Goal: Check status: Check status

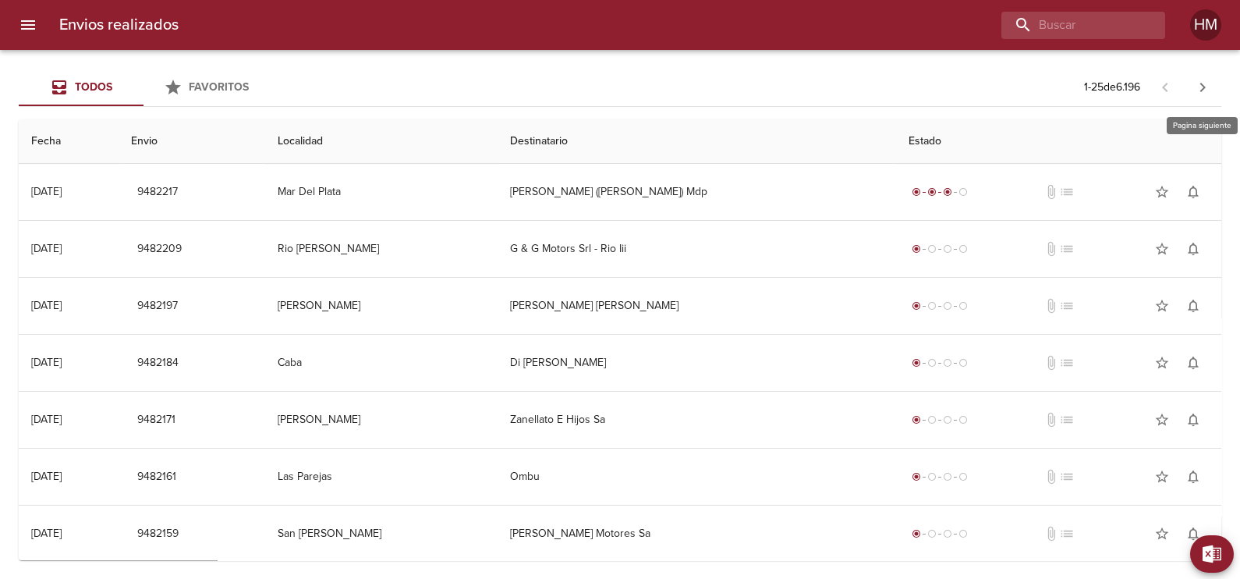
click at [1206, 84] on icon "button" at bounding box center [1202, 87] width 19 height 19
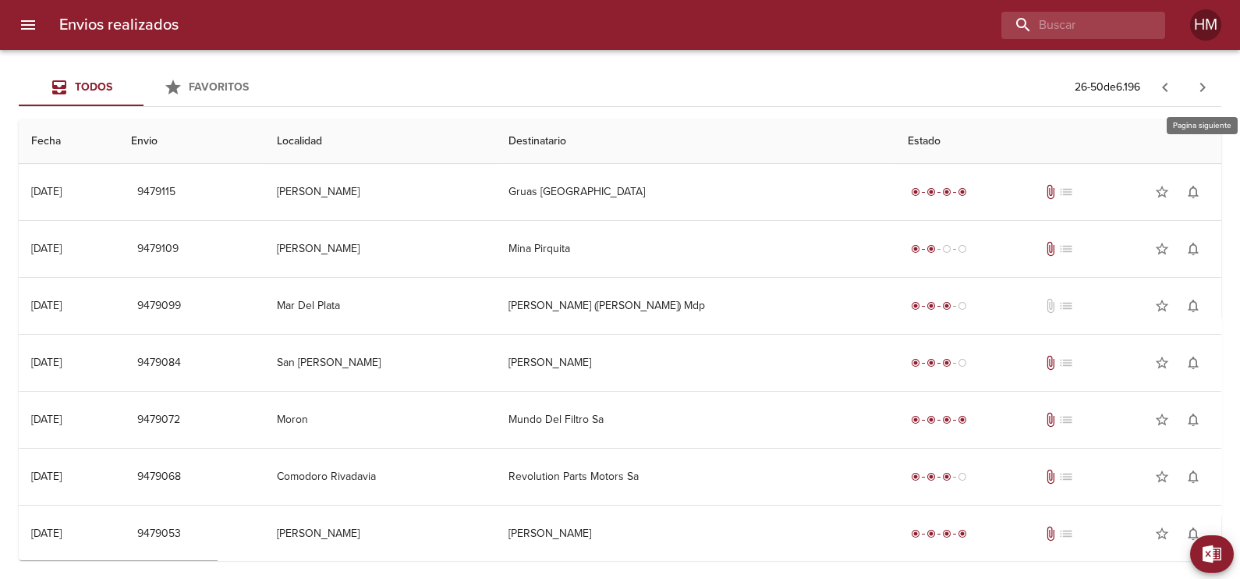
click at [1206, 84] on icon "button" at bounding box center [1202, 87] width 19 height 19
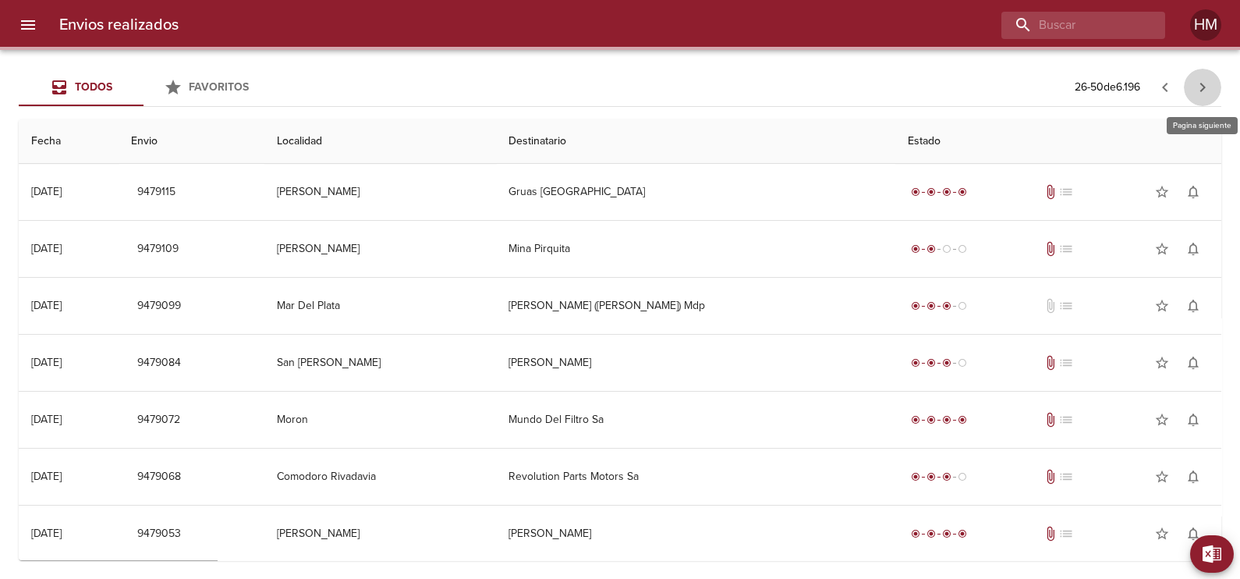
click at [1206, 84] on icon "button" at bounding box center [1202, 87] width 19 height 19
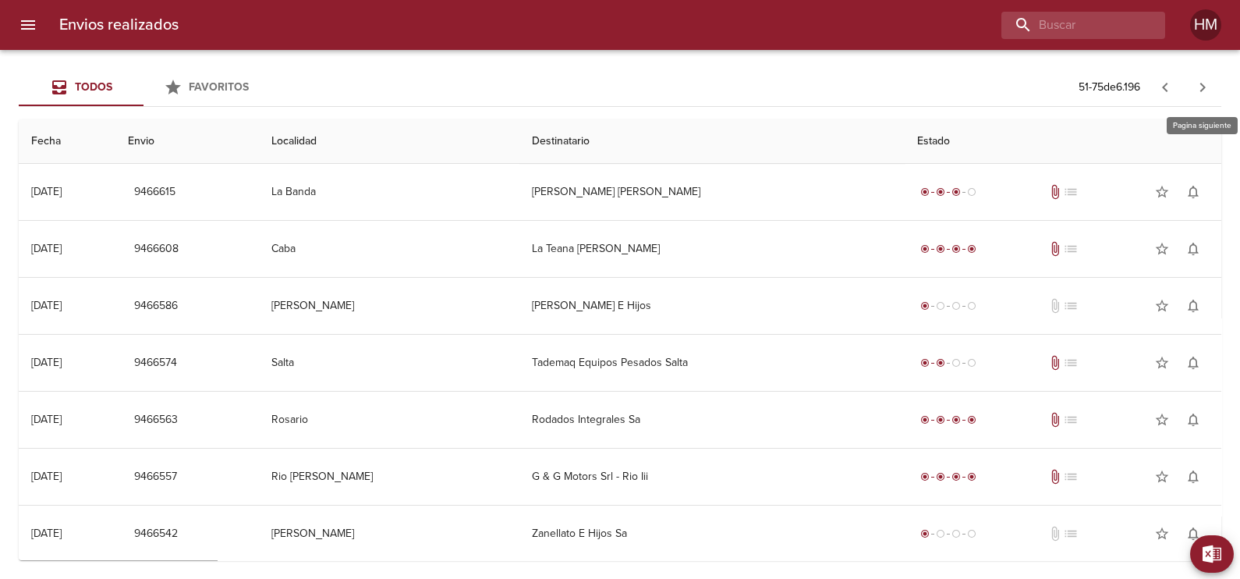
click at [1206, 84] on icon "button" at bounding box center [1202, 87] width 19 height 19
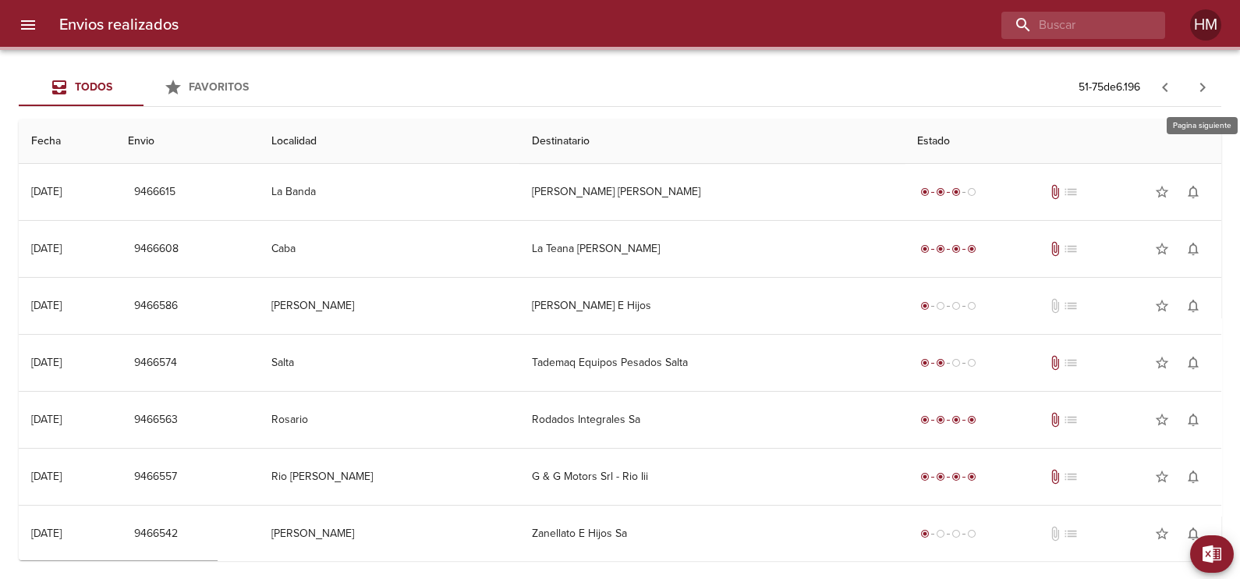
click at [1206, 84] on icon "button" at bounding box center [1202, 87] width 19 height 19
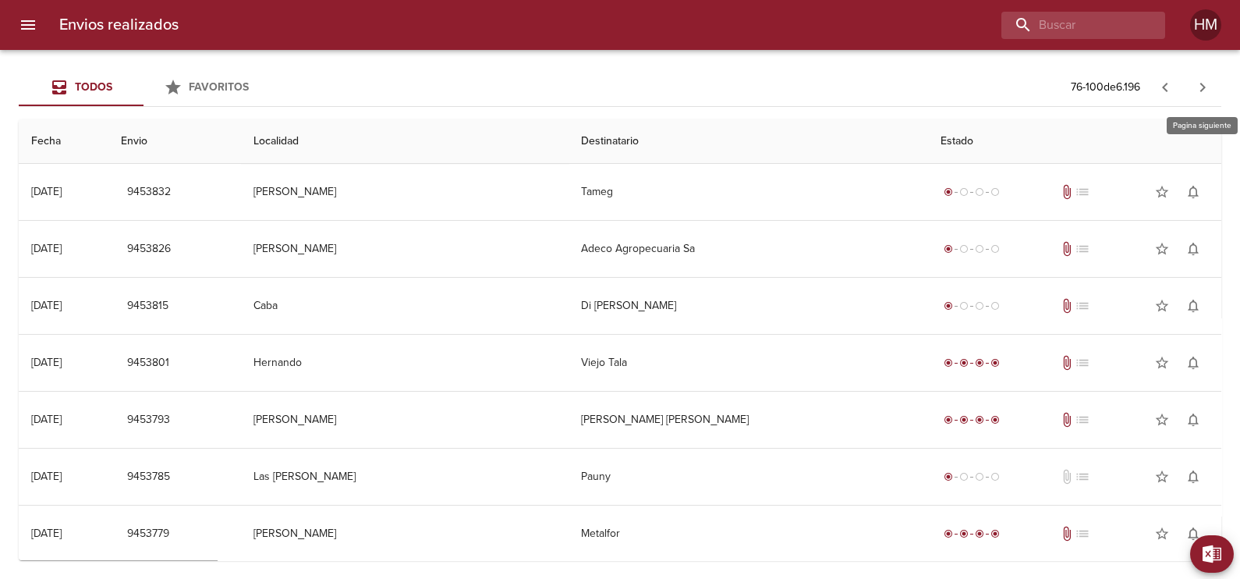
click at [1206, 84] on icon "button" at bounding box center [1202, 87] width 19 height 19
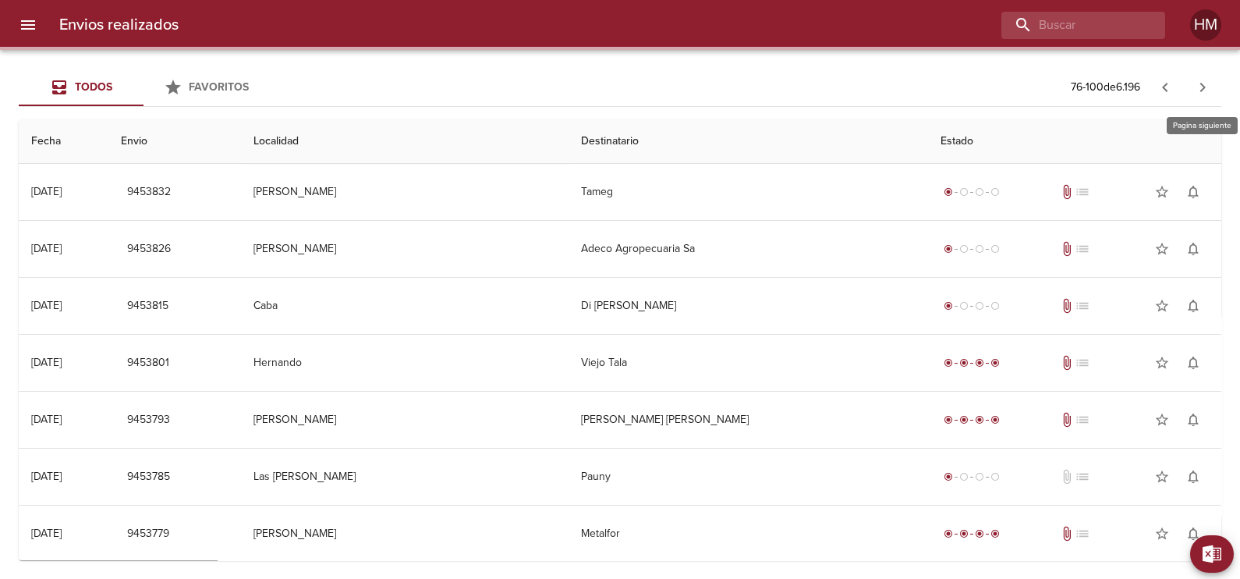
click at [1206, 84] on icon "button" at bounding box center [1202, 87] width 19 height 19
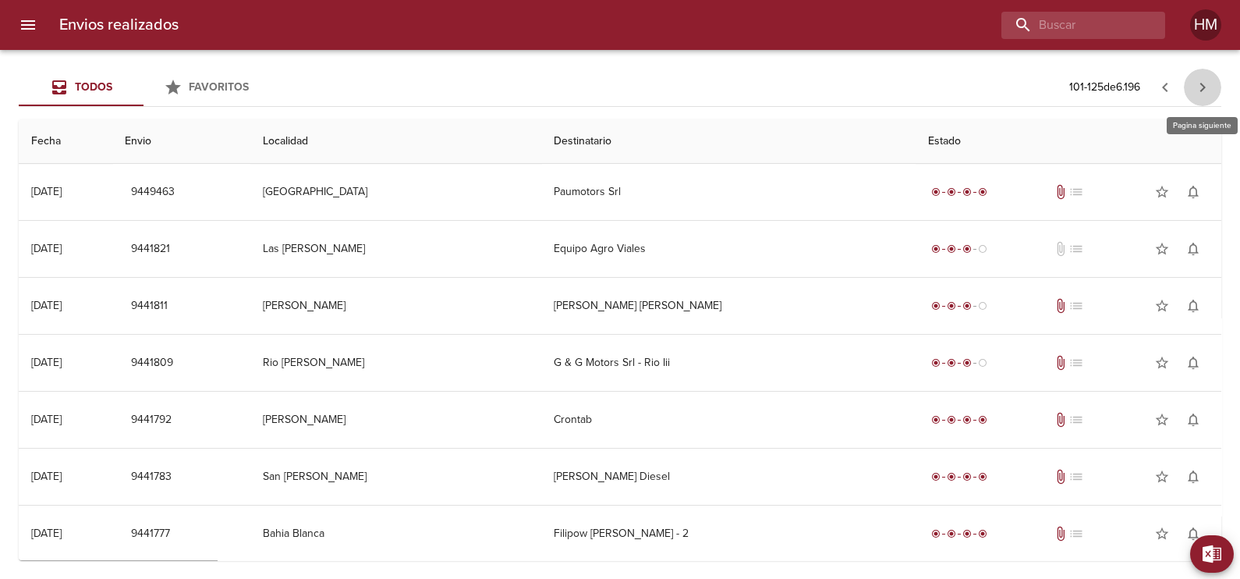
click at [1206, 84] on icon "button" at bounding box center [1202, 87] width 19 height 19
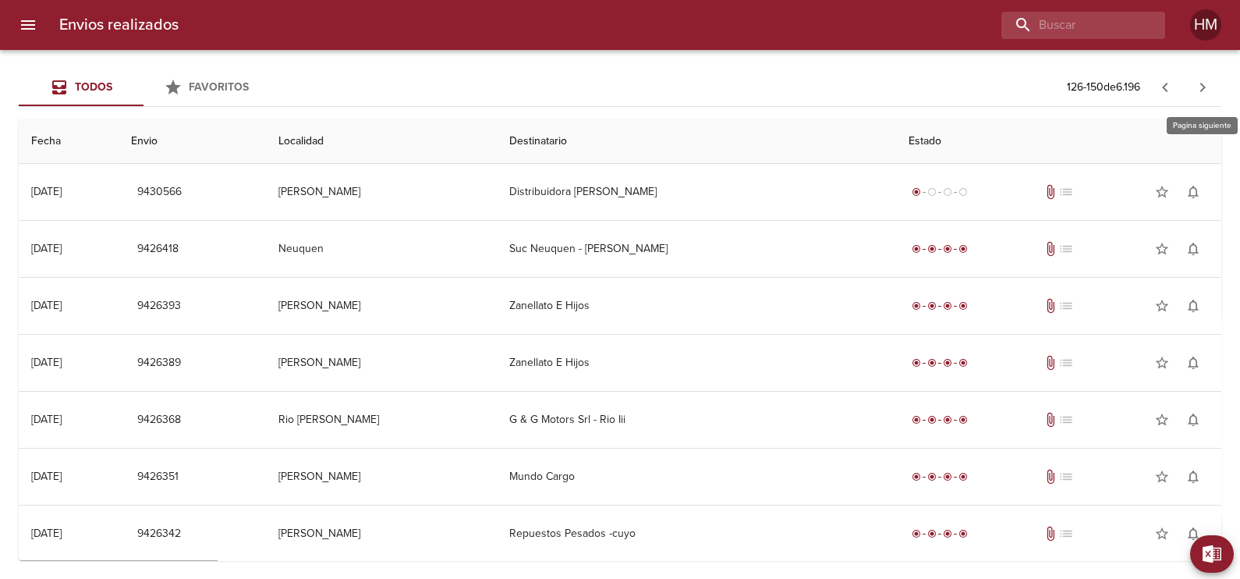
click at [1206, 84] on icon "button" at bounding box center [1202, 87] width 19 height 19
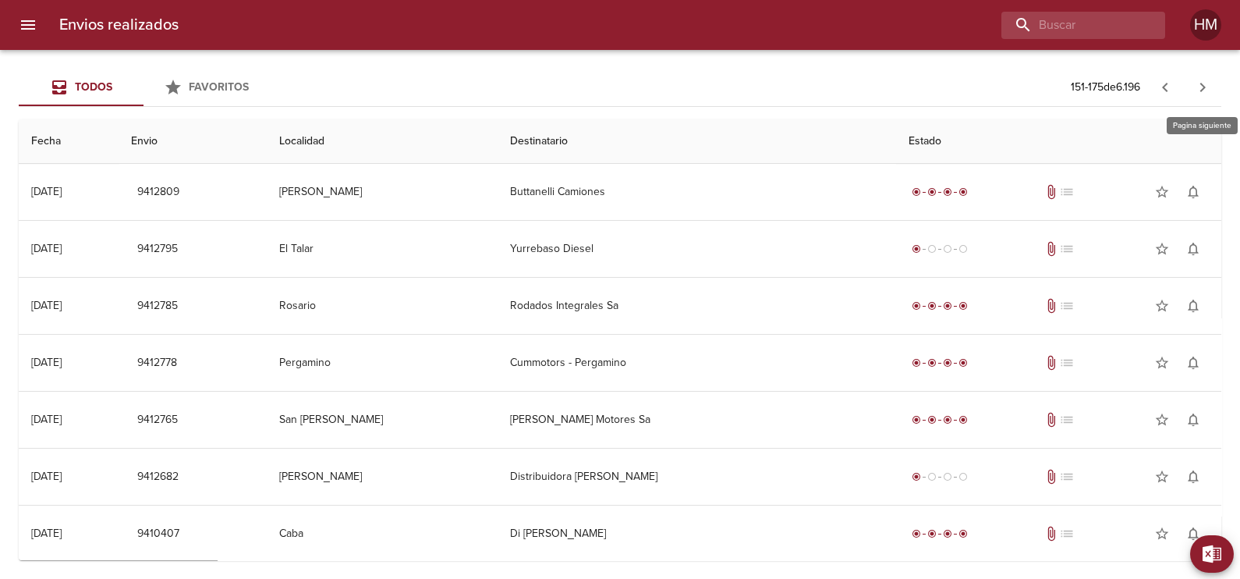
click at [1206, 84] on icon "button" at bounding box center [1202, 87] width 19 height 19
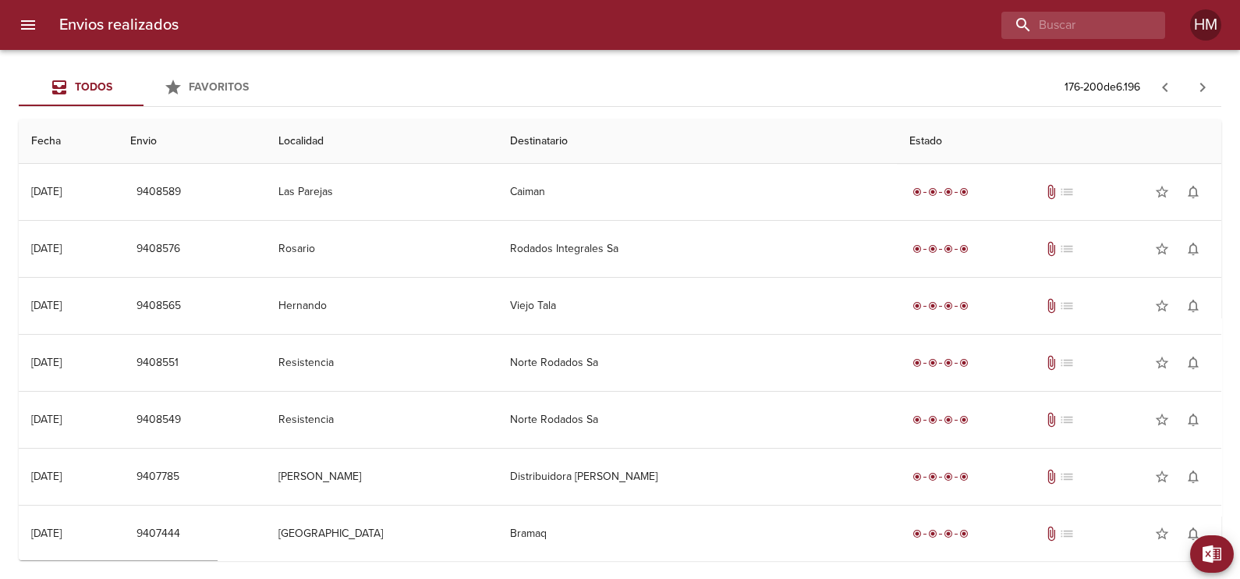
click at [1165, 90] on icon "button" at bounding box center [1164, 87] width 5 height 9
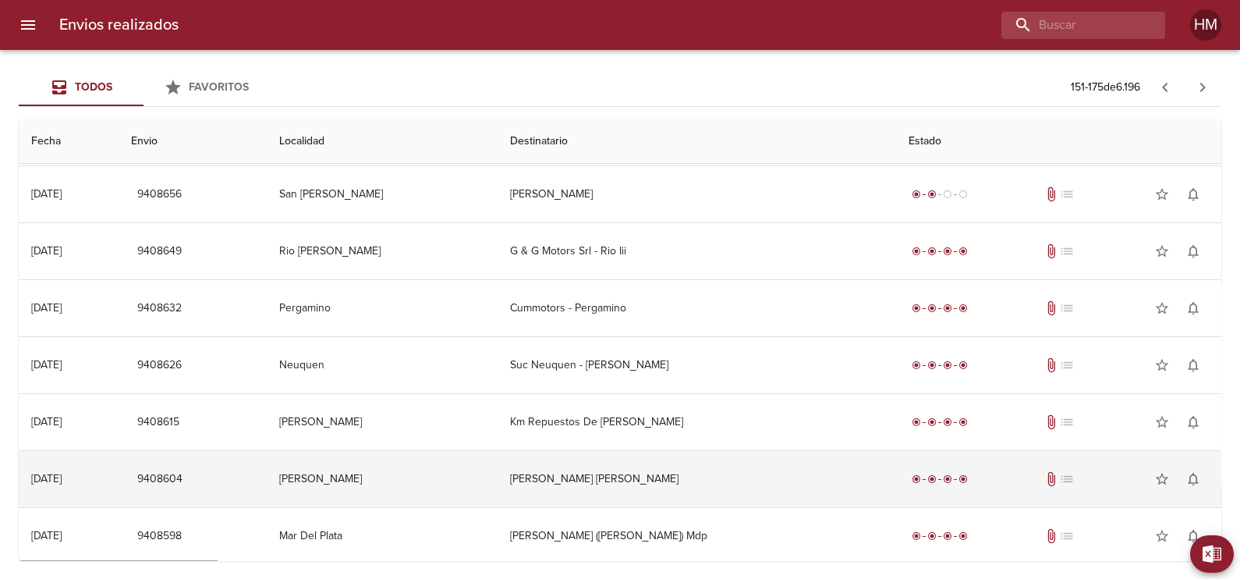
scroll to position [925, 0]
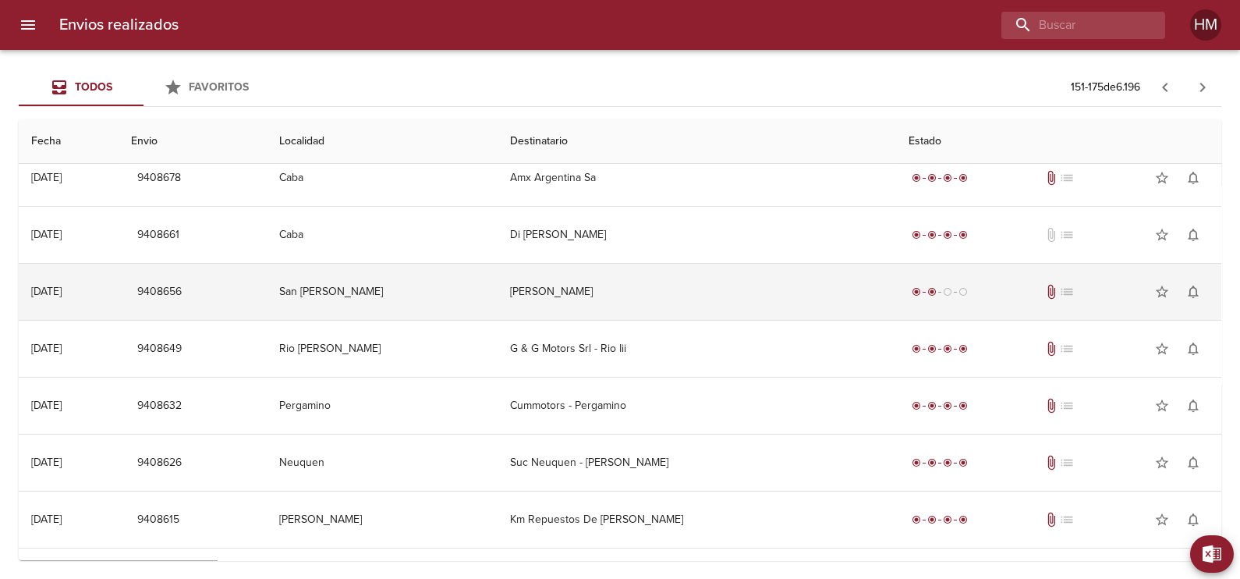
click at [611, 300] on td "[PERSON_NAME]" at bounding box center [696, 292] width 398 height 56
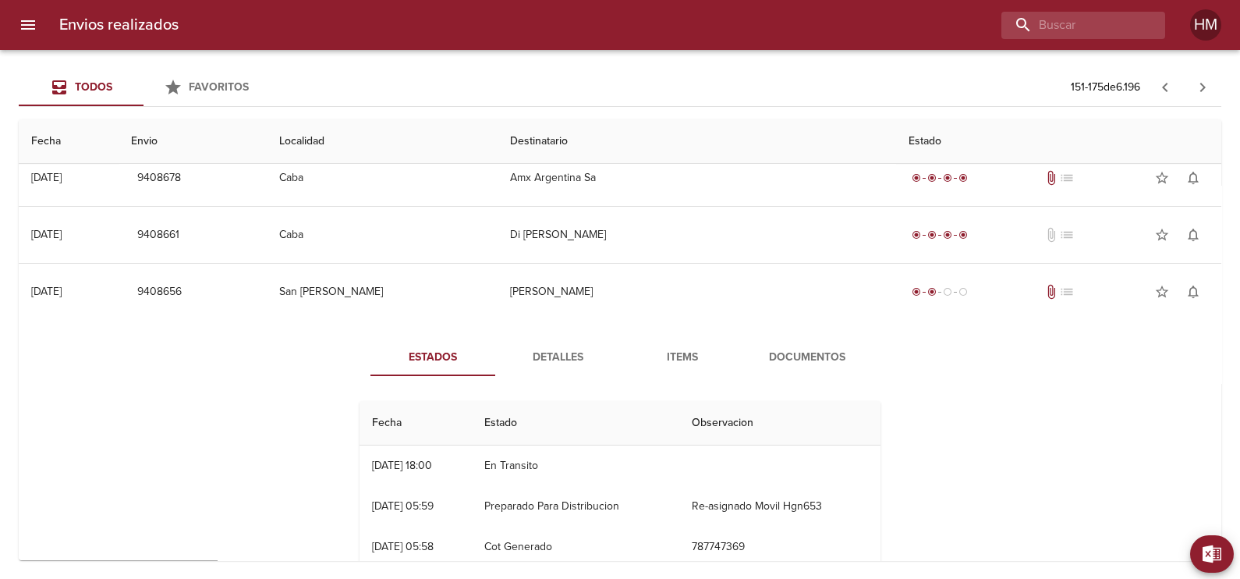
click at [827, 348] on span "Documentos" at bounding box center [807, 357] width 106 height 19
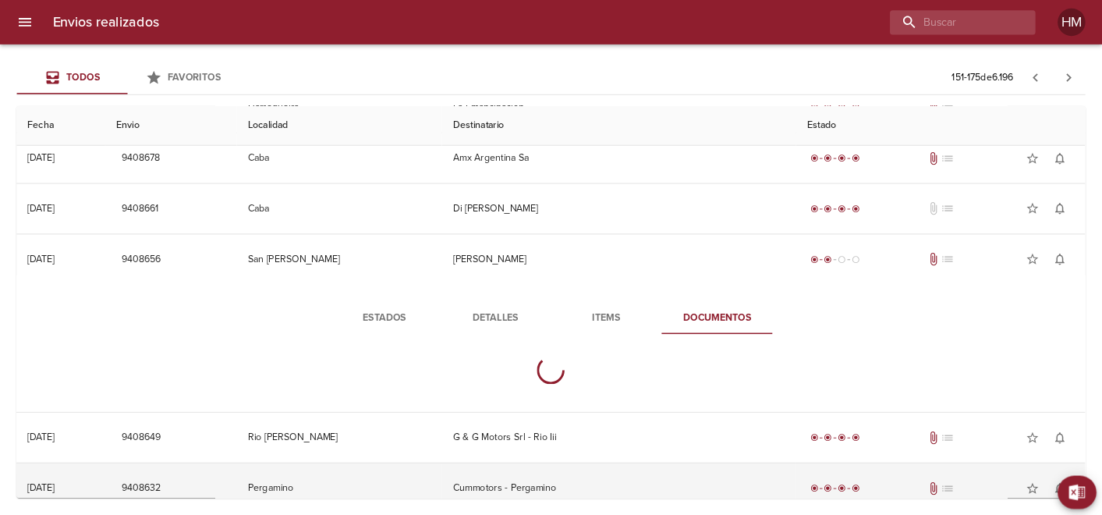
scroll to position [1120, 0]
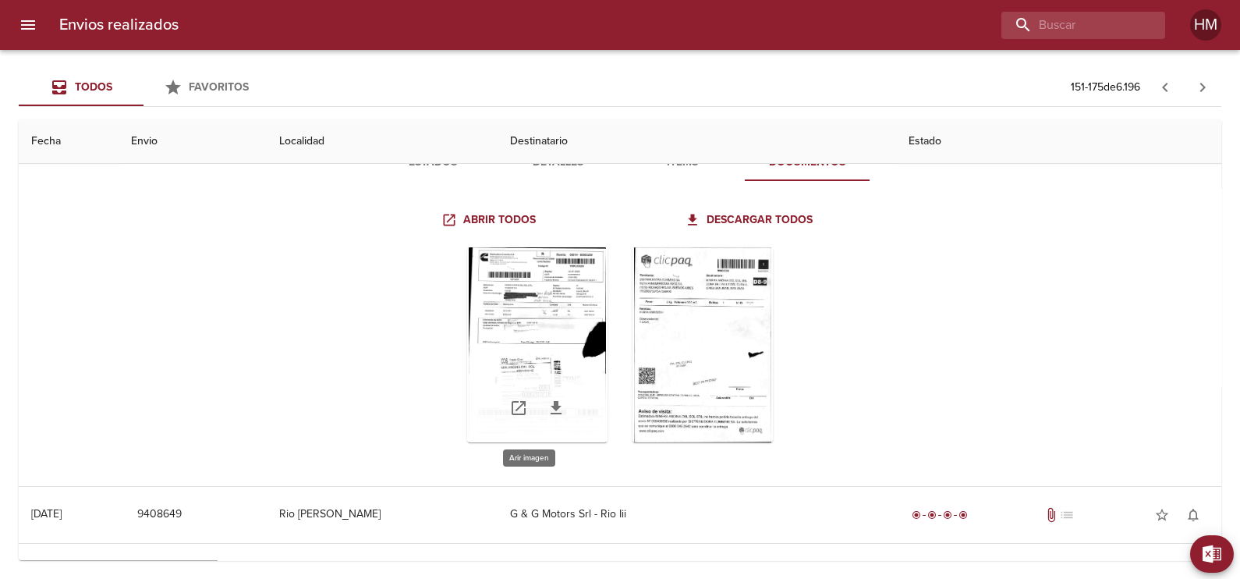
click at [549, 304] on div "Tabla de envíos del cliente" at bounding box center [537, 344] width 140 height 195
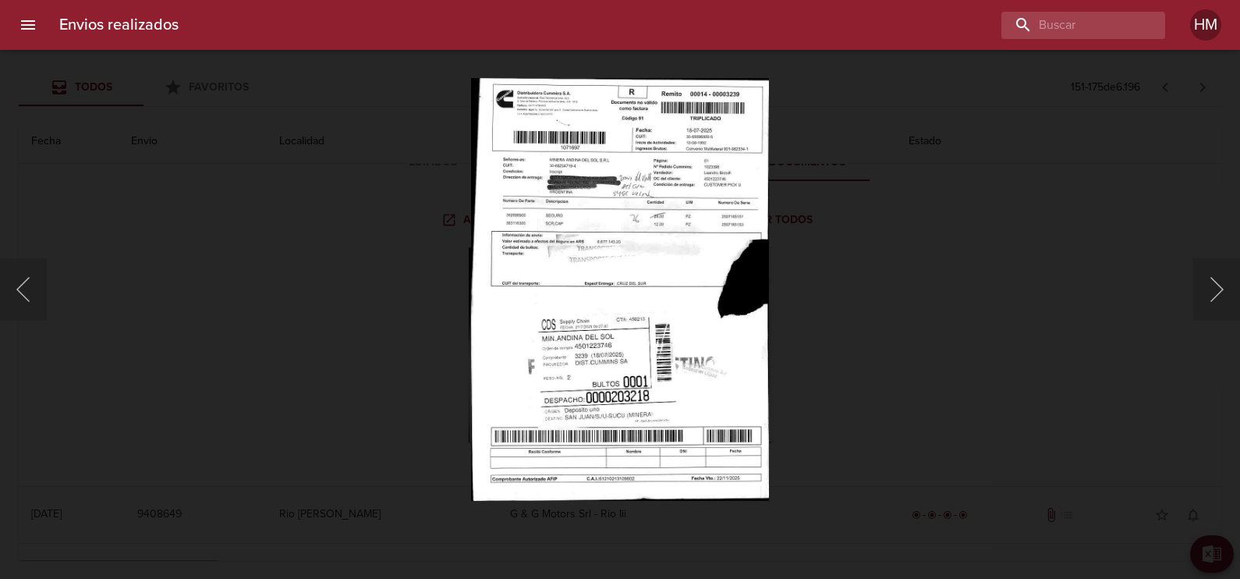
click at [542, 234] on img "Lightbox" at bounding box center [619, 289] width 297 height 423
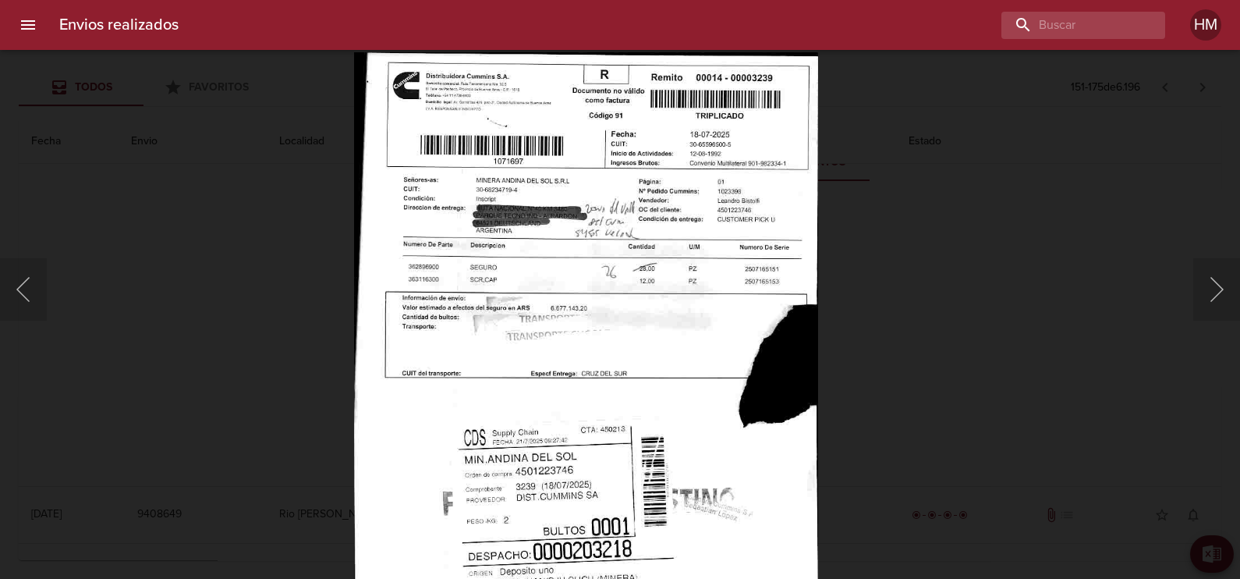
click at [682, 296] on img "Lightbox" at bounding box center [586, 382] width 464 height 660
click at [1033, 262] on div "Lightbox" at bounding box center [620, 289] width 1240 height 579
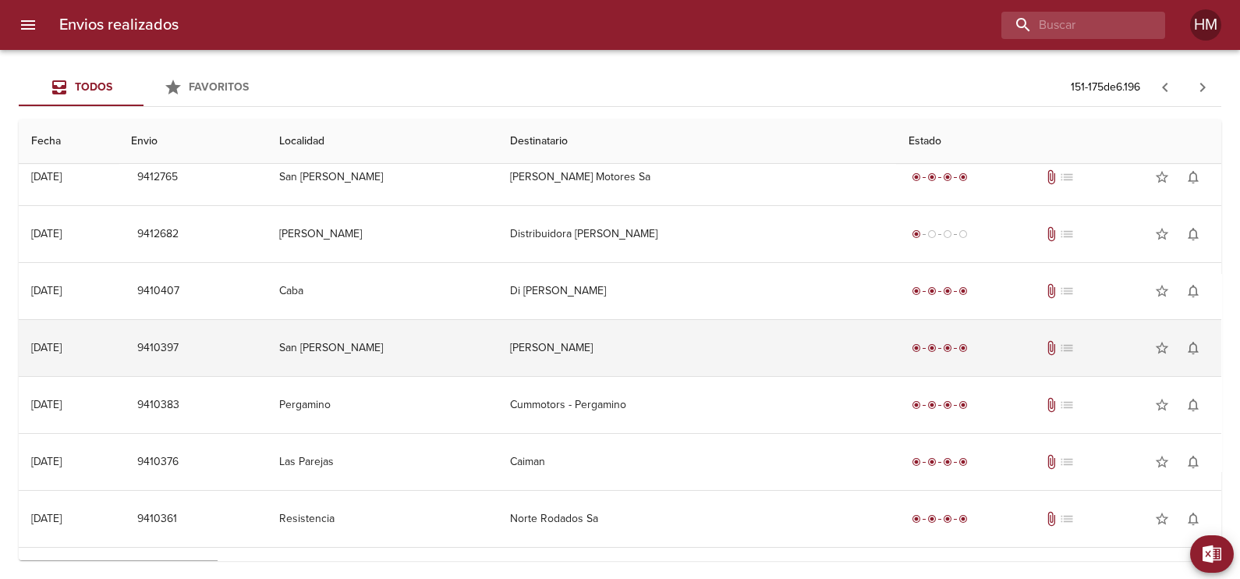
click at [604, 342] on td "[PERSON_NAME]" at bounding box center [696, 348] width 398 height 56
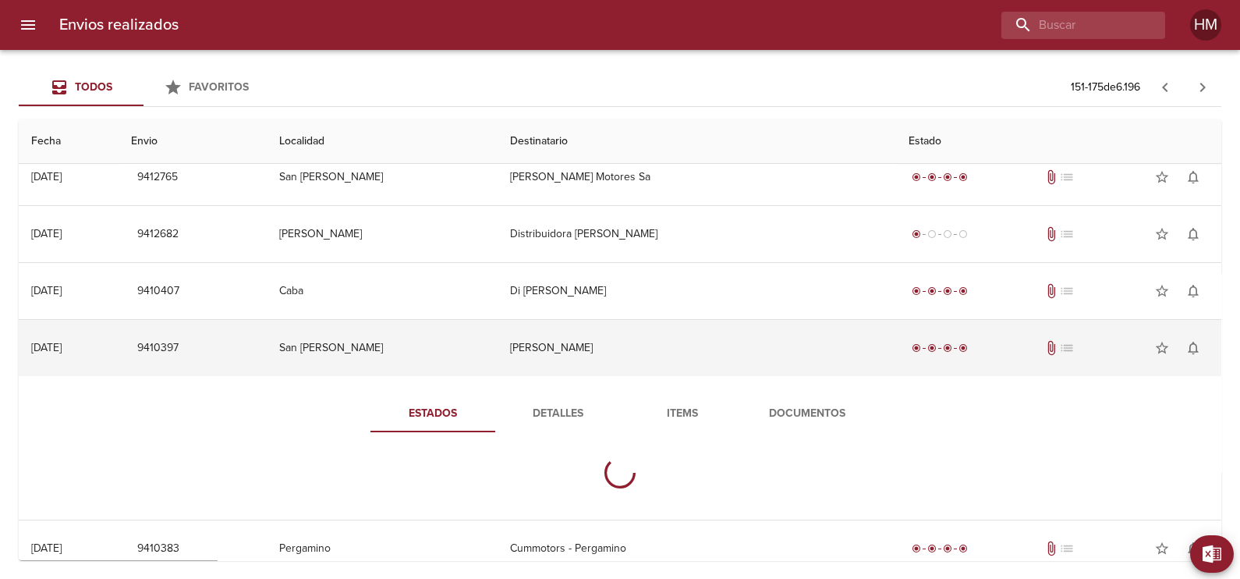
scroll to position [340, 0]
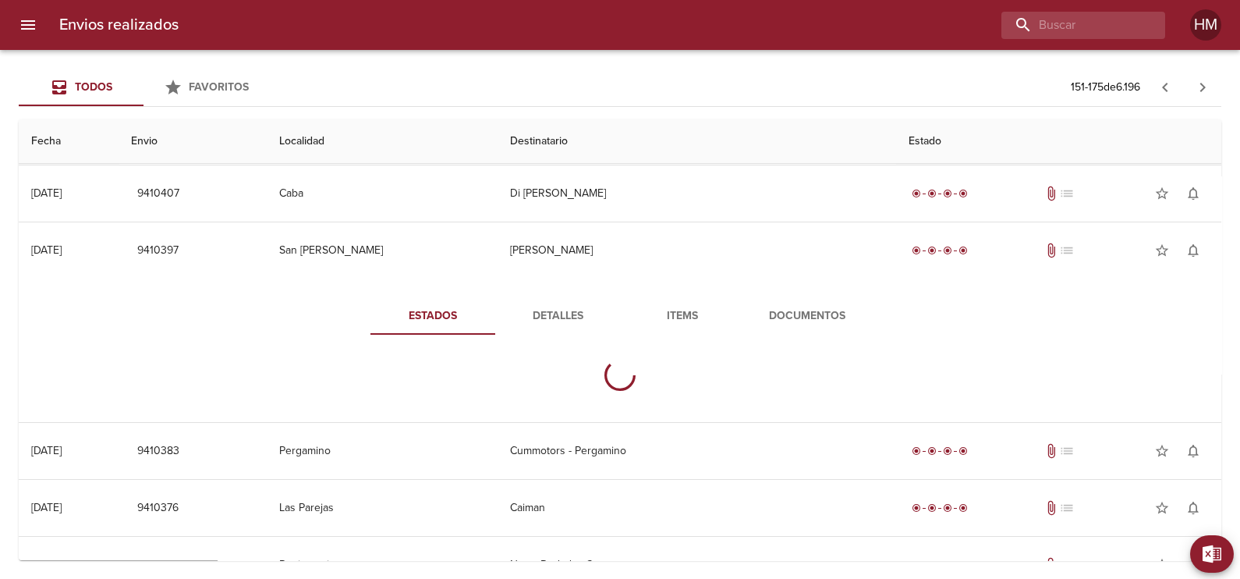
click at [850, 303] on button "Documentos" at bounding box center [807, 315] width 125 height 37
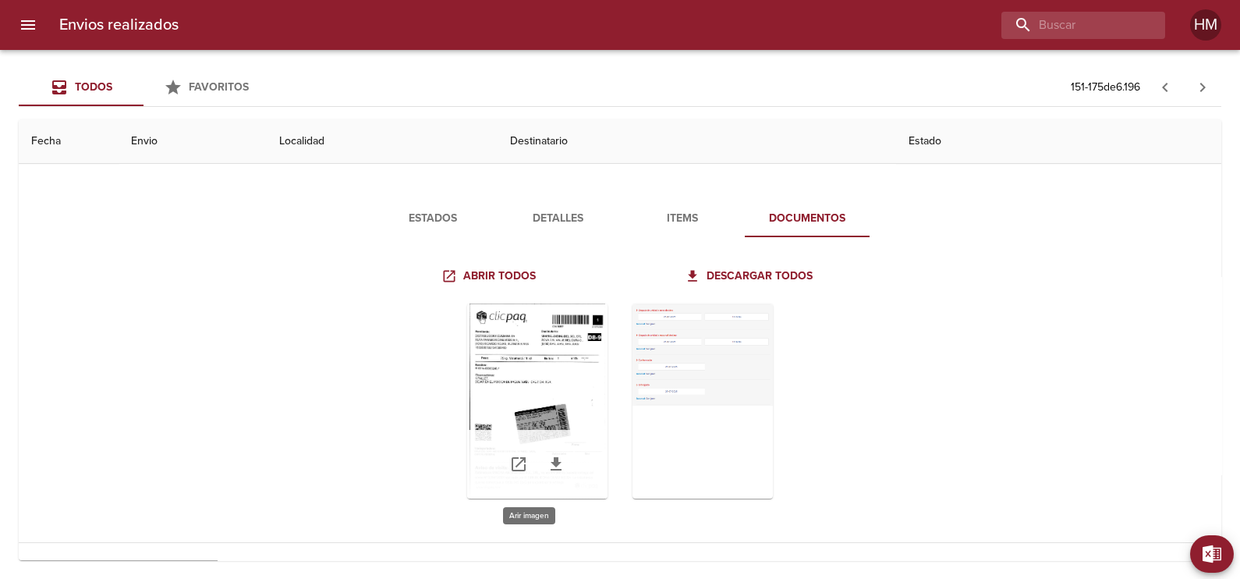
click at [542, 375] on div "Tabla de envíos del cliente" at bounding box center [537, 400] width 140 height 195
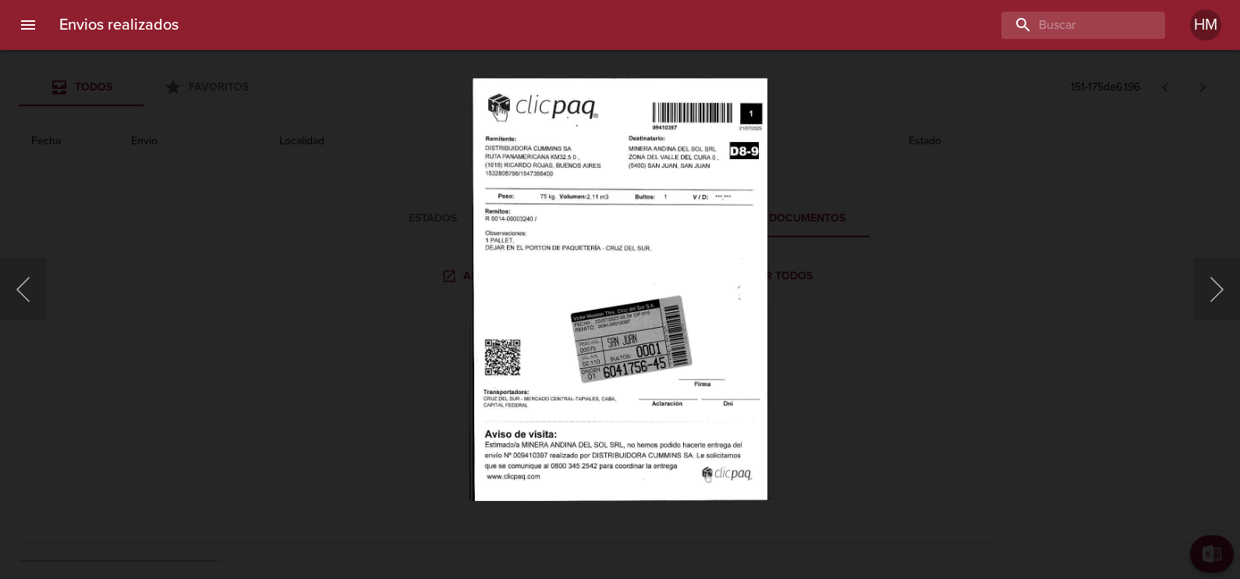
click at [604, 278] on img "Lightbox" at bounding box center [620, 289] width 295 height 423
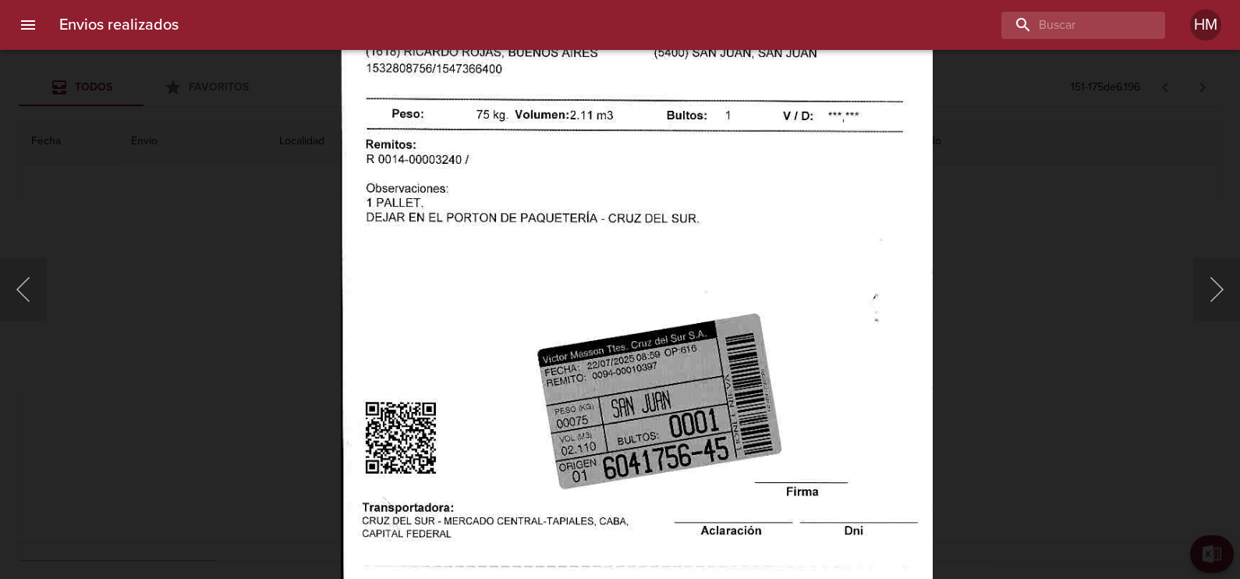
click at [1025, 231] on div "Lightbox" at bounding box center [620, 289] width 1240 height 579
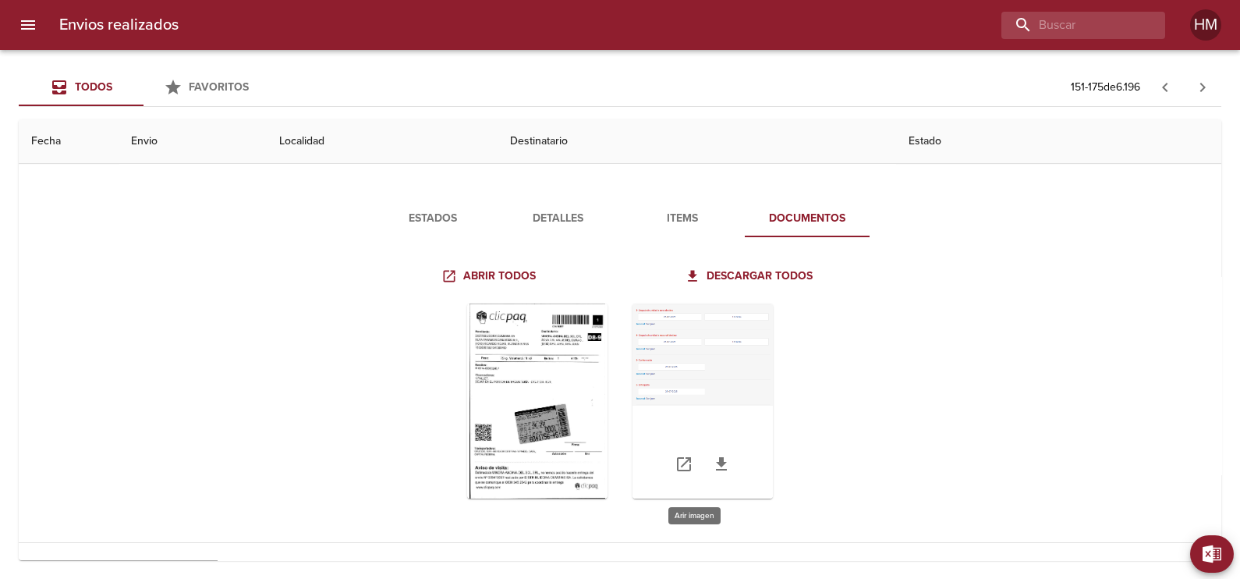
click at [672, 347] on div "Tabla de envíos del cliente" at bounding box center [702, 400] width 140 height 195
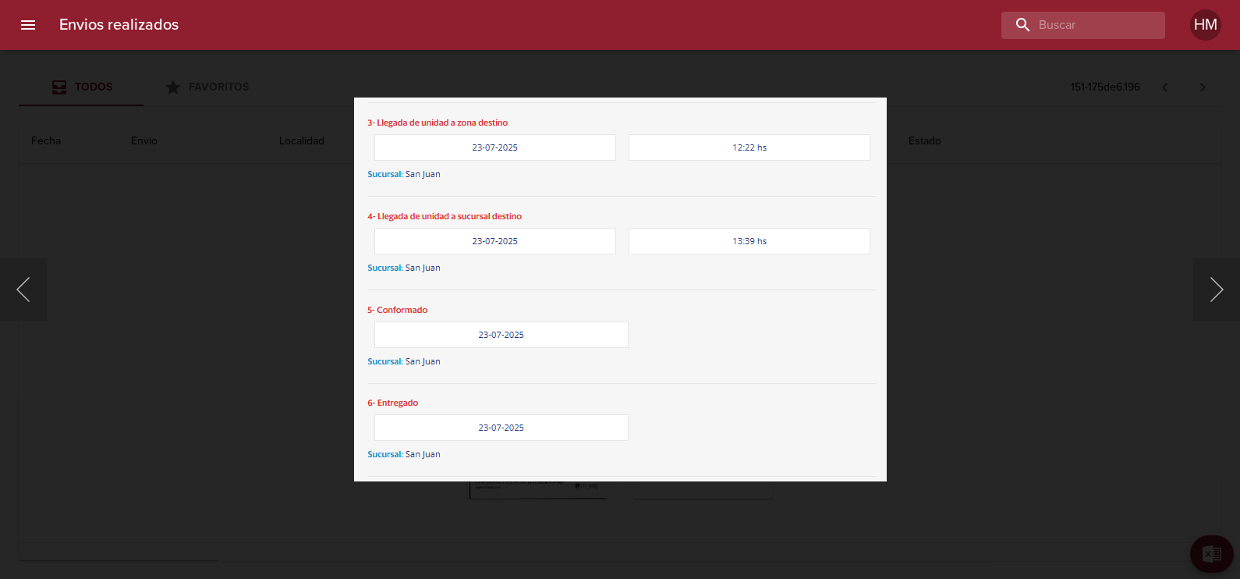
click at [977, 304] on div "Lightbox" at bounding box center [620, 289] width 1240 height 579
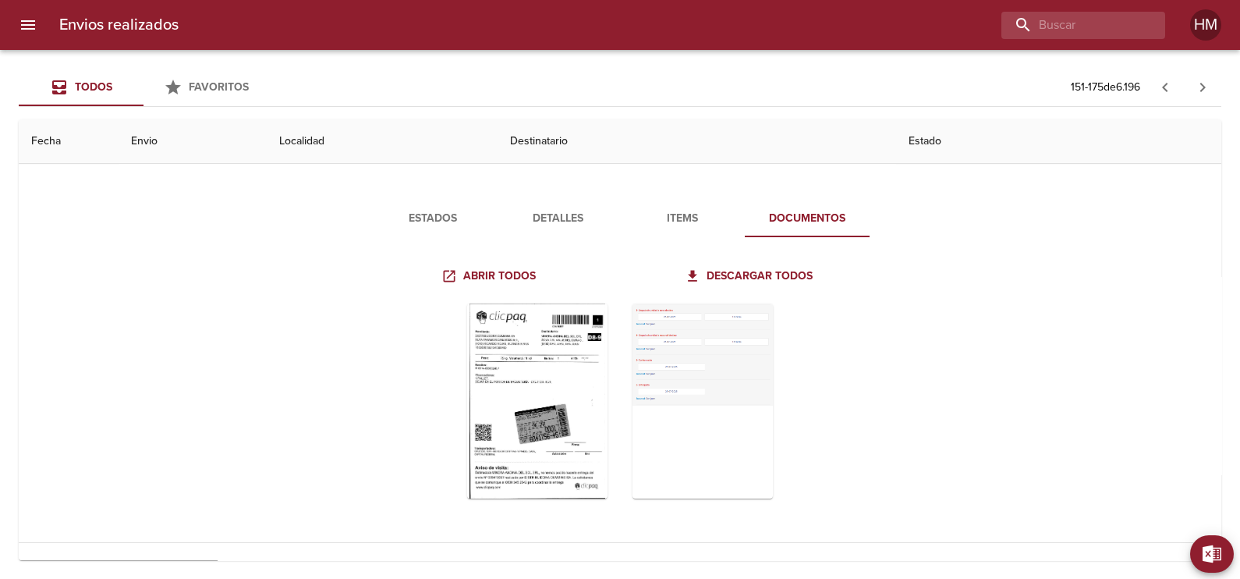
click at [696, 211] on span "Items" at bounding box center [682, 218] width 106 height 19
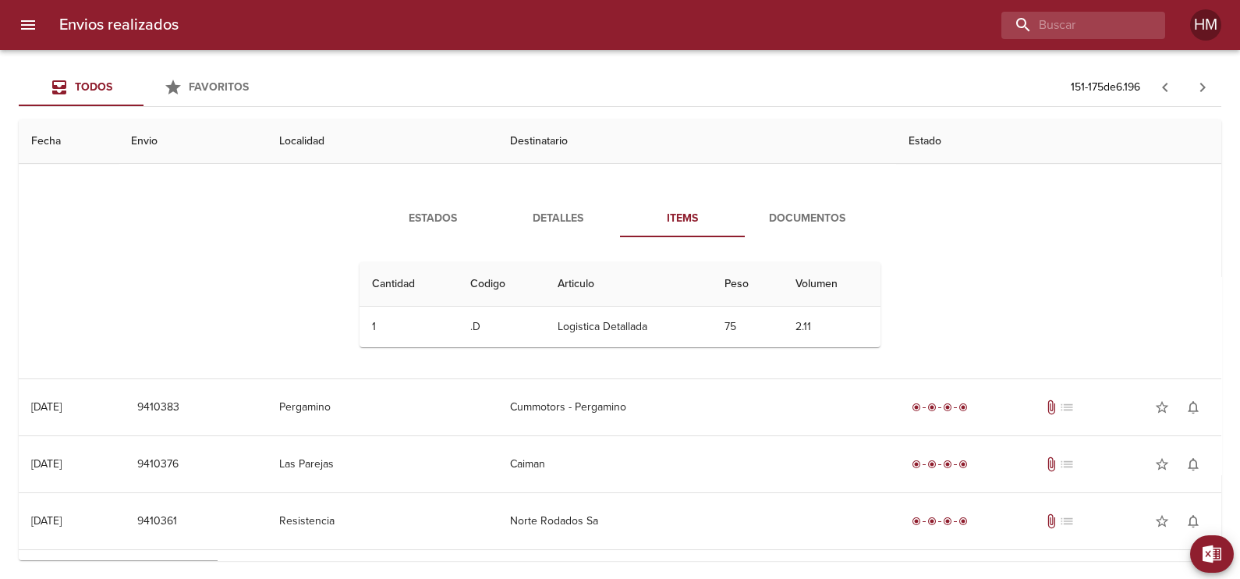
click at [569, 212] on span "Detalles" at bounding box center [558, 218] width 106 height 19
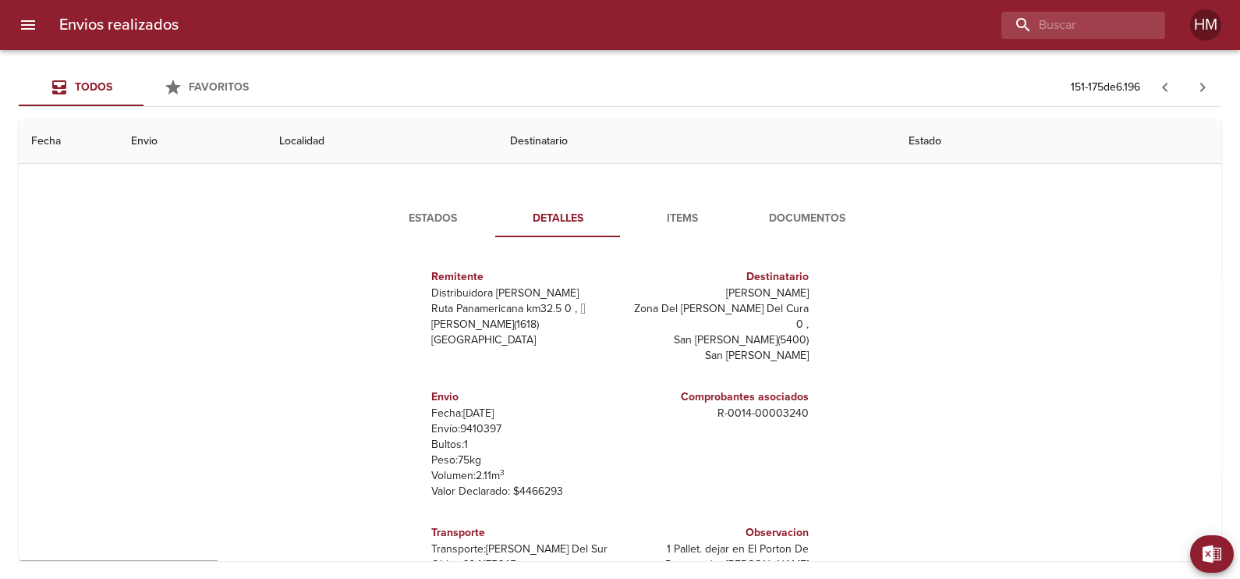
click at [772, 221] on span "Documentos" at bounding box center [807, 218] width 106 height 19
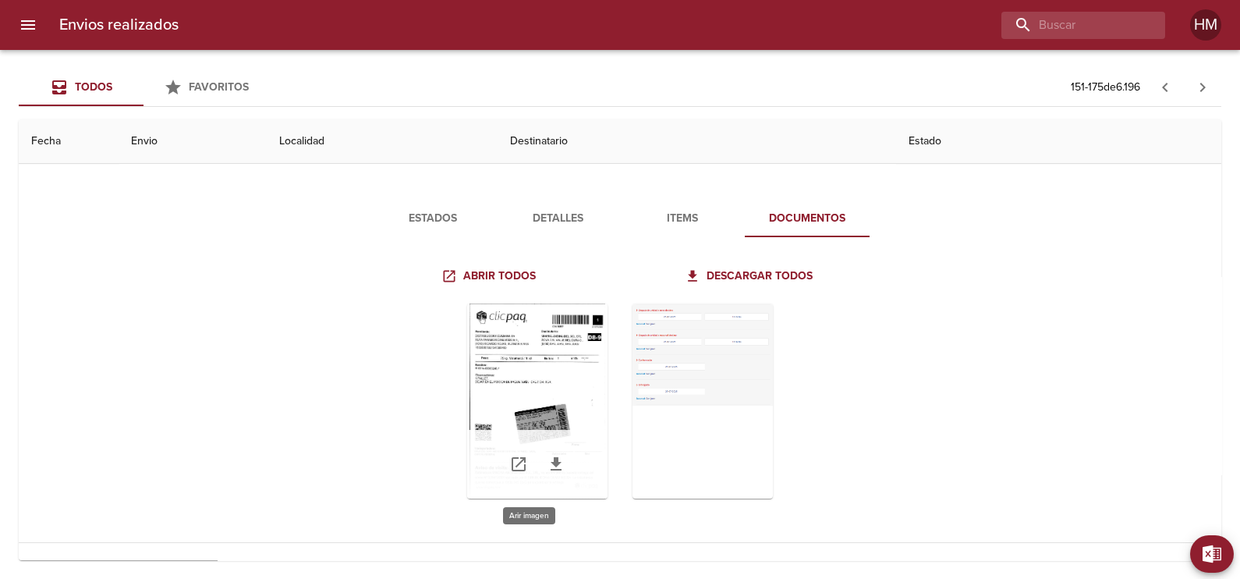
click at [547, 355] on div "Tabla de envíos del cliente" at bounding box center [537, 400] width 140 height 195
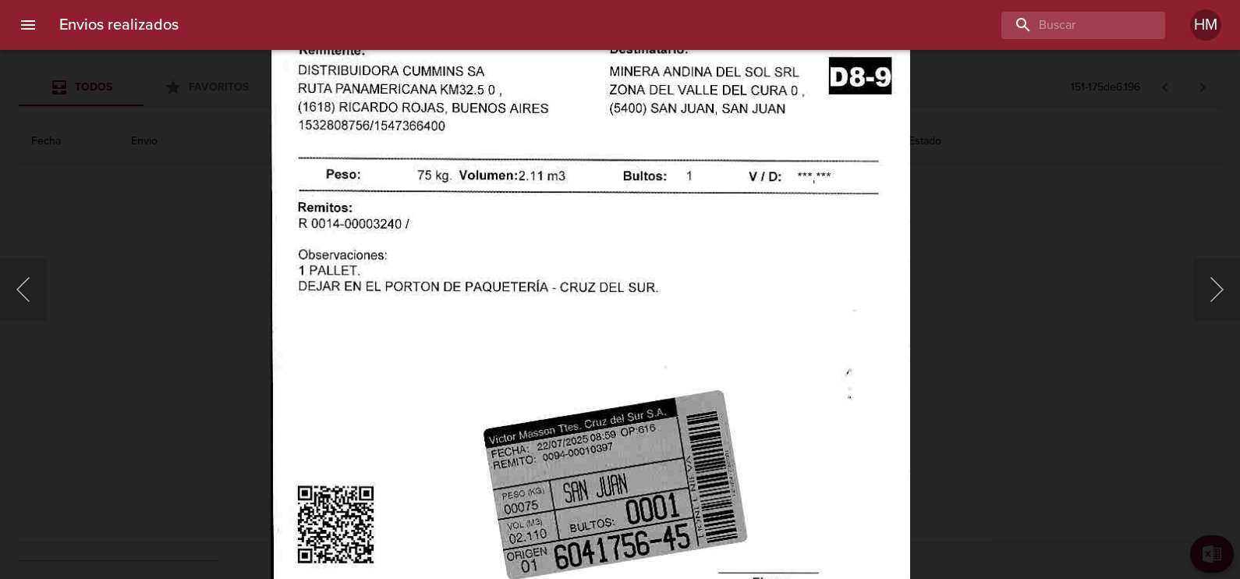
click at [993, 314] on div "Lightbox" at bounding box center [620, 289] width 1240 height 579
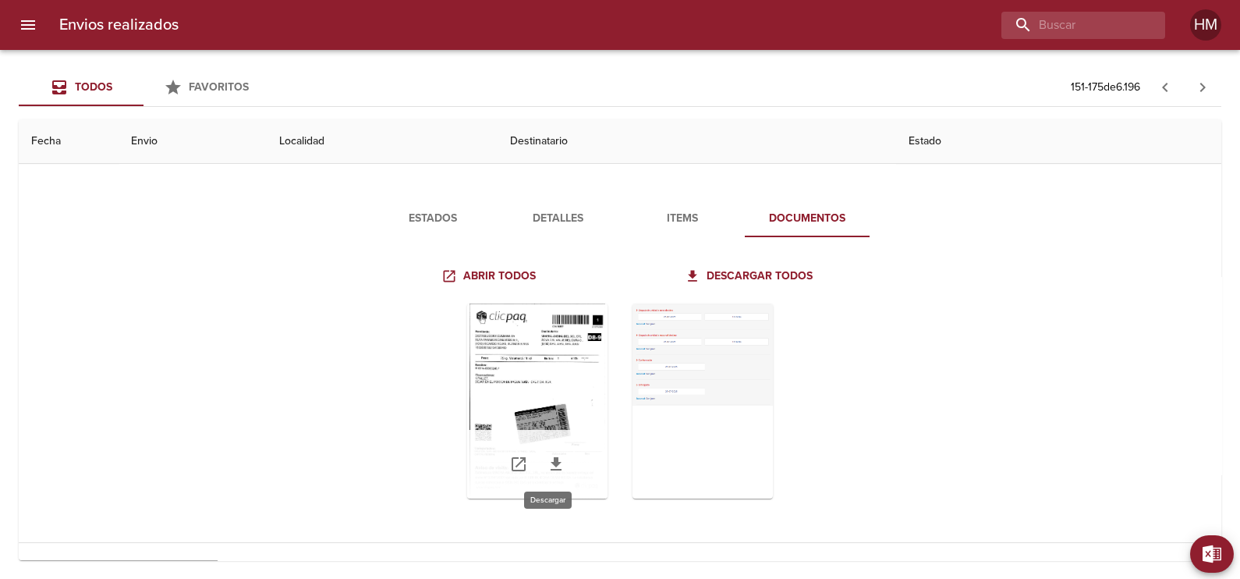
click at [547, 457] on icon "Tabla de envíos del cliente" at bounding box center [556, 464] width 19 height 19
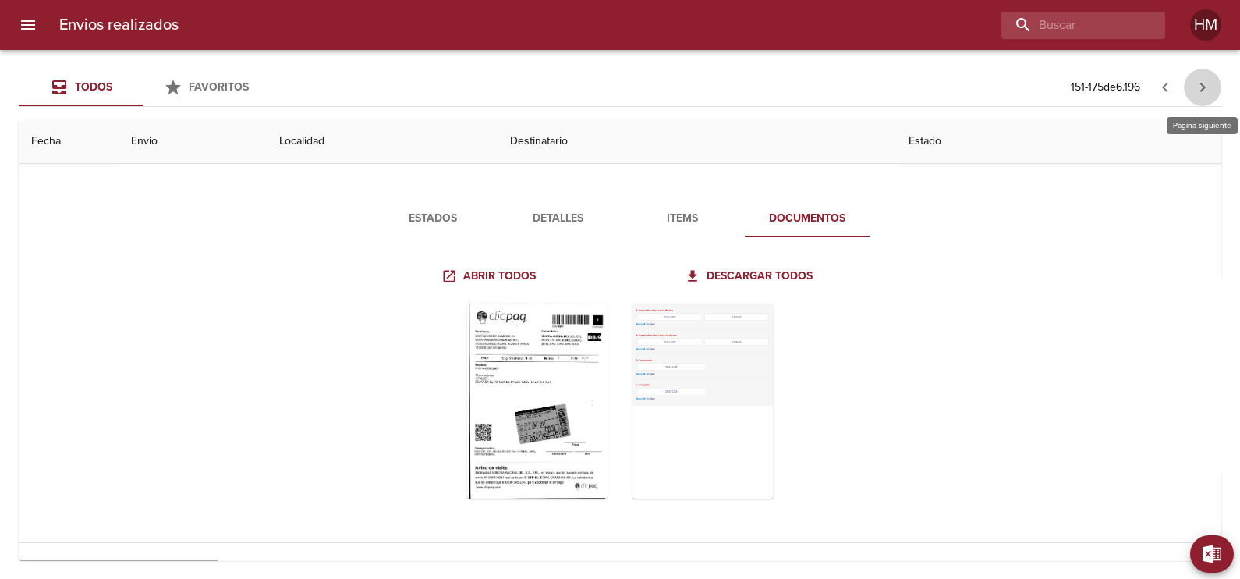
click at [1196, 86] on icon "button" at bounding box center [1202, 87] width 19 height 19
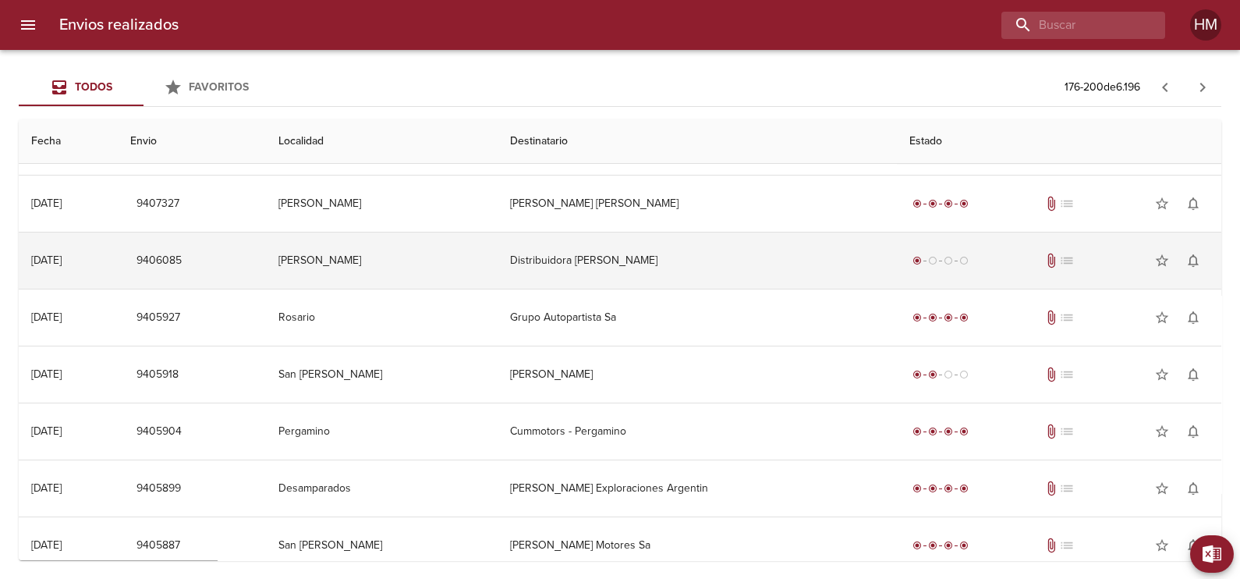
scroll to position [1022, 0]
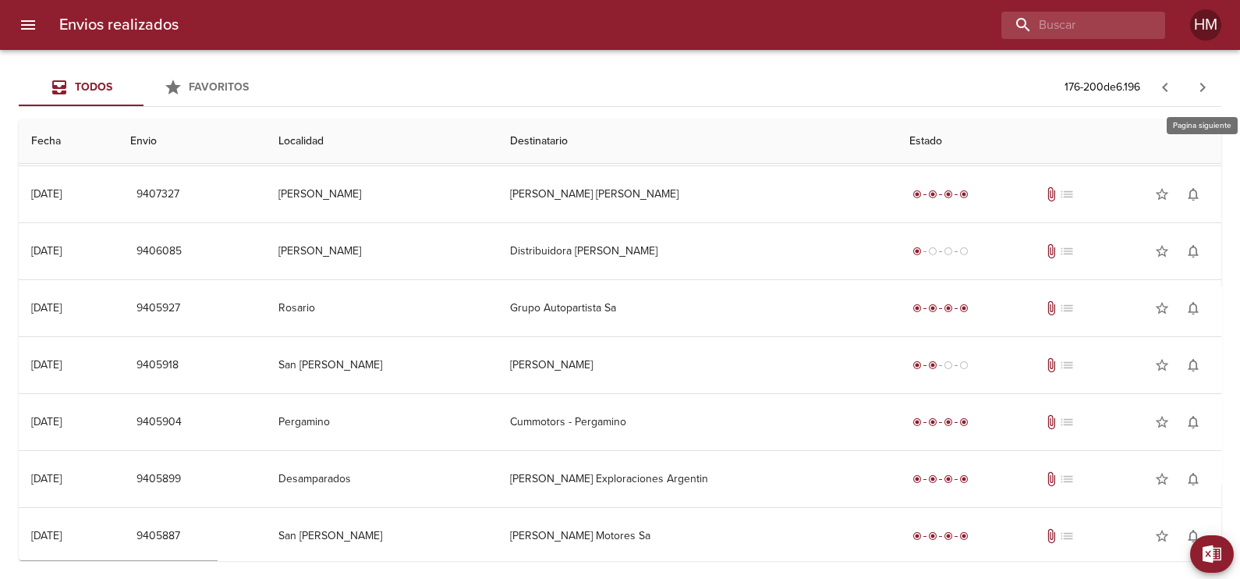
click at [1200, 84] on icon "button" at bounding box center [1202, 87] width 19 height 19
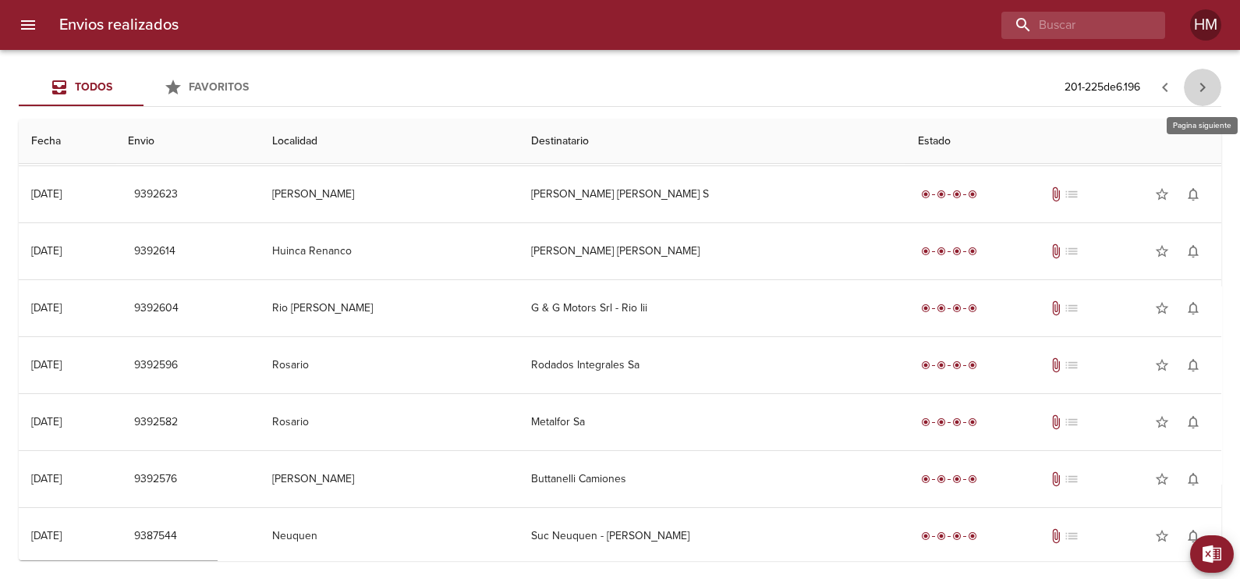
click at [1199, 95] on icon "button" at bounding box center [1202, 87] width 19 height 19
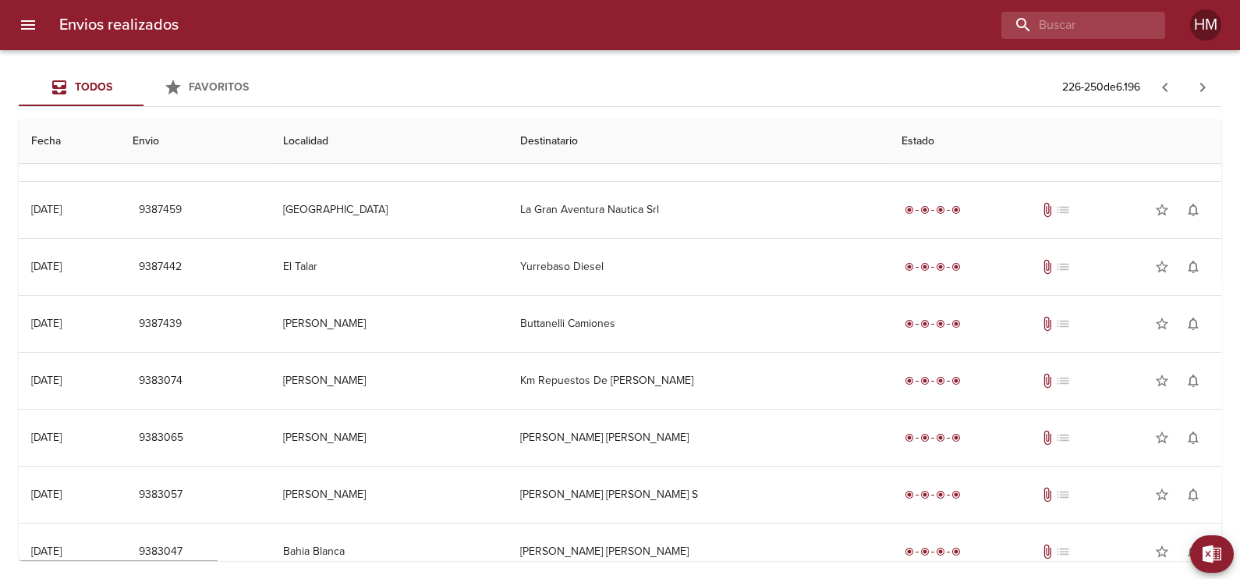
scroll to position [340, 0]
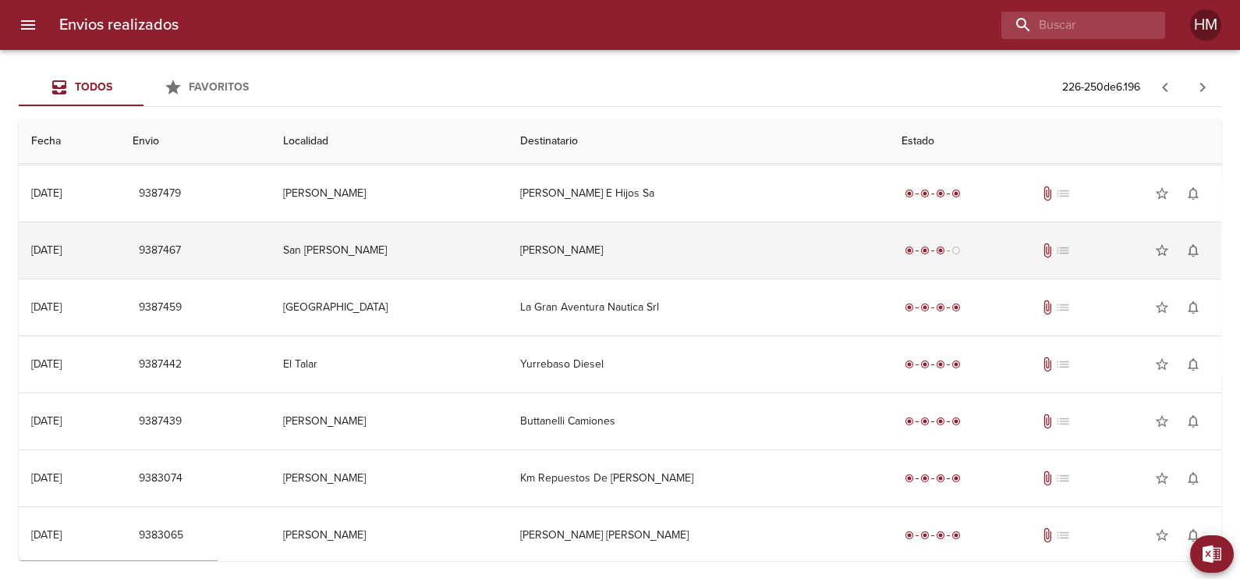
click at [601, 262] on td "[PERSON_NAME]" at bounding box center [698, 250] width 381 height 56
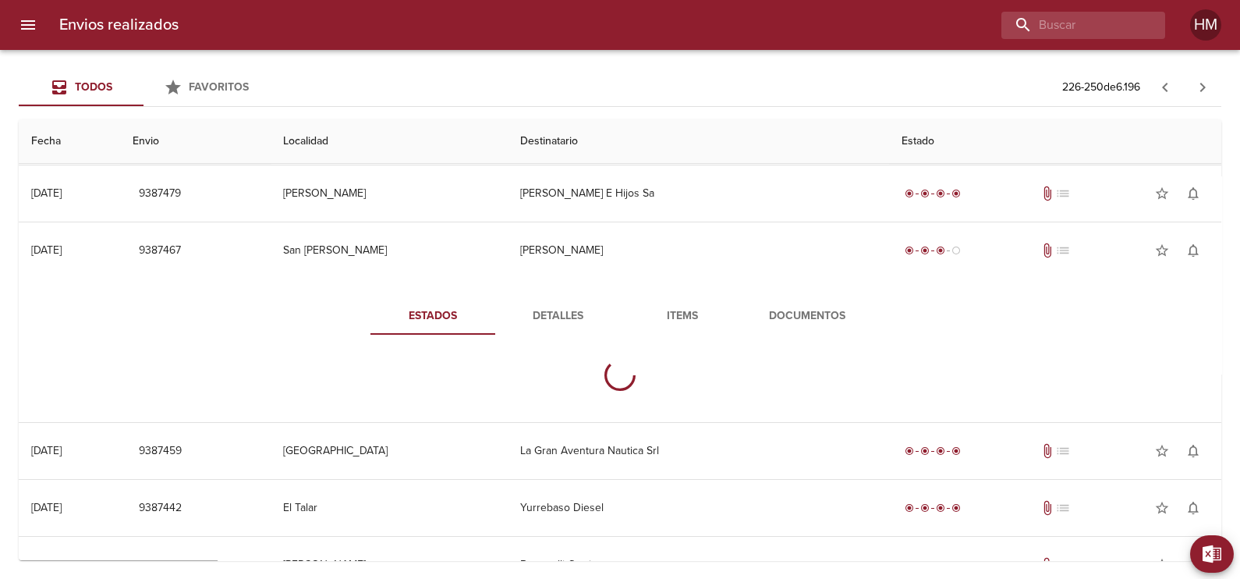
click at [822, 313] on span "Documentos" at bounding box center [807, 315] width 106 height 19
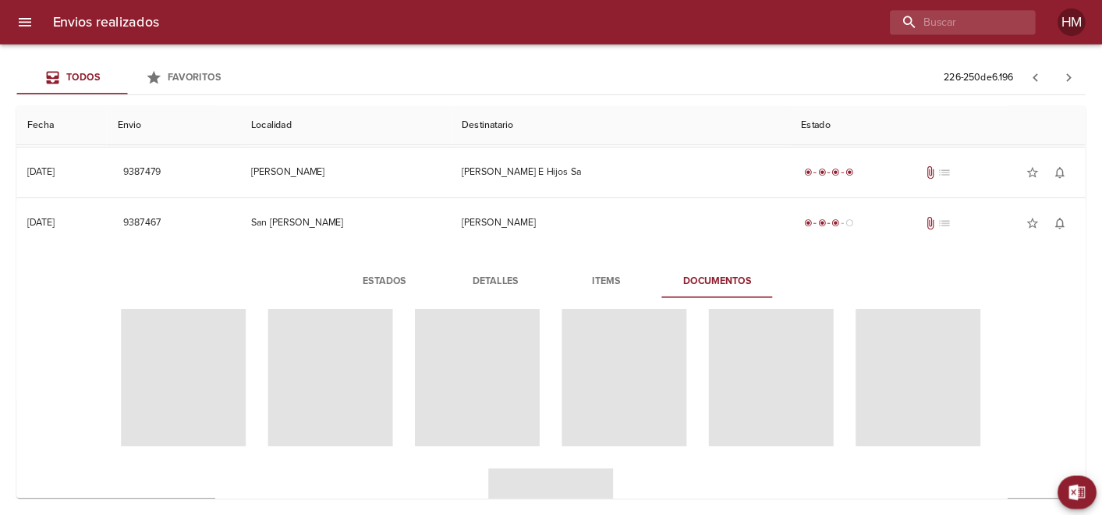
scroll to position [0, 0]
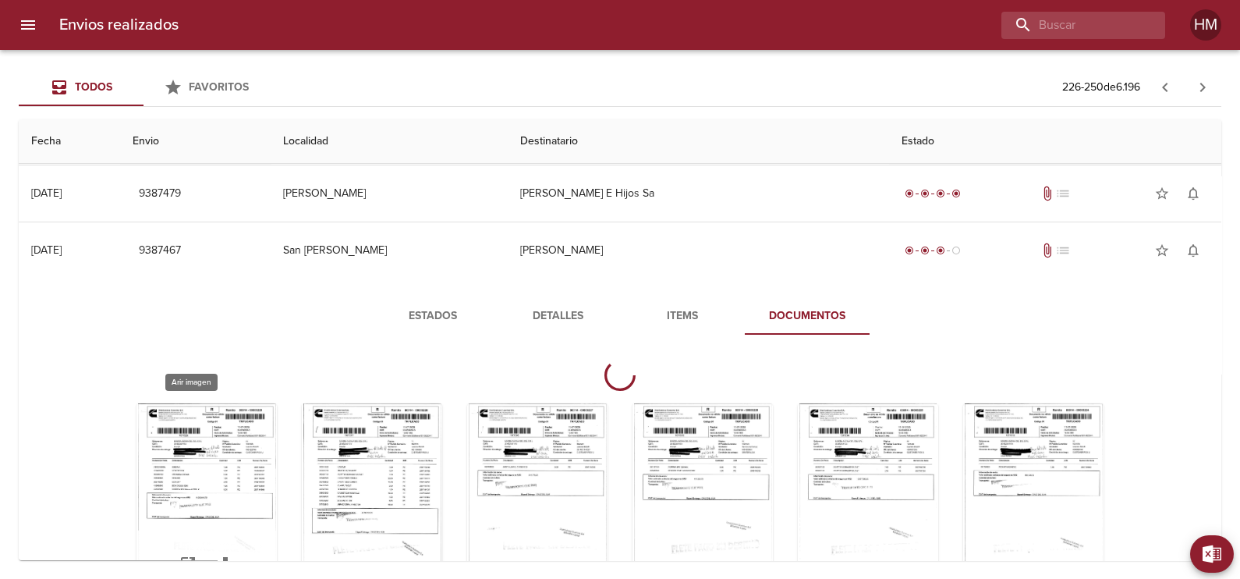
click at [158, 474] on div "Tabla de envíos del cliente" at bounding box center [206, 500] width 140 height 195
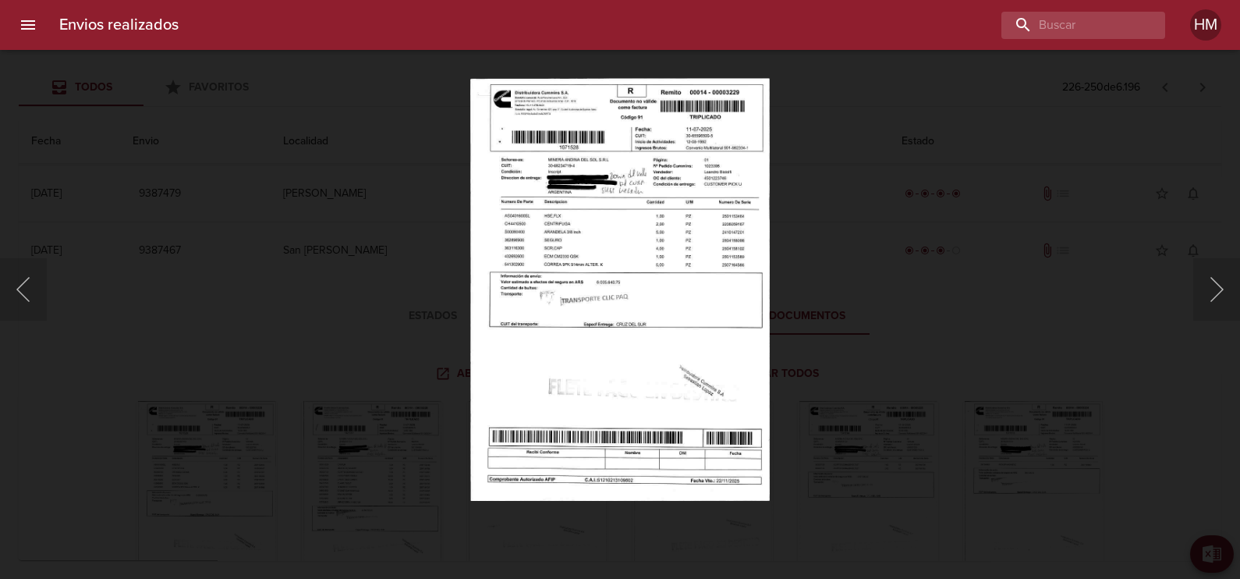
click at [509, 228] on img "Lightbox" at bounding box center [619, 289] width 299 height 423
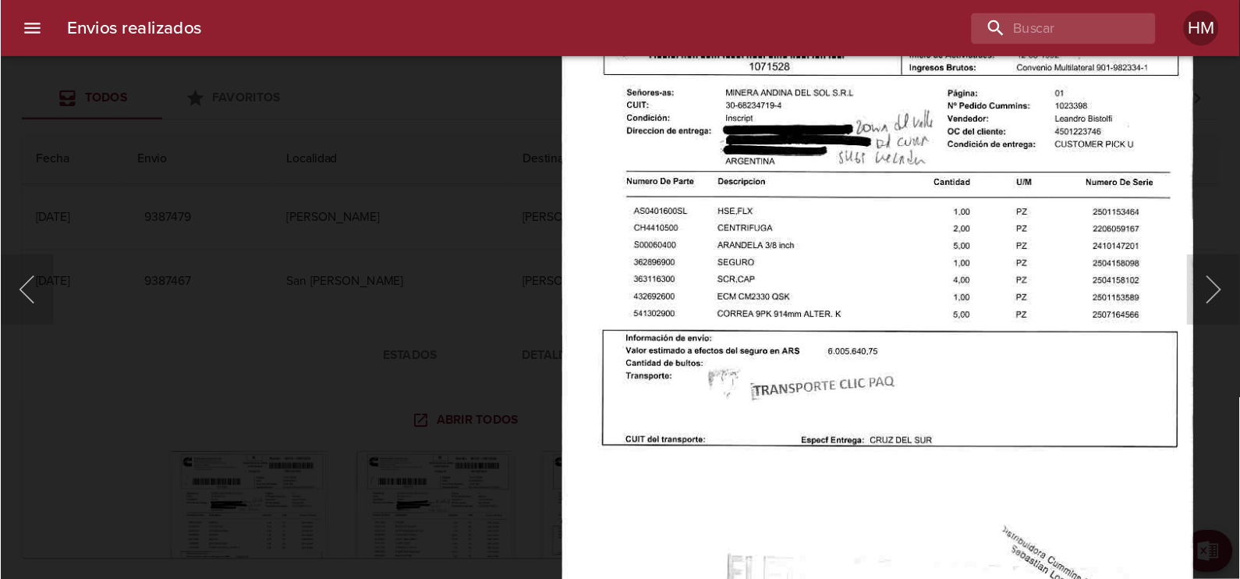
scroll to position [340, 0]
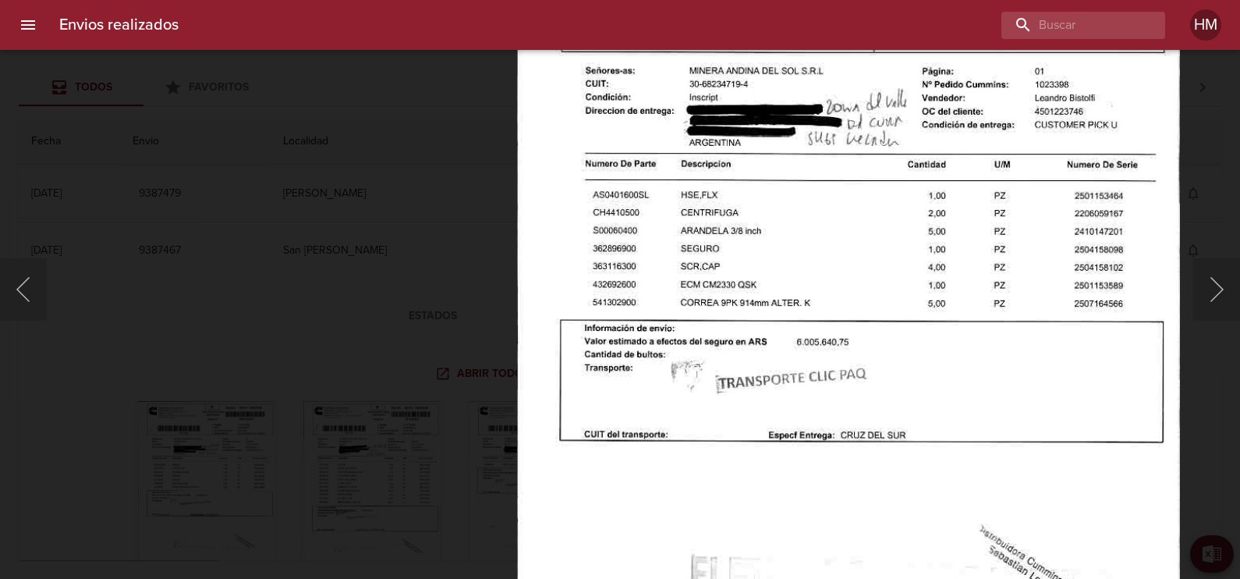
click at [919, 284] on img "Lightbox" at bounding box center [848, 358] width 663 height 937
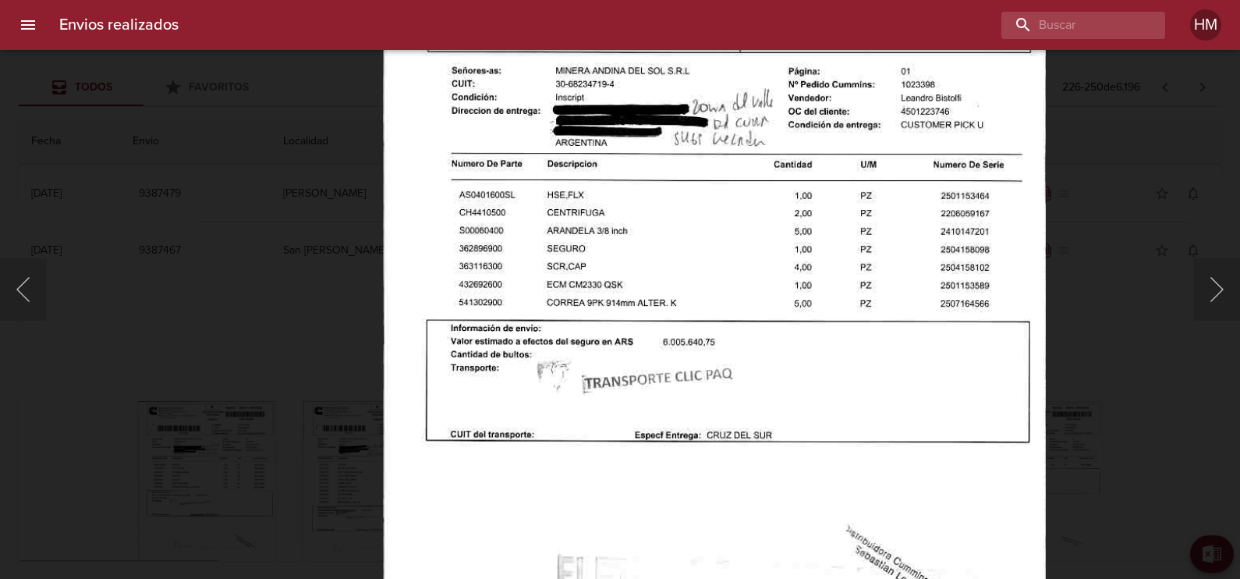
click at [231, 344] on div "Lightbox" at bounding box center [620, 289] width 1240 height 579
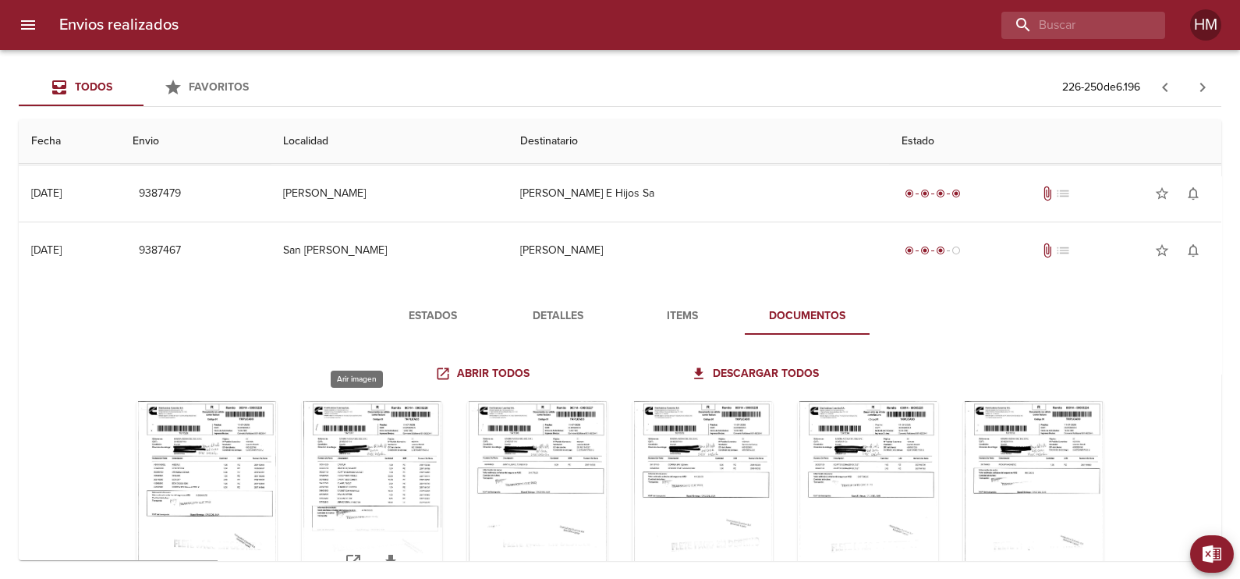
click at [334, 457] on div "Tabla de envíos del cliente" at bounding box center [372, 498] width 140 height 195
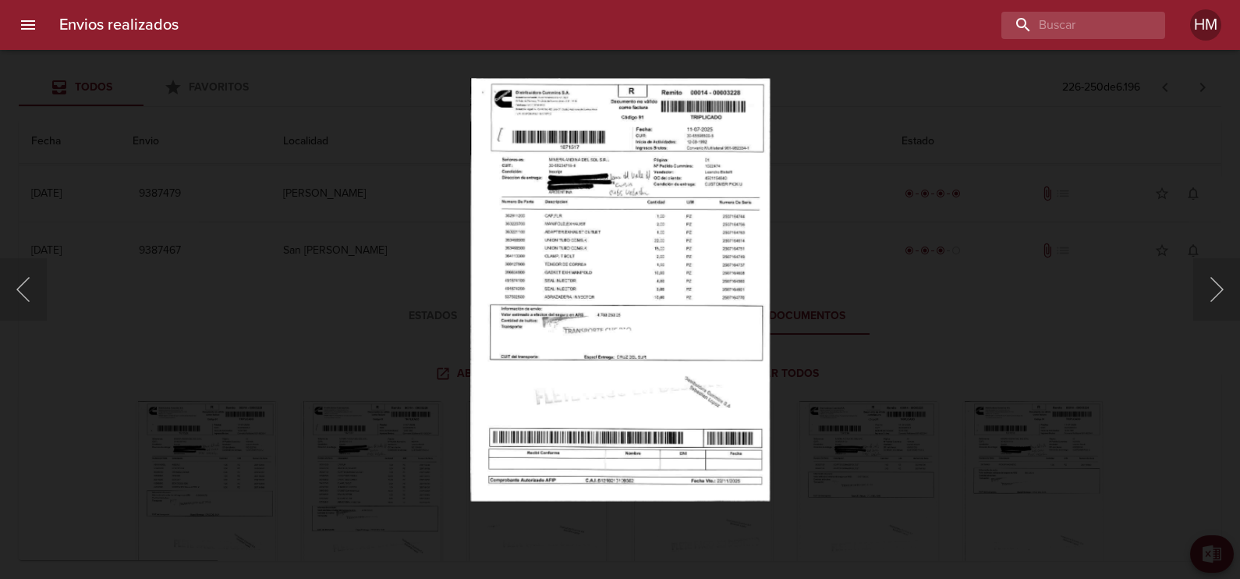
click at [600, 231] on img "Lightbox" at bounding box center [619, 289] width 299 height 423
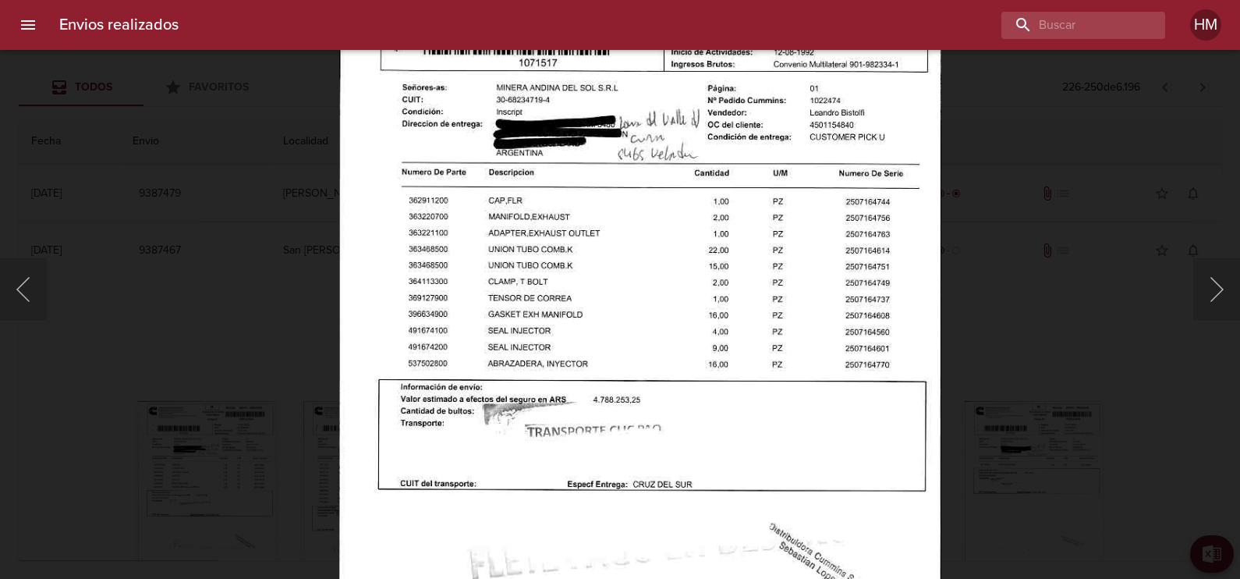
click at [1031, 390] on div "Lightbox" at bounding box center [620, 289] width 1240 height 579
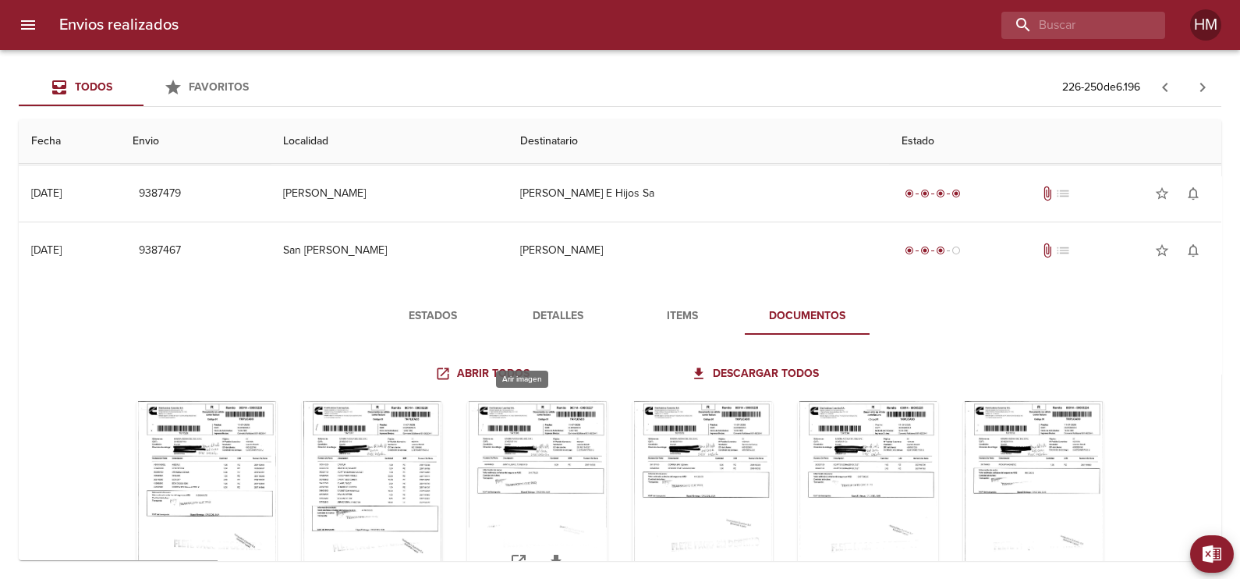
click at [503, 462] on div "Tabla de envíos del cliente" at bounding box center [537, 498] width 140 height 195
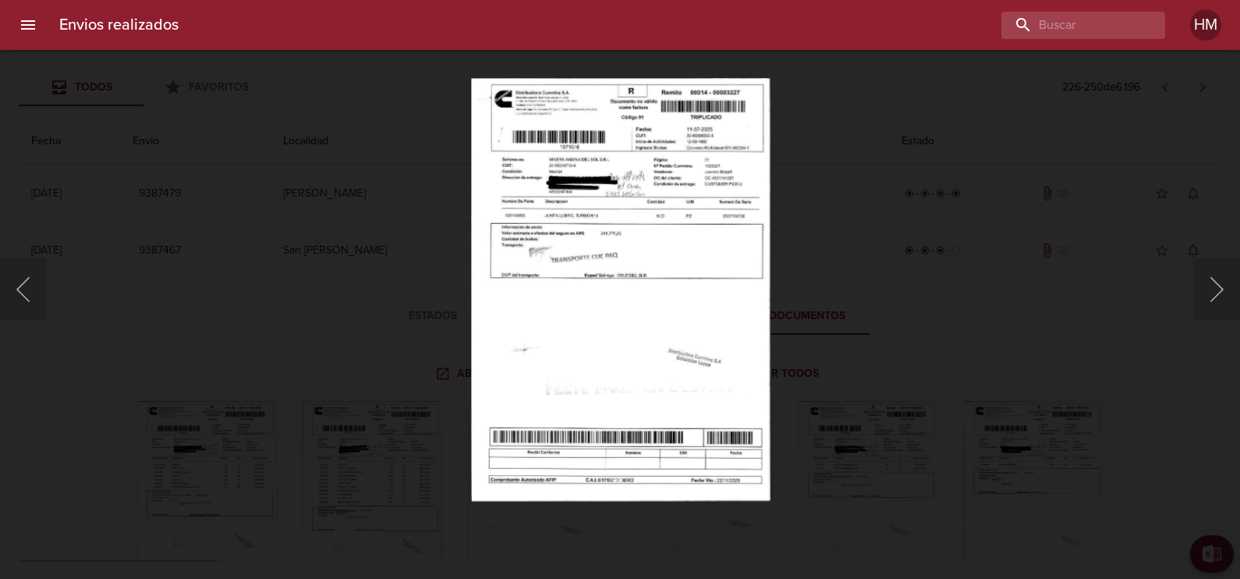
click at [529, 215] on img "Lightbox" at bounding box center [619, 289] width 299 height 423
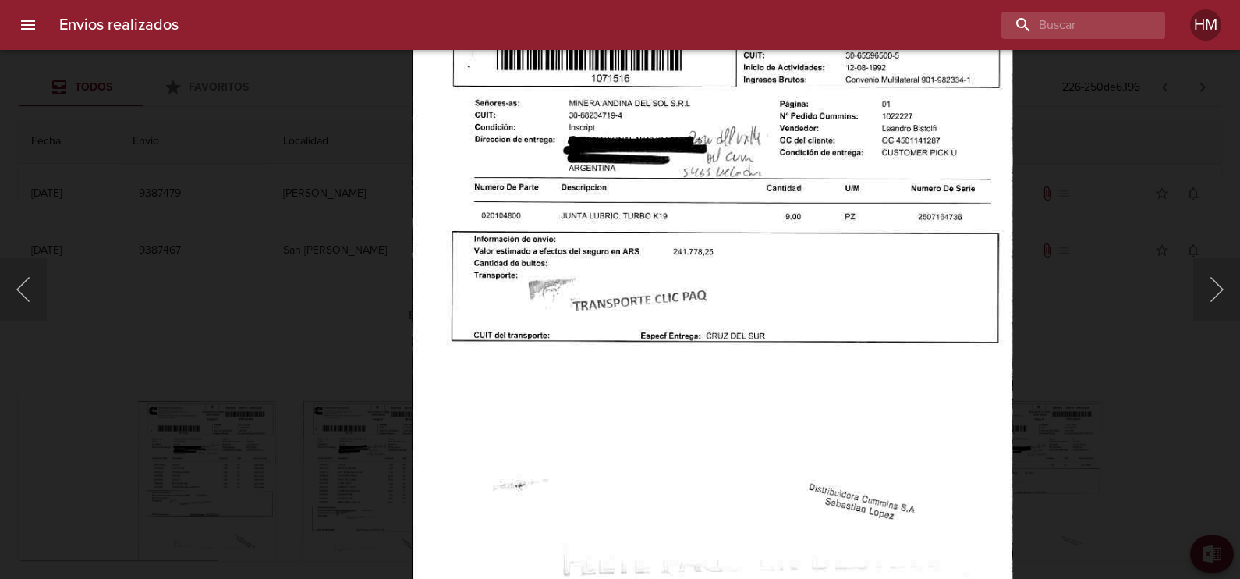
drag, startPoint x: 1220, startPoint y: 328, endPoint x: 1041, endPoint y: 352, distance: 181.1
click at [1220, 328] on div "Lightbox" at bounding box center [620, 289] width 1240 height 579
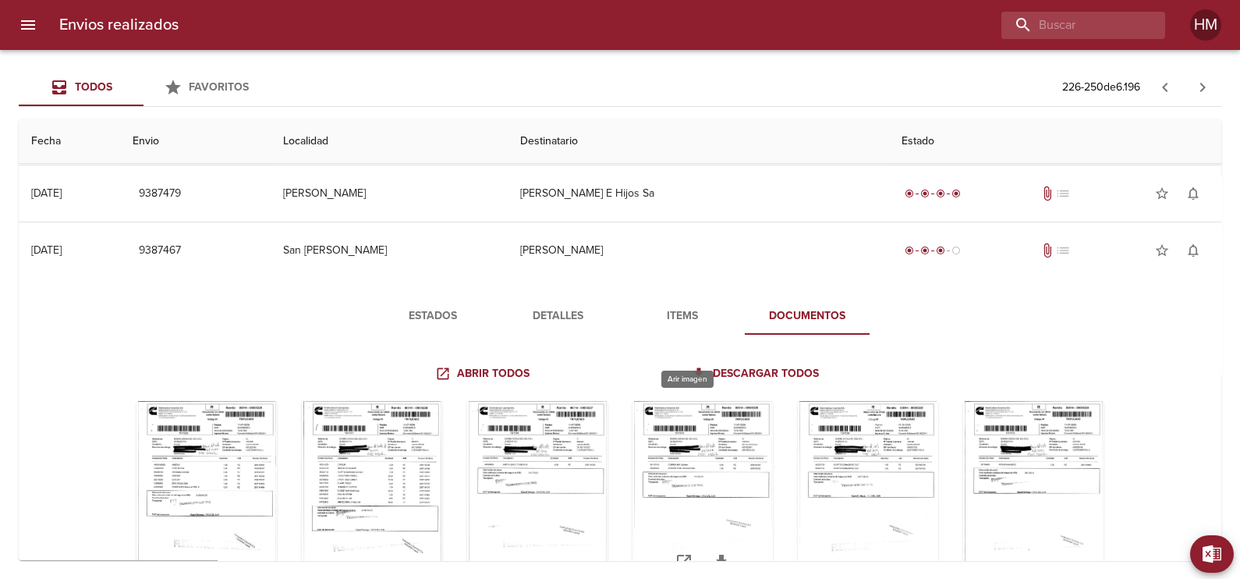
click at [669, 444] on div "Tabla de envíos del cliente" at bounding box center [702, 498] width 140 height 195
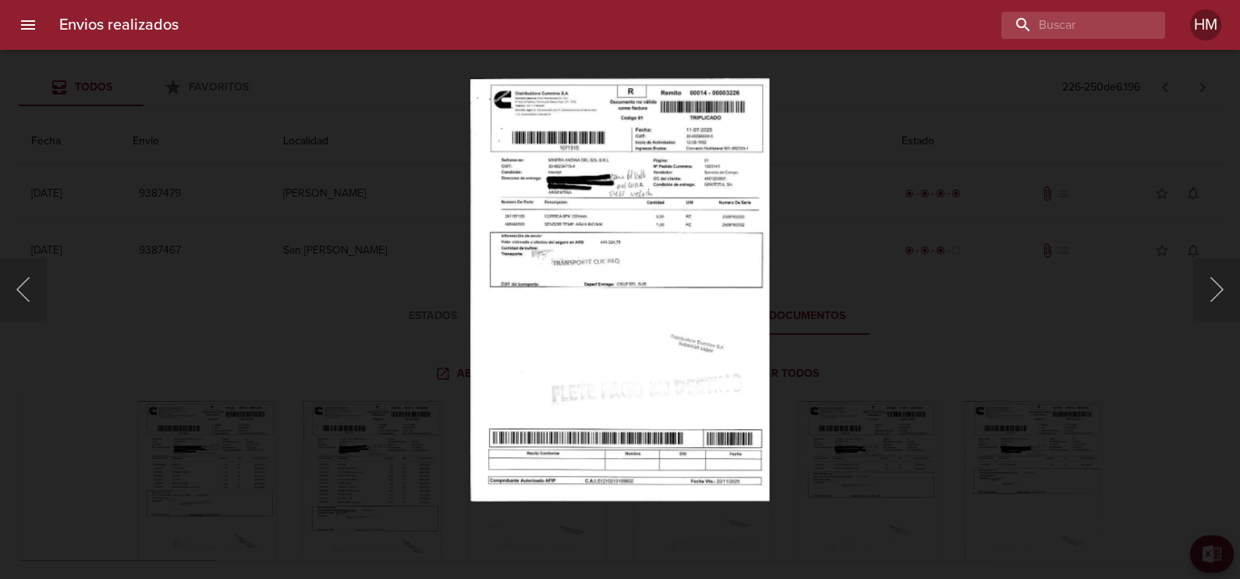
click at [551, 231] on img "Lightbox" at bounding box center [619, 289] width 299 height 423
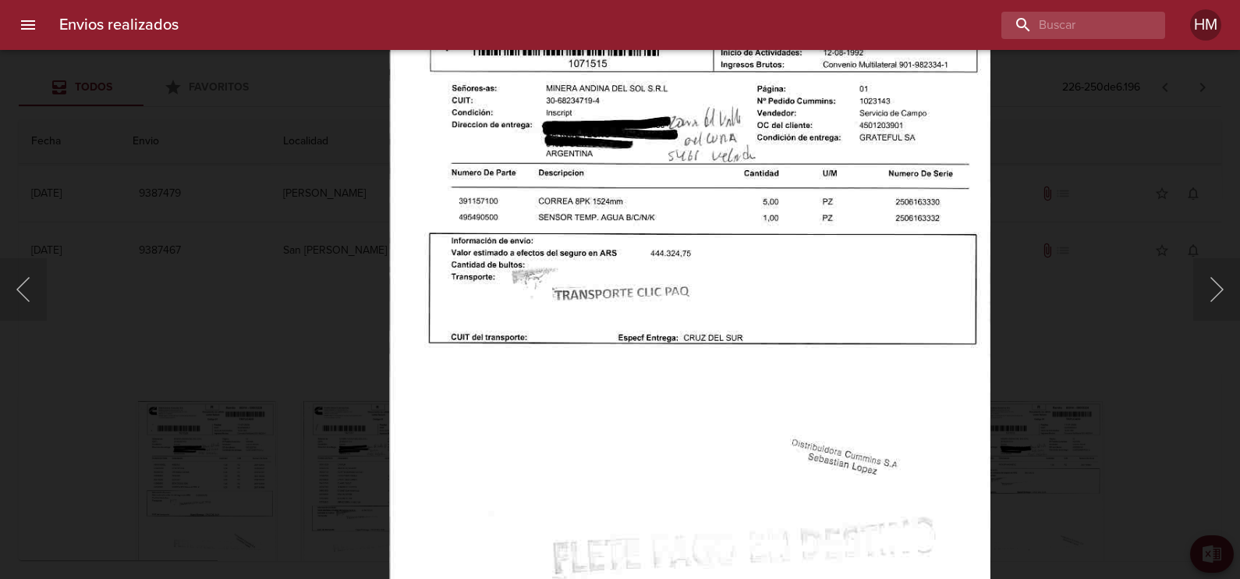
click at [1124, 359] on div "Lightbox" at bounding box center [620, 289] width 1240 height 579
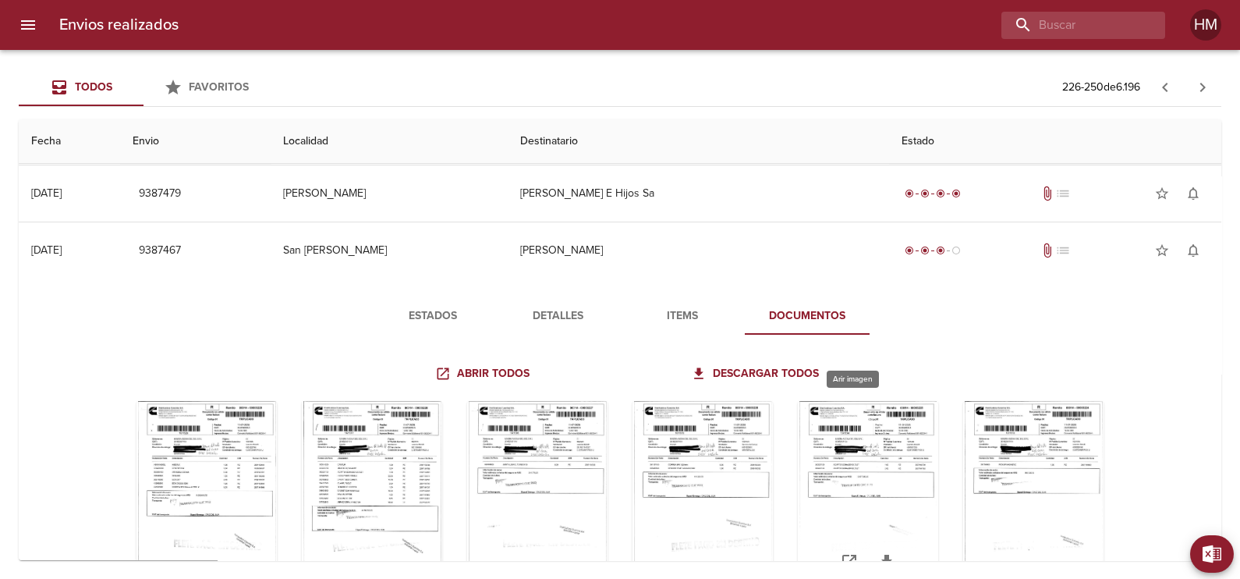
click at [843, 466] on div "Tabla de envíos del cliente" at bounding box center [868, 498] width 140 height 195
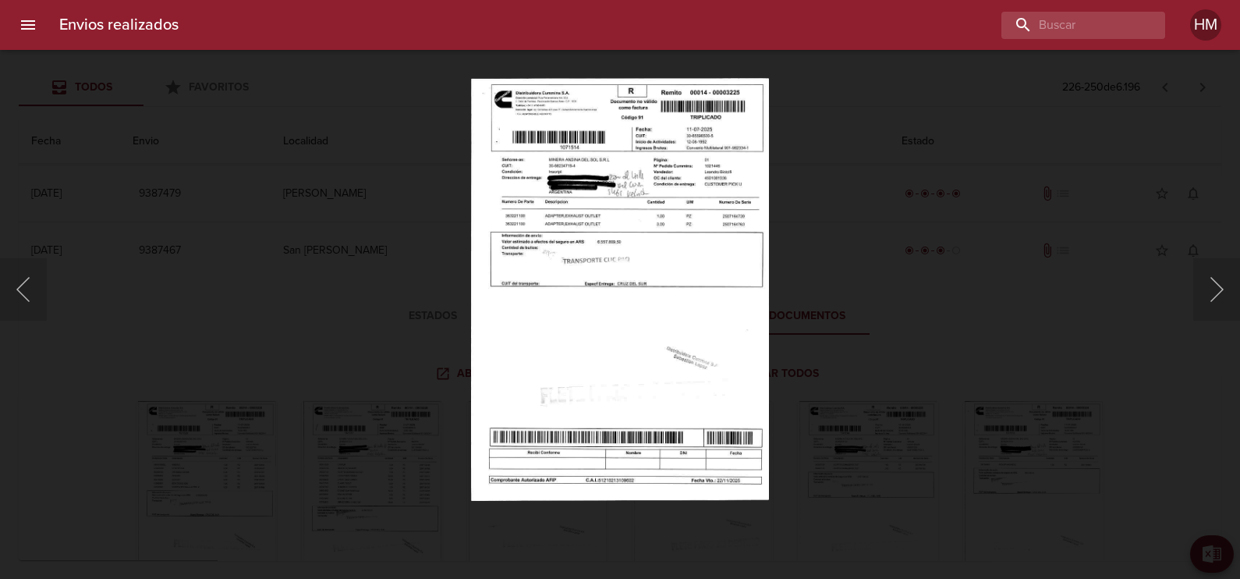
click at [572, 246] on img "Lightbox" at bounding box center [620, 289] width 298 height 423
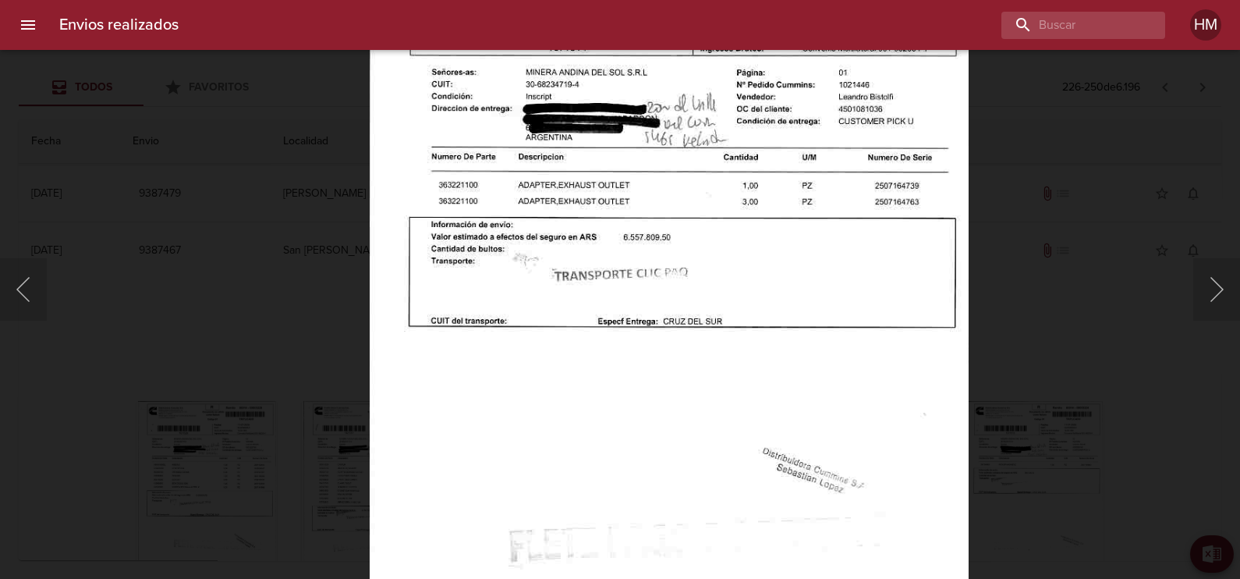
click at [1032, 335] on div "Lightbox" at bounding box center [620, 289] width 1240 height 579
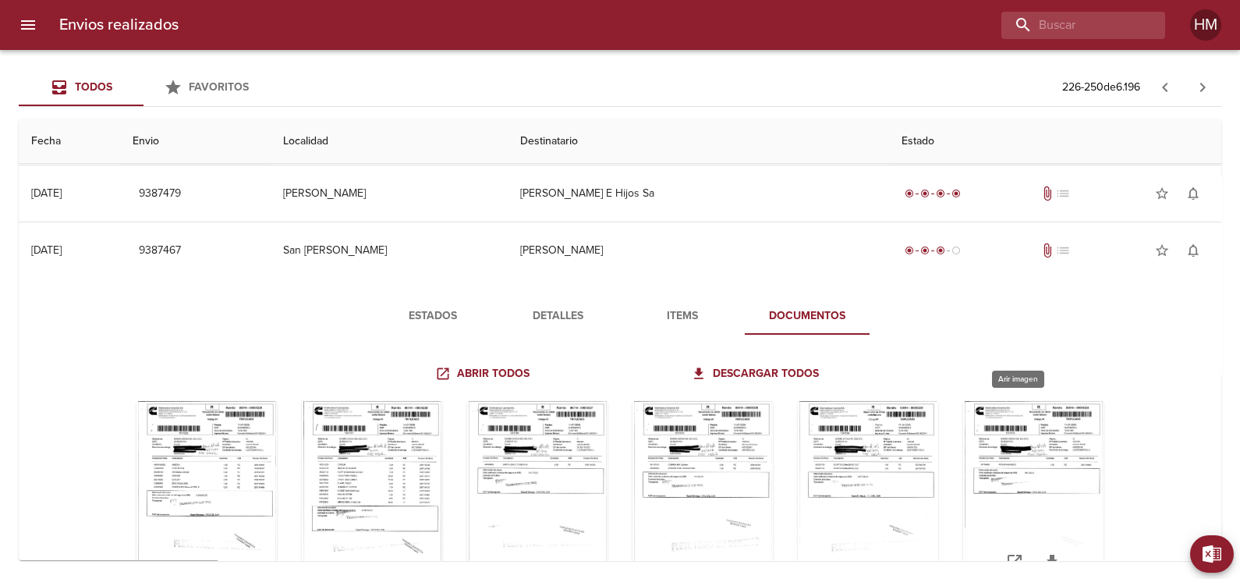
click at [1047, 473] on div "Tabla de envíos del cliente" at bounding box center [1033, 498] width 140 height 195
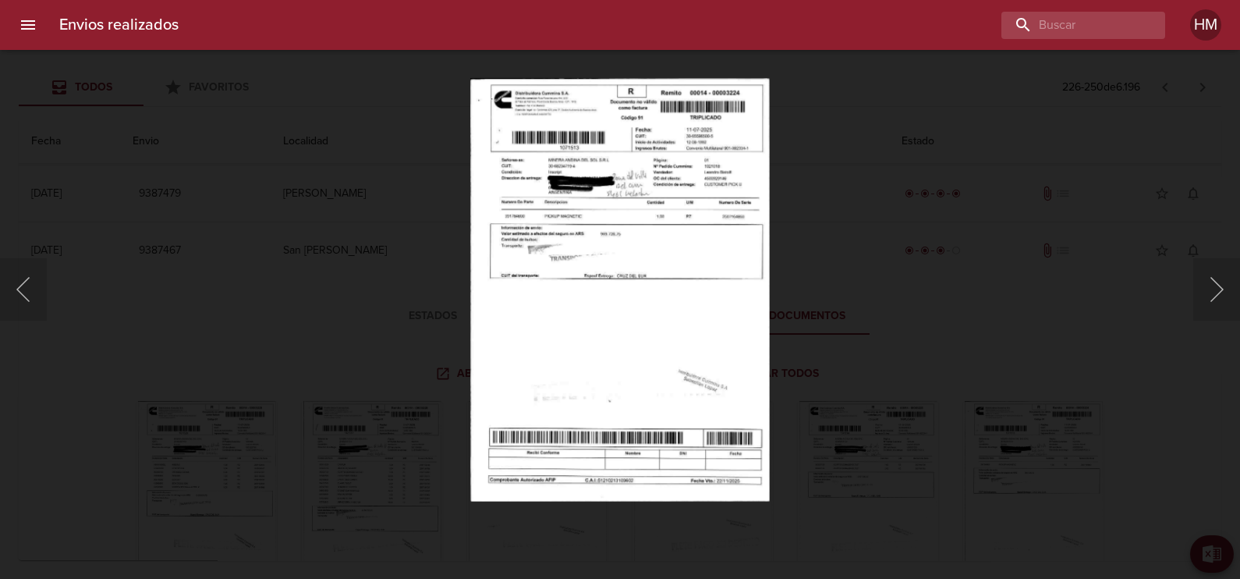
click at [515, 246] on img "Lightbox" at bounding box center [619, 289] width 299 height 423
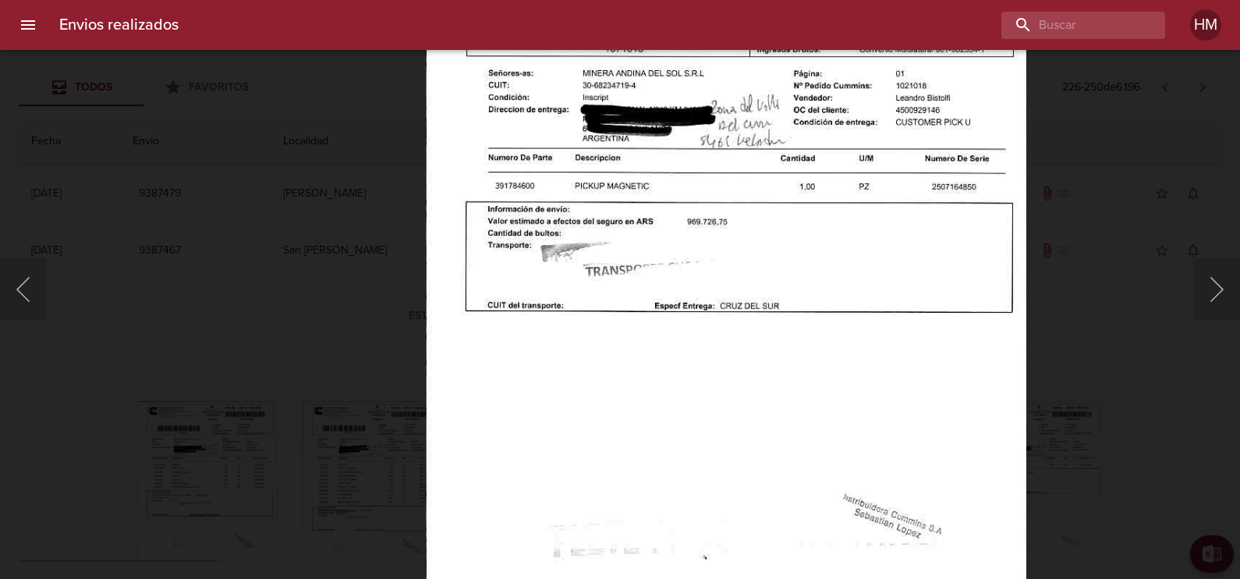
click at [1099, 312] on div "Lightbox" at bounding box center [620, 289] width 1240 height 579
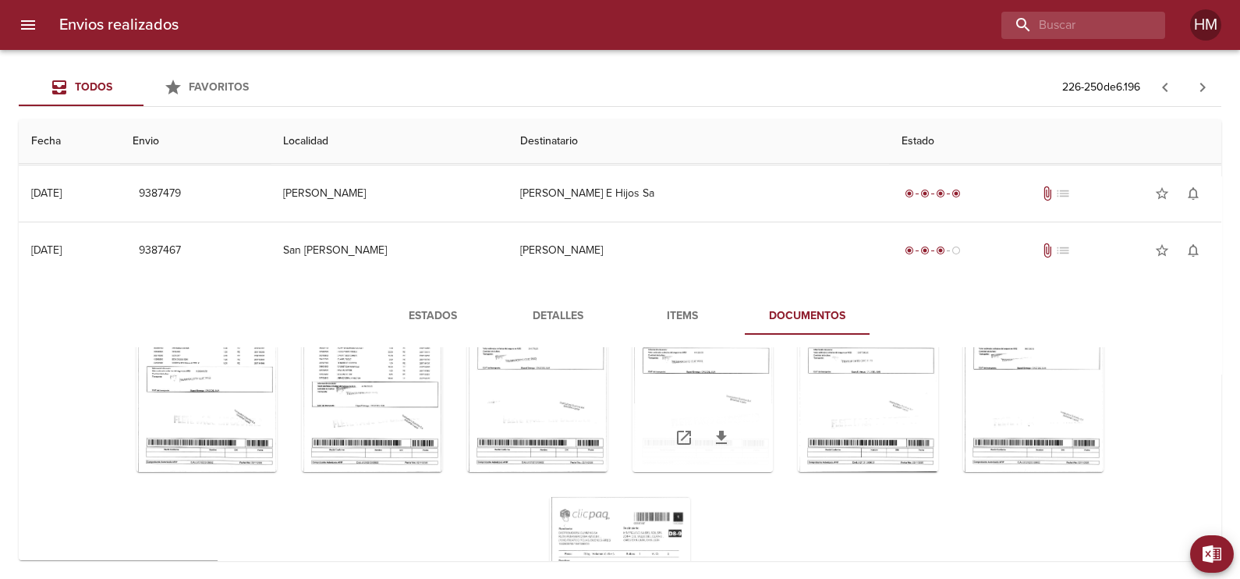
scroll to position [168, 0]
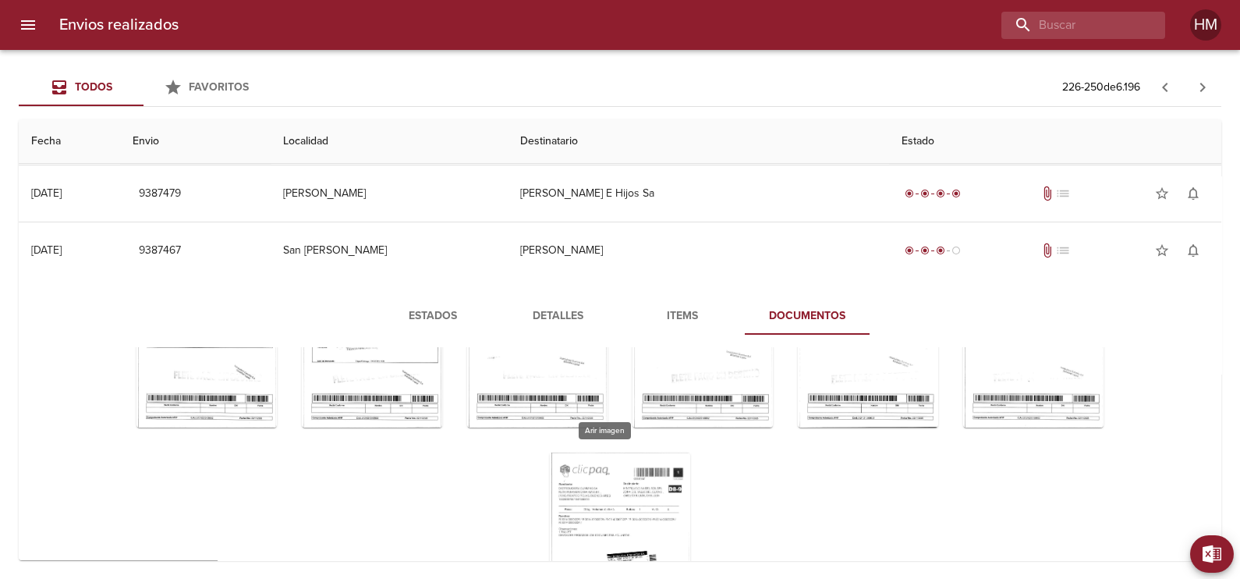
click at [567, 490] on div "Tabla de envíos del cliente" at bounding box center [620, 549] width 140 height 195
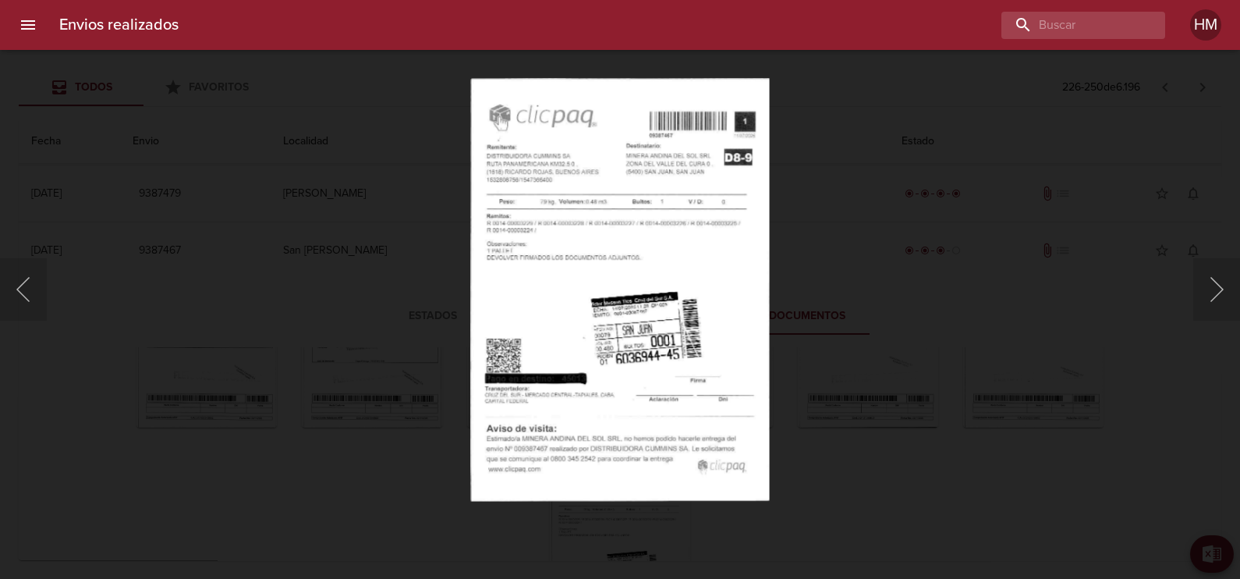
click at [940, 485] on div "Lightbox" at bounding box center [620, 289] width 1240 height 579
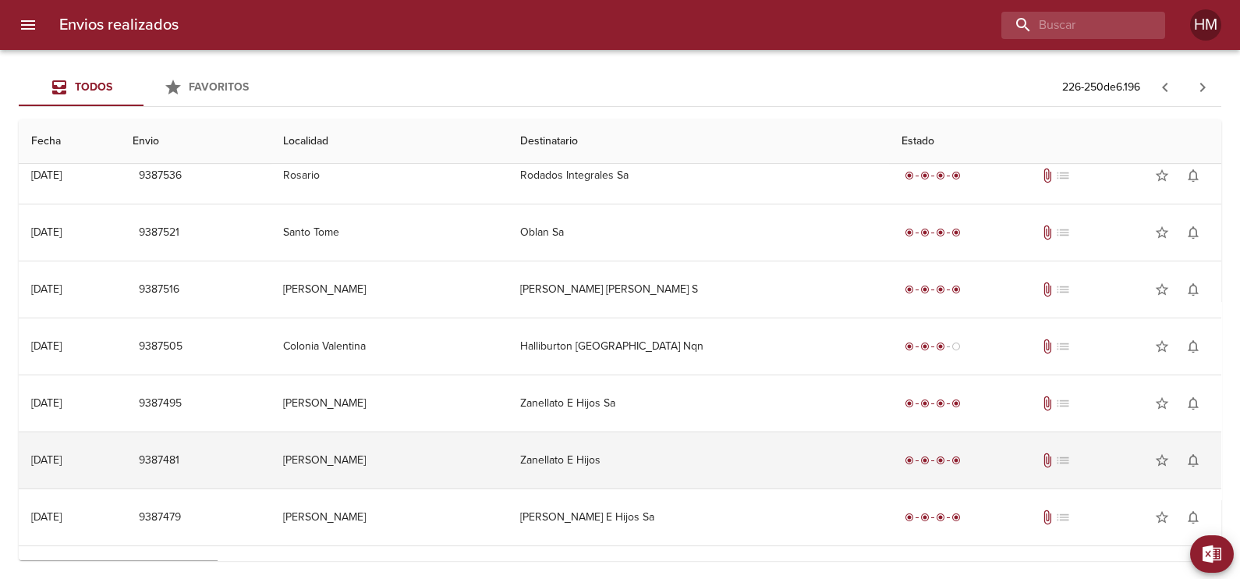
scroll to position [0, 0]
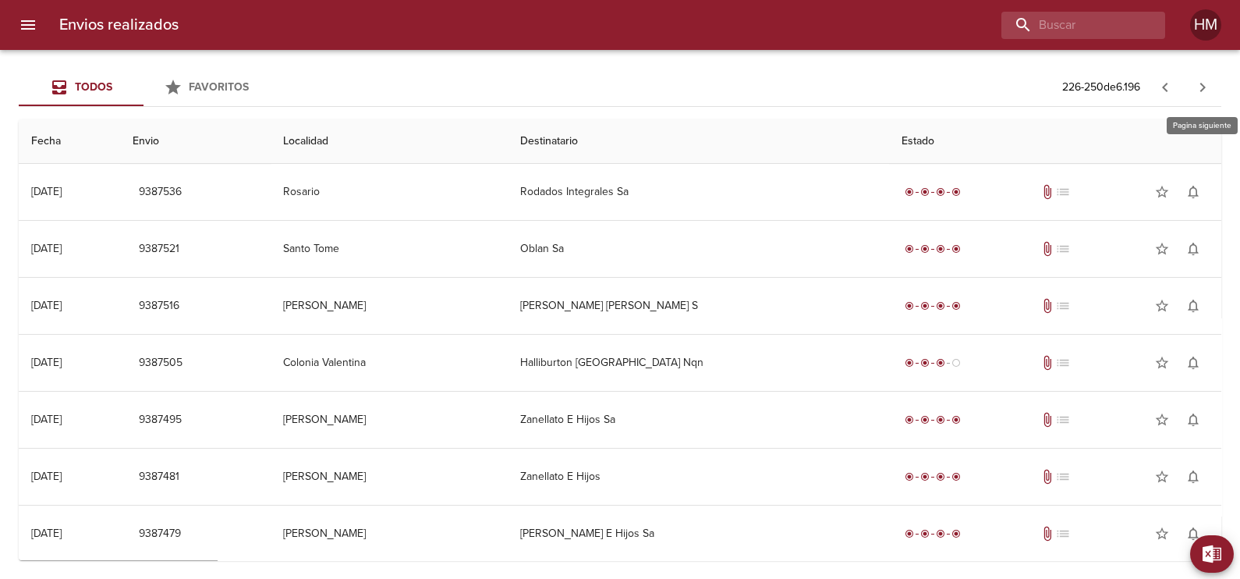
click at [1205, 93] on icon "button" at bounding box center [1202, 87] width 19 height 19
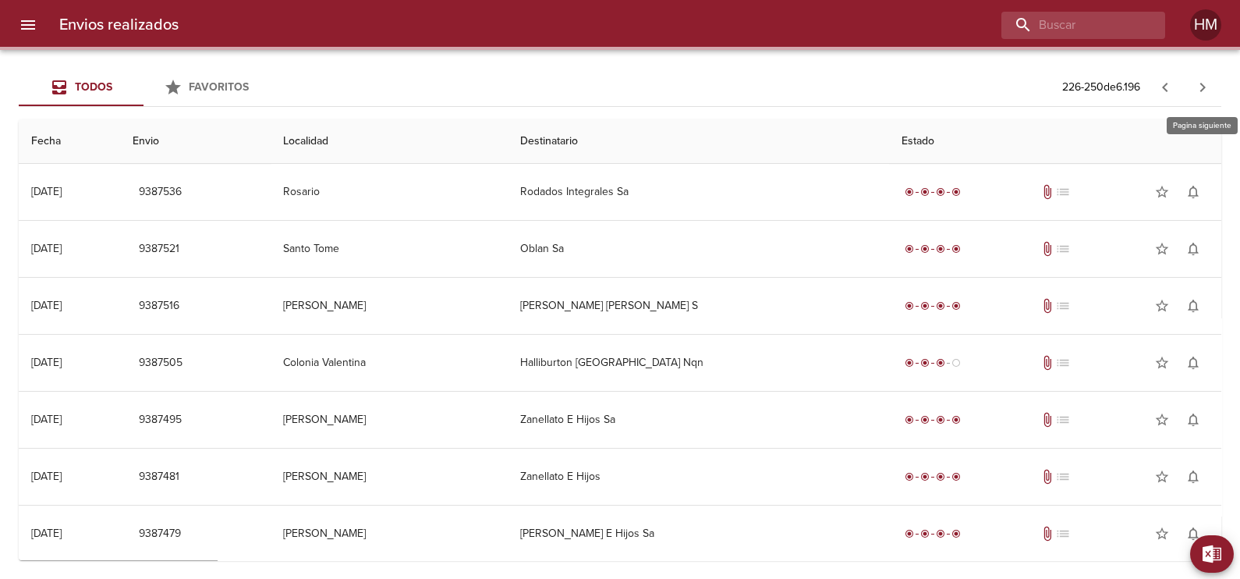
click at [1202, 90] on icon "button" at bounding box center [1202, 87] width 5 height 9
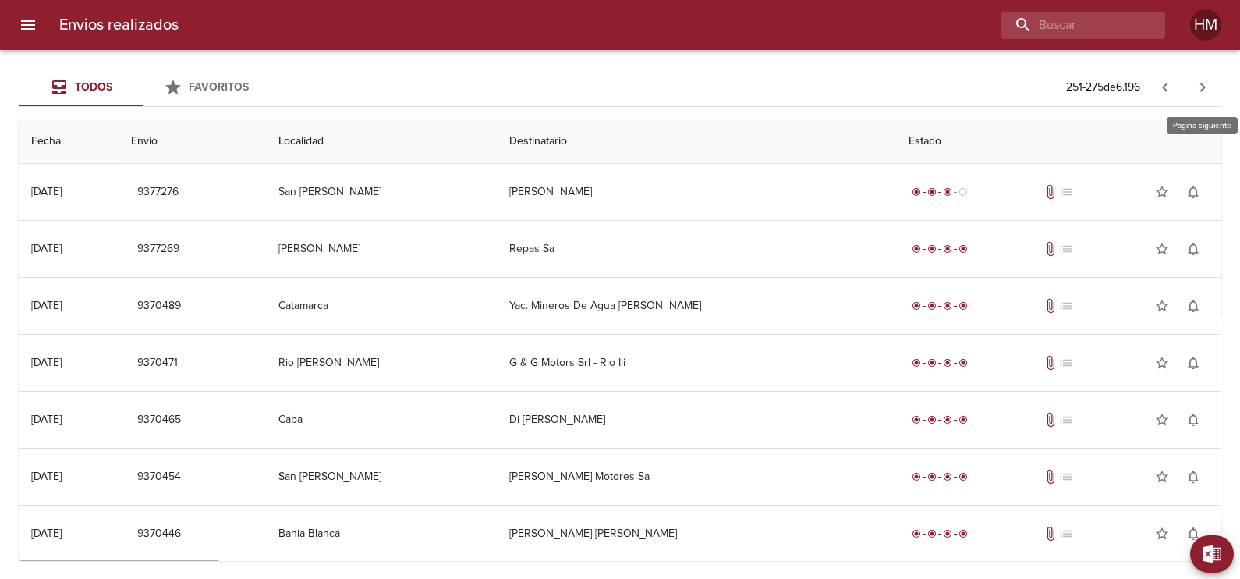
click at [1202, 90] on icon "button" at bounding box center [1202, 87] width 5 height 9
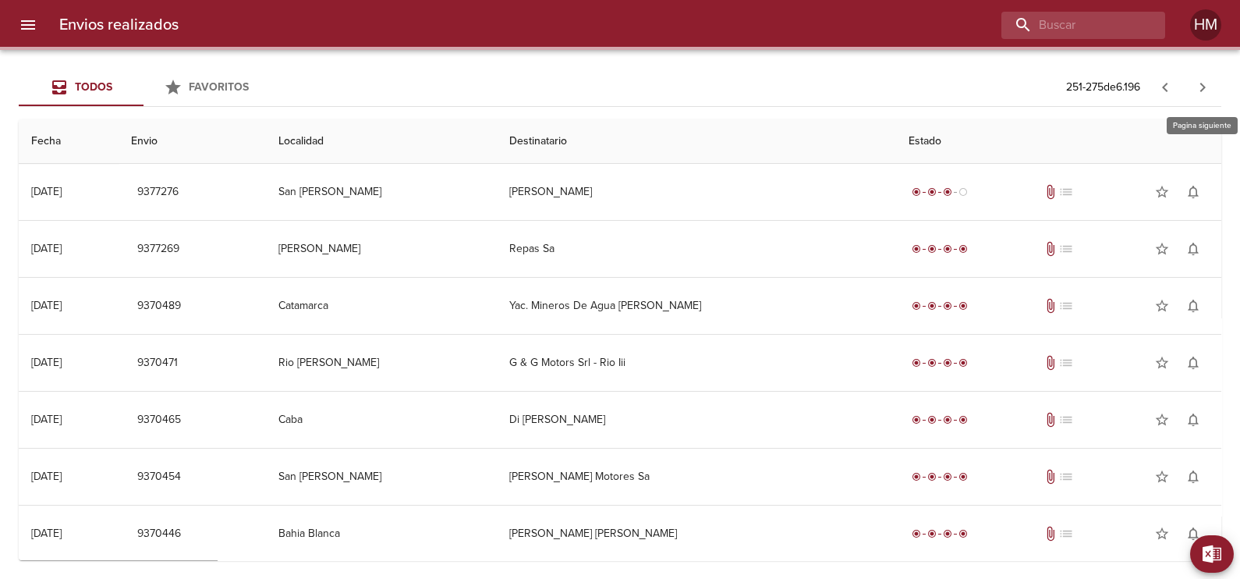
click at [1202, 90] on icon "button" at bounding box center [1202, 87] width 5 height 9
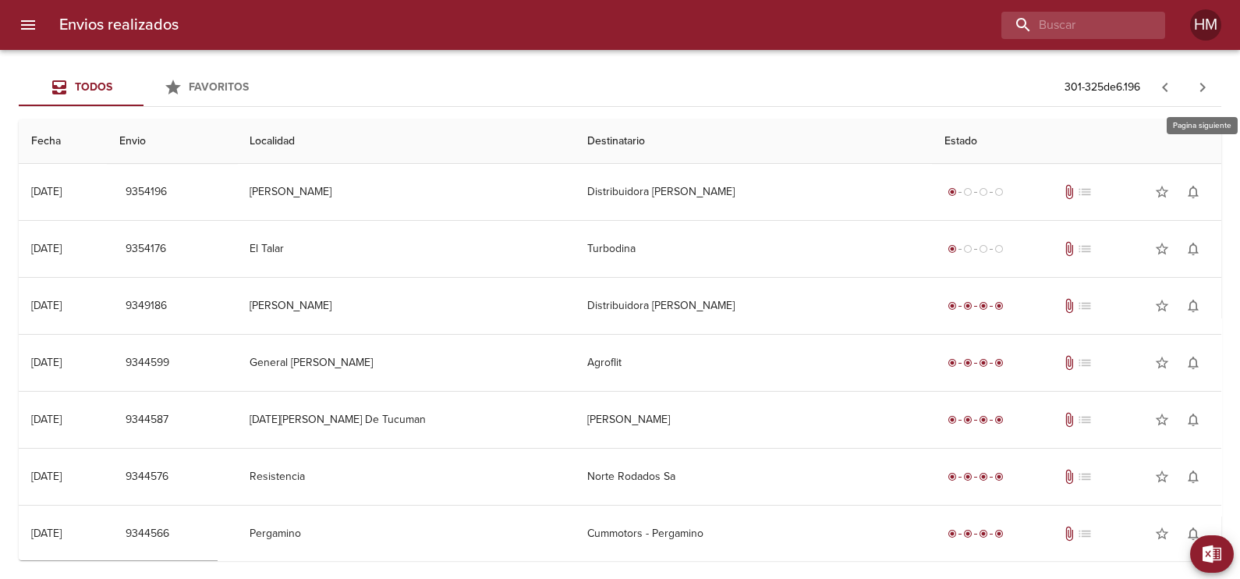
click at [1198, 78] on icon "button" at bounding box center [1202, 87] width 19 height 19
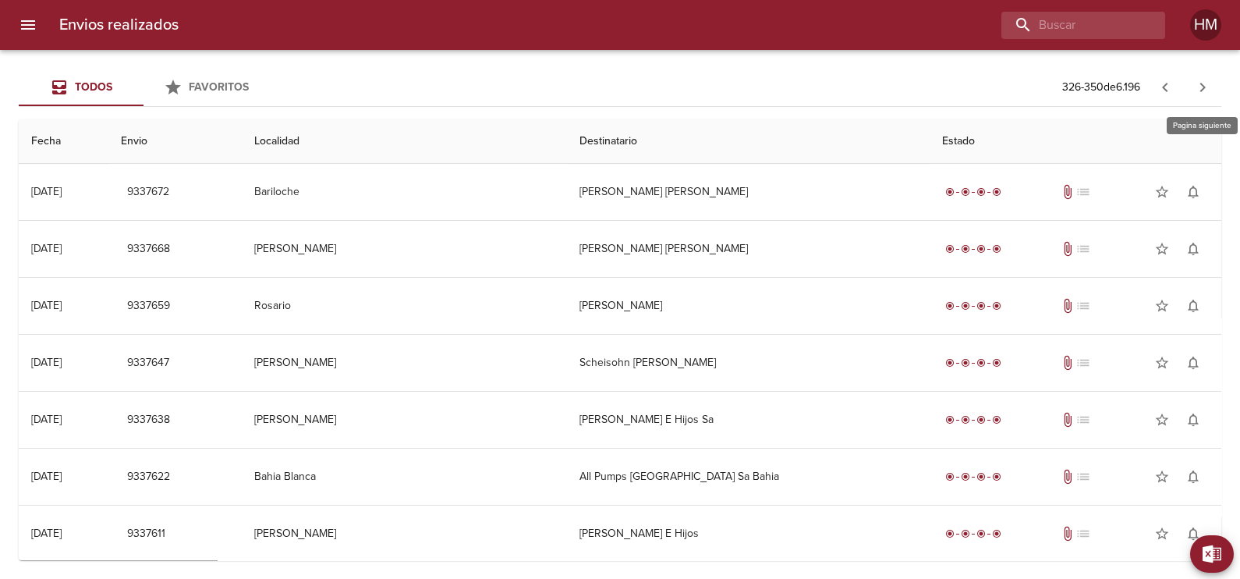
click at [1201, 78] on icon "button" at bounding box center [1202, 87] width 19 height 19
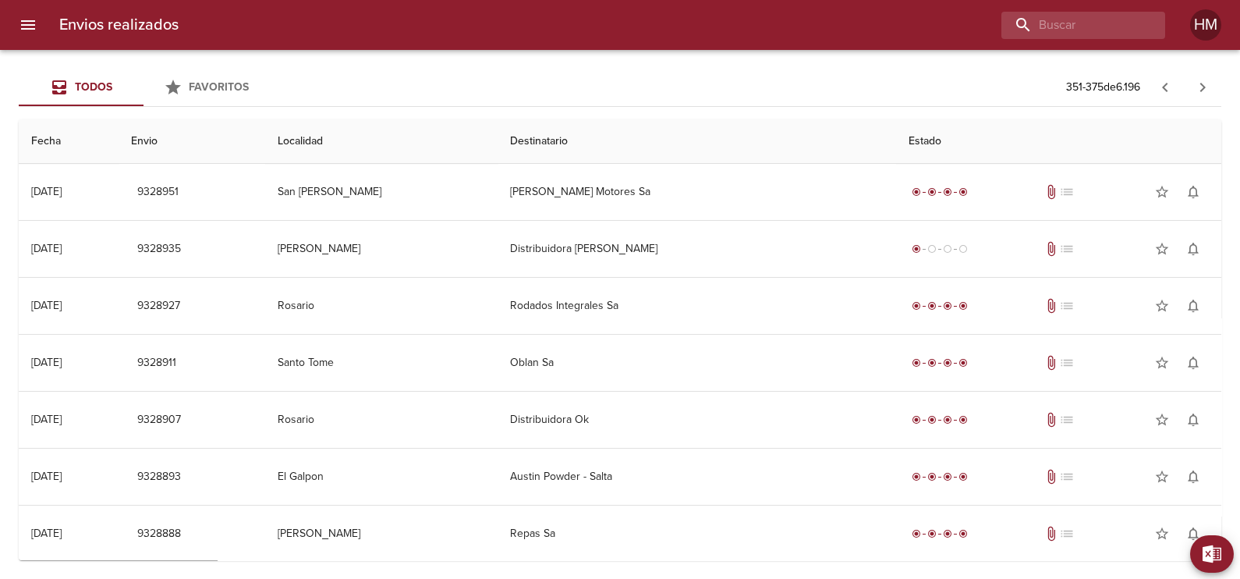
click at [1206, 83] on icon "button" at bounding box center [1202, 87] width 19 height 19
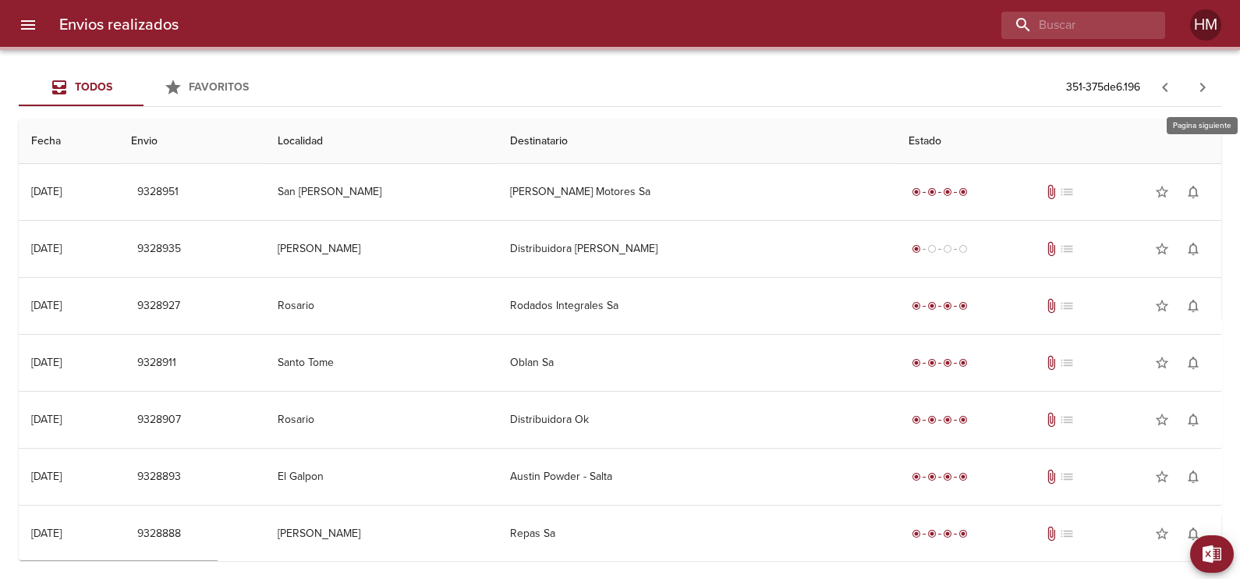
click at [1206, 83] on icon "button" at bounding box center [1202, 87] width 19 height 19
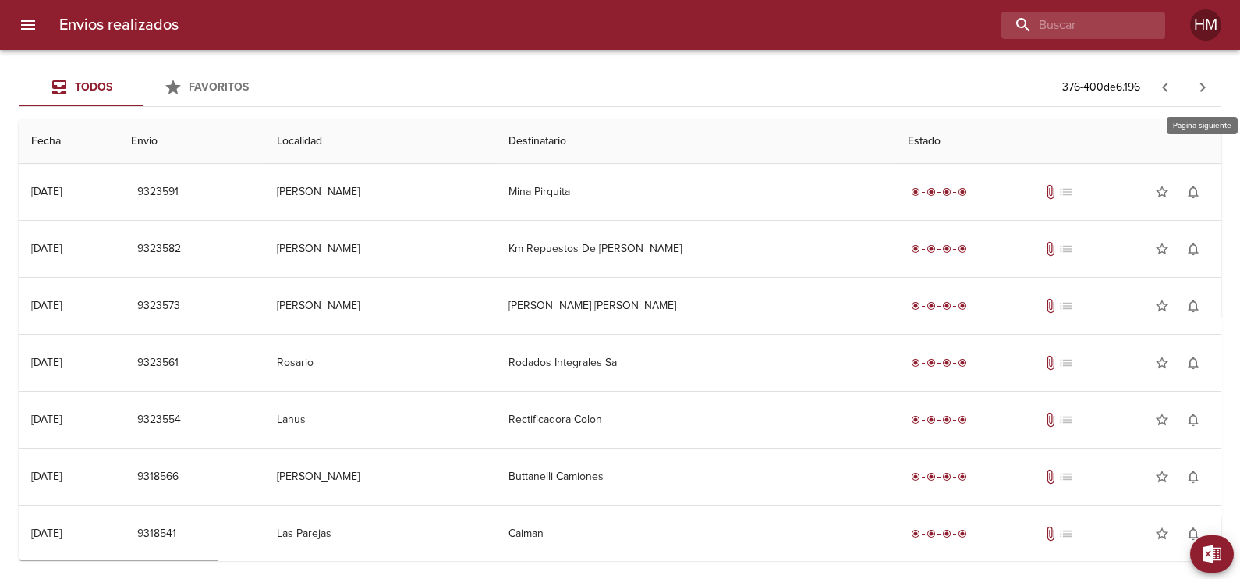
click at [1206, 83] on icon "button" at bounding box center [1202, 87] width 19 height 19
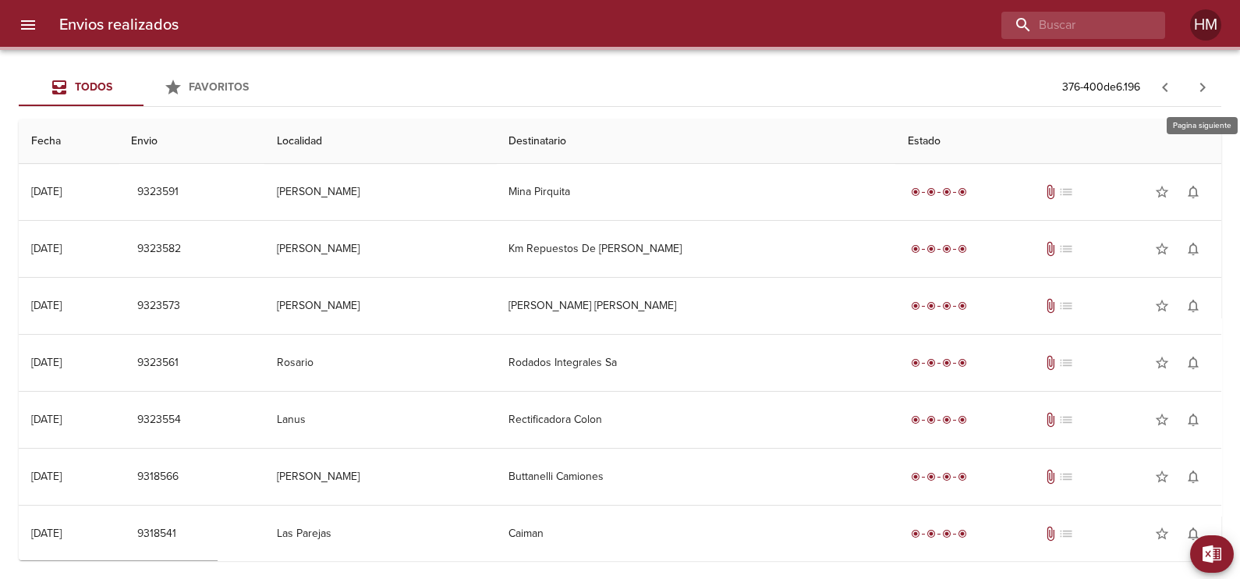
click at [1206, 83] on icon "button" at bounding box center [1202, 87] width 19 height 19
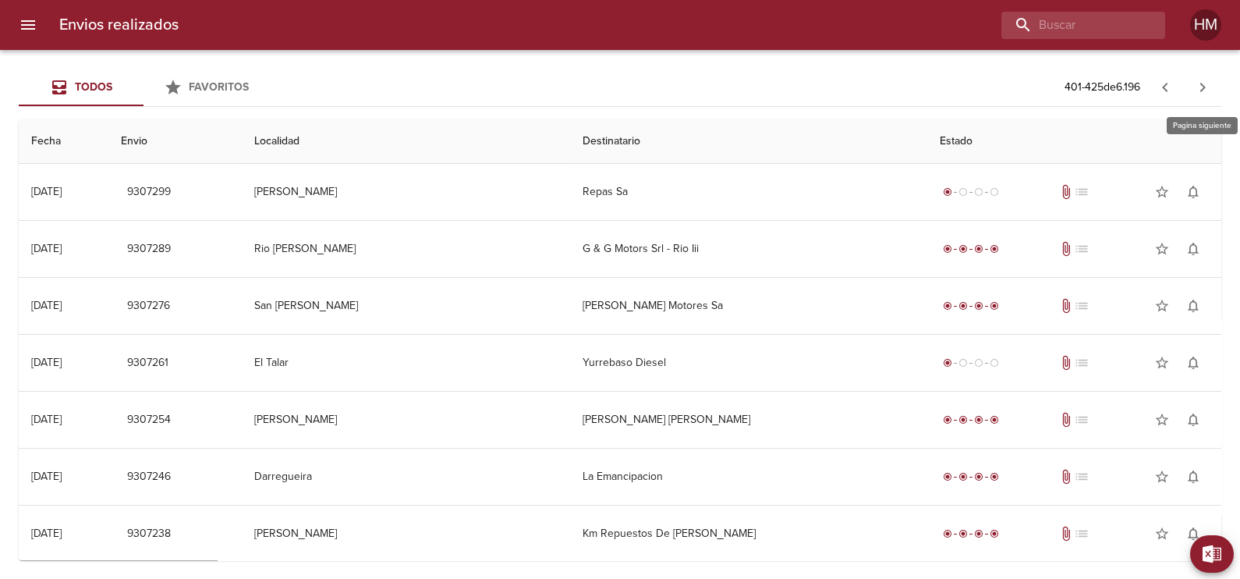
click at [1206, 83] on icon "button" at bounding box center [1202, 87] width 19 height 19
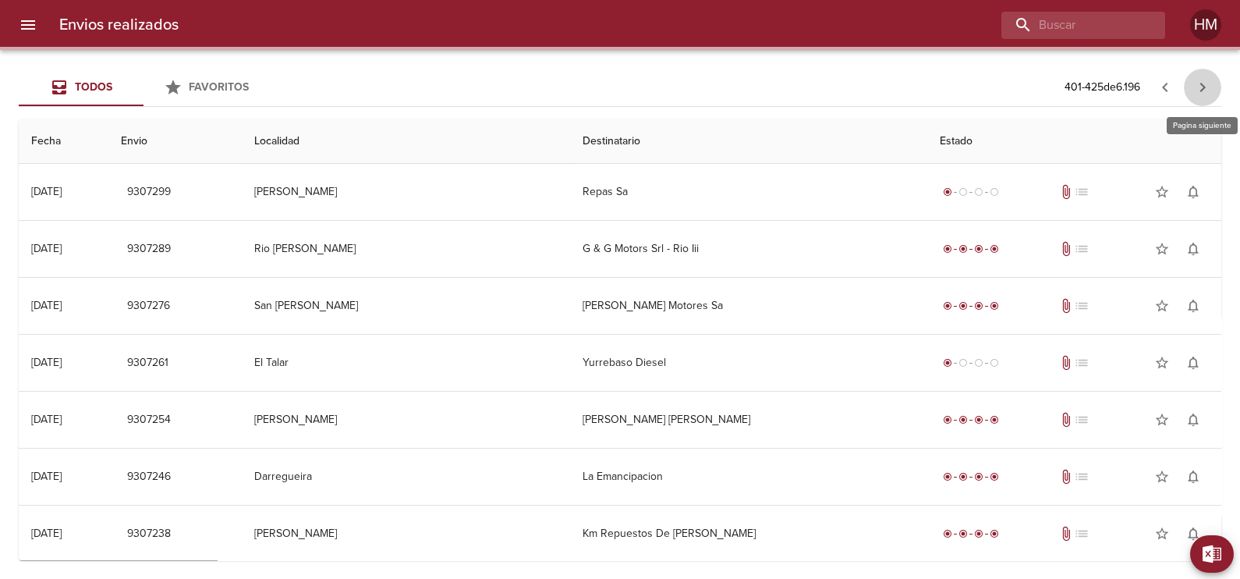
click at [1206, 83] on icon "button" at bounding box center [1202, 87] width 19 height 19
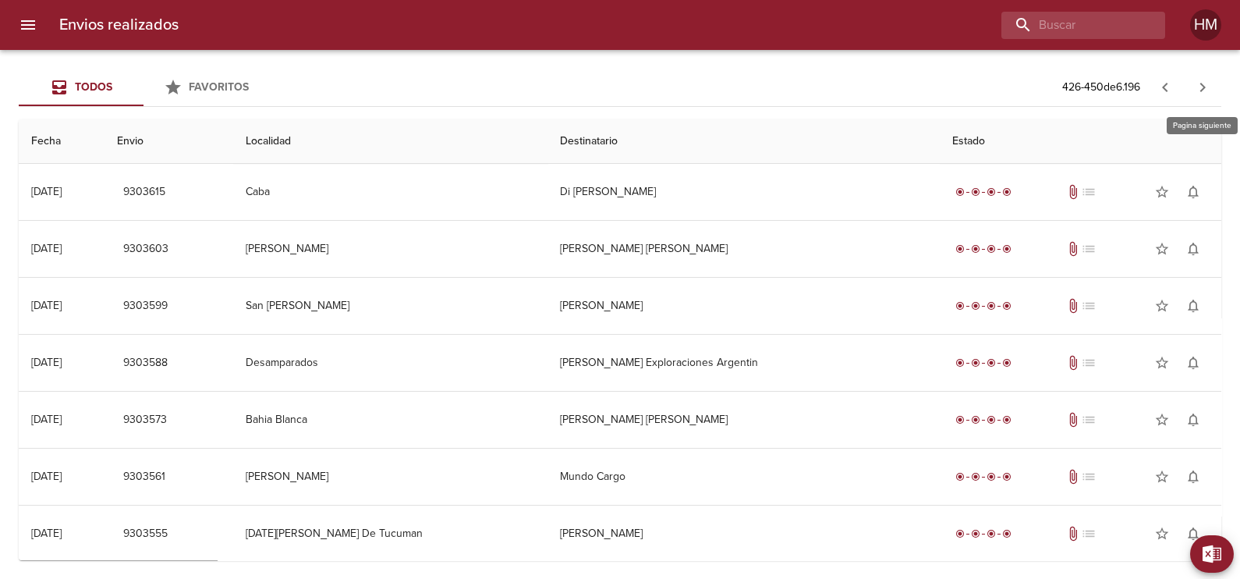
click at [1206, 83] on icon "button" at bounding box center [1202, 87] width 19 height 19
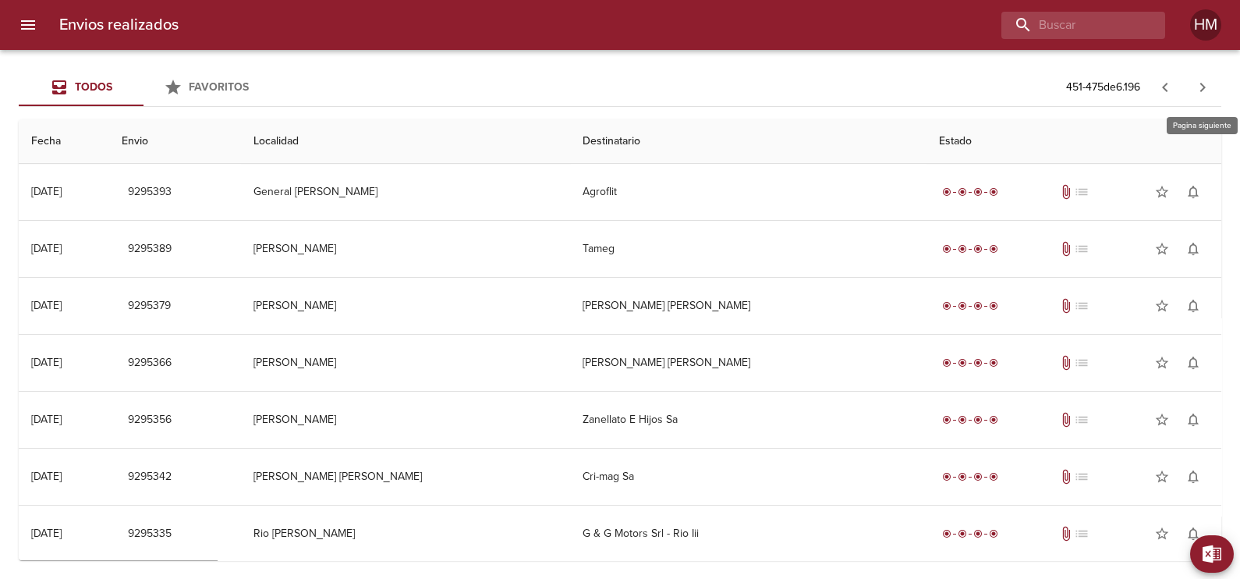
click at [1206, 83] on icon "button" at bounding box center [1202, 87] width 19 height 19
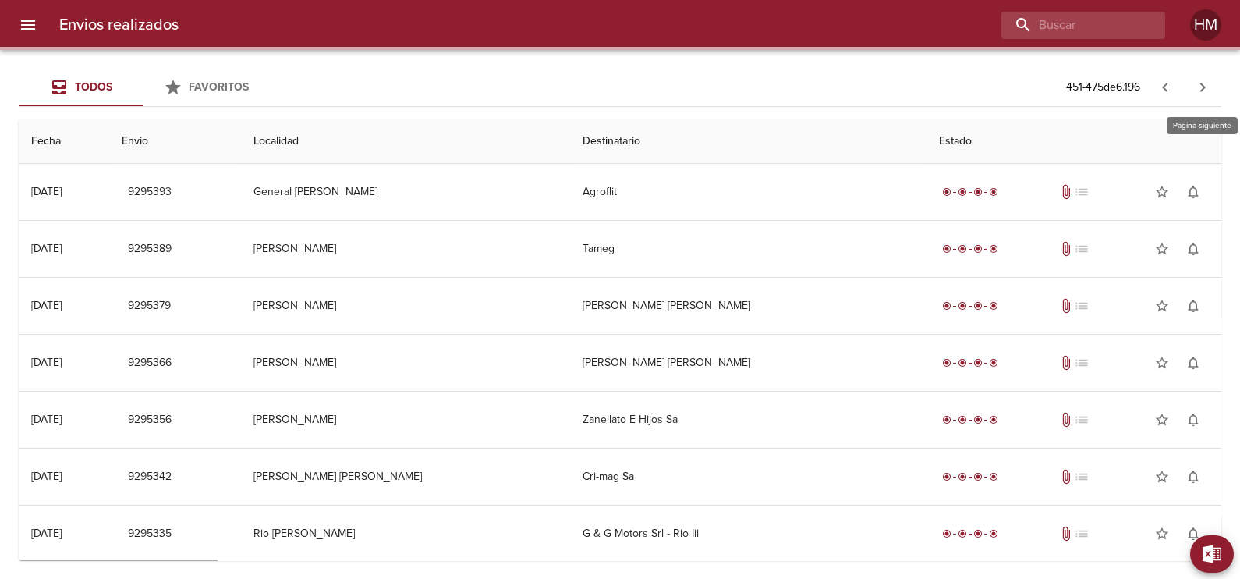
click at [1206, 83] on icon "button" at bounding box center [1202, 87] width 19 height 19
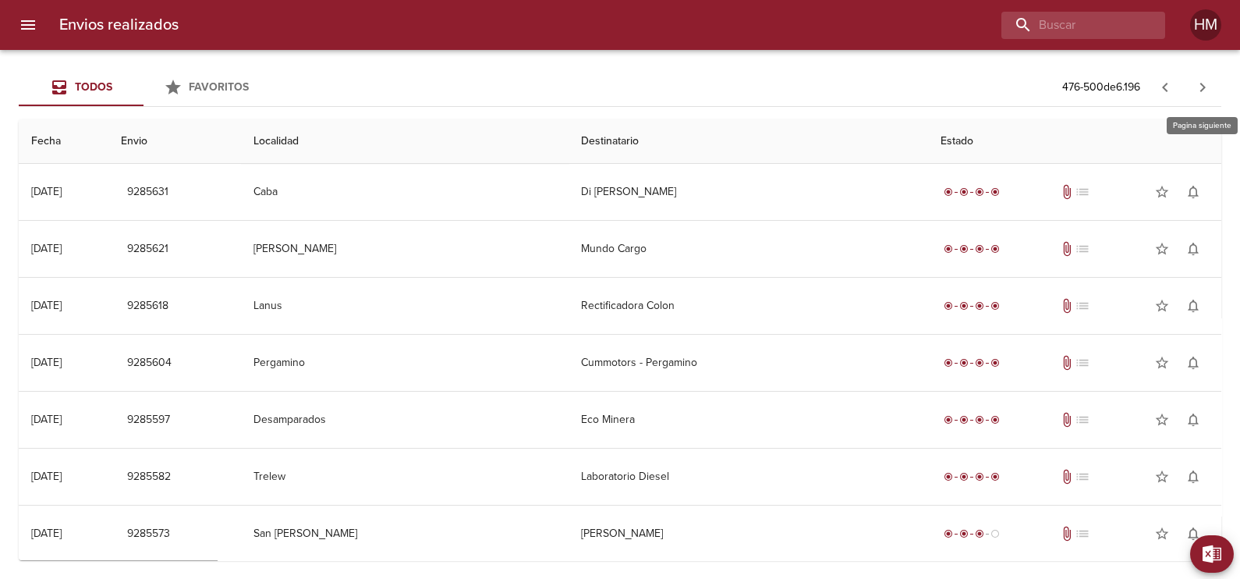
click at [1206, 83] on icon "button" at bounding box center [1202, 87] width 19 height 19
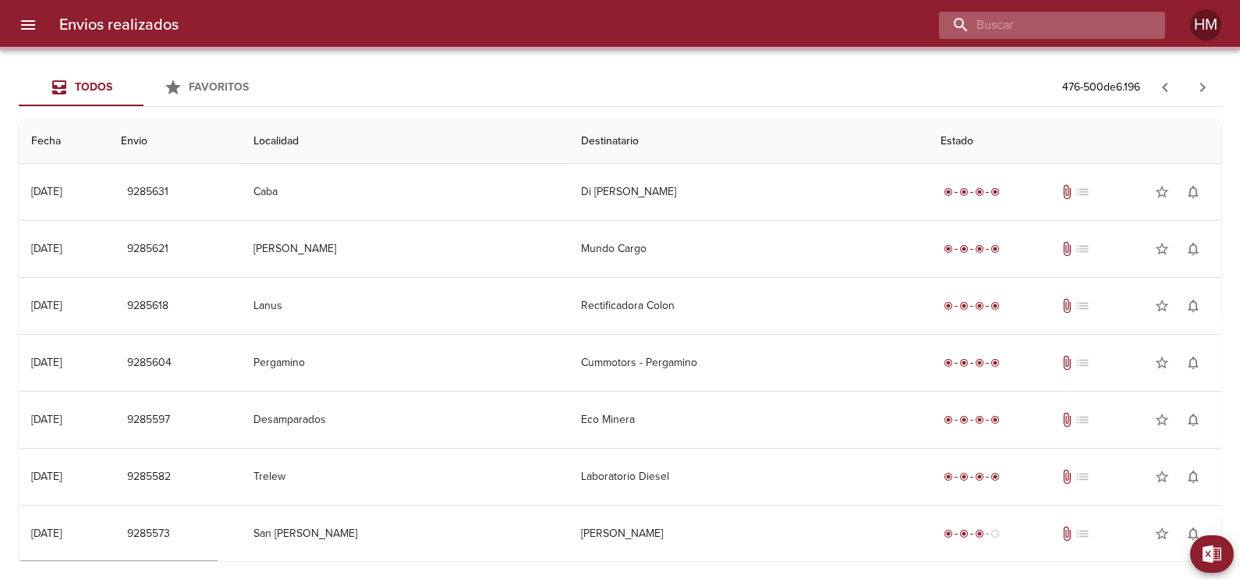
click at [1074, 30] on input "buscar" at bounding box center [1039, 25] width 200 height 27
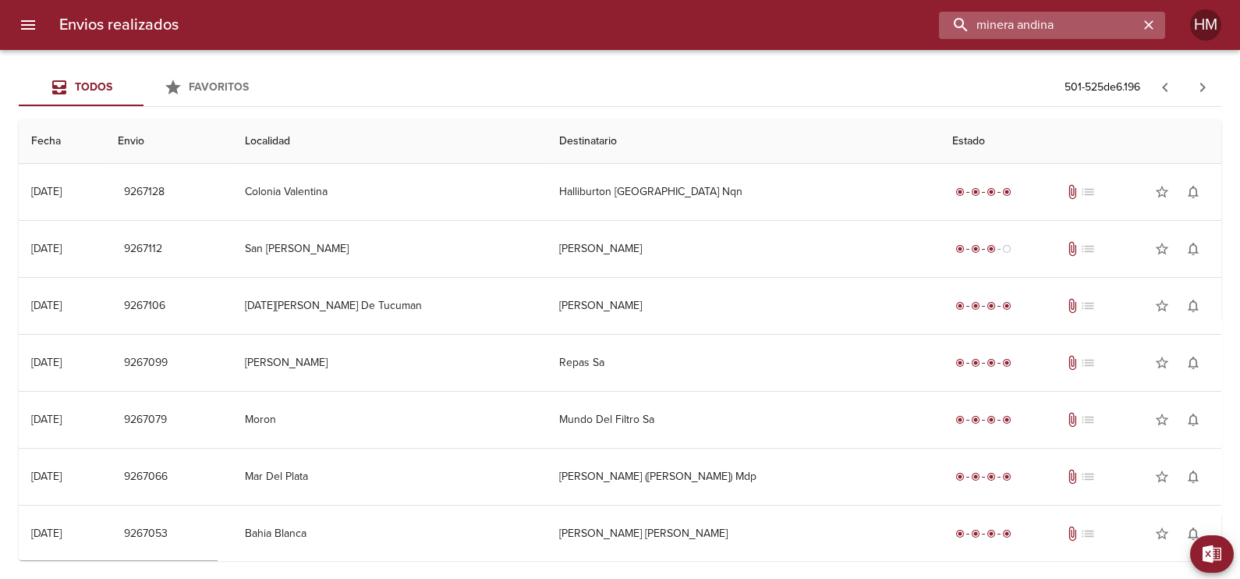
type input "minera andina"
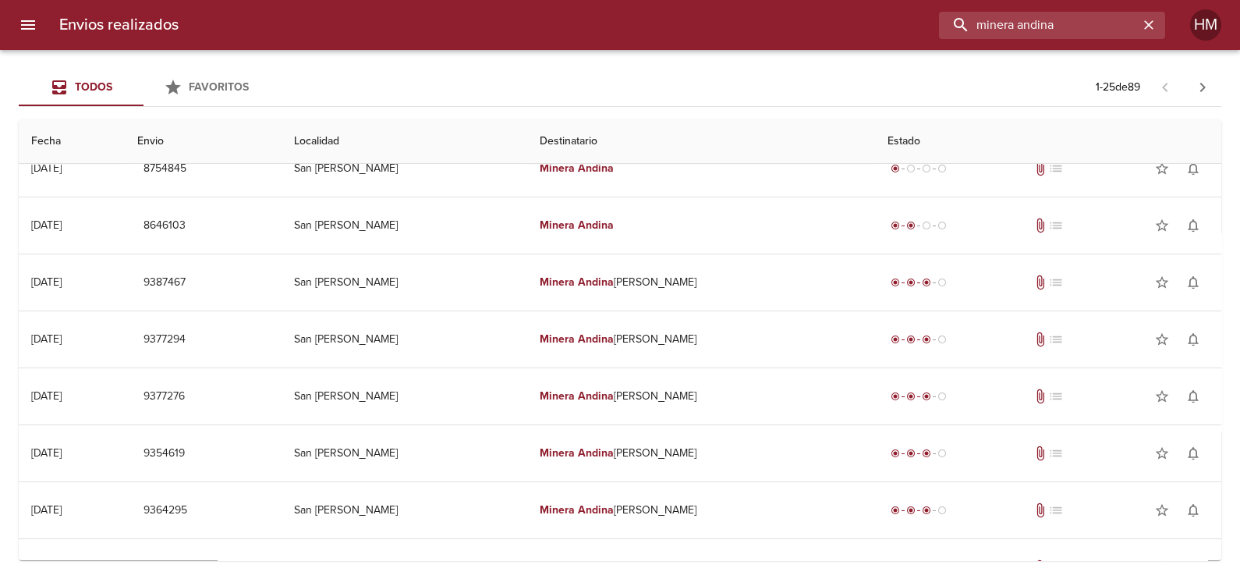
scroll to position [1022, 0]
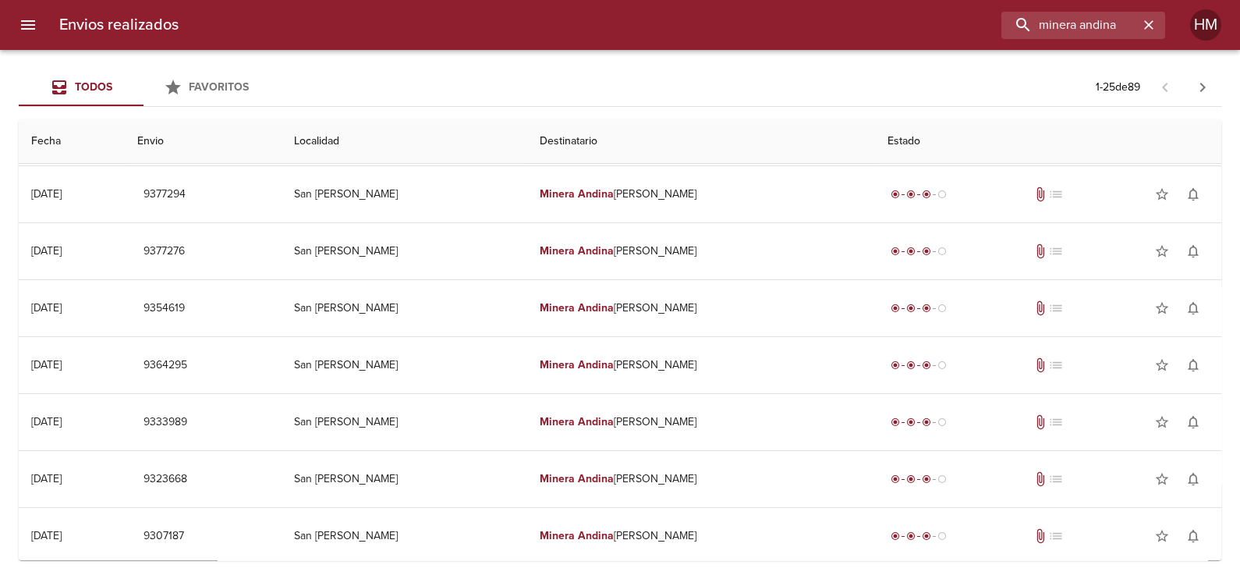
click at [1204, 88] on icon "button" at bounding box center [1202, 87] width 5 height 9
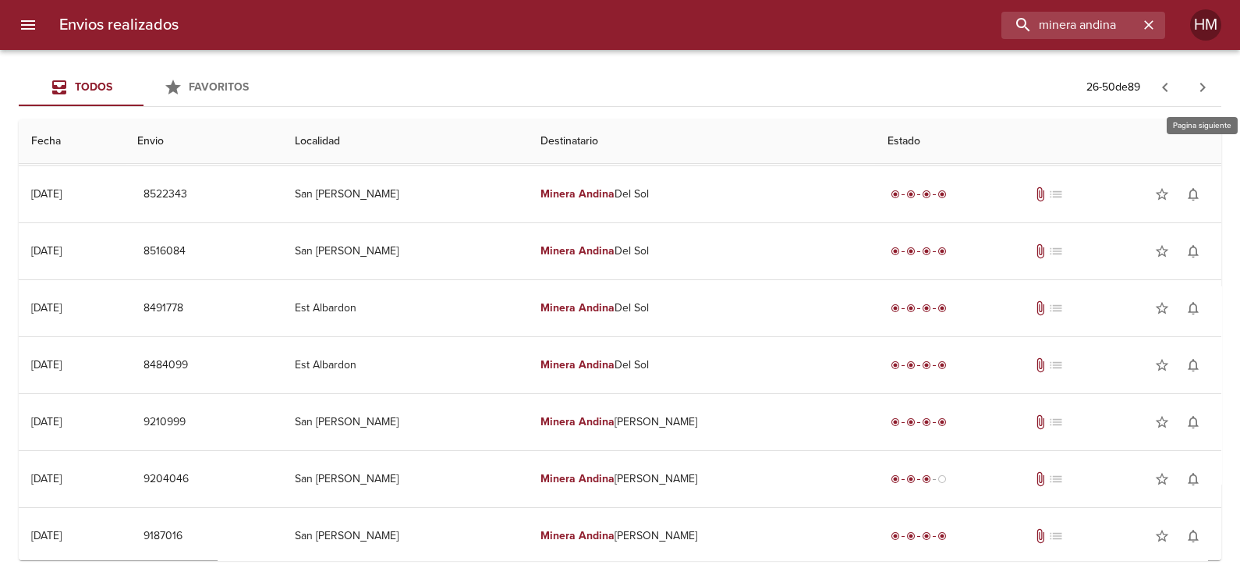
scroll to position [0, 0]
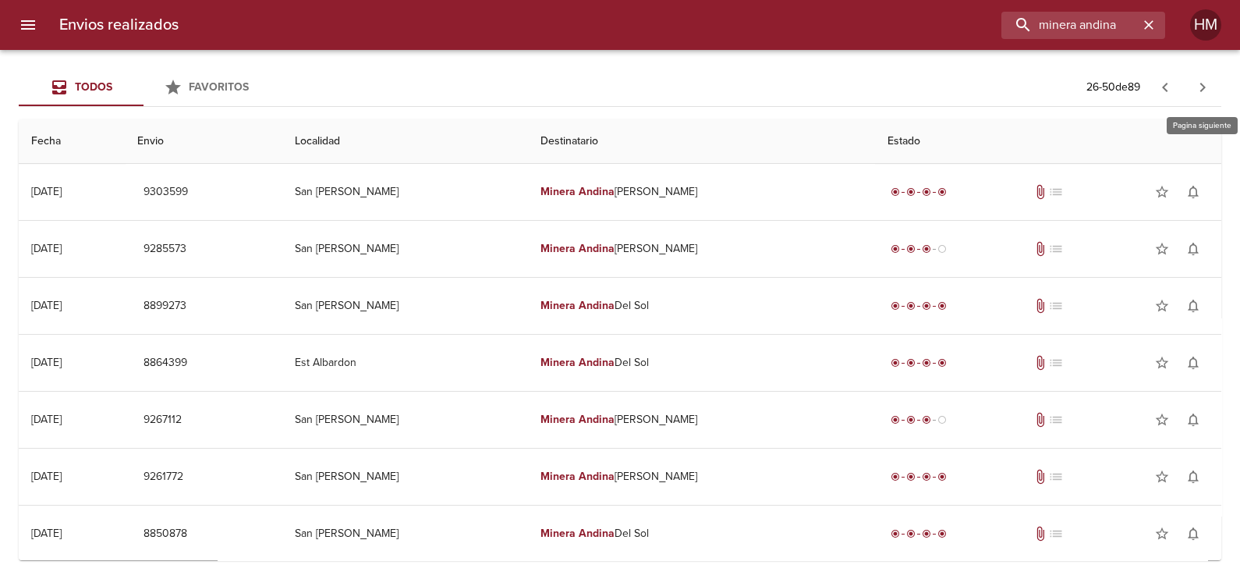
drag, startPoint x: 1204, startPoint y: 88, endPoint x: 1189, endPoint y: 85, distance: 15.1
click at [1189, 85] on button "button" at bounding box center [1202, 87] width 37 height 37
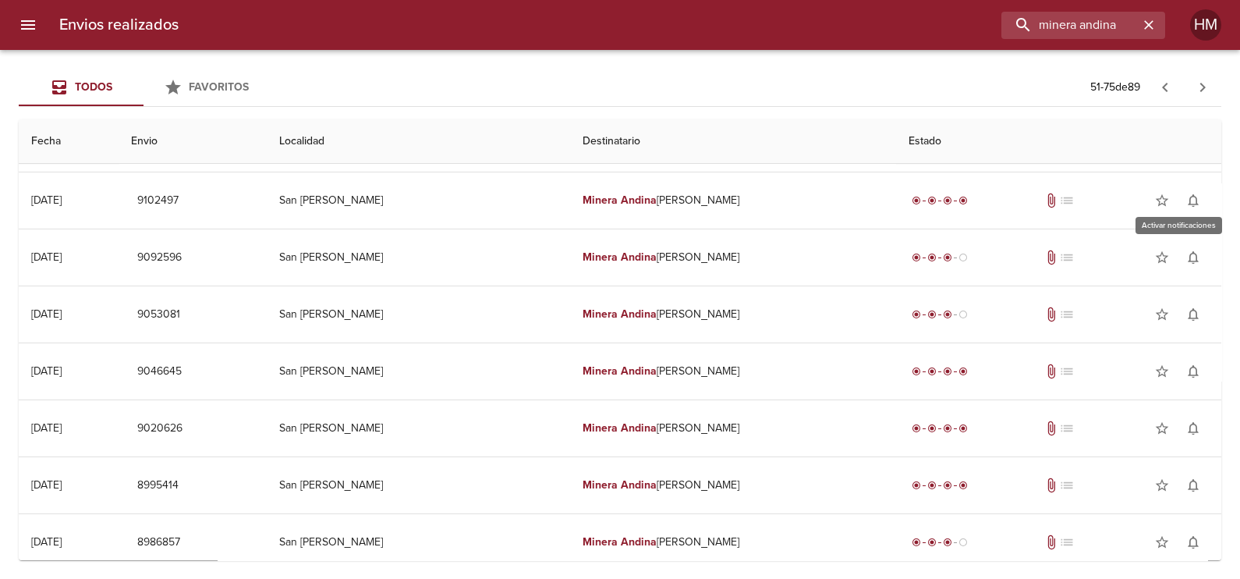
scroll to position [585, 0]
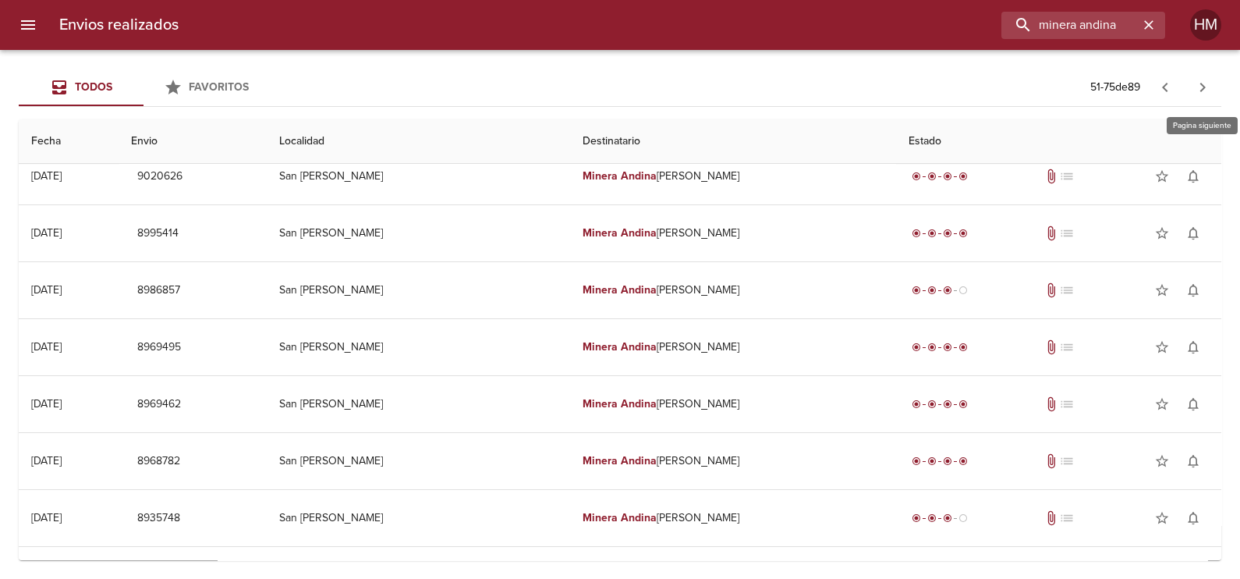
click at [1198, 89] on icon "button" at bounding box center [1202, 87] width 19 height 19
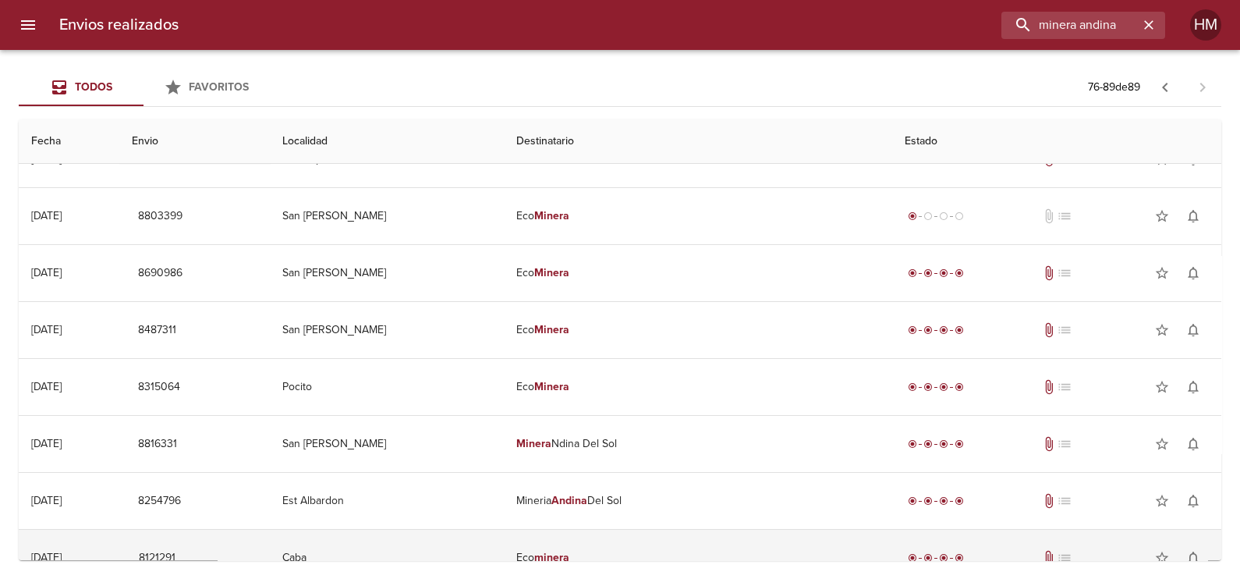
scroll to position [397, 0]
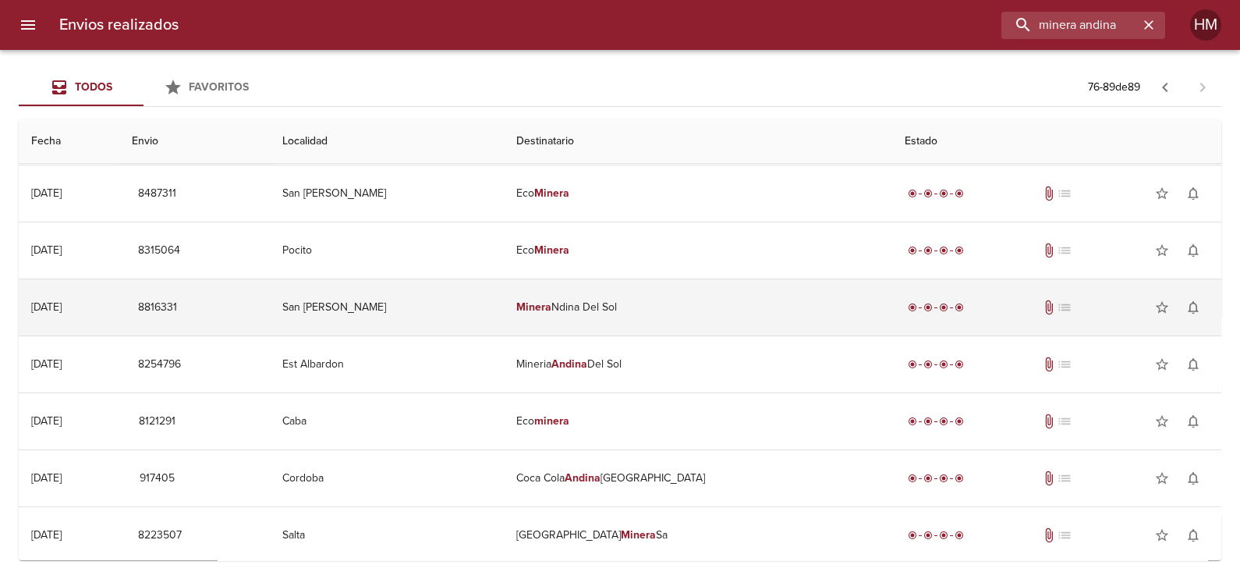
click at [601, 300] on td "Minera Ndina Del Sol" at bounding box center [698, 307] width 388 height 56
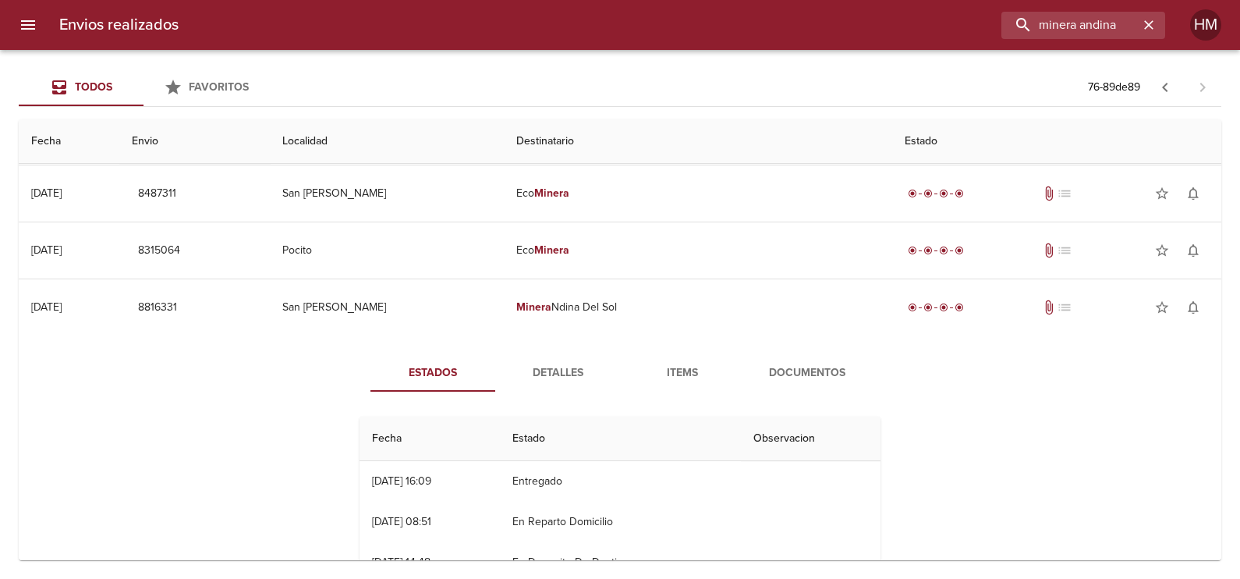
click at [826, 363] on span "Documentos" at bounding box center [807, 372] width 106 height 19
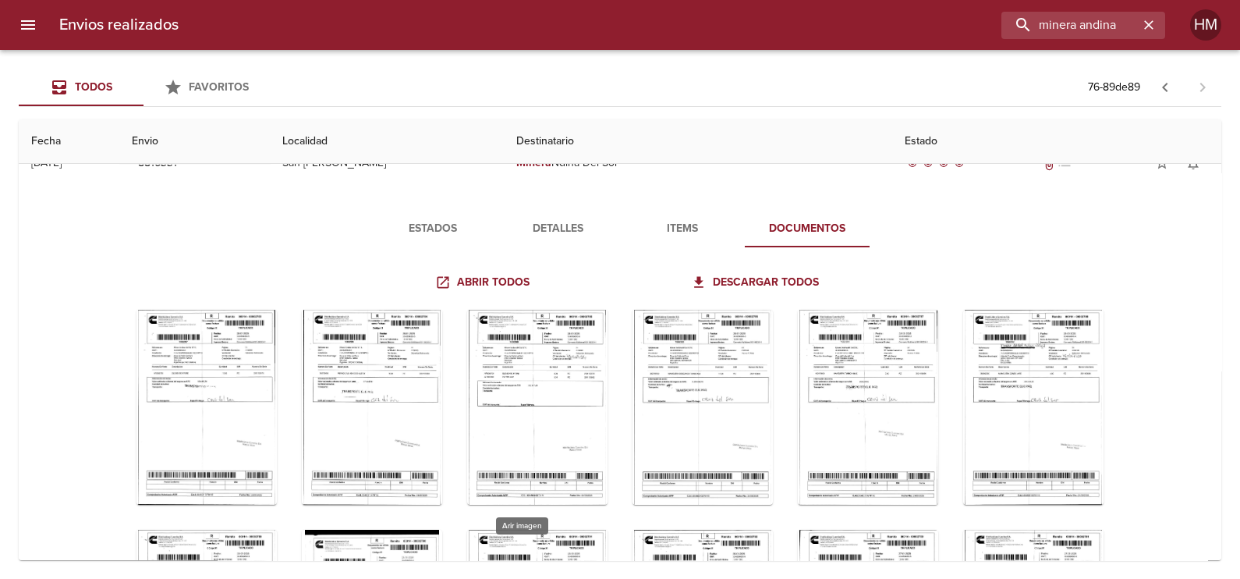
scroll to position [0, 0]
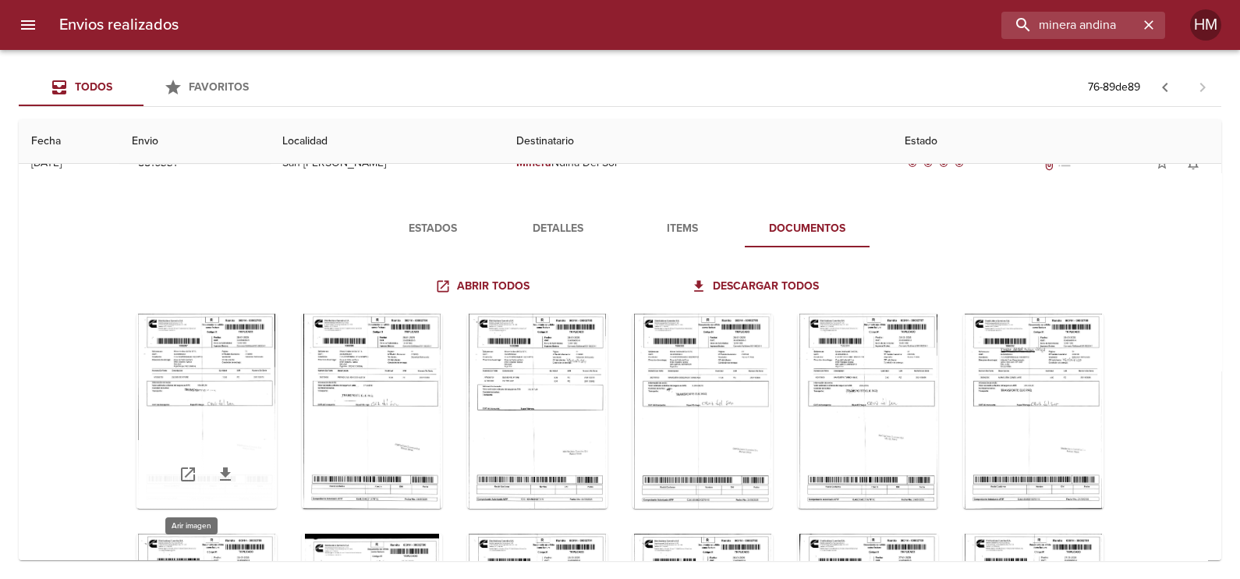
click at [157, 376] on div "Tabla de envíos del cliente" at bounding box center [206, 410] width 140 height 195
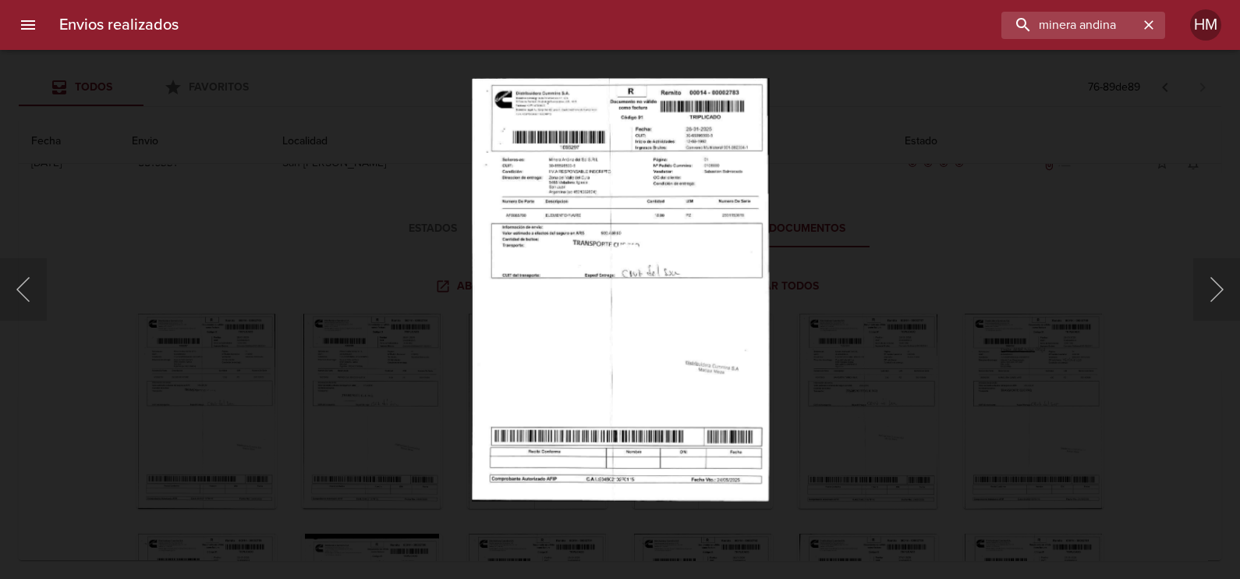
click at [650, 263] on img "Lightbox" at bounding box center [620, 289] width 298 height 423
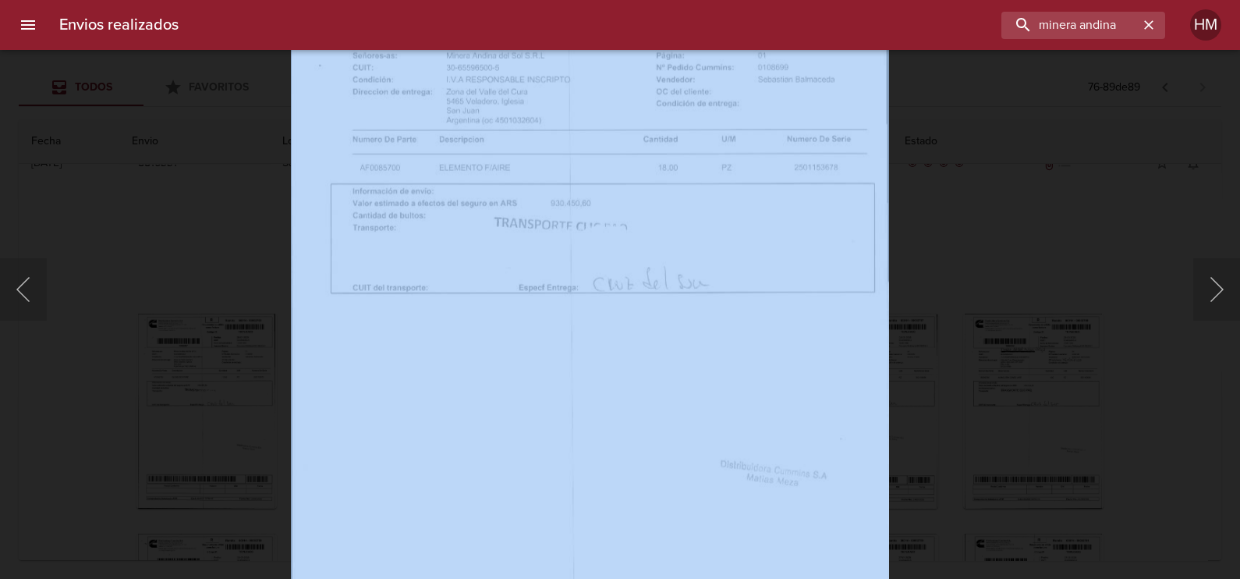
drag, startPoint x: 894, startPoint y: 238, endPoint x: 760, endPoint y: 401, distance: 211.6
click at [760, 401] on div "Lightbox" at bounding box center [620, 289] width 1240 height 579
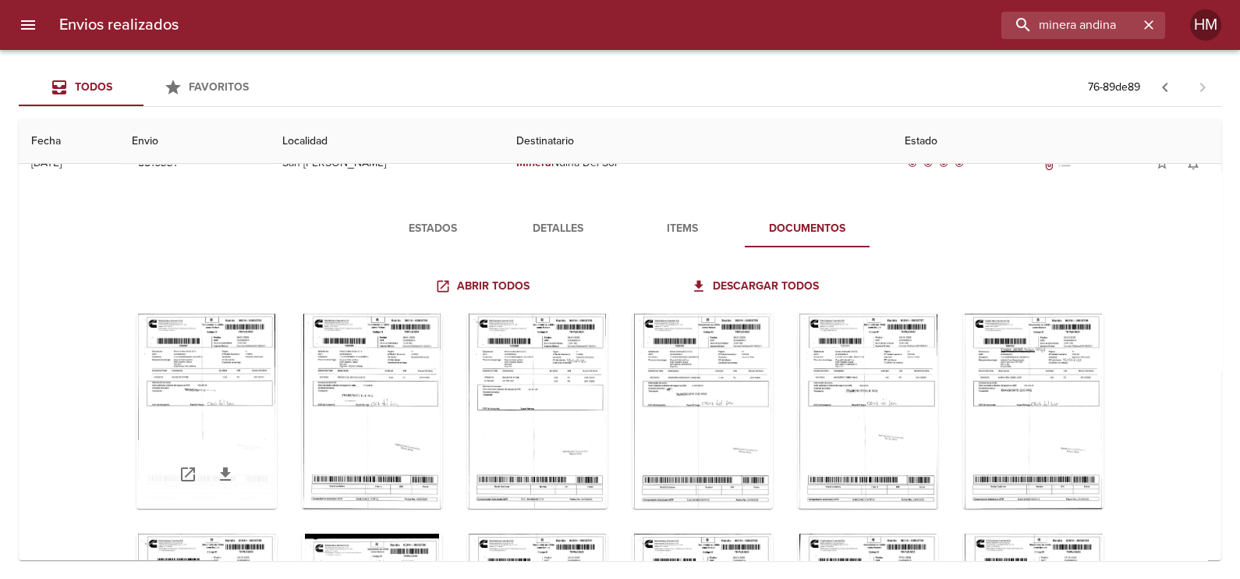
click at [163, 389] on div "Tabla de envíos del cliente" at bounding box center [206, 410] width 140 height 195
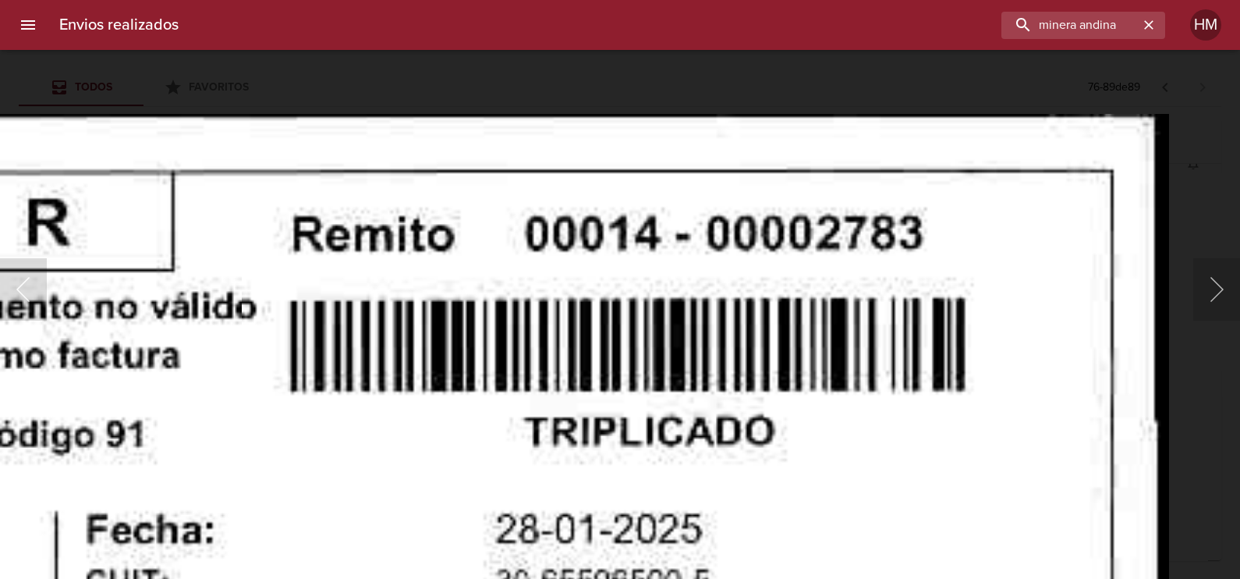
click at [1185, 334] on div "Lightbox" at bounding box center [620, 289] width 1240 height 579
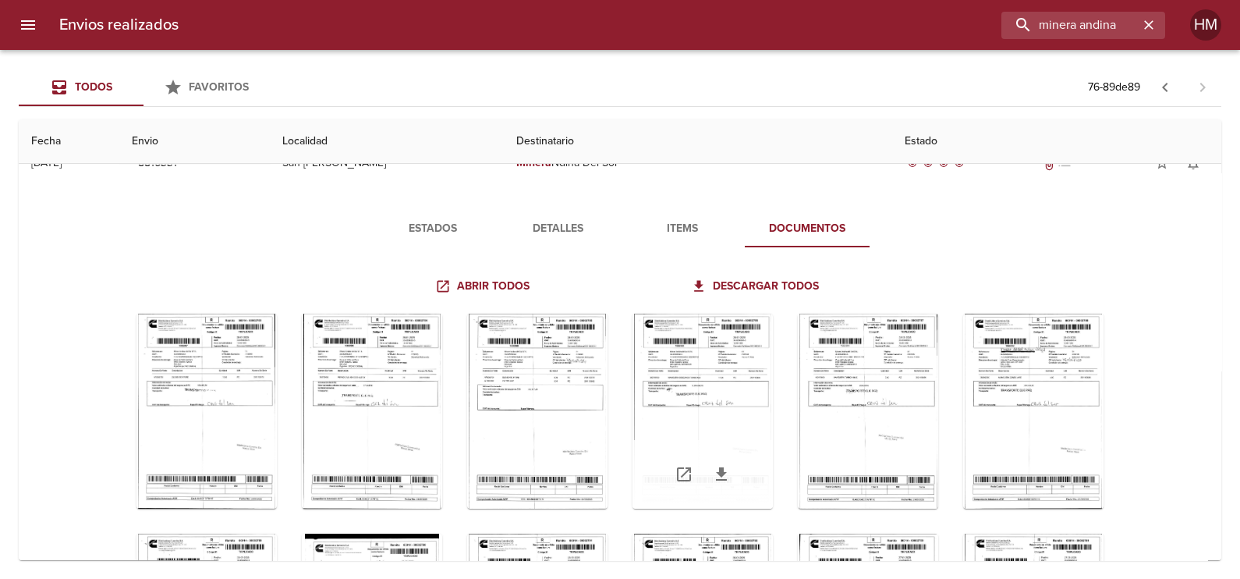
click at [703, 398] on div "Tabla de envíos del cliente" at bounding box center [702, 410] width 140 height 195
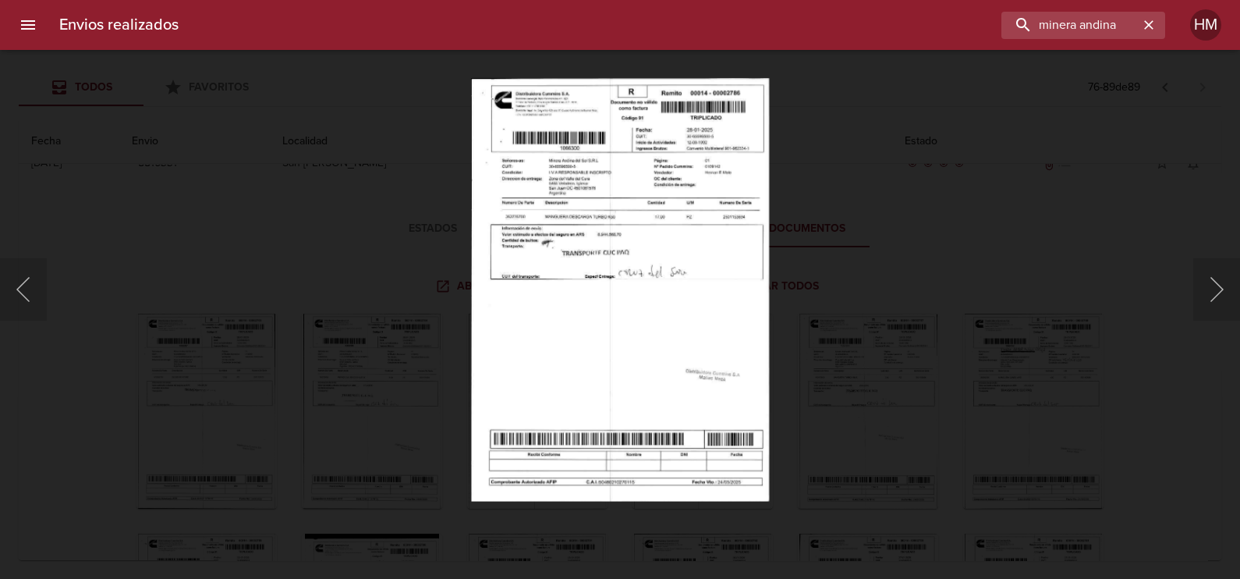
click at [688, 160] on img "Lightbox" at bounding box center [620, 289] width 298 height 423
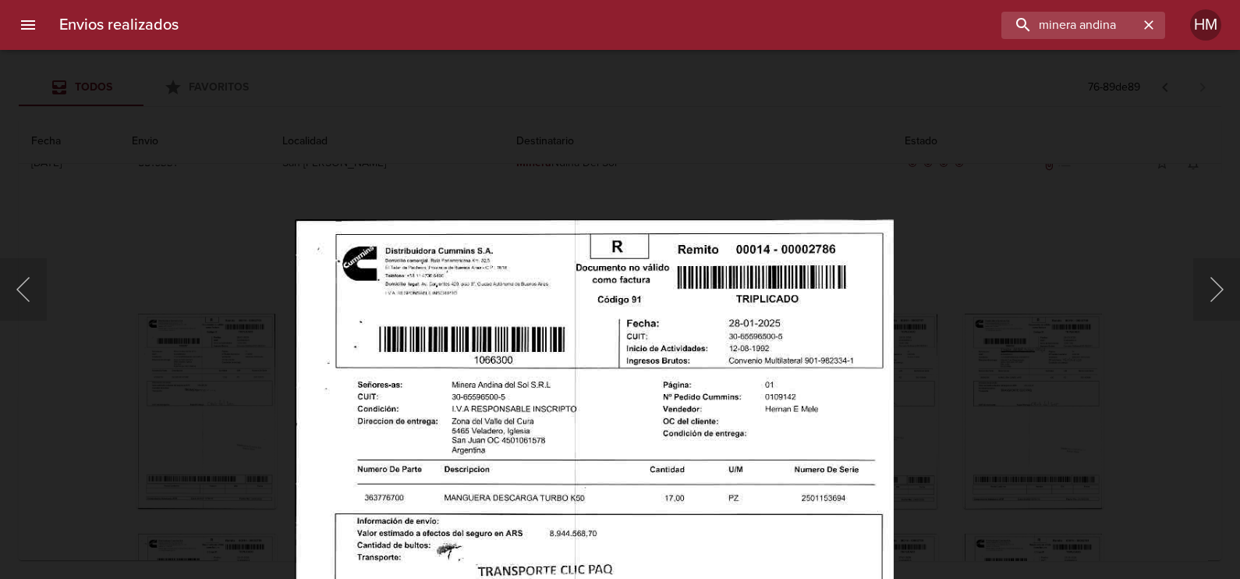
click at [979, 345] on div "Lightbox" at bounding box center [620, 289] width 1240 height 579
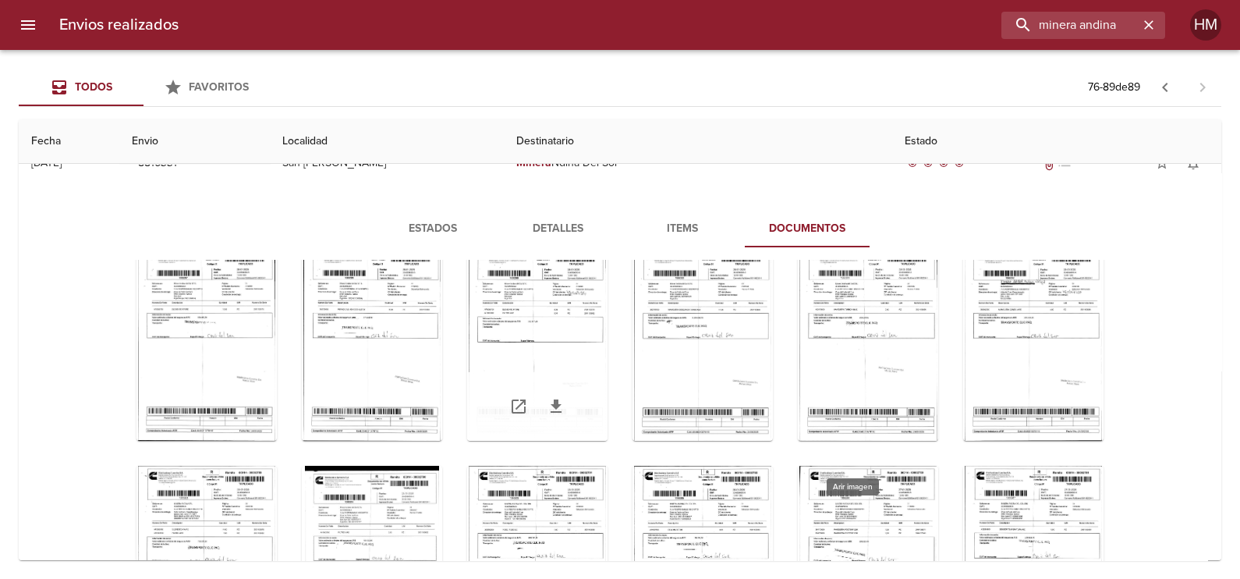
scroll to position [97, 0]
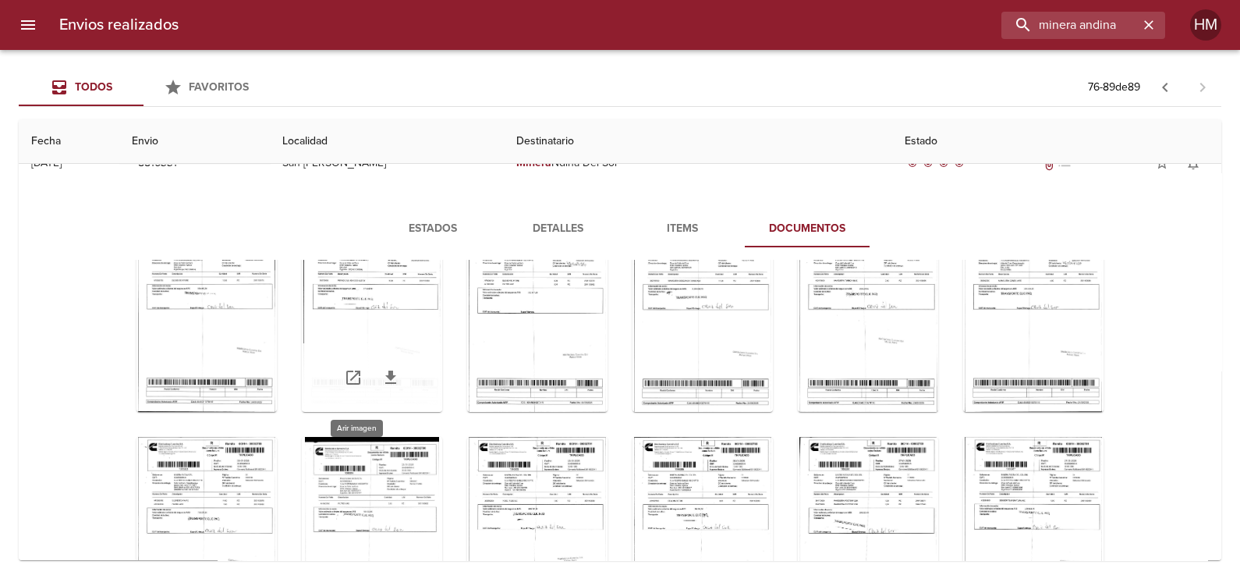
click at [356, 307] on div "Tabla de envíos del cliente" at bounding box center [372, 314] width 140 height 195
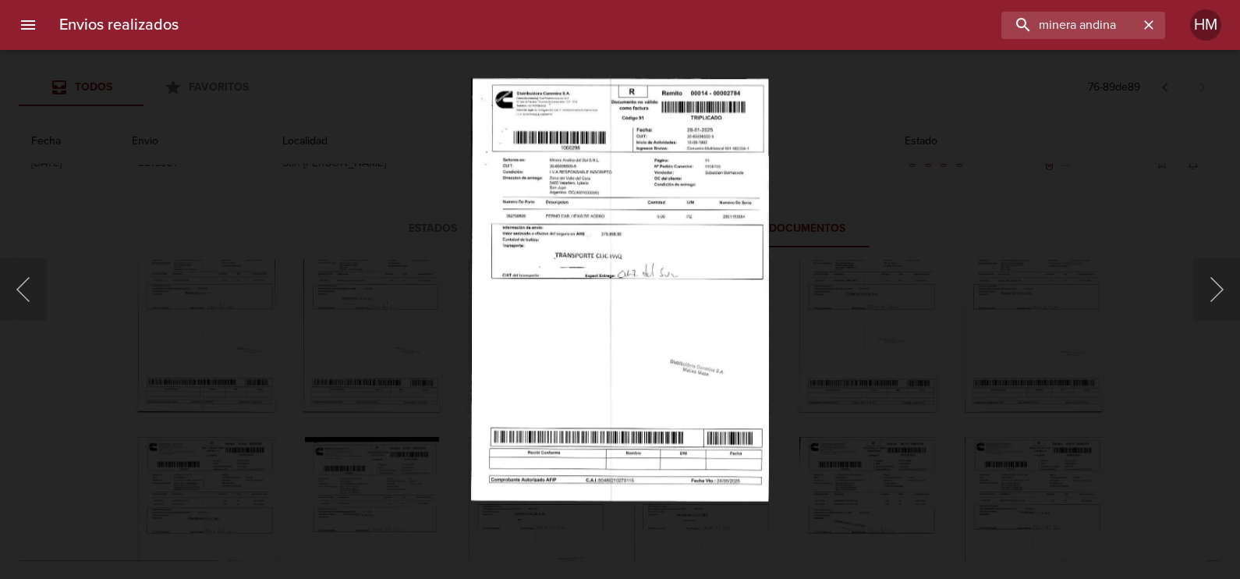
click at [665, 195] on img "Lightbox" at bounding box center [620, 289] width 298 height 423
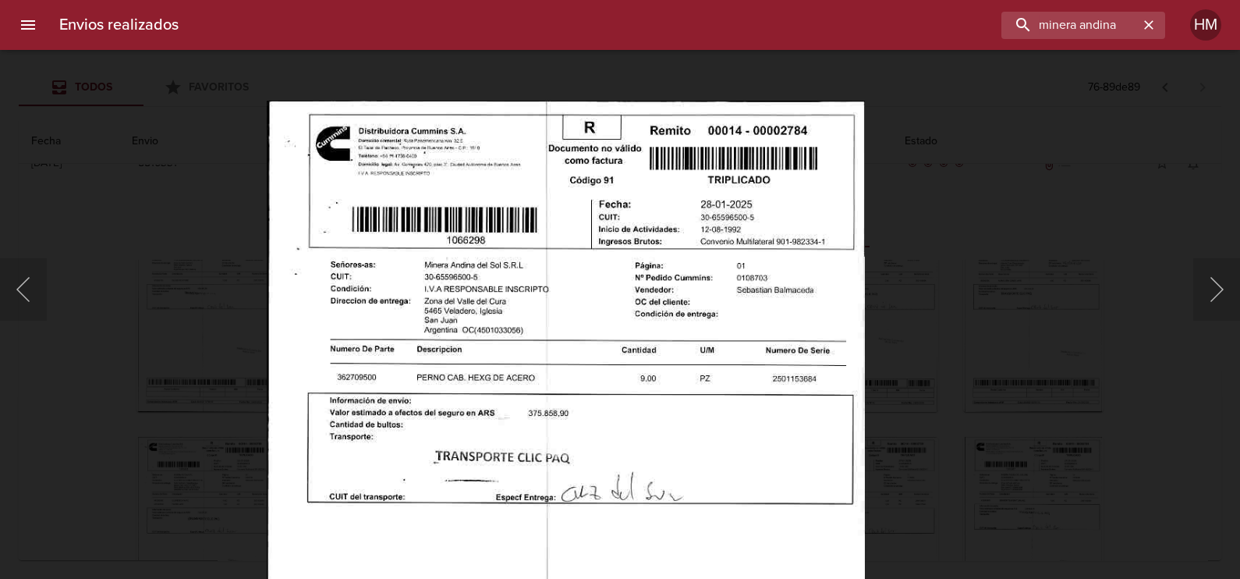
click at [682, 296] on img "Lightbox" at bounding box center [566, 525] width 598 height 850
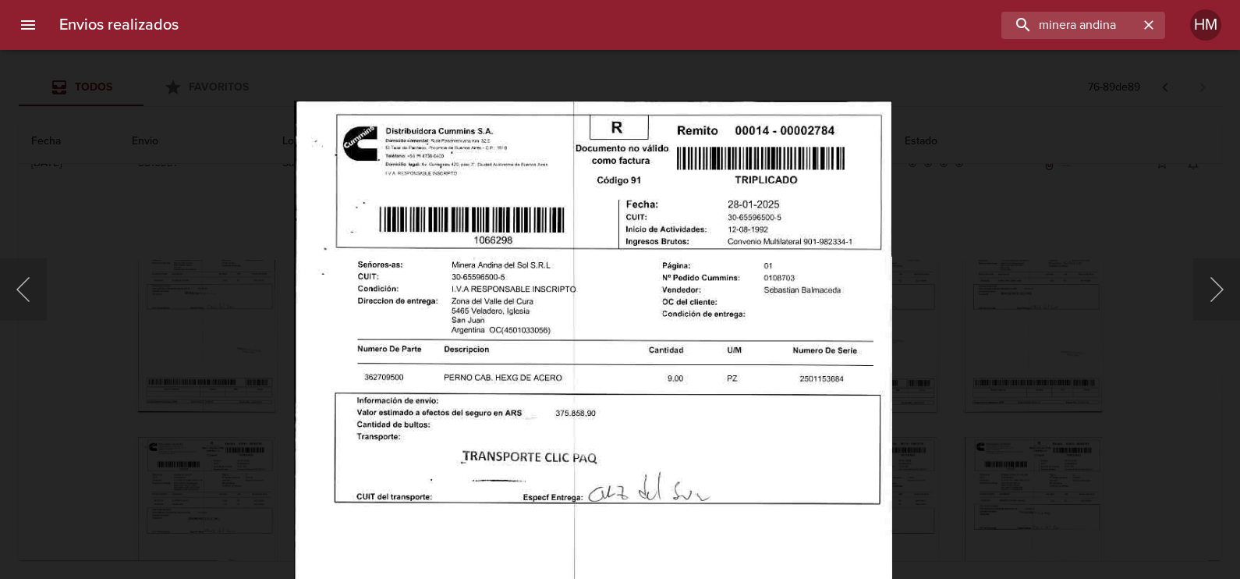
click at [1011, 334] on div "Lightbox" at bounding box center [620, 289] width 1240 height 579
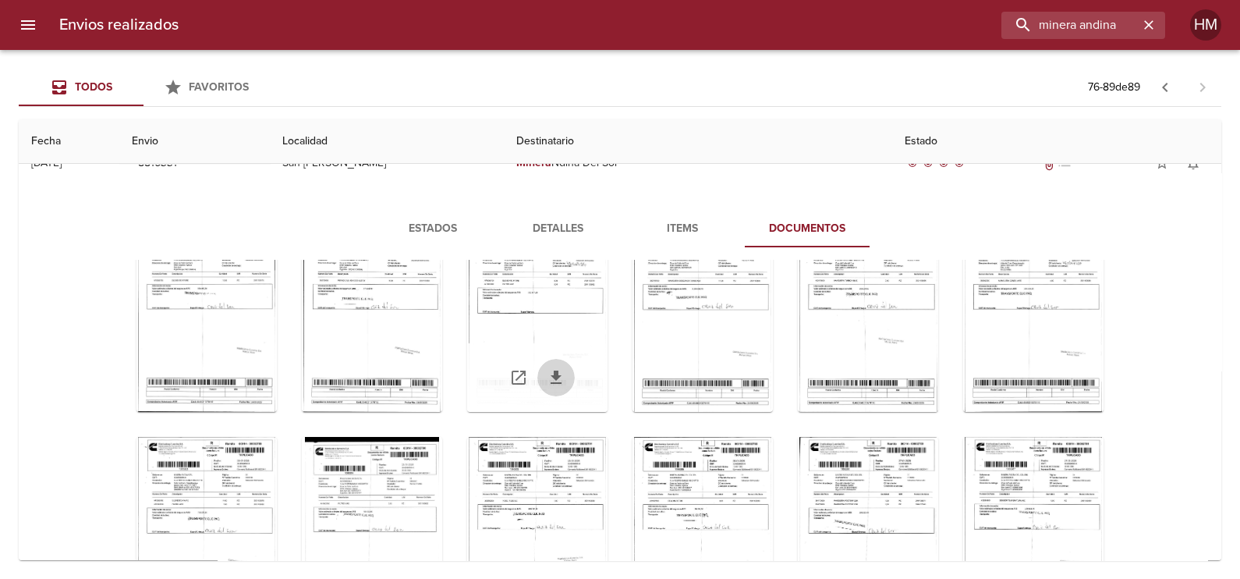
click at [537, 377] on link "Tabla de envíos del cliente" at bounding box center [555, 377] width 37 height 37
click at [534, 322] on div "Tabla de envíos del cliente" at bounding box center [537, 314] width 140 height 195
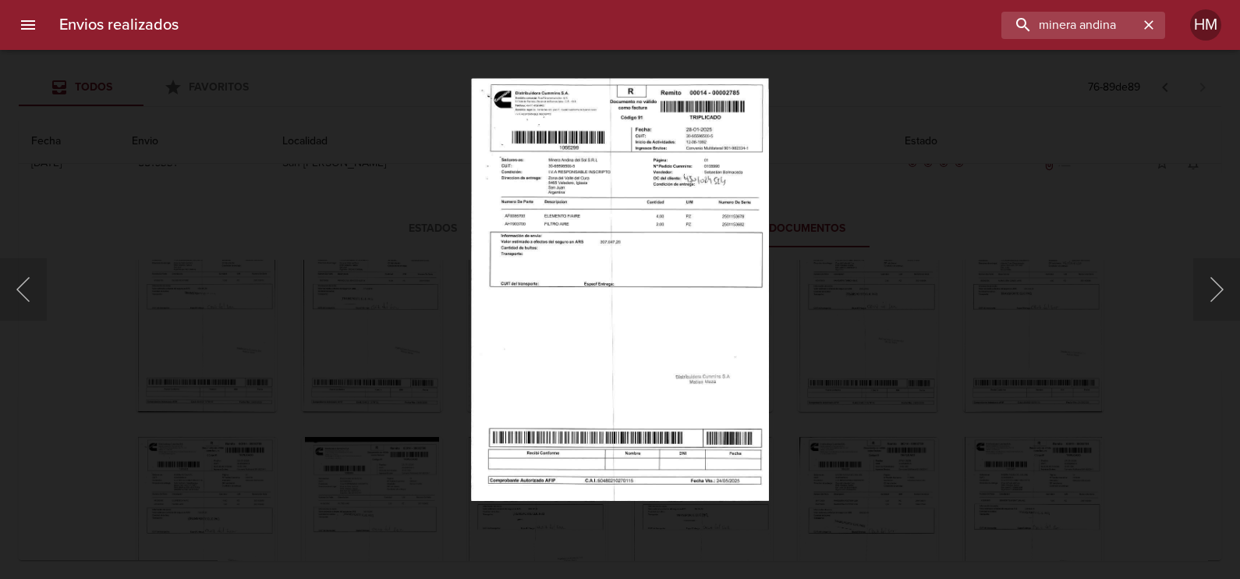
click at [638, 212] on img "Lightbox" at bounding box center [620, 289] width 299 height 423
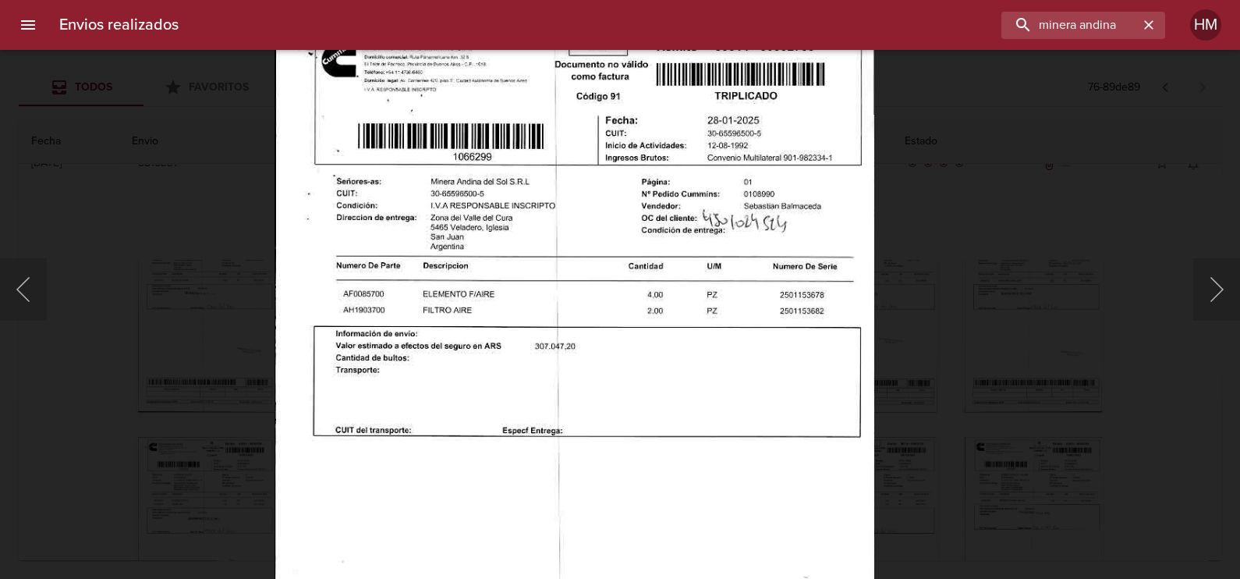
click at [722, 283] on img "Lightbox" at bounding box center [574, 441] width 600 height 850
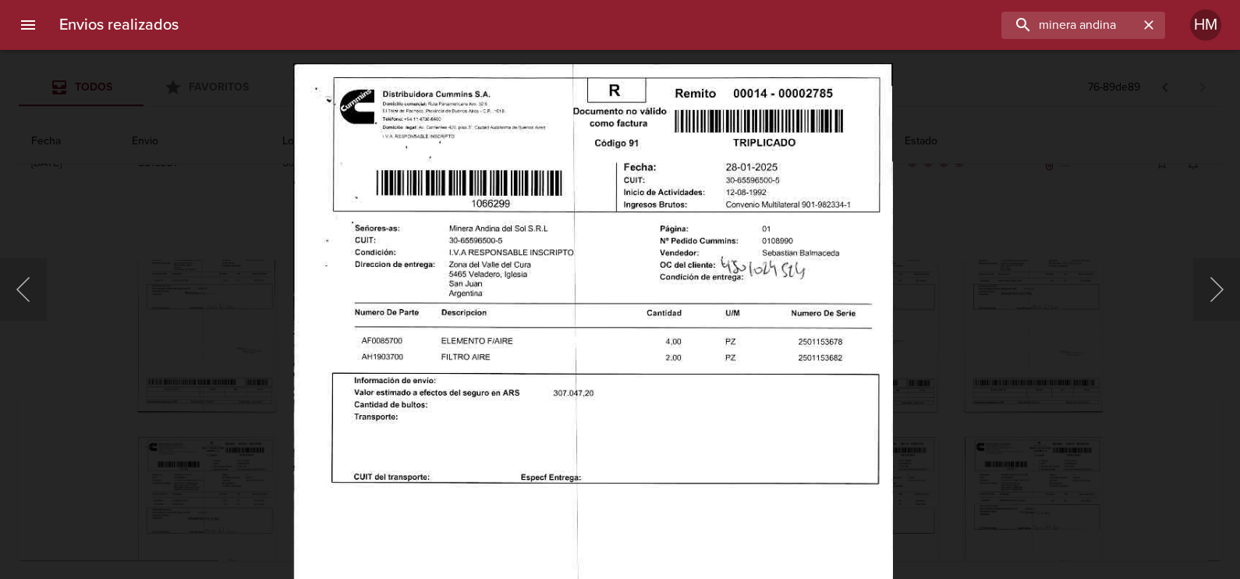
click at [940, 295] on div "Lightbox" at bounding box center [620, 289] width 1240 height 579
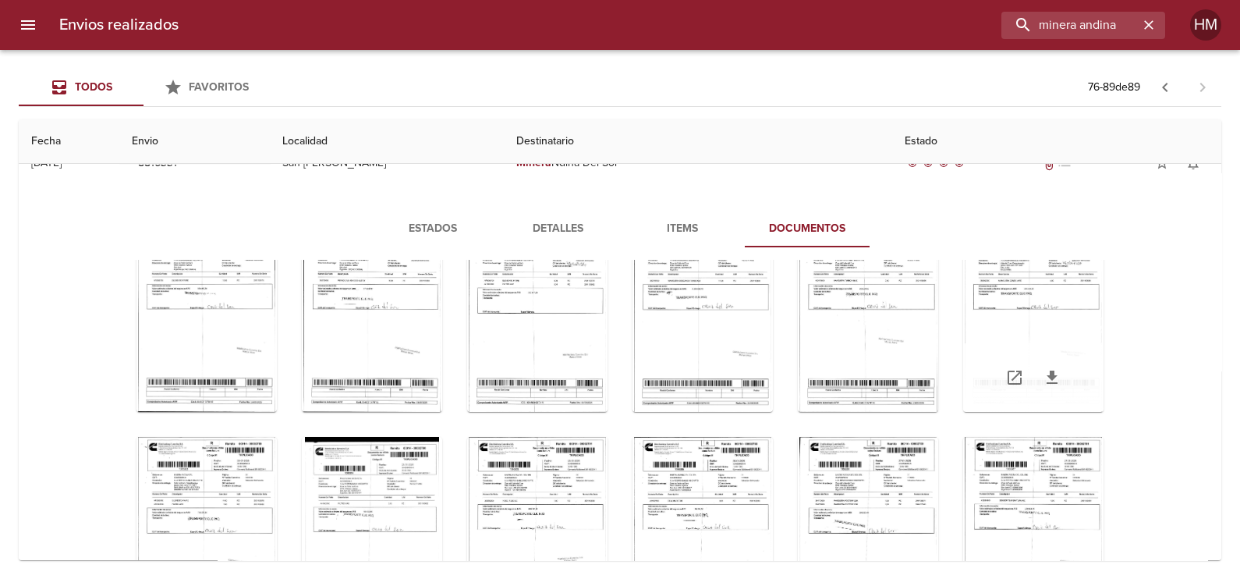
click at [1010, 370] on link "Tabla de envíos del cliente" at bounding box center [1014, 377] width 37 height 37
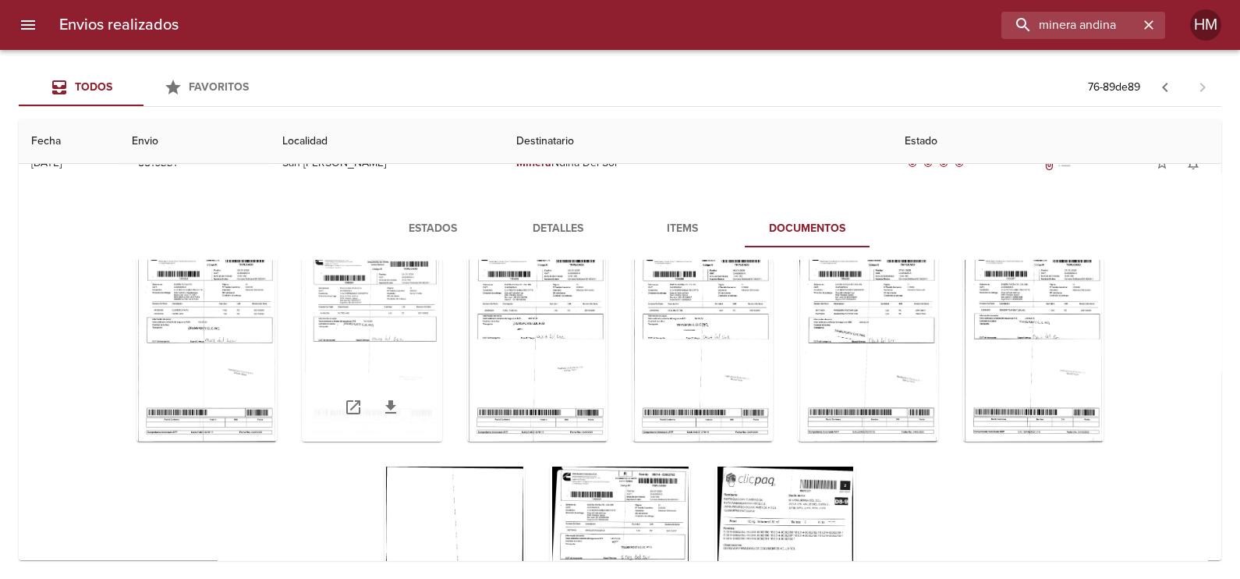
scroll to position [292, 0]
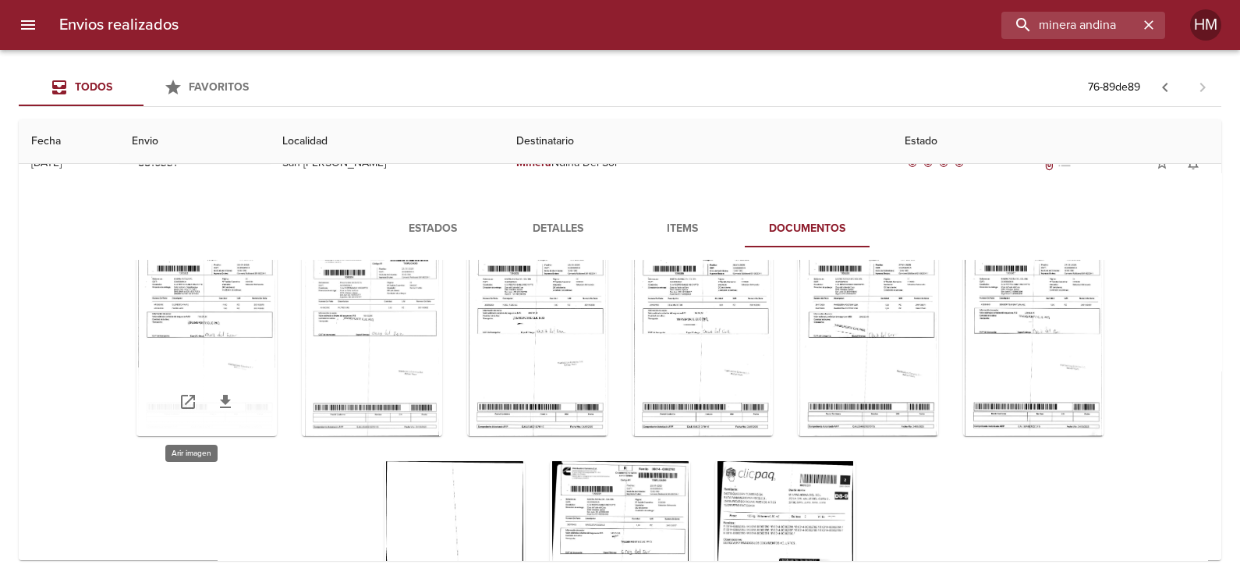
click at [225, 306] on div "Tabla de envíos del cliente" at bounding box center [206, 338] width 140 height 195
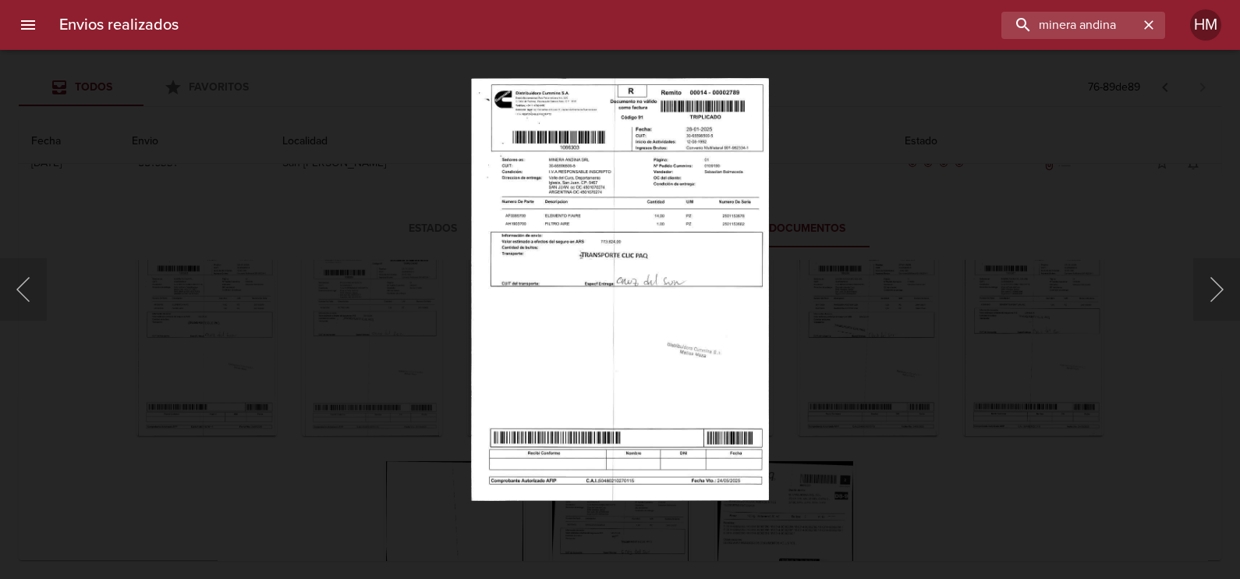
click at [581, 251] on img "Lightbox" at bounding box center [620, 289] width 298 height 423
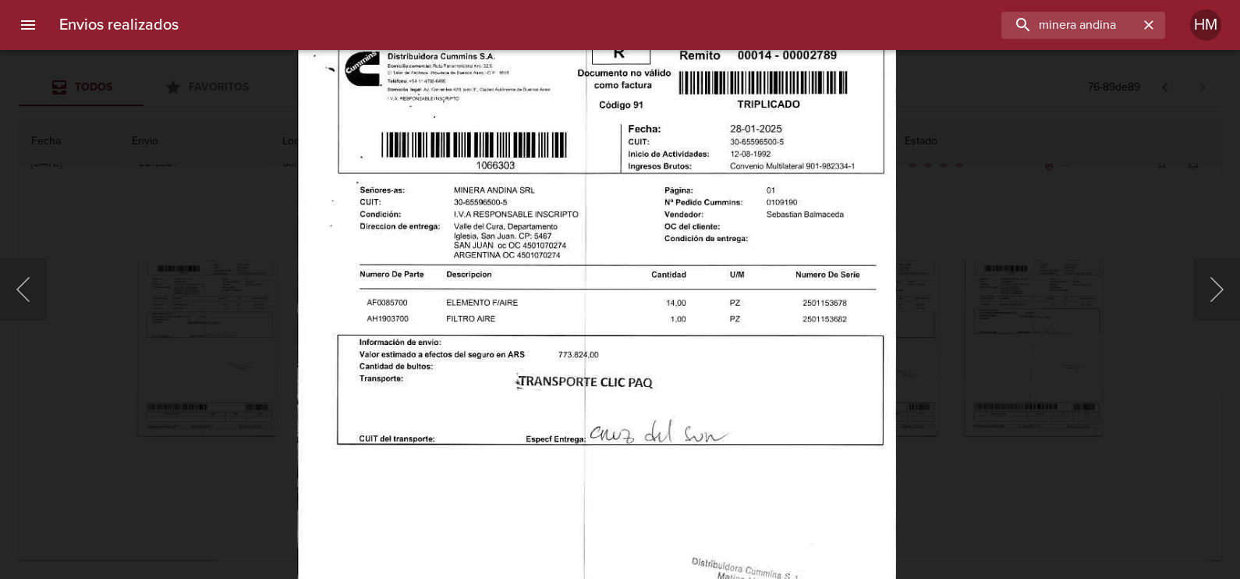
click at [616, 329] on img "Lightbox" at bounding box center [596, 451] width 599 height 850
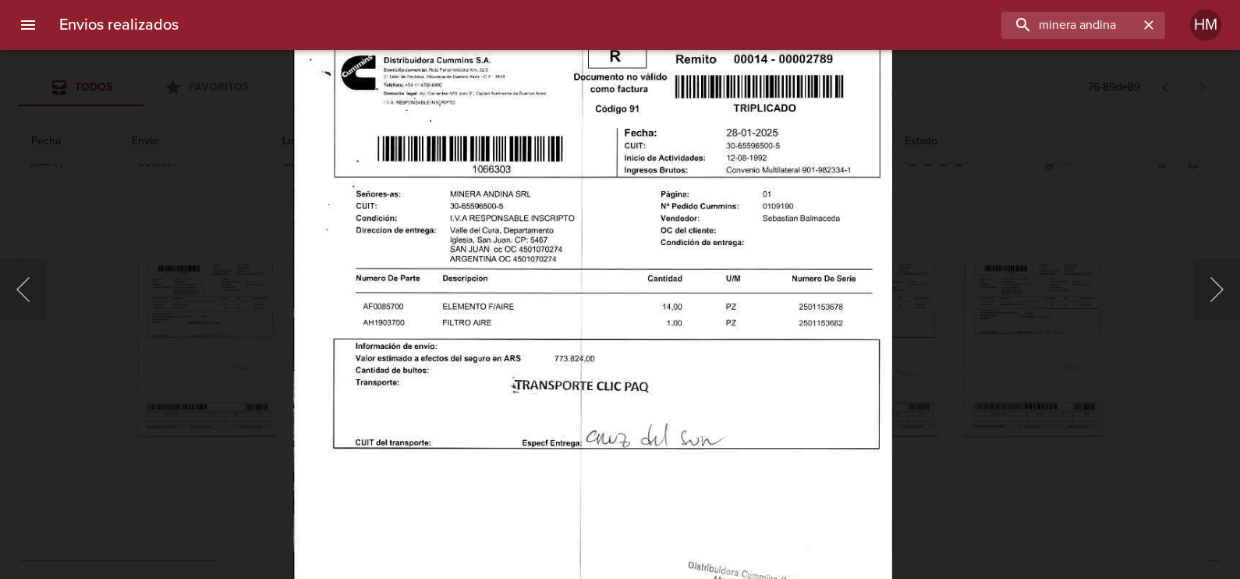
click at [961, 249] on div "Lightbox" at bounding box center [620, 289] width 1240 height 579
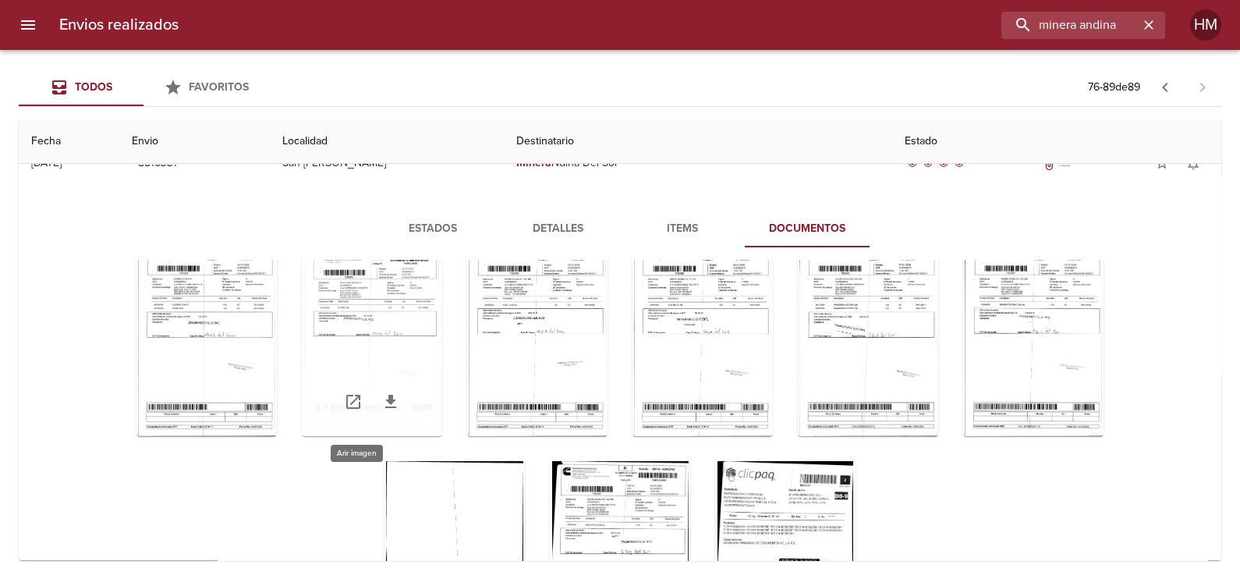
click at [385, 339] on div "Tabla de envíos del cliente" at bounding box center [372, 338] width 140 height 195
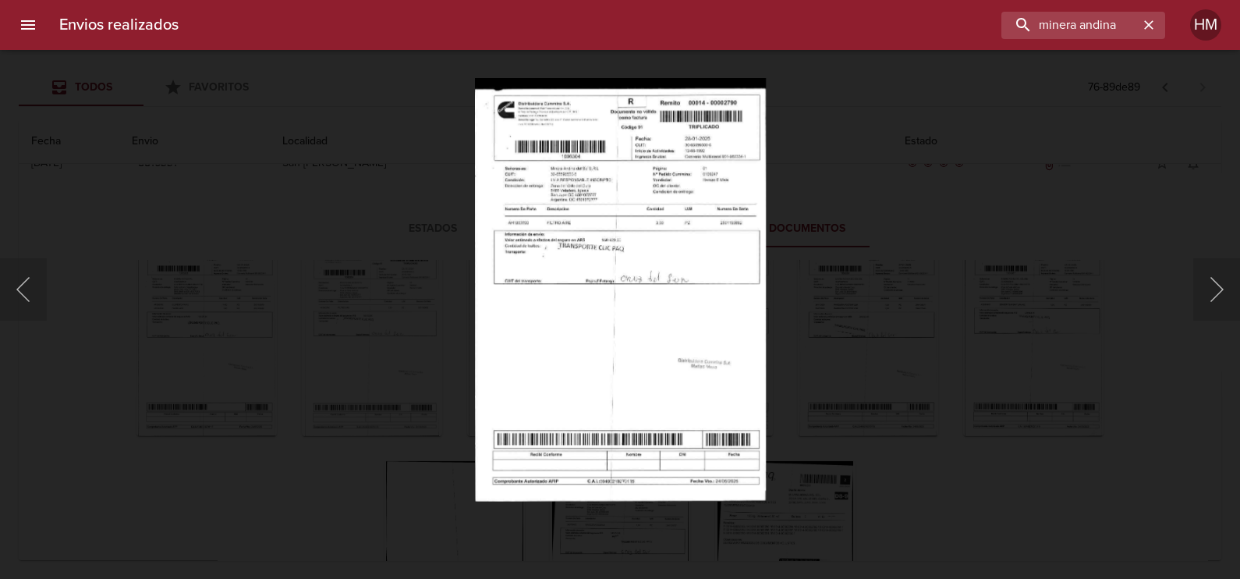
click at [661, 228] on img "Lightbox" at bounding box center [619, 289] width 291 height 423
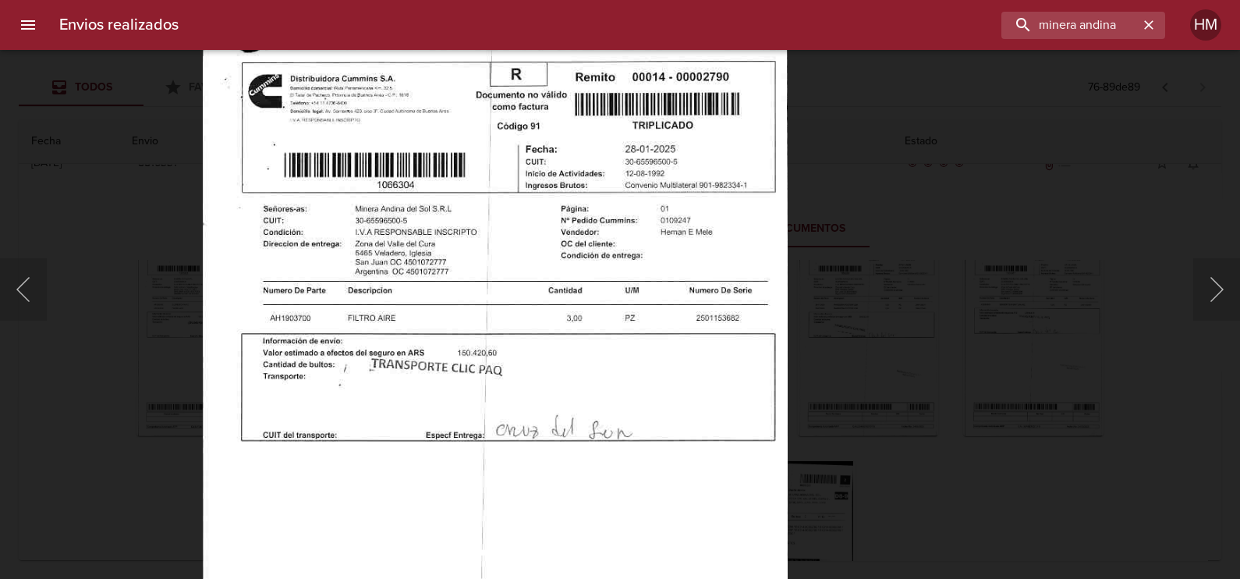
click at [557, 373] on img "Lightbox" at bounding box center [495, 452] width 585 height 850
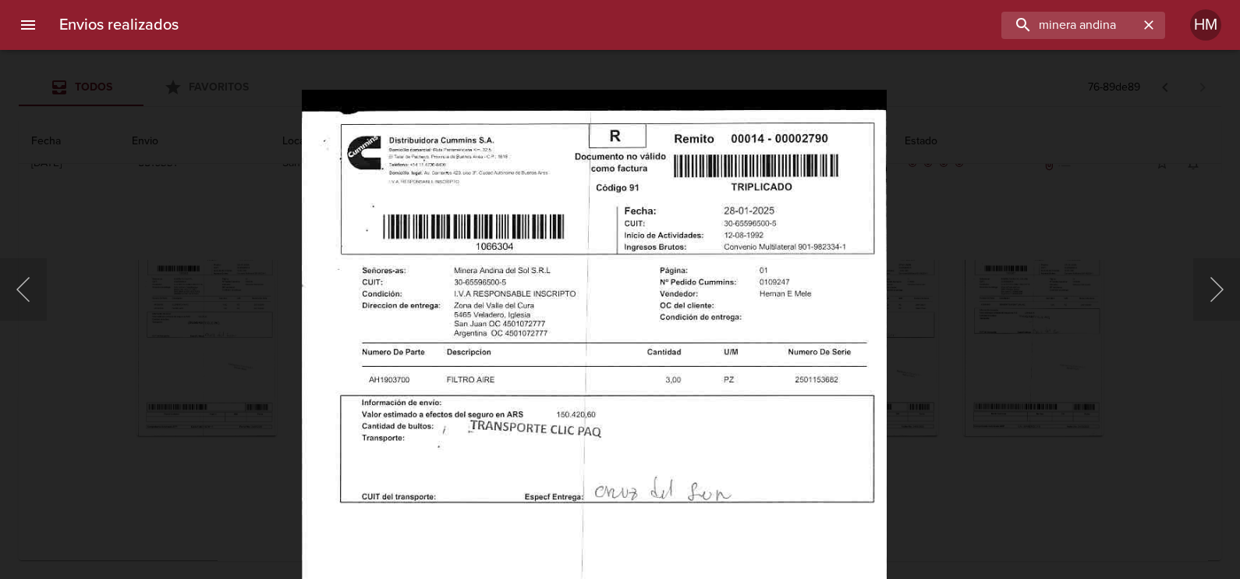
click at [835, 289] on img "Lightbox" at bounding box center [593, 514] width 585 height 850
click at [969, 297] on div "Lightbox" at bounding box center [620, 289] width 1240 height 579
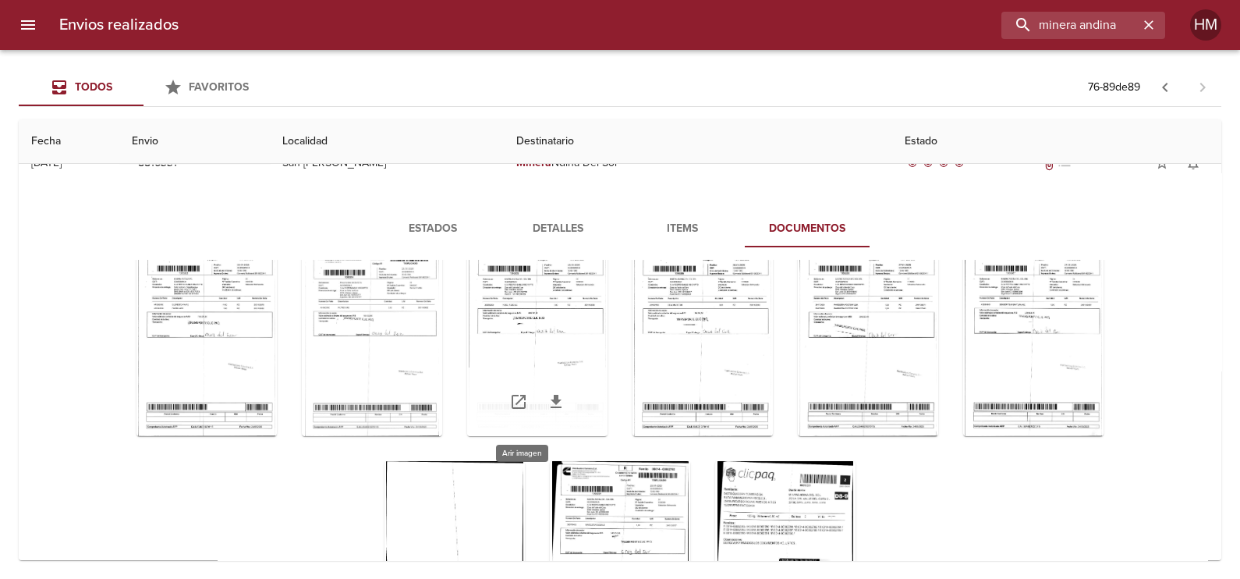
click at [518, 320] on div "Tabla de envíos del cliente" at bounding box center [537, 338] width 140 height 195
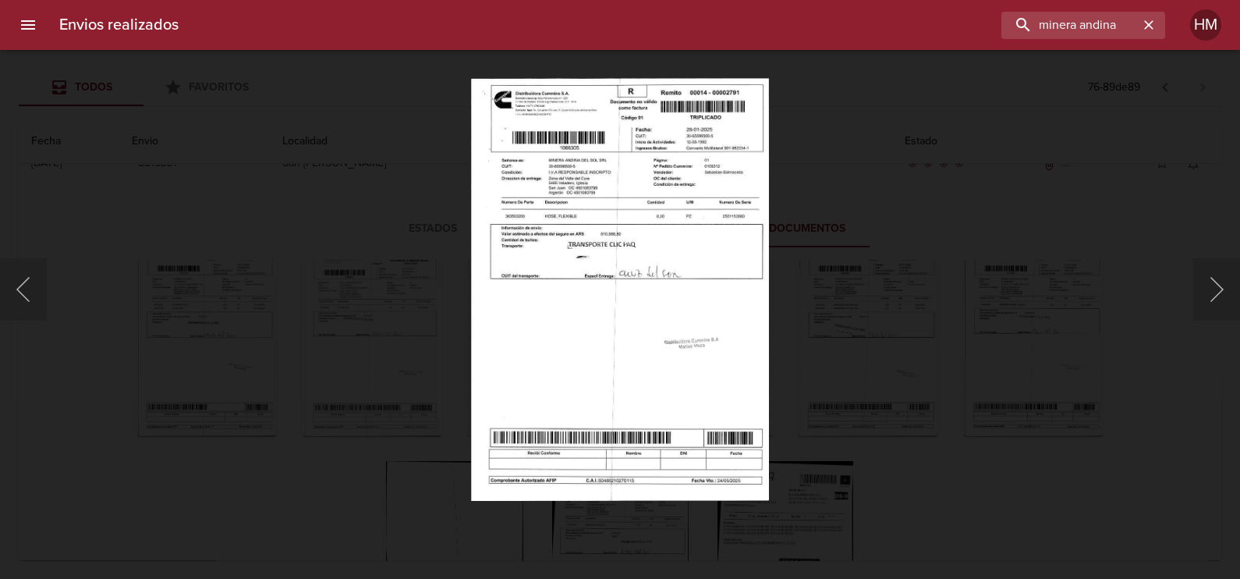
click at [844, 261] on div "Lightbox" at bounding box center [620, 289] width 1240 height 579
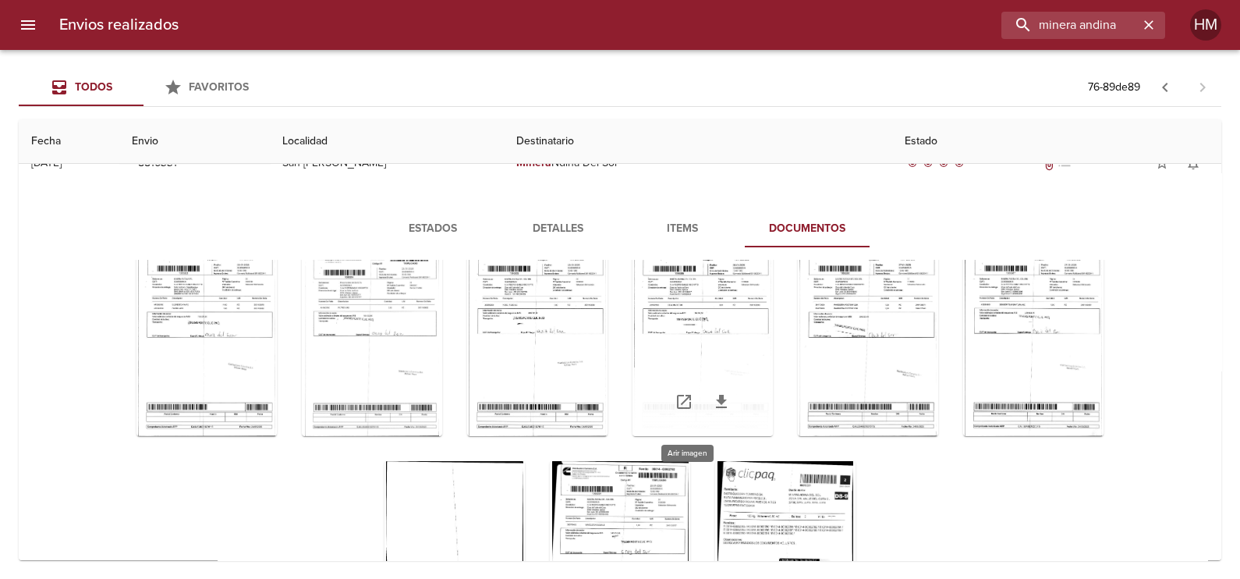
click at [712, 280] on div "Tabla de envíos del cliente" at bounding box center [702, 338] width 140 height 195
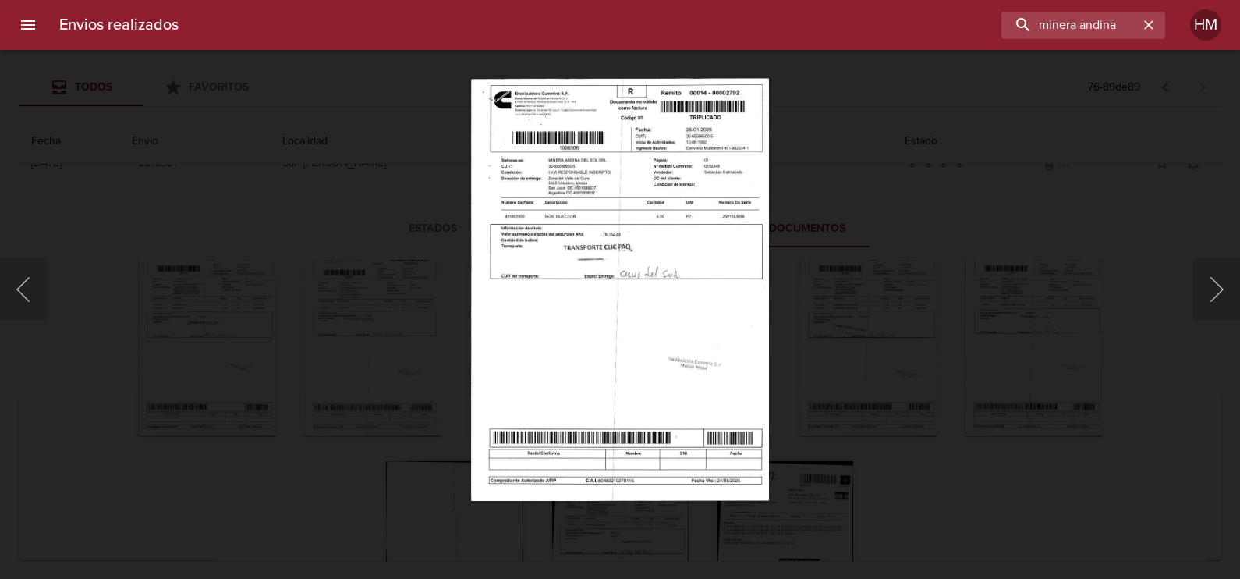
click at [849, 259] on div "Lightbox" at bounding box center [620, 289] width 1240 height 579
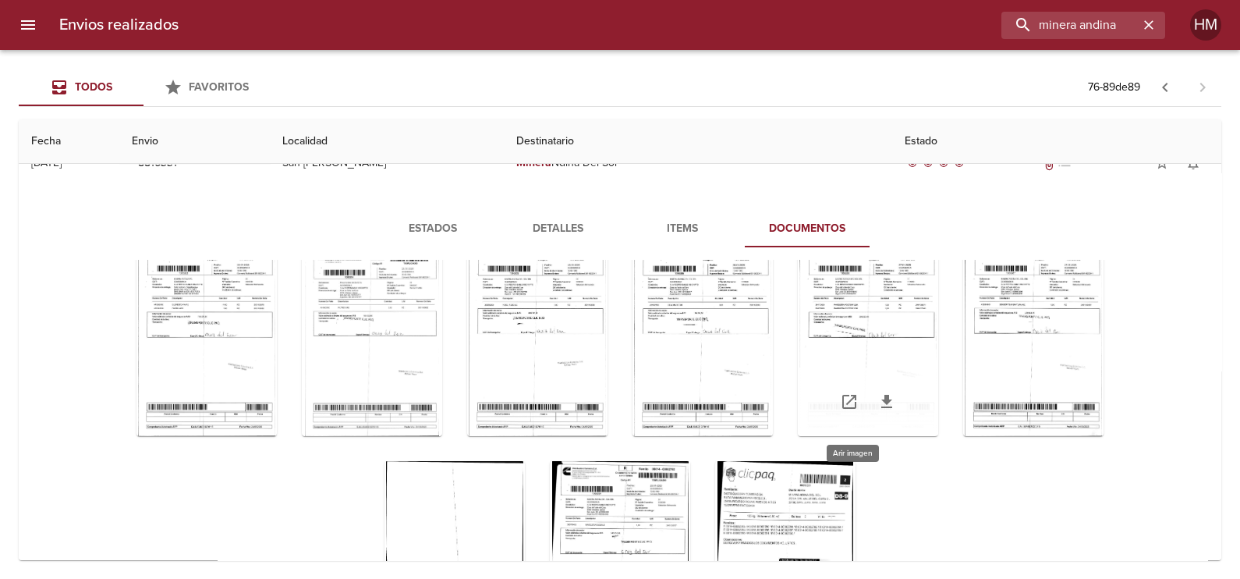
click at [846, 292] on div "Tabla de envíos del cliente" at bounding box center [868, 338] width 140 height 195
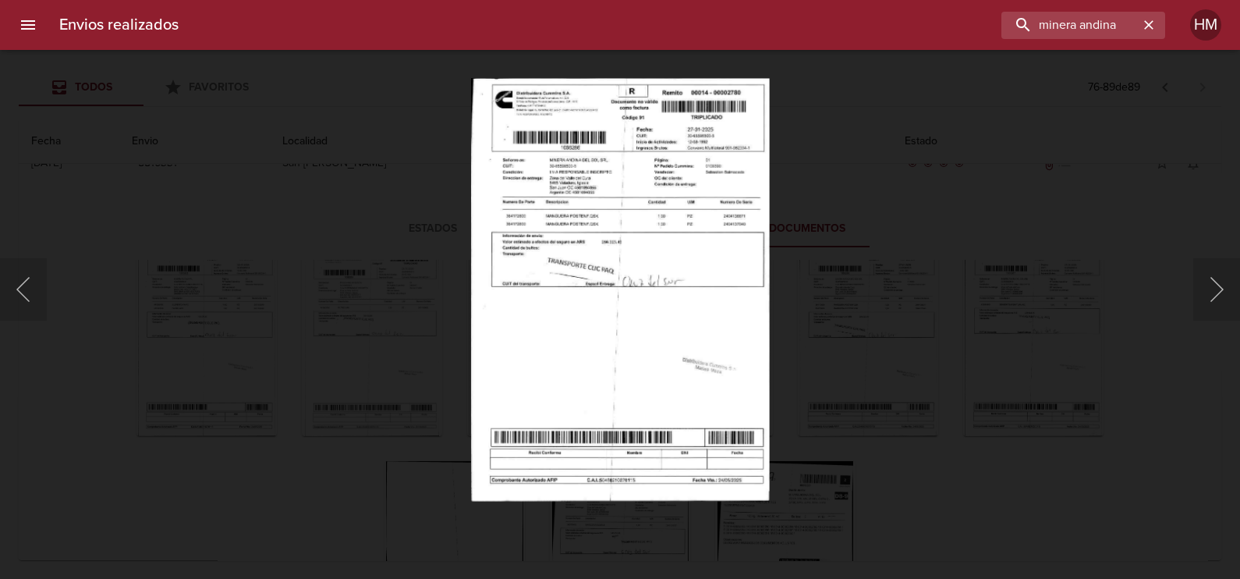
click at [667, 230] on img "Lightbox" at bounding box center [620, 289] width 299 height 423
click at [667, 229] on img "Lightbox" at bounding box center [620, 289] width 299 height 423
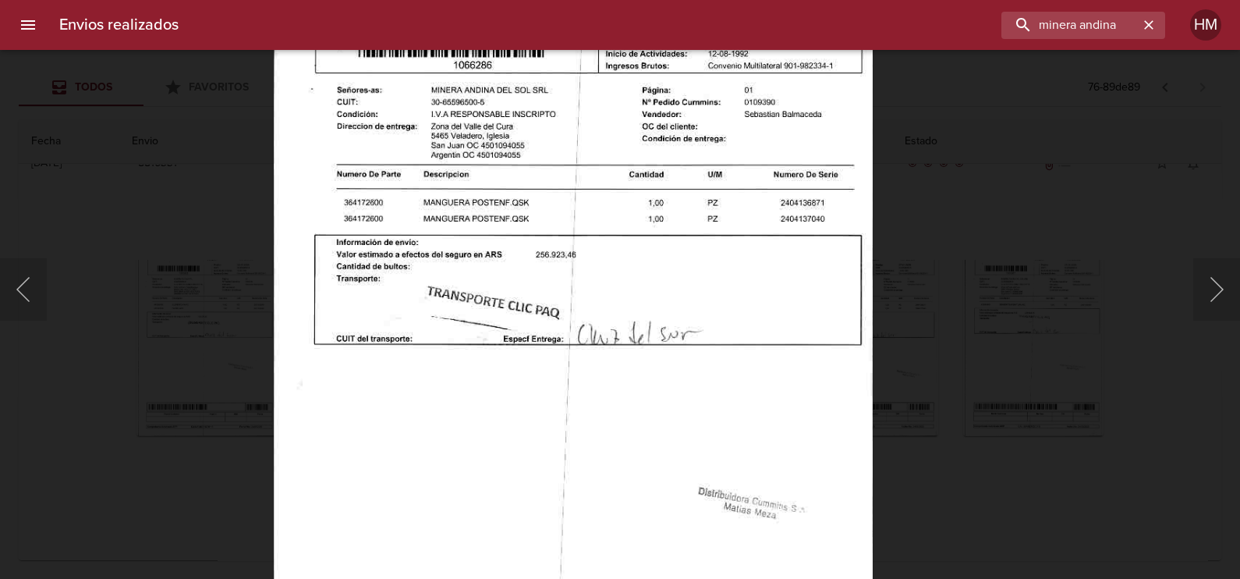
click at [986, 292] on div "Lightbox" at bounding box center [620, 289] width 1240 height 579
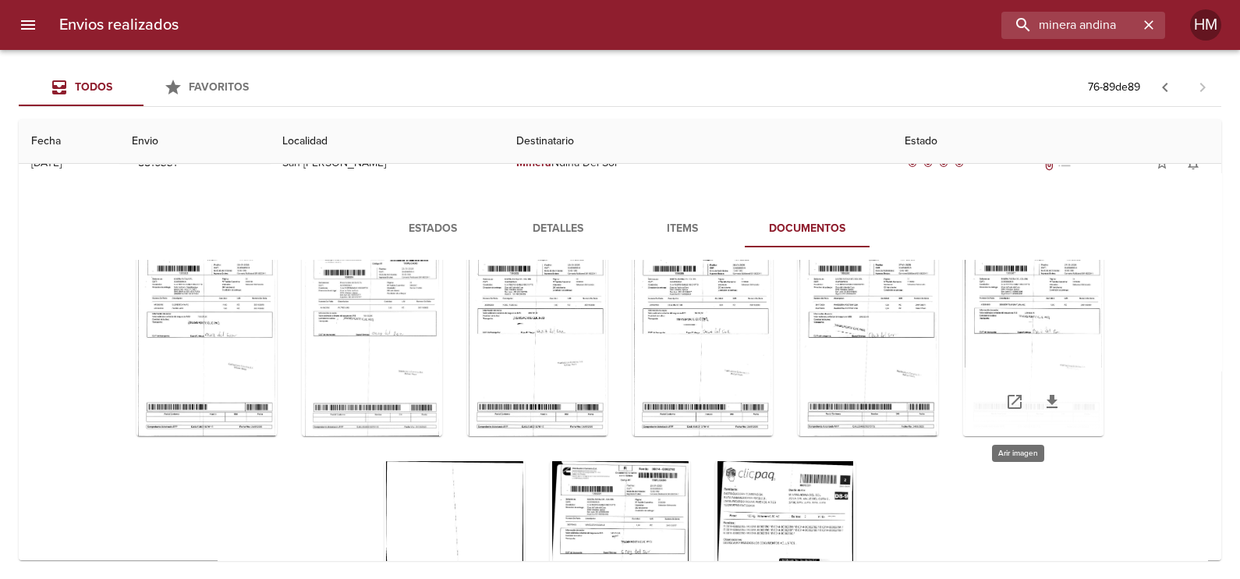
click at [1068, 298] on div "Tabla de envíos del cliente" at bounding box center [1033, 338] width 140 height 195
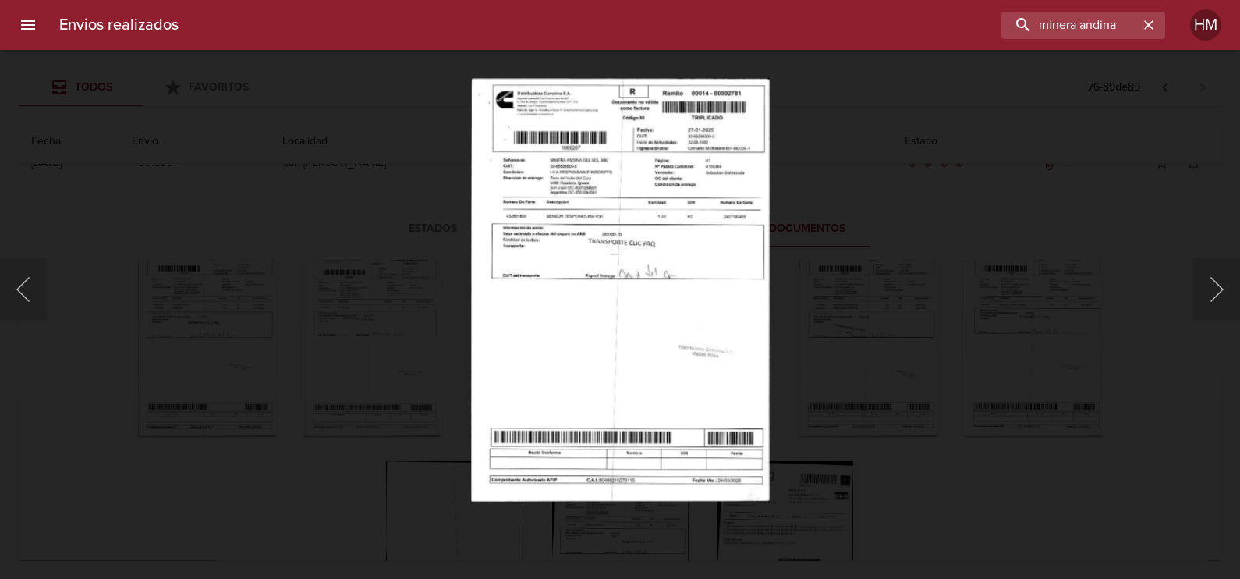
click at [597, 241] on img "Lightbox" at bounding box center [620, 289] width 299 height 423
click at [951, 287] on div "Lightbox" at bounding box center [620, 289] width 1240 height 579
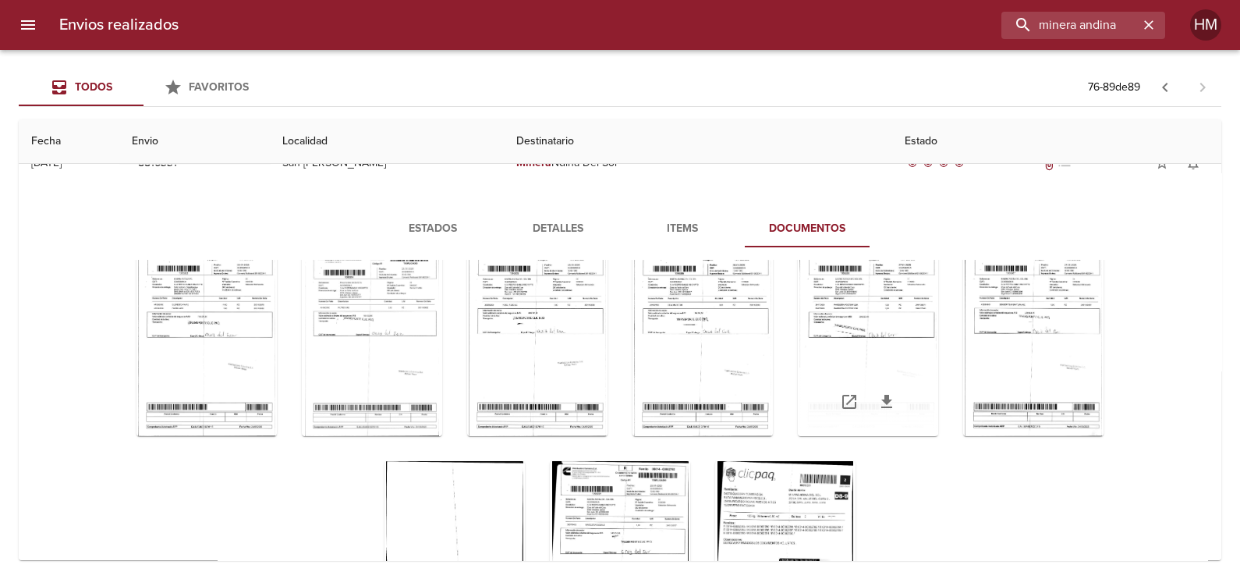
scroll to position [388, 0]
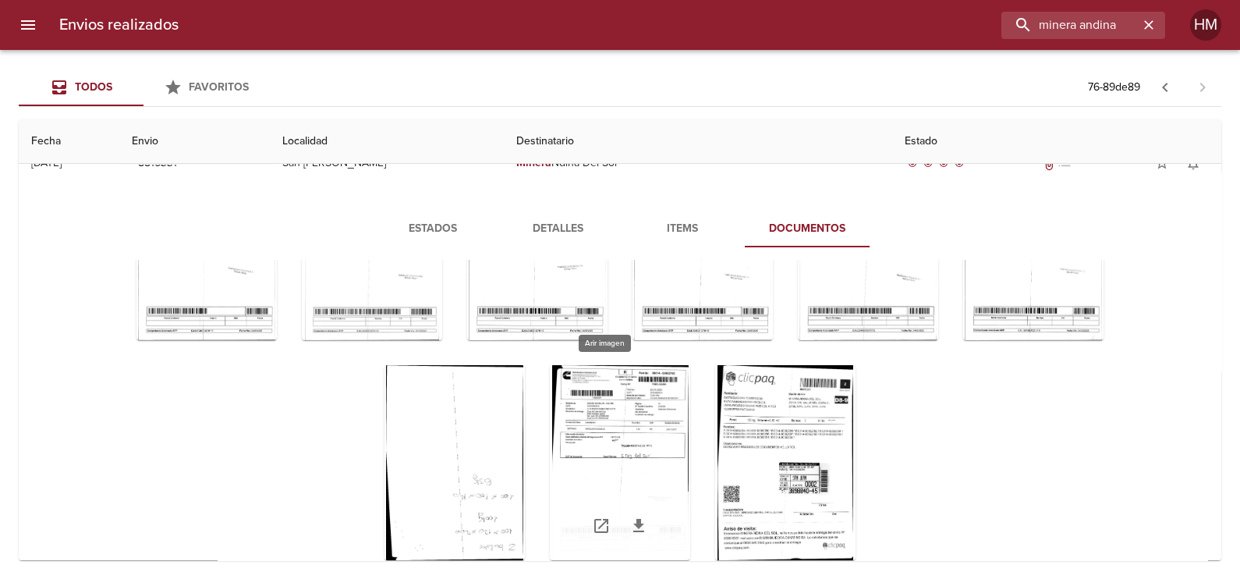
click at [591, 410] on div "Tabla de envíos del cliente" at bounding box center [620, 462] width 140 height 195
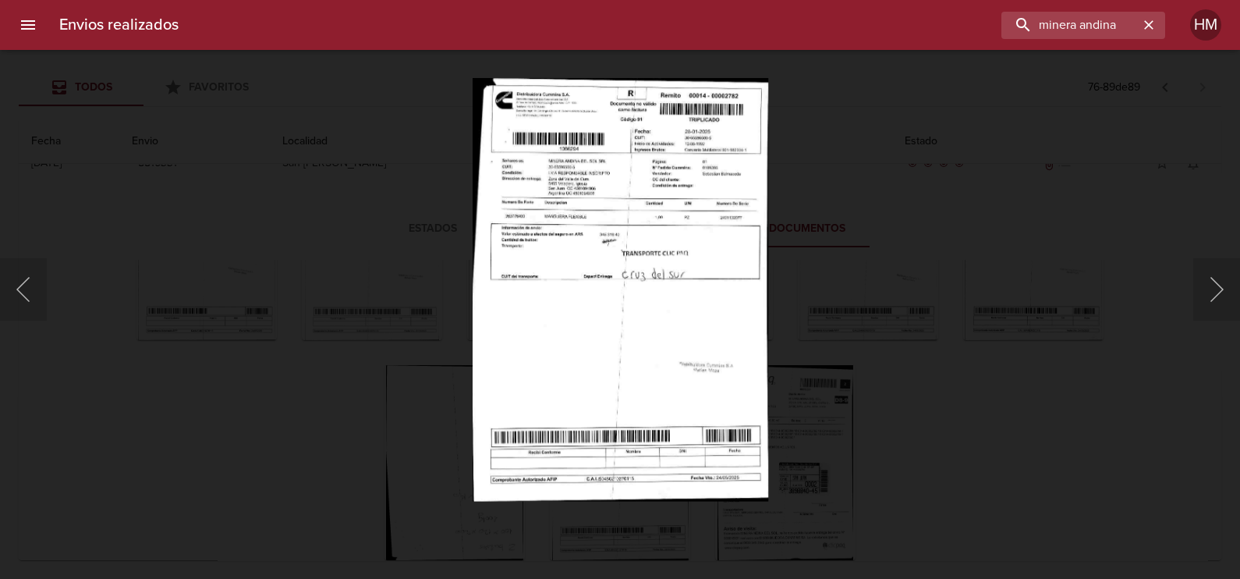
click at [664, 284] on img "Lightbox" at bounding box center [620, 289] width 296 height 423
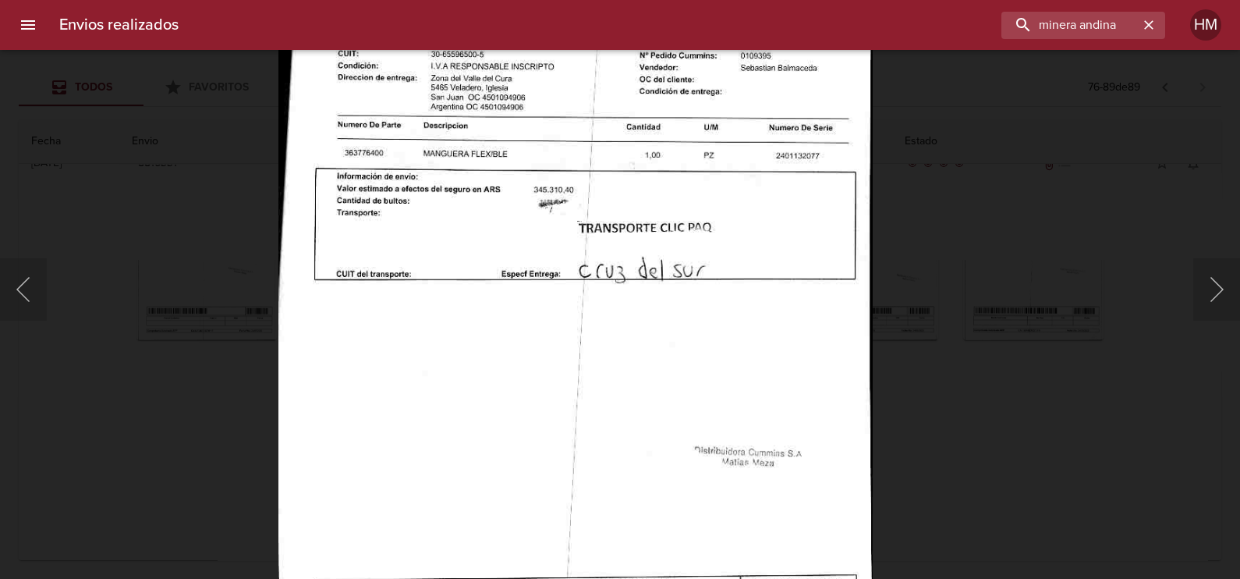
click at [674, 367] on img "Lightbox" at bounding box center [575, 300] width 594 height 850
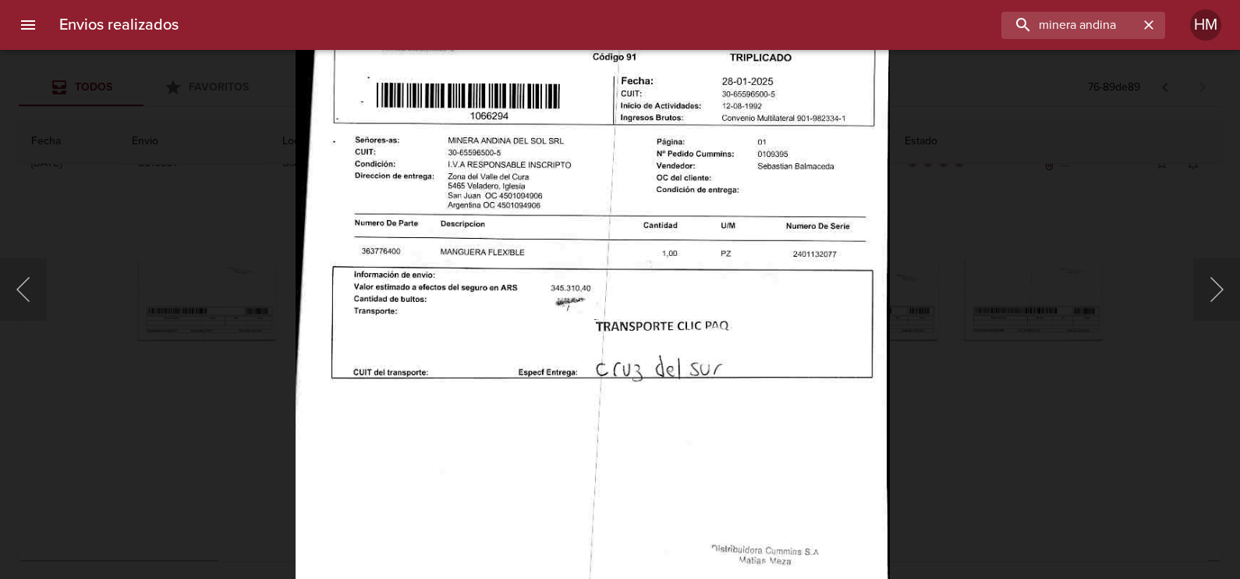
click at [1060, 480] on div "Lightbox" at bounding box center [620, 289] width 1240 height 579
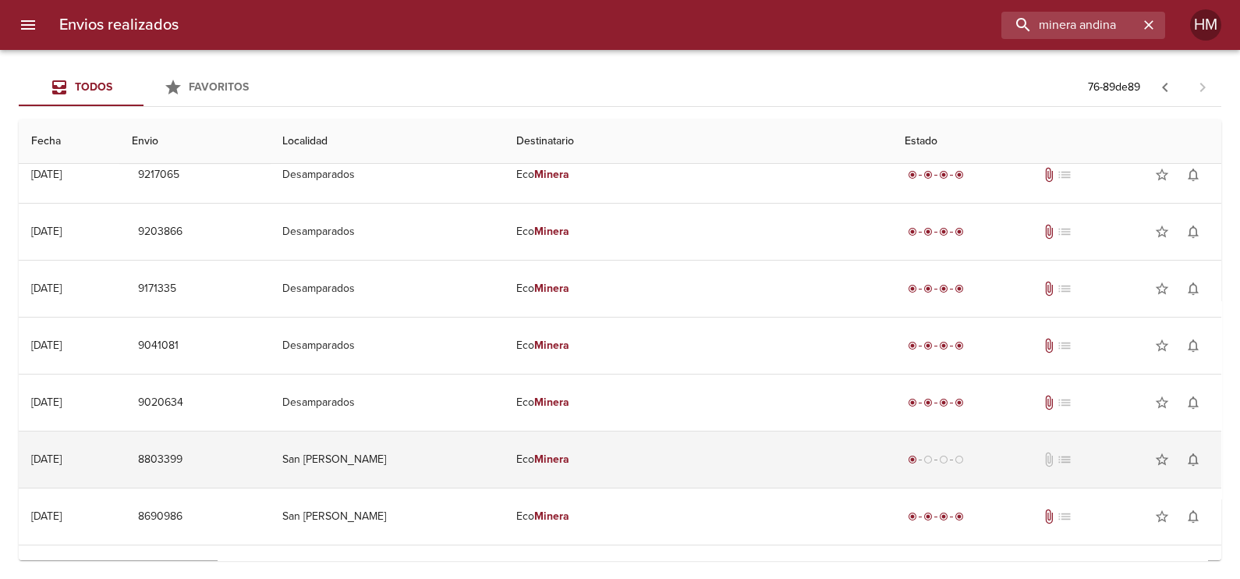
scroll to position [0, 0]
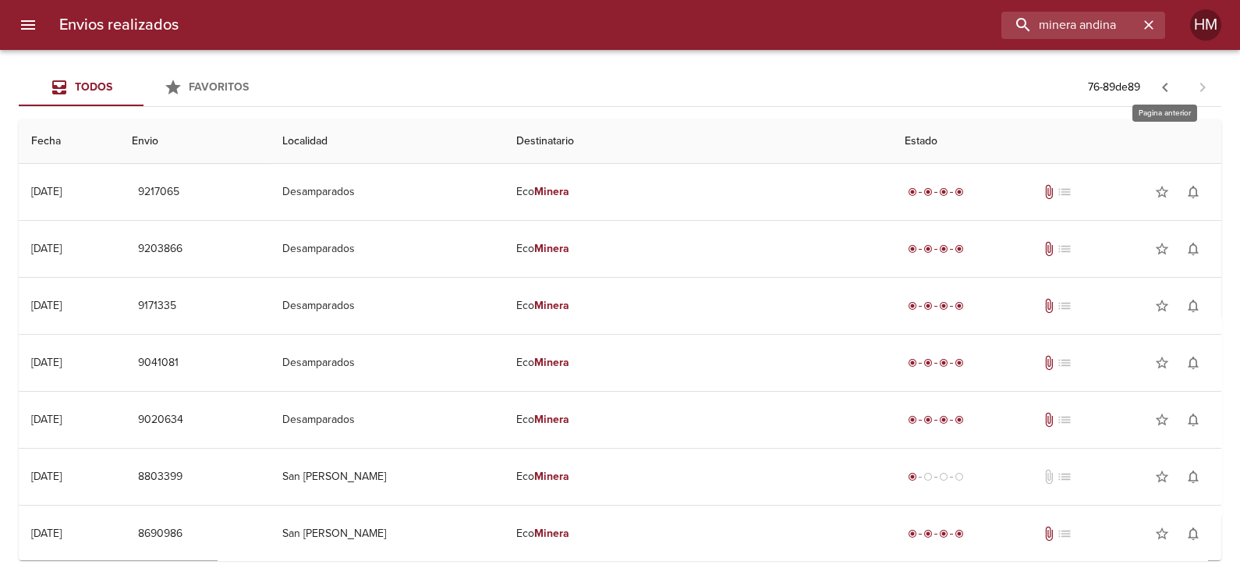
click at [1154, 86] on button "button" at bounding box center [1164, 87] width 37 height 37
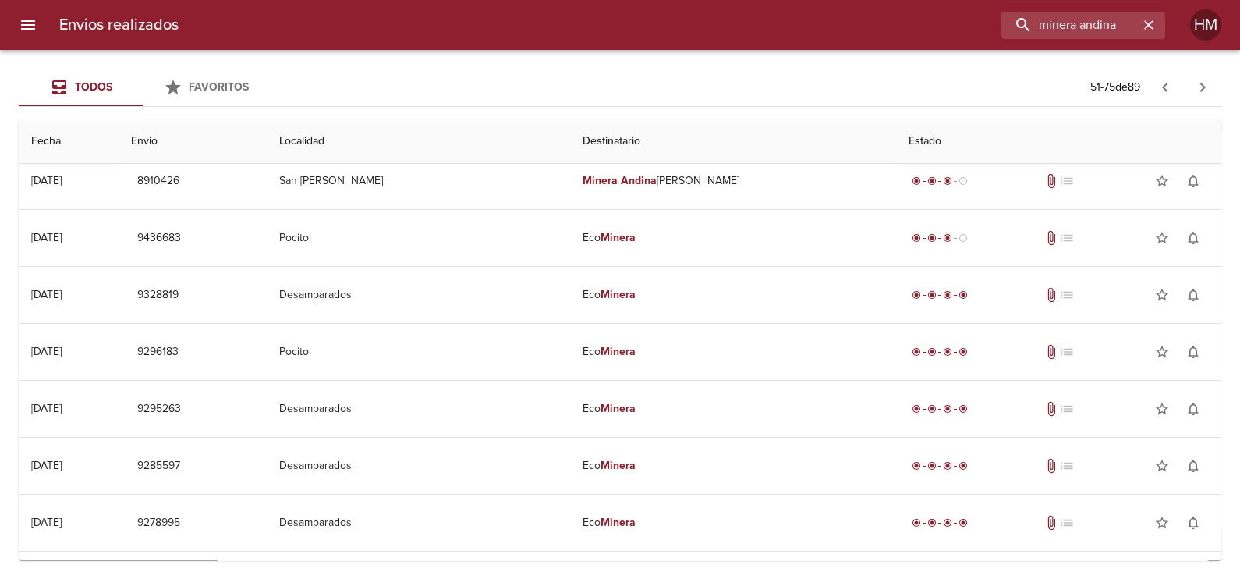
scroll to position [1022, 0]
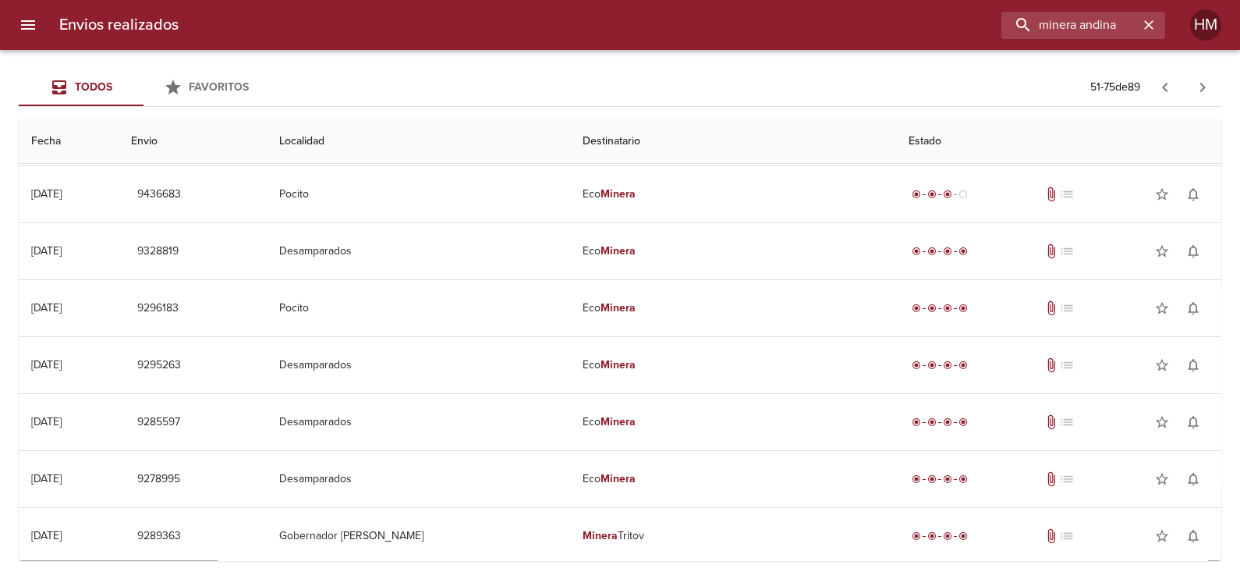
click at [1216, 87] on button "button" at bounding box center [1202, 87] width 37 height 37
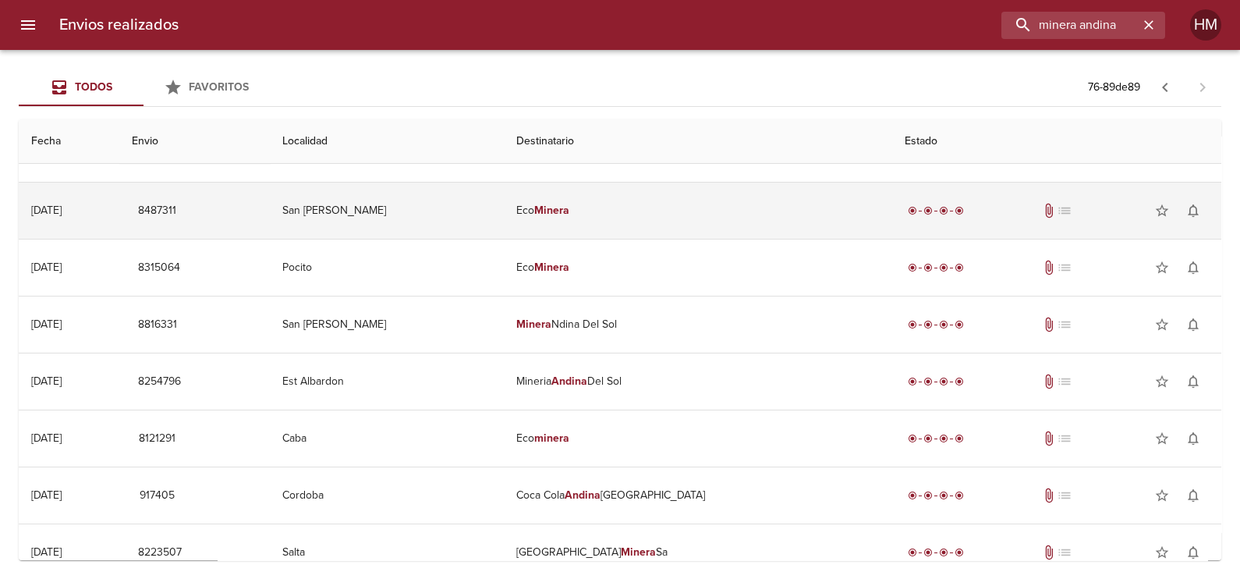
scroll to position [397, 0]
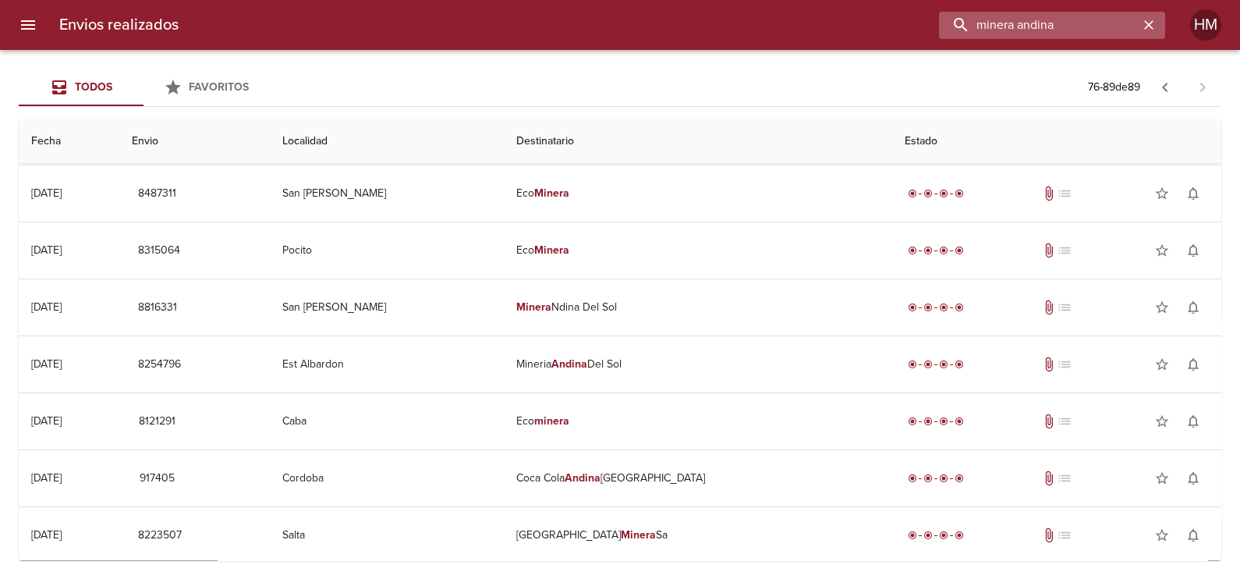
drag, startPoint x: 1123, startPoint y: 27, endPoint x: 1032, endPoint y: 31, distance: 90.5
click at [1032, 31] on input "minera andina" at bounding box center [1039, 25] width 200 height 27
click at [965, 19] on input "minera" at bounding box center [1039, 25] width 200 height 27
click at [959, 25] on input "minera" at bounding box center [1039, 25] width 200 height 27
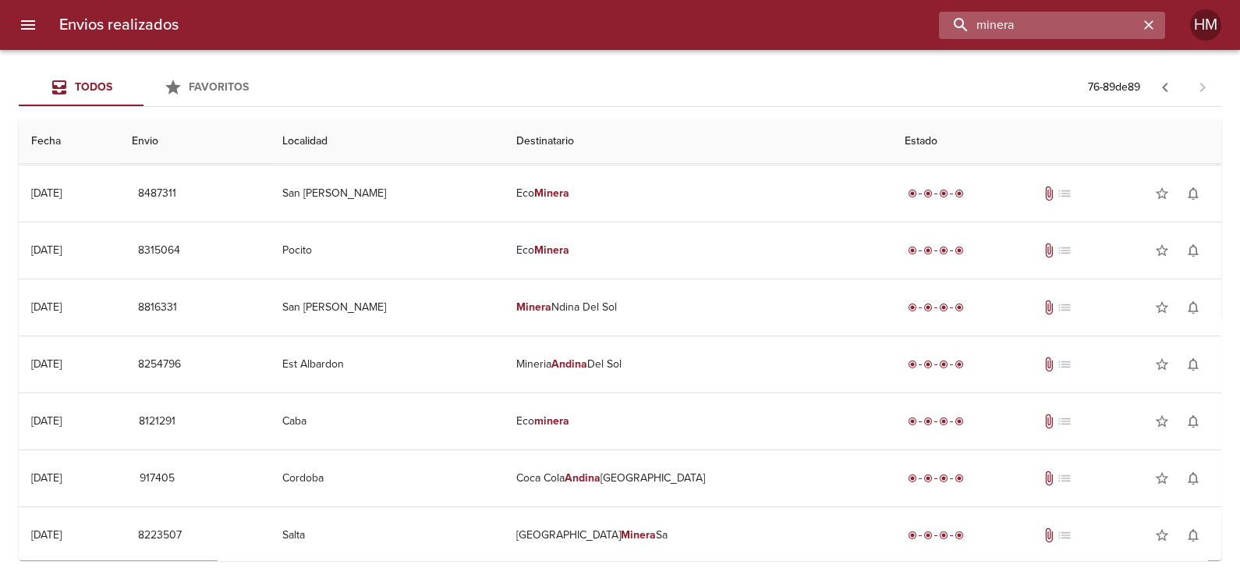
click at [1011, 20] on input "minera" at bounding box center [1039, 25] width 200 height 27
click at [1016, 23] on input "minera" at bounding box center [1039, 25] width 200 height 27
type input "minera"
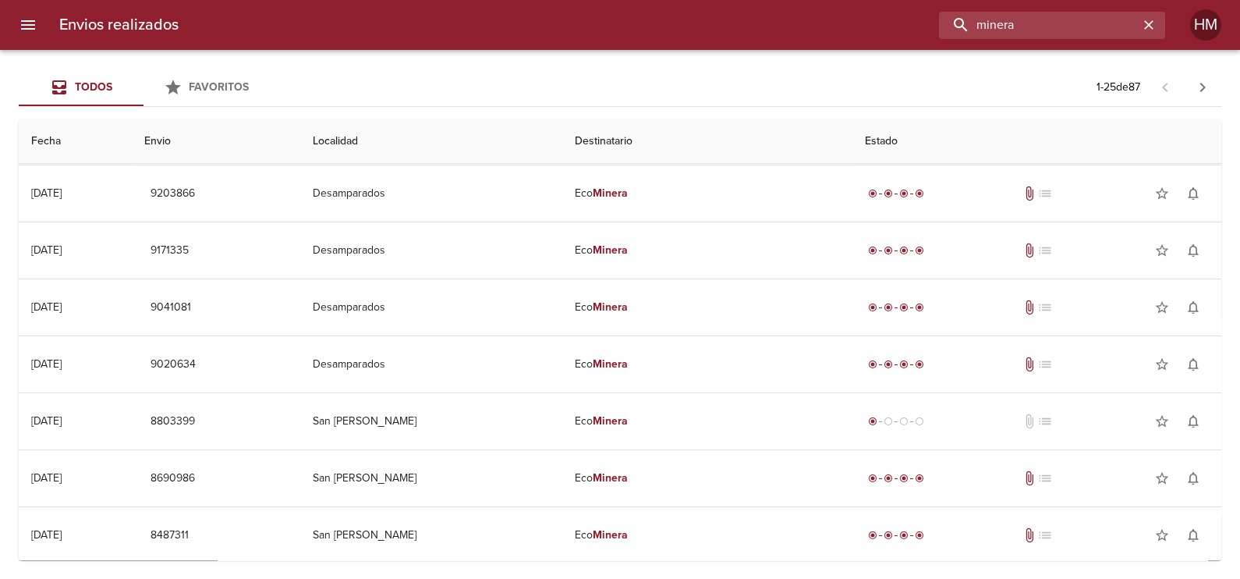
scroll to position [0, 0]
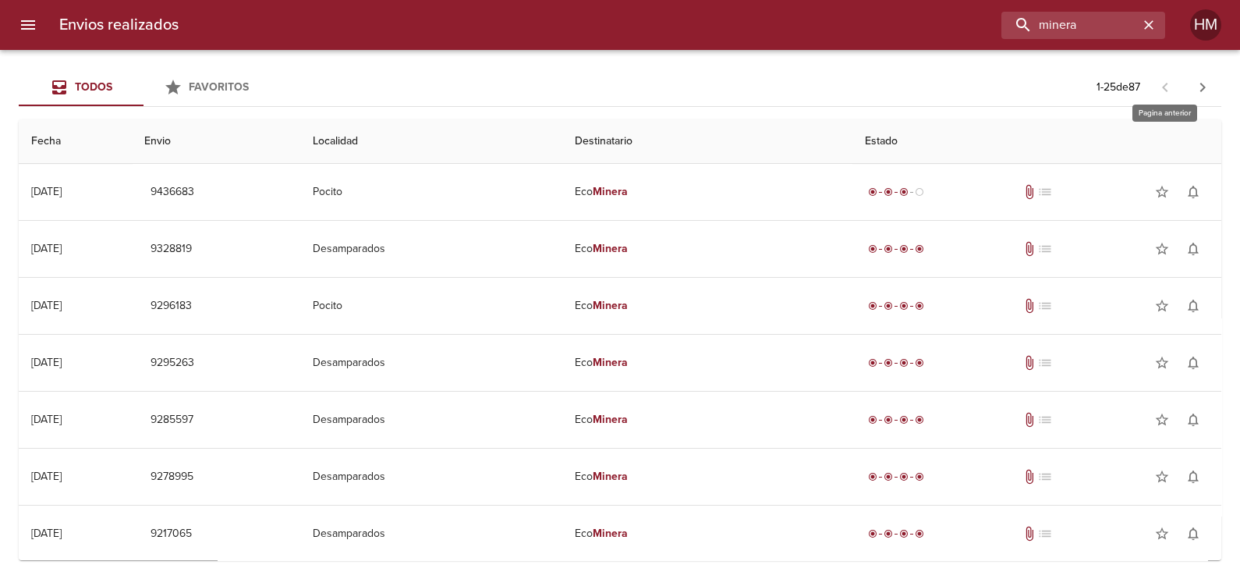
click at [1162, 82] on span at bounding box center [1164, 87] width 37 height 16
click at [1197, 87] on icon "button" at bounding box center [1202, 87] width 19 height 19
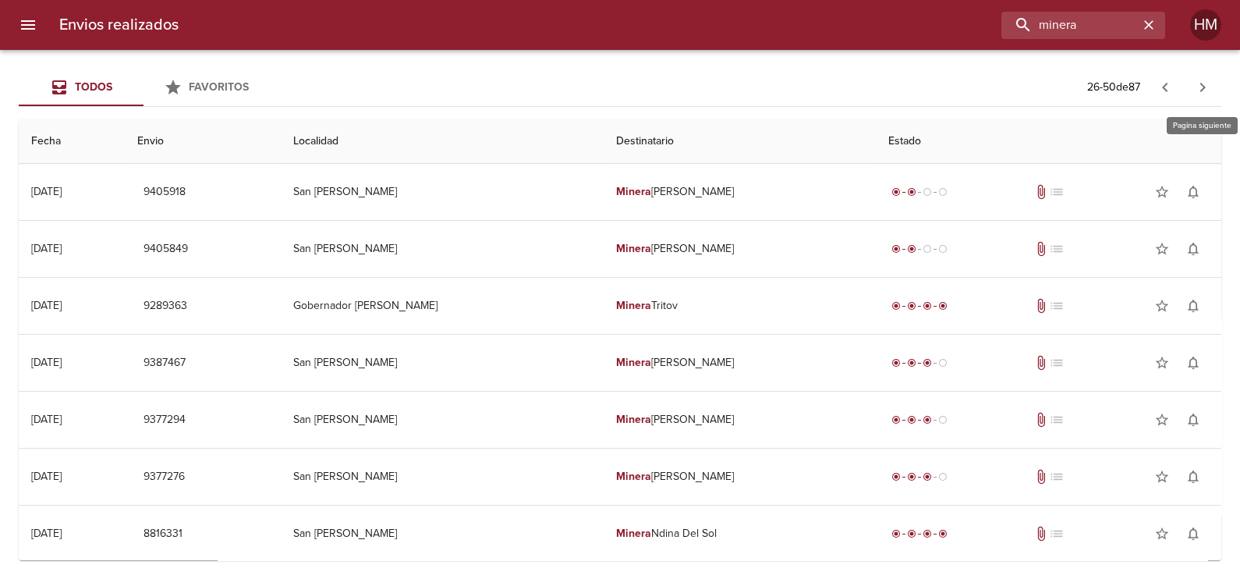
click at [1197, 74] on button "button" at bounding box center [1202, 87] width 37 height 37
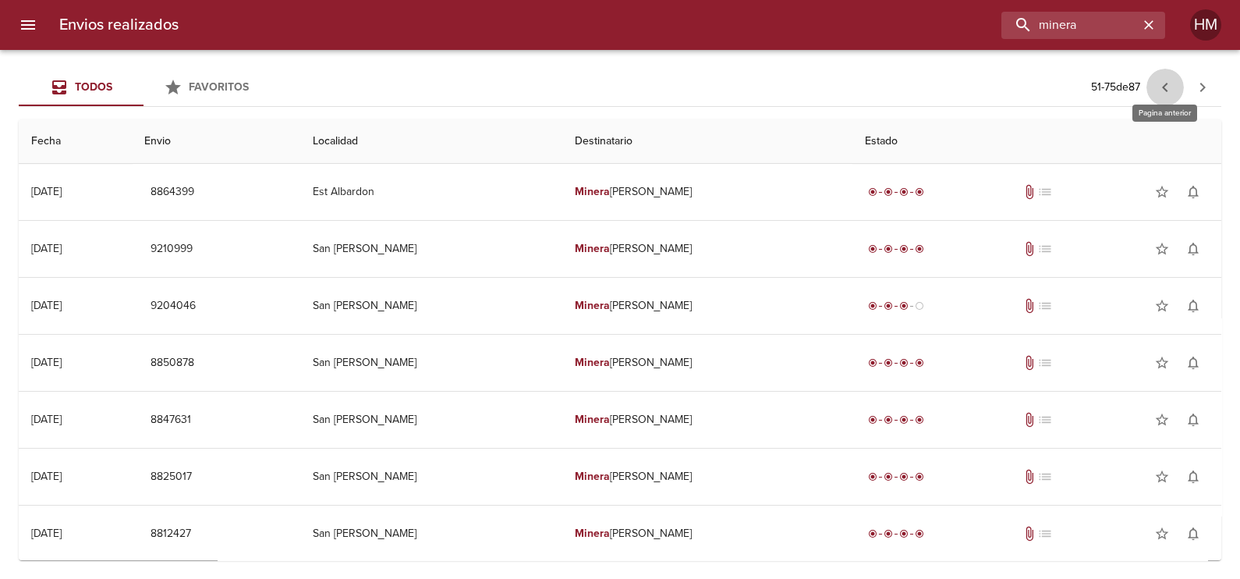
click at [1170, 87] on icon "button" at bounding box center [1165, 87] width 19 height 19
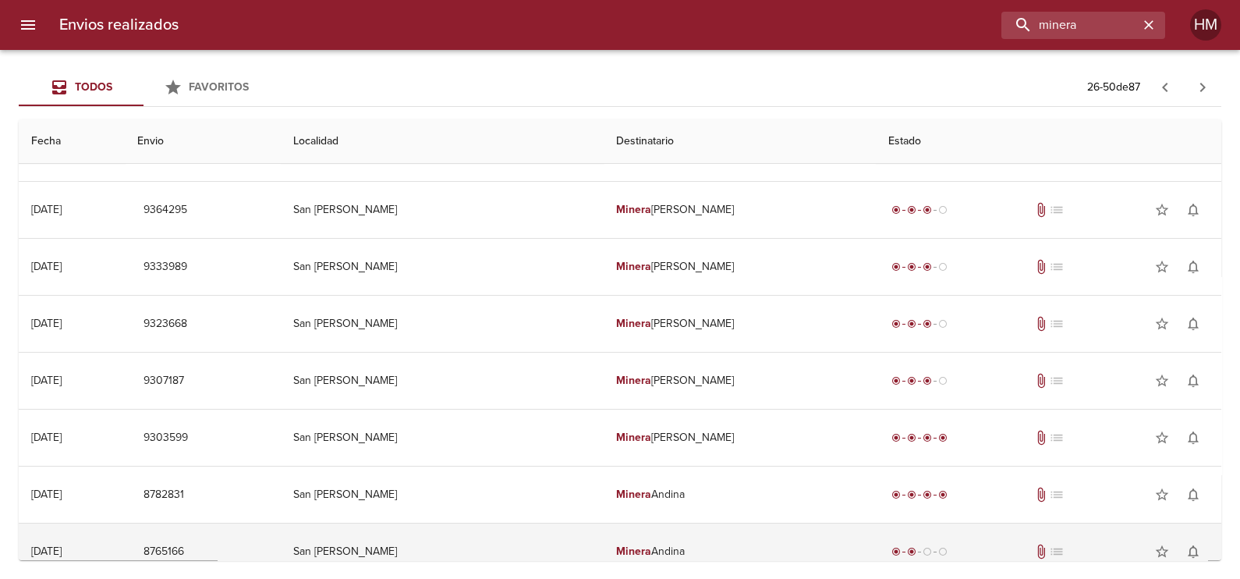
scroll to position [340, 0]
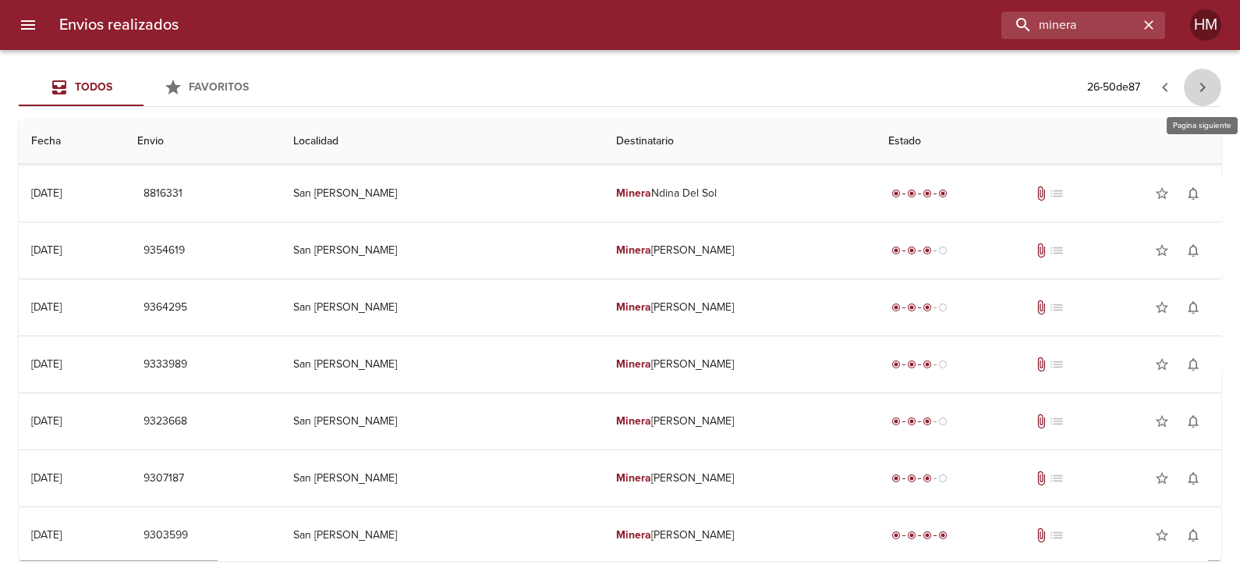
click at [1191, 80] on button "button" at bounding box center [1202, 87] width 37 height 37
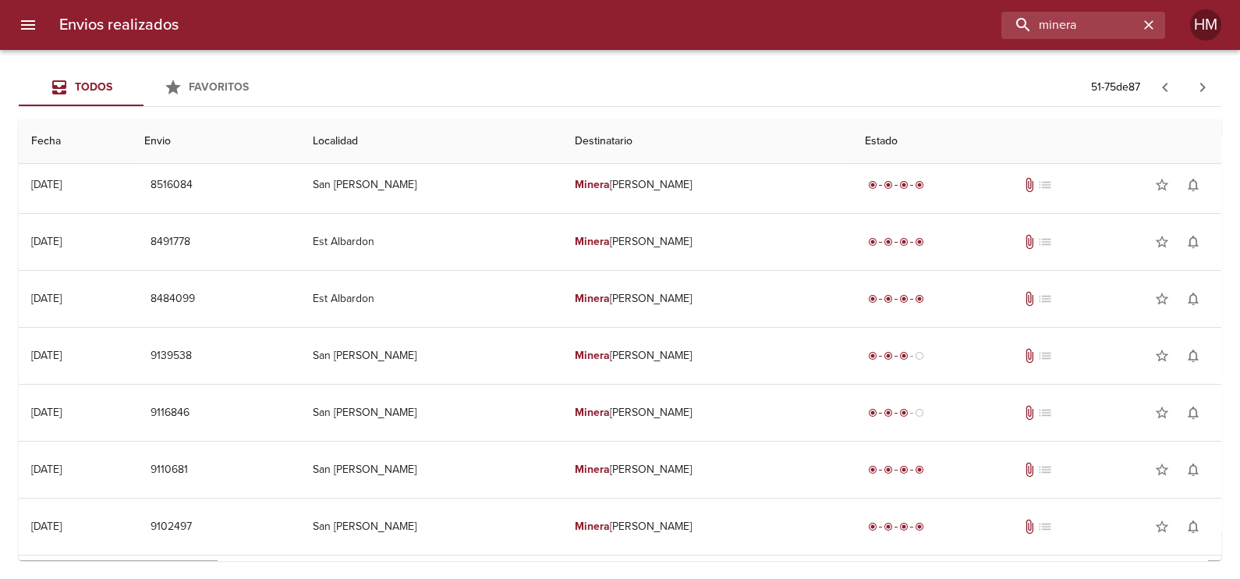
scroll to position [1022, 0]
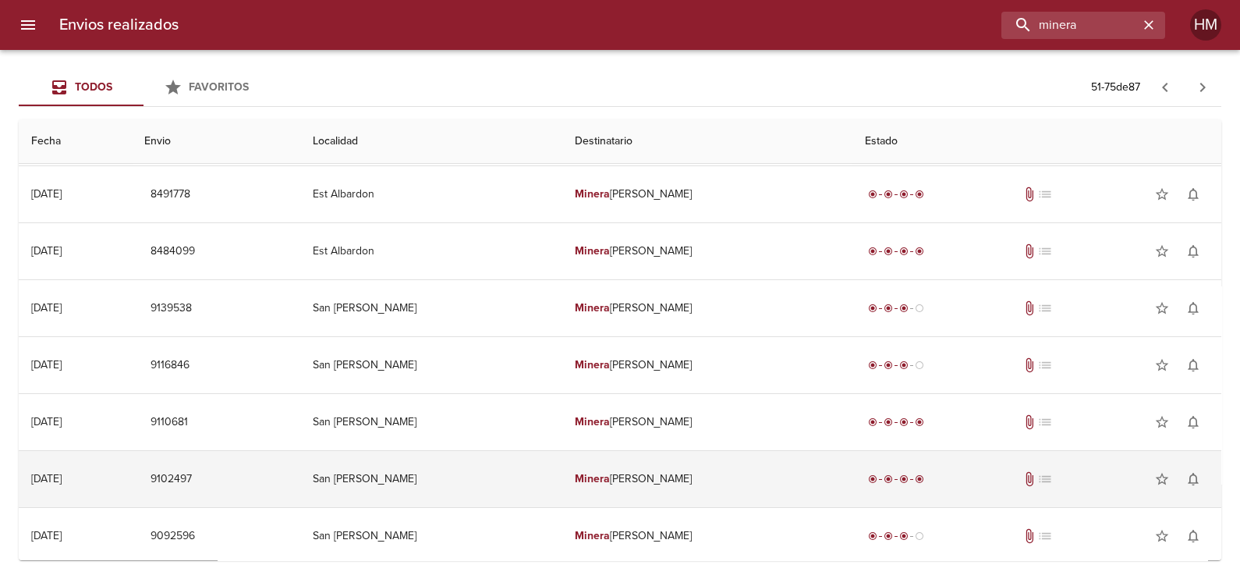
click at [603, 476] on td "Minera Andina Del Sol Srl" at bounding box center [707, 479] width 291 height 56
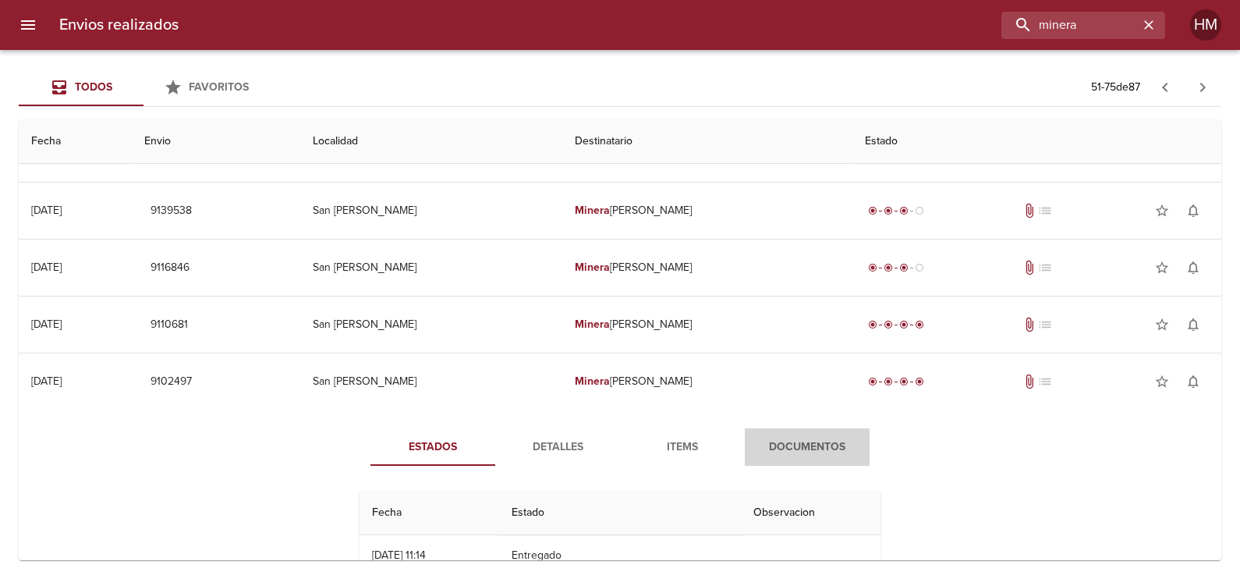
click at [801, 430] on button "Documentos" at bounding box center [807, 446] width 125 height 37
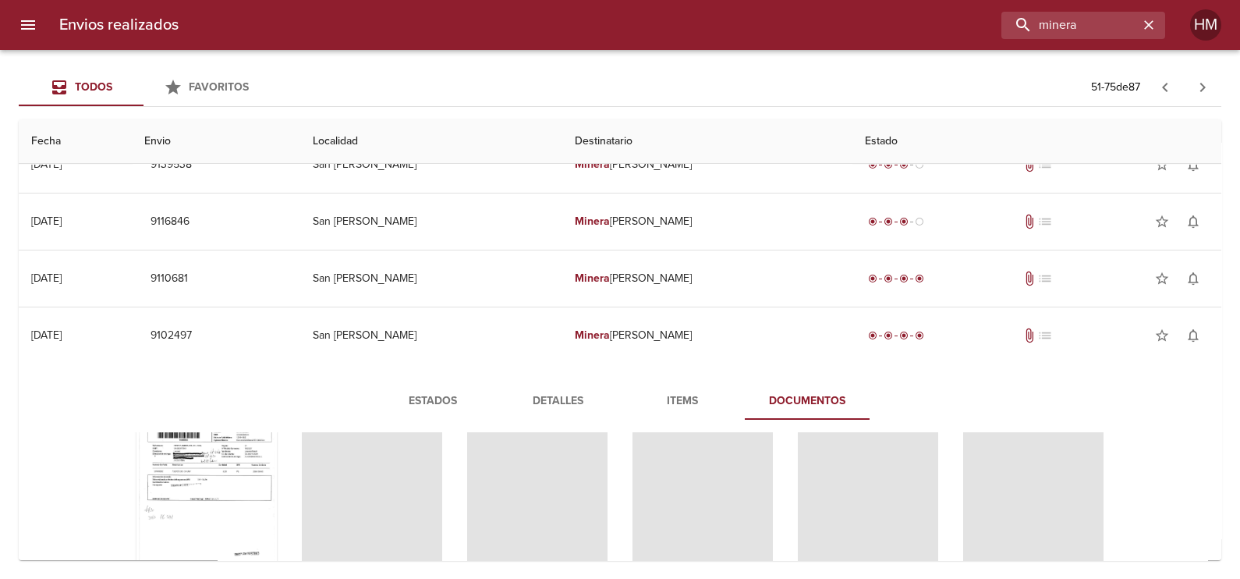
scroll to position [0, 0]
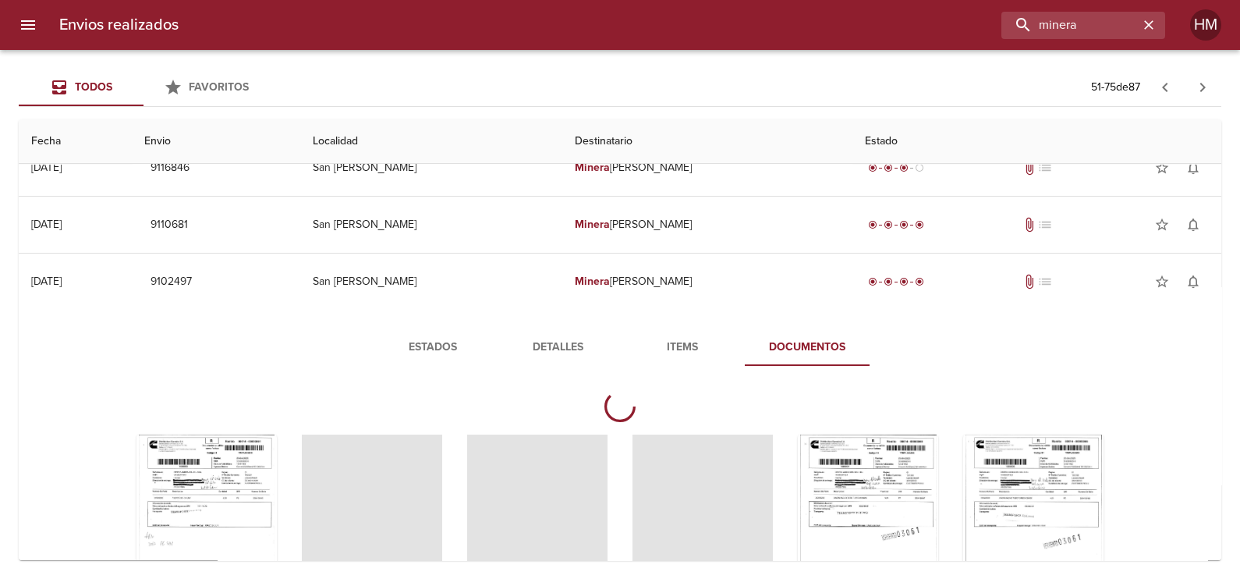
scroll to position [1262, 0]
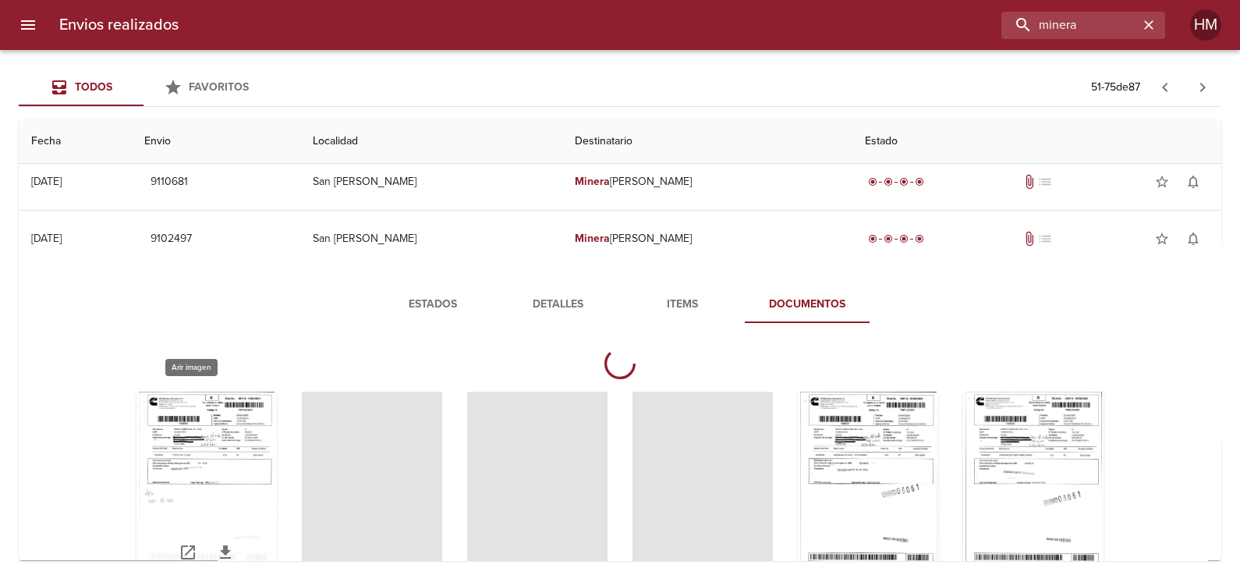
click at [204, 456] on div "Tabla de envíos del cliente" at bounding box center [206, 488] width 140 height 195
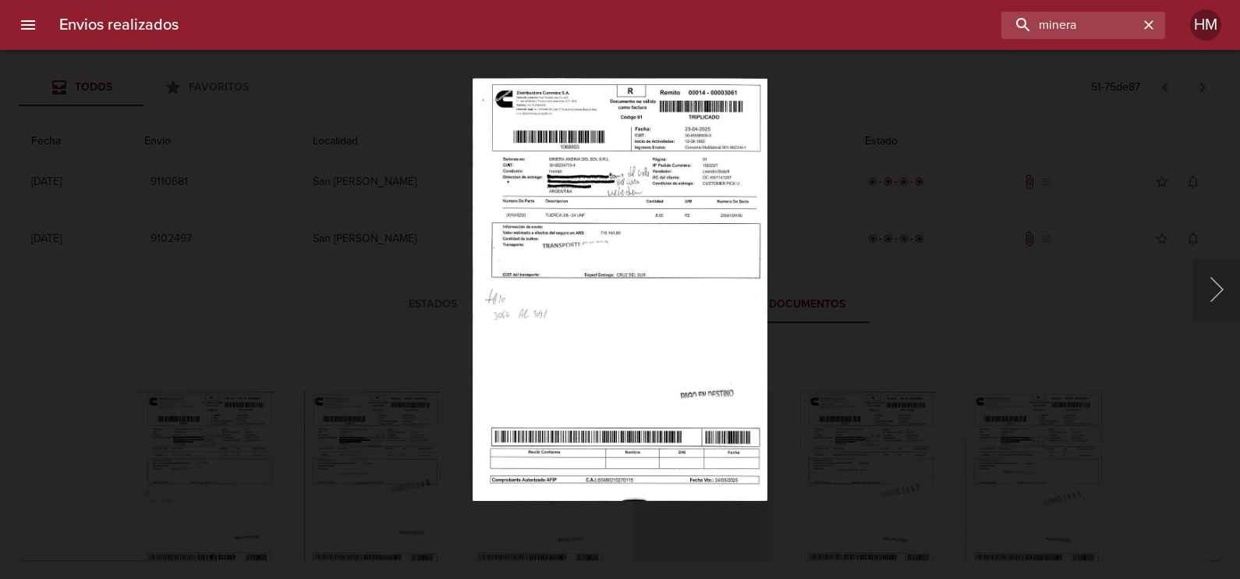
click at [634, 245] on img "Lightbox" at bounding box center [620, 289] width 294 height 423
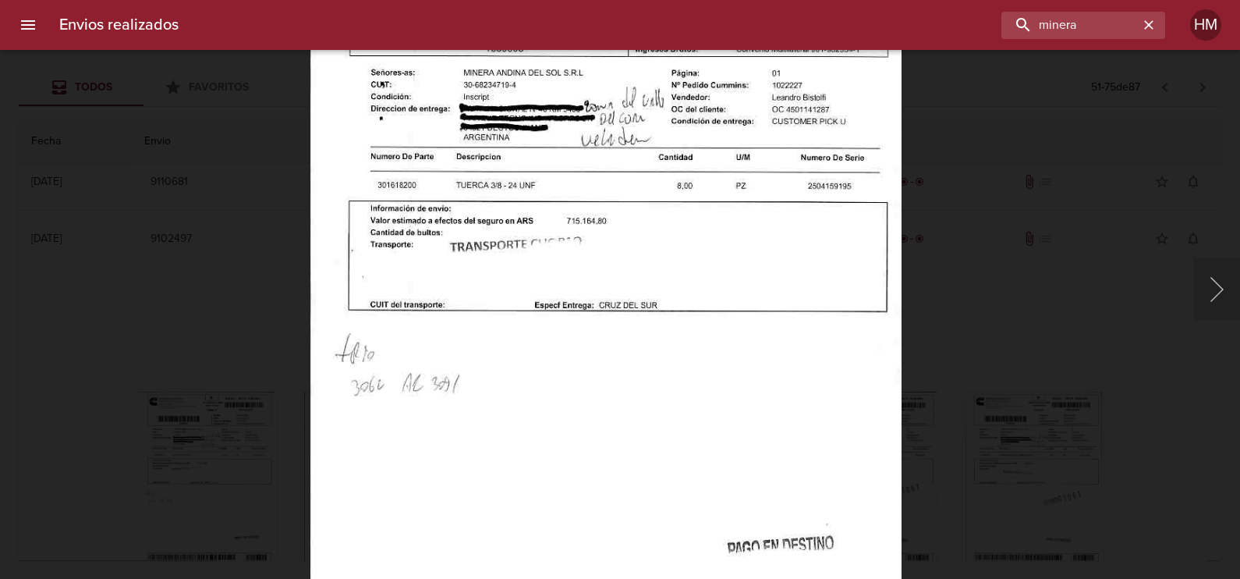
click at [86, 346] on div "Lightbox" at bounding box center [620, 289] width 1240 height 579
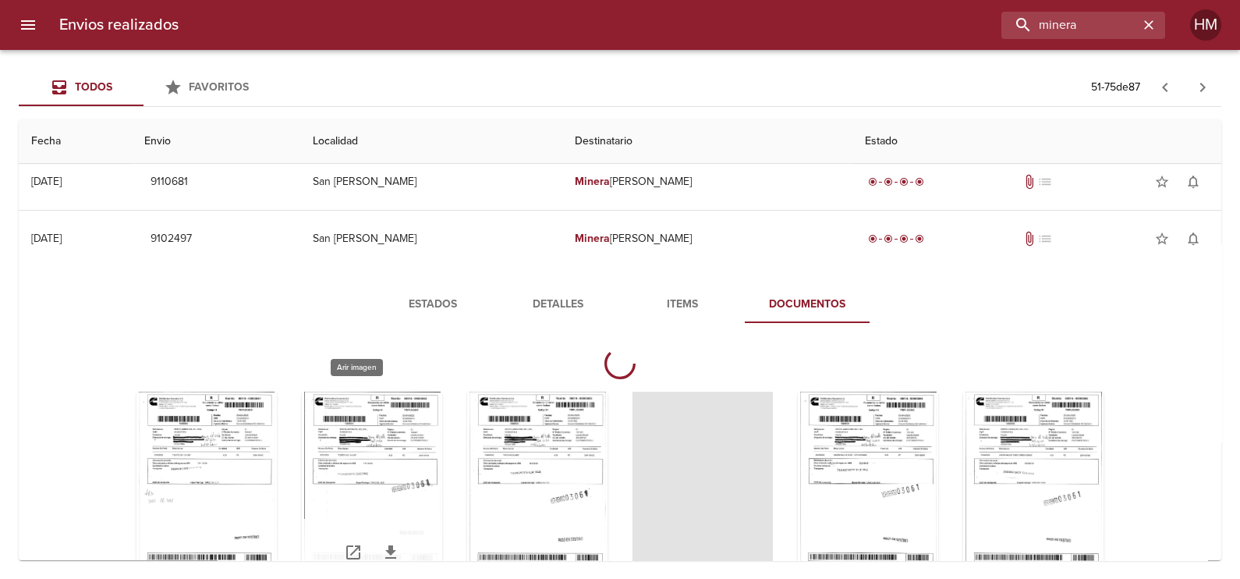
click at [366, 459] on div "Tabla de envíos del cliente" at bounding box center [372, 488] width 140 height 195
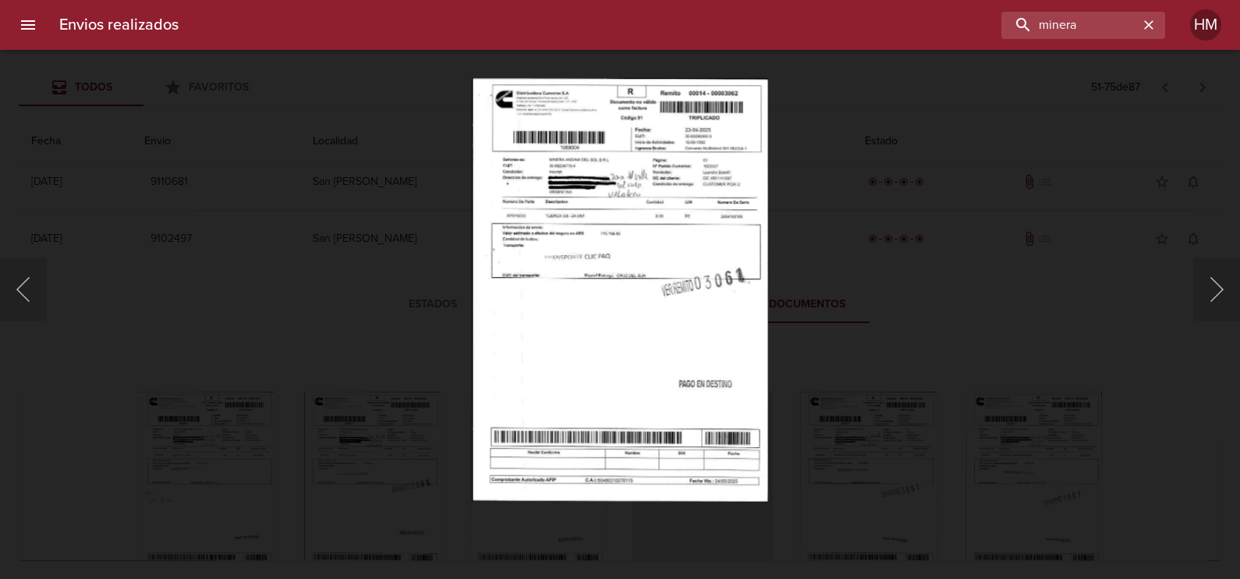
click at [533, 248] on img "Lightbox" at bounding box center [620, 289] width 296 height 423
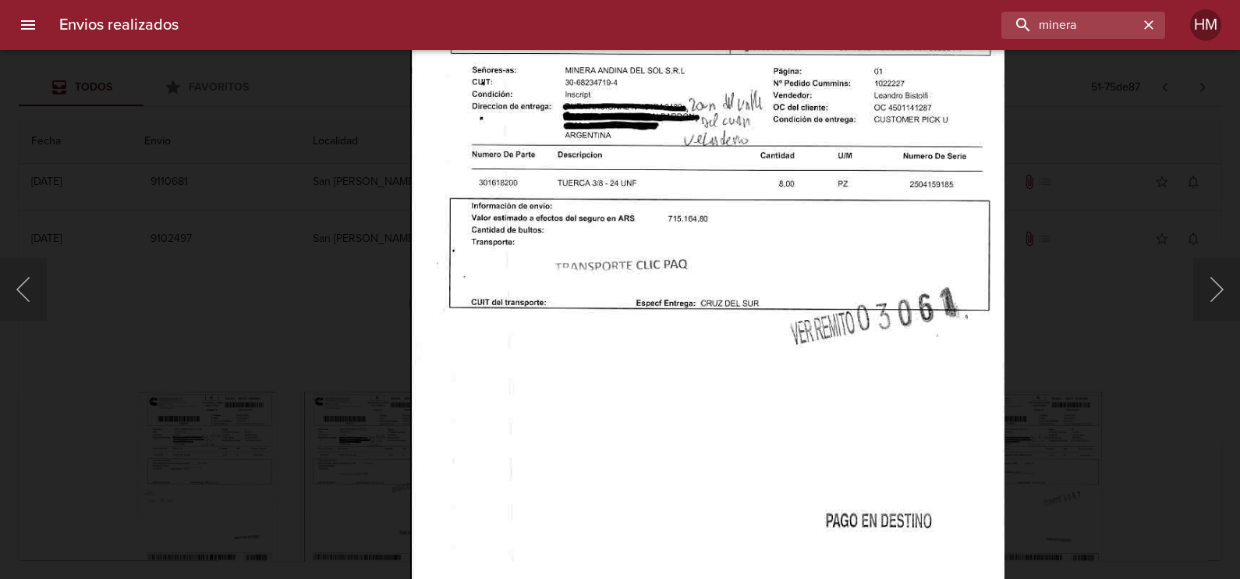
click at [160, 291] on div "Lightbox" at bounding box center [620, 289] width 1240 height 579
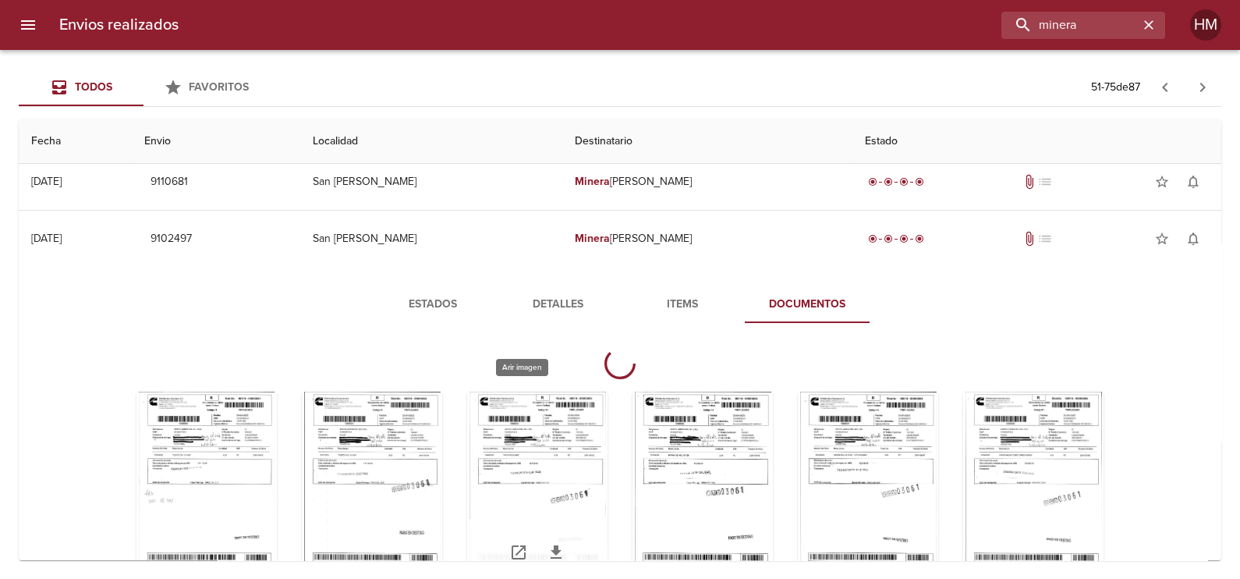
click at [490, 464] on div "Tabla de envíos del cliente" at bounding box center [537, 488] width 140 height 195
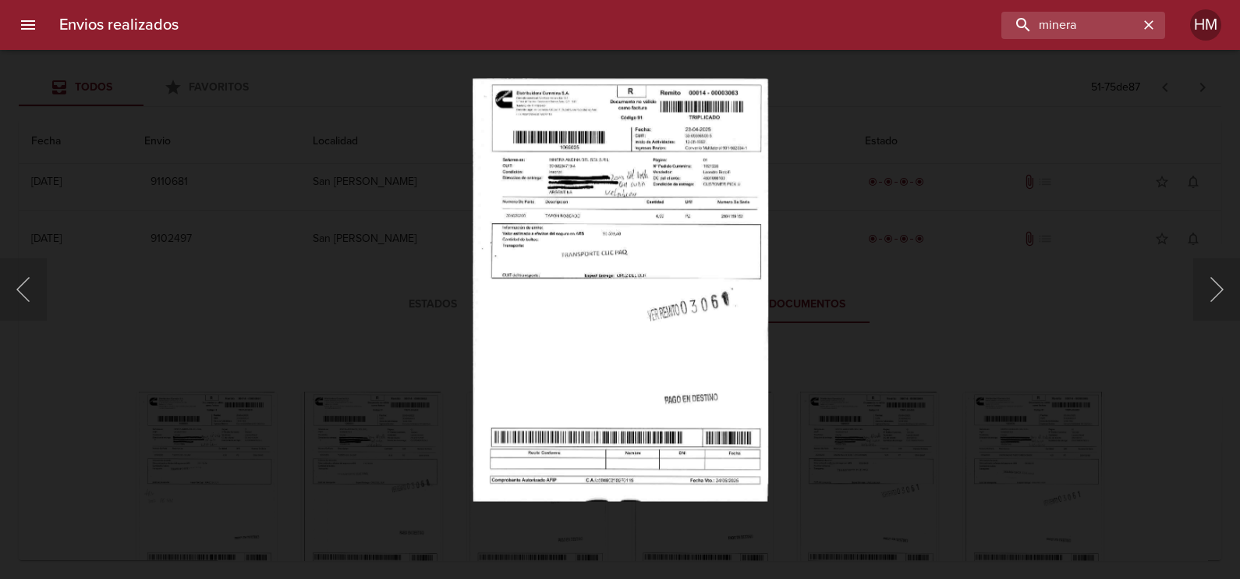
click at [494, 293] on img "Lightbox" at bounding box center [620, 289] width 296 height 423
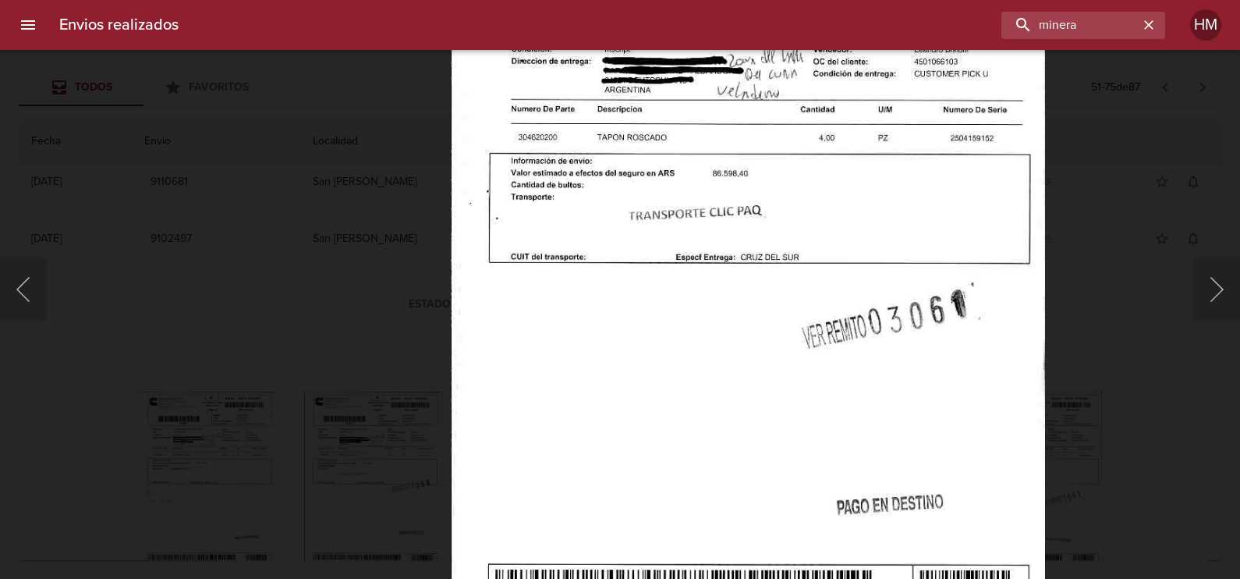
click at [234, 289] on div "Lightbox" at bounding box center [620, 289] width 1240 height 579
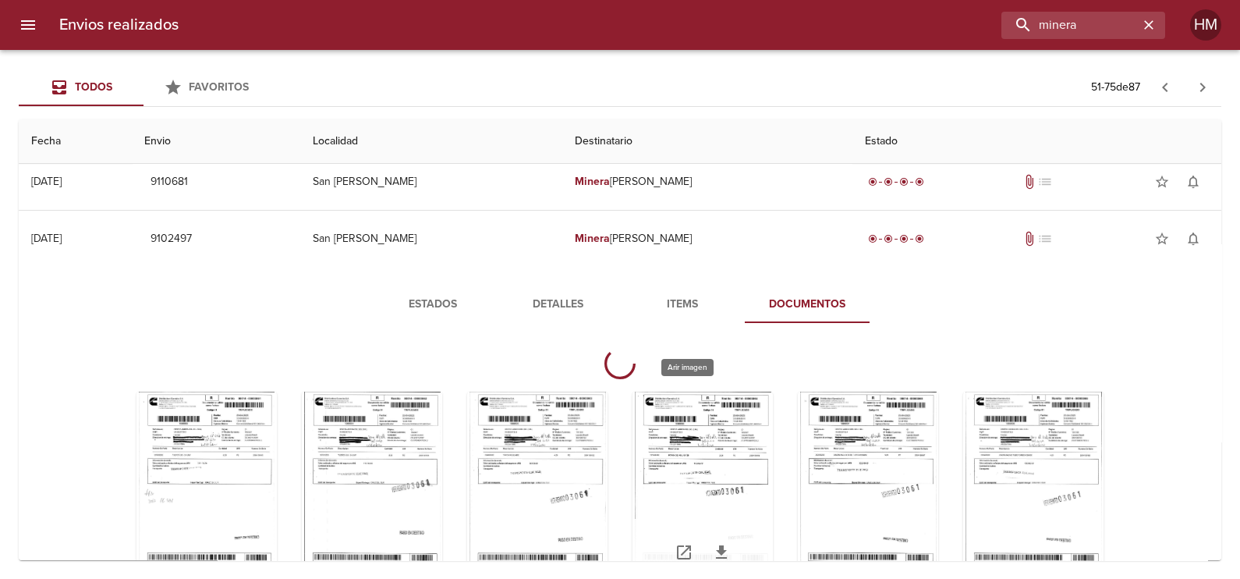
click at [713, 484] on div "Tabla de envíos del cliente" at bounding box center [702, 488] width 140 height 195
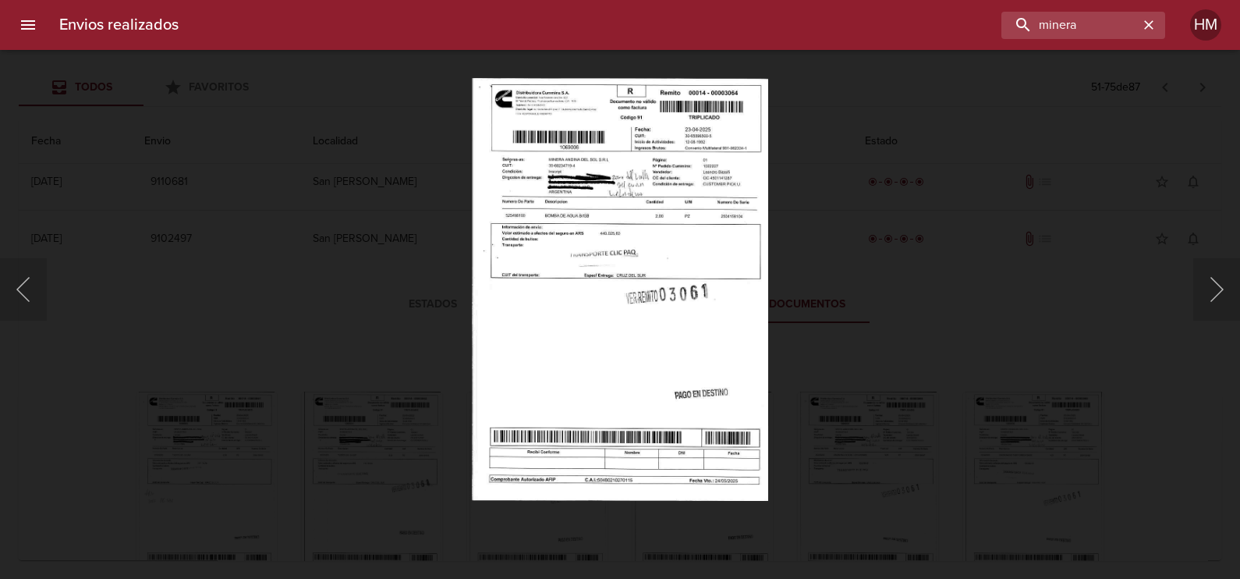
click at [645, 273] on img "Lightbox" at bounding box center [620, 289] width 296 height 423
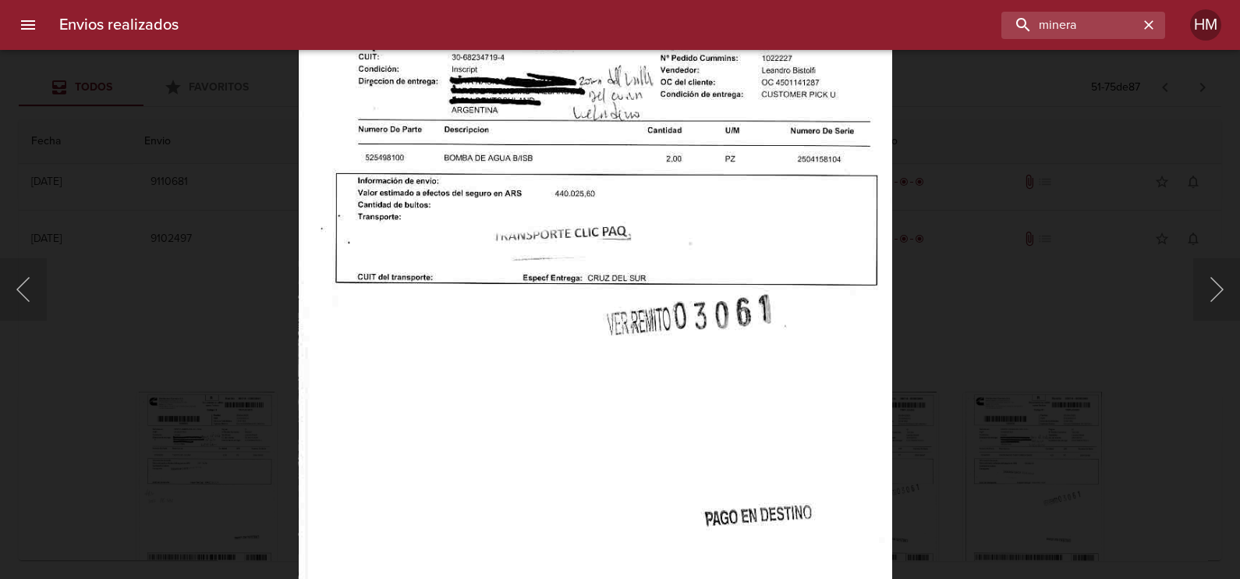
click at [221, 311] on div "Lightbox" at bounding box center [620, 289] width 1240 height 579
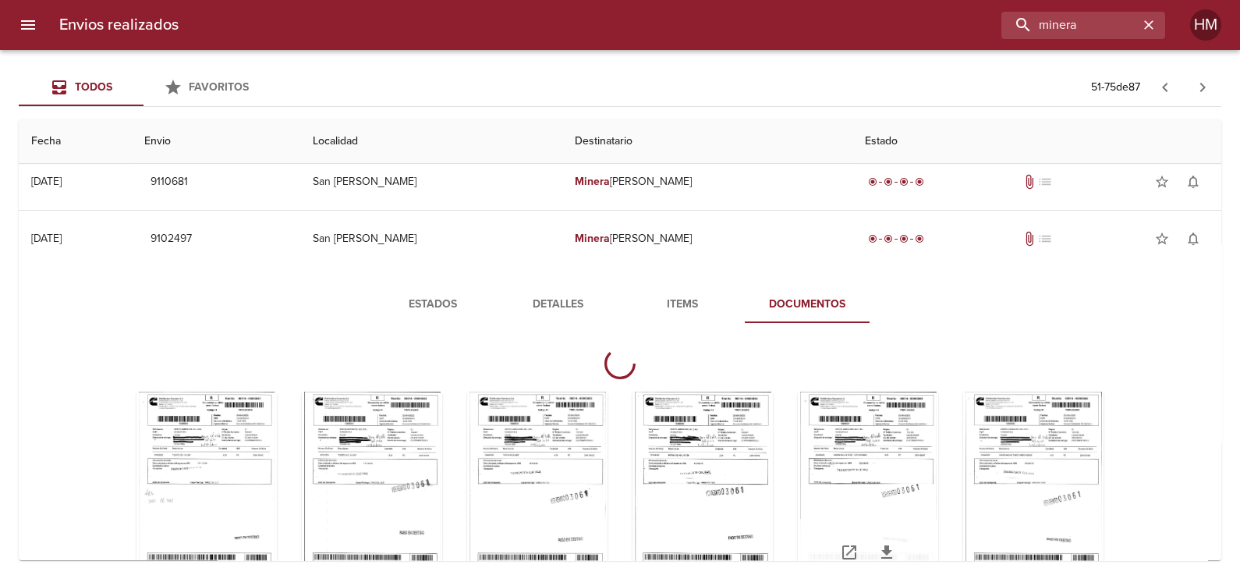
click at [869, 501] on div "Tabla de envíos del cliente" at bounding box center [868, 488] width 140 height 195
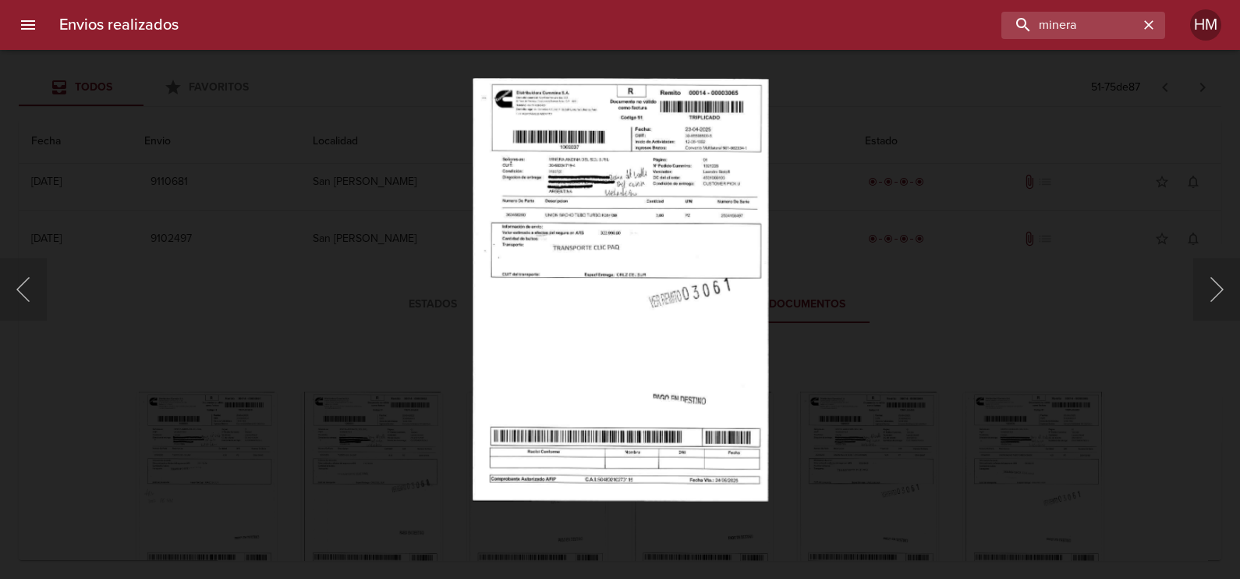
click at [613, 260] on img "Lightbox" at bounding box center [620, 289] width 296 height 423
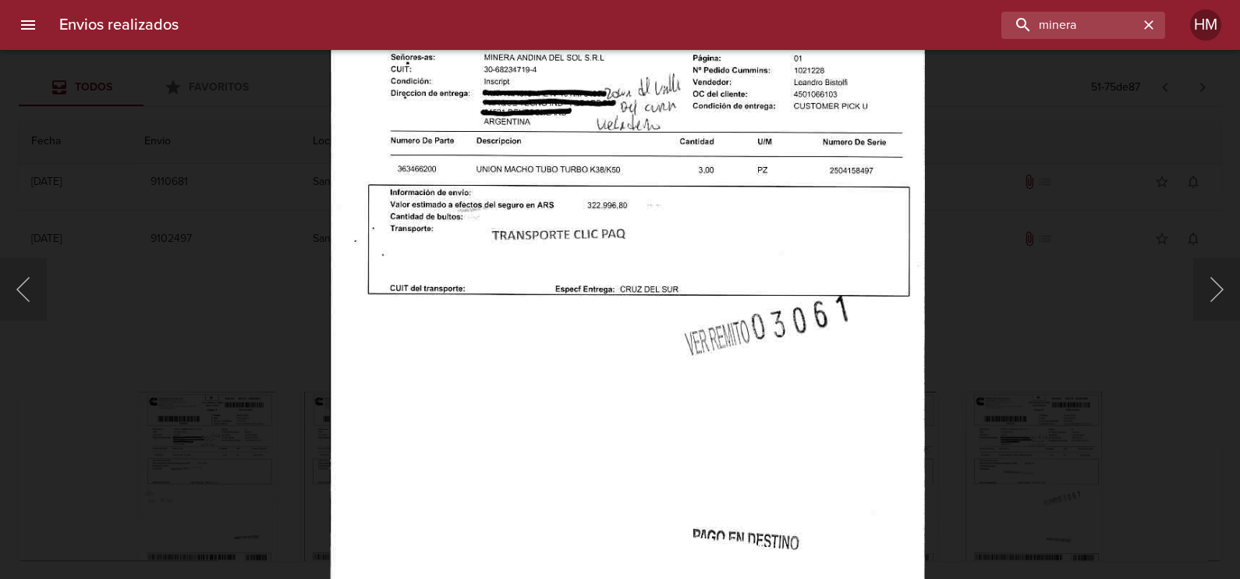
click at [253, 324] on div "Lightbox" at bounding box center [620, 289] width 1240 height 579
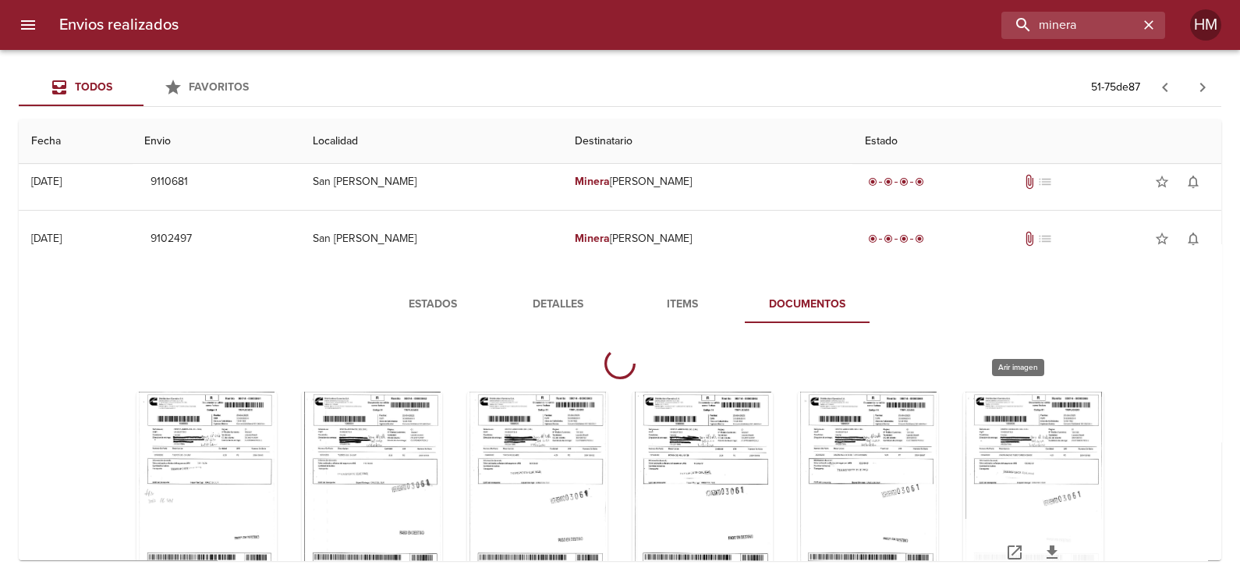
click at [994, 456] on div "Tabla de envíos del cliente" at bounding box center [1033, 488] width 140 height 195
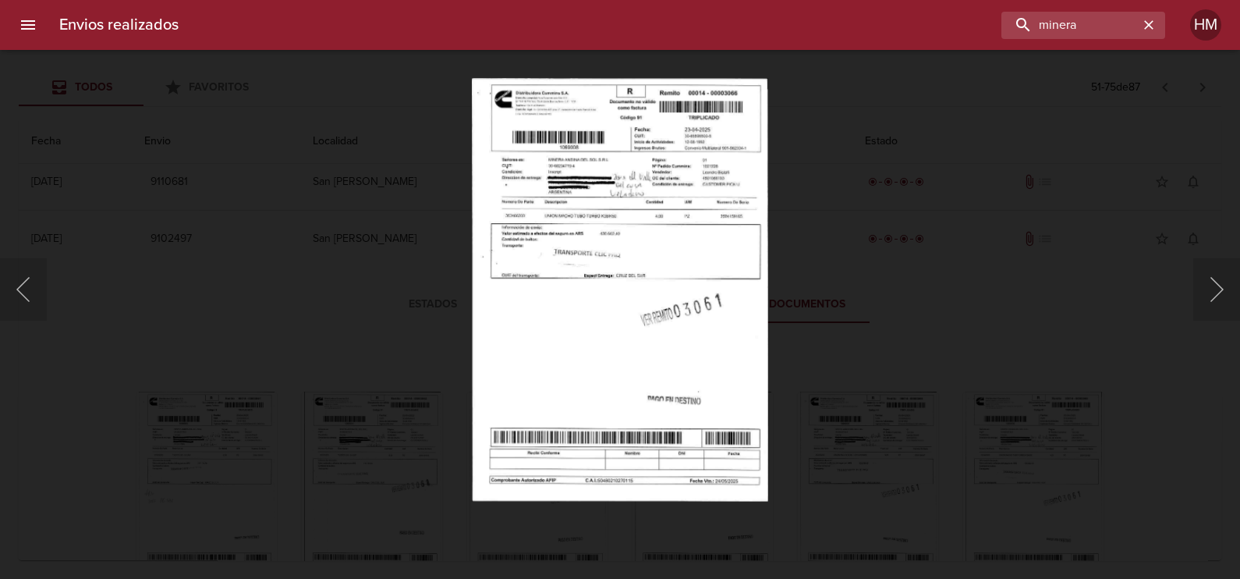
click at [639, 312] on img "Lightbox" at bounding box center [620, 289] width 296 height 423
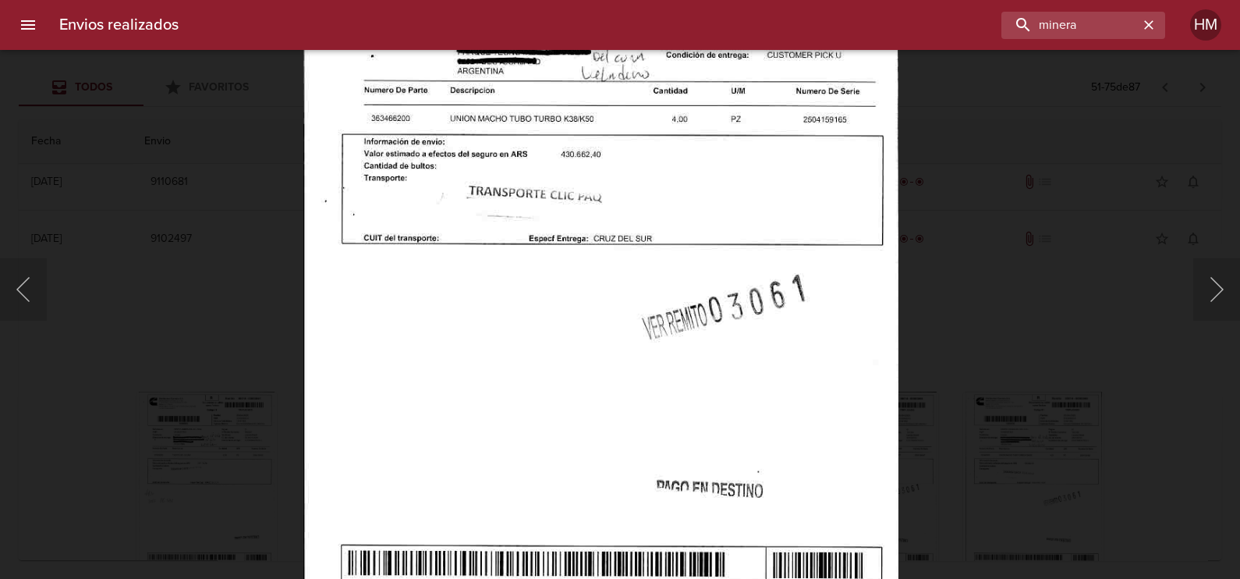
click at [226, 335] on div "Lightbox" at bounding box center [620, 289] width 1240 height 579
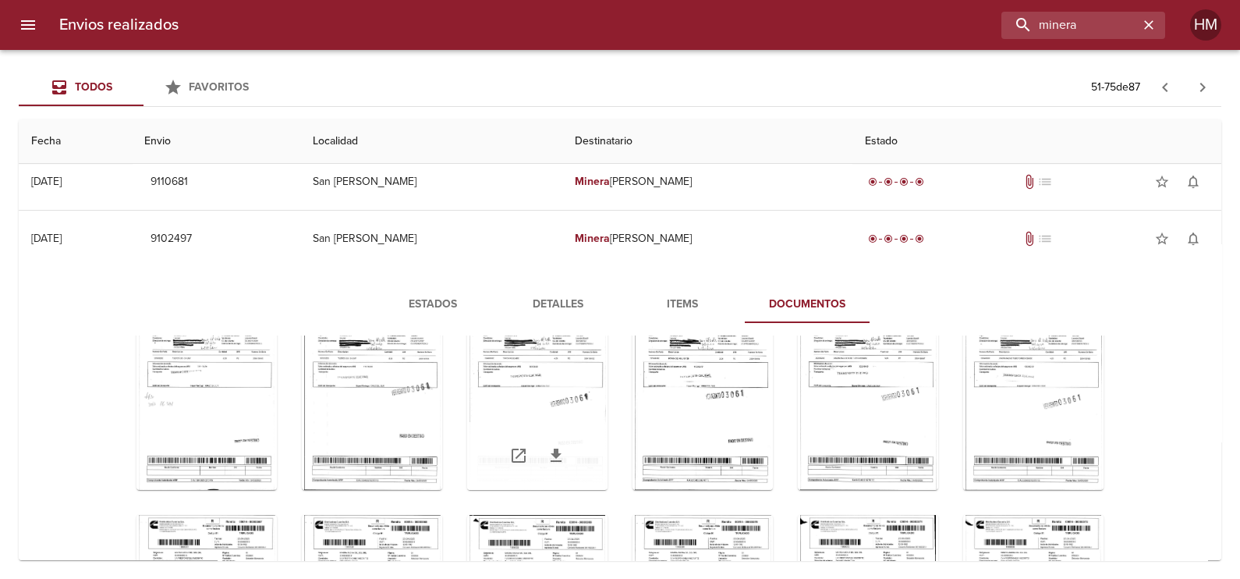
scroll to position [194, 0]
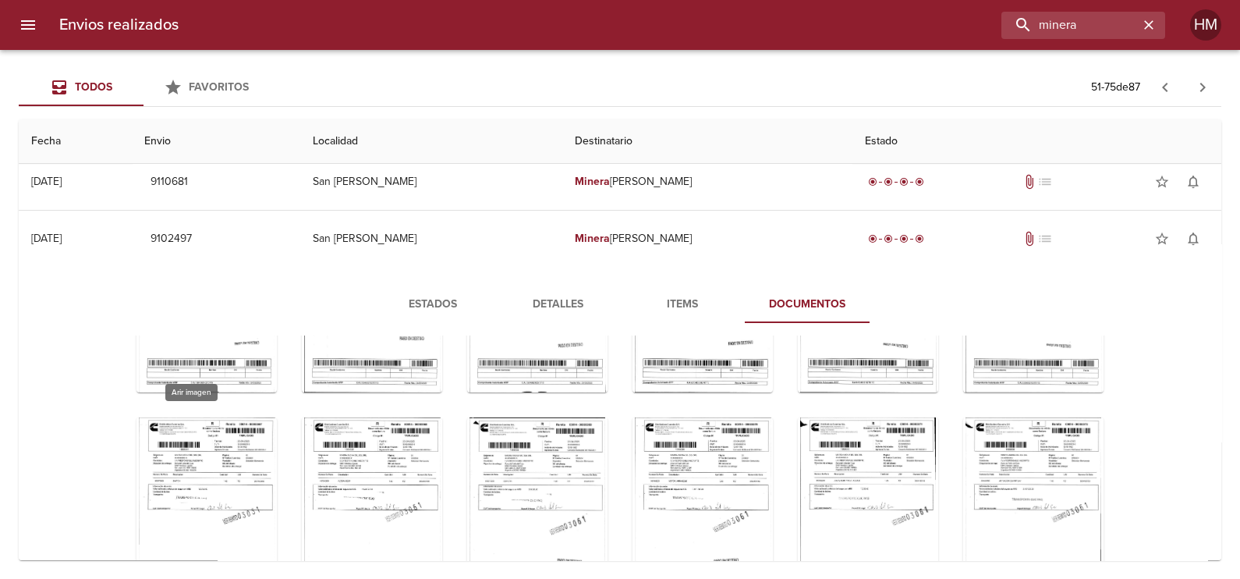
click at [217, 447] on div "Tabla de envíos del cliente" at bounding box center [206, 514] width 140 height 195
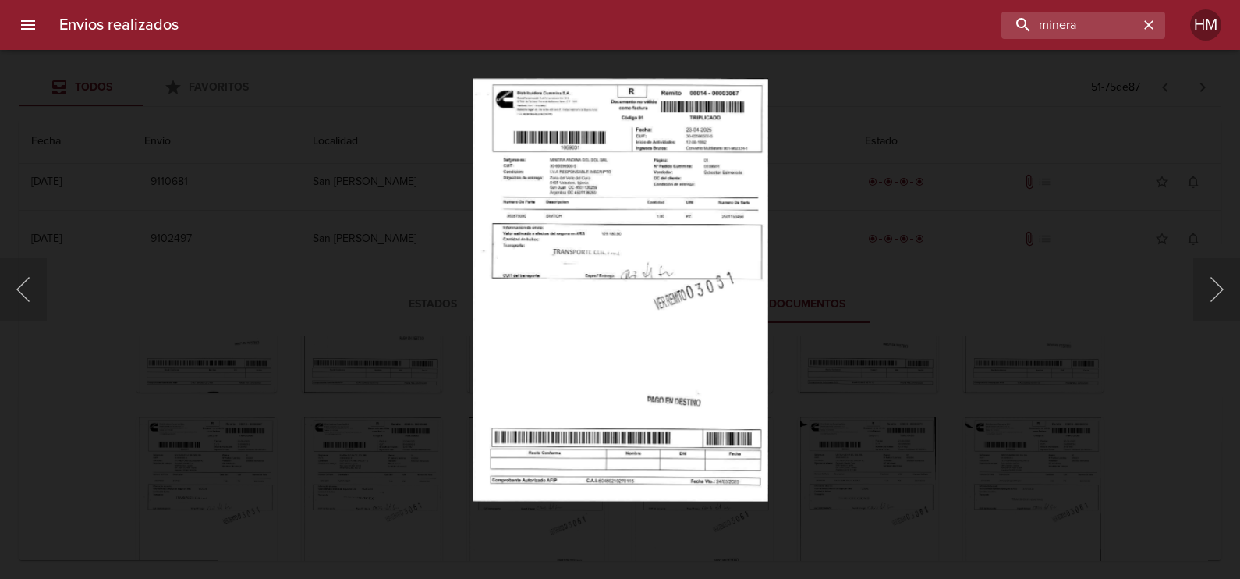
click at [551, 310] on img "Lightbox" at bounding box center [621, 289] width 296 height 423
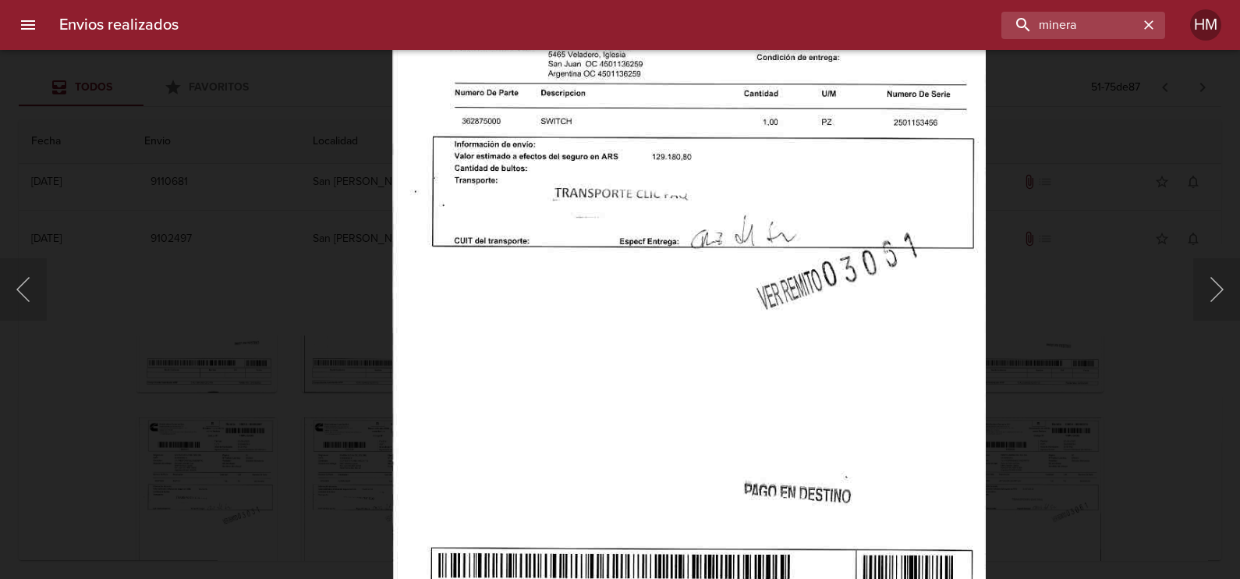
click at [51, 401] on div "Lightbox" at bounding box center [620, 289] width 1240 height 579
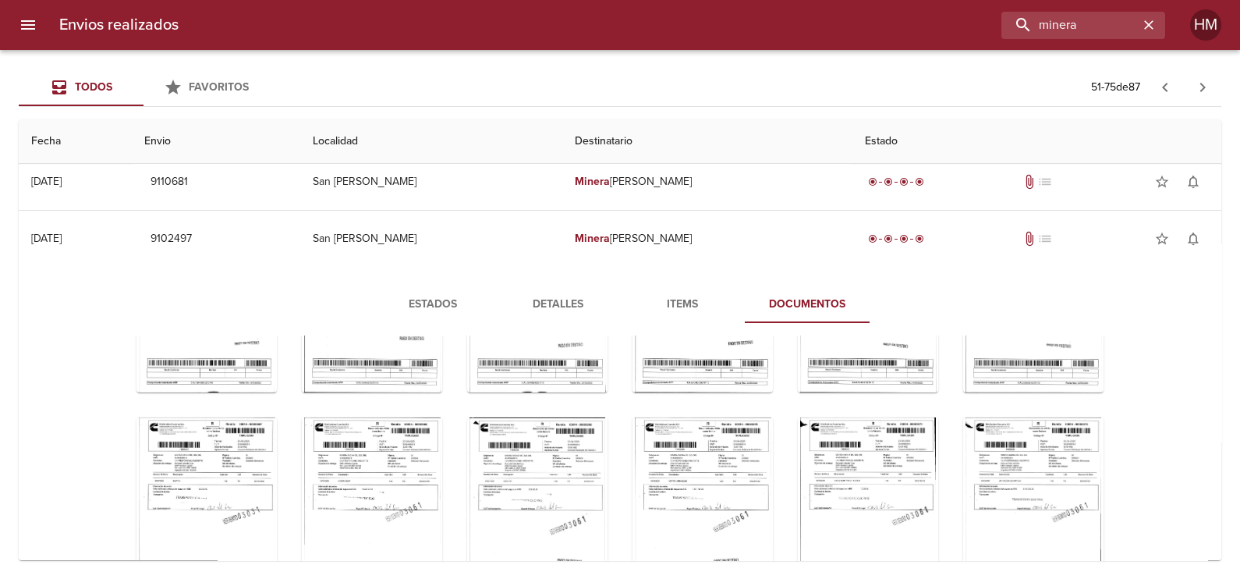
click at [378, 467] on div "Tabla de envíos del cliente" at bounding box center [372, 514] width 140 height 195
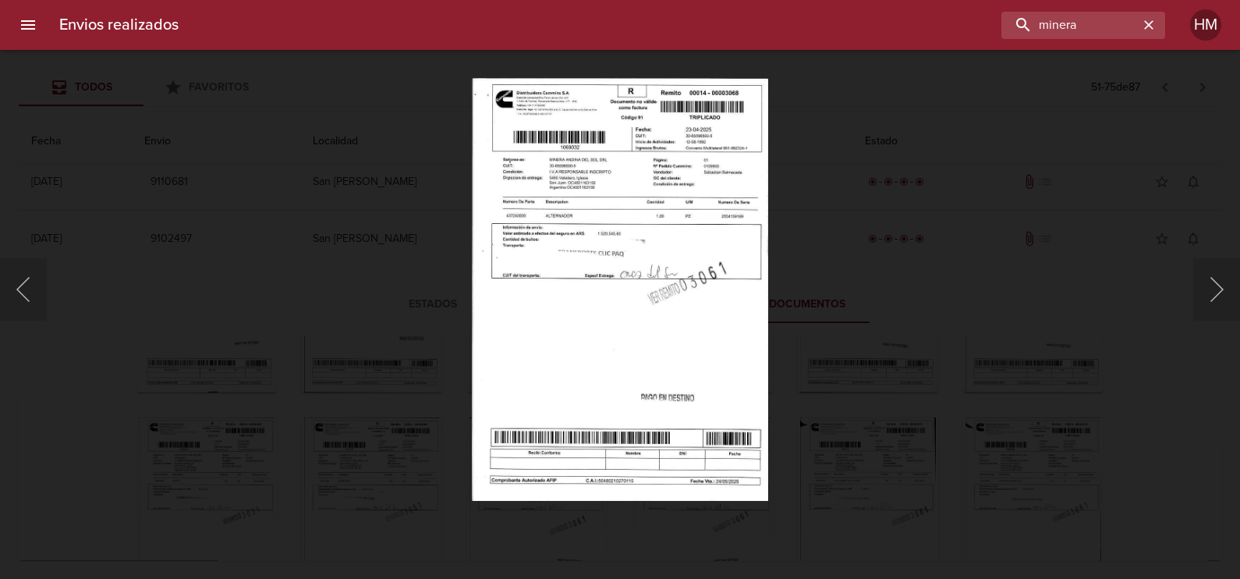
click at [523, 242] on img "Lightbox" at bounding box center [620, 289] width 296 height 423
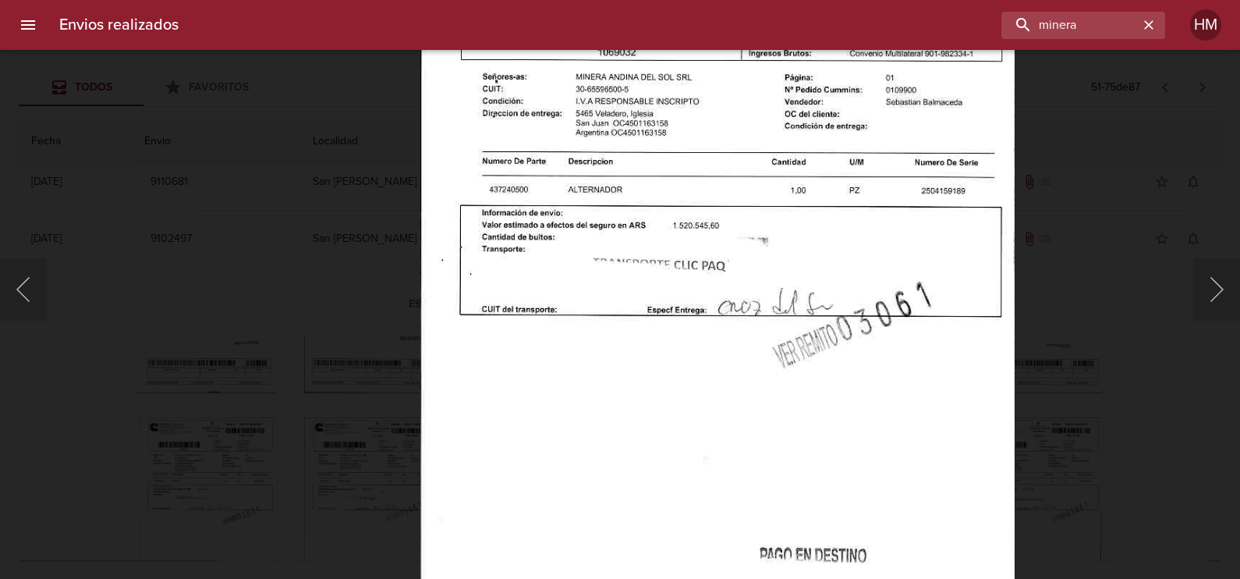
click at [304, 371] on div "Lightbox" at bounding box center [620, 289] width 1240 height 579
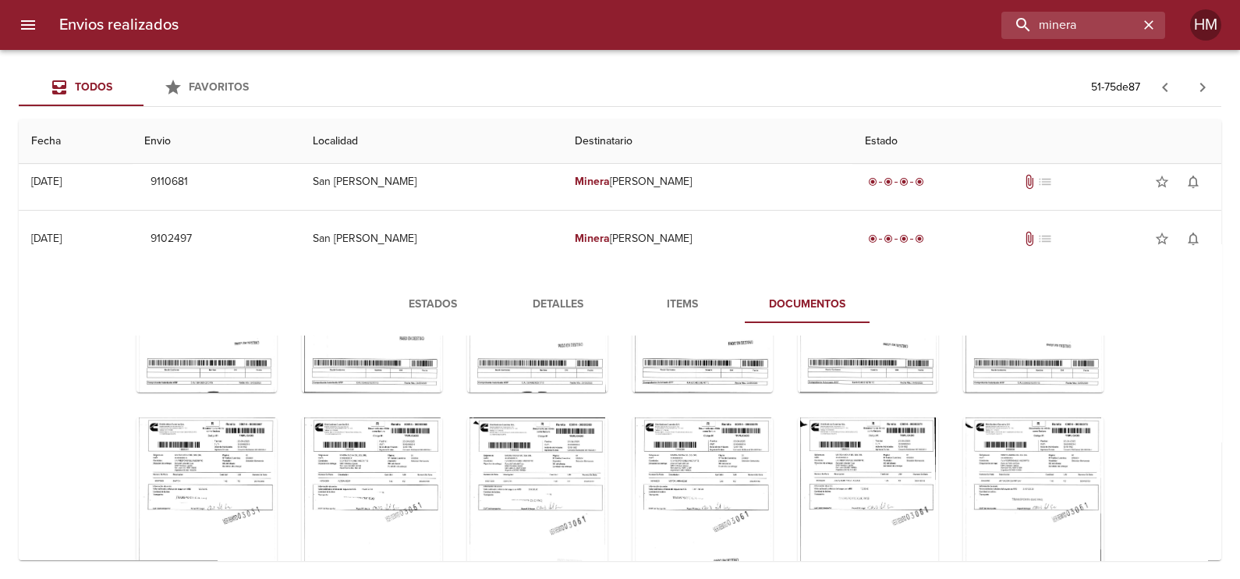
click at [515, 469] on div "Tabla de envíos del cliente" at bounding box center [537, 514] width 140 height 195
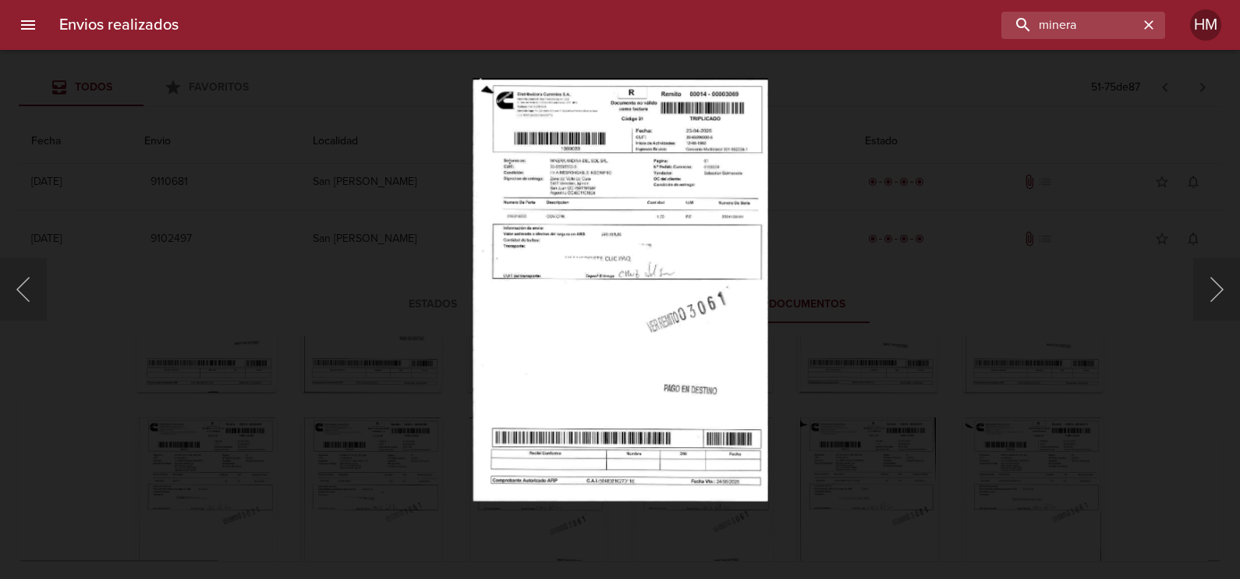
click at [534, 300] on img "Lightbox" at bounding box center [621, 289] width 296 height 423
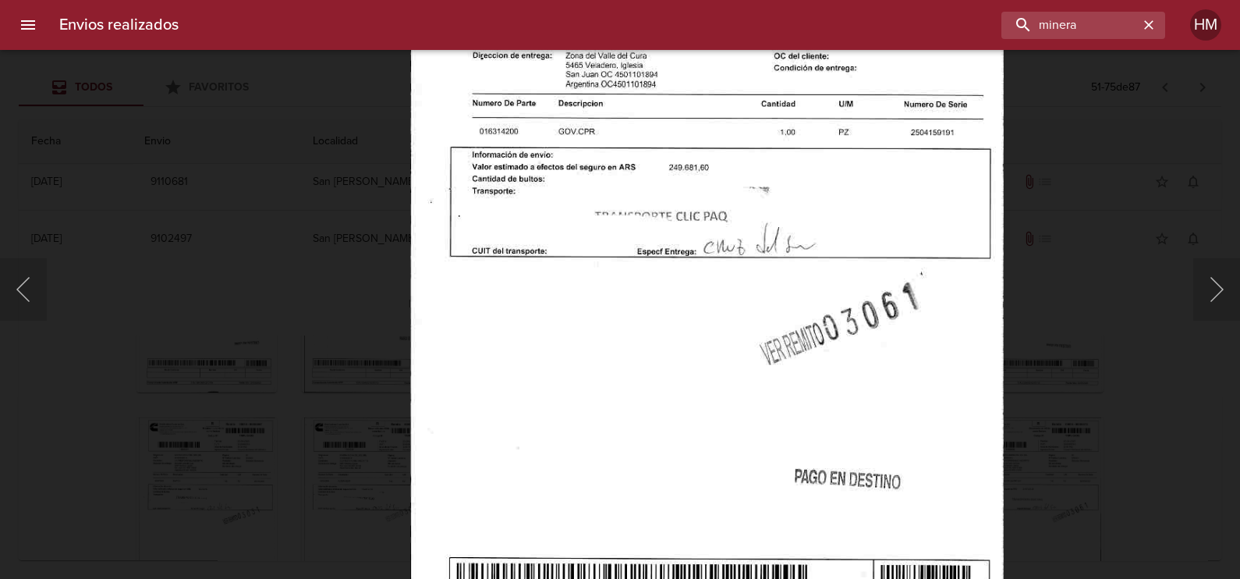
click at [297, 303] on div "Lightbox" at bounding box center [620, 289] width 1240 height 579
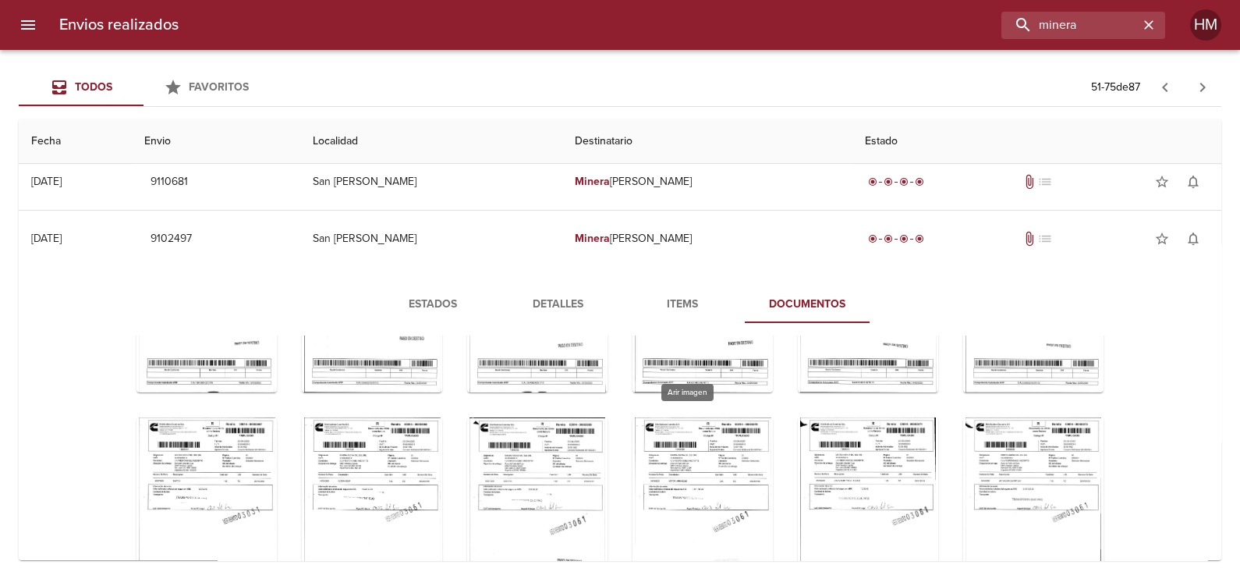
click at [676, 480] on div "Tabla de envíos del cliente" at bounding box center [702, 514] width 140 height 195
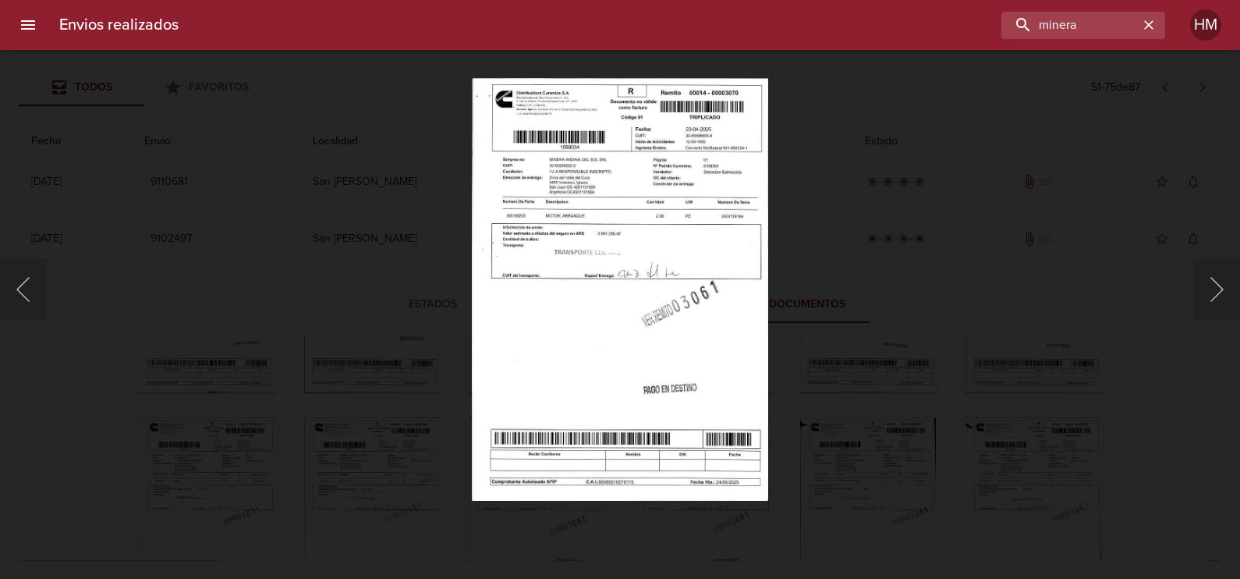
click at [605, 310] on img "Lightbox" at bounding box center [620, 289] width 296 height 423
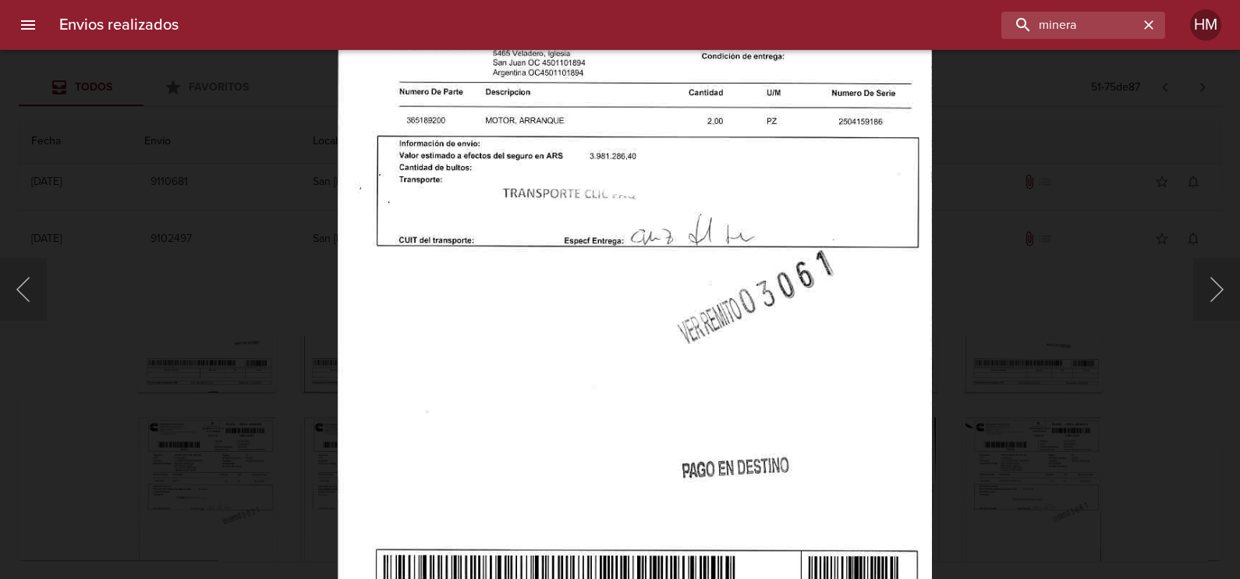
scroll to position [192, 0]
click at [267, 341] on div "Lightbox" at bounding box center [620, 289] width 1240 height 579
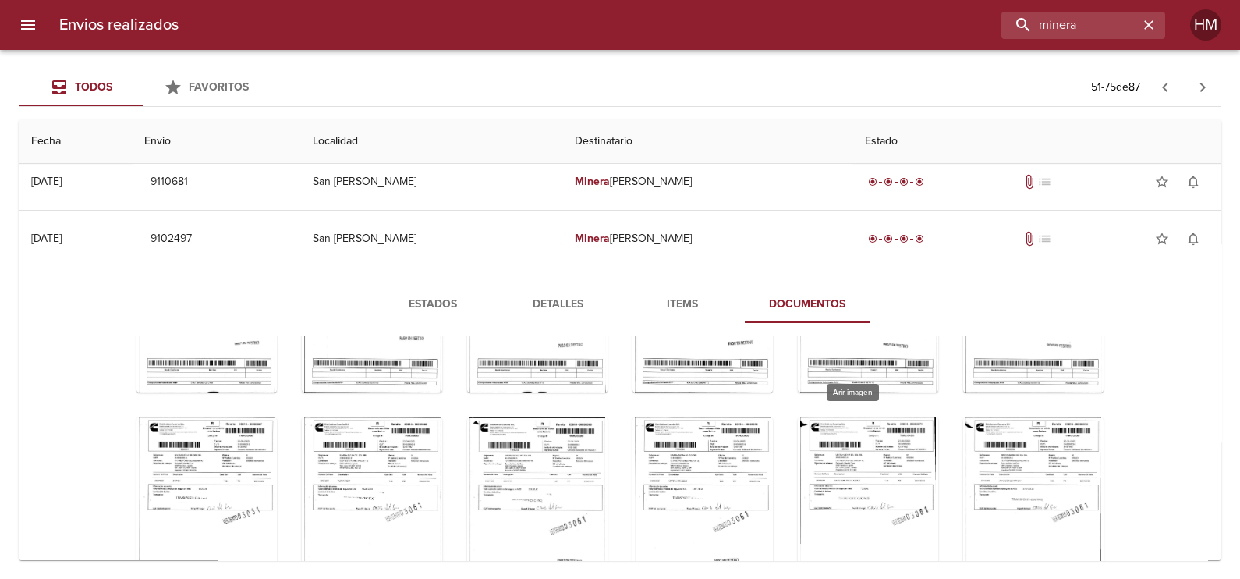
click at [857, 483] on div "Tabla de envíos del cliente" at bounding box center [868, 514] width 140 height 195
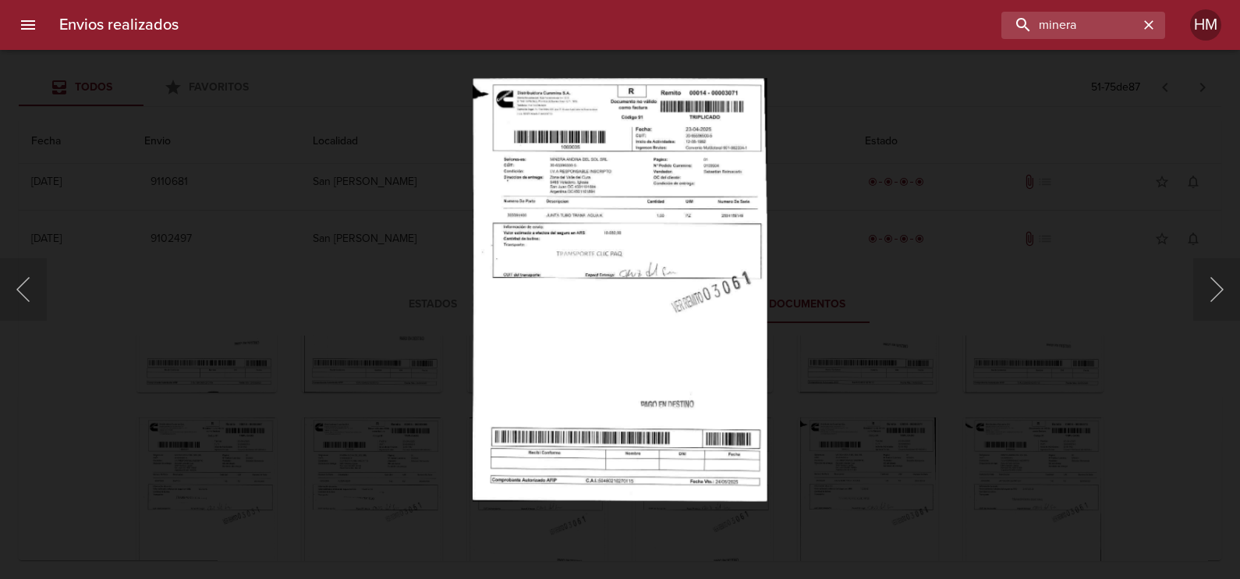
click at [626, 292] on img "Lightbox" at bounding box center [620, 289] width 295 height 423
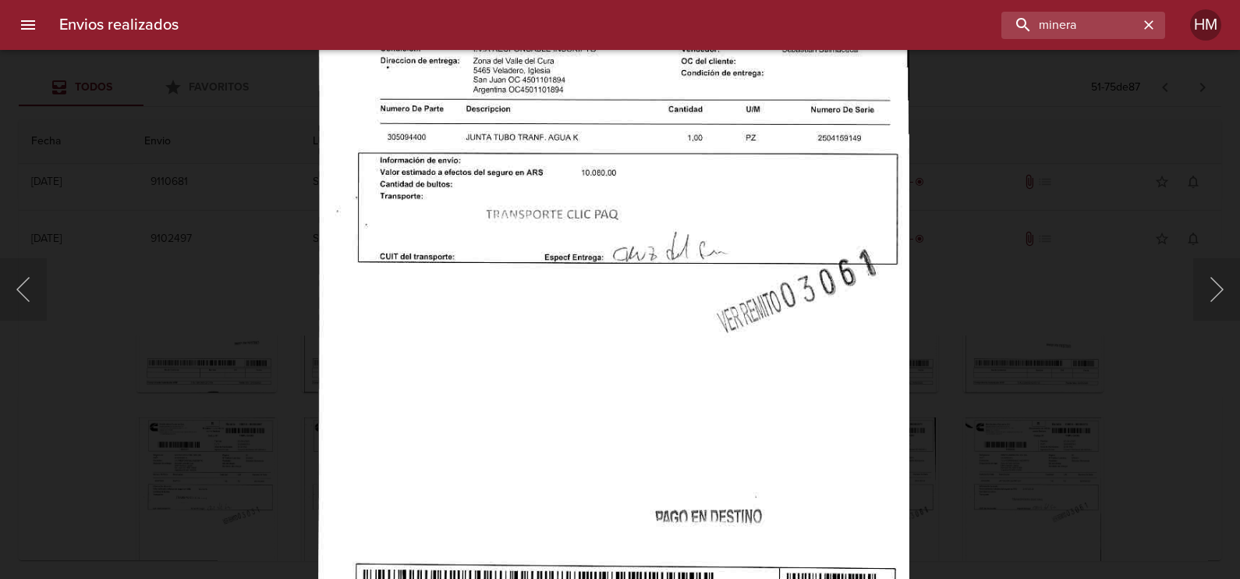
click at [271, 343] on div "Lightbox" at bounding box center [620, 289] width 1240 height 579
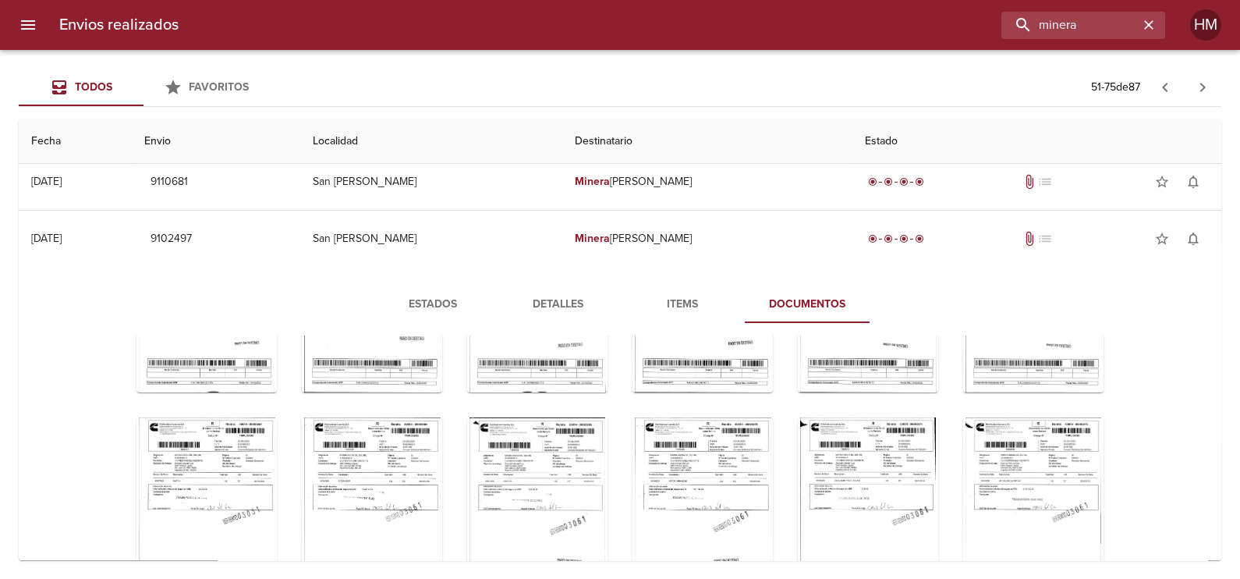
click at [1034, 479] on div "Tabla de envíos del cliente" at bounding box center [1033, 514] width 140 height 195
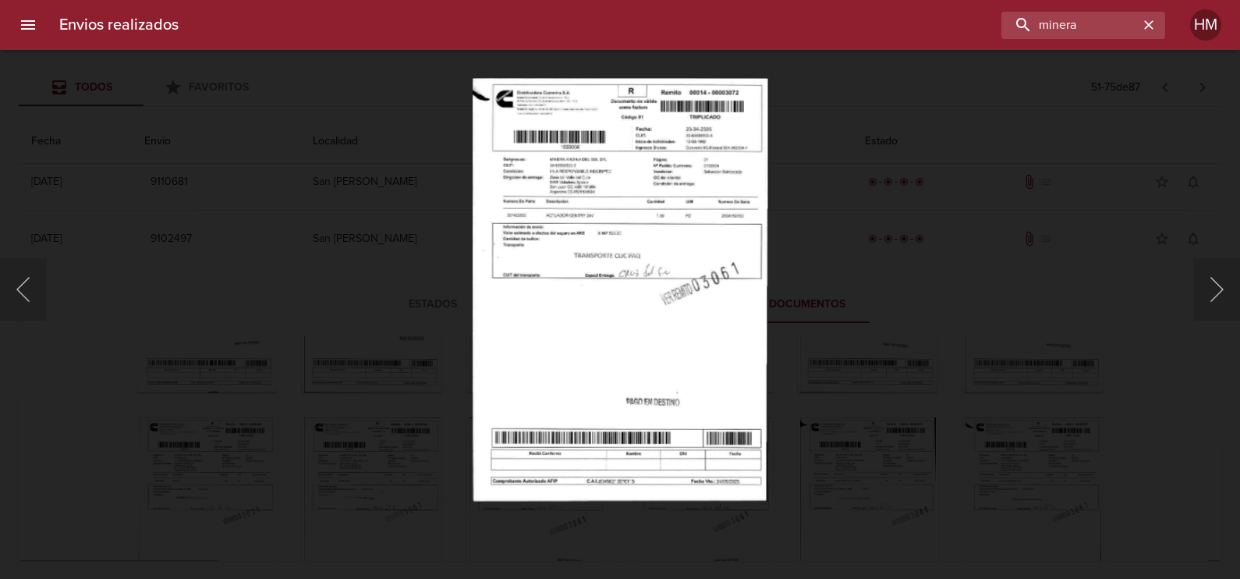
click at [576, 326] on img "Lightbox" at bounding box center [620, 289] width 295 height 423
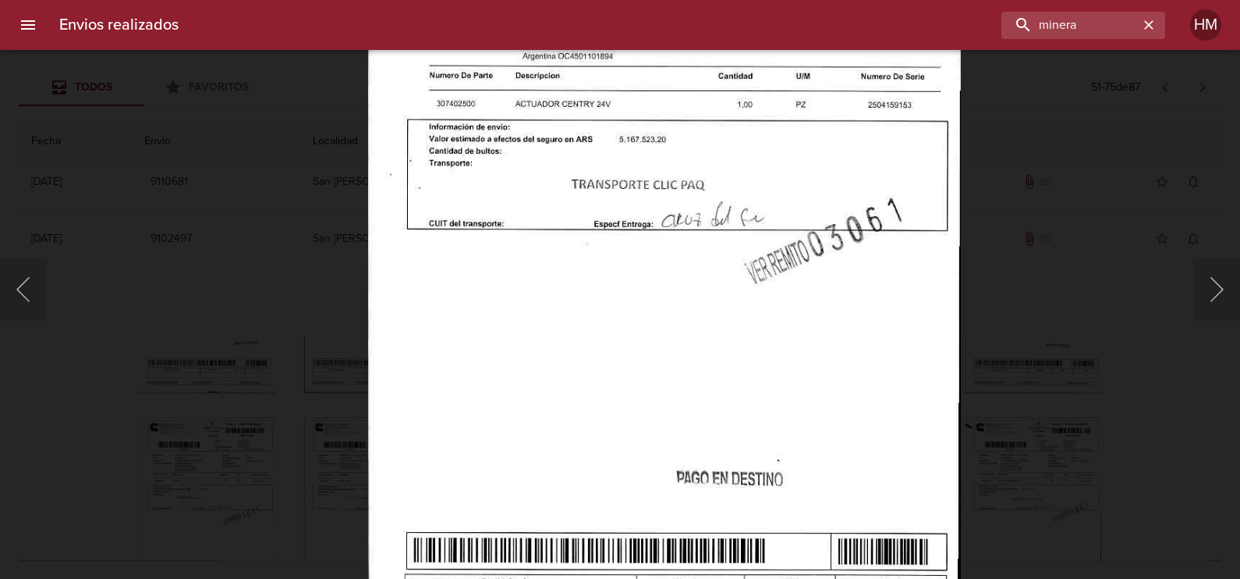
click at [357, 322] on div "Lightbox" at bounding box center [620, 289] width 1240 height 579
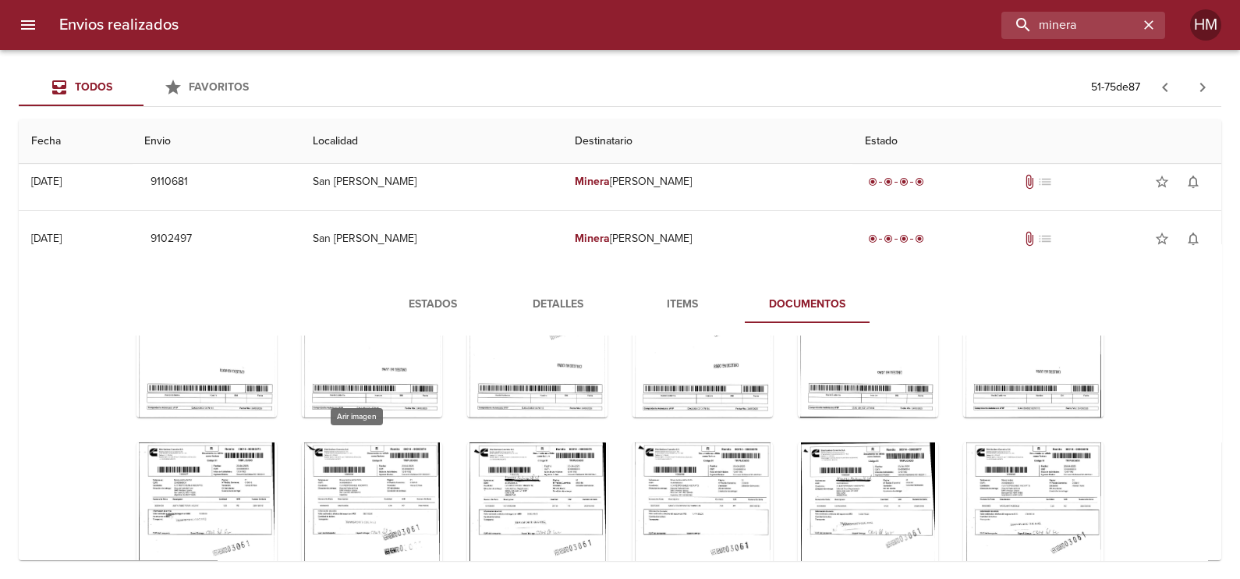
scroll to position [484, 0]
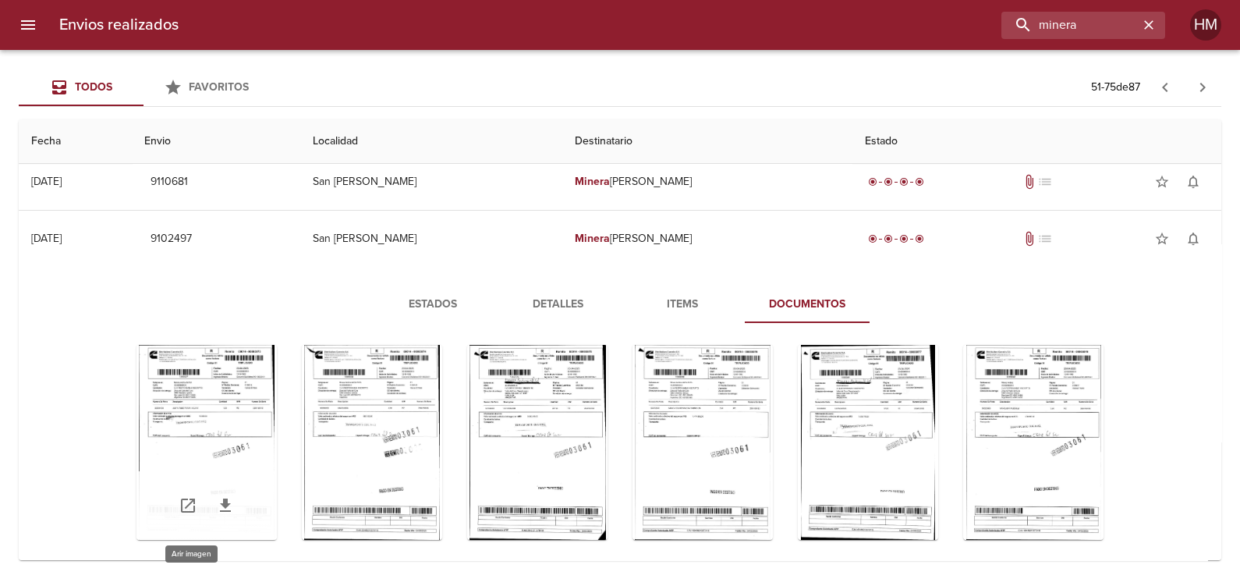
click at [222, 444] on div "Tabla de envíos del cliente" at bounding box center [206, 442] width 140 height 195
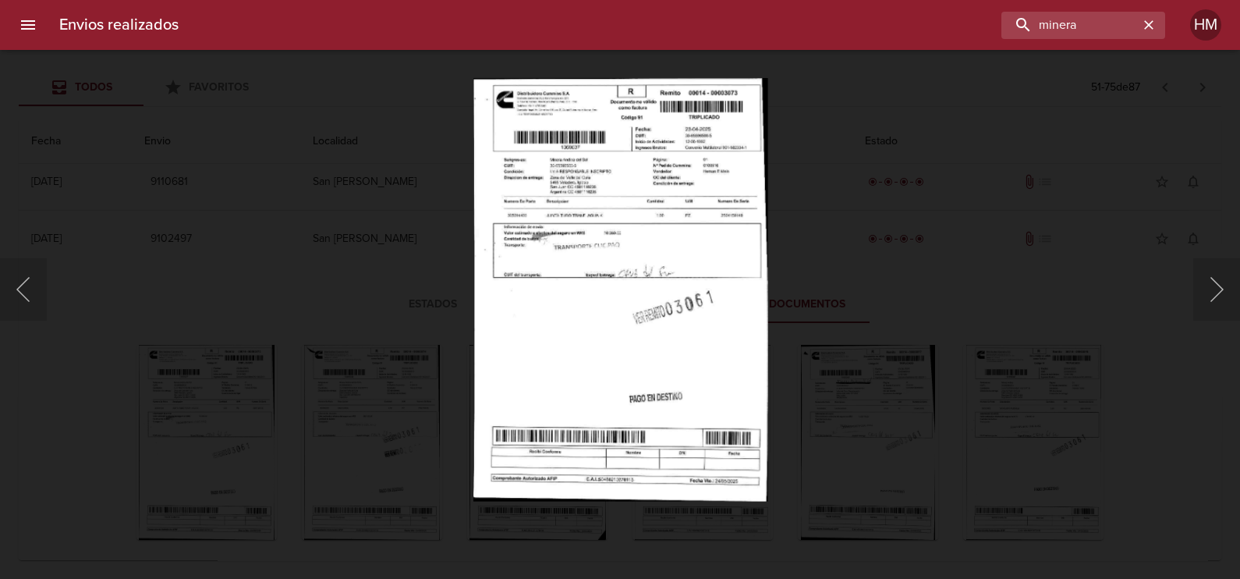
click at [540, 304] on img "Lightbox" at bounding box center [620, 289] width 295 height 423
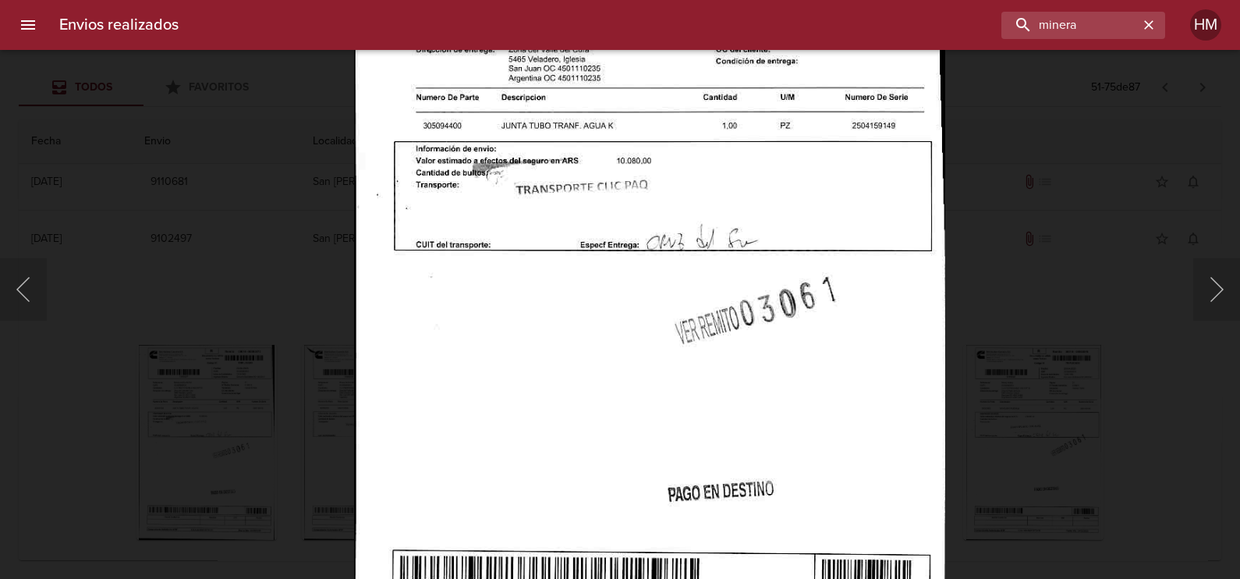
click at [337, 336] on div "Lightbox" at bounding box center [620, 289] width 1240 height 579
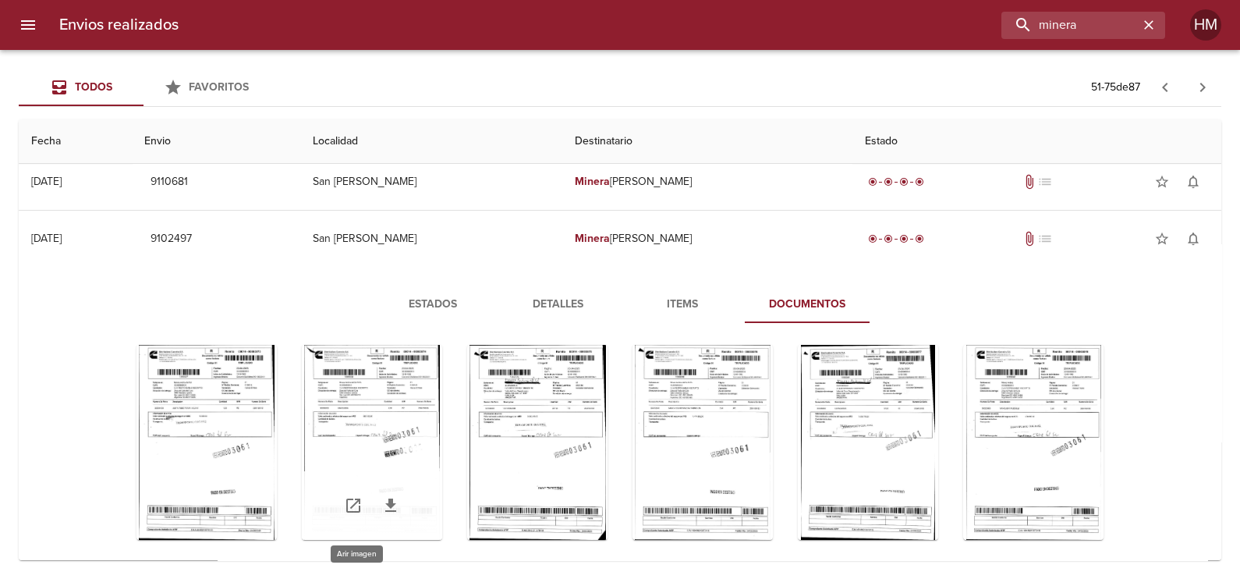
click at [324, 429] on div "Tabla de envíos del cliente" at bounding box center [372, 442] width 140 height 195
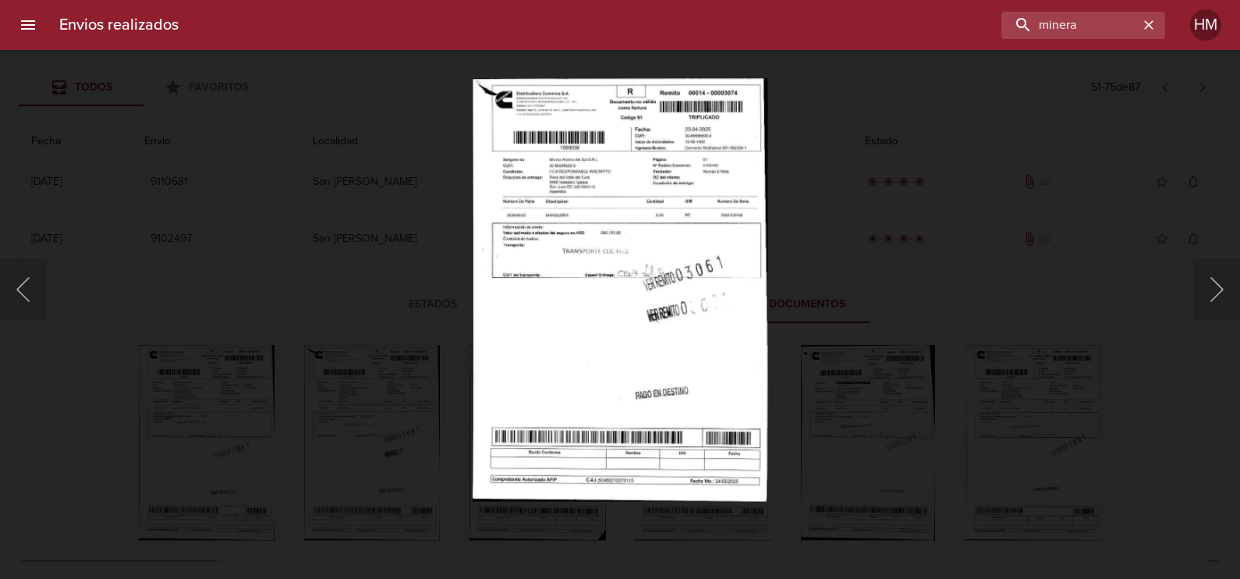
click at [554, 272] on img "Lightbox" at bounding box center [620, 289] width 295 height 423
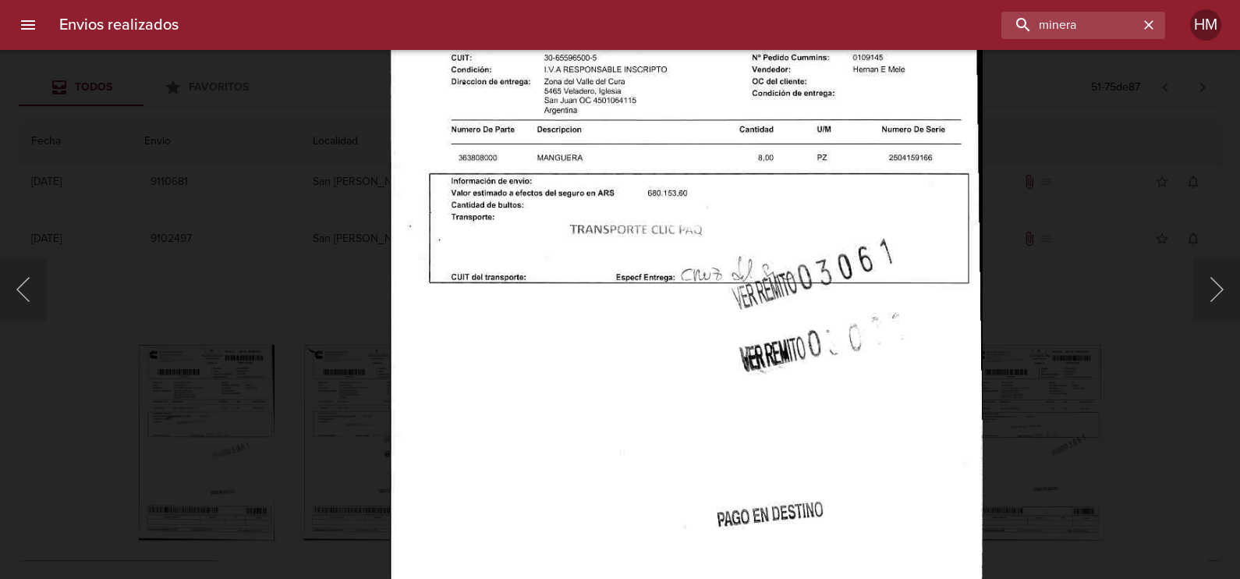
click at [347, 328] on div "Lightbox" at bounding box center [620, 289] width 1240 height 579
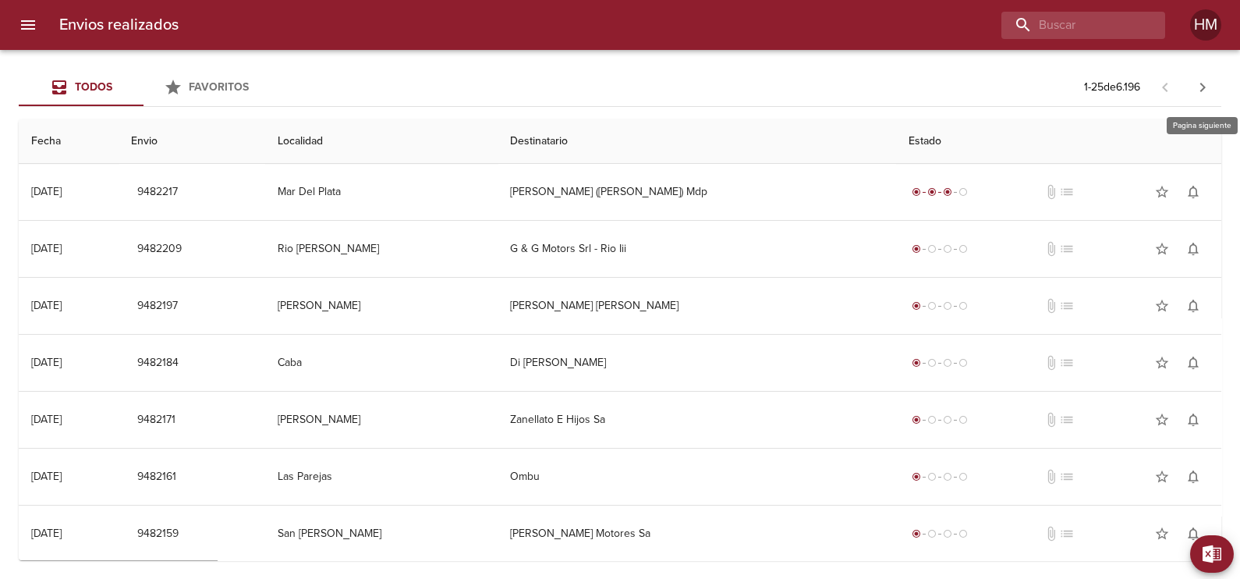
click at [1205, 94] on icon "button" at bounding box center [1202, 87] width 19 height 19
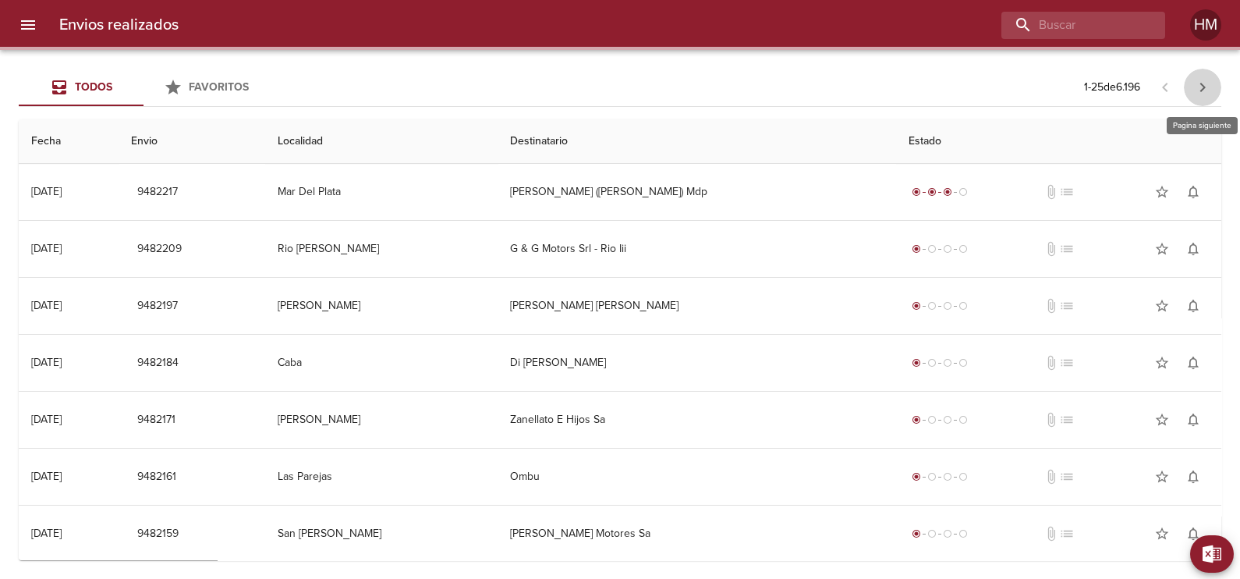
click at [1205, 94] on icon "button" at bounding box center [1202, 87] width 19 height 19
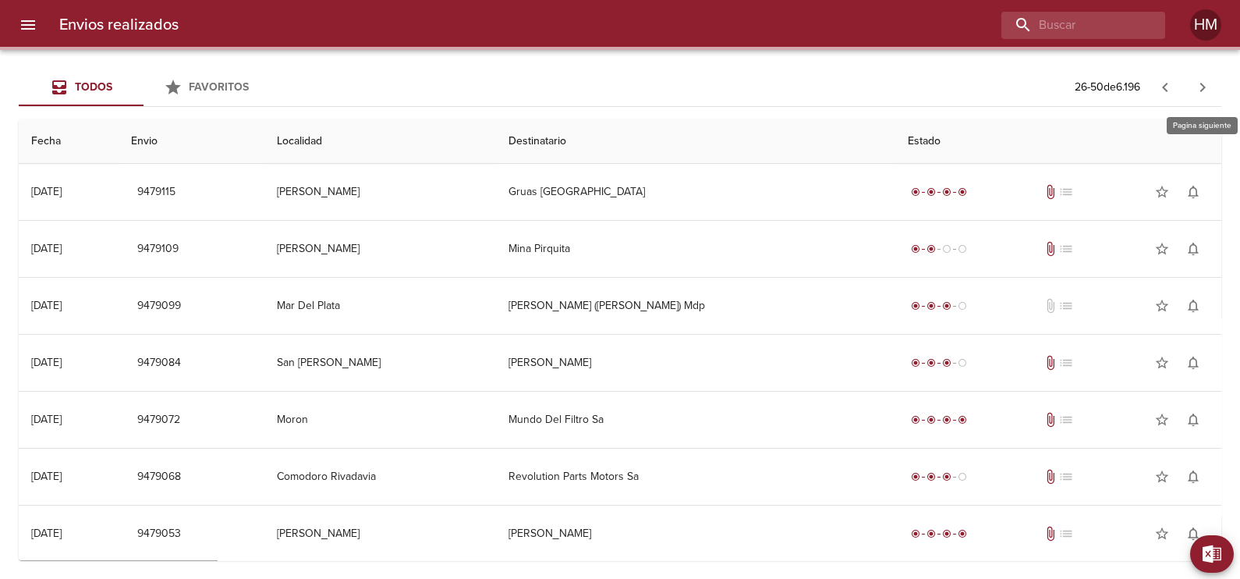
click at [1204, 93] on icon "button" at bounding box center [1202, 87] width 19 height 19
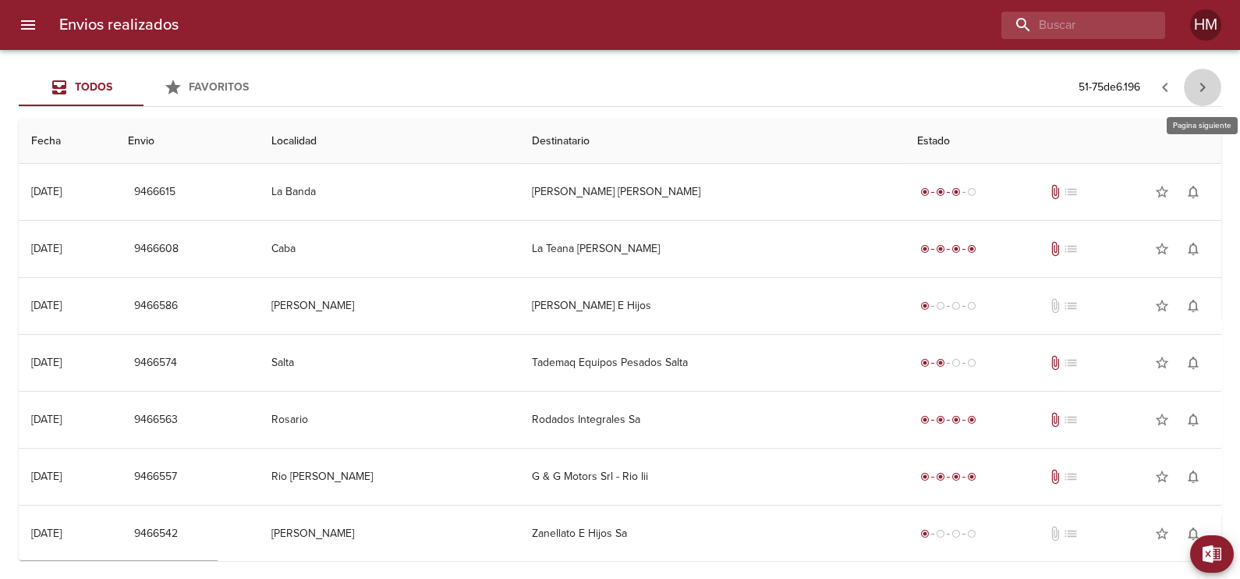
click at [1204, 93] on icon "button" at bounding box center [1202, 87] width 19 height 19
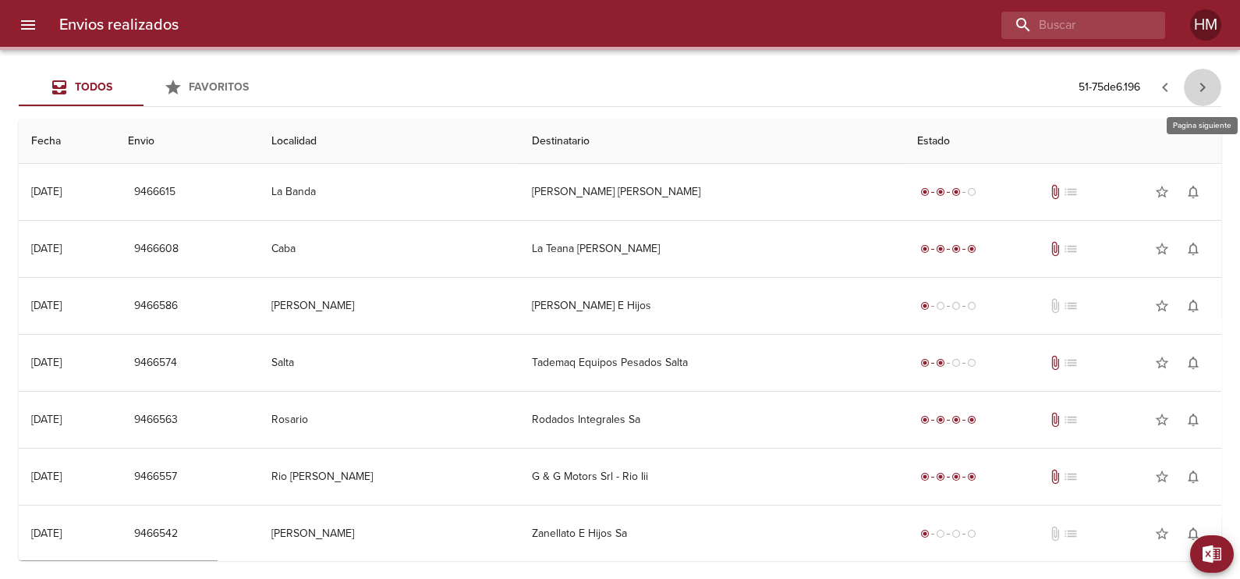
click at [1201, 94] on icon "button" at bounding box center [1202, 87] width 19 height 19
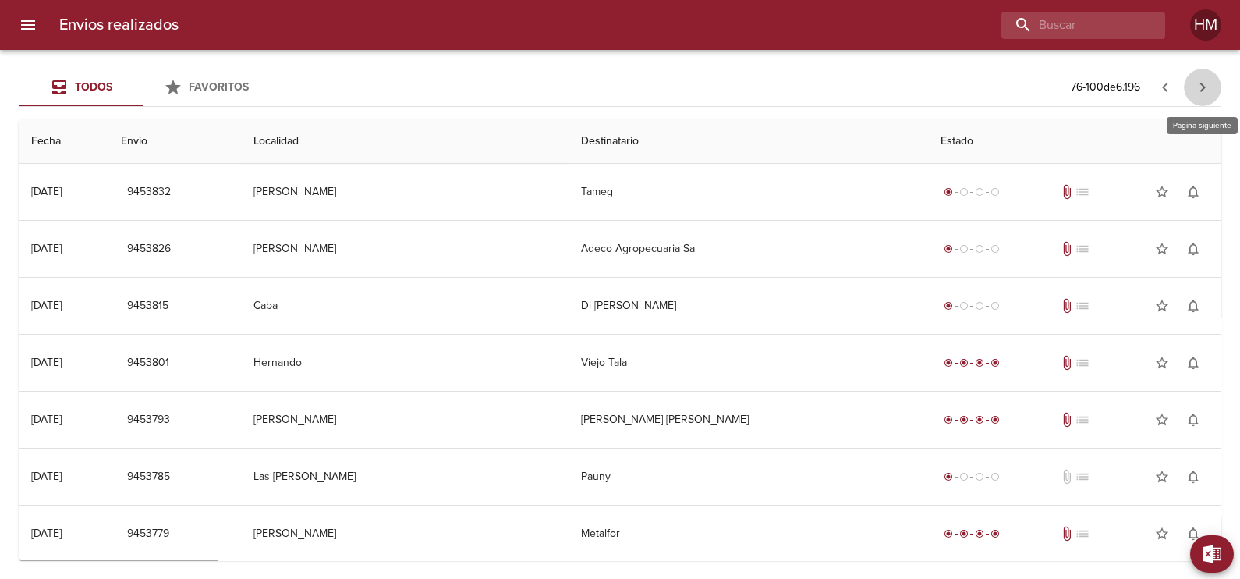
click at [1201, 94] on icon "button" at bounding box center [1202, 87] width 19 height 19
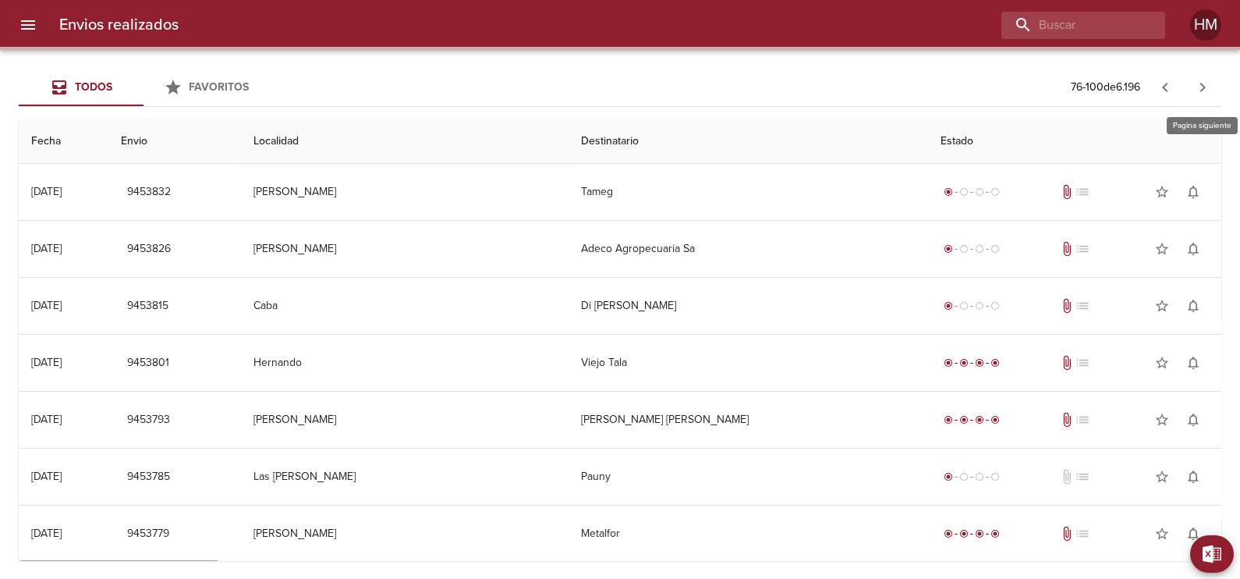
click at [1201, 94] on icon "button" at bounding box center [1202, 87] width 19 height 19
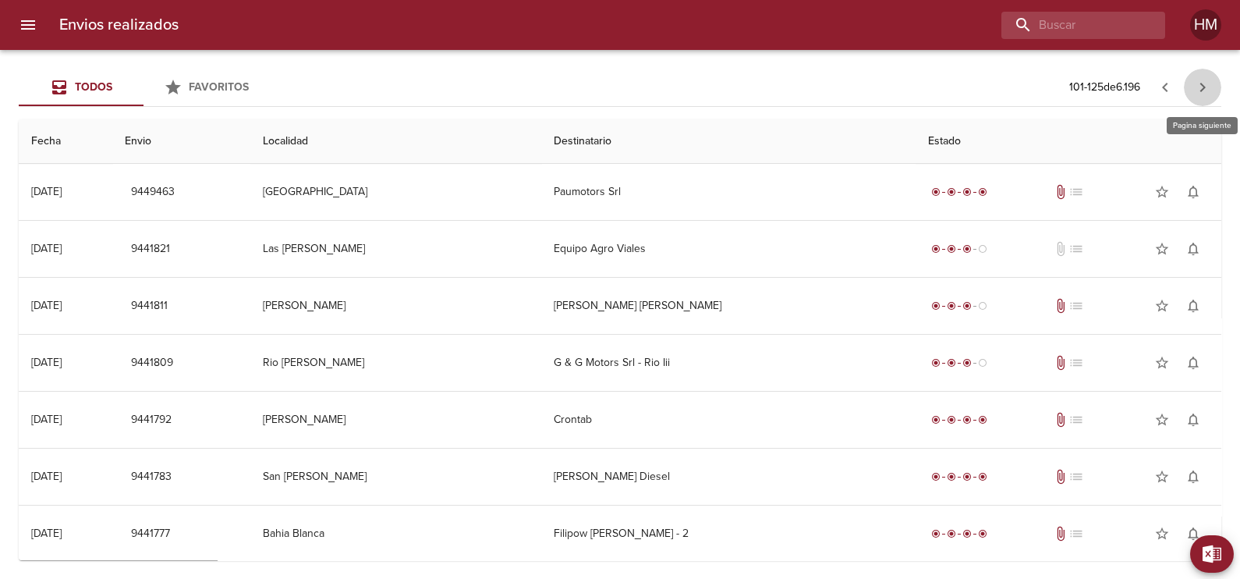
click at [1202, 101] on button "button" at bounding box center [1202, 87] width 37 height 37
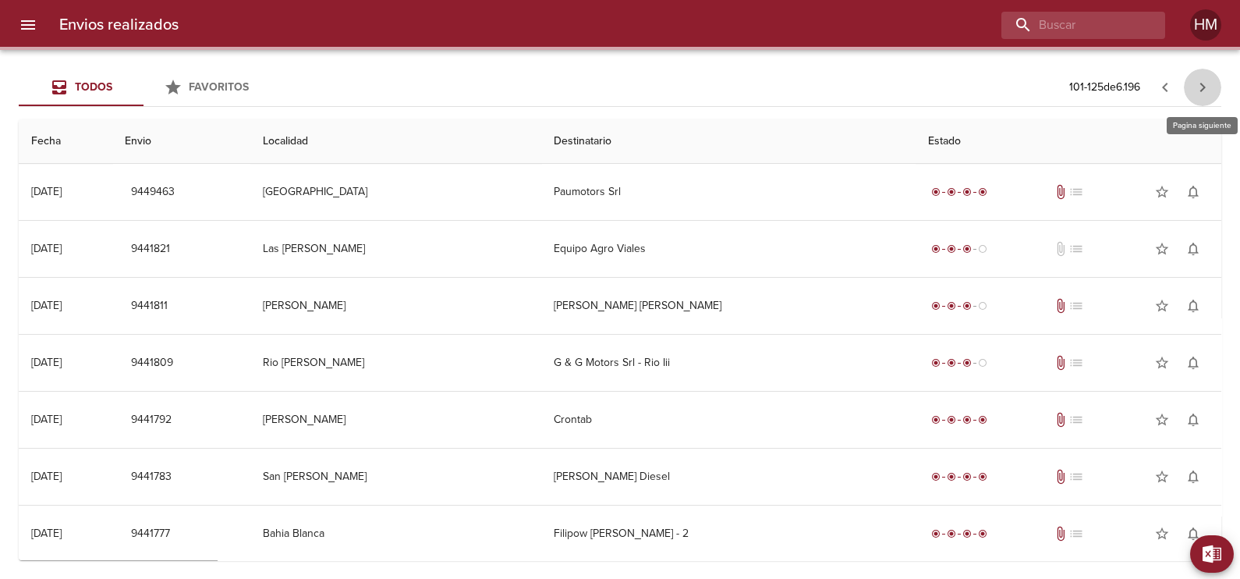
click at [1204, 83] on icon "button" at bounding box center [1202, 87] width 19 height 19
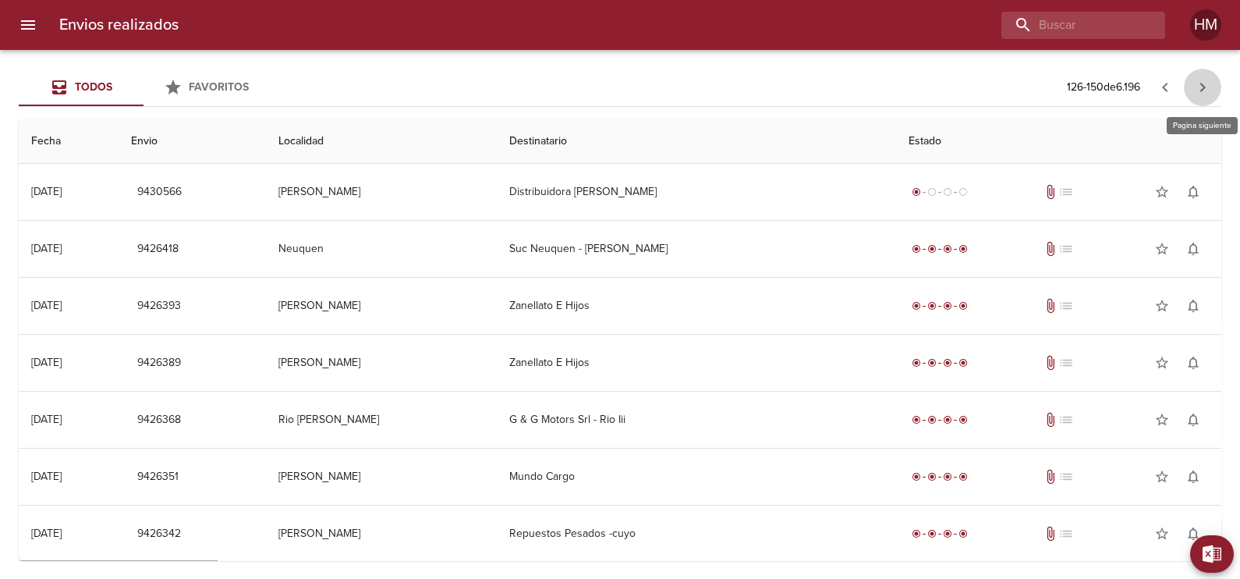
click at [1204, 83] on icon "button" at bounding box center [1202, 87] width 19 height 19
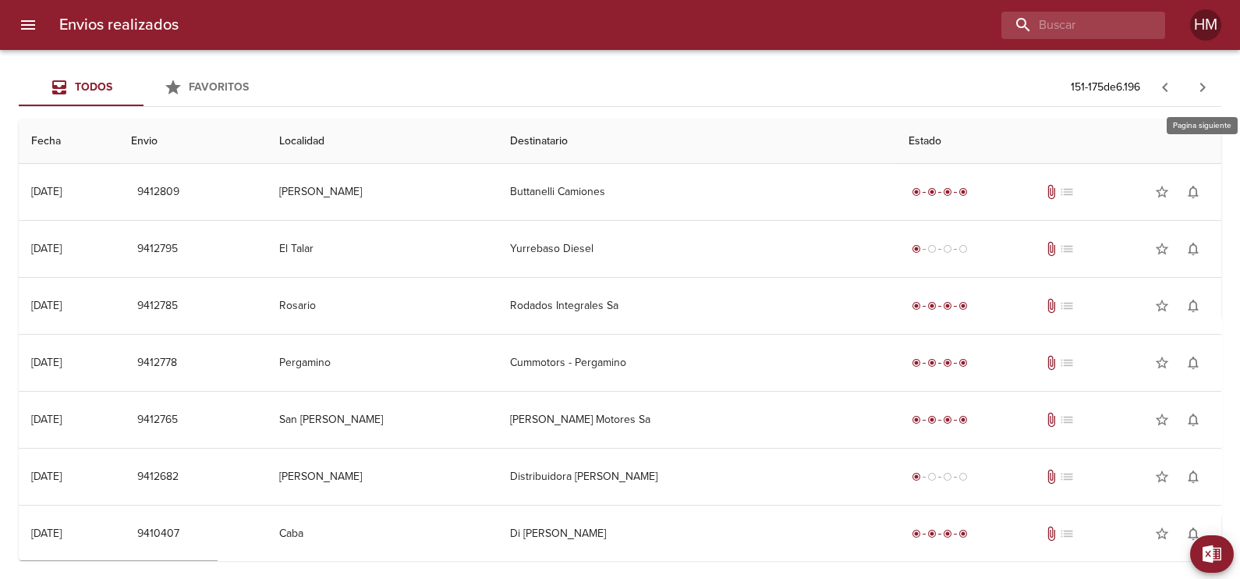
click at [1204, 83] on icon "button" at bounding box center [1202, 87] width 19 height 19
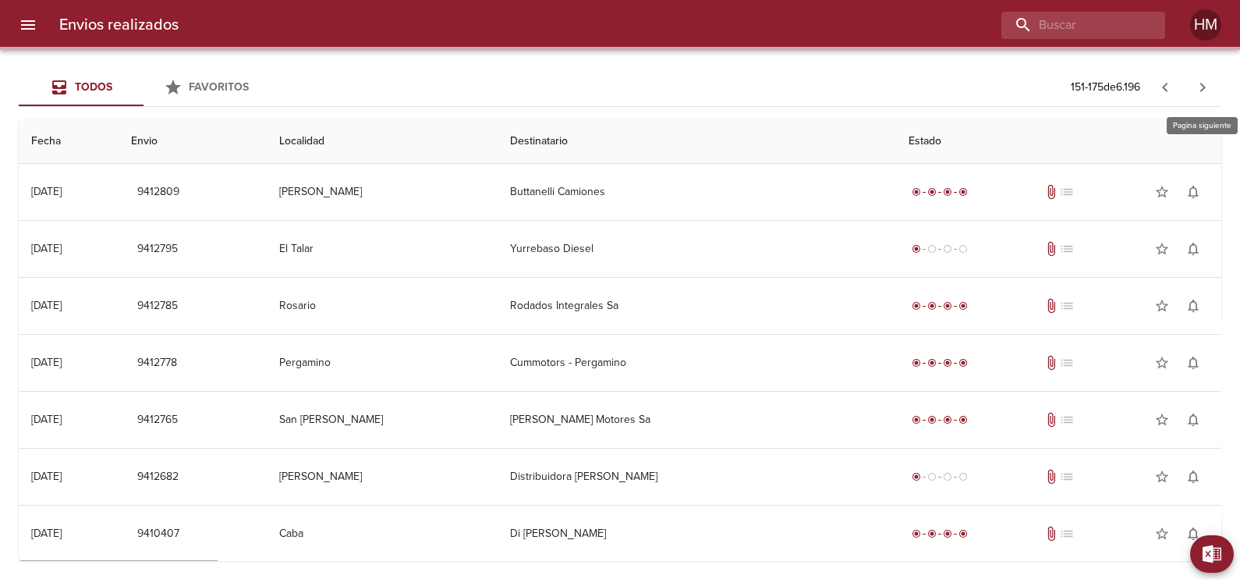
click at [1204, 83] on icon "button" at bounding box center [1202, 87] width 19 height 19
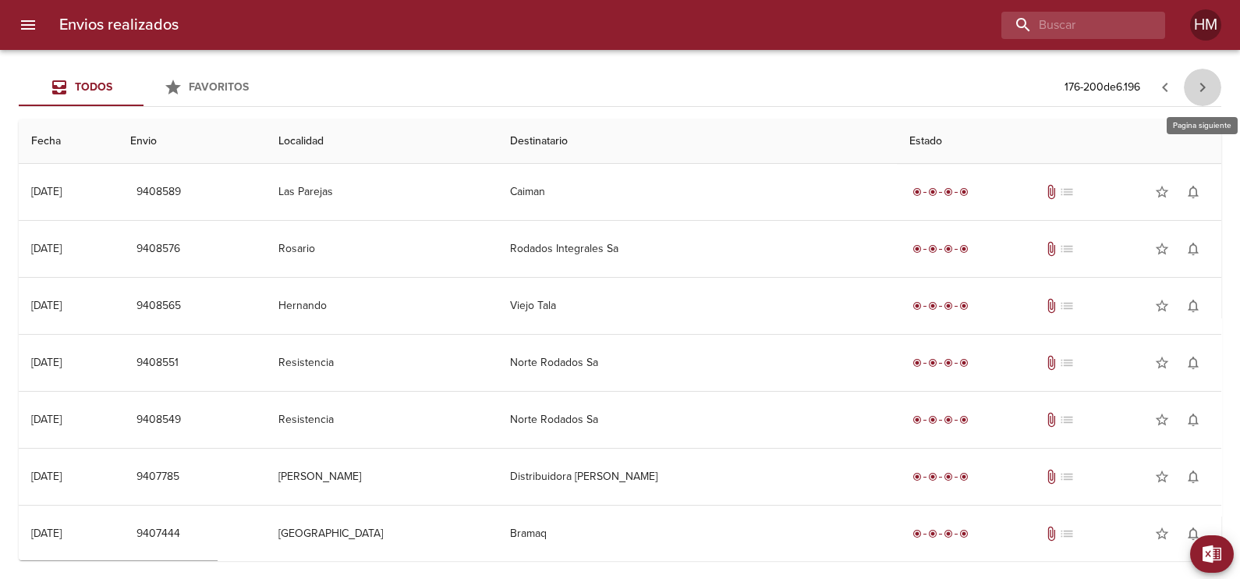
click at [1204, 83] on icon "button" at bounding box center [1202, 87] width 19 height 19
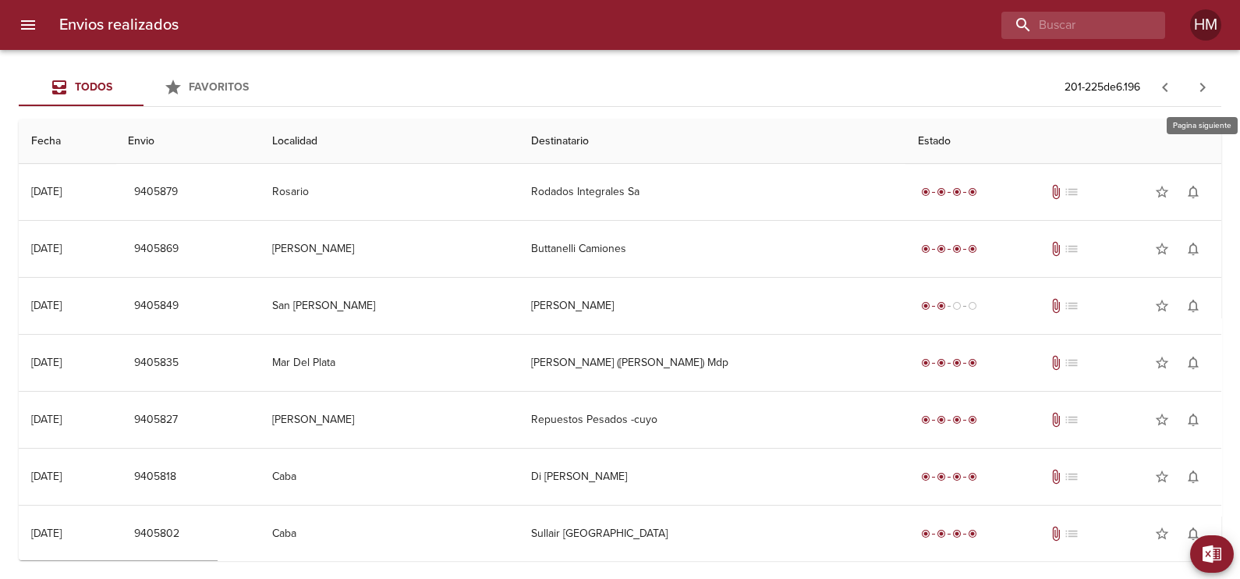
click at [1204, 83] on icon "button" at bounding box center [1202, 87] width 19 height 19
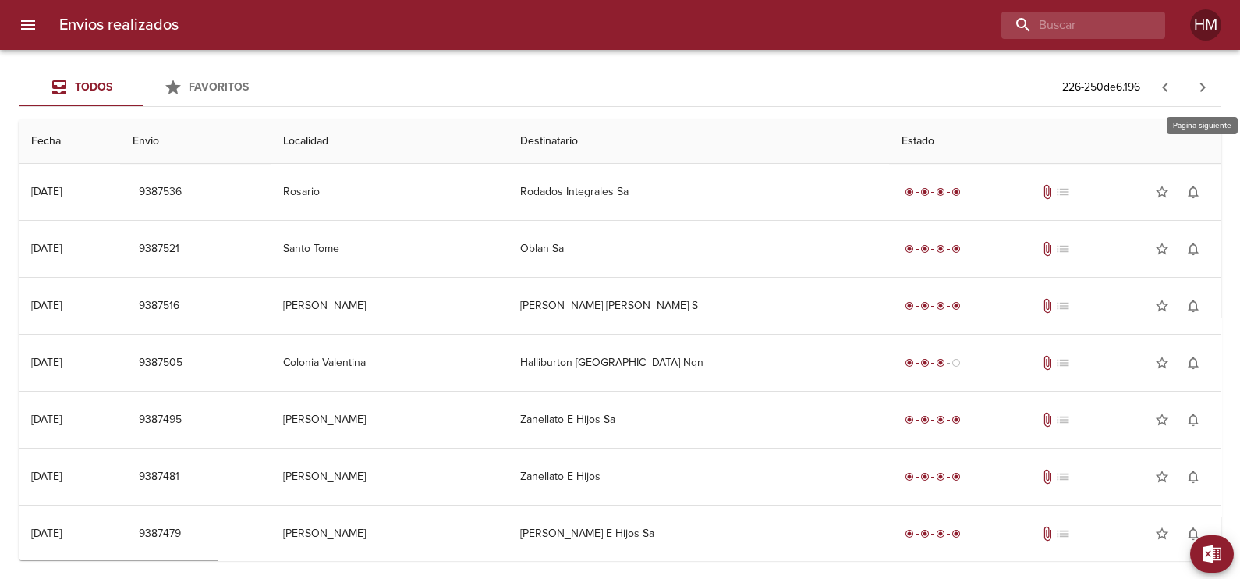
click at [1204, 83] on icon "button" at bounding box center [1202, 87] width 19 height 19
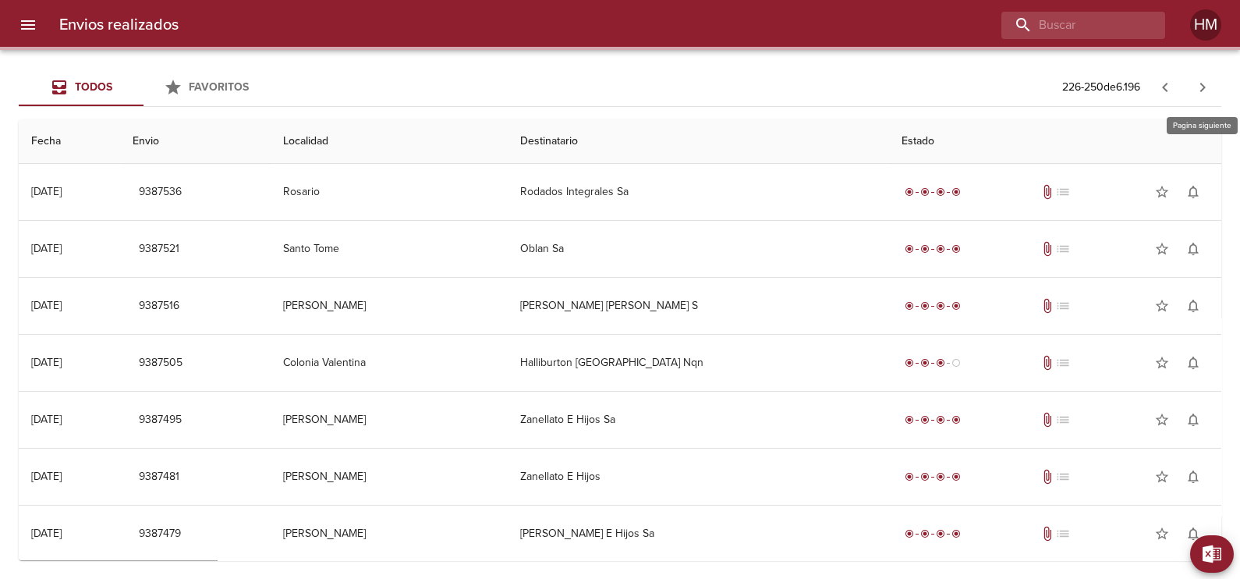
click at [1204, 83] on icon "button" at bounding box center [1202, 87] width 19 height 19
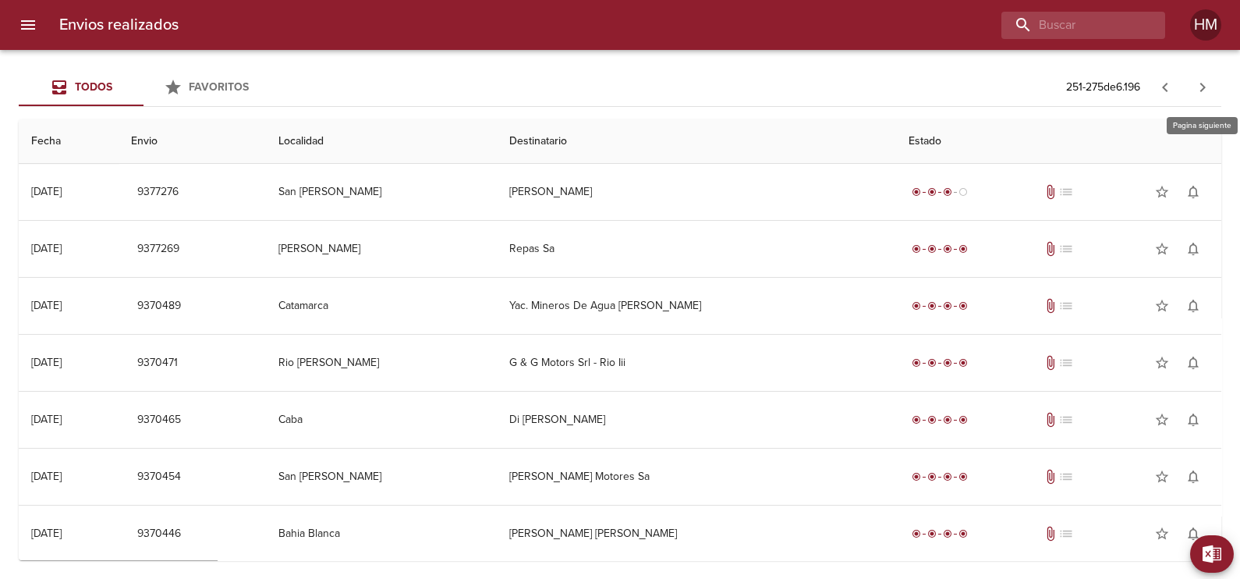
click at [1204, 83] on icon "button" at bounding box center [1202, 87] width 19 height 19
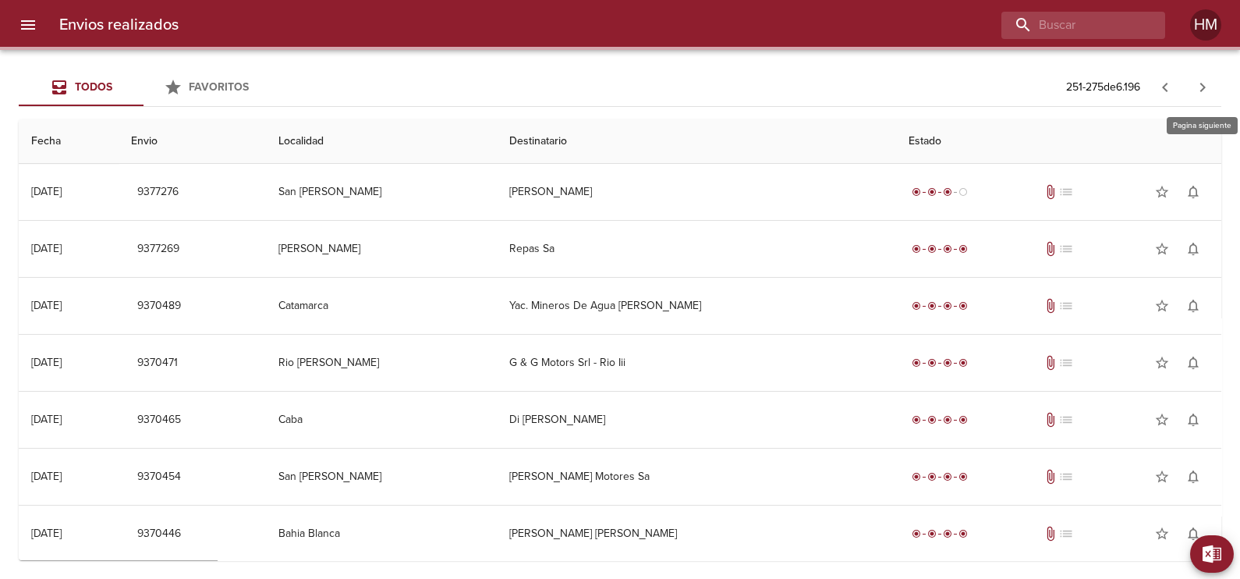
click at [1204, 83] on icon "button" at bounding box center [1202, 87] width 19 height 19
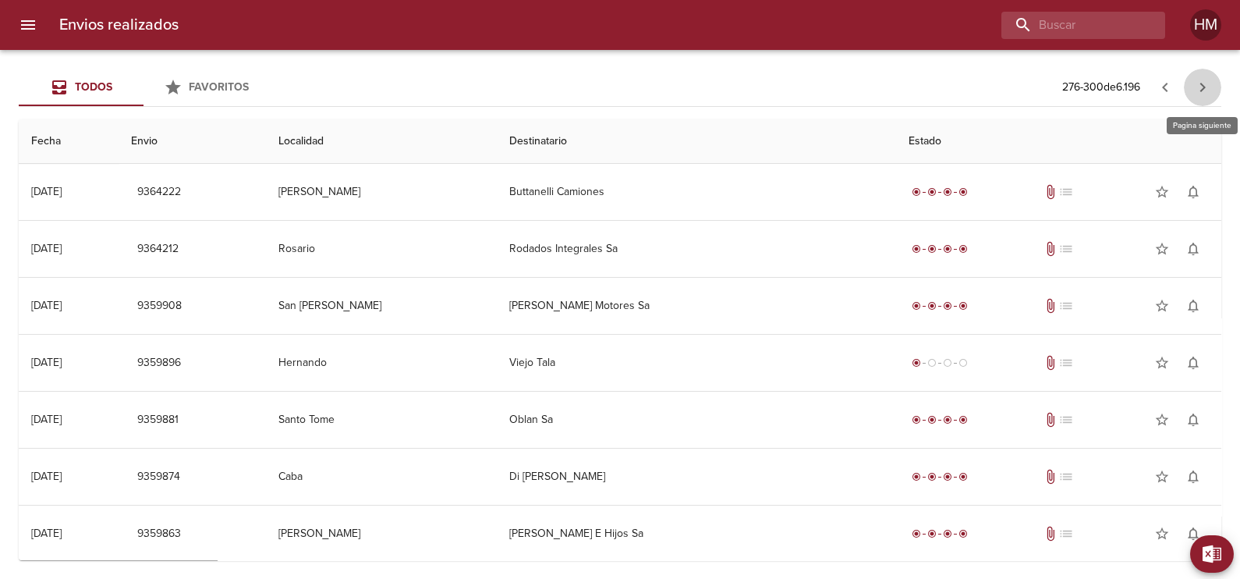
click at [1204, 78] on icon "button" at bounding box center [1202, 87] width 19 height 19
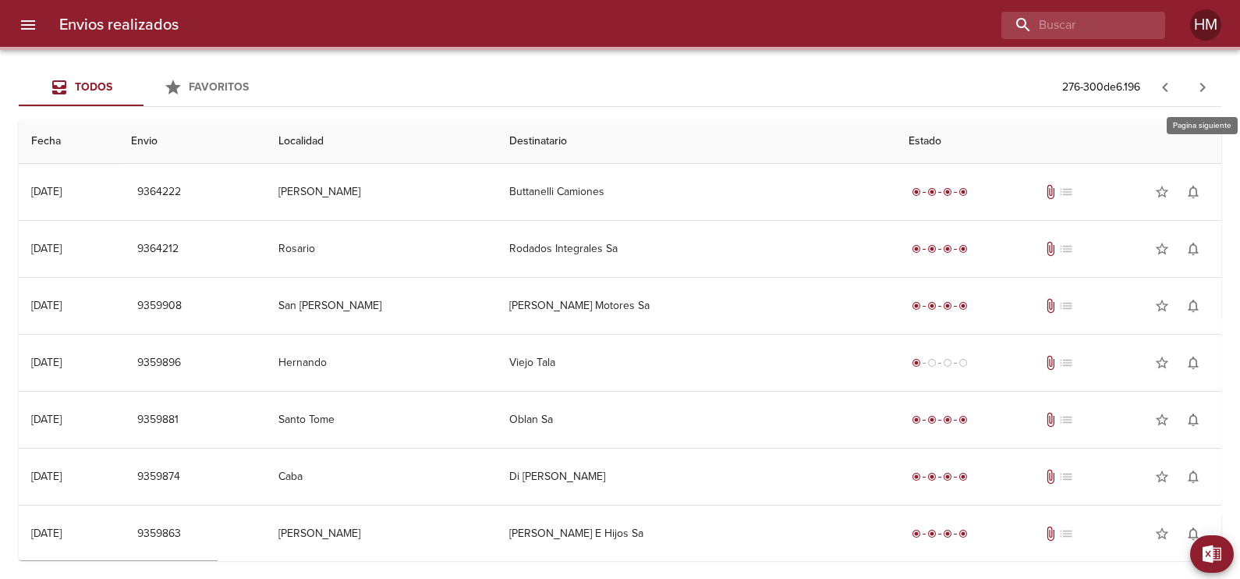
click at [1204, 84] on icon "button" at bounding box center [1202, 87] width 19 height 19
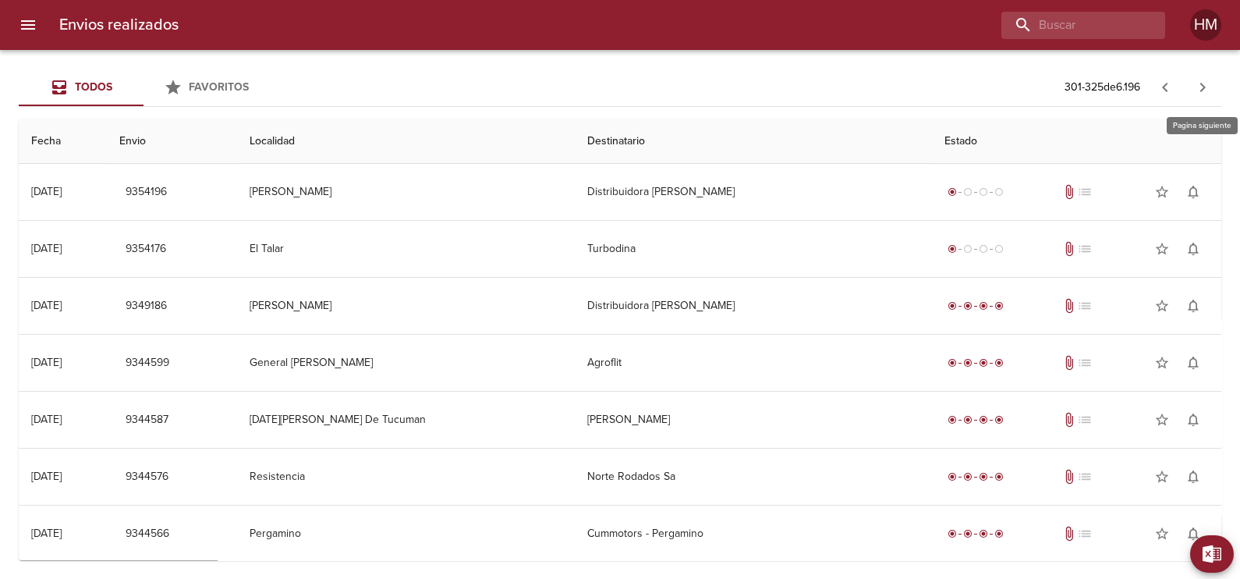
click at [1204, 84] on icon "button" at bounding box center [1202, 87] width 19 height 19
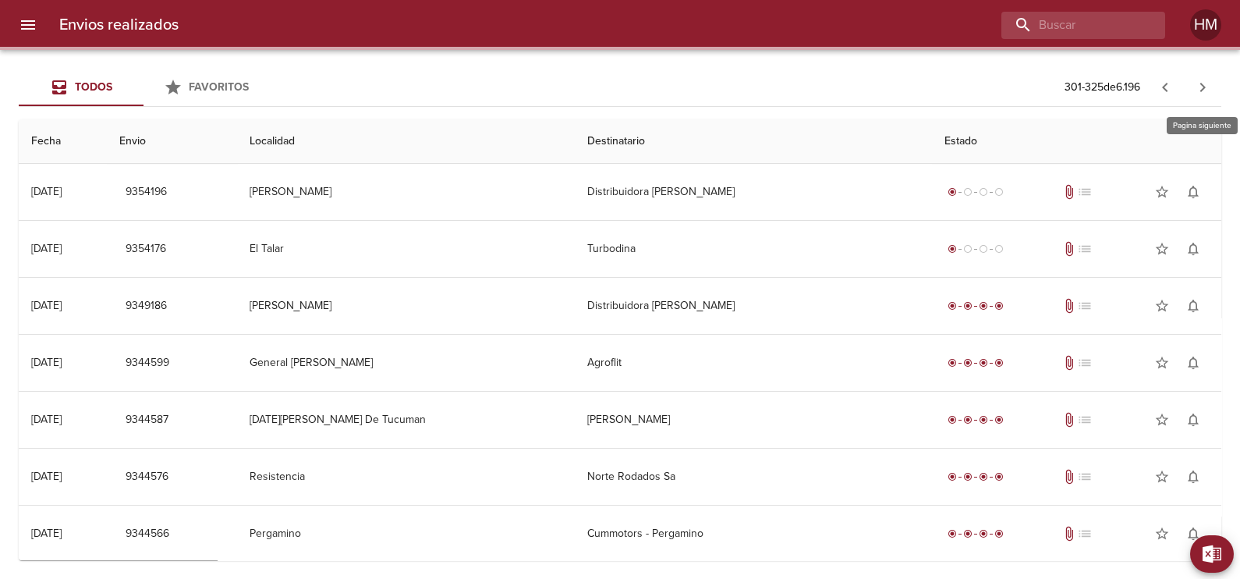
click at [1204, 84] on icon "button" at bounding box center [1202, 87] width 19 height 19
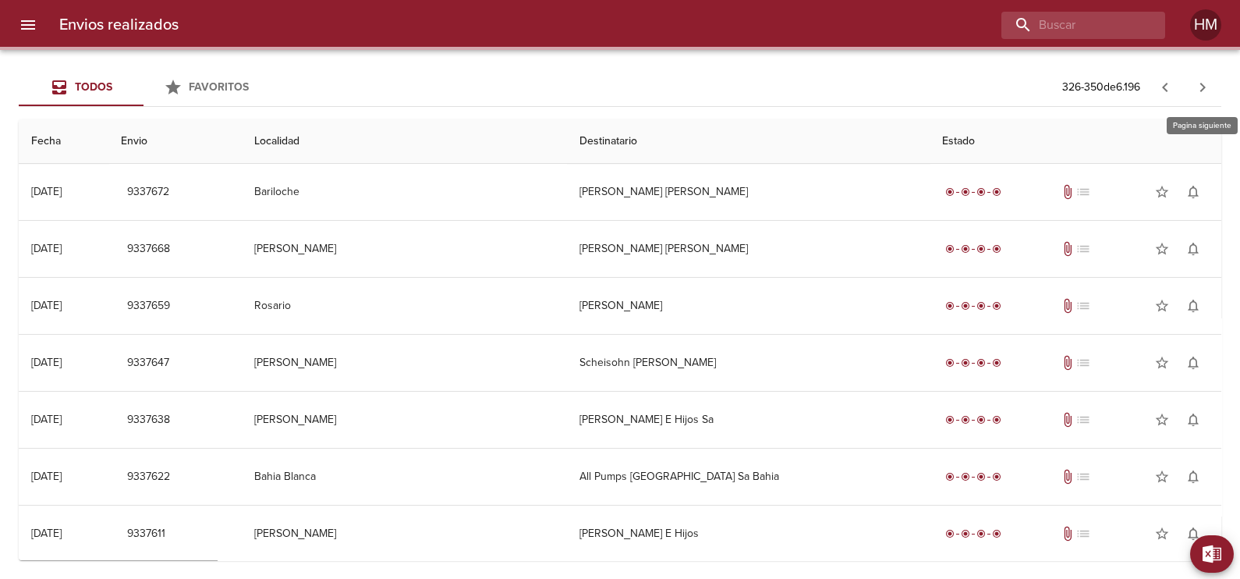
click at [1204, 84] on icon "button" at bounding box center [1202, 87] width 19 height 19
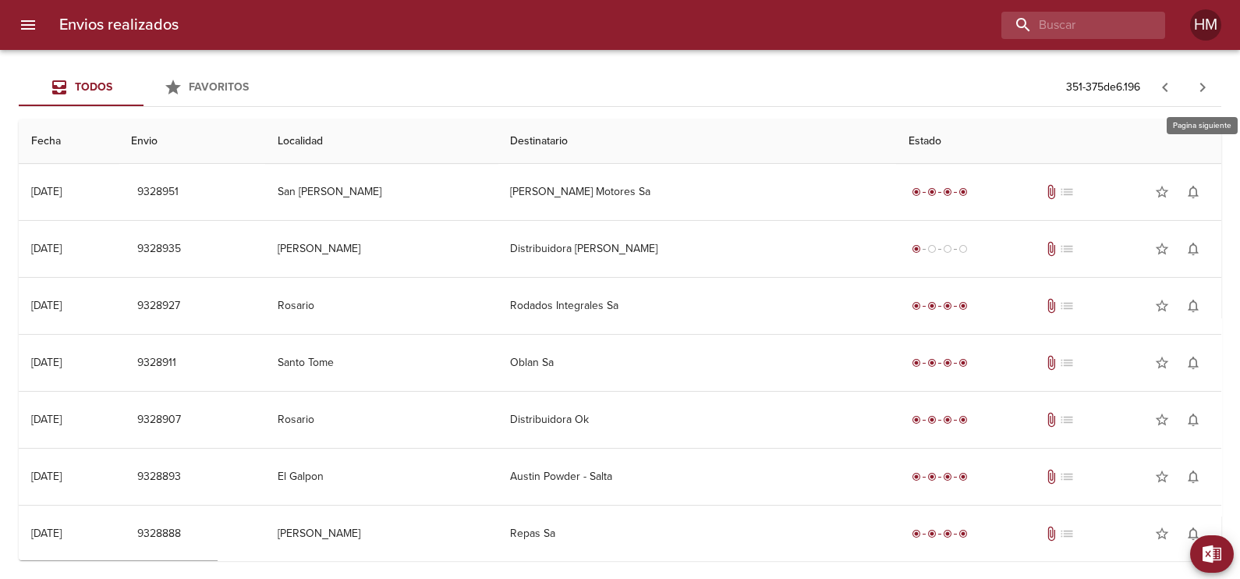
click at [1204, 84] on icon "button" at bounding box center [1202, 87] width 19 height 19
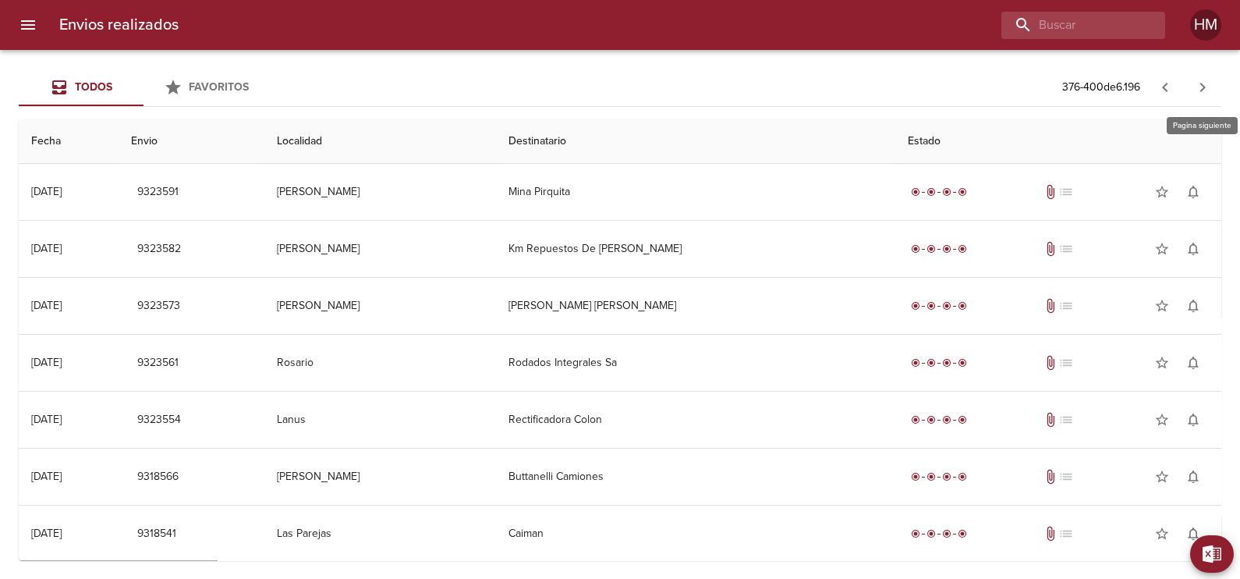
click at [1204, 84] on icon "button" at bounding box center [1202, 87] width 19 height 19
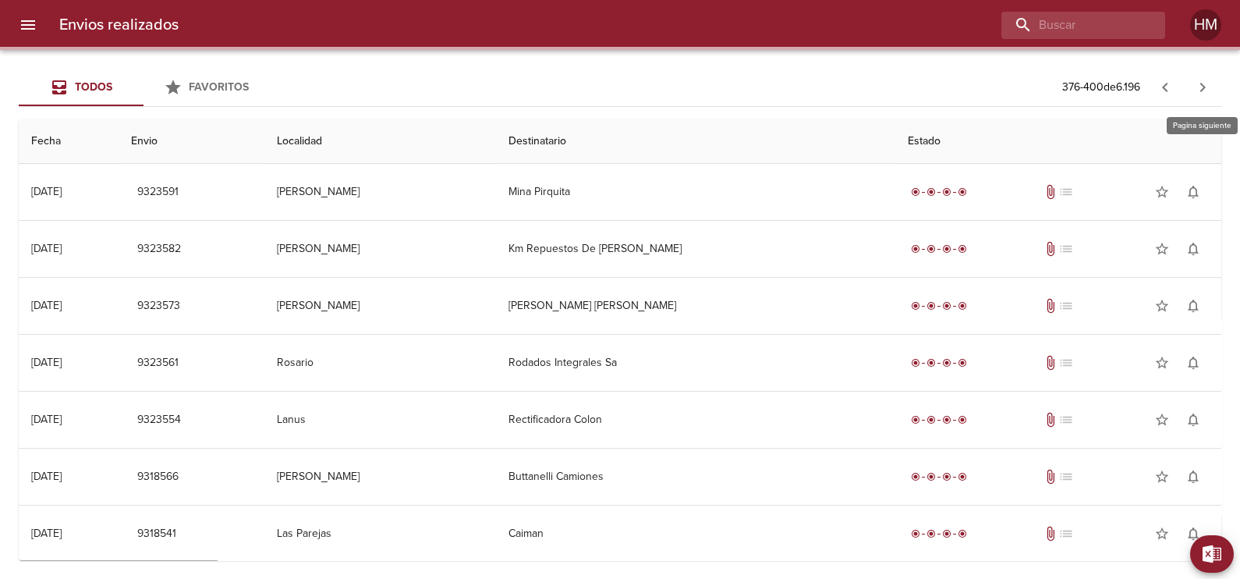
click at [1204, 84] on icon "button" at bounding box center [1202, 87] width 19 height 19
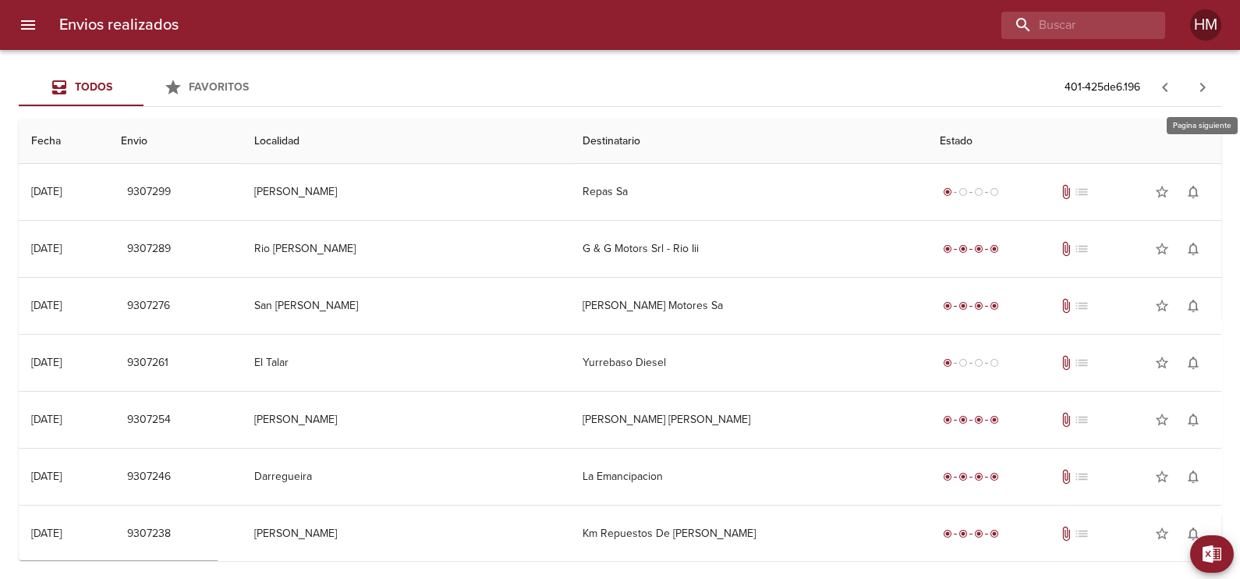
click at [1204, 84] on icon "button" at bounding box center [1202, 87] width 19 height 19
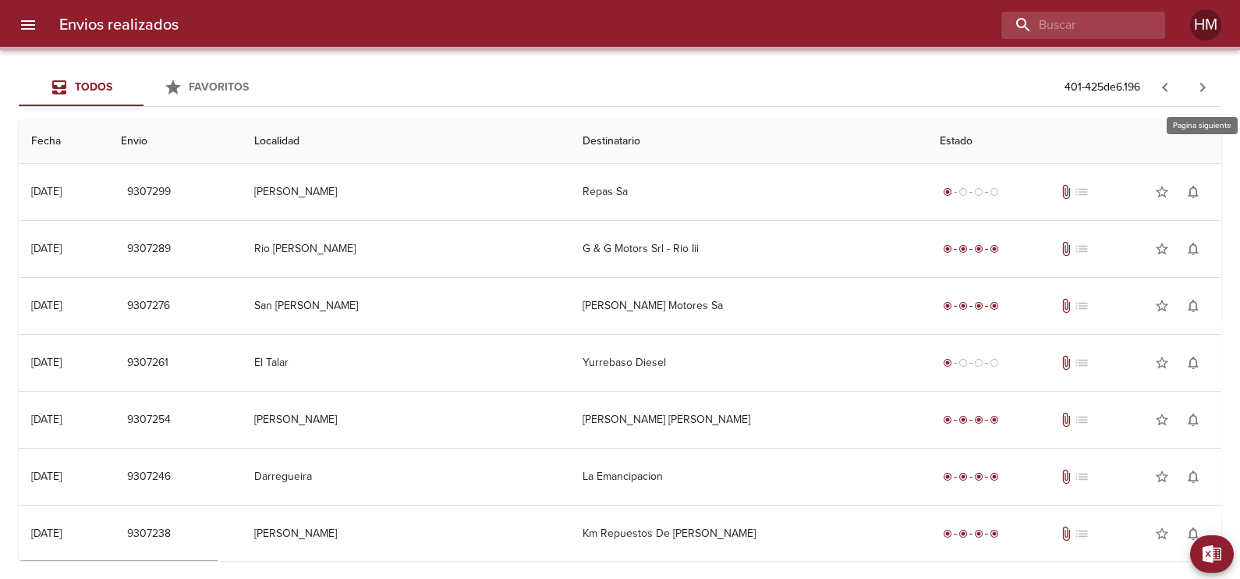
click at [1204, 84] on icon "button" at bounding box center [1202, 87] width 19 height 19
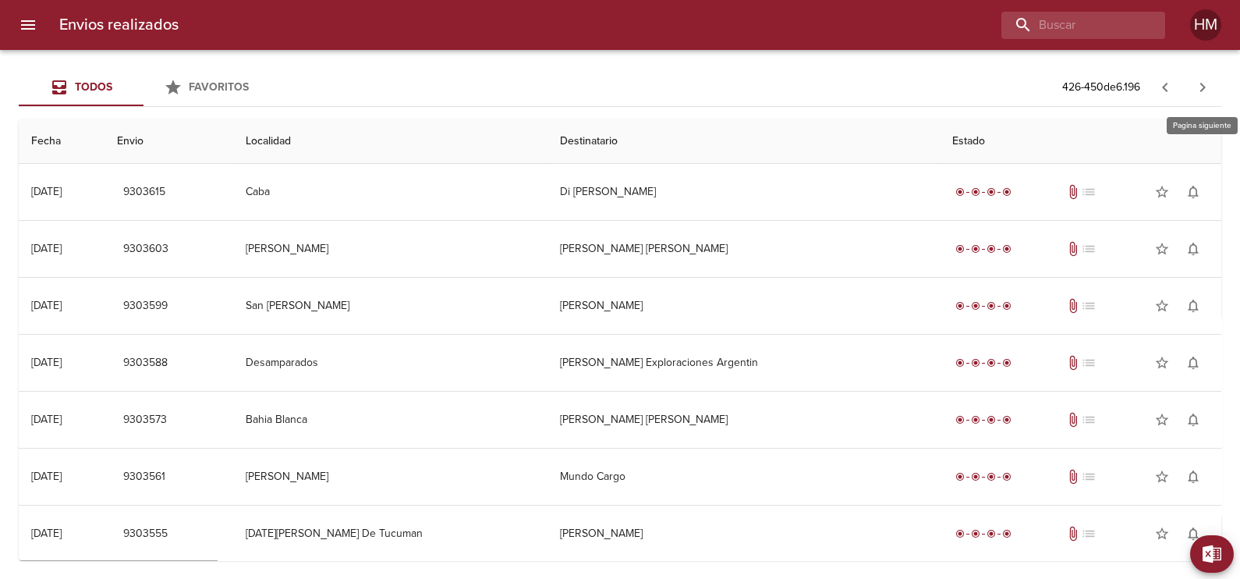
click at [1204, 84] on icon "button" at bounding box center [1202, 87] width 19 height 19
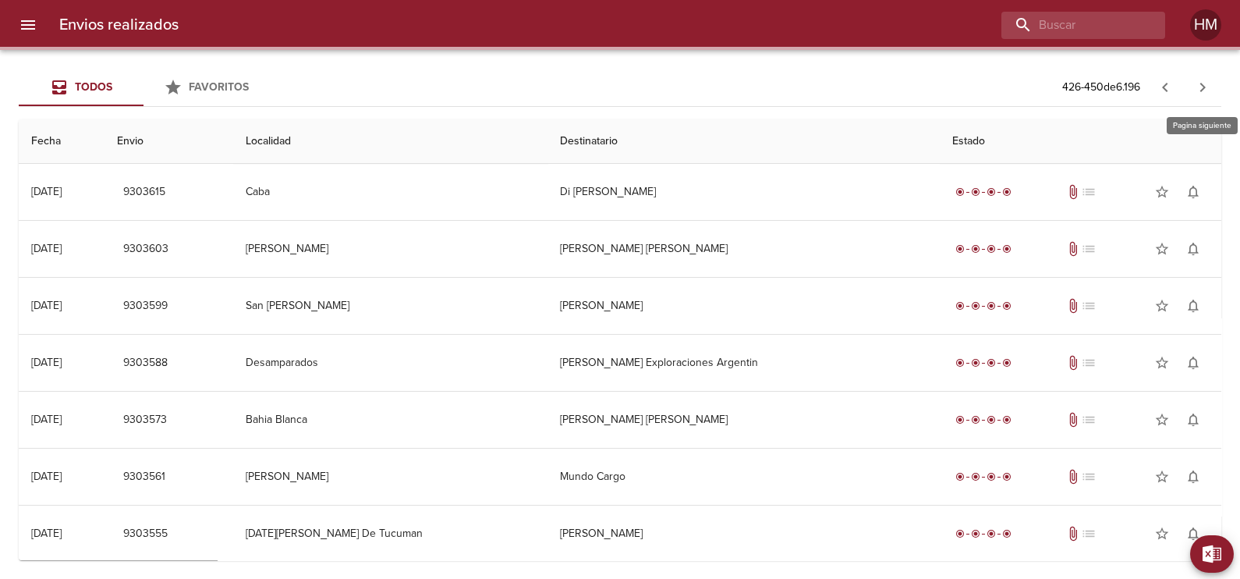
click at [1204, 84] on icon "button" at bounding box center [1202, 87] width 19 height 19
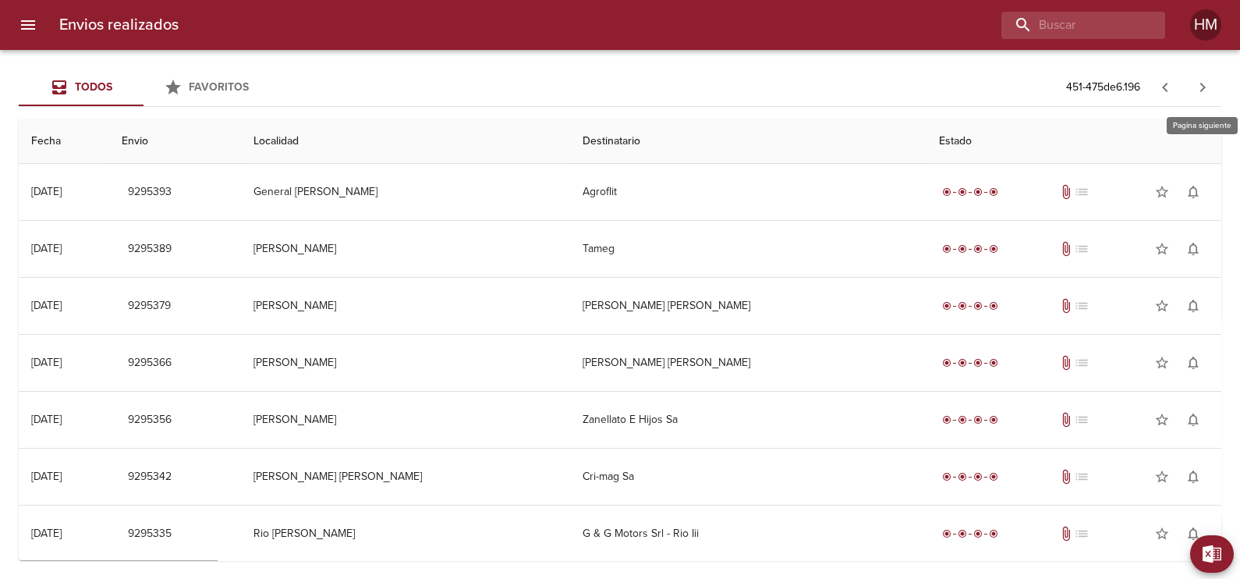
click at [1204, 84] on icon "button" at bounding box center [1202, 87] width 19 height 19
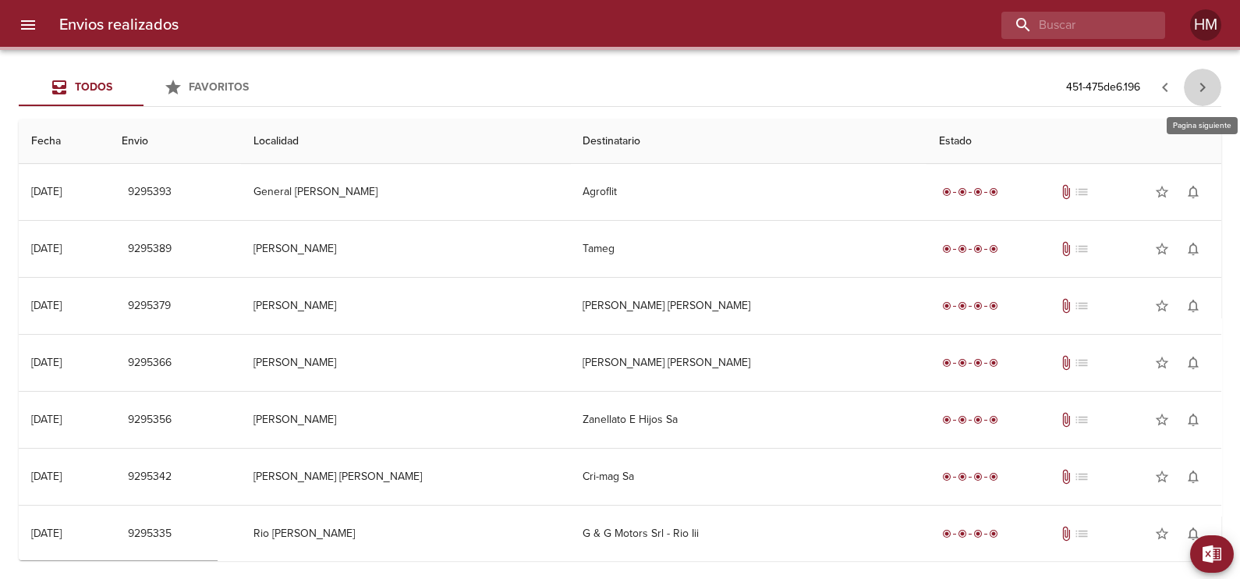
click at [1204, 84] on icon "button" at bounding box center [1202, 87] width 19 height 19
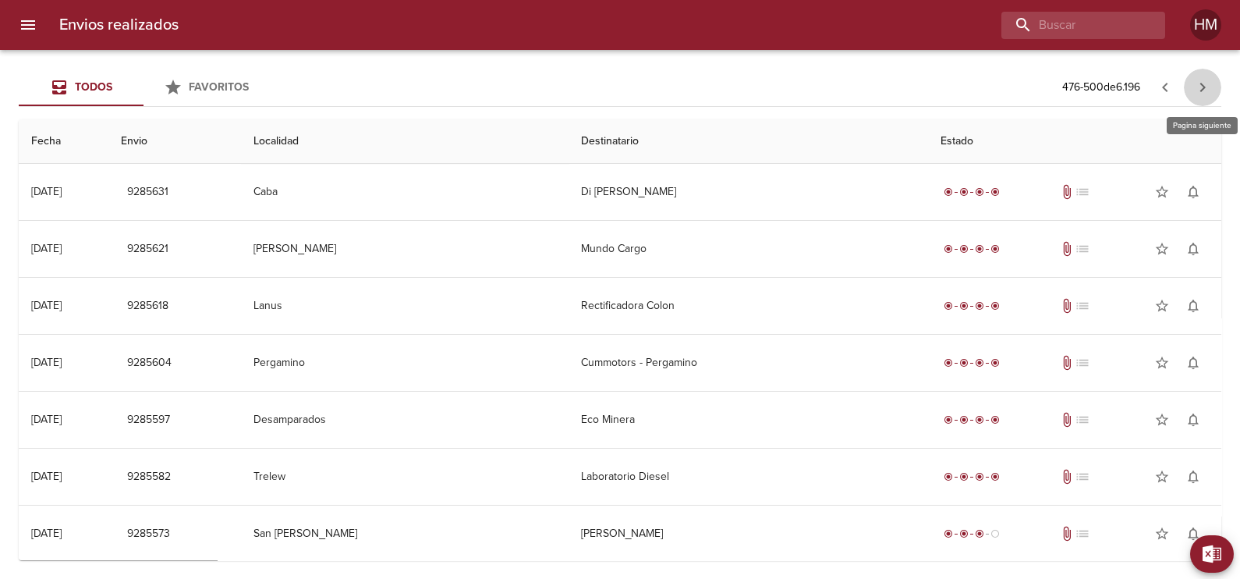
click at [1204, 84] on icon "button" at bounding box center [1202, 87] width 19 height 19
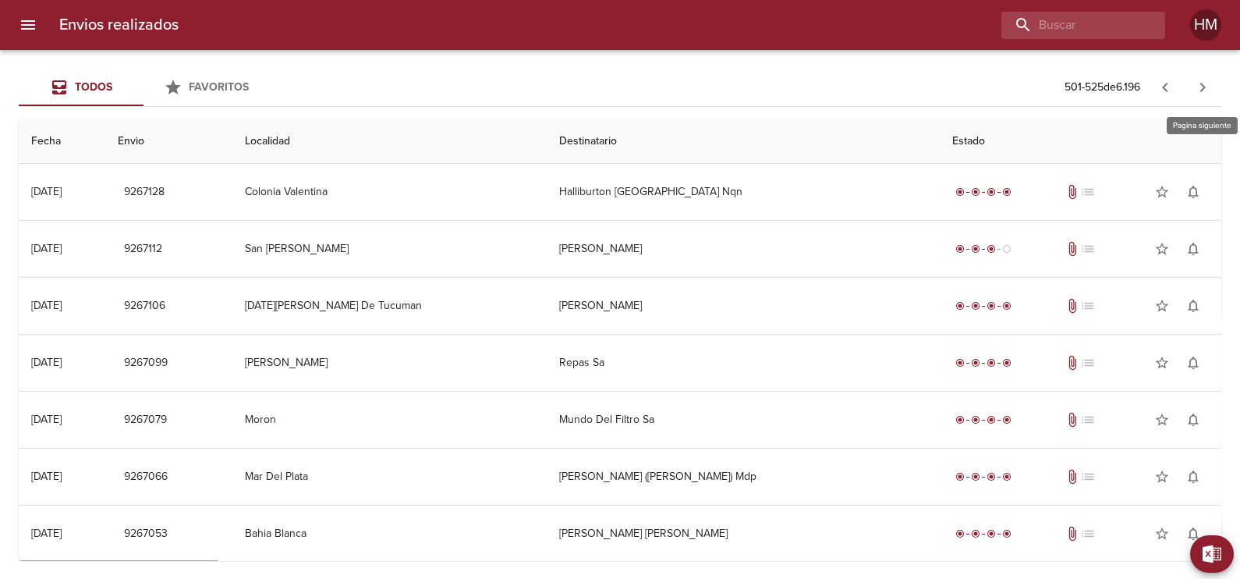
click at [1204, 84] on icon "button" at bounding box center [1202, 87] width 19 height 19
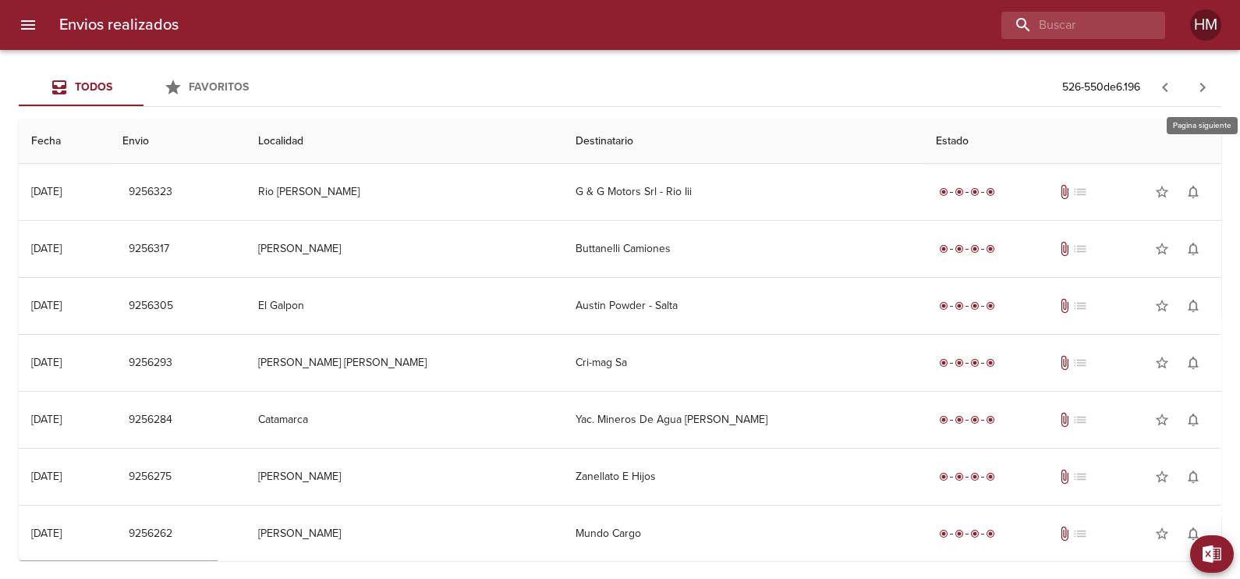
click at [1204, 84] on icon "button" at bounding box center [1202, 87] width 19 height 19
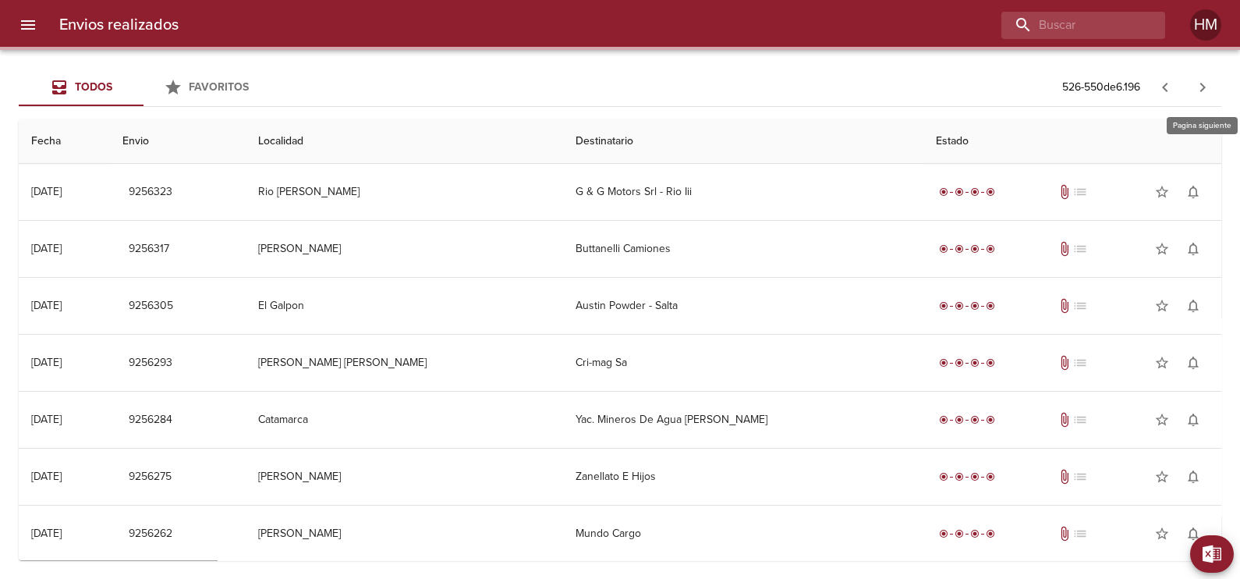
click at [1202, 85] on icon "button" at bounding box center [1202, 87] width 5 height 9
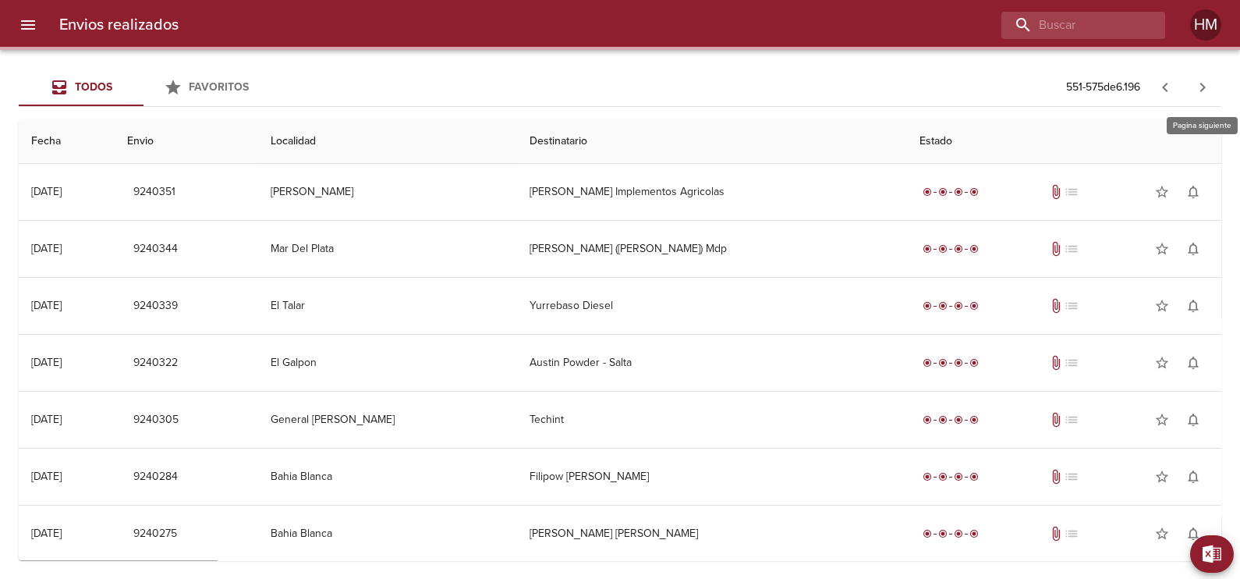
click at [1202, 85] on icon "button" at bounding box center [1202, 87] width 5 height 9
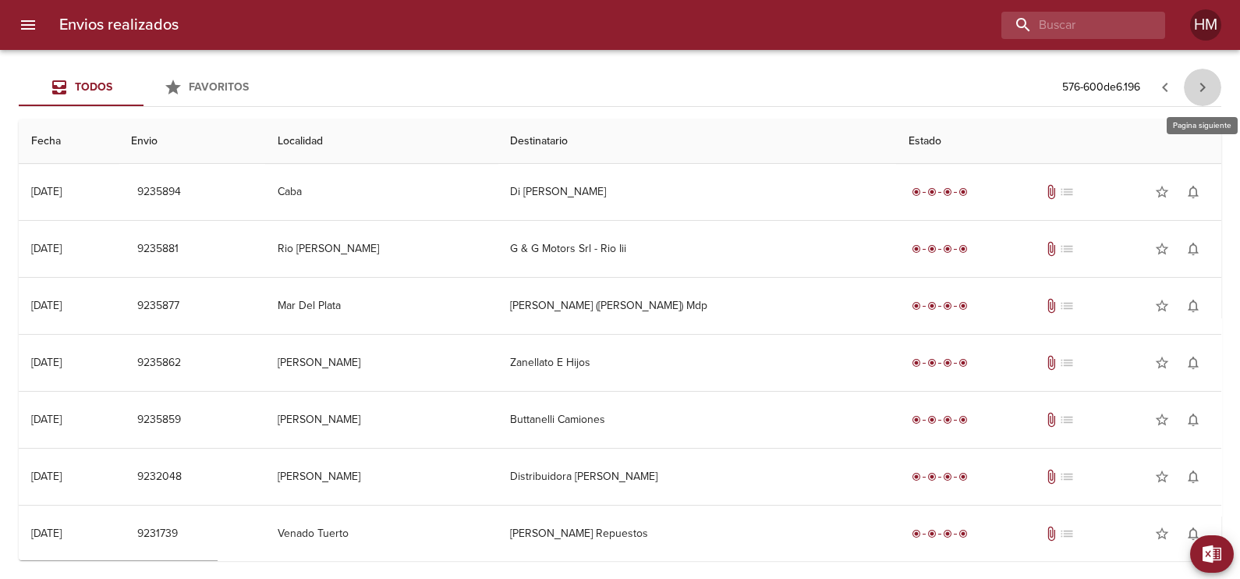
click at [1202, 85] on icon "button" at bounding box center [1202, 87] width 5 height 9
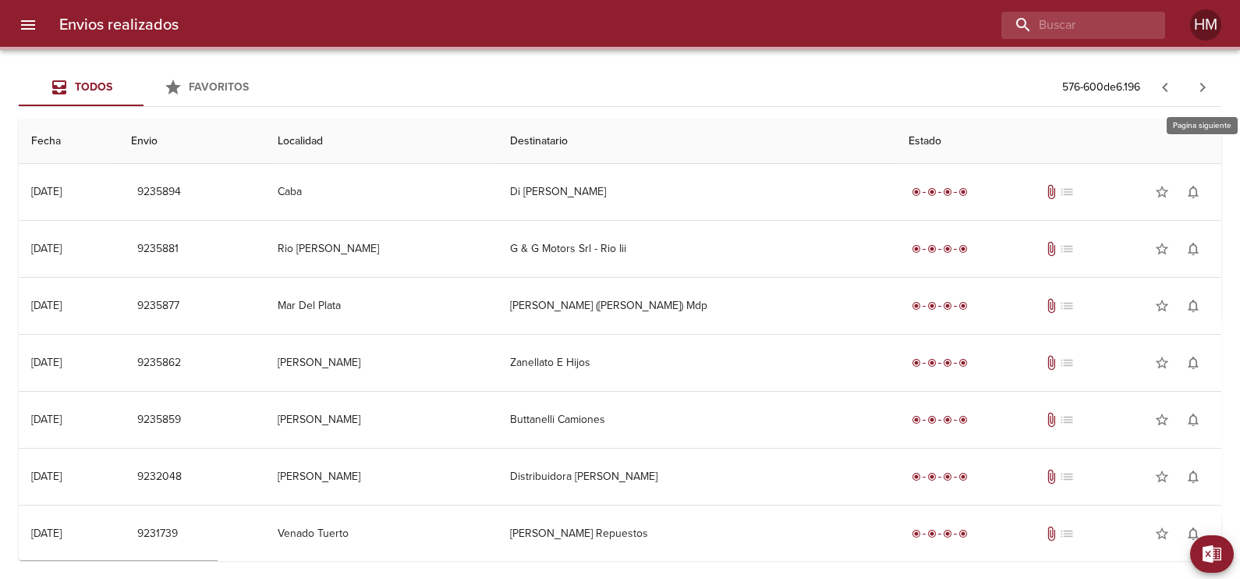
click at [1202, 85] on icon "button" at bounding box center [1202, 87] width 5 height 9
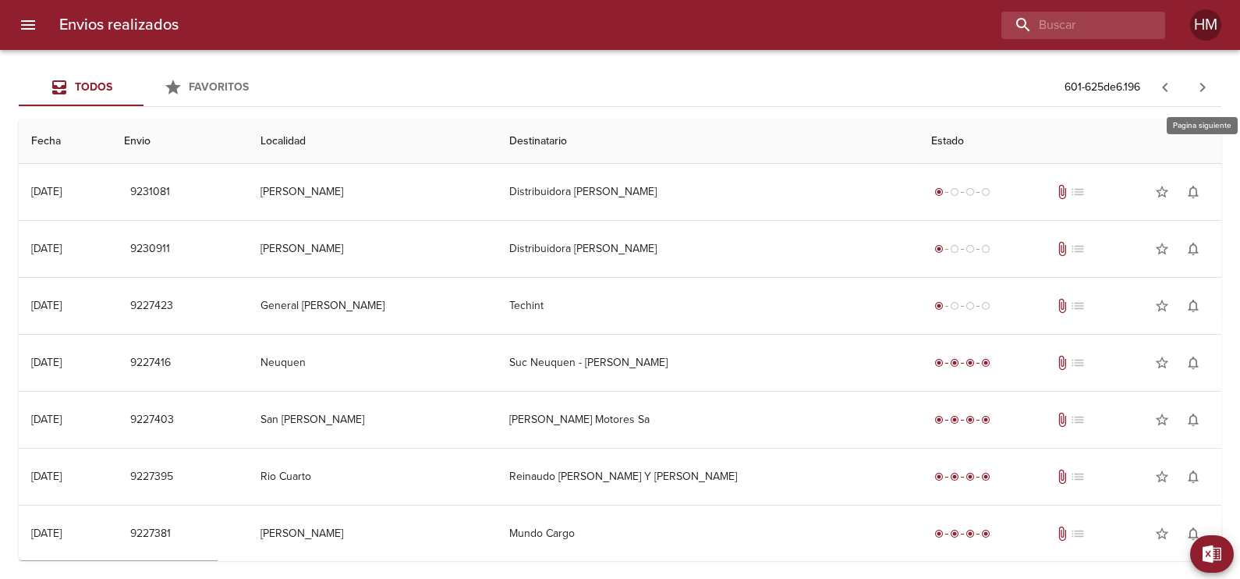
click at [1202, 85] on icon "button" at bounding box center [1202, 87] width 5 height 9
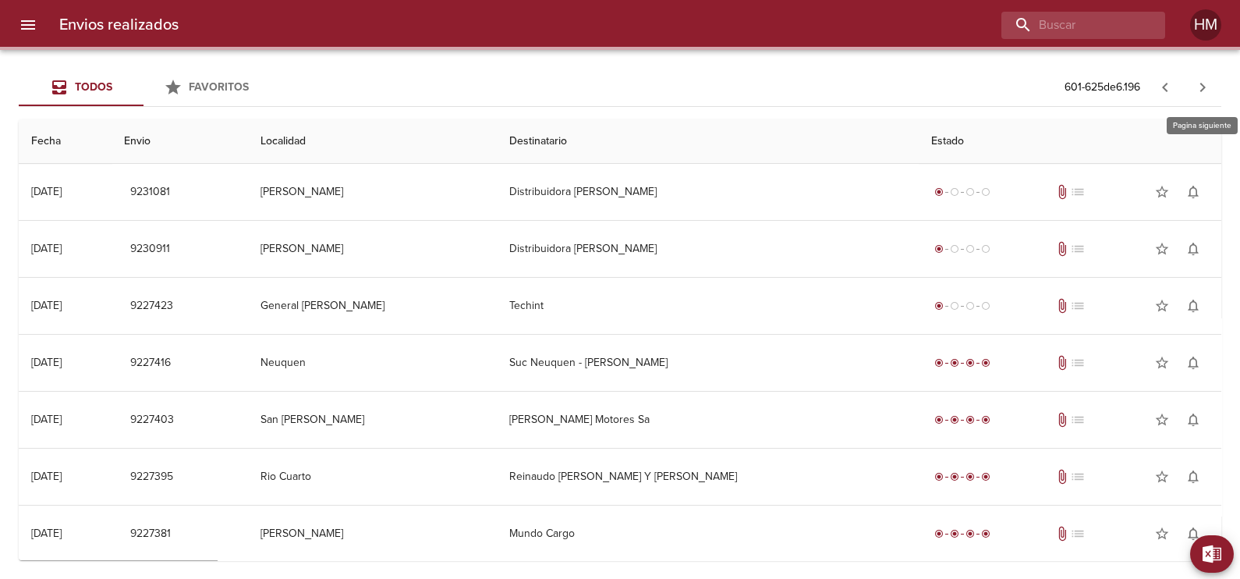
click at [1202, 85] on icon "button" at bounding box center [1202, 87] width 5 height 9
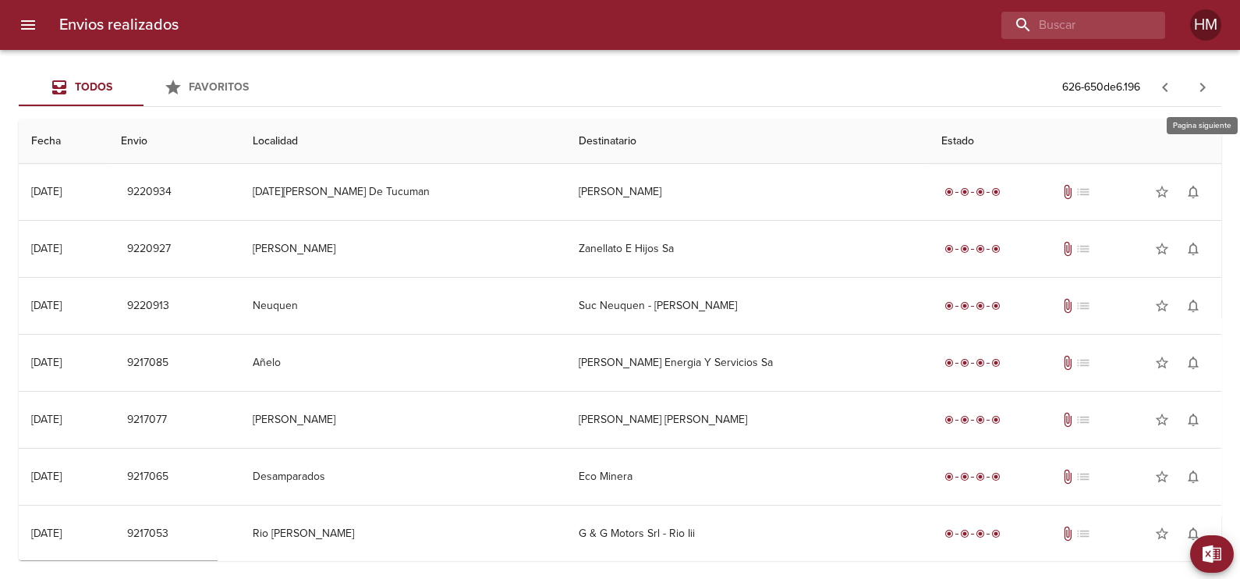
click at [1202, 85] on icon "button" at bounding box center [1202, 87] width 5 height 9
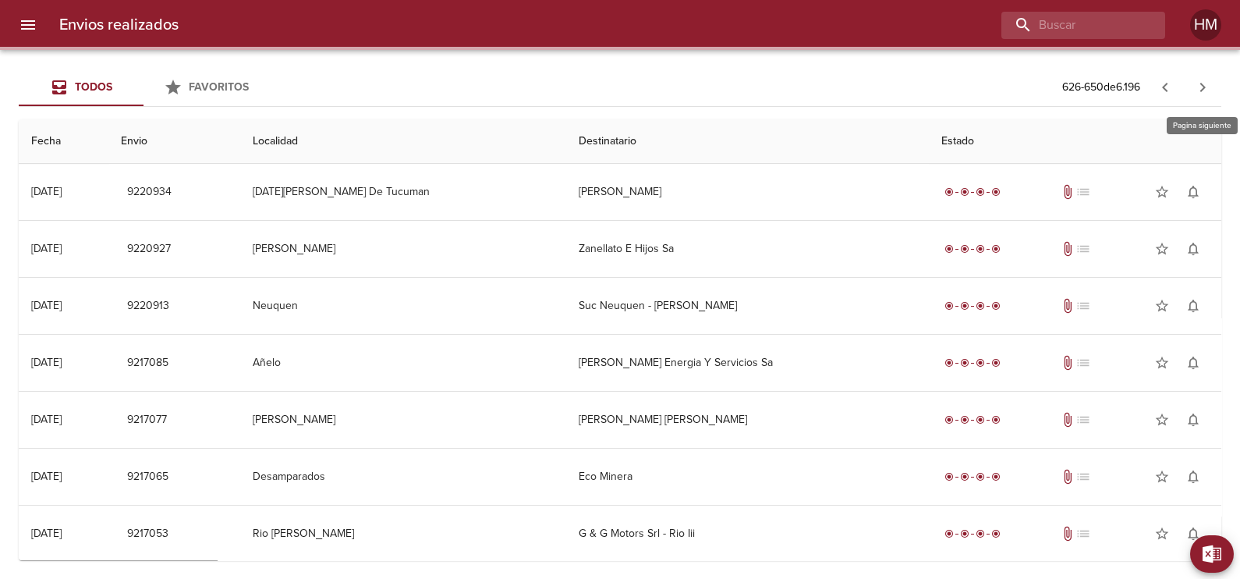
click at [1202, 85] on icon "button" at bounding box center [1202, 87] width 5 height 9
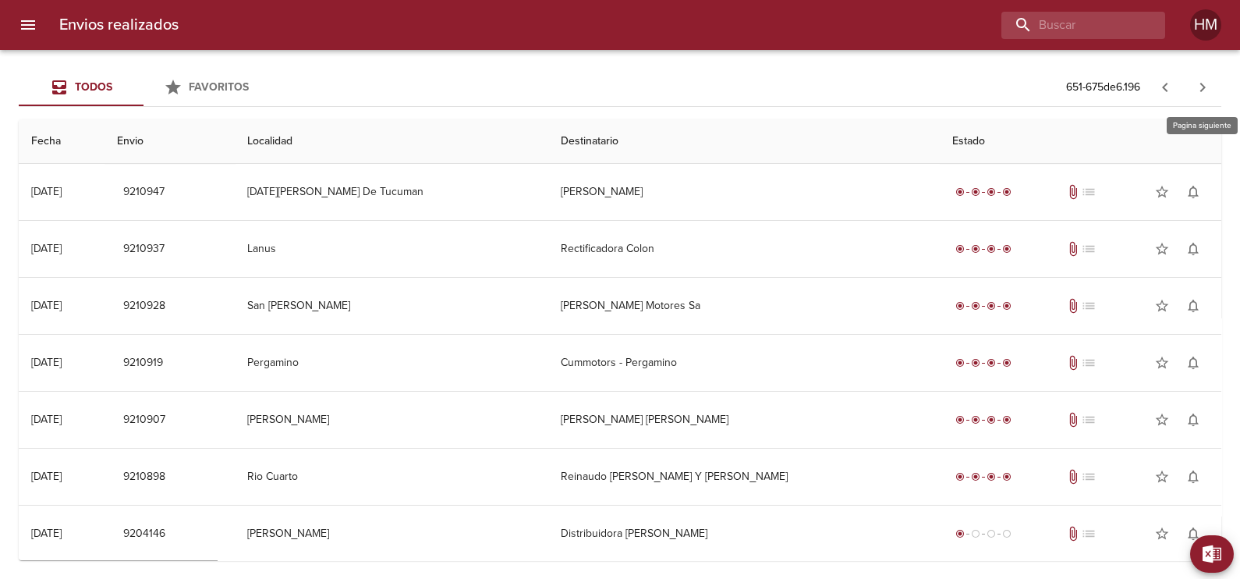
click at [1202, 85] on icon "button" at bounding box center [1202, 87] width 5 height 9
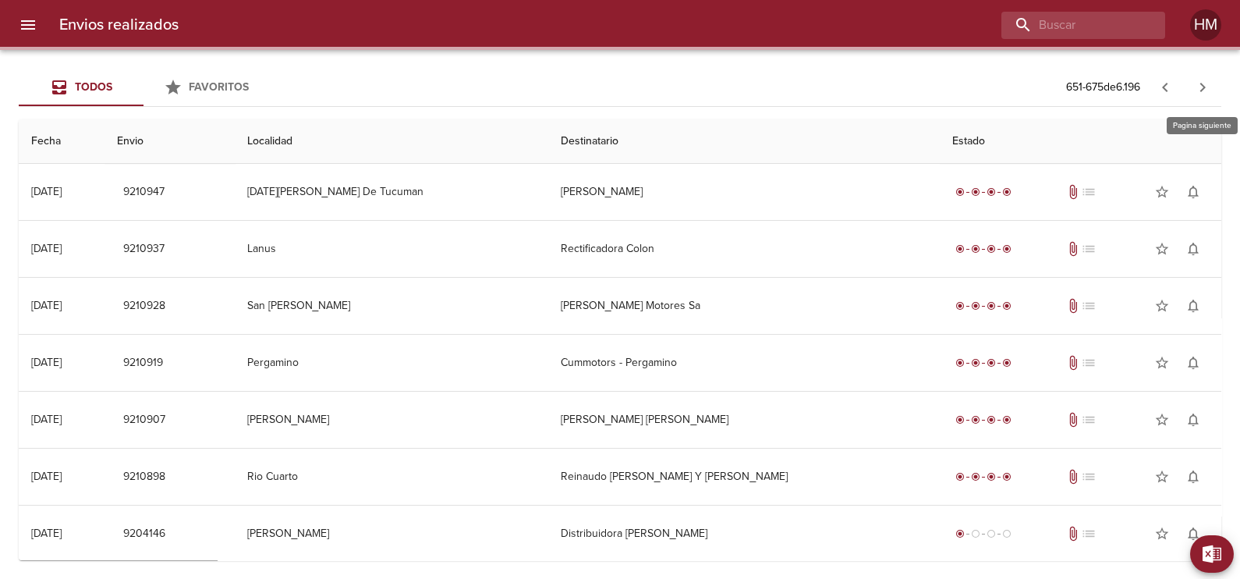
click at [1202, 85] on icon "button" at bounding box center [1202, 87] width 5 height 9
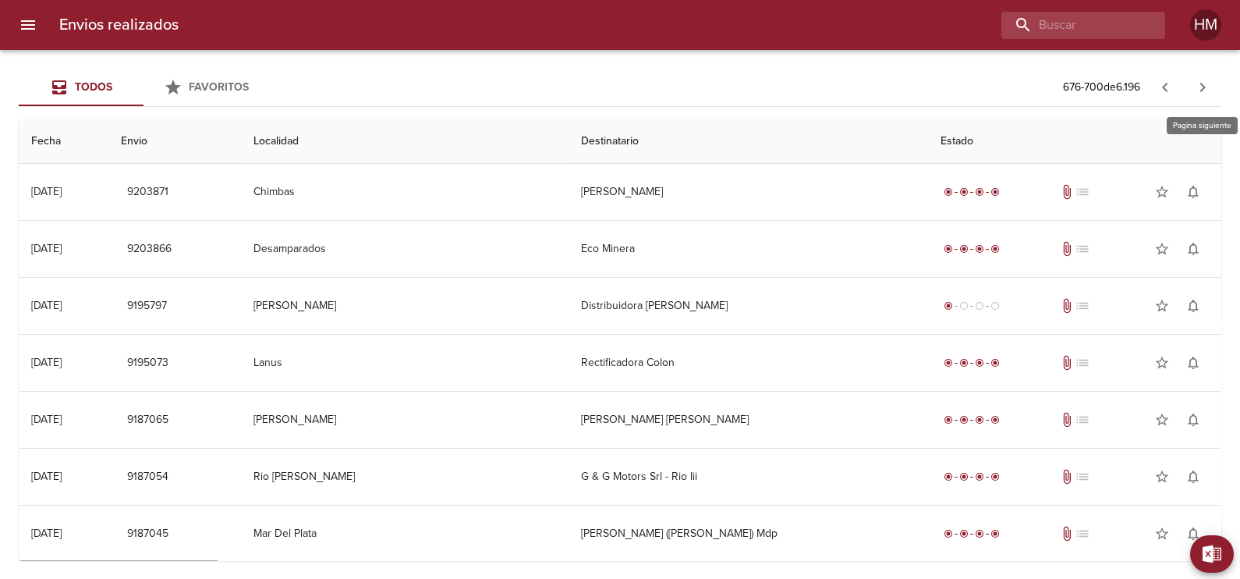
click at [1202, 85] on icon "button" at bounding box center [1202, 87] width 5 height 9
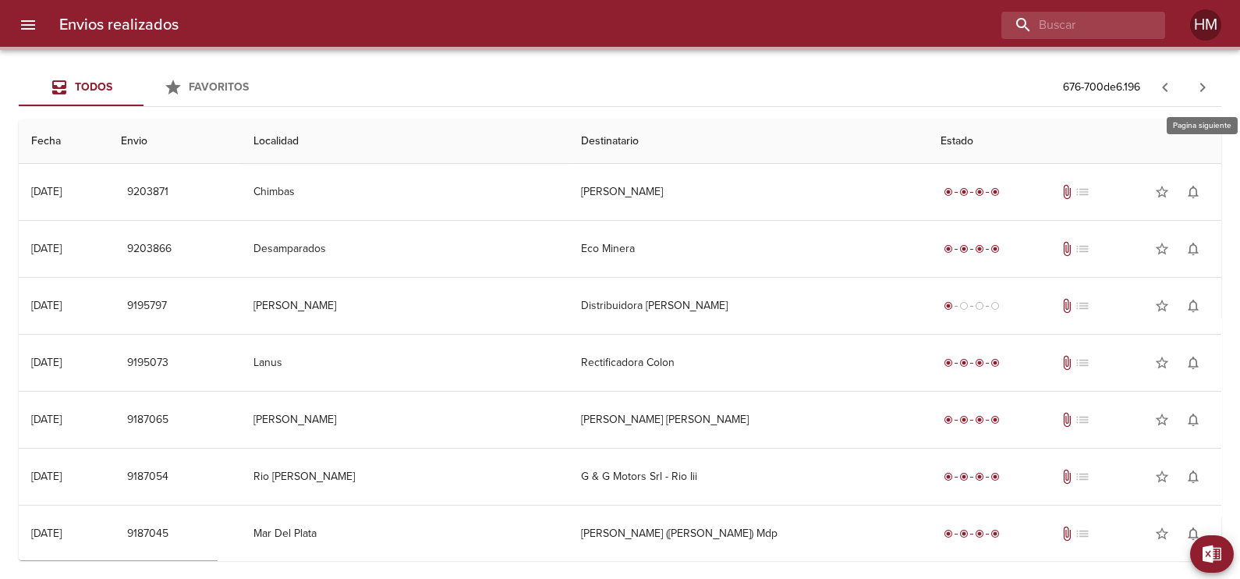
click at [1202, 85] on icon "button" at bounding box center [1202, 87] width 5 height 9
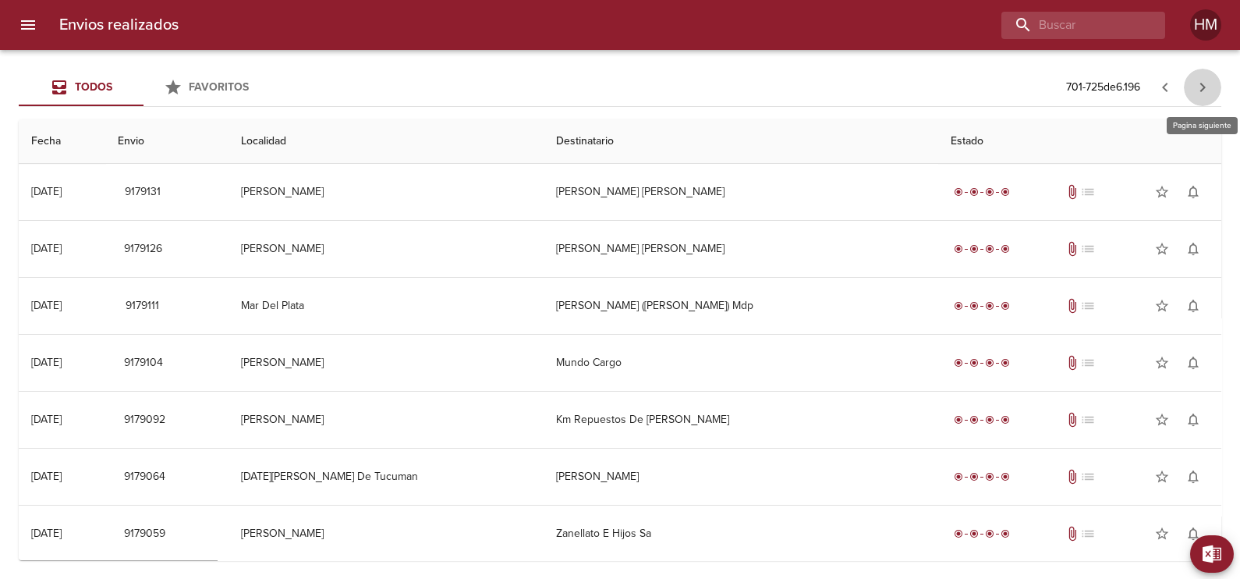
click at [1202, 85] on icon "button" at bounding box center [1202, 87] width 5 height 9
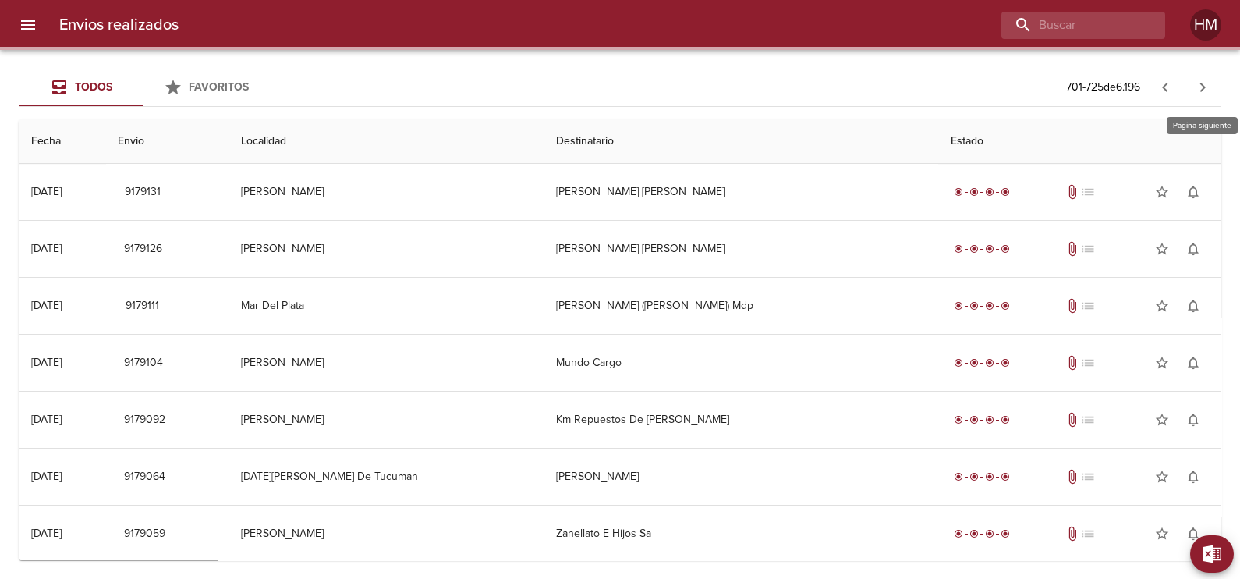
click at [1202, 85] on icon "button" at bounding box center [1202, 87] width 5 height 9
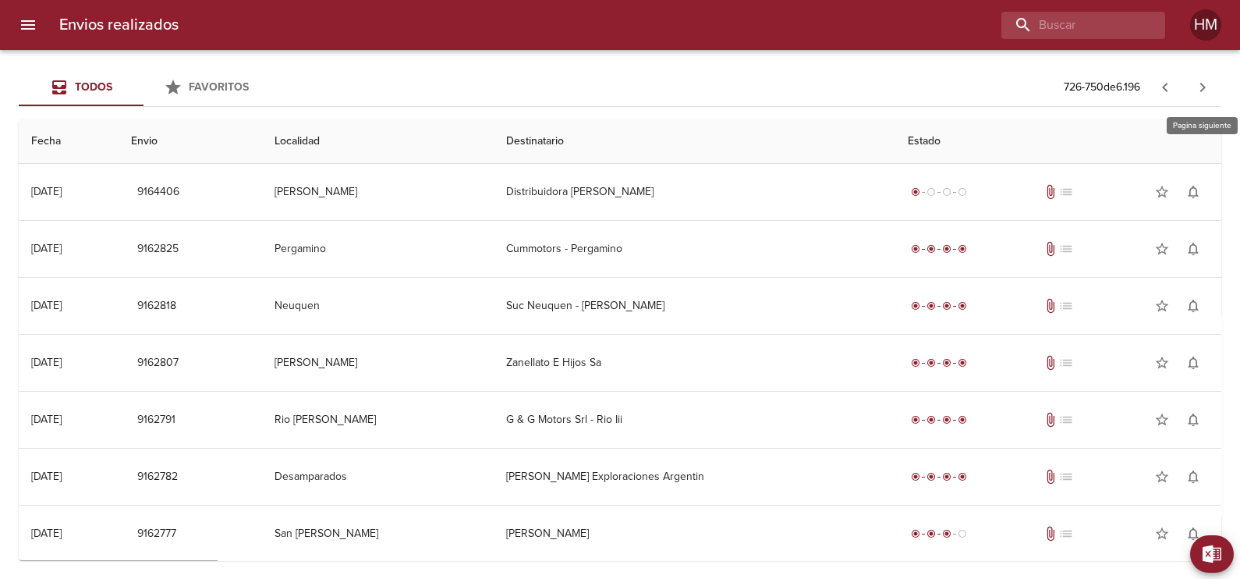
click at [1202, 85] on icon "button" at bounding box center [1202, 87] width 5 height 9
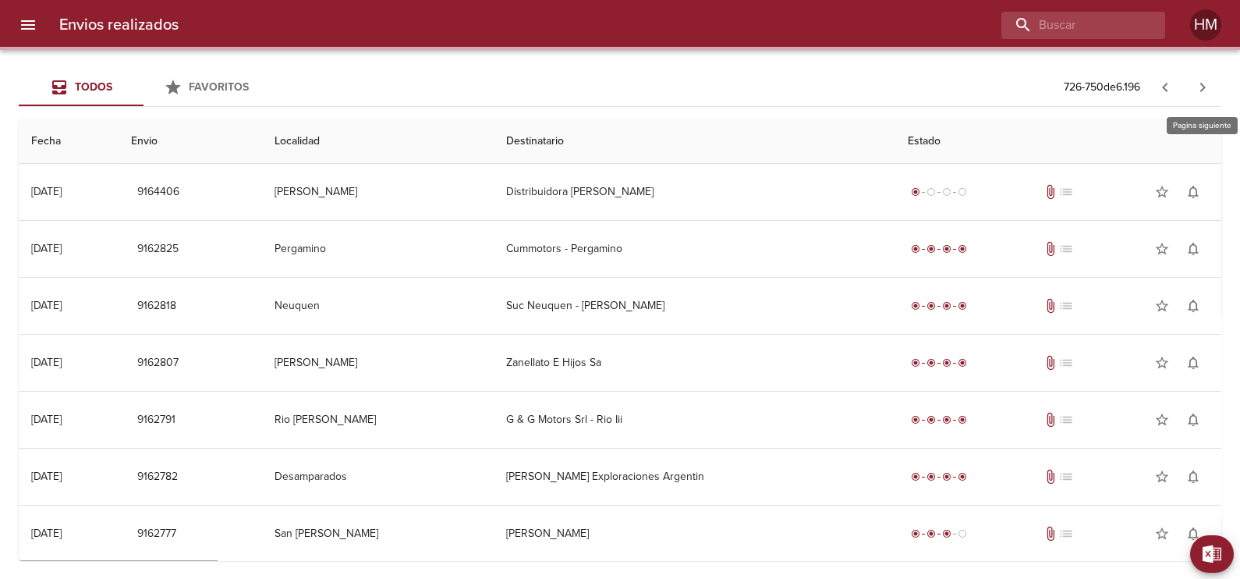
click at [1202, 85] on icon "button" at bounding box center [1202, 87] width 5 height 9
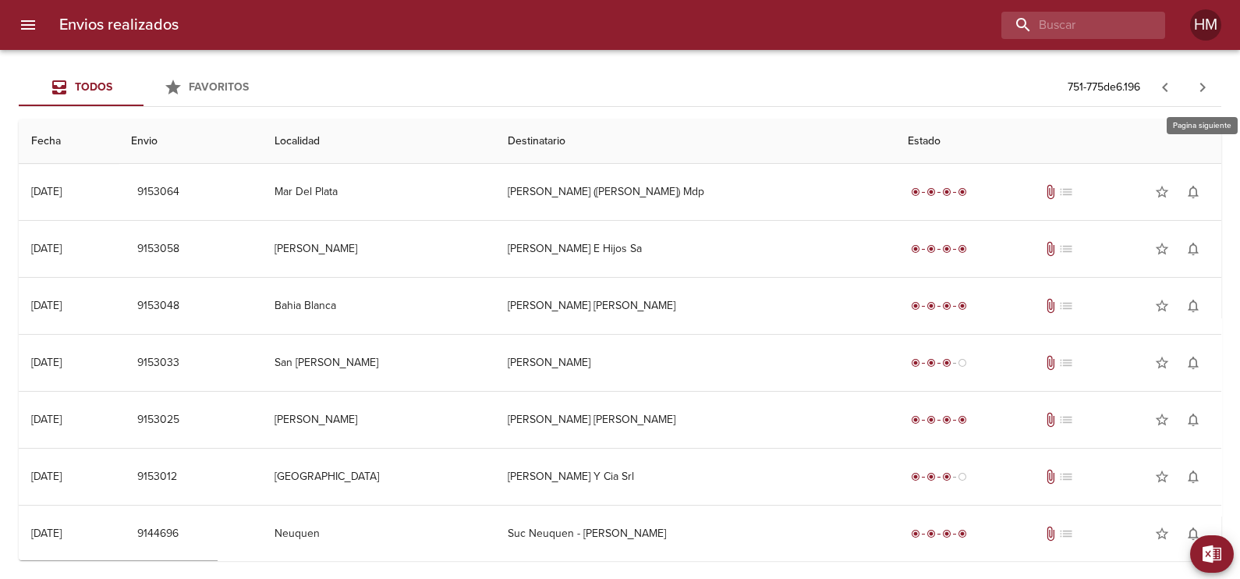
click at [1202, 85] on icon "button" at bounding box center [1202, 87] width 5 height 9
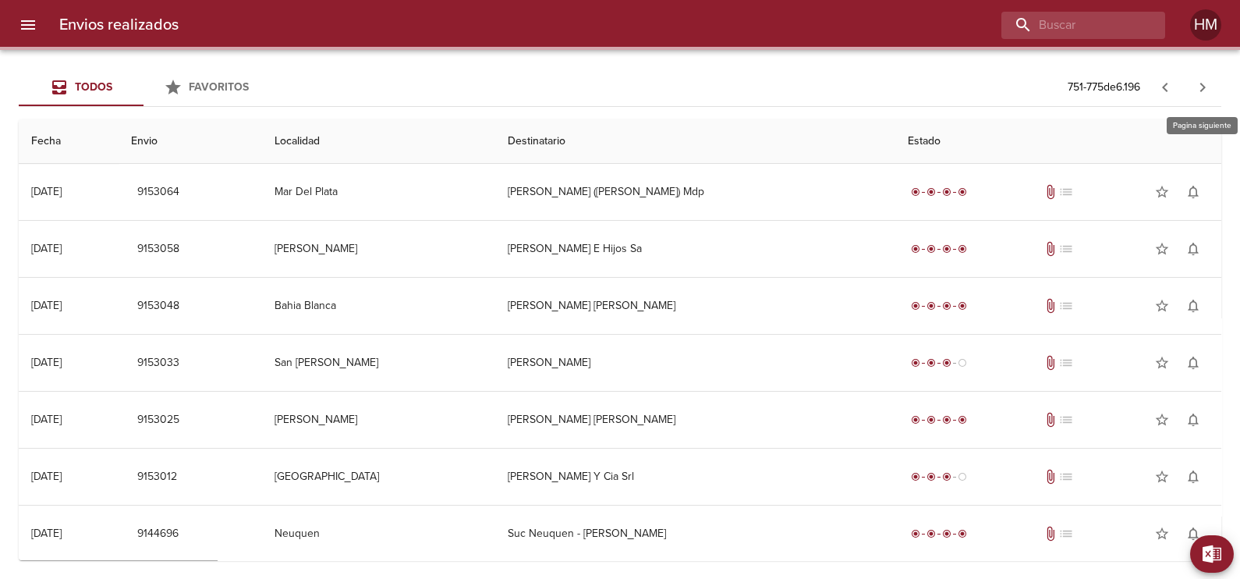
click at [1202, 85] on icon "button" at bounding box center [1202, 87] width 5 height 9
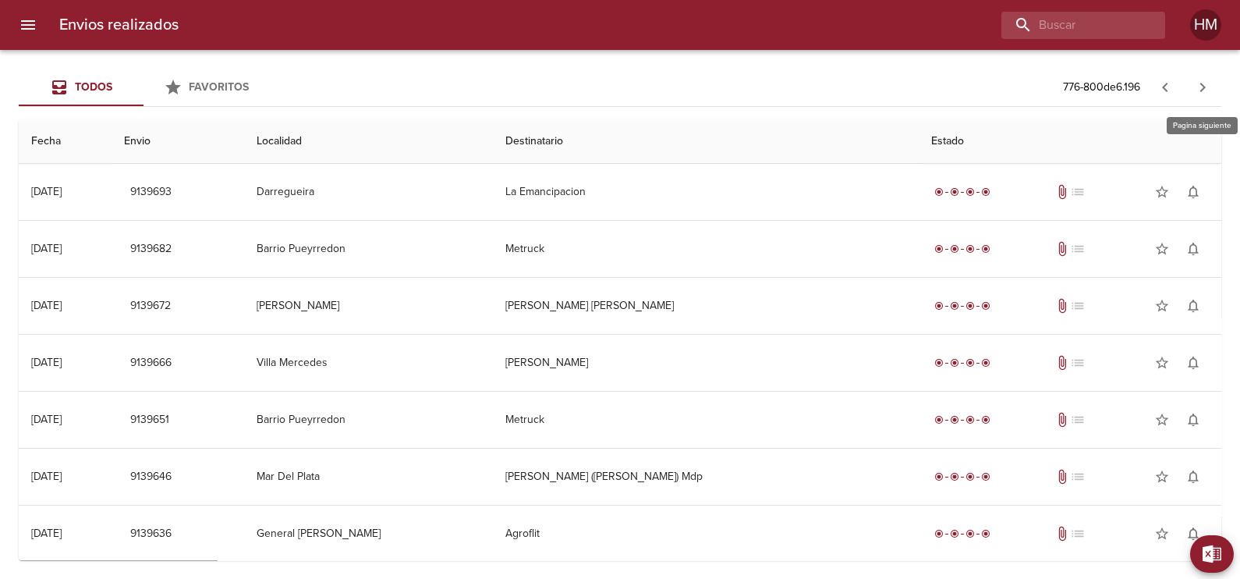
click at [1202, 85] on icon "button" at bounding box center [1202, 87] width 5 height 9
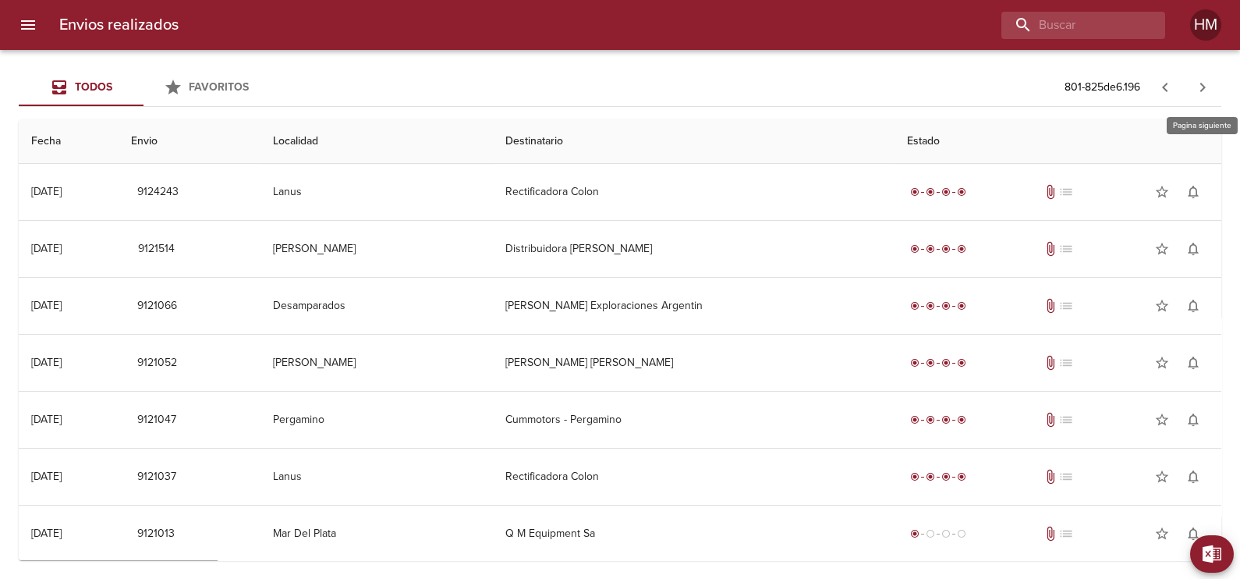
click at [1202, 85] on icon "button" at bounding box center [1202, 87] width 5 height 9
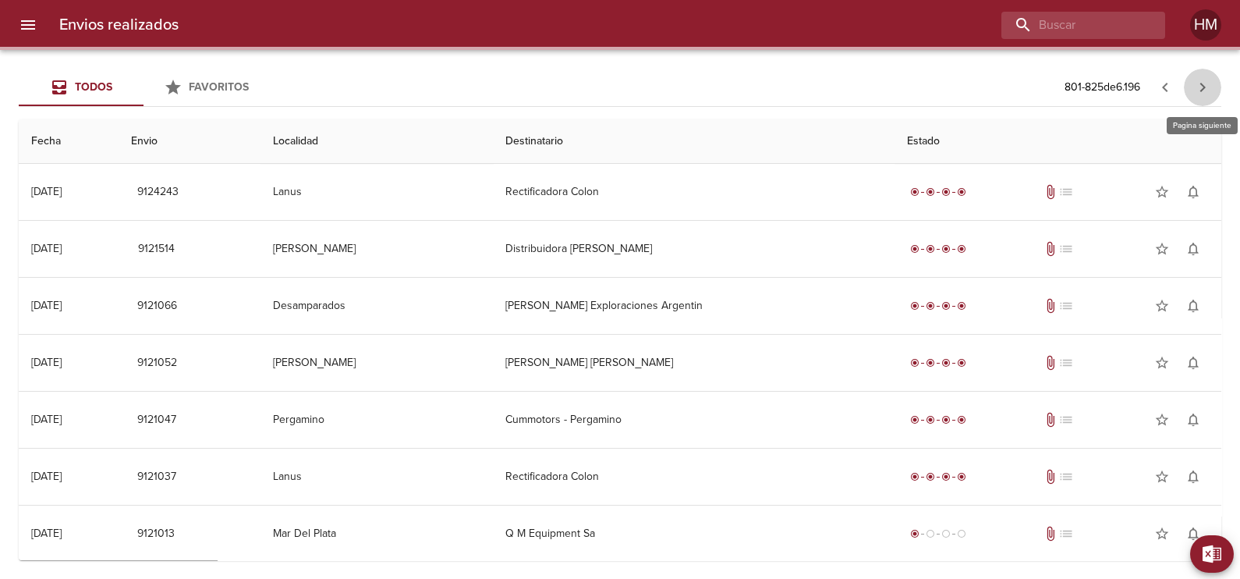
click at [1202, 85] on icon "button" at bounding box center [1202, 87] width 5 height 9
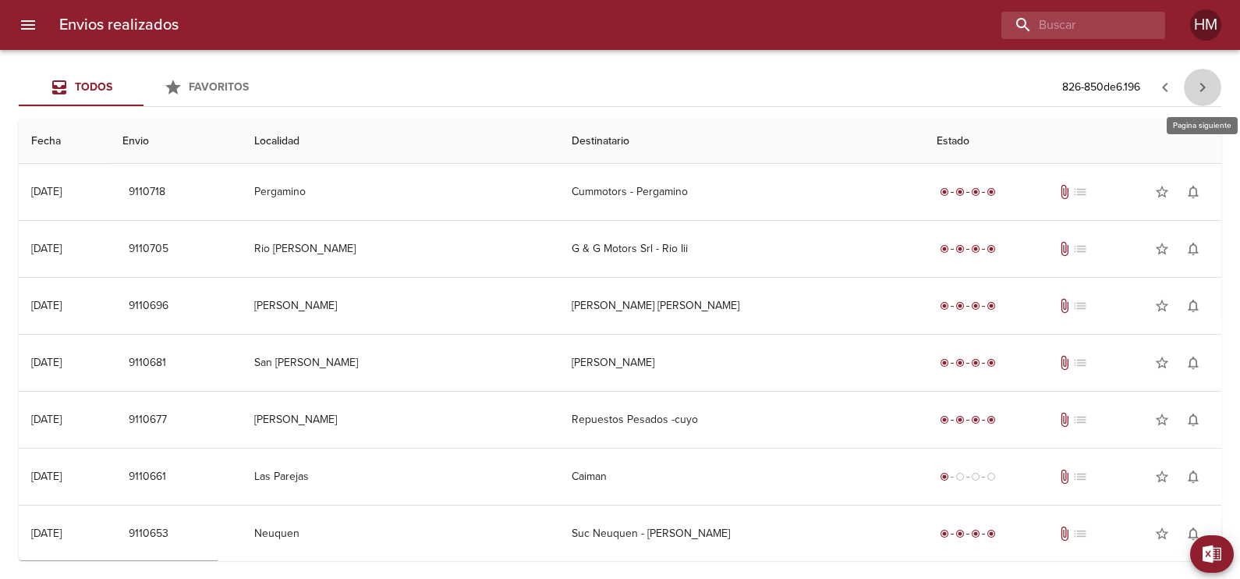
click at [1202, 85] on icon "button" at bounding box center [1202, 87] width 5 height 9
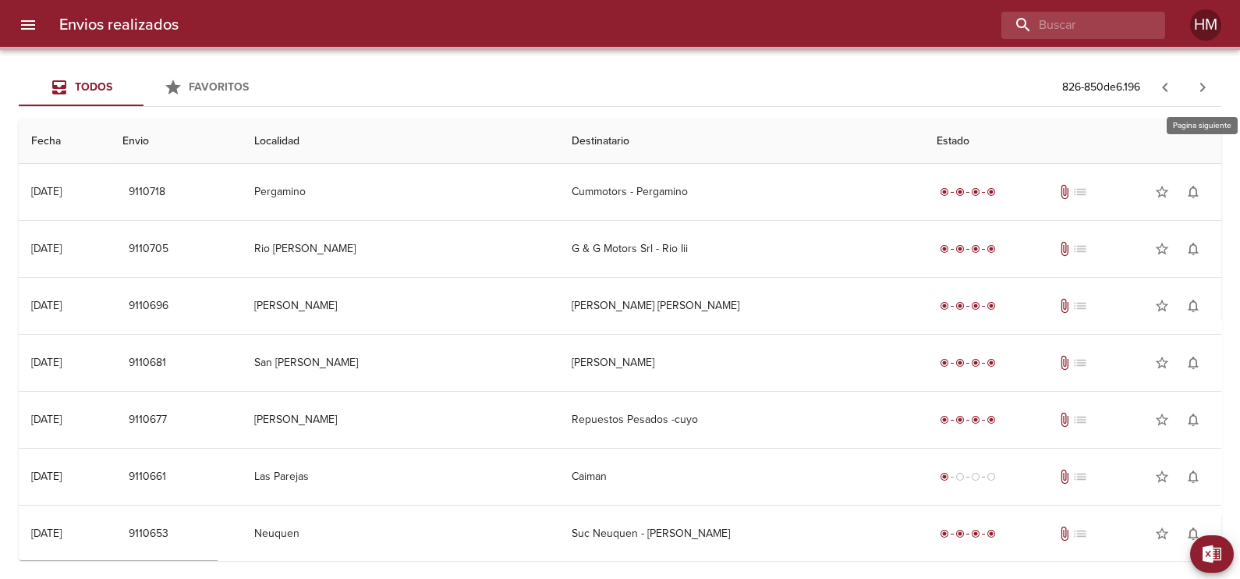
click at [1202, 85] on icon "button" at bounding box center [1202, 87] width 5 height 9
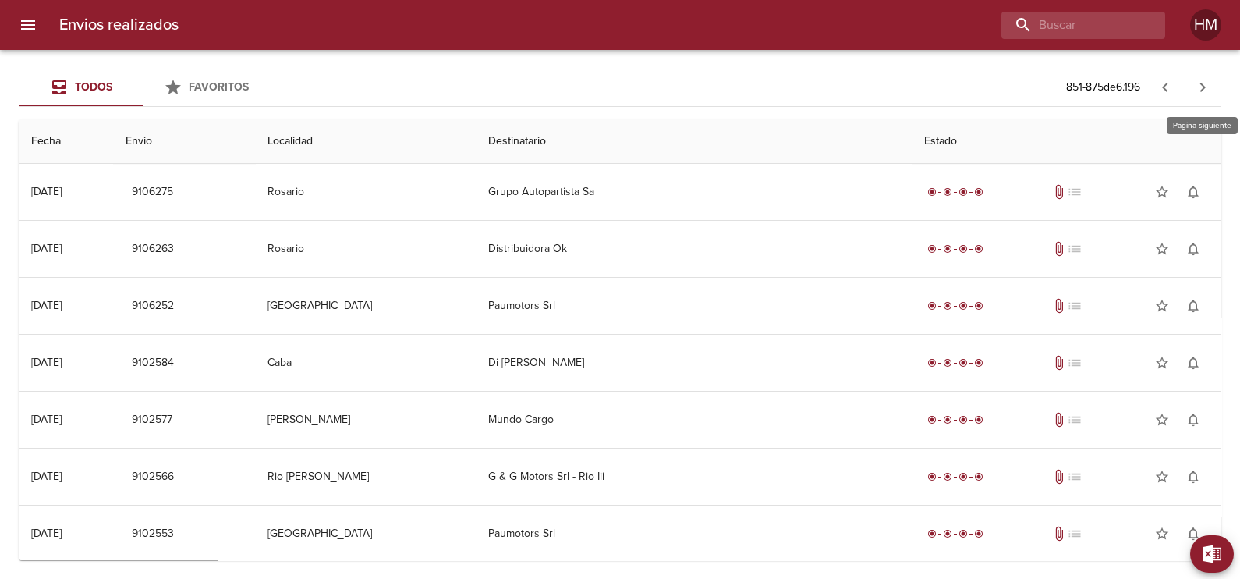
click at [1202, 85] on icon "button" at bounding box center [1202, 87] width 5 height 9
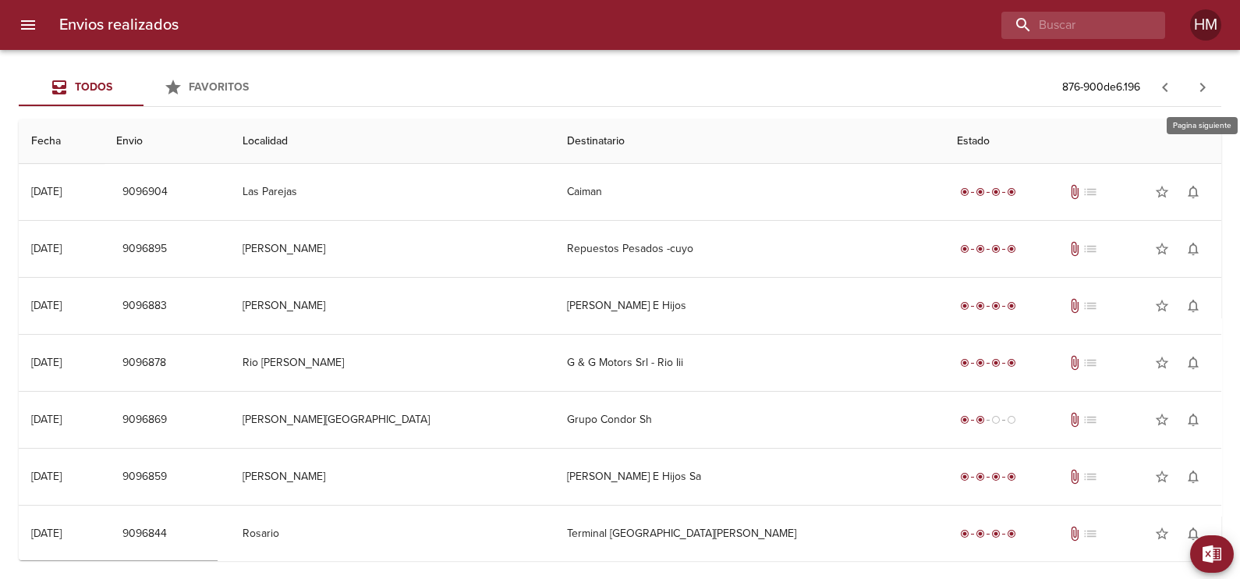
click at [1202, 85] on icon "button" at bounding box center [1202, 87] width 5 height 9
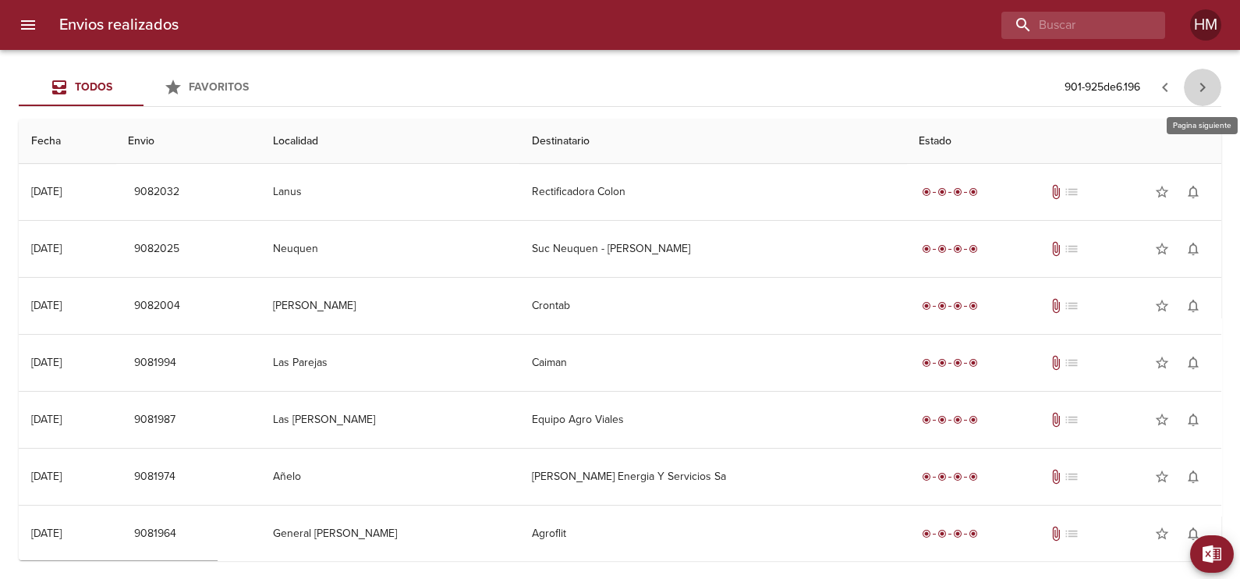
click at [1205, 87] on icon "button" at bounding box center [1202, 87] width 19 height 19
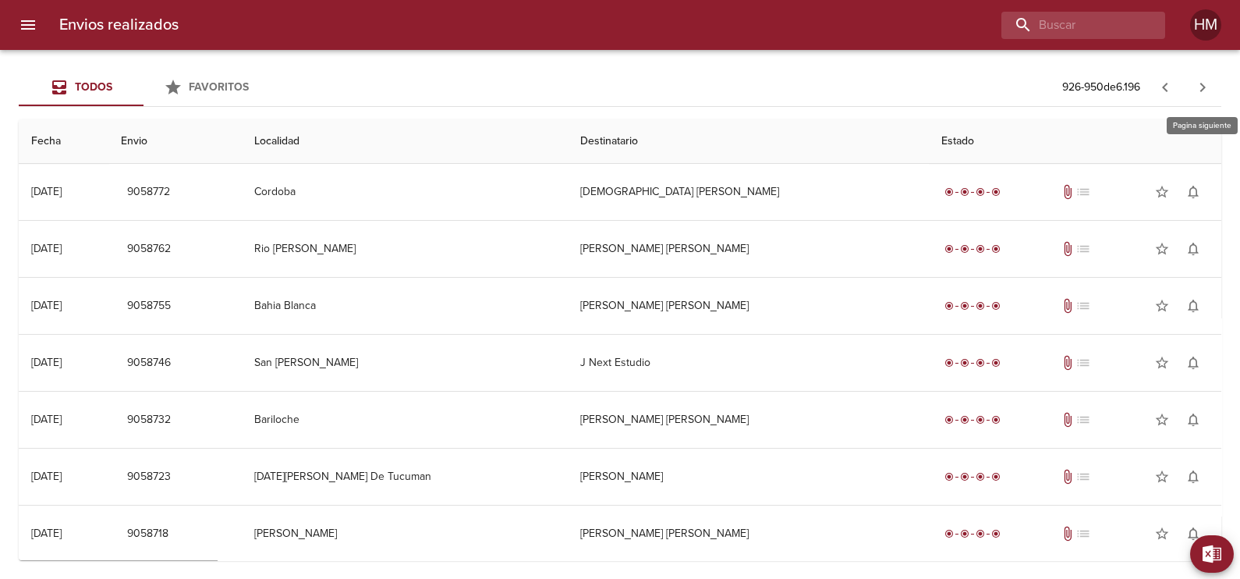
click at [1205, 87] on icon "button" at bounding box center [1202, 87] width 19 height 19
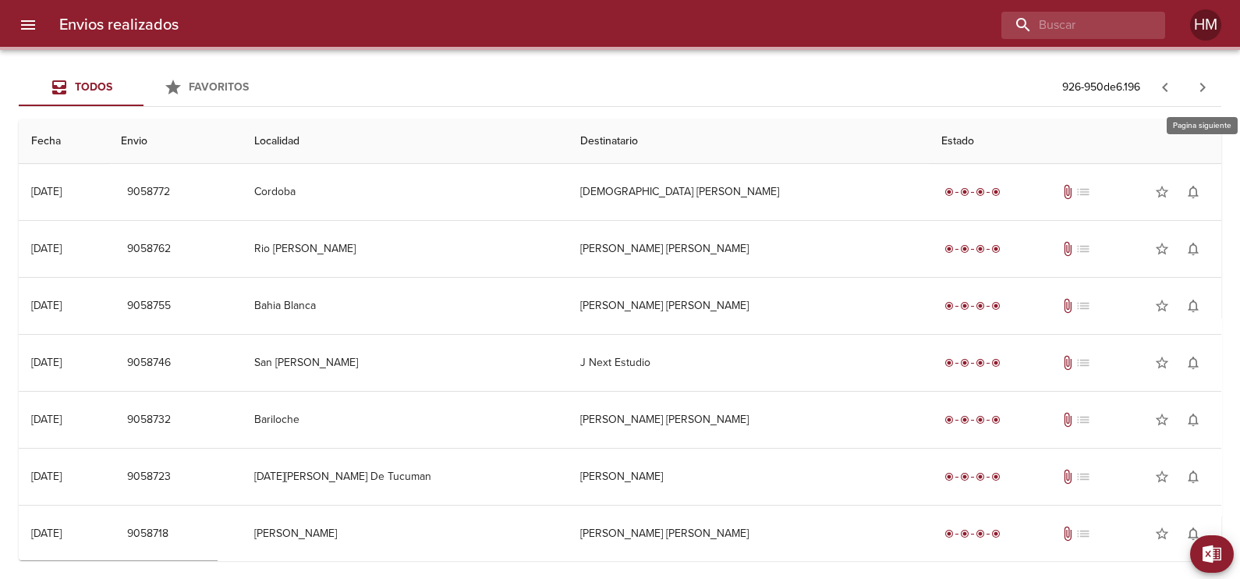
click at [1205, 87] on icon "button" at bounding box center [1202, 87] width 19 height 19
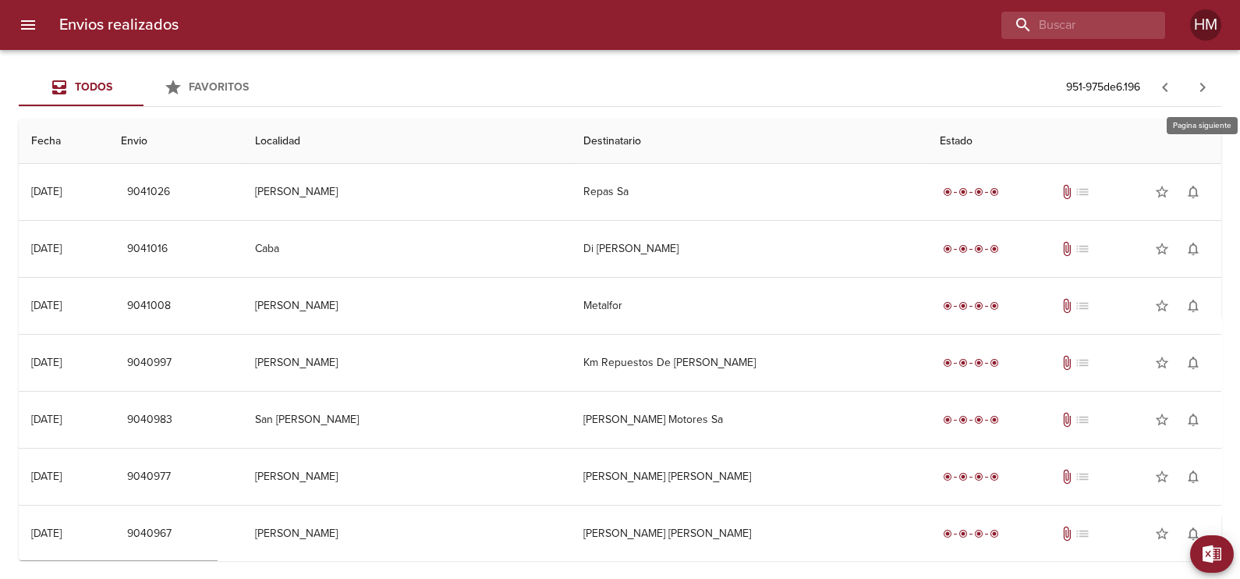
click at [1196, 89] on icon "button" at bounding box center [1202, 87] width 19 height 19
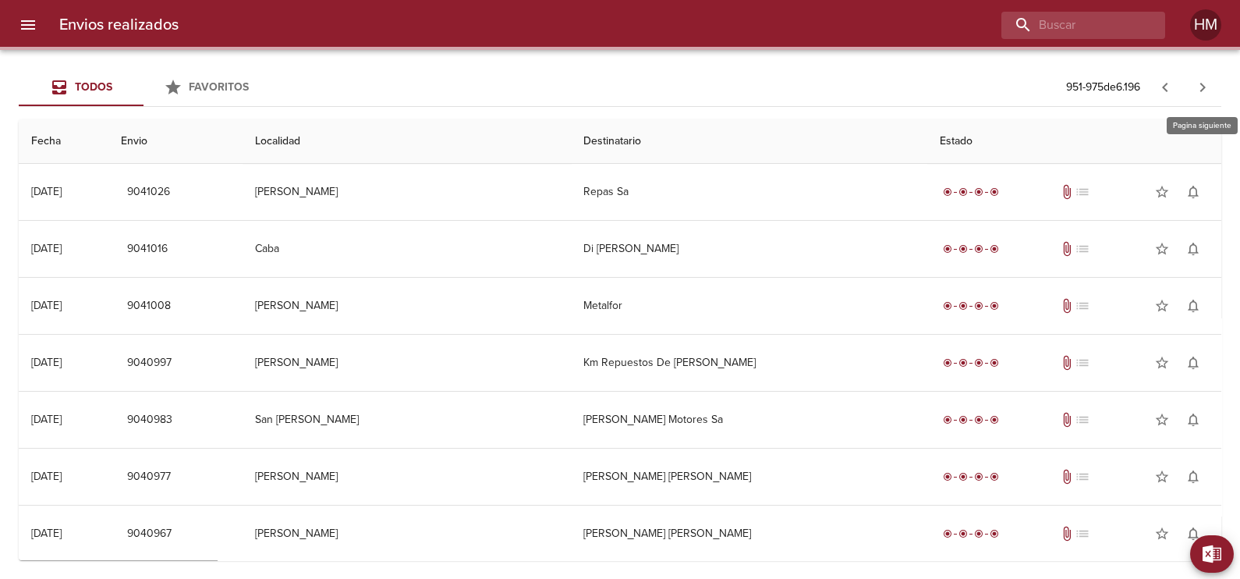
click at [1196, 89] on icon "button" at bounding box center [1202, 87] width 19 height 19
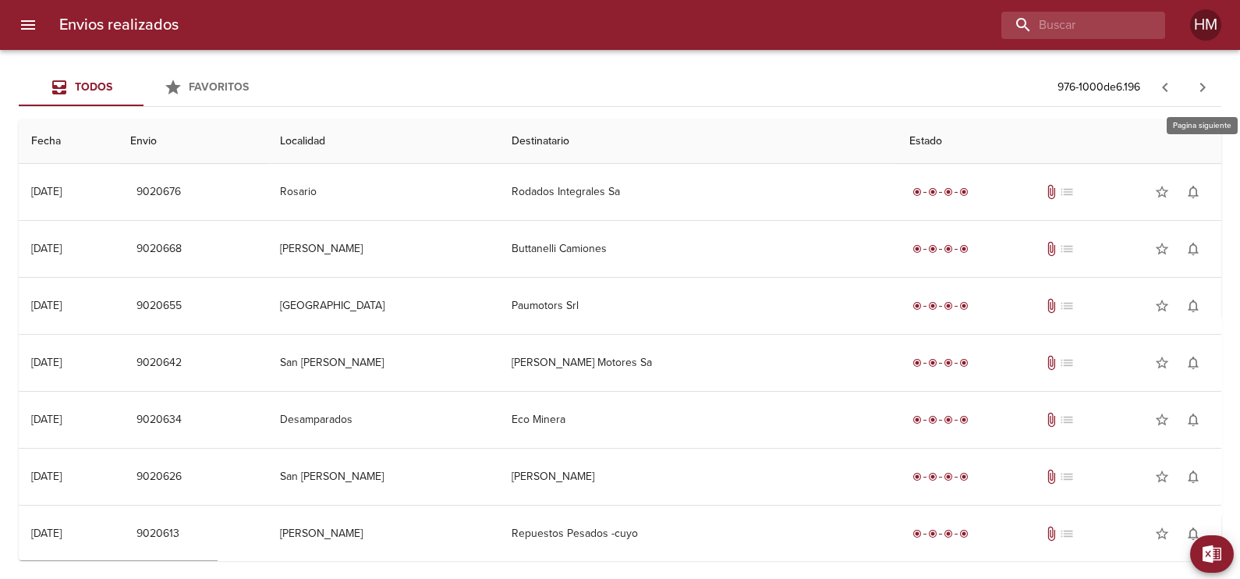
click at [1196, 89] on icon "button" at bounding box center [1202, 87] width 19 height 19
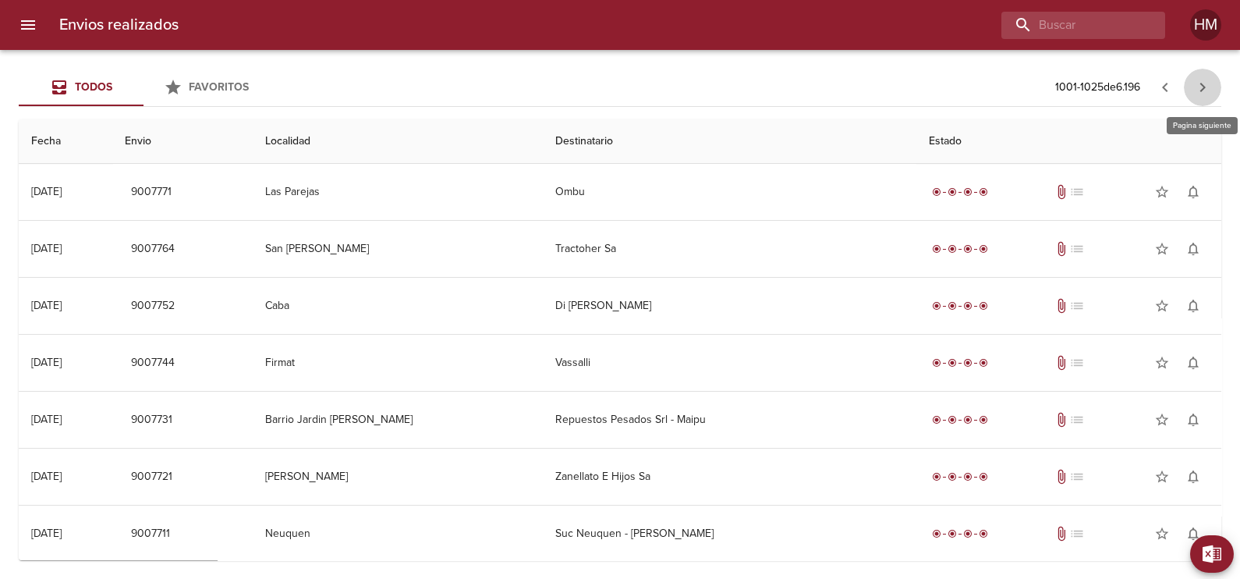
click at [1196, 84] on icon "button" at bounding box center [1202, 87] width 19 height 19
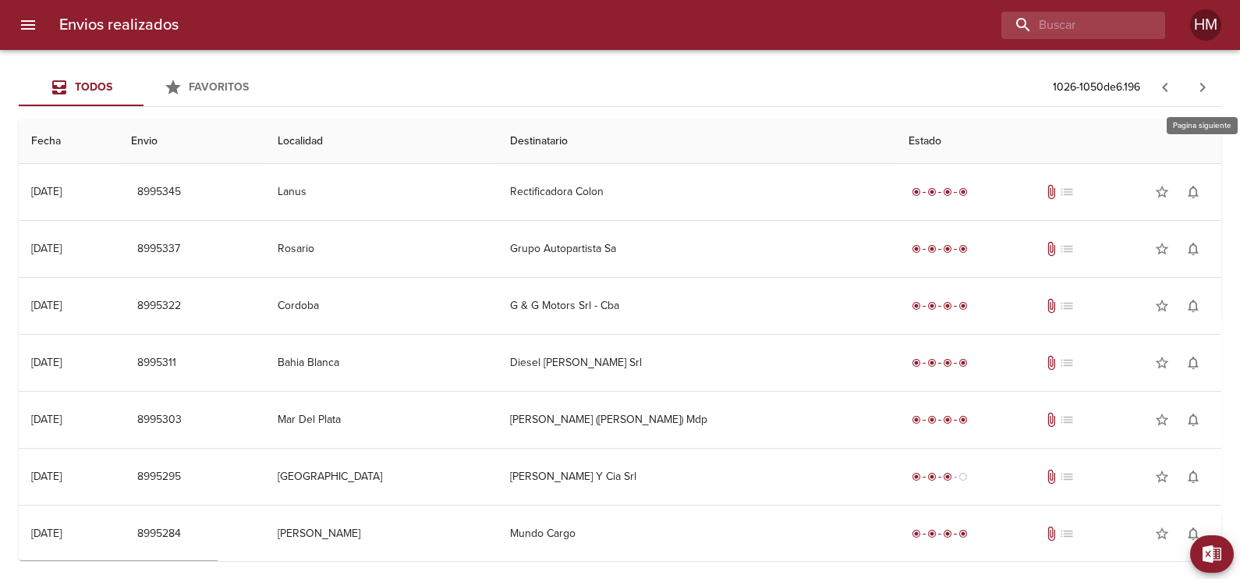
click at [1196, 84] on icon "button" at bounding box center [1202, 87] width 19 height 19
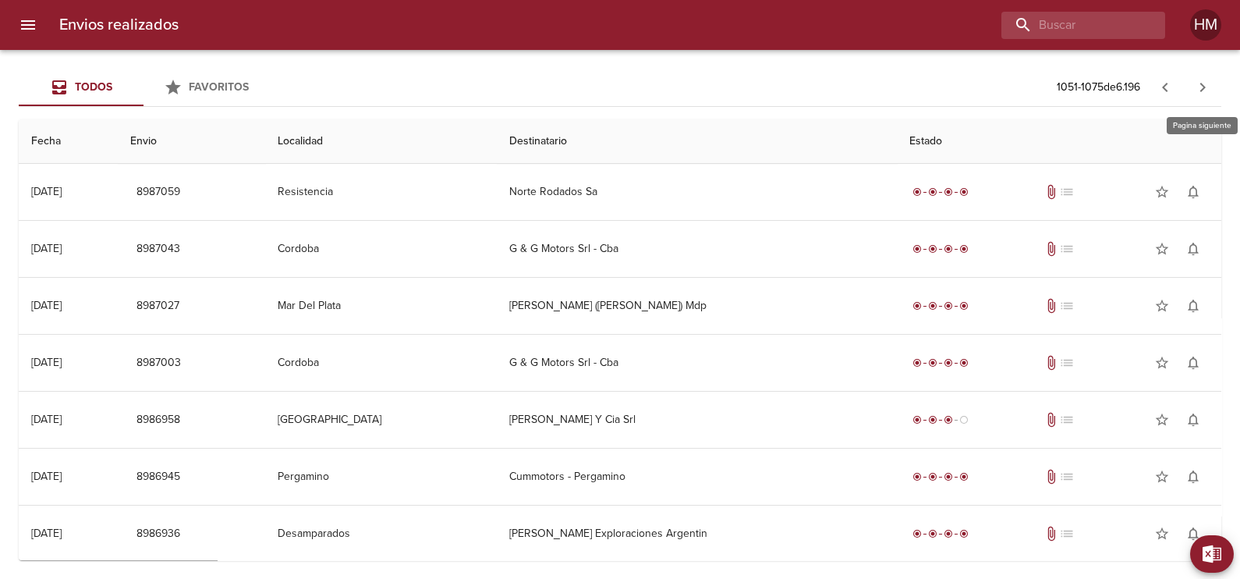
click at [1196, 84] on icon "button" at bounding box center [1202, 87] width 19 height 19
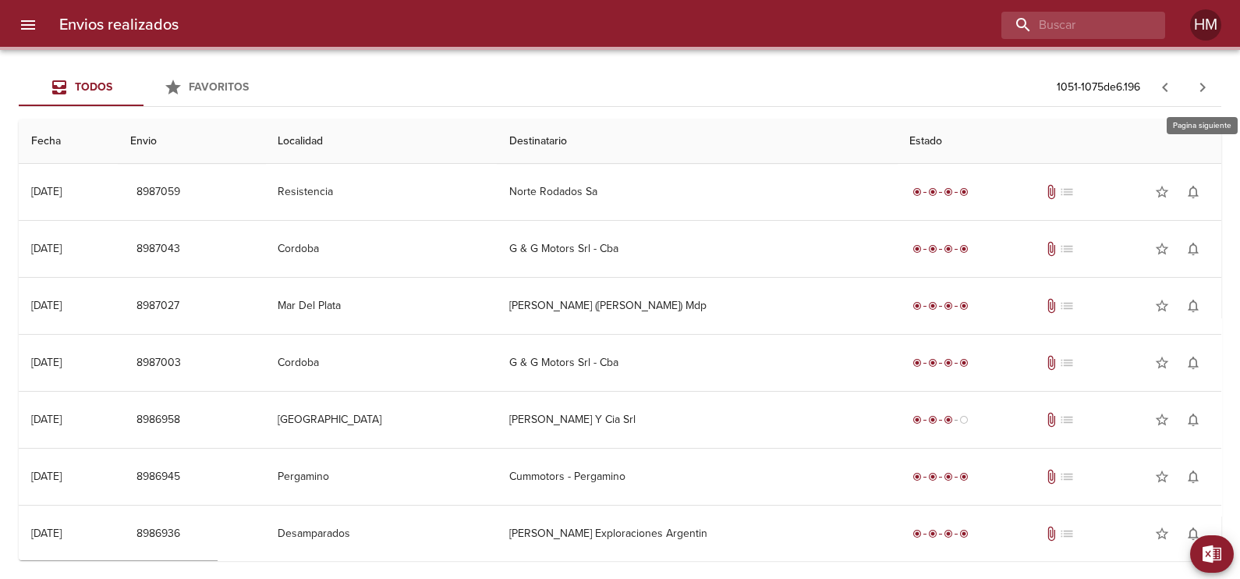
click at [1196, 84] on icon "button" at bounding box center [1202, 87] width 19 height 19
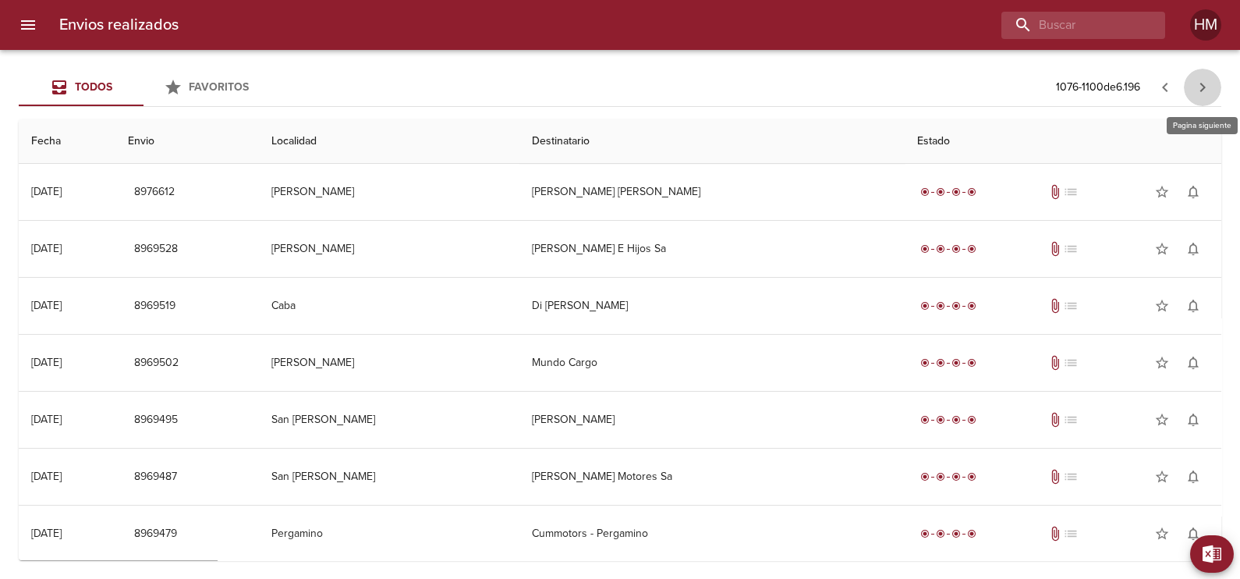
click at [1196, 84] on icon "button" at bounding box center [1202, 87] width 19 height 19
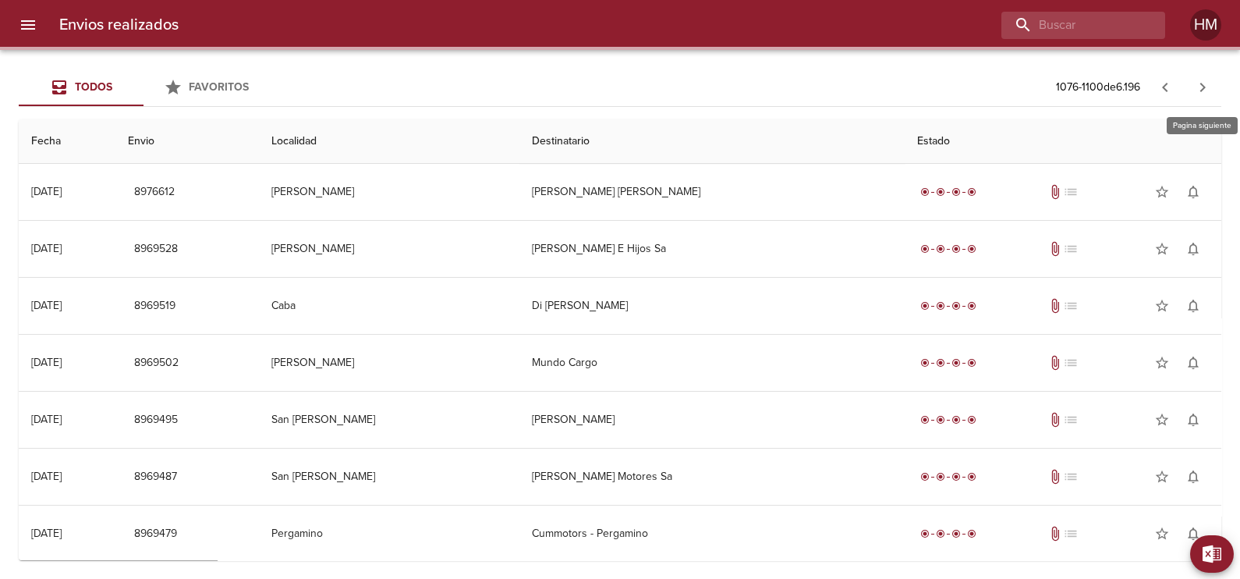
click at [1196, 84] on icon "button" at bounding box center [1202, 87] width 19 height 19
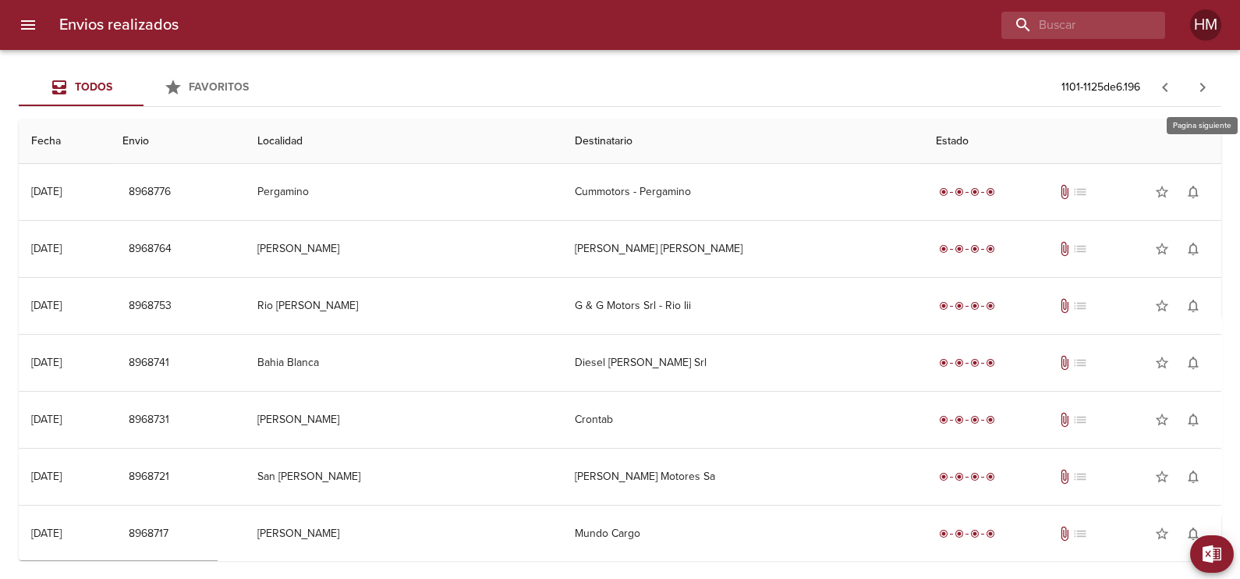
click at [1196, 84] on icon "button" at bounding box center [1202, 87] width 19 height 19
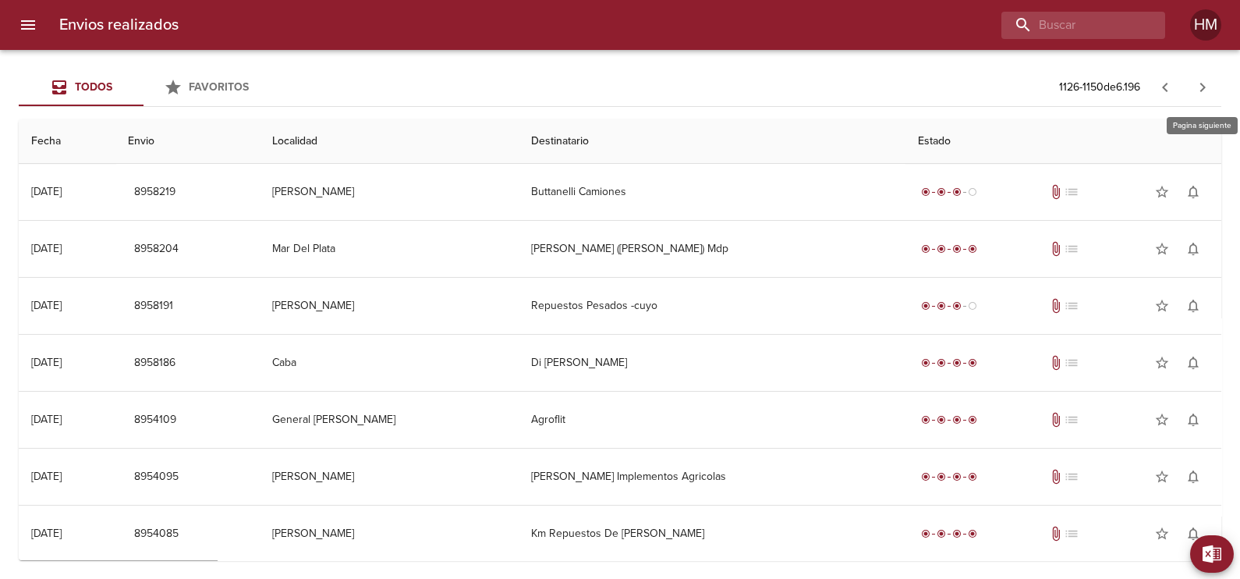
click at [1196, 84] on icon "button" at bounding box center [1202, 87] width 19 height 19
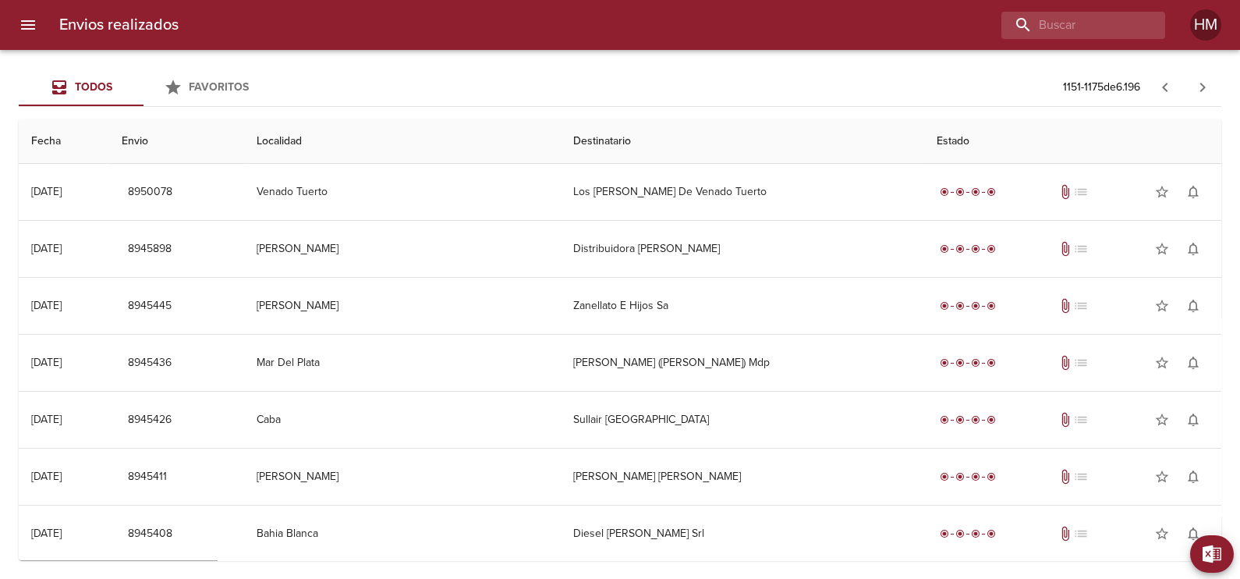
click at [1201, 83] on icon "button" at bounding box center [1202, 87] width 5 height 9
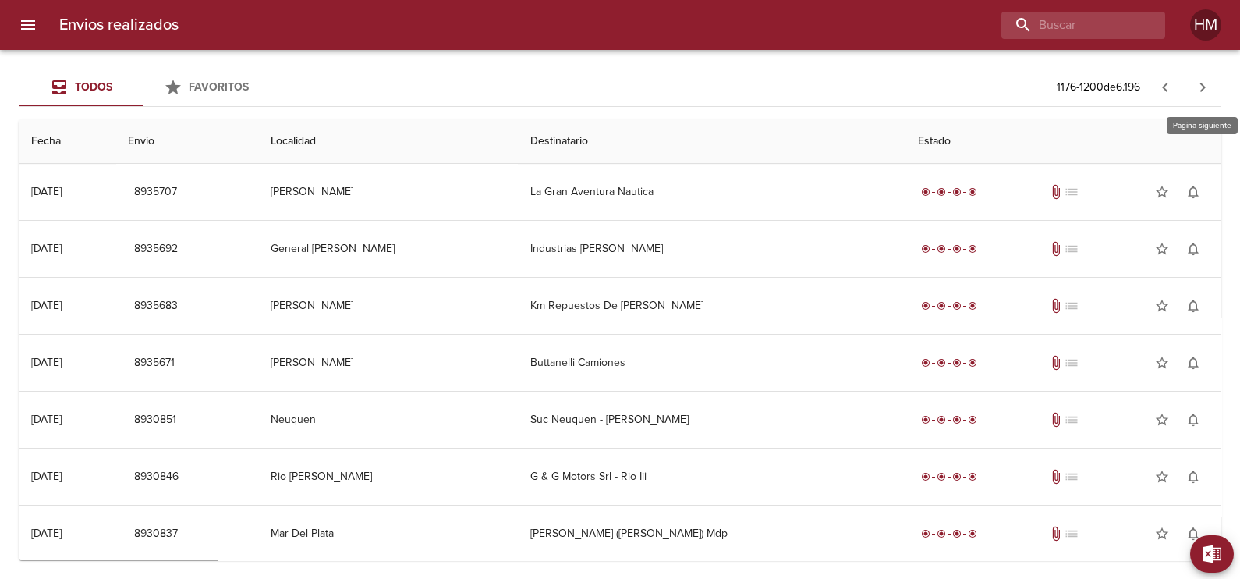
click at [1201, 83] on icon "button" at bounding box center [1202, 87] width 5 height 9
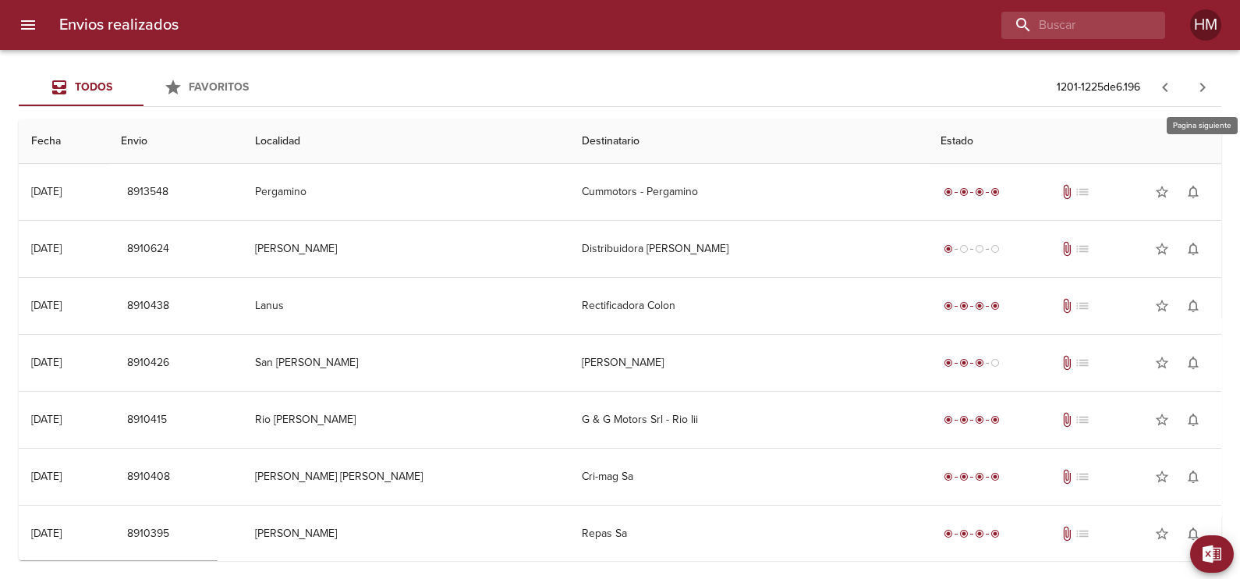
click at [1199, 83] on icon "button" at bounding box center [1202, 87] width 19 height 19
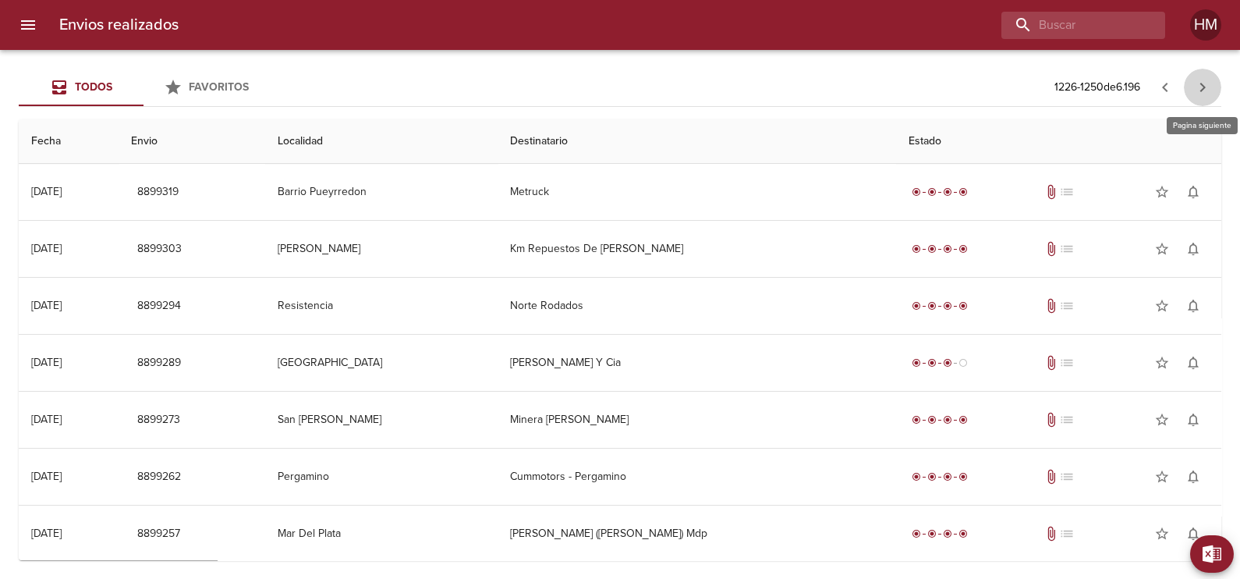
click at [1205, 87] on icon "button" at bounding box center [1202, 87] width 5 height 9
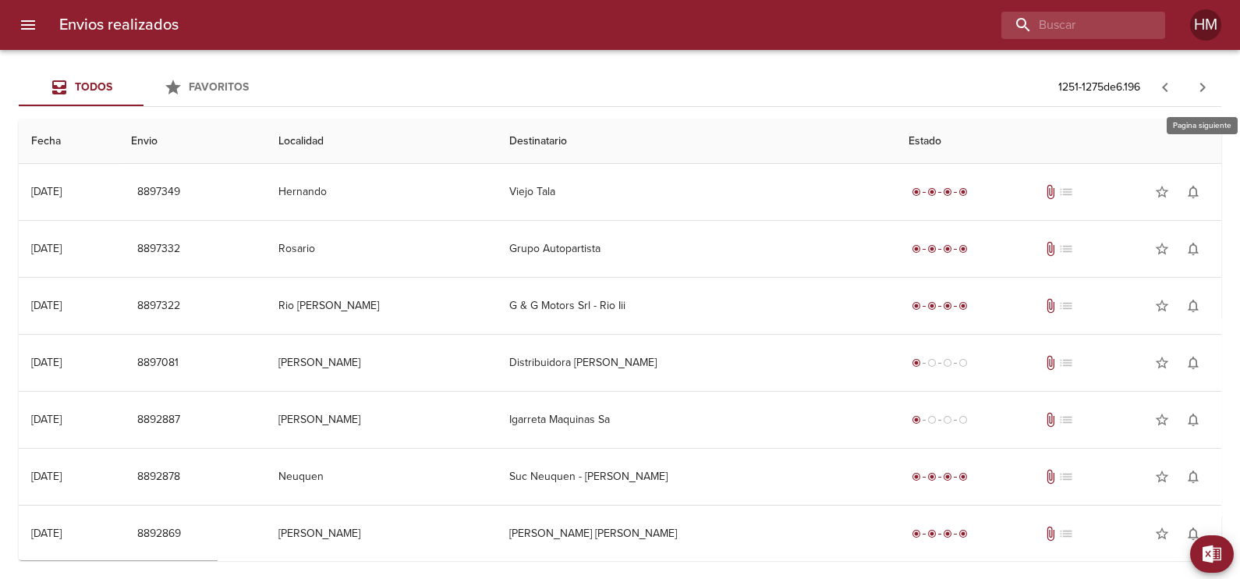
click at [1205, 87] on icon "button" at bounding box center [1202, 87] width 5 height 9
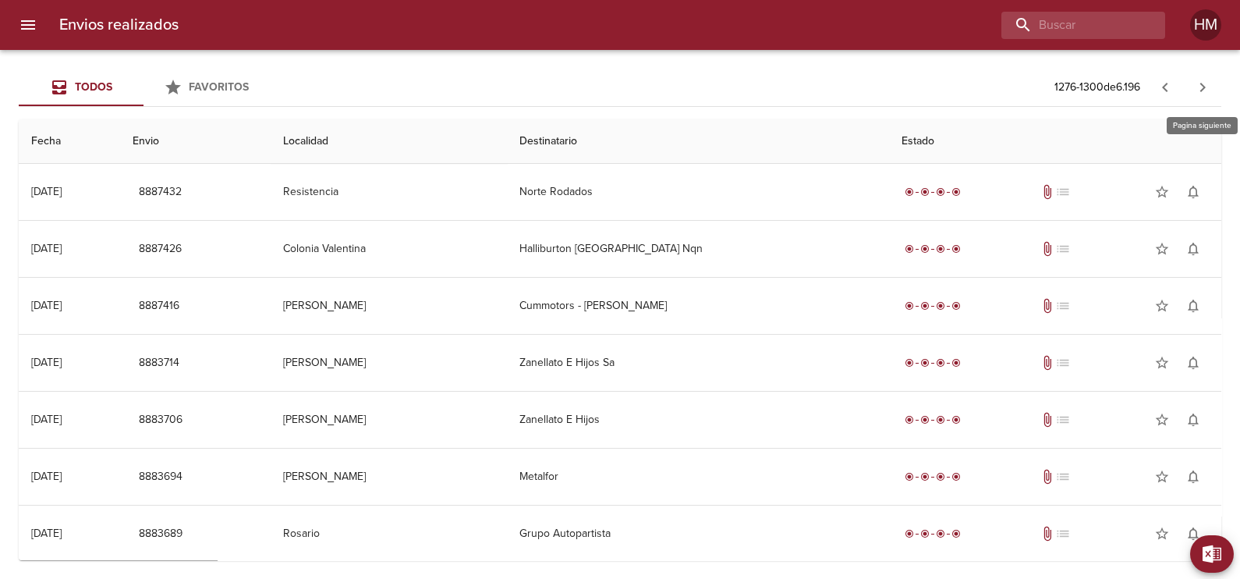
click at [1205, 87] on icon "button" at bounding box center [1202, 87] width 5 height 9
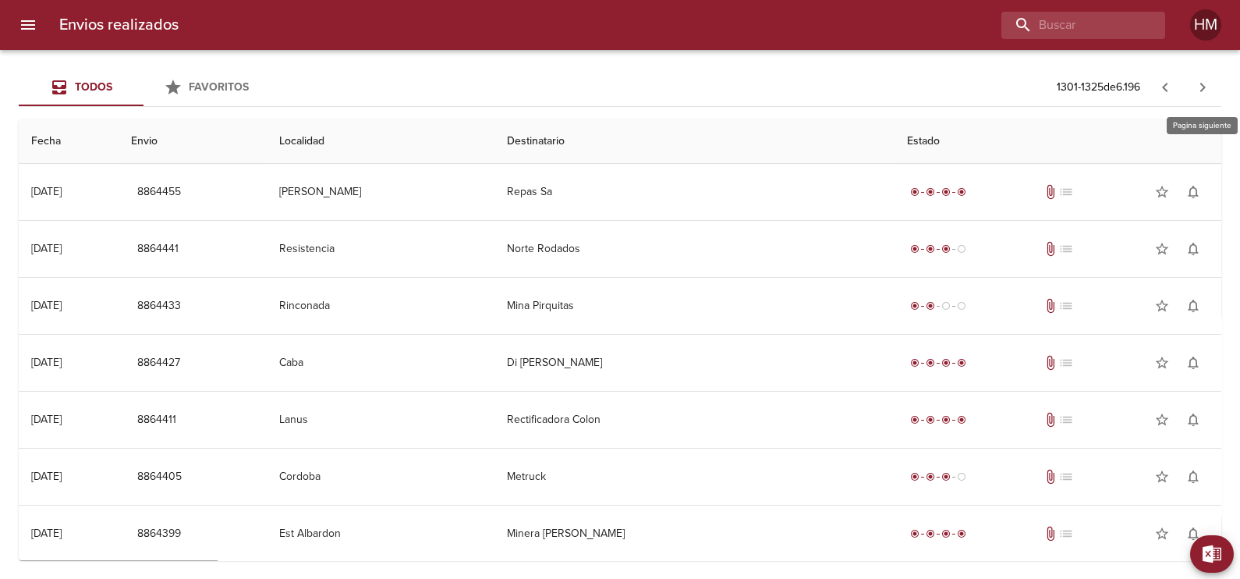
click at [1205, 87] on icon "button" at bounding box center [1202, 87] width 5 height 9
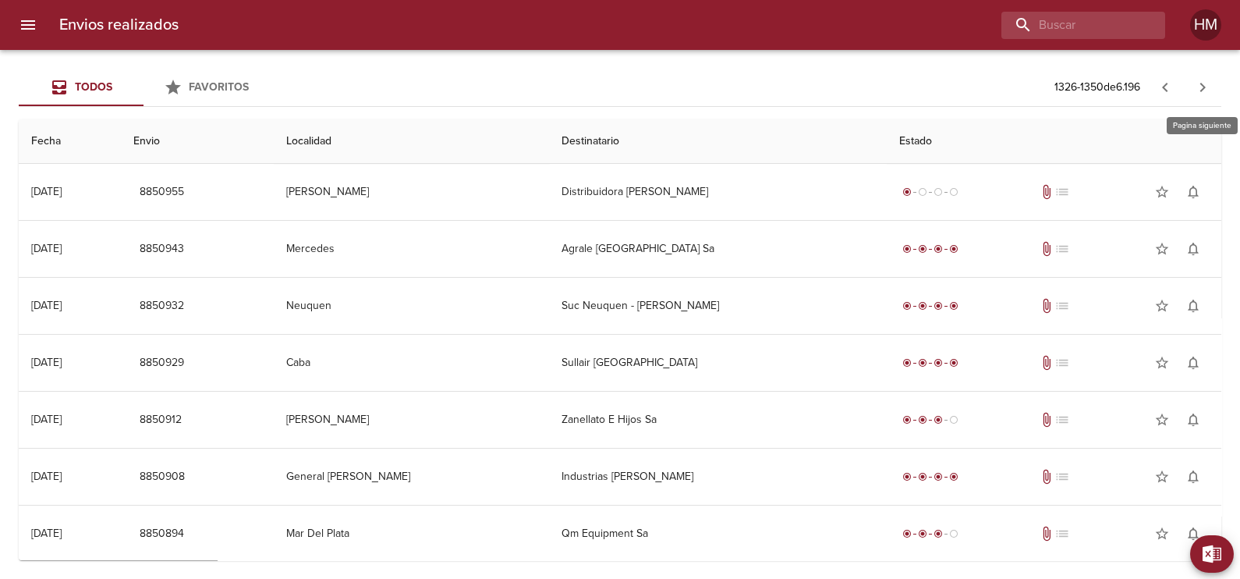
click at [1205, 87] on icon "button" at bounding box center [1202, 87] width 5 height 9
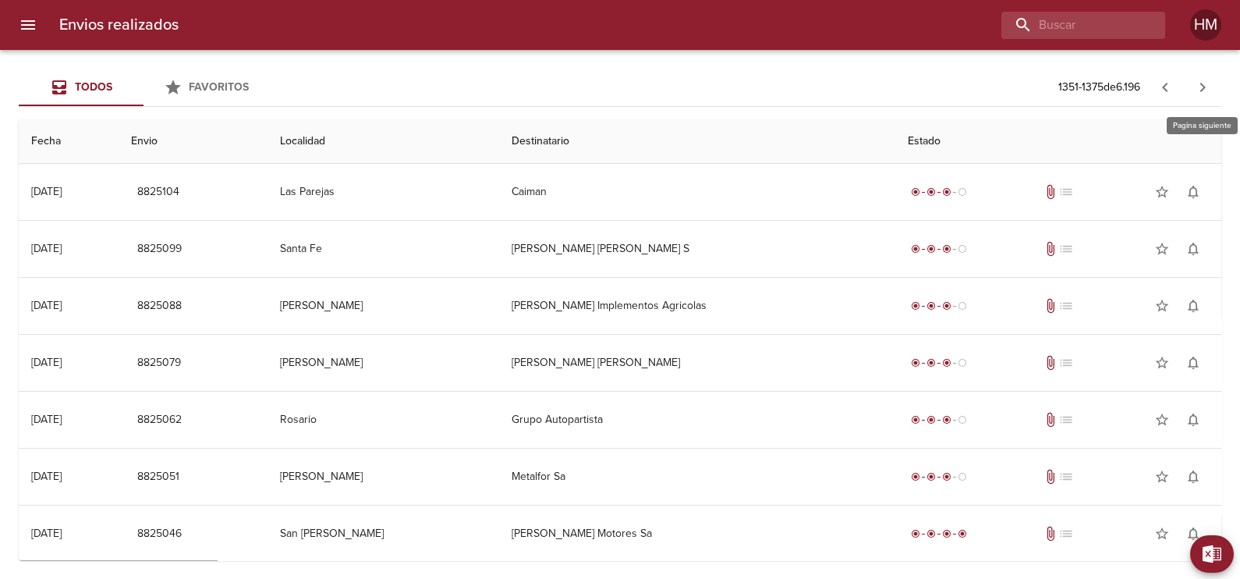
click at [1205, 87] on icon "button" at bounding box center [1202, 87] width 5 height 9
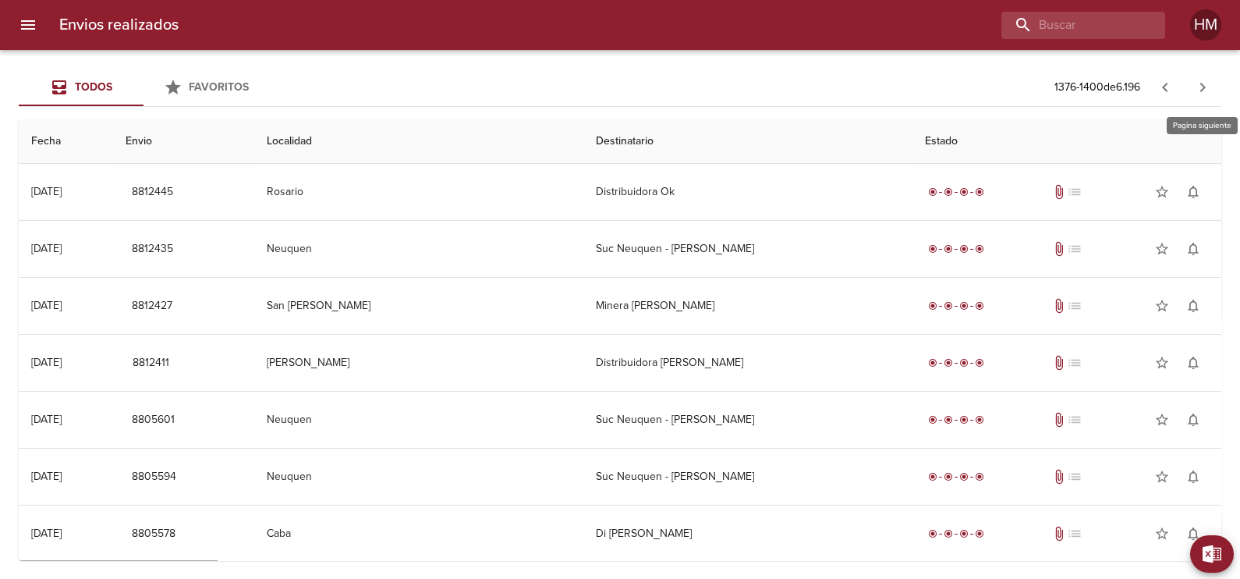
click at [1205, 87] on icon "button" at bounding box center [1202, 87] width 5 height 9
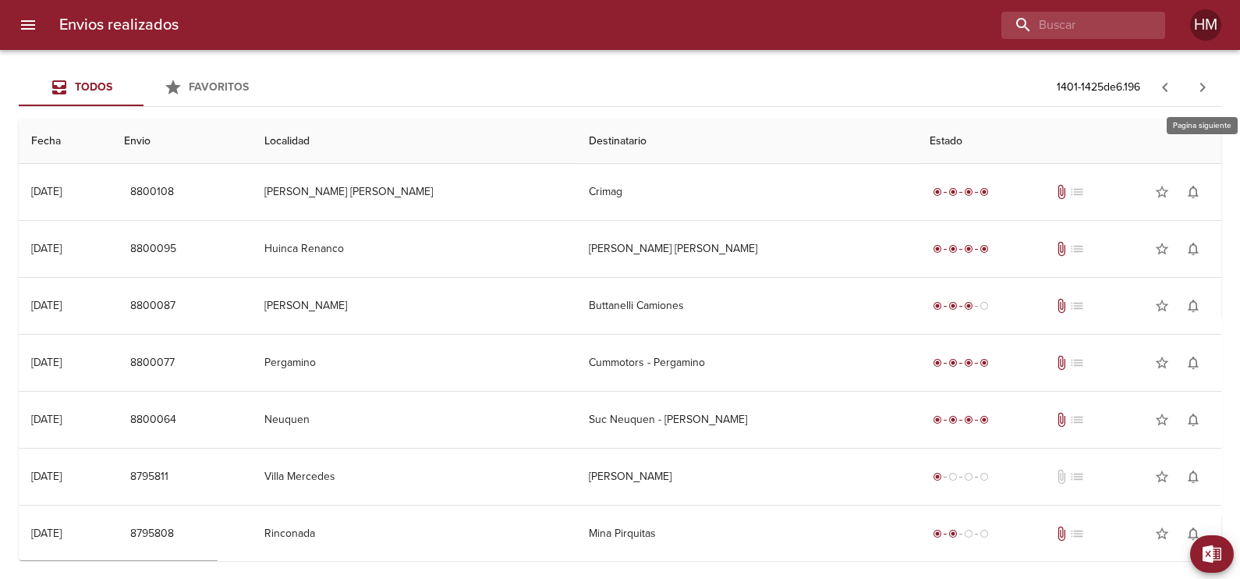
click at [1205, 87] on icon "button" at bounding box center [1202, 87] width 5 height 9
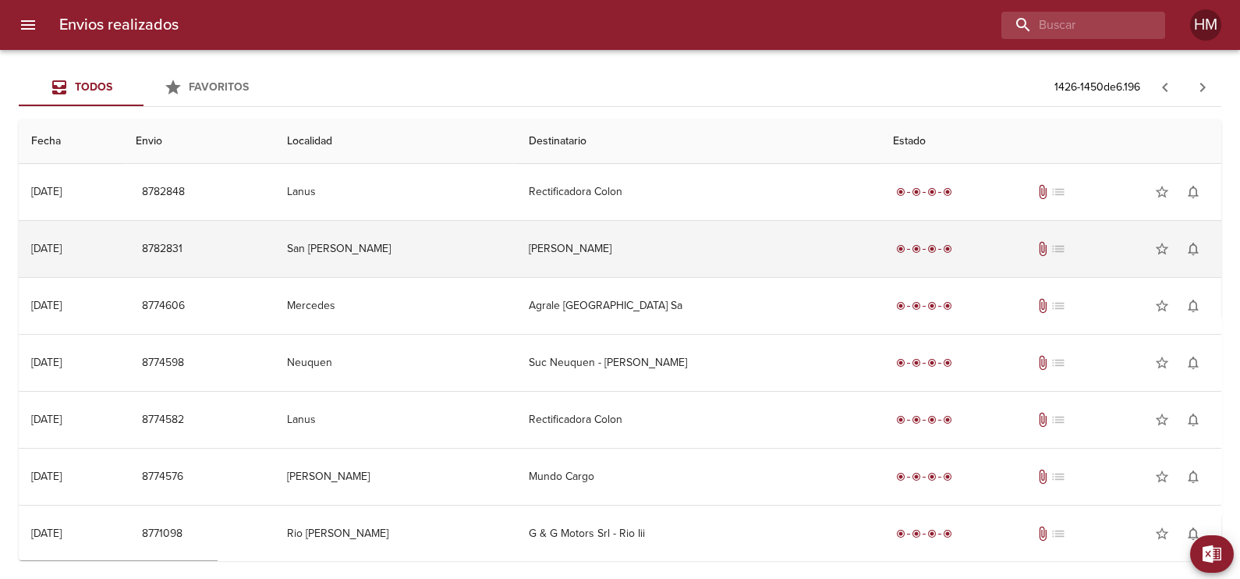
click at [576, 265] on td "[PERSON_NAME]" at bounding box center [697, 249] width 363 height 56
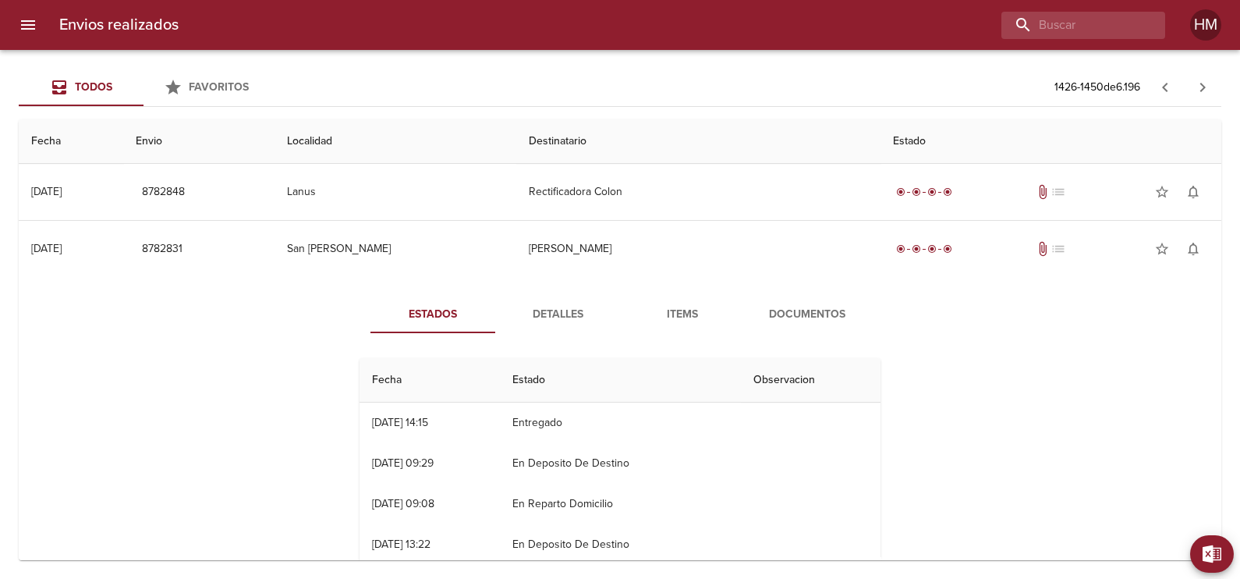
click at [564, 310] on span "Detalles" at bounding box center [558, 314] width 106 height 19
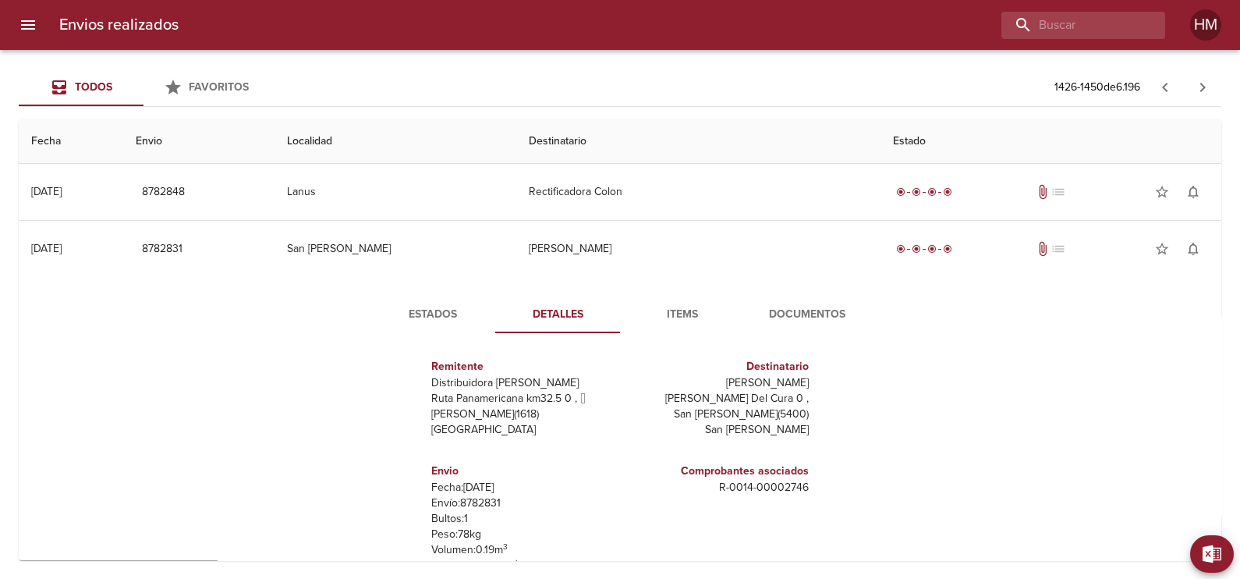
scroll to position [8, 0]
click at [745, 302] on button "Documentos" at bounding box center [807, 314] width 125 height 37
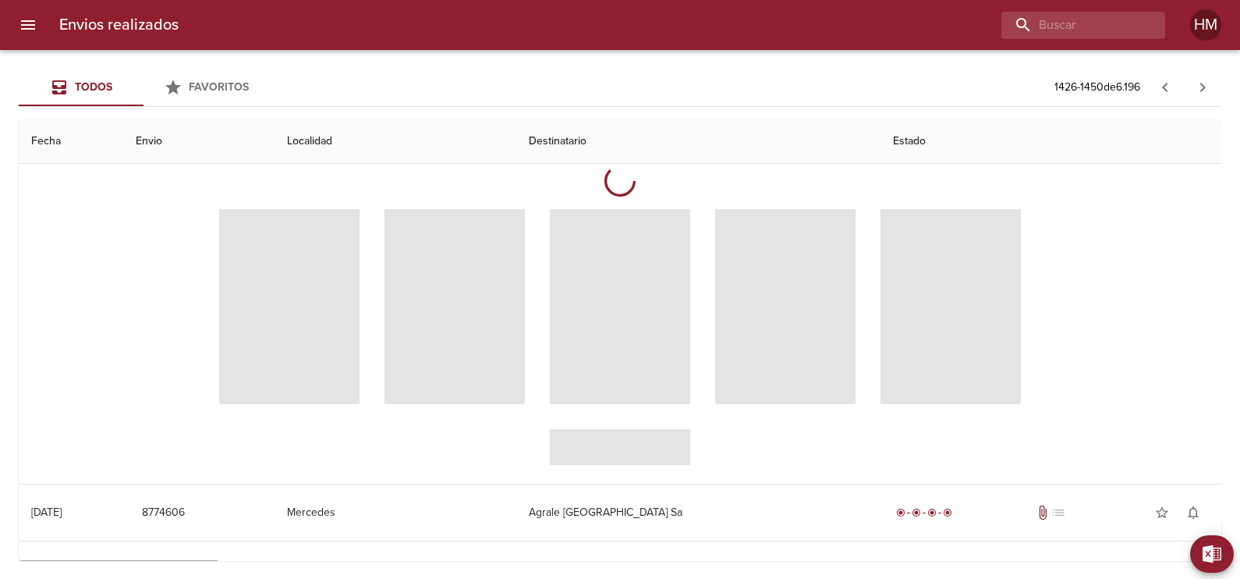
scroll to position [194, 0]
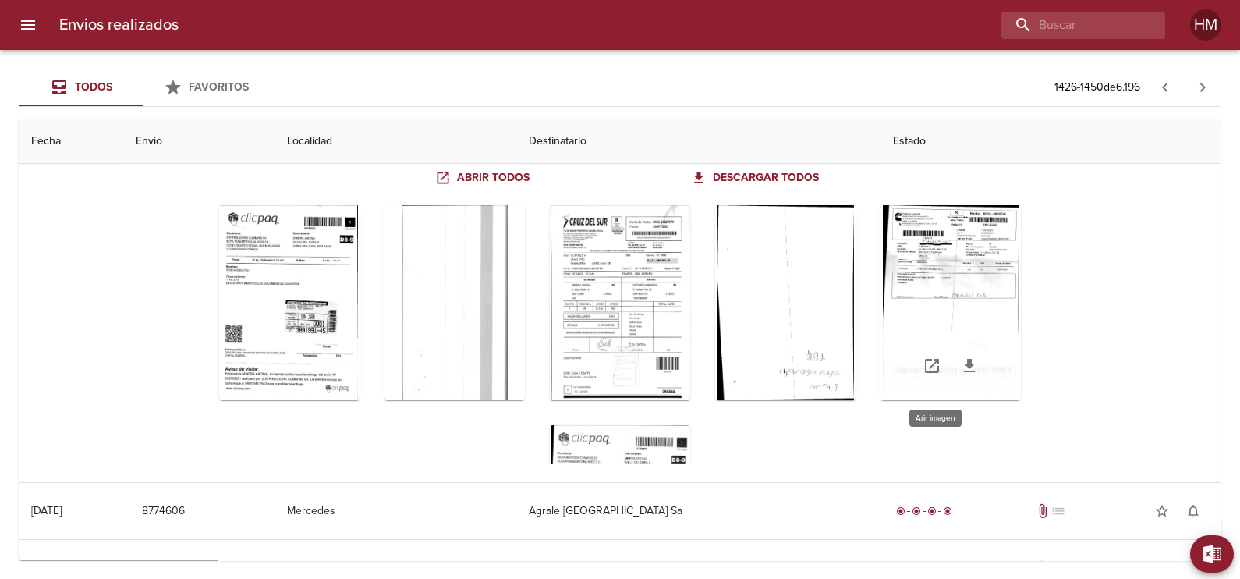
click at [915, 288] on div "Tabla de envíos del cliente" at bounding box center [950, 302] width 140 height 195
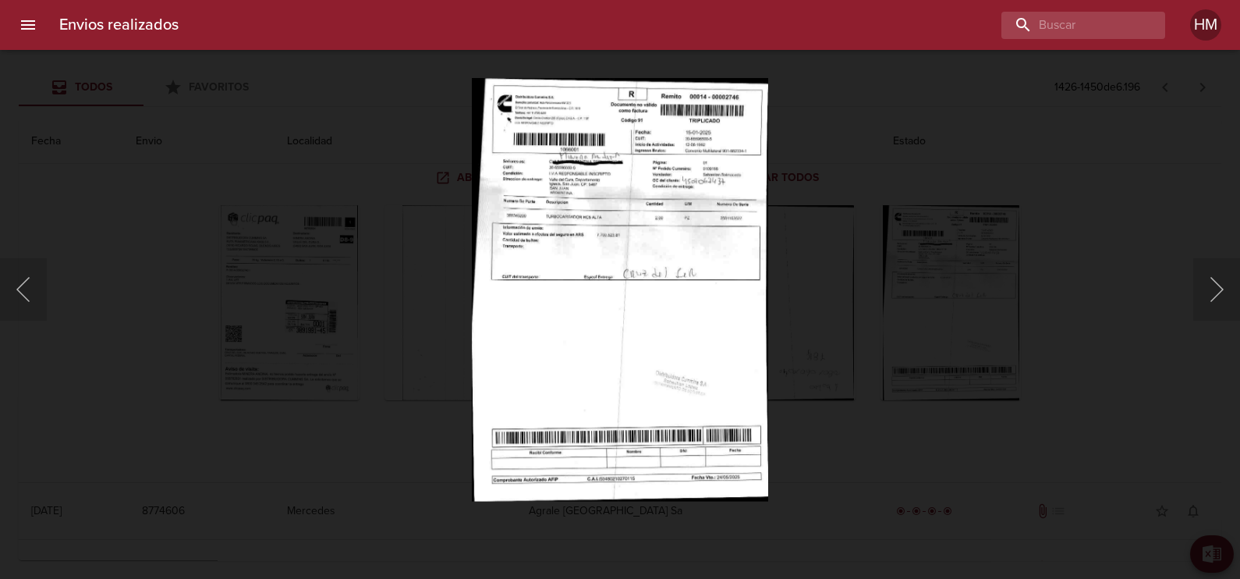
click at [592, 265] on img "Lightbox" at bounding box center [620, 289] width 296 height 423
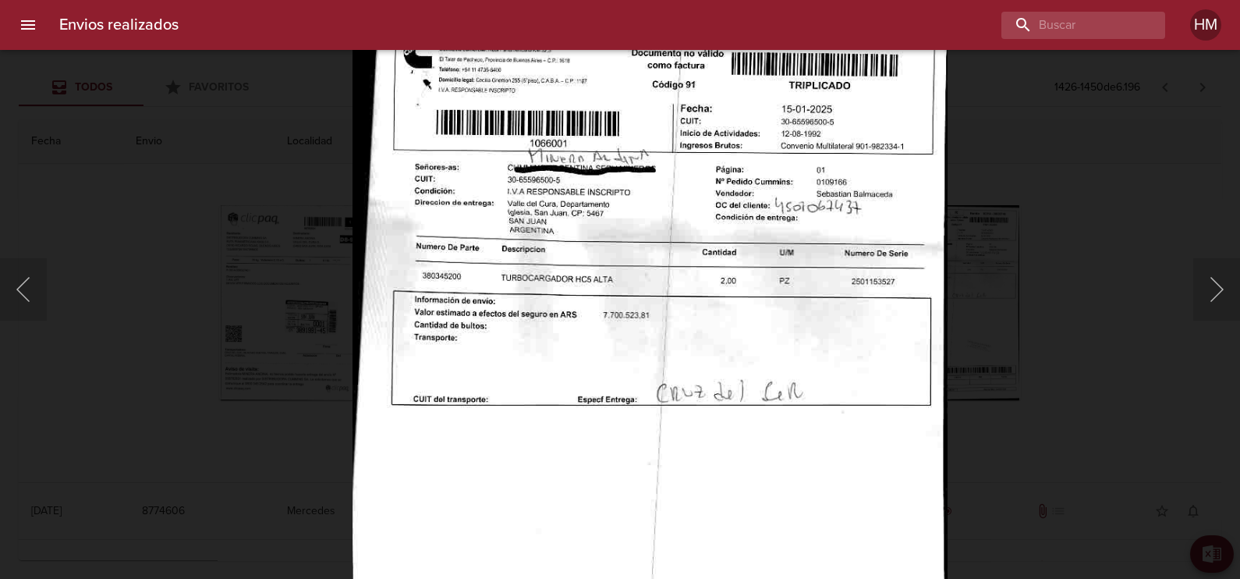
click at [750, 344] on img "Lightbox" at bounding box center [649, 425] width 595 height 850
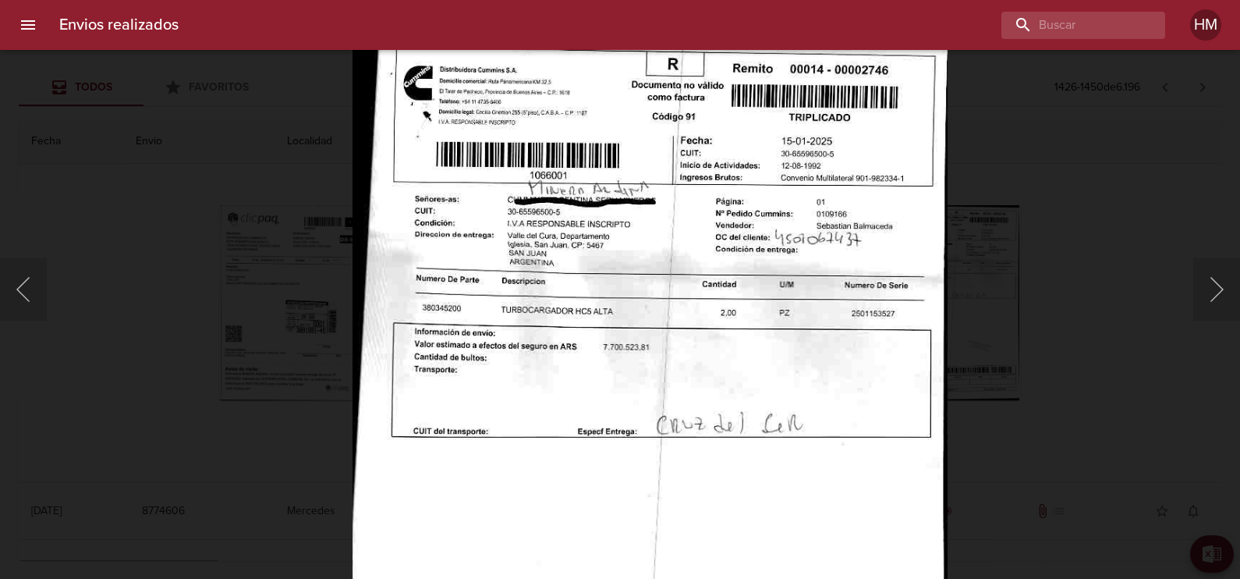
click at [1098, 154] on div "Lightbox" at bounding box center [620, 289] width 1240 height 579
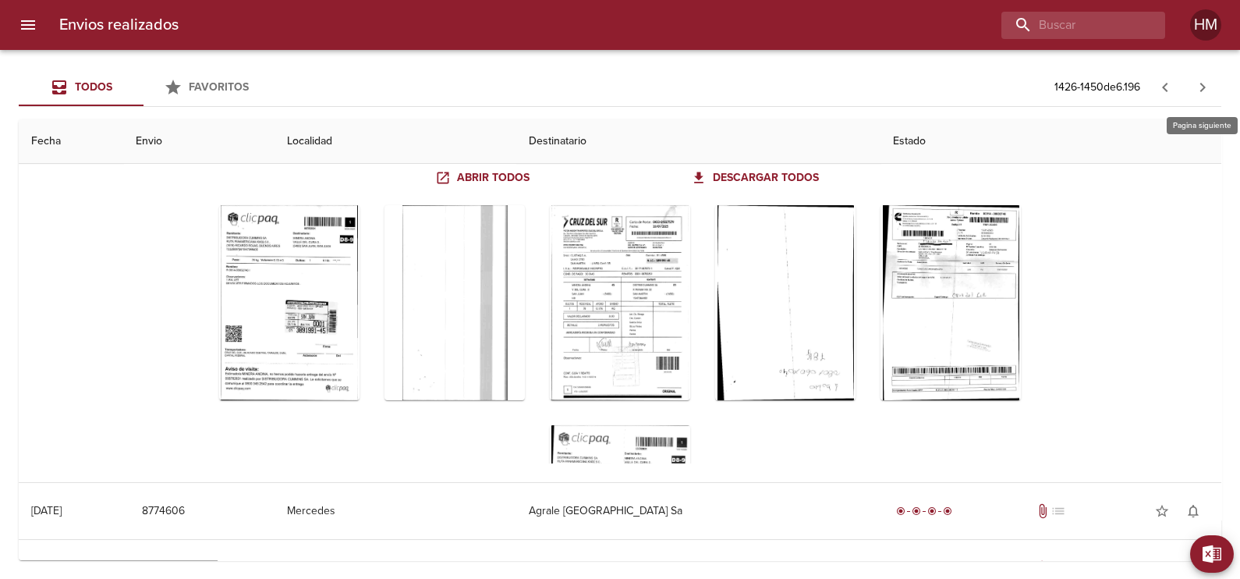
click at [1205, 83] on icon "button" at bounding box center [1202, 87] width 19 height 19
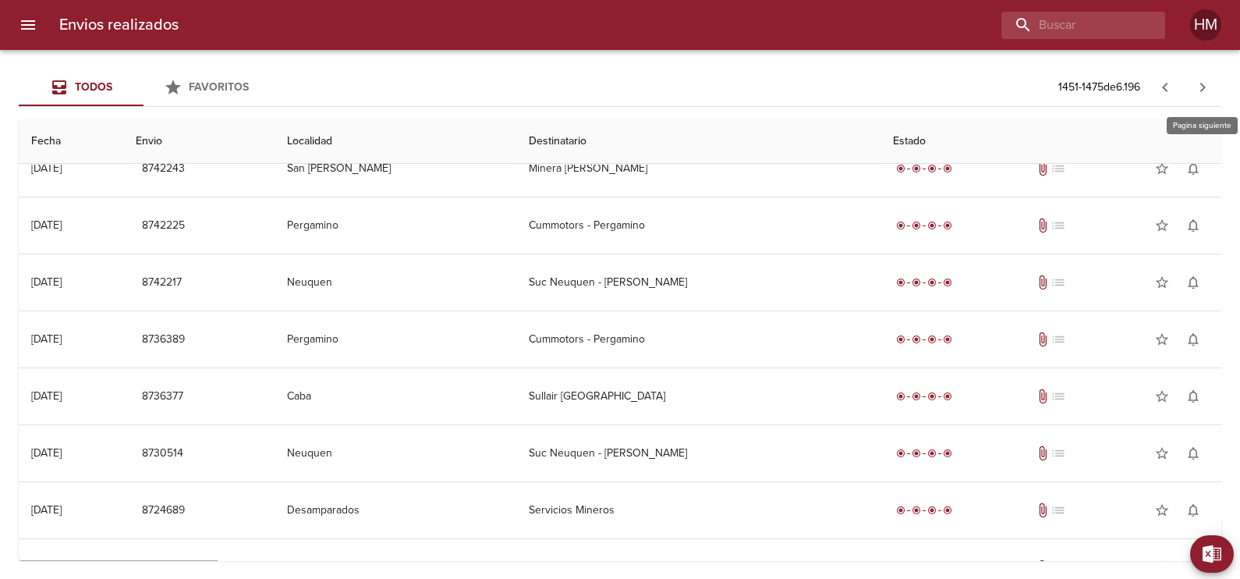
scroll to position [0, 0]
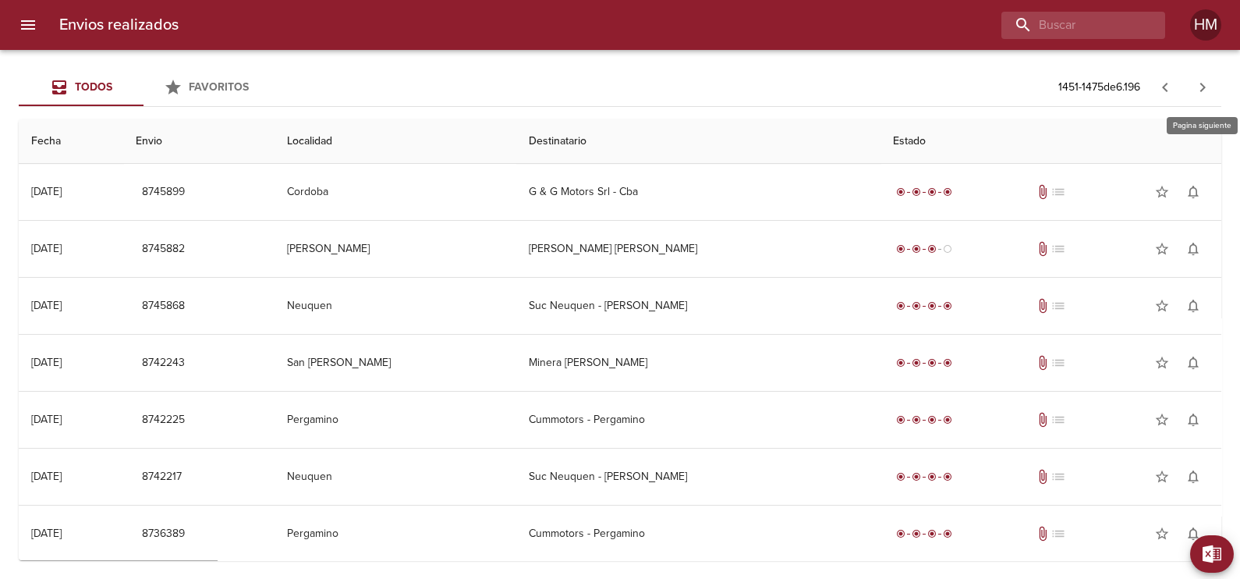
click at [1205, 83] on icon "button" at bounding box center [1202, 87] width 19 height 19
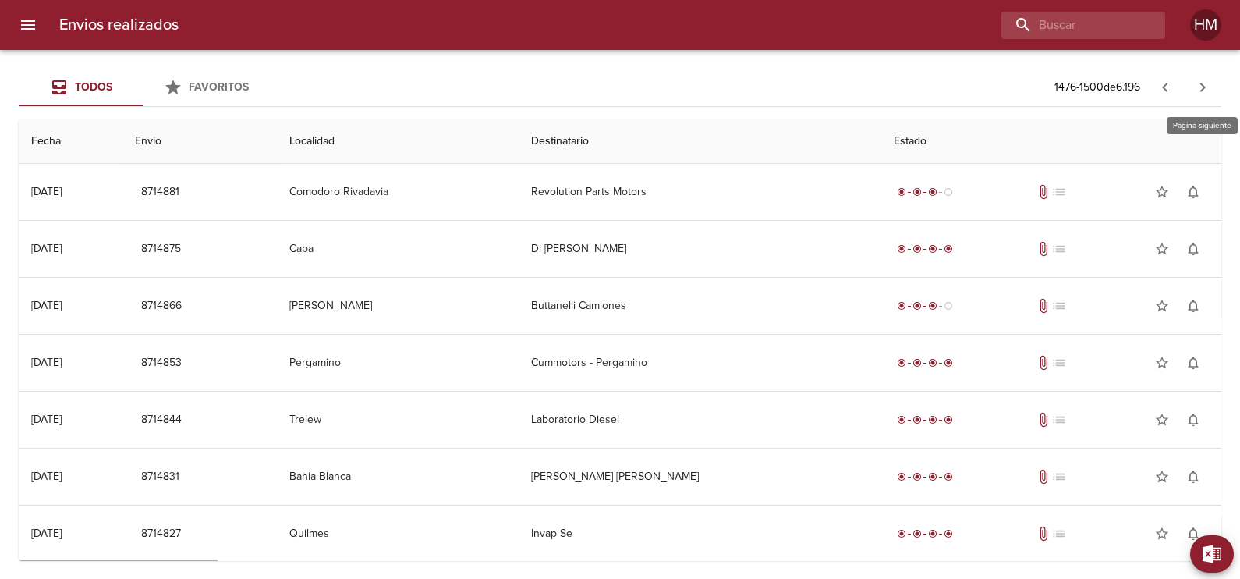
click at [1205, 83] on icon "button" at bounding box center [1202, 87] width 19 height 19
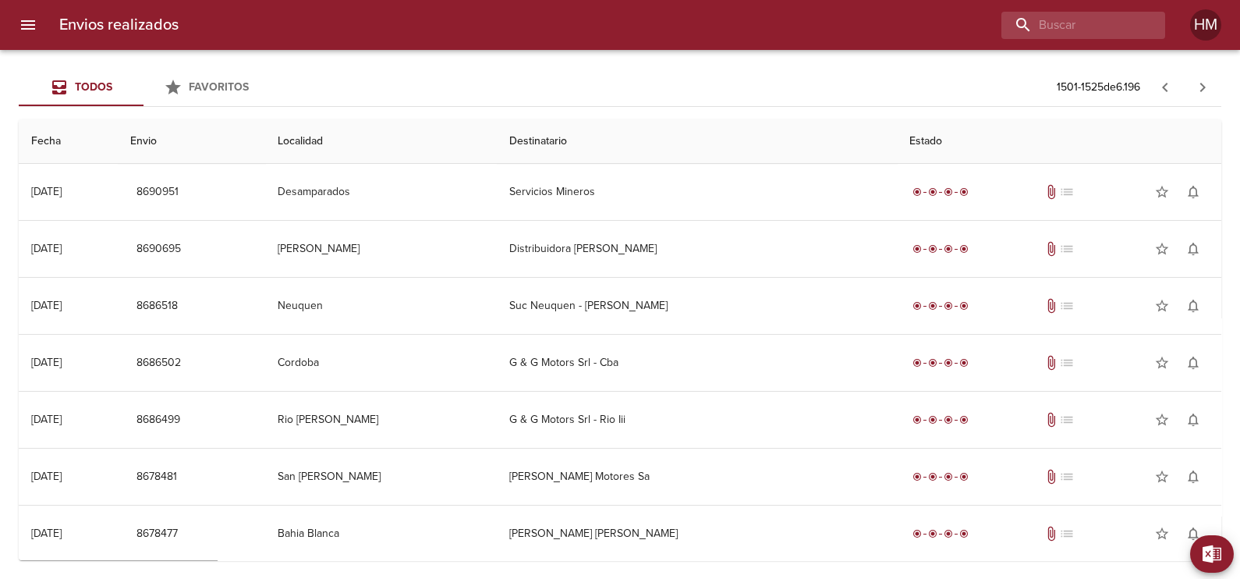
click at [1162, 75] on button "button" at bounding box center [1164, 87] width 37 height 37
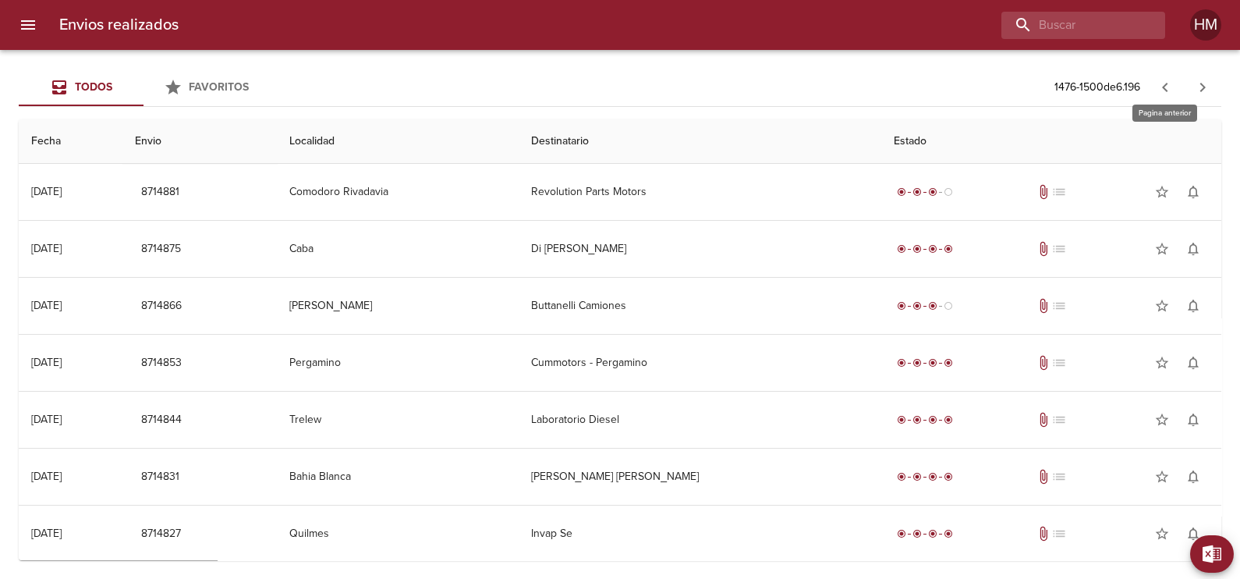
click at [1168, 88] on icon "button" at bounding box center [1165, 87] width 19 height 19
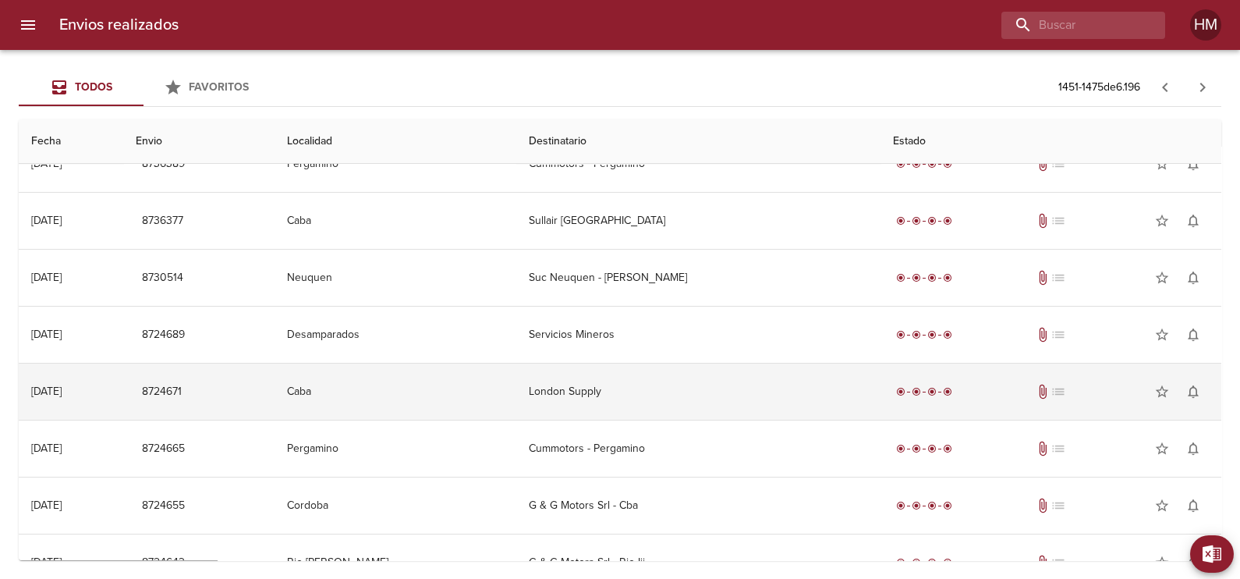
scroll to position [340, 0]
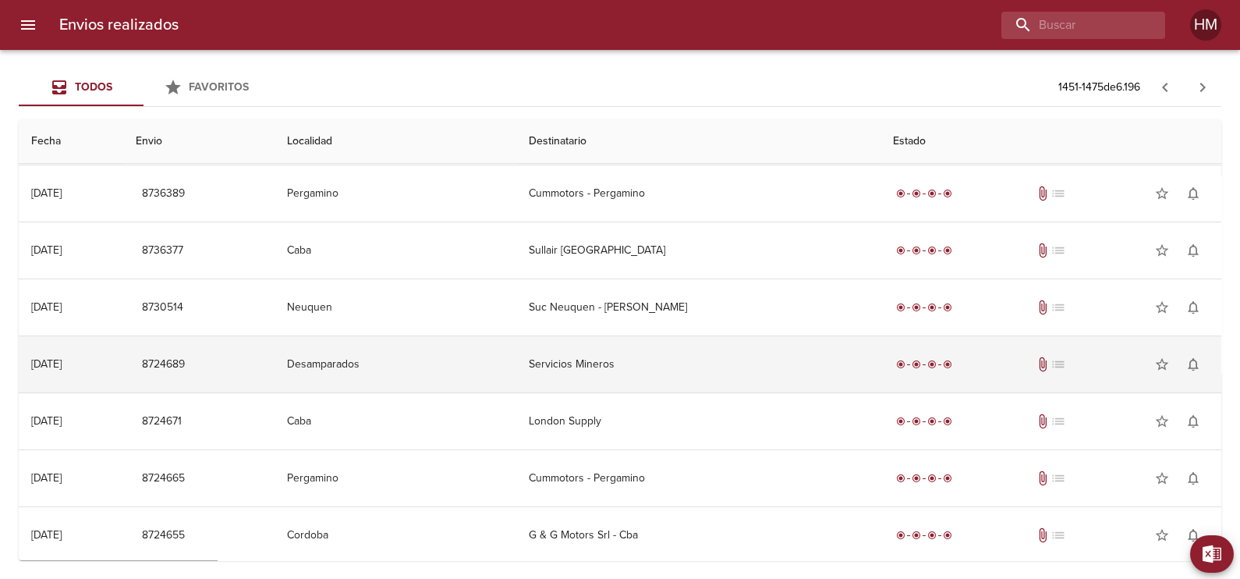
click at [579, 366] on td "Servicios Mineros" at bounding box center [697, 364] width 363 height 56
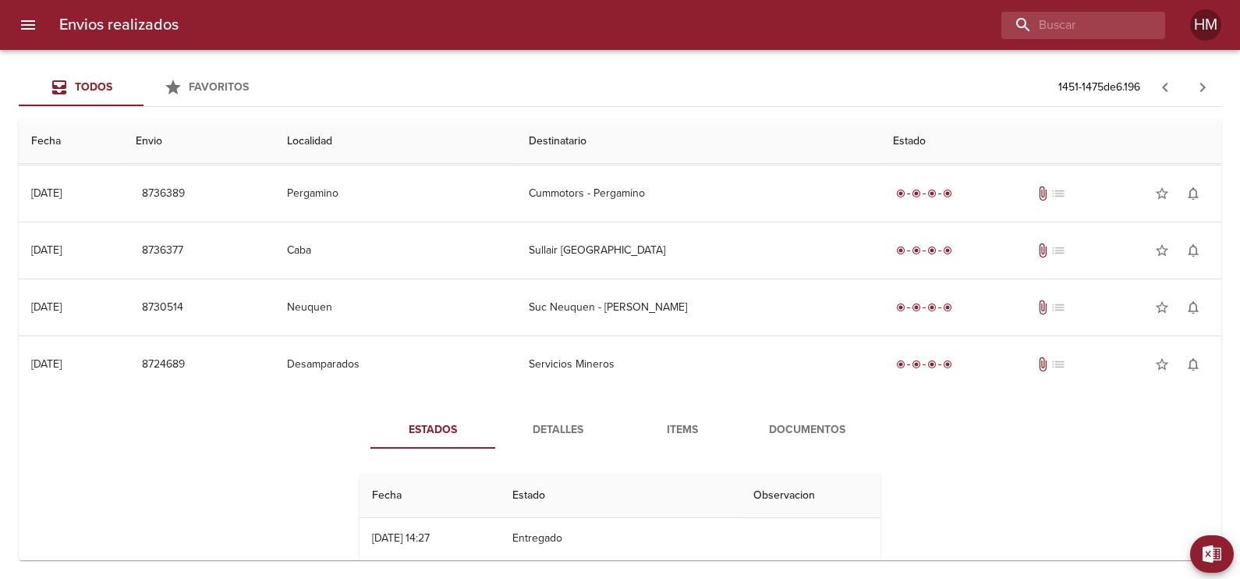
click at [820, 424] on span "Documentos" at bounding box center [807, 429] width 106 height 19
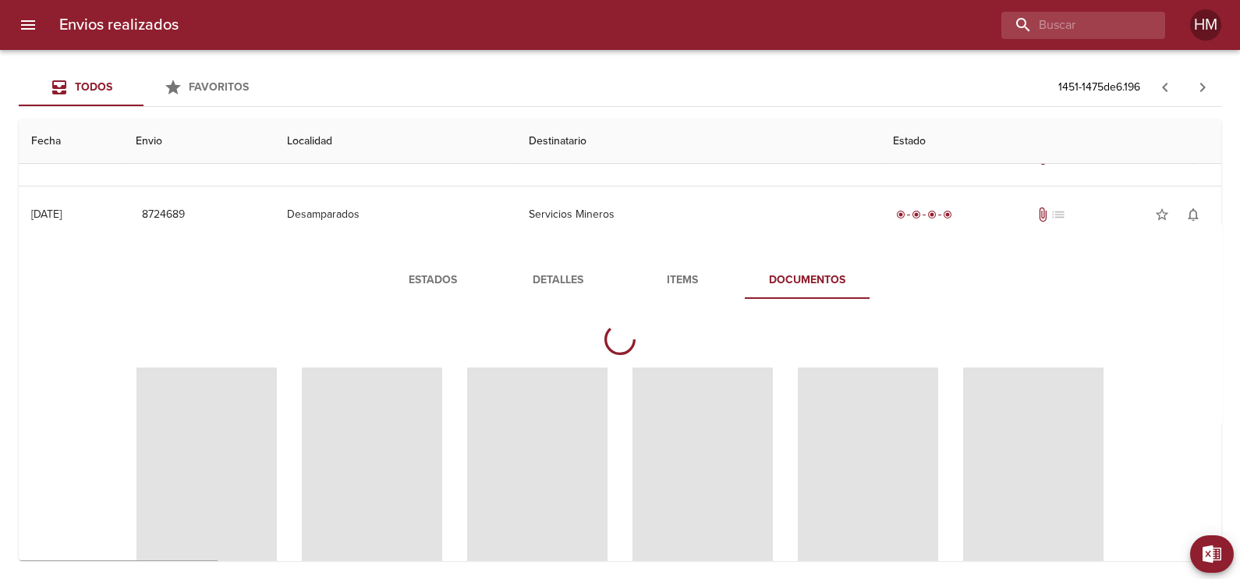
scroll to position [535, 0]
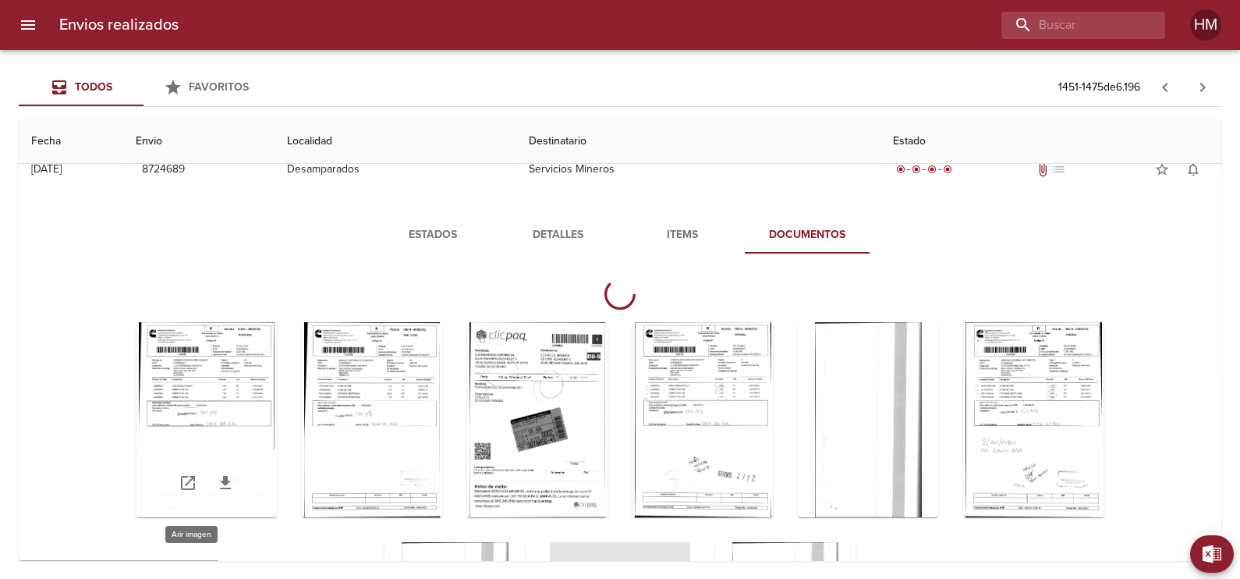
click at [168, 395] on div "Tabla de envíos del cliente" at bounding box center [206, 419] width 140 height 195
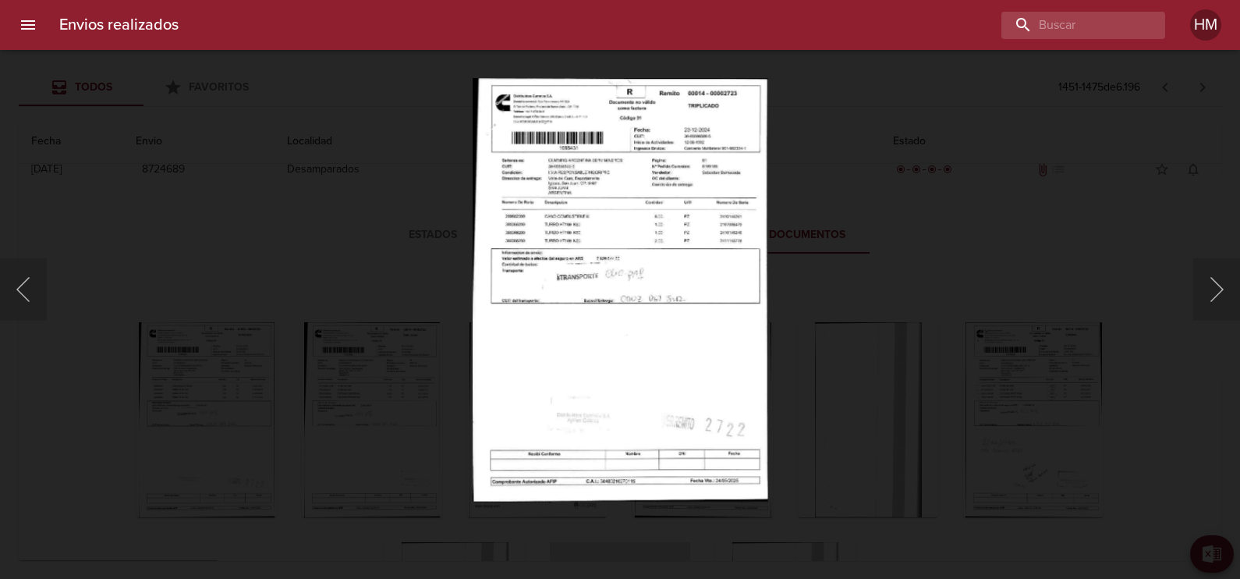
click at [564, 192] on img "Lightbox" at bounding box center [620, 289] width 295 height 423
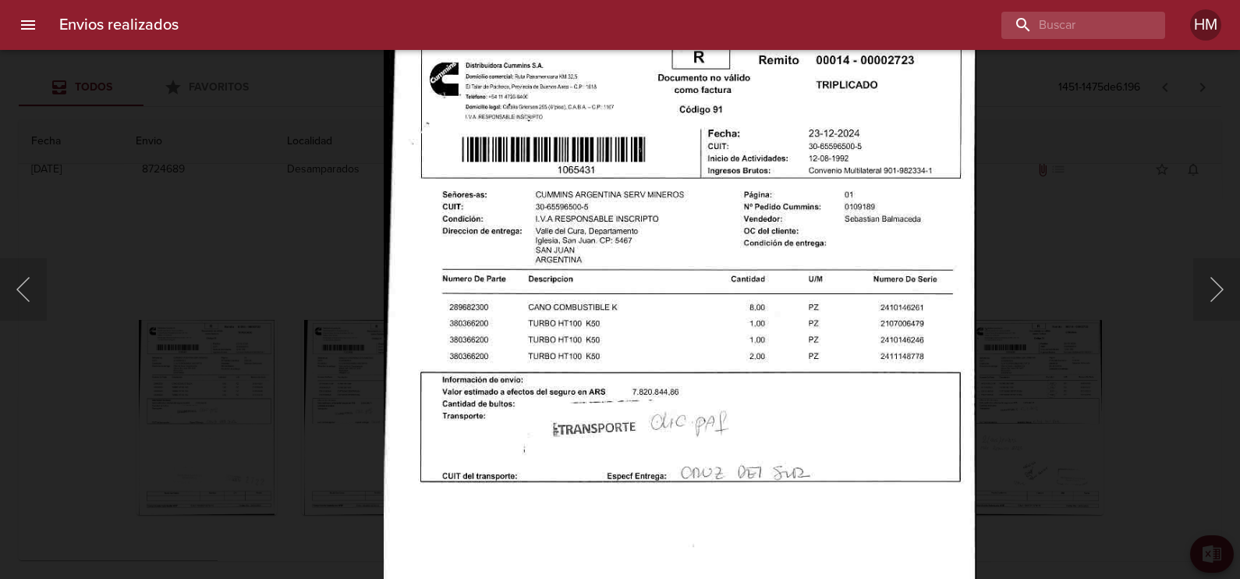
click at [756, 331] on img "Lightbox" at bounding box center [680, 454] width 593 height 850
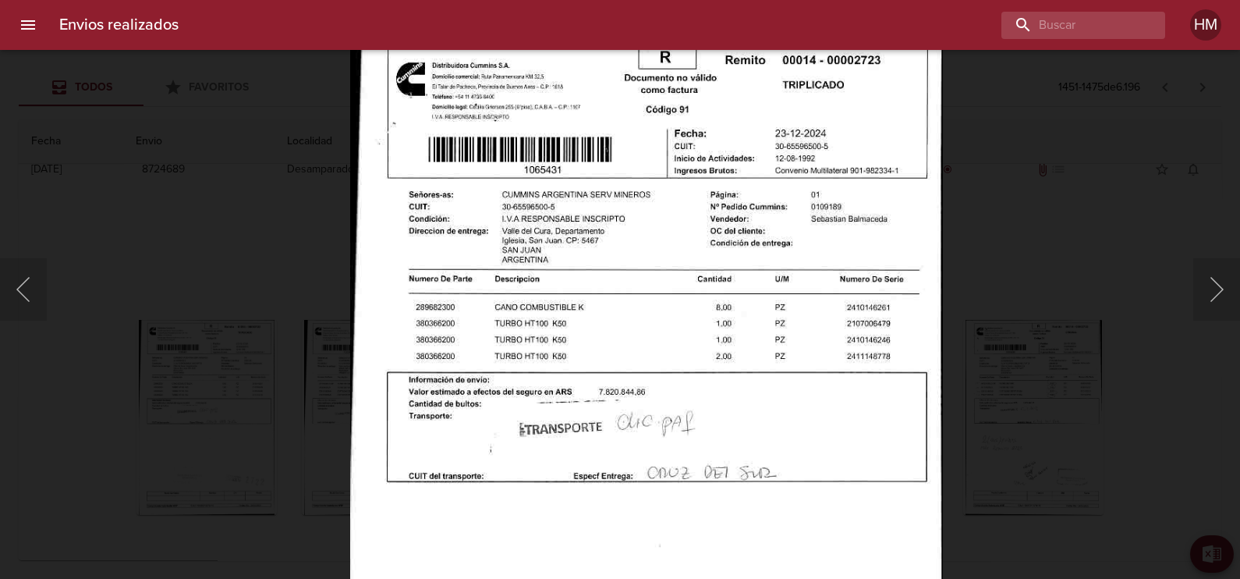
click at [756, 331] on img "Lightbox" at bounding box center [646, 454] width 593 height 850
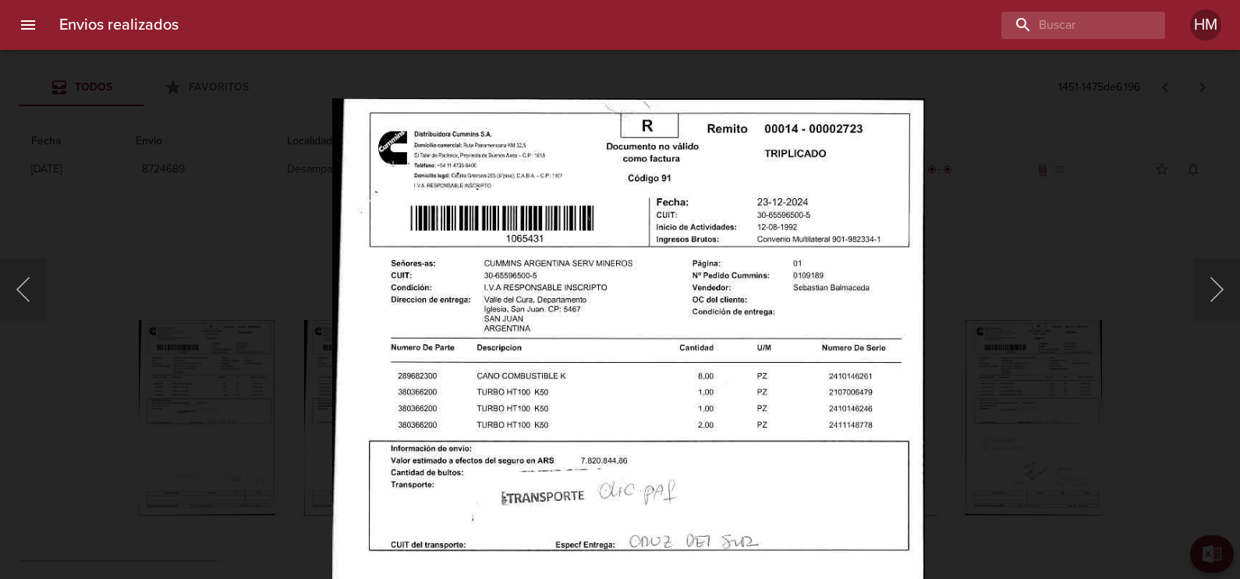
click at [851, 276] on img "Lightbox" at bounding box center [628, 522] width 593 height 850
click at [964, 321] on div "Lightbox" at bounding box center [620, 289] width 1240 height 579
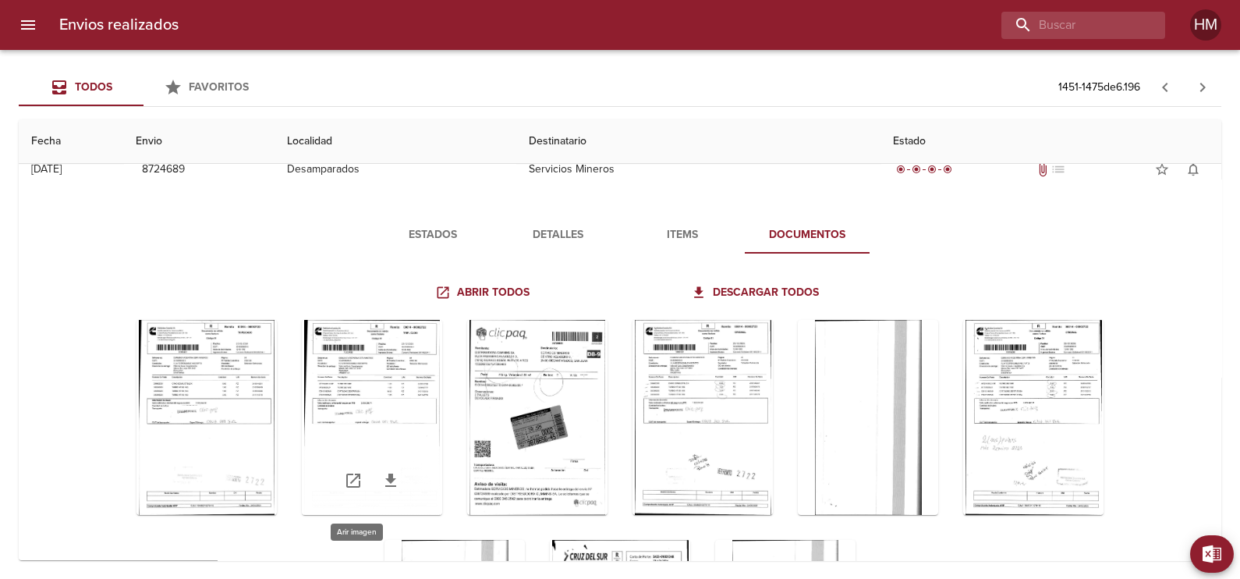
click at [379, 385] on div "Tabla de envíos del cliente" at bounding box center [372, 417] width 140 height 195
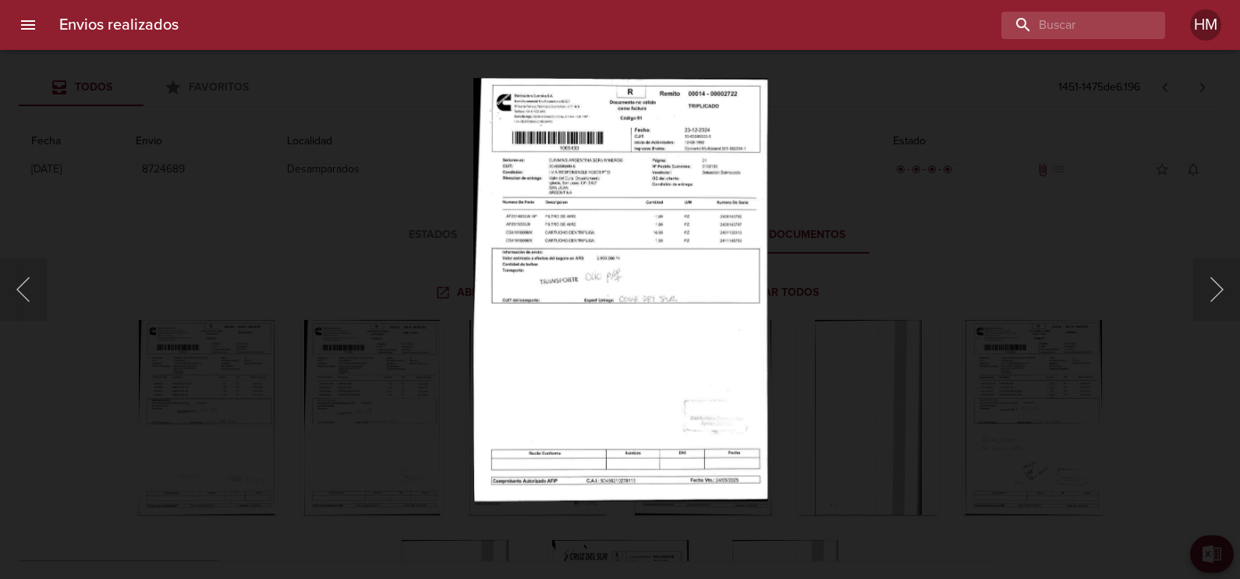
click at [646, 198] on img "Lightbox" at bounding box center [620, 289] width 294 height 423
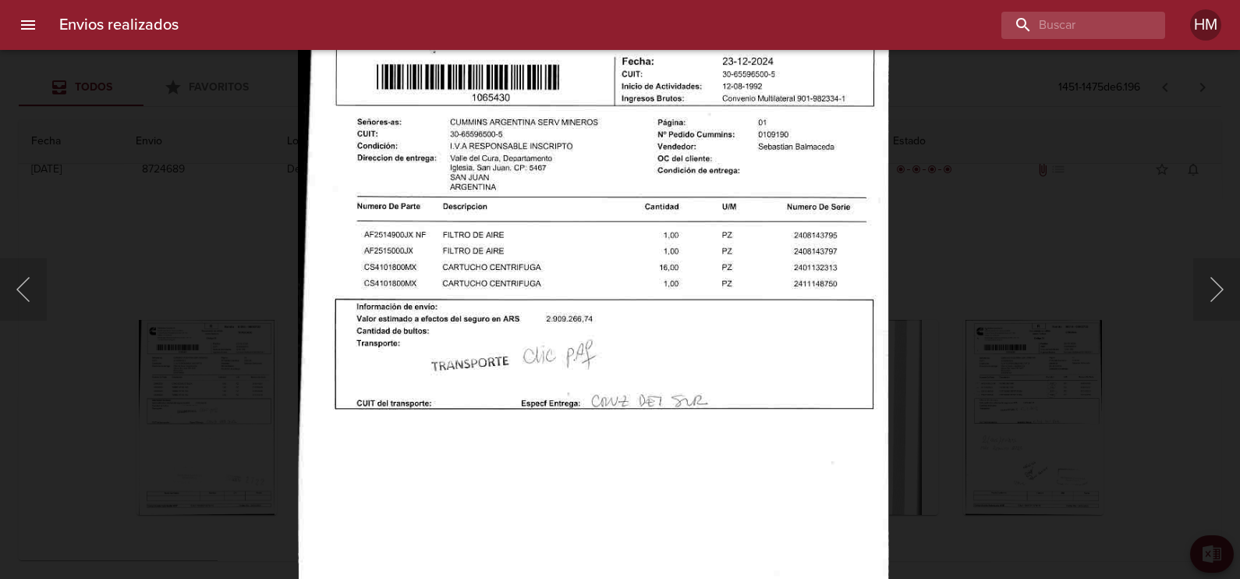
click at [774, 292] on img "Lightbox" at bounding box center [593, 381] width 591 height 850
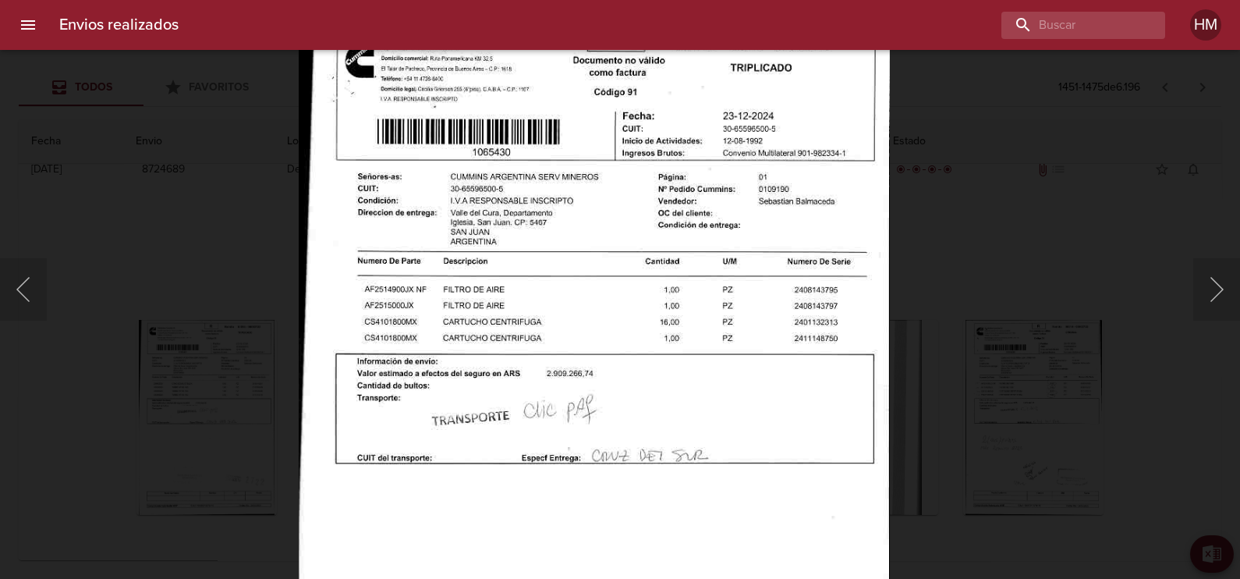
click at [979, 335] on div "Lightbox" at bounding box center [620, 289] width 1240 height 579
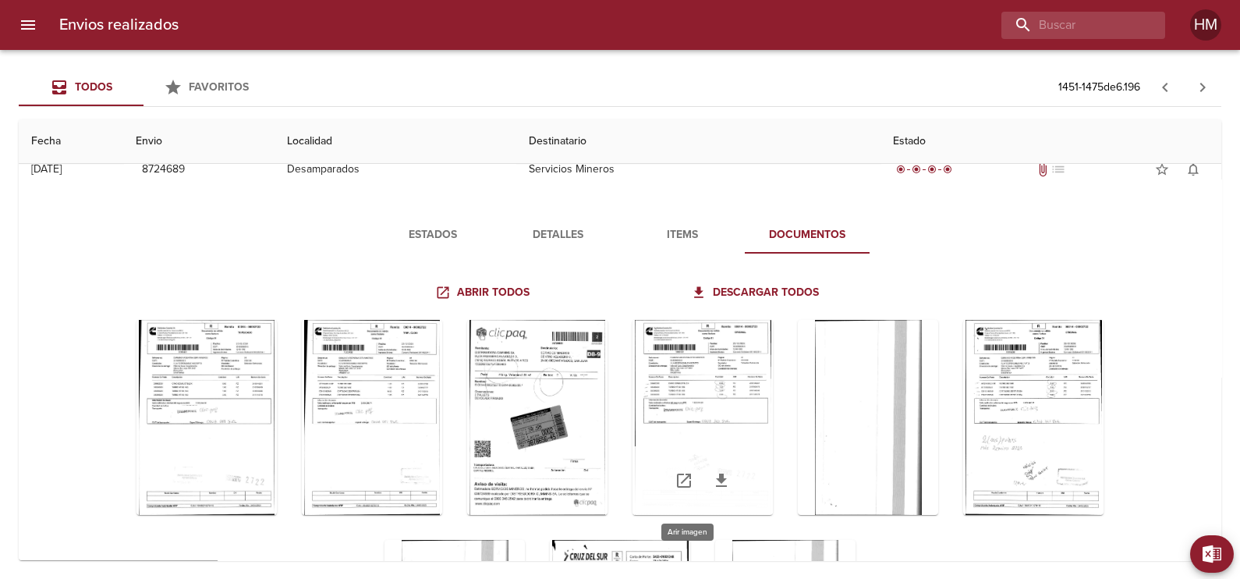
click at [678, 402] on div "Tabla de envíos del cliente" at bounding box center [702, 417] width 140 height 195
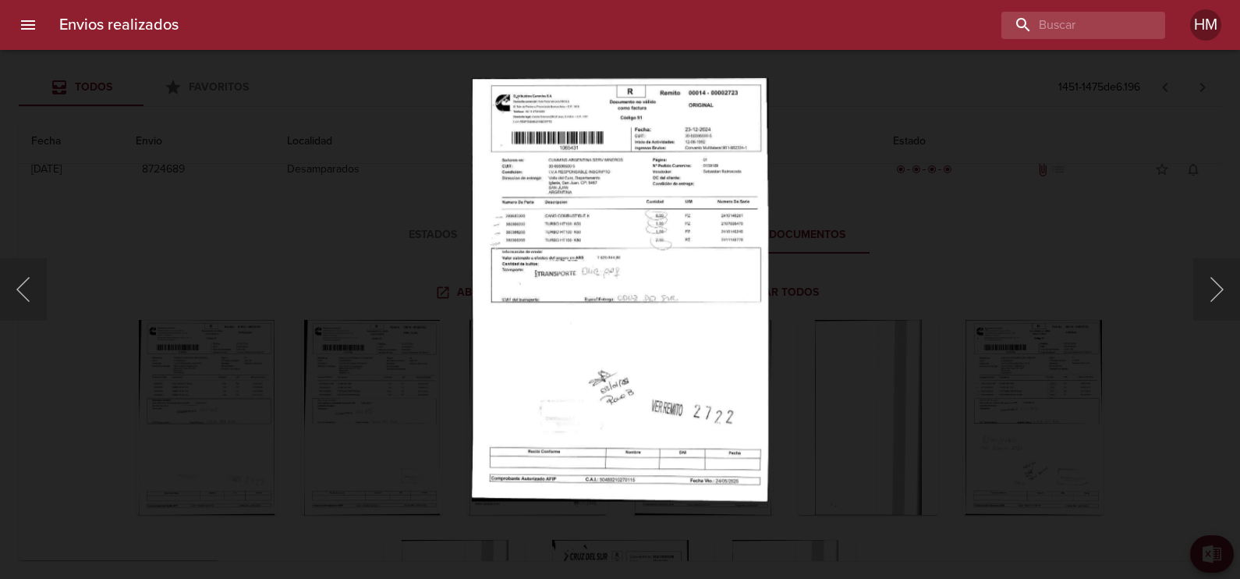
click at [709, 233] on img "Lightbox" at bounding box center [620, 289] width 296 height 423
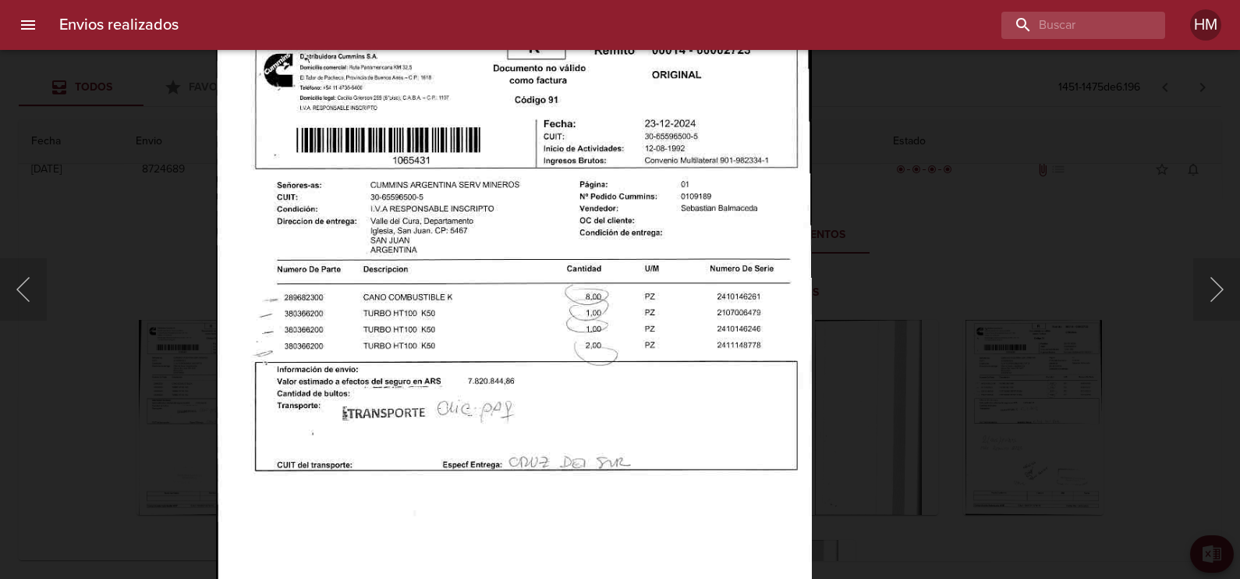
click at [717, 298] on img "Lightbox" at bounding box center [514, 445] width 596 height 850
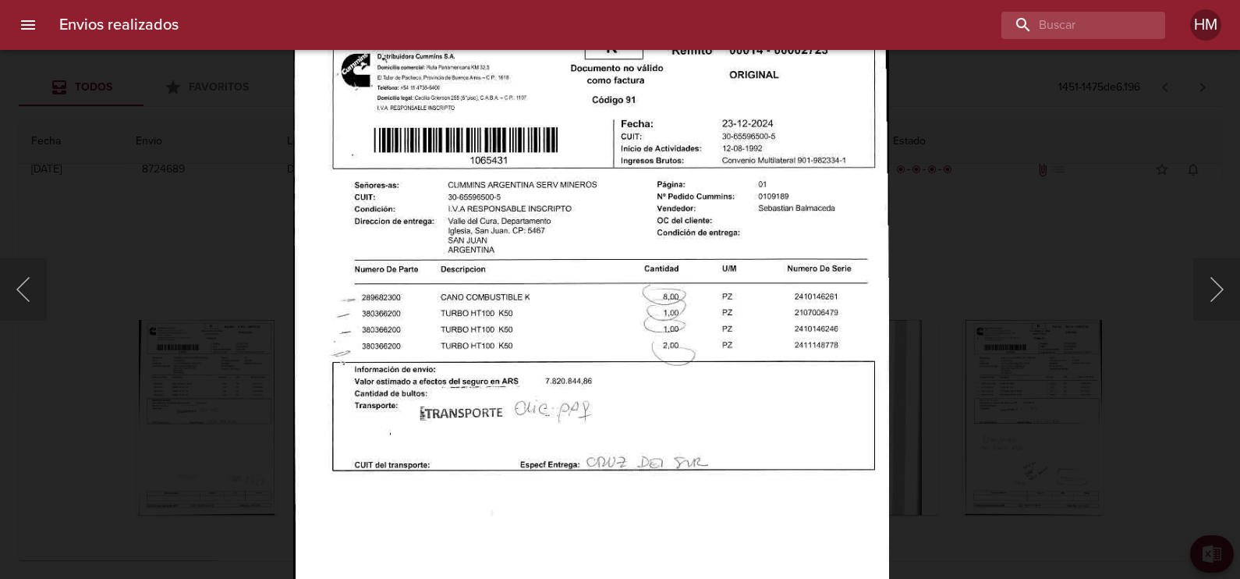
click at [963, 350] on div "Lightbox" at bounding box center [620, 289] width 1240 height 579
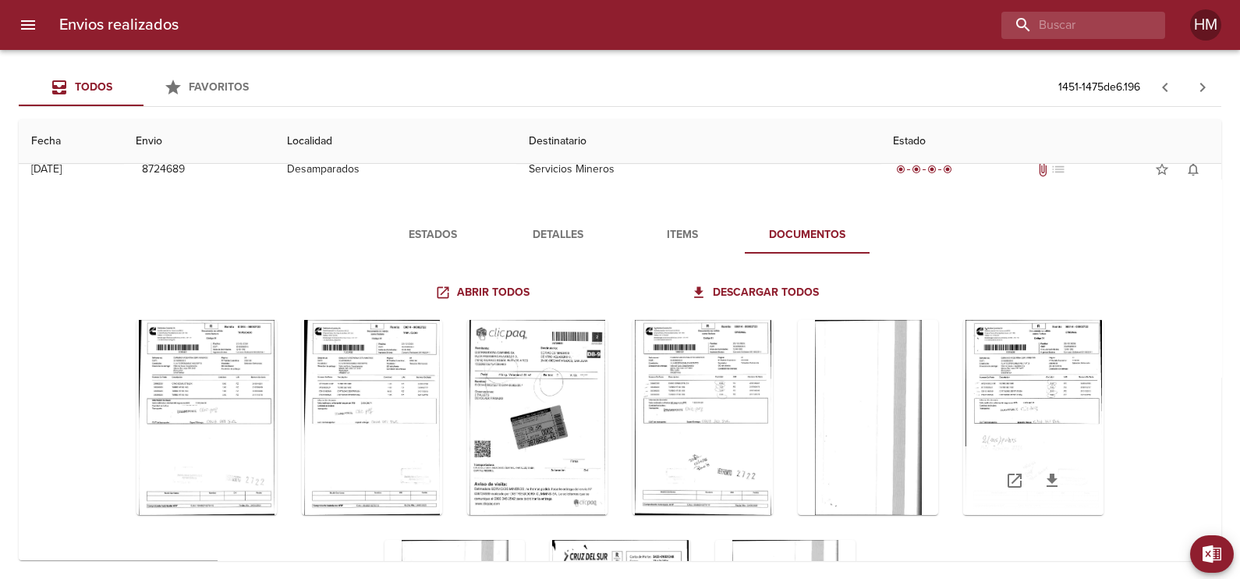
click at [1029, 364] on div "Tabla de envíos del cliente" at bounding box center [1033, 417] width 140 height 195
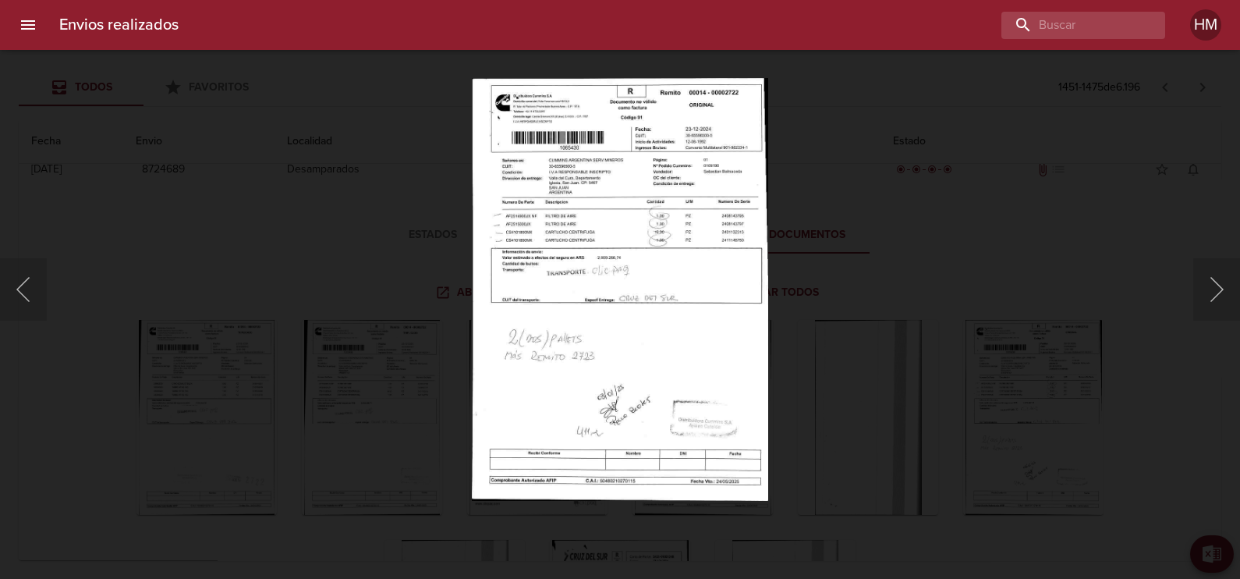
click at [593, 230] on img "Lightbox" at bounding box center [620, 289] width 296 height 423
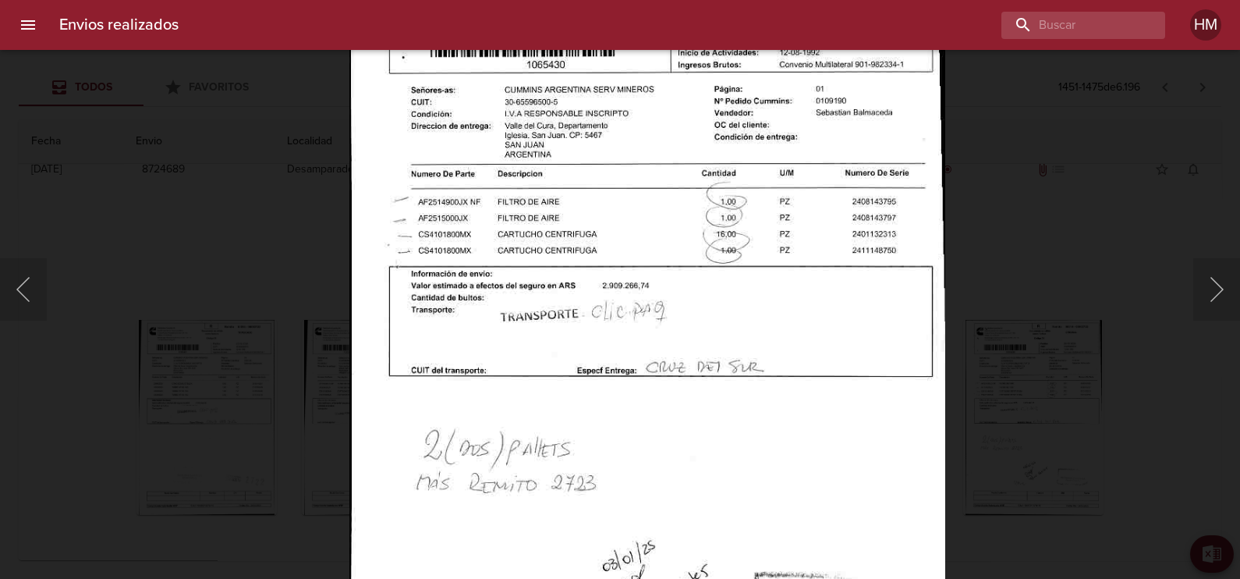
click at [758, 234] on img "Lightbox" at bounding box center [647, 349] width 596 height 850
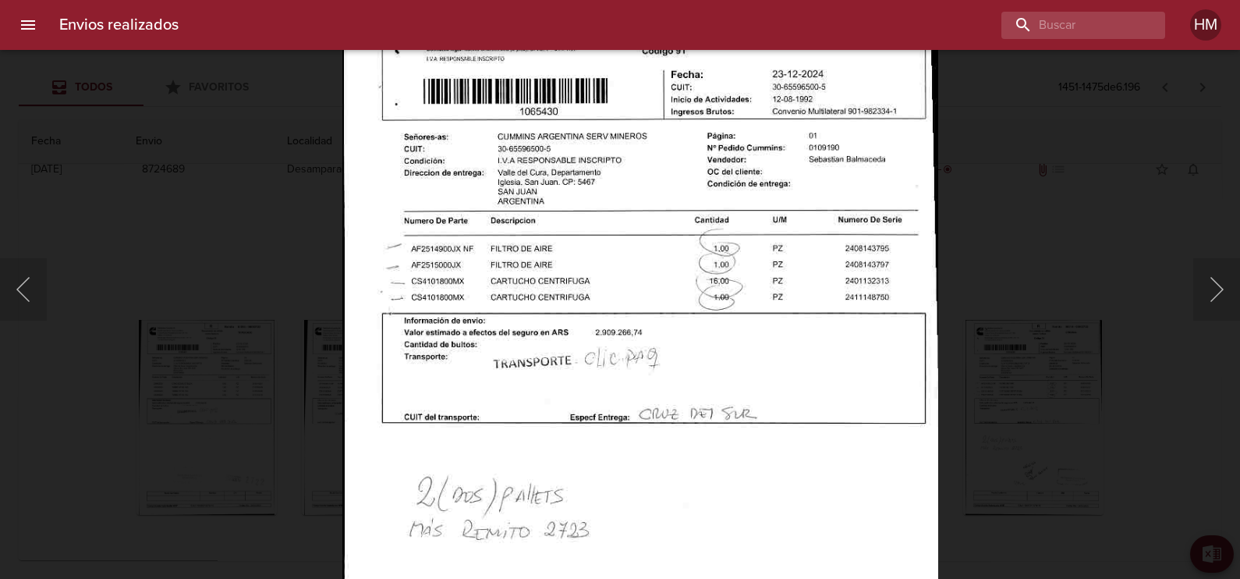
click at [974, 295] on div "Lightbox" at bounding box center [620, 289] width 1240 height 579
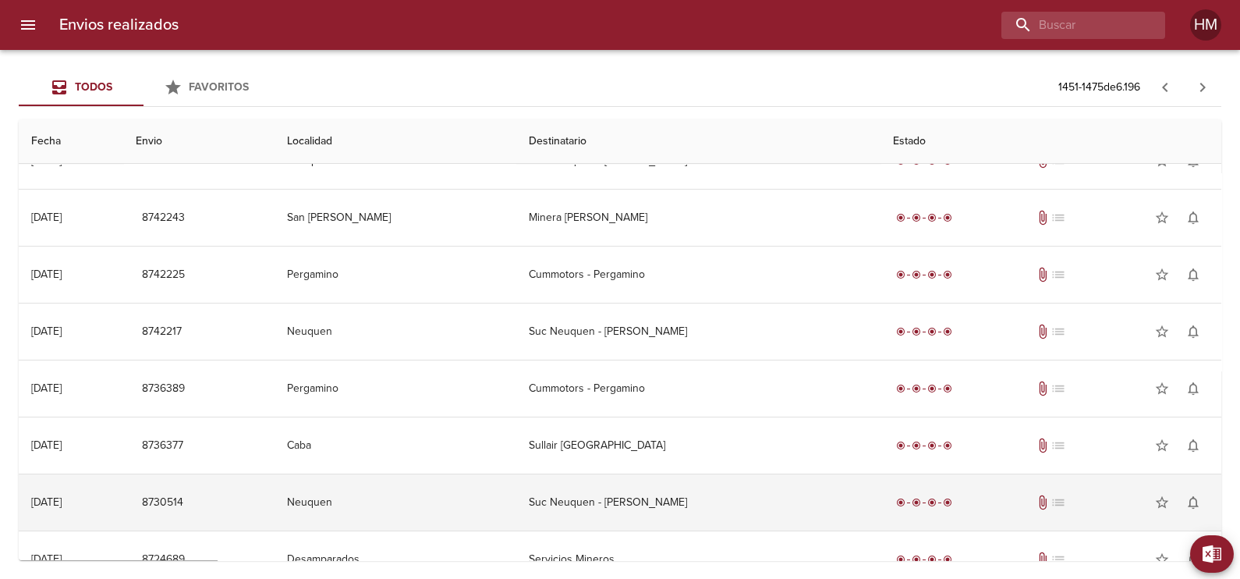
scroll to position [48, 0]
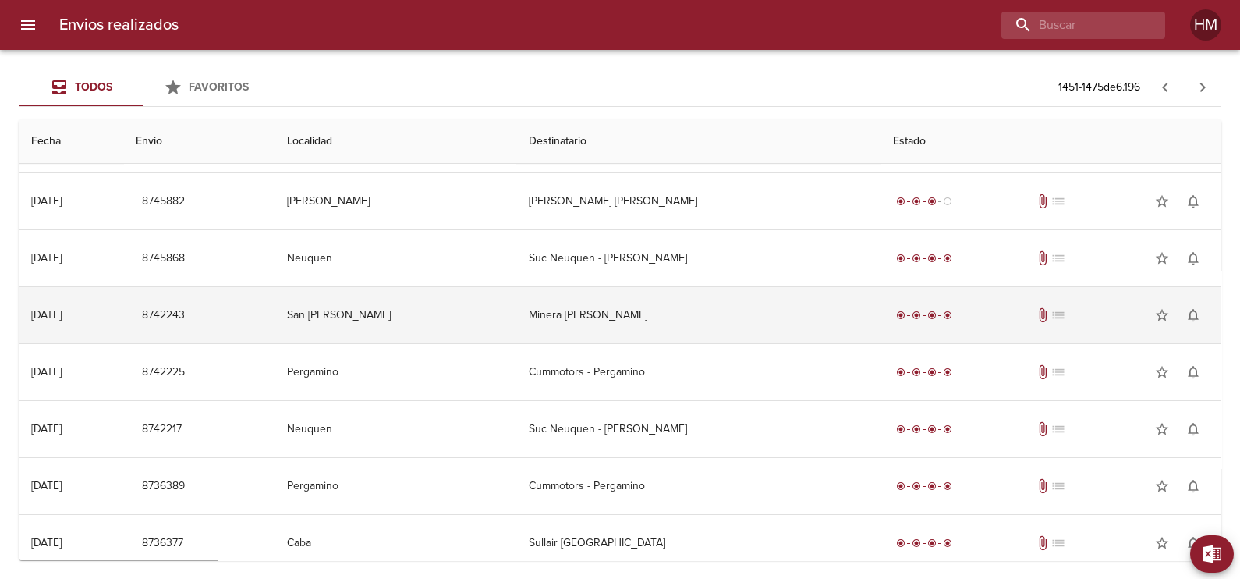
click at [578, 311] on td "Minera Andina Del Sol" at bounding box center [697, 315] width 363 height 56
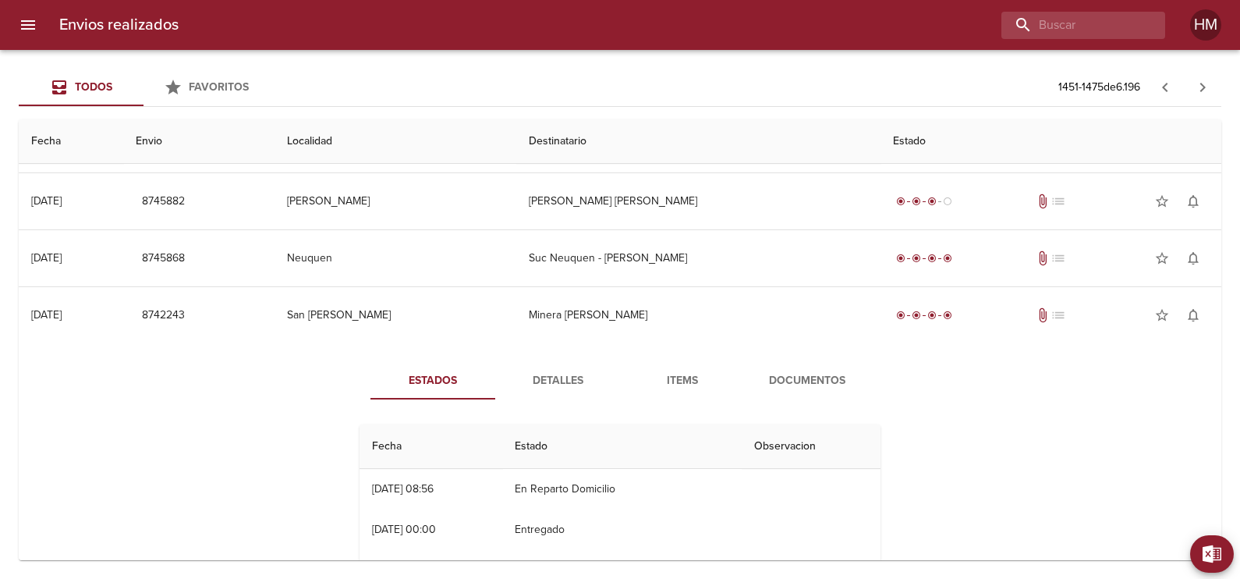
click at [794, 383] on span "Documentos" at bounding box center [807, 380] width 106 height 19
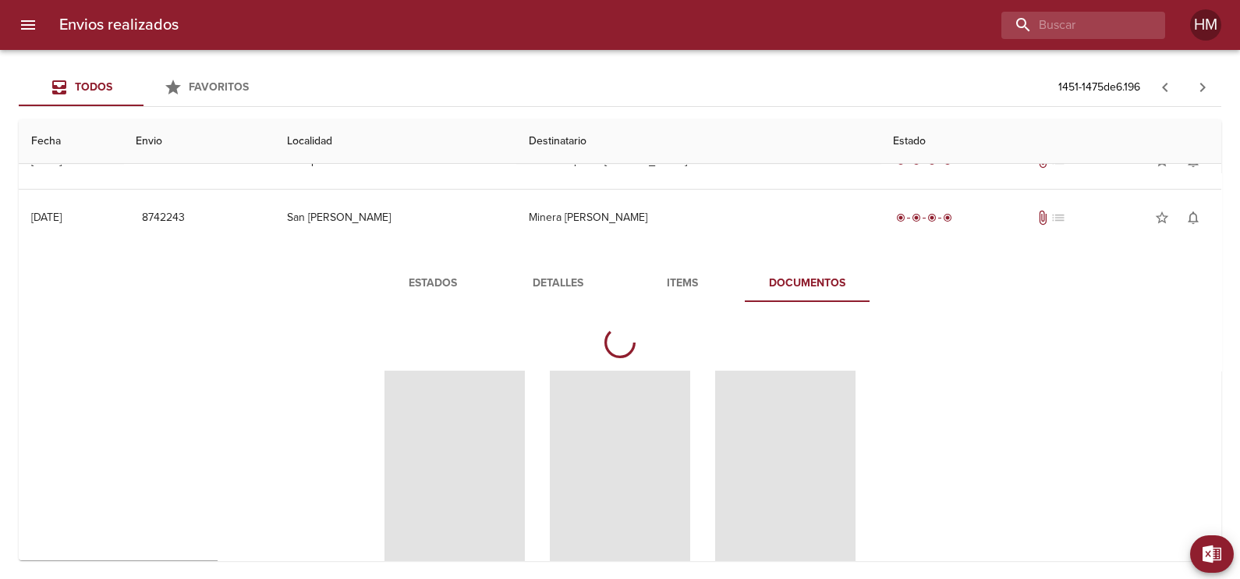
scroll to position [243, 0]
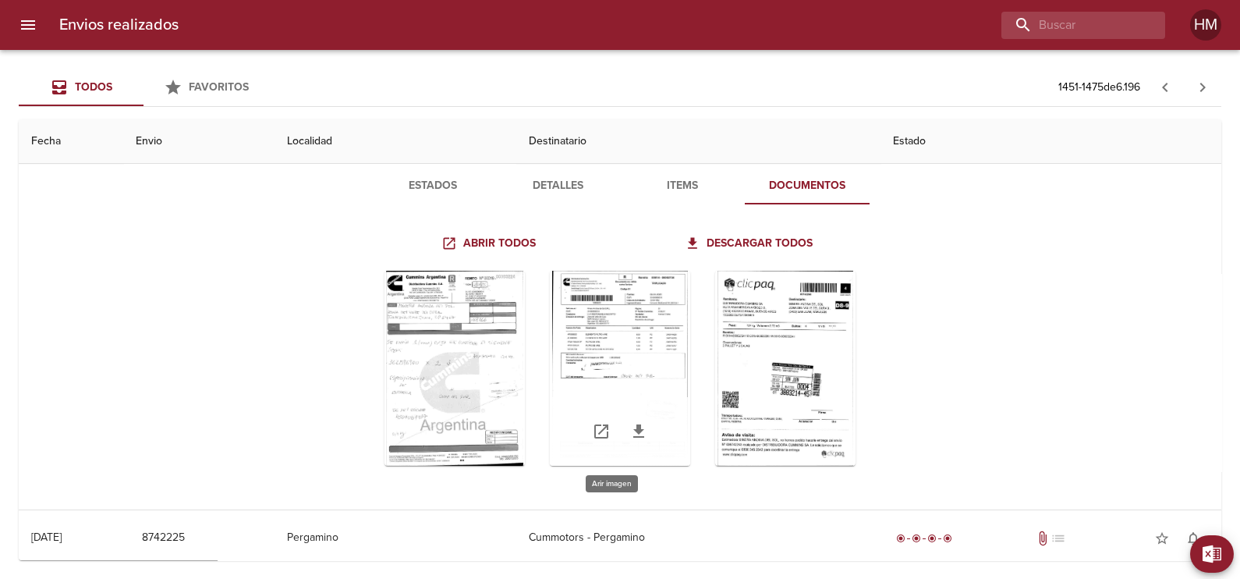
click at [646, 349] on div "Tabla de envíos del cliente" at bounding box center [620, 368] width 140 height 195
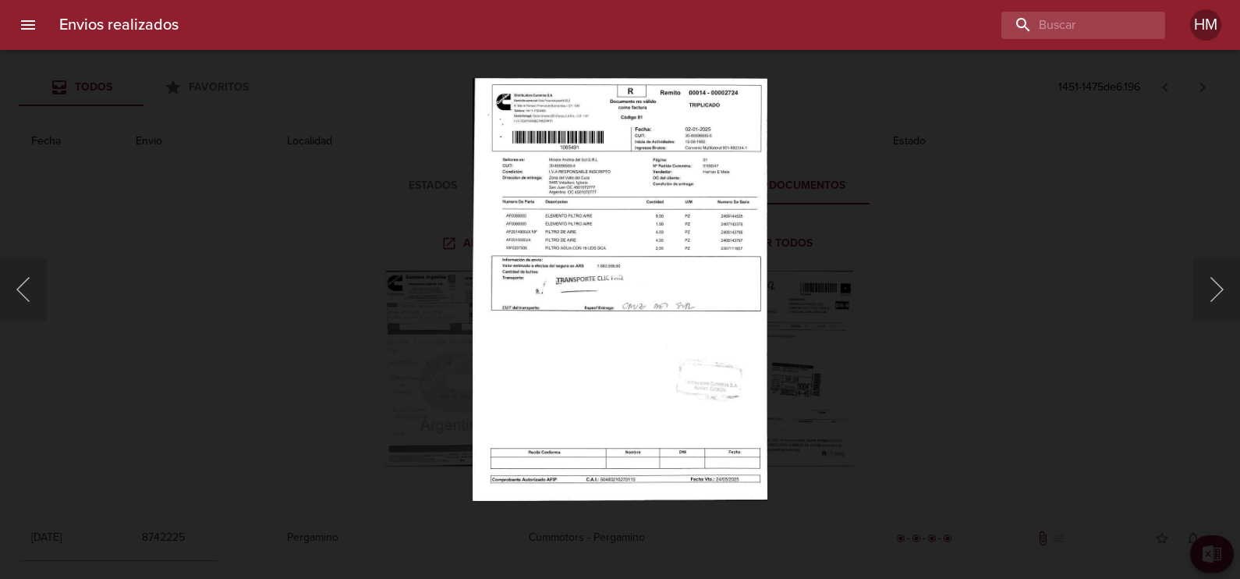
click at [593, 222] on img "Lightbox" at bounding box center [620, 289] width 295 height 423
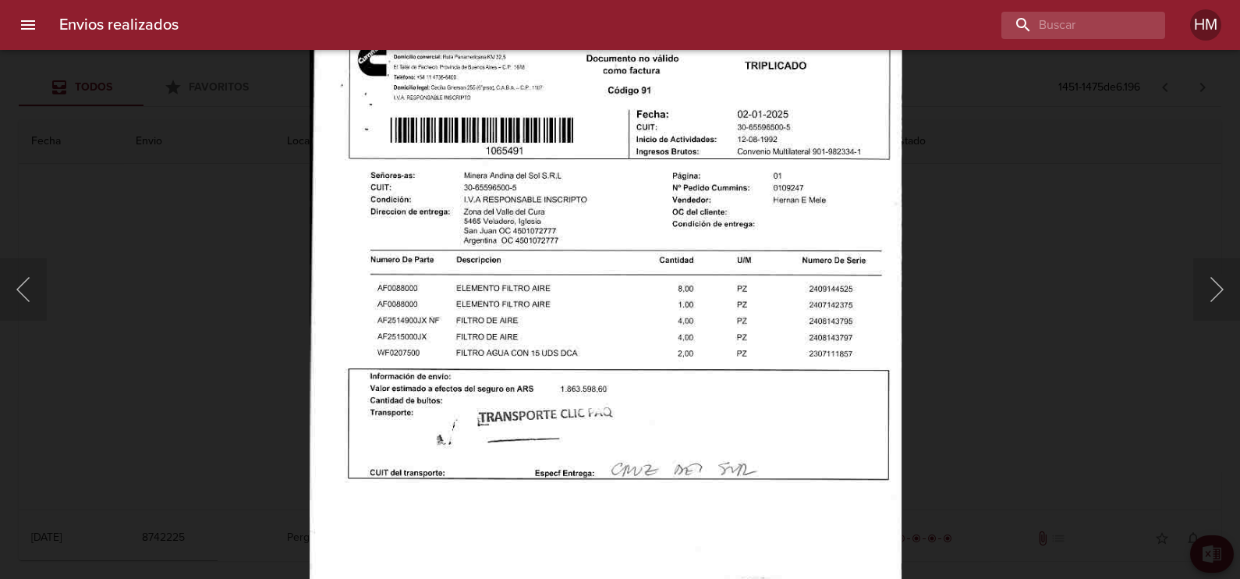
click at [625, 275] on img "Lightbox" at bounding box center [606, 436] width 593 height 850
click at [1070, 243] on div "Lightbox" at bounding box center [620, 289] width 1240 height 579
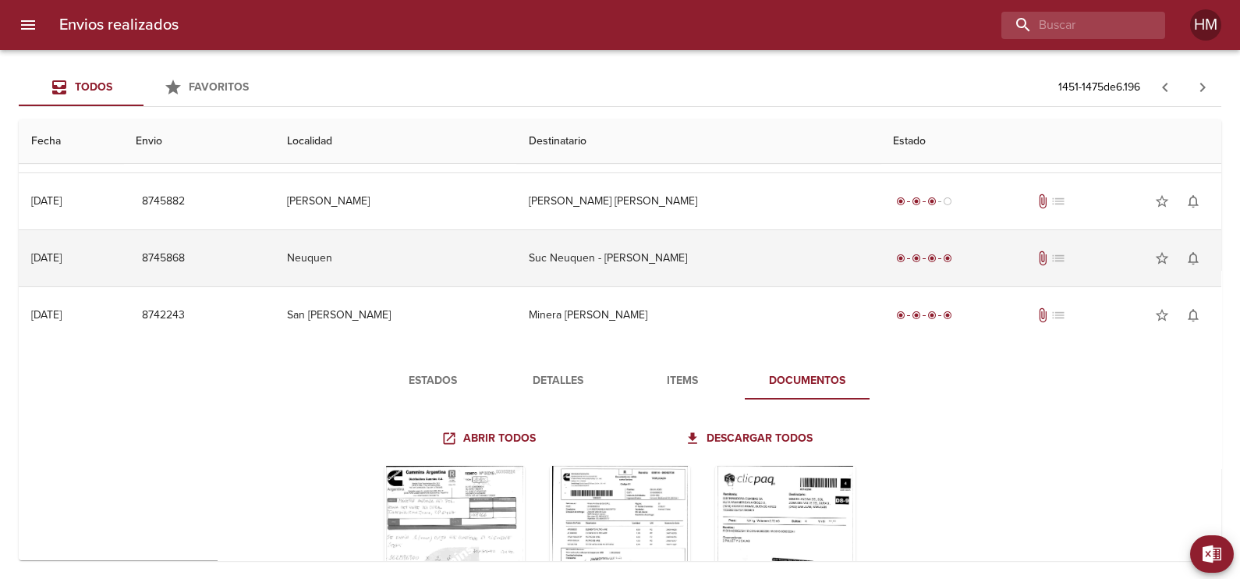
scroll to position [0, 0]
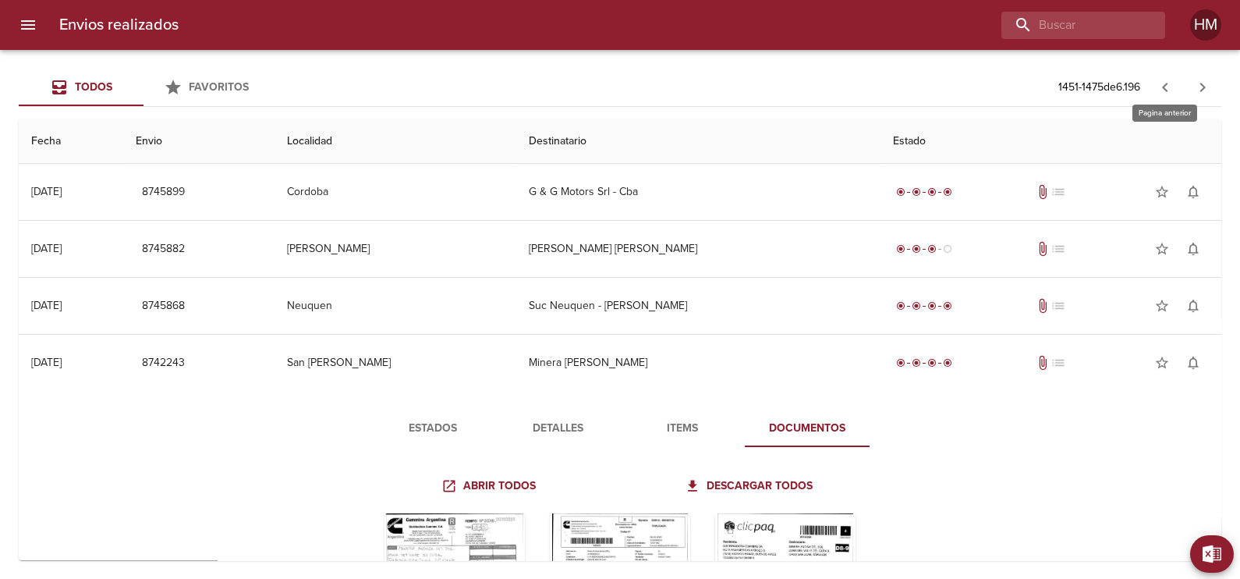
drag, startPoint x: 1170, startPoint y: 87, endPoint x: 1175, endPoint y: 97, distance: 11.9
click at [1170, 87] on icon "button" at bounding box center [1165, 87] width 19 height 19
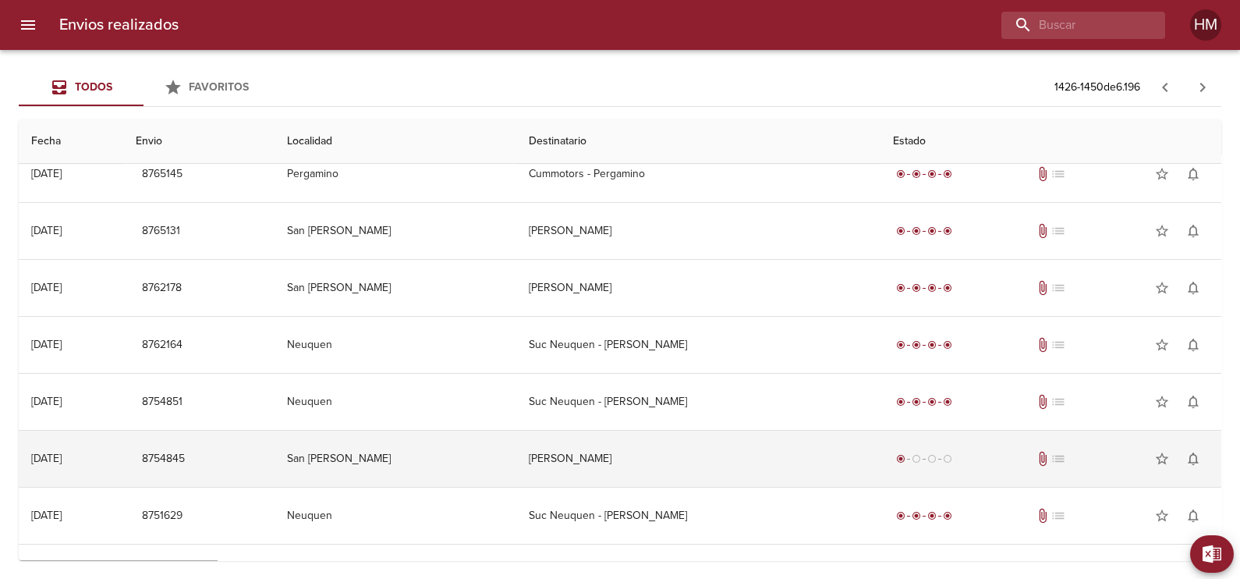
scroll to position [730, 0]
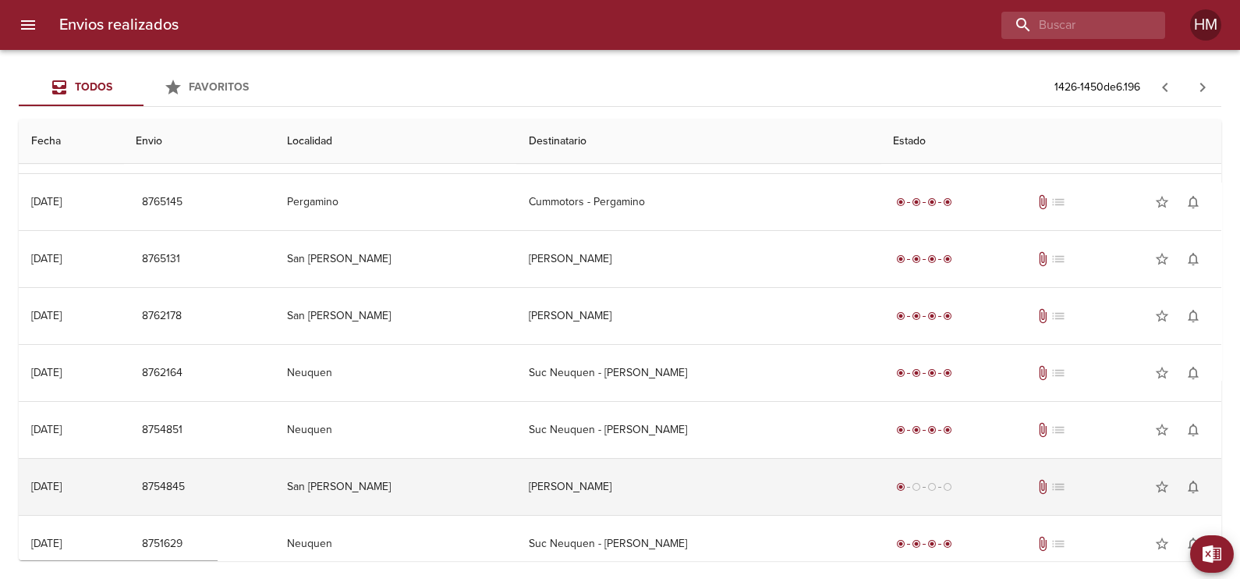
click at [573, 489] on td "Minera Andina" at bounding box center [697, 487] width 363 height 56
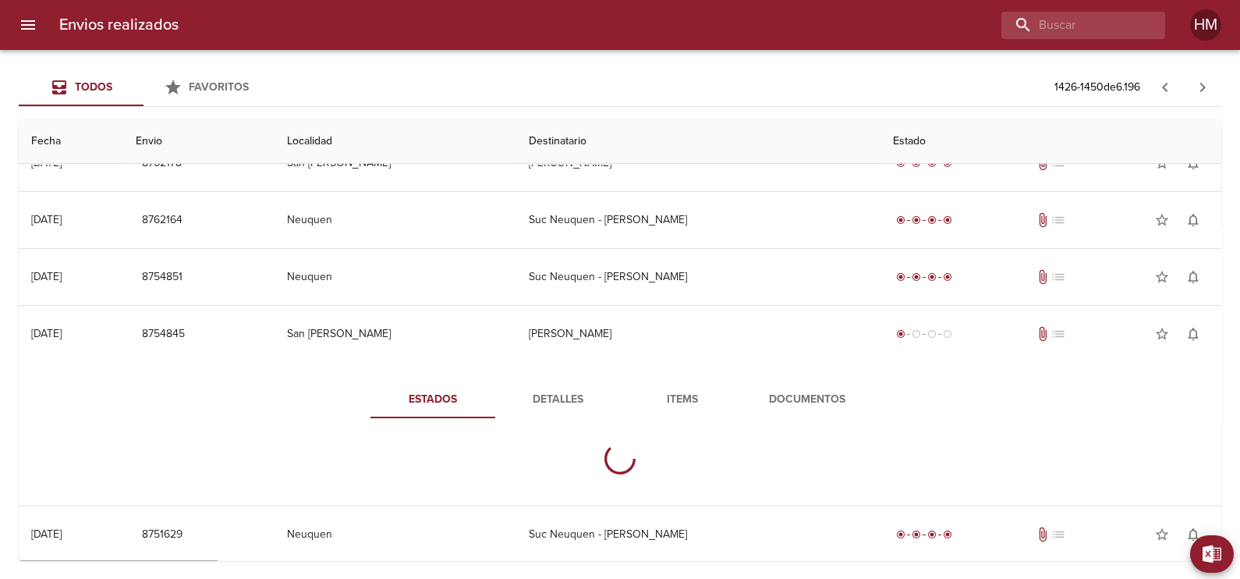
scroll to position [925, 0]
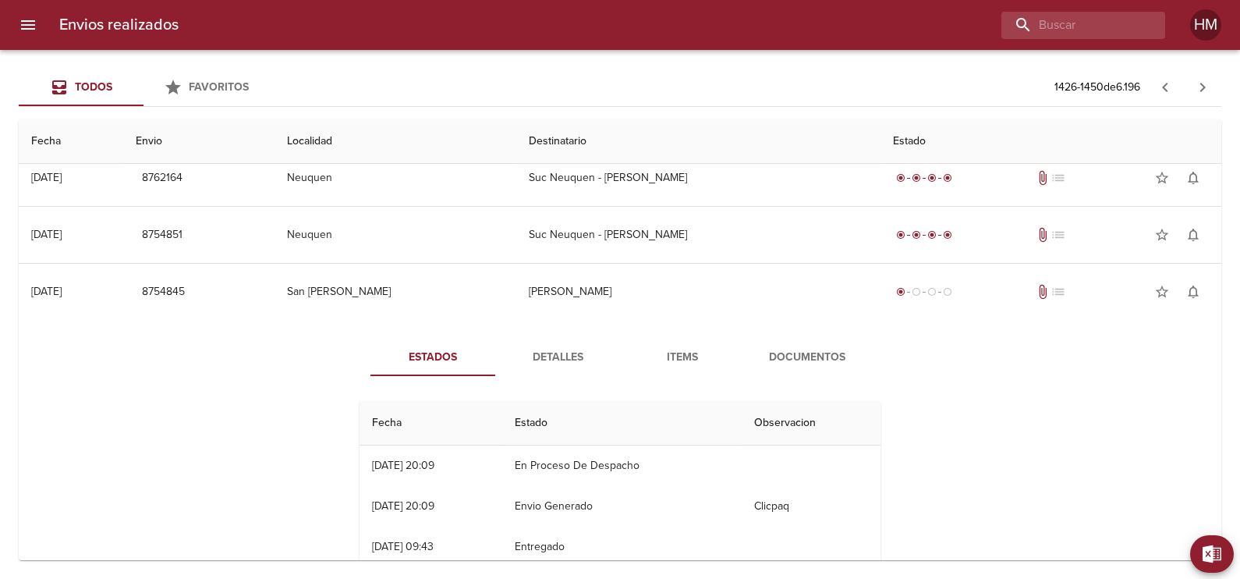
click at [762, 351] on span "Documentos" at bounding box center [807, 357] width 106 height 19
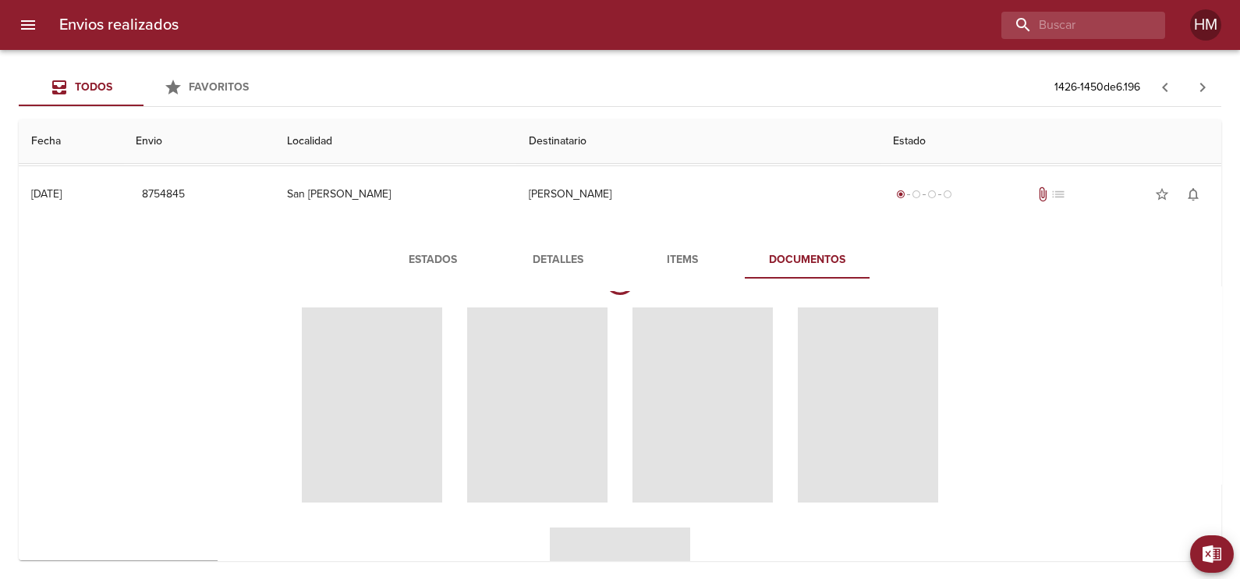
scroll to position [0, 0]
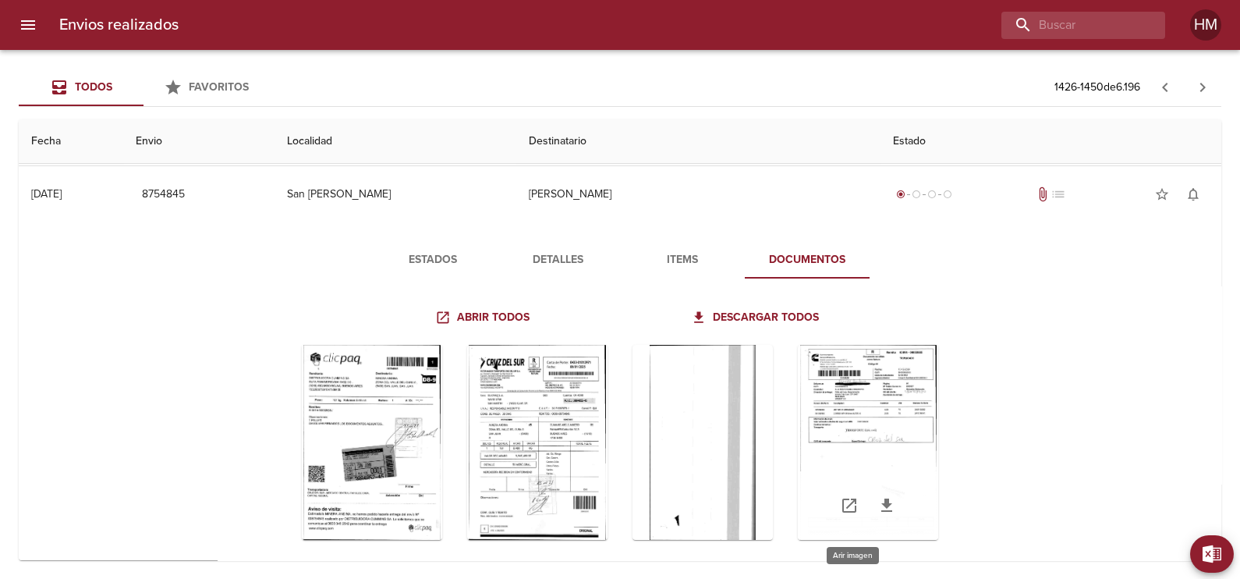
click at [830, 404] on div "Tabla de envíos del cliente" at bounding box center [868, 442] width 140 height 195
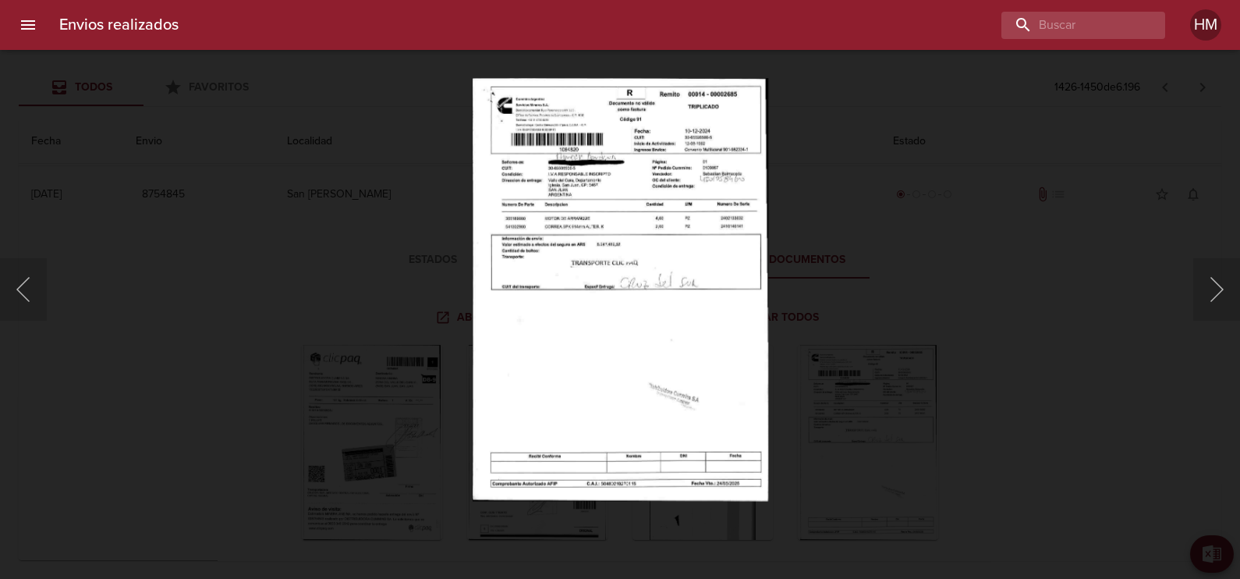
click at [583, 245] on img "Lightbox" at bounding box center [620, 289] width 296 height 423
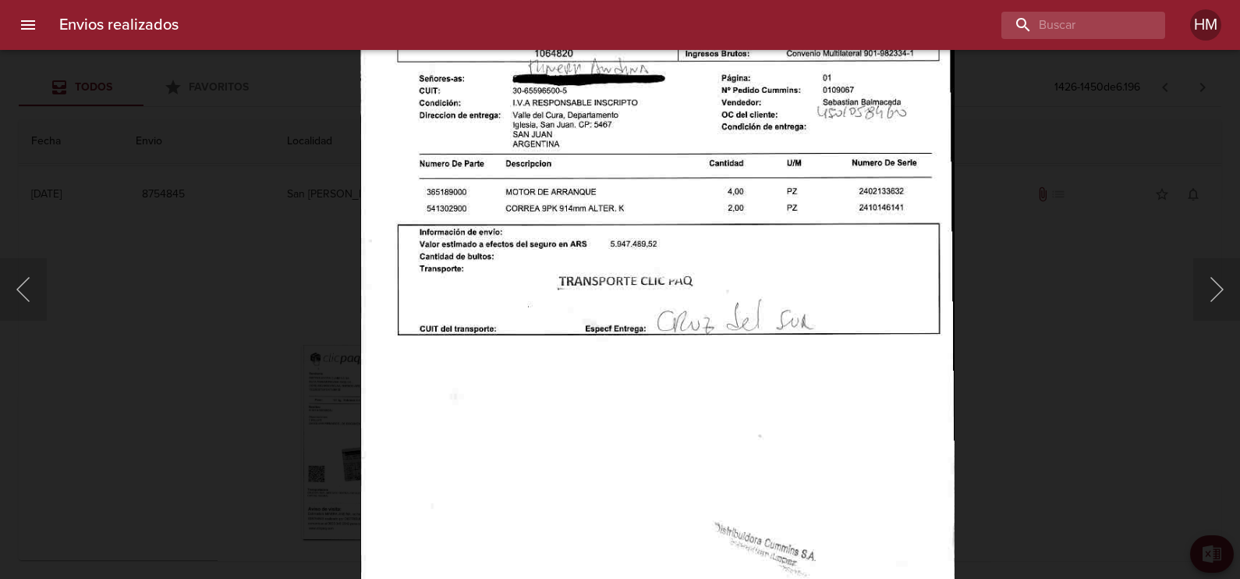
click at [1022, 294] on div "Lightbox" at bounding box center [620, 289] width 1240 height 579
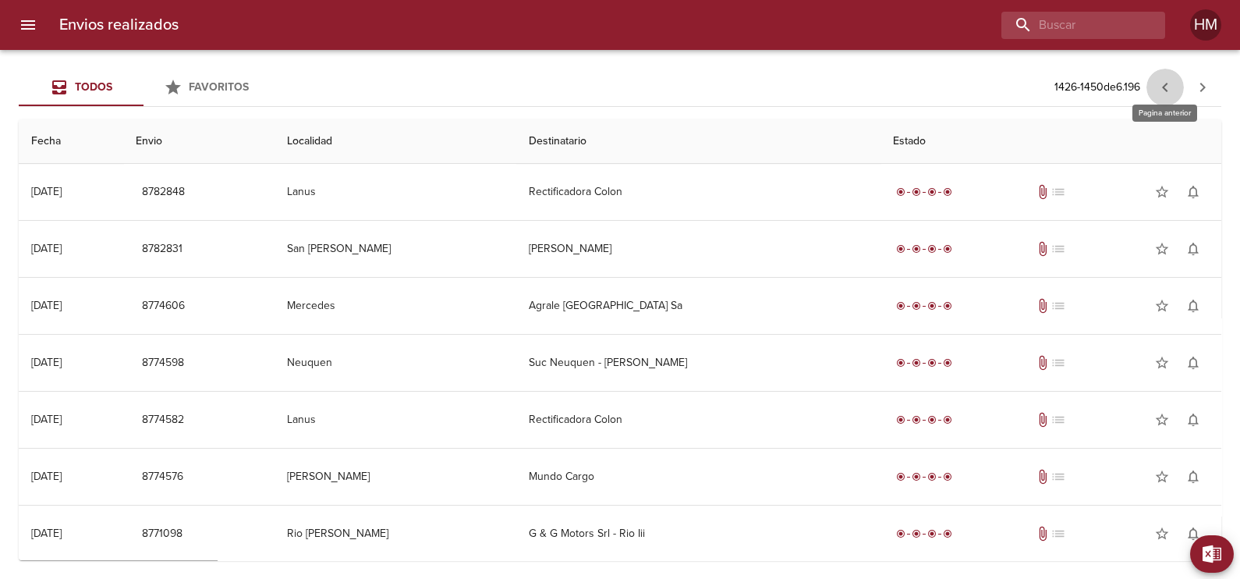
click at [1156, 83] on icon "button" at bounding box center [1165, 87] width 19 height 19
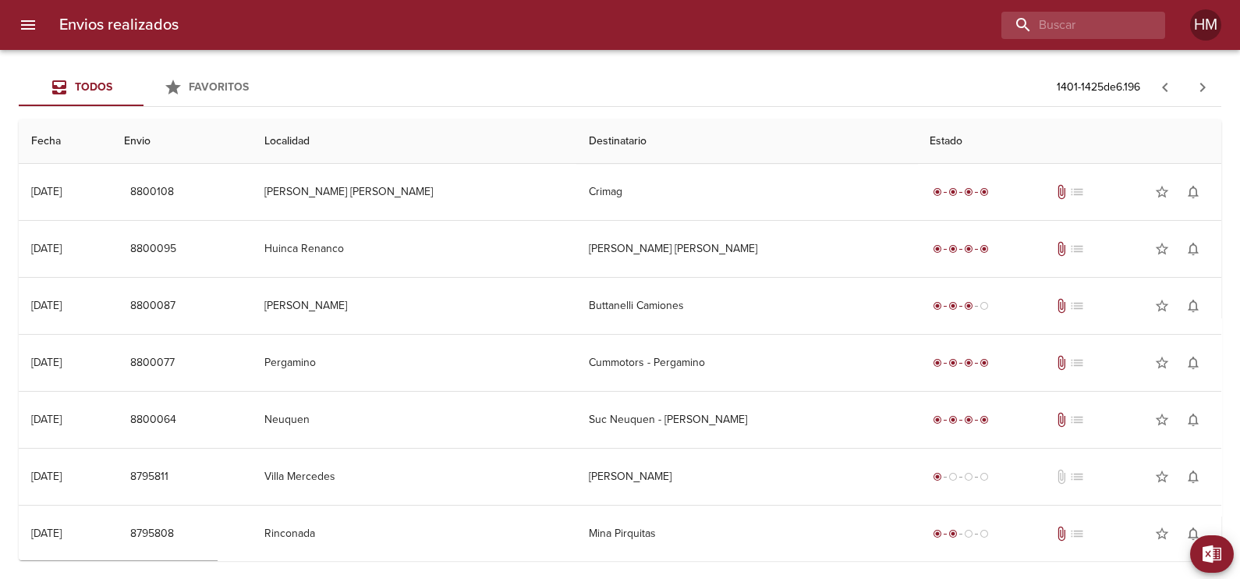
click at [1152, 91] on button "button" at bounding box center [1164, 87] width 37 height 37
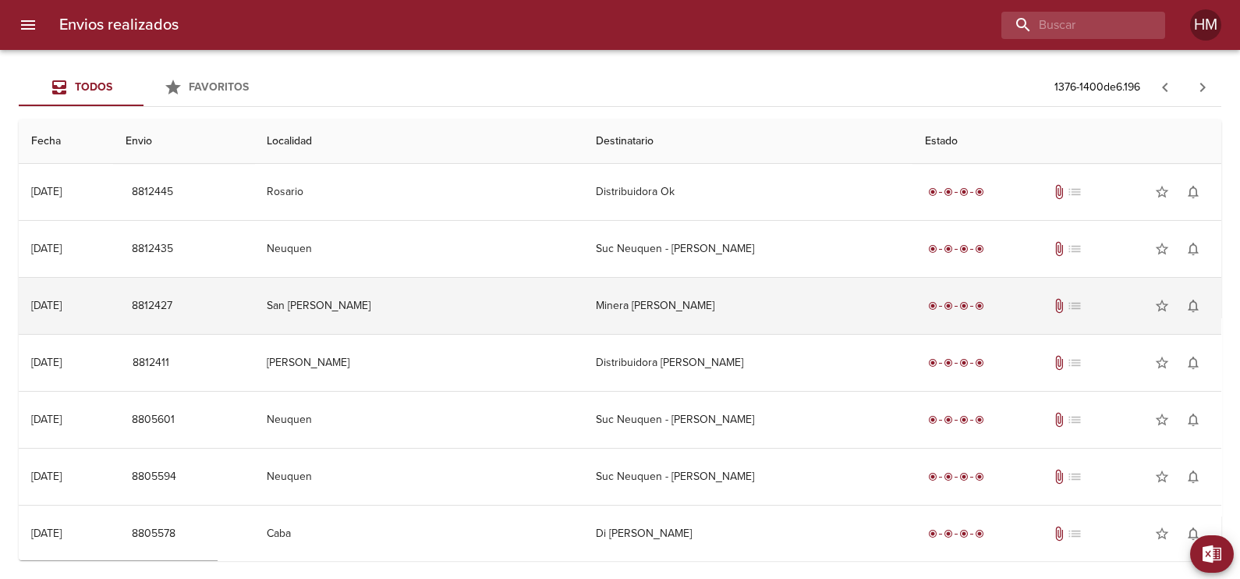
click at [597, 324] on td "Minera Andina Del Sol" at bounding box center [747, 306] width 329 height 56
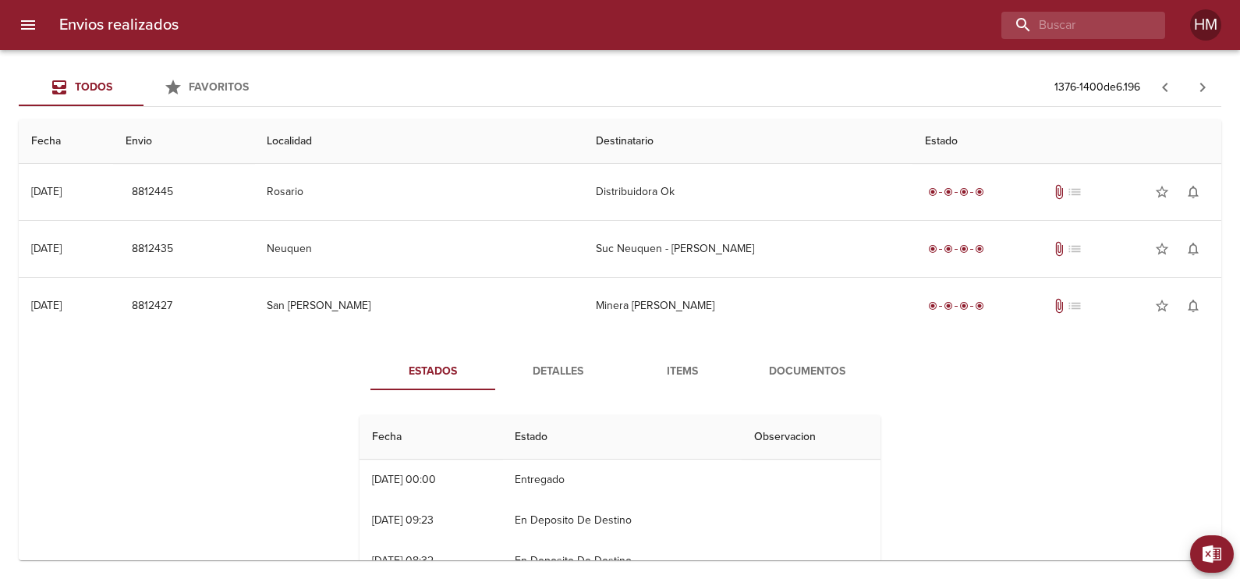
click at [803, 370] on span "Documentos" at bounding box center [807, 371] width 106 height 19
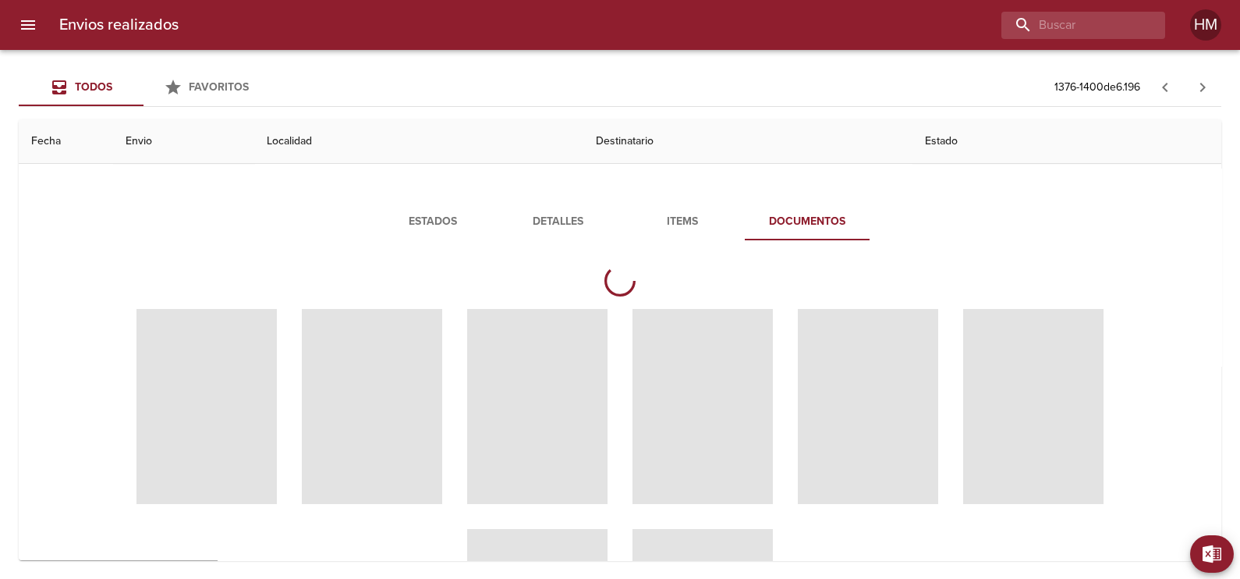
scroll to position [194, 0]
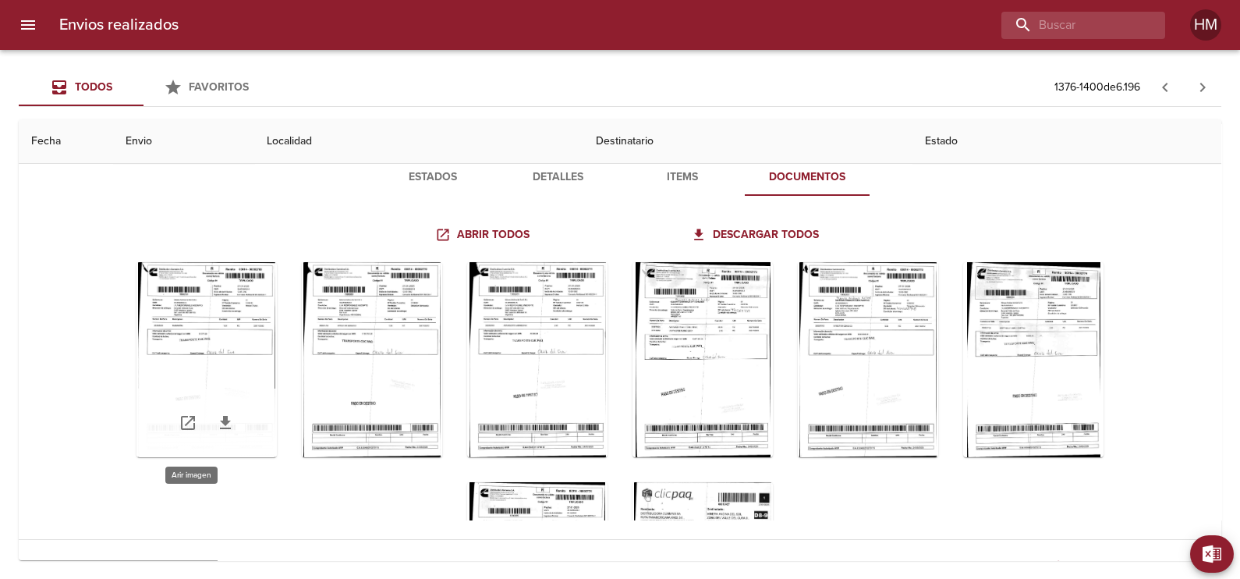
click at [230, 377] on div "Tabla de envíos del cliente" at bounding box center [206, 359] width 140 height 195
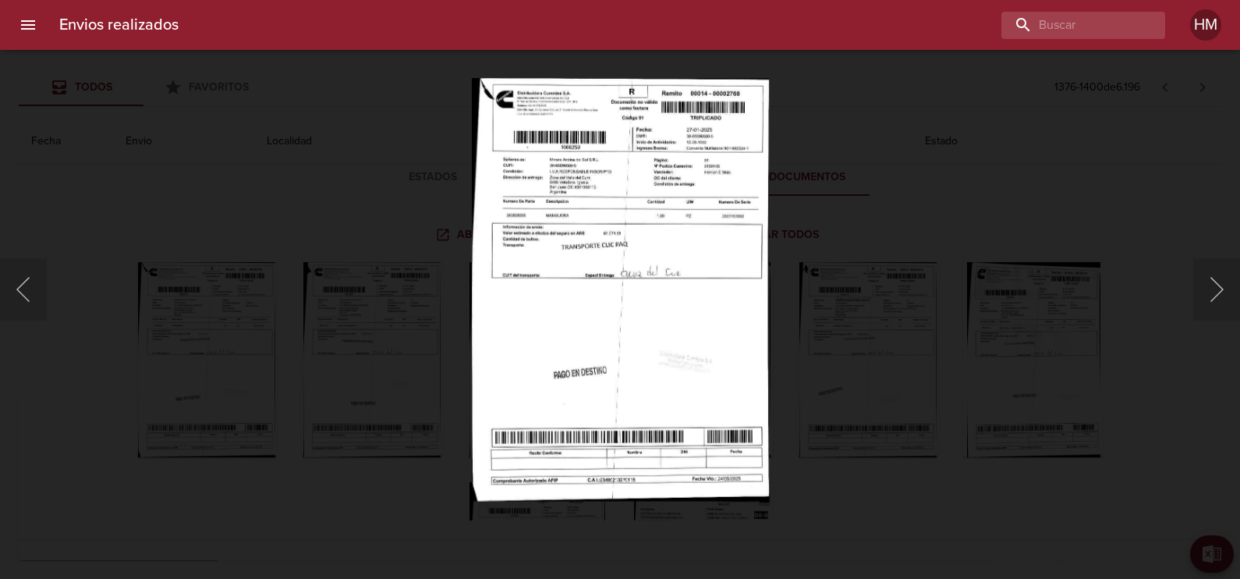
click at [506, 225] on img "Lightbox" at bounding box center [619, 289] width 297 height 423
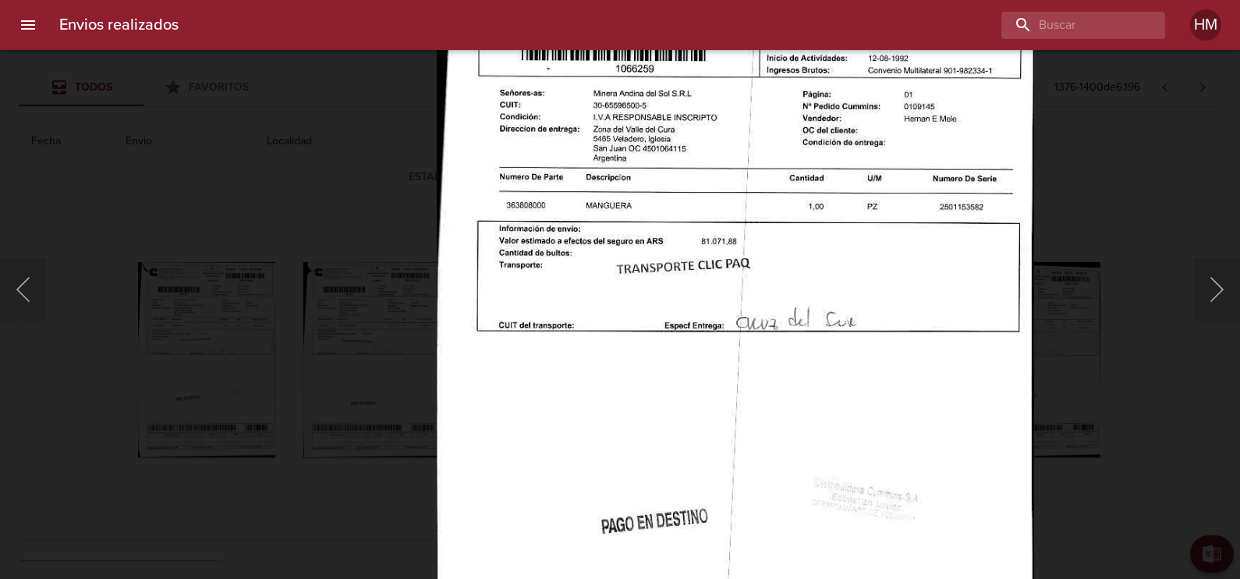
click at [1108, 405] on div "Lightbox" at bounding box center [620, 289] width 1240 height 579
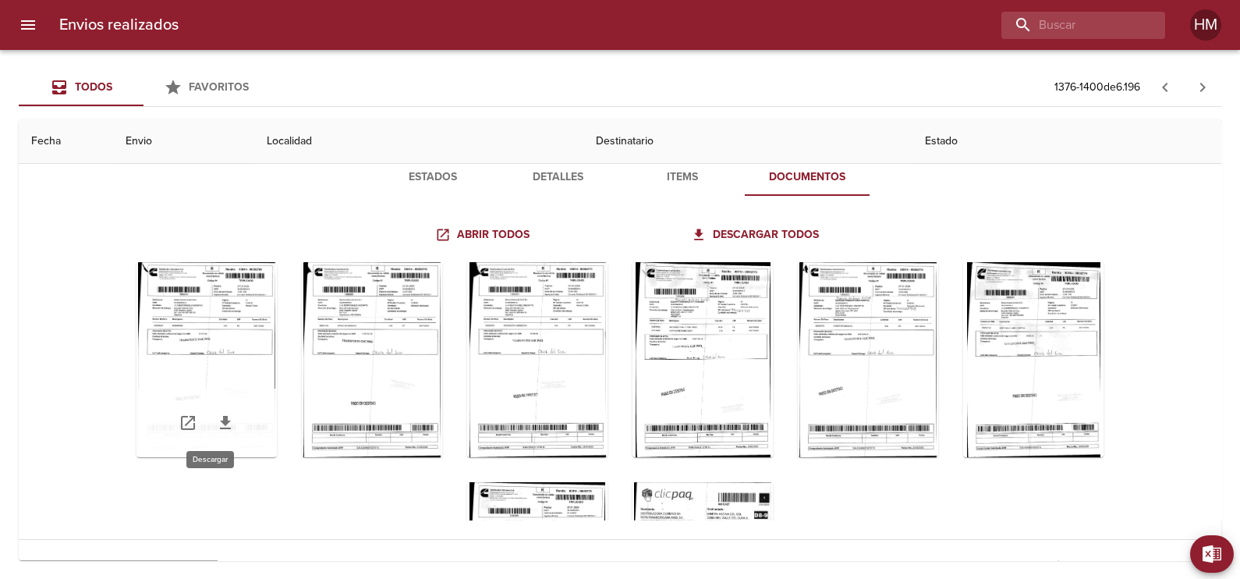
click at [220, 423] on link "Tabla de envíos del cliente" at bounding box center [225, 422] width 37 height 37
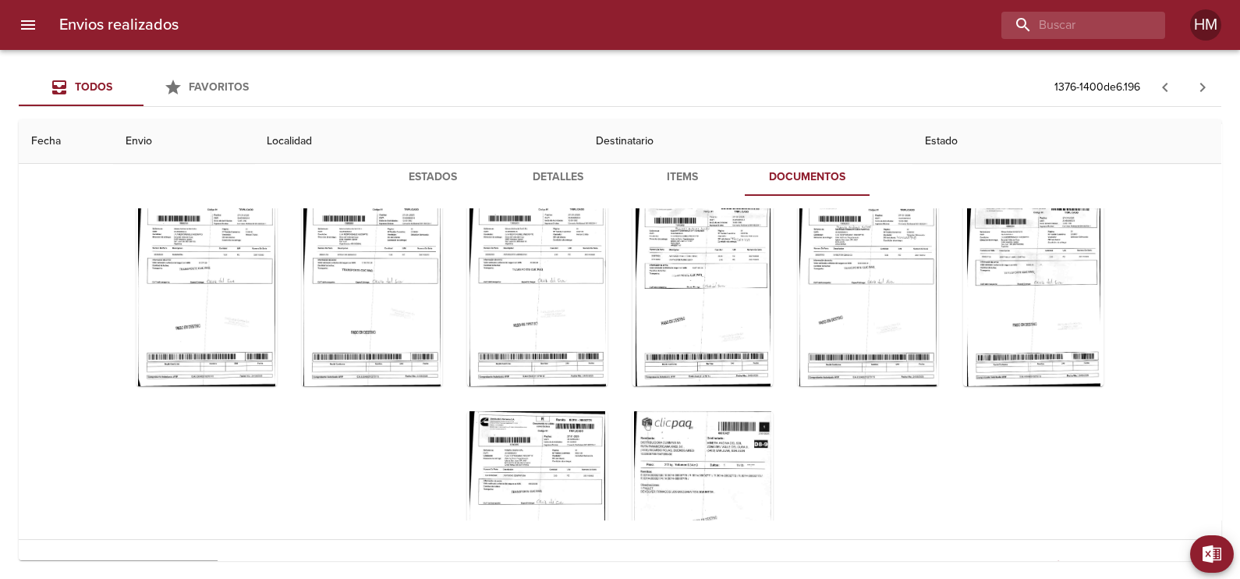
scroll to position [168, 0]
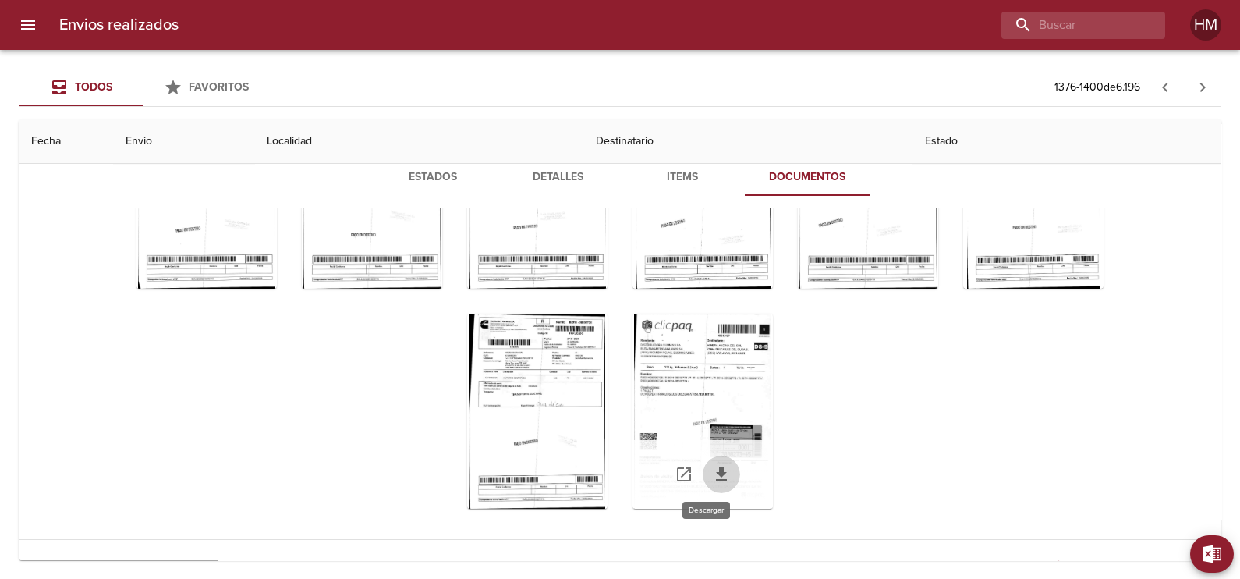
click at [713, 472] on icon "Tabla de envíos del cliente" at bounding box center [721, 474] width 19 height 19
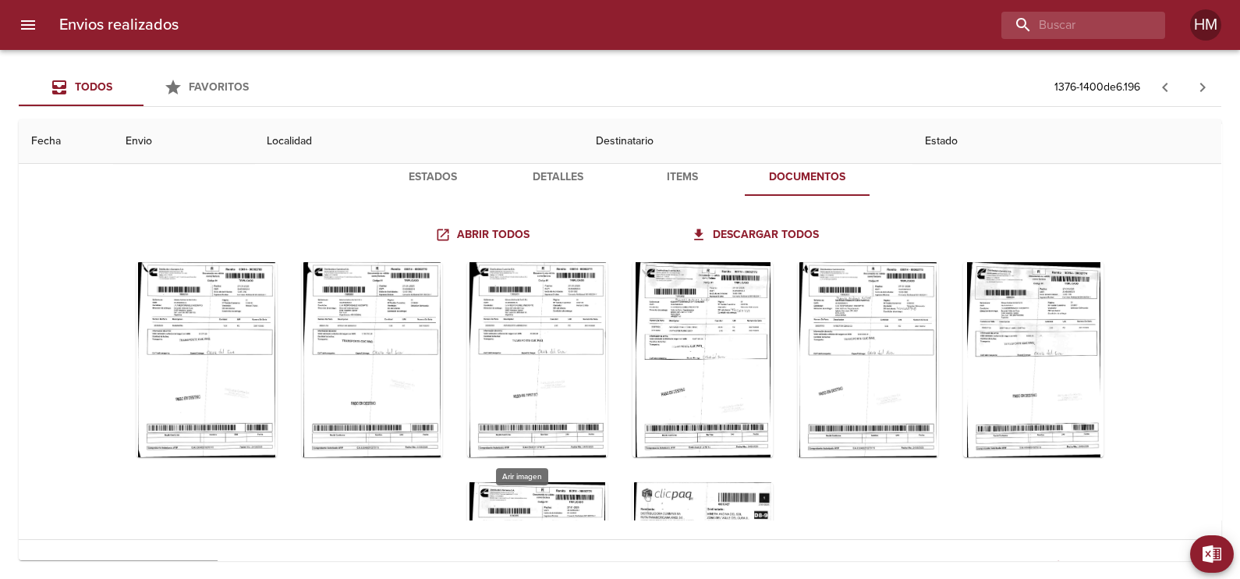
scroll to position [0, 0]
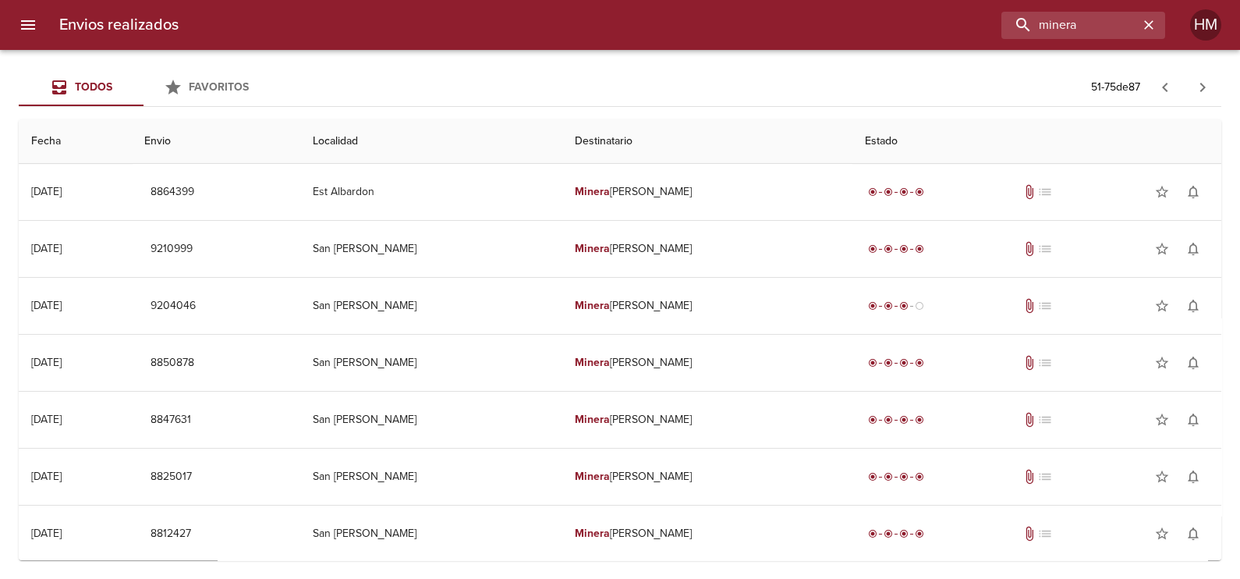
scroll to position [484, 0]
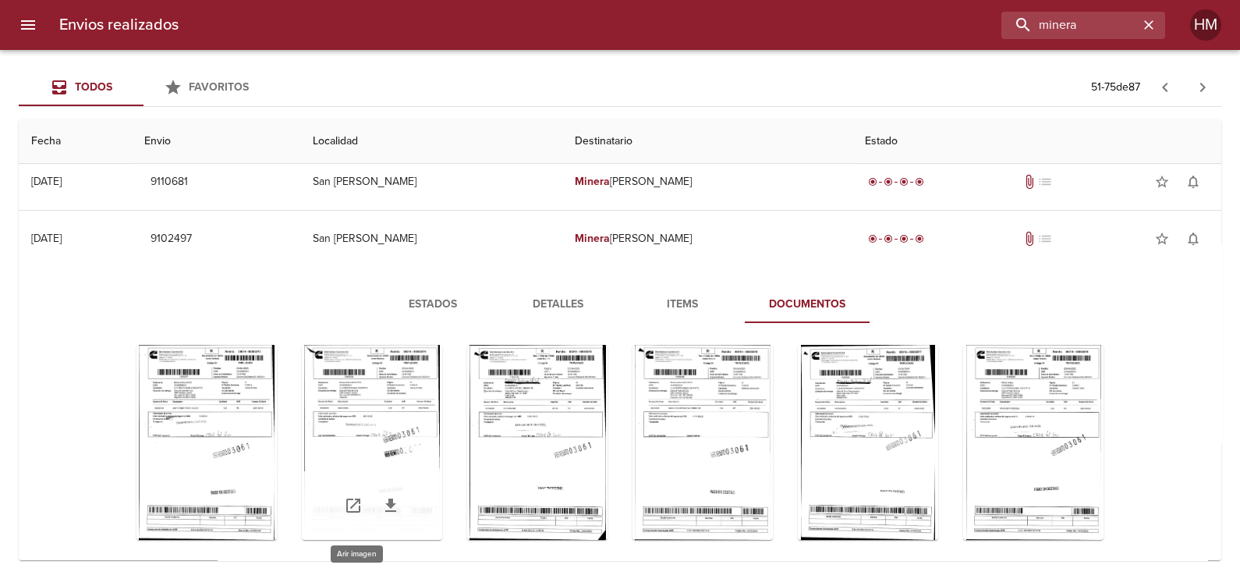
click at [354, 398] on div "Tabla de envíos del cliente" at bounding box center [372, 442] width 140 height 195
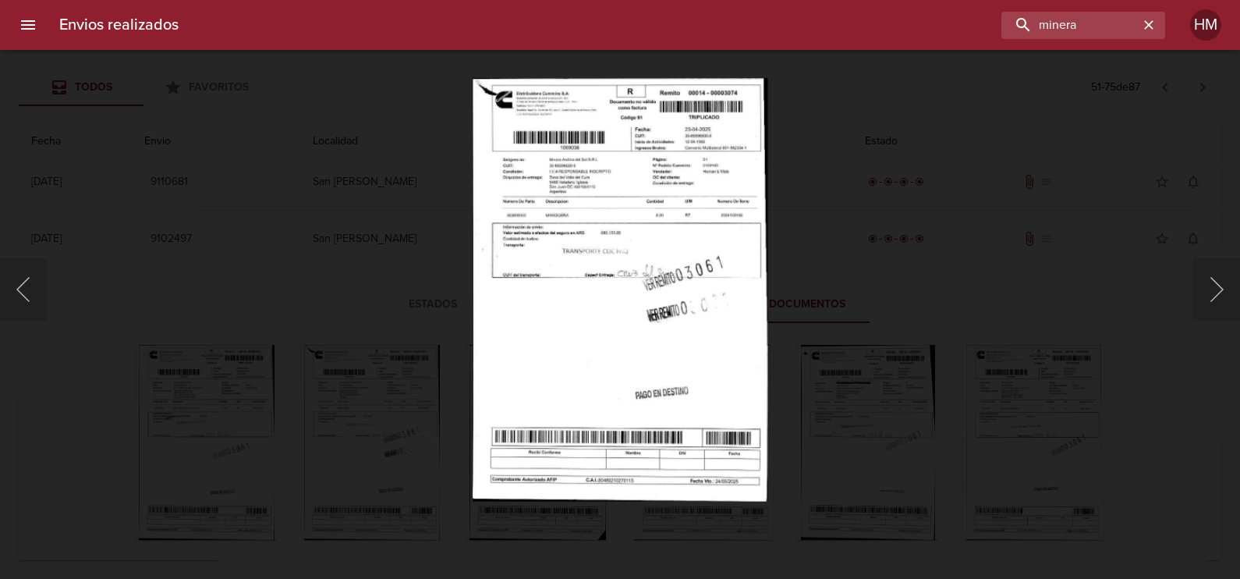
click at [590, 277] on img "Lightbox" at bounding box center [620, 289] width 295 height 423
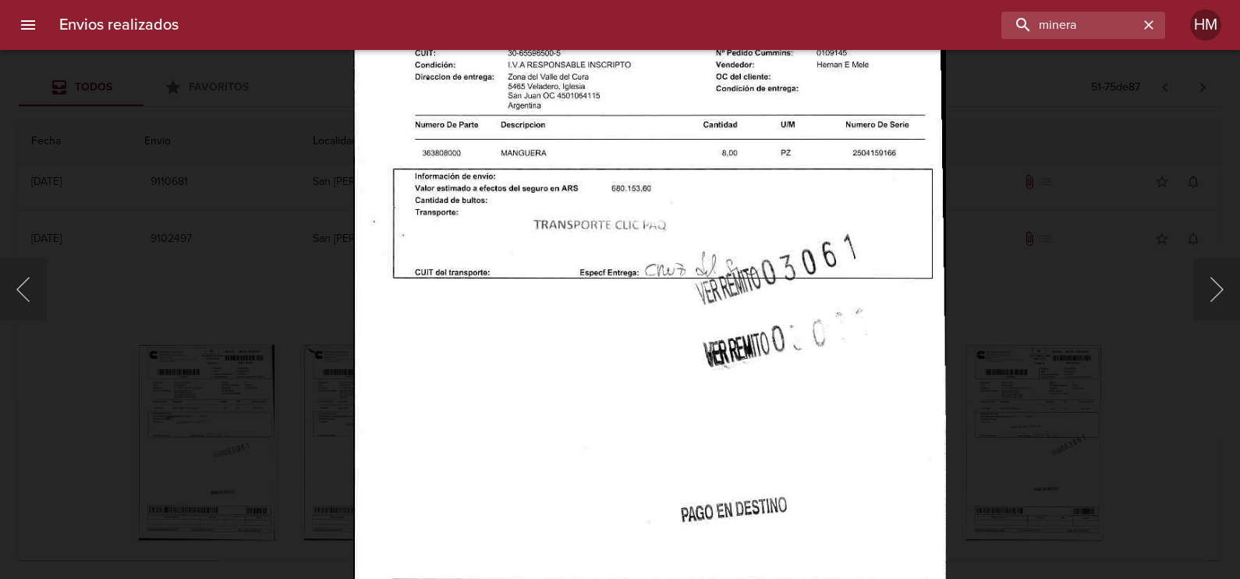
click at [731, 264] on img "Lightbox" at bounding box center [649, 302] width 593 height 850
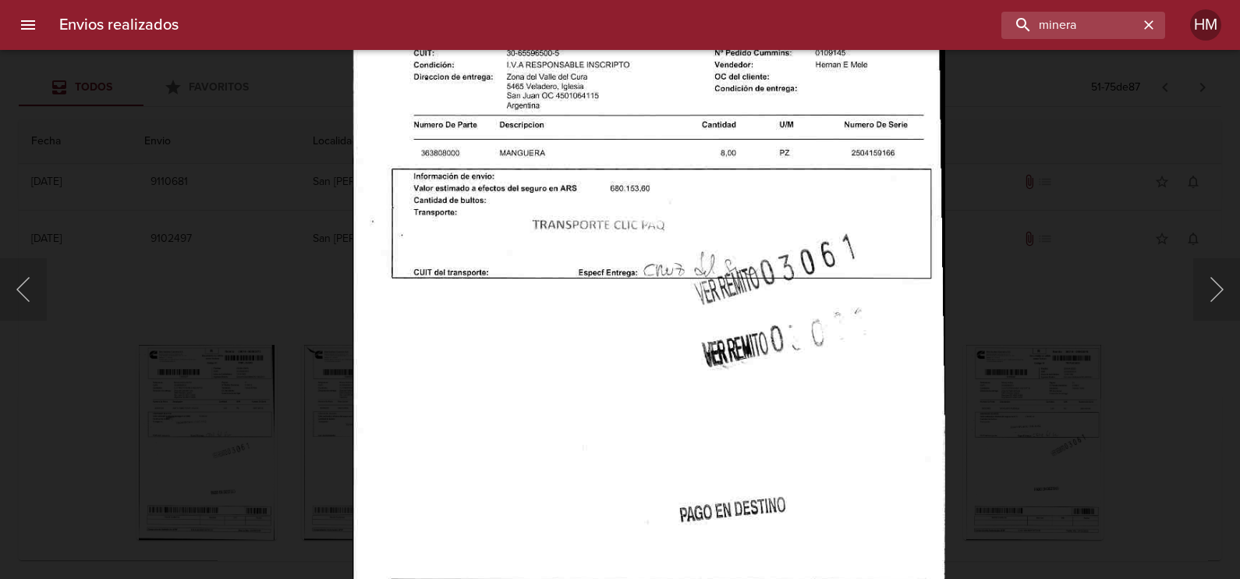
click at [577, 421] on img "Lightbox" at bounding box center [648, 302] width 593 height 850
click at [275, 320] on div "Lightbox" at bounding box center [620, 289] width 1240 height 579
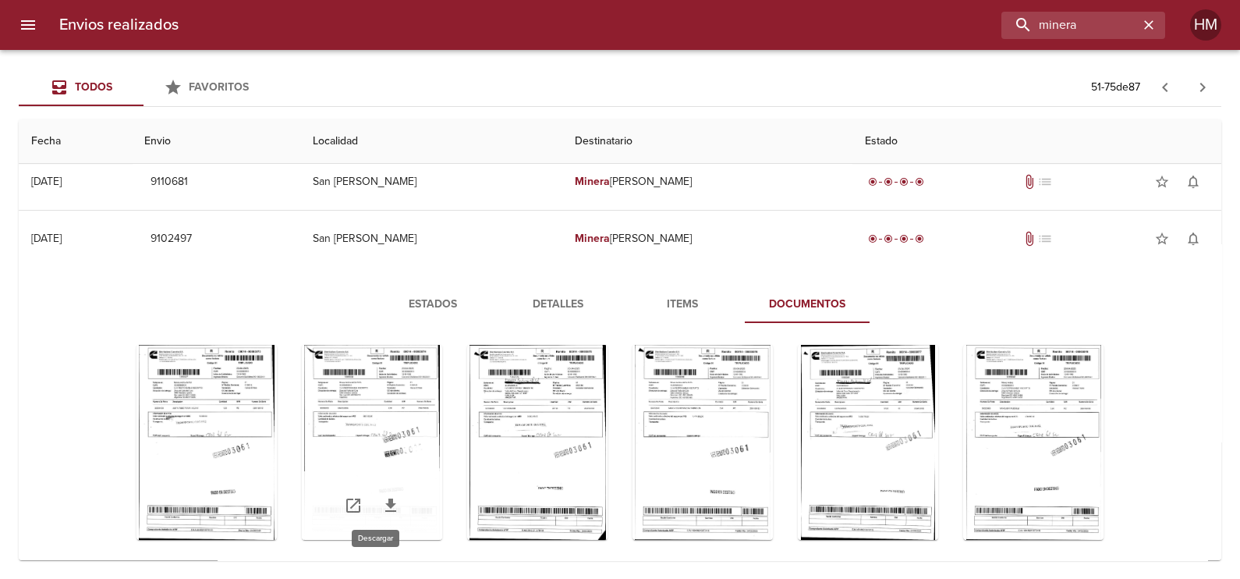
click at [381, 501] on icon "Tabla de envíos del cliente" at bounding box center [390, 505] width 19 height 19
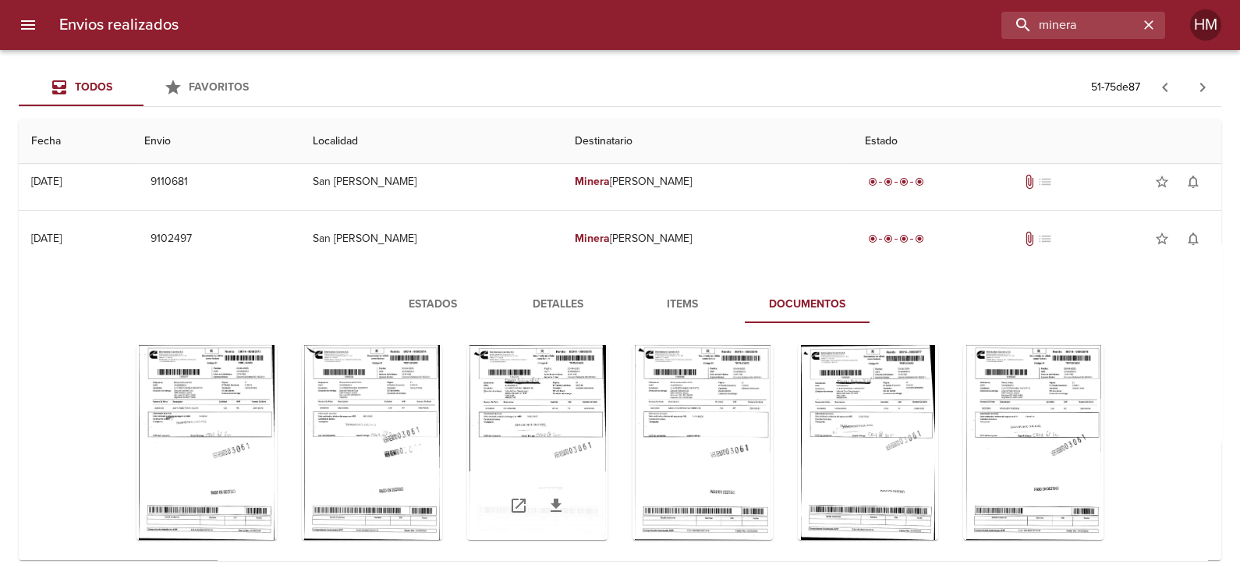
click at [536, 447] on div "Tabla de envíos del cliente" at bounding box center [537, 442] width 140 height 195
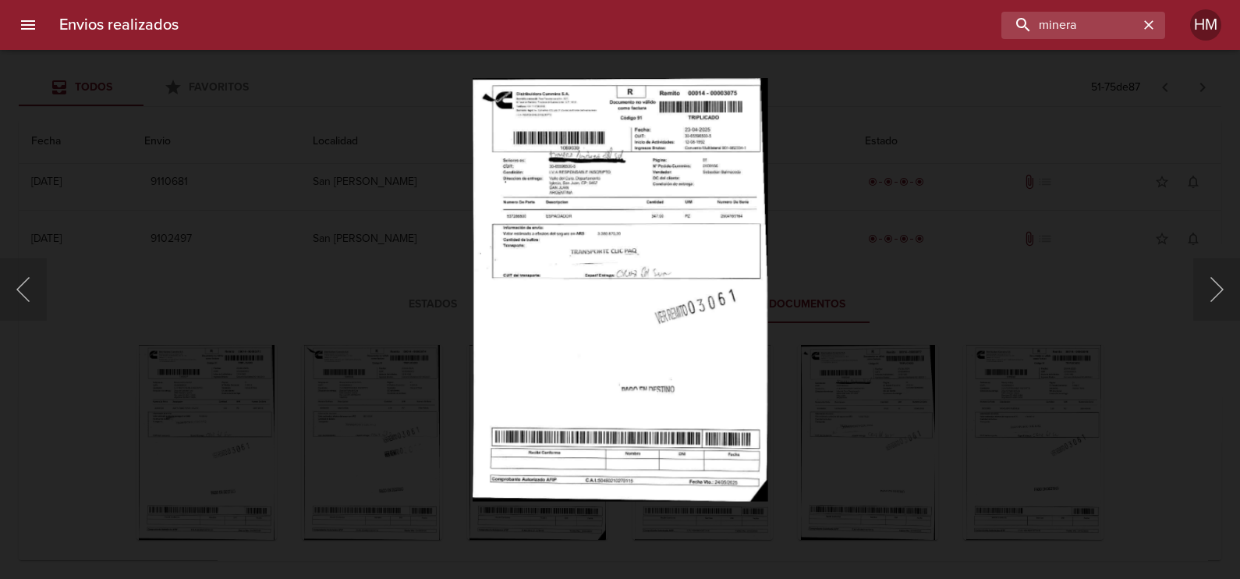
click at [586, 279] on img "Lightbox" at bounding box center [621, 289] width 296 height 423
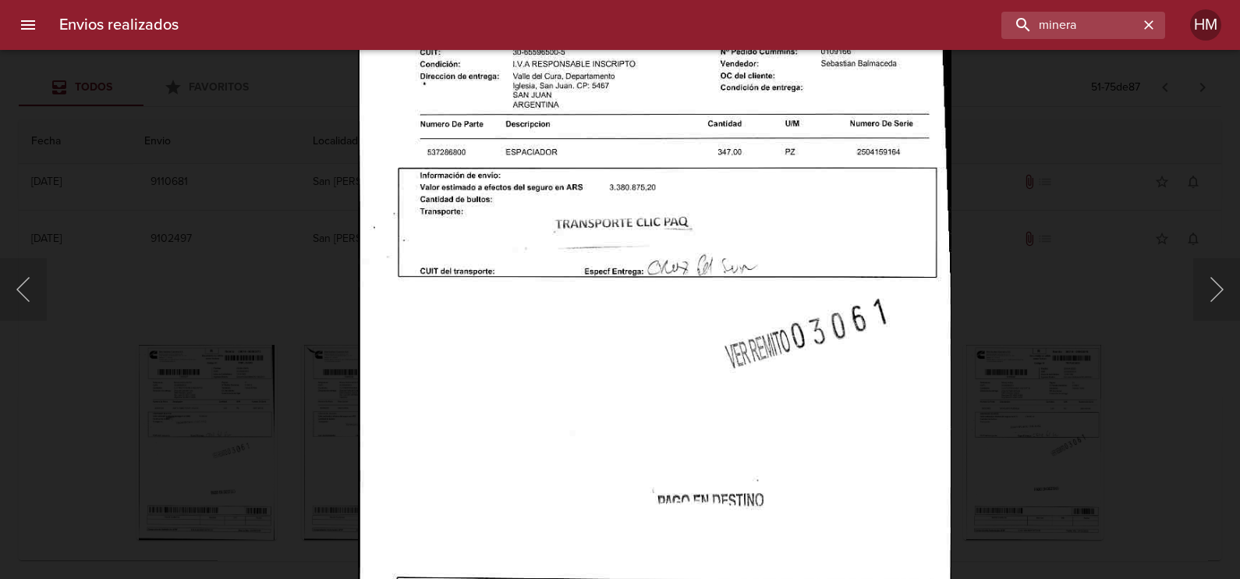
click at [333, 257] on div "Lightbox" at bounding box center [620, 289] width 1240 height 579
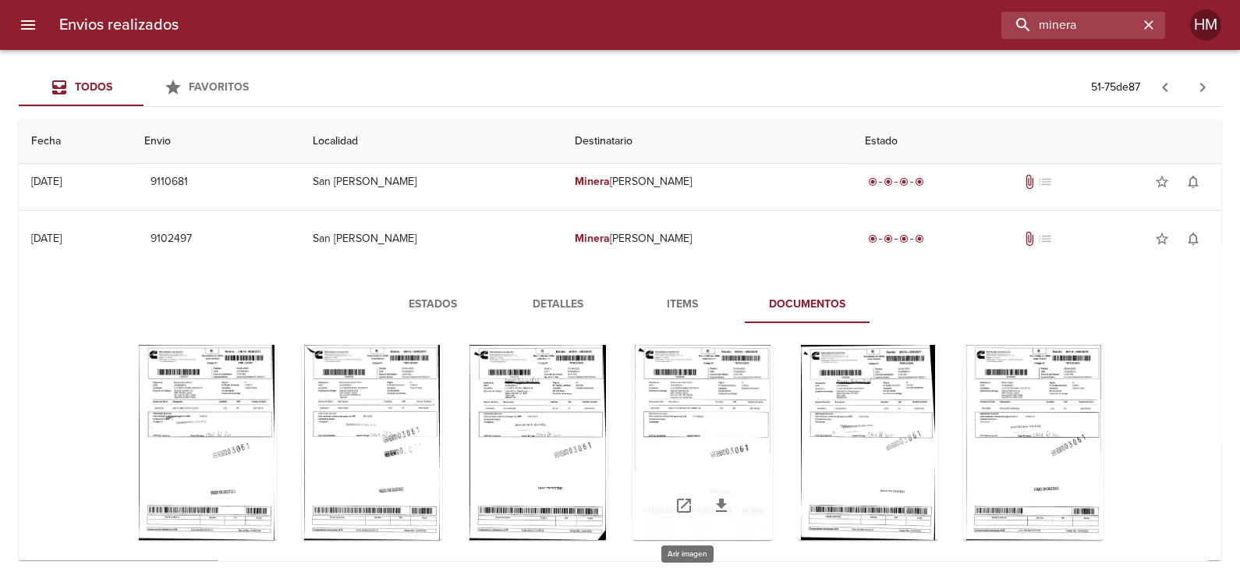
click at [674, 468] on div "Tabla de envíos del cliente" at bounding box center [702, 442] width 140 height 195
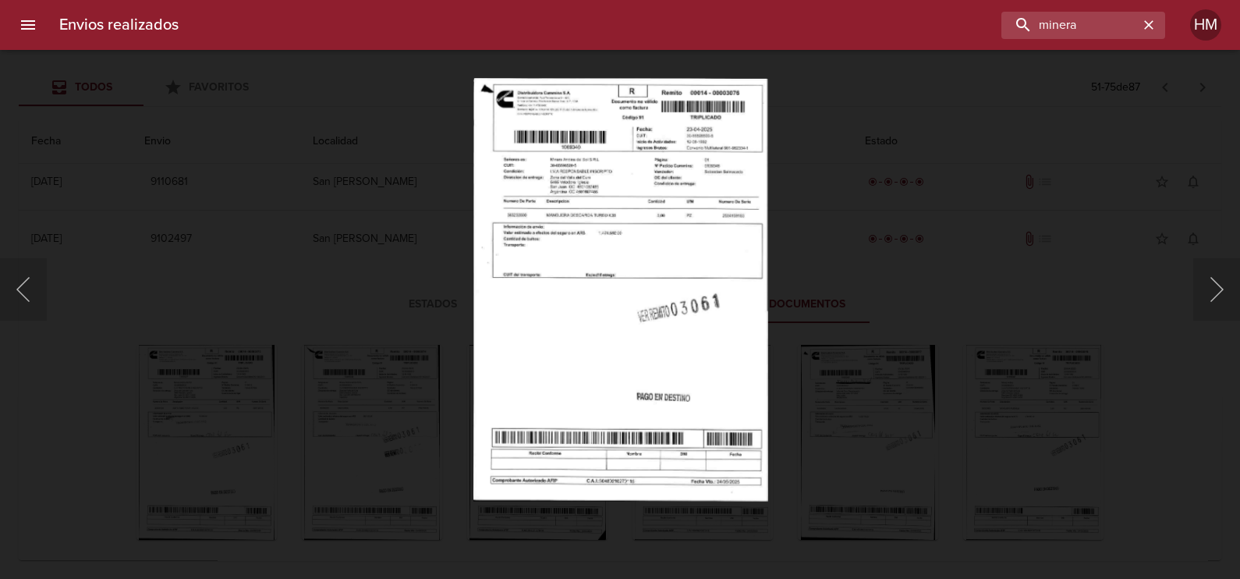
click at [611, 242] on img "Lightbox" at bounding box center [620, 289] width 295 height 423
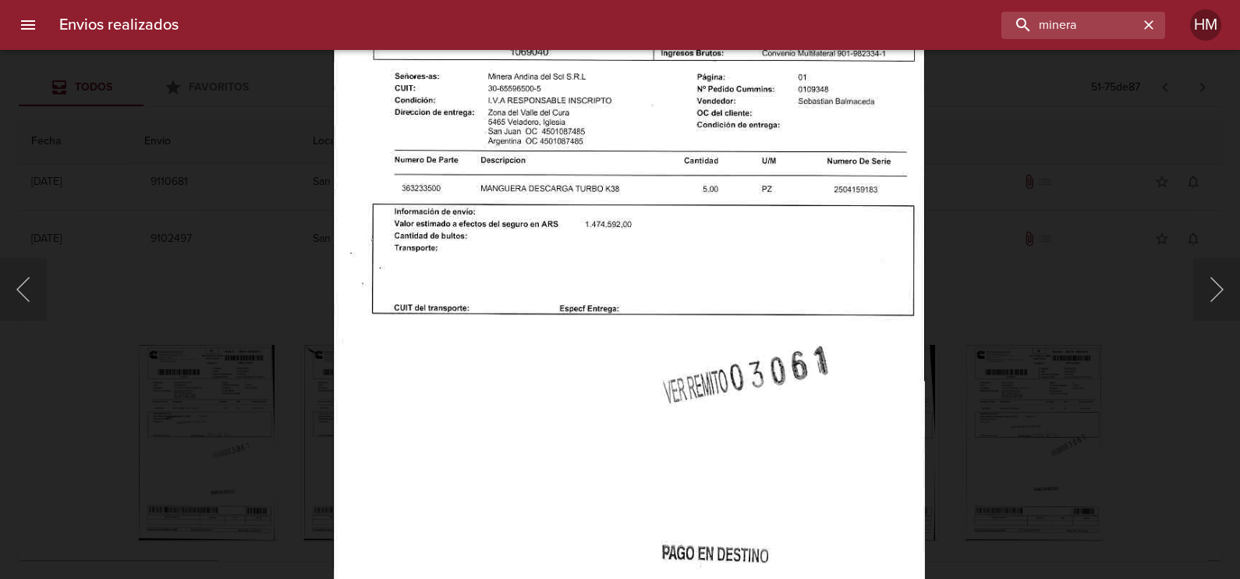
click at [281, 282] on div "Lightbox" at bounding box center [620, 289] width 1240 height 579
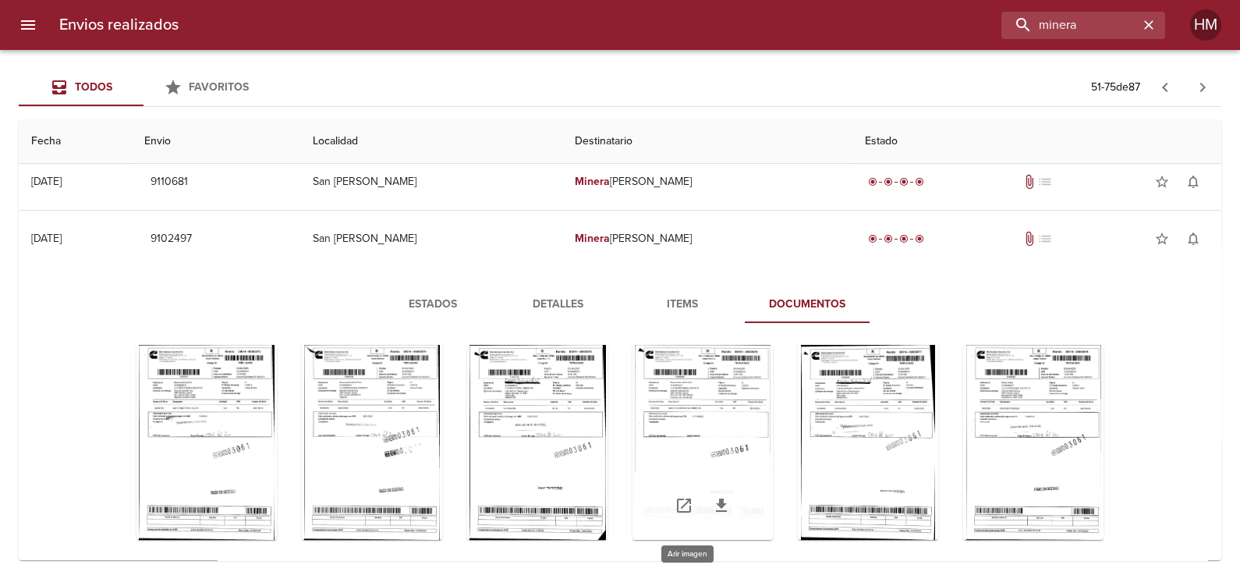
click at [703, 405] on div "Tabla de envíos del cliente" at bounding box center [702, 442] width 140 height 195
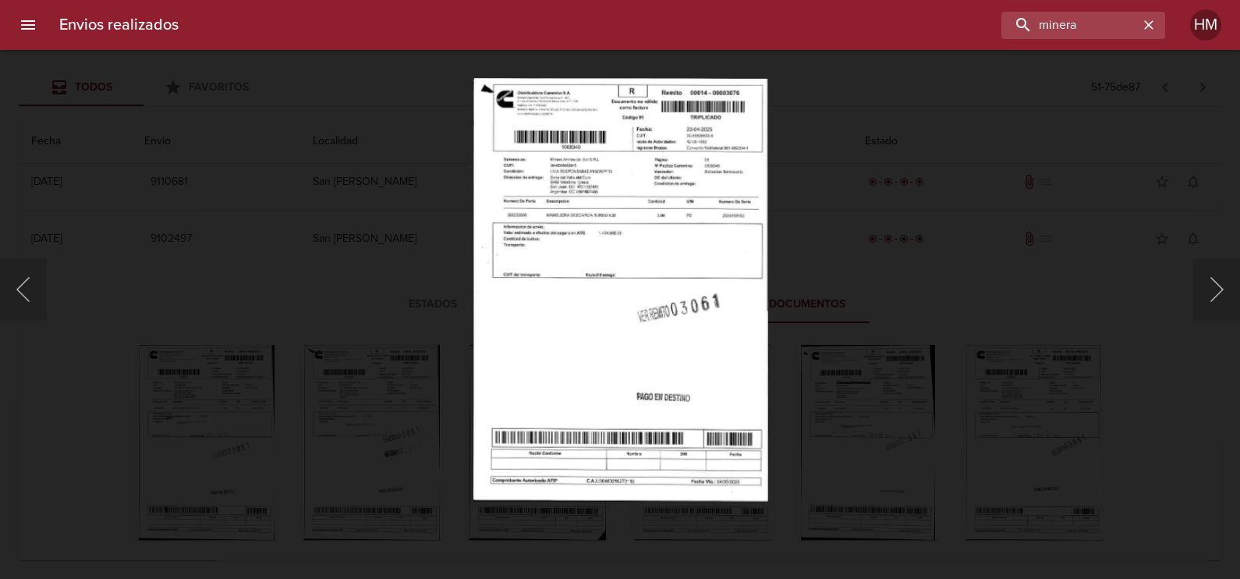
click at [661, 274] on img "Lightbox" at bounding box center [620, 289] width 295 height 423
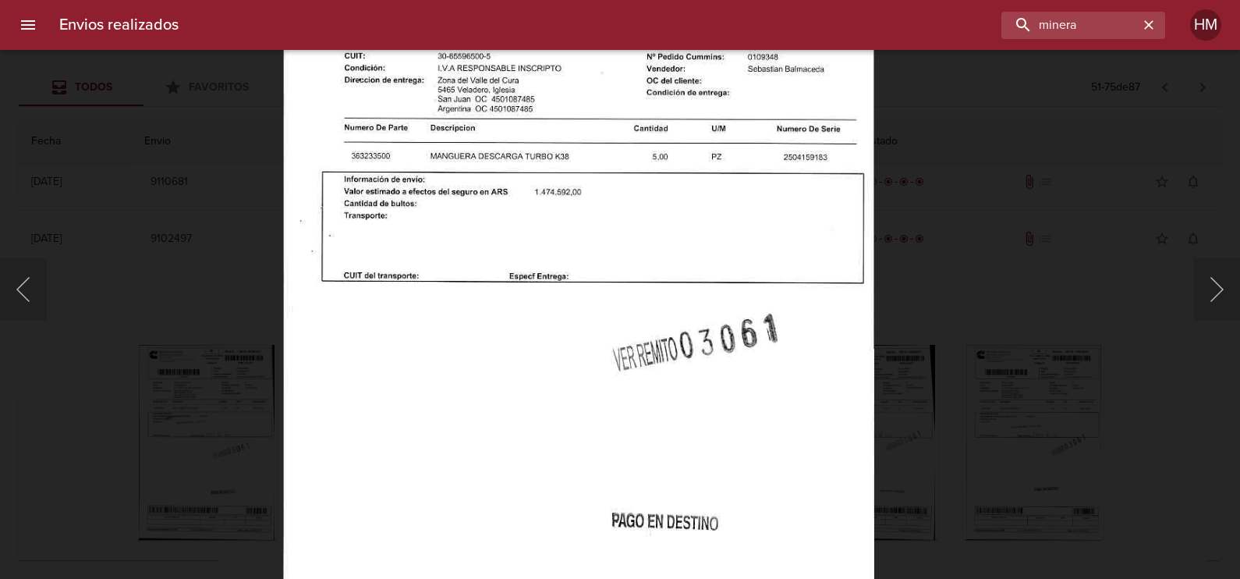
click at [912, 260] on div "Lightbox" at bounding box center [620, 289] width 1240 height 579
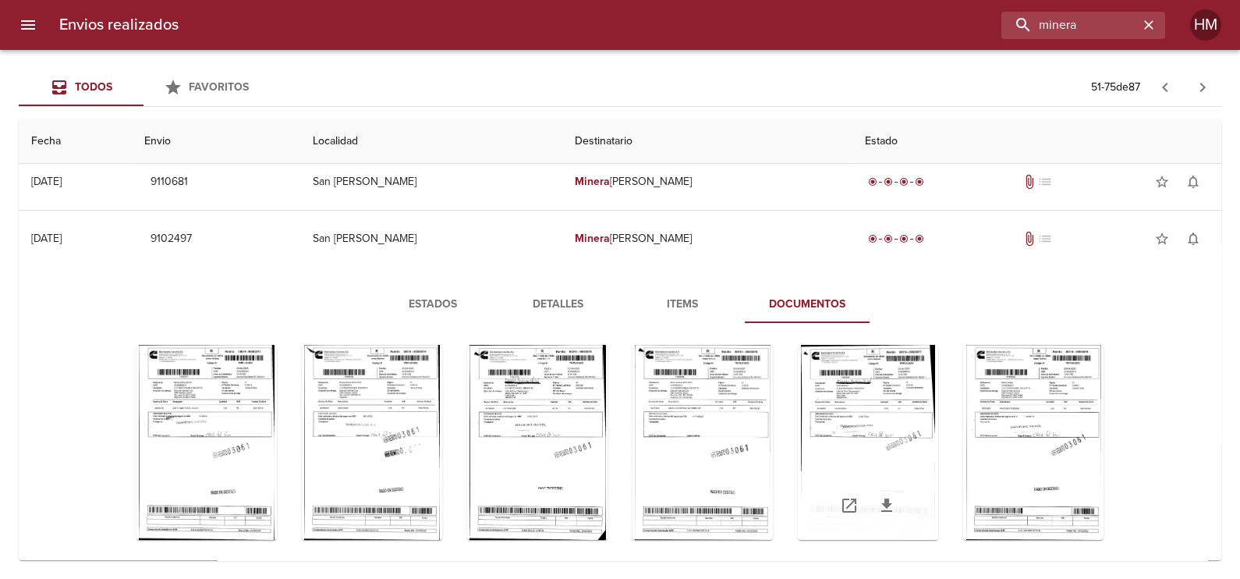
click at [829, 421] on div "Tabla de envíos del cliente" at bounding box center [868, 442] width 140 height 195
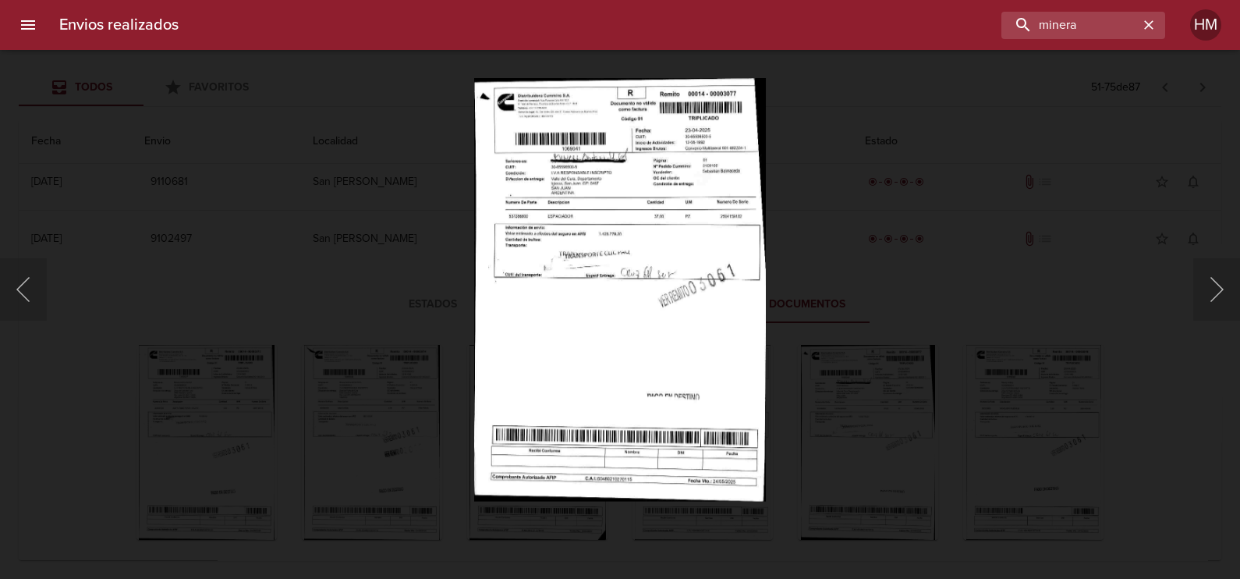
click at [668, 257] on img "Lightbox" at bounding box center [620, 289] width 292 height 423
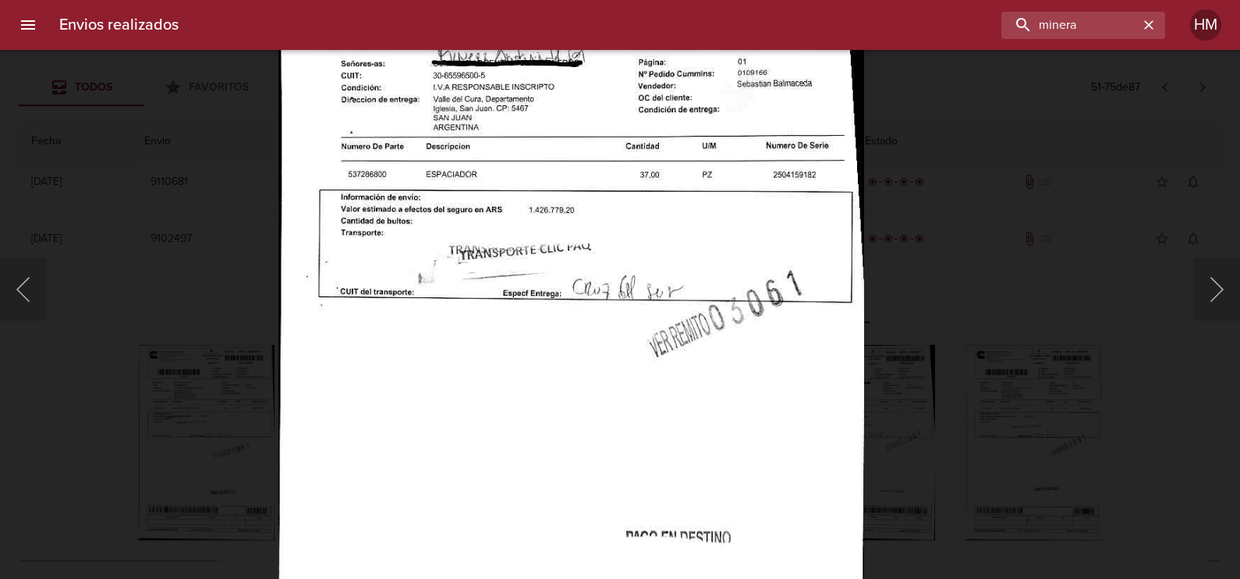
click at [916, 283] on div "Lightbox" at bounding box center [620, 289] width 1240 height 579
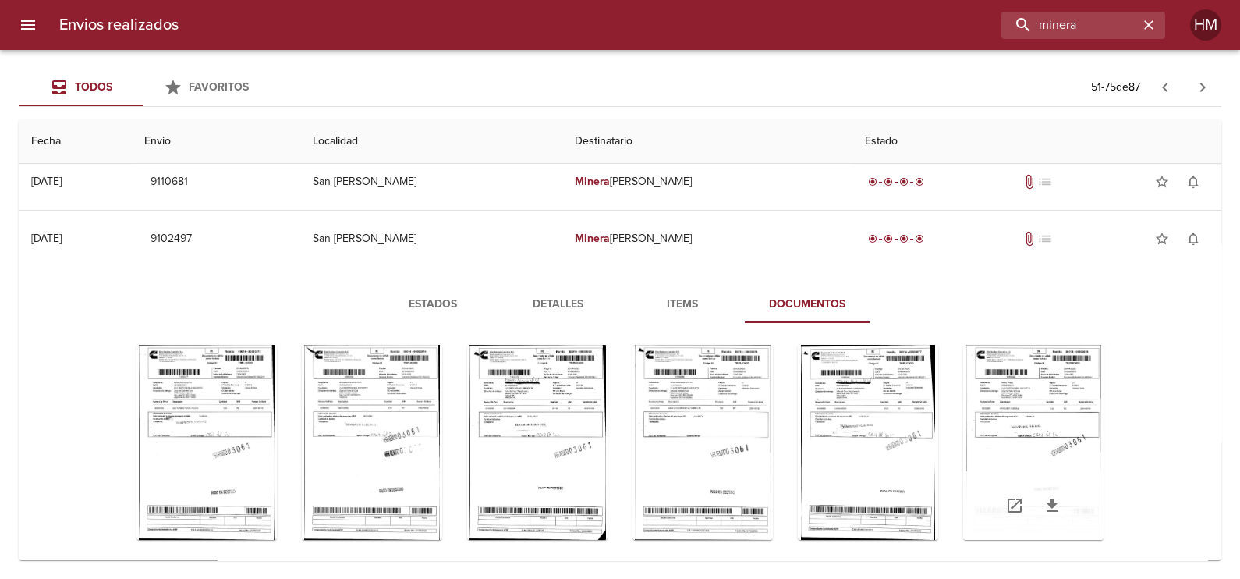
click at [997, 402] on div "Tabla de envíos del cliente" at bounding box center [1033, 442] width 140 height 195
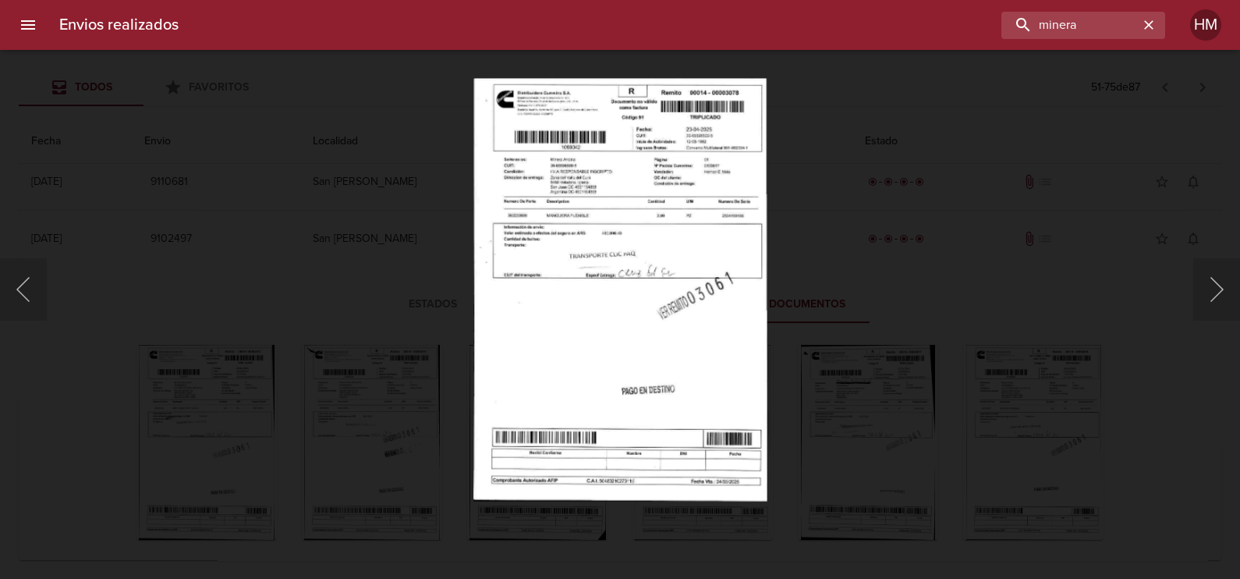
click at [597, 250] on img "Lightbox" at bounding box center [619, 289] width 293 height 423
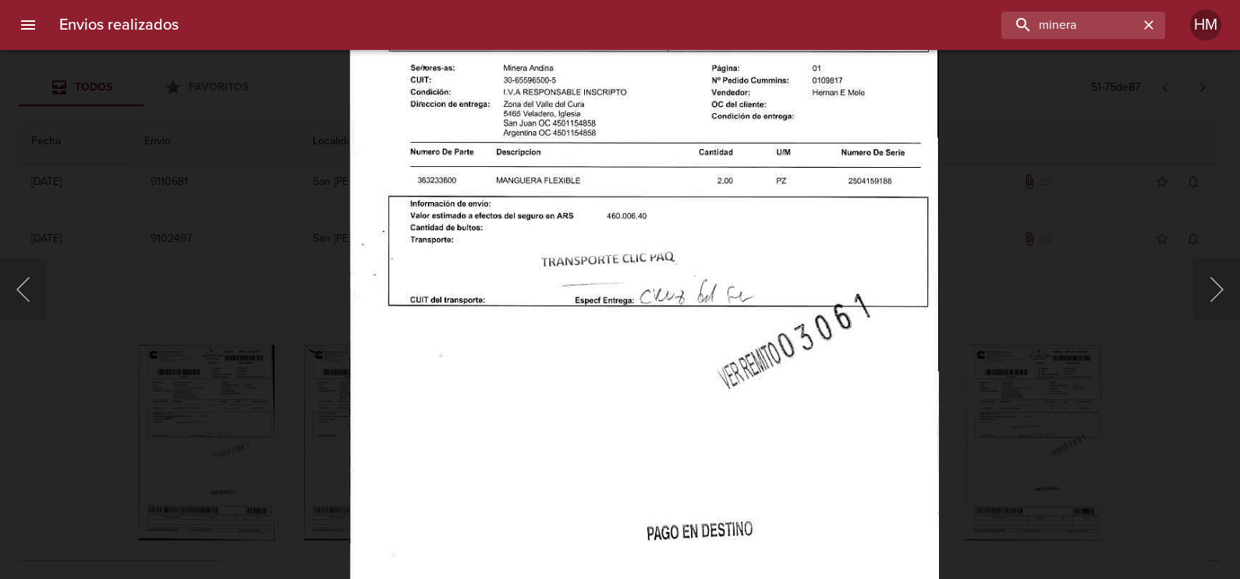
click at [984, 304] on div "Lightbox" at bounding box center [620, 289] width 1240 height 579
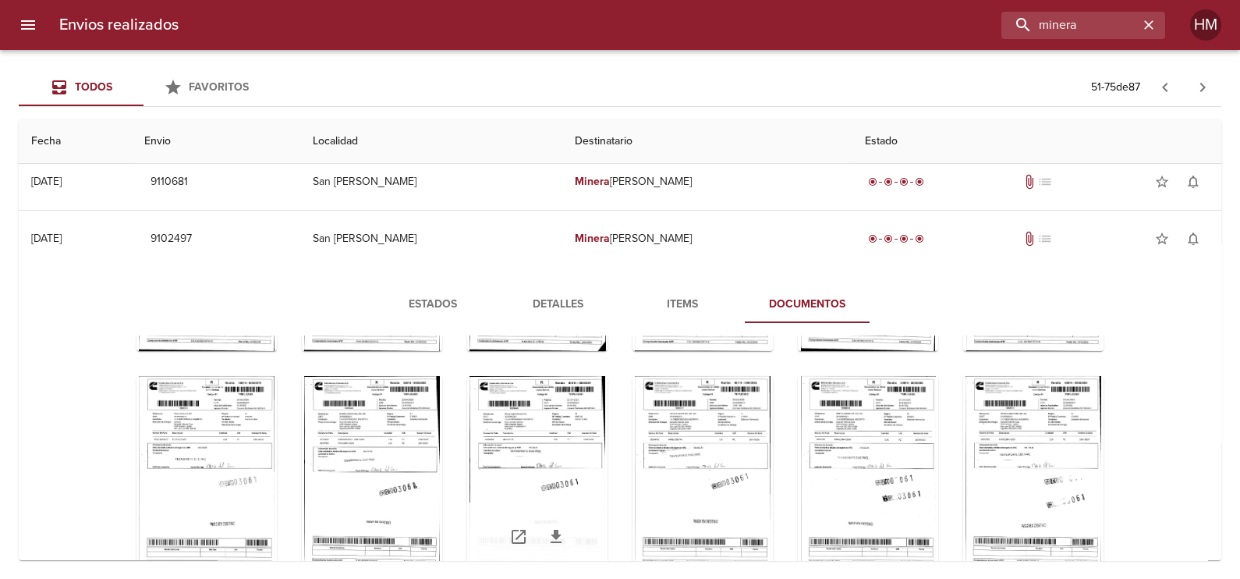
scroll to position [679, 0]
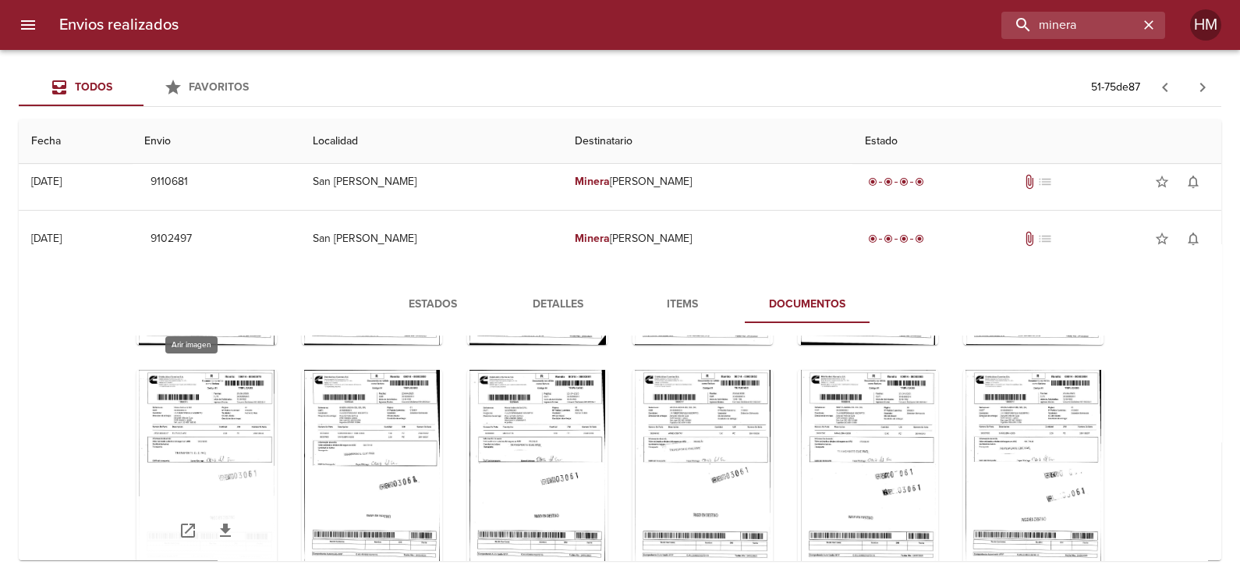
click at [136, 398] on div "Tabla de envíos del cliente" at bounding box center [206, 467] width 140 height 195
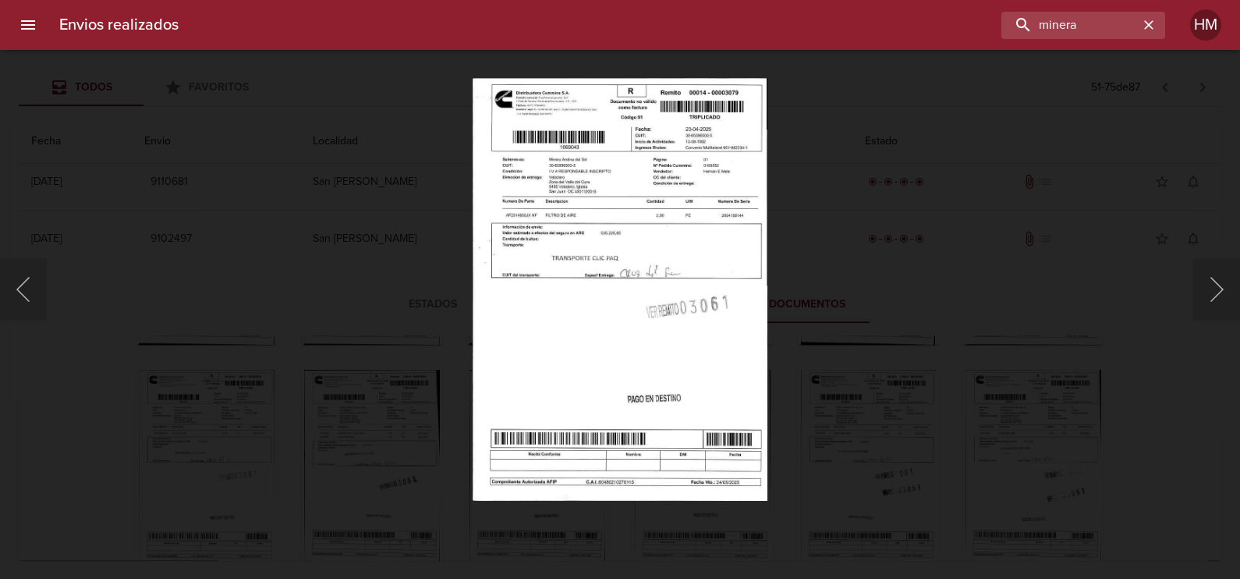
click at [541, 286] on img "Lightbox" at bounding box center [620, 289] width 295 height 423
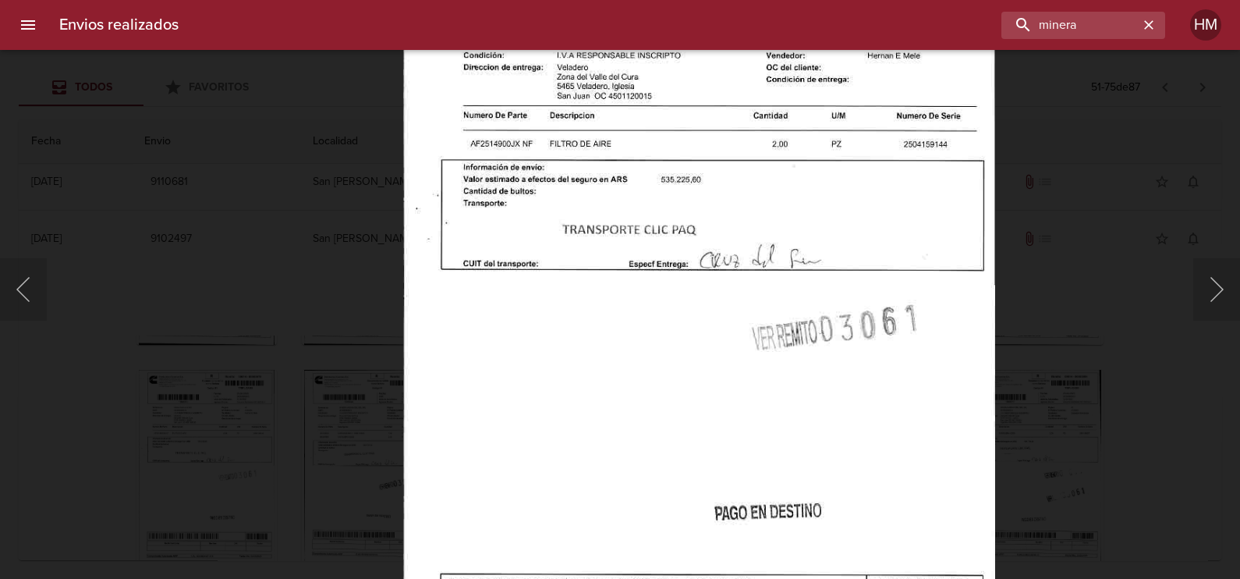
click at [1036, 328] on div "Lightbox" at bounding box center [620, 289] width 1240 height 579
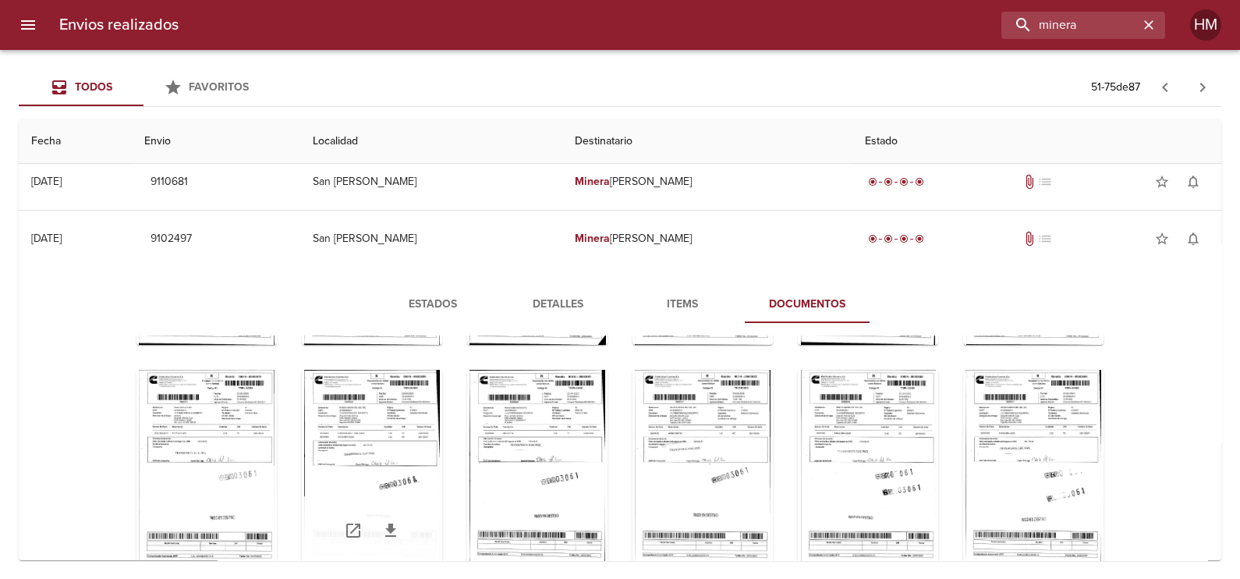
click at [342, 405] on div "Tabla de envíos del cliente" at bounding box center [372, 467] width 140 height 195
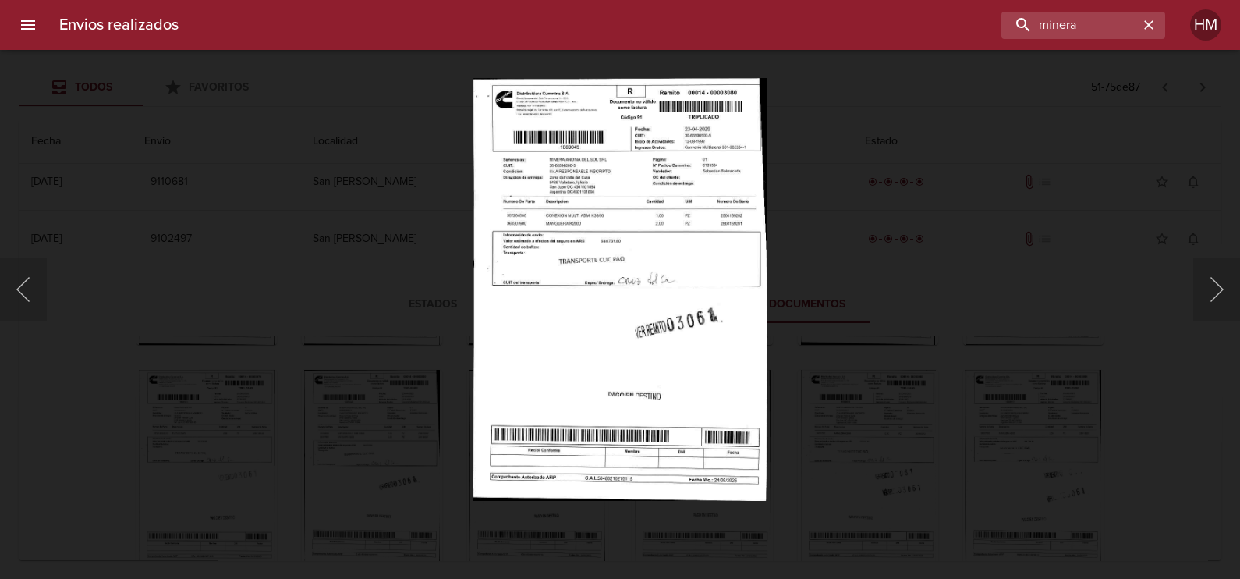
click at [490, 259] on img "Lightbox" at bounding box center [620, 289] width 294 height 423
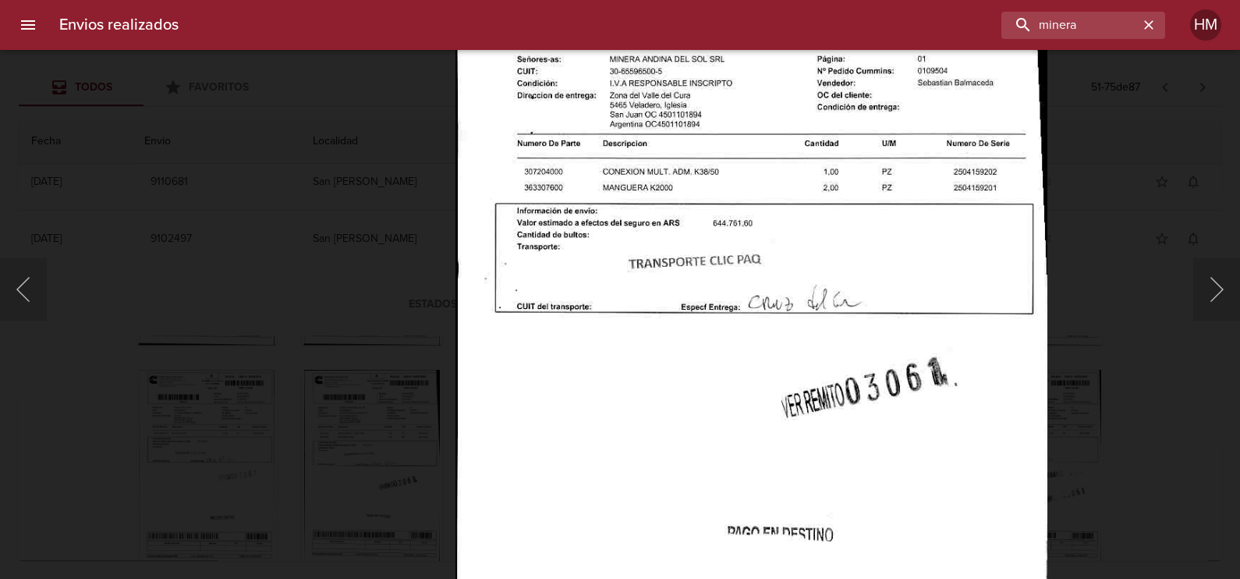
click at [1090, 363] on div "Lightbox" at bounding box center [620, 289] width 1240 height 579
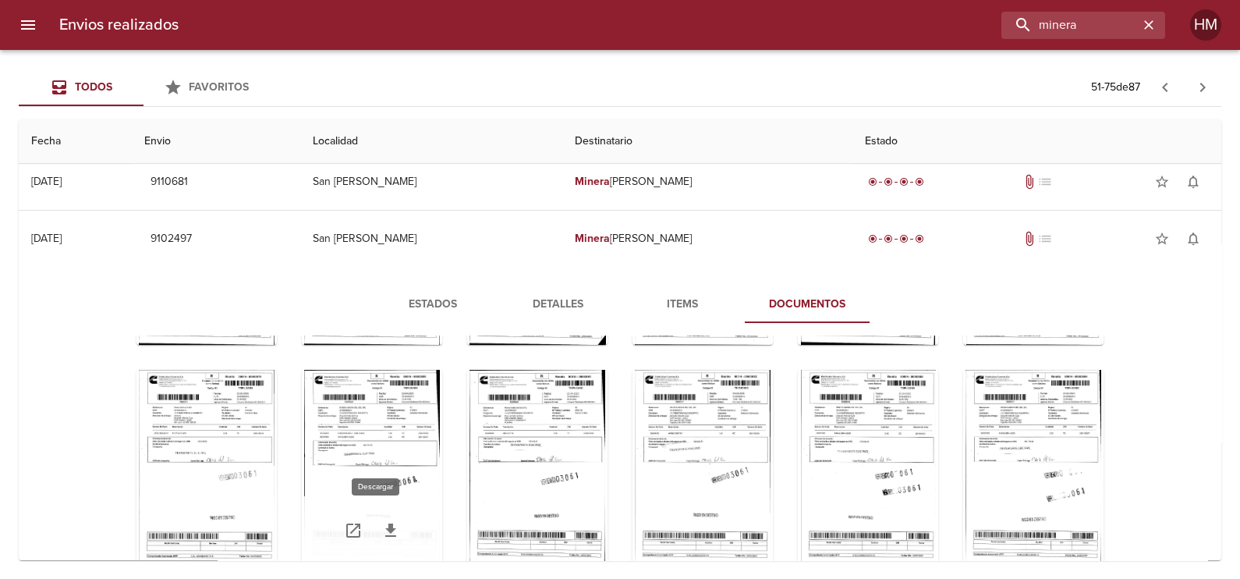
click at [381, 522] on icon "Tabla de envíos del cliente" at bounding box center [390, 530] width 19 height 19
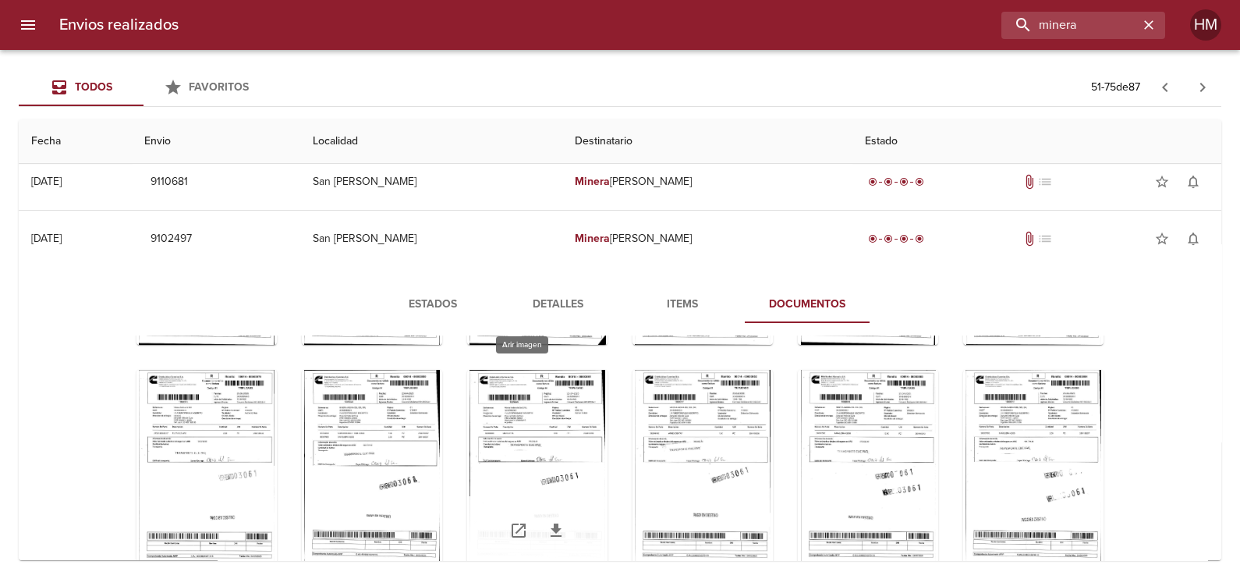
click at [487, 434] on div "Tabla de envíos del cliente" at bounding box center [537, 467] width 140 height 195
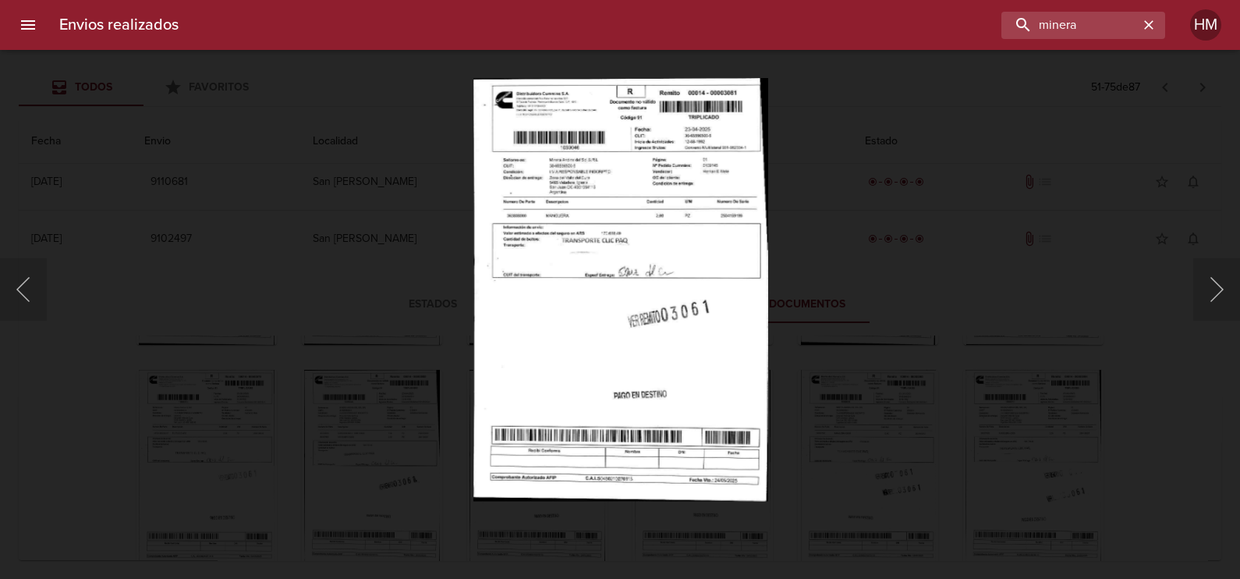
click at [565, 282] on img "Lightbox" at bounding box center [620, 289] width 295 height 423
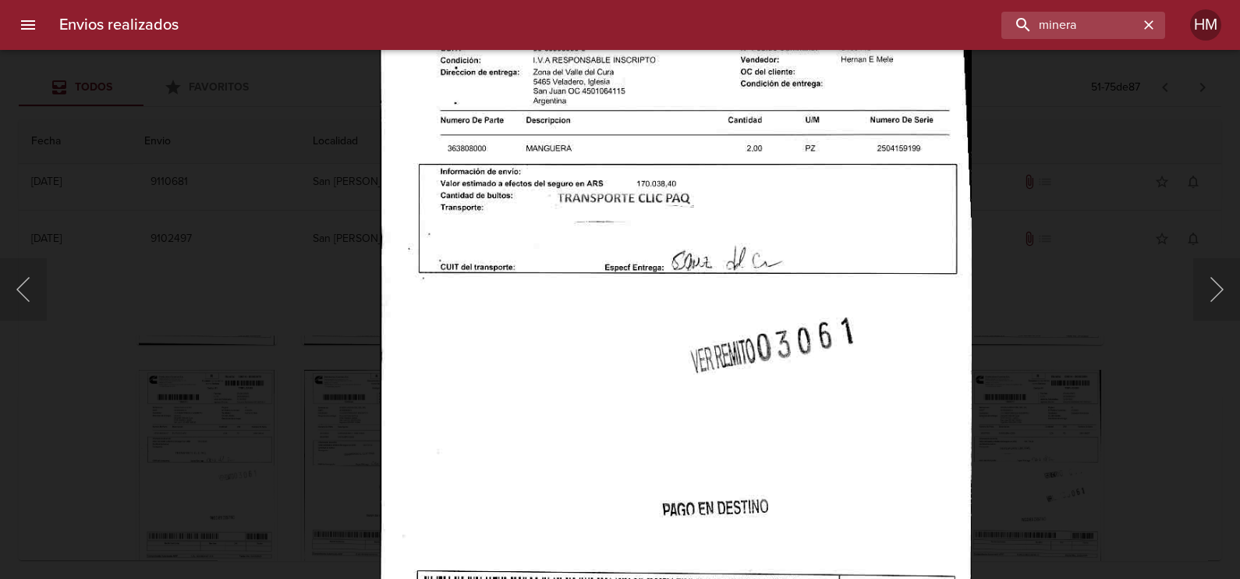
click at [978, 392] on div "Lightbox" at bounding box center [620, 289] width 1240 height 579
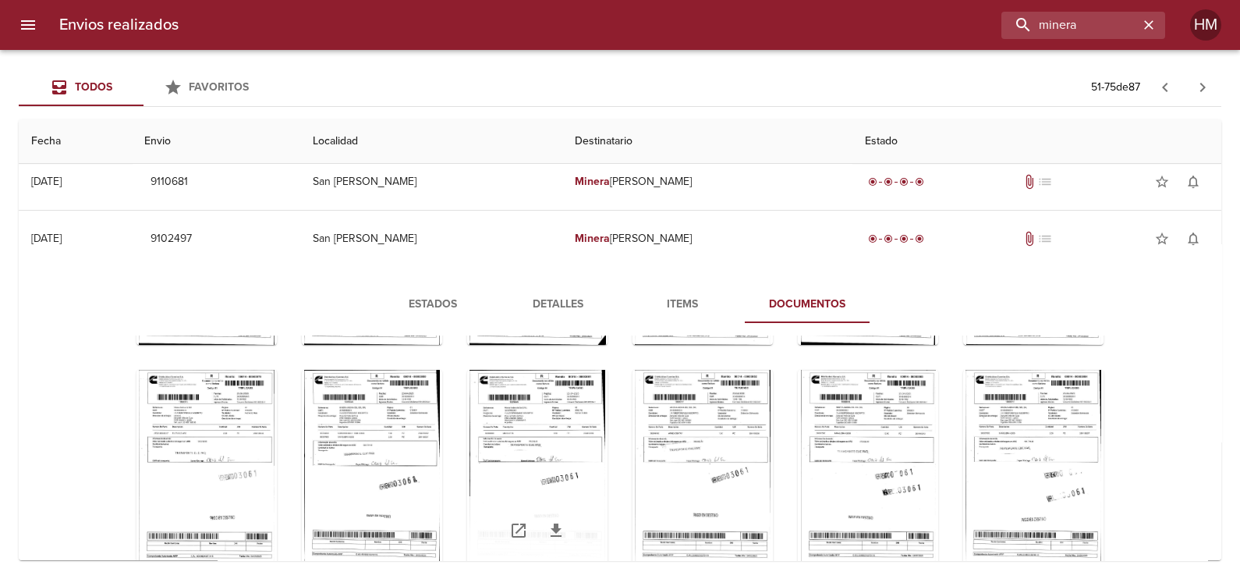
click at [547, 527] on icon "Tabla de envíos del cliente" at bounding box center [556, 530] width 19 height 19
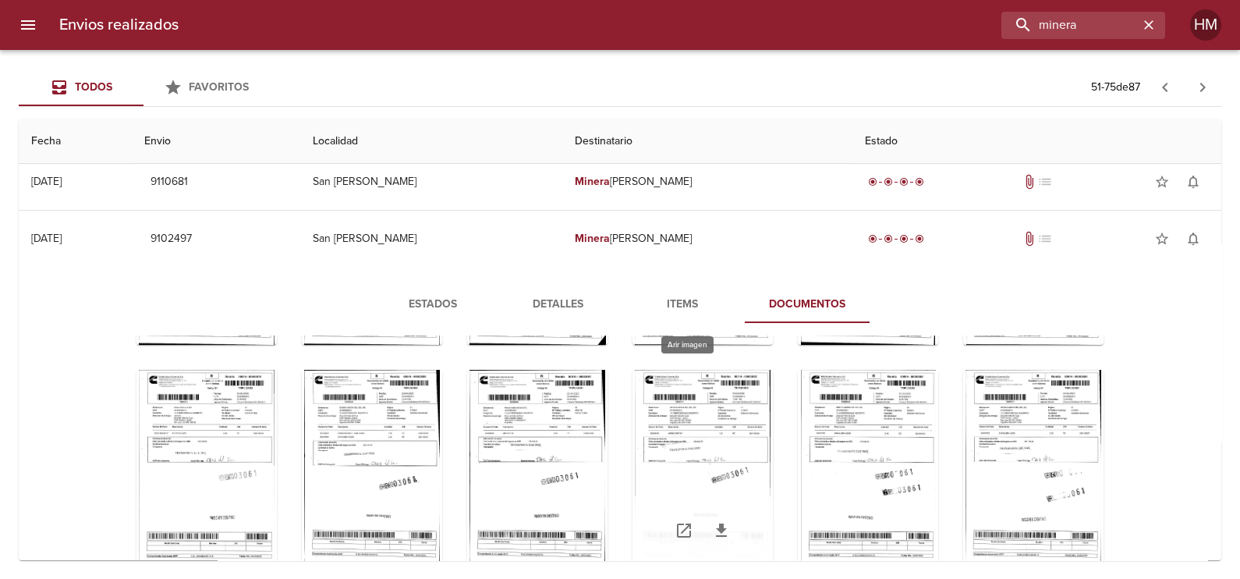
click at [667, 409] on div "Tabla de envíos del cliente" at bounding box center [702, 467] width 140 height 195
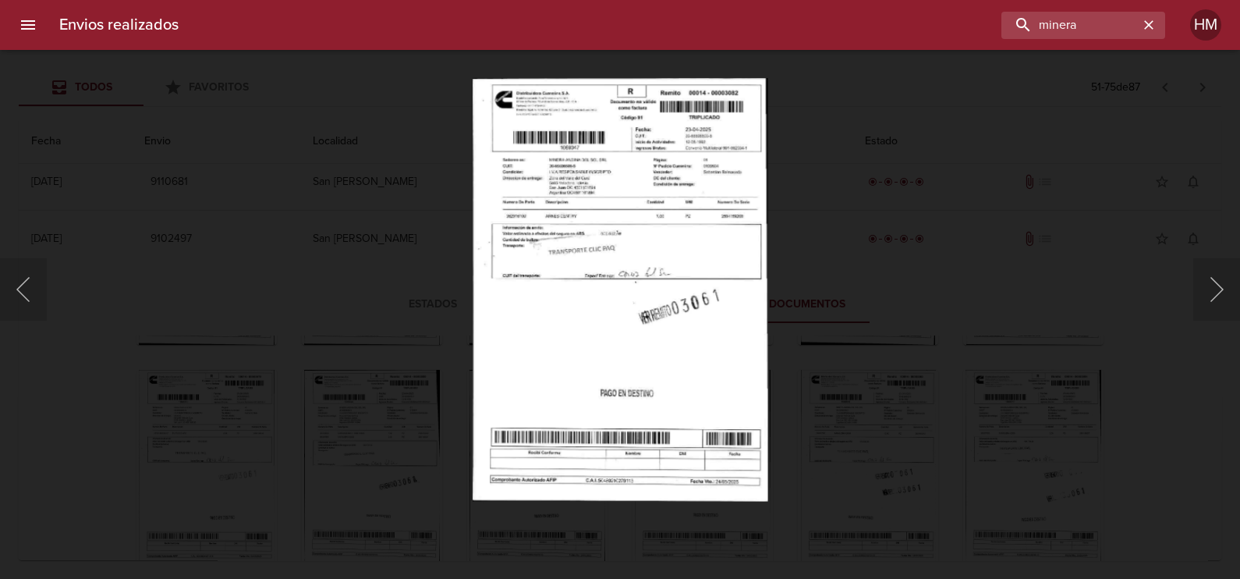
click at [639, 291] on img "Lightbox" at bounding box center [620, 289] width 295 height 423
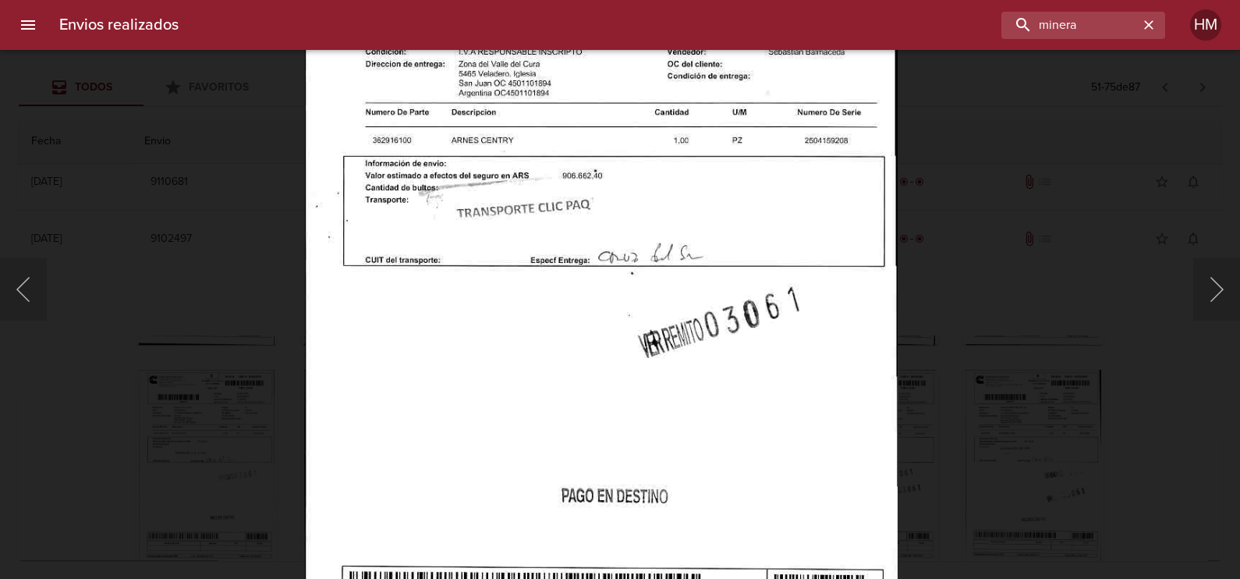
click at [759, 331] on img "Lightbox" at bounding box center [601, 288] width 593 height 850
click at [936, 359] on div "Lightbox" at bounding box center [620, 289] width 1240 height 579
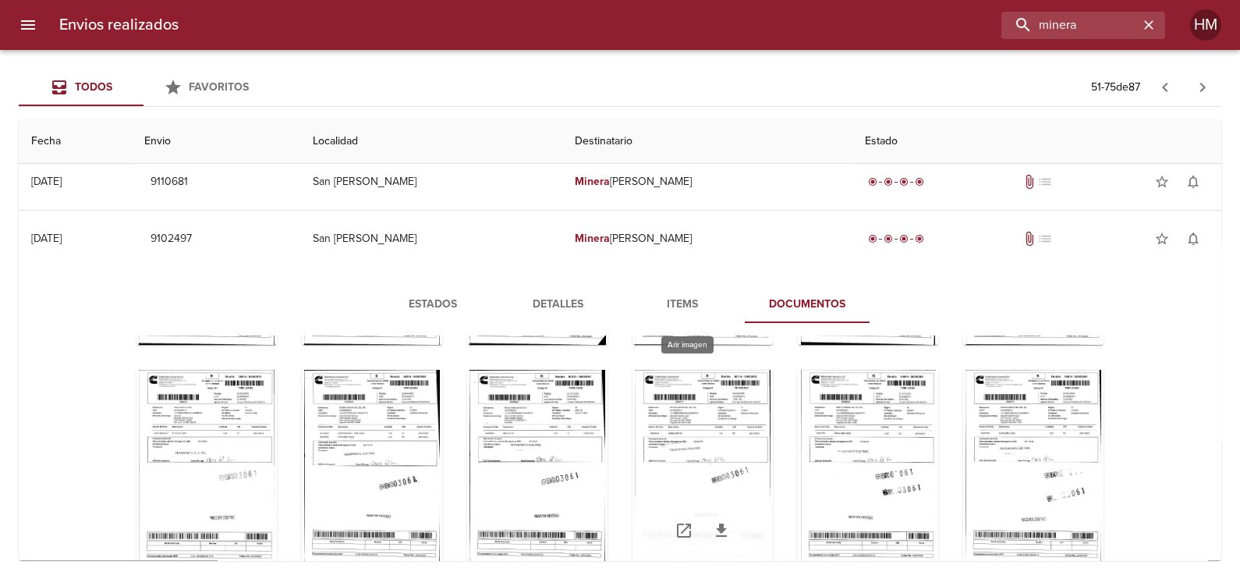
click at [685, 429] on div "Tabla de envíos del cliente" at bounding box center [702, 467] width 140 height 195
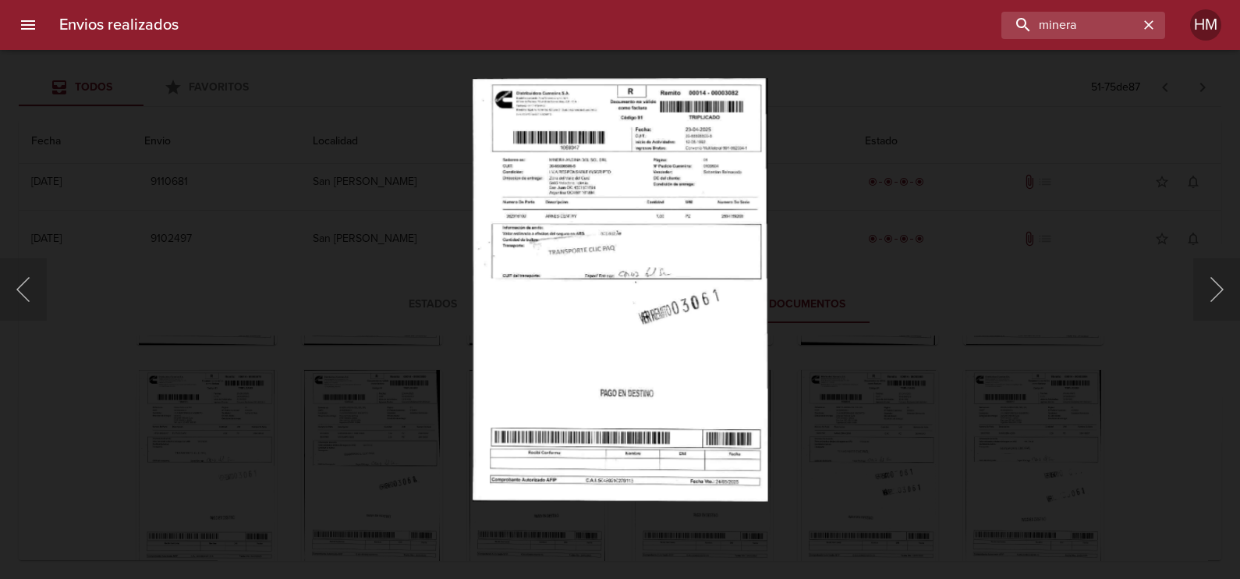
click at [659, 279] on img "Lightbox" at bounding box center [620, 289] width 295 height 423
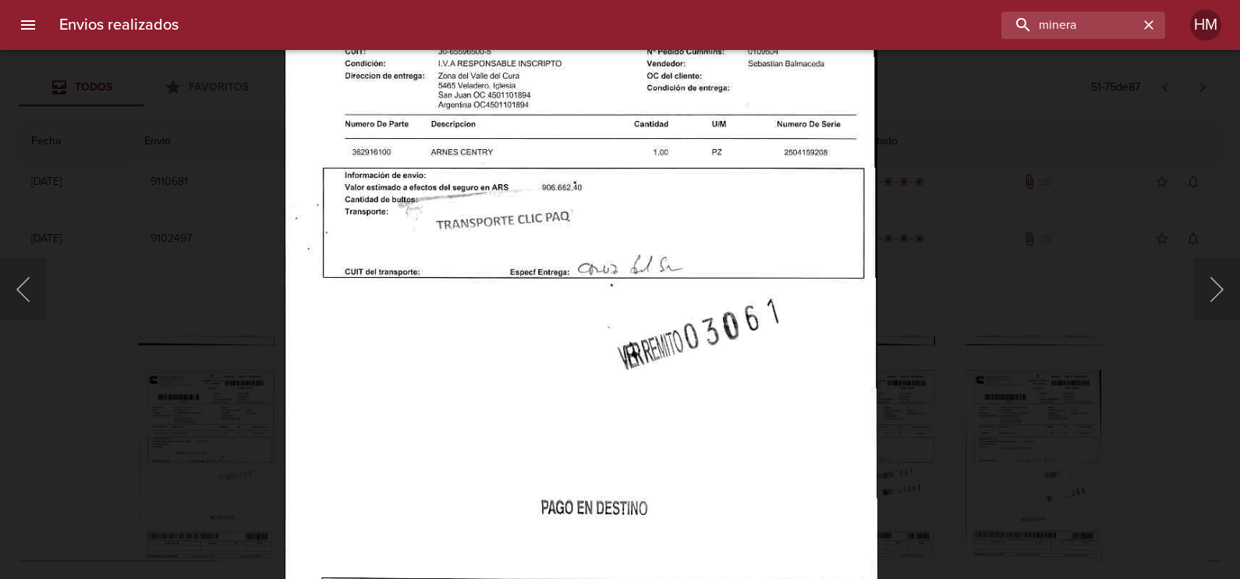
click at [904, 364] on div "Lightbox" at bounding box center [620, 289] width 1240 height 579
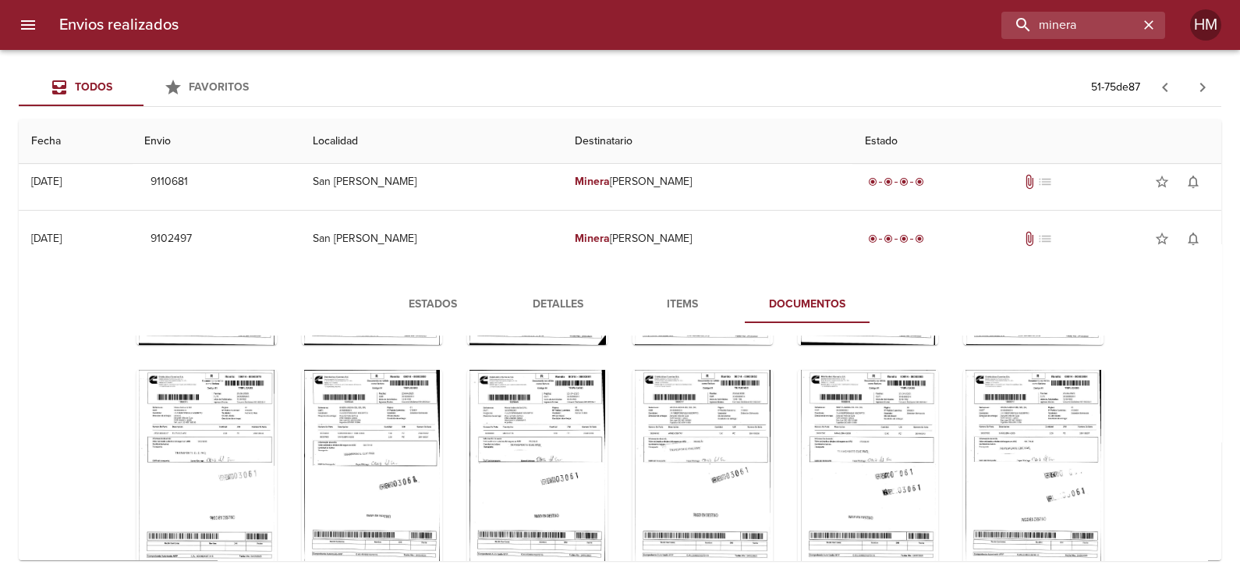
click at [887, 437] on div "Tabla de envíos del cliente" at bounding box center [868, 467] width 140 height 195
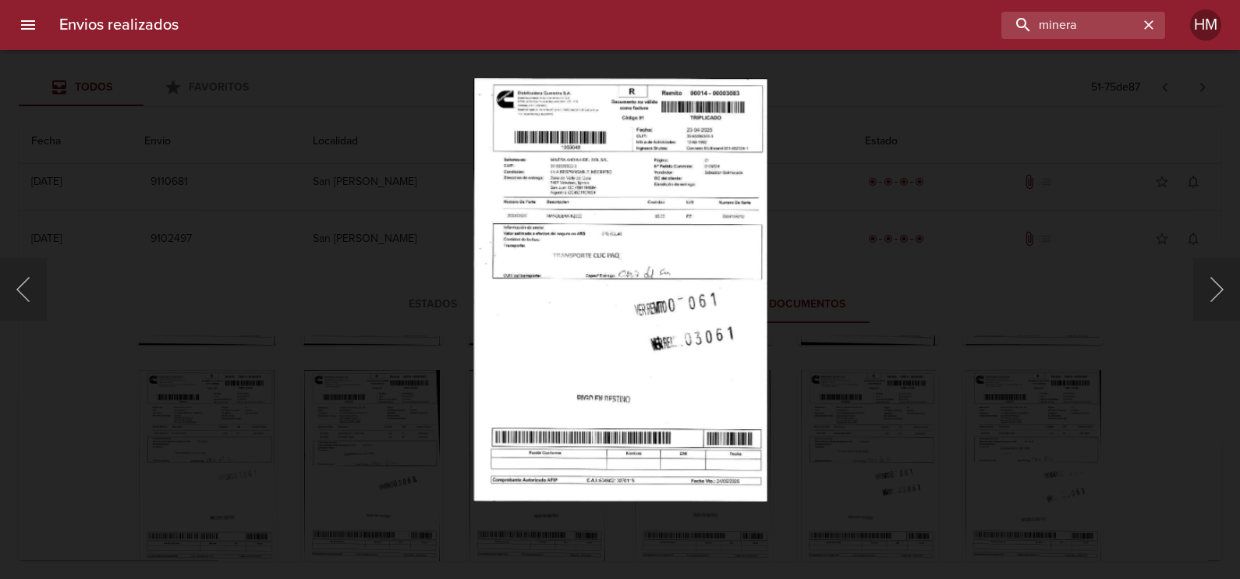
click at [651, 283] on img "Lightbox" at bounding box center [619, 289] width 293 height 423
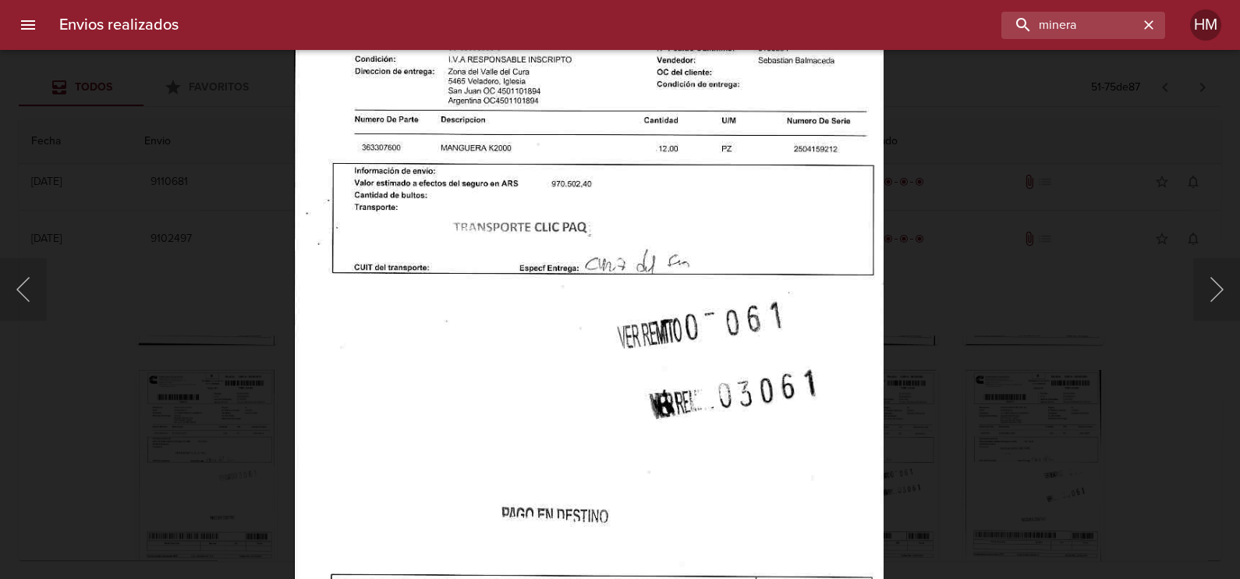
click at [902, 429] on div "Lightbox" at bounding box center [620, 289] width 1240 height 579
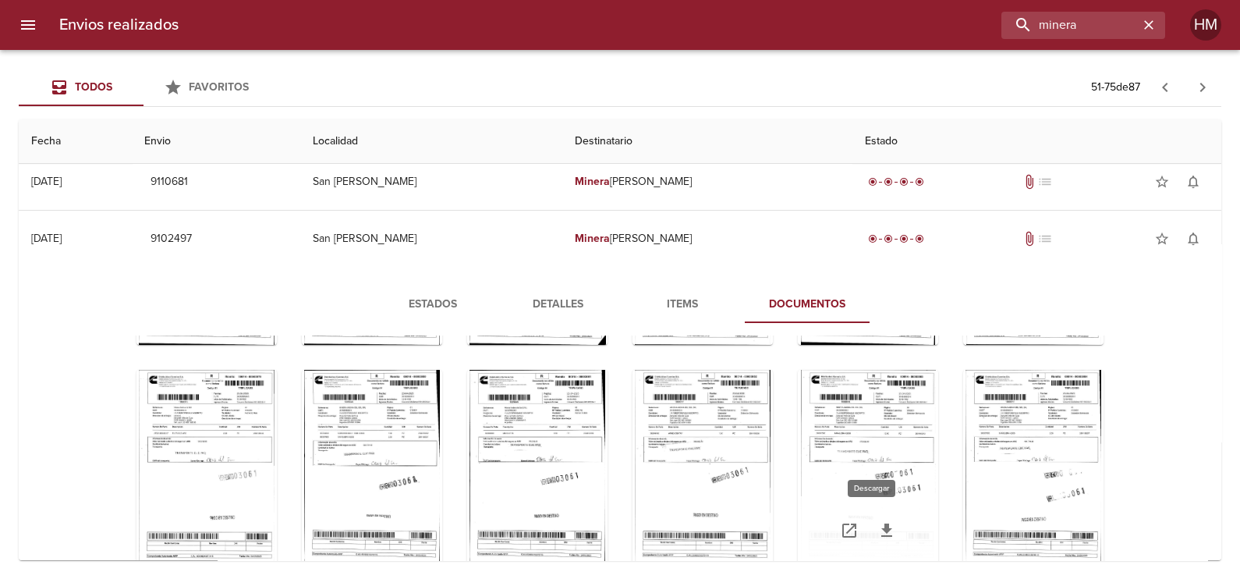
click at [881, 523] on icon "Tabla de envíos del cliente" at bounding box center [886, 529] width 11 height 13
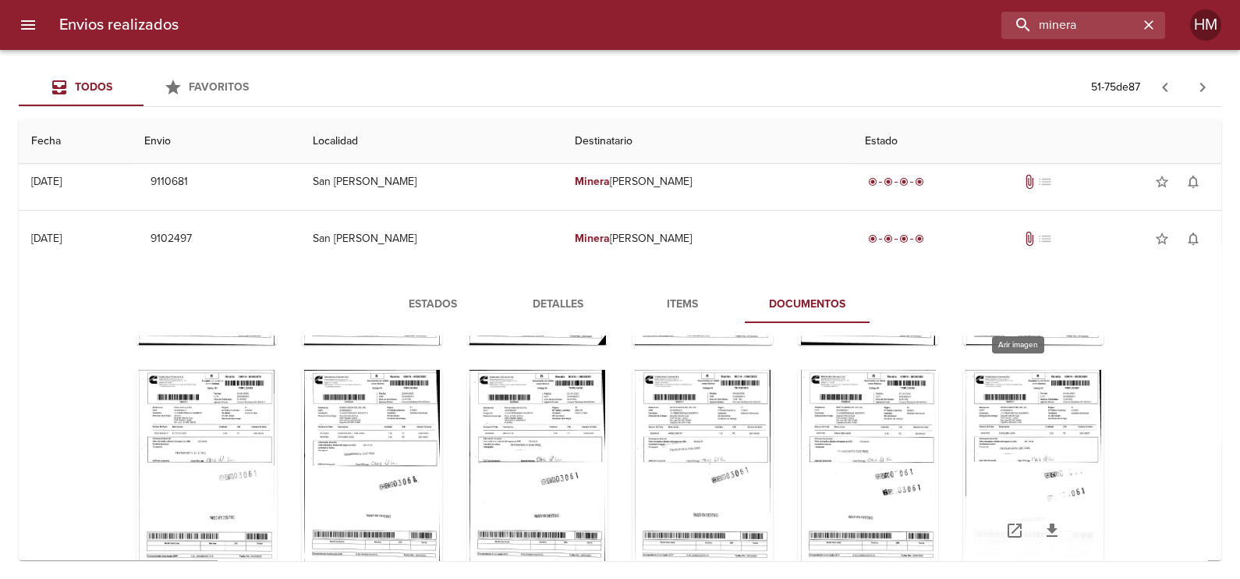
click at [979, 468] on div "Tabla de envíos del cliente" at bounding box center [1033, 467] width 140 height 195
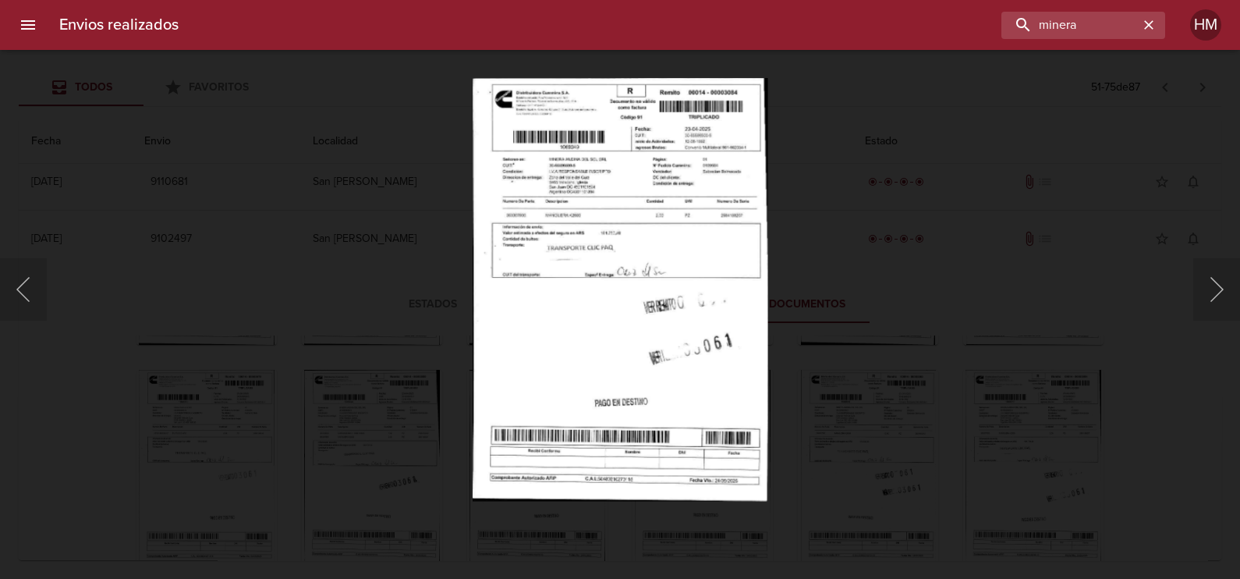
click at [618, 276] on img "Lightbox" at bounding box center [620, 289] width 295 height 423
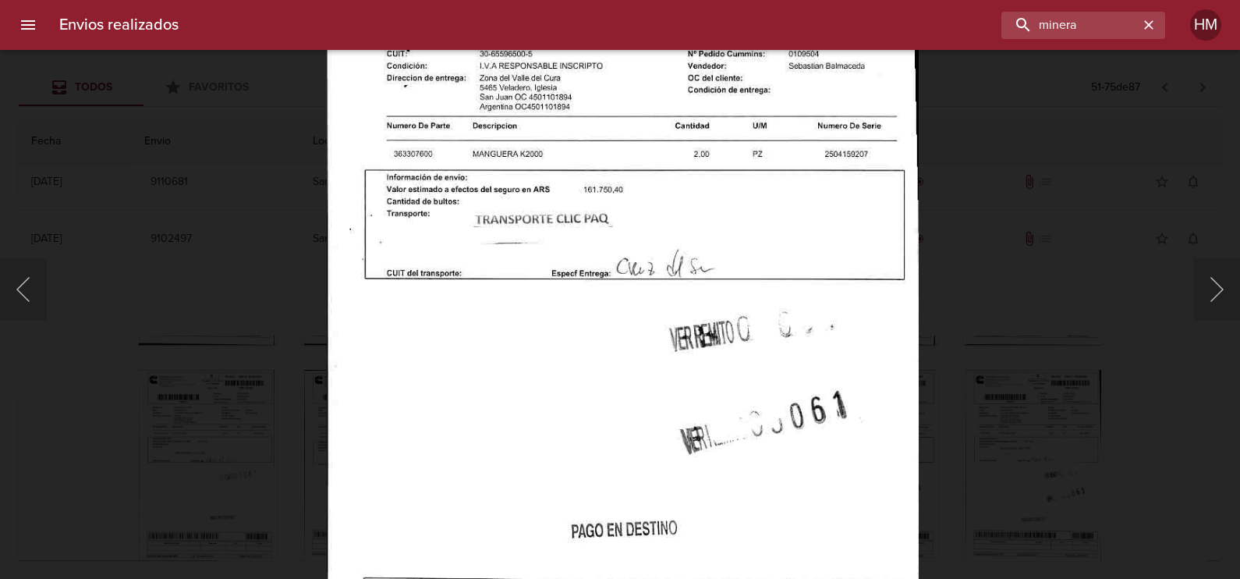
click at [982, 353] on div "Lightbox" at bounding box center [620, 289] width 1240 height 579
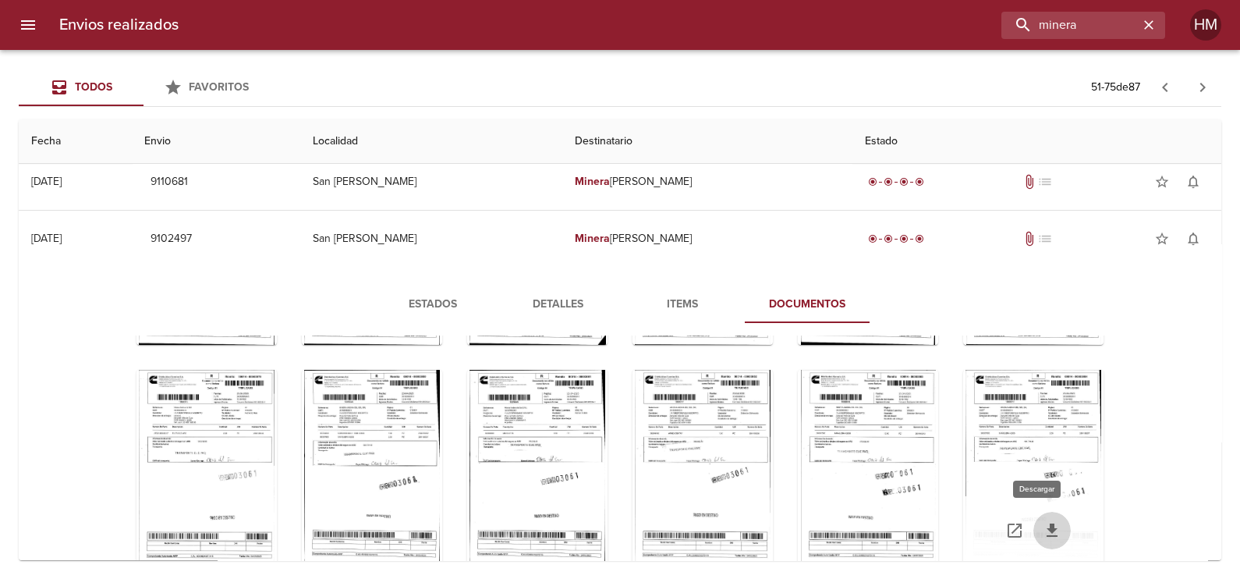
click at [1046, 523] on icon "Tabla de envíos del cliente" at bounding box center [1051, 529] width 11 height 13
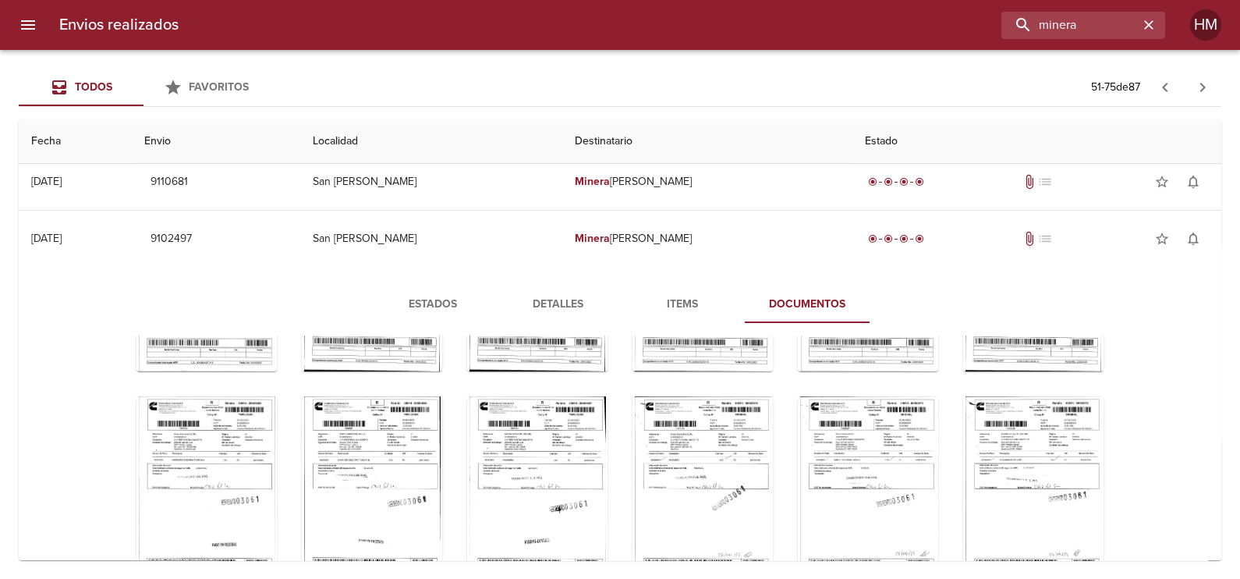
scroll to position [874, 0]
click at [136, 451] on div "Tabla de envíos del cliente" at bounding box center [206, 492] width 140 height 195
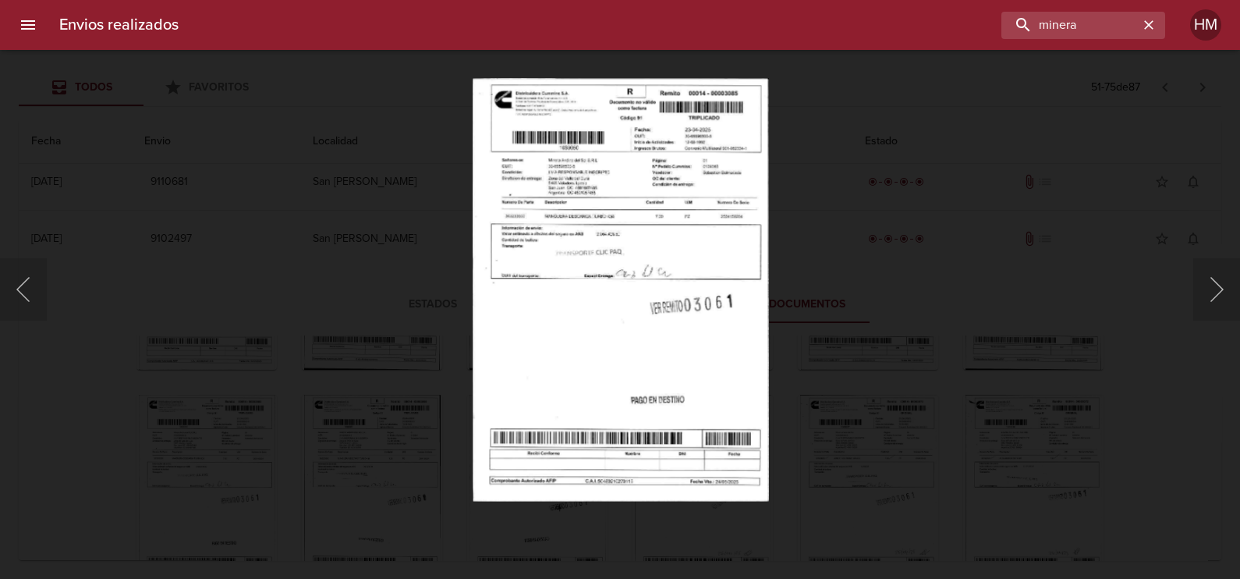
click at [586, 277] on img "Lightbox" at bounding box center [620, 289] width 296 height 423
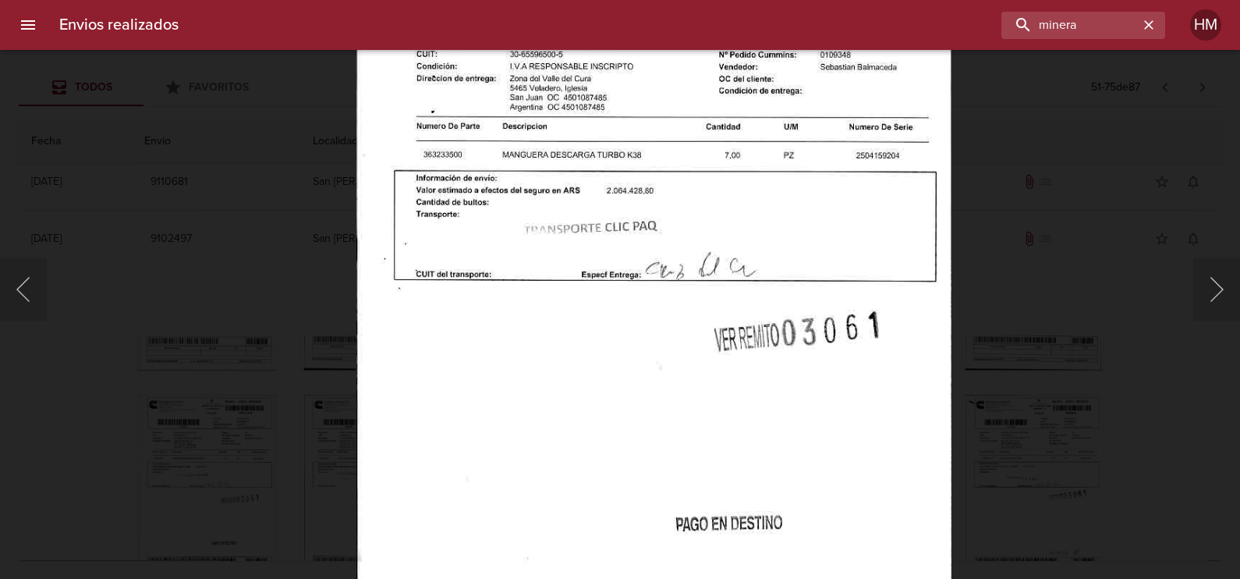
click at [1018, 417] on div "Lightbox" at bounding box center [620, 289] width 1240 height 579
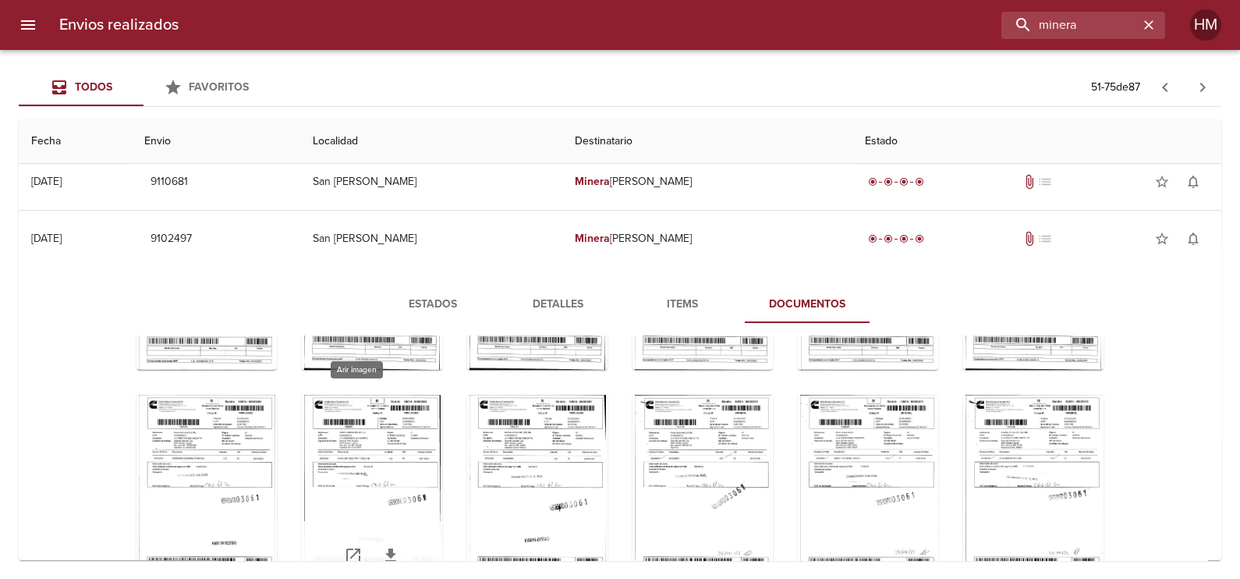
click at [358, 469] on div "Tabla de envíos del cliente" at bounding box center [372, 492] width 140 height 195
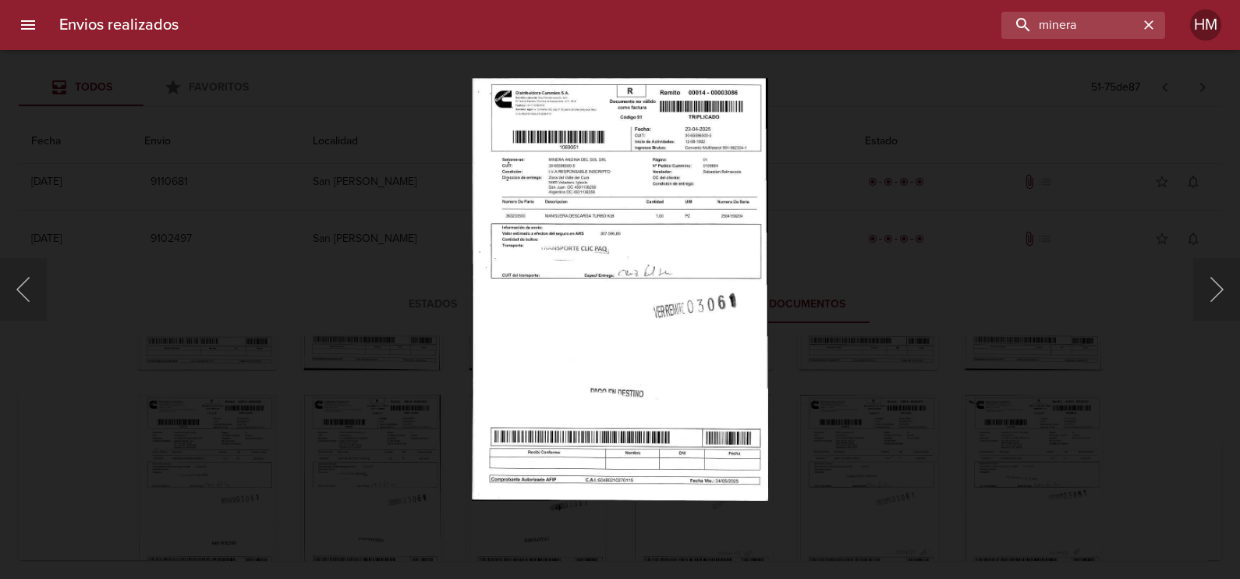
click at [547, 316] on img "Lightbox" at bounding box center [620, 289] width 296 height 423
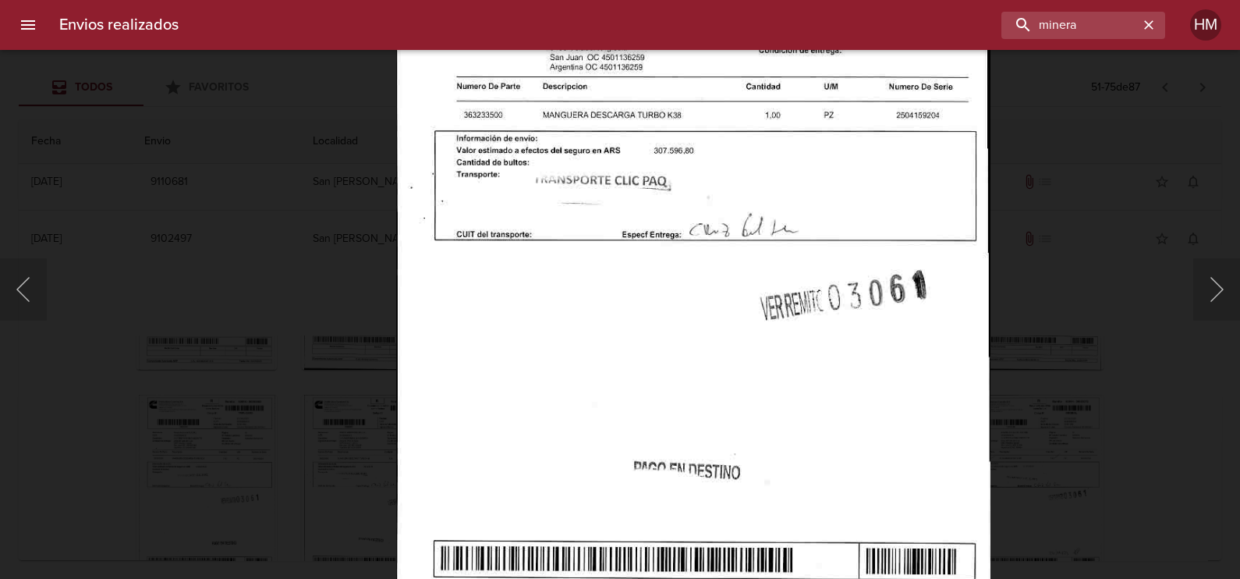
click at [604, 303] on img "Lightbox" at bounding box center [693, 263] width 594 height 850
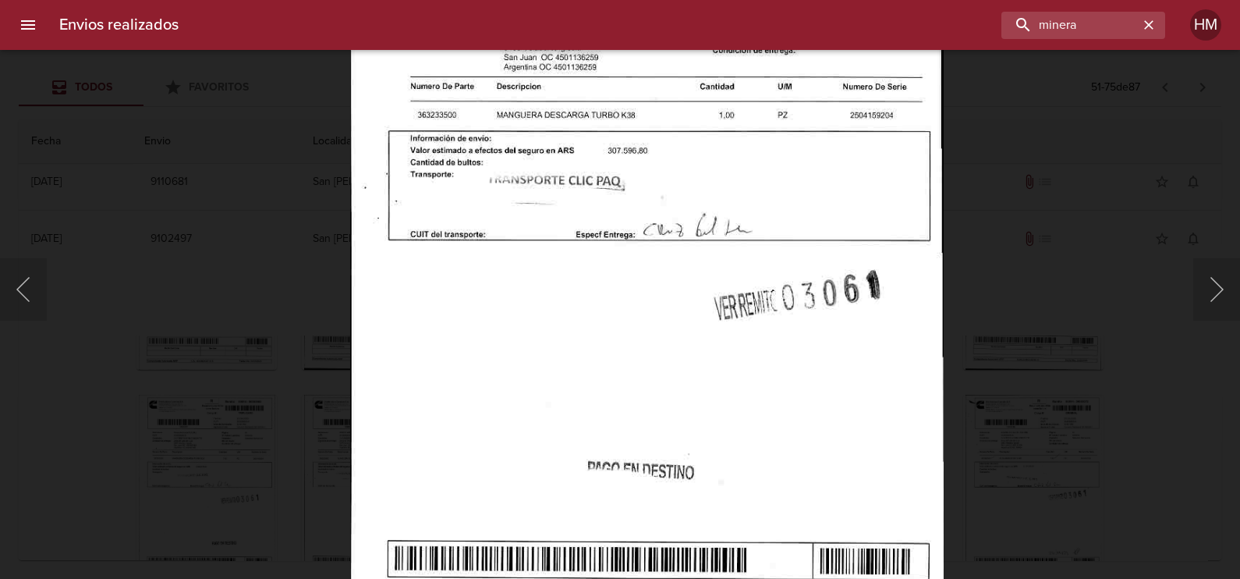
click at [324, 368] on div "Lightbox" at bounding box center [620, 289] width 1240 height 579
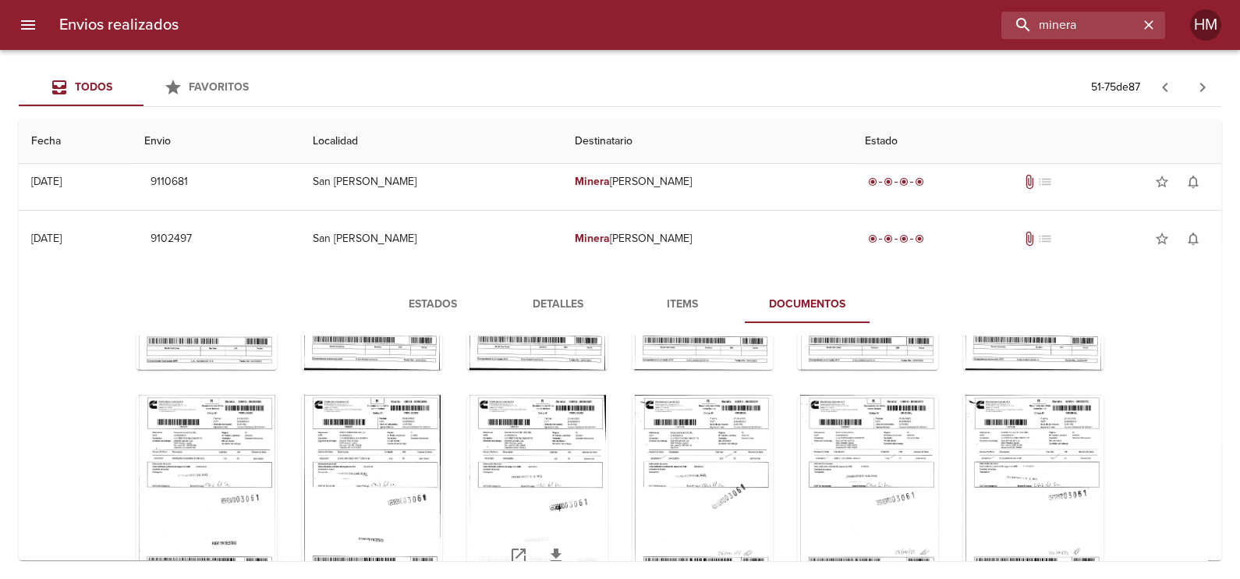
click at [499, 434] on div "Tabla de envíos del cliente" at bounding box center [537, 492] width 140 height 195
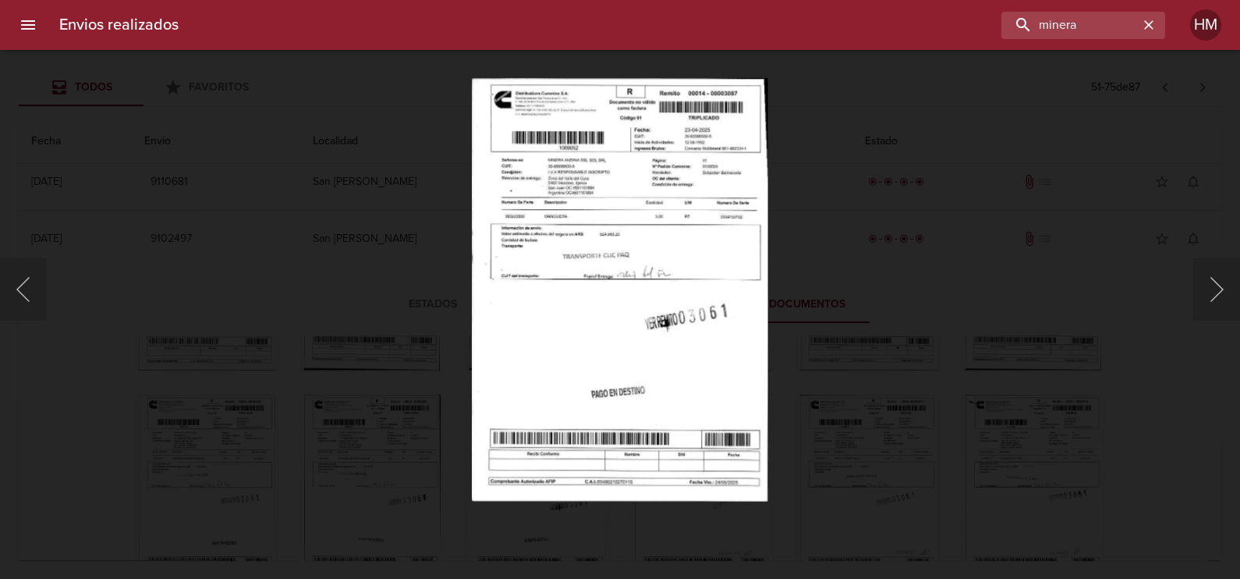
click at [564, 285] on img "Lightbox" at bounding box center [620, 289] width 296 height 423
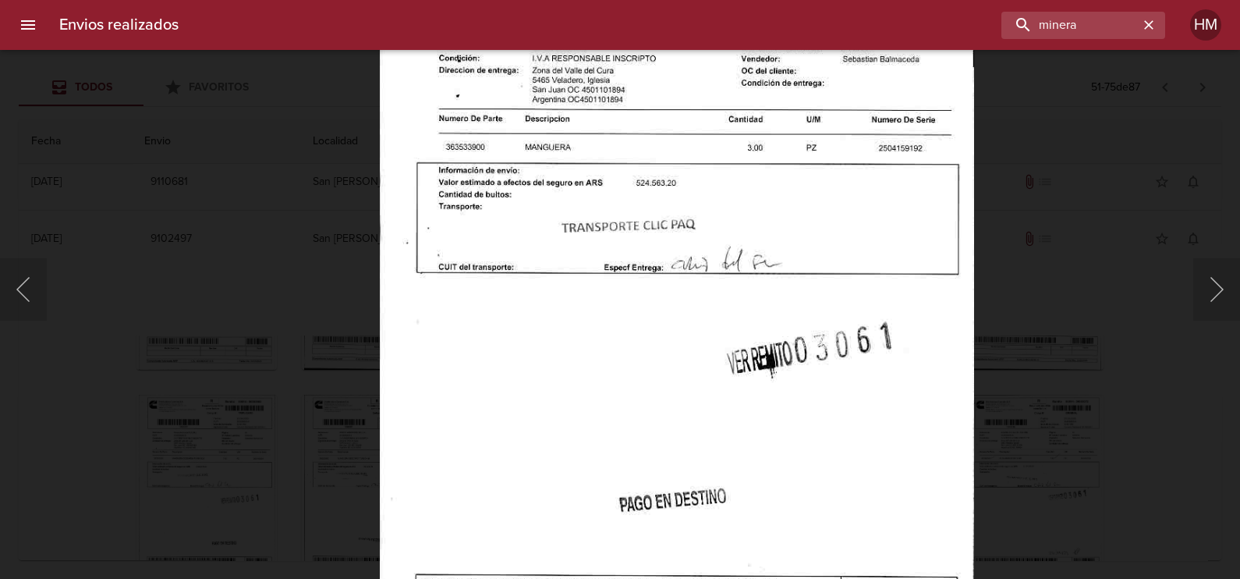
click at [1010, 369] on div "Lightbox" at bounding box center [620, 289] width 1240 height 579
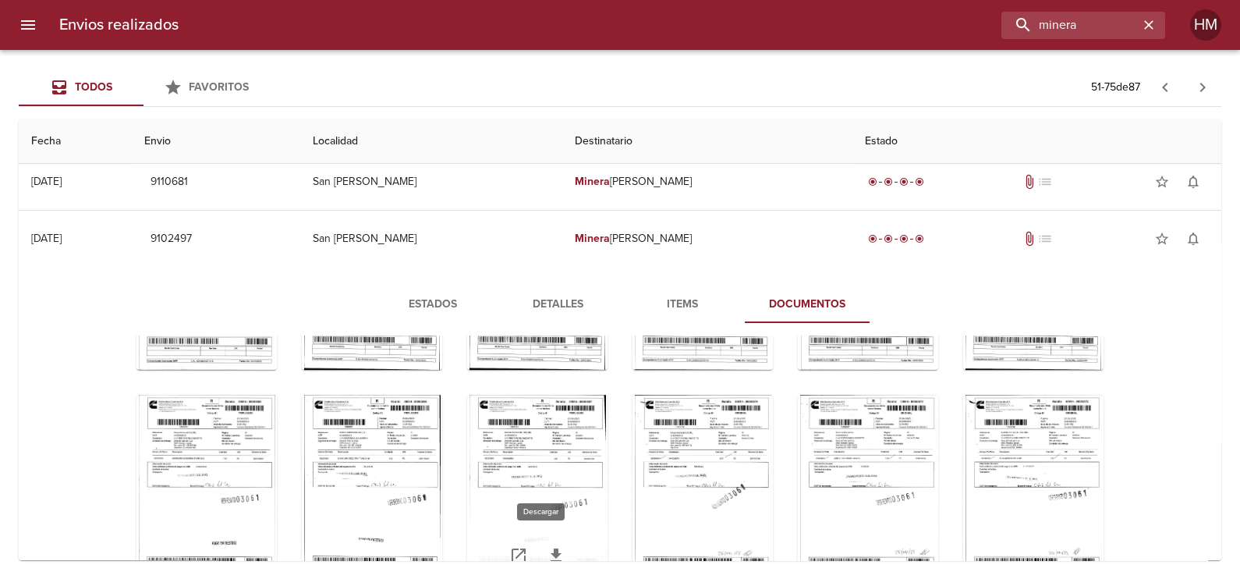
click at [547, 547] on icon "Tabla de envíos del cliente" at bounding box center [556, 555] width 19 height 19
click at [632, 448] on div "Tabla de envíos del cliente" at bounding box center [702, 492] width 140 height 195
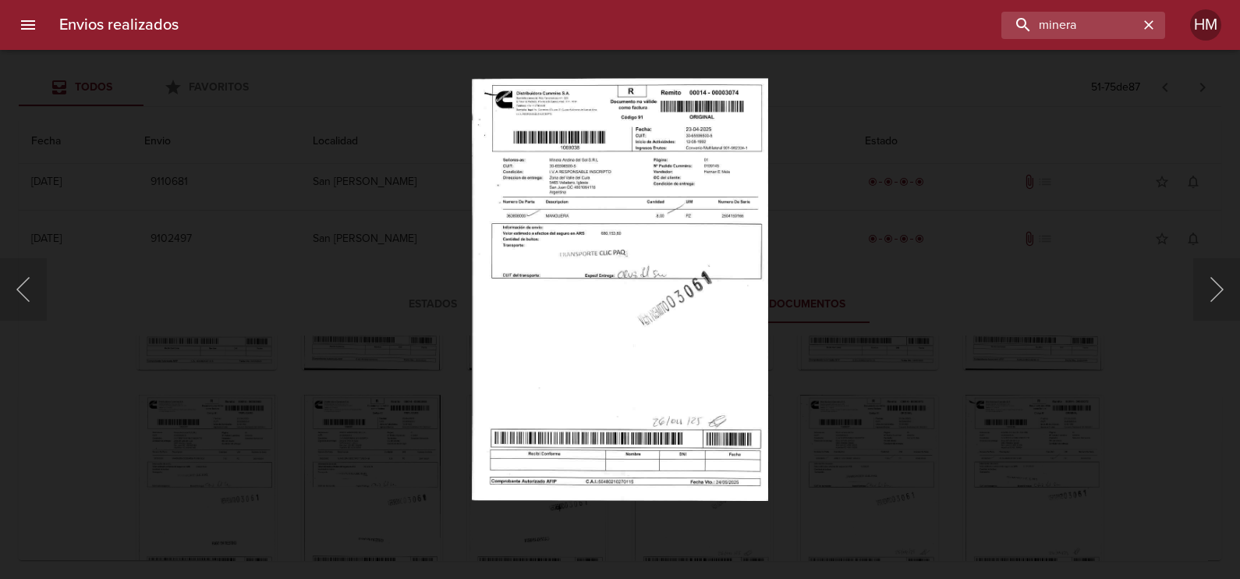
click at [582, 280] on img "Lightbox" at bounding box center [620, 289] width 296 height 423
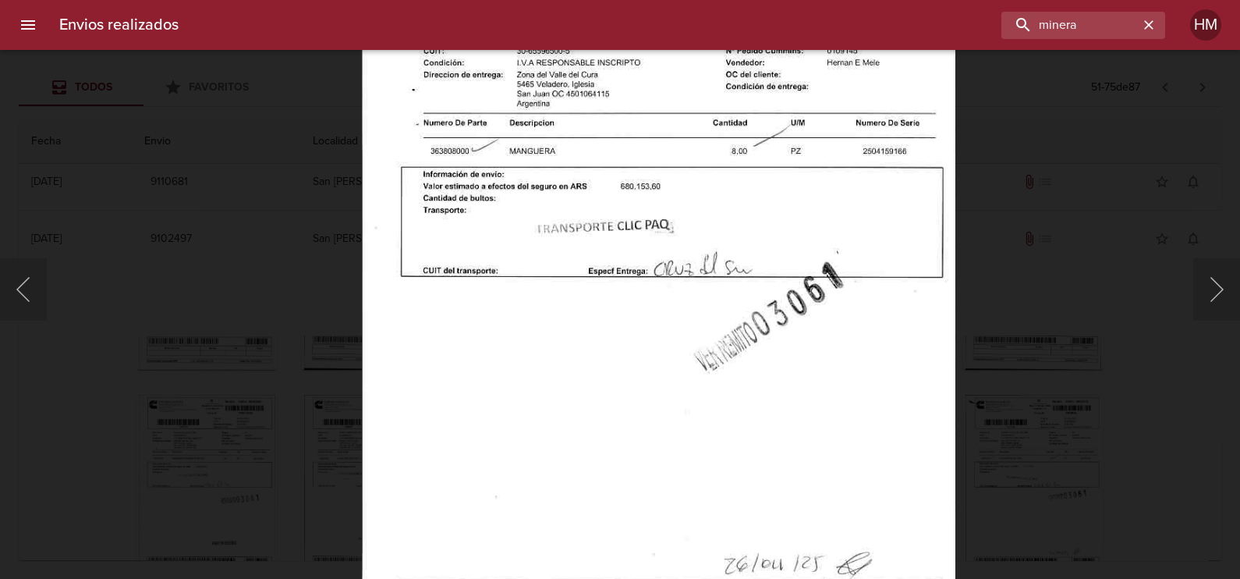
click at [1031, 373] on div "Lightbox" at bounding box center [620, 289] width 1240 height 579
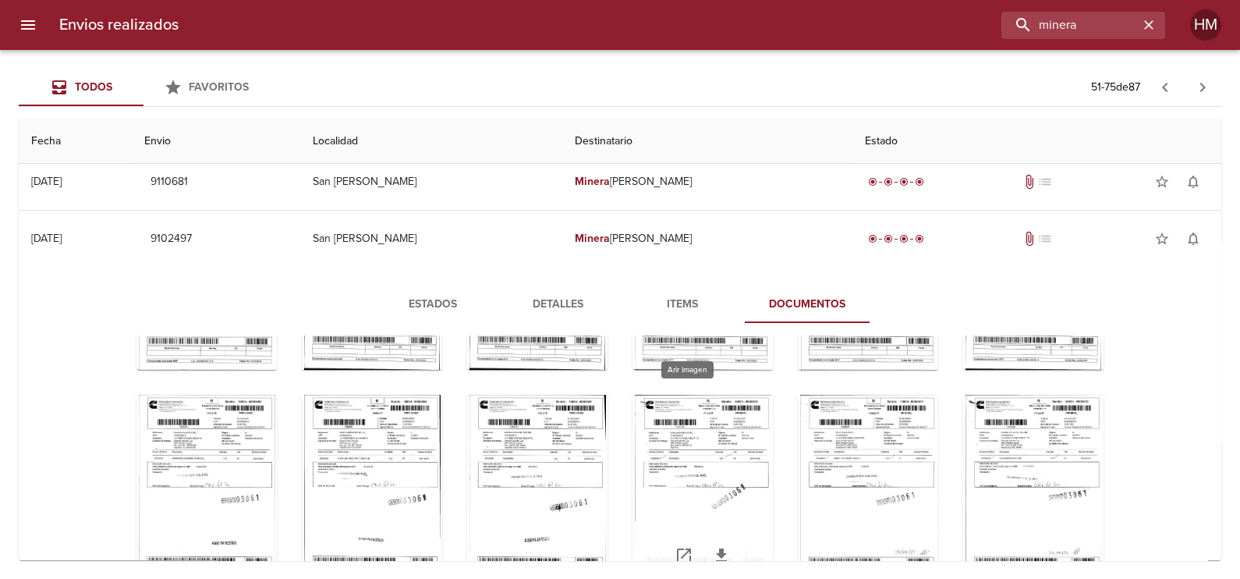
click at [705, 444] on div "Tabla de envíos del cliente" at bounding box center [702, 492] width 140 height 195
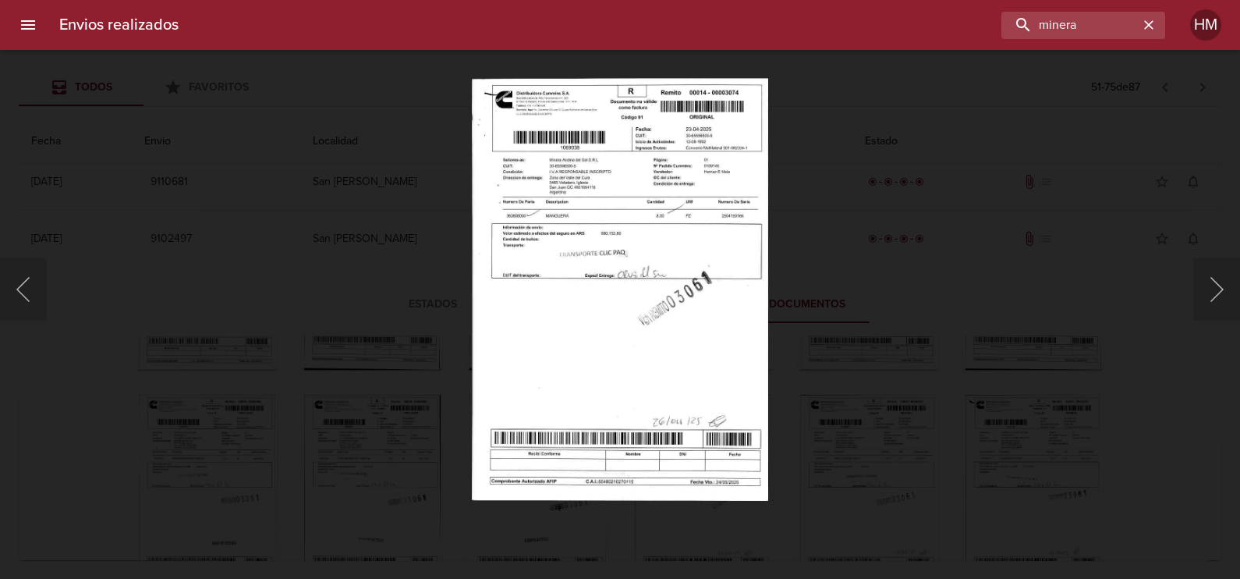
click at [710, 361] on img "Lightbox" at bounding box center [620, 289] width 296 height 423
click at [825, 407] on div "Lightbox" at bounding box center [620, 289] width 1240 height 579
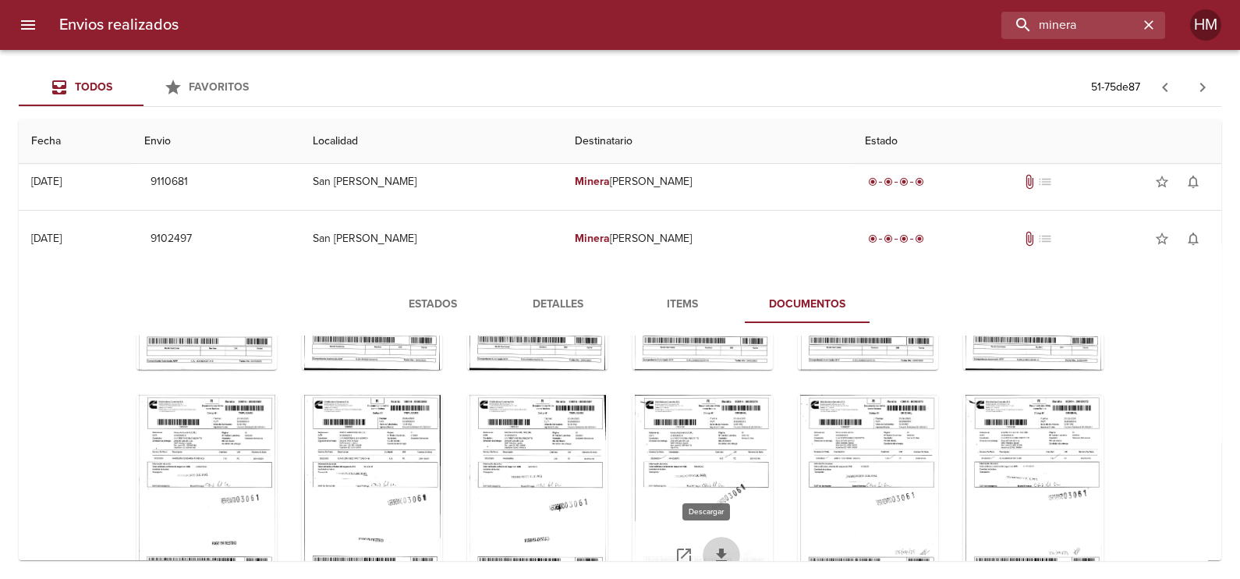
click at [712, 551] on icon "Tabla de envíos del cliente" at bounding box center [721, 555] width 19 height 19
click at [815, 480] on div "Tabla de envíos del cliente" at bounding box center [868, 492] width 140 height 195
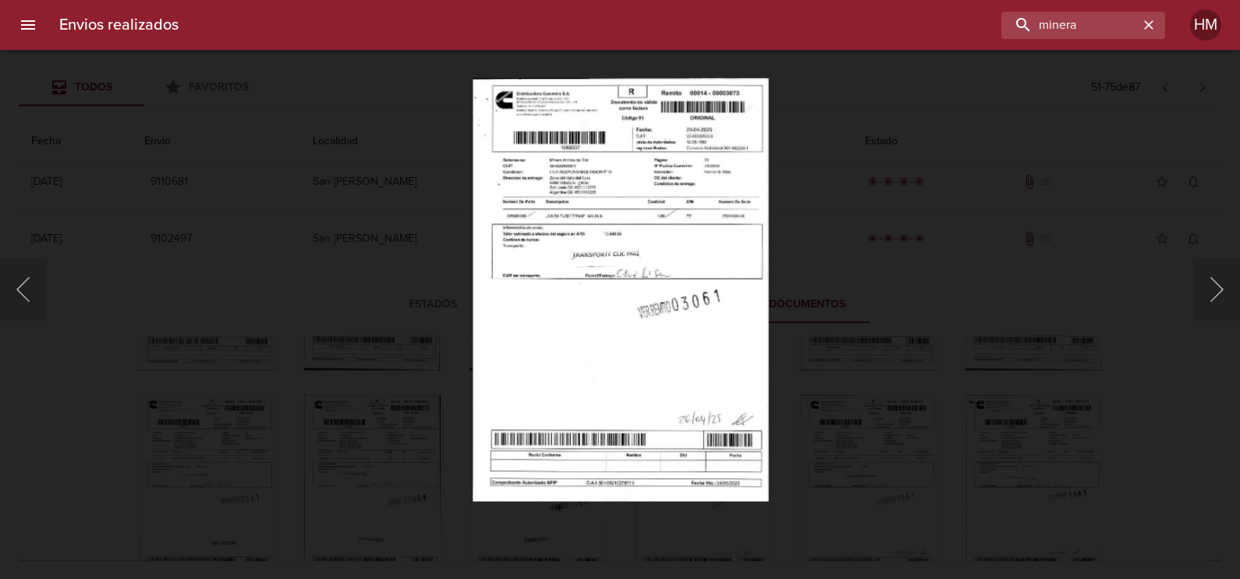
click at [636, 273] on img "Lightbox" at bounding box center [620, 289] width 296 height 423
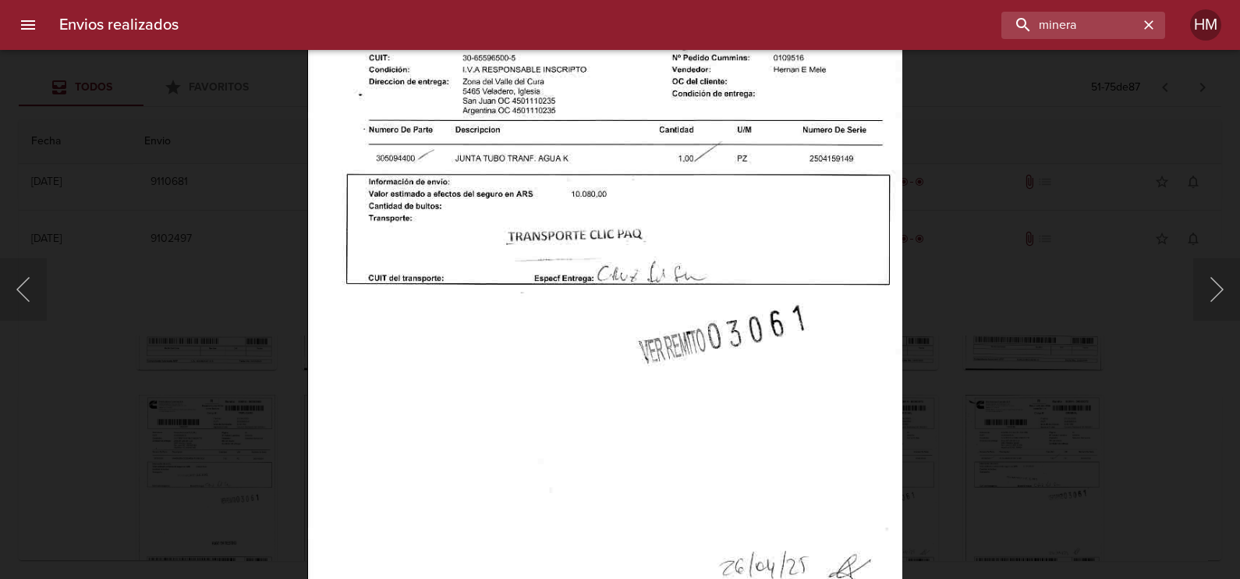
click at [929, 377] on div "Lightbox" at bounding box center [620, 289] width 1240 height 579
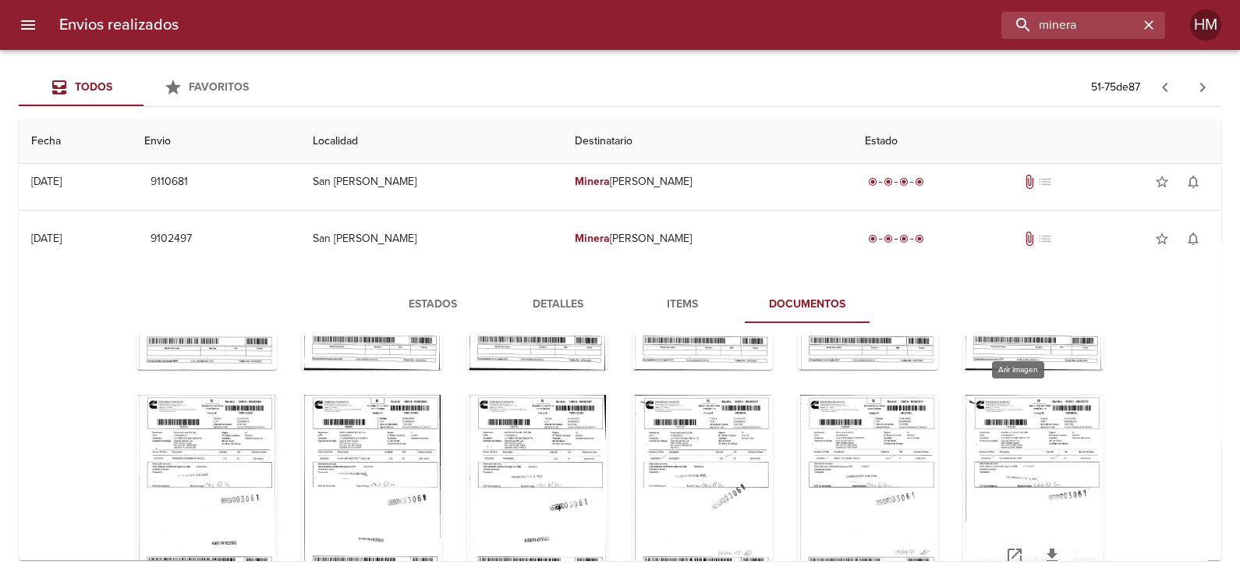
click at [1006, 450] on div "Tabla de envíos del cliente" at bounding box center [1033, 492] width 140 height 195
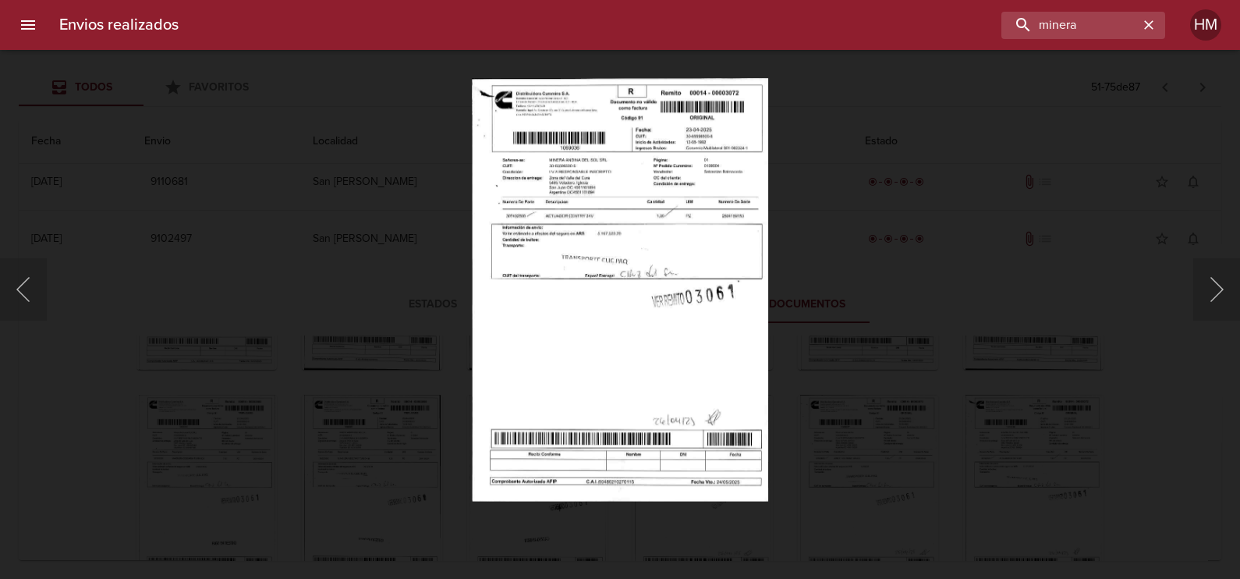
click at [613, 284] on img "Lightbox" at bounding box center [620, 289] width 296 height 423
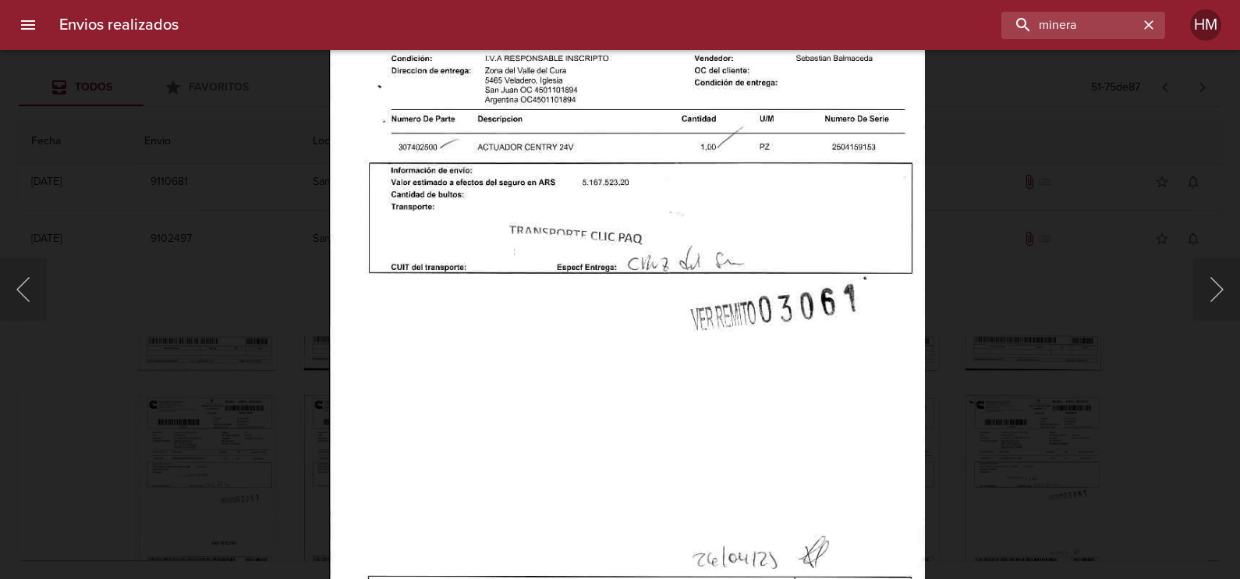
click at [975, 389] on div "Lightbox" at bounding box center [620, 289] width 1240 height 579
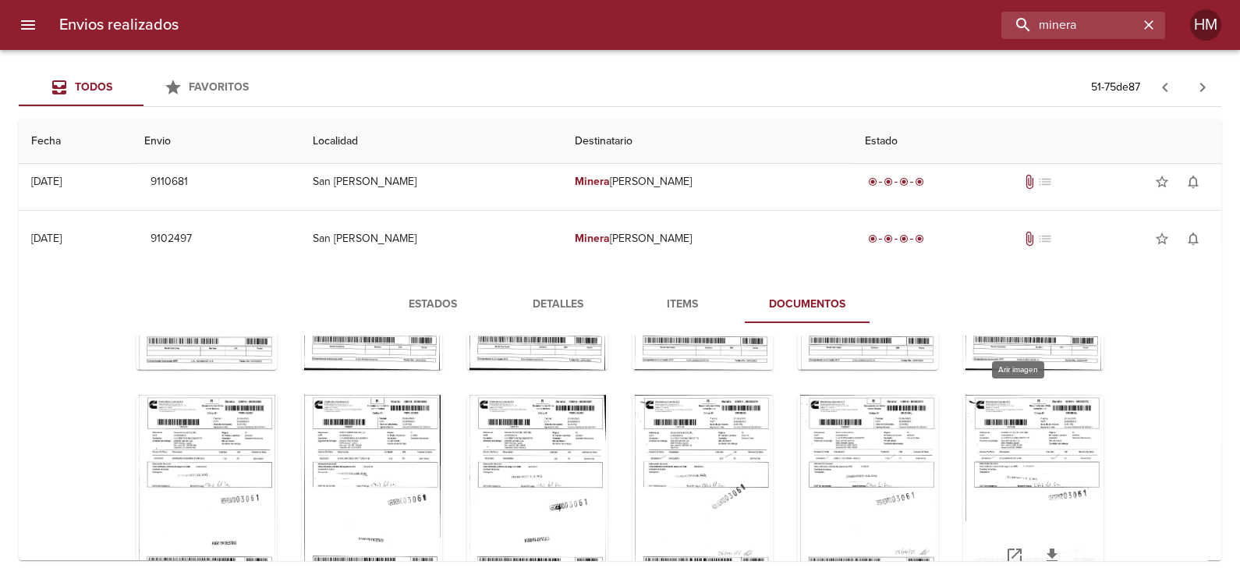
click at [988, 456] on div "Tabla de envíos del cliente" at bounding box center [1033, 492] width 140 height 195
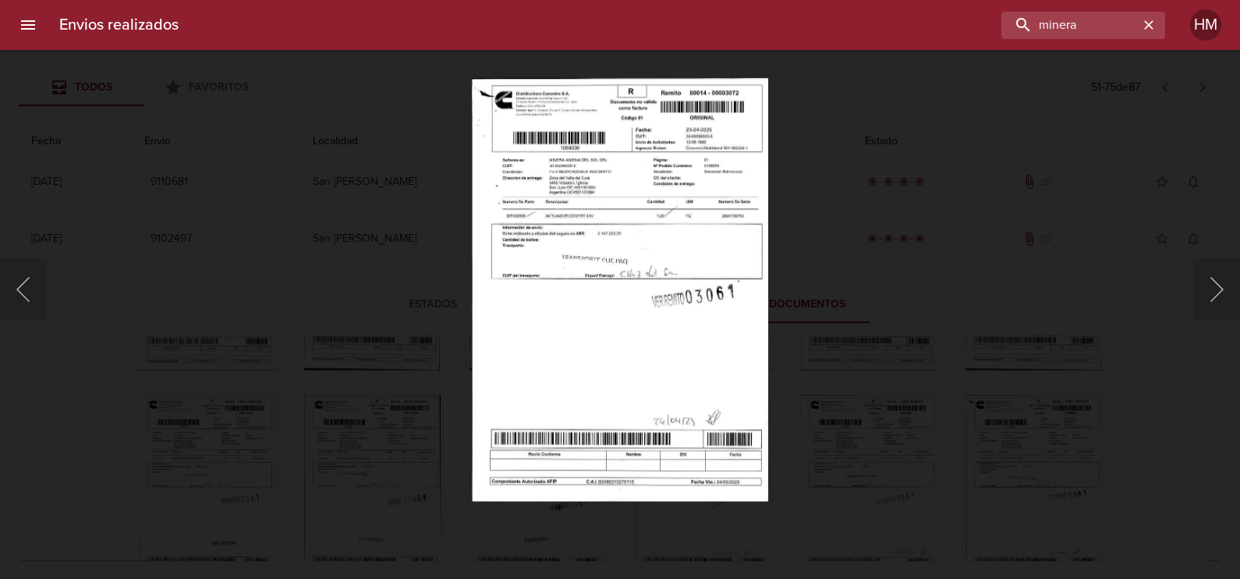
click at [517, 226] on img "Lightbox" at bounding box center [620, 289] width 296 height 423
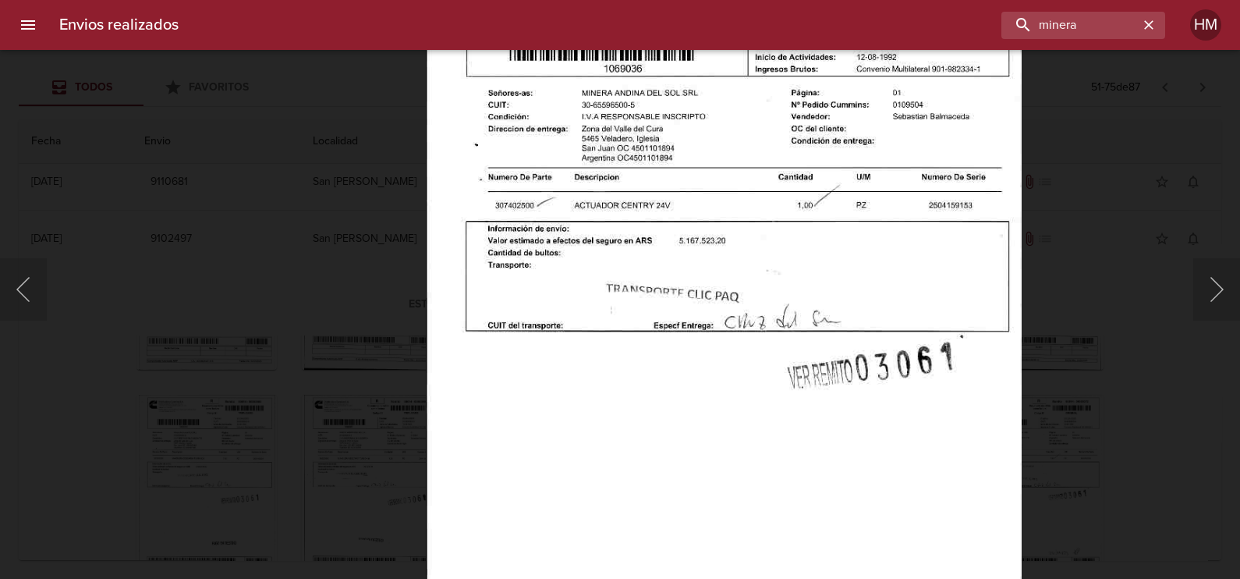
click at [1100, 400] on div "Lightbox" at bounding box center [620, 289] width 1240 height 579
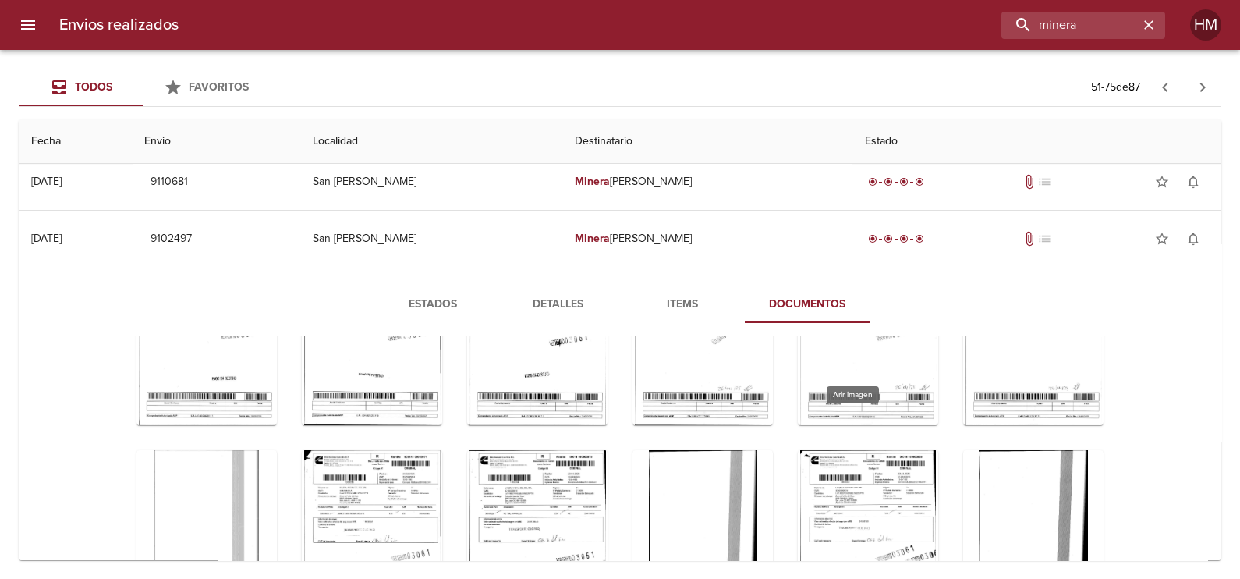
scroll to position [1069, 0]
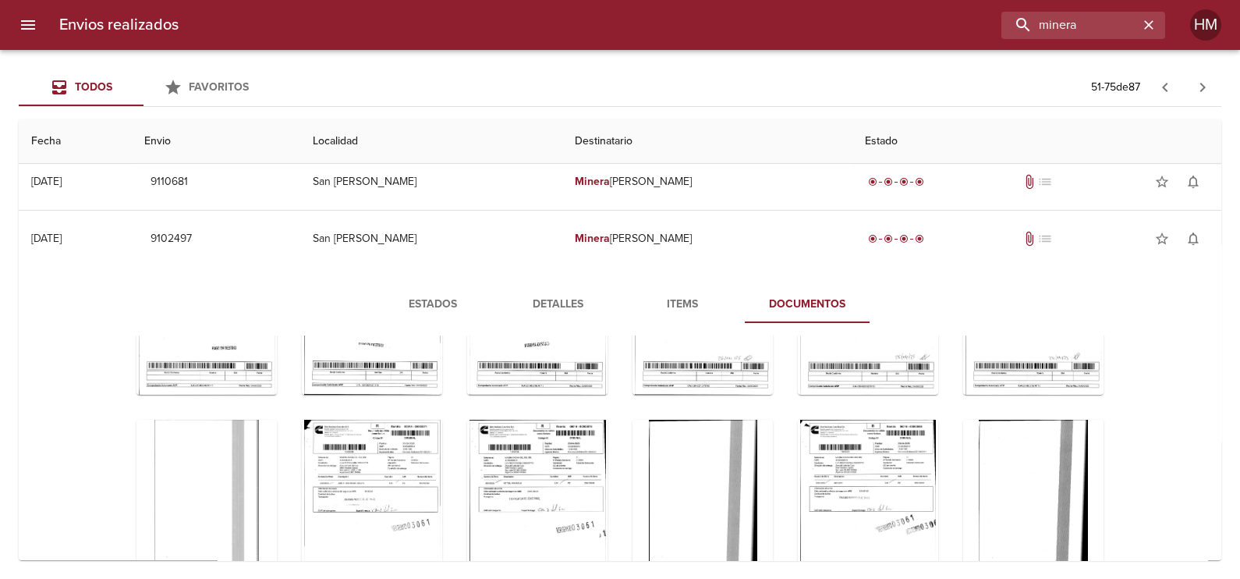
drag, startPoint x: 277, startPoint y: 462, endPoint x: 289, endPoint y: 462, distance: 11.7
click at [305, 465] on div "Tabla de envíos del cliente" at bounding box center [372, 517] width 140 height 195
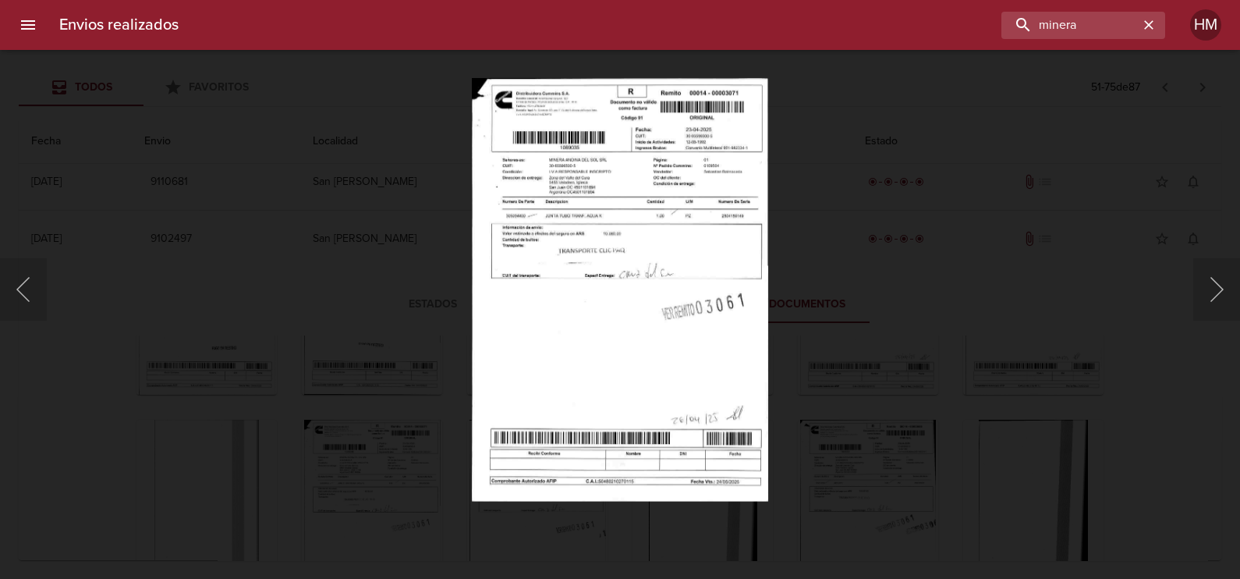
click at [542, 264] on img "Lightbox" at bounding box center [620, 289] width 296 height 423
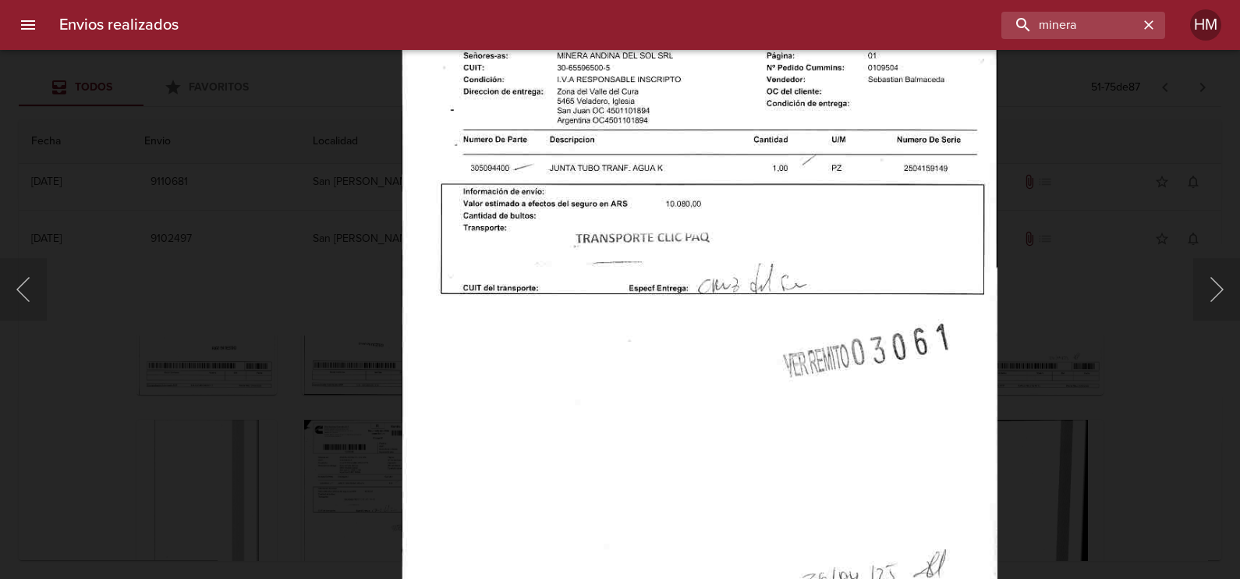
click at [983, 350] on img "Lightbox" at bounding box center [700, 317] width 596 height 850
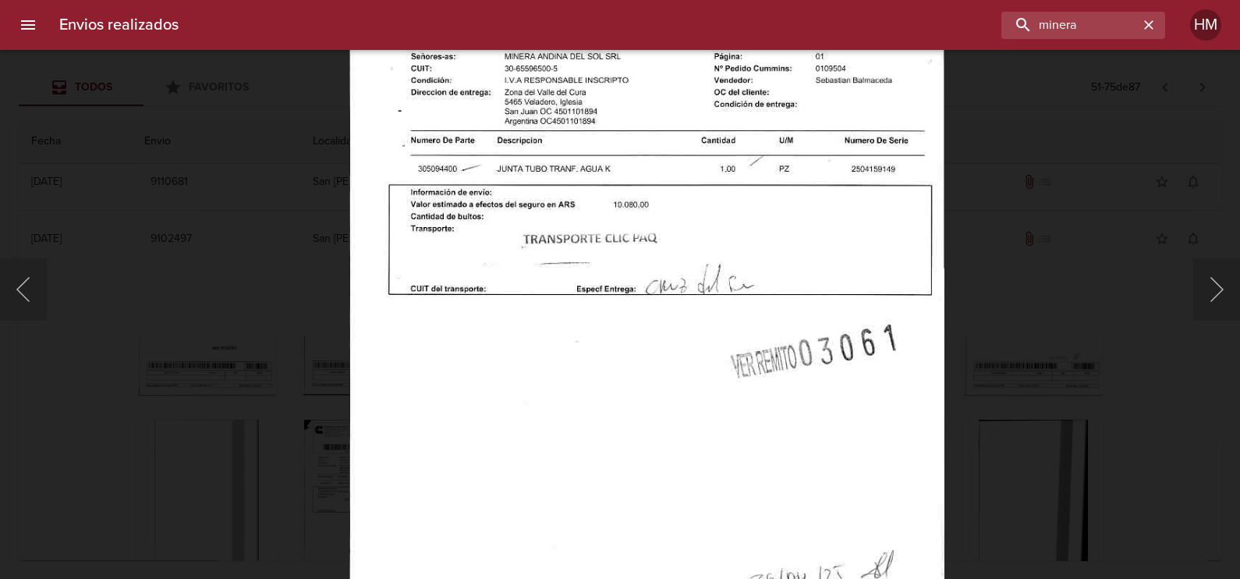
click at [214, 437] on div "Lightbox" at bounding box center [620, 289] width 1240 height 579
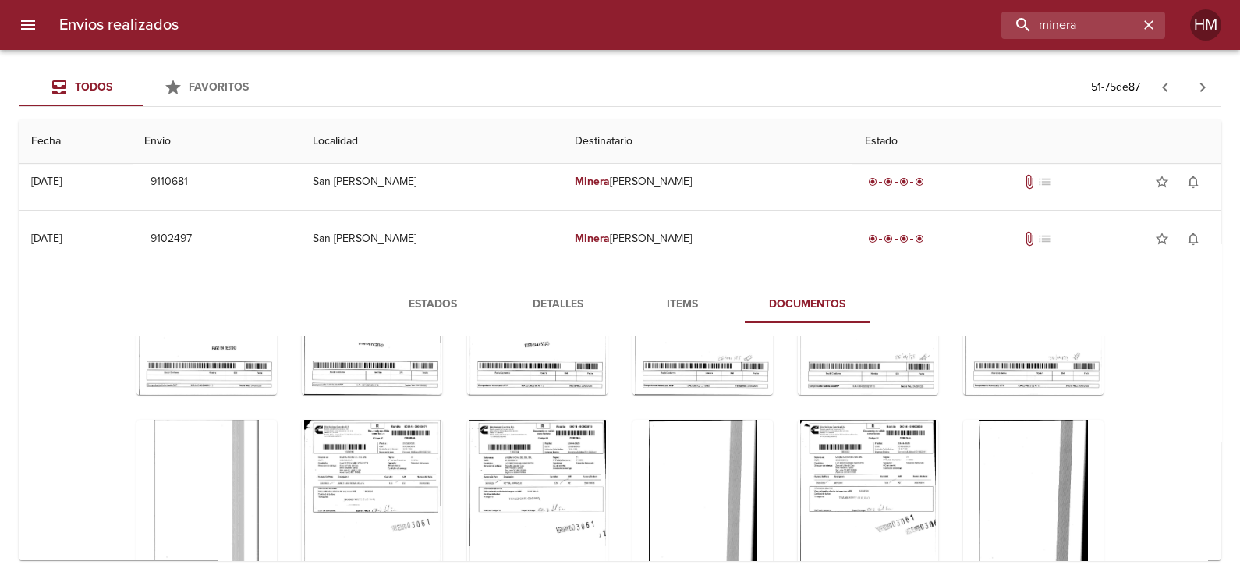
click at [487, 474] on div "Tabla de envíos del cliente" at bounding box center [537, 517] width 140 height 195
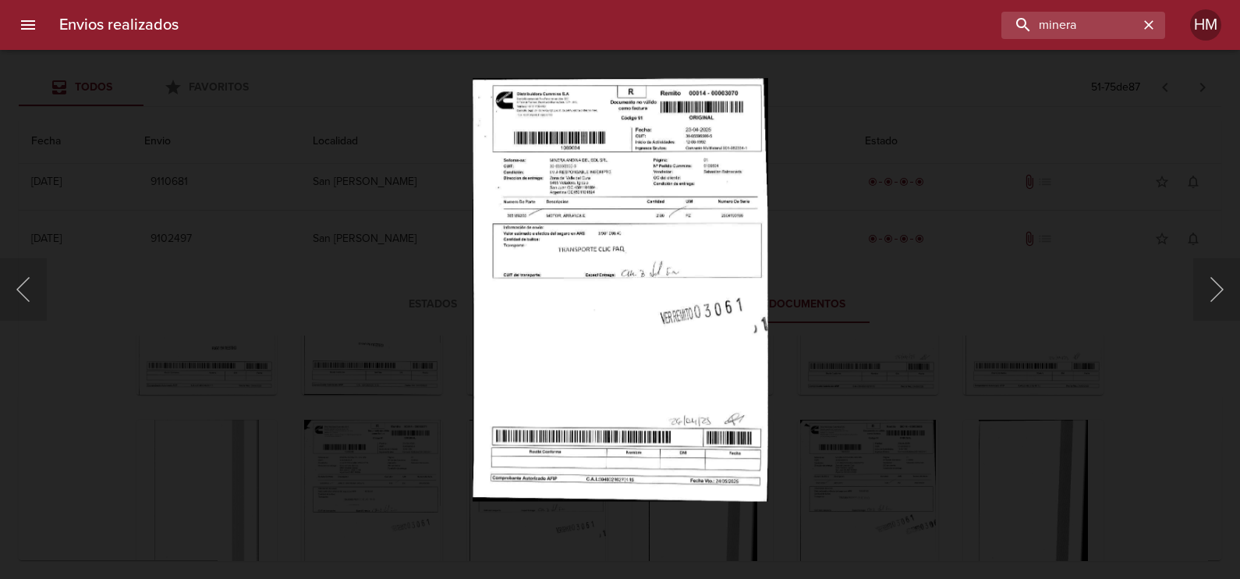
click at [576, 281] on img "Lightbox" at bounding box center [621, 289] width 296 height 423
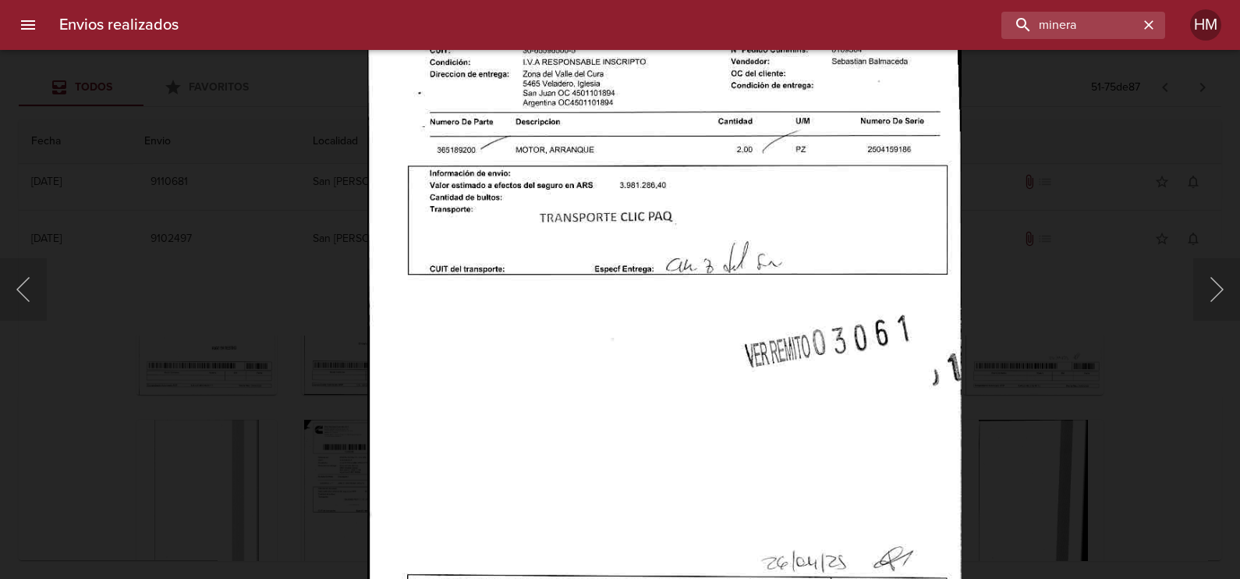
click at [1000, 367] on div "Lightbox" at bounding box center [620, 289] width 1240 height 579
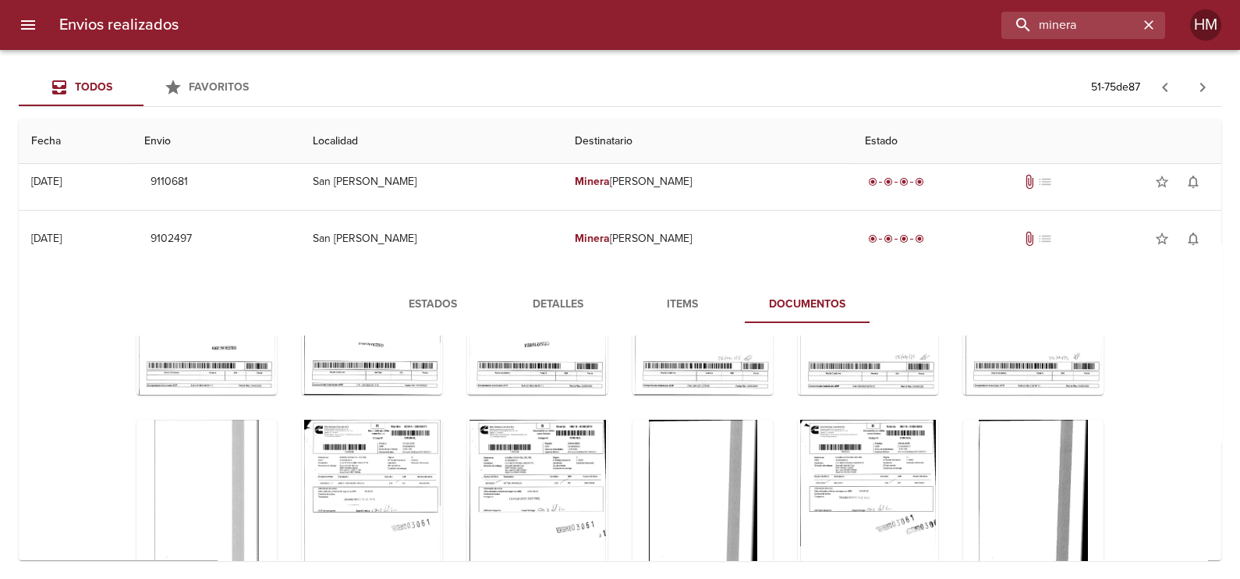
click at [905, 451] on div "Tabla de envíos del cliente" at bounding box center [868, 517] width 140 height 195
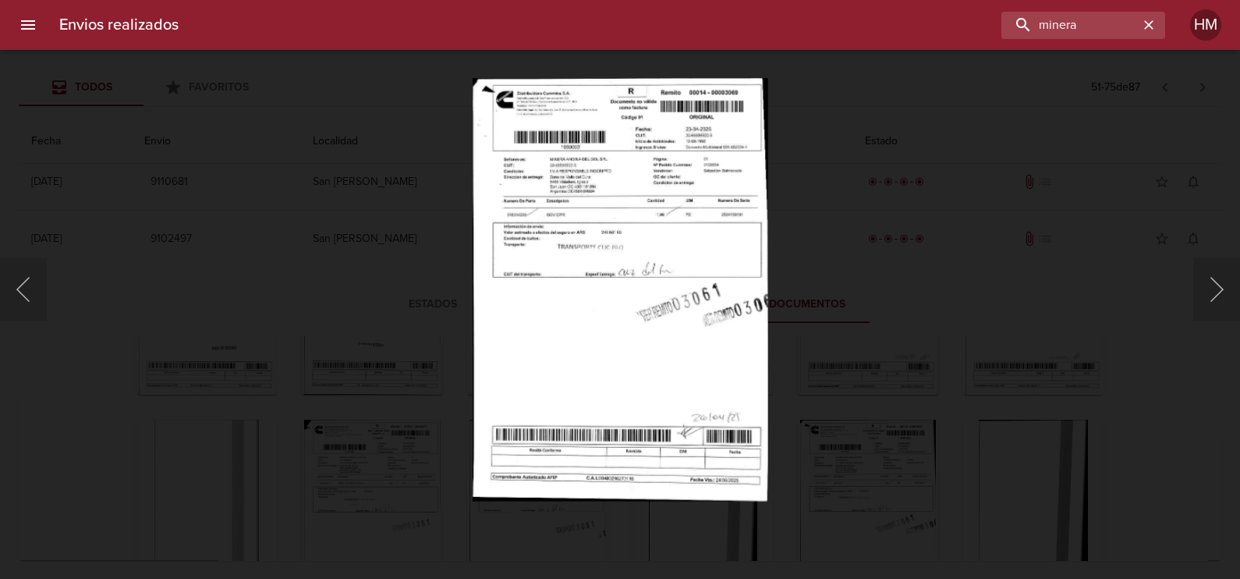
click at [632, 245] on img "Lightbox" at bounding box center [621, 289] width 296 height 423
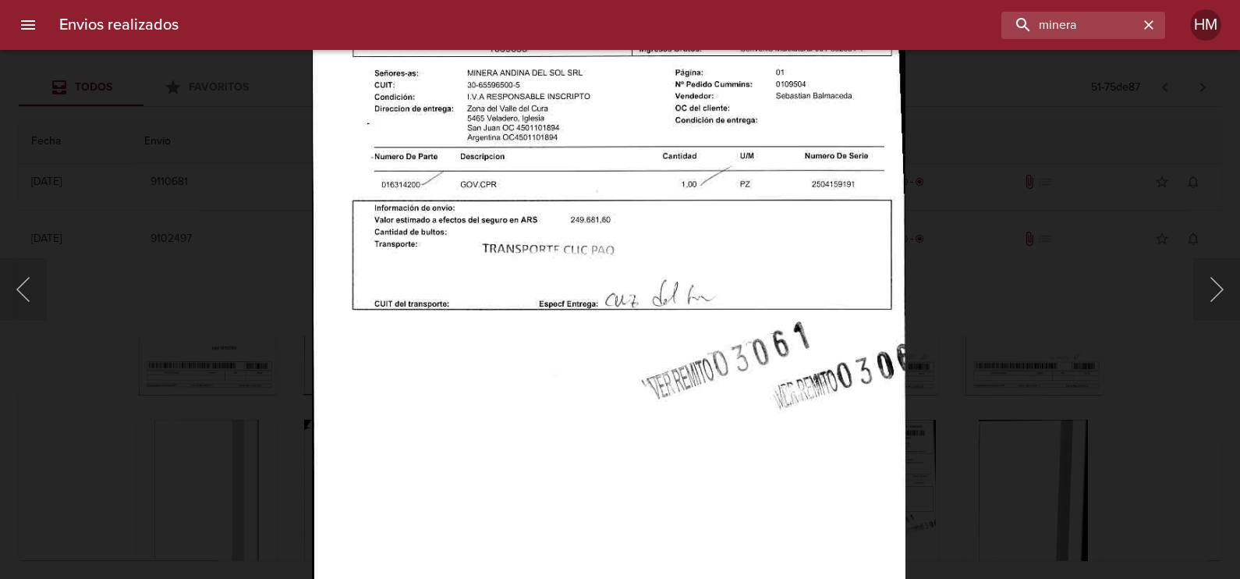
click at [944, 390] on div "Lightbox" at bounding box center [620, 289] width 1240 height 579
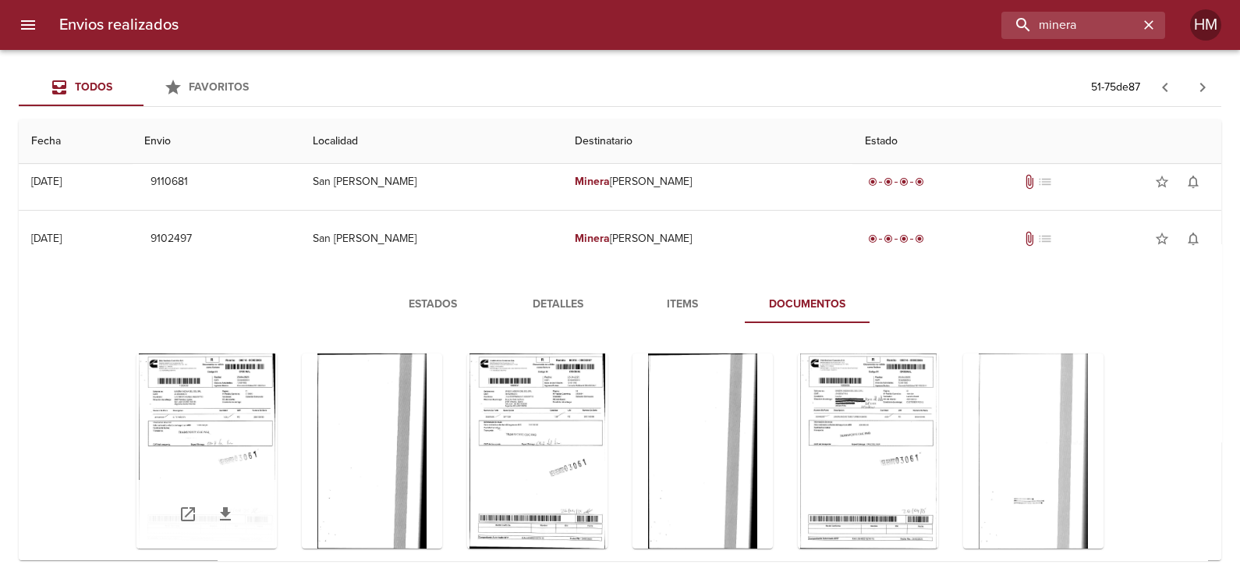
scroll to position [1361, 0]
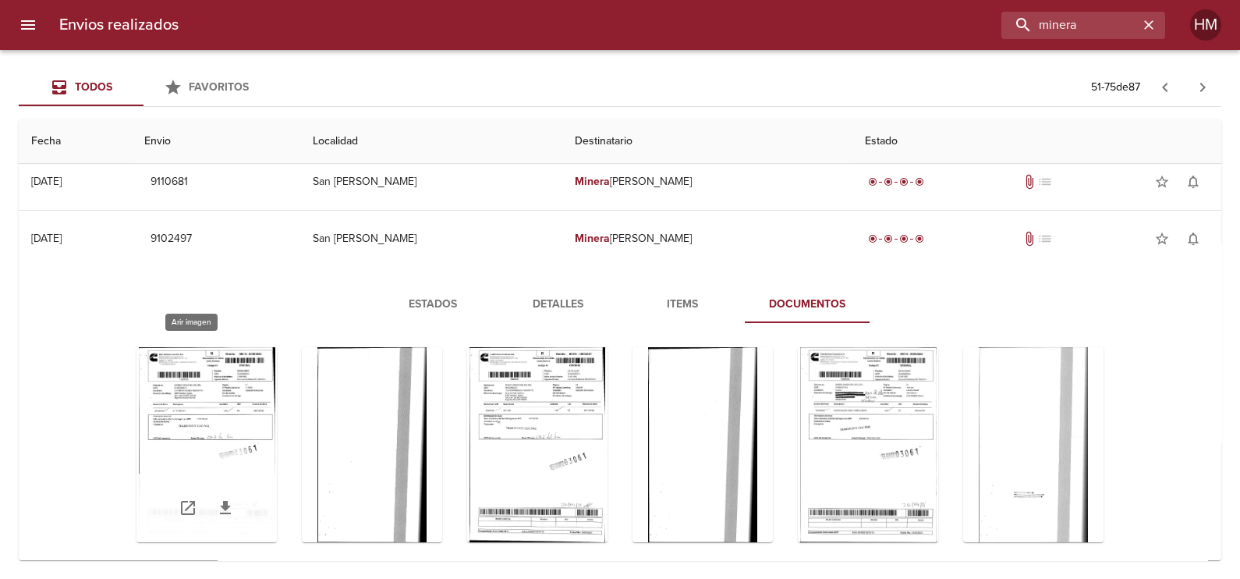
click at [152, 401] on div "Tabla de envíos del cliente" at bounding box center [206, 444] width 140 height 195
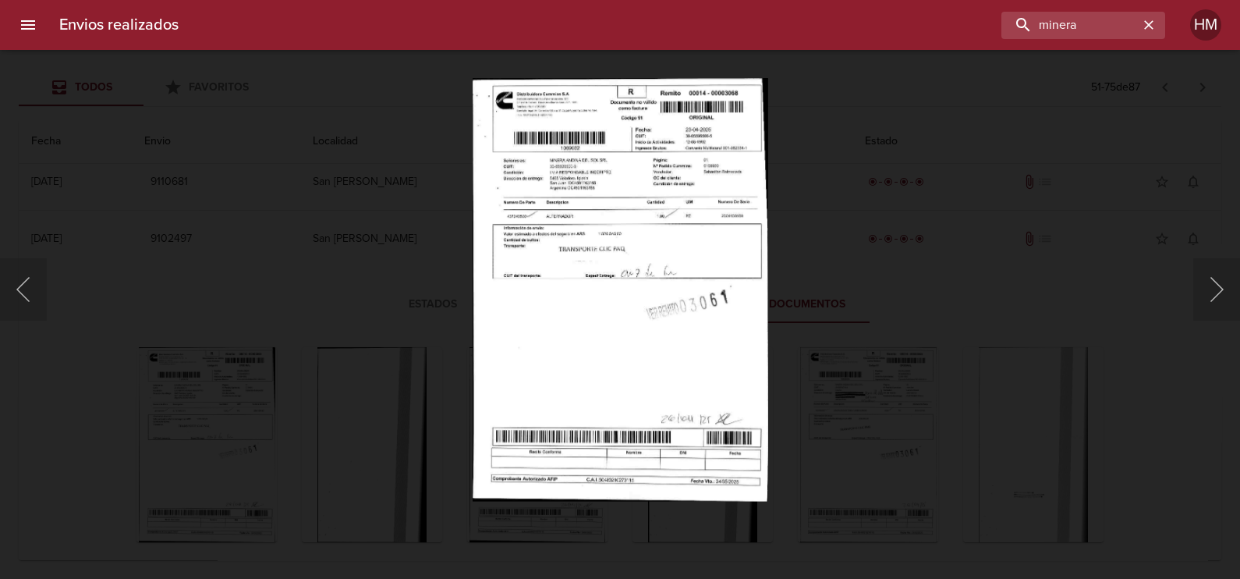
click at [554, 313] on img "Lightbox" at bounding box center [621, 289] width 296 height 423
click at [554, 314] on img "Lightbox" at bounding box center [621, 289] width 296 height 423
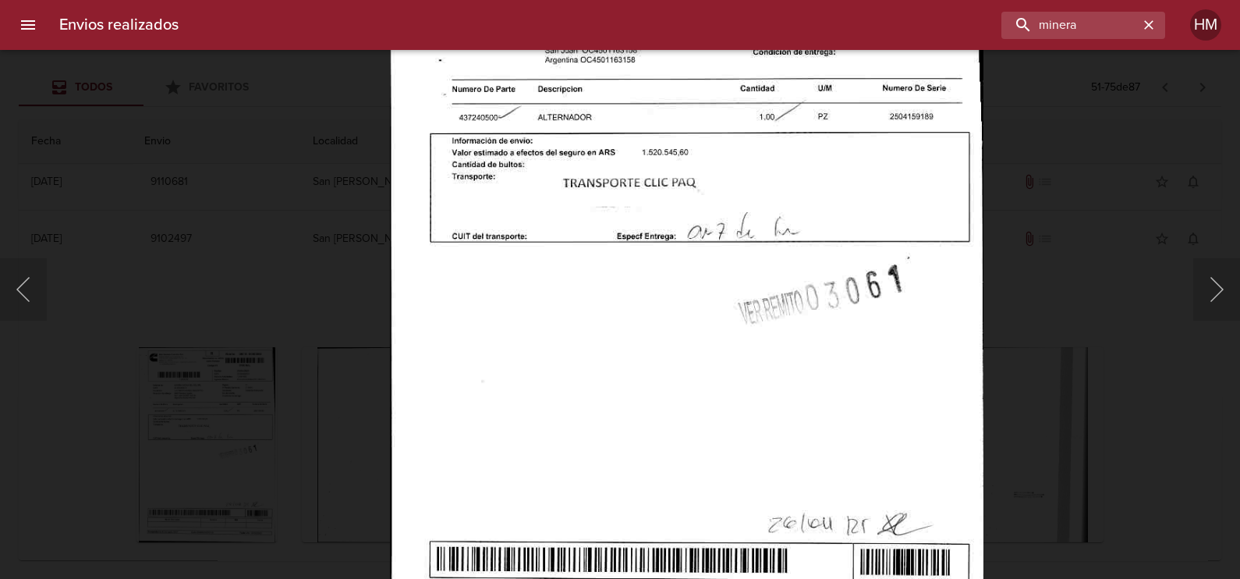
click at [1018, 382] on div "Lightbox" at bounding box center [620, 289] width 1240 height 579
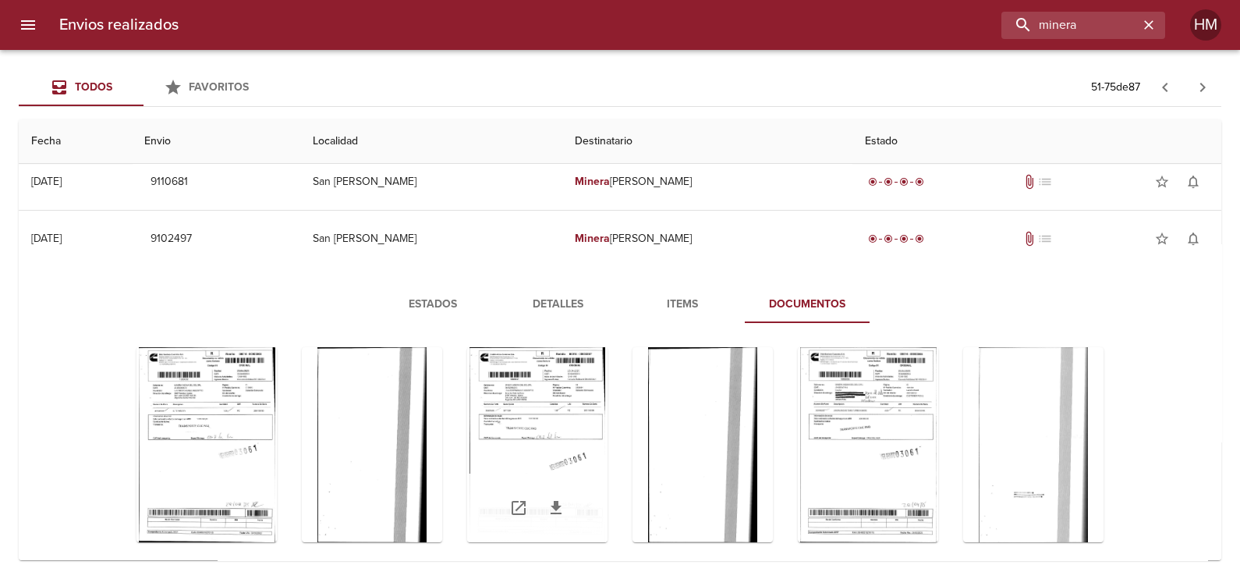
click at [533, 419] on div "Tabla de envíos del cliente" at bounding box center [537, 444] width 140 height 195
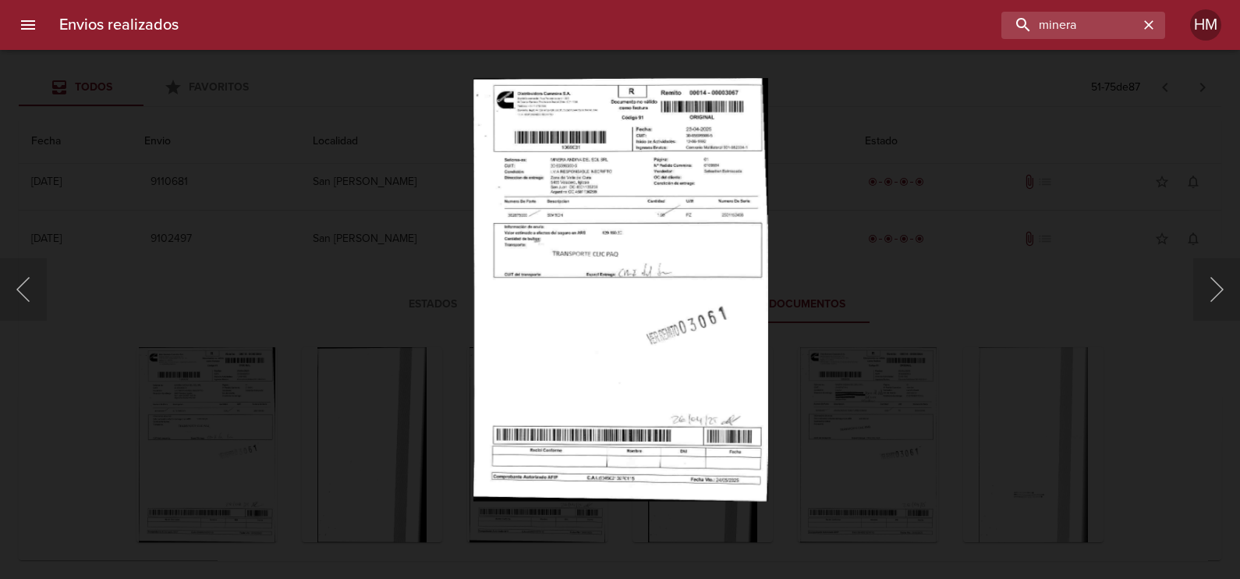
click at [545, 238] on img "Lightbox" at bounding box center [620, 289] width 295 height 423
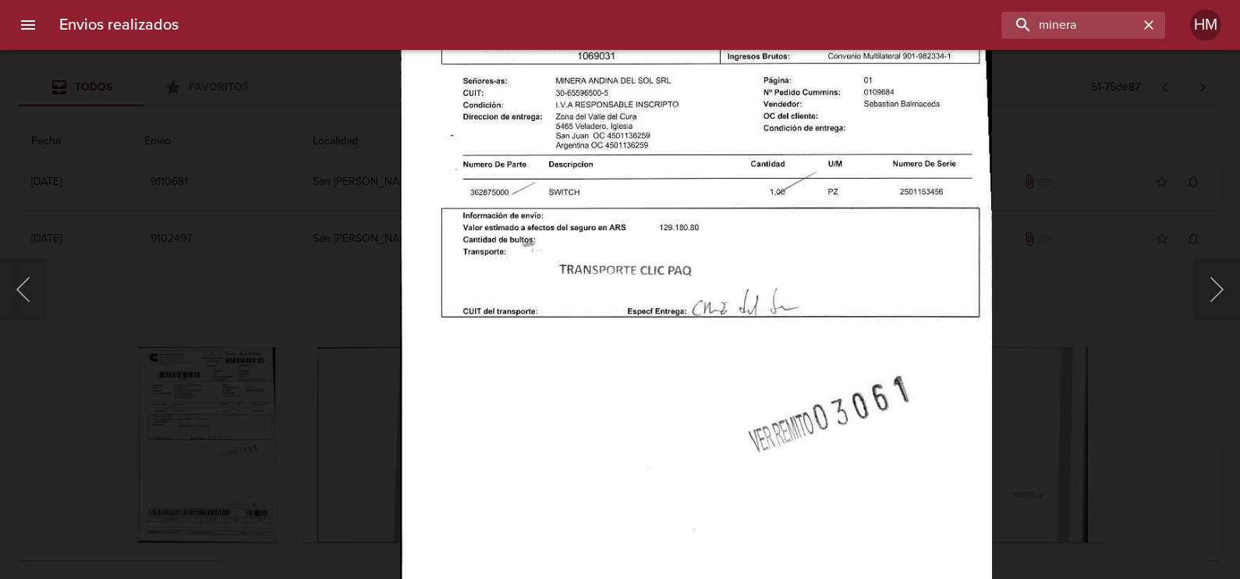
drag, startPoint x: 1018, startPoint y: 400, endPoint x: 908, endPoint y: 408, distance: 109.4
click at [1018, 402] on div "Lightbox" at bounding box center [620, 289] width 1240 height 579
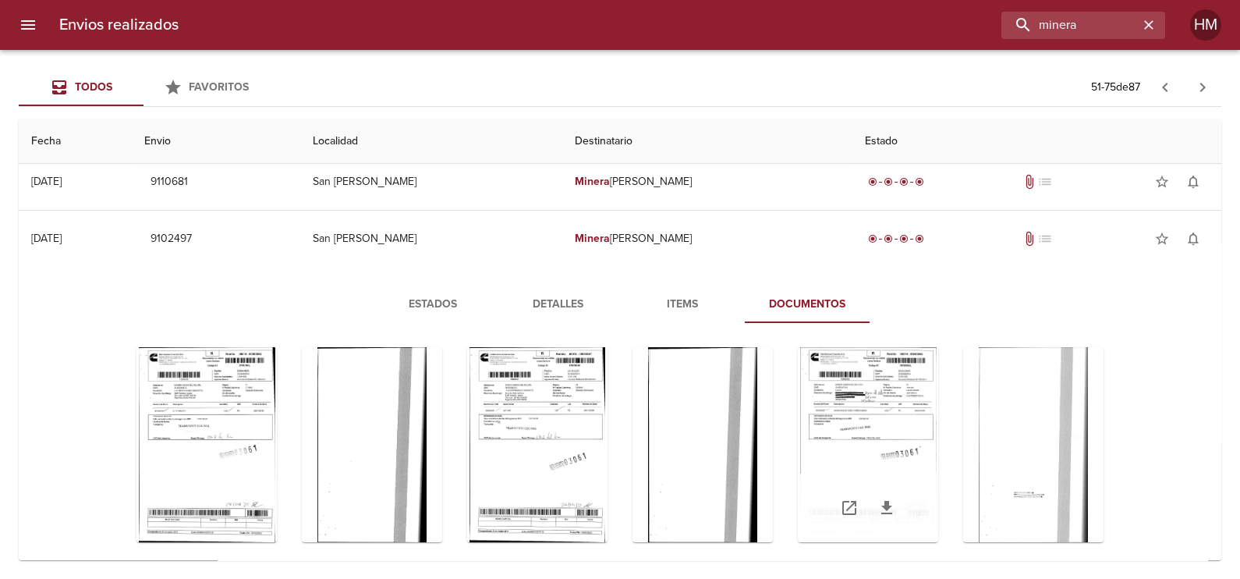
click at [798, 421] on div "Tabla de envíos del cliente" at bounding box center [868, 444] width 140 height 195
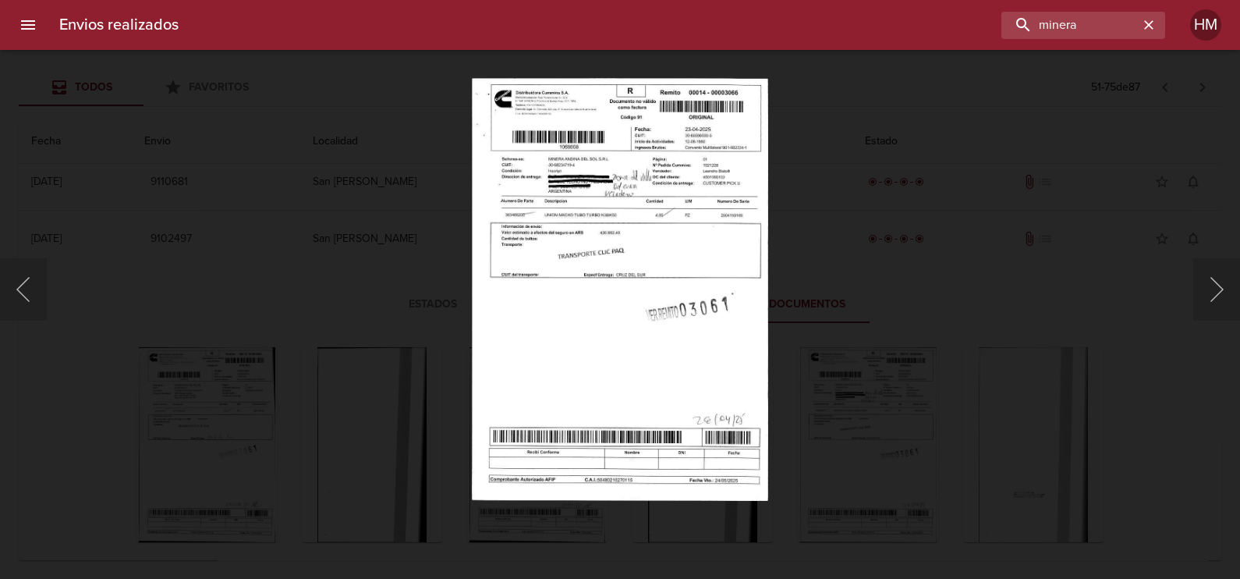
click at [534, 259] on img "Lightbox" at bounding box center [620, 289] width 297 height 423
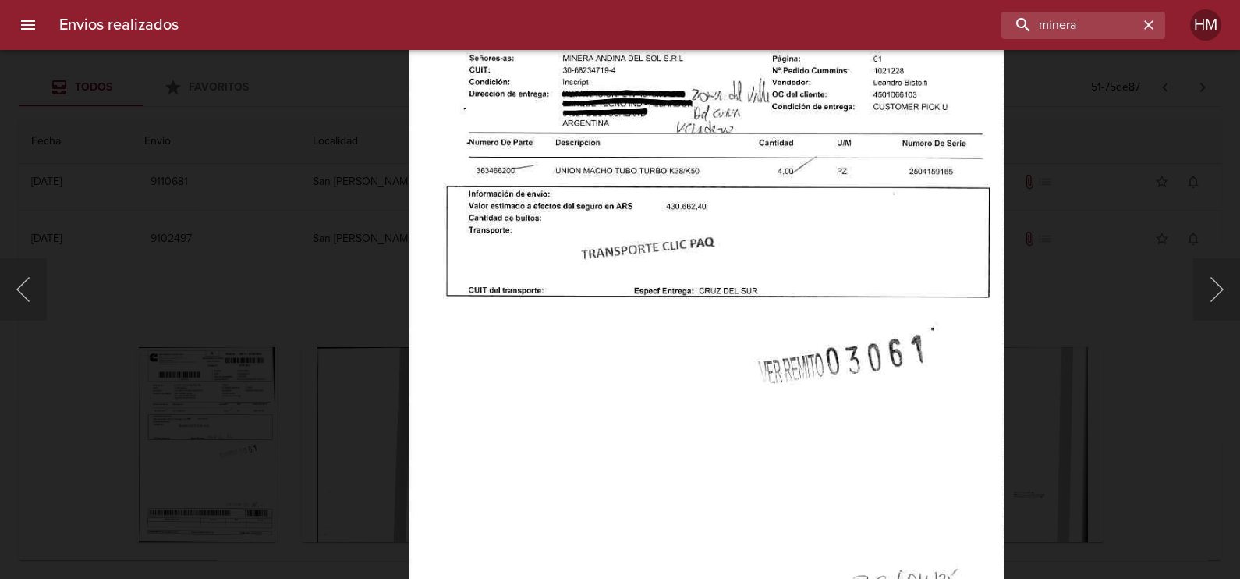
click at [1111, 367] on div "Lightbox" at bounding box center [620, 289] width 1240 height 579
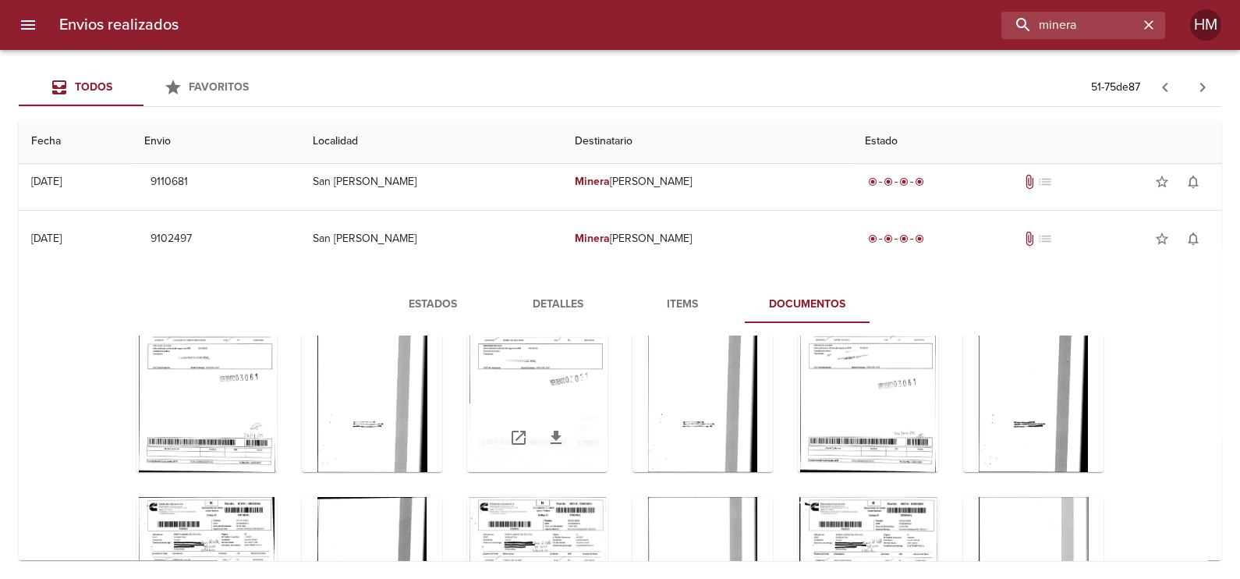
scroll to position [1654, 0]
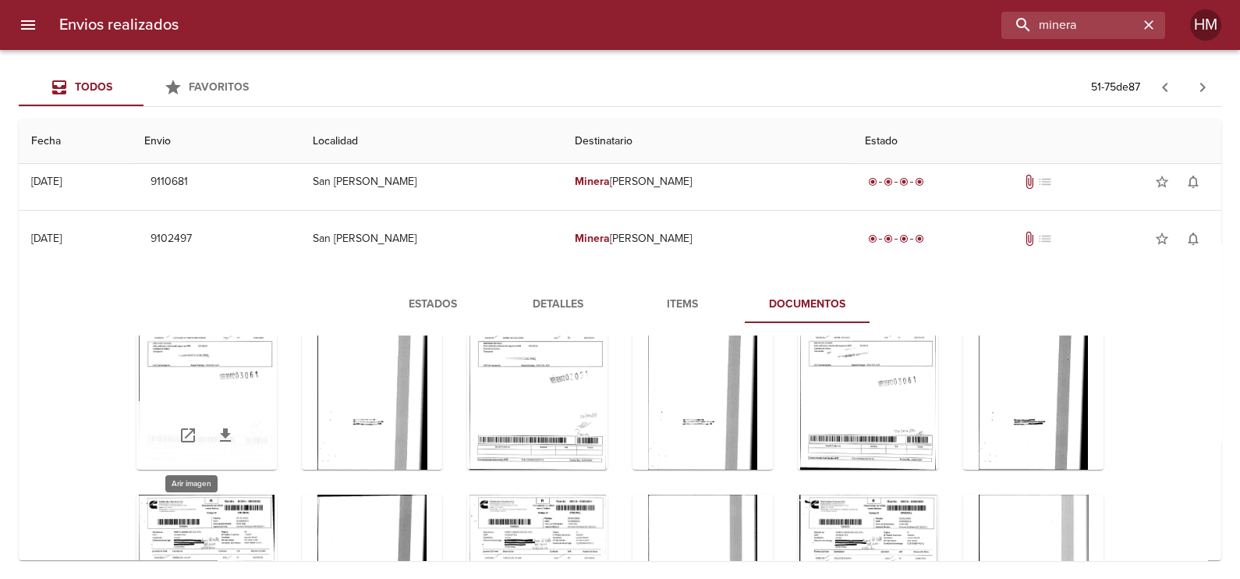
click at [140, 350] on div "Tabla de envíos del cliente" at bounding box center [206, 371] width 140 height 195
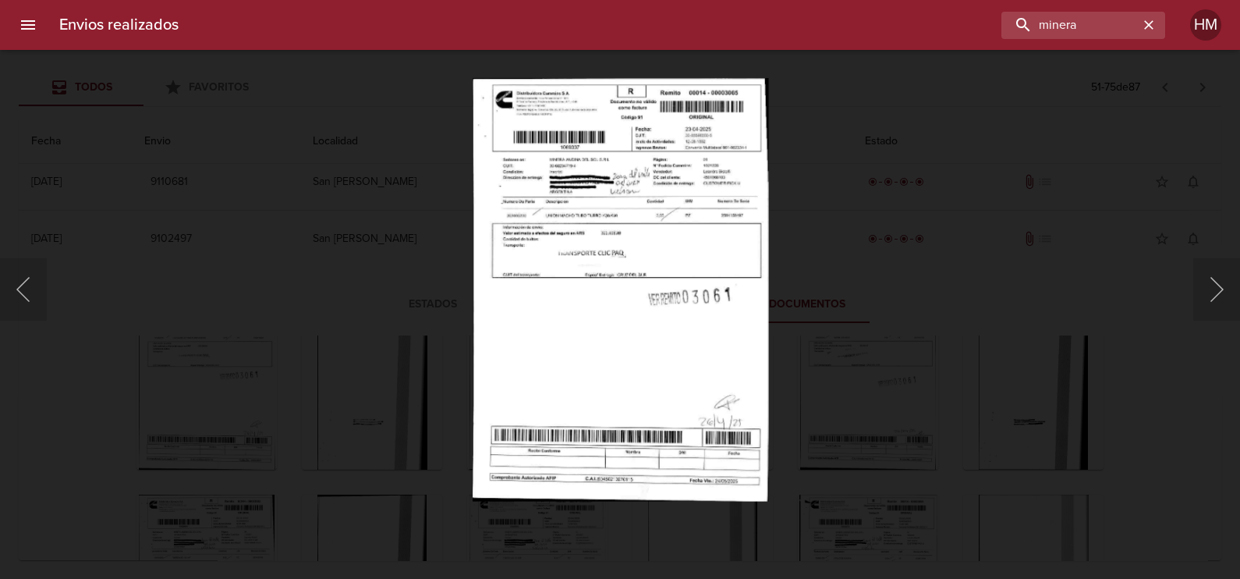
click at [534, 304] on img "Lightbox" at bounding box center [620, 289] width 296 height 423
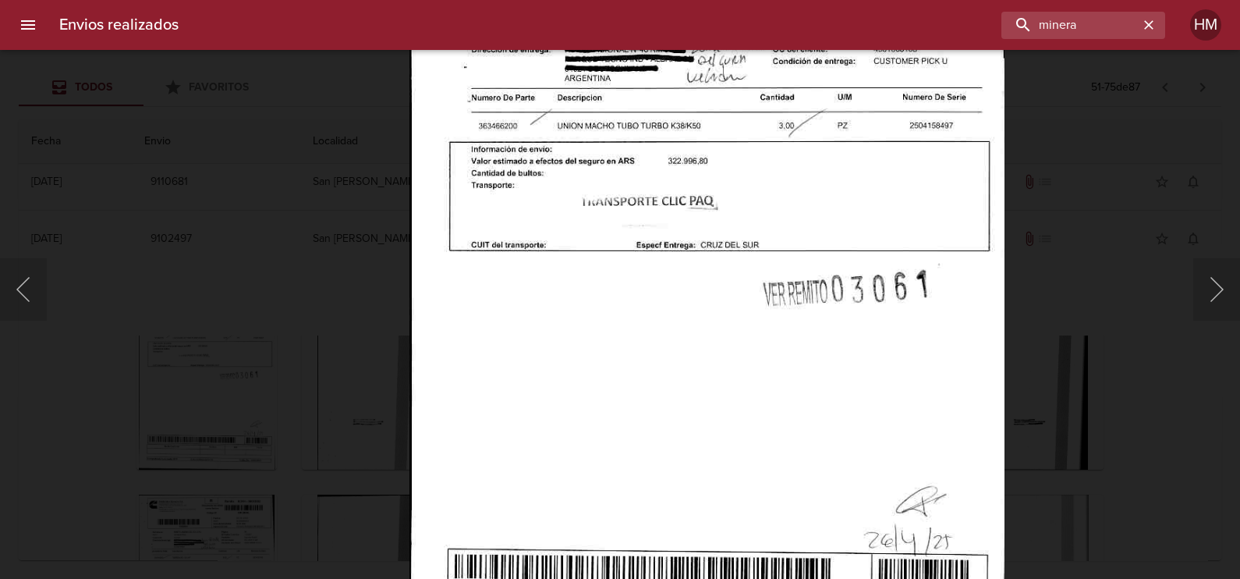
click at [101, 329] on div "Lightbox" at bounding box center [620, 289] width 1240 height 579
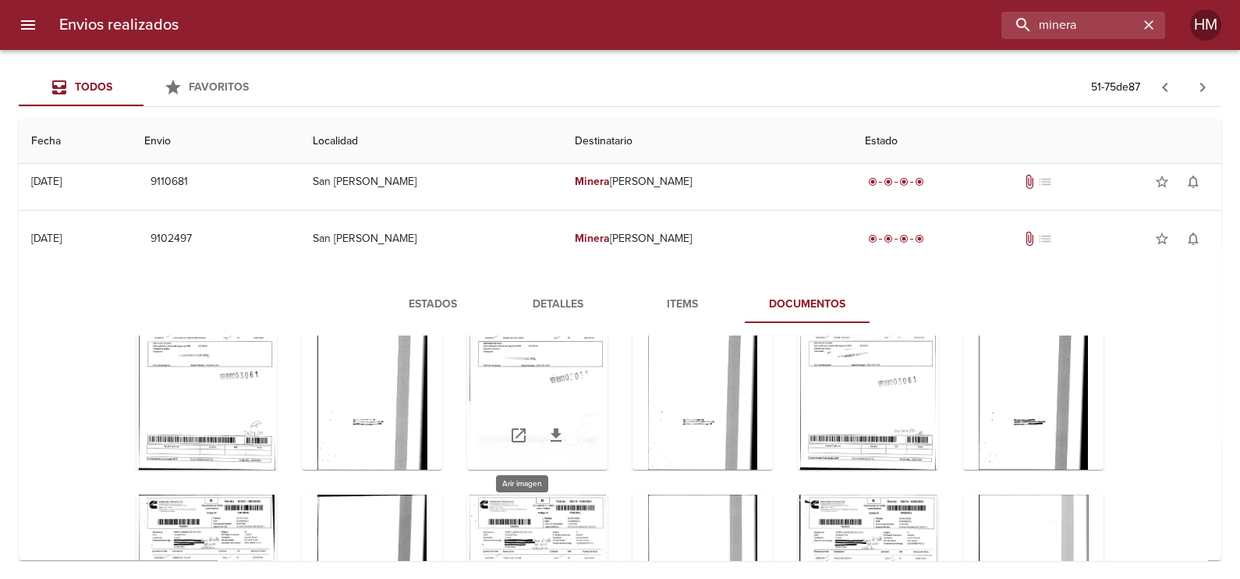
click at [494, 378] on div "Tabla de envíos del cliente" at bounding box center [537, 371] width 140 height 195
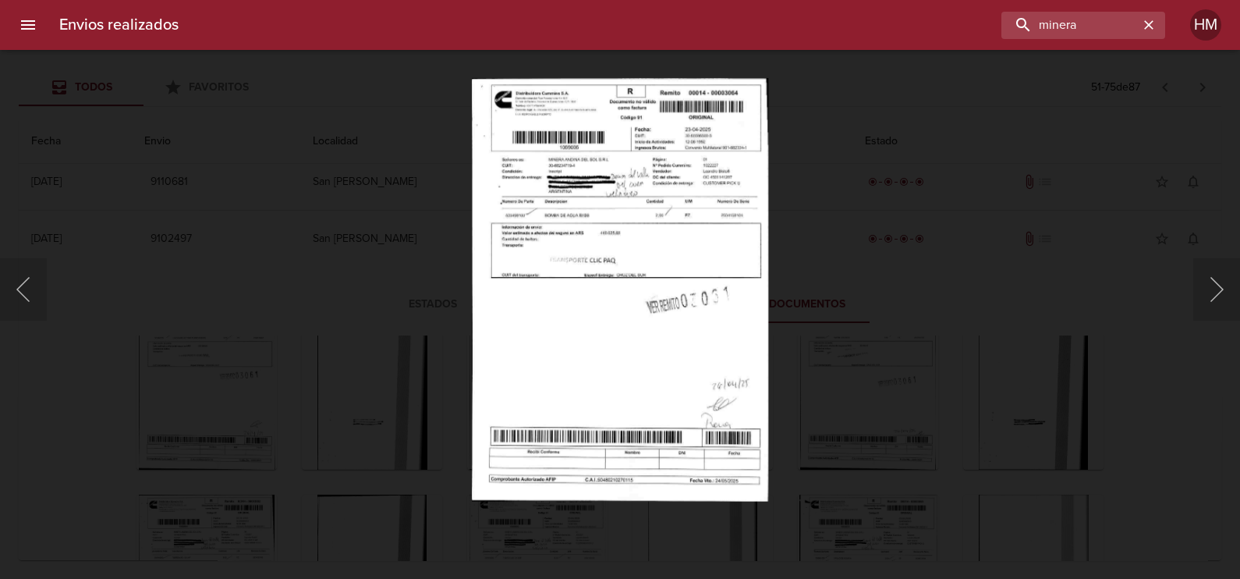
click at [534, 278] on img "Lightbox" at bounding box center [620, 289] width 296 height 423
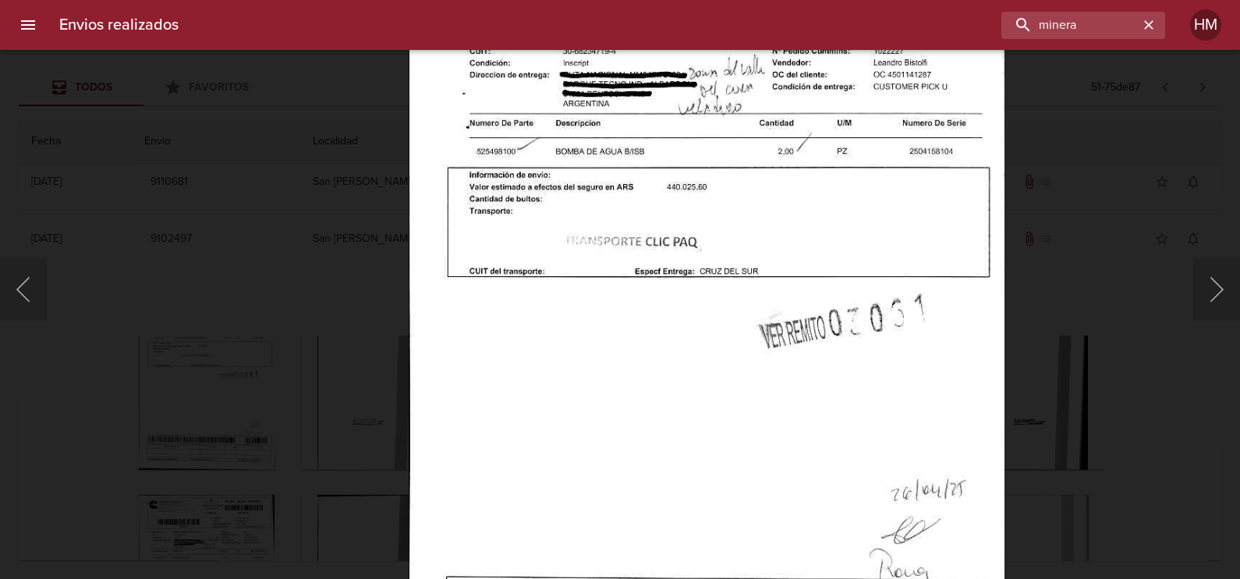
click at [1089, 347] on div "Lightbox" at bounding box center [620, 289] width 1240 height 579
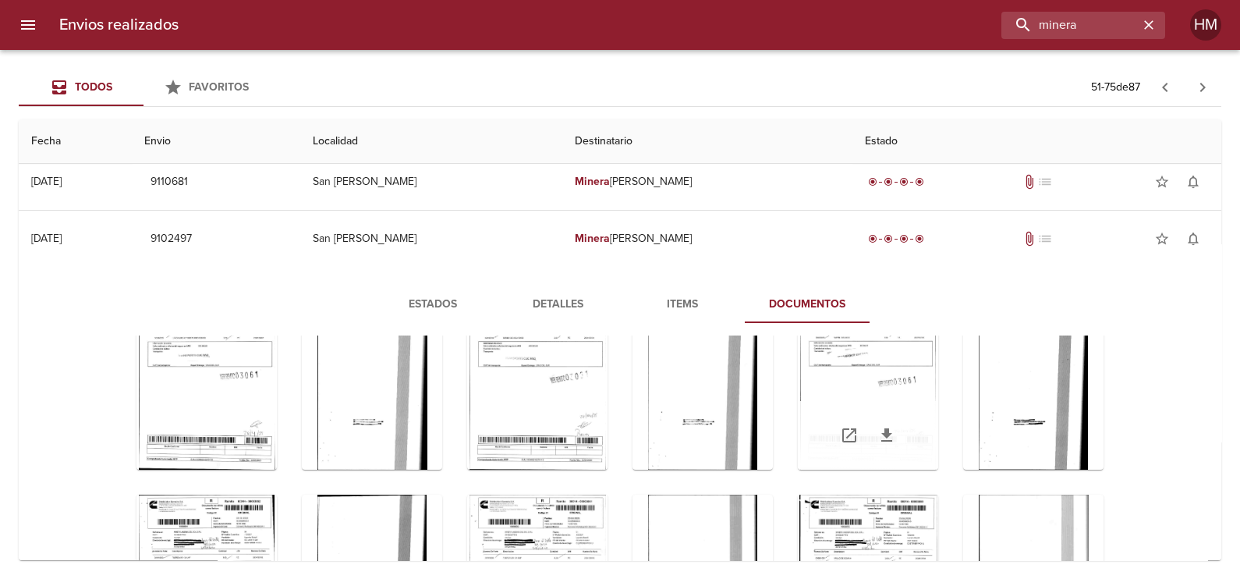
click at [843, 395] on div "Tabla de envíos del cliente" at bounding box center [868, 371] width 140 height 195
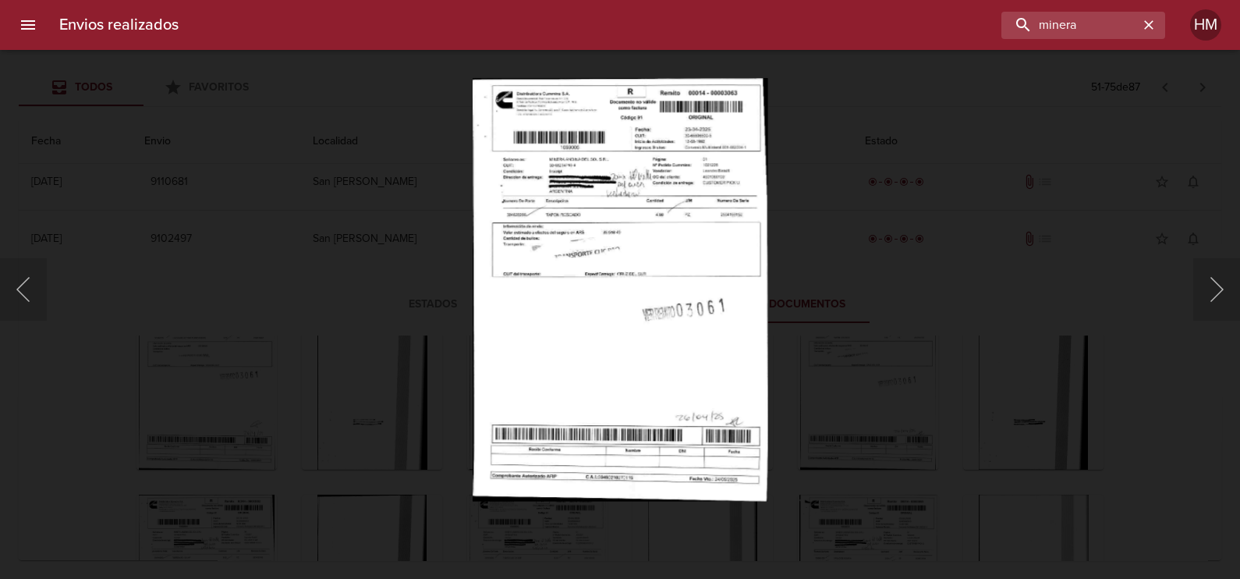
click at [622, 246] on img "Lightbox" at bounding box center [620, 289] width 295 height 423
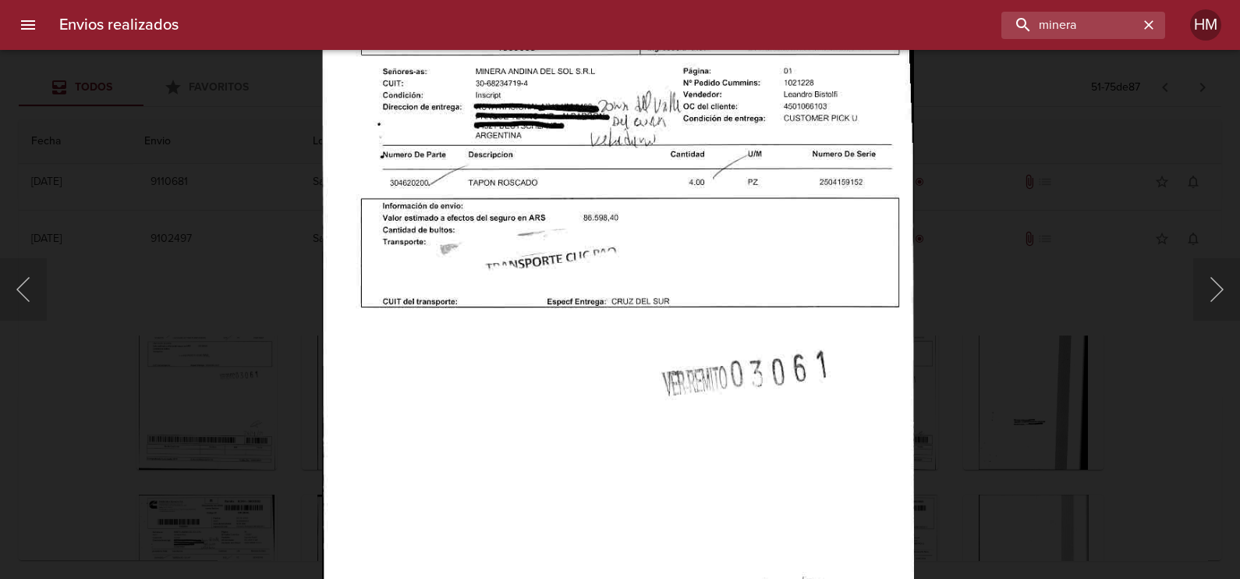
click at [997, 365] on div "Lightbox" at bounding box center [620, 289] width 1240 height 579
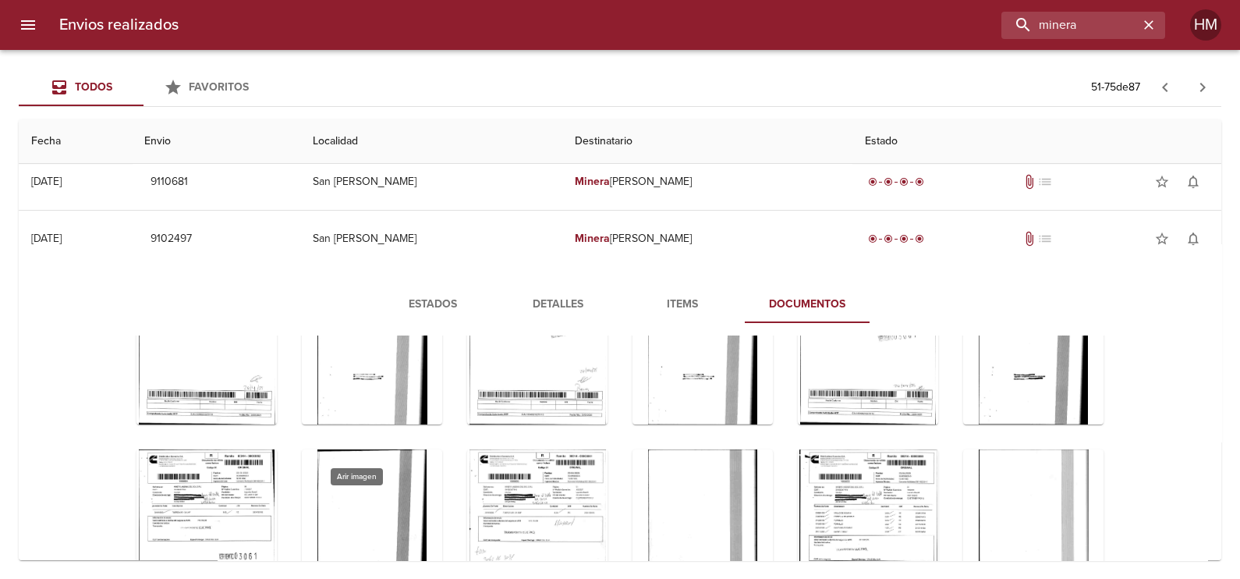
scroll to position [1751, 0]
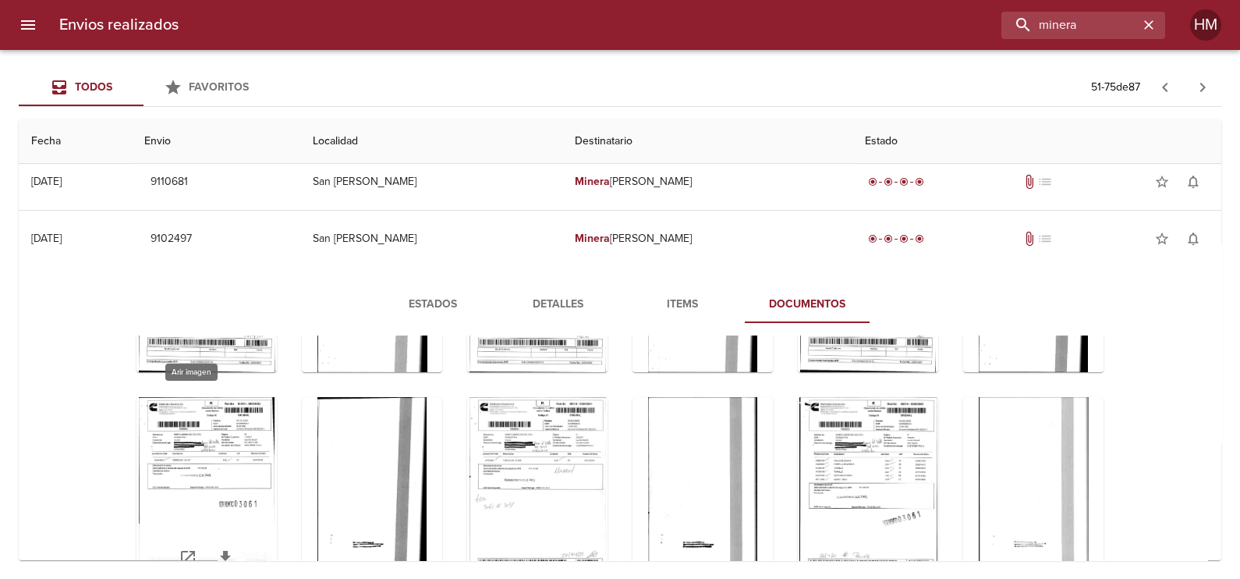
click at [179, 425] on div "Tabla de envíos del cliente" at bounding box center [206, 494] width 140 height 195
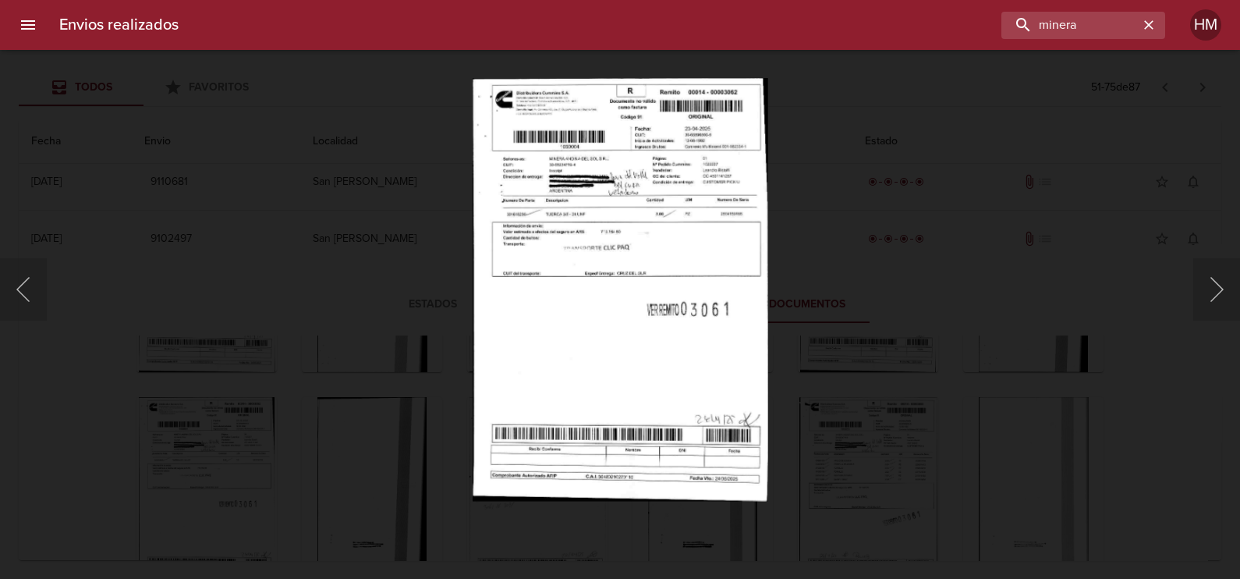
click at [558, 260] on img "Lightbox" at bounding box center [621, 289] width 296 height 423
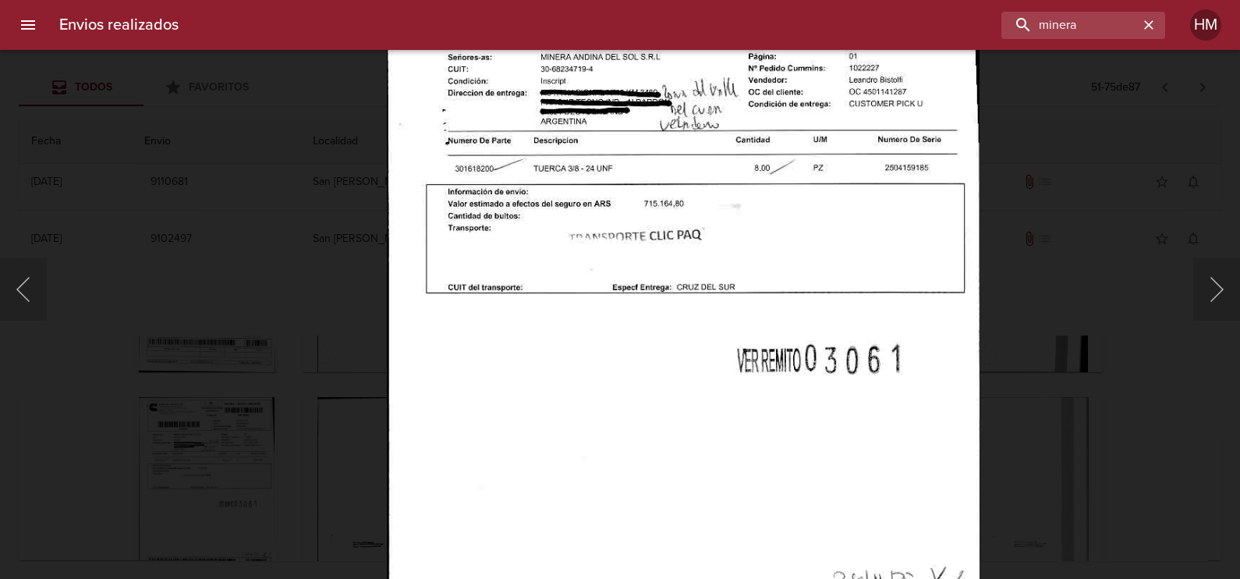
click at [1054, 324] on div "Lightbox" at bounding box center [620, 289] width 1240 height 579
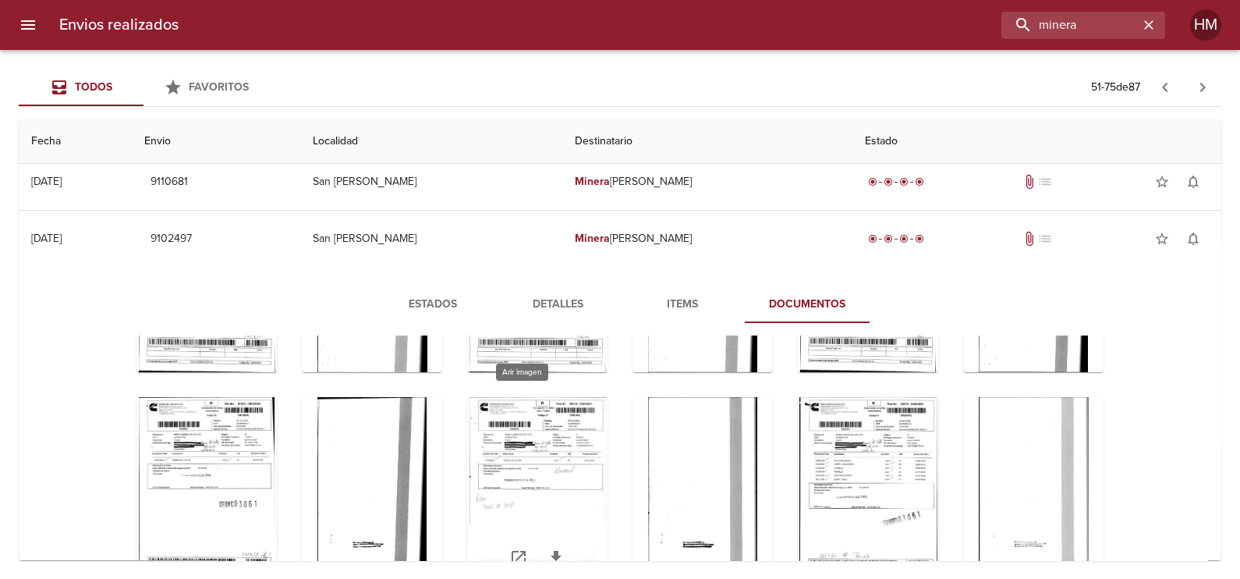
click at [541, 423] on div "Tabla de envíos del cliente" at bounding box center [537, 494] width 140 height 195
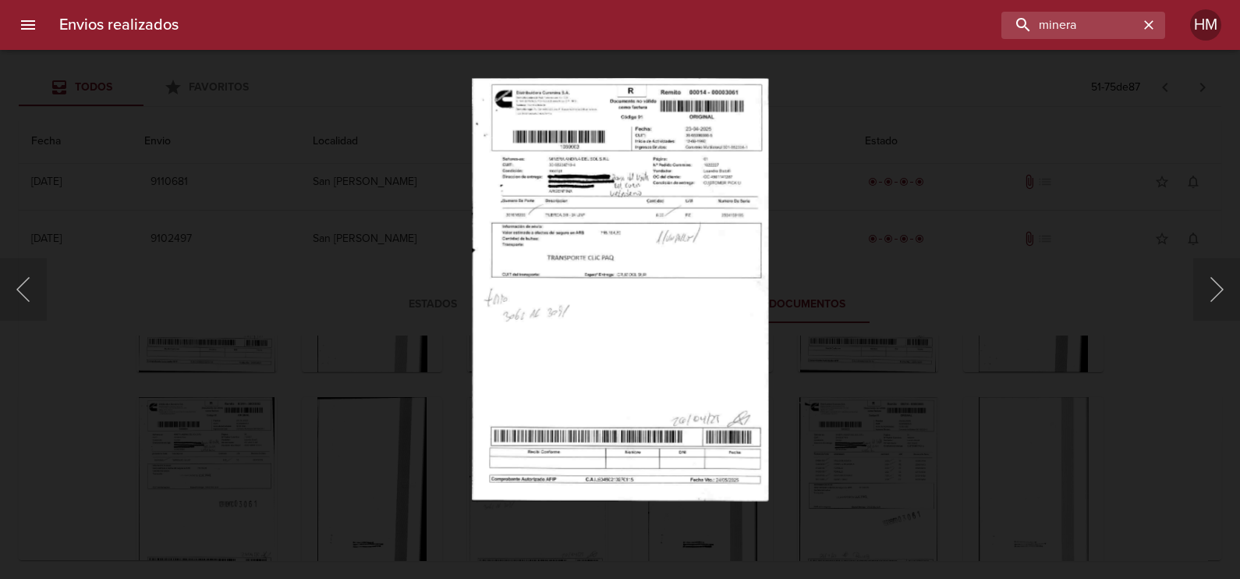
click at [530, 245] on img "Lightbox" at bounding box center [620, 289] width 296 height 423
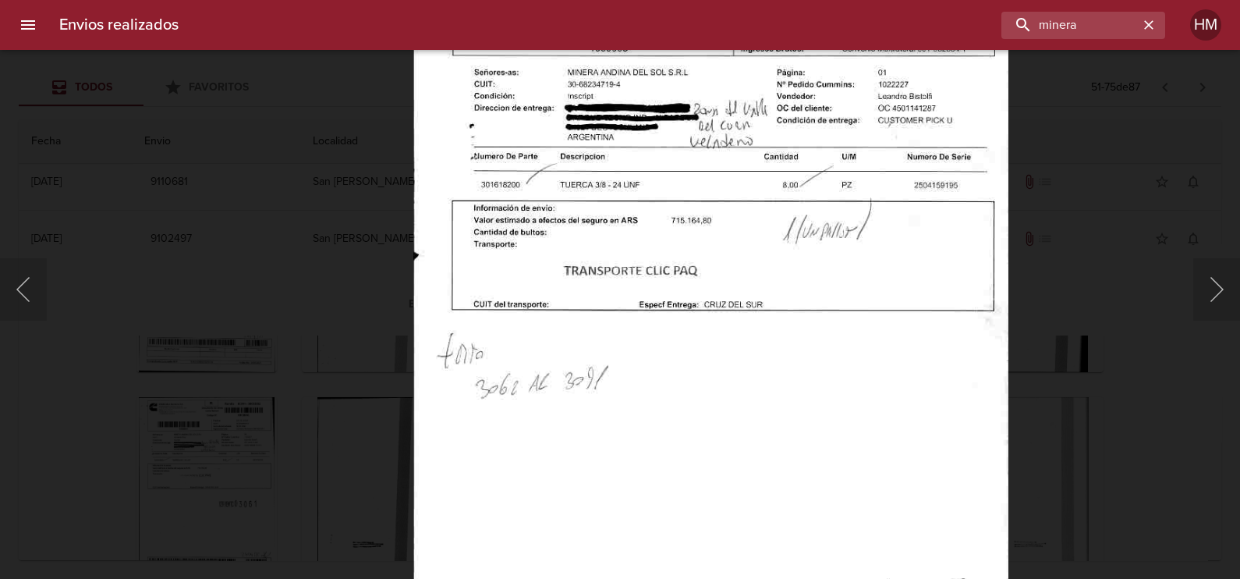
click at [1044, 404] on div "Lightbox" at bounding box center [620, 289] width 1240 height 579
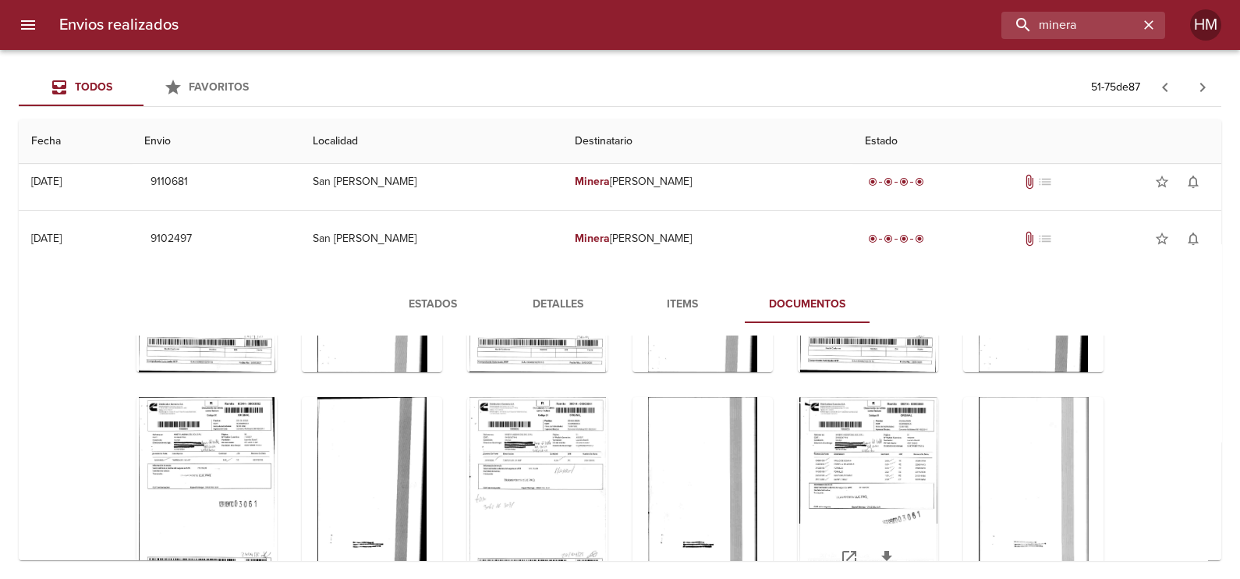
click at [887, 463] on div "Tabla de envíos del cliente" at bounding box center [868, 494] width 140 height 195
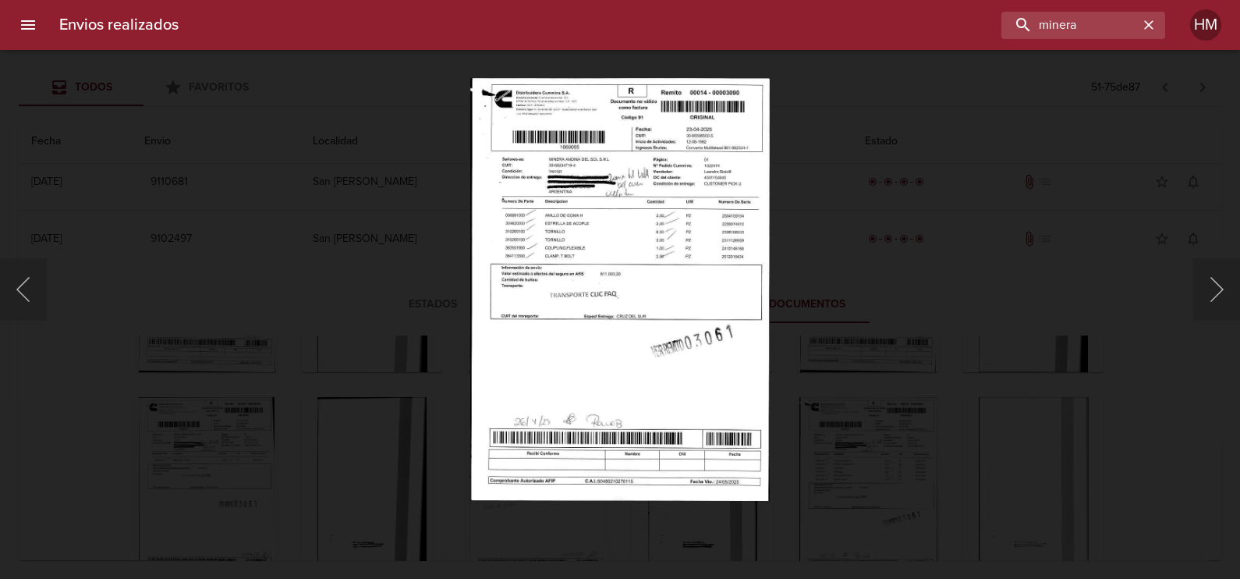
click at [537, 281] on img "Lightbox" at bounding box center [619, 289] width 299 height 423
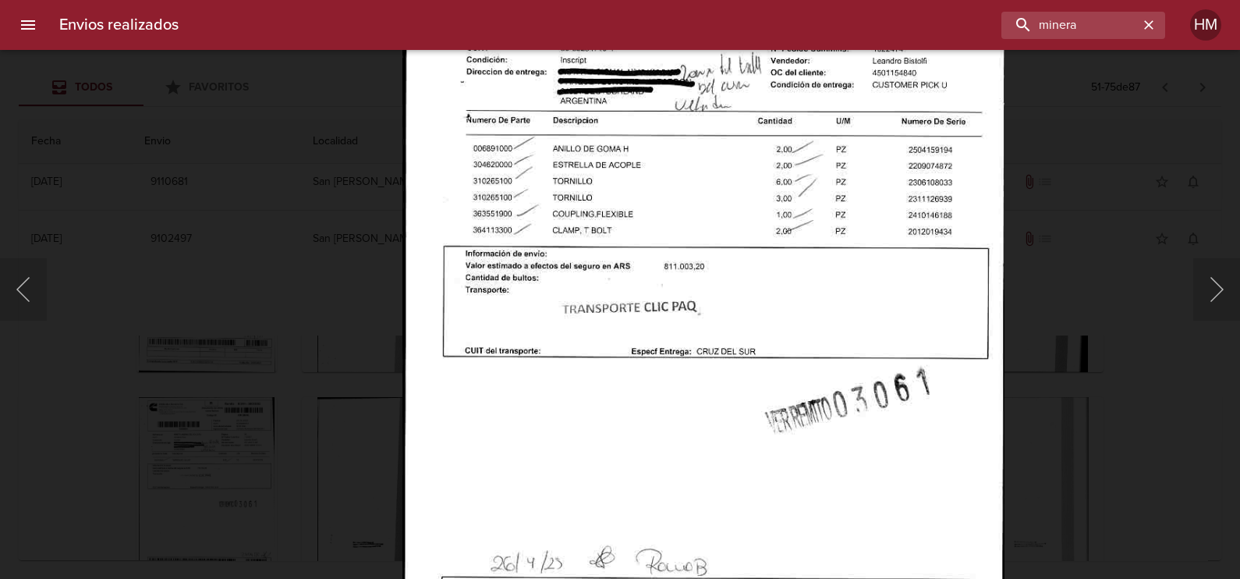
click at [1170, 390] on div "Lightbox" at bounding box center [620, 289] width 1240 height 579
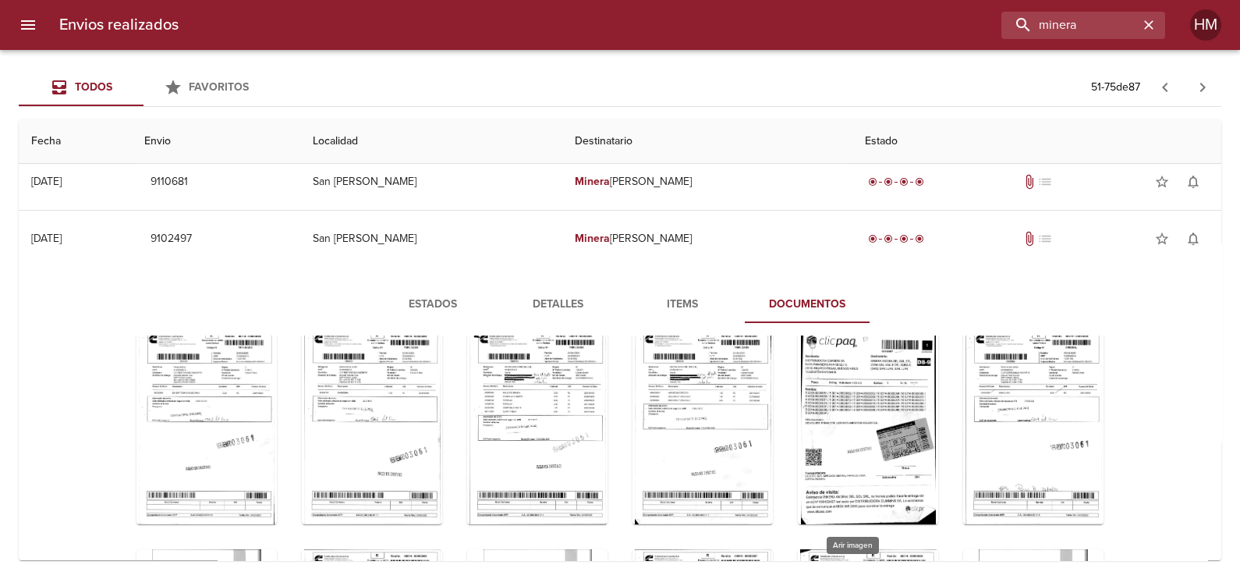
scroll to position [2044, 0]
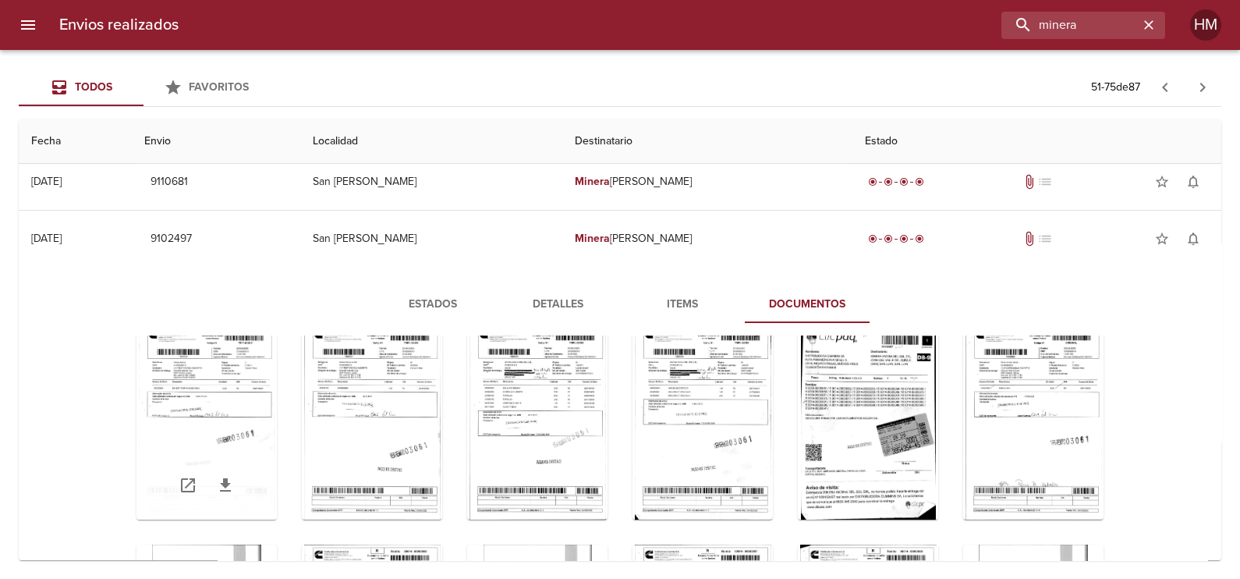
click at [226, 370] on div "Tabla de envíos del cliente" at bounding box center [206, 421] width 140 height 195
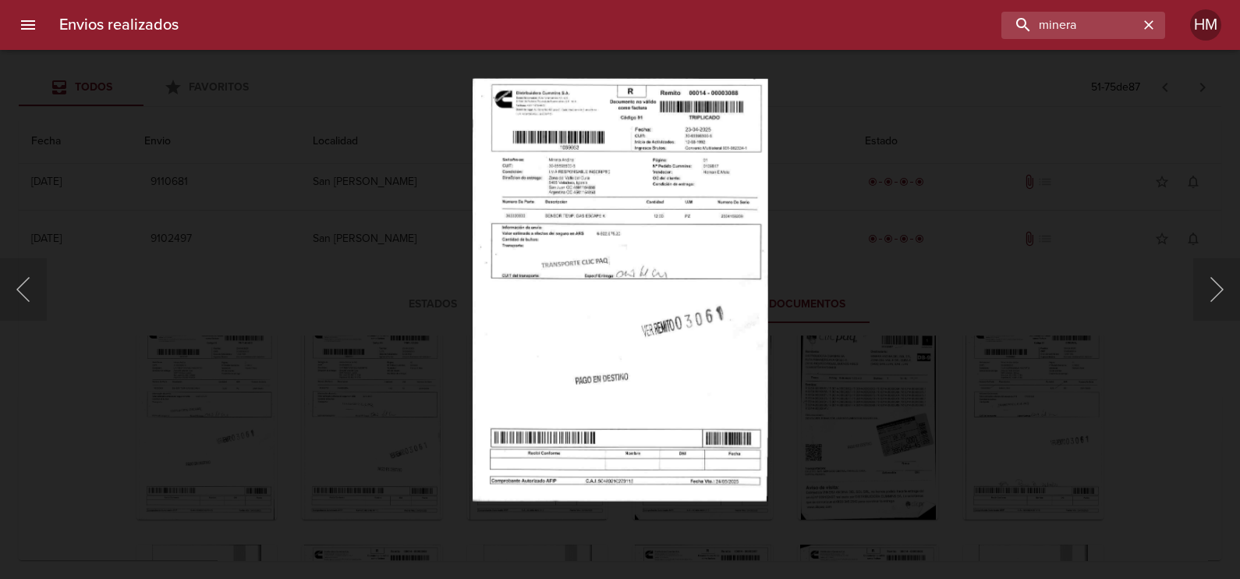
click at [532, 286] on img "Lightbox" at bounding box center [621, 289] width 296 height 423
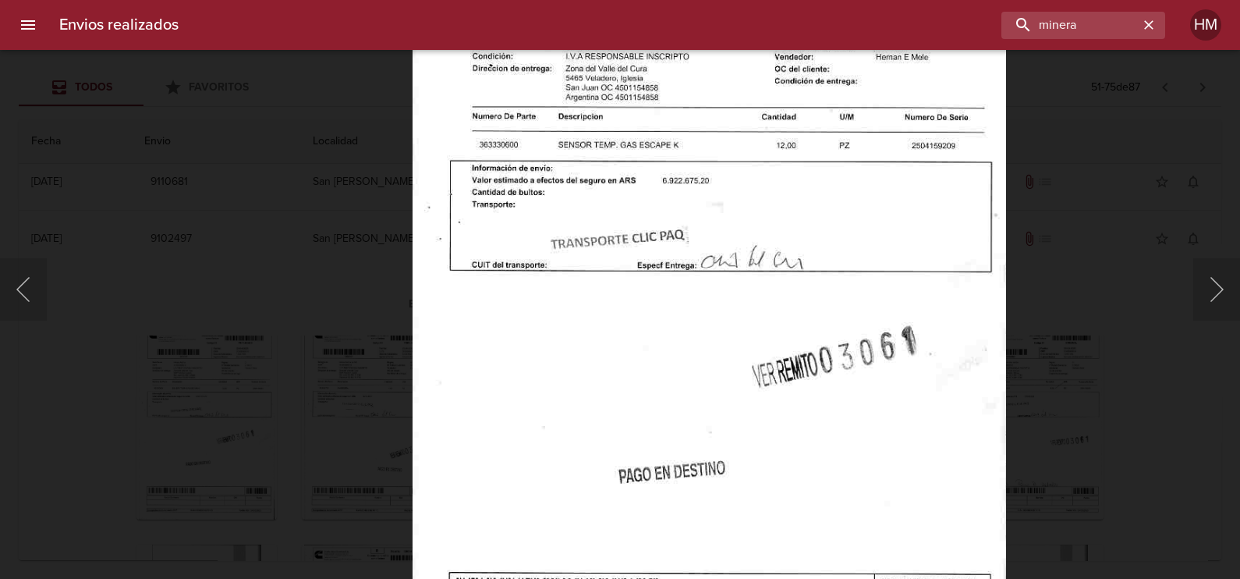
click at [1065, 332] on div "Lightbox" at bounding box center [620, 289] width 1240 height 579
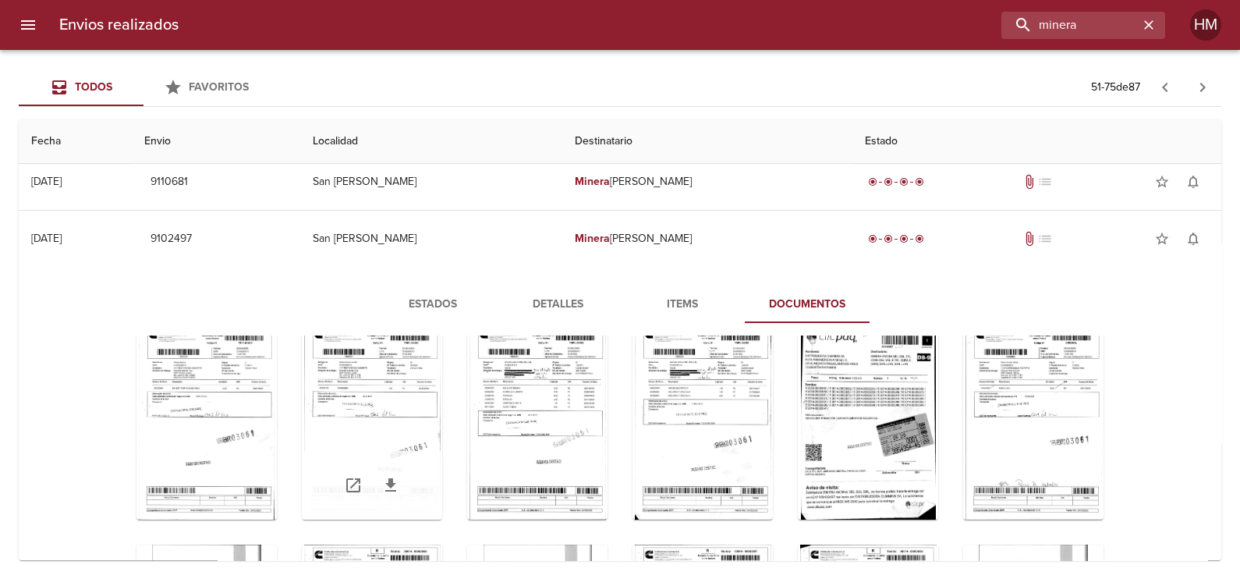
click at [337, 405] on div "Tabla de envíos del cliente" at bounding box center [372, 421] width 140 height 195
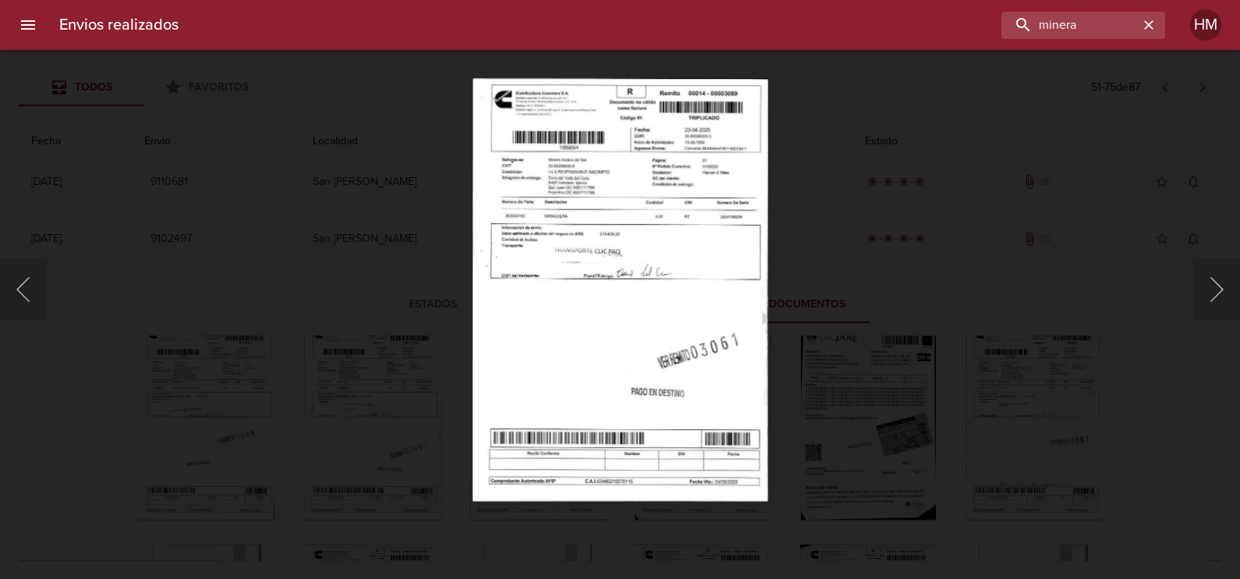
click at [578, 265] on img "Lightbox" at bounding box center [621, 289] width 296 height 423
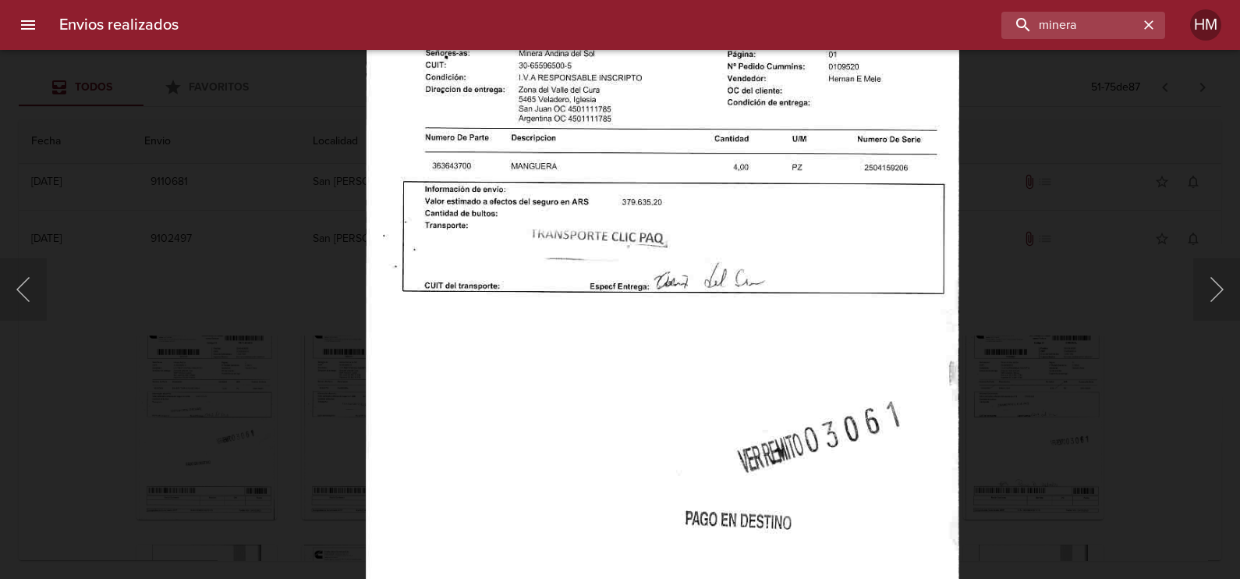
click at [1028, 344] on div "Lightbox" at bounding box center [620, 289] width 1240 height 579
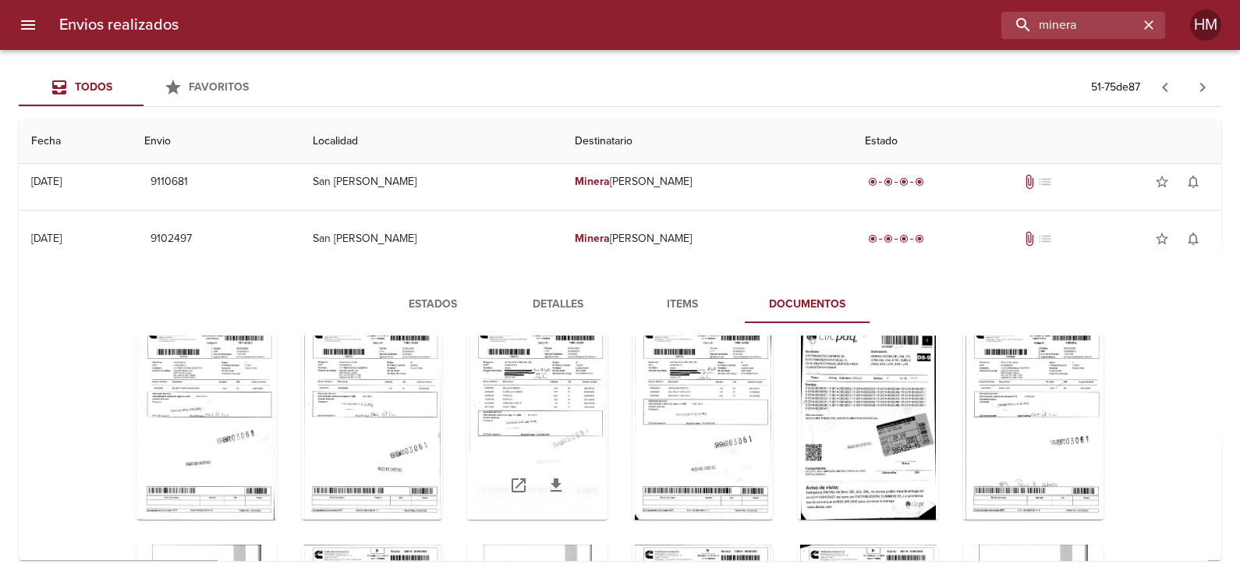
click at [504, 415] on div "Tabla de envíos del cliente" at bounding box center [537, 421] width 140 height 195
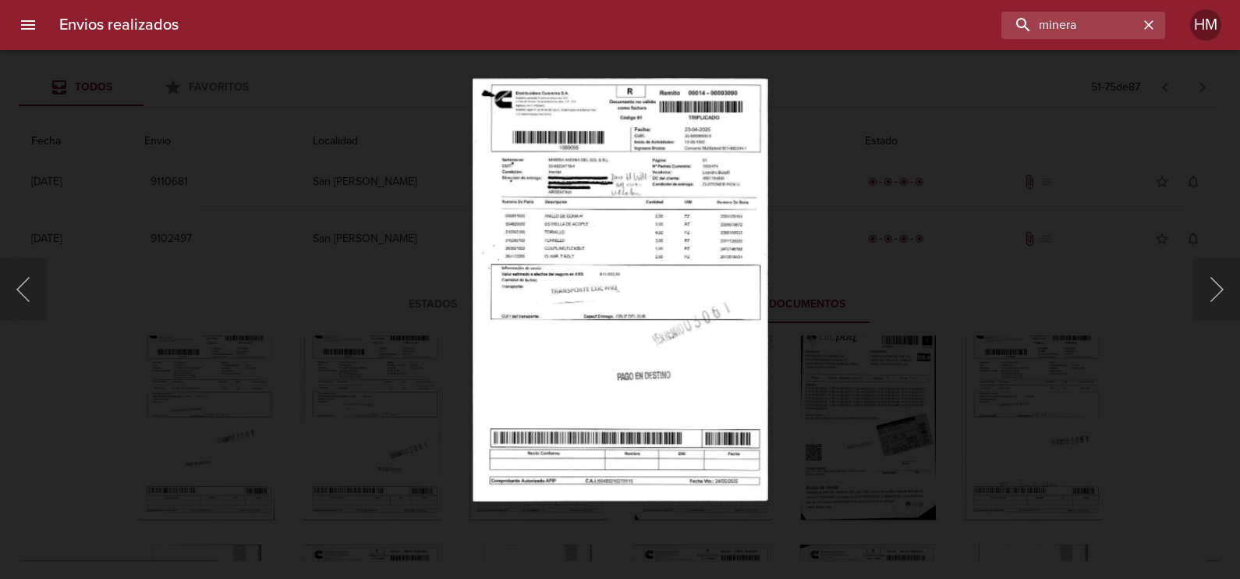
click at [594, 259] on img "Lightbox" at bounding box center [621, 289] width 296 height 423
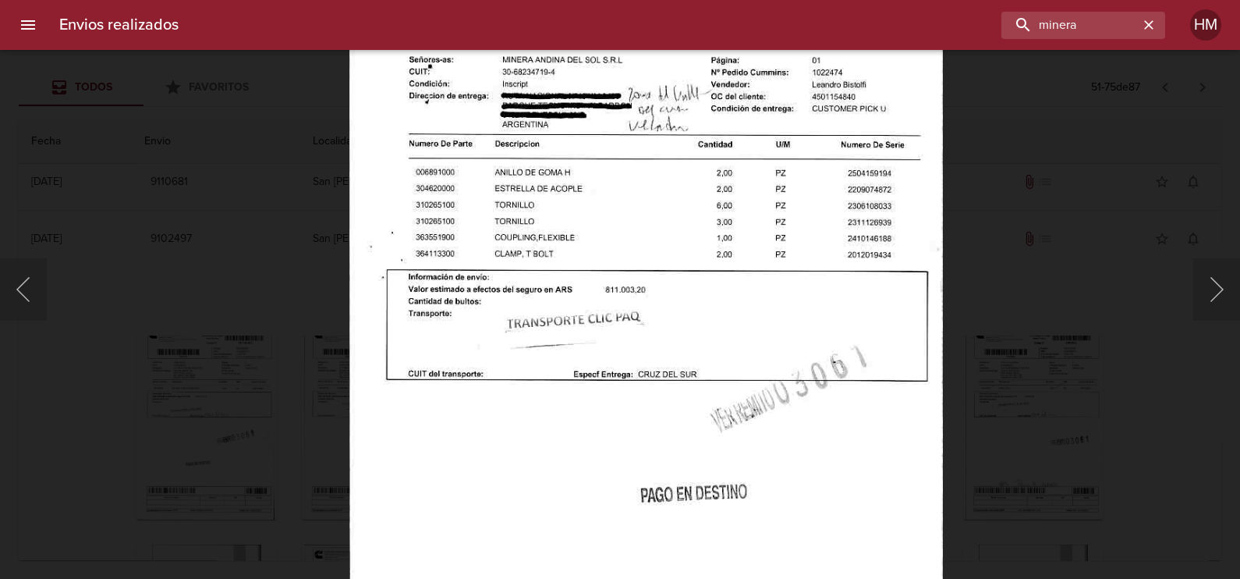
drag, startPoint x: 1110, startPoint y: 357, endPoint x: 750, endPoint y: 368, distance: 359.6
click at [1107, 359] on div "Lightbox" at bounding box center [620, 289] width 1240 height 579
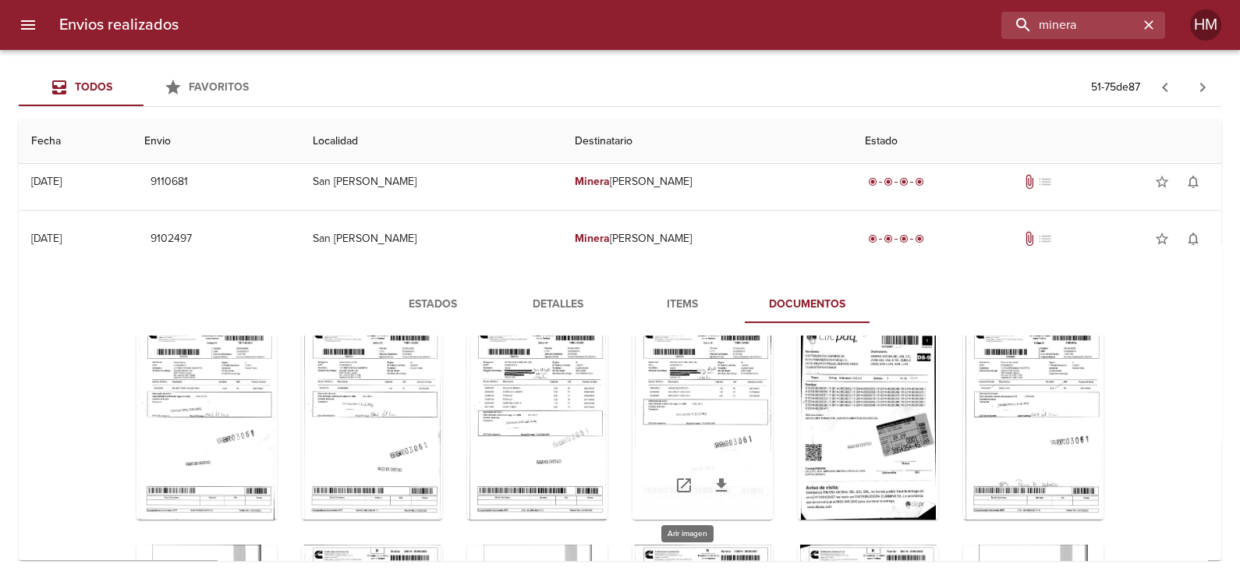
click at [667, 390] on div "Tabla de envíos del cliente" at bounding box center [702, 421] width 140 height 195
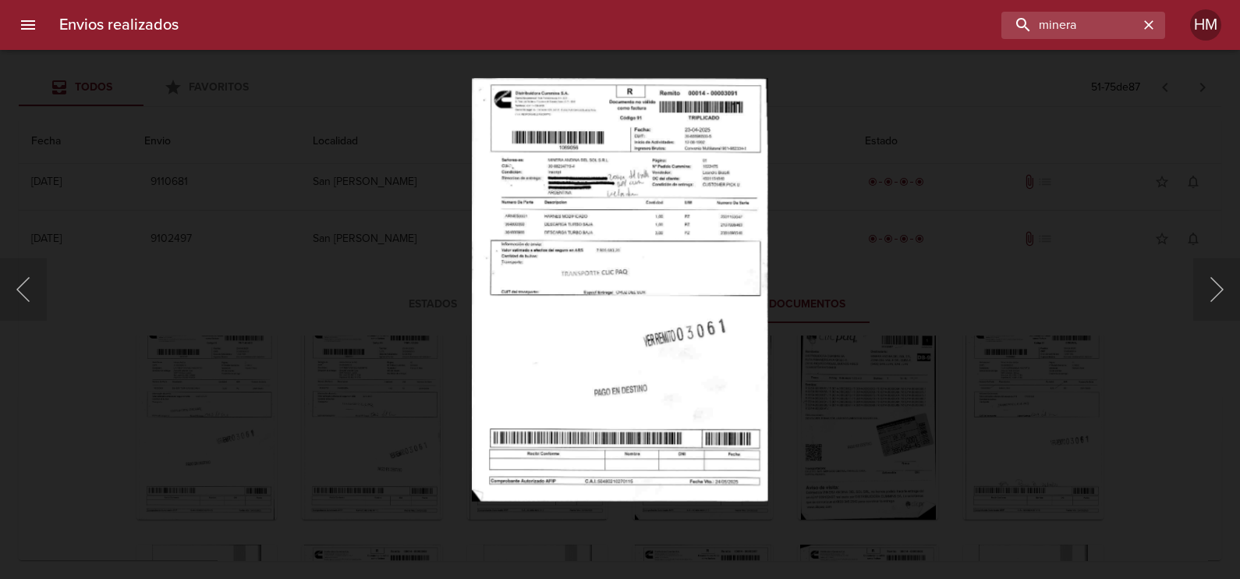
click at [592, 304] on img "Lightbox" at bounding box center [620, 289] width 296 height 423
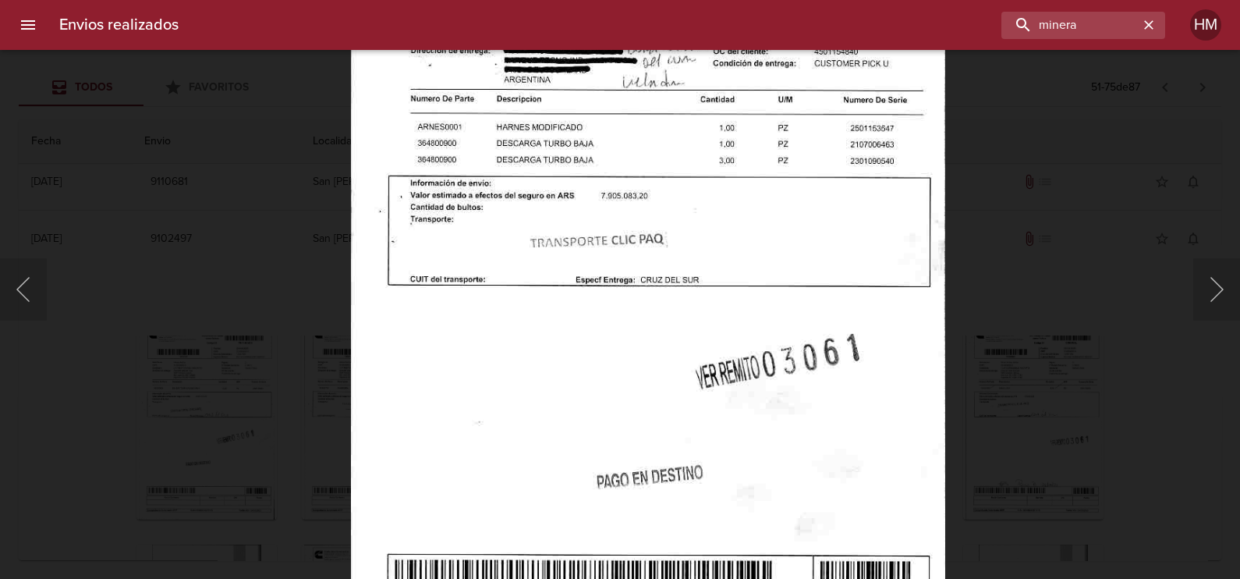
click at [1033, 391] on div "Lightbox" at bounding box center [620, 289] width 1240 height 579
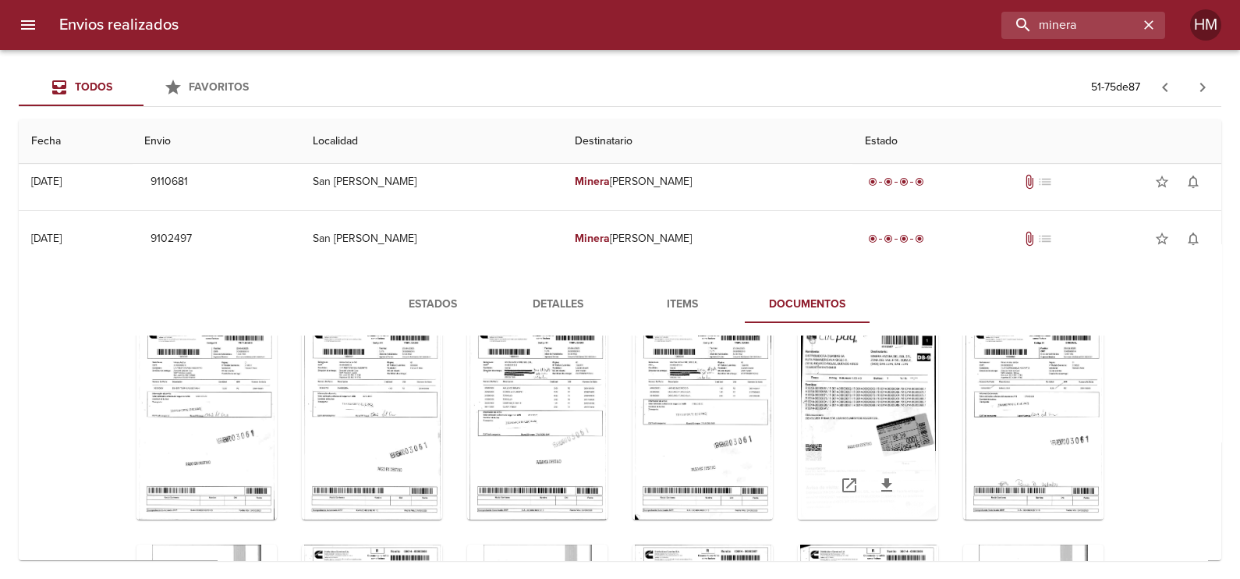
click at [893, 398] on div "Tabla de envíos del cliente" at bounding box center [868, 421] width 140 height 195
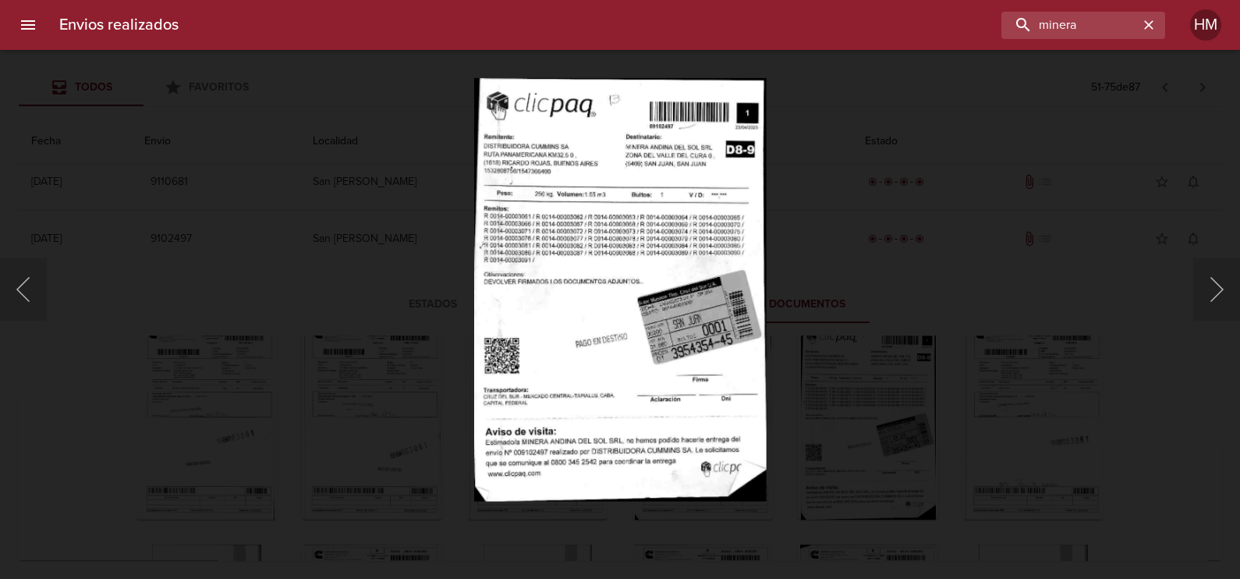
click at [960, 271] on div "Lightbox" at bounding box center [620, 289] width 1240 height 579
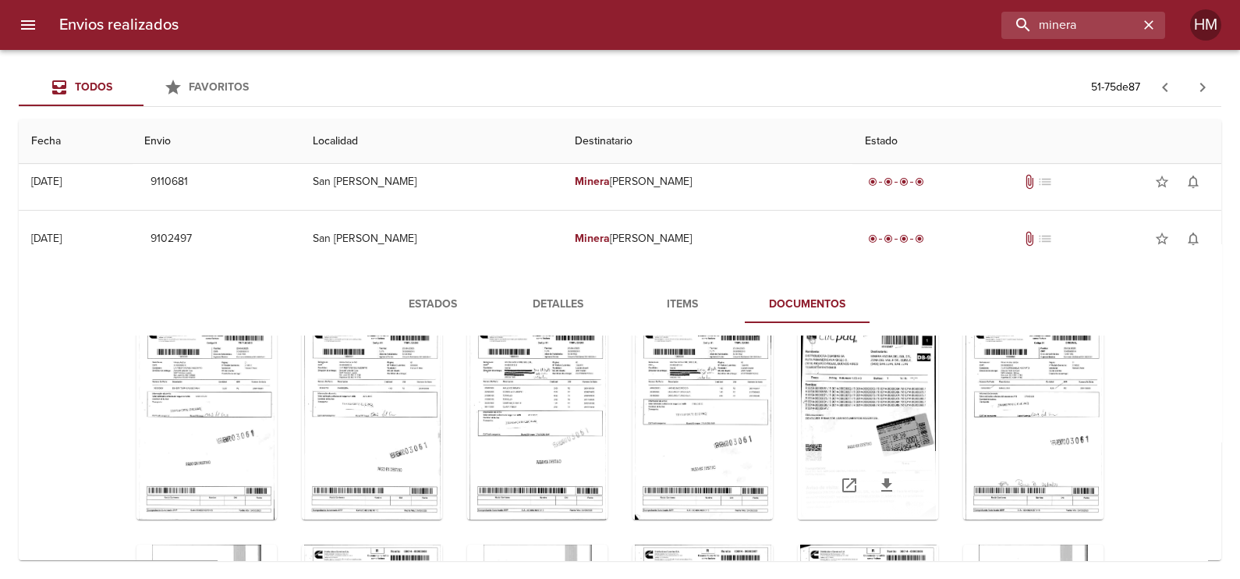
click at [877, 480] on icon "Tabla de envíos del cliente" at bounding box center [886, 485] width 19 height 19
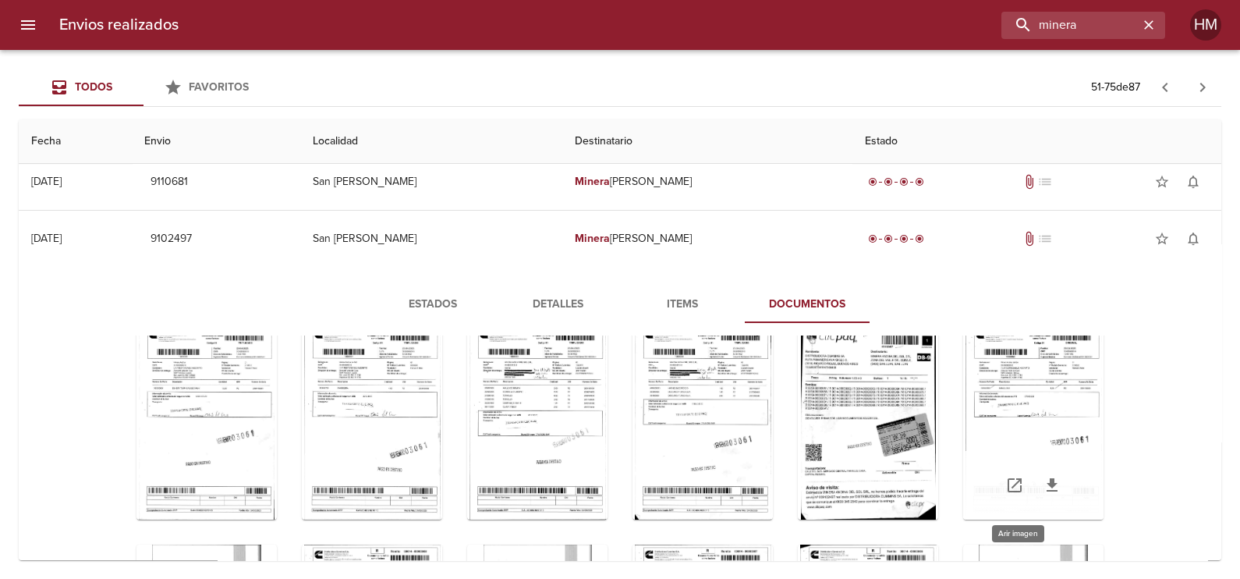
click at [1013, 408] on div "Tabla de envíos del cliente" at bounding box center [1033, 421] width 140 height 195
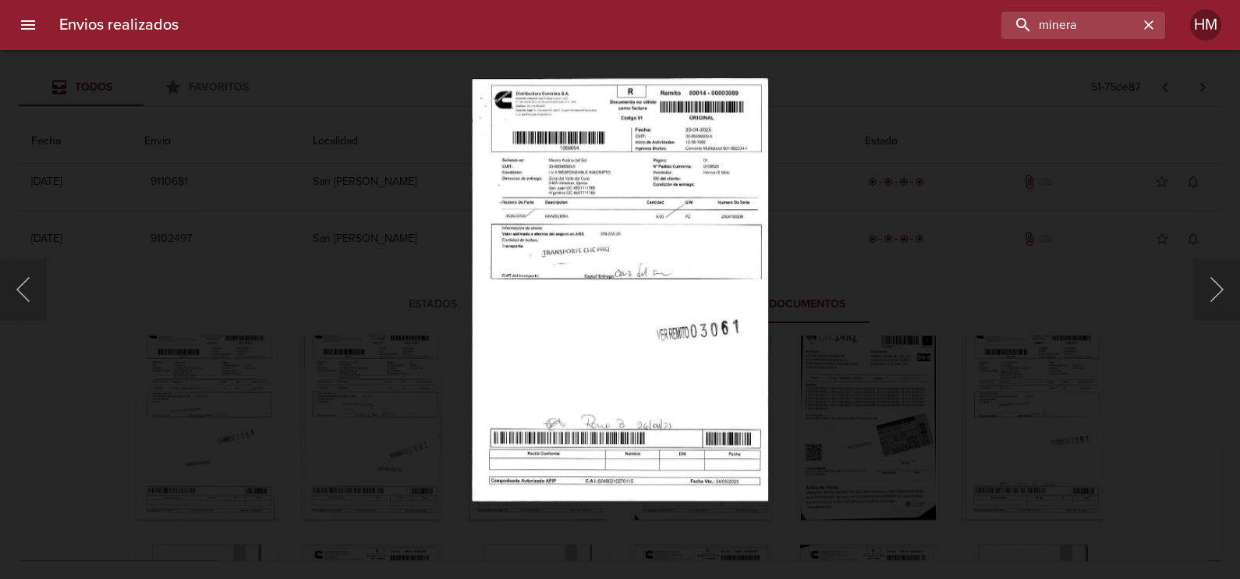
click at [648, 295] on img "Lightbox" at bounding box center [620, 289] width 296 height 423
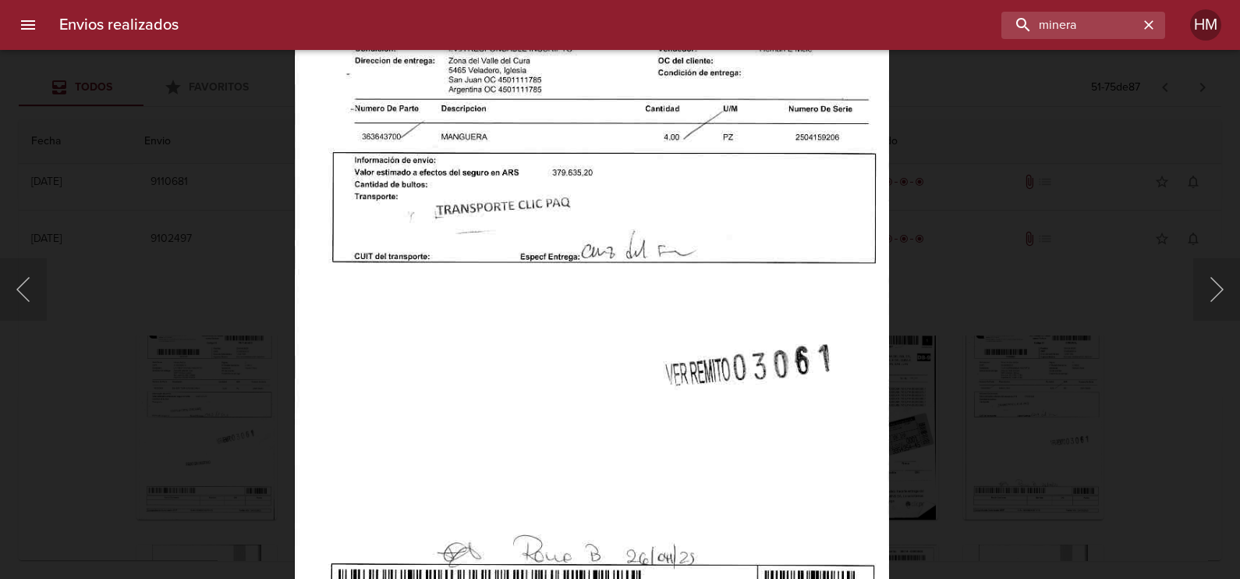
click at [1079, 285] on div "Lightbox" at bounding box center [620, 289] width 1240 height 579
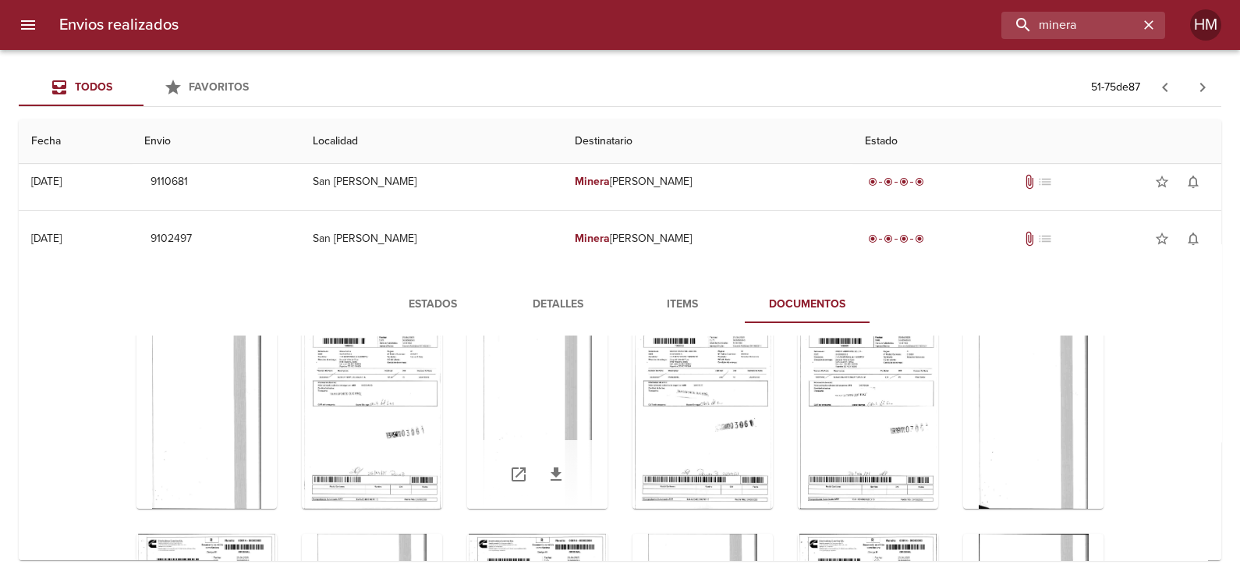
scroll to position [2336, 0]
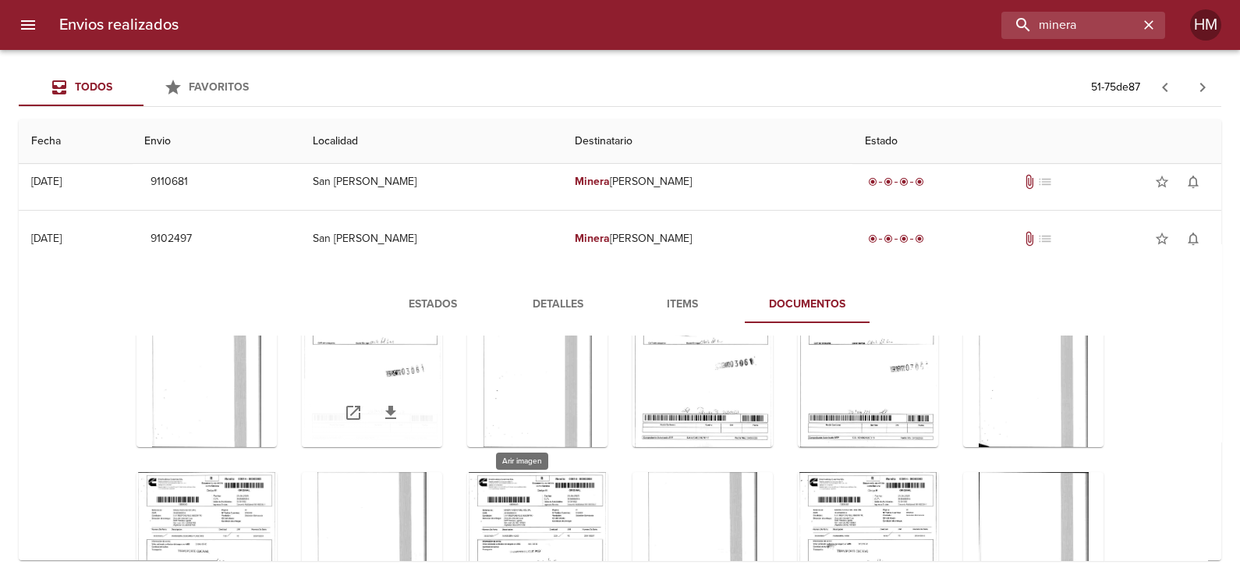
click at [376, 358] on div "Tabla de envíos del cliente" at bounding box center [372, 349] width 140 height 195
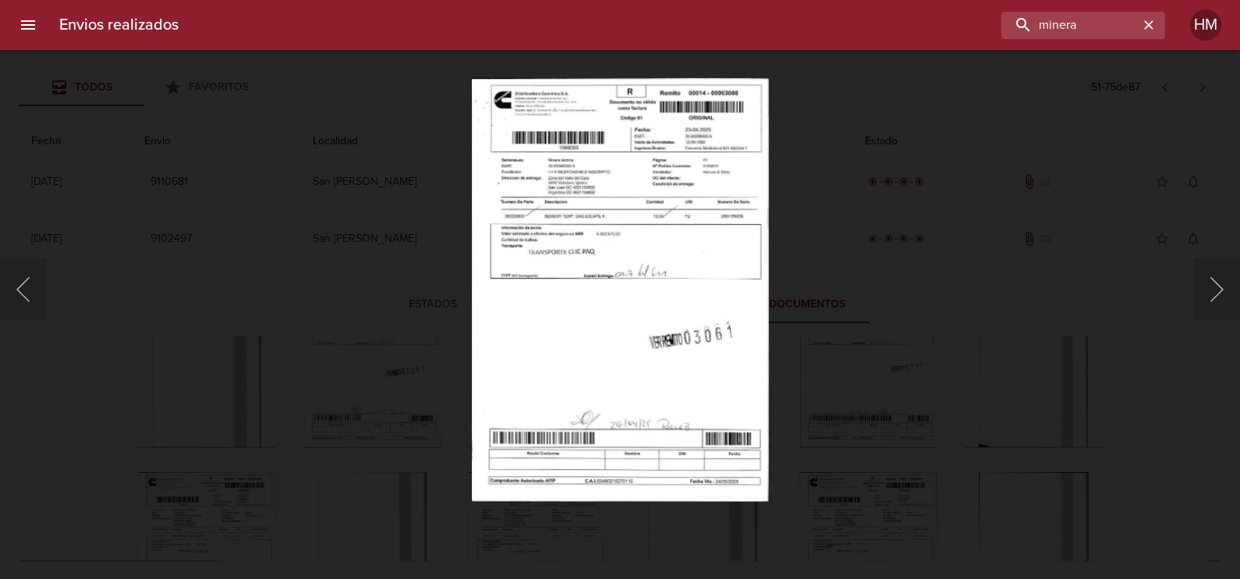
click at [550, 257] on img "Lightbox" at bounding box center [620, 289] width 297 height 423
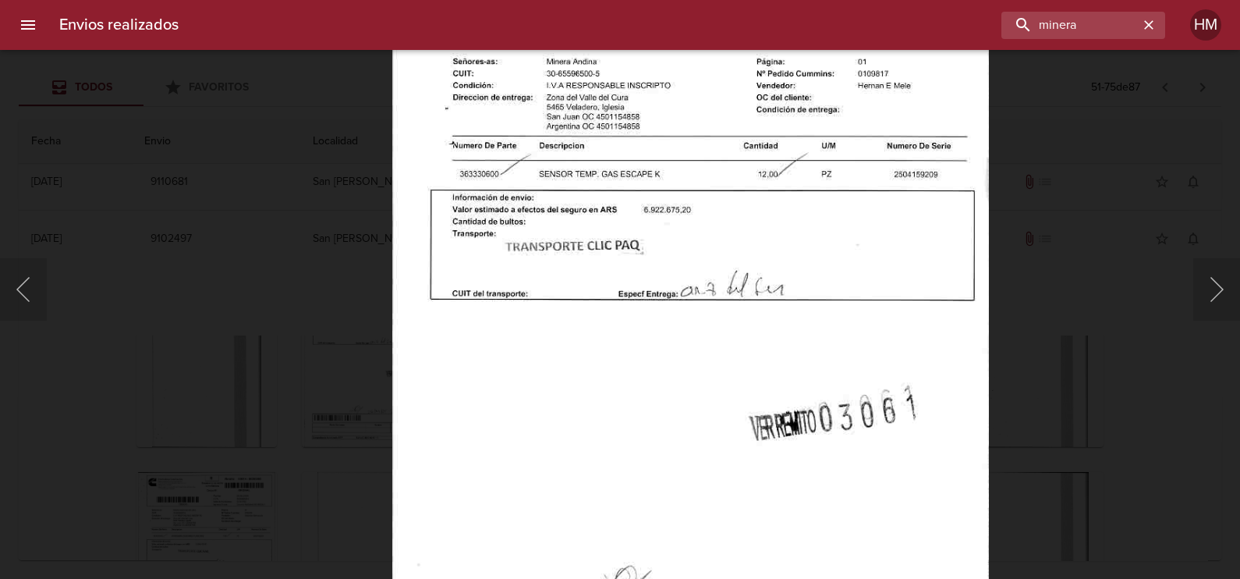
click at [324, 384] on div "Lightbox" at bounding box center [620, 289] width 1240 height 579
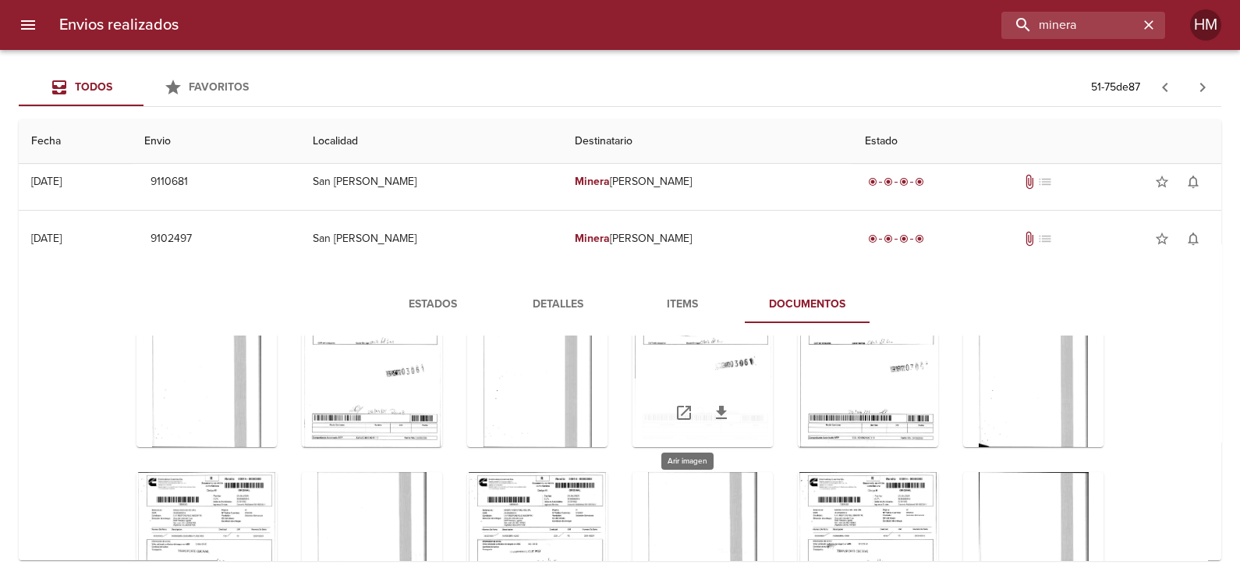
click at [686, 370] on div "Tabla de envíos del cliente" at bounding box center [702, 349] width 140 height 195
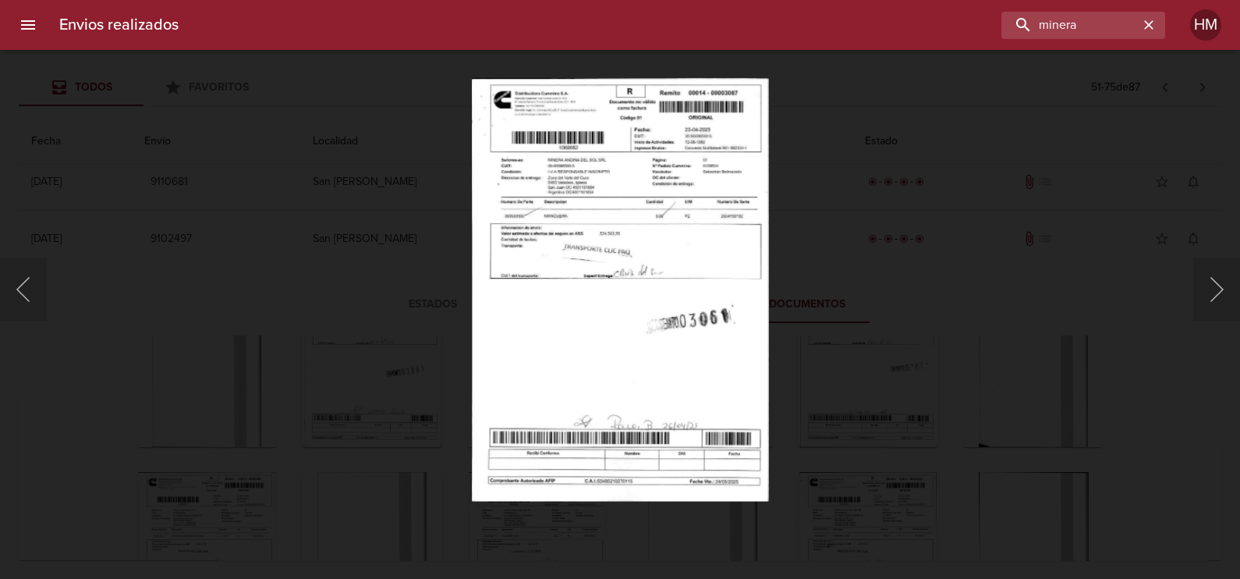
click at [632, 271] on img "Lightbox" at bounding box center [620, 289] width 297 height 423
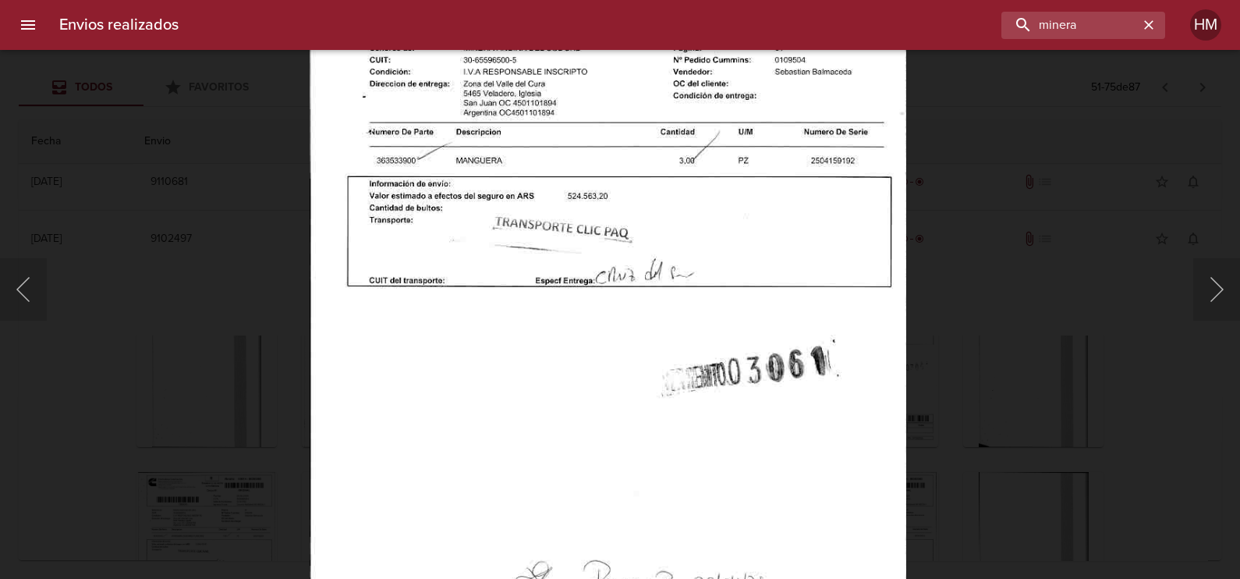
click at [998, 355] on div "Lightbox" at bounding box center [620, 289] width 1240 height 579
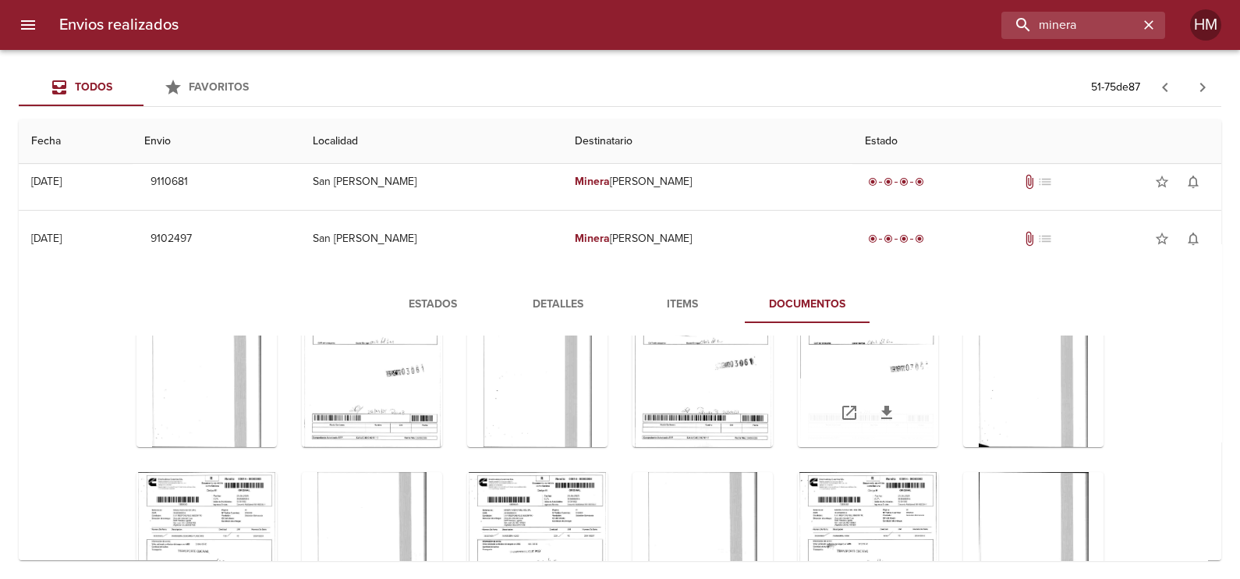
click at [854, 420] on div "Tabla de envíos del cliente" at bounding box center [868, 412] width 140 height 69
click at [852, 366] on div "Tabla de envíos del cliente" at bounding box center [868, 349] width 140 height 195
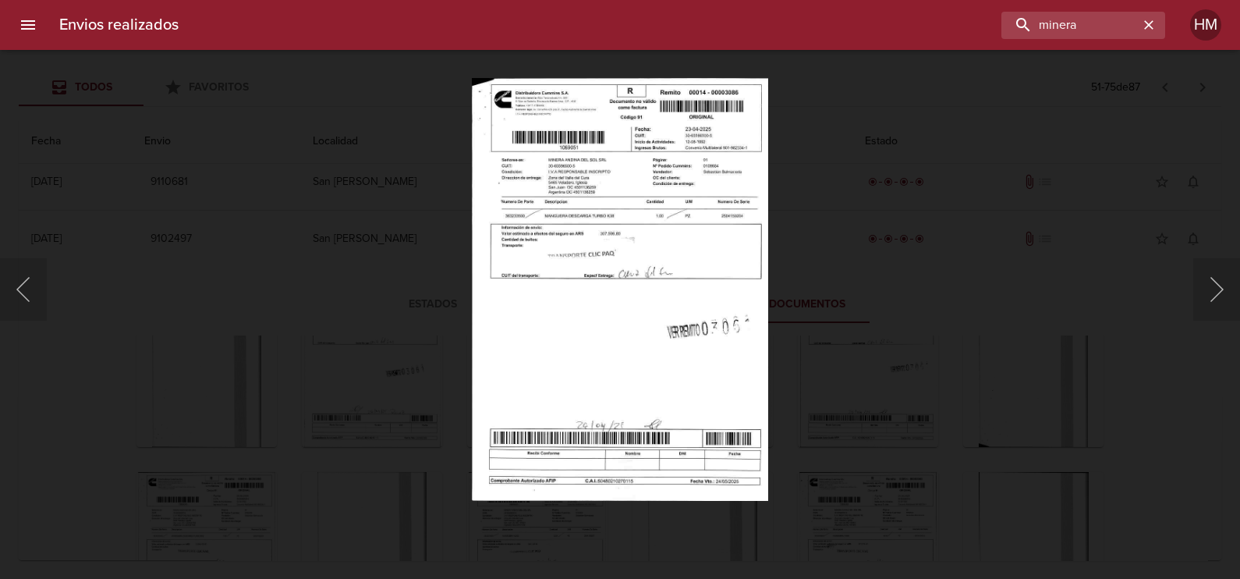
click at [598, 312] on img "Lightbox" at bounding box center [620, 289] width 296 height 423
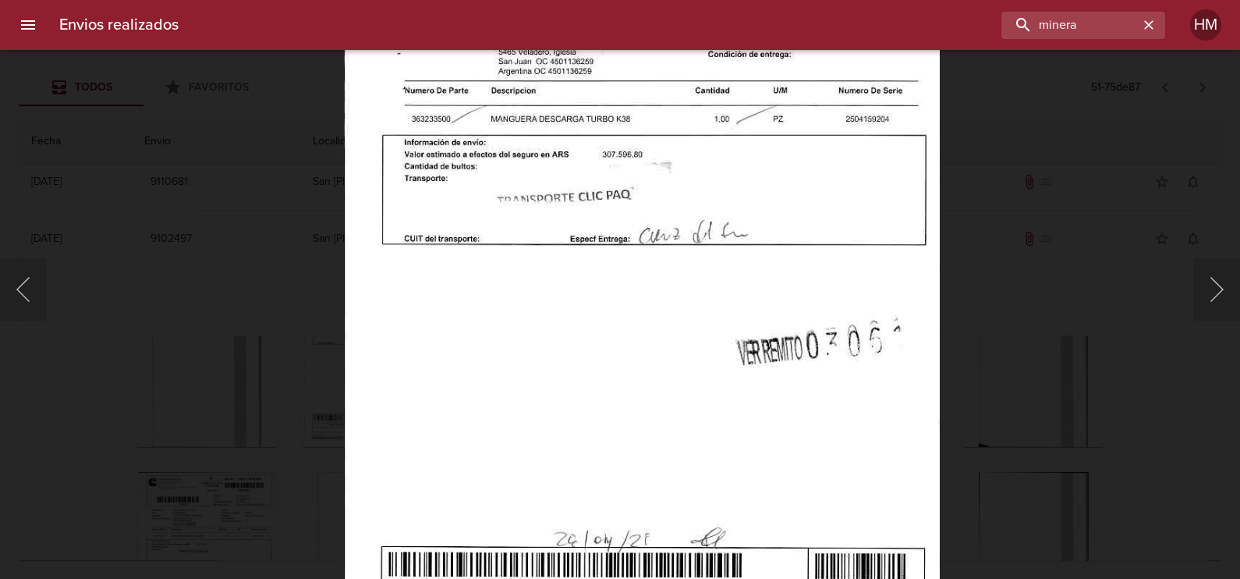
click at [996, 347] on div "Lightbox" at bounding box center [620, 289] width 1240 height 579
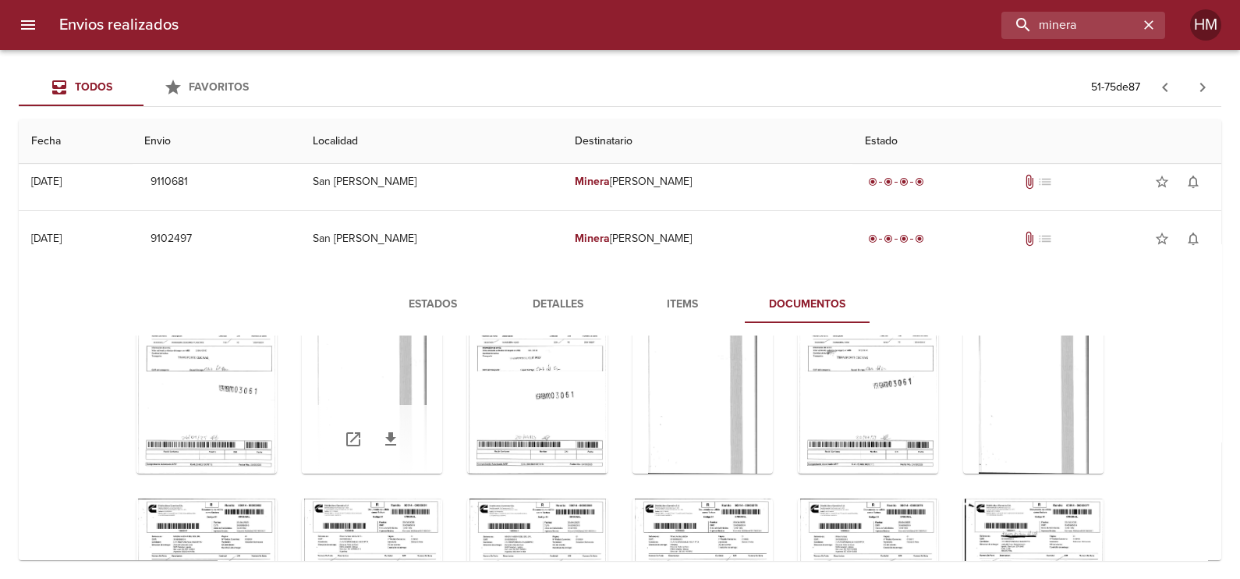
scroll to position [2531, 0]
click at [221, 370] on div "Tabla de envíos del cliente" at bounding box center [206, 374] width 140 height 195
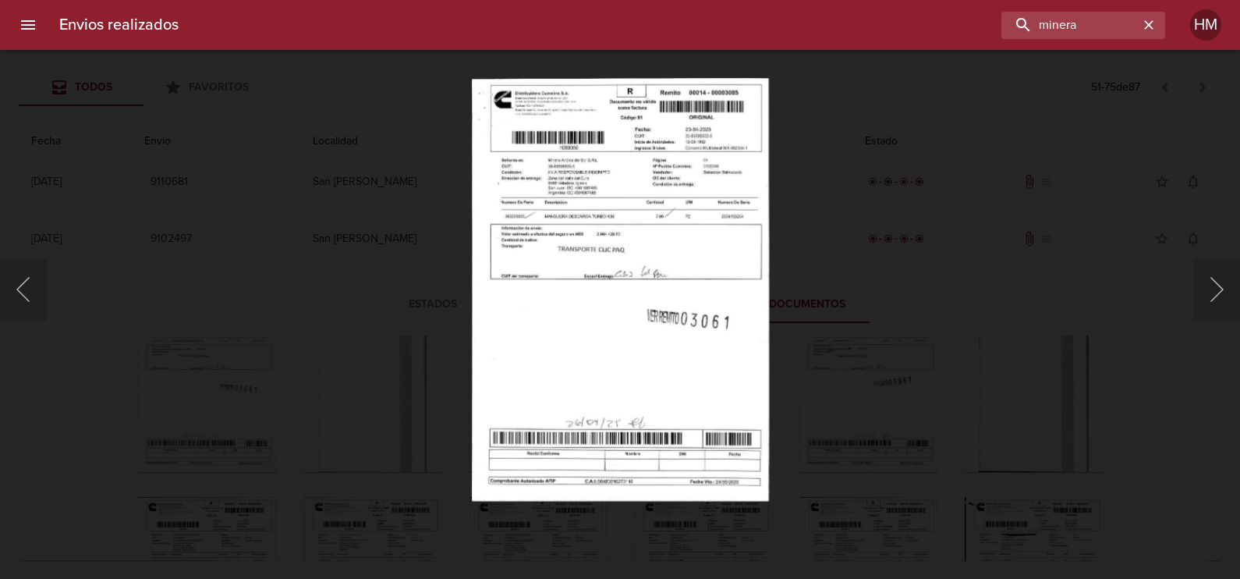
click at [585, 277] on img "Lightbox" at bounding box center [620, 289] width 298 height 423
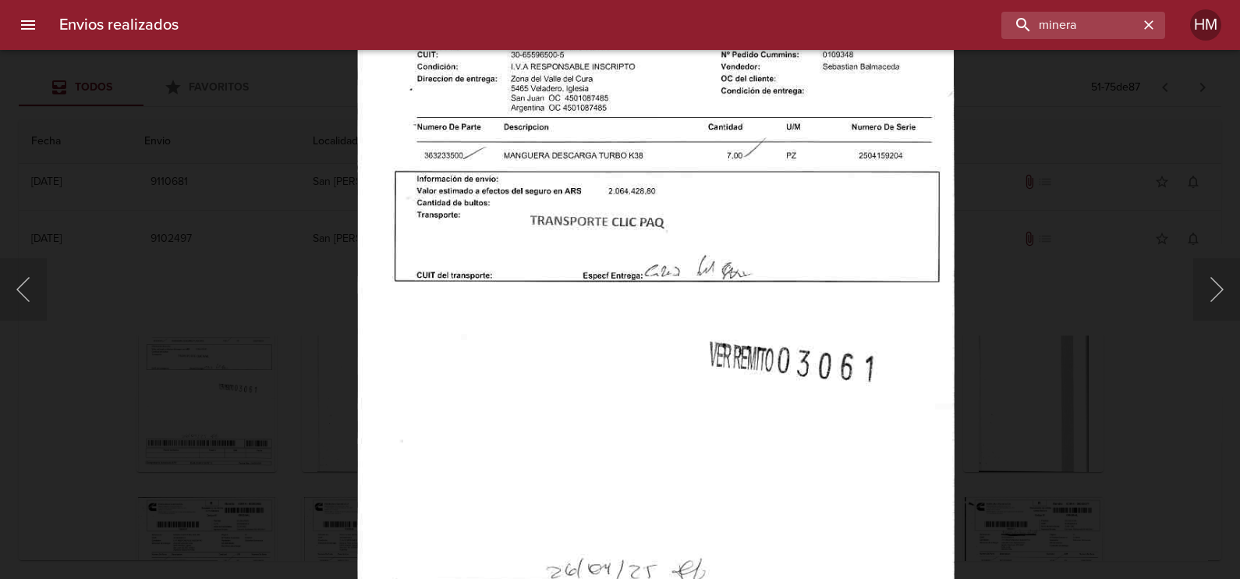
click at [1018, 353] on div "Lightbox" at bounding box center [620, 289] width 1240 height 579
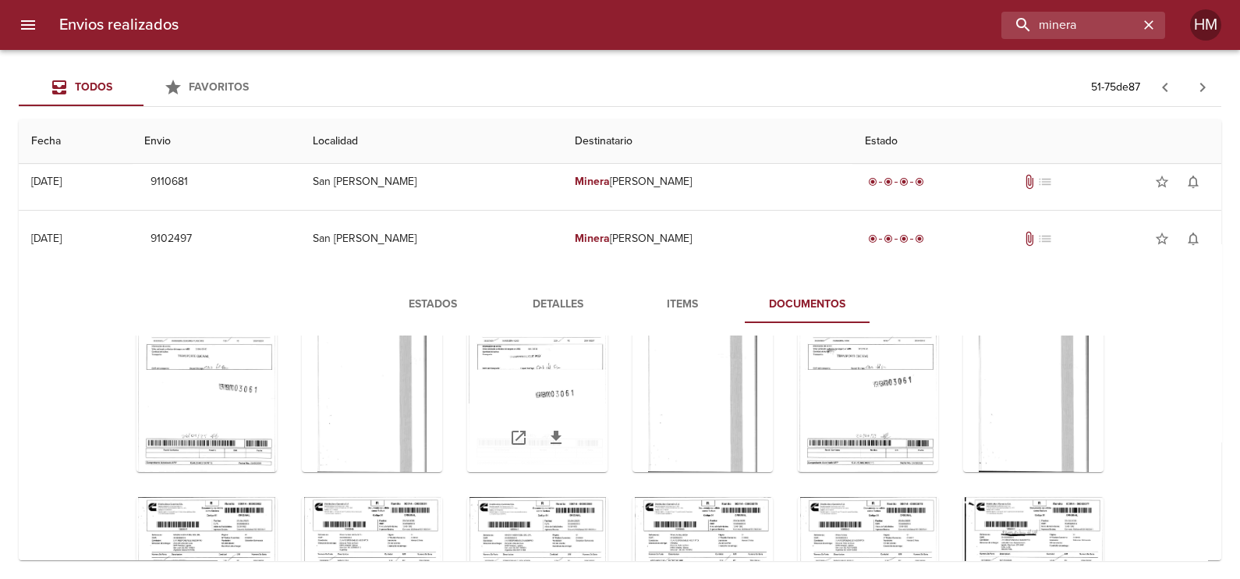
click at [553, 385] on div "Tabla de envíos del cliente" at bounding box center [537, 374] width 140 height 195
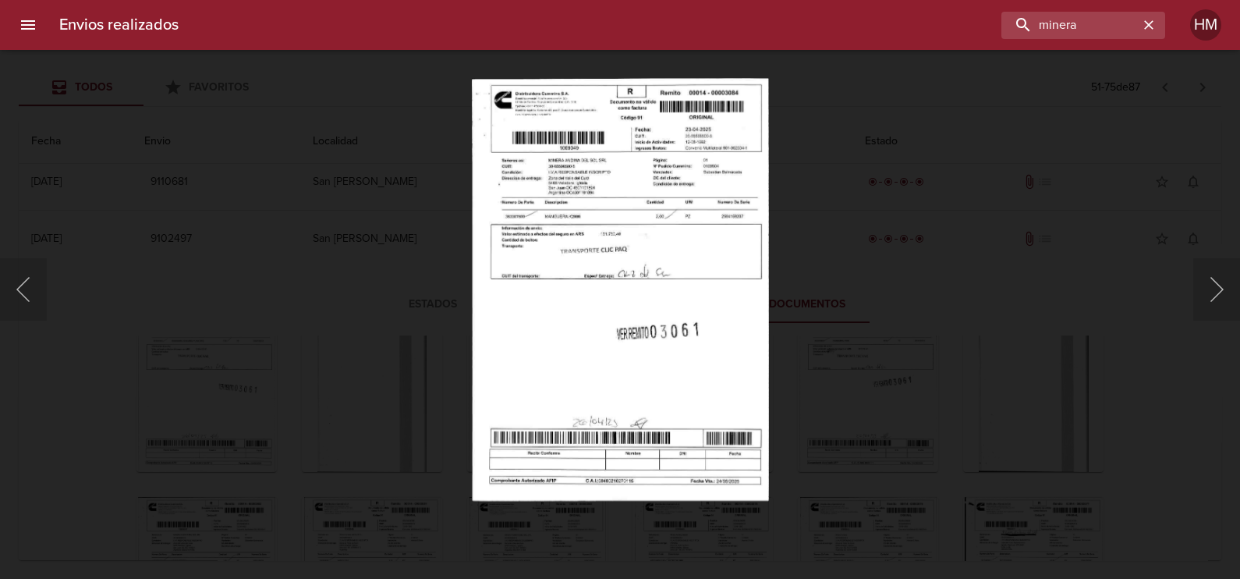
click at [551, 288] on img "Lightbox" at bounding box center [620, 289] width 297 height 423
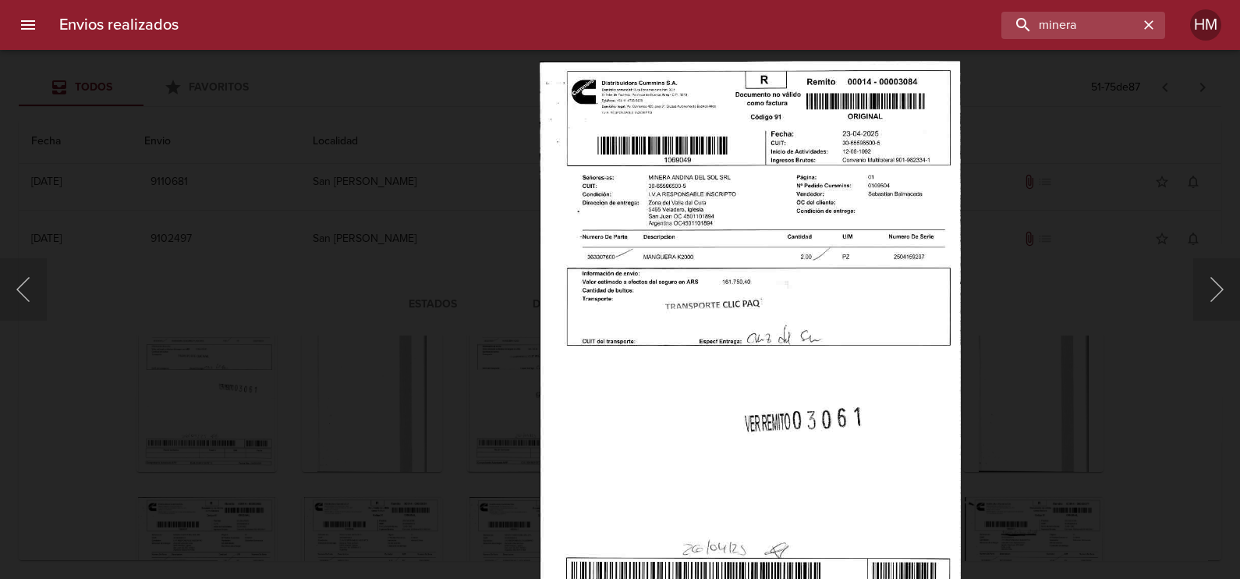
click at [908, 338] on img "Lightbox" at bounding box center [750, 361] width 421 height 600
click at [986, 372] on div "Lightbox" at bounding box center [620, 289] width 1240 height 579
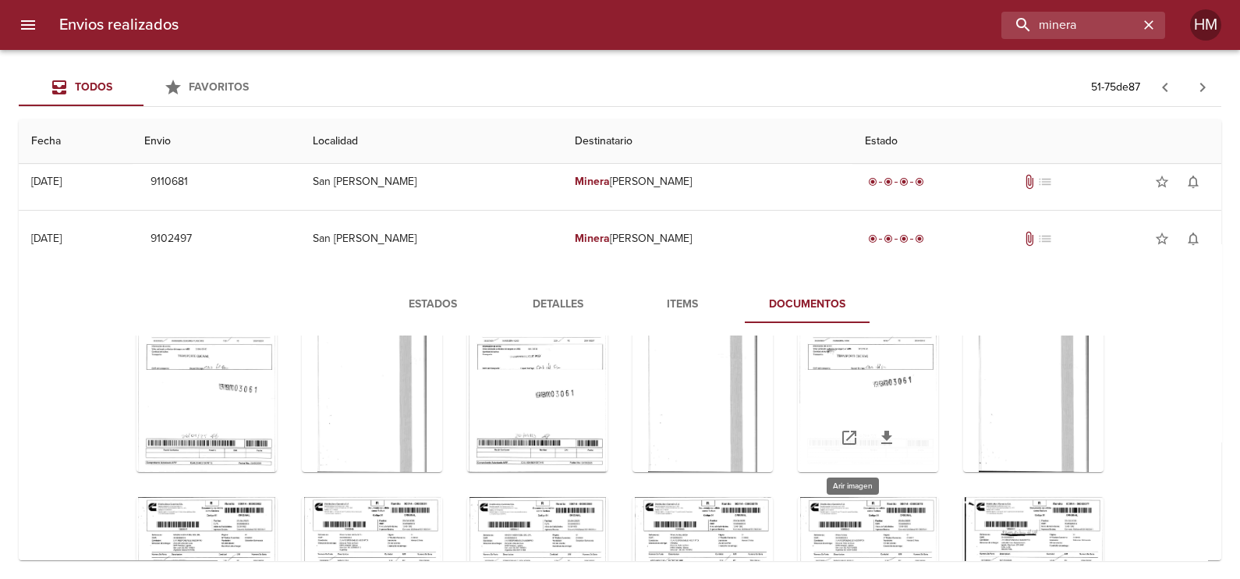
click at [839, 386] on div "Tabla de envíos del cliente" at bounding box center [868, 374] width 140 height 195
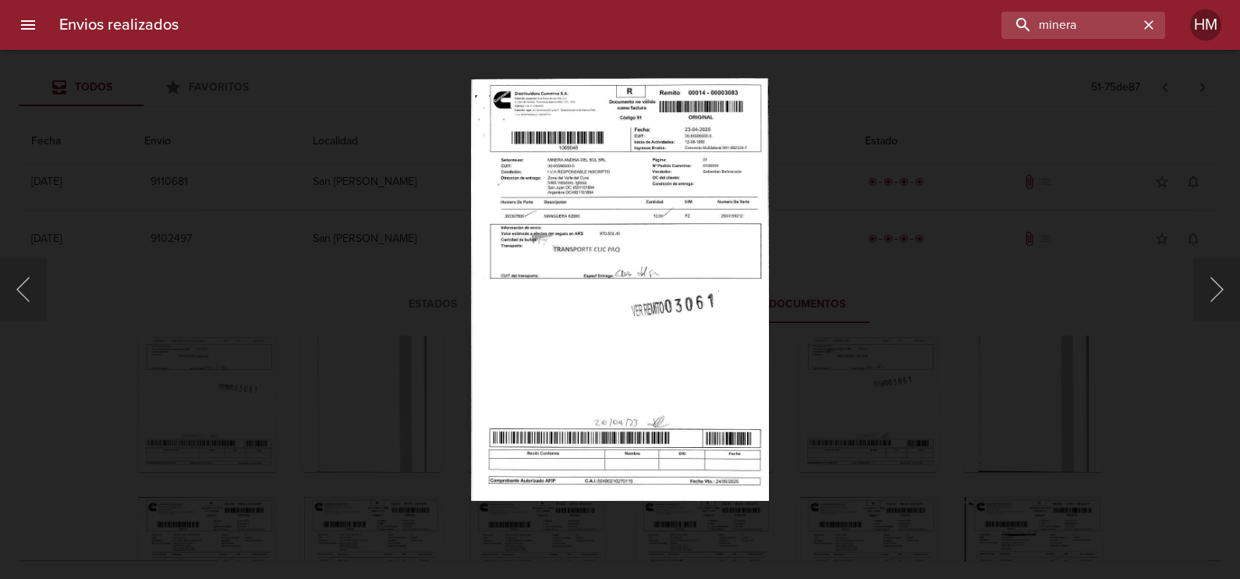
click at [593, 242] on img "Lightbox" at bounding box center [619, 289] width 297 height 423
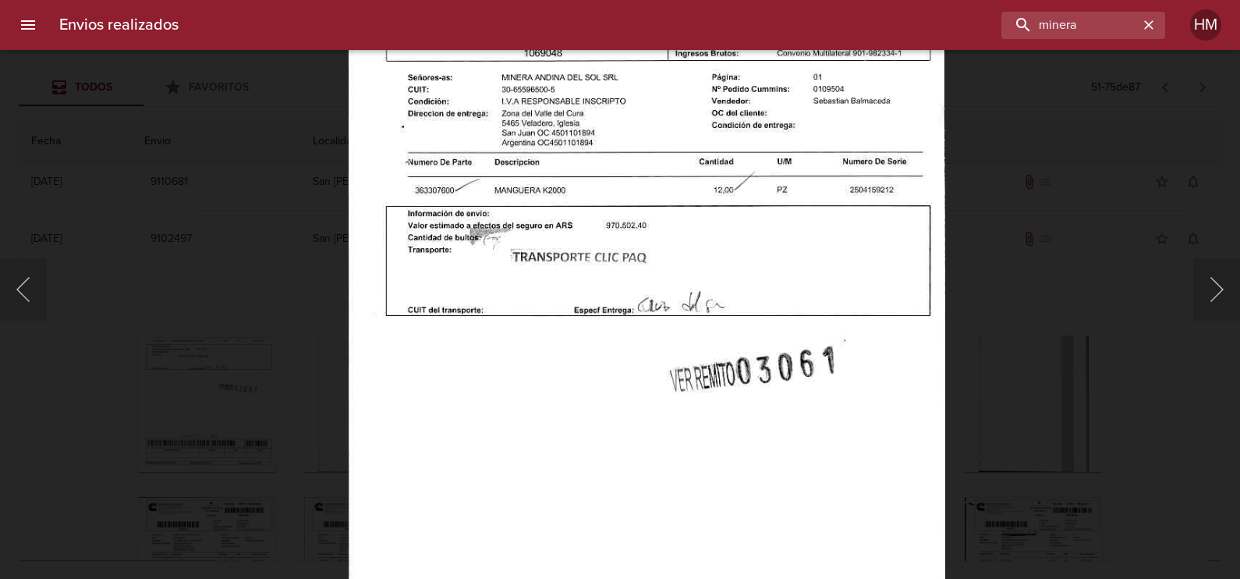
click at [990, 388] on div "Lightbox" at bounding box center [620, 289] width 1240 height 579
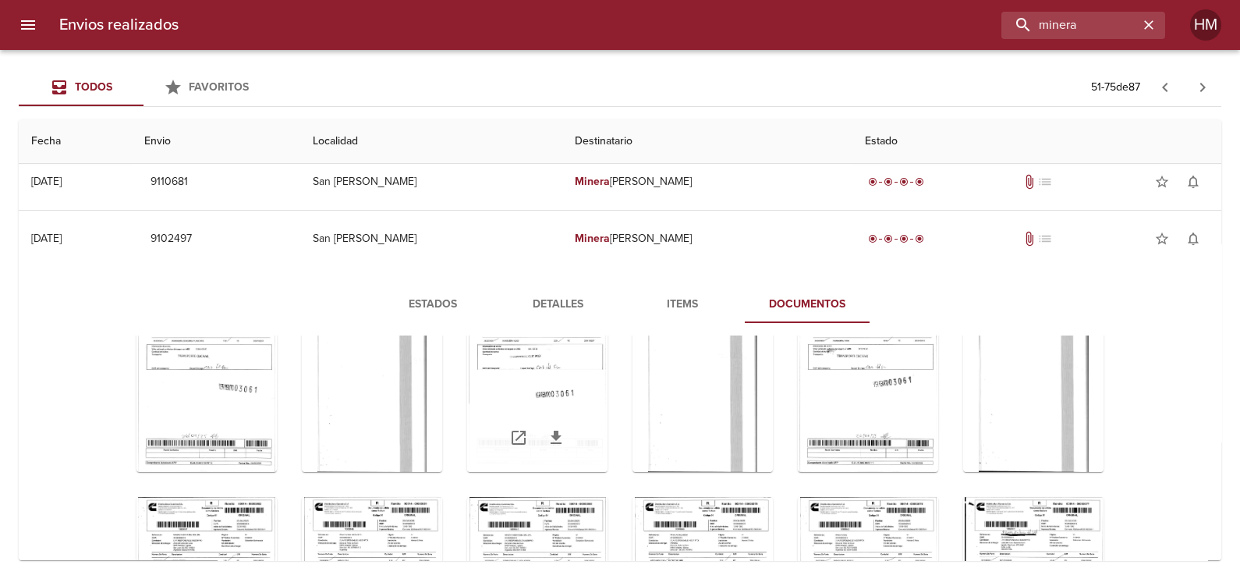
click at [523, 390] on div "Tabla de envíos del cliente" at bounding box center [537, 374] width 140 height 195
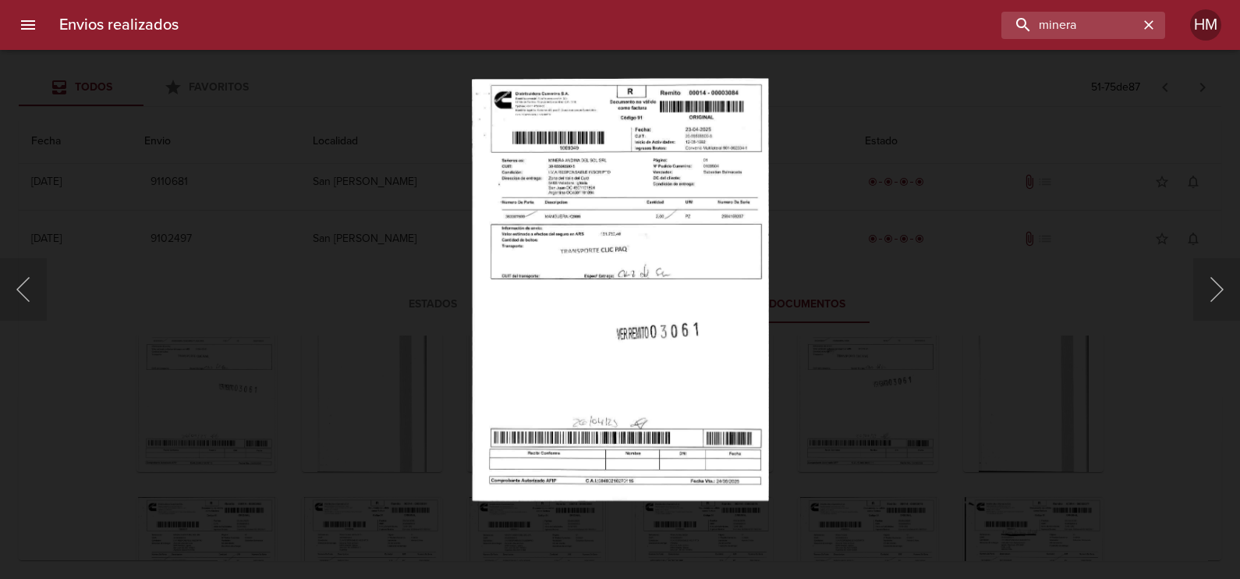
click at [593, 253] on img "Lightbox" at bounding box center [620, 289] width 297 height 423
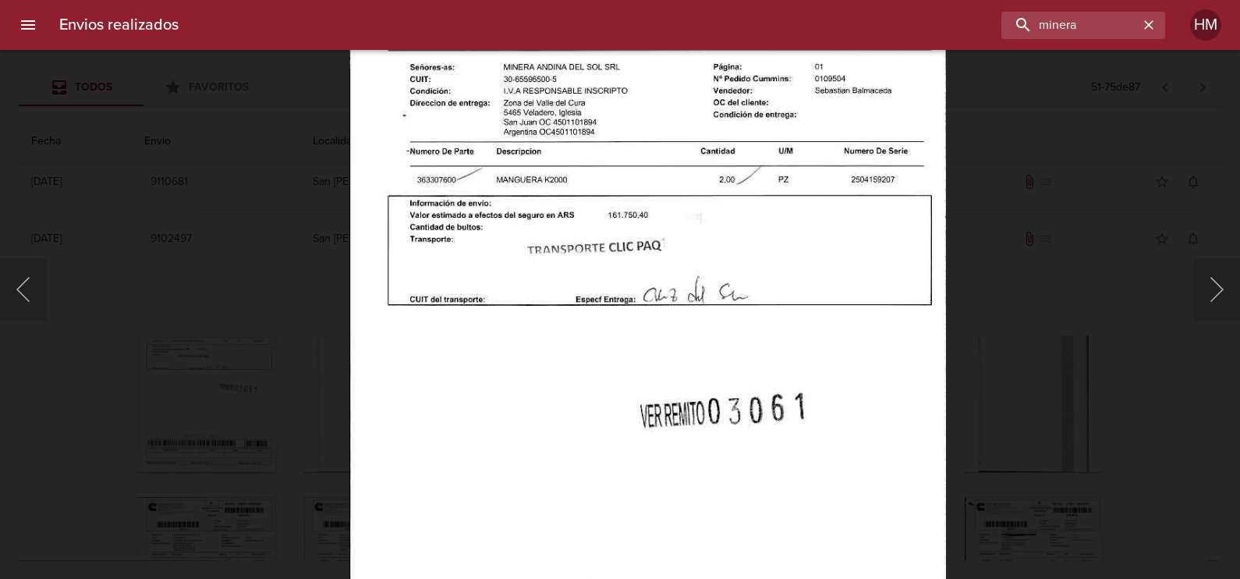
click at [1009, 397] on div "Lightbox" at bounding box center [620, 289] width 1240 height 579
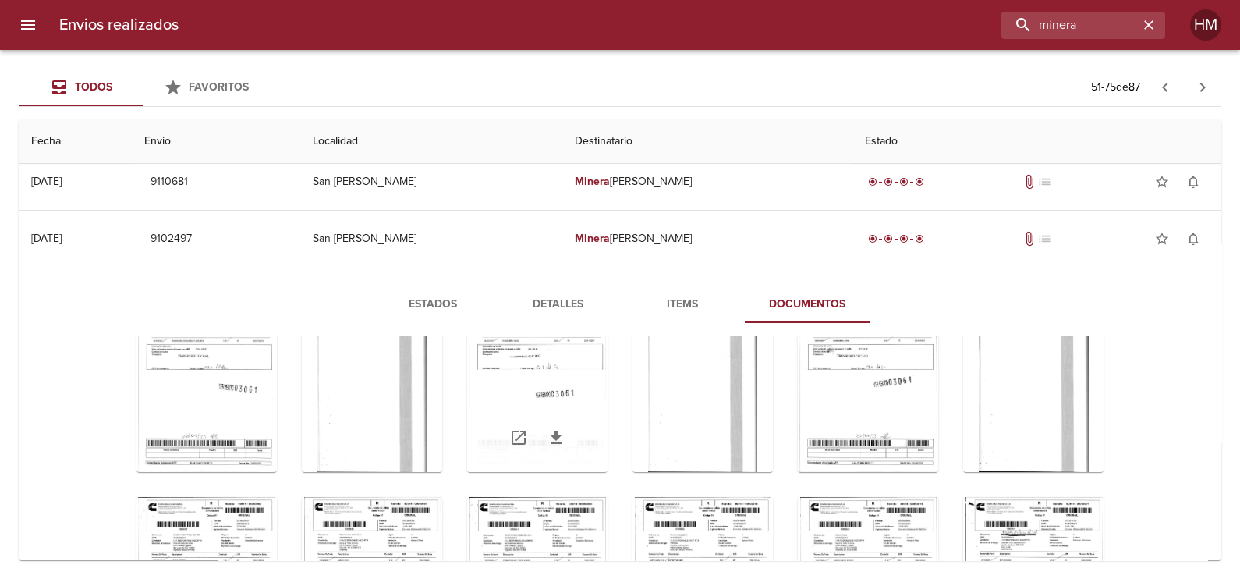
click at [547, 433] on icon "Tabla de envíos del cliente" at bounding box center [556, 437] width 19 height 19
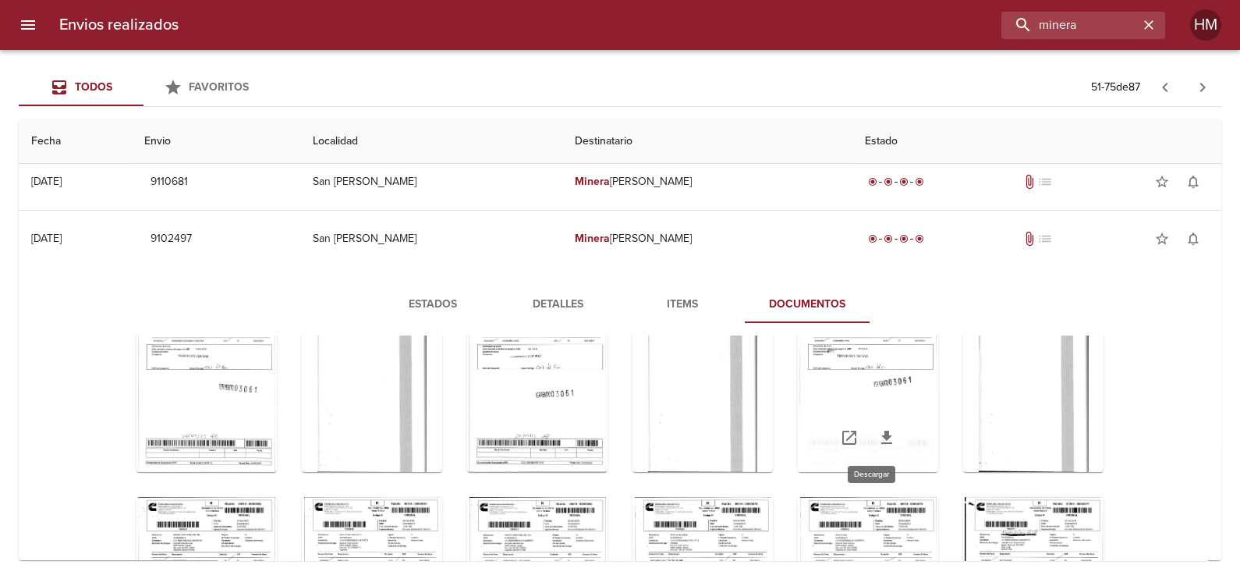
click at [877, 428] on icon "Tabla de envíos del cliente" at bounding box center [886, 437] width 19 height 19
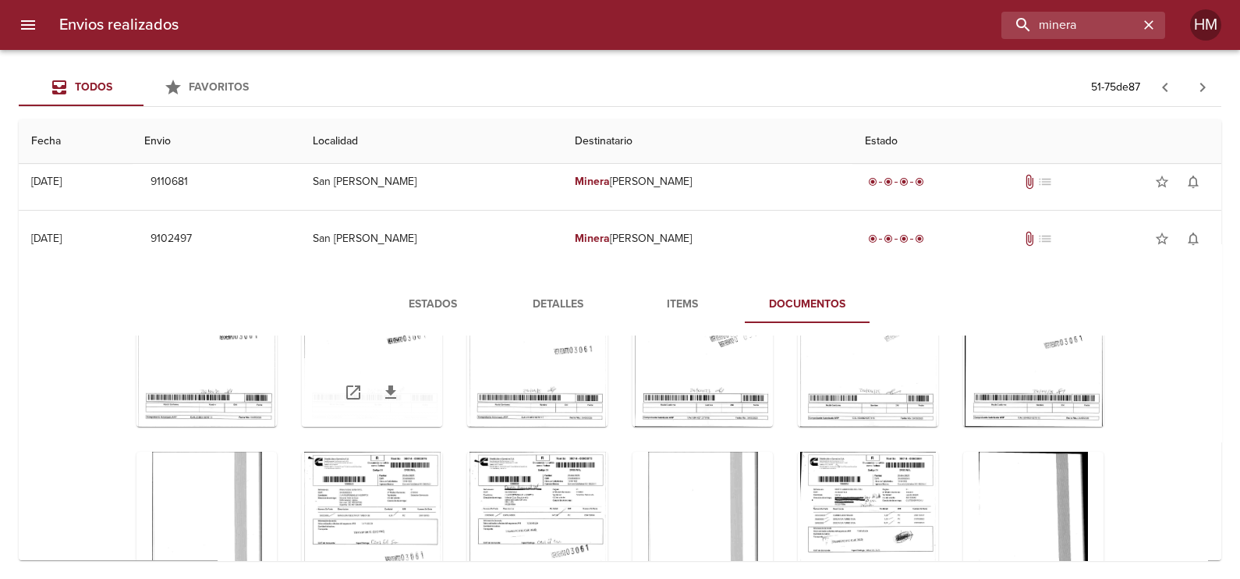
scroll to position [2726, 0]
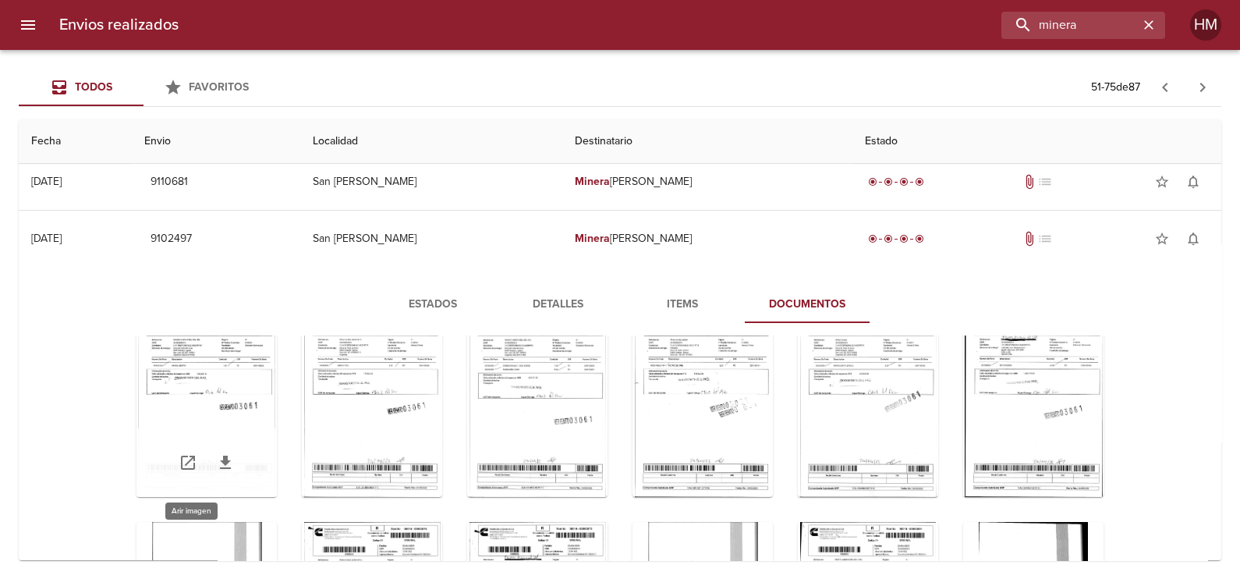
click at [227, 410] on div "Tabla de envíos del cliente" at bounding box center [206, 399] width 140 height 195
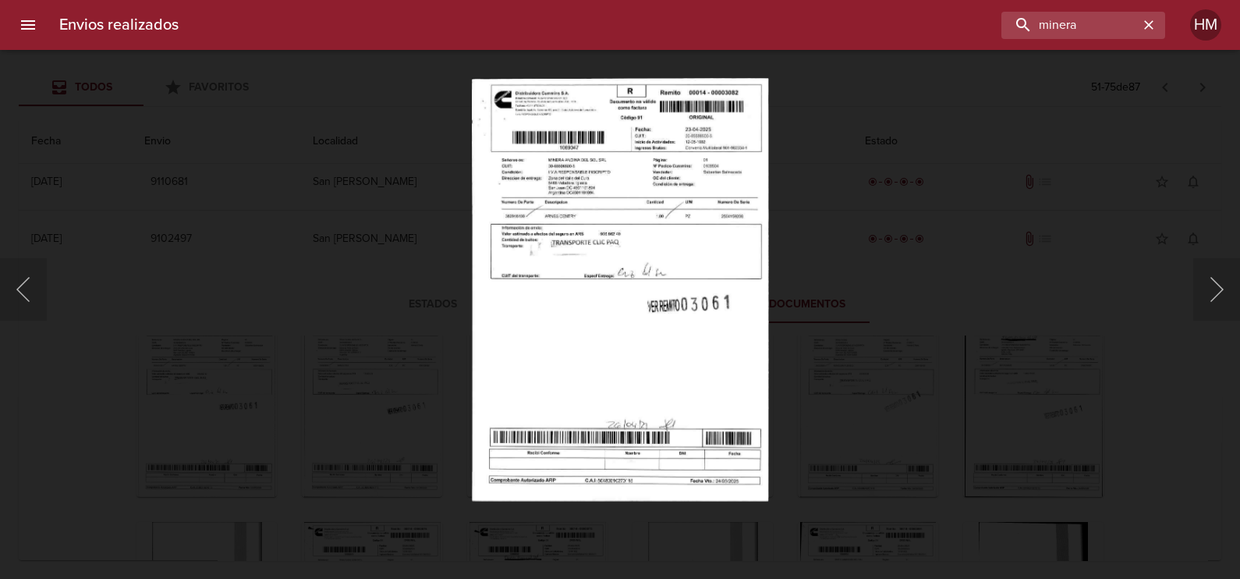
click at [558, 286] on img "Lightbox" at bounding box center [620, 289] width 297 height 423
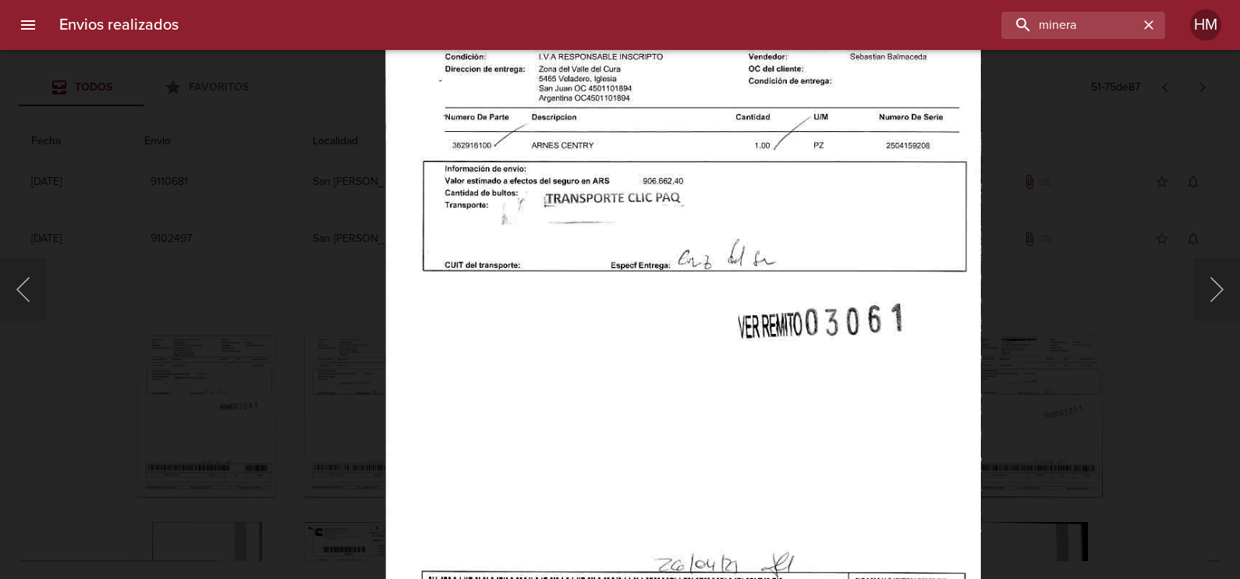
click at [337, 356] on div "Lightbox" at bounding box center [620, 289] width 1240 height 579
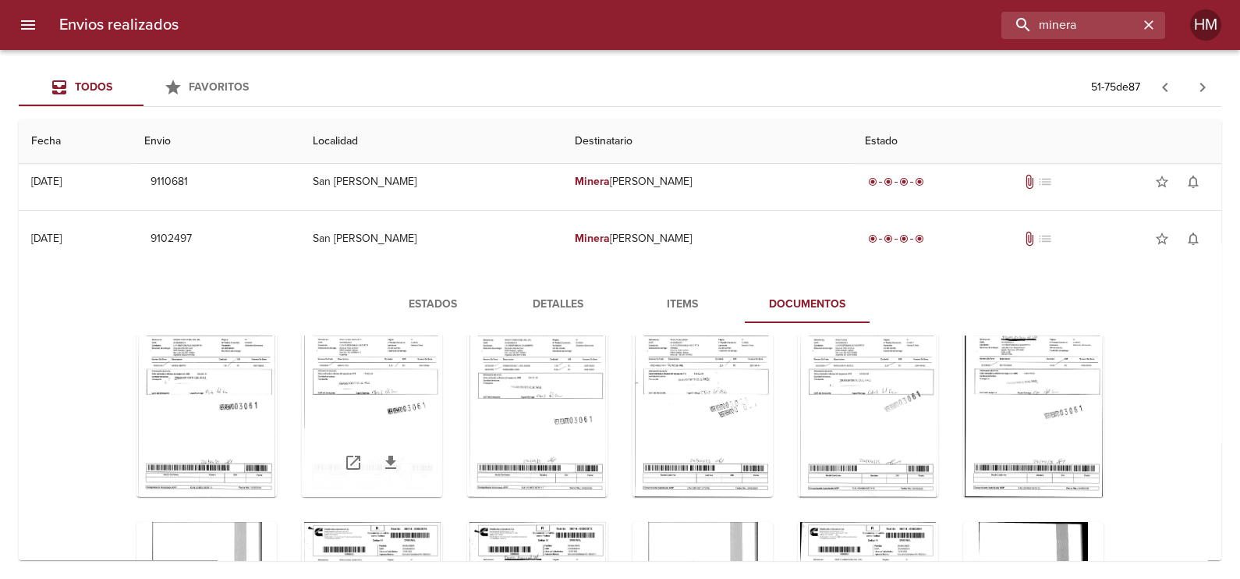
click at [359, 420] on div "Tabla de envíos del cliente" at bounding box center [372, 399] width 140 height 195
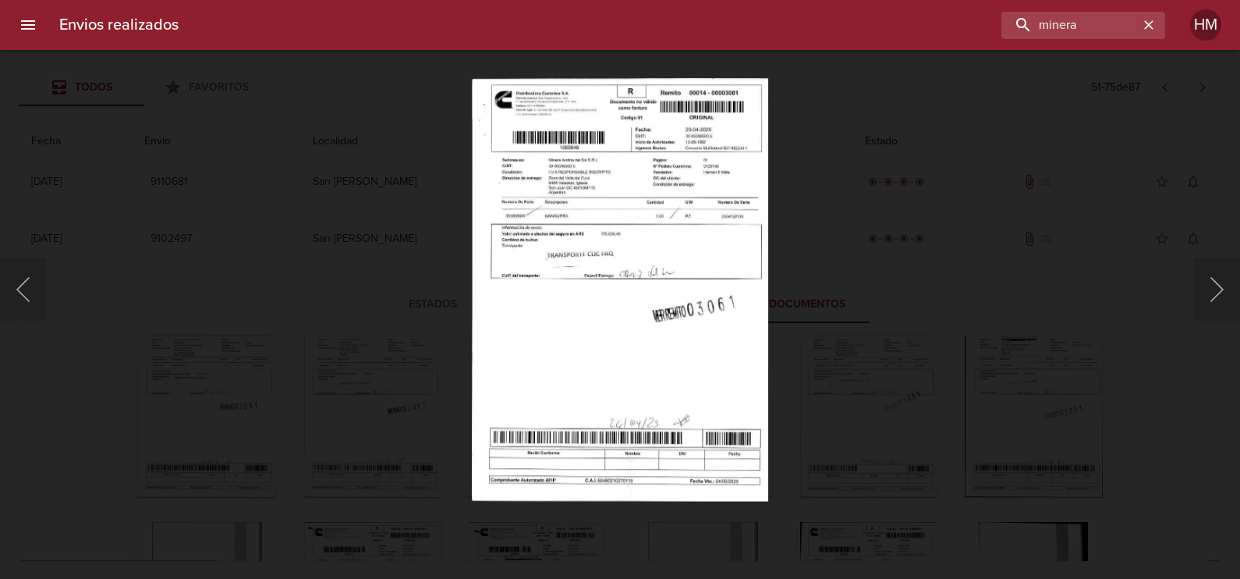
click at [558, 244] on img "Lightbox" at bounding box center [620, 289] width 296 height 423
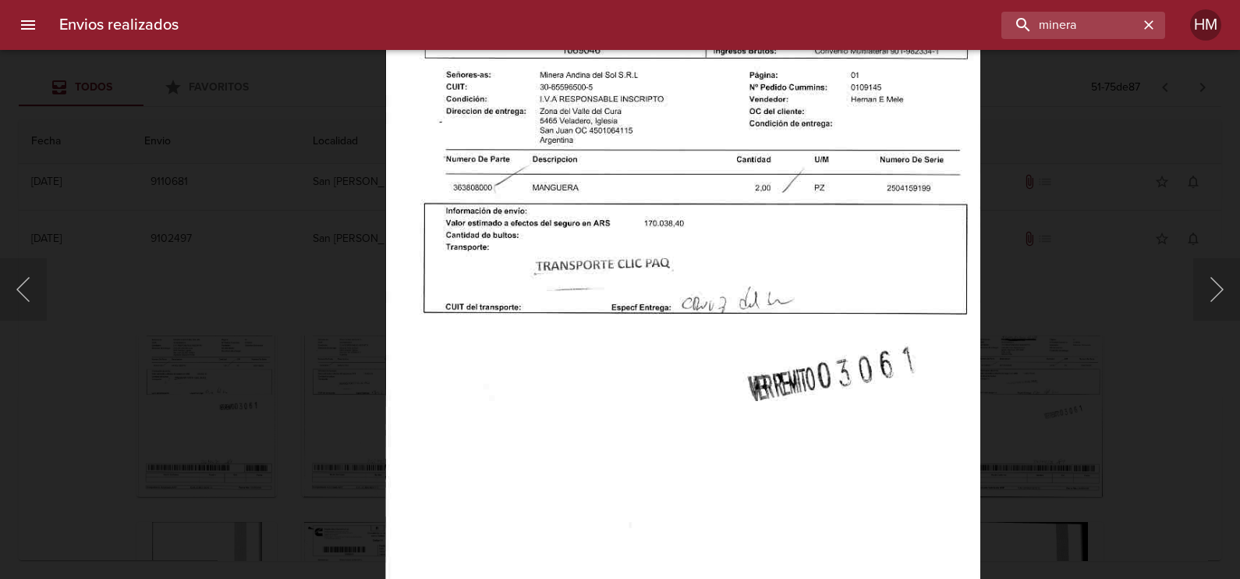
click at [1055, 395] on div "Lightbox" at bounding box center [620, 289] width 1240 height 579
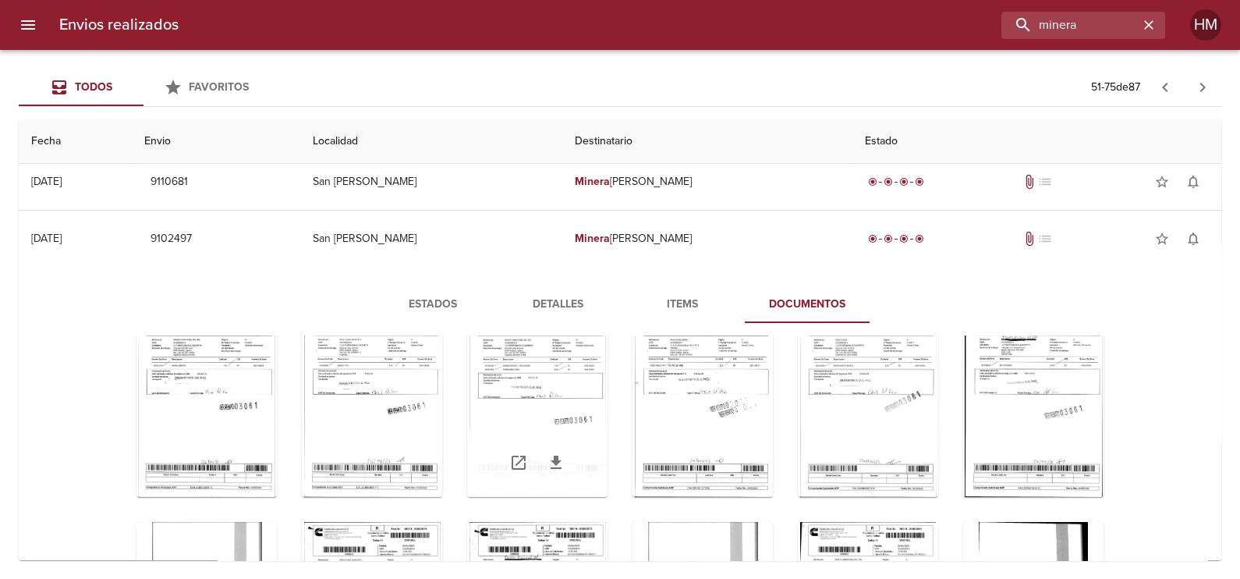
click at [539, 384] on div "Tabla de envíos del cliente" at bounding box center [537, 399] width 140 height 195
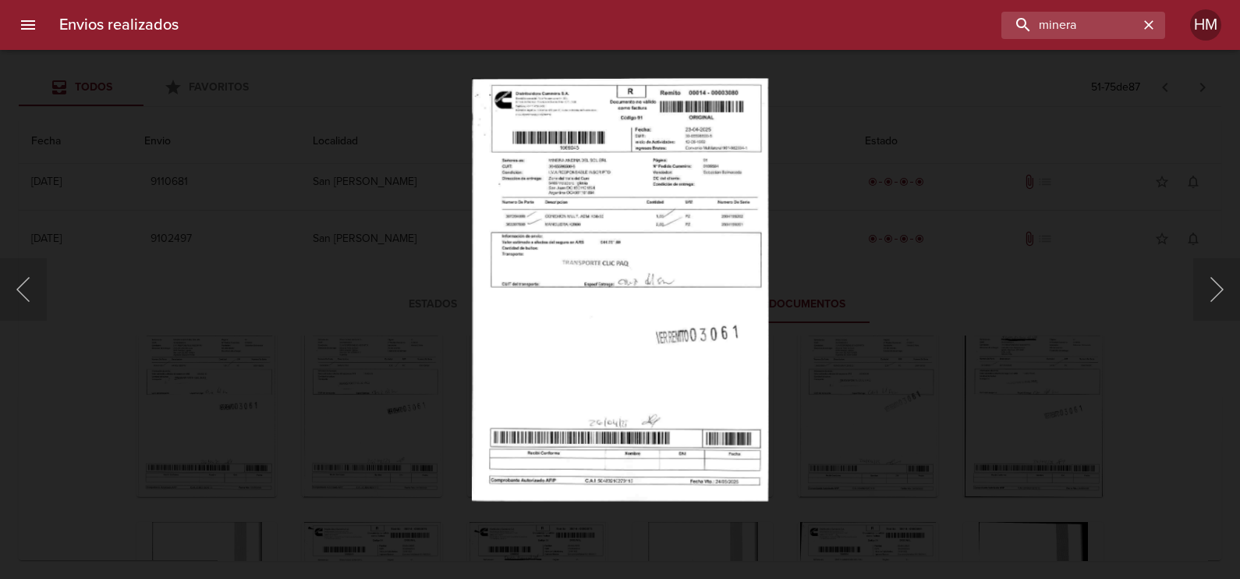
click at [636, 254] on img "Lightbox" at bounding box center [620, 289] width 296 height 423
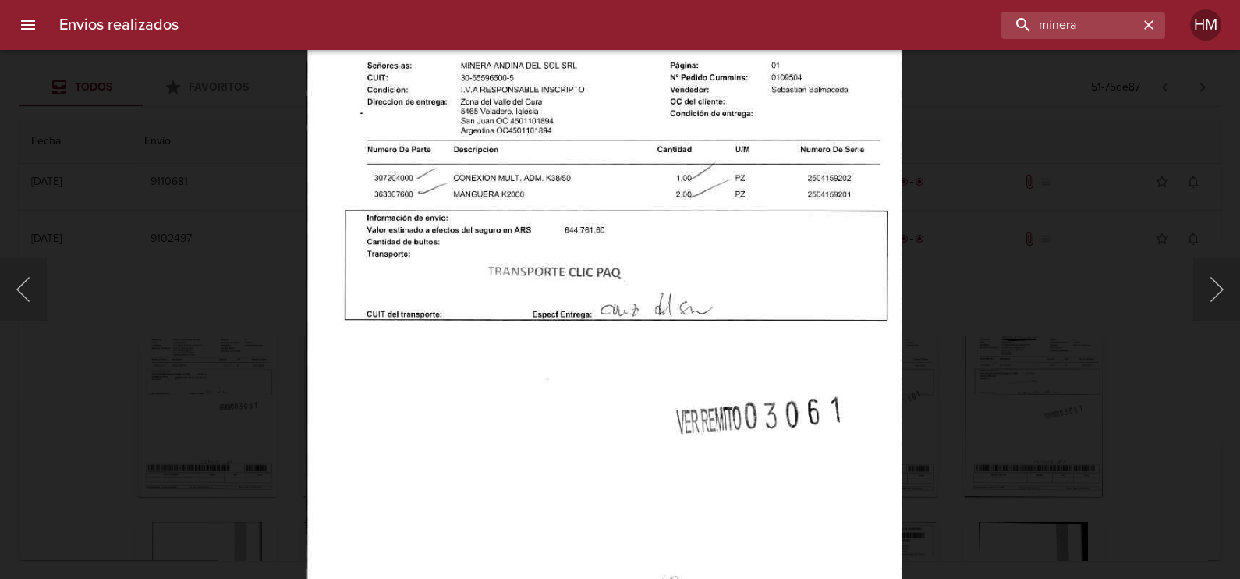
click at [975, 426] on div "Lightbox" at bounding box center [620, 289] width 1240 height 579
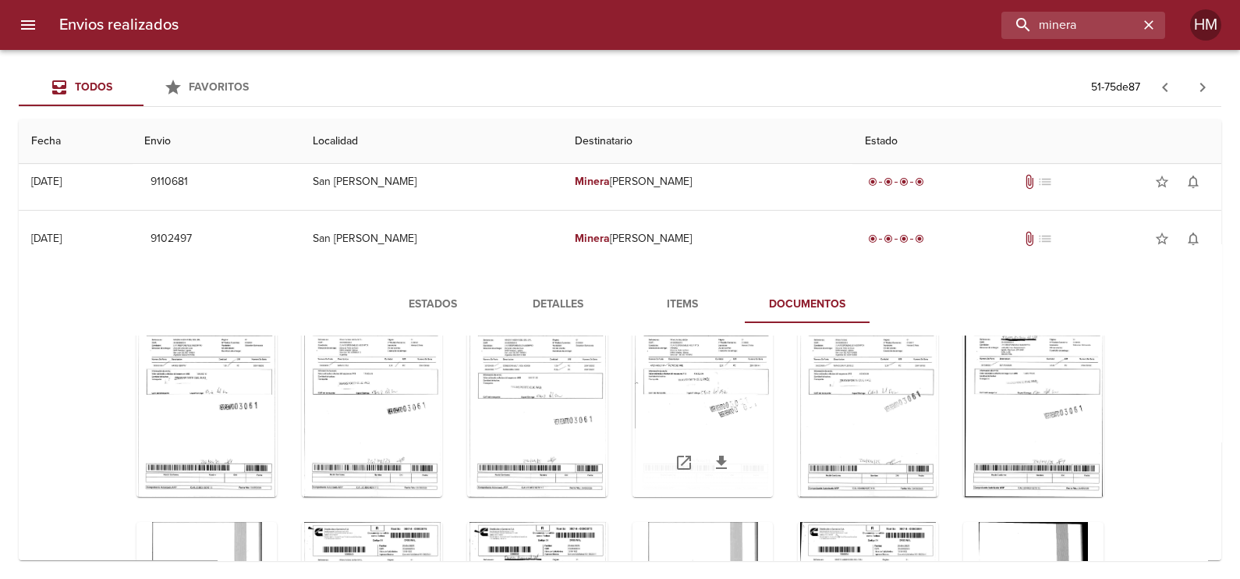
click at [656, 398] on div "Tabla de envíos del cliente" at bounding box center [702, 399] width 140 height 195
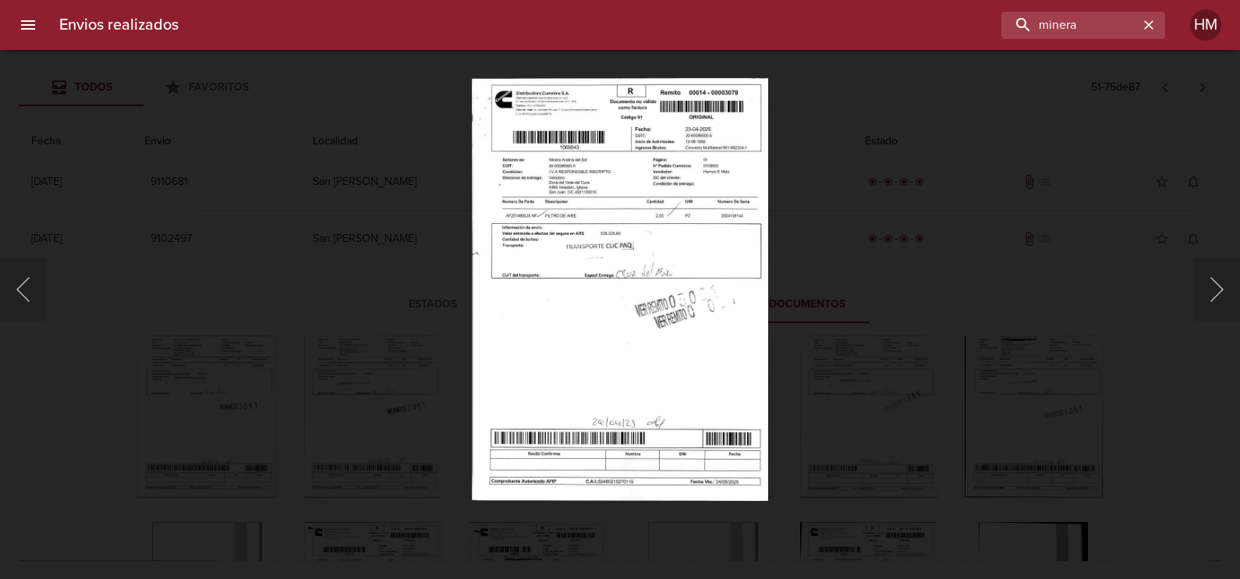
click at [628, 251] on img "Lightbox" at bounding box center [620, 289] width 296 height 423
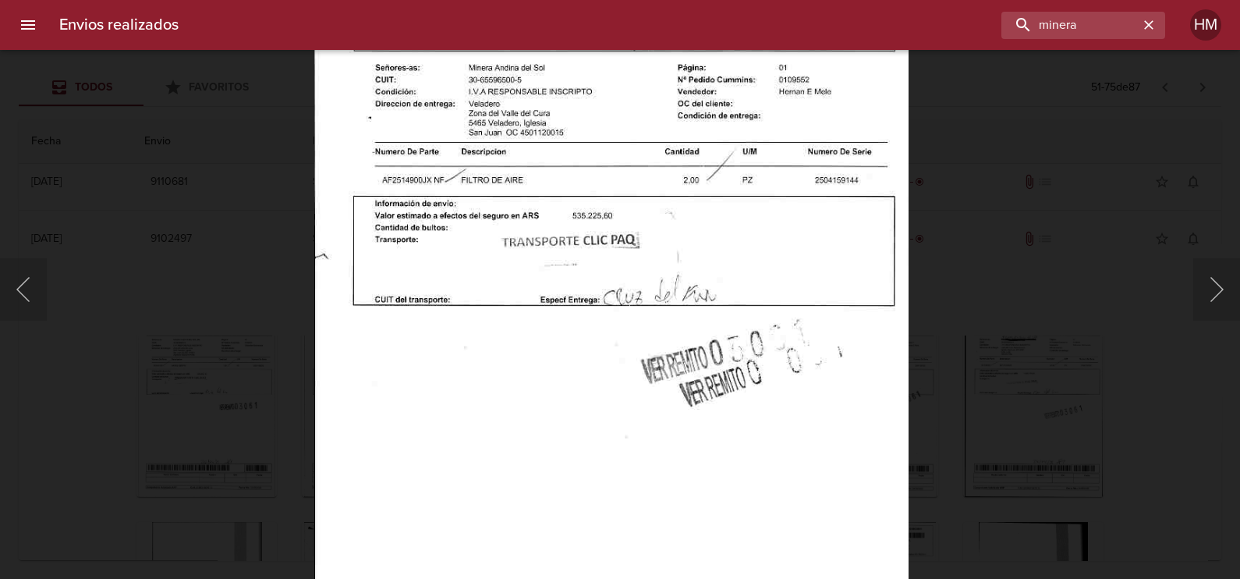
click at [965, 366] on div "Lightbox" at bounding box center [620, 289] width 1240 height 579
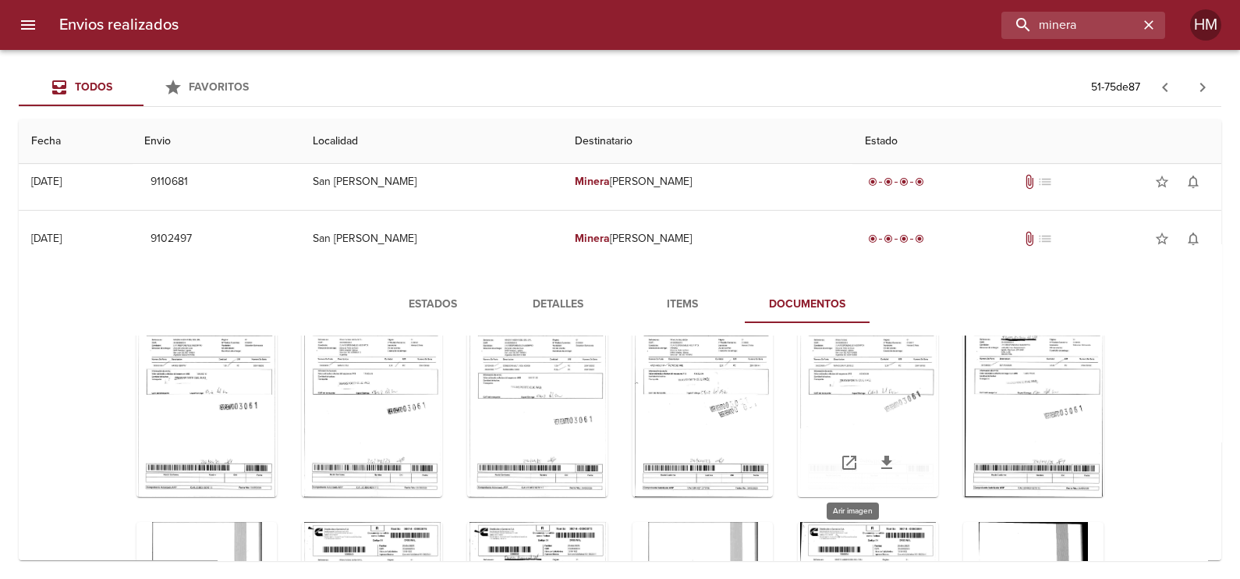
click at [880, 379] on div "Tabla de envíos del cliente" at bounding box center [868, 399] width 140 height 195
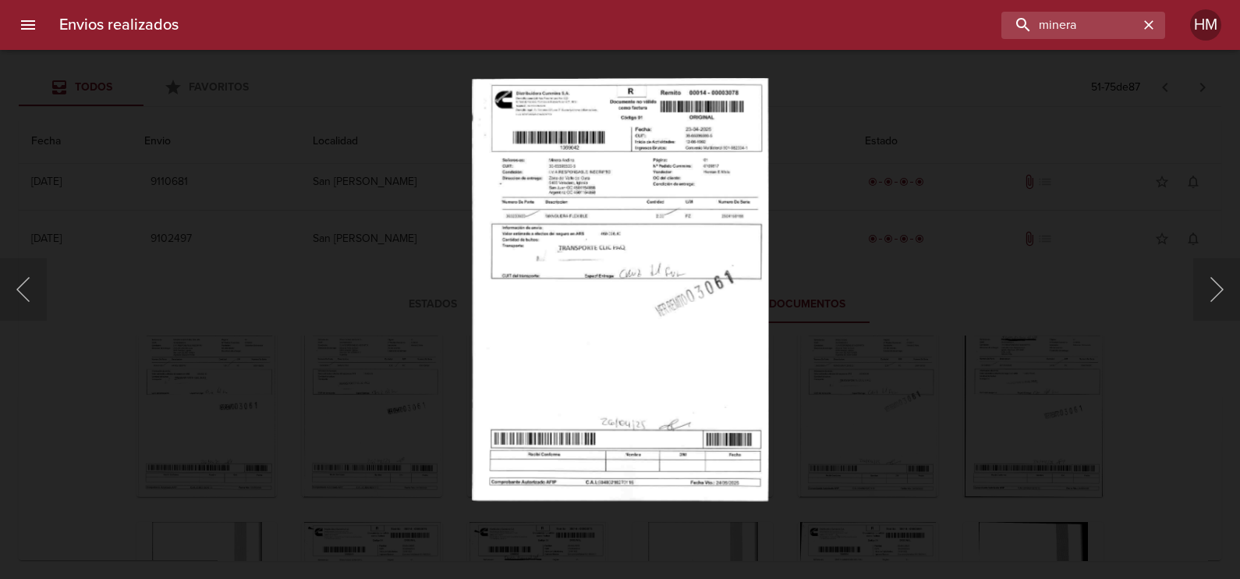
click at [666, 271] on img "Lightbox" at bounding box center [620, 289] width 296 height 423
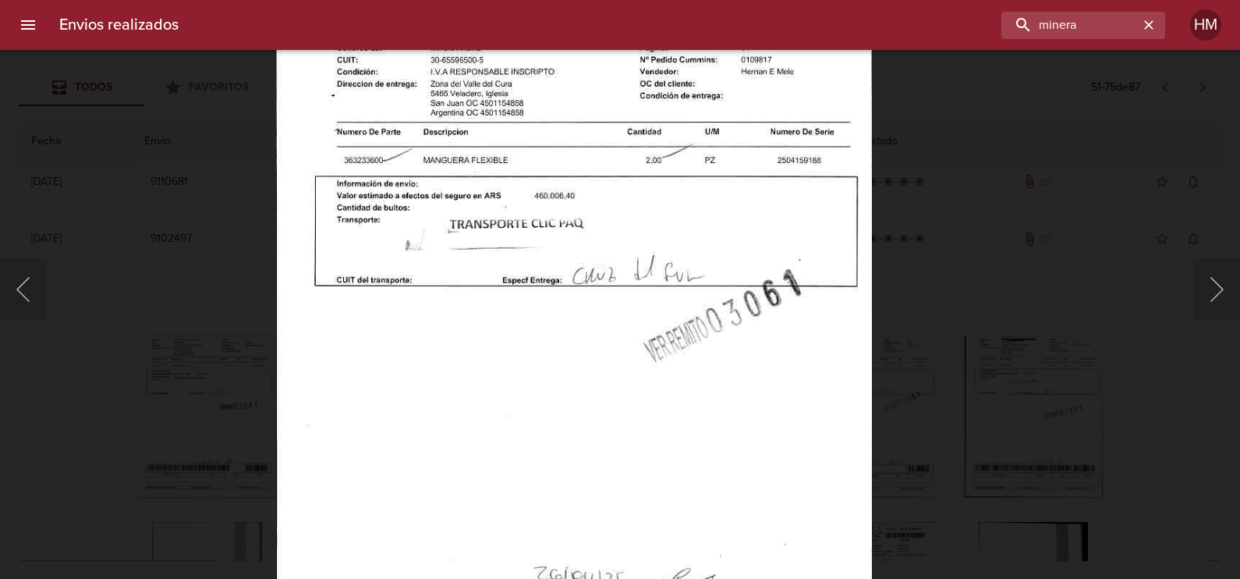
click at [944, 407] on div "Lightbox" at bounding box center [620, 289] width 1240 height 579
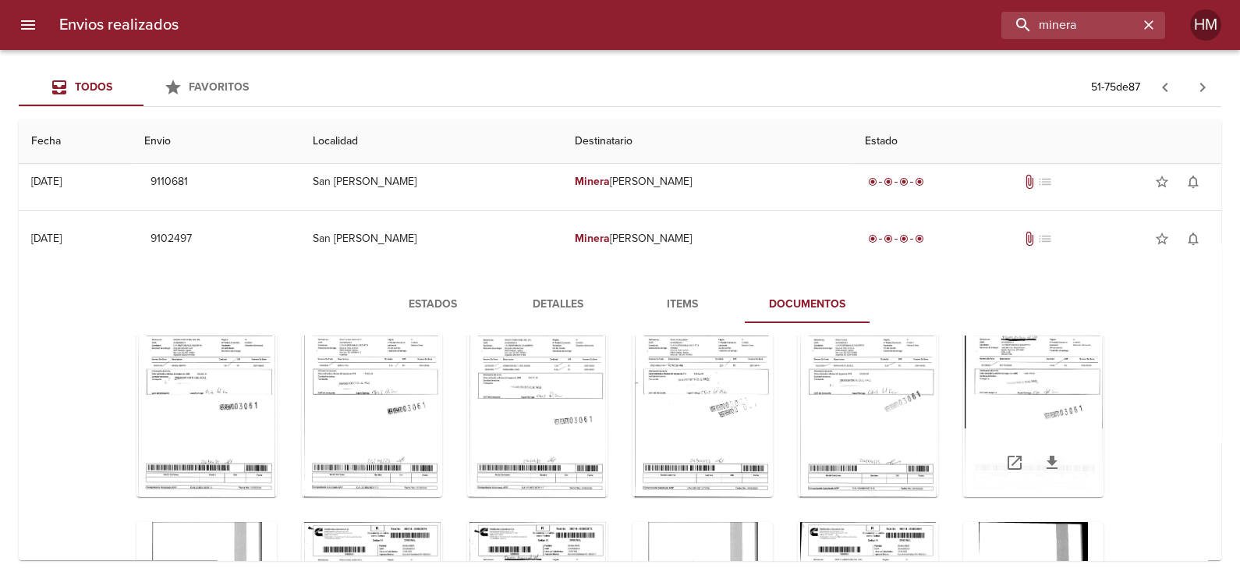
click at [1057, 410] on div "Tabla de envíos del cliente" at bounding box center [1033, 399] width 140 height 195
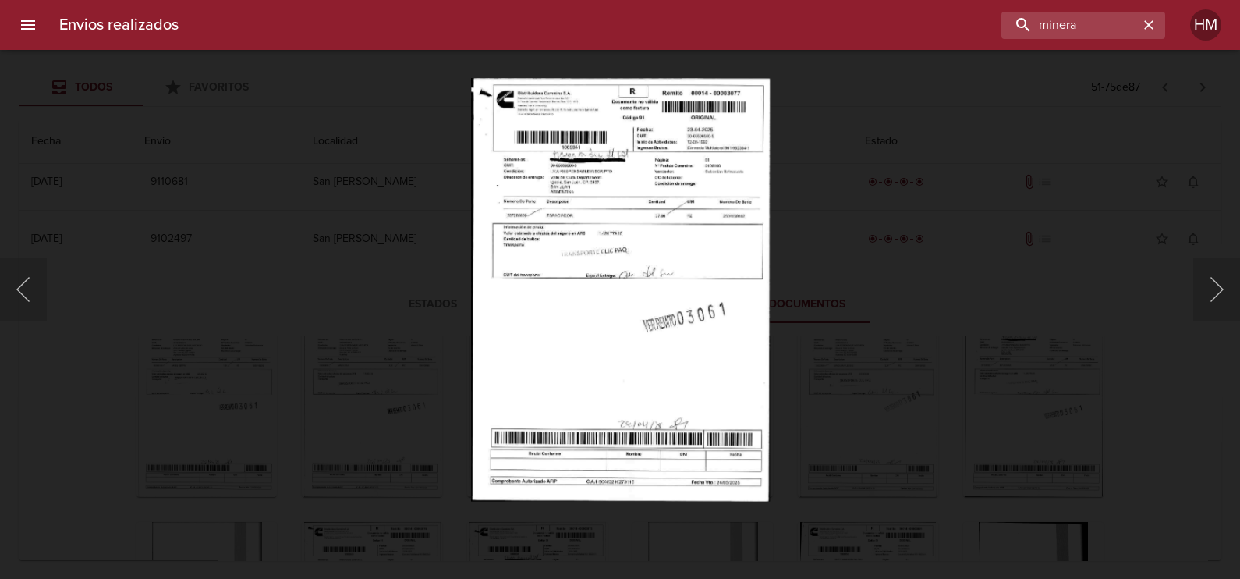
click at [660, 265] on img "Lightbox" at bounding box center [619, 289] width 299 height 423
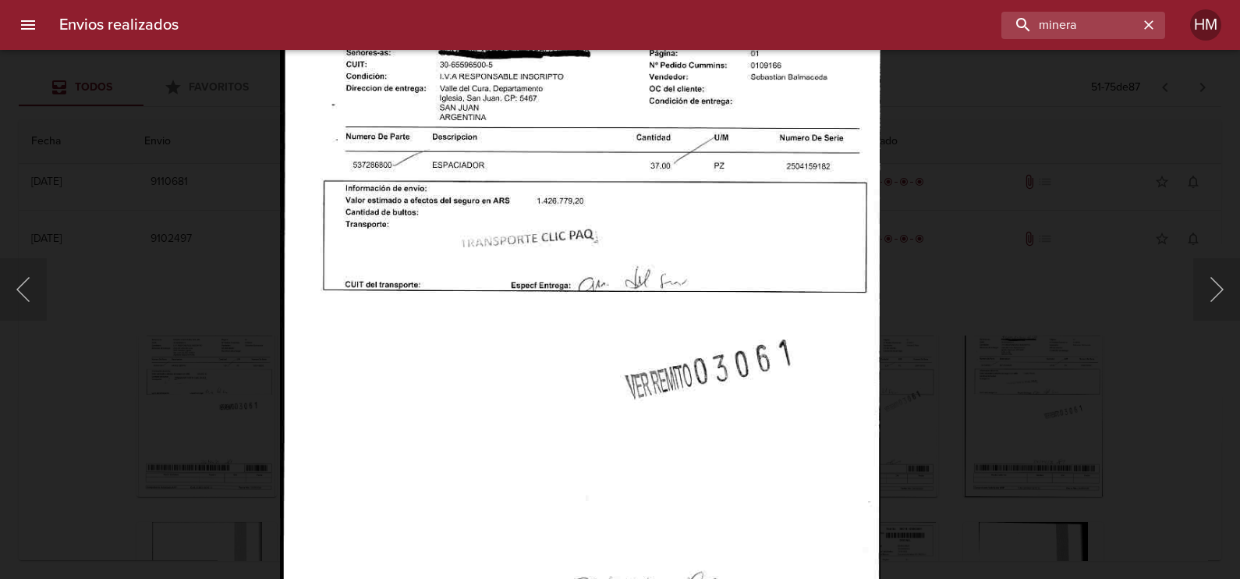
click at [184, 362] on div "Lightbox" at bounding box center [620, 289] width 1240 height 579
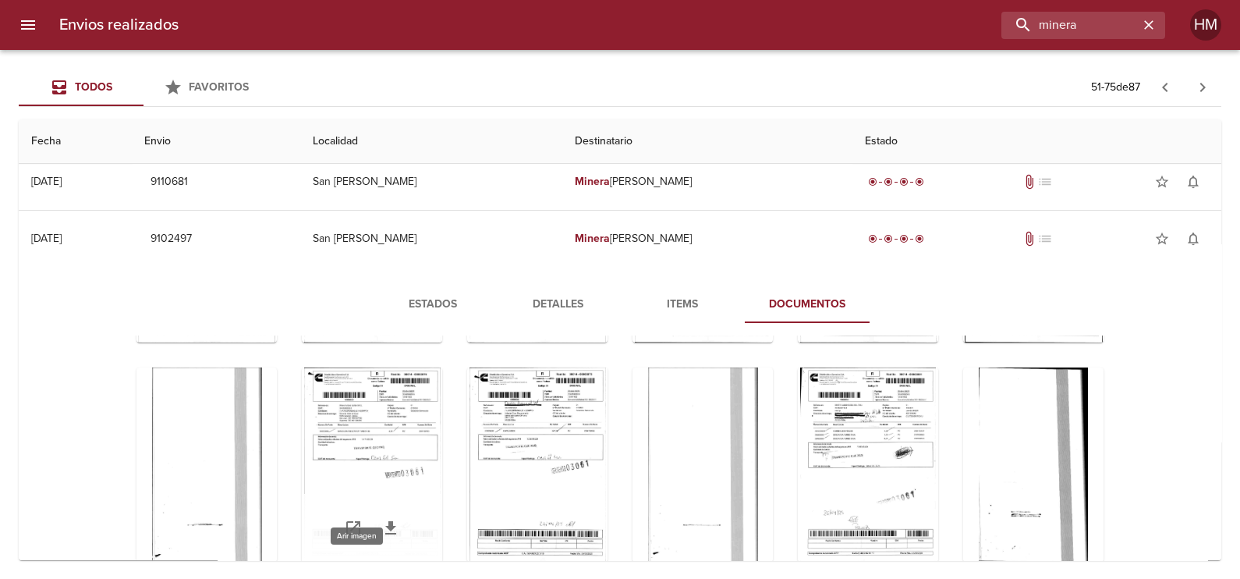
scroll to position [2921, 0]
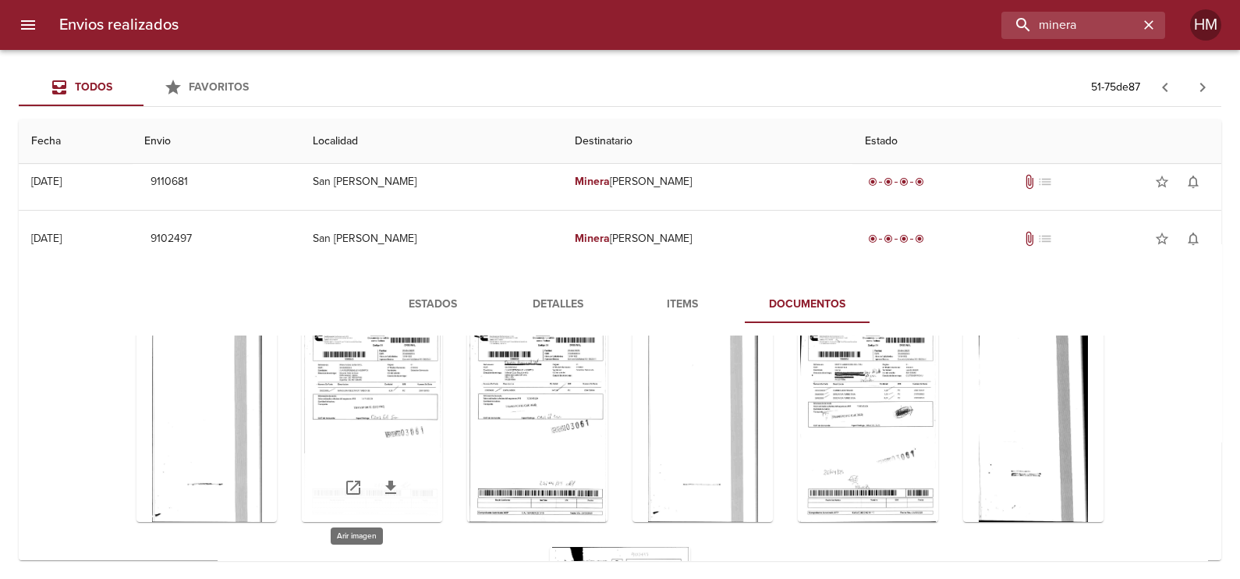
click at [339, 385] on div "Tabla de envíos del cliente" at bounding box center [372, 424] width 140 height 195
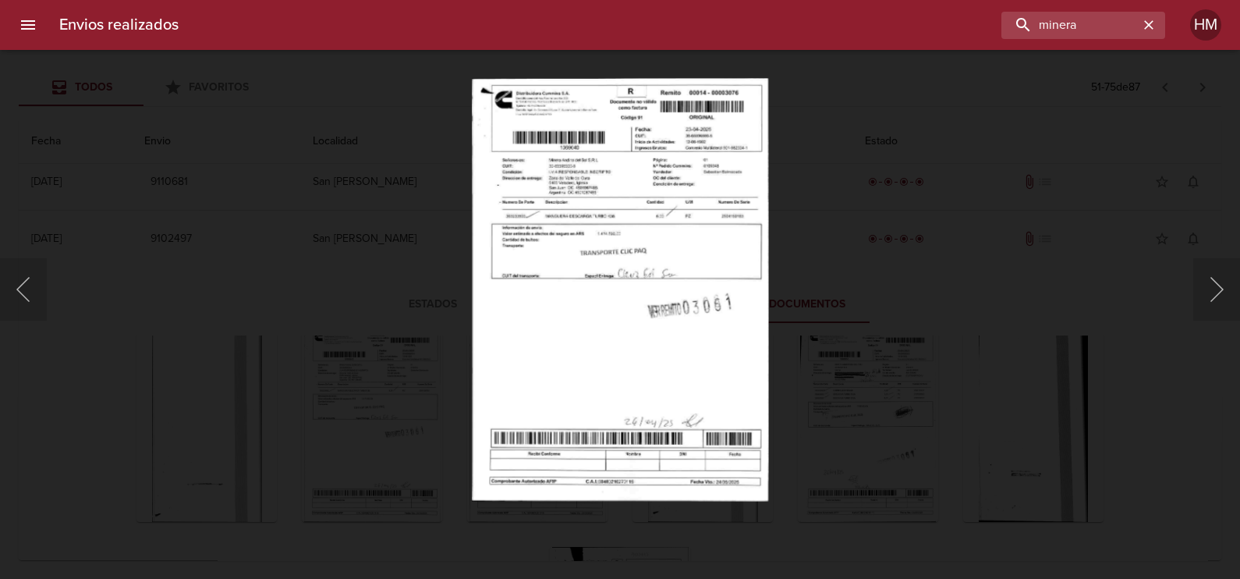
click at [567, 338] on img "Lightbox" at bounding box center [620, 289] width 296 height 423
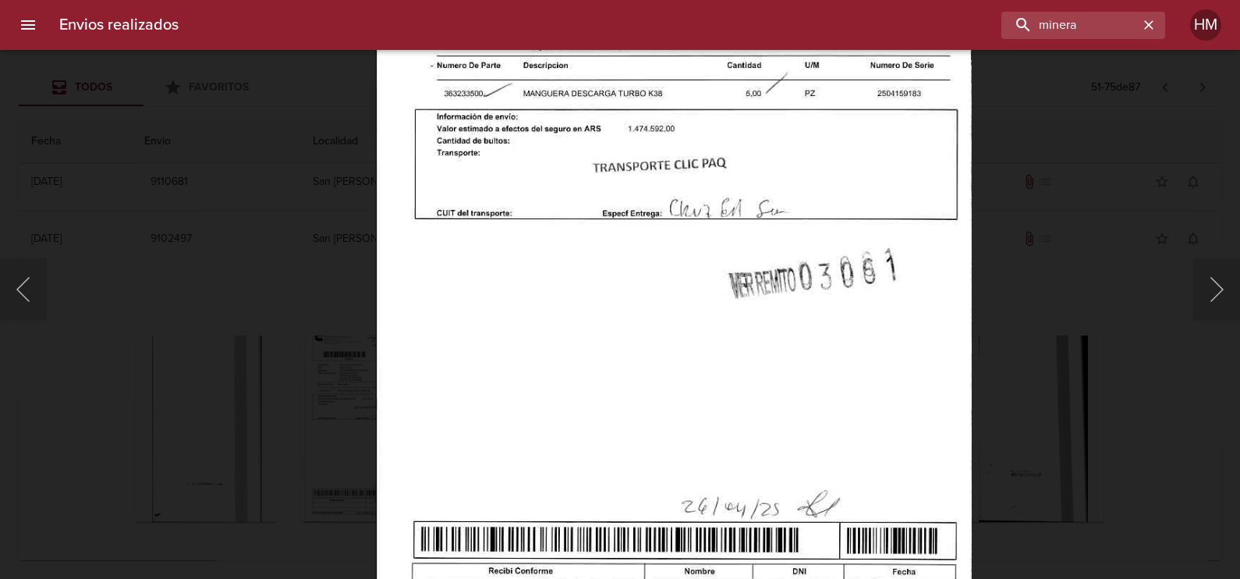
click at [1070, 378] on div "Lightbox" at bounding box center [620, 289] width 1240 height 579
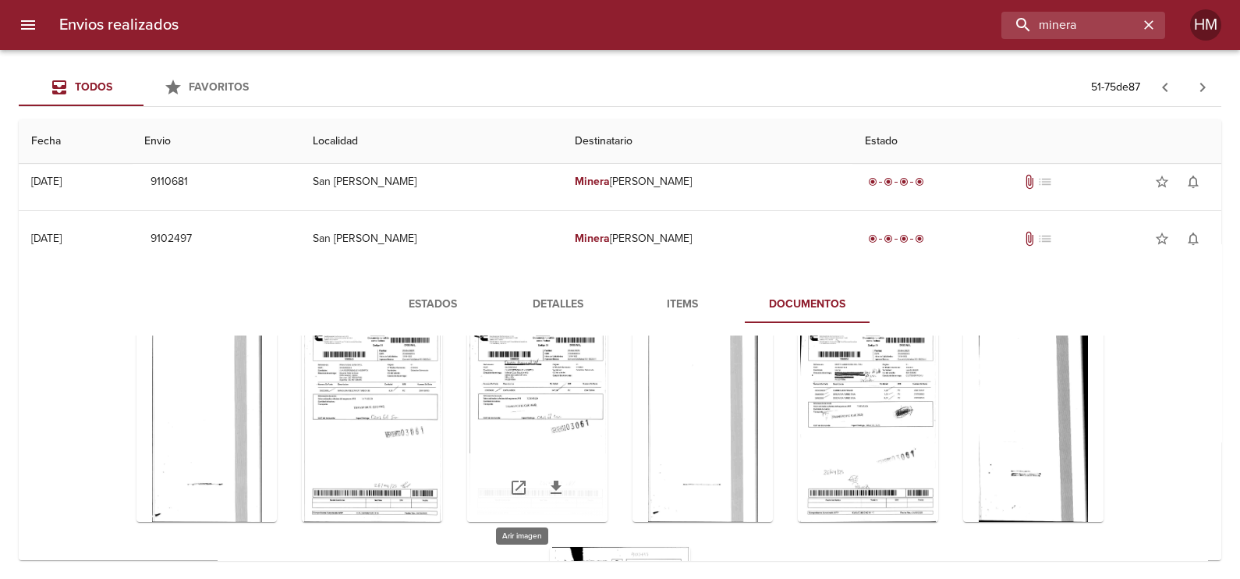
click at [553, 397] on div "Tabla de envíos del cliente" at bounding box center [537, 424] width 140 height 195
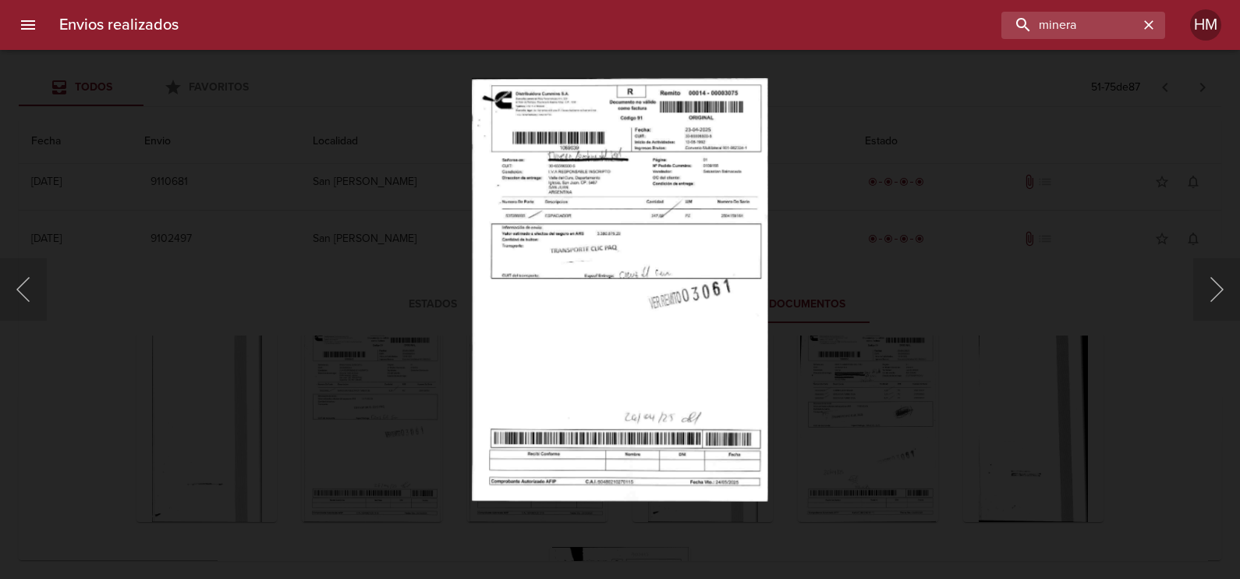
click at [596, 271] on img "Lightbox" at bounding box center [620, 289] width 296 height 423
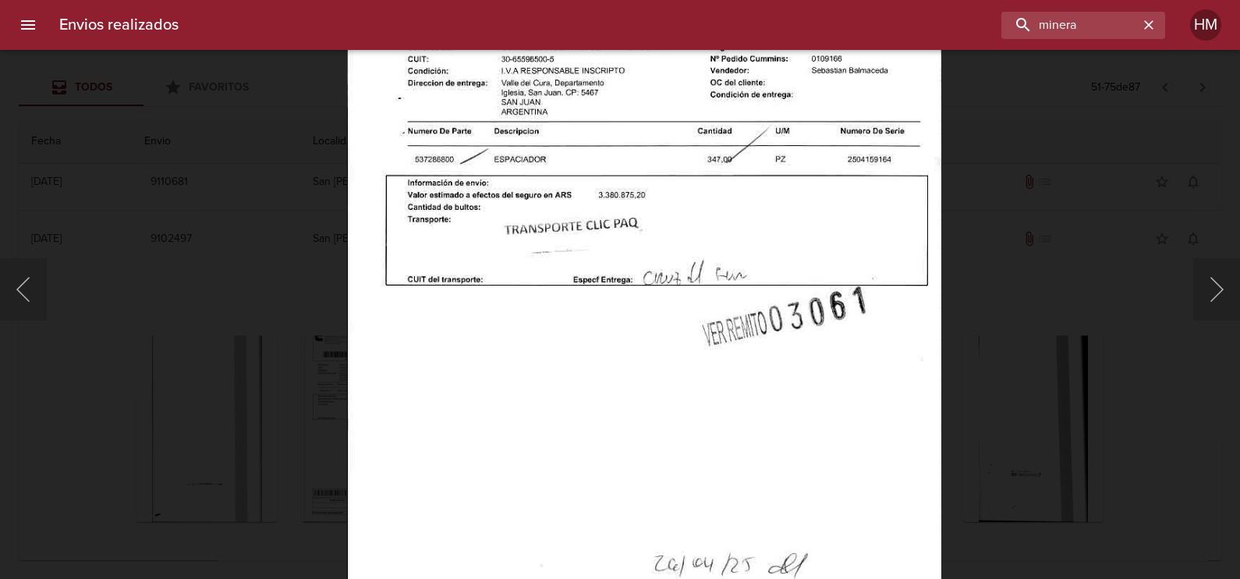
click at [985, 388] on div "Lightbox" at bounding box center [620, 289] width 1240 height 579
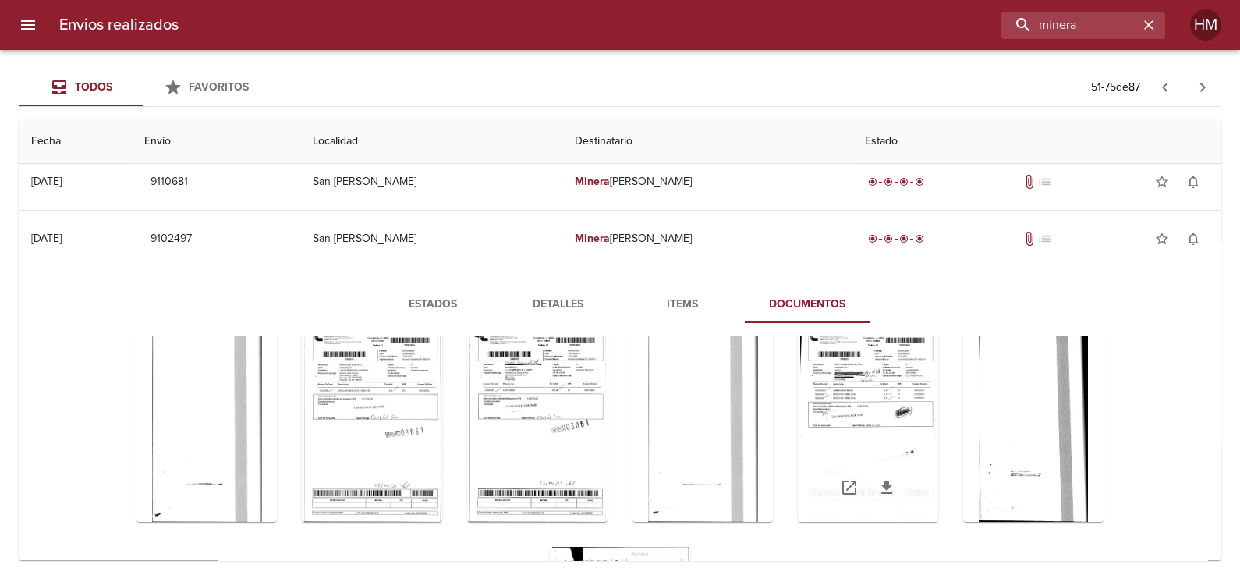
click at [918, 387] on div "Tabla de envíos del cliente" at bounding box center [868, 424] width 140 height 195
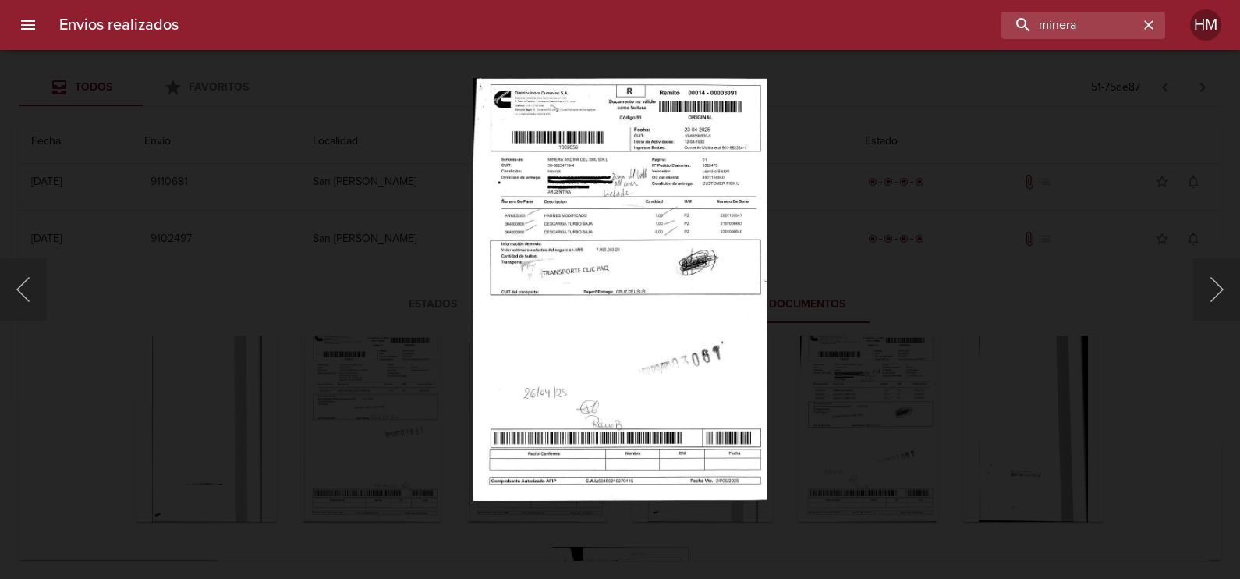
click at [566, 269] on img "Lightbox" at bounding box center [620, 289] width 295 height 423
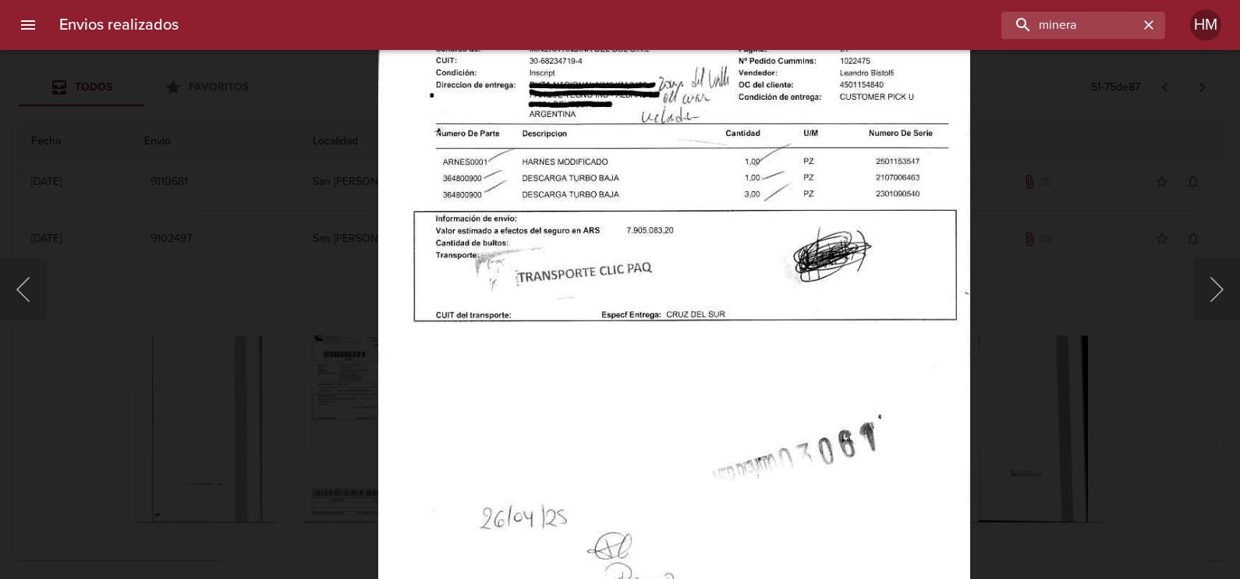
click at [1043, 394] on div "Lightbox" at bounding box center [620, 289] width 1240 height 579
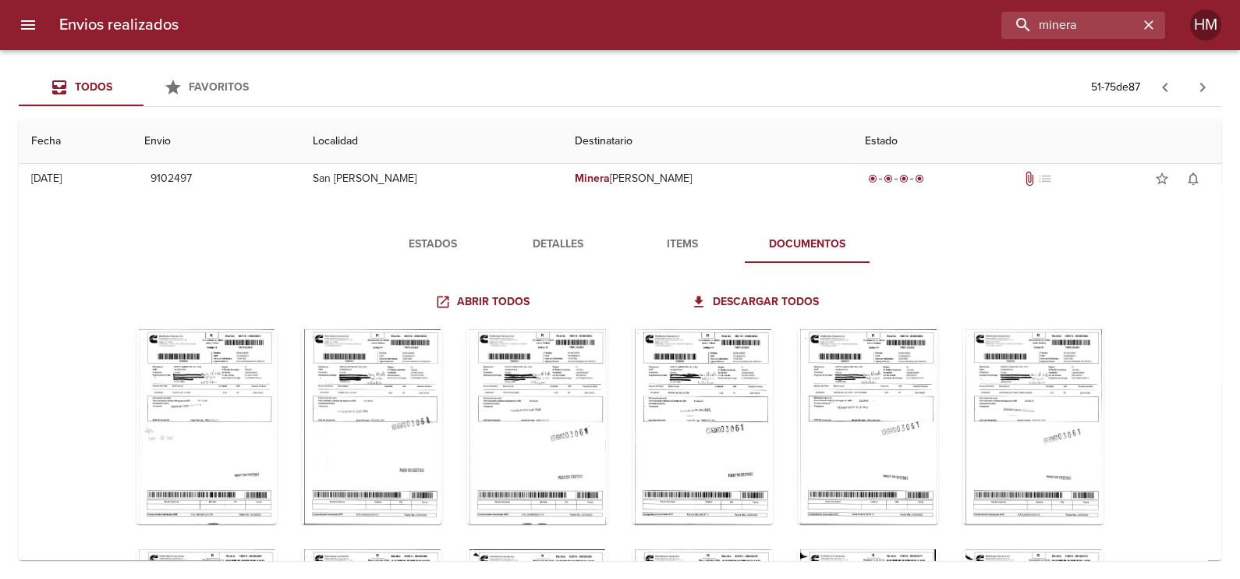
scroll to position [1227, 0]
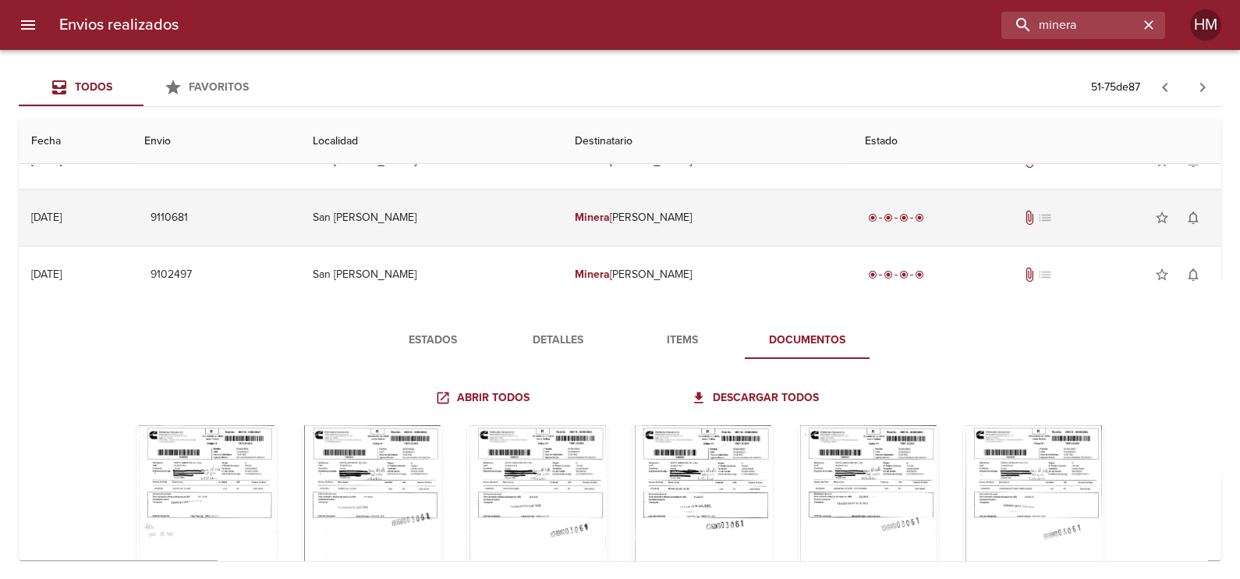
click at [644, 216] on td "Minera Andina Del Sol Srl" at bounding box center [707, 217] width 291 height 56
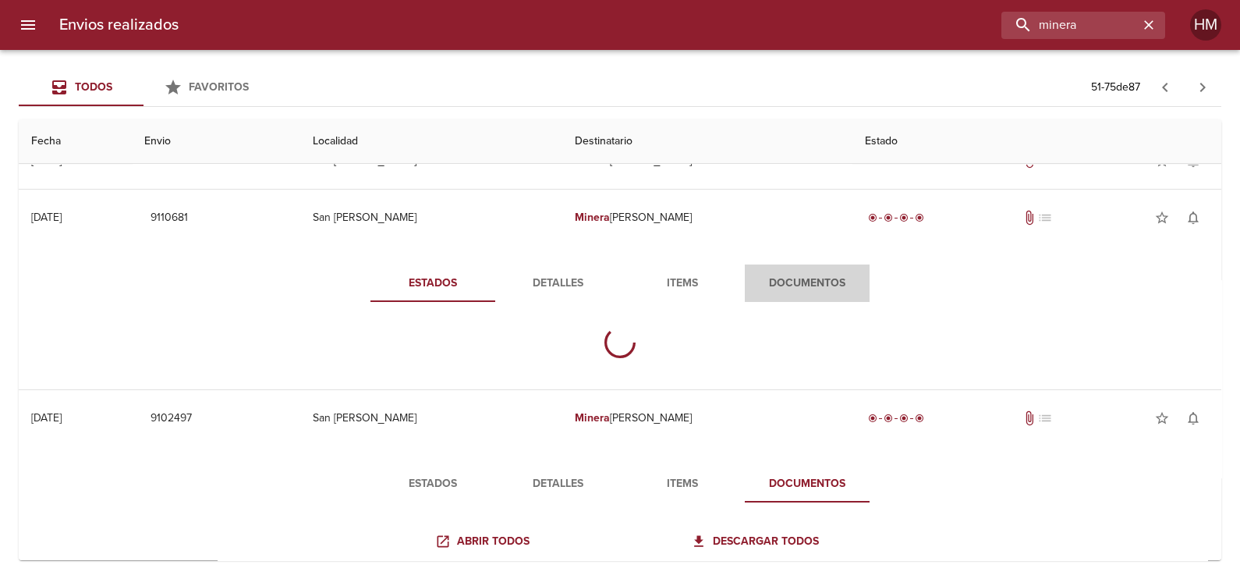
click at [776, 274] on span "Documentos" at bounding box center [807, 283] width 106 height 19
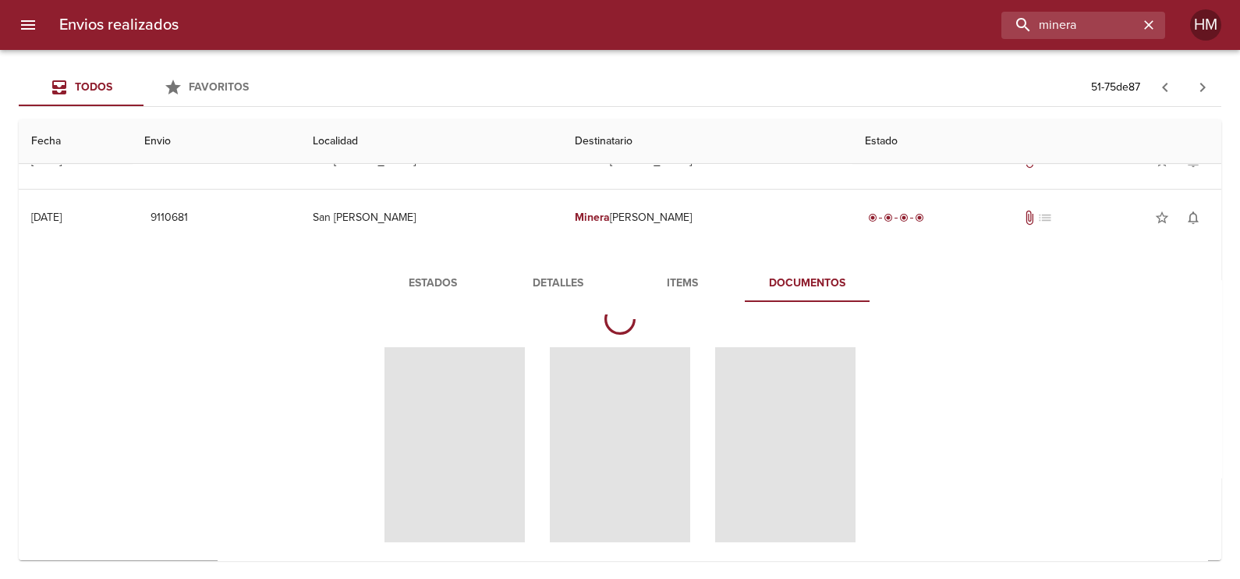
scroll to position [0, 0]
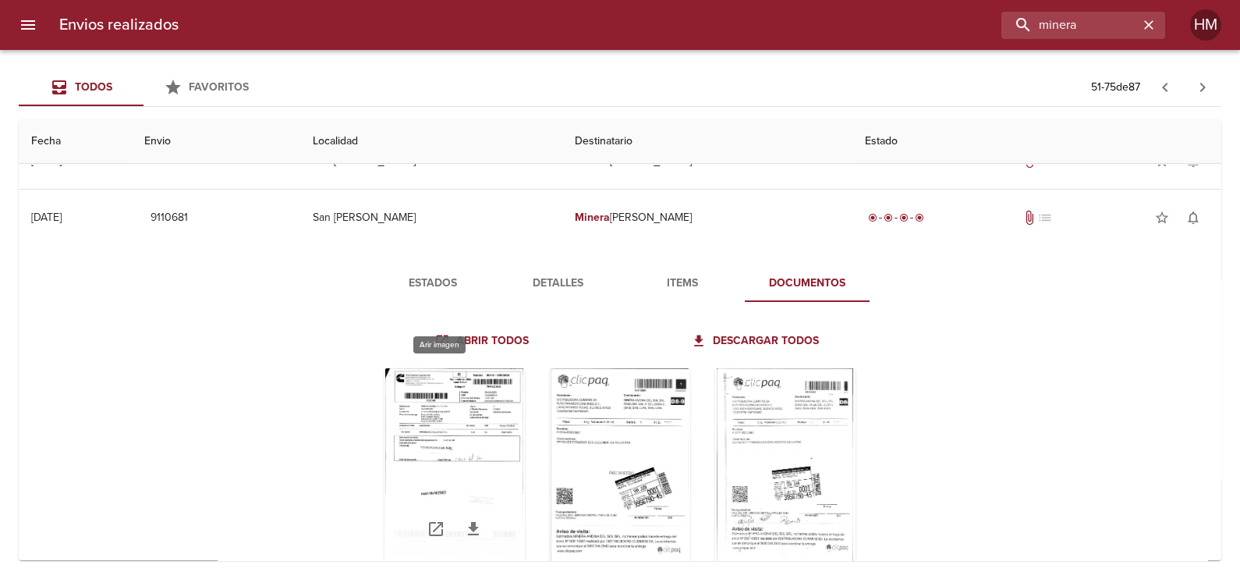
click at [470, 418] on div "Tabla de envíos del cliente" at bounding box center [454, 465] width 140 height 195
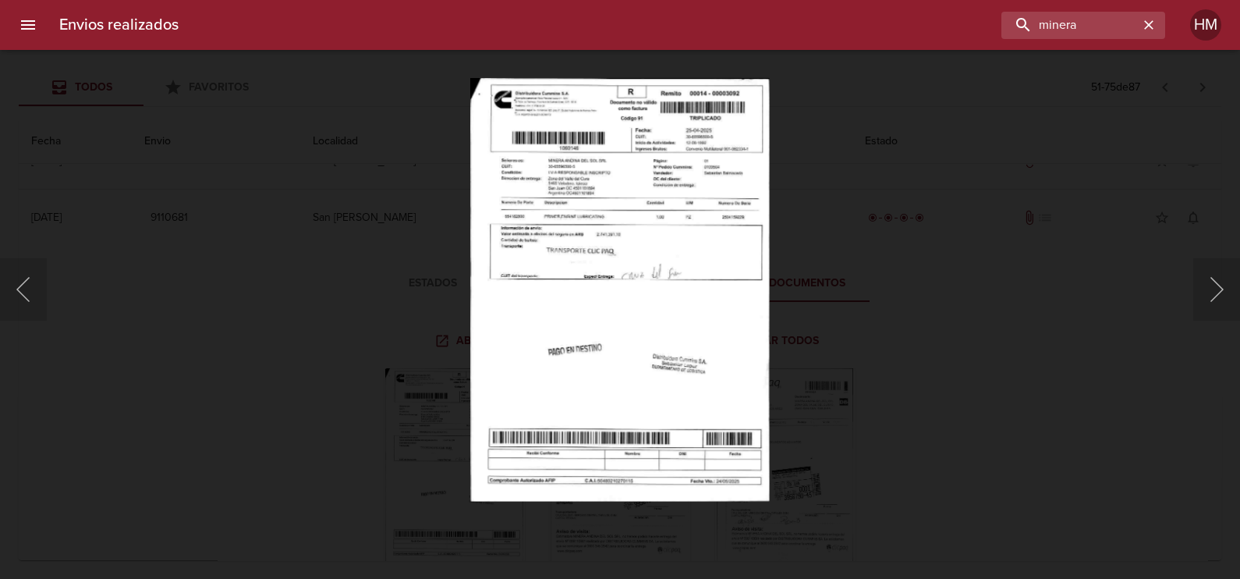
click at [586, 269] on img "Lightbox" at bounding box center [619, 289] width 299 height 423
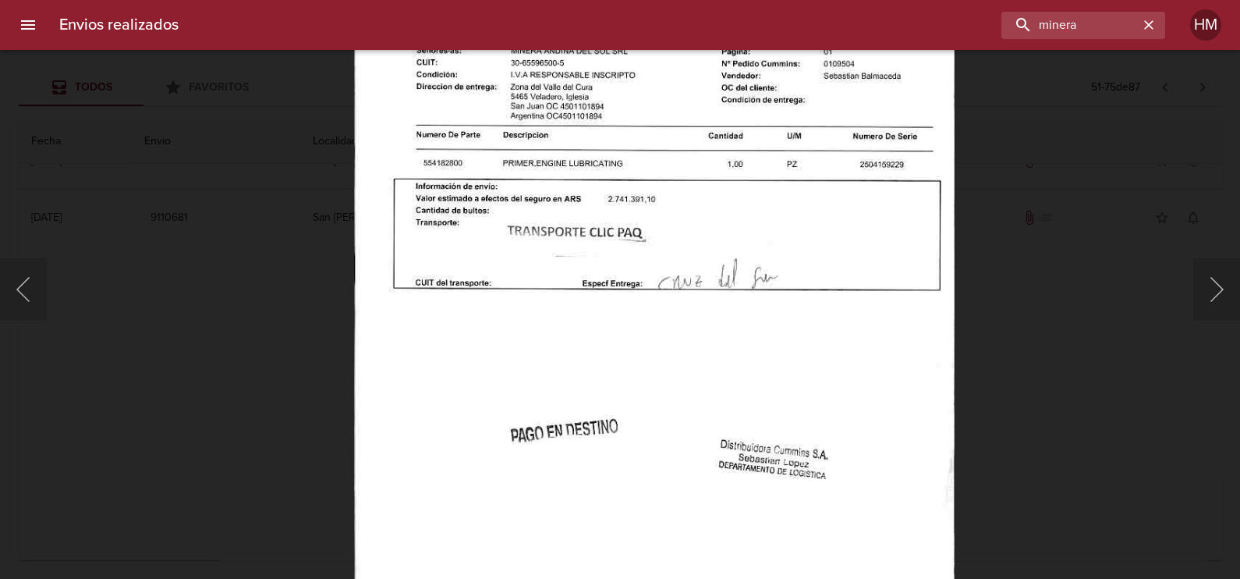
click at [1014, 294] on div "Lightbox" at bounding box center [620, 289] width 1240 height 579
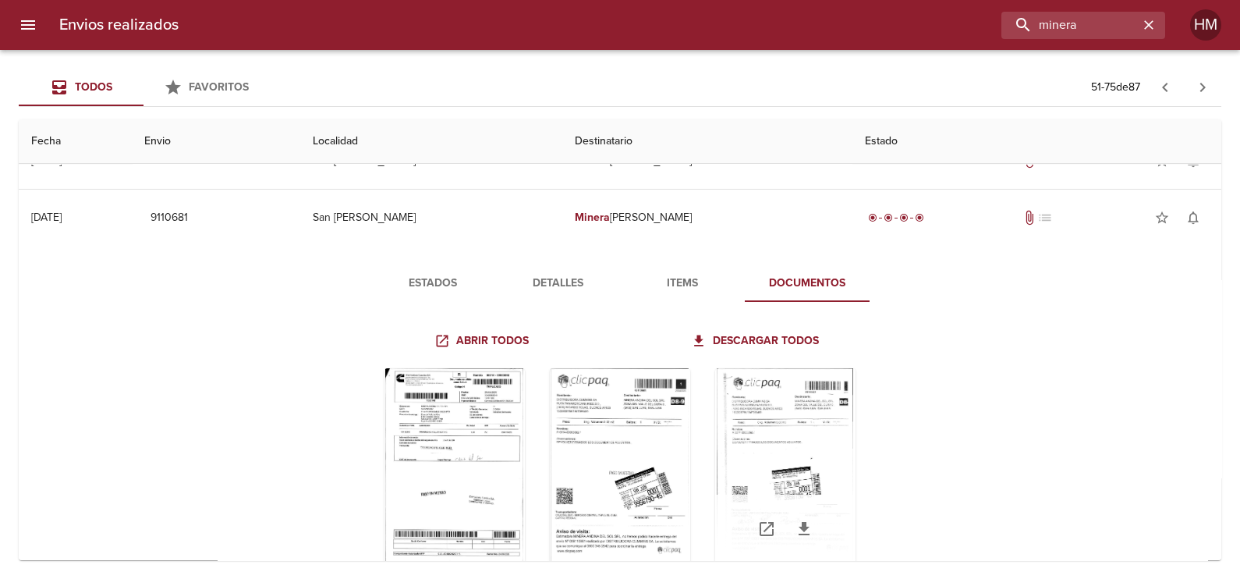
click at [762, 390] on div "Tabla de envíos del cliente" at bounding box center [785, 465] width 140 height 195
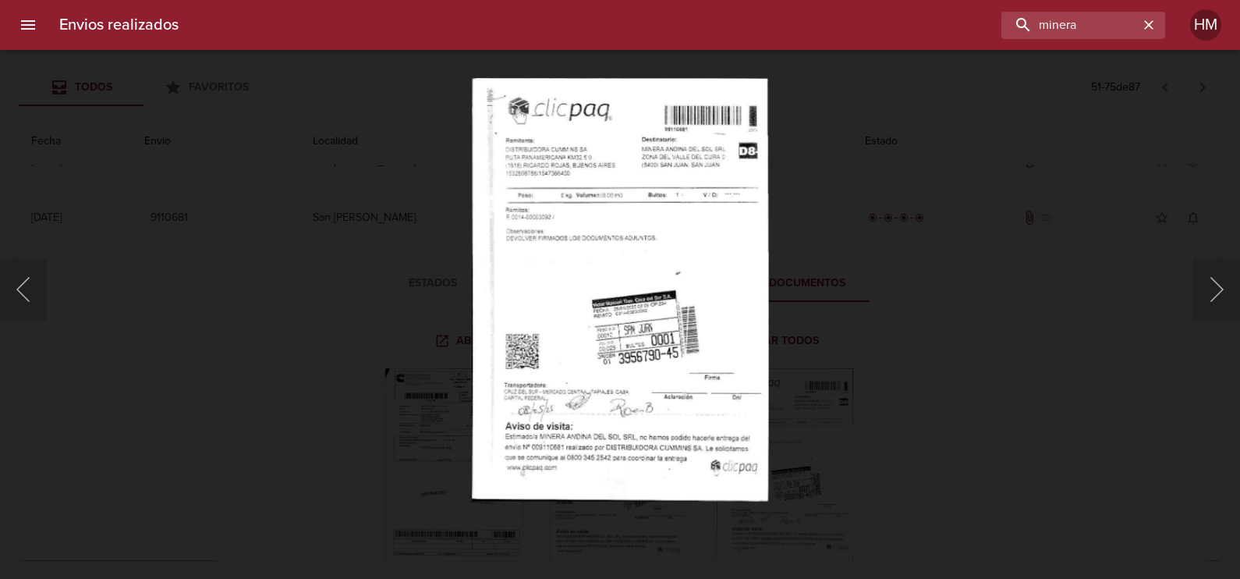
click at [1067, 335] on div "Lightbox" at bounding box center [620, 289] width 1240 height 579
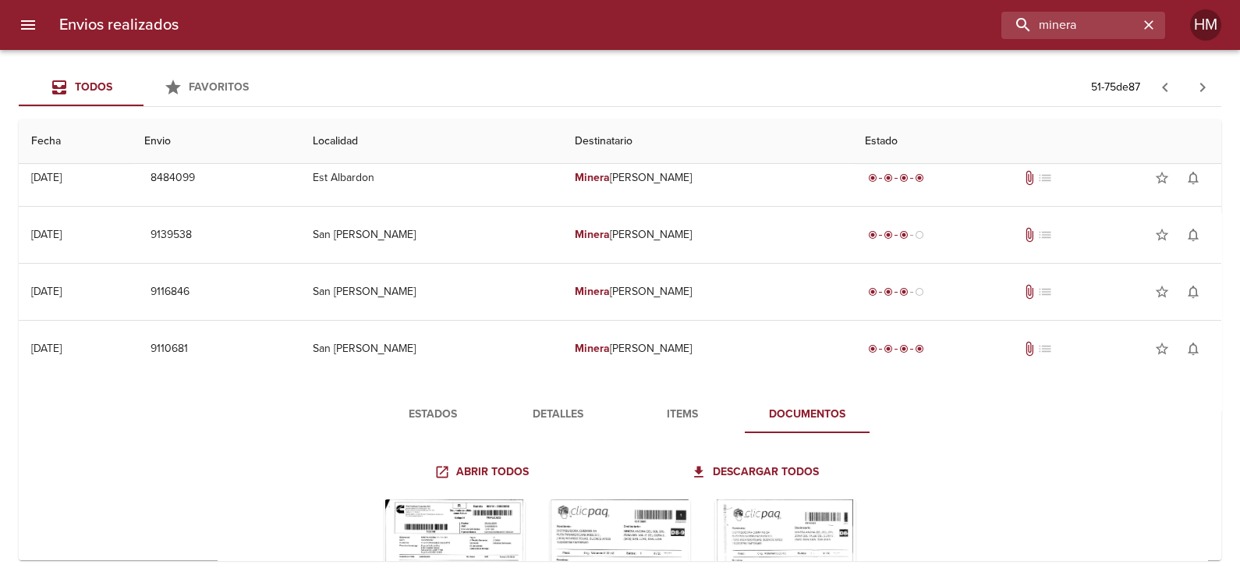
scroll to position [1138, 0]
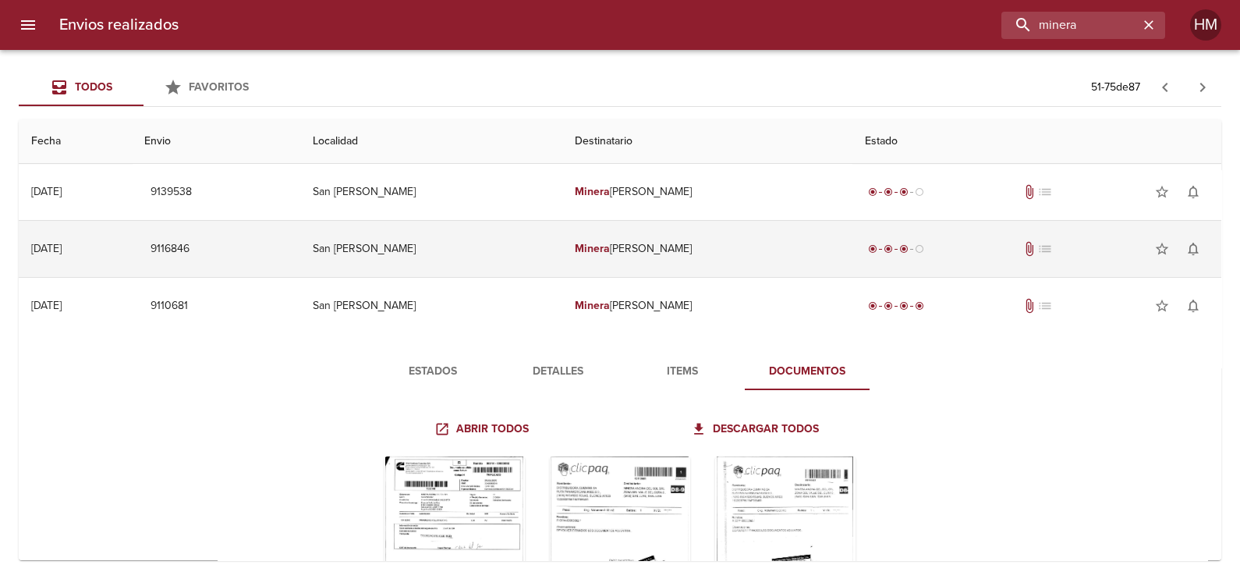
click at [593, 230] on td "Minera Andina Del Sol Srl" at bounding box center [707, 249] width 291 height 56
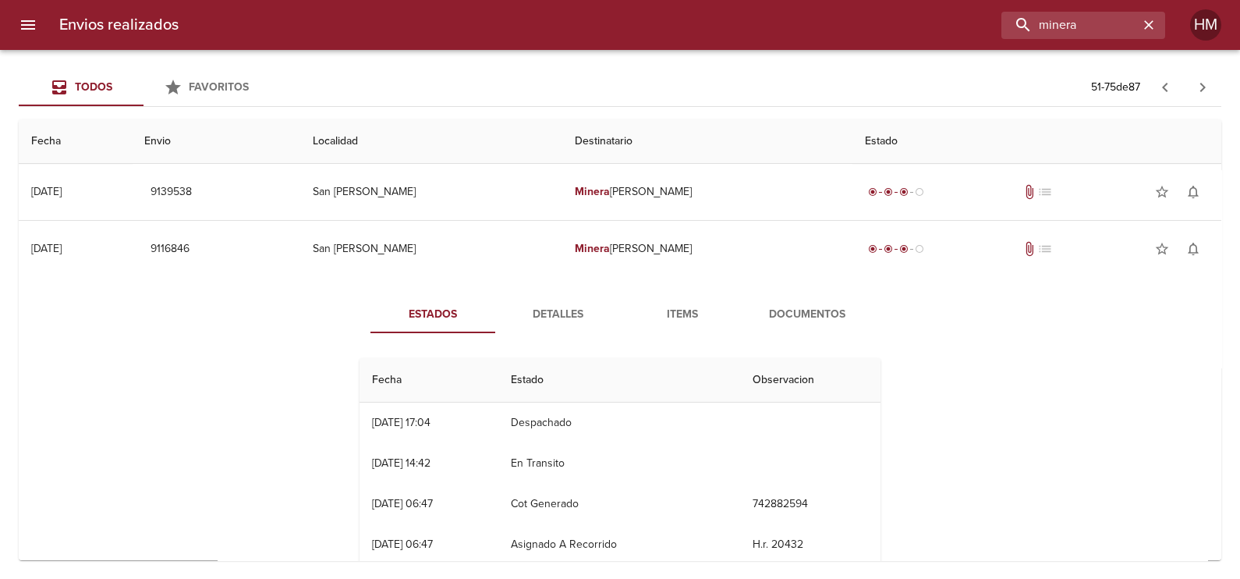
click at [772, 305] on span "Documentos" at bounding box center [807, 314] width 106 height 19
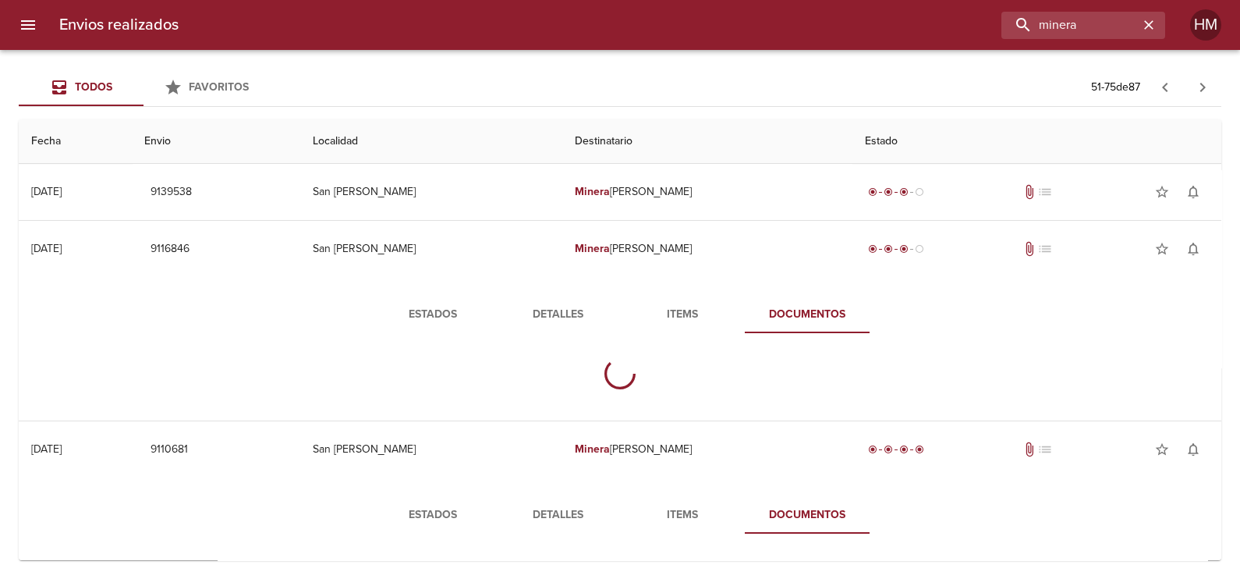
scroll to position [1235, 0]
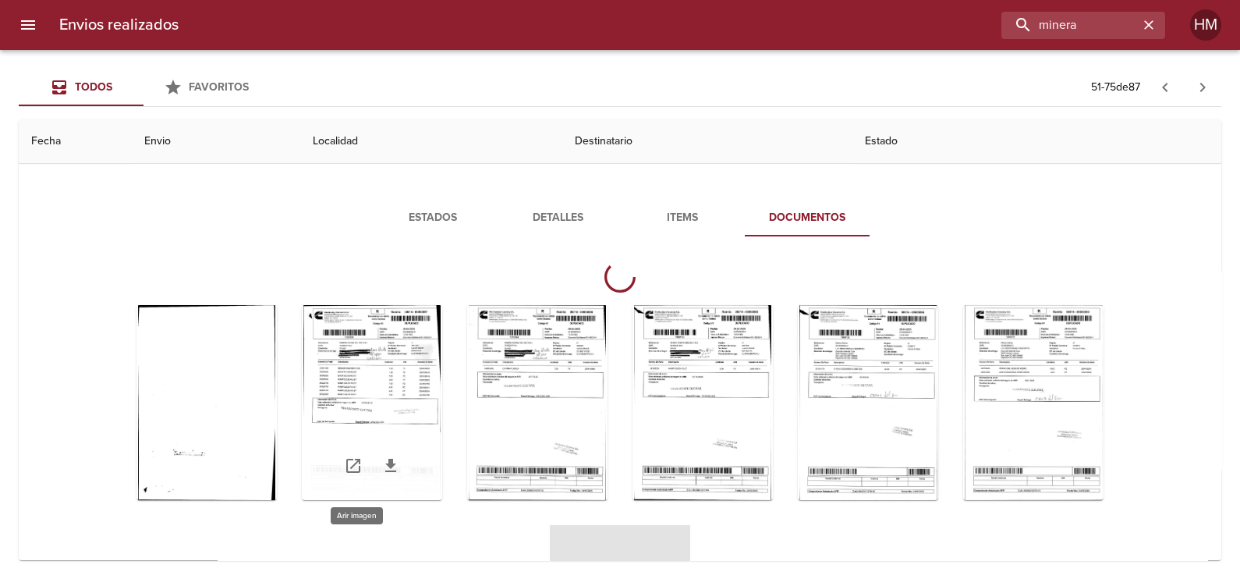
click at [358, 357] on div "Tabla de envíos del cliente" at bounding box center [372, 402] width 140 height 195
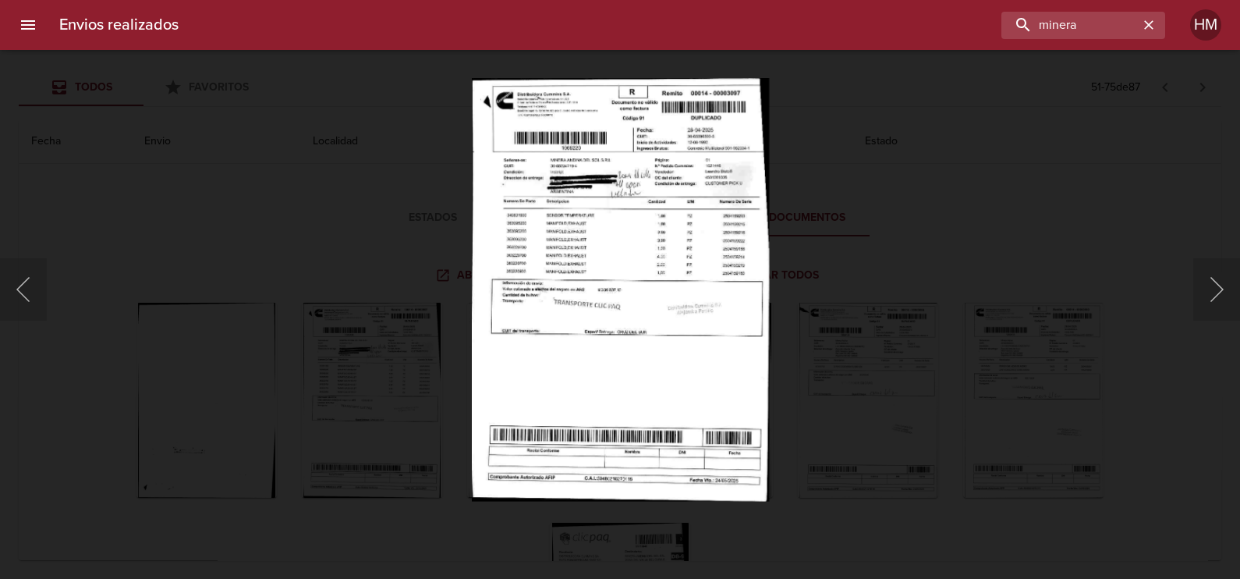
click at [663, 253] on img "Lightbox" at bounding box center [619, 289] width 297 height 423
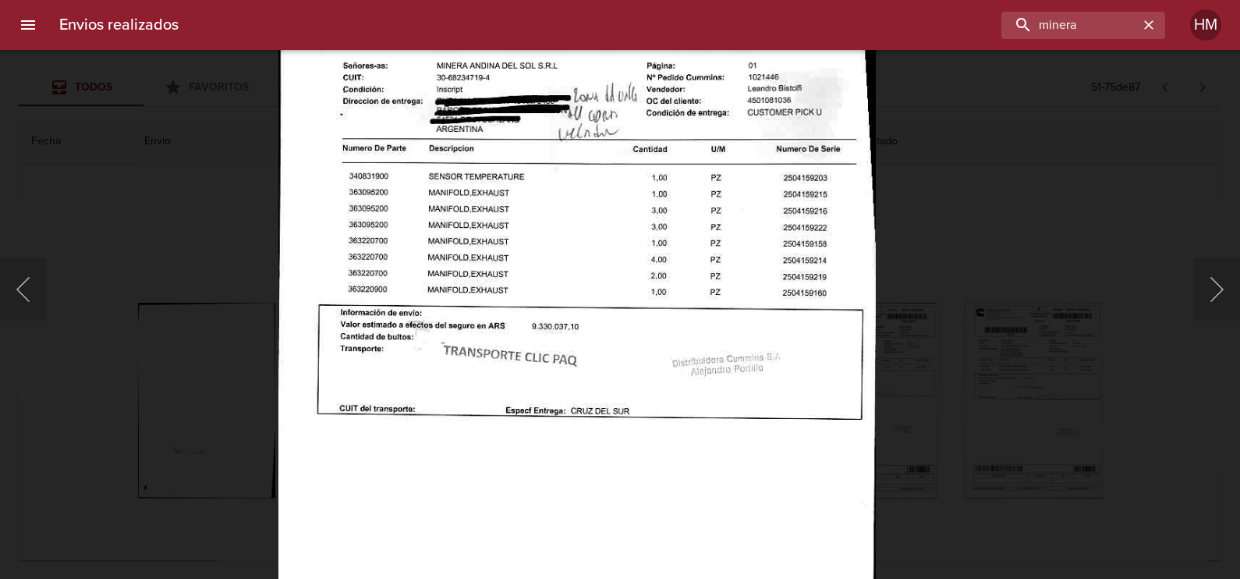
click at [973, 312] on div "Lightbox" at bounding box center [620, 289] width 1240 height 579
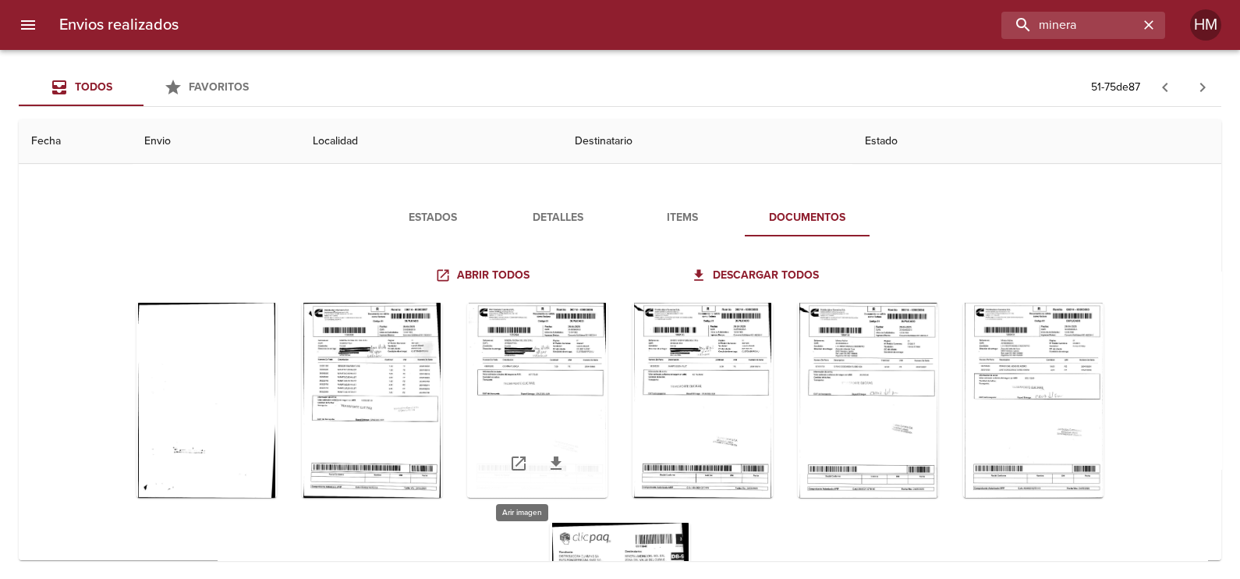
click at [492, 375] on div "Tabla de envíos del cliente" at bounding box center [537, 400] width 140 height 195
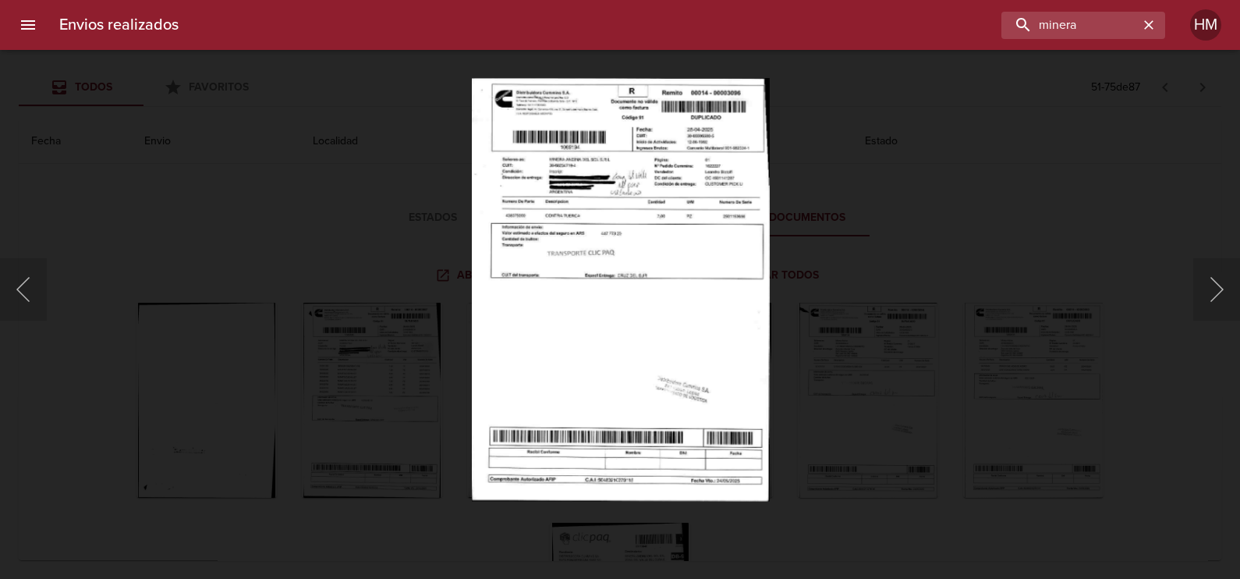
click at [621, 250] on img "Lightbox" at bounding box center [620, 289] width 298 height 423
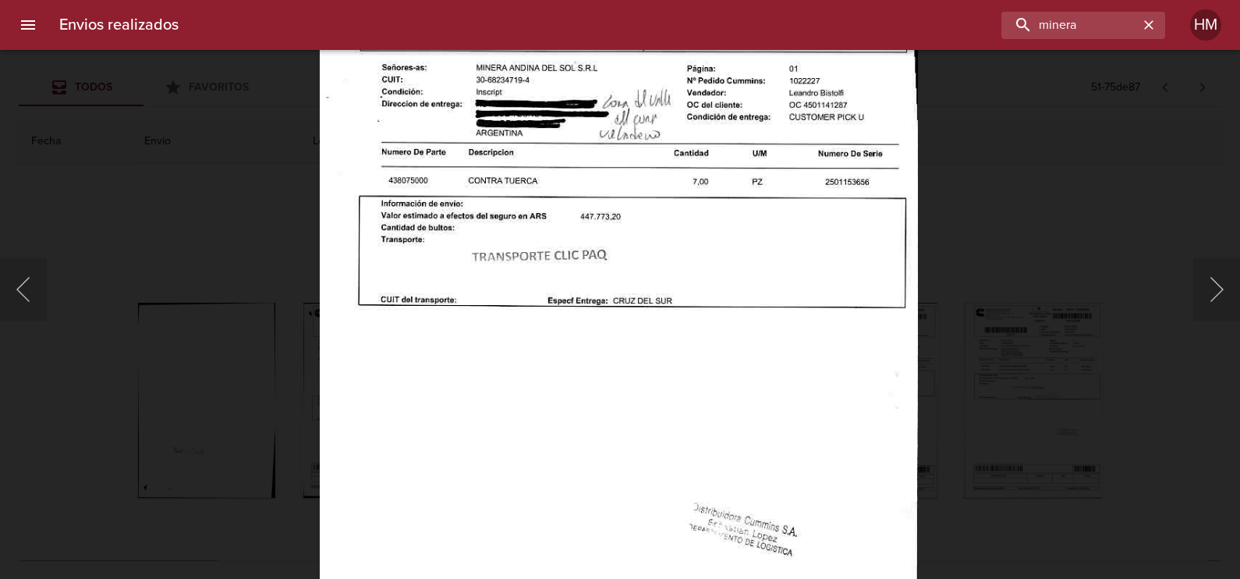
click at [1000, 334] on div "Lightbox" at bounding box center [620, 289] width 1240 height 579
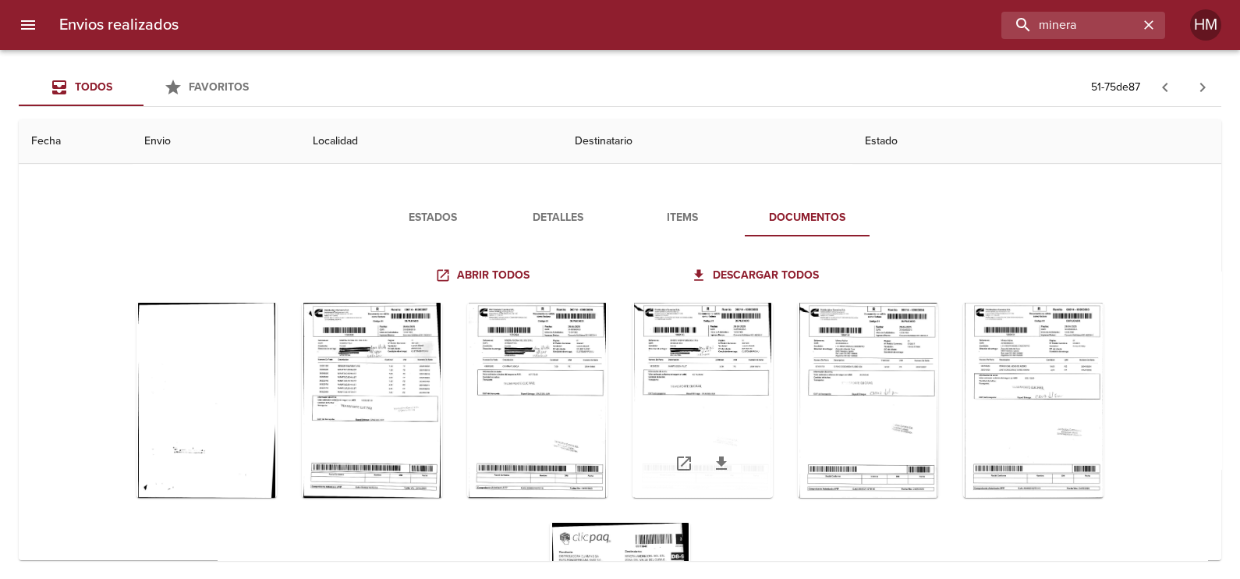
click at [725, 363] on div "Tabla de envíos del cliente" at bounding box center [702, 400] width 140 height 195
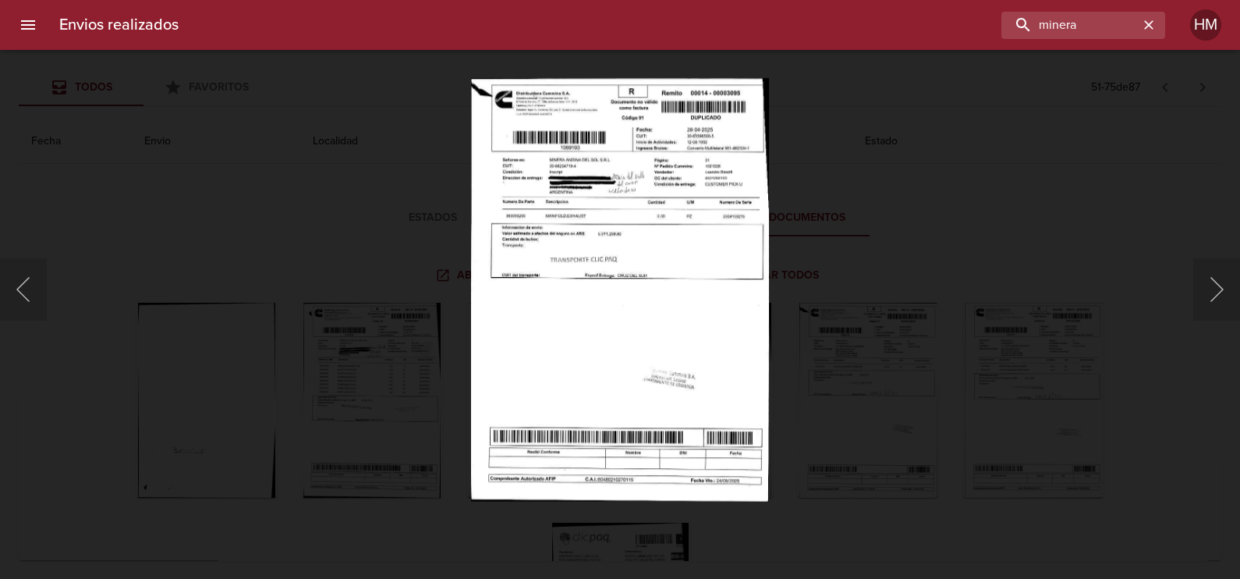
click at [639, 320] on img "Lightbox" at bounding box center [620, 289] width 298 height 423
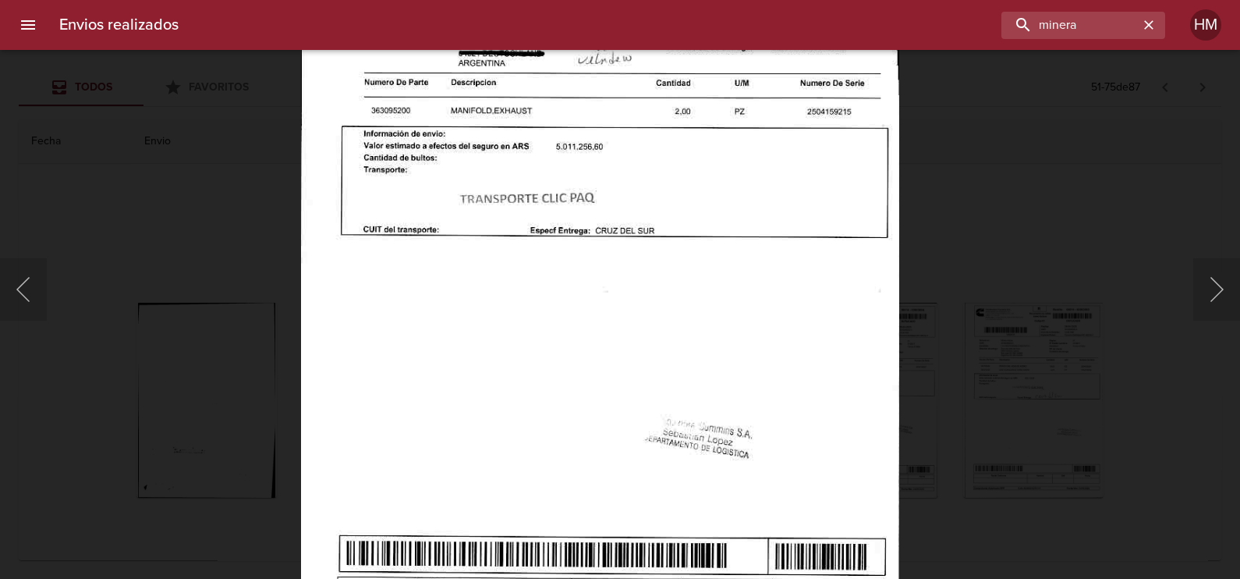
click at [1036, 209] on div "Lightbox" at bounding box center [620, 289] width 1240 height 579
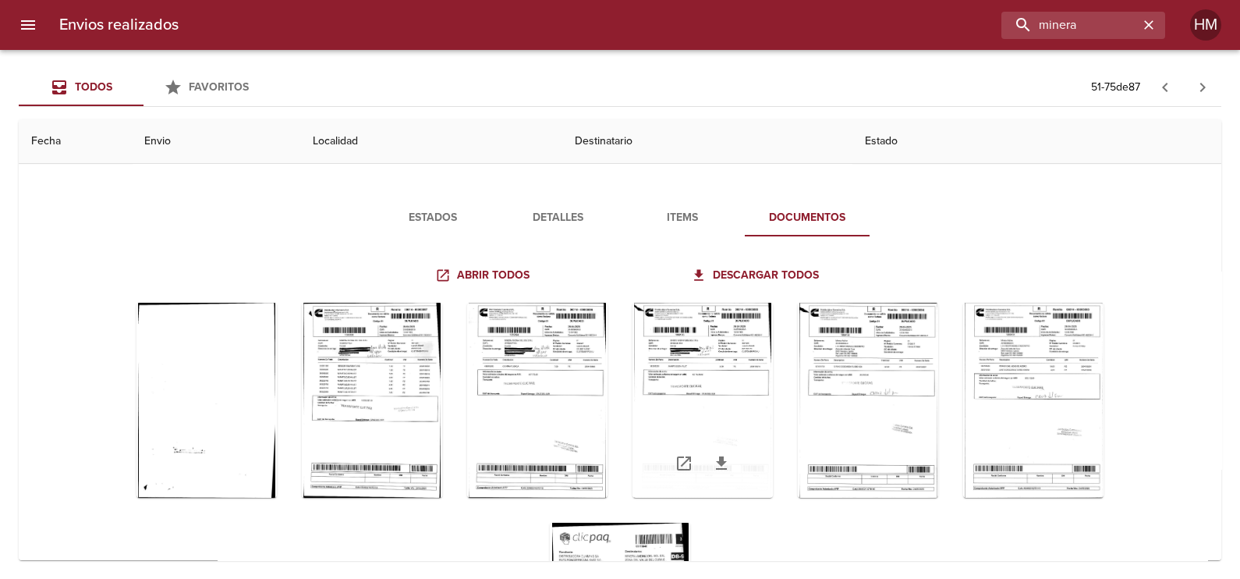
click at [735, 345] on div "Tabla de envíos del cliente" at bounding box center [702, 400] width 140 height 195
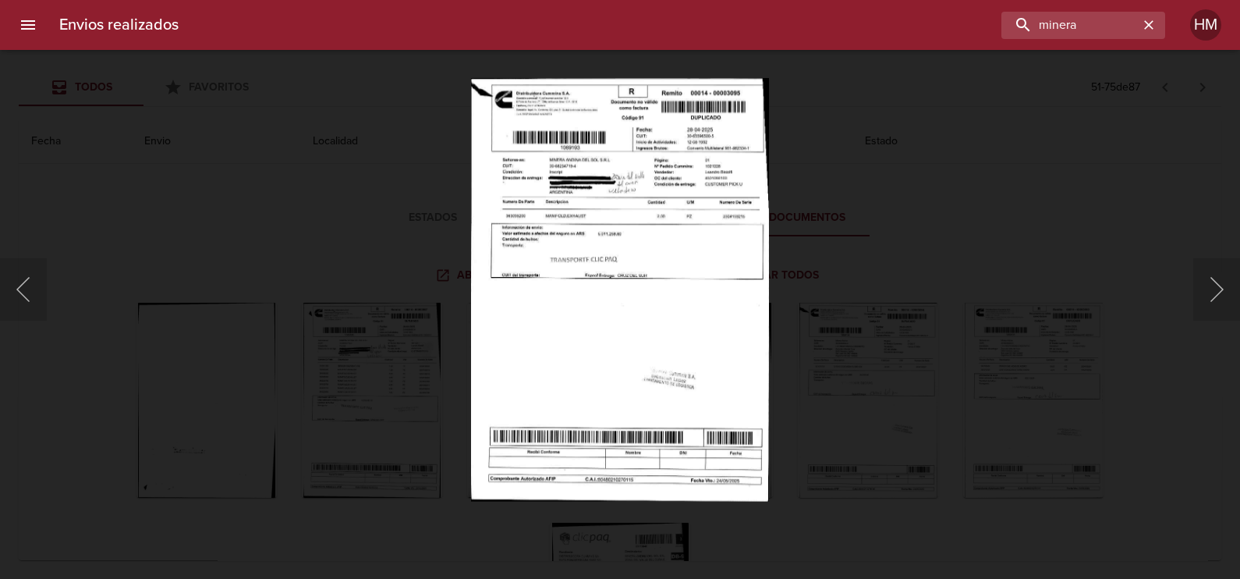
click at [931, 223] on div "Lightbox" at bounding box center [620, 289] width 1240 height 579
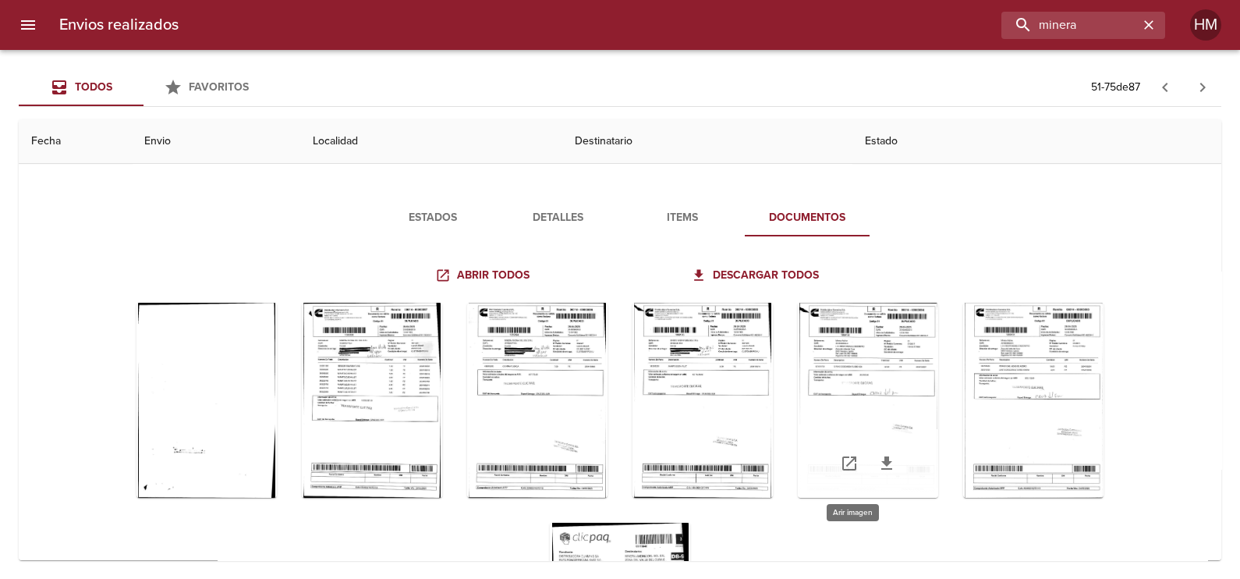
click at [810, 345] on div "Tabla de envíos del cliente" at bounding box center [868, 400] width 140 height 195
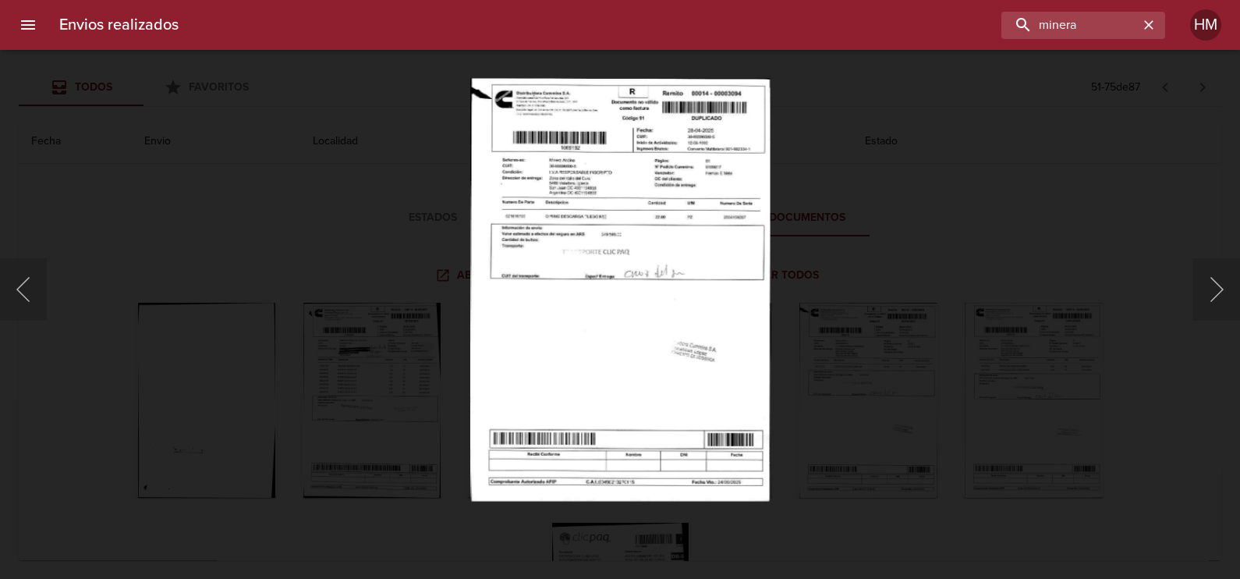
click at [650, 262] on img "Lightbox" at bounding box center [619, 289] width 299 height 423
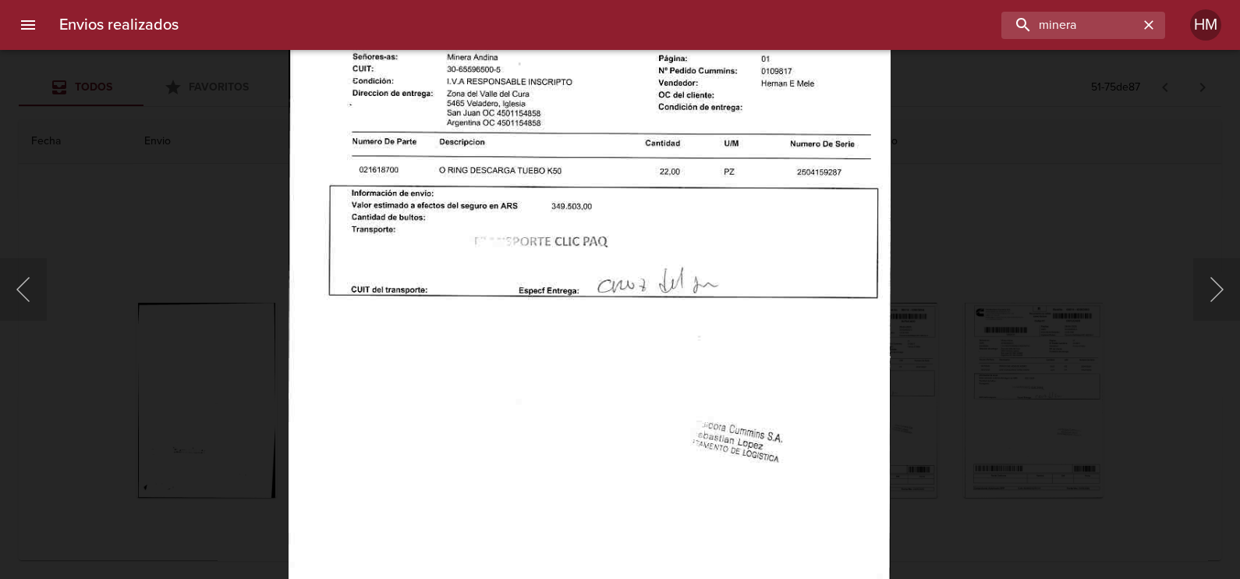
click at [1032, 253] on div "Lightbox" at bounding box center [620, 289] width 1240 height 579
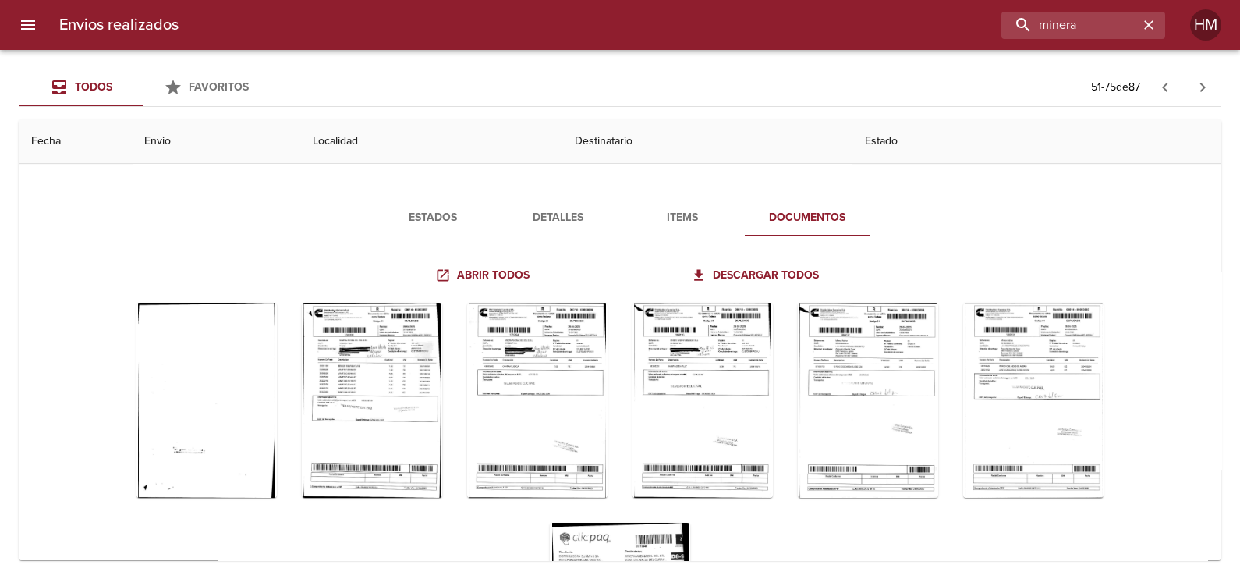
click at [1092, 377] on div "Tabla de envíos del cliente" at bounding box center [620, 510] width 1099 height 440
click at [1060, 376] on div "Tabla de envíos del cliente" at bounding box center [1033, 400] width 140 height 195
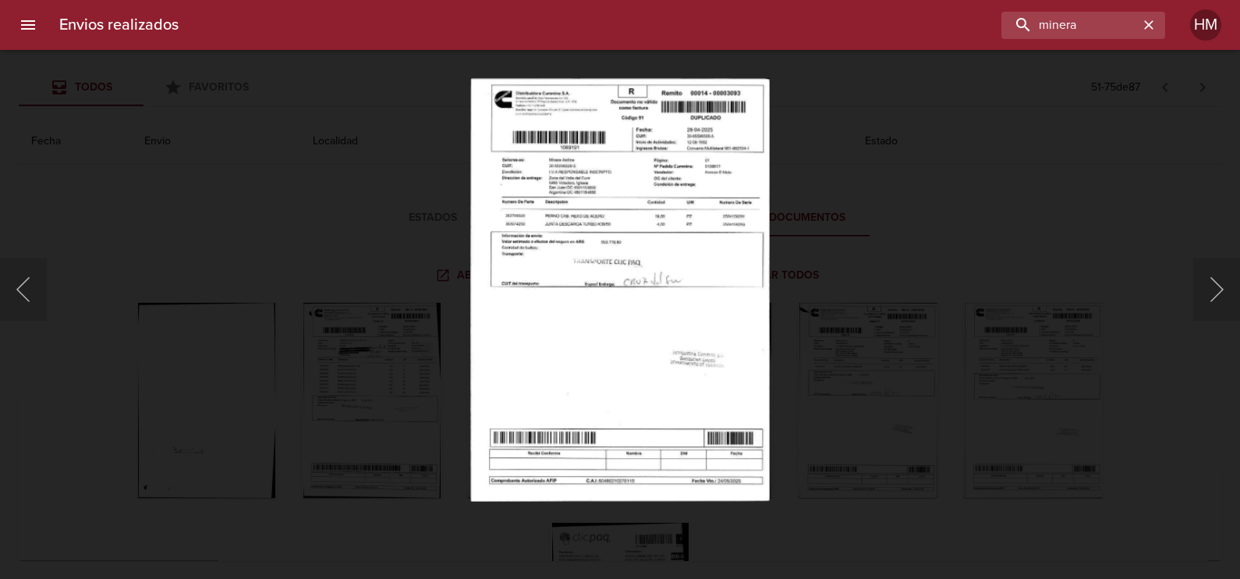
click at [701, 260] on img "Lightbox" at bounding box center [619, 289] width 299 height 423
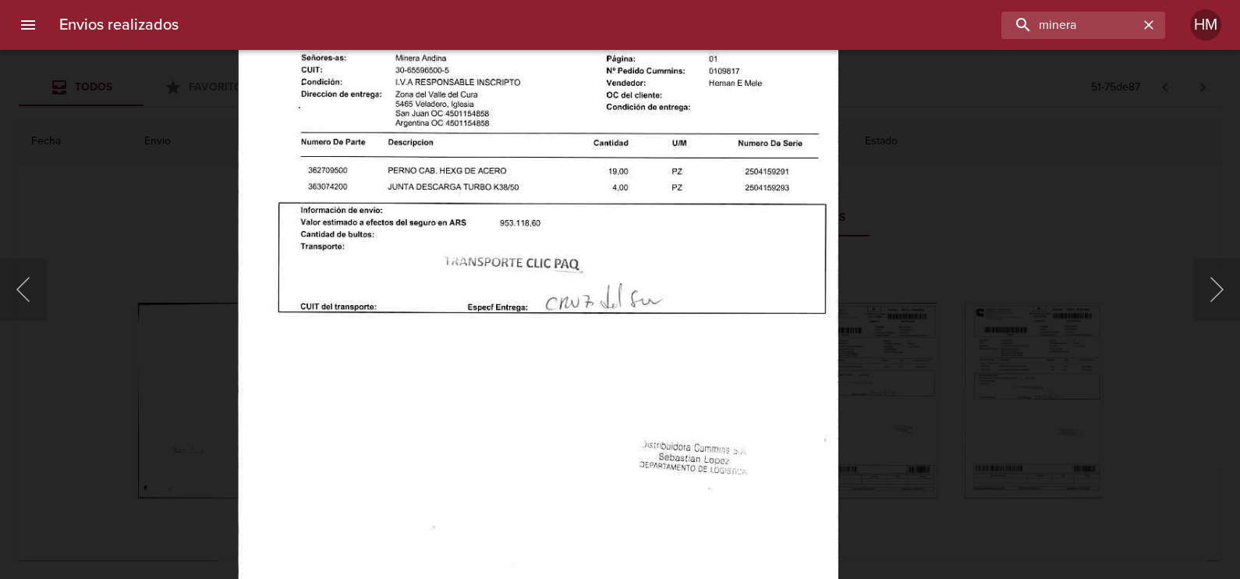
click at [993, 239] on div "Lightbox" at bounding box center [620, 289] width 1240 height 579
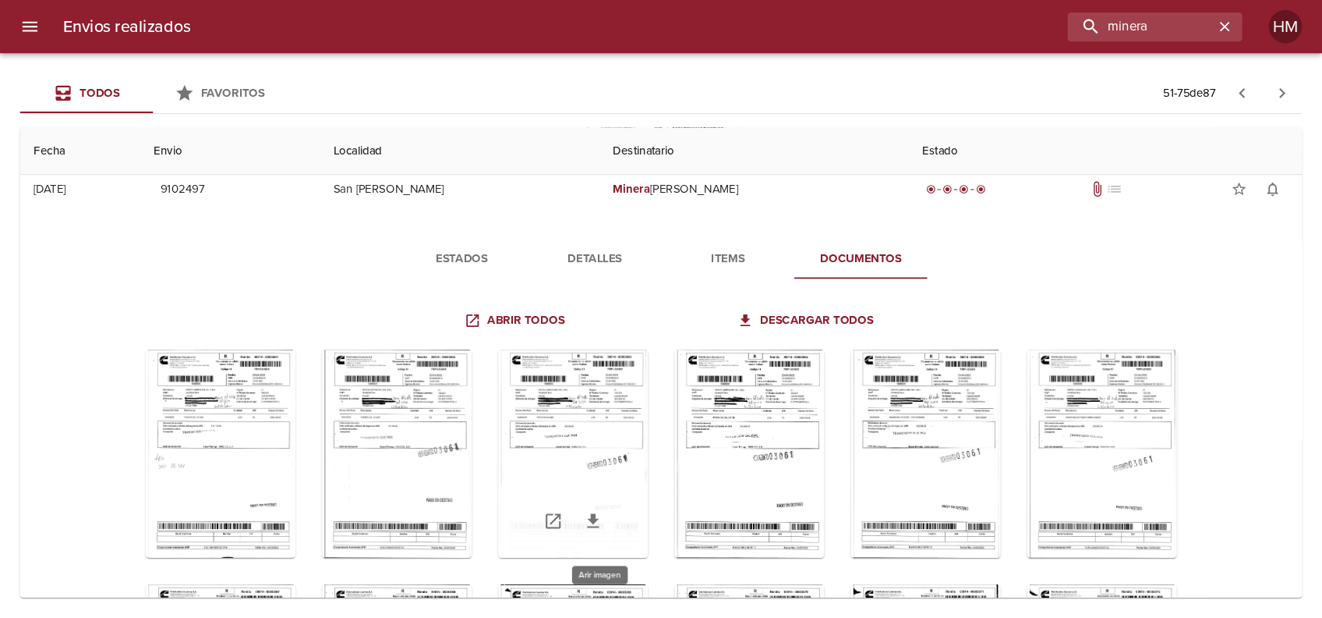
scroll to position [168, 0]
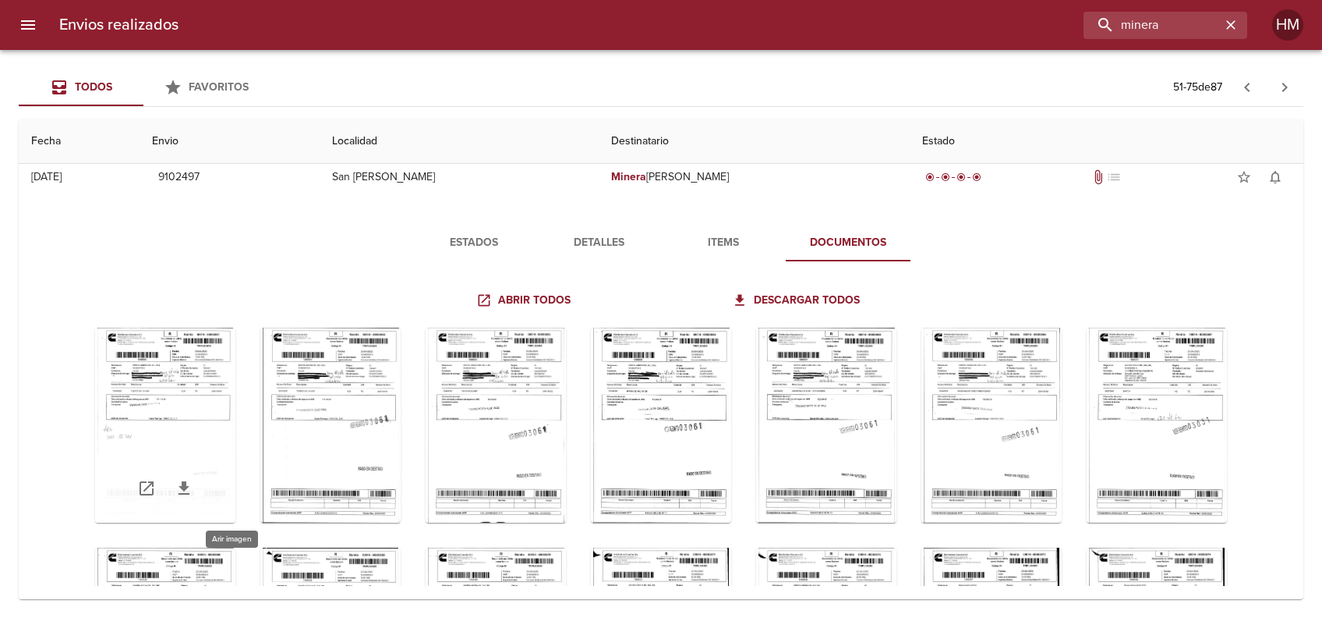
click at [223, 390] on div "Tabla de envíos del cliente" at bounding box center [165, 425] width 140 height 195
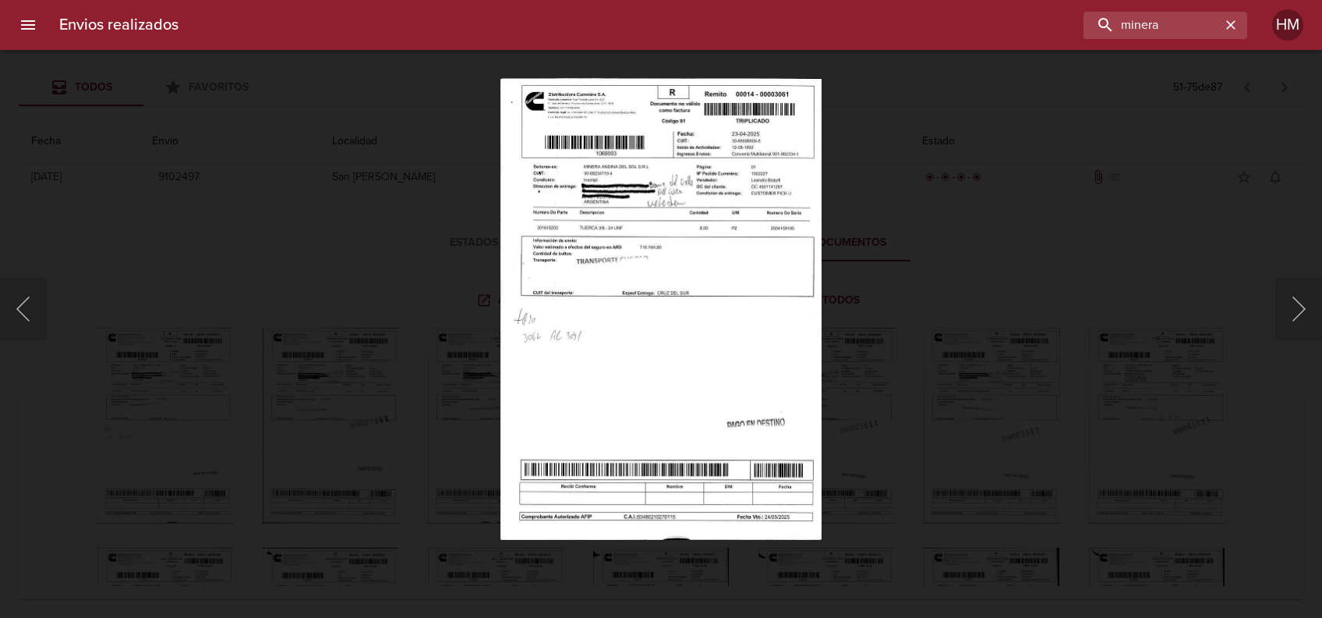
click at [618, 283] on img "Lightbox" at bounding box center [661, 309] width 321 height 462
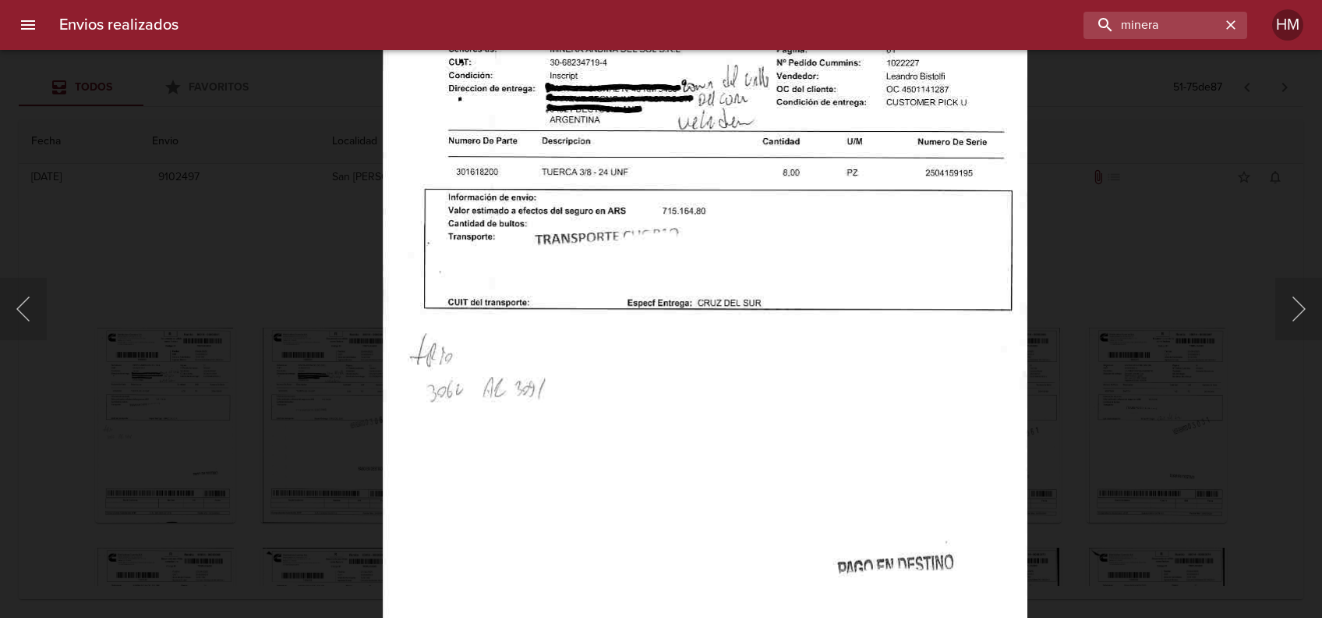
click at [1067, 272] on div "Lightbox" at bounding box center [661, 309] width 1322 height 618
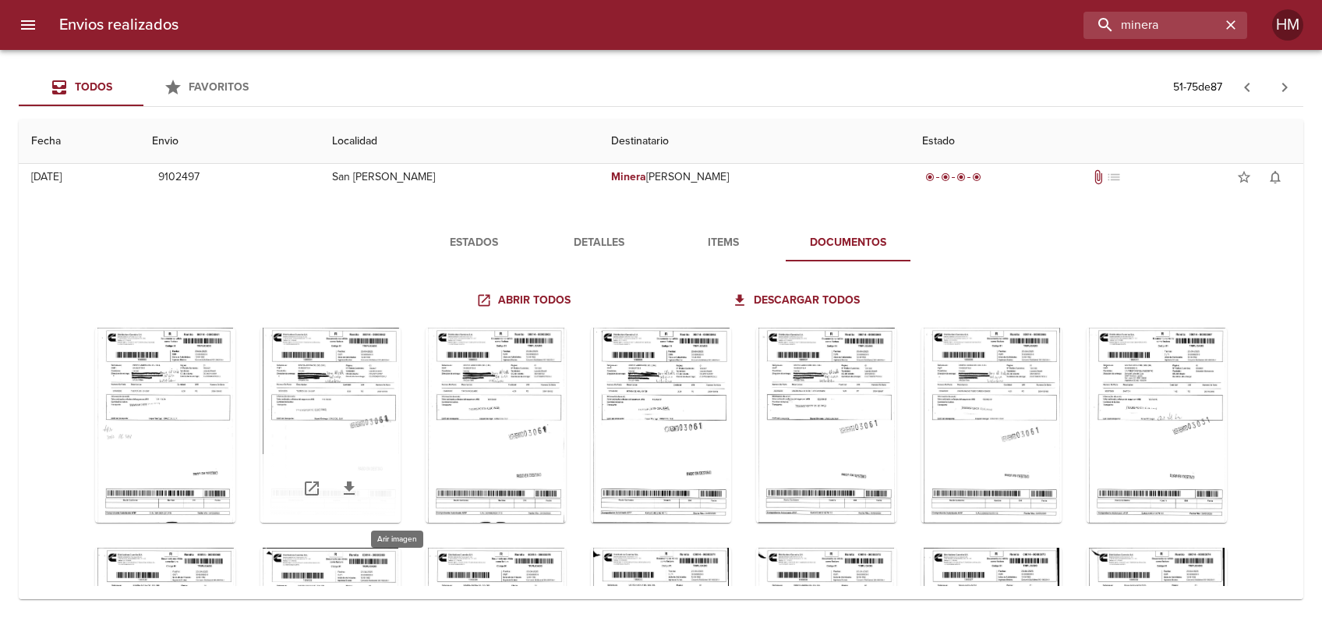
click at [386, 416] on div "Tabla de envíos del cliente" at bounding box center [330, 425] width 140 height 195
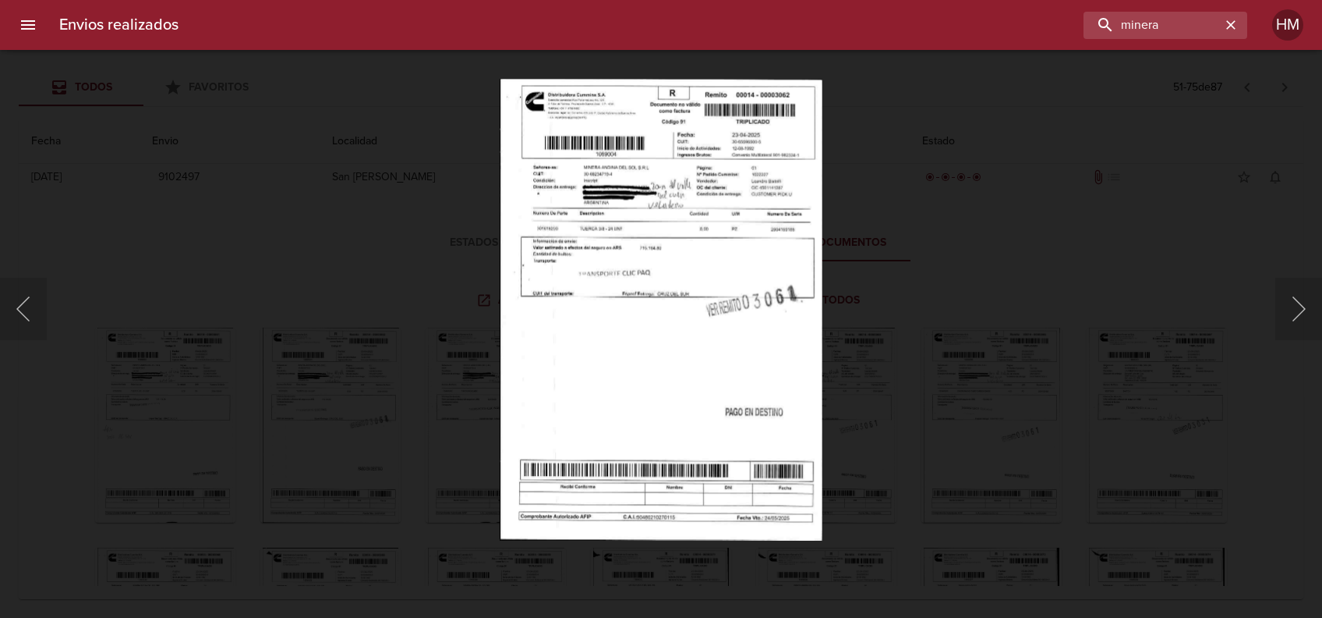
click at [683, 215] on img "Lightbox" at bounding box center [661, 309] width 323 height 462
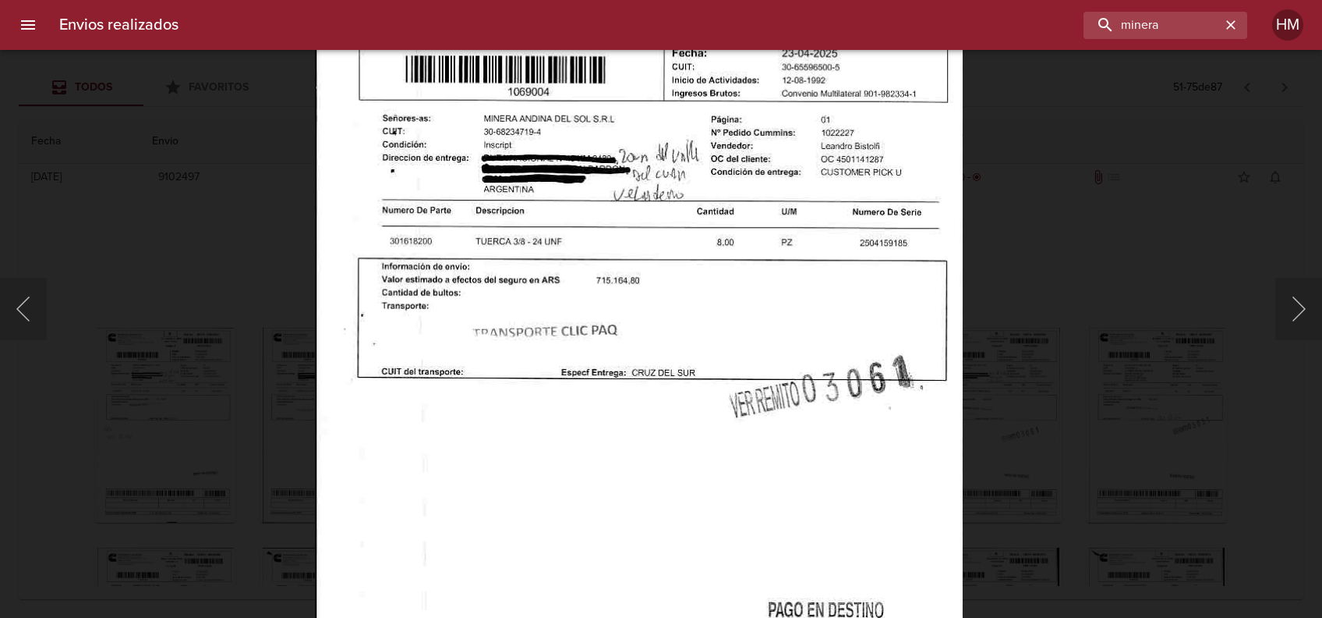
click at [1163, 277] on div "Lightbox" at bounding box center [661, 309] width 1322 height 618
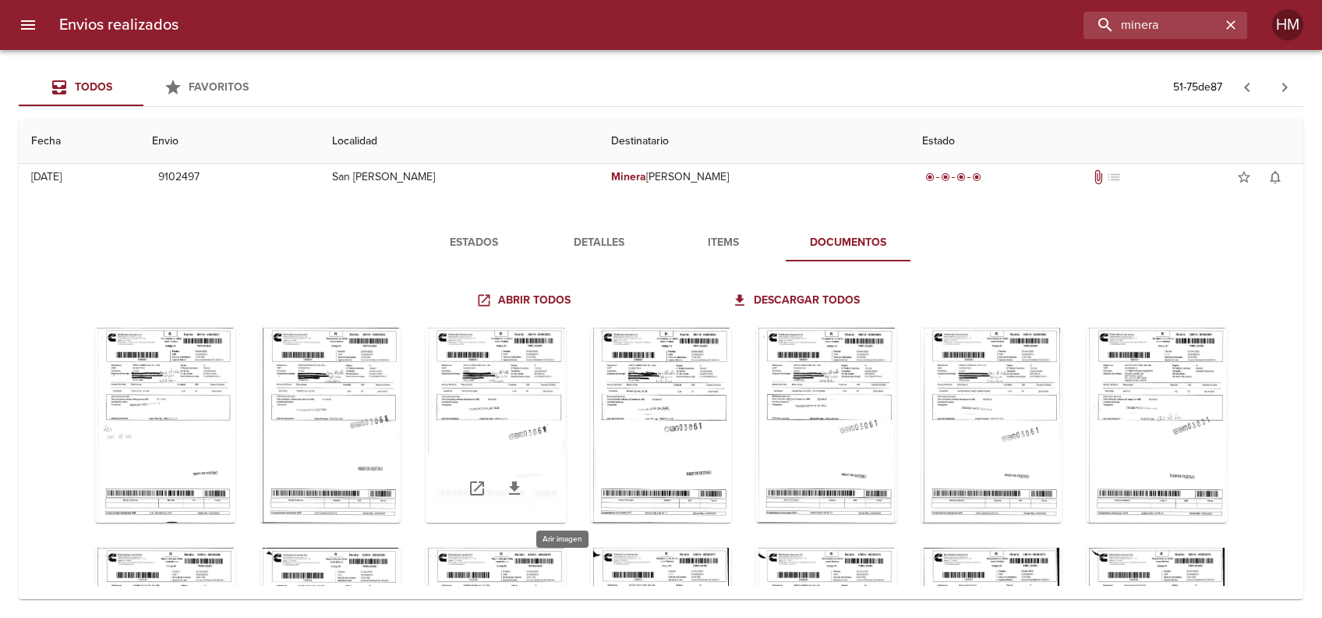
click at [566, 366] on div "Tabla de envíos del cliente" at bounding box center [496, 425] width 140 height 195
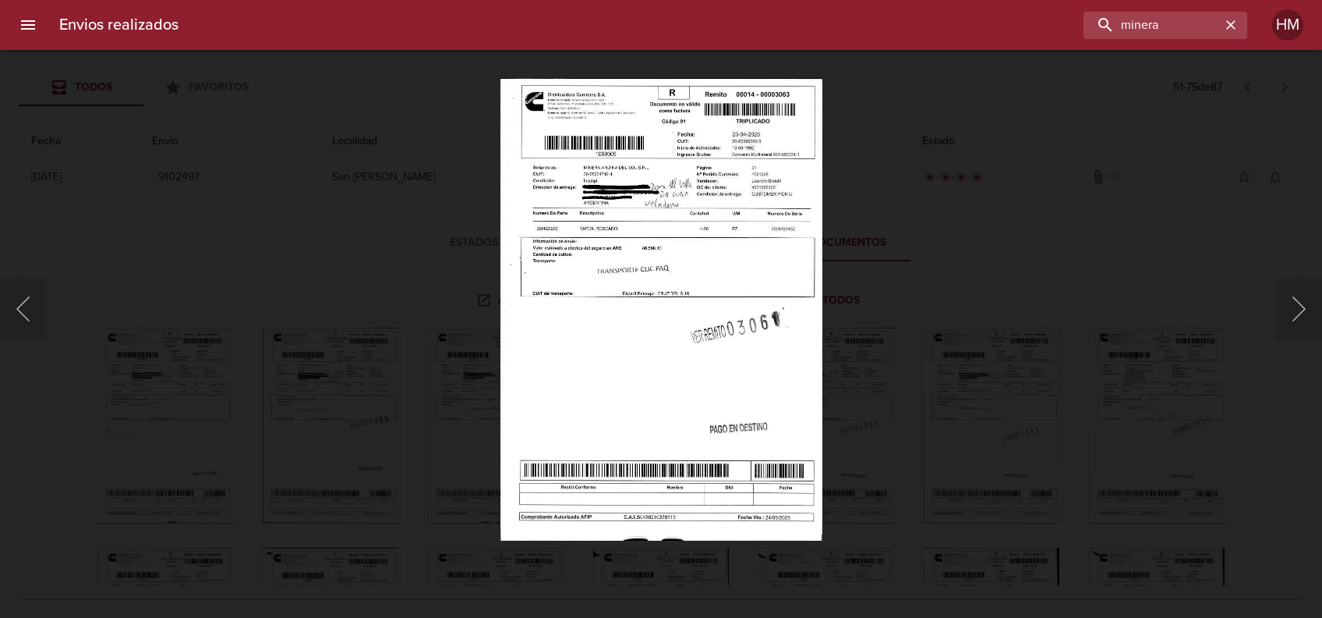
click at [677, 262] on img "Lightbox" at bounding box center [661, 309] width 323 height 462
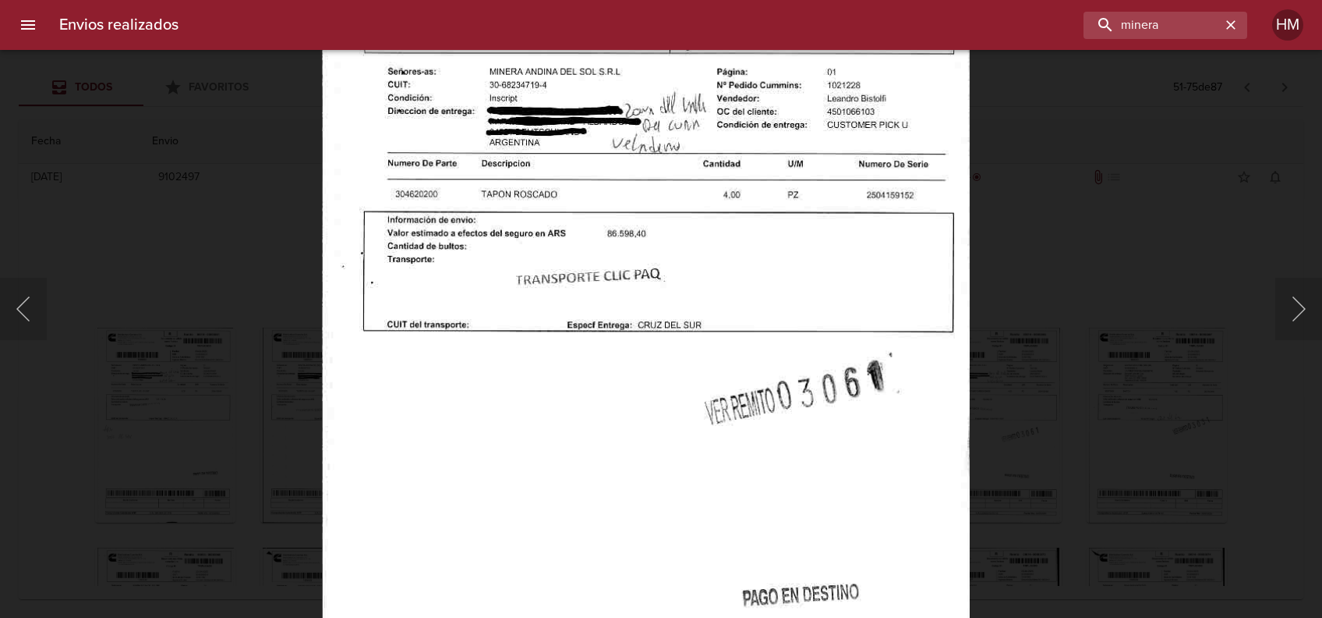
click at [966, 268] on img "Lightbox" at bounding box center [645, 355] width 648 height 927
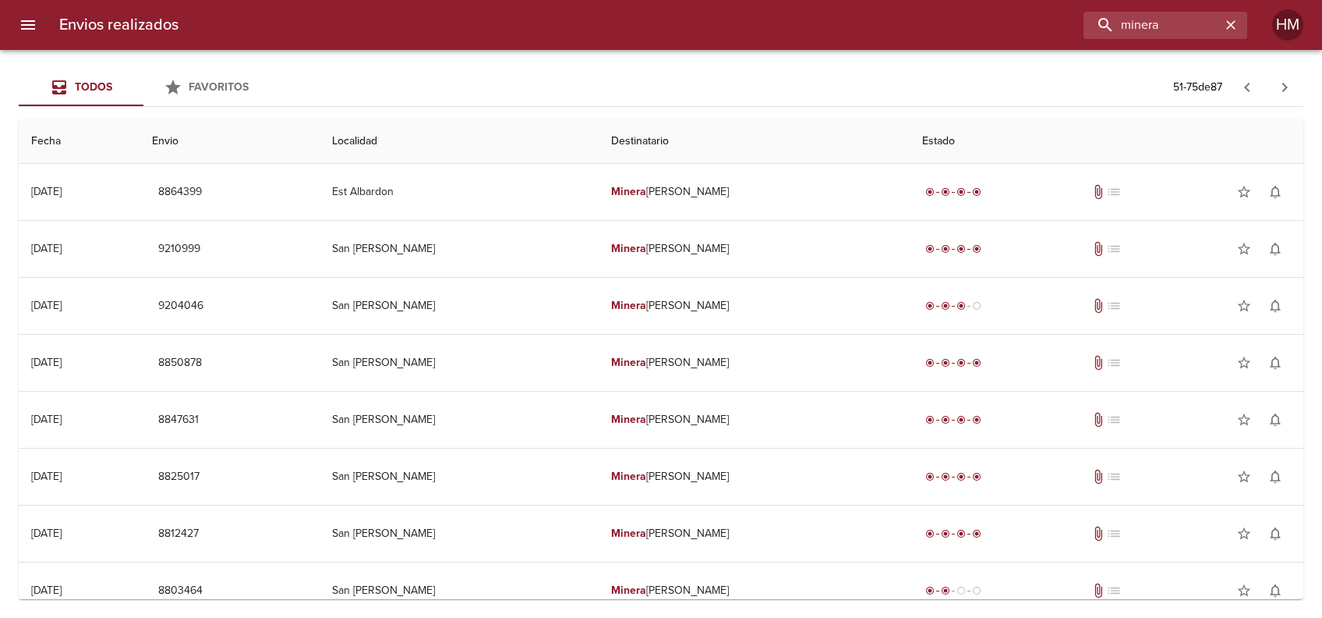
scroll to position [168, 0]
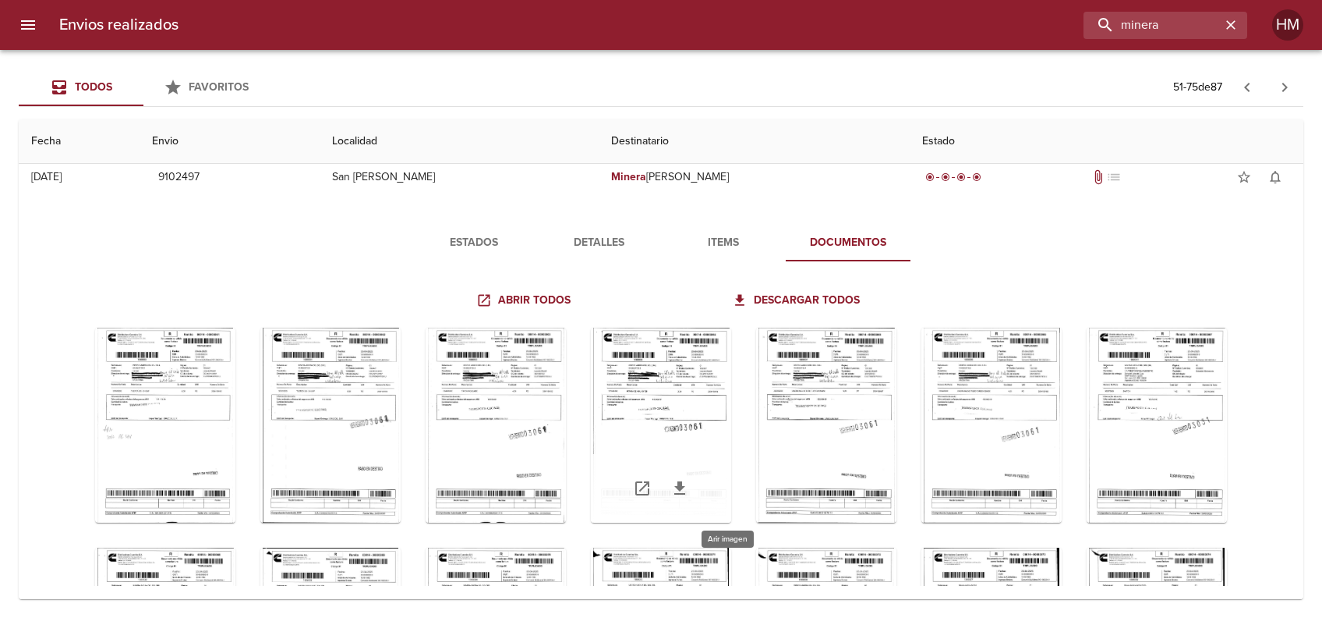
click at [731, 377] on div "Tabla de envíos del cliente" at bounding box center [661, 425] width 140 height 195
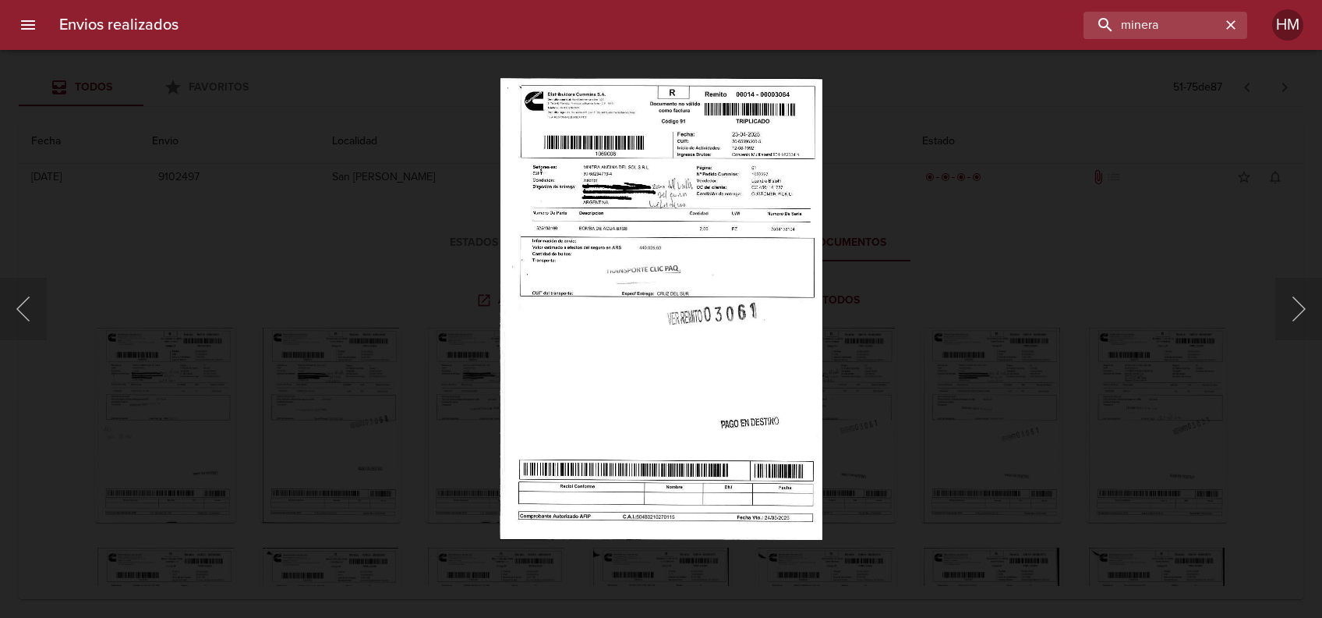
click at [755, 237] on img "Lightbox" at bounding box center [661, 309] width 323 height 462
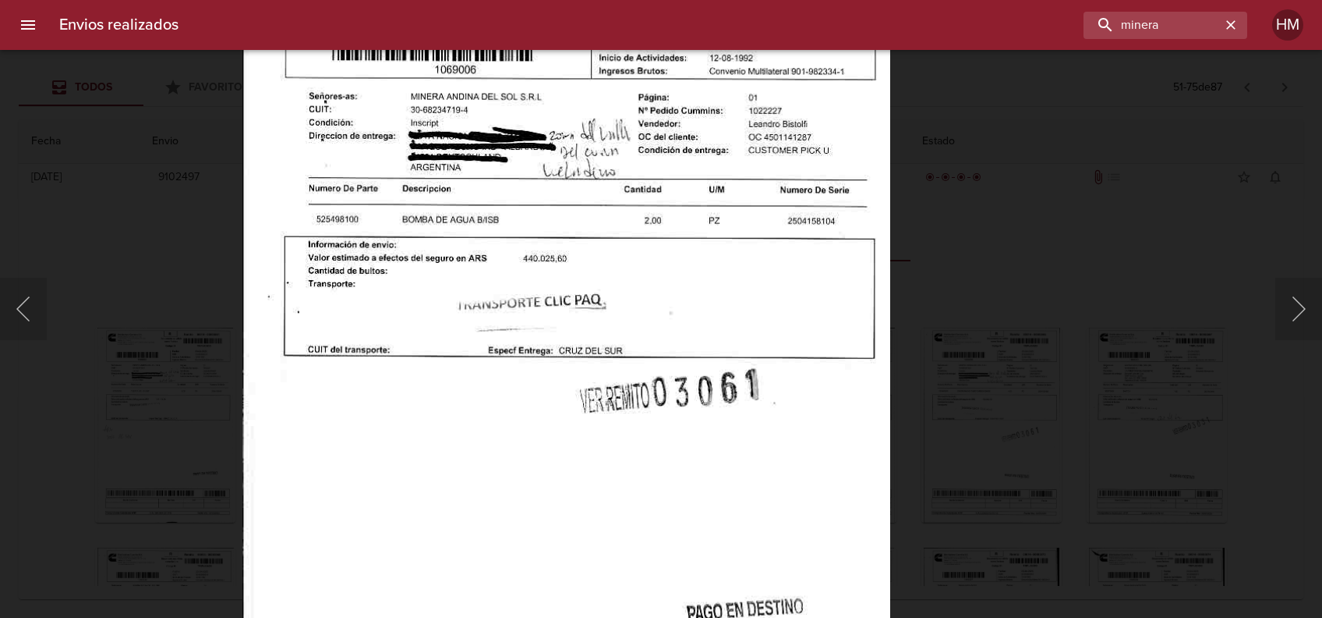
click at [929, 244] on div "Lightbox" at bounding box center [661, 309] width 1322 height 618
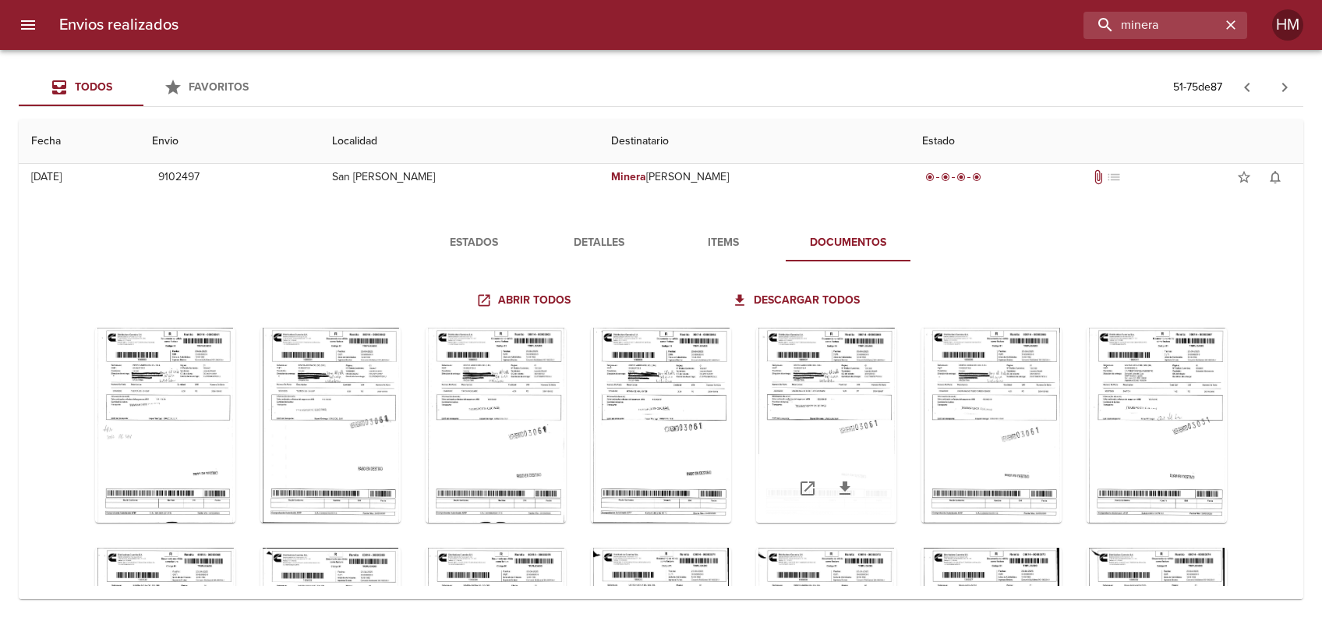
click at [897, 384] on div "Tabla de envíos del cliente" at bounding box center [826, 425] width 140 height 195
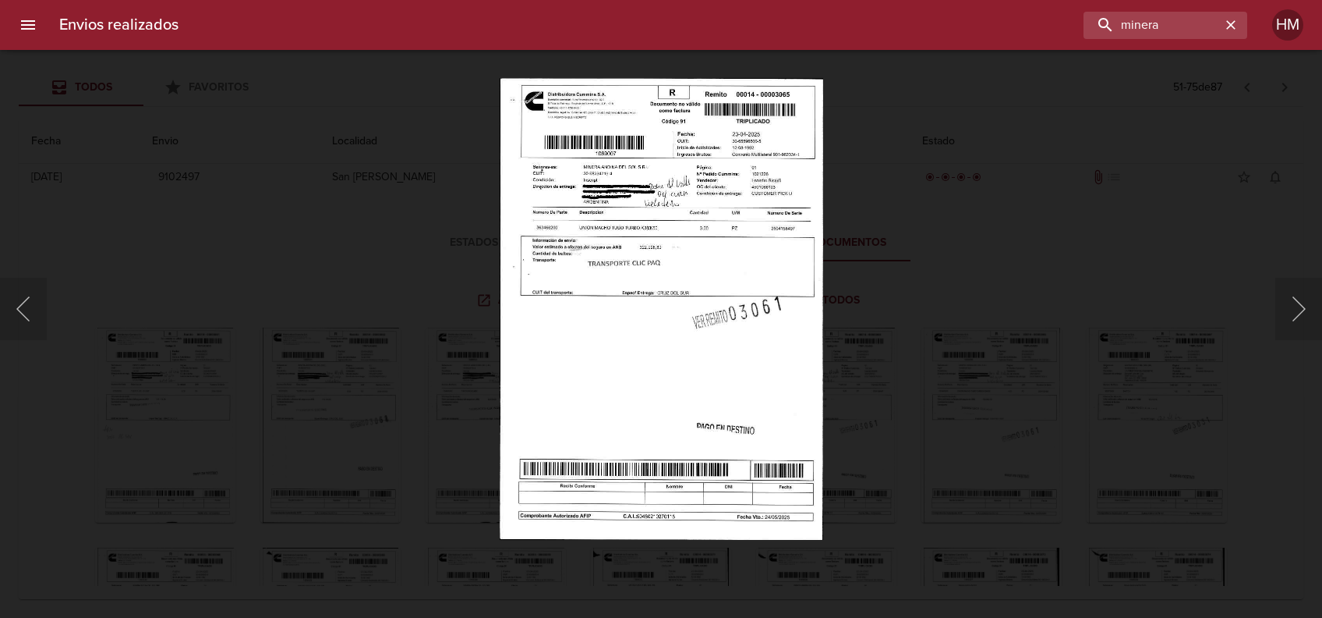
click at [728, 281] on img "Lightbox" at bounding box center [661, 309] width 323 height 462
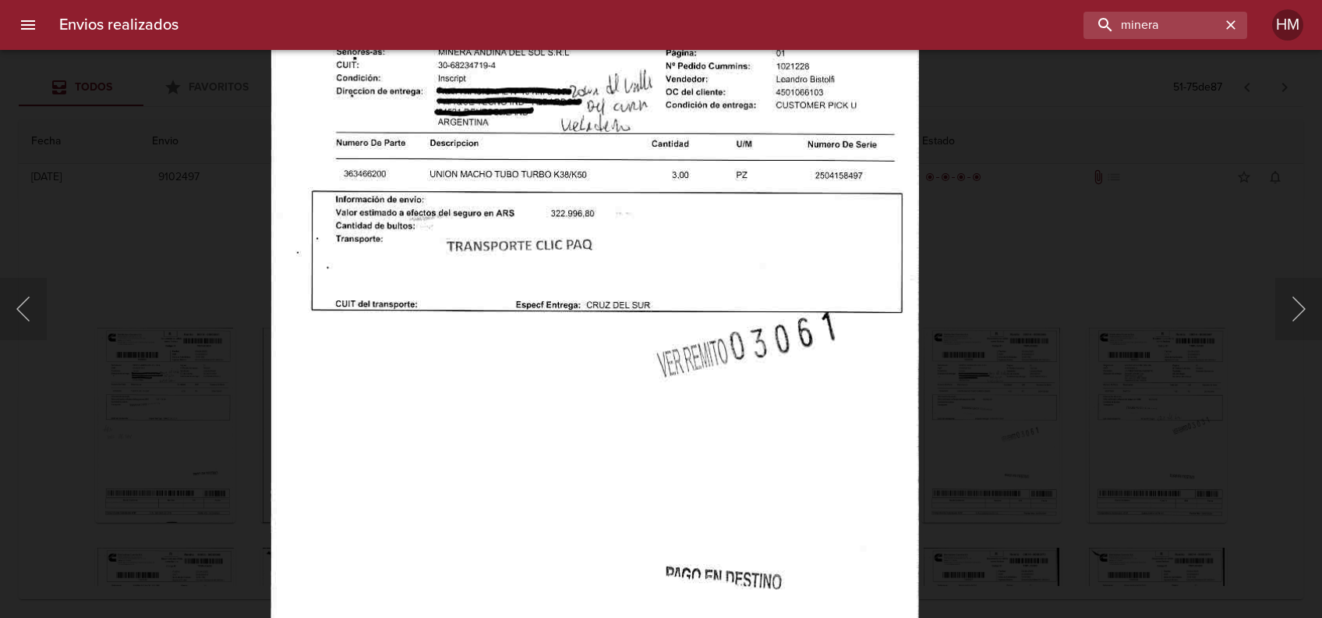
click at [1067, 365] on div "Lightbox" at bounding box center [661, 309] width 1322 height 618
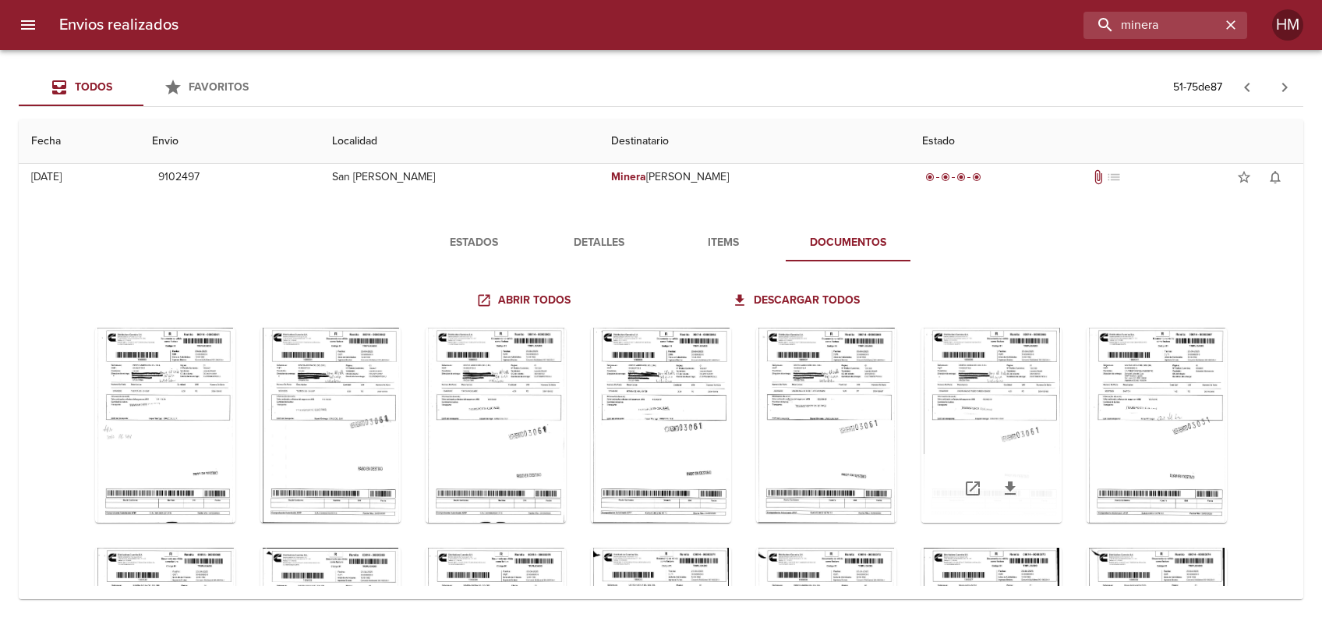
click at [1062, 405] on div "Tabla de envíos del cliente" at bounding box center [992, 425] width 140 height 195
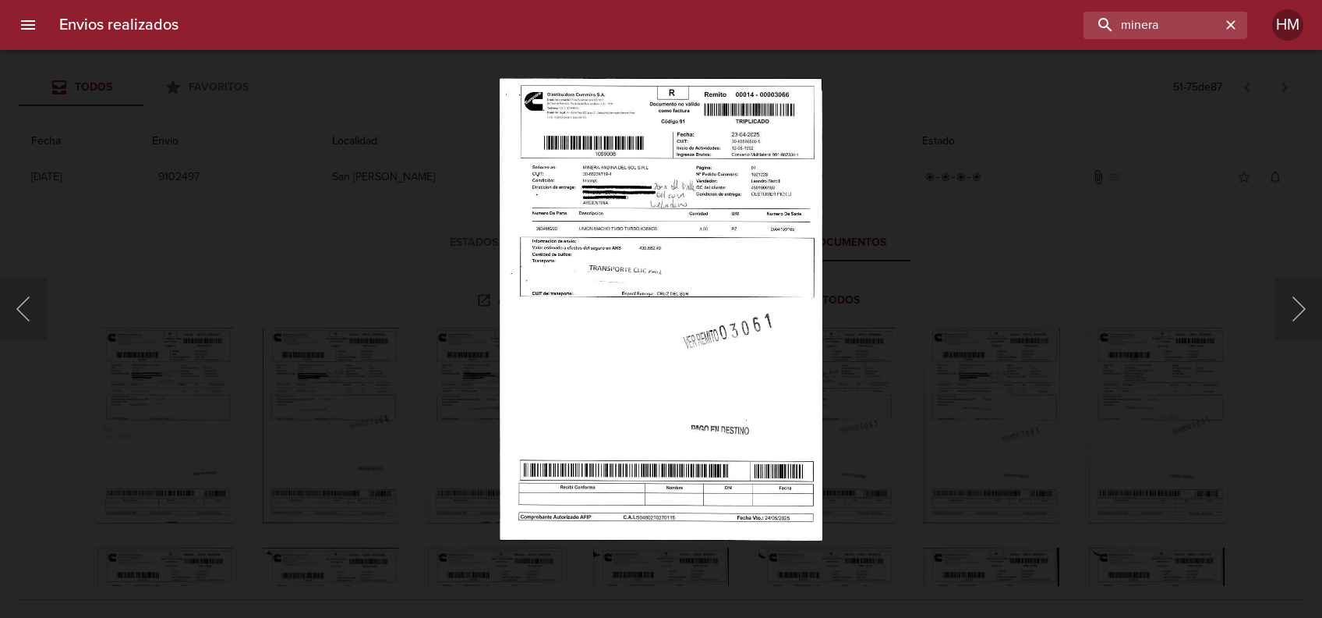
click at [724, 269] on img "Lightbox" at bounding box center [661, 309] width 323 height 462
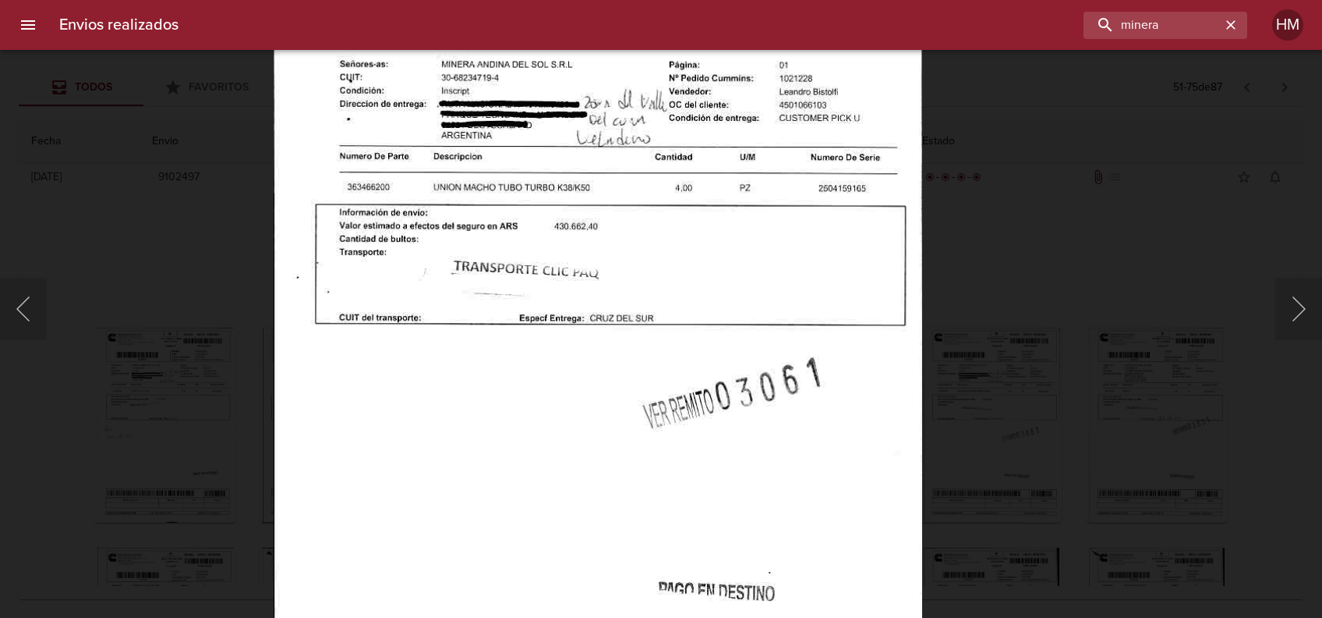
click at [982, 255] on div "Lightbox" at bounding box center [661, 309] width 1322 height 618
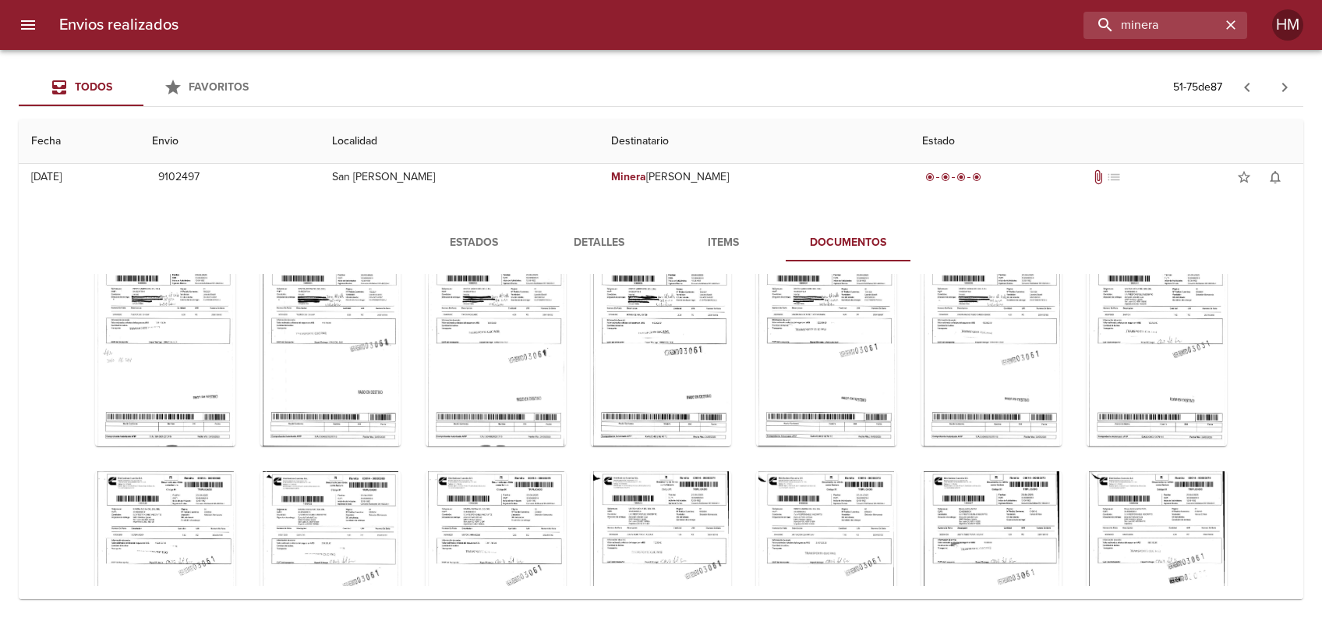
scroll to position [104, 0]
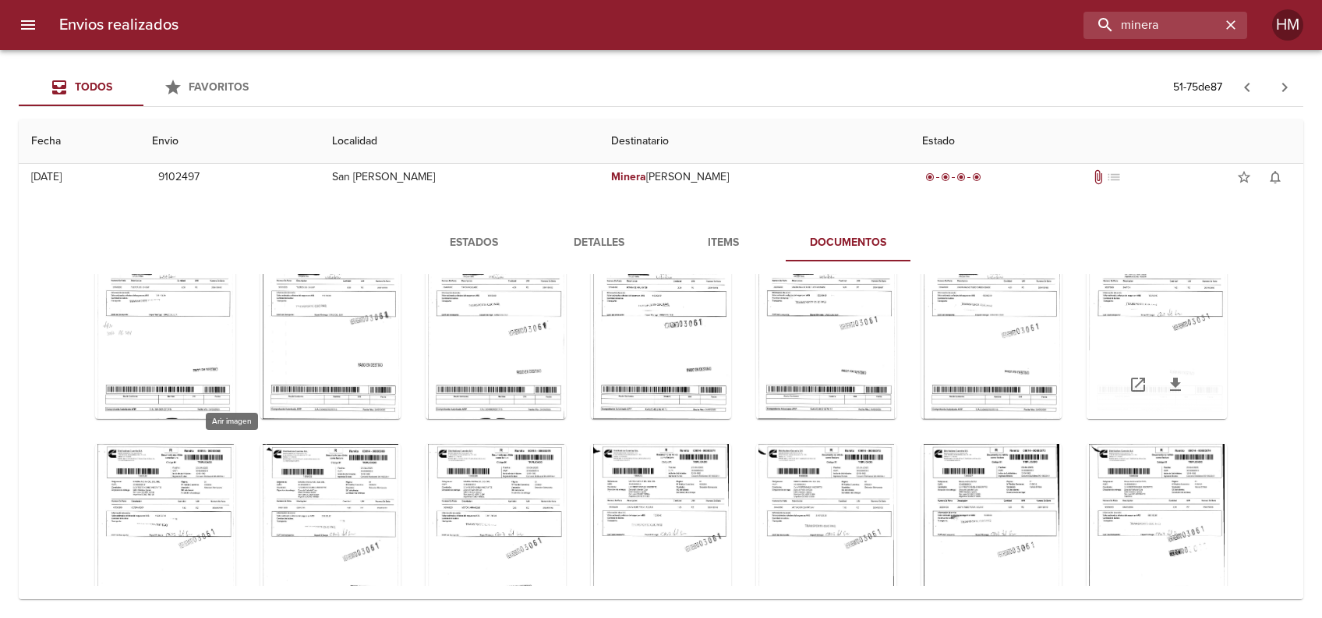
click at [1087, 419] on div "Tabla de envíos del cliente" at bounding box center [1157, 321] width 140 height 195
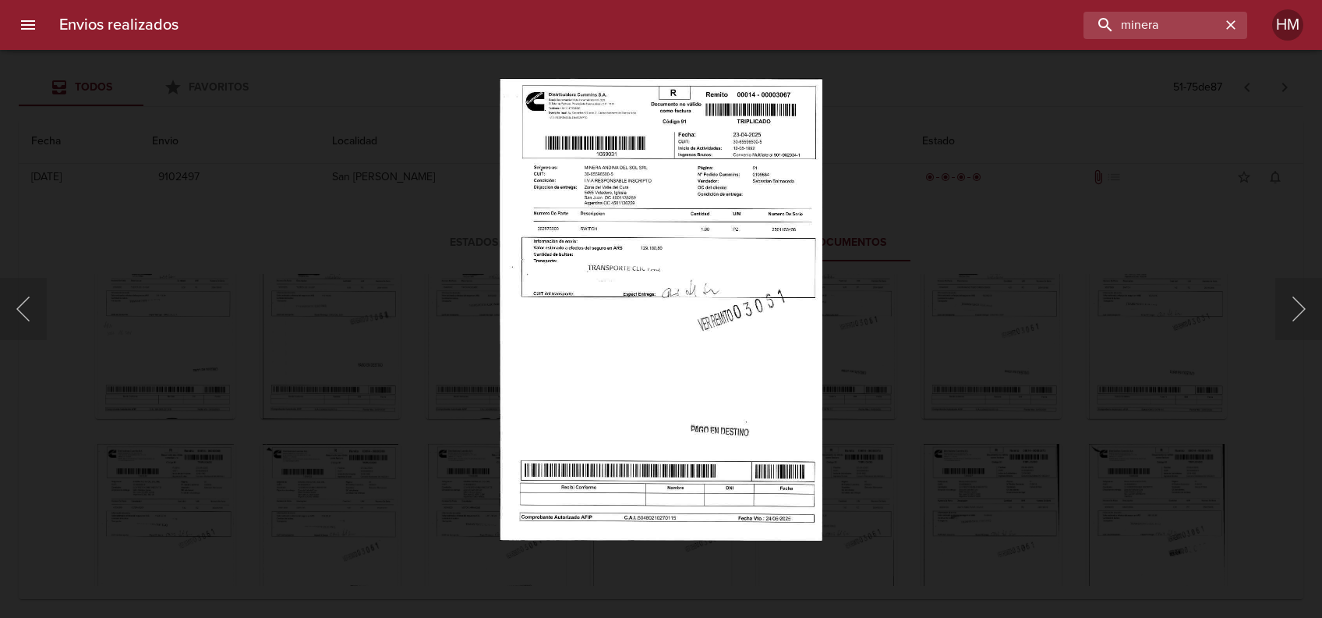
click at [615, 280] on img "Lightbox" at bounding box center [661, 309] width 322 height 462
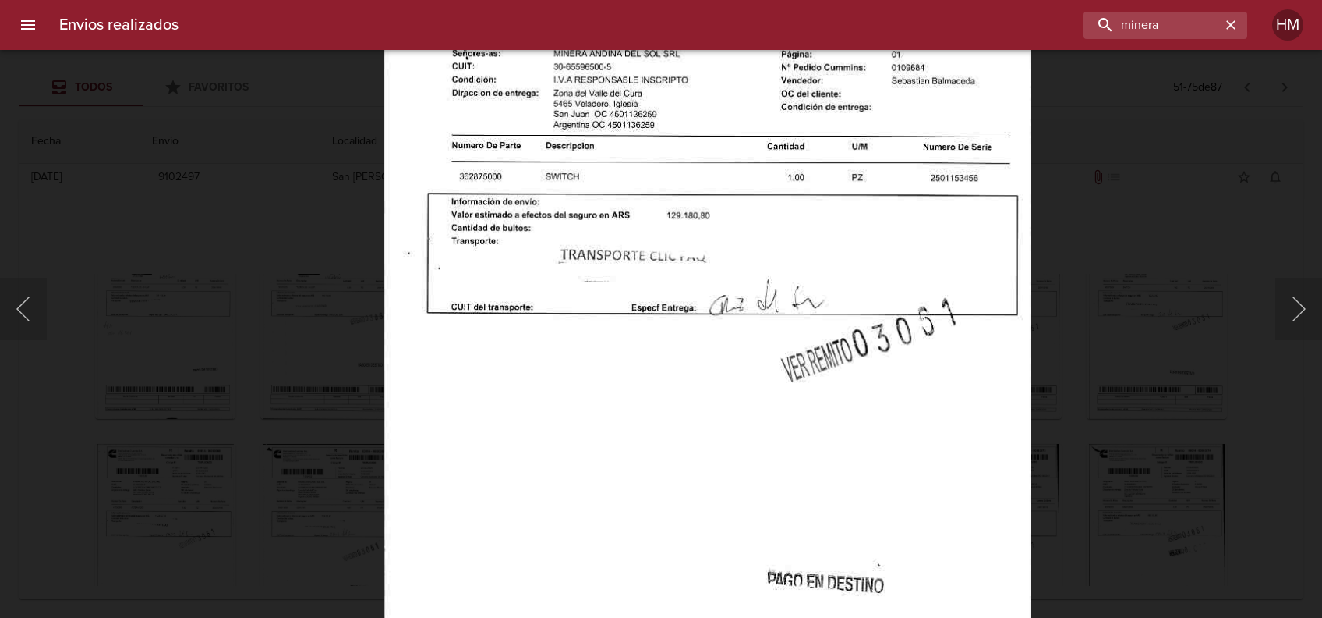
click at [615, 280] on img "Lightbox" at bounding box center [707, 337] width 647 height 927
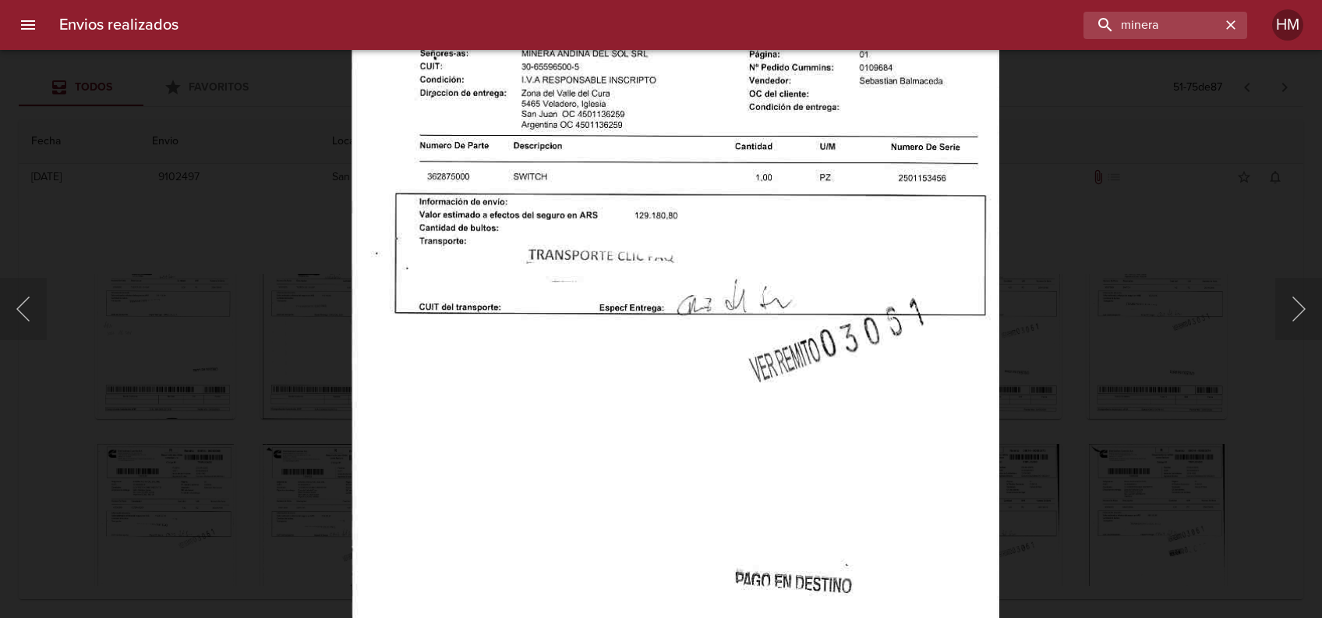
click at [1087, 298] on div "Lightbox" at bounding box center [661, 309] width 1322 height 618
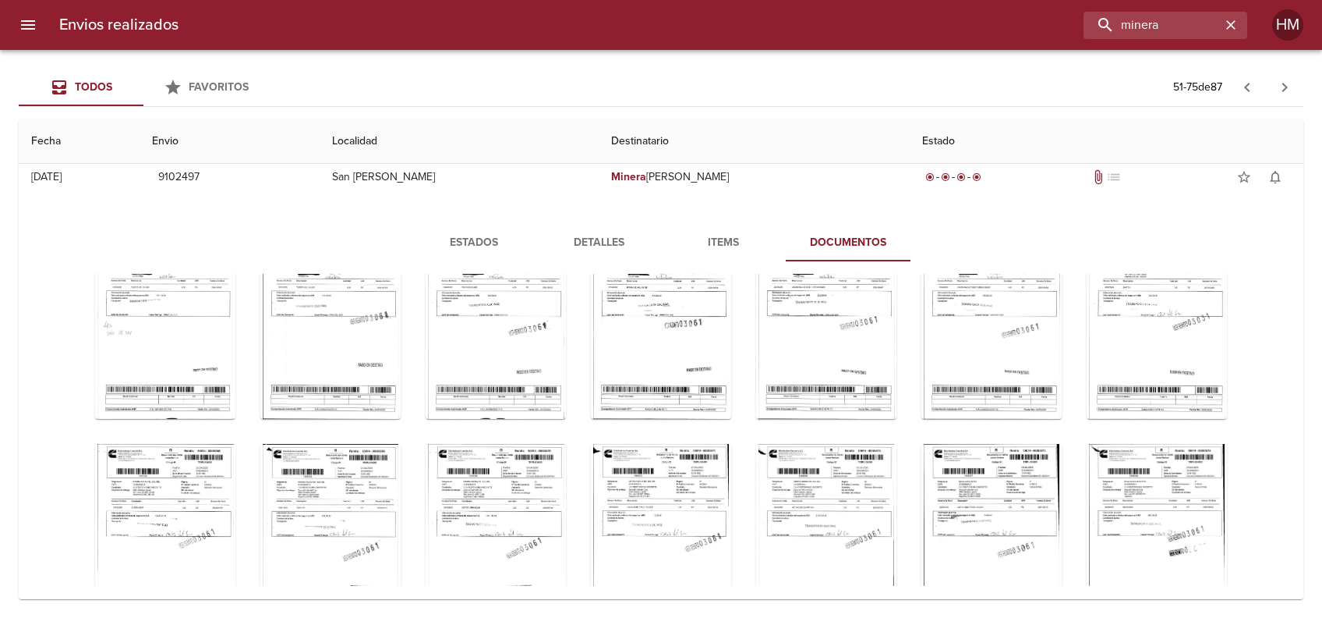
click at [235, 472] on div "Tabla de envíos del cliente" at bounding box center [165, 541] width 140 height 195
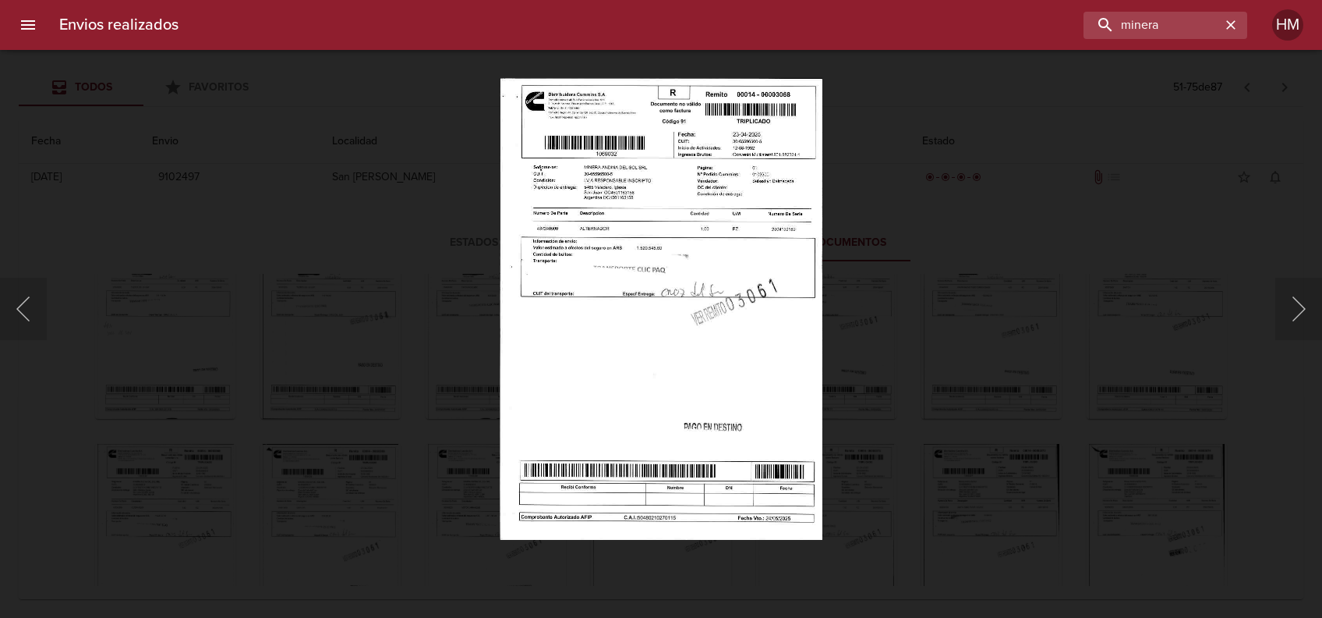
click at [661, 264] on img "Lightbox" at bounding box center [661, 309] width 323 height 462
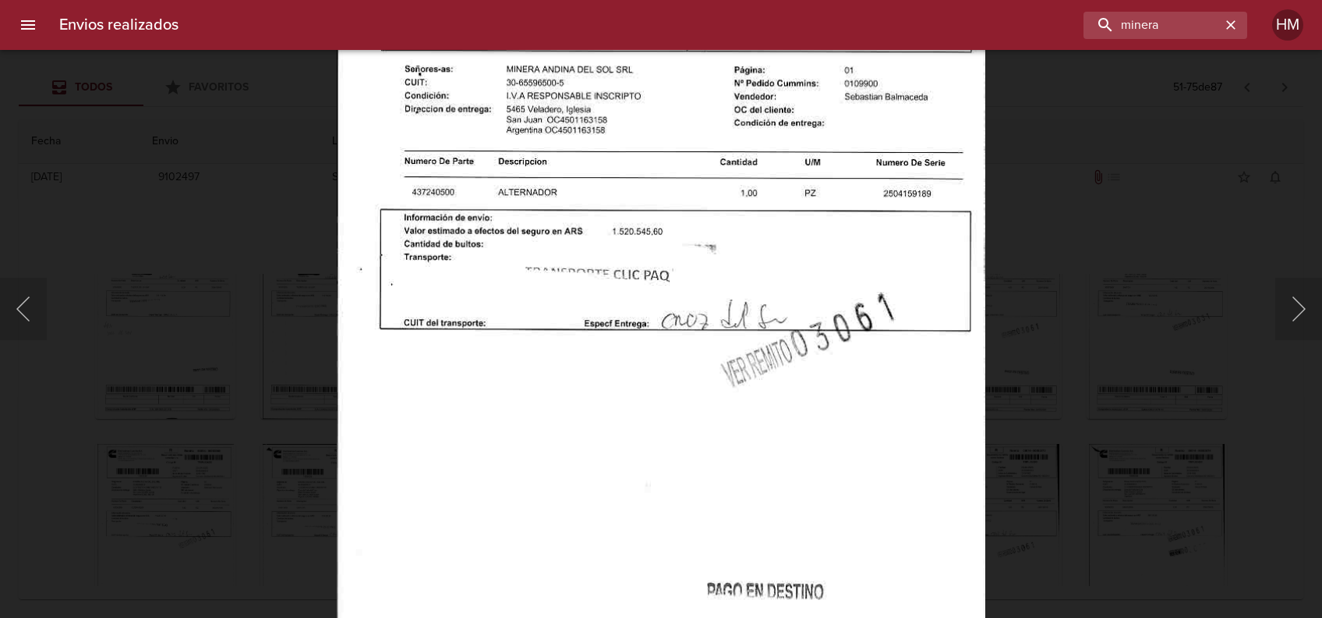
click at [1079, 282] on div "Lightbox" at bounding box center [661, 309] width 1322 height 618
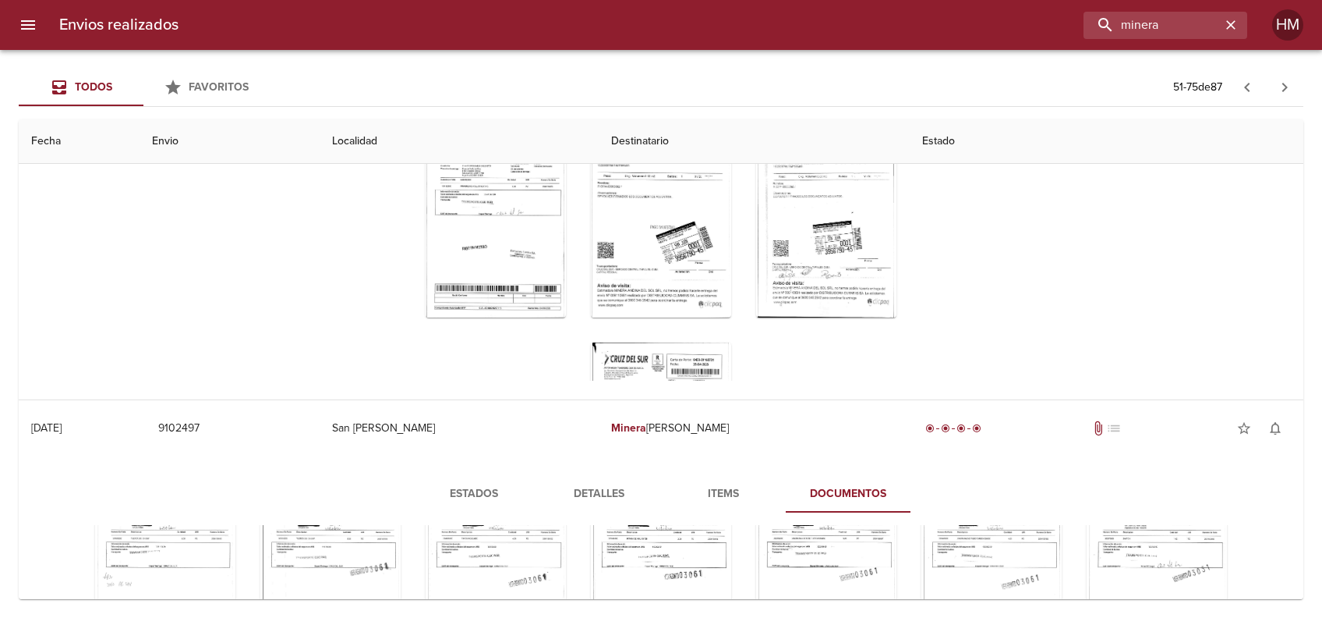
scroll to position [2183, 0]
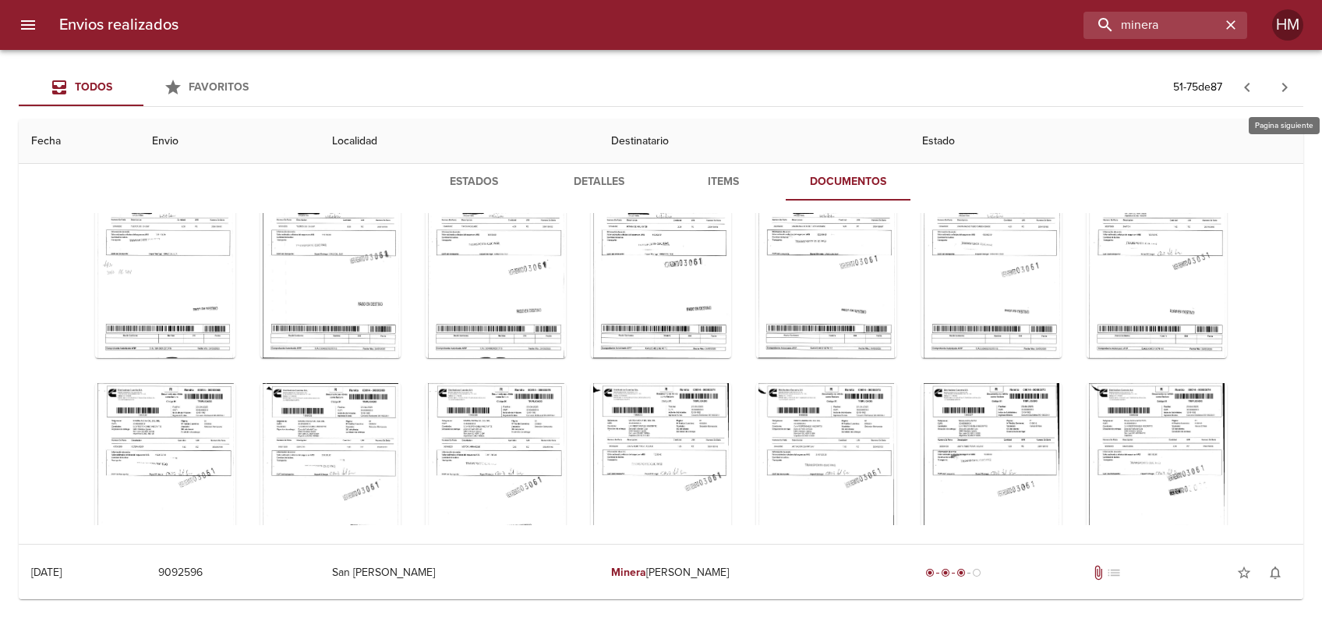
click at [1280, 84] on icon "button" at bounding box center [1285, 87] width 19 height 19
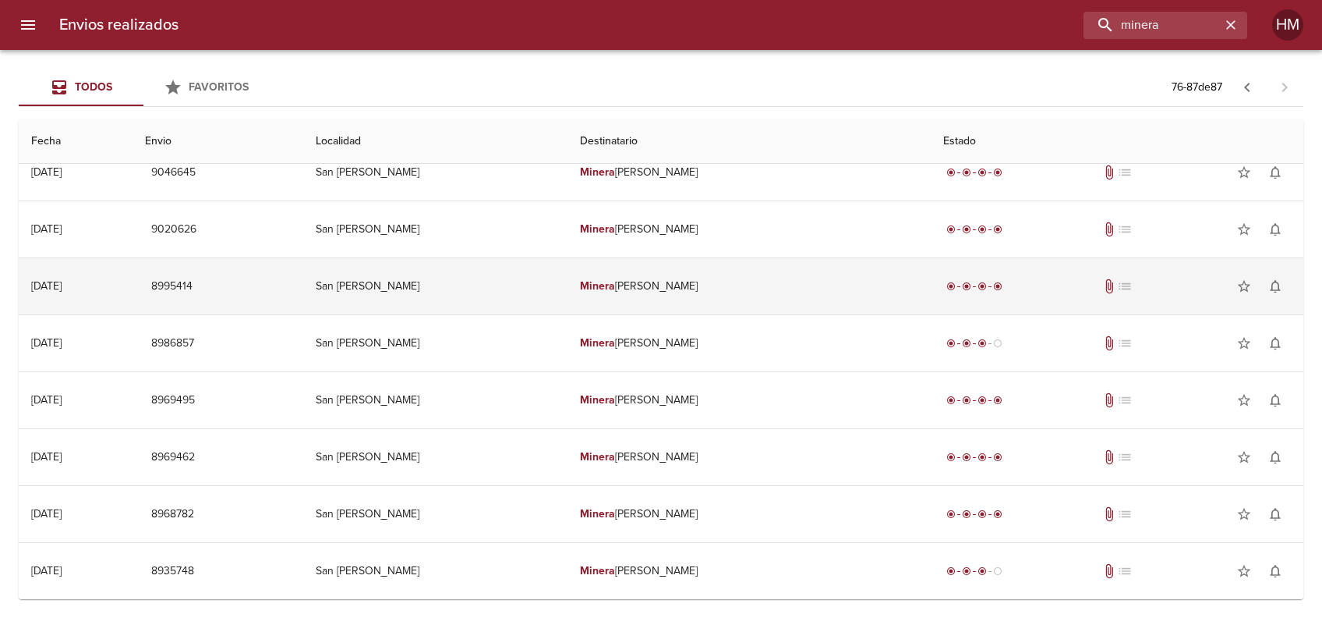
scroll to position [104, 0]
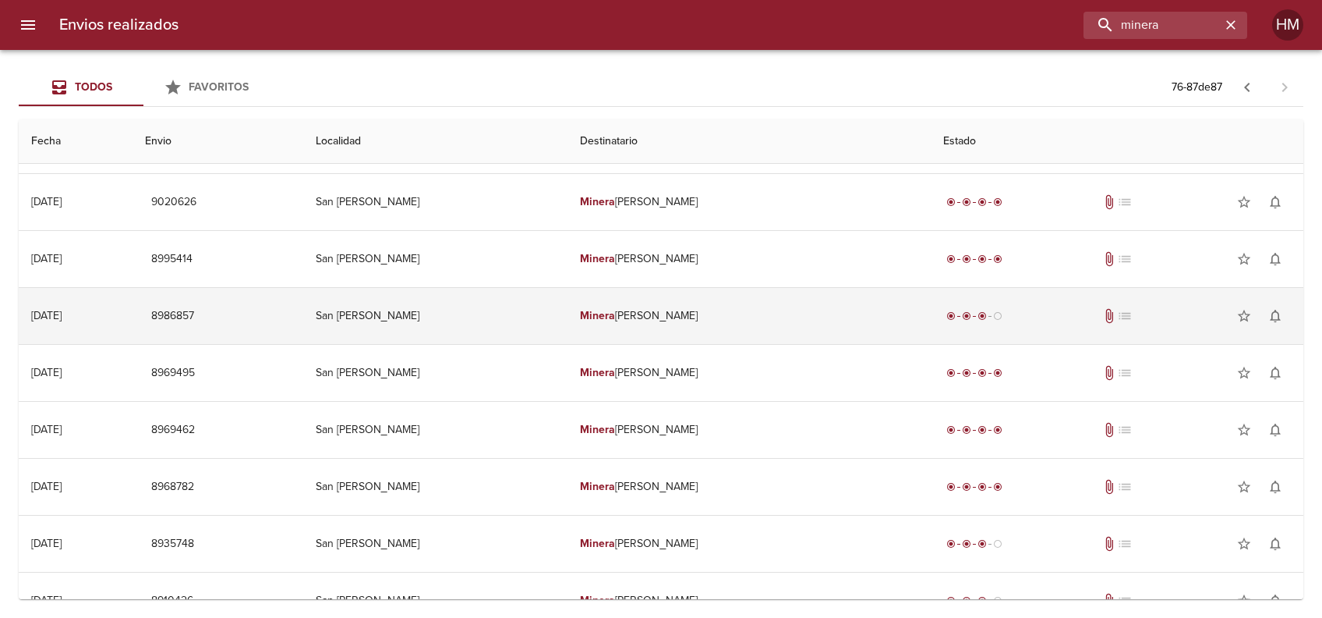
click at [133, 315] on td "21/03/2025 21/03/2025" at bounding box center [76, 316] width 114 height 56
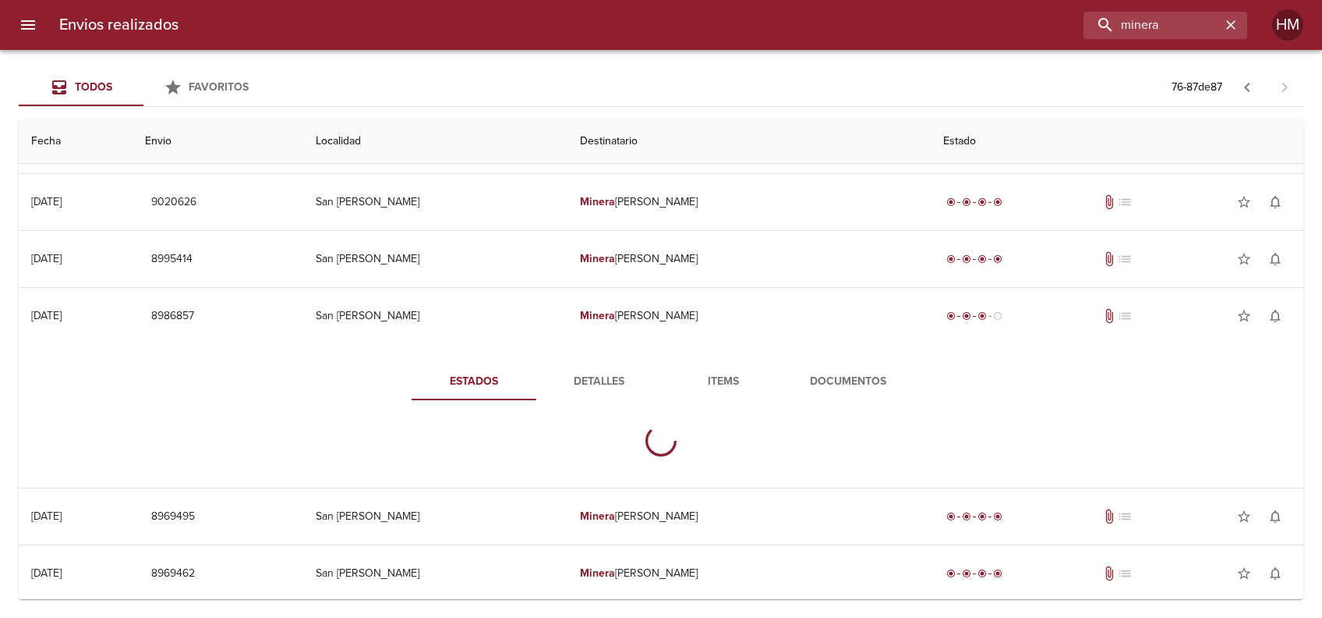
click at [844, 362] on div "Estados Detalles Items Documentos" at bounding box center [661, 415] width 1260 height 143
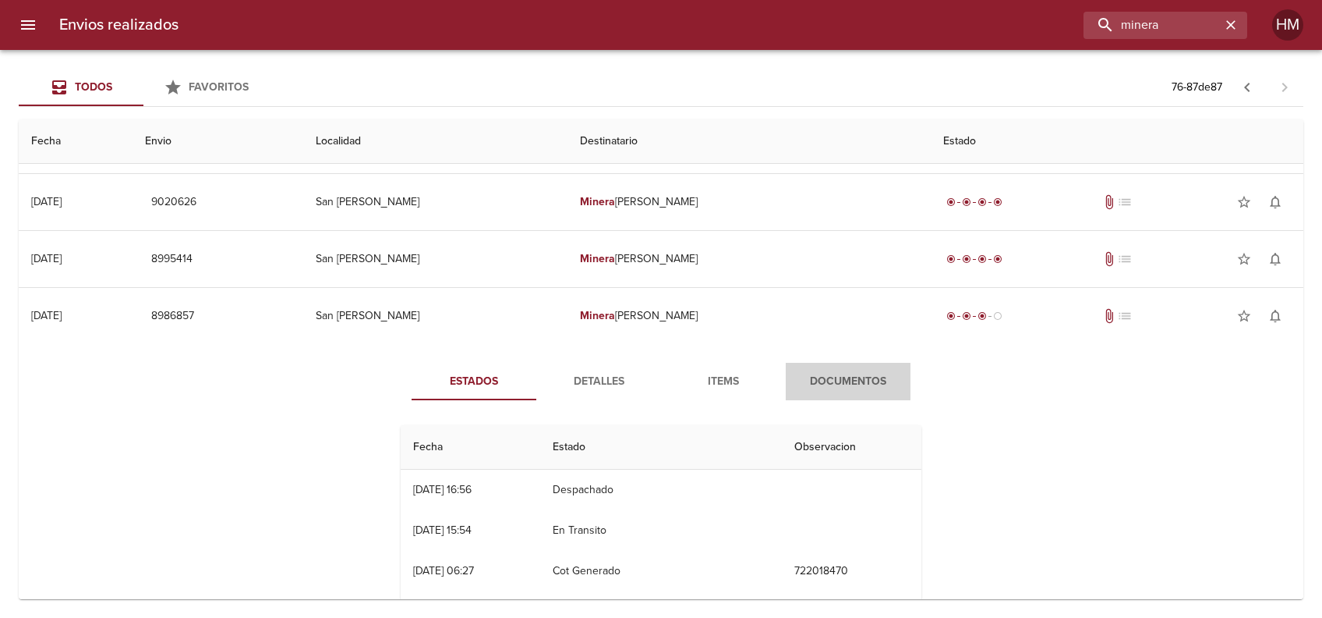
click at [845, 368] on button "Documentos" at bounding box center [848, 381] width 125 height 37
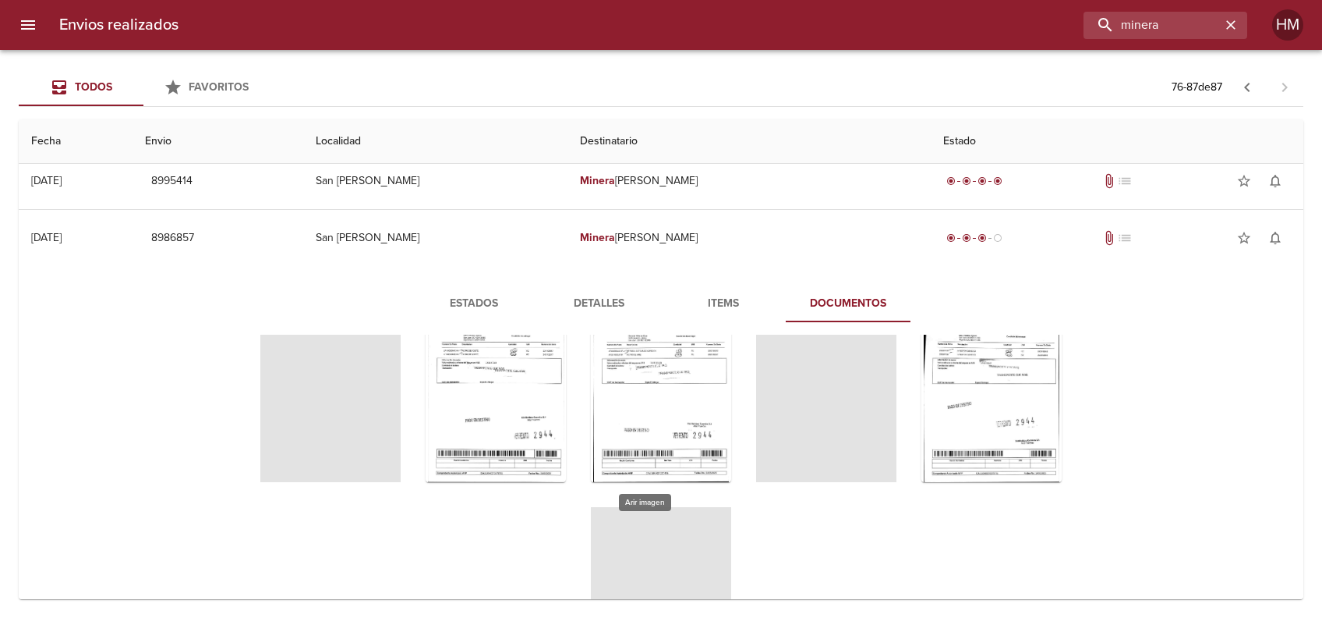
scroll to position [0, 0]
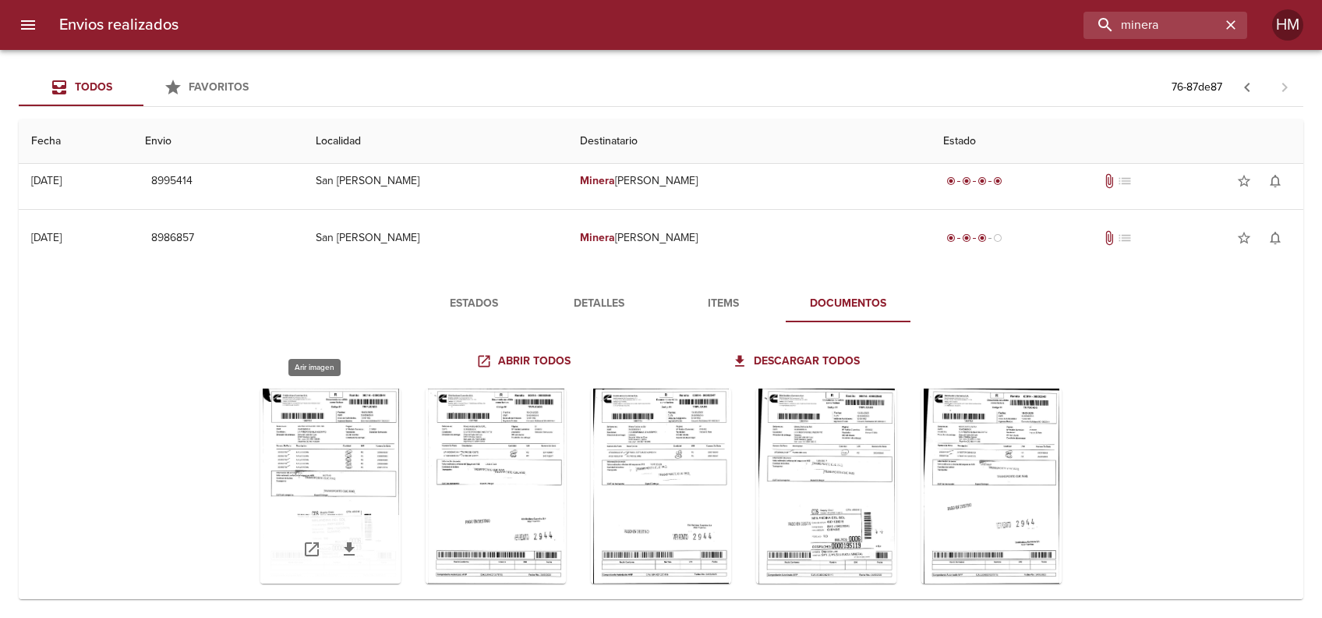
click at [319, 444] on div "Tabla de envíos del cliente" at bounding box center [330, 485] width 140 height 195
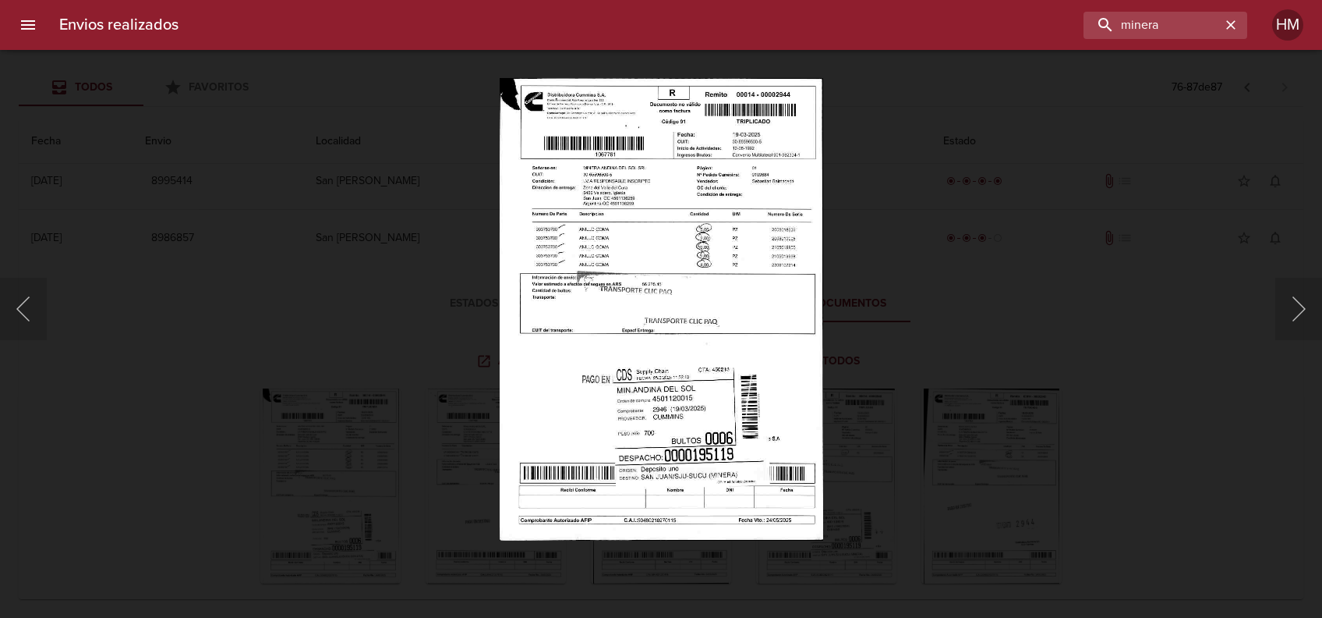
click at [611, 274] on img "Lightbox" at bounding box center [662, 309] width 324 height 462
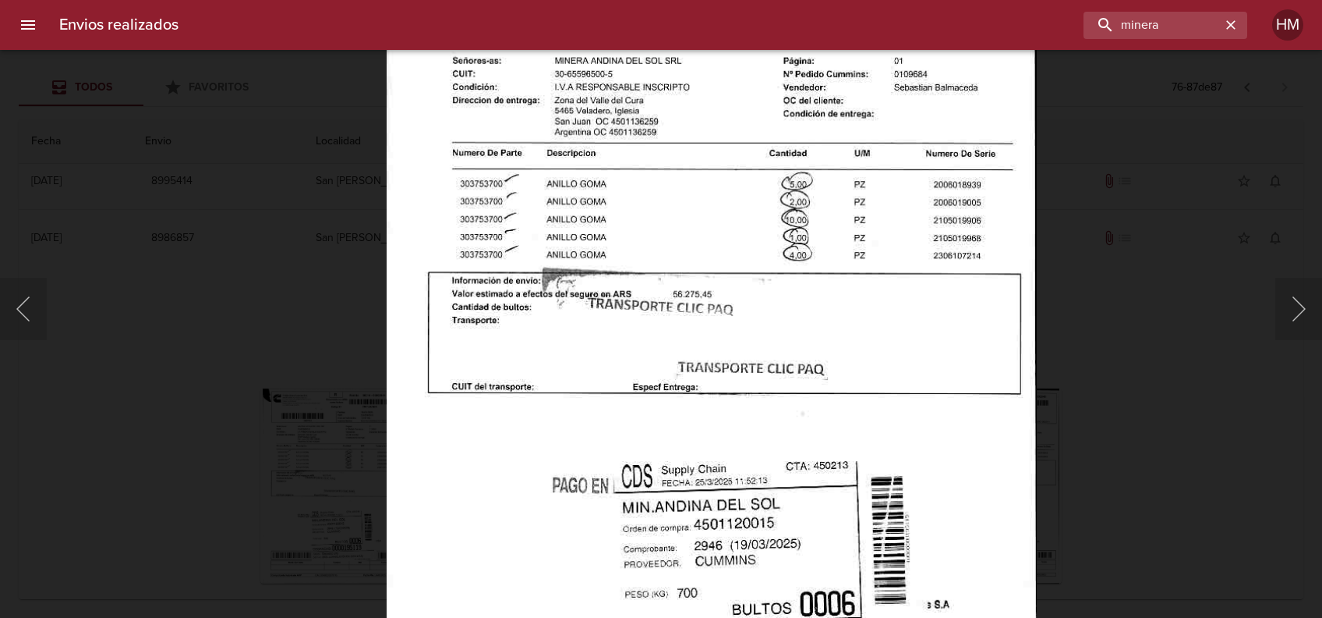
click at [1080, 335] on div "Lightbox" at bounding box center [661, 309] width 1322 height 618
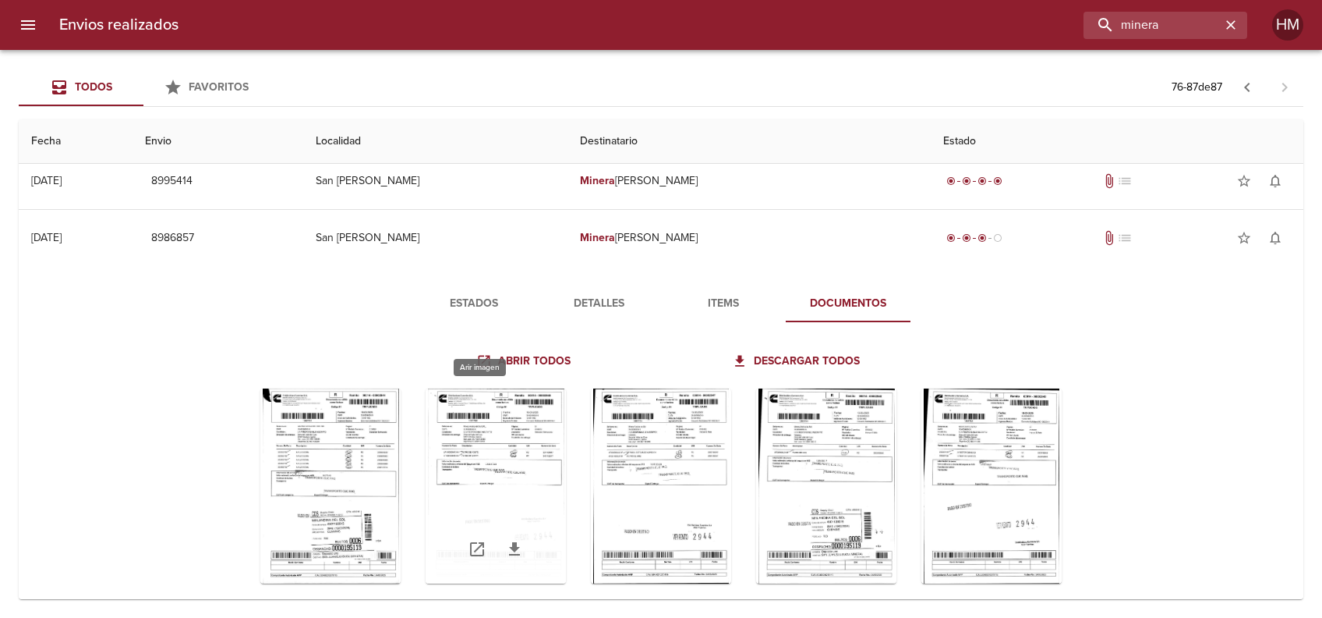
click at [447, 480] on div "Tabla de envíos del cliente" at bounding box center [496, 485] width 140 height 195
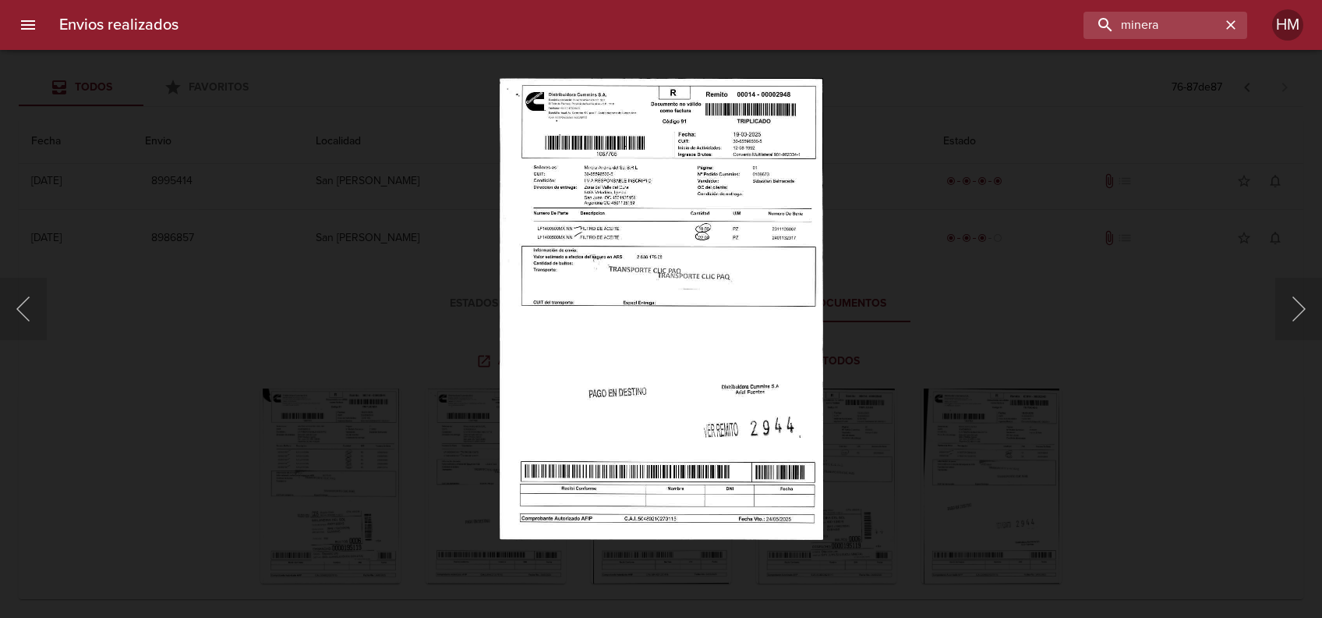
click at [607, 286] on img "Lightbox" at bounding box center [661, 309] width 323 height 462
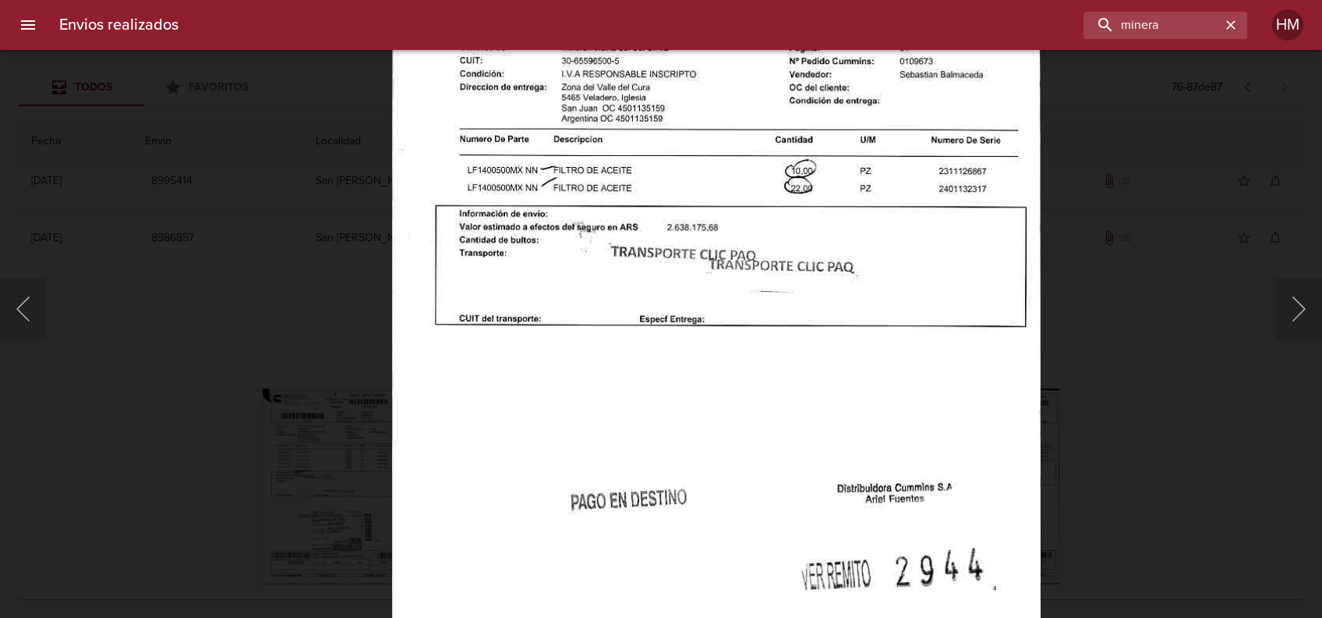
click at [1142, 381] on div "Lightbox" at bounding box center [661, 309] width 1322 height 618
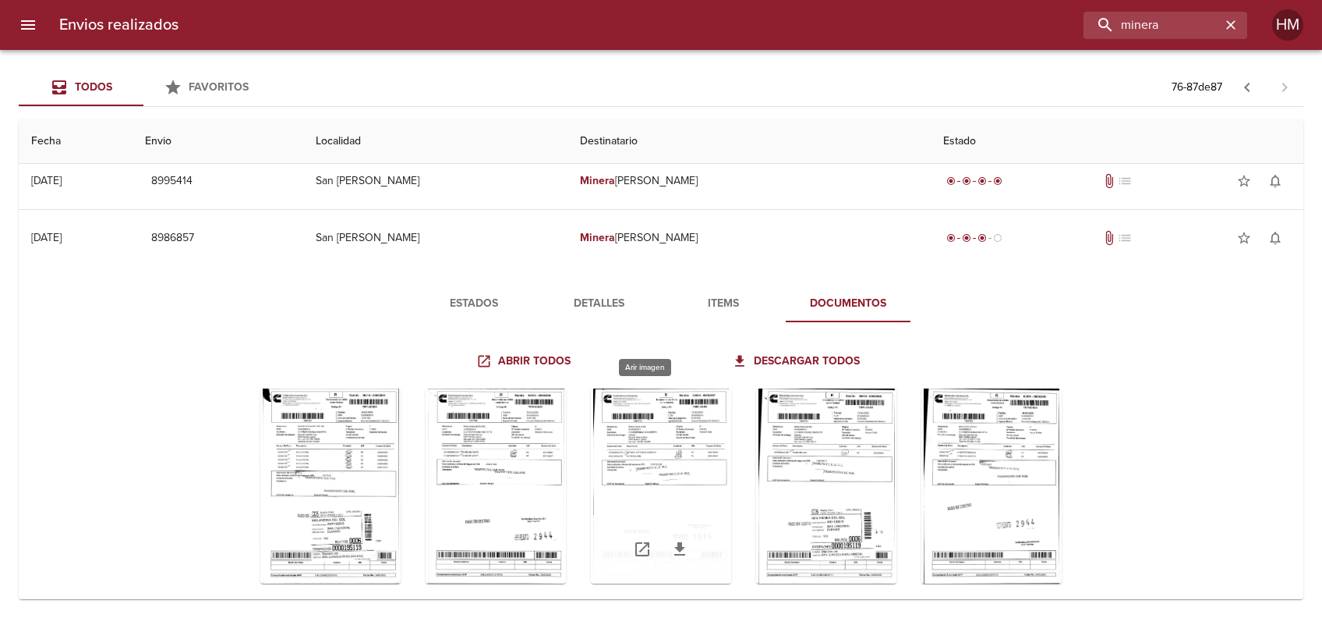
click at [649, 427] on div "Tabla de envíos del cliente" at bounding box center [661, 485] width 140 height 195
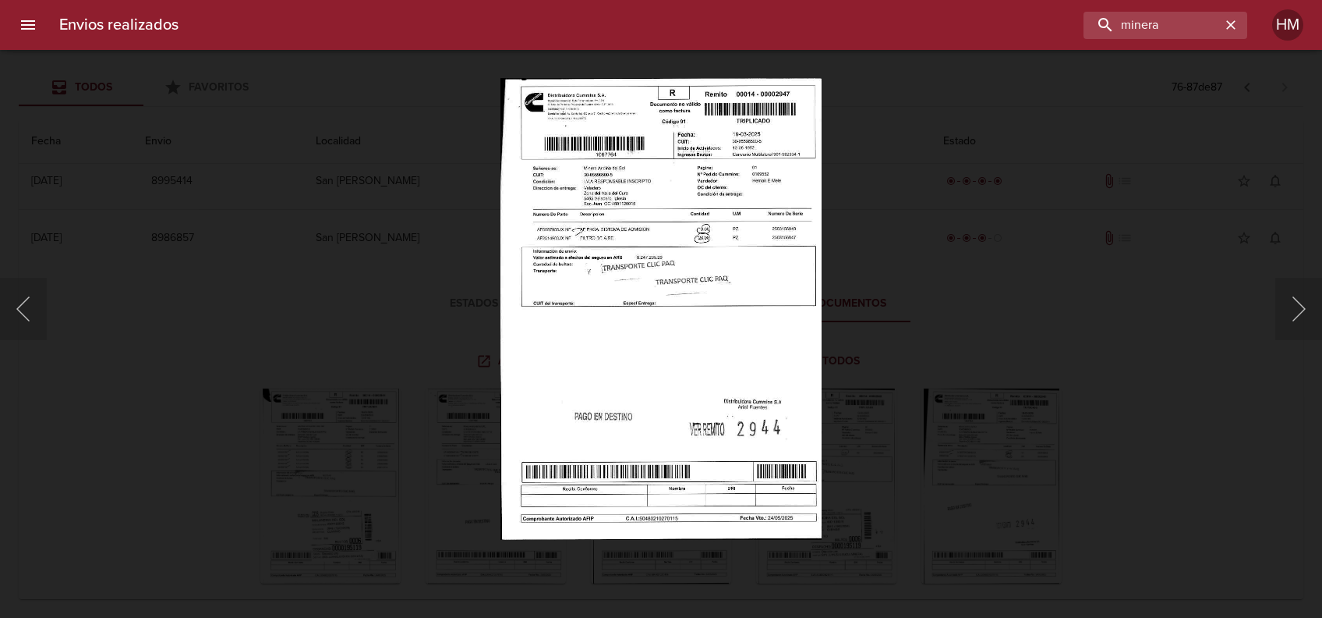
click at [639, 299] on img "Lightbox" at bounding box center [661, 309] width 321 height 462
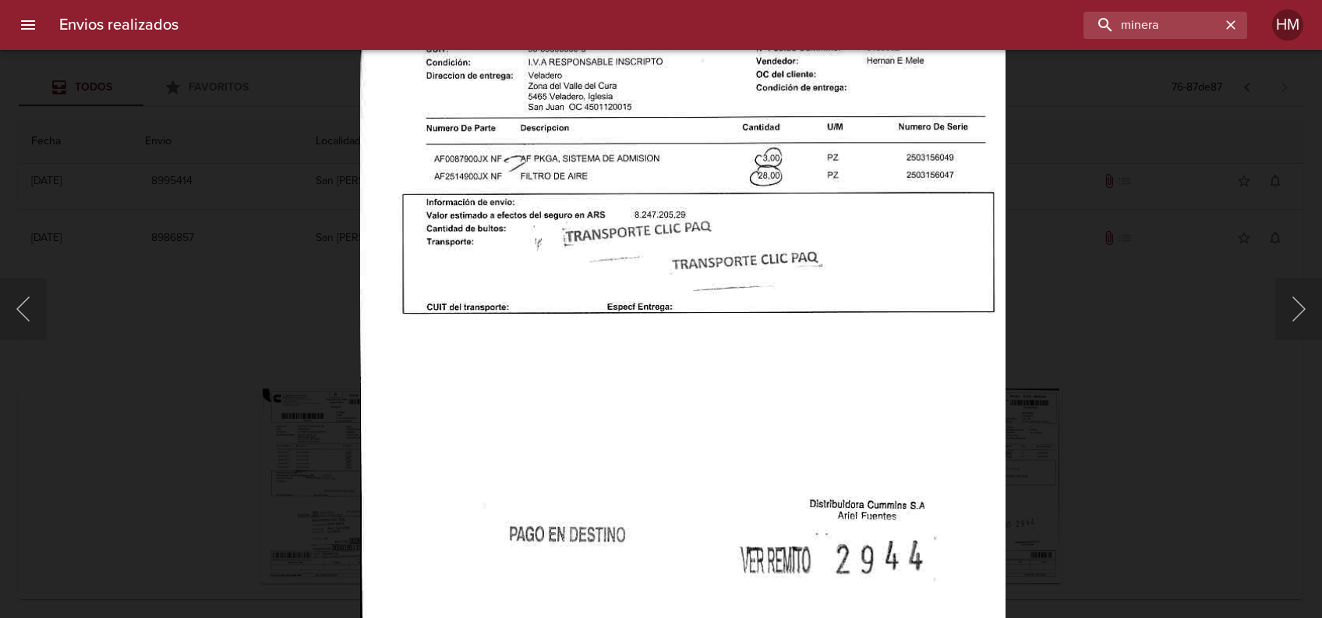
click at [1090, 356] on div "Lightbox" at bounding box center [661, 309] width 1322 height 618
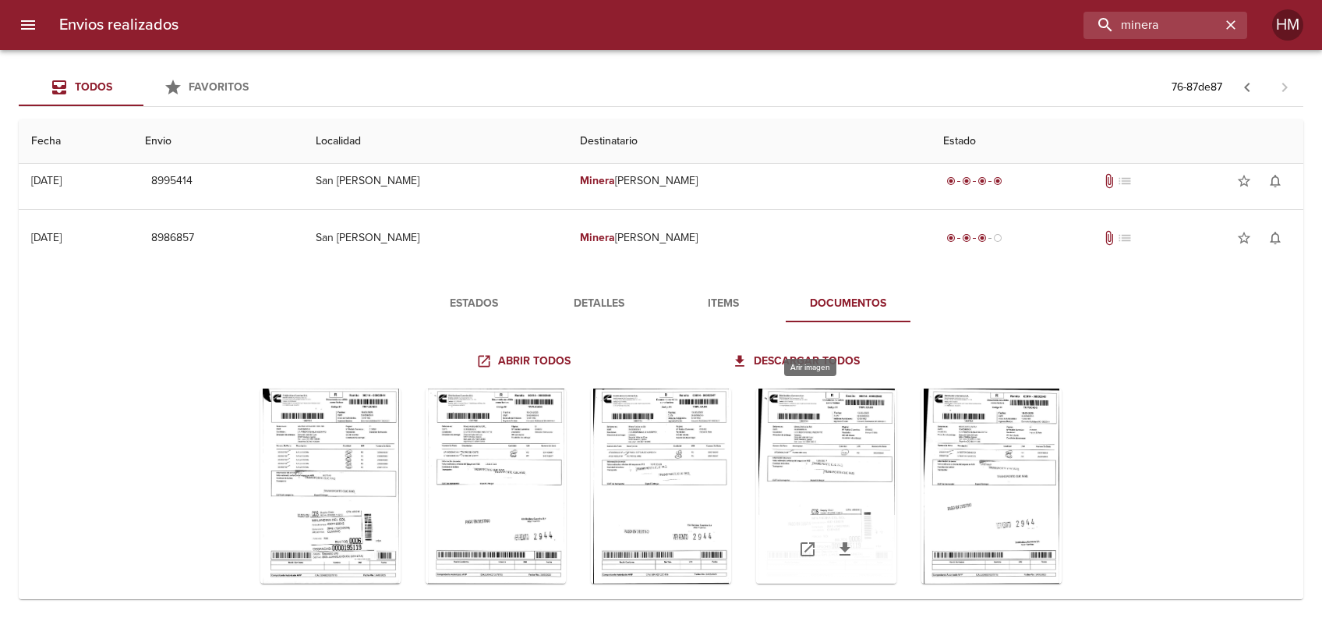
click at [825, 437] on div "Tabla de envíos del cliente" at bounding box center [826, 485] width 140 height 195
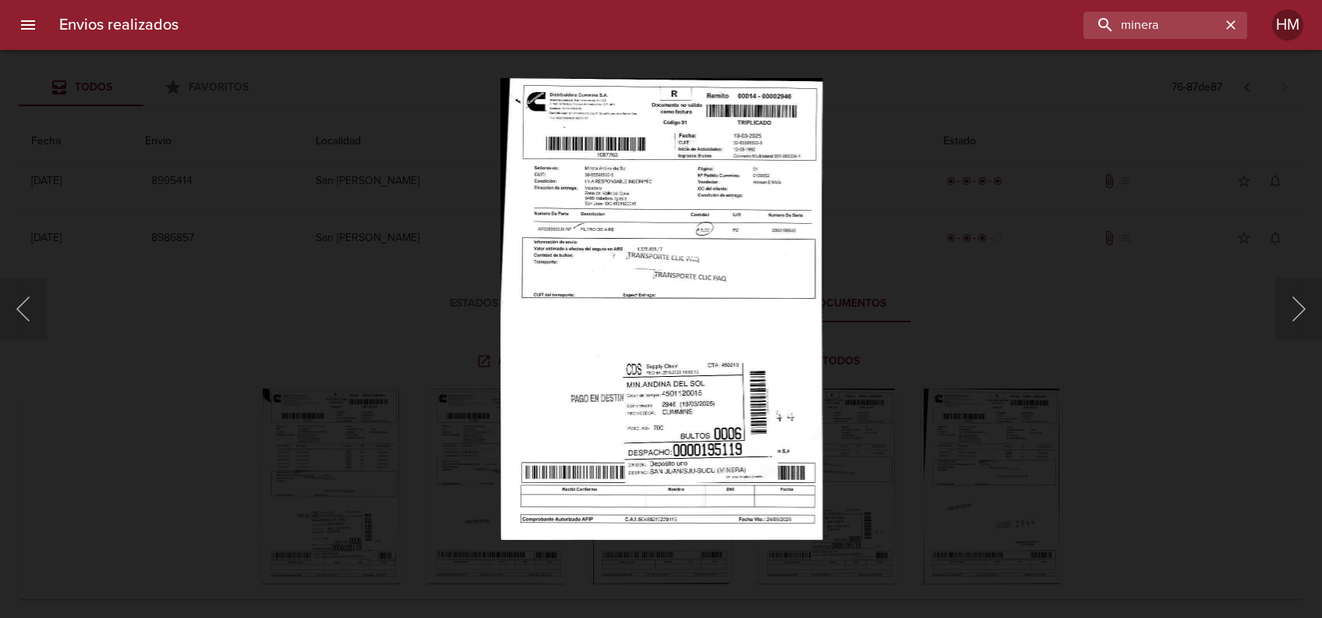
click at [683, 299] on img "Lightbox" at bounding box center [661, 309] width 323 height 462
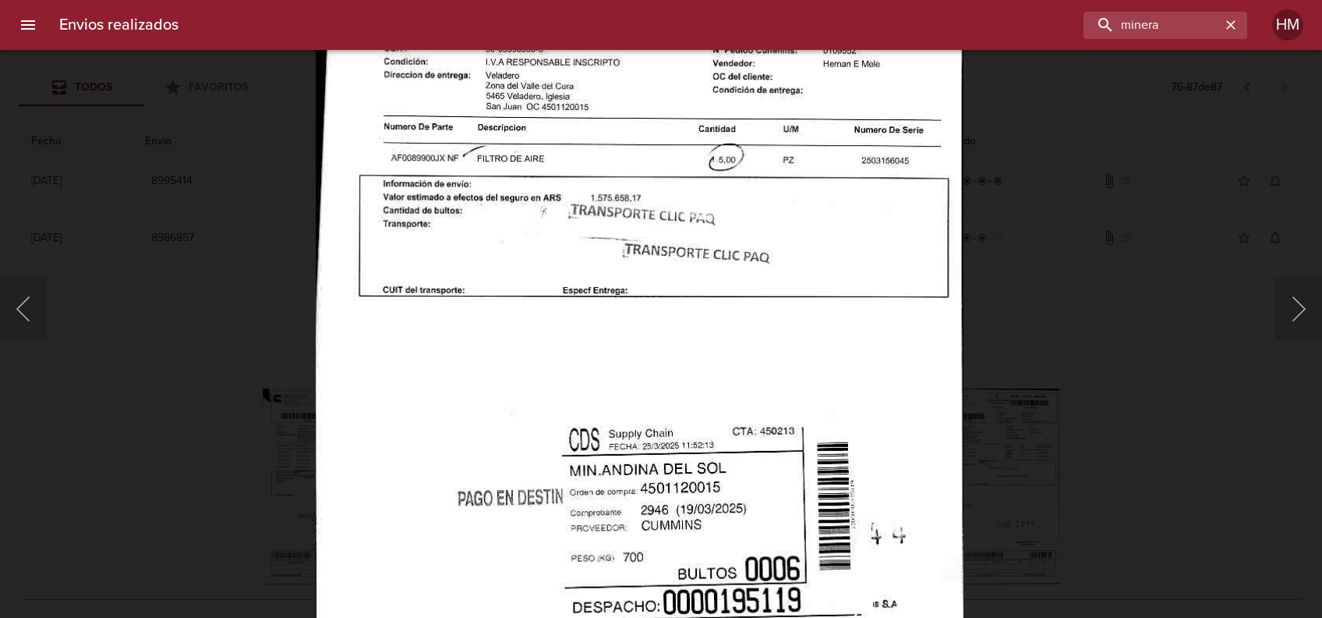
click at [1050, 363] on div "Lightbox" at bounding box center [661, 309] width 1322 height 618
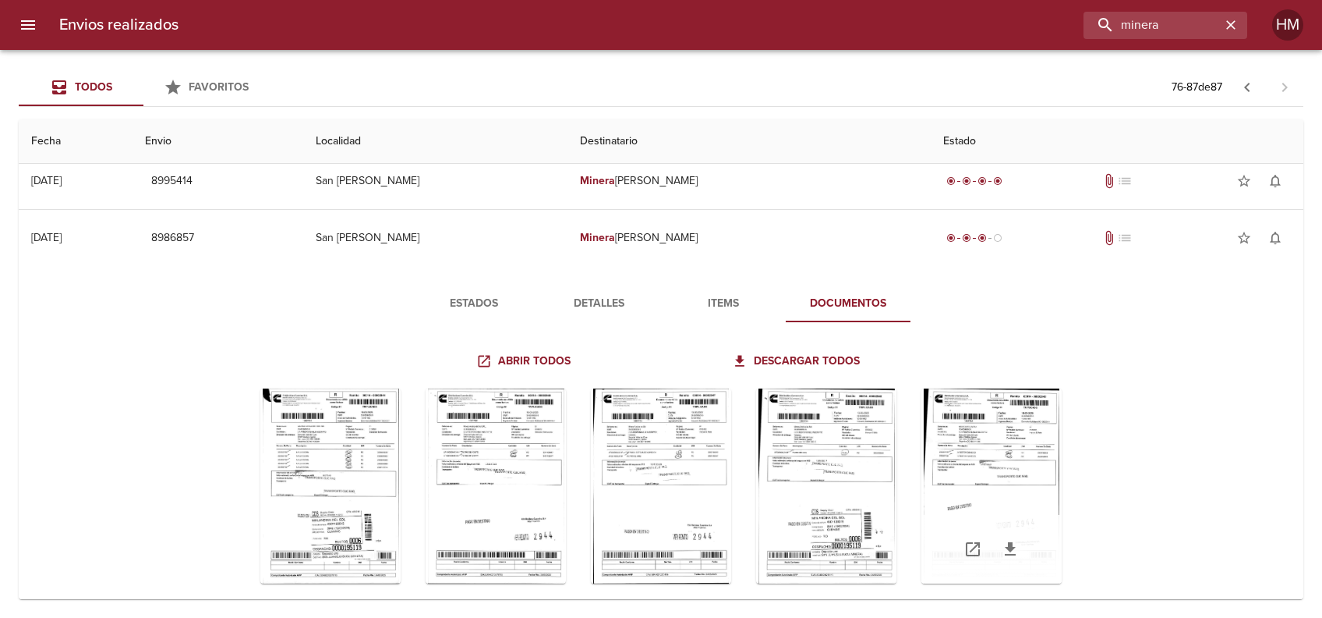
drag, startPoint x: 1052, startPoint y: 420, endPoint x: 1045, endPoint y: 428, distance: 10.5
click at [1052, 421] on div "Tabla de envíos del cliente" at bounding box center [661, 596] width 942 height 440
click at [990, 437] on div "Tabla de envíos del cliente" at bounding box center [992, 485] width 140 height 195
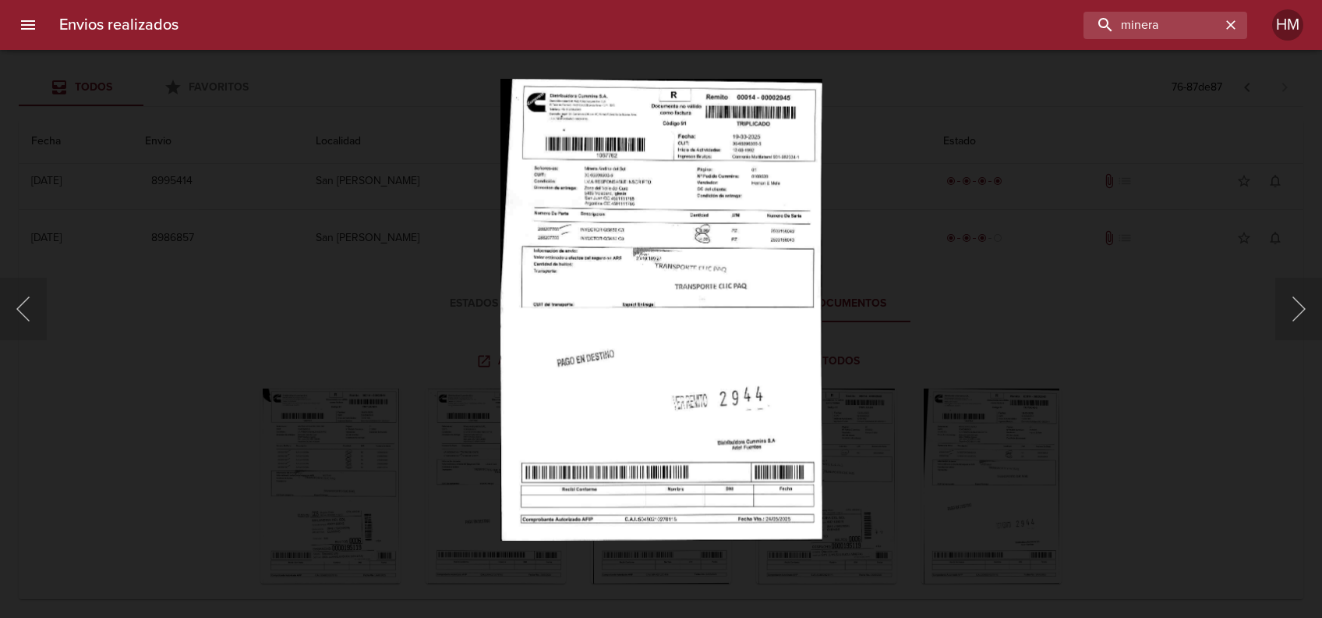
click at [742, 270] on img "Lightbox" at bounding box center [662, 309] width 322 height 462
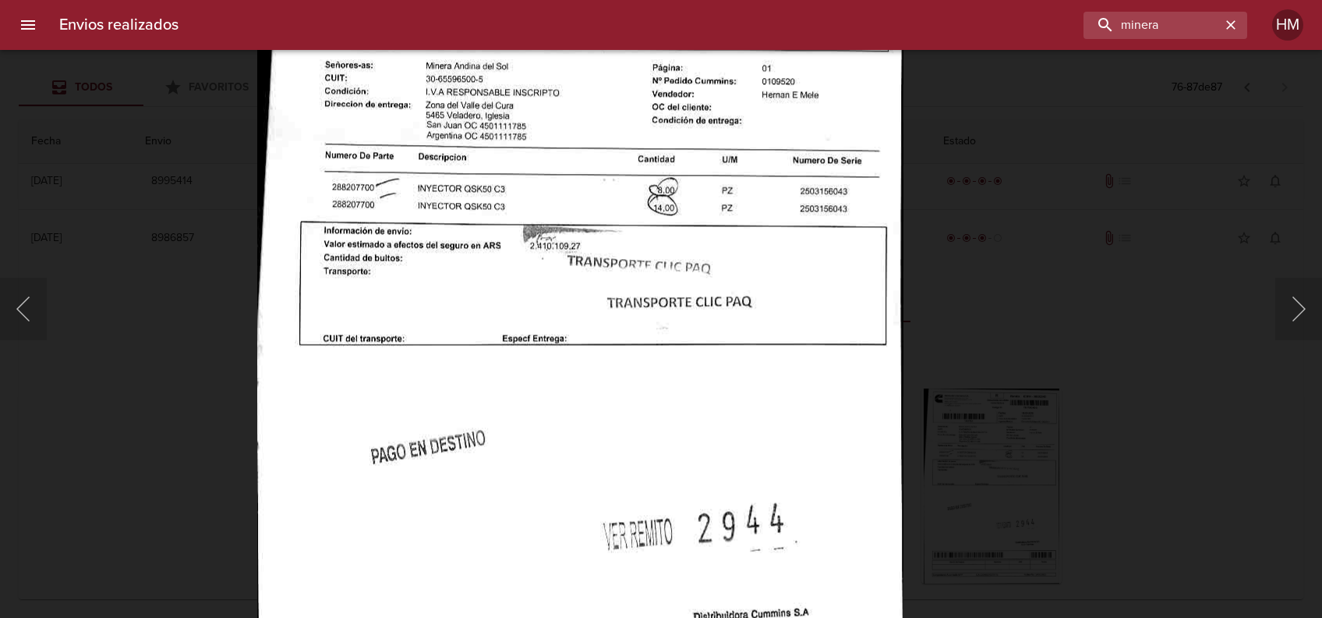
click at [1039, 320] on div "Lightbox" at bounding box center [661, 309] width 1322 height 618
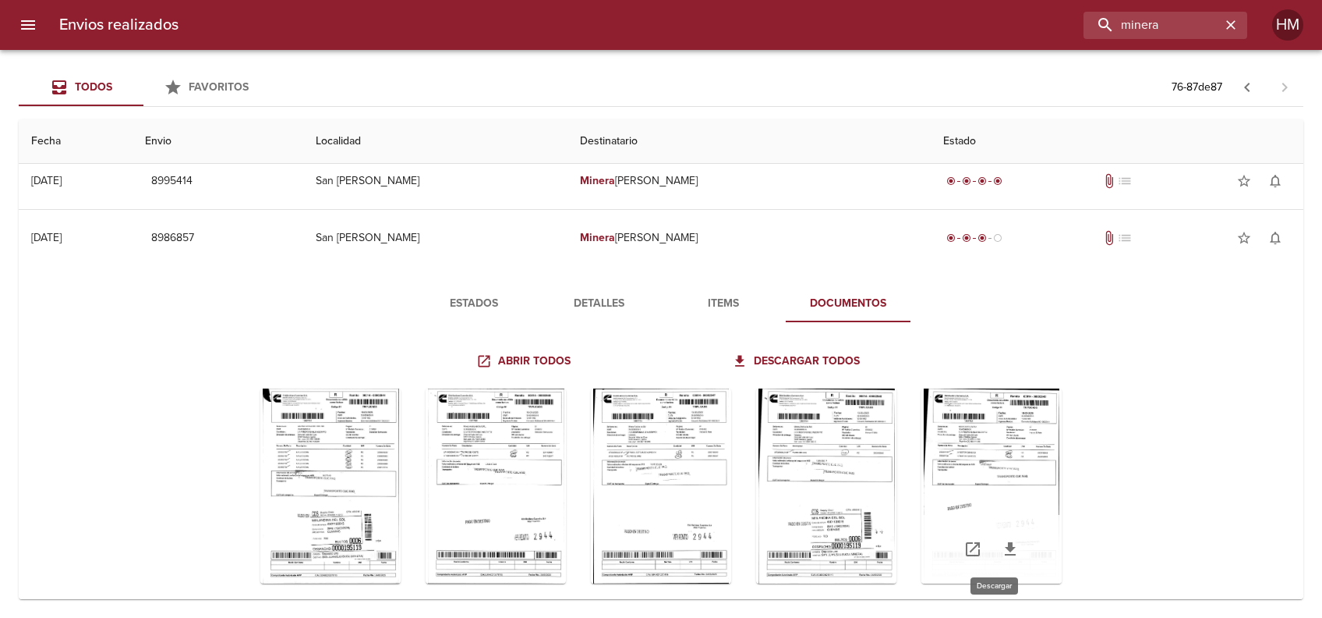
click at [1005, 547] on icon "Tabla de envíos del cliente" at bounding box center [1010, 548] width 11 height 13
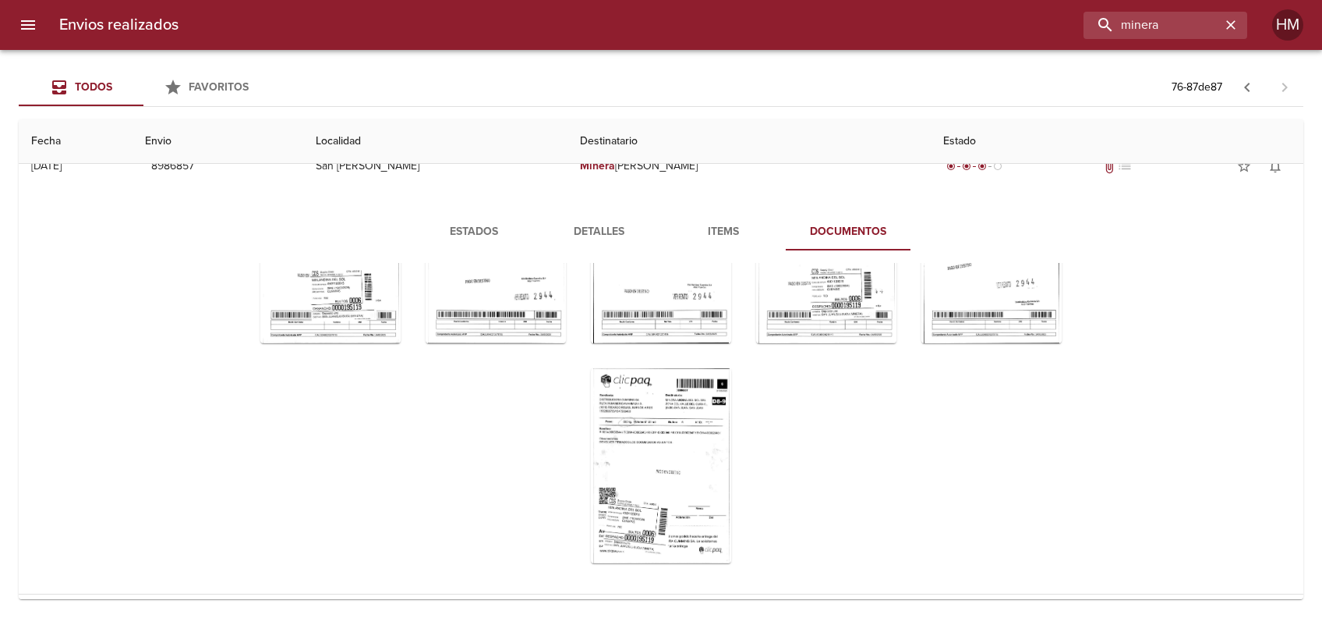
scroll to position [286, 0]
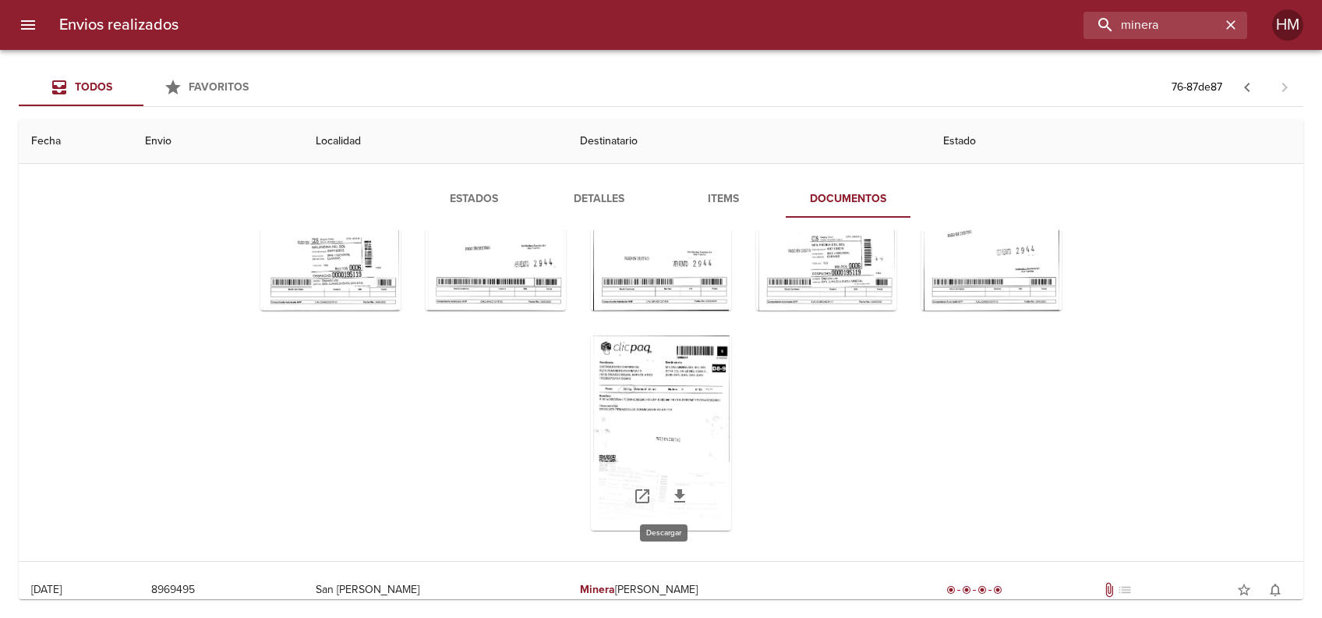
click at [671, 491] on icon "Tabla de envíos del cliente" at bounding box center [680, 496] width 19 height 19
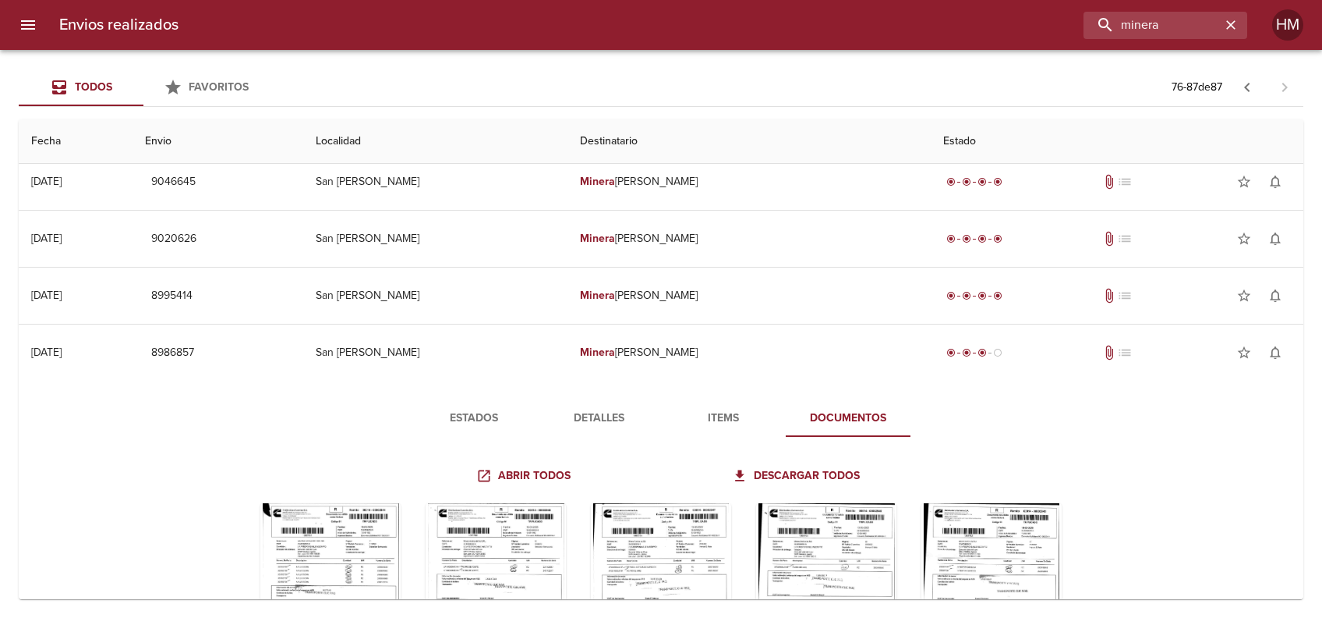
scroll to position [0, 0]
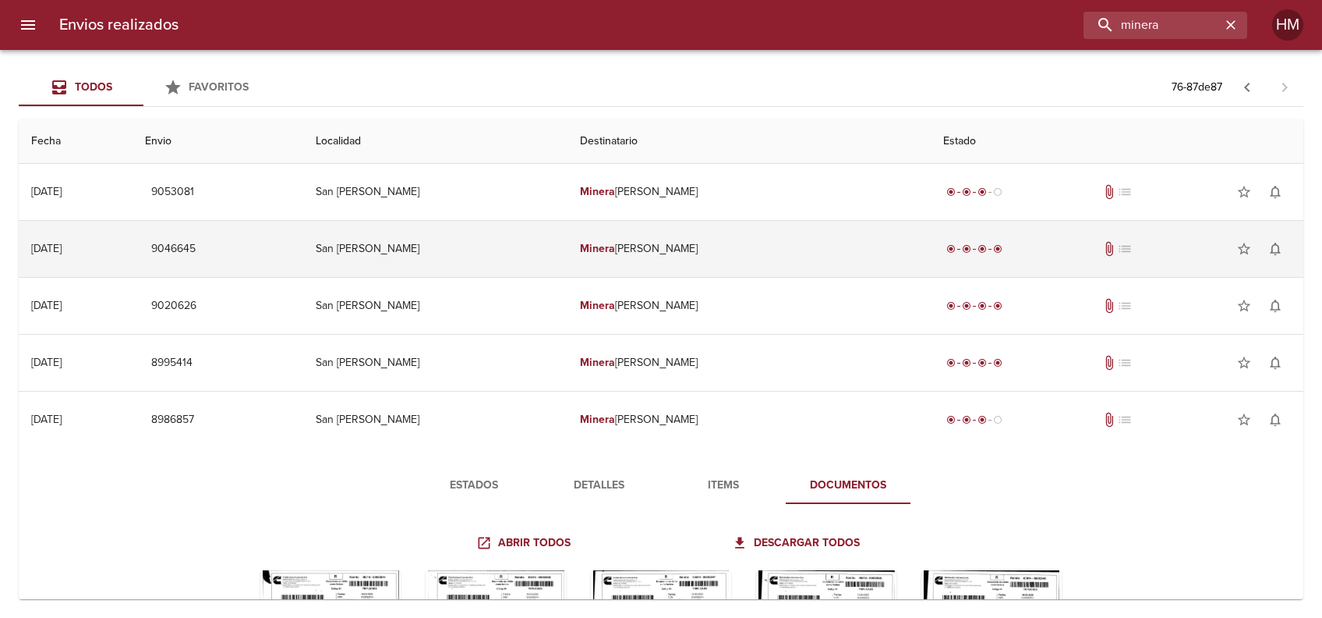
click at [133, 250] on td "07/04/2025 07/04/2025" at bounding box center [76, 249] width 114 height 56
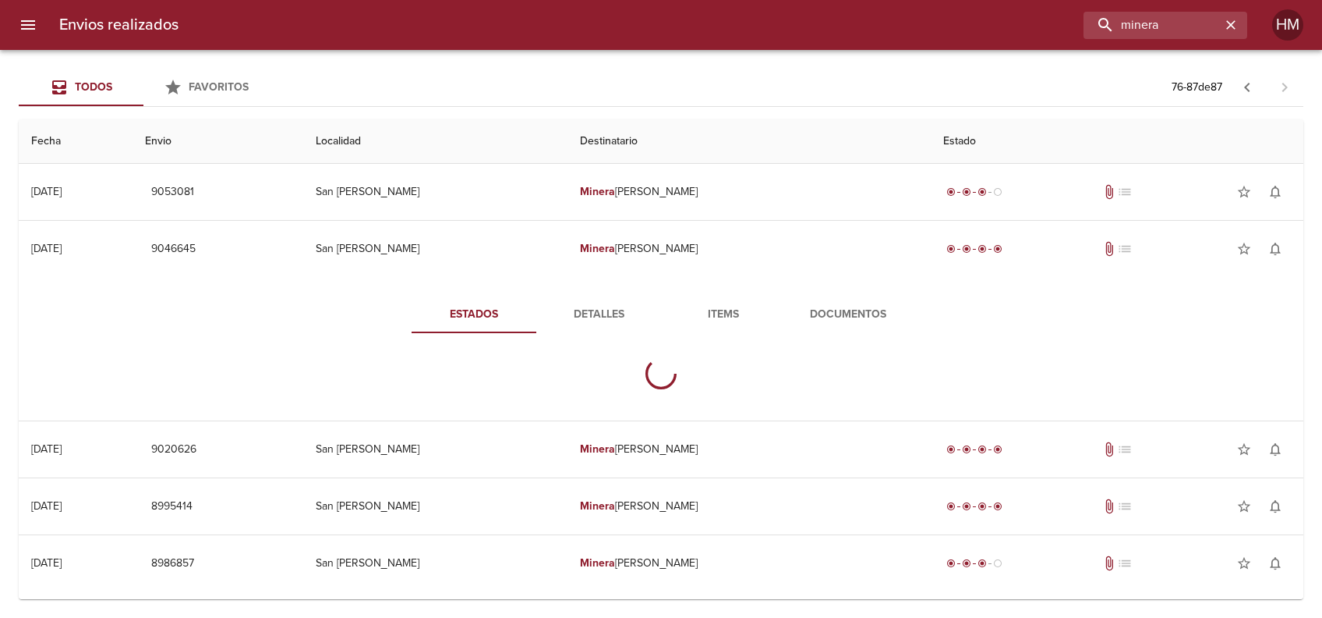
click at [844, 309] on span "Documentos" at bounding box center [848, 314] width 106 height 19
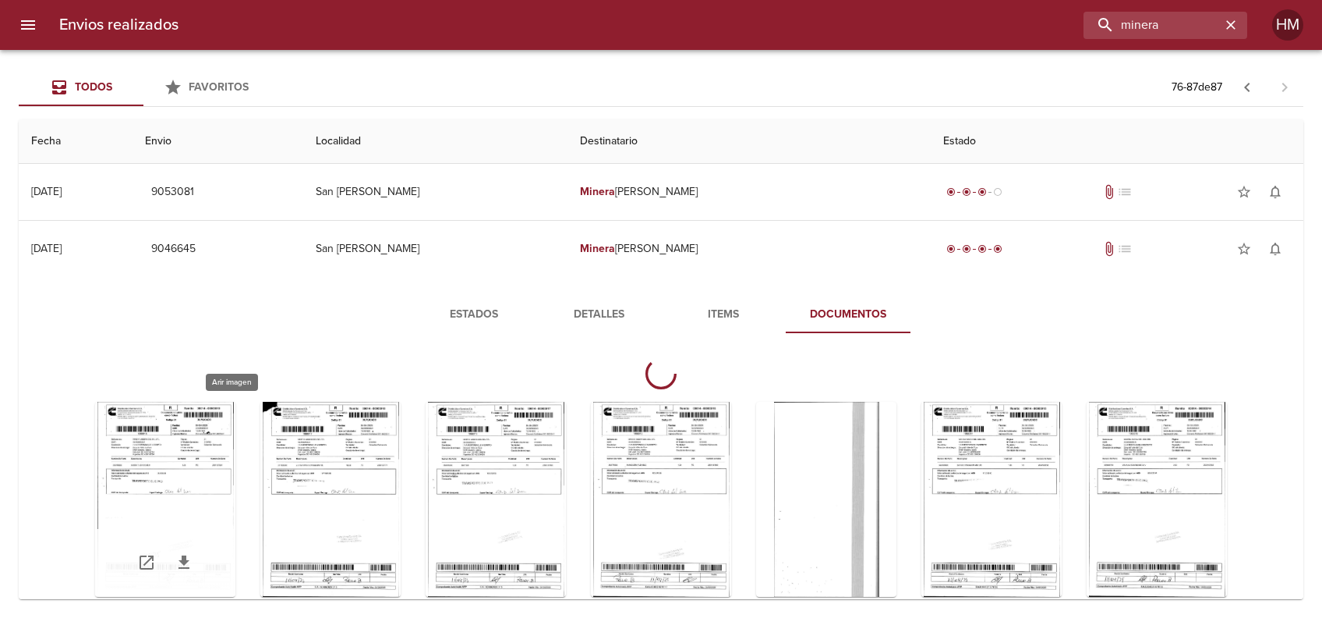
click at [235, 469] on div "Tabla de envíos del cliente" at bounding box center [165, 499] width 140 height 195
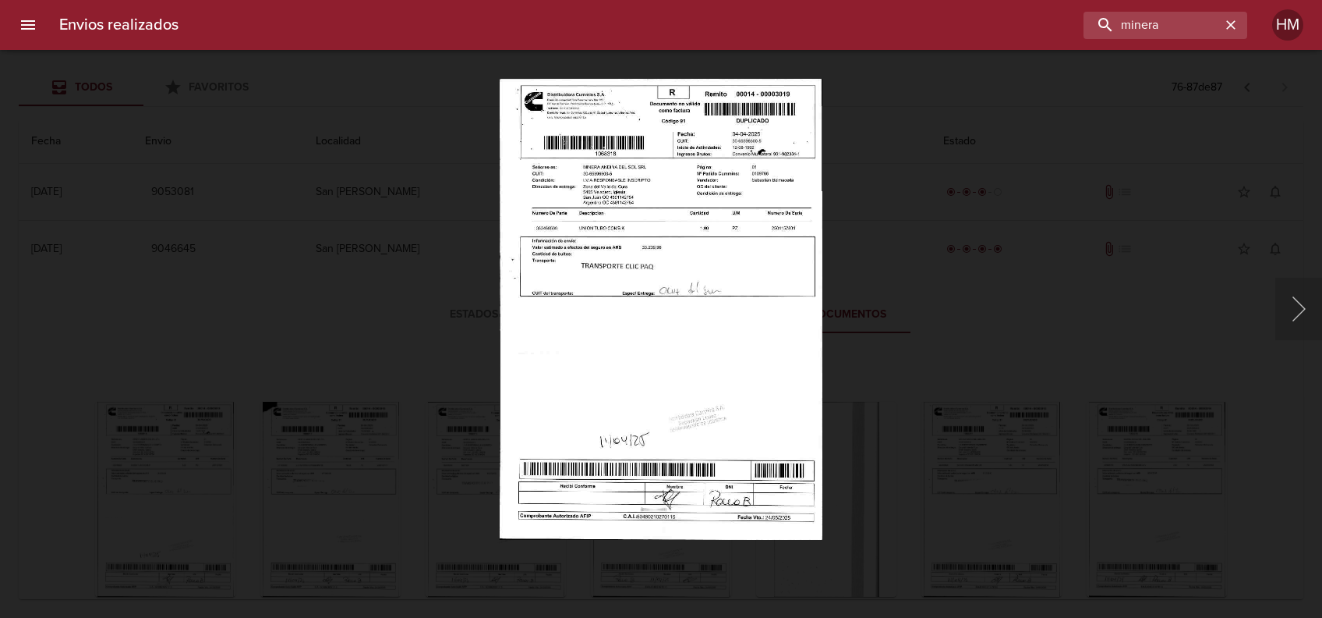
click at [651, 282] on img "Lightbox" at bounding box center [662, 309] width 324 height 462
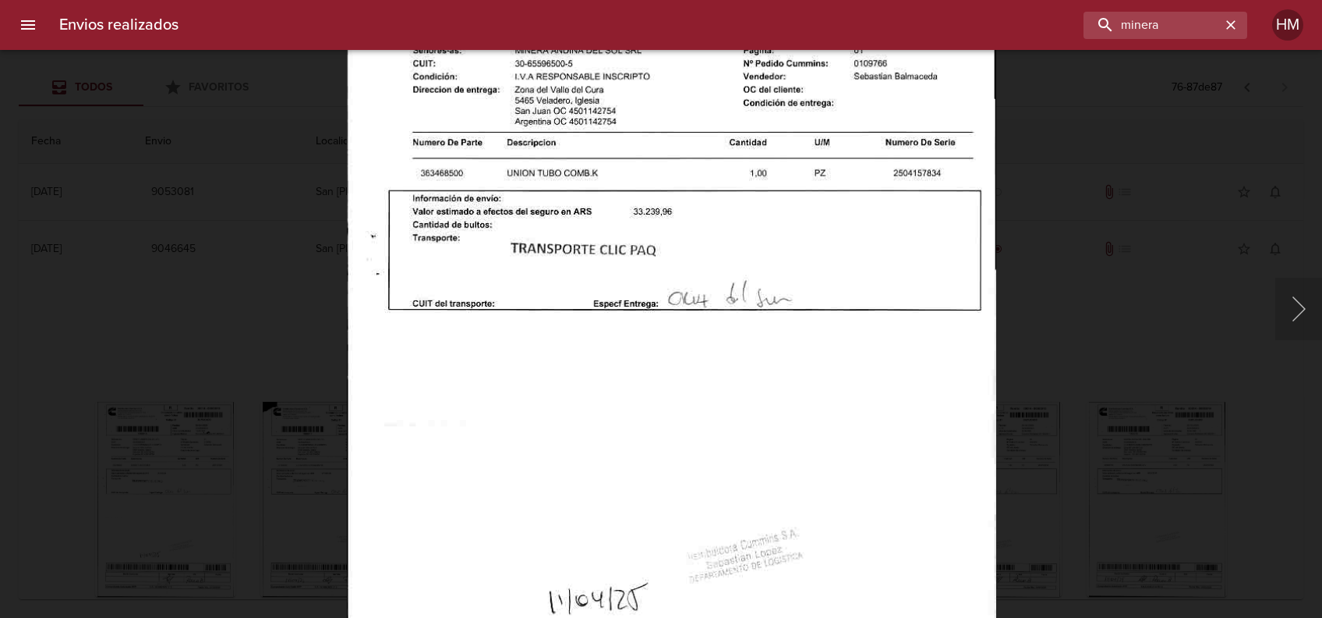
click at [1081, 320] on div "Lightbox" at bounding box center [661, 309] width 1322 height 618
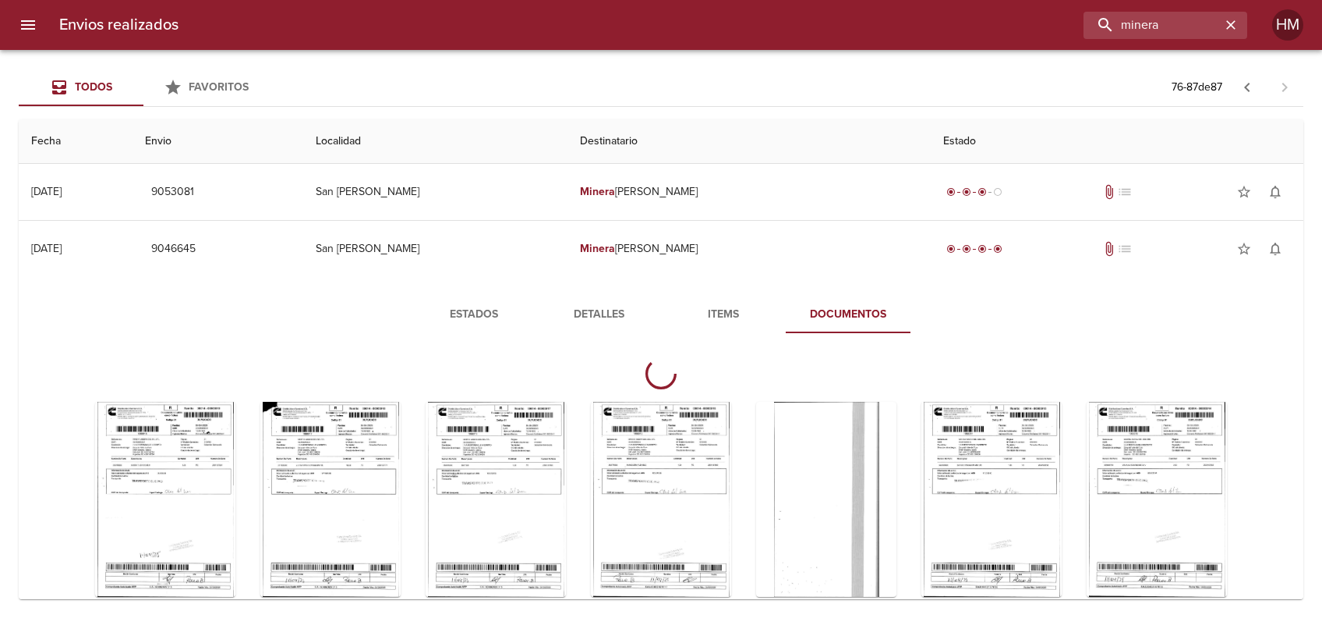
click at [401, 437] on div "Tabla de envíos del cliente" at bounding box center [330, 499] width 140 height 195
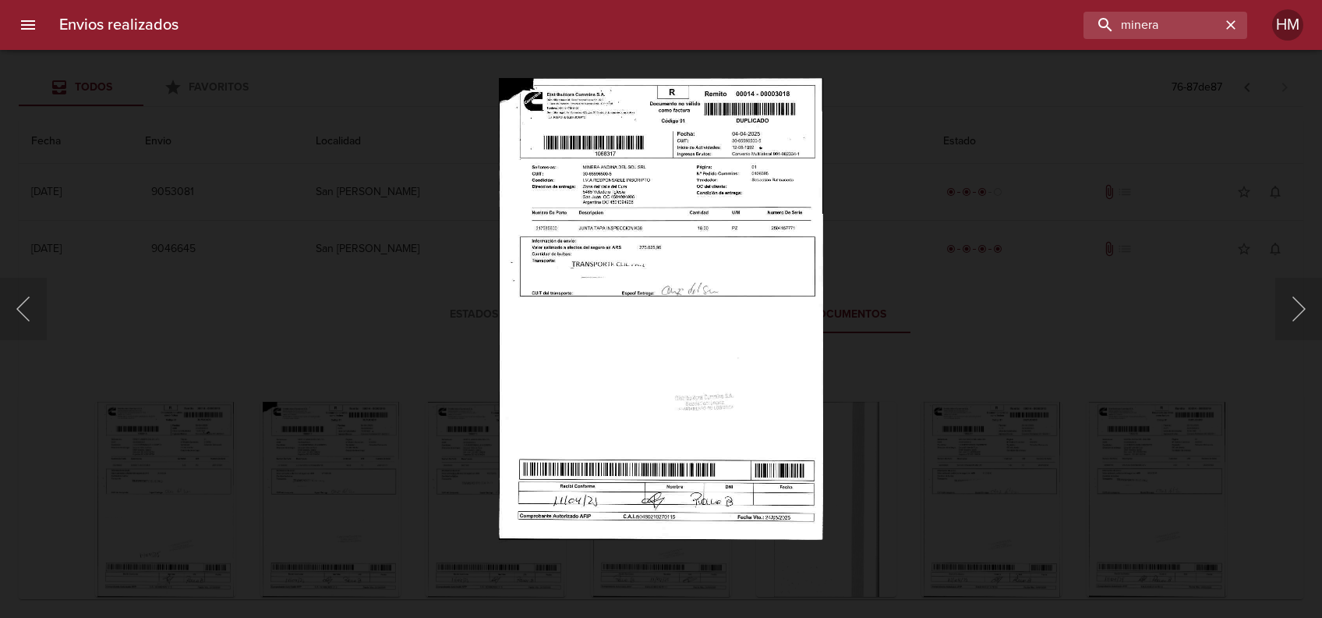
click at [627, 298] on img "Lightbox" at bounding box center [661, 309] width 324 height 462
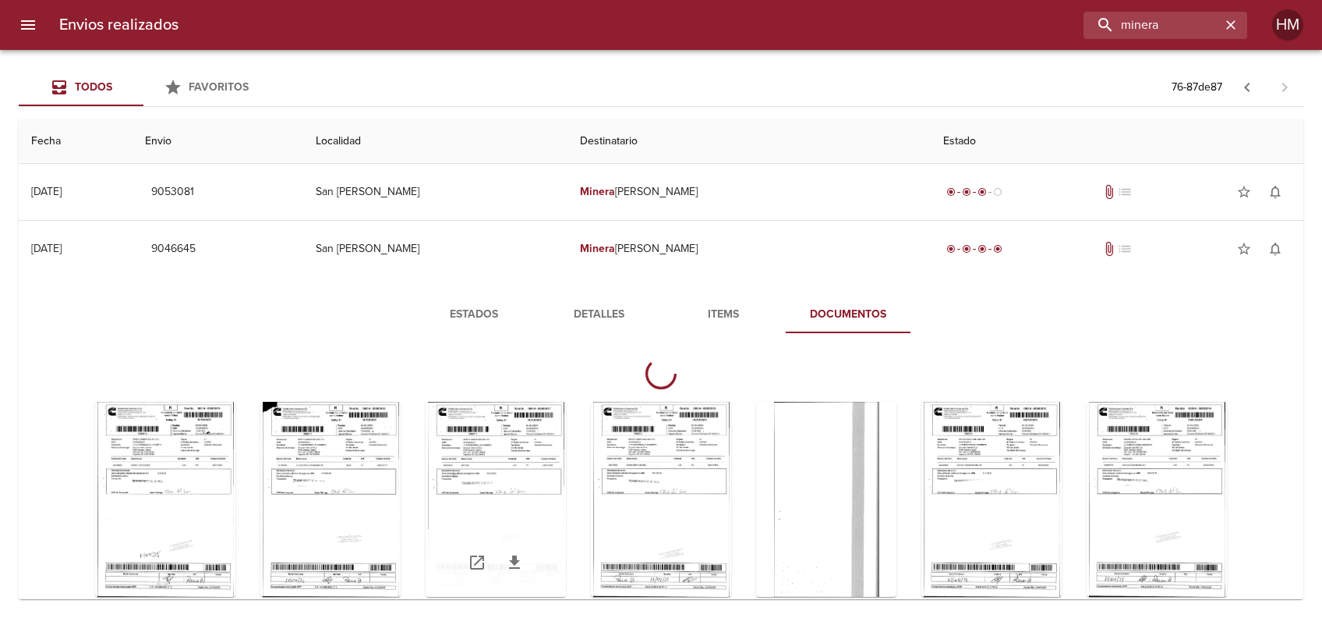
click at [566, 430] on div "Tabla de envíos del cliente" at bounding box center [496, 499] width 140 height 195
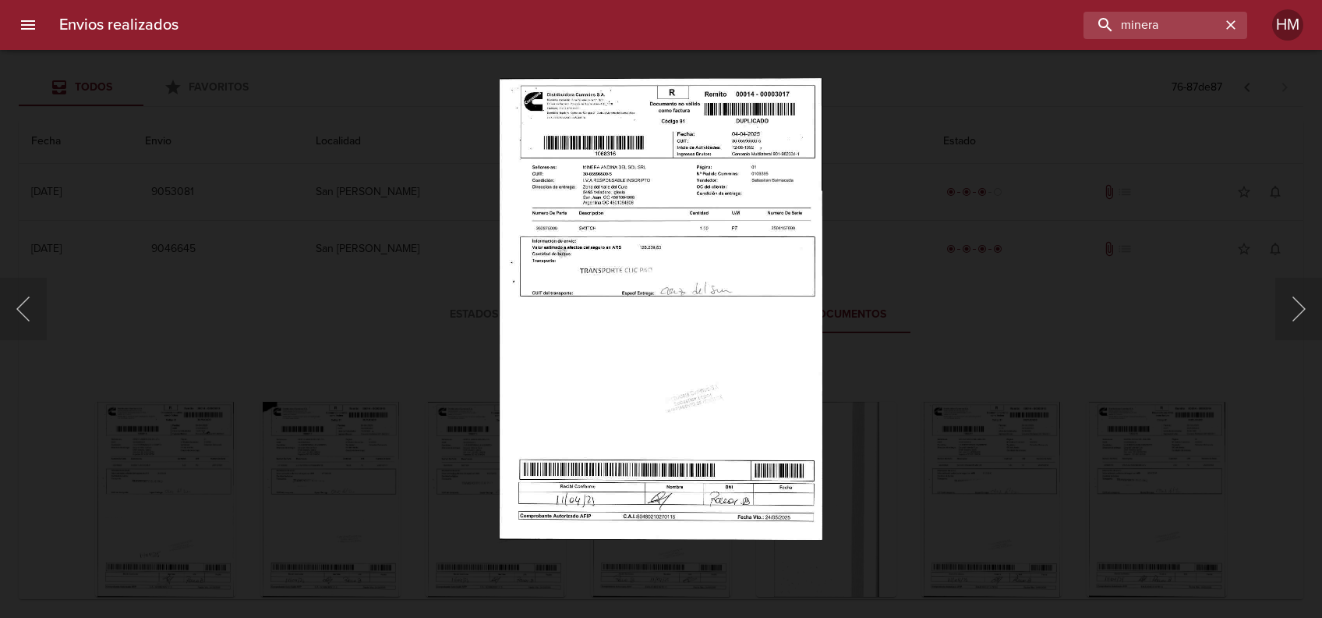
click at [624, 286] on img "Lightbox" at bounding box center [661, 309] width 323 height 462
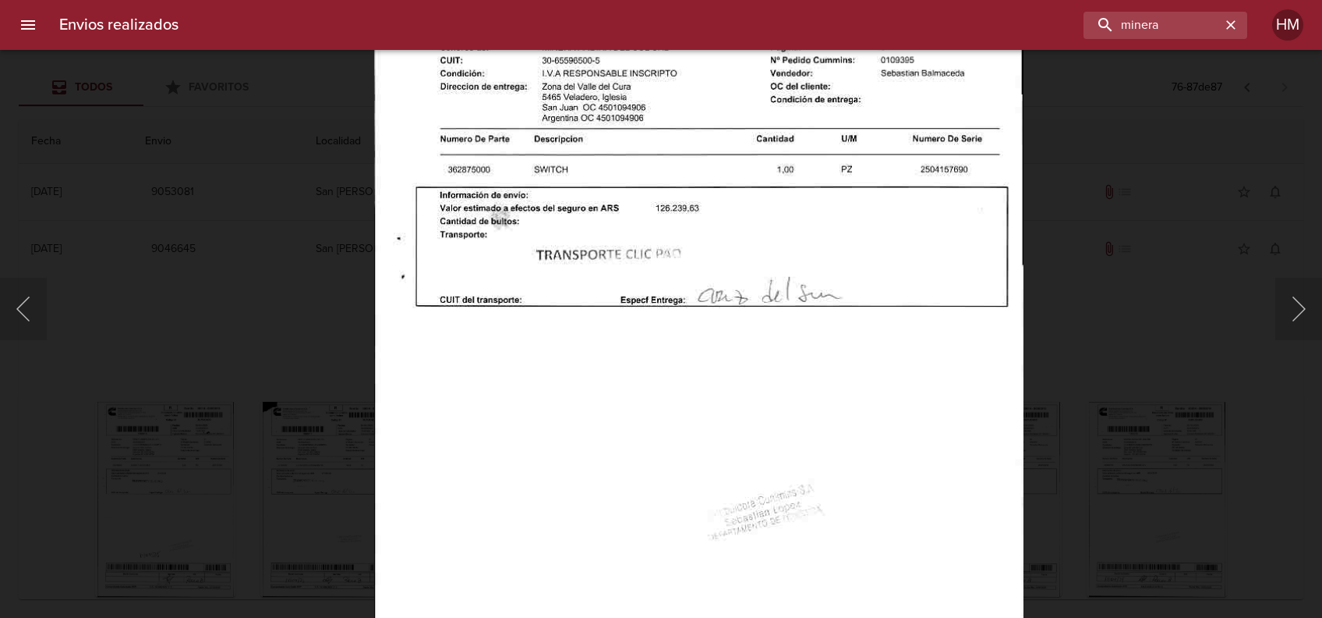
click at [1110, 374] on div "Lightbox" at bounding box center [661, 309] width 1322 height 618
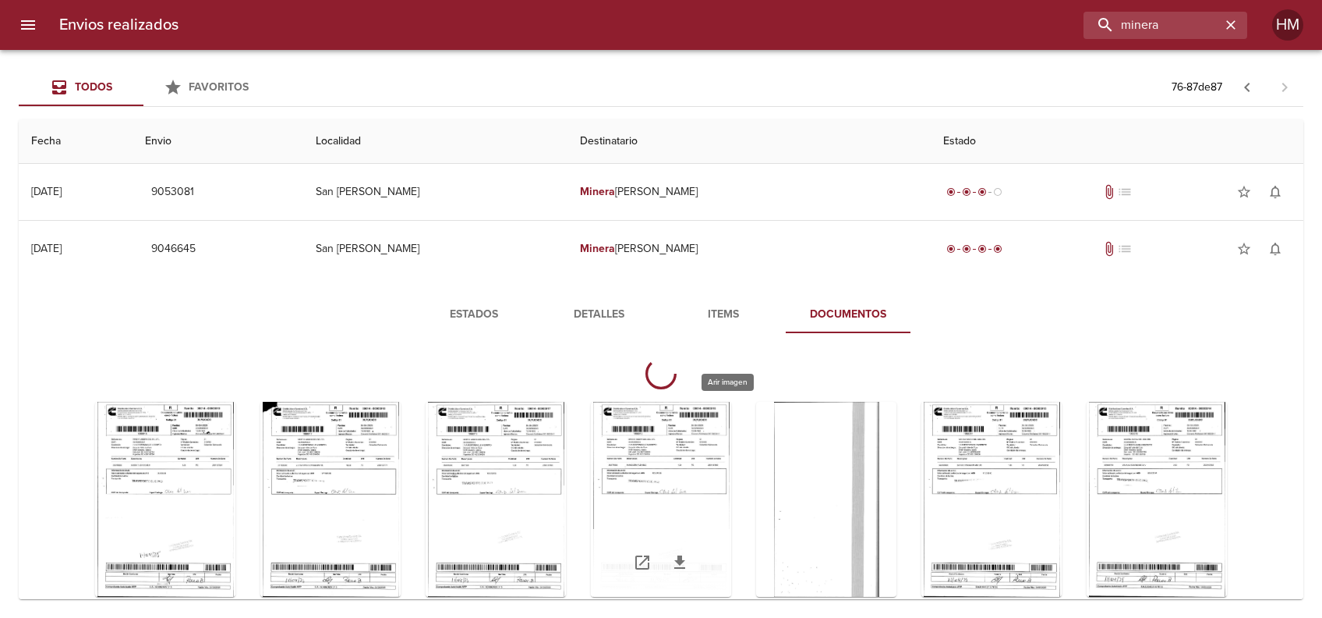
click at [731, 439] on div "Tabla de envíos del cliente" at bounding box center [661, 499] width 140 height 195
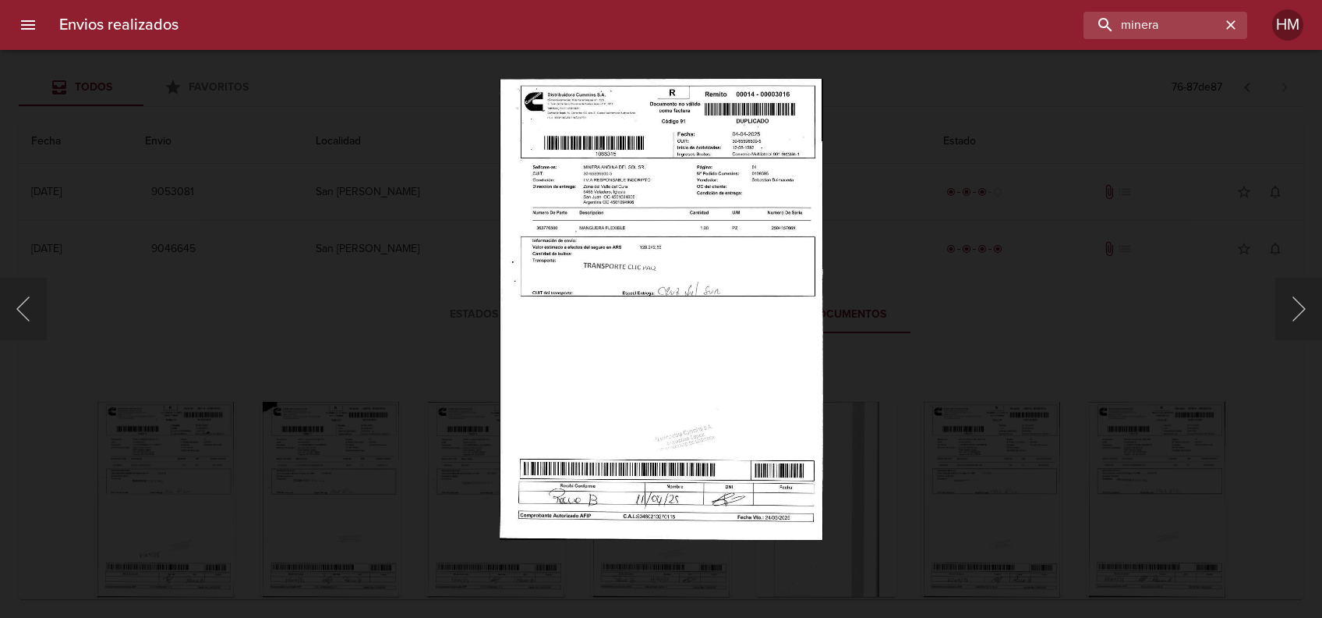
click at [668, 271] on img "Lightbox" at bounding box center [662, 309] width 324 height 462
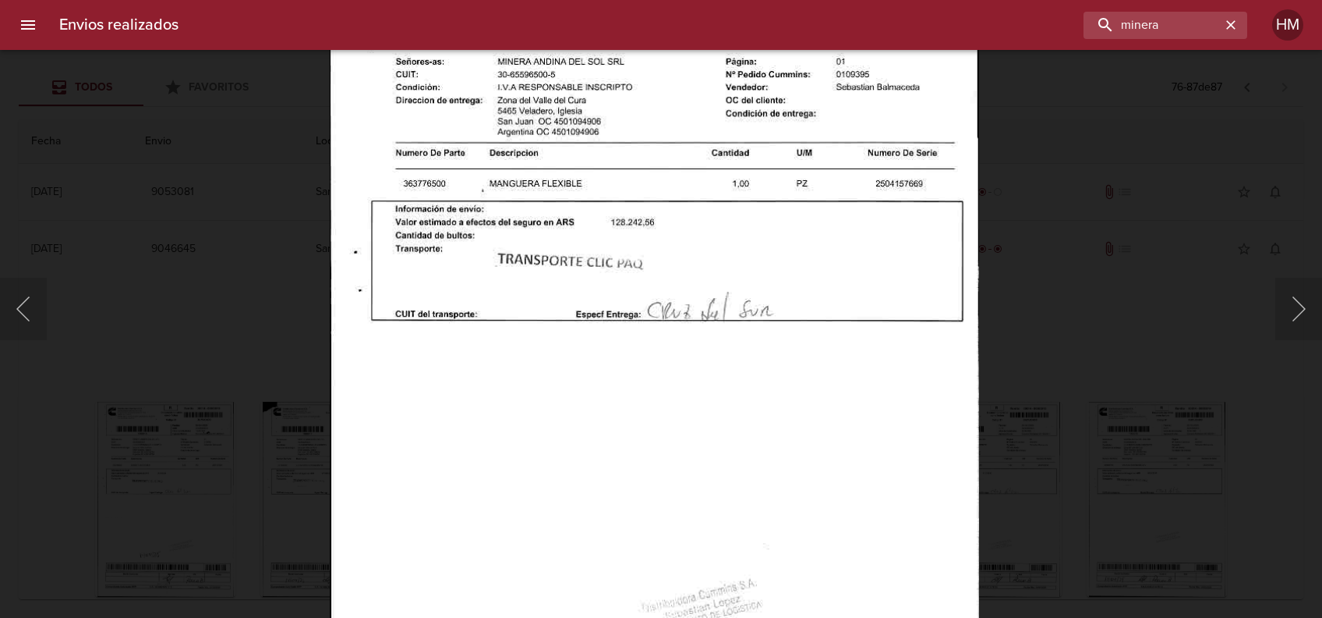
click at [1082, 375] on div "Lightbox" at bounding box center [661, 309] width 1322 height 618
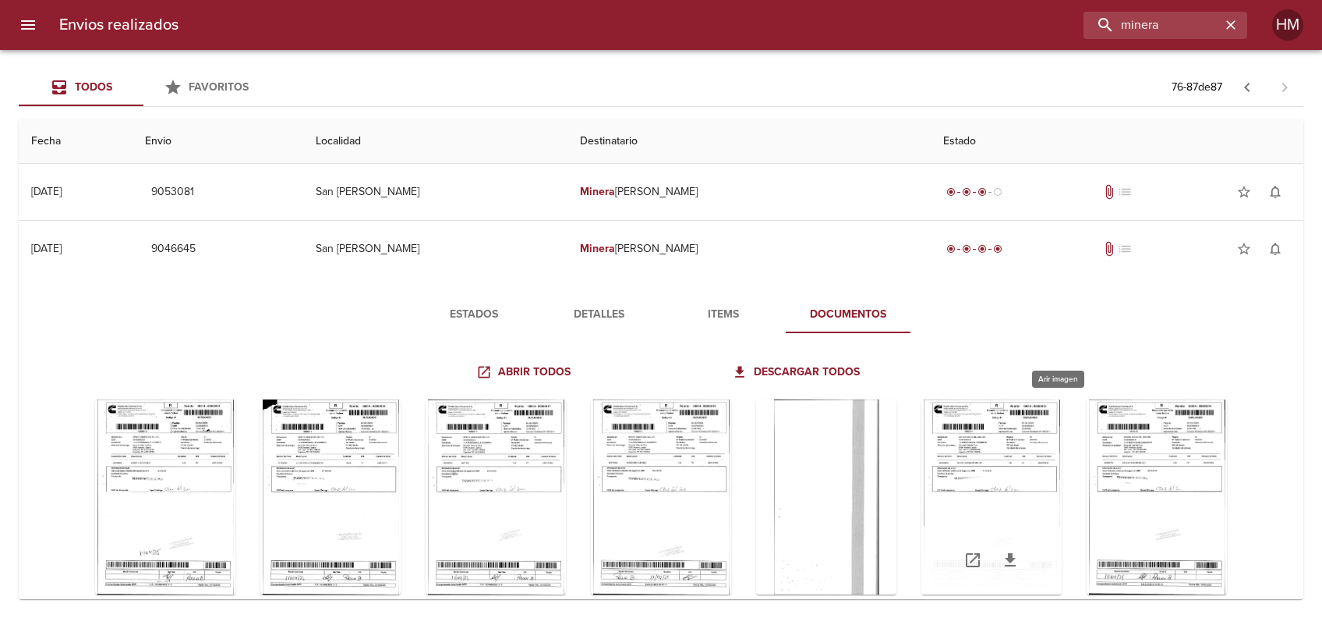
click at [1036, 467] on div "Tabla de envíos del cliente" at bounding box center [992, 496] width 140 height 195
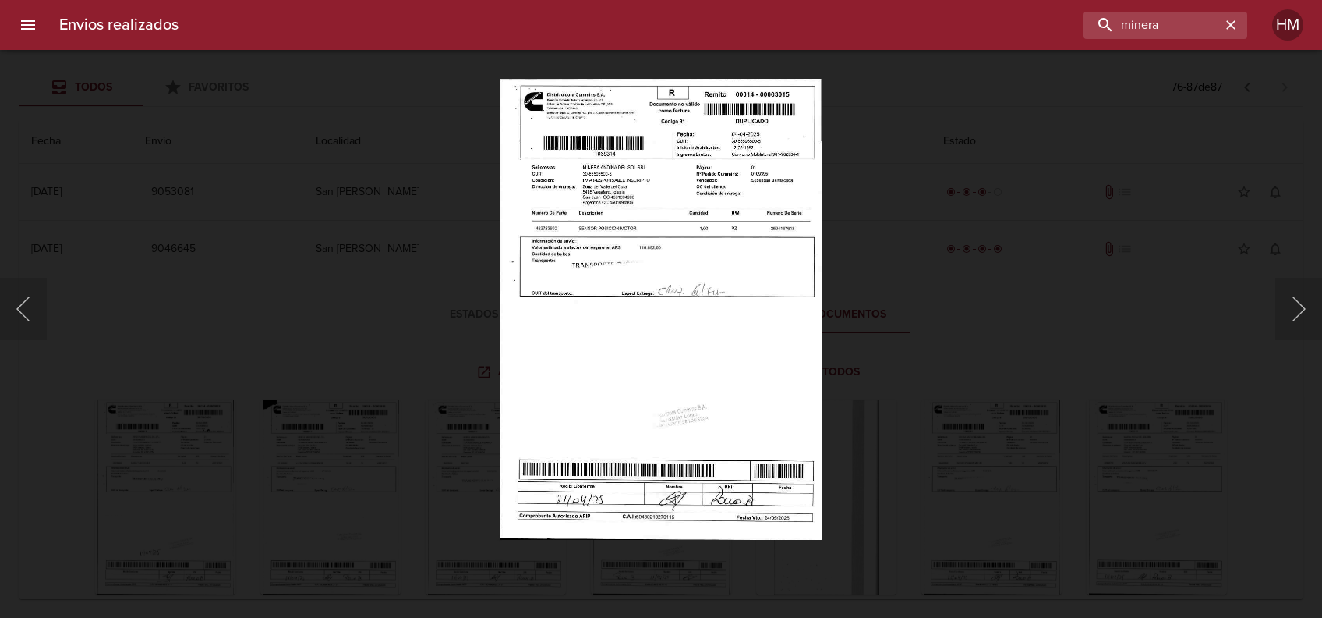
click at [686, 274] on img "Lightbox" at bounding box center [661, 309] width 323 height 462
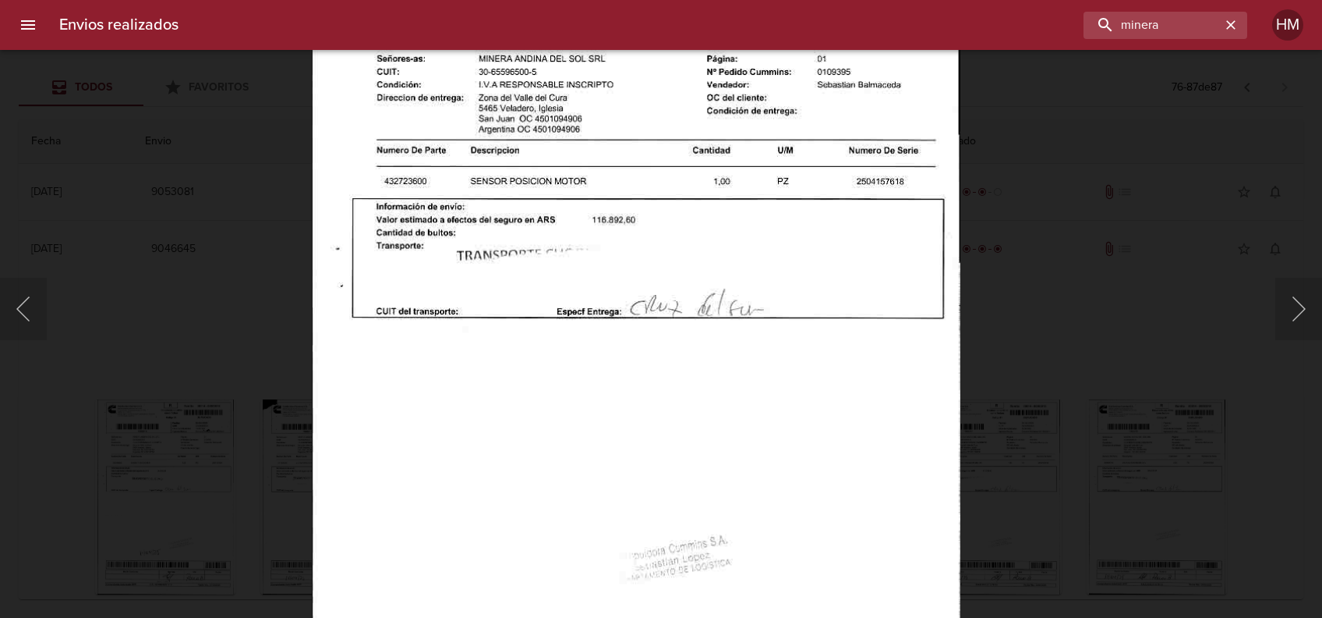
click at [1047, 336] on div "Lightbox" at bounding box center [661, 309] width 1322 height 618
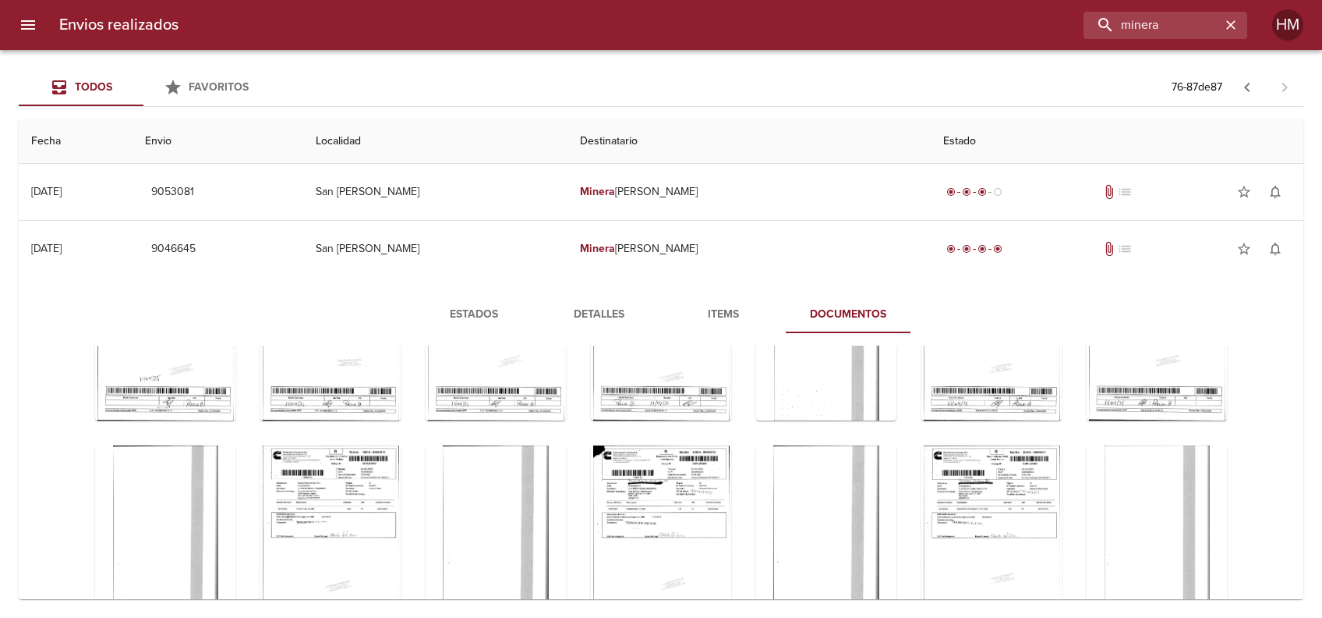
scroll to position [207, 0]
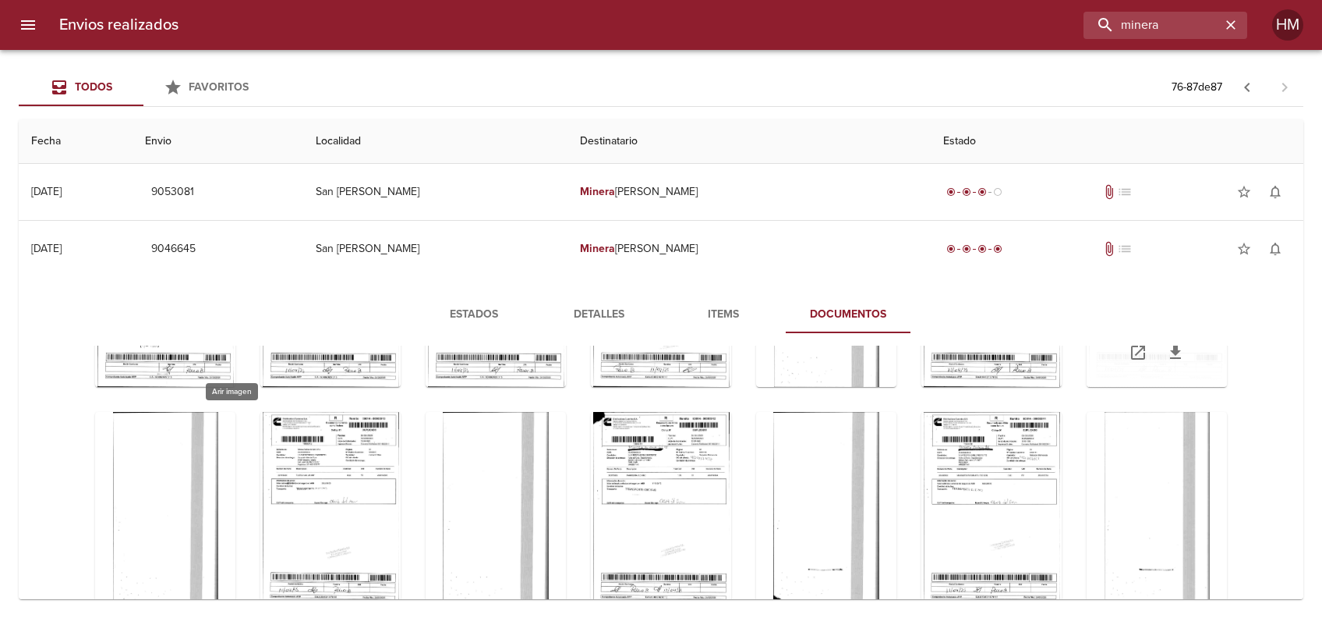
click at [1087, 387] on div "Tabla de envíos del cliente" at bounding box center [1157, 289] width 140 height 195
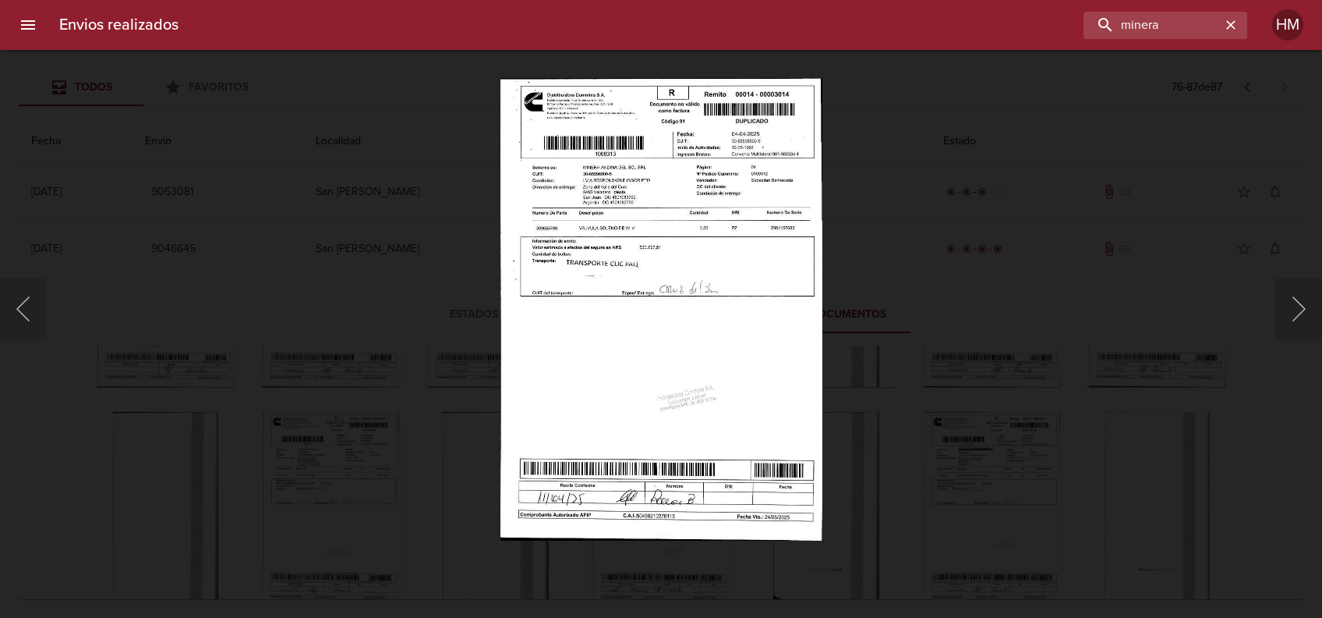
click at [606, 266] on img "Lightbox" at bounding box center [661, 309] width 323 height 462
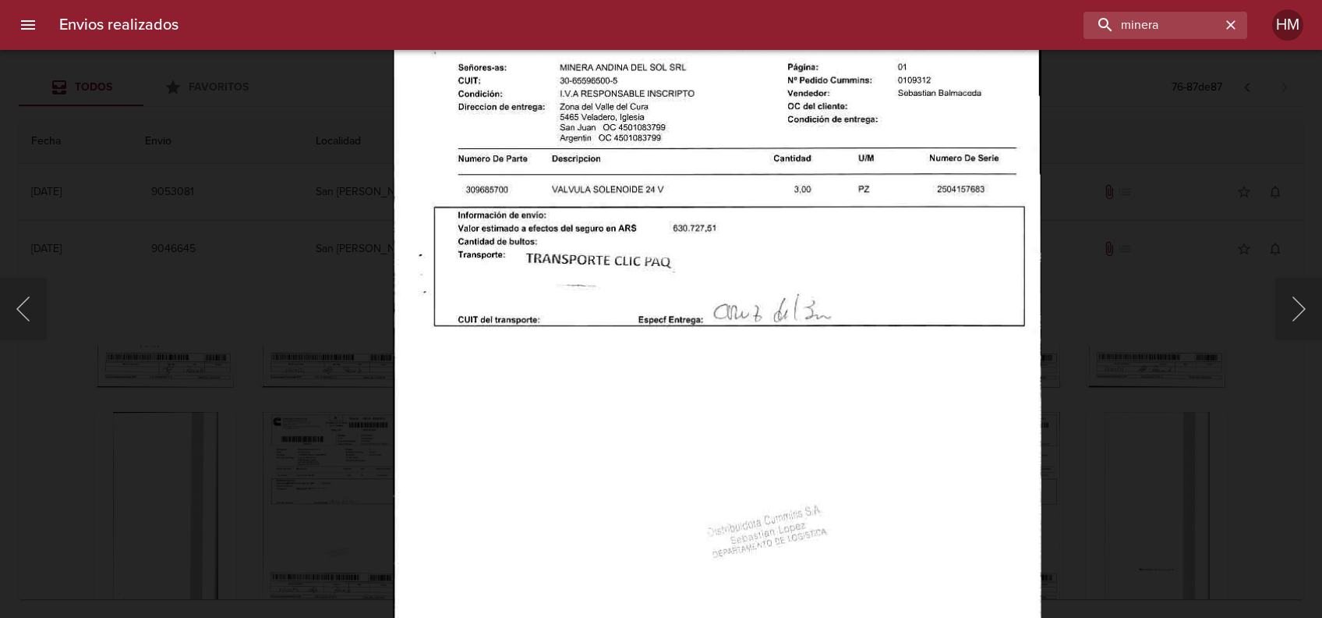
click at [1066, 353] on div "Lightbox" at bounding box center [661, 309] width 1322 height 618
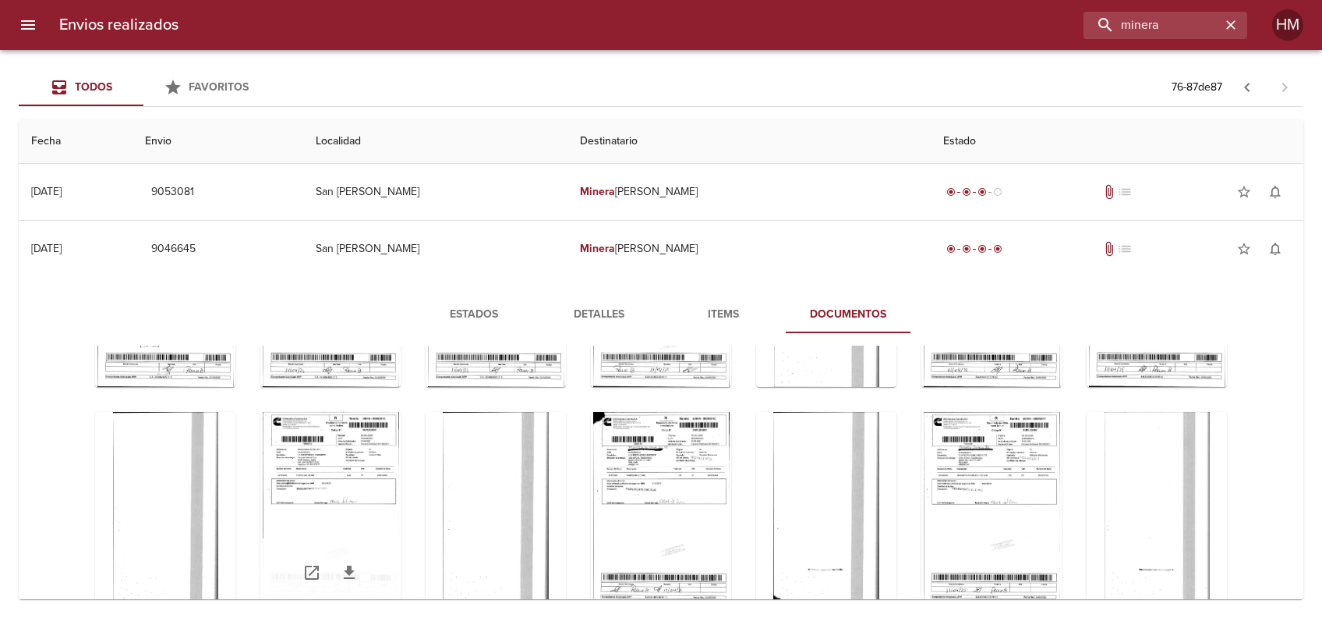
click at [401, 464] on div "Tabla de envíos del cliente" at bounding box center [330, 509] width 140 height 195
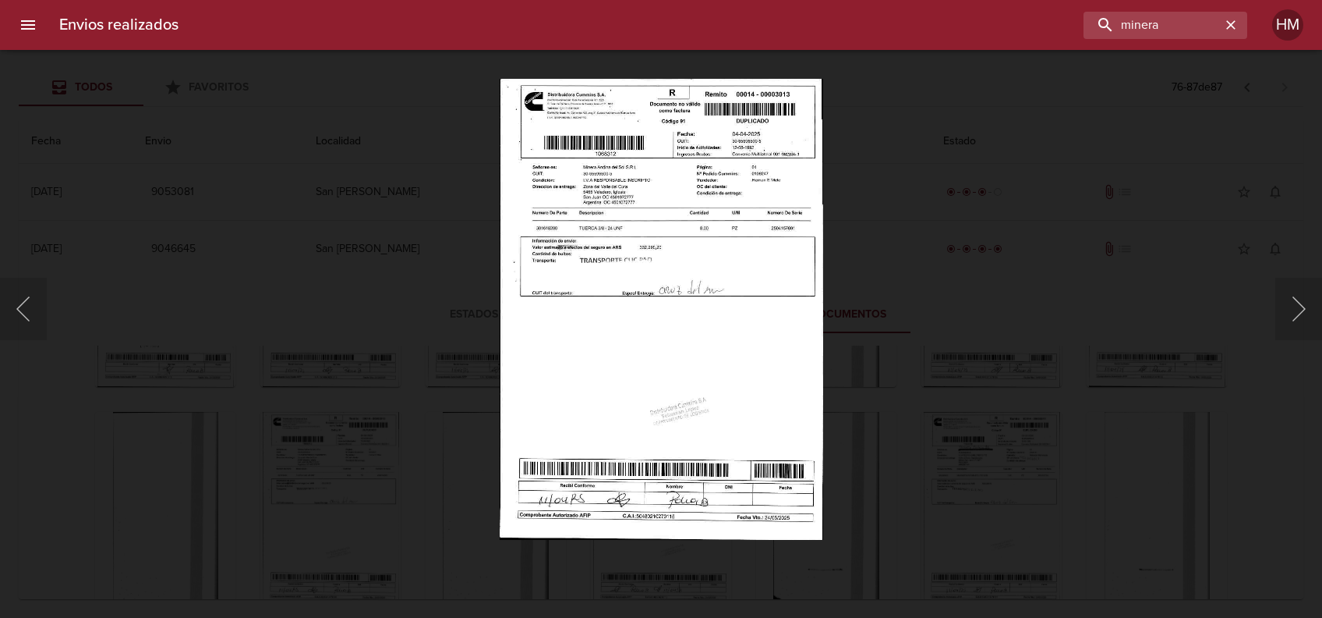
click at [556, 313] on img "Lightbox" at bounding box center [662, 309] width 324 height 462
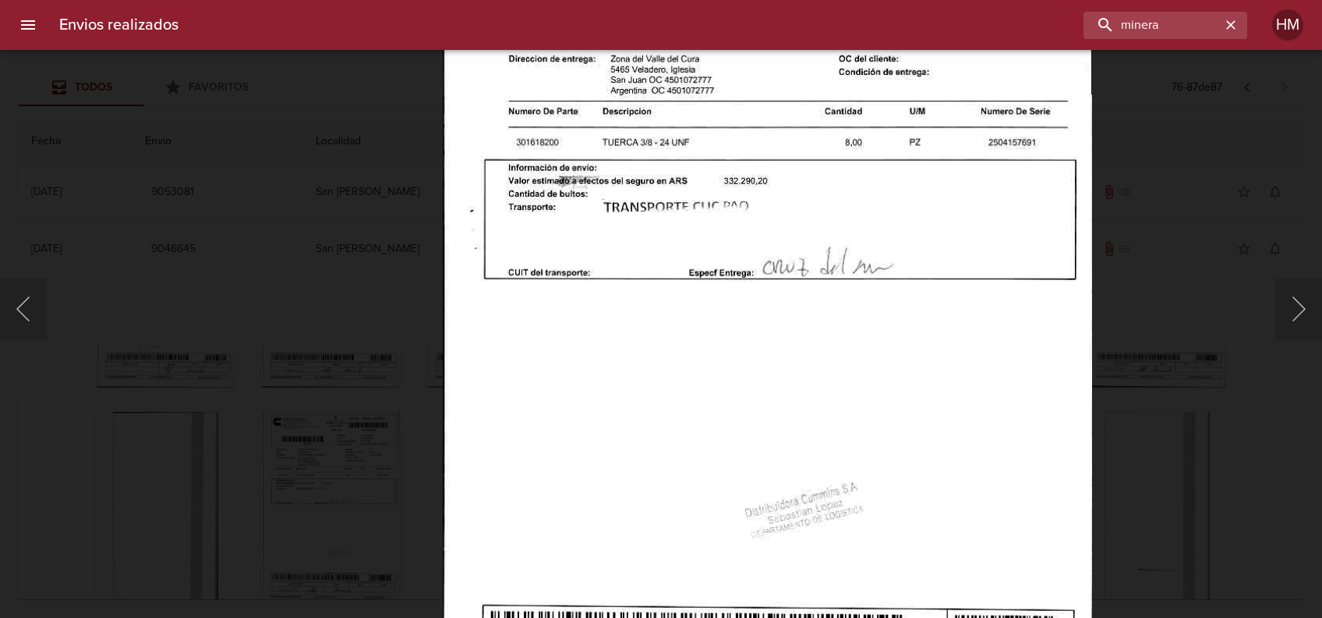
click at [1163, 338] on div "Lightbox" at bounding box center [661, 309] width 1322 height 618
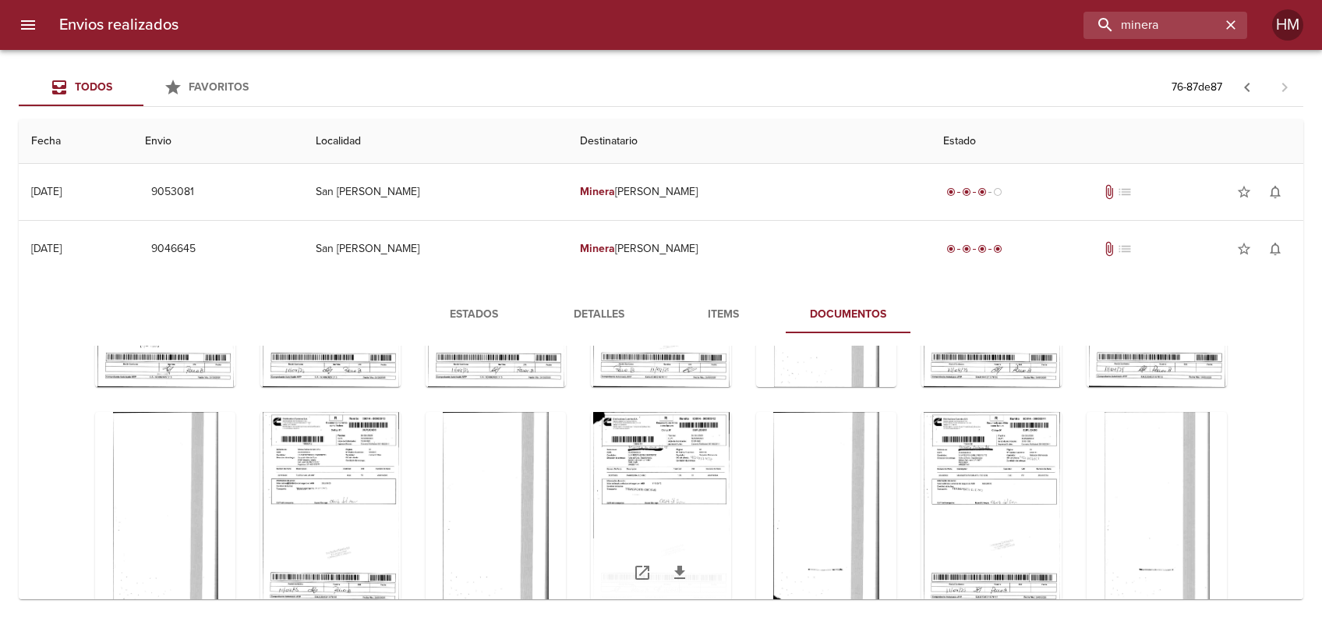
click at [731, 482] on div "Tabla de envíos del cliente" at bounding box center [661, 509] width 140 height 195
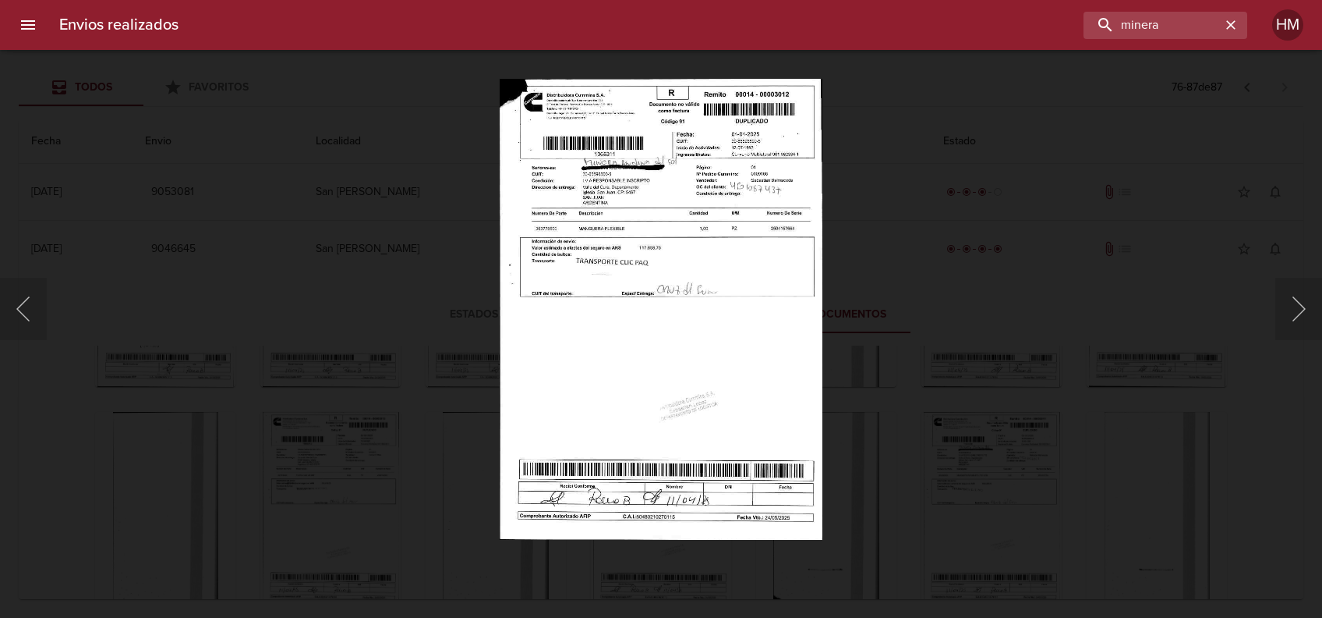
click at [682, 252] on img "Lightbox" at bounding box center [661, 309] width 323 height 462
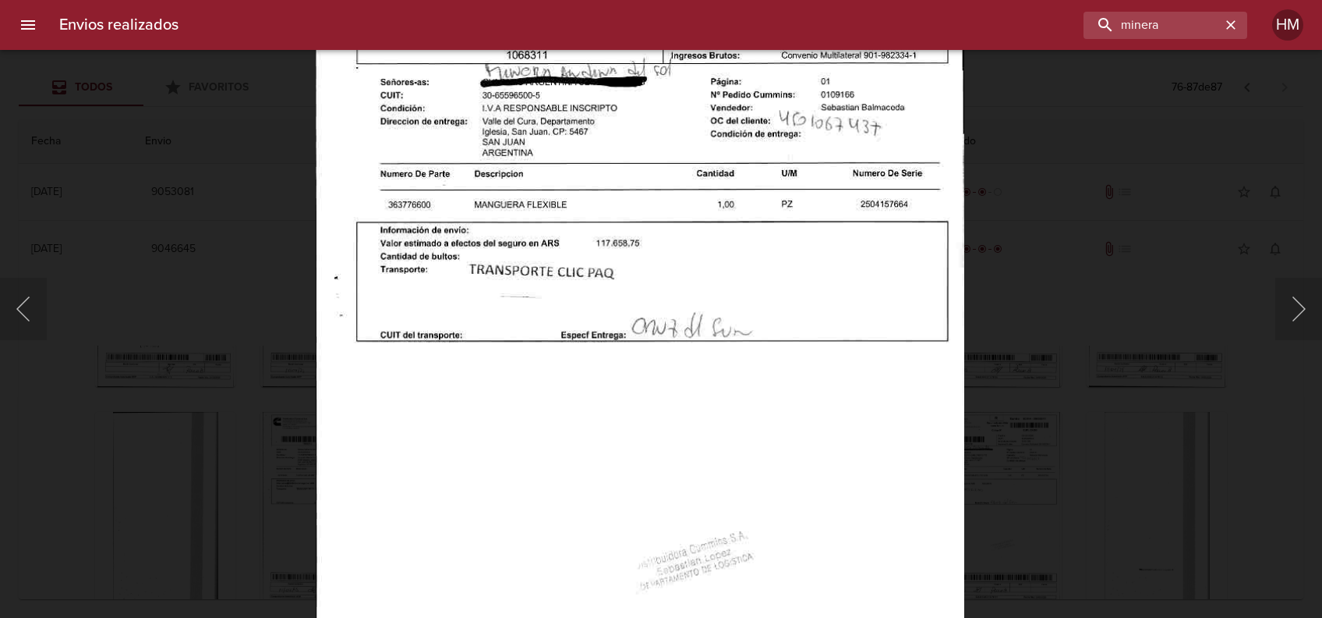
click at [1104, 366] on div "Lightbox" at bounding box center [661, 309] width 1322 height 618
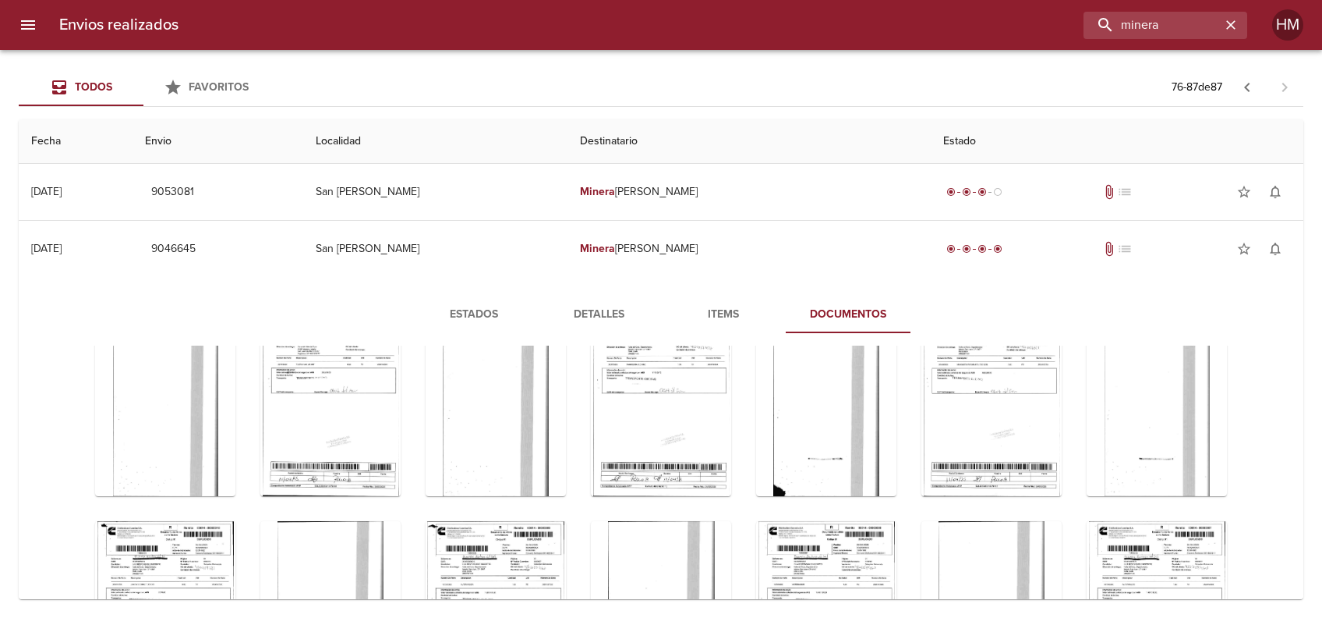
scroll to position [416, 0]
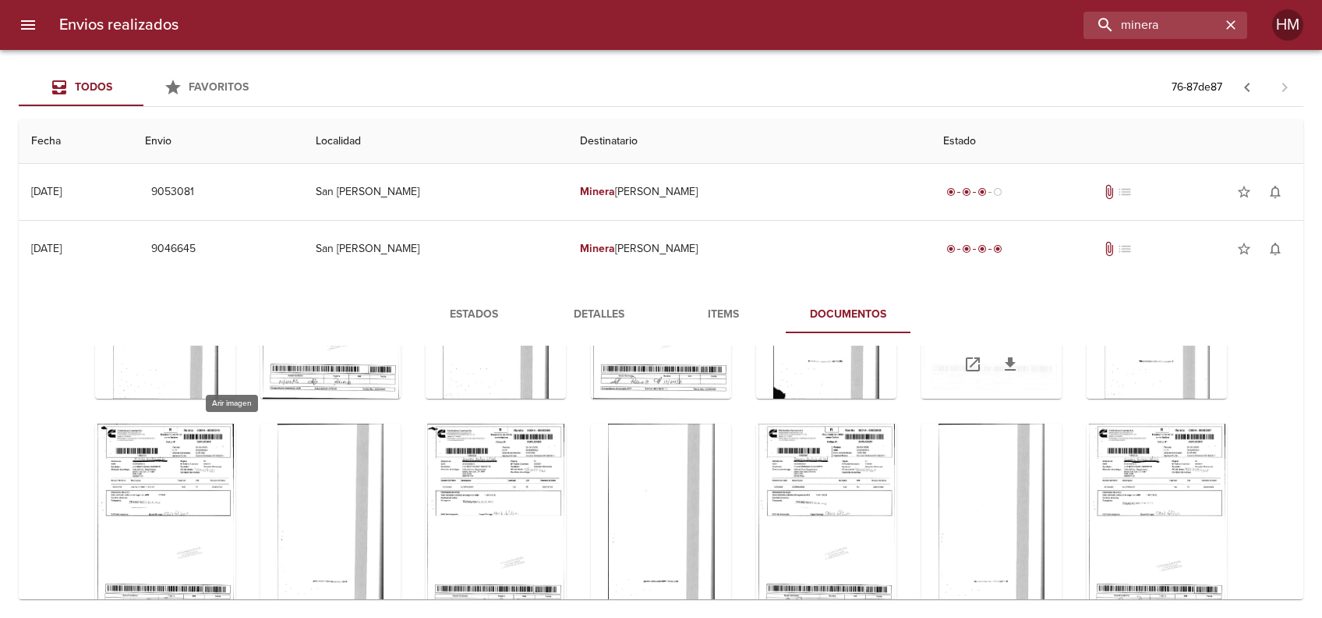
click at [922, 398] on div "Tabla de envíos del cliente" at bounding box center [992, 301] width 140 height 195
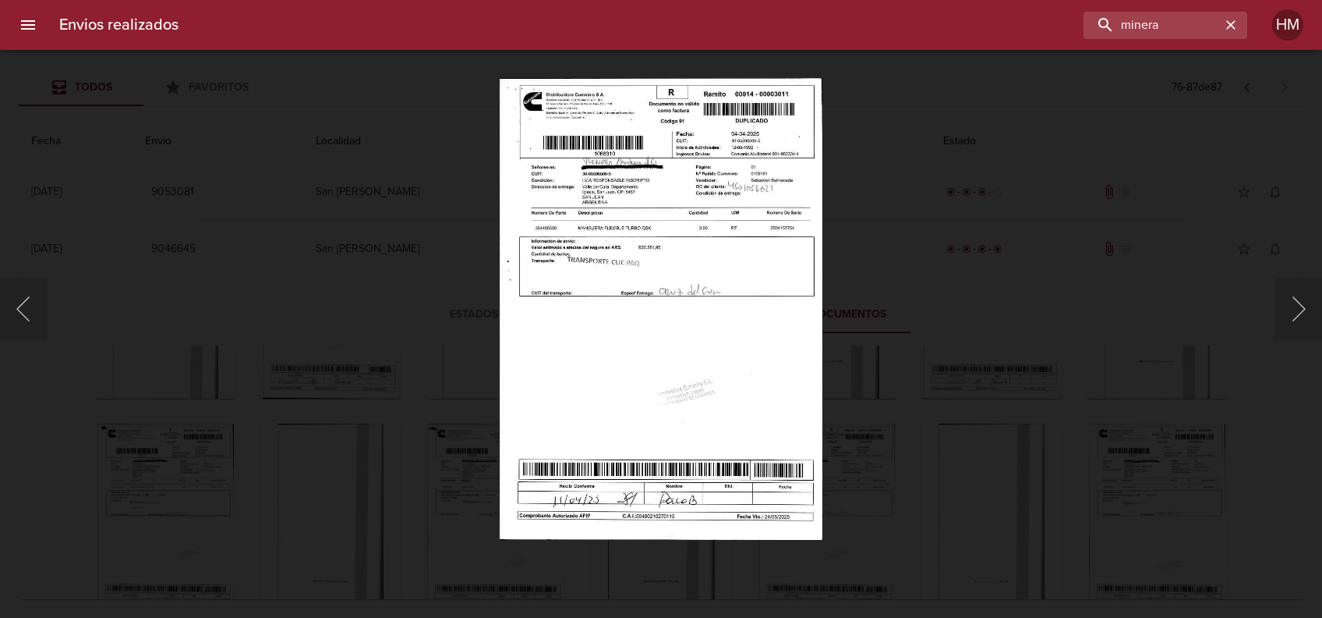
click at [565, 297] on img "Lightbox" at bounding box center [661, 309] width 323 height 462
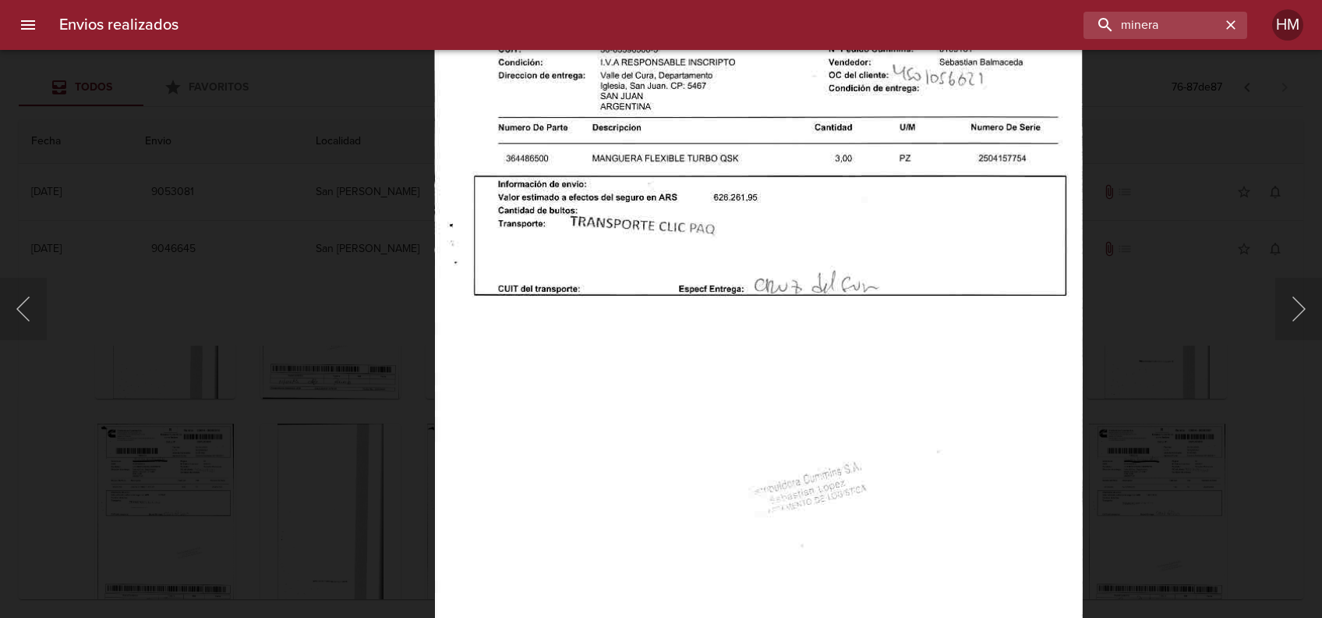
click at [1145, 376] on div "Lightbox" at bounding box center [661, 309] width 1322 height 618
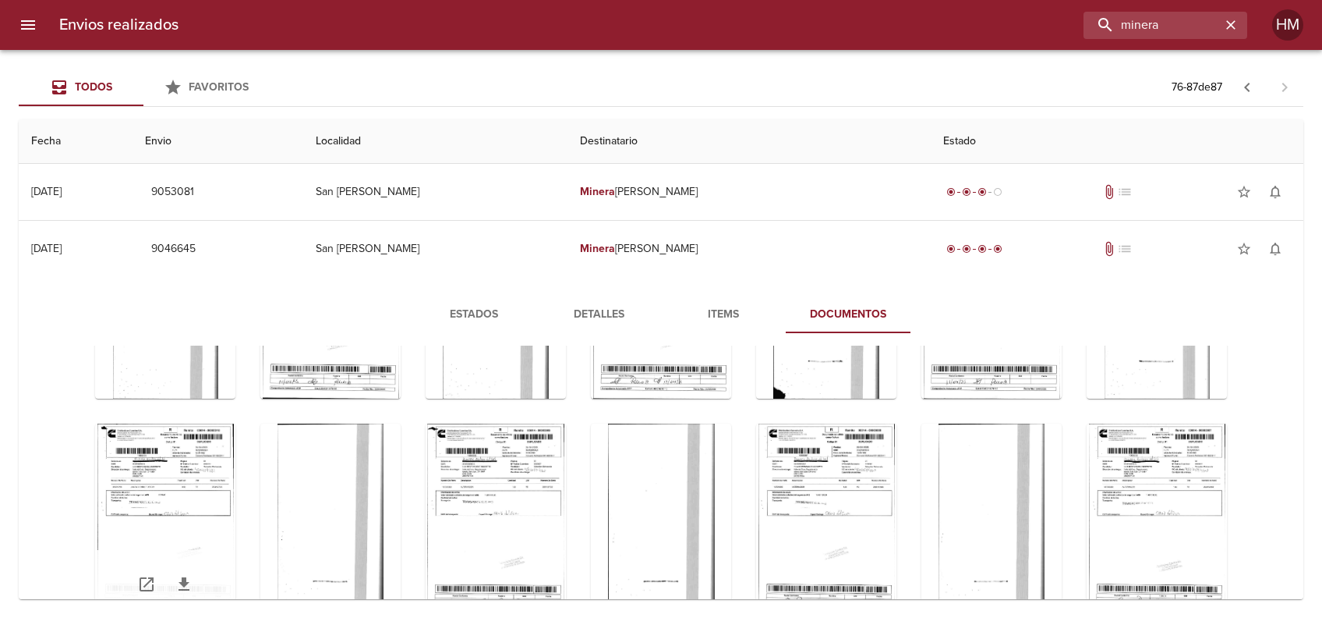
click at [235, 462] on div "Tabla de envíos del cliente" at bounding box center [165, 520] width 140 height 195
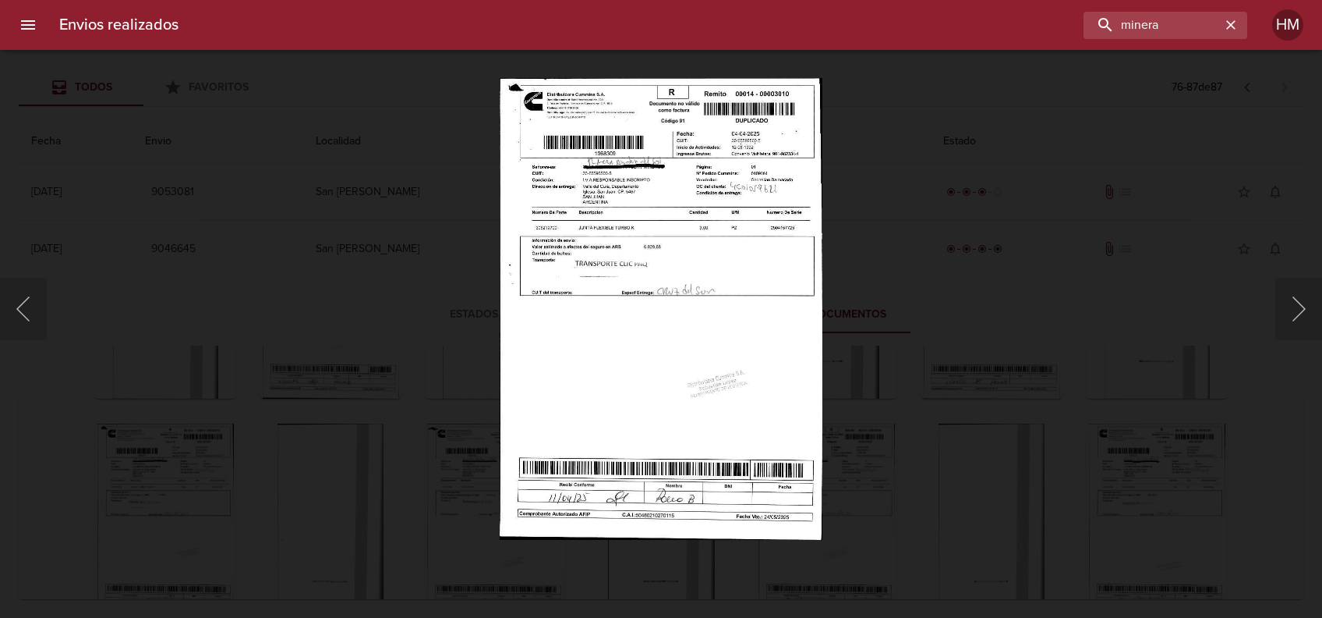
click at [627, 292] on img "Lightbox" at bounding box center [661, 309] width 323 height 462
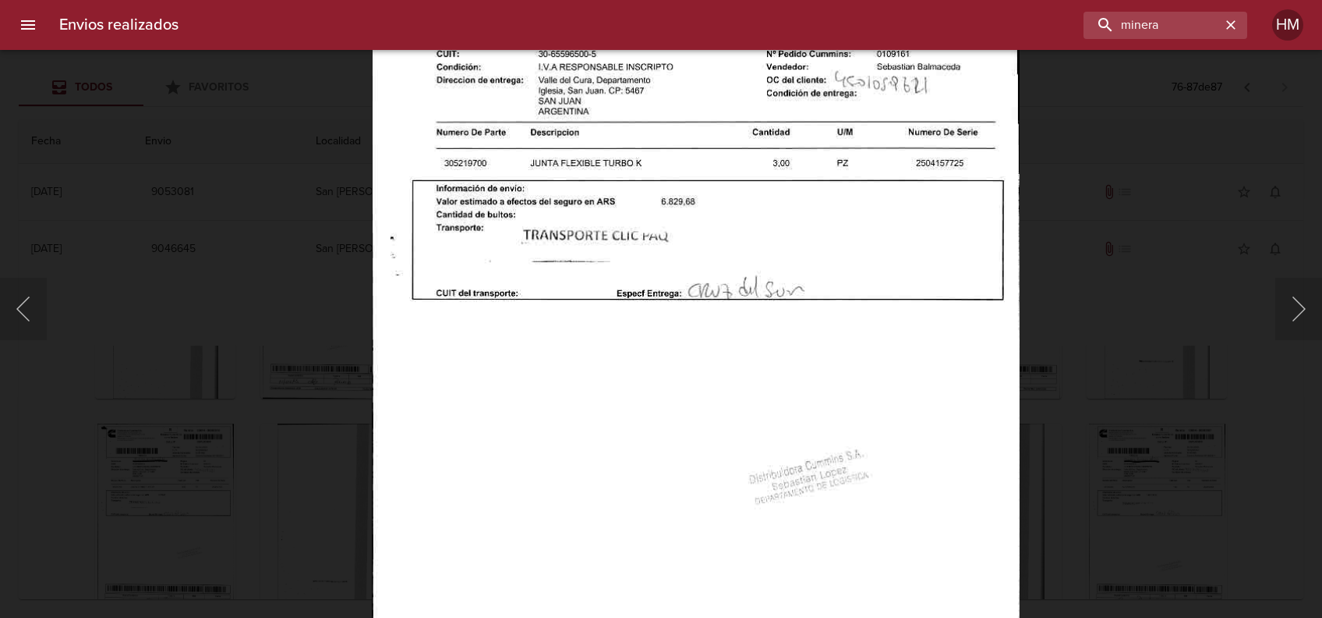
click at [1094, 375] on div "Lightbox" at bounding box center [661, 309] width 1322 height 618
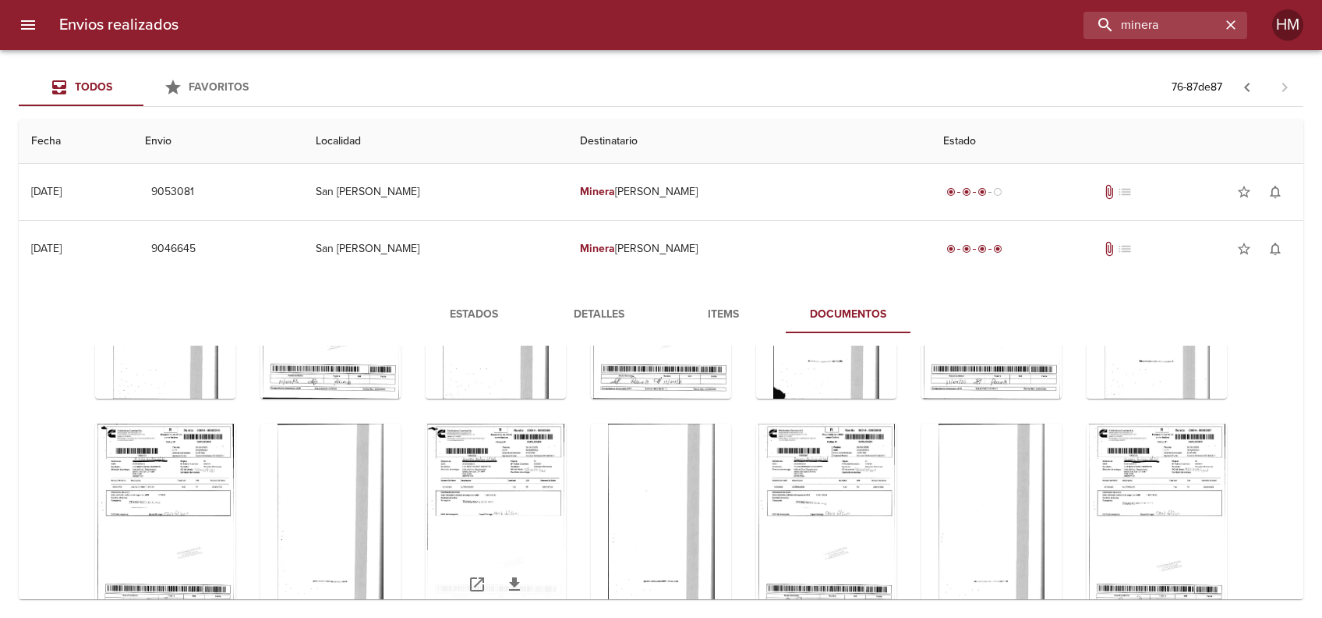
click at [566, 480] on div "Tabla de envíos del cliente" at bounding box center [496, 520] width 140 height 195
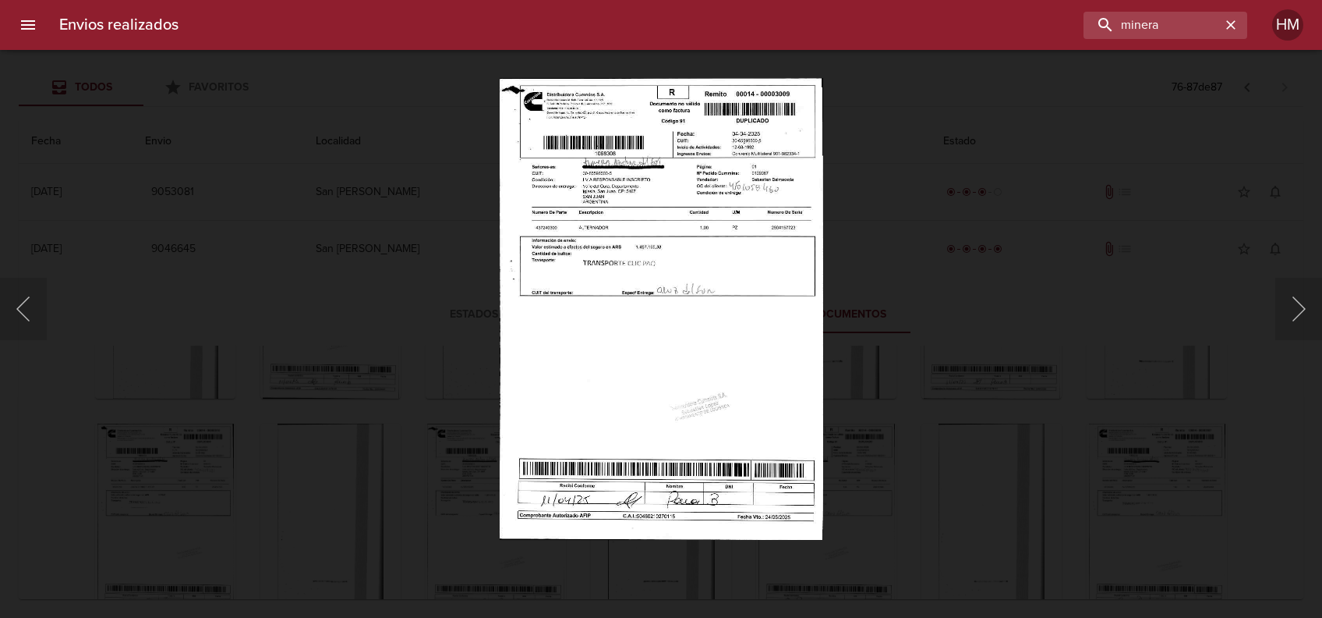
click at [653, 282] on img "Lightbox" at bounding box center [661, 309] width 324 height 462
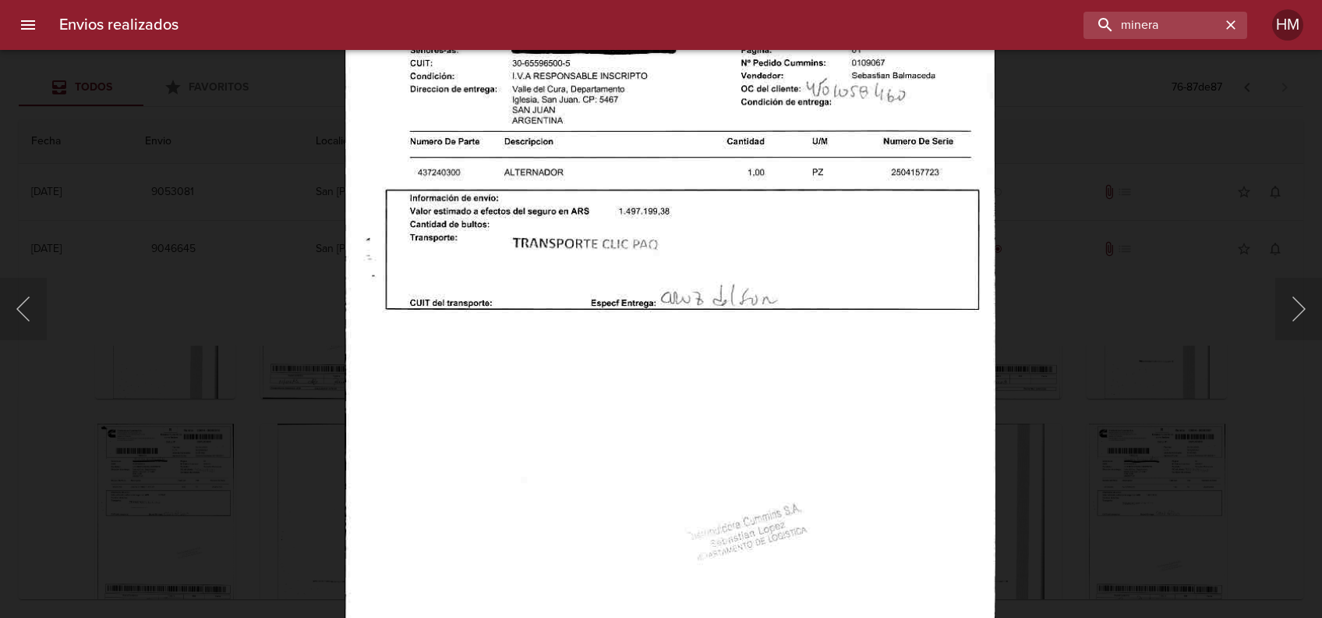
click at [1153, 411] on div "Lightbox" at bounding box center [661, 309] width 1322 height 618
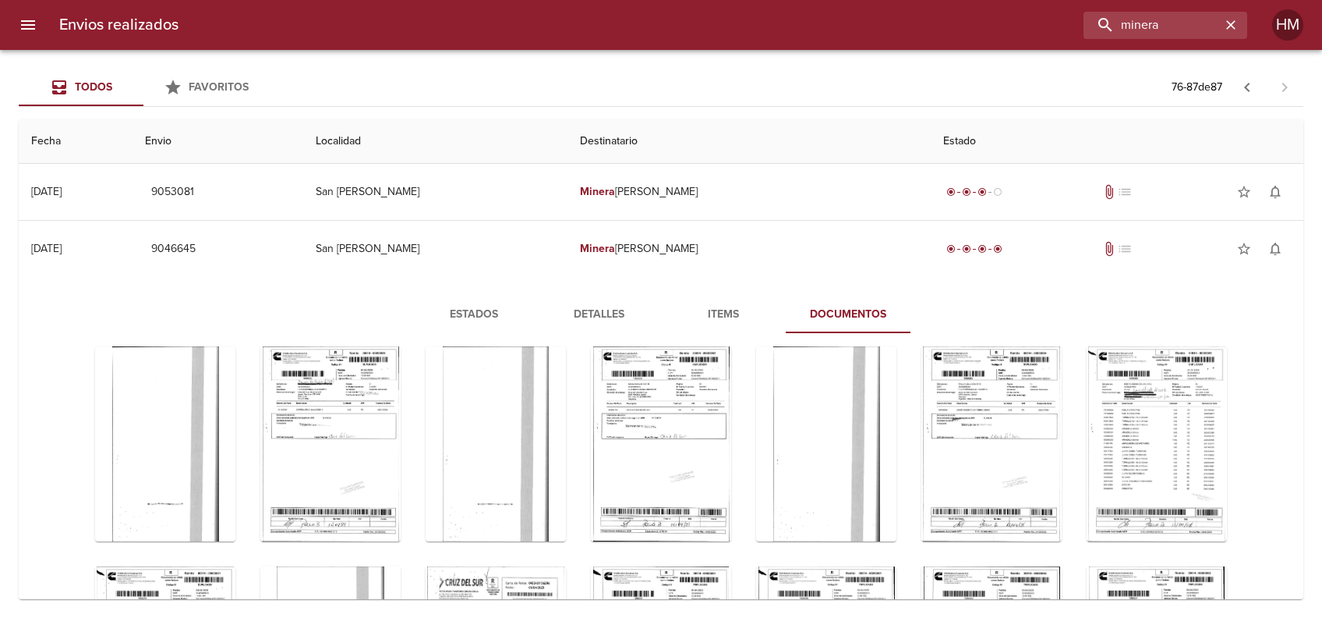
scroll to position [728, 0]
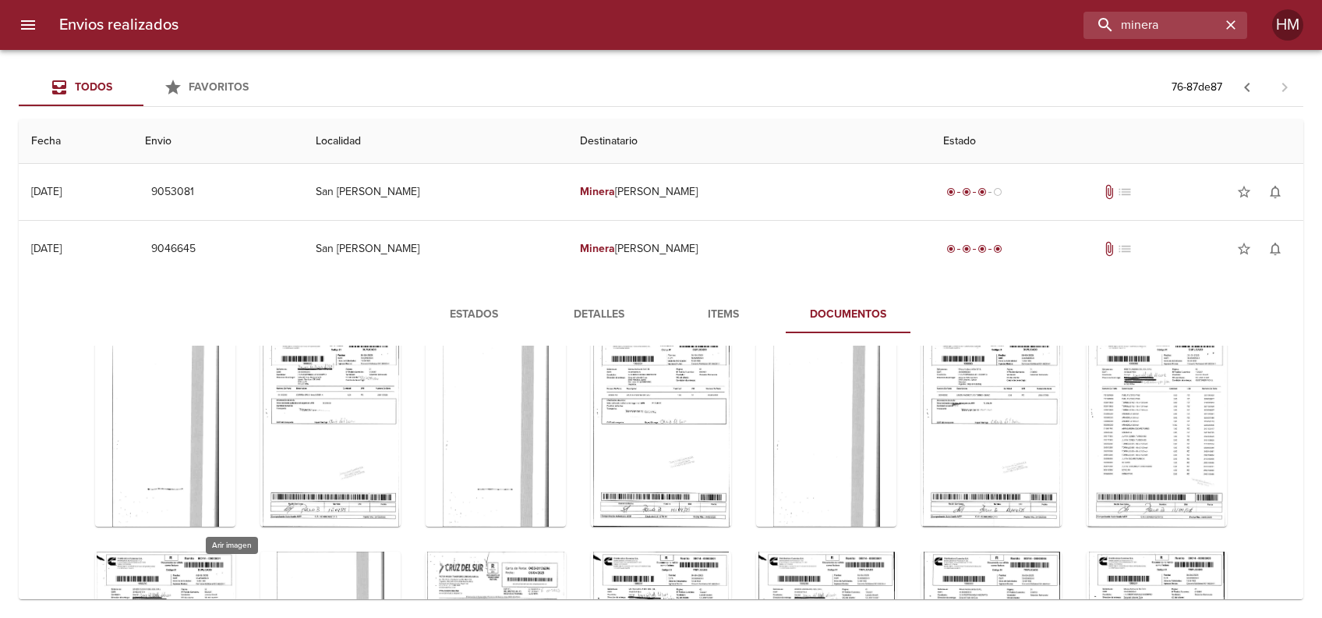
click at [756, 306] on div "Tabla de envíos del cliente" at bounding box center [826, 209] width 140 height 195
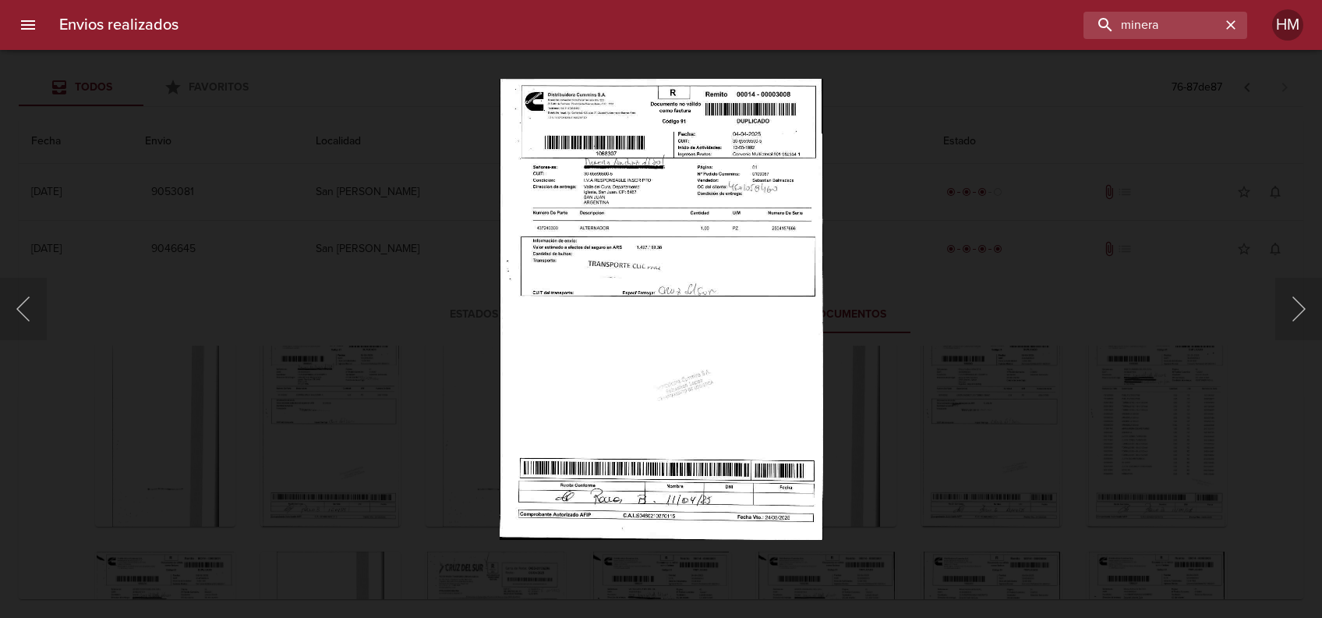
click at [550, 323] on img "Lightbox" at bounding box center [662, 309] width 324 height 462
click at [547, 323] on img "Lightbox" at bounding box center [662, 309] width 324 height 462
click at [971, 348] on div "Lightbox" at bounding box center [661, 309] width 1322 height 618
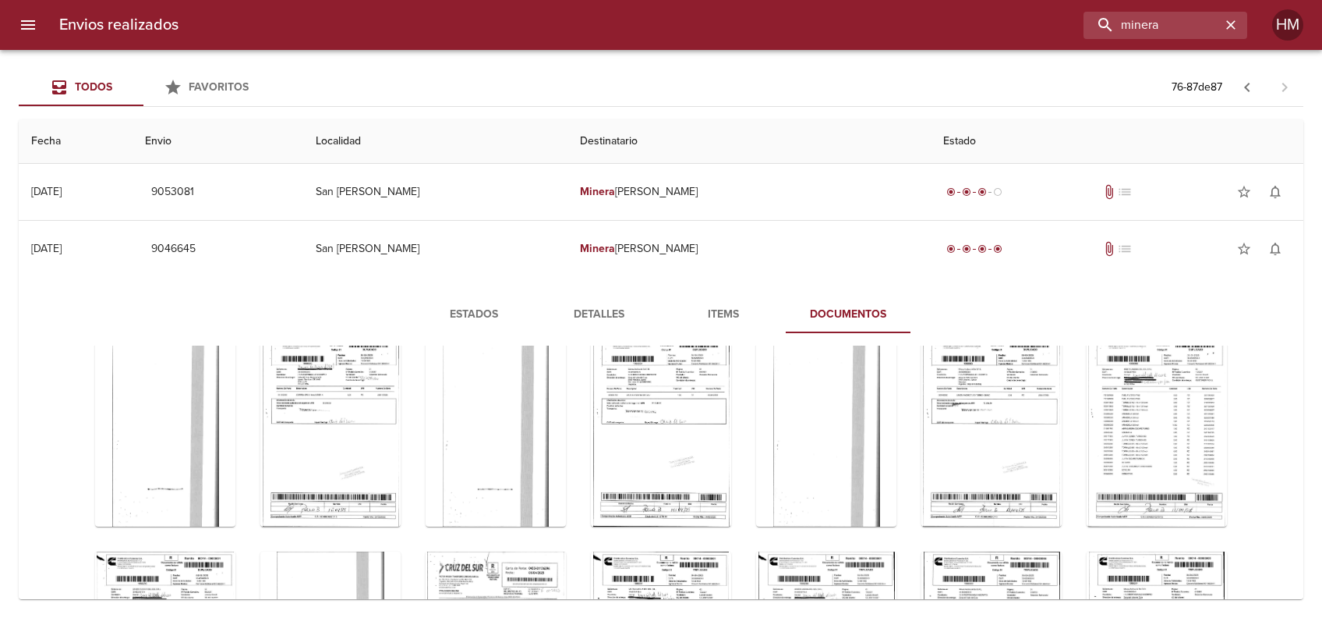
click at [1087, 306] on div "Tabla de envíos del cliente" at bounding box center [1157, 209] width 140 height 195
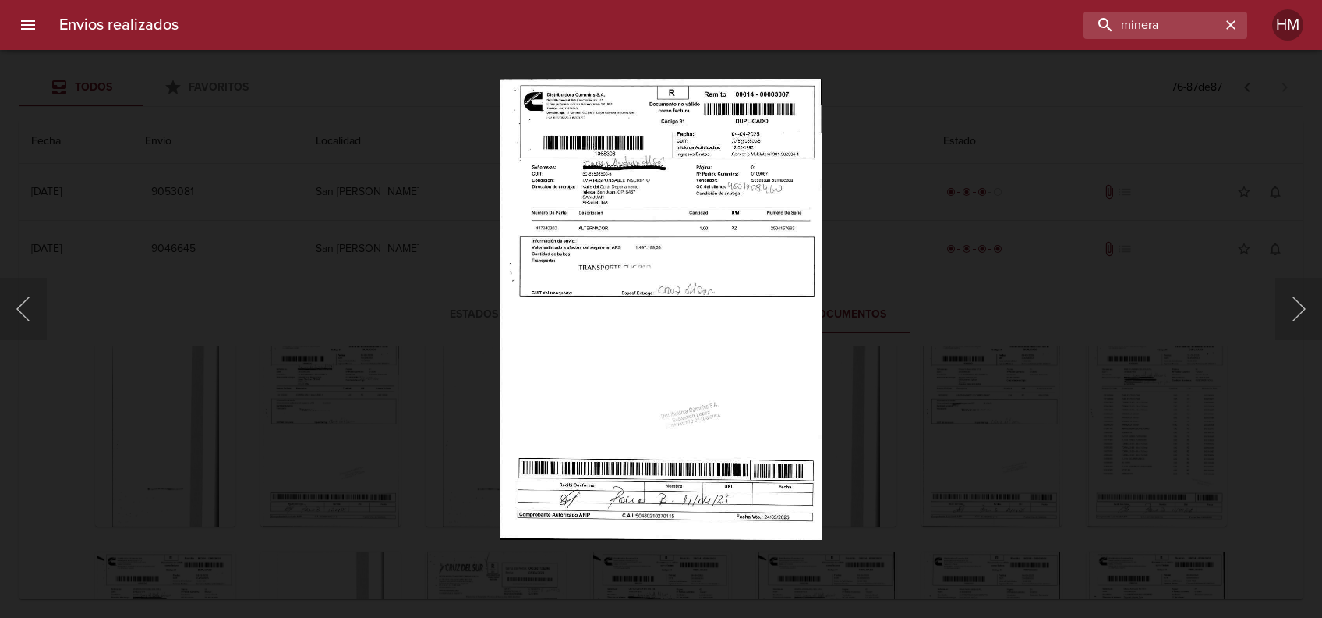
click at [544, 282] on img "Lightbox" at bounding box center [661, 309] width 323 height 462
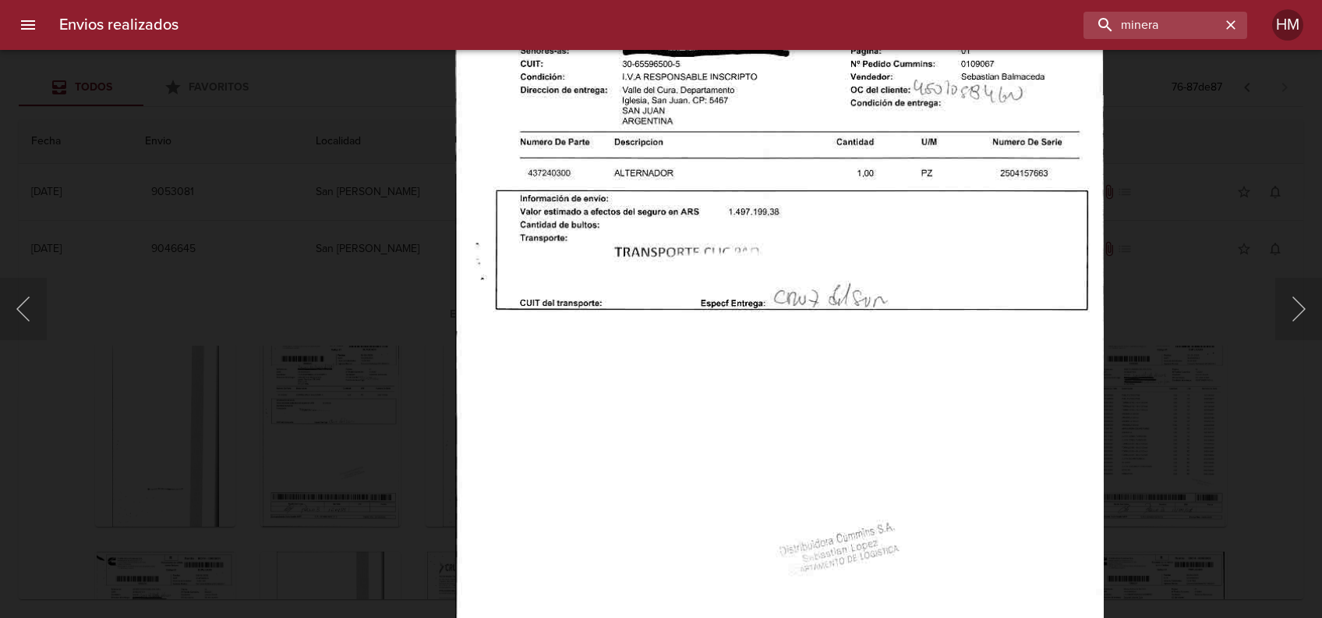
click at [1085, 352] on img "Lightbox" at bounding box center [779, 335] width 649 height 927
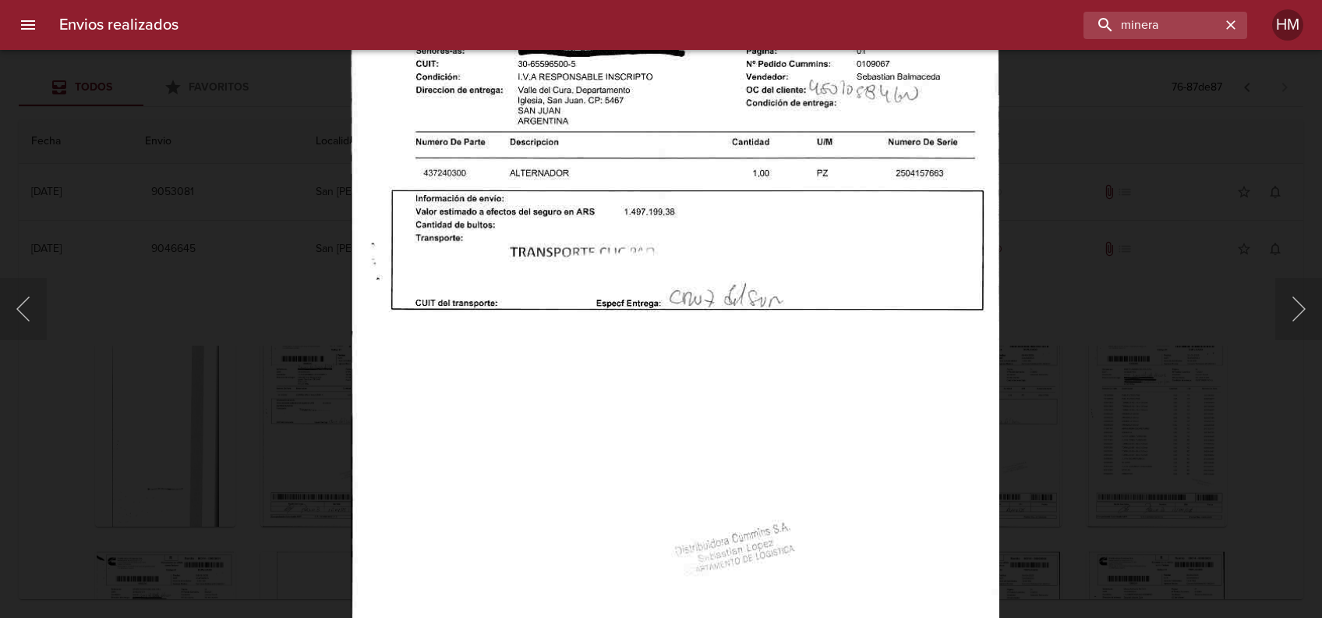
click at [1085, 398] on div "Lightbox" at bounding box center [661, 309] width 1322 height 618
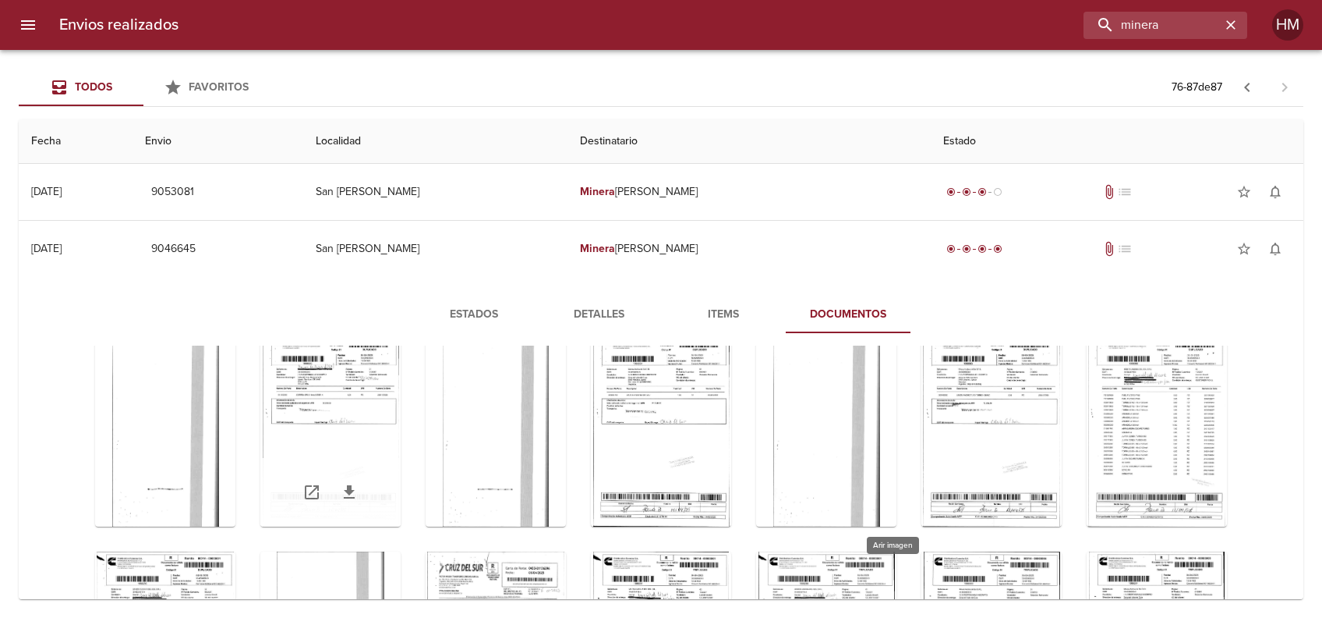
click at [401, 414] on div "Tabla de envíos del cliente" at bounding box center [330, 428] width 140 height 195
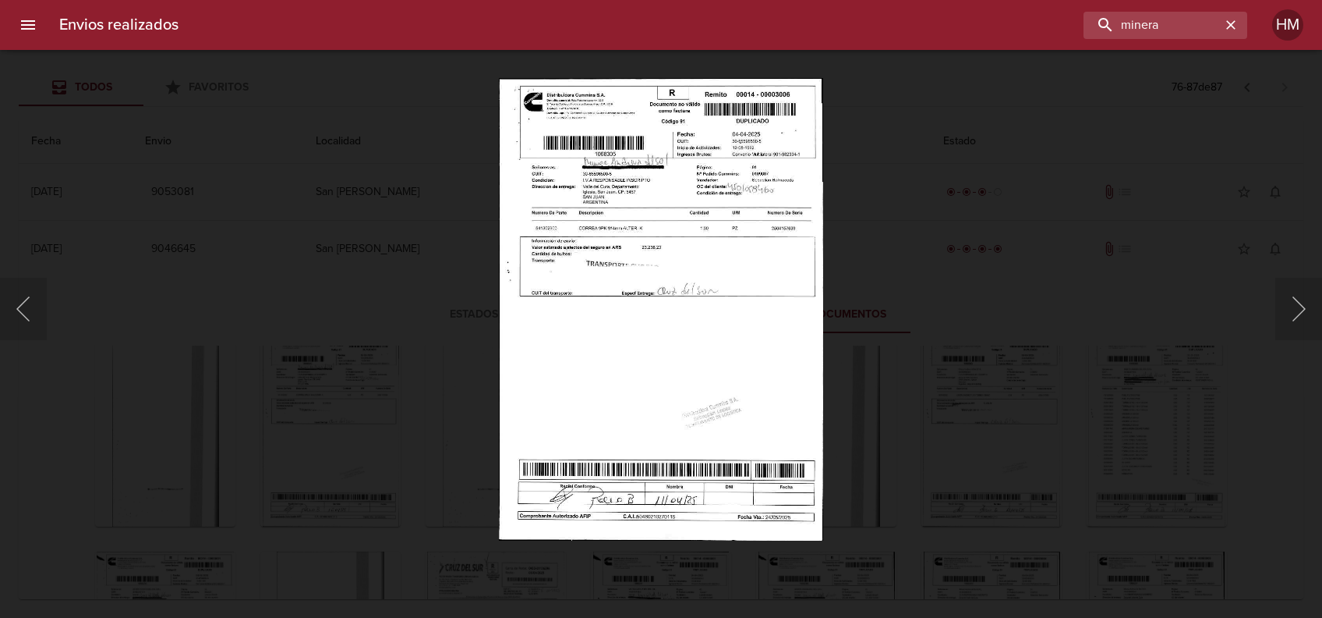
click at [657, 292] on img "Lightbox" at bounding box center [661, 309] width 324 height 462
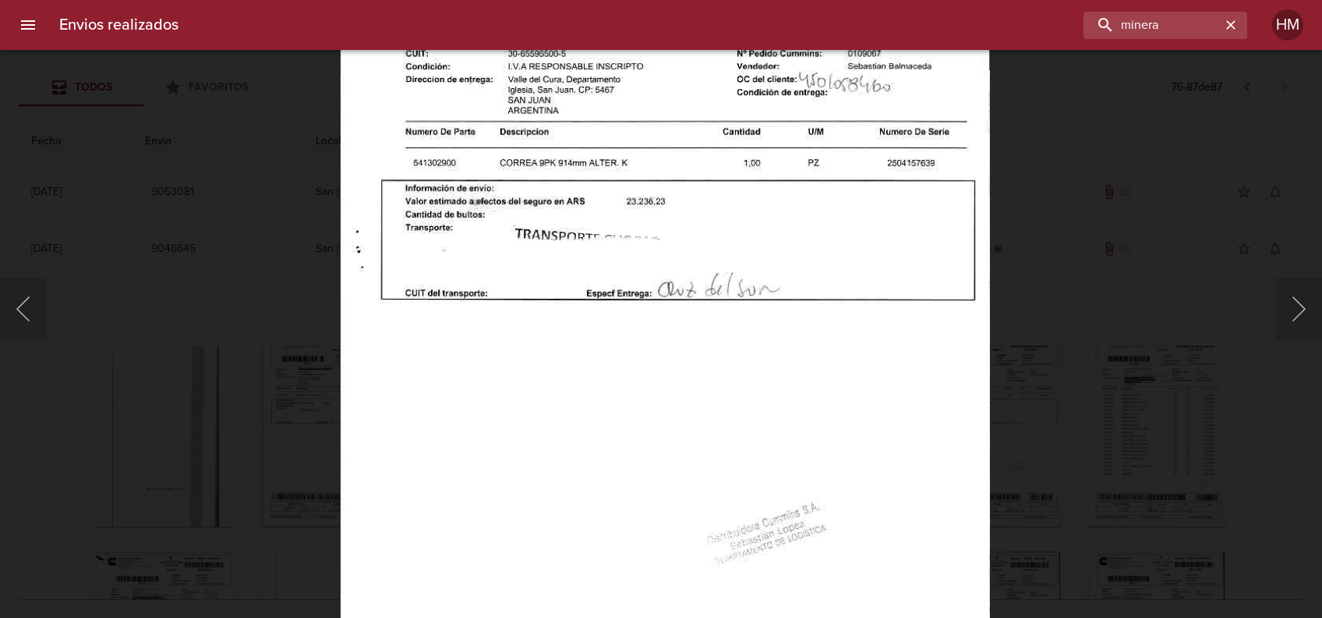
click at [1061, 285] on div "Lightbox" at bounding box center [661, 309] width 1322 height 618
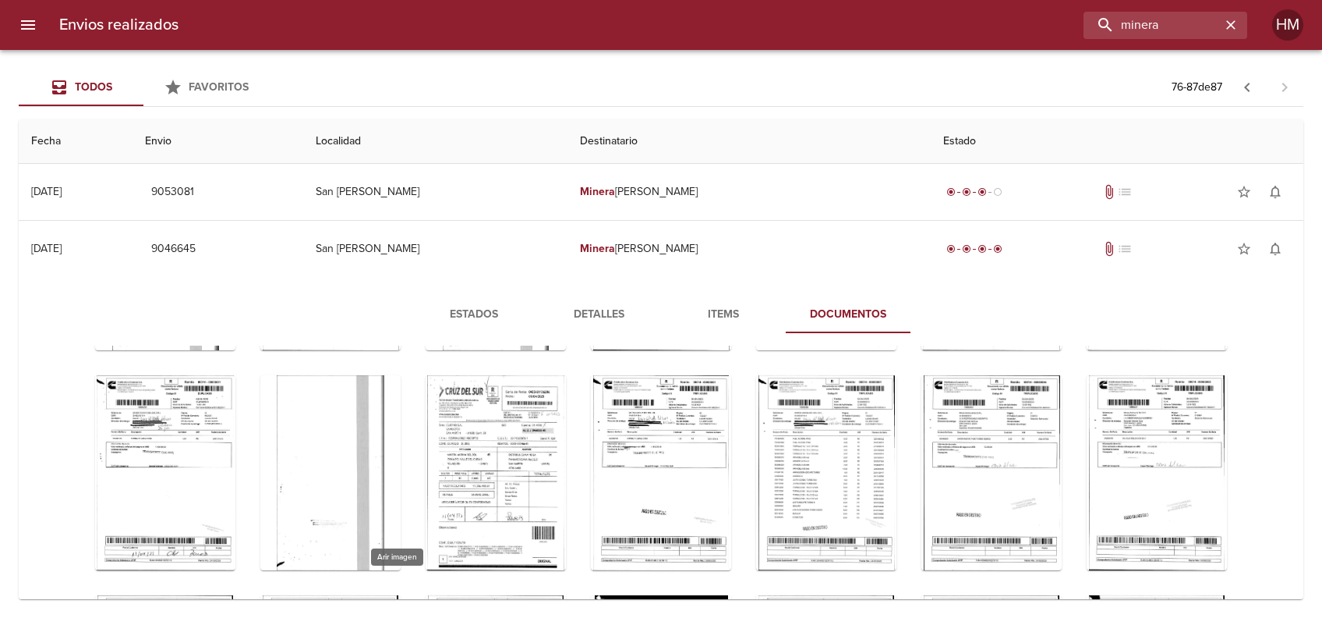
scroll to position [936, 0]
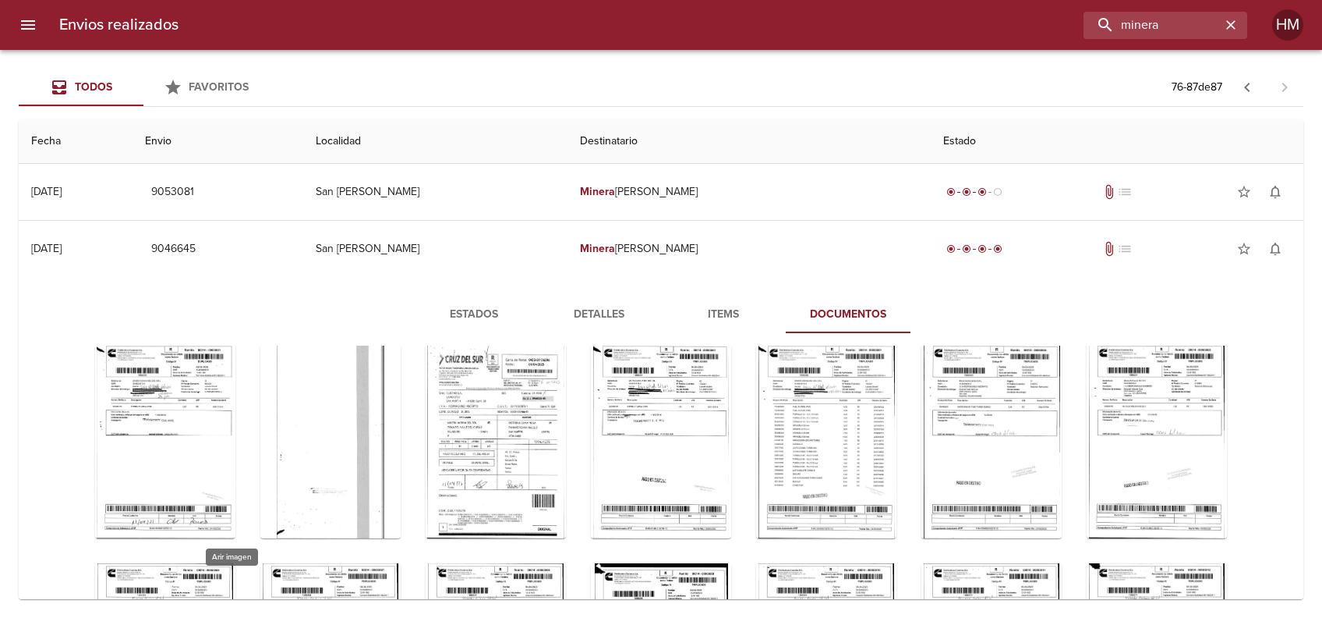
click at [591, 318] on div "Tabla de envíos del cliente" at bounding box center [661, 220] width 140 height 195
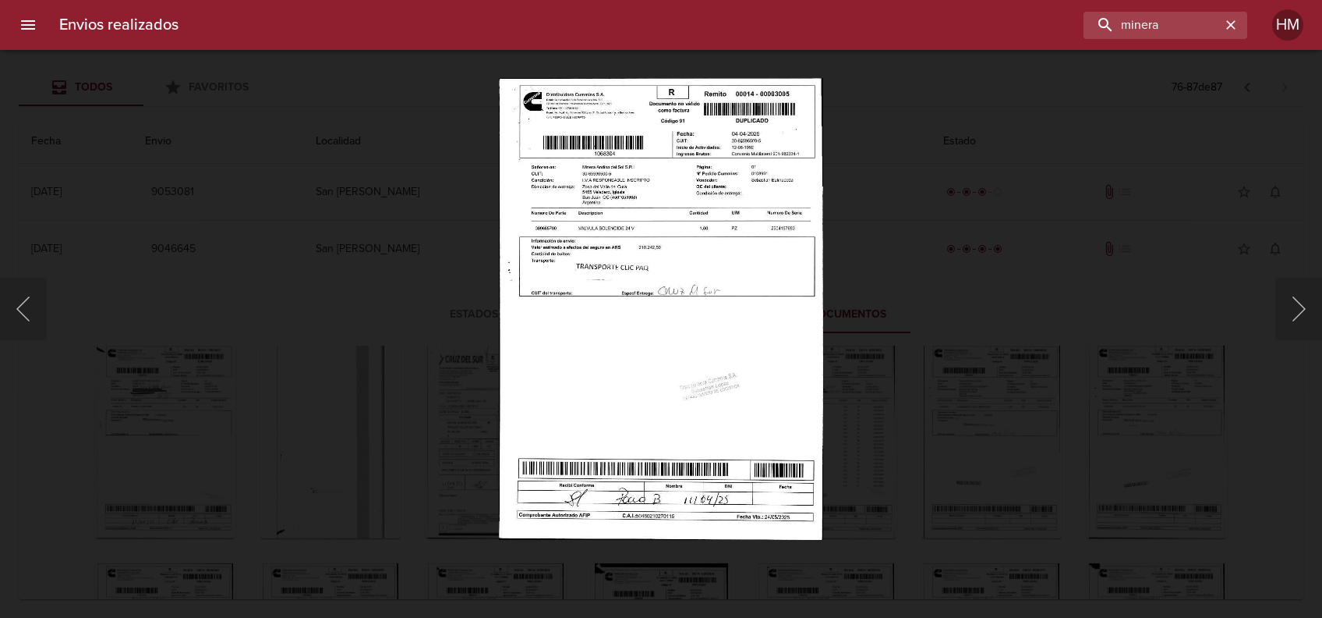
click at [623, 274] on img "Lightbox" at bounding box center [661, 309] width 324 height 462
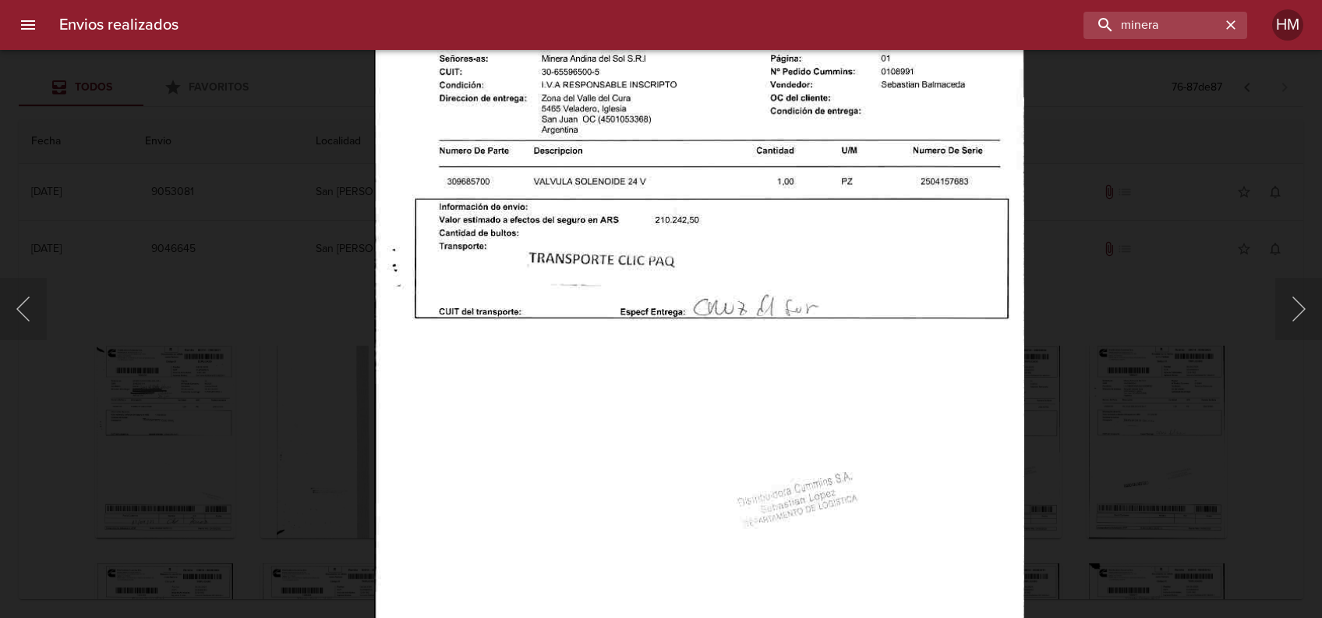
click at [1090, 304] on div "Lightbox" at bounding box center [661, 309] width 1322 height 618
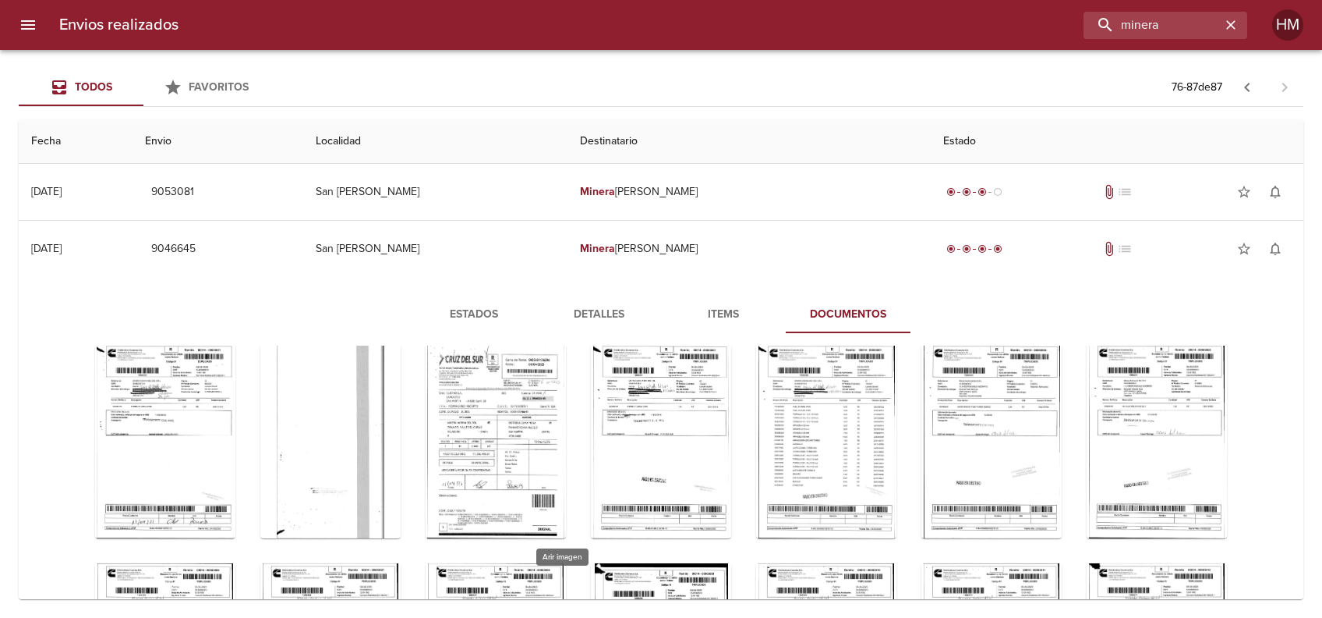
click at [922, 318] on div "Tabla de envíos del cliente" at bounding box center [992, 220] width 140 height 195
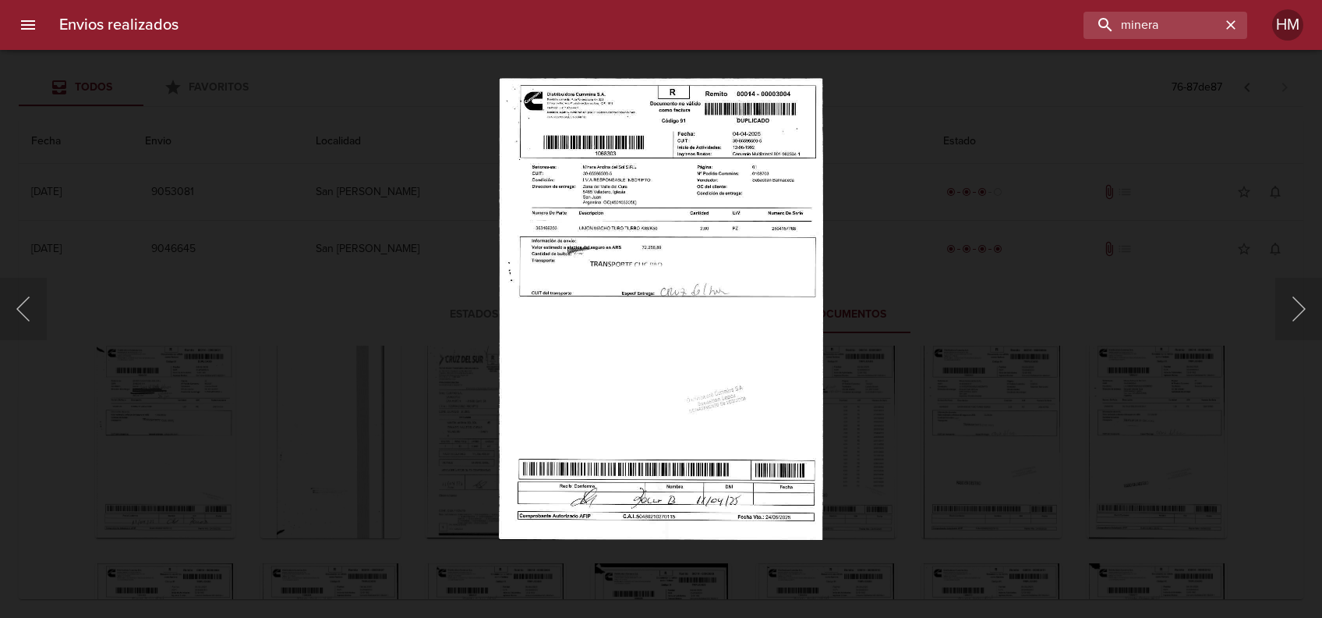
click at [572, 275] on img "Lightbox" at bounding box center [661, 309] width 324 height 462
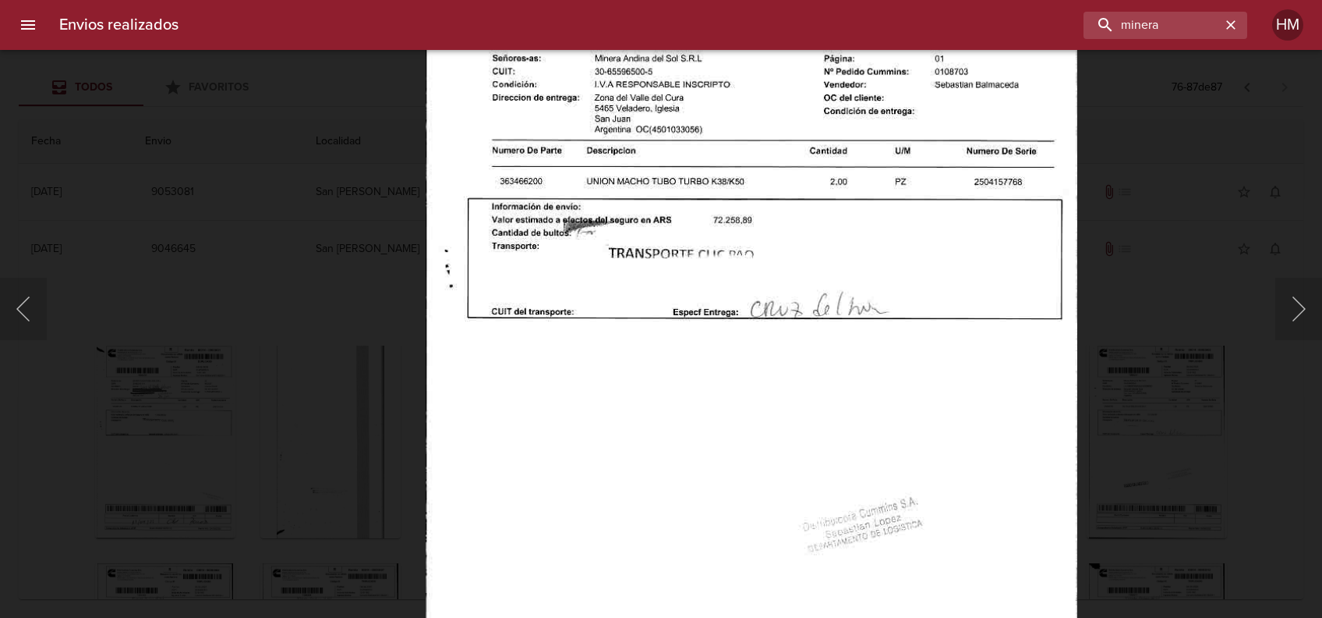
click at [1059, 311] on img "Lightbox" at bounding box center [751, 343] width 651 height 927
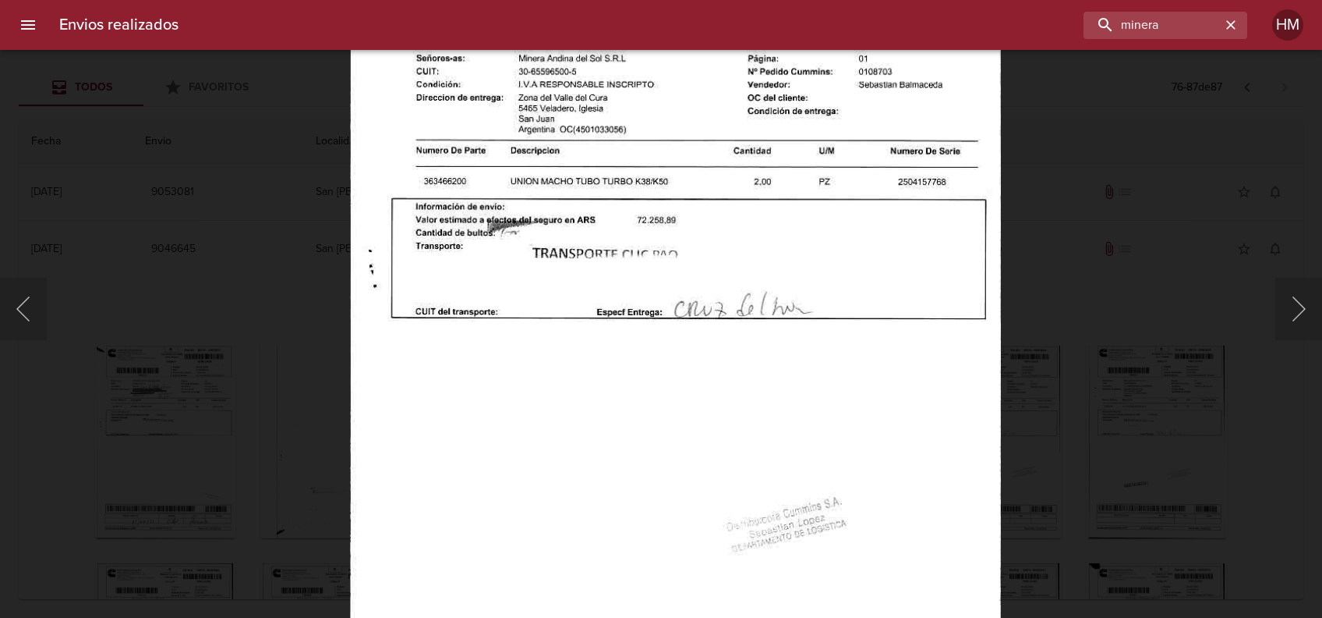
click at [1065, 384] on div "Lightbox" at bounding box center [661, 309] width 1322 height 618
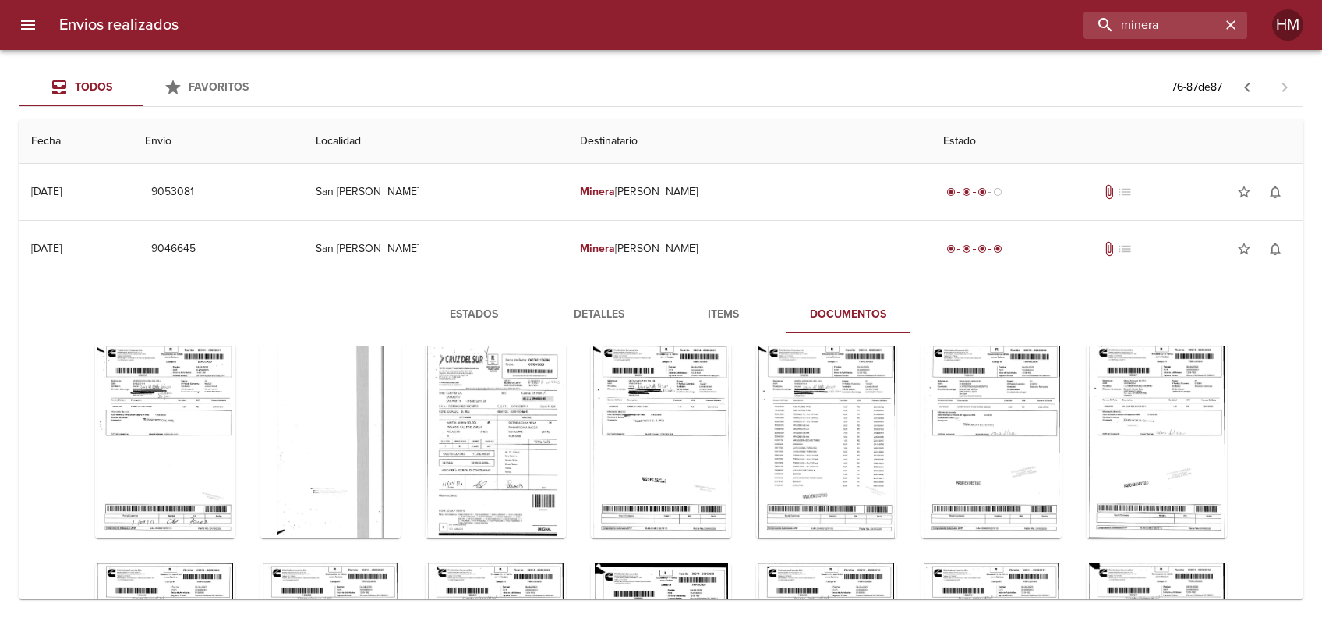
click at [1087, 318] on div "Tabla de envíos del cliente" at bounding box center [1157, 220] width 140 height 195
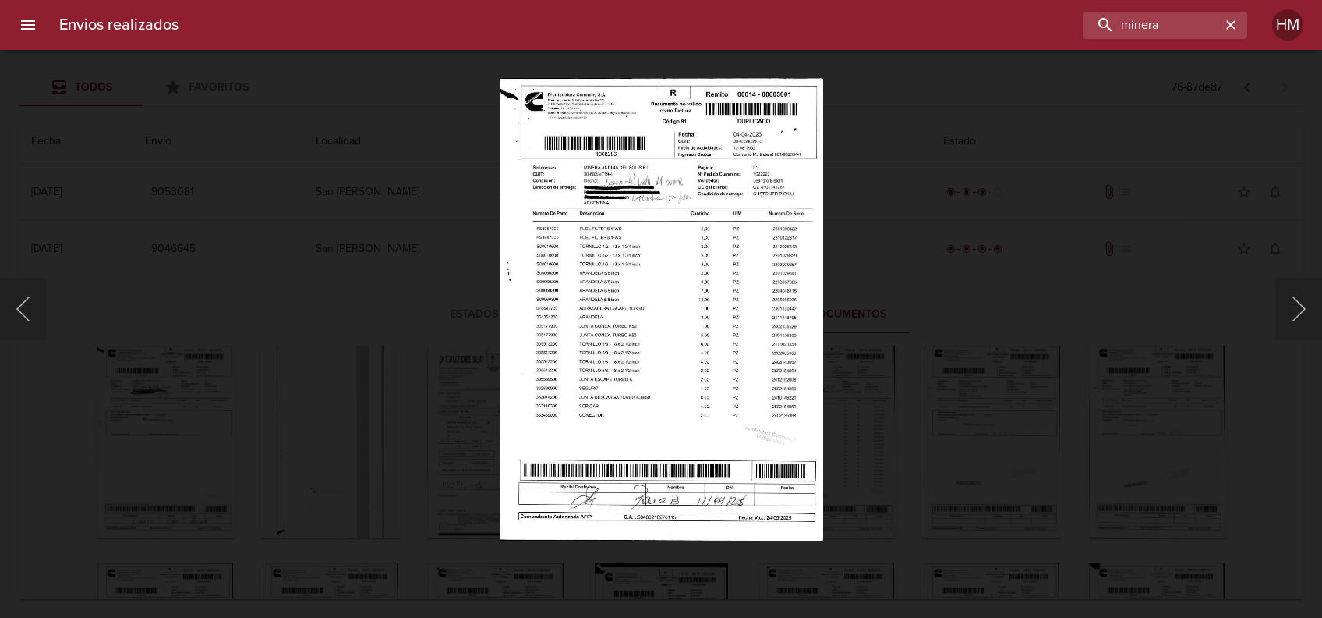
click at [584, 312] on img "Lightbox" at bounding box center [661, 309] width 324 height 462
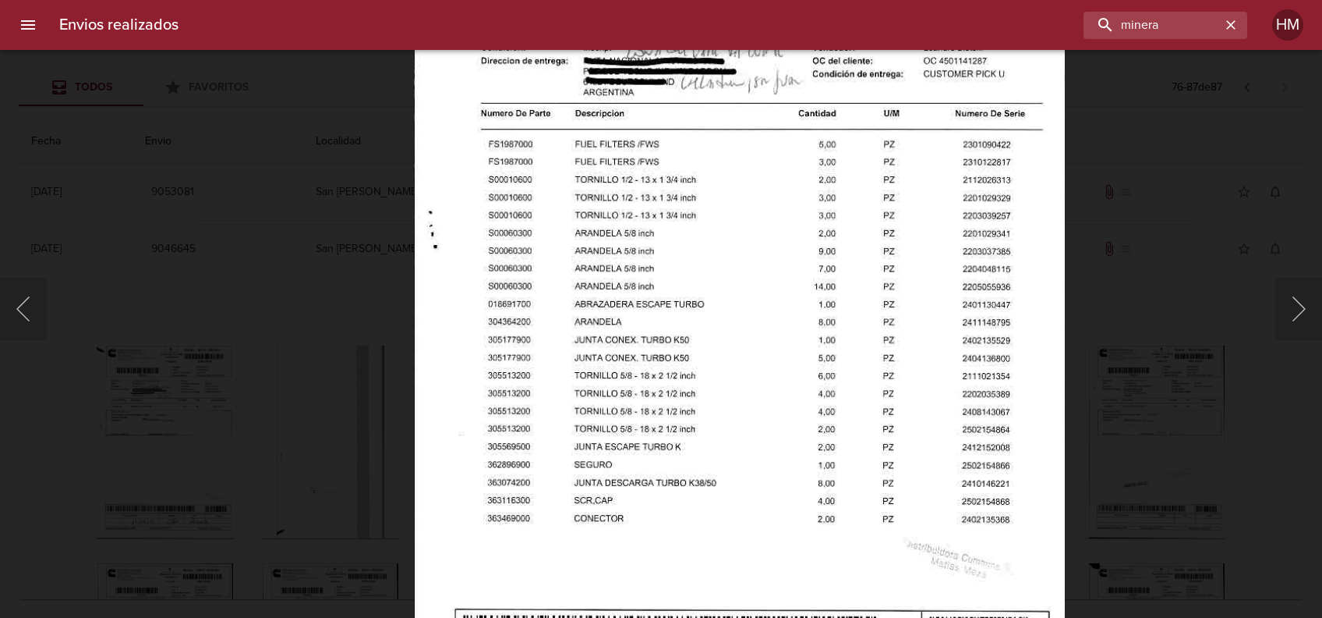
click at [1150, 455] on div "Lightbox" at bounding box center [661, 309] width 1322 height 618
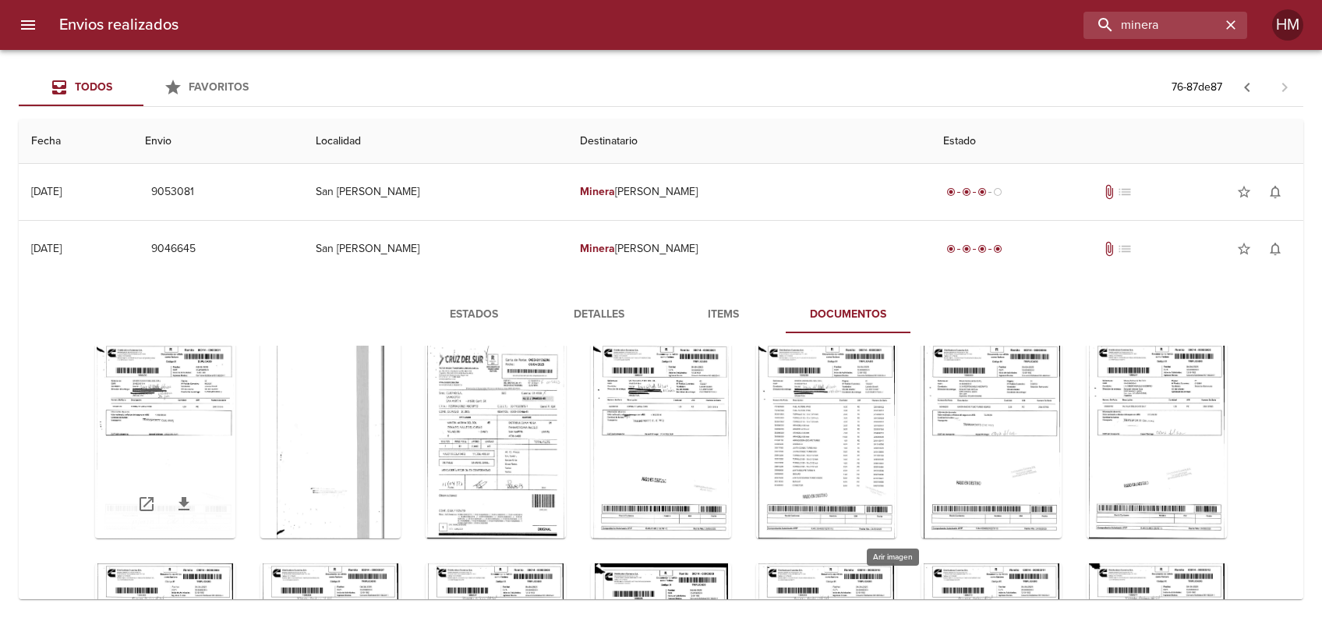
click at [235, 455] on div "Tabla de envíos del cliente" at bounding box center [165, 440] width 140 height 195
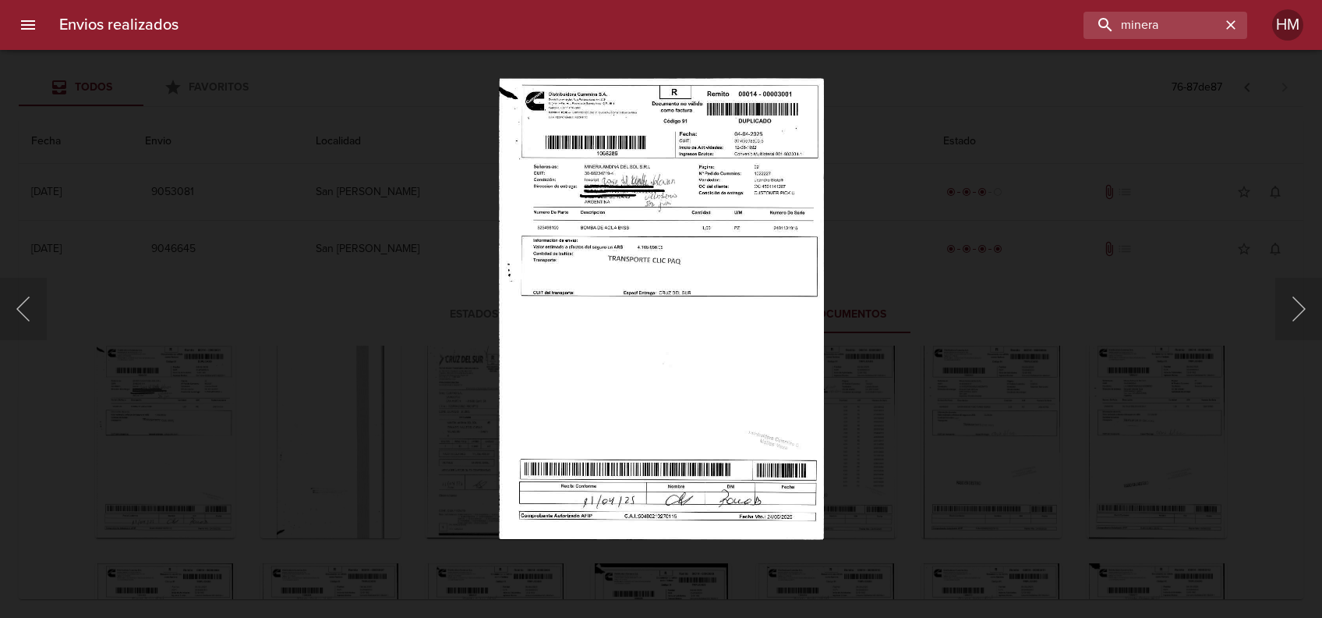
click at [624, 278] on img "Lightbox" at bounding box center [661, 309] width 324 height 462
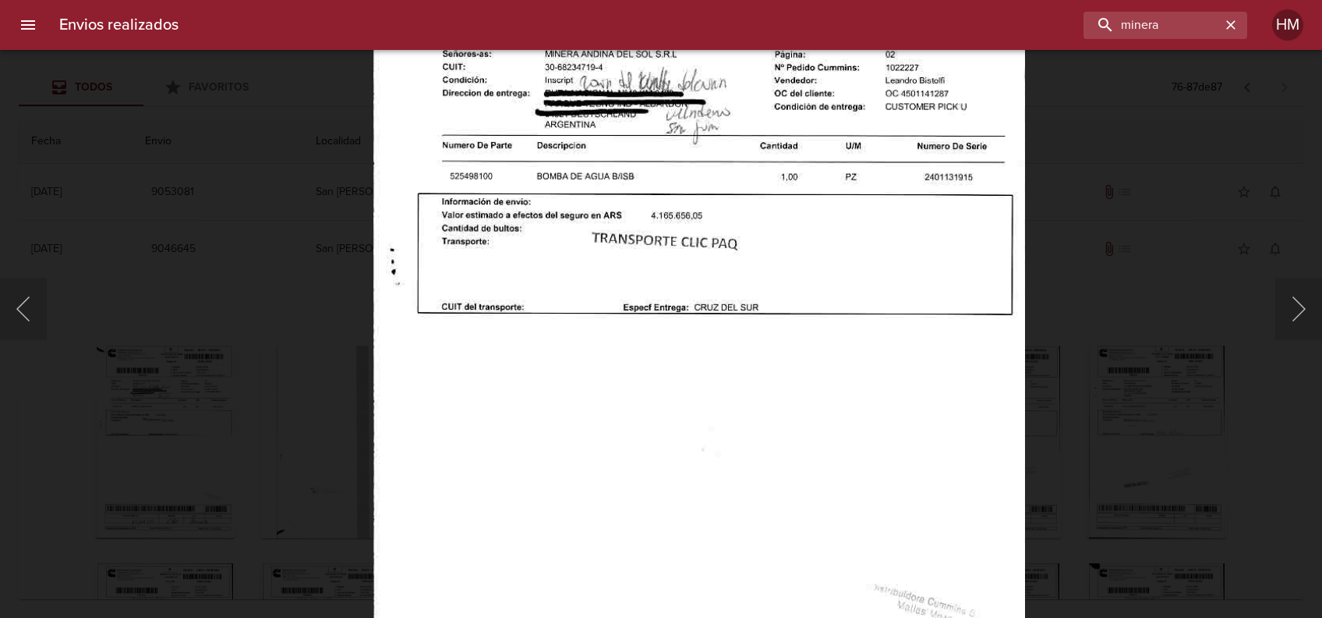
click at [1130, 377] on div "Lightbox" at bounding box center [661, 309] width 1322 height 618
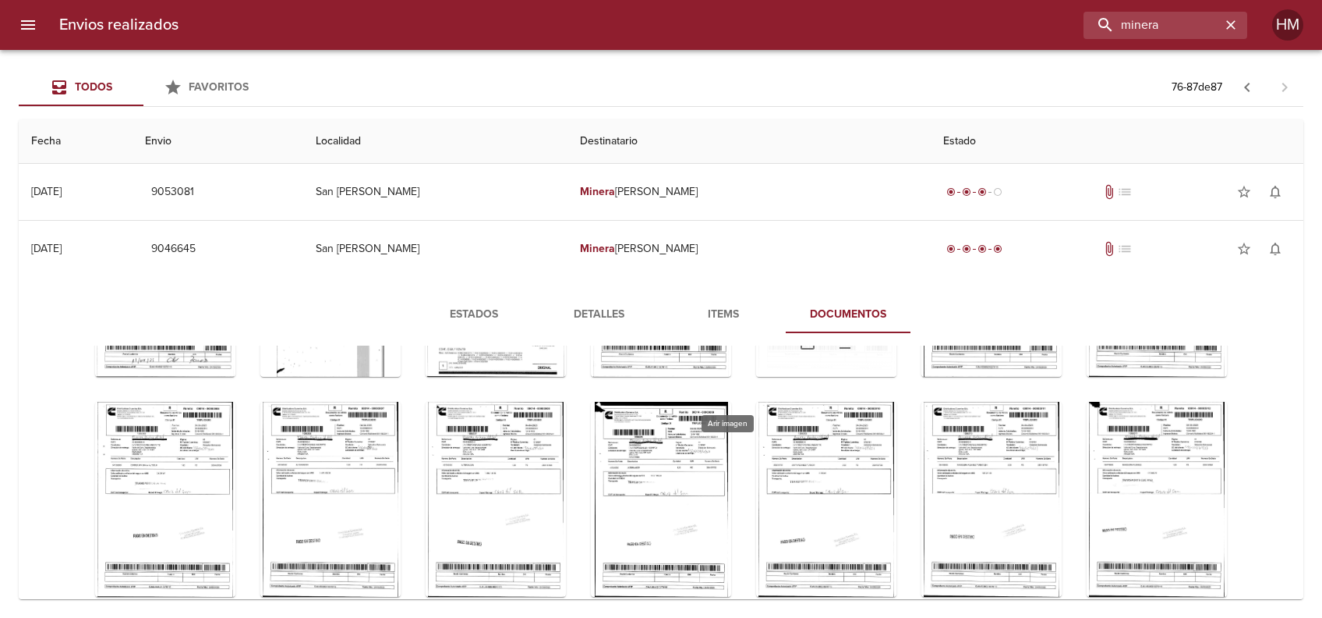
scroll to position [1143, 0]
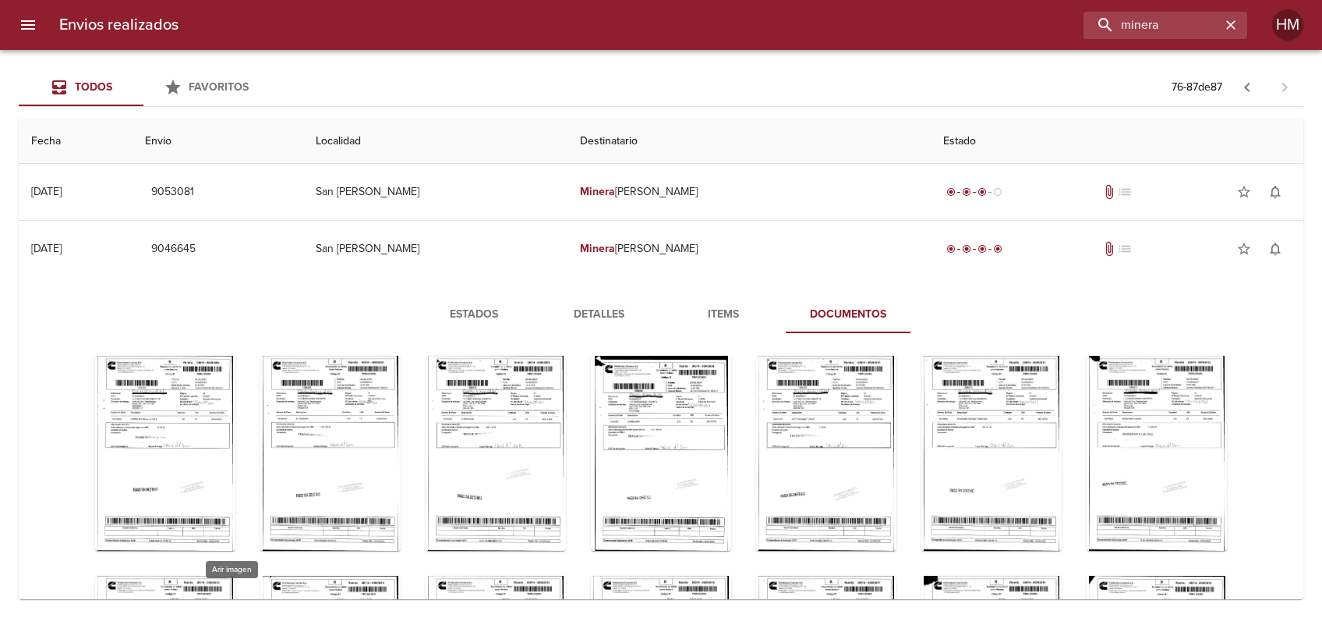
click at [426, 331] on div "Tabla de envíos del cliente" at bounding box center [496, 233] width 140 height 195
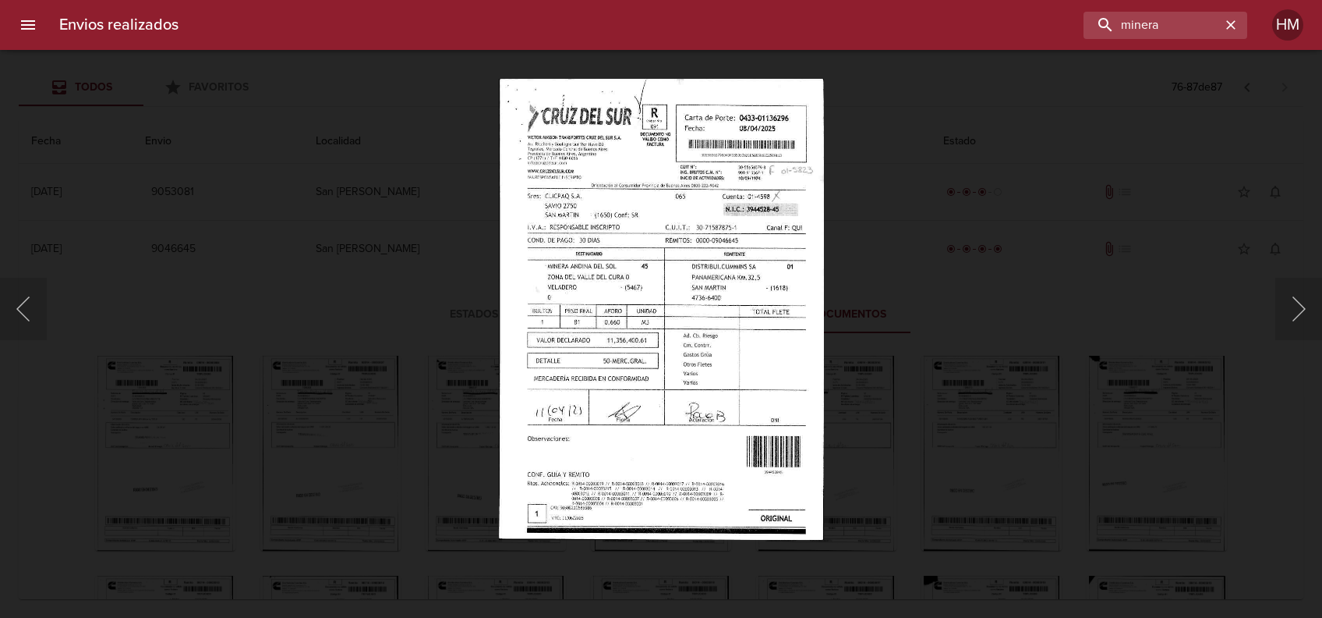
click at [1068, 334] on div "Lightbox" at bounding box center [661, 309] width 1322 height 618
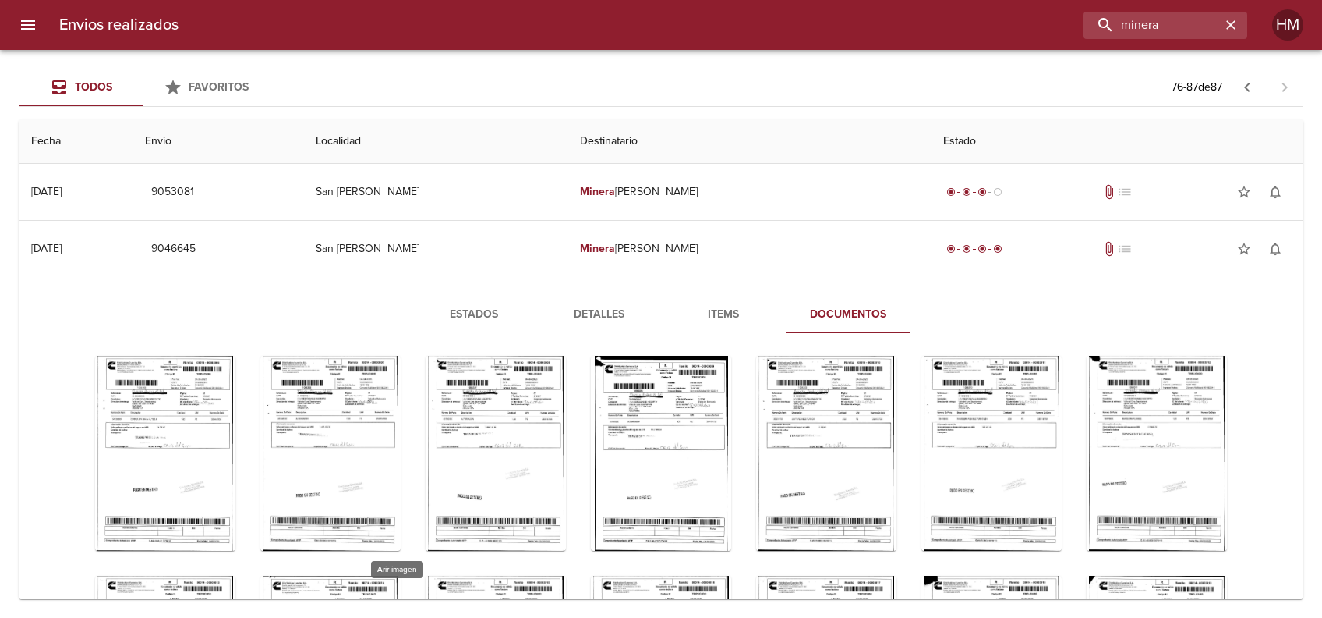
click at [591, 331] on div "Tabla de envíos del cliente" at bounding box center [661, 233] width 140 height 195
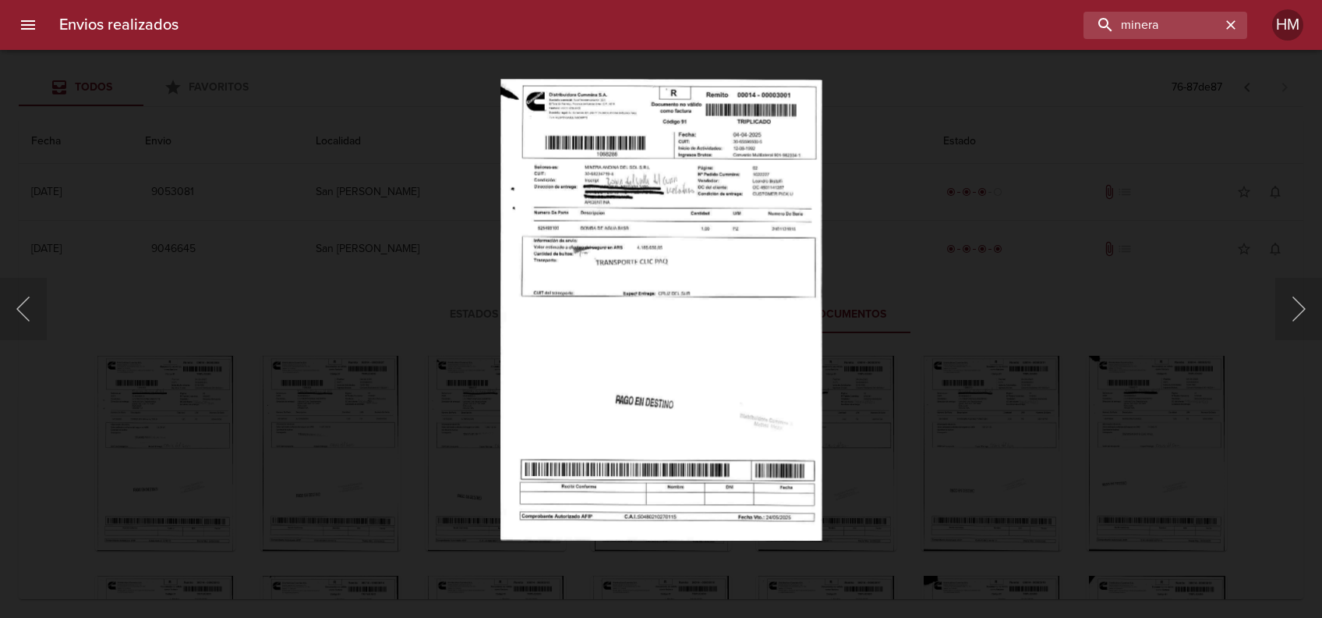
click at [653, 310] on img "Lightbox" at bounding box center [662, 309] width 322 height 462
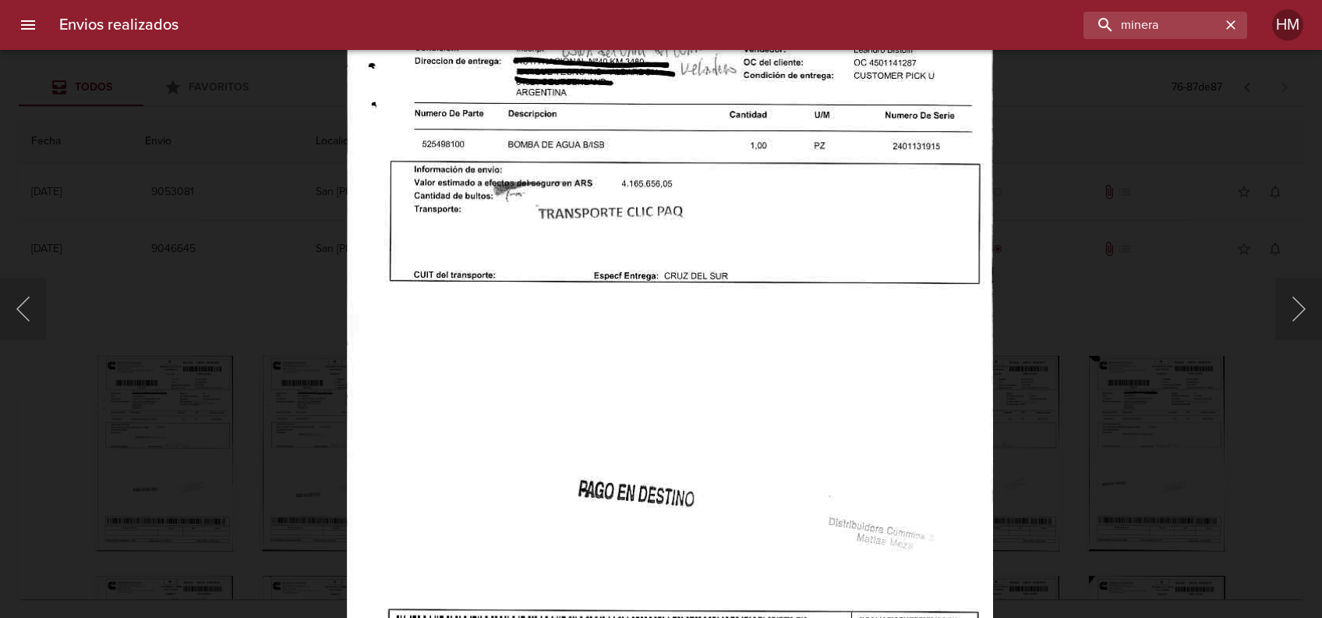
click at [1071, 416] on div "Lightbox" at bounding box center [661, 309] width 1322 height 618
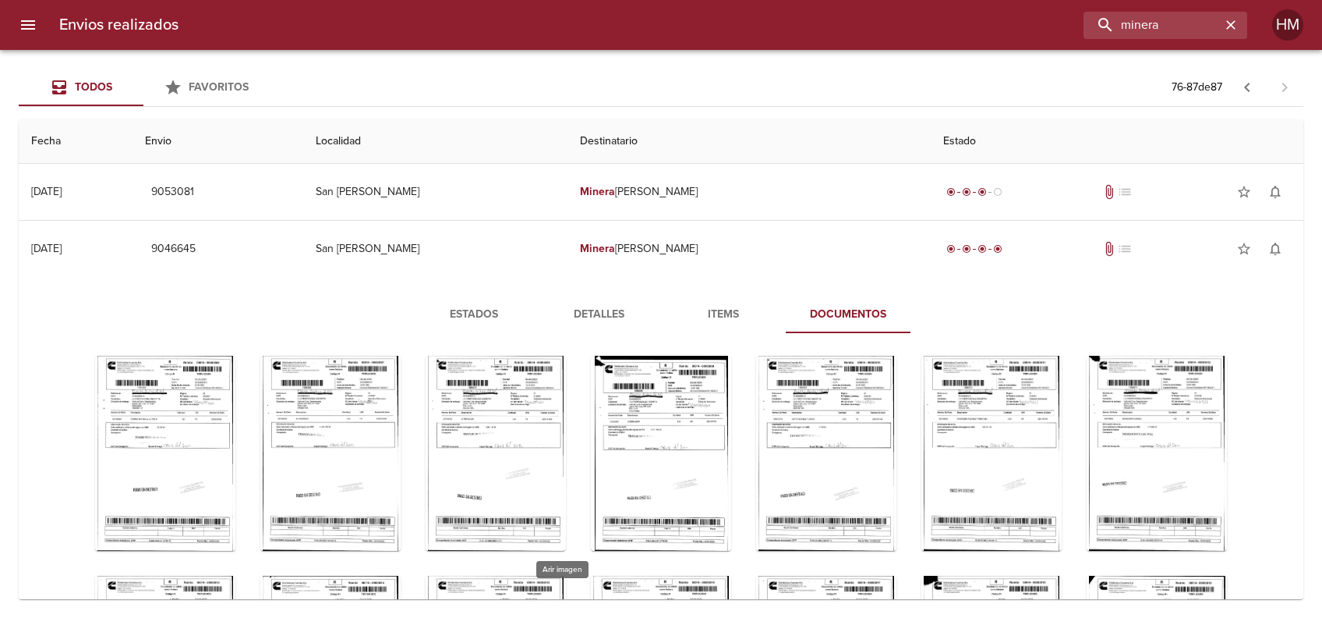
click at [756, 331] on div "Tabla de envíos del cliente" at bounding box center [826, 233] width 140 height 195
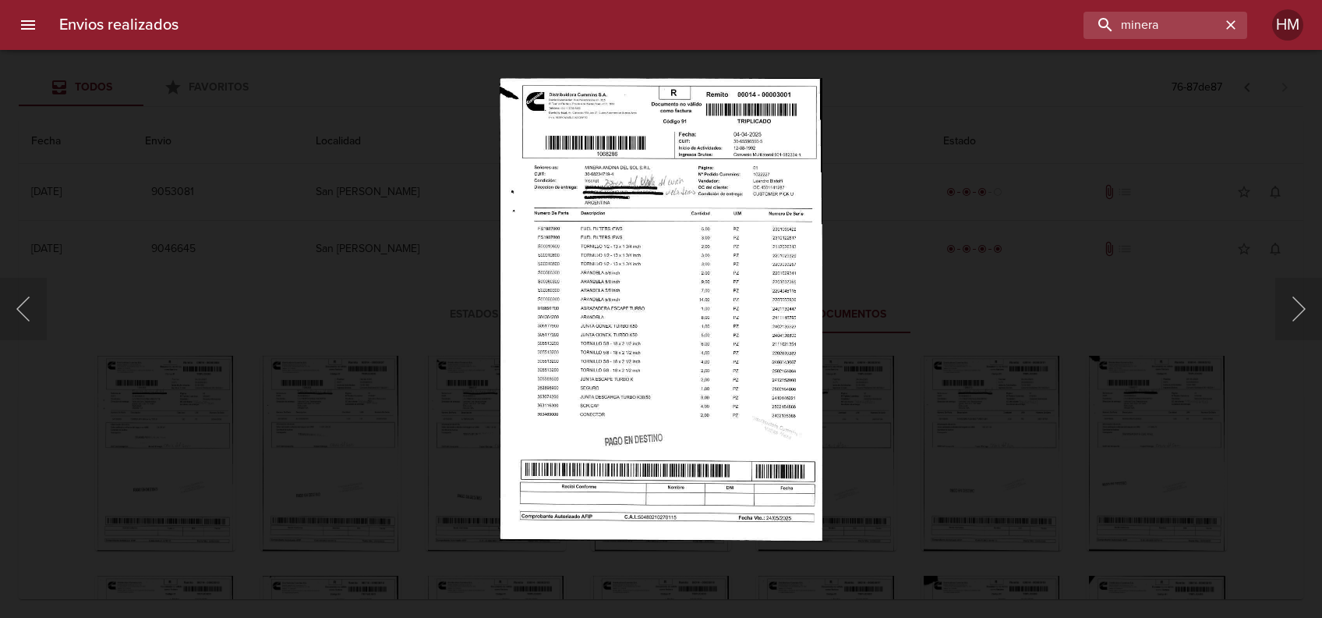
click at [607, 252] on img "Lightbox" at bounding box center [661, 309] width 323 height 462
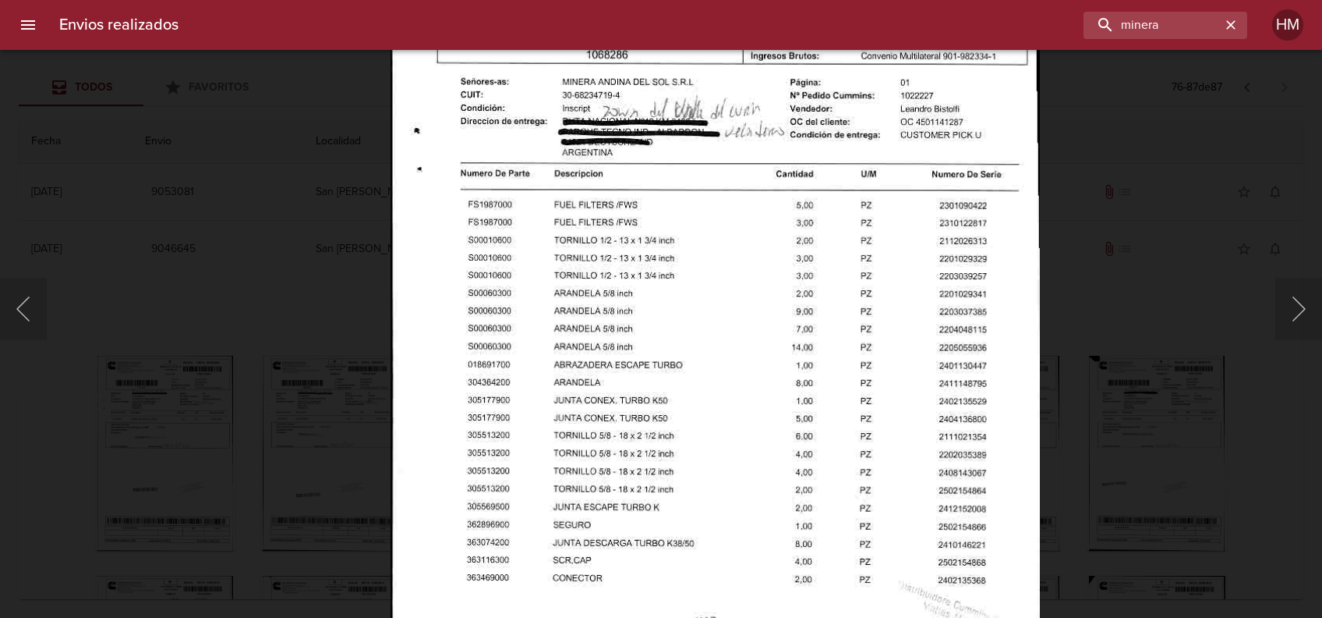
click at [1156, 442] on div "Lightbox" at bounding box center [661, 309] width 1322 height 618
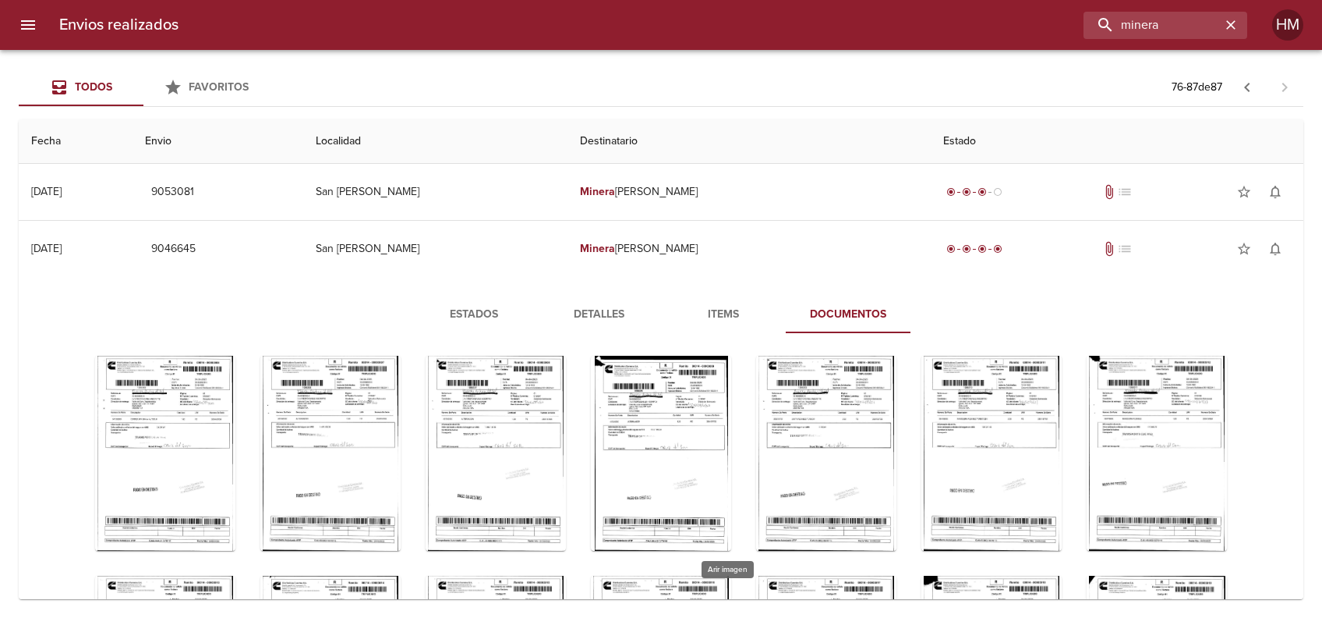
click at [922, 331] on div "Tabla de envíos del cliente" at bounding box center [992, 233] width 140 height 195
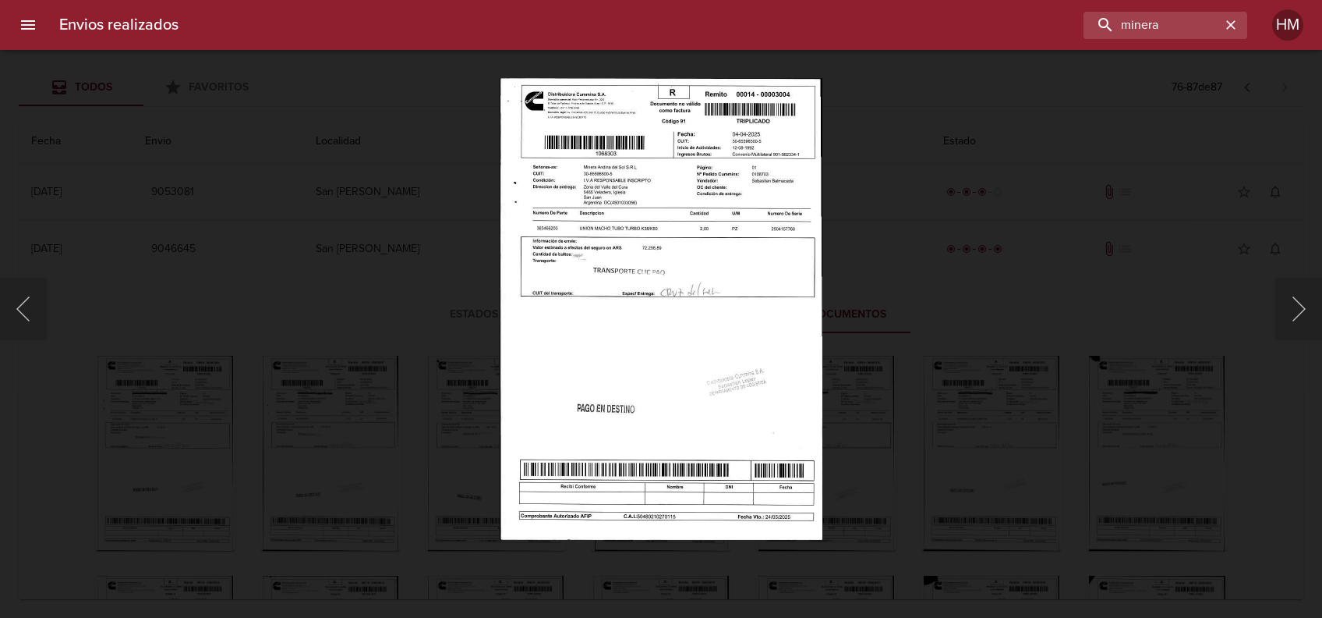
click at [640, 281] on img "Lightbox" at bounding box center [661, 309] width 323 height 462
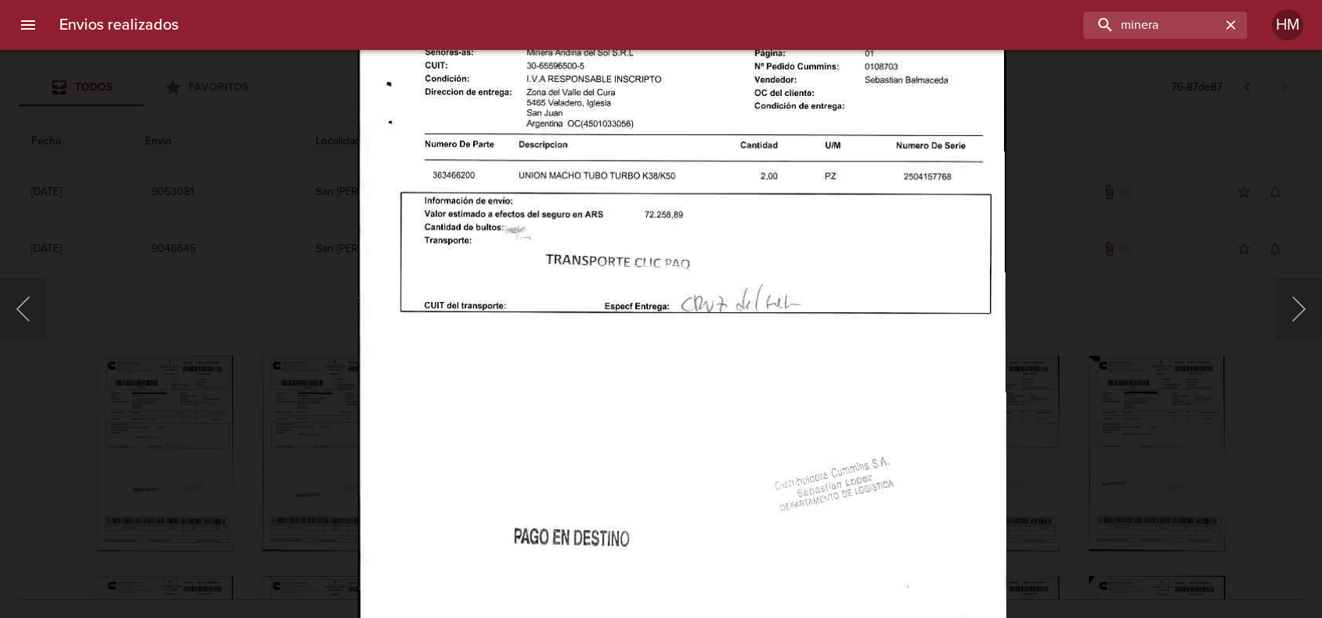
click at [1047, 363] on div "Lightbox" at bounding box center [661, 309] width 1322 height 618
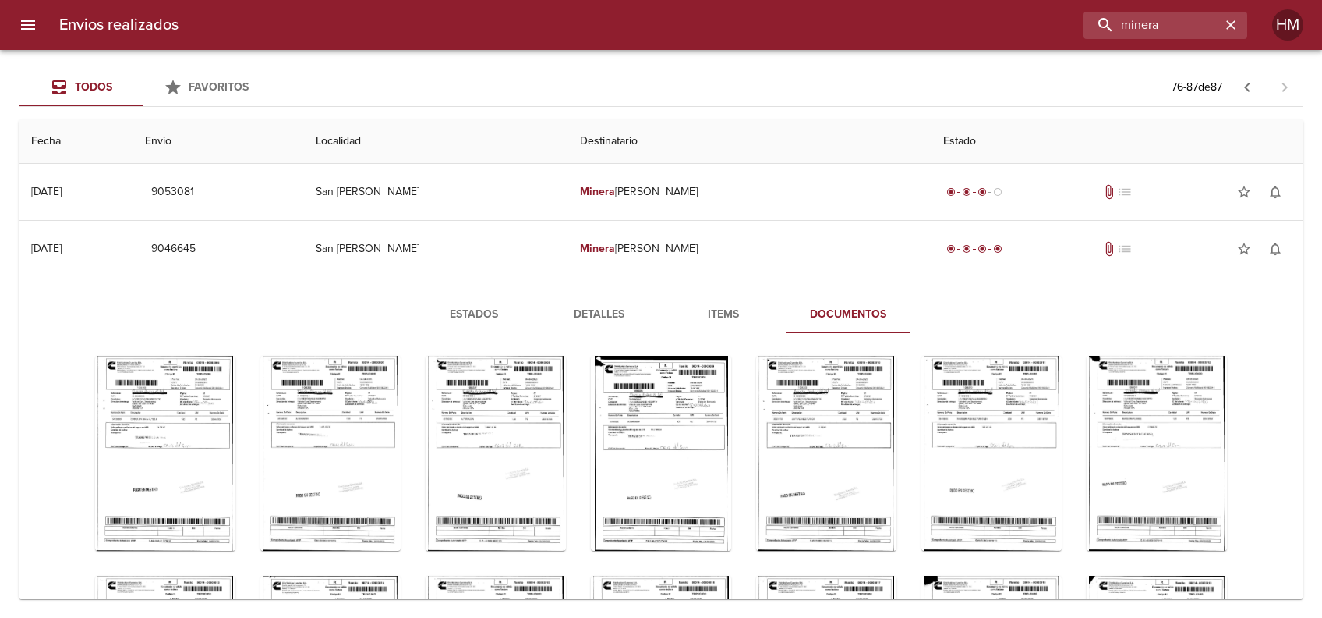
click at [1087, 331] on div "Tabla de envíos del cliente" at bounding box center [1157, 233] width 140 height 195
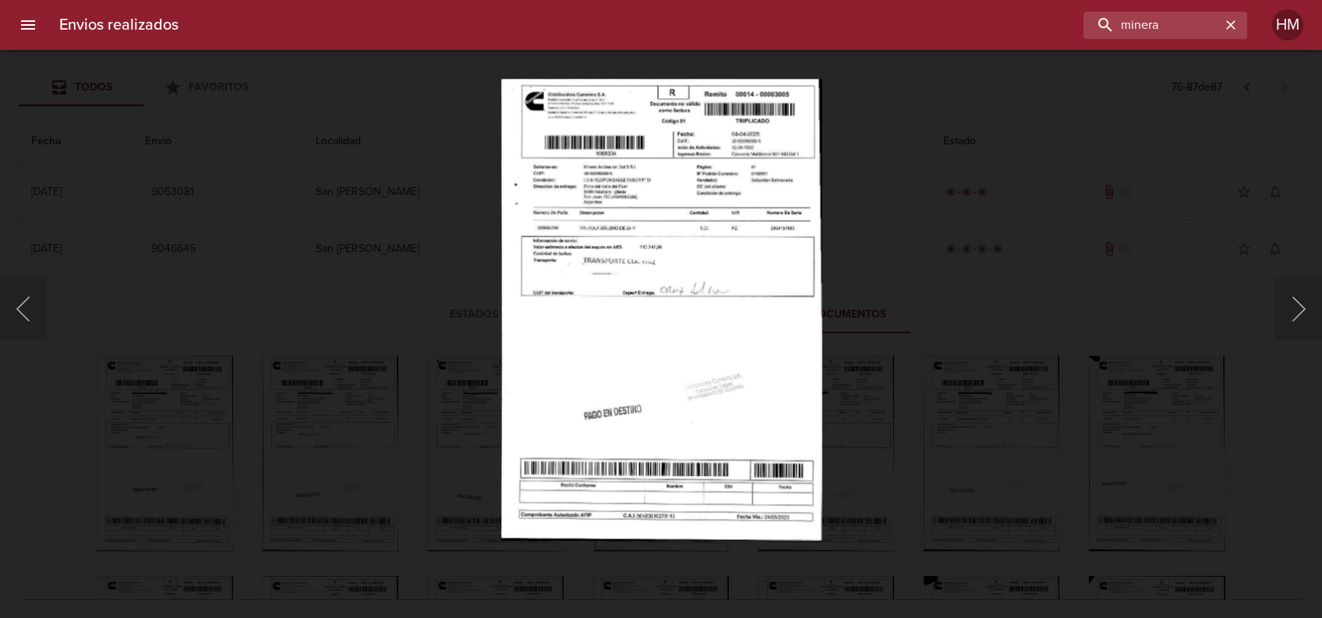
click at [674, 303] on img "Lightbox" at bounding box center [661, 309] width 321 height 462
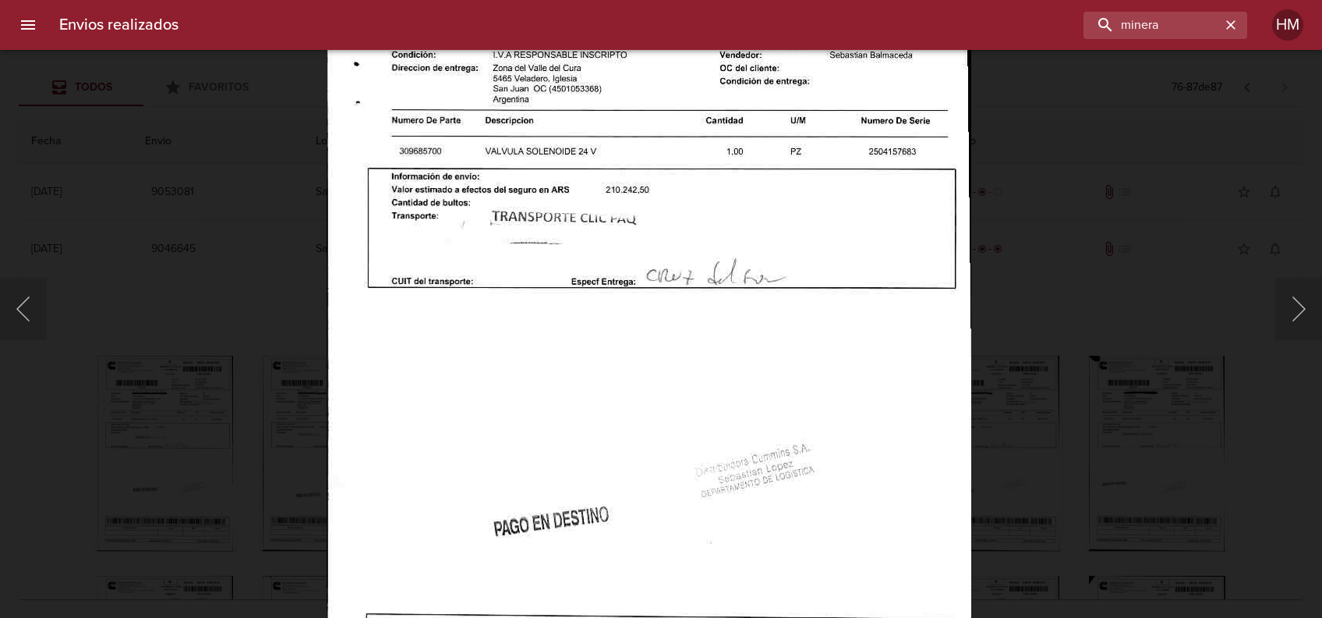
click at [1079, 399] on div "Lightbox" at bounding box center [661, 309] width 1322 height 618
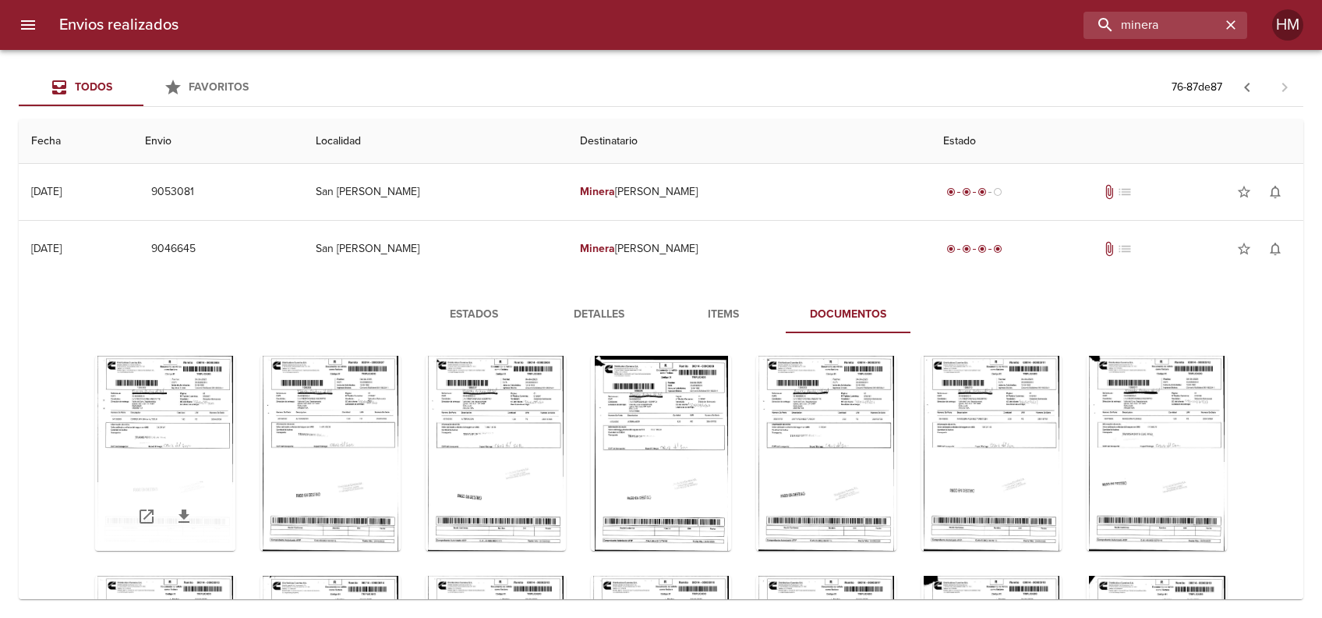
click at [235, 458] on div "Tabla de envíos del cliente" at bounding box center [165, 453] width 140 height 195
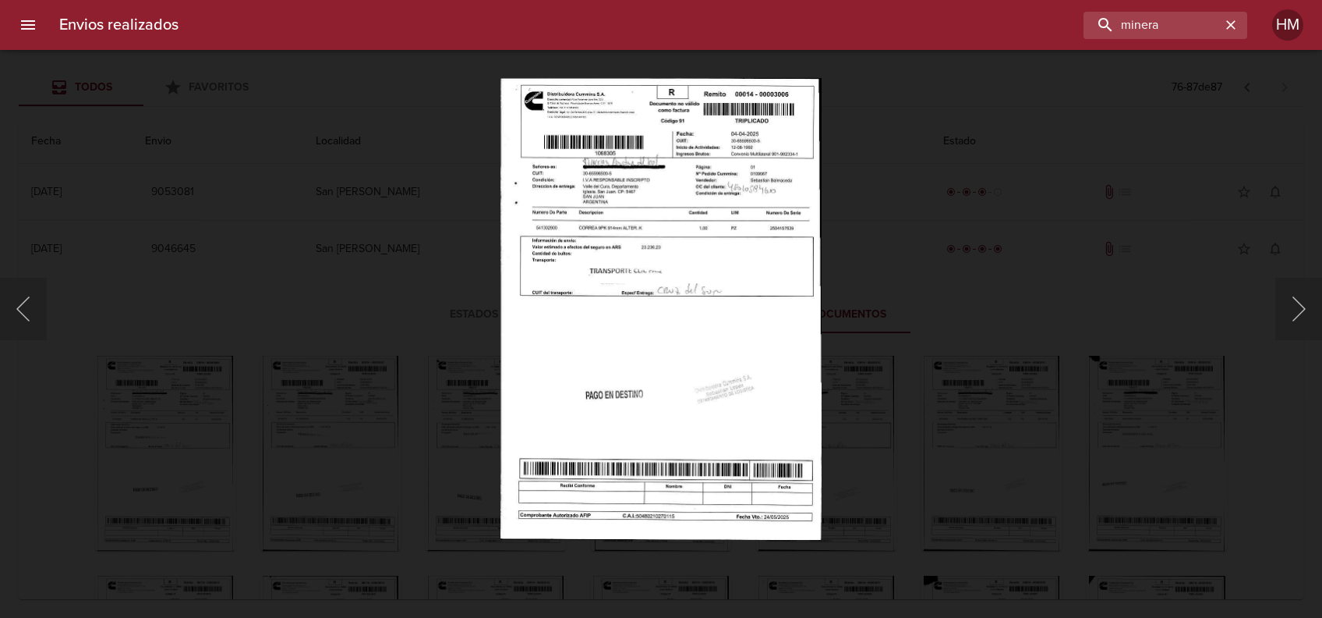
click at [718, 343] on img "Lightbox" at bounding box center [661, 309] width 321 height 462
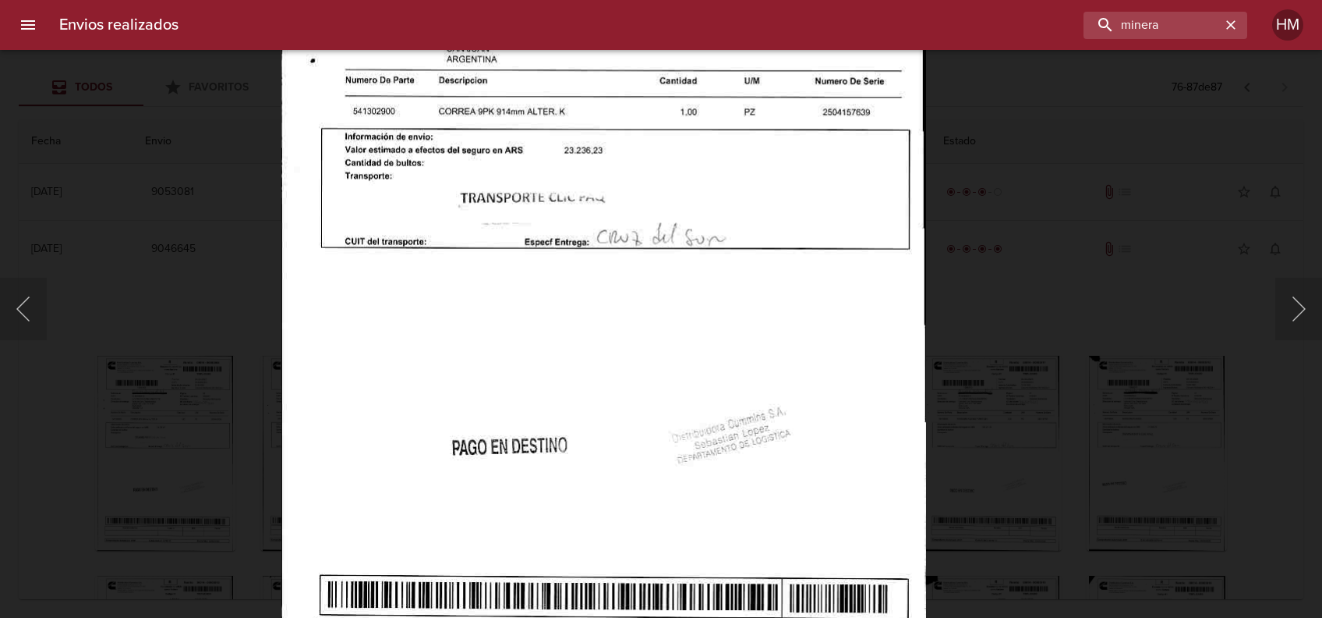
click at [1020, 393] on div "Lightbox" at bounding box center [661, 309] width 1322 height 618
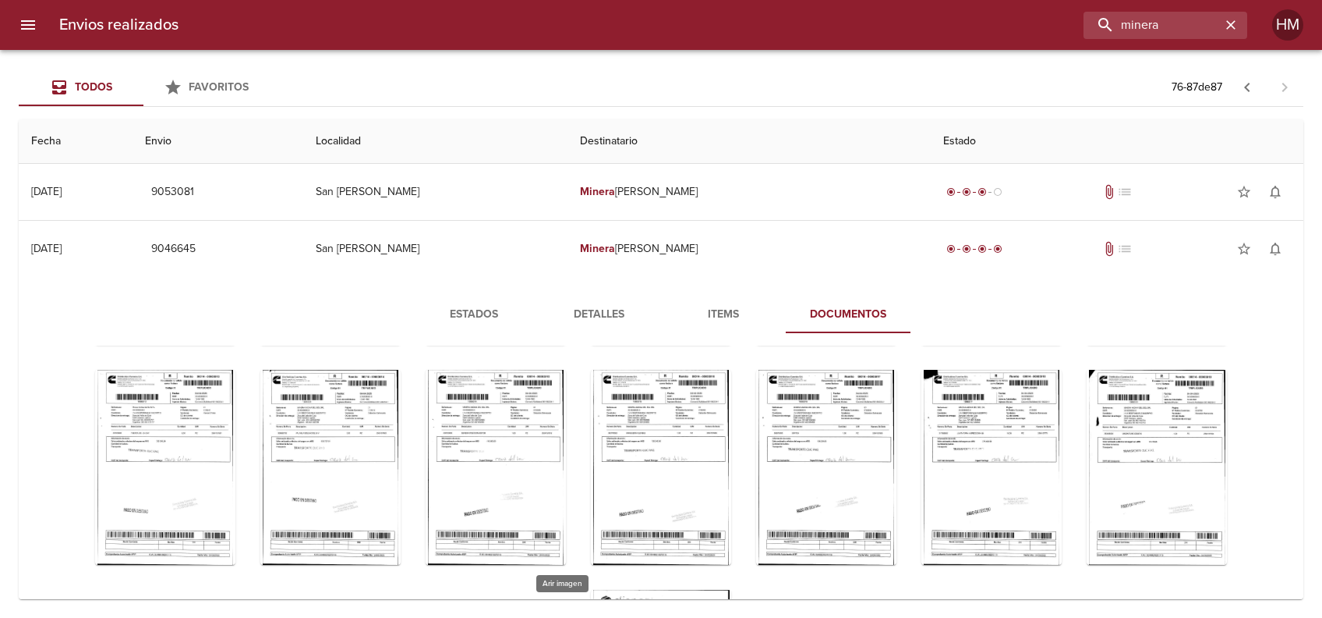
scroll to position [1351, 0]
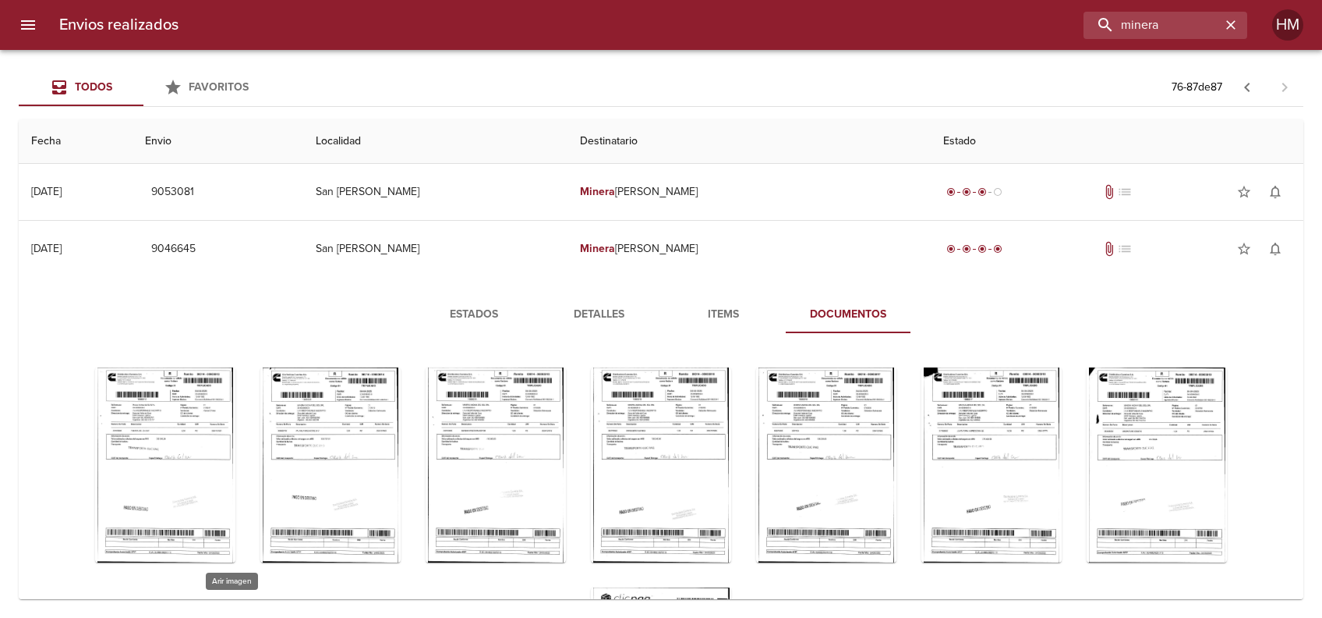
click at [260, 342] on div "Tabla de envíos del cliente" at bounding box center [330, 244] width 140 height 195
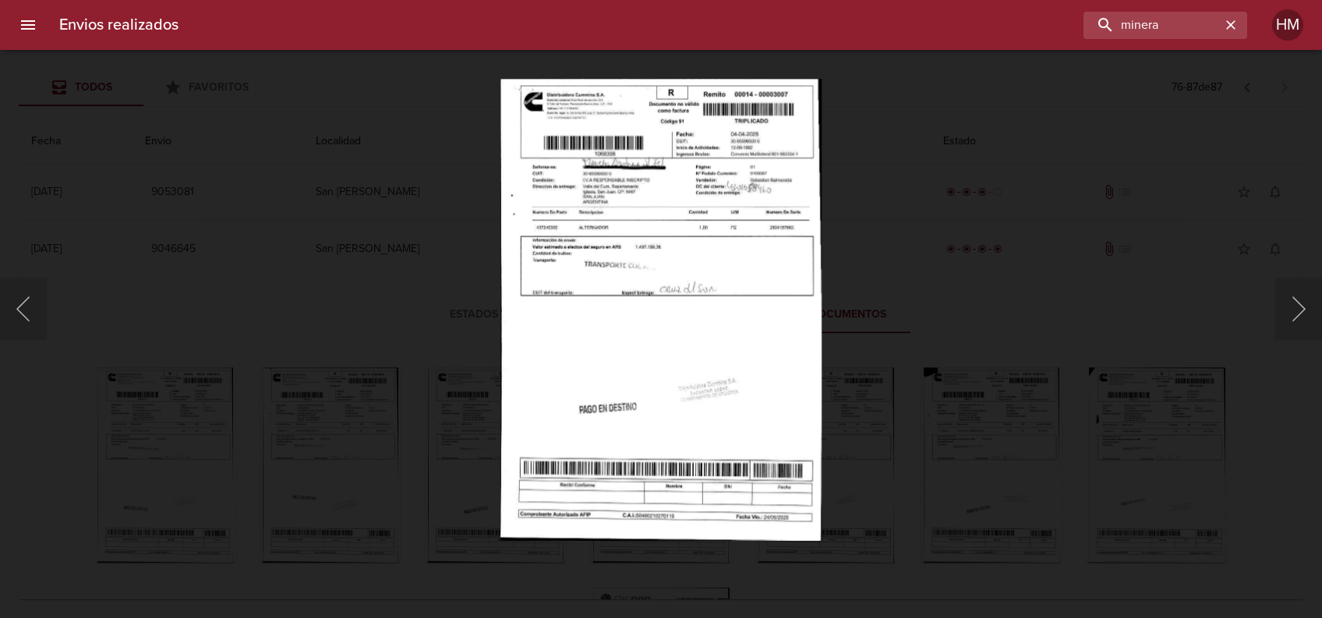
click at [561, 310] on img "Lightbox" at bounding box center [661, 309] width 321 height 462
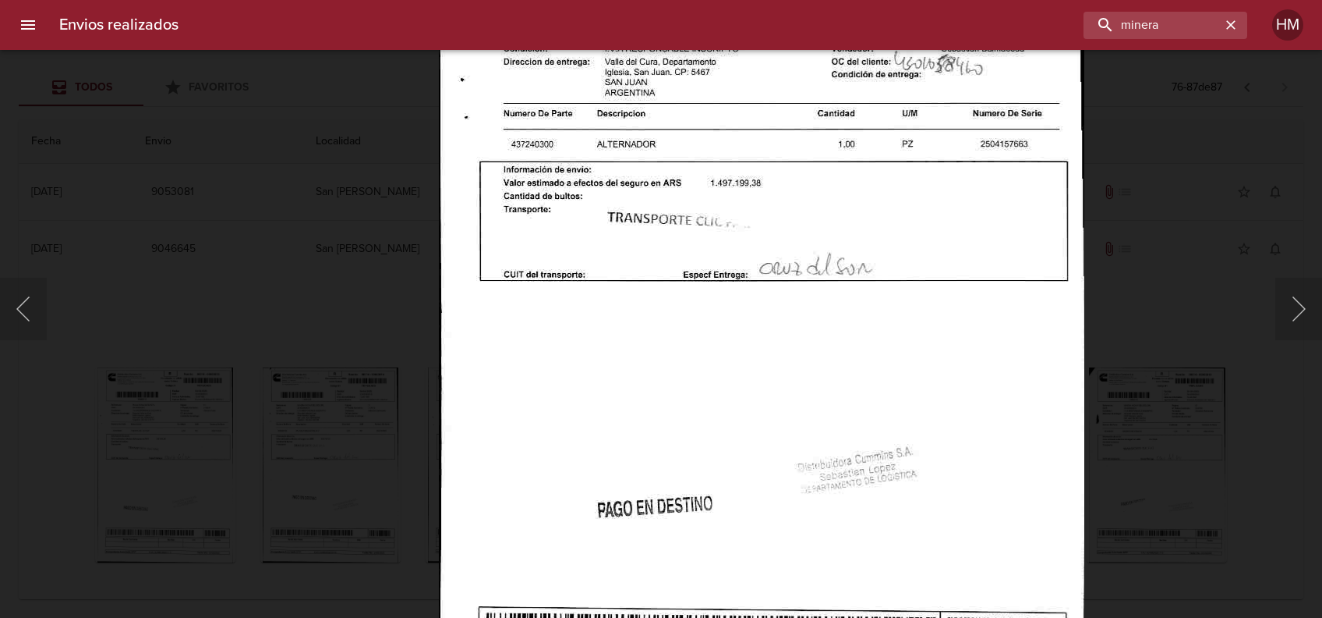
click at [1117, 415] on div "Lightbox" at bounding box center [661, 309] width 1322 height 618
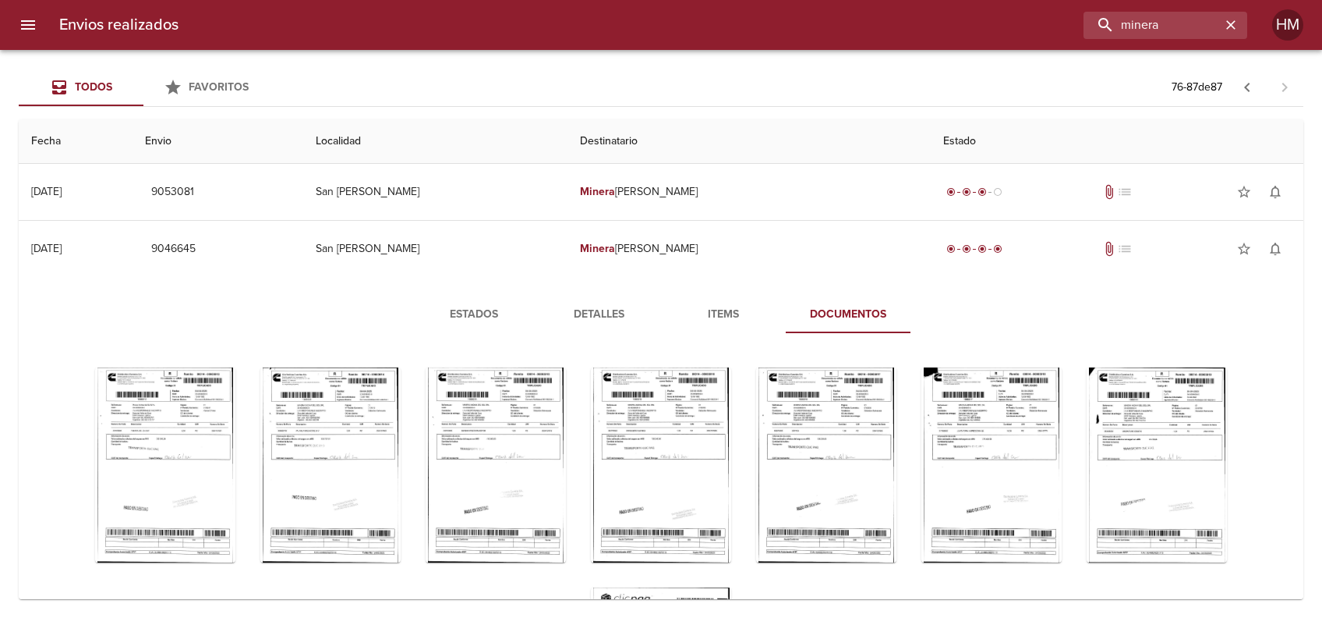
click at [426, 342] on div "Tabla de envíos del cliente" at bounding box center [496, 244] width 140 height 195
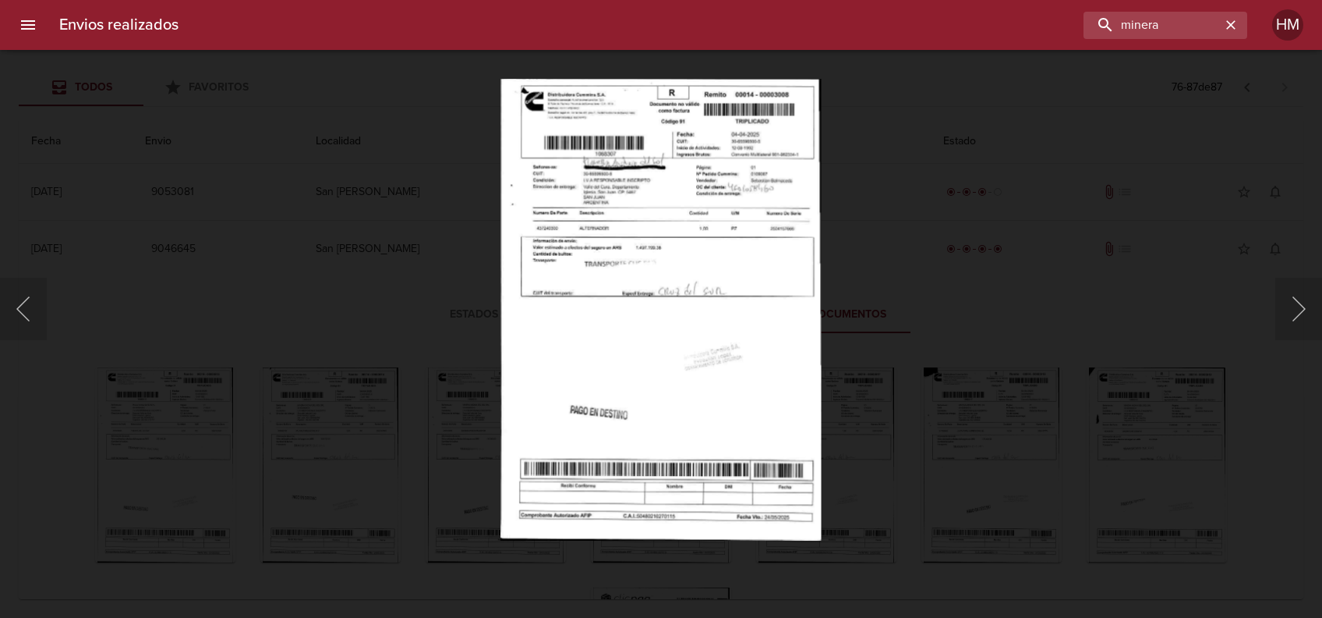
click at [413, 299] on div "Lightbox" at bounding box center [661, 309] width 1322 height 618
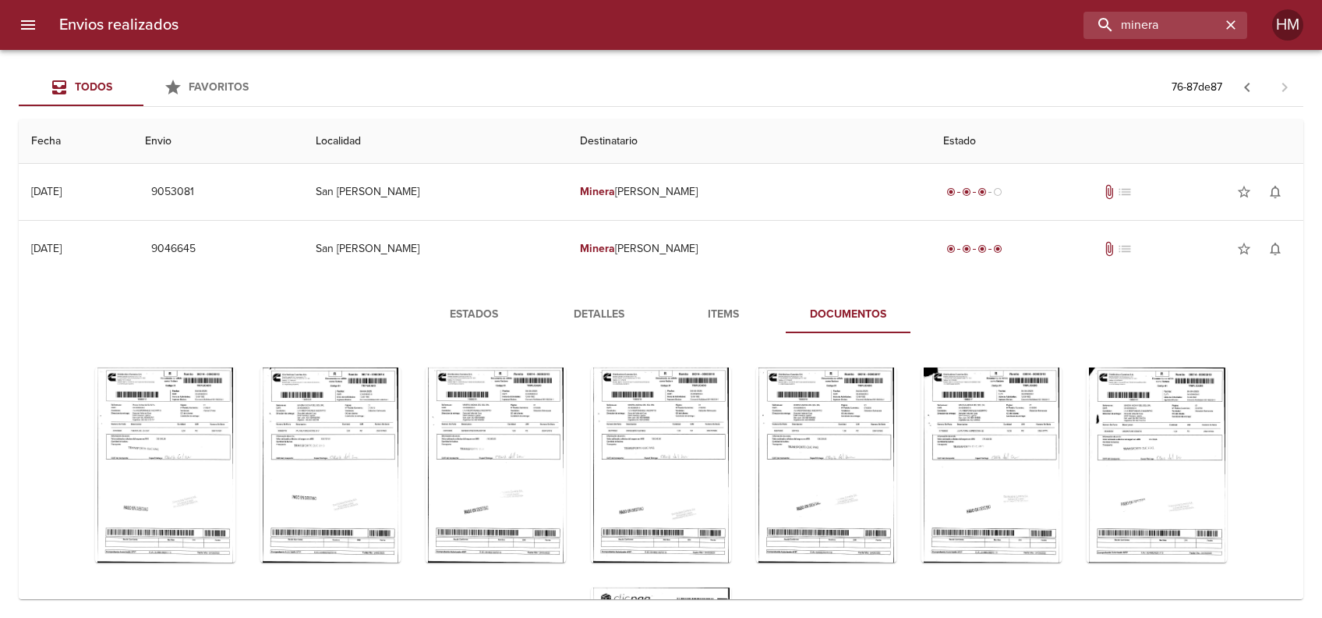
click at [591, 342] on div "Tabla de envíos del cliente" at bounding box center [661, 244] width 140 height 195
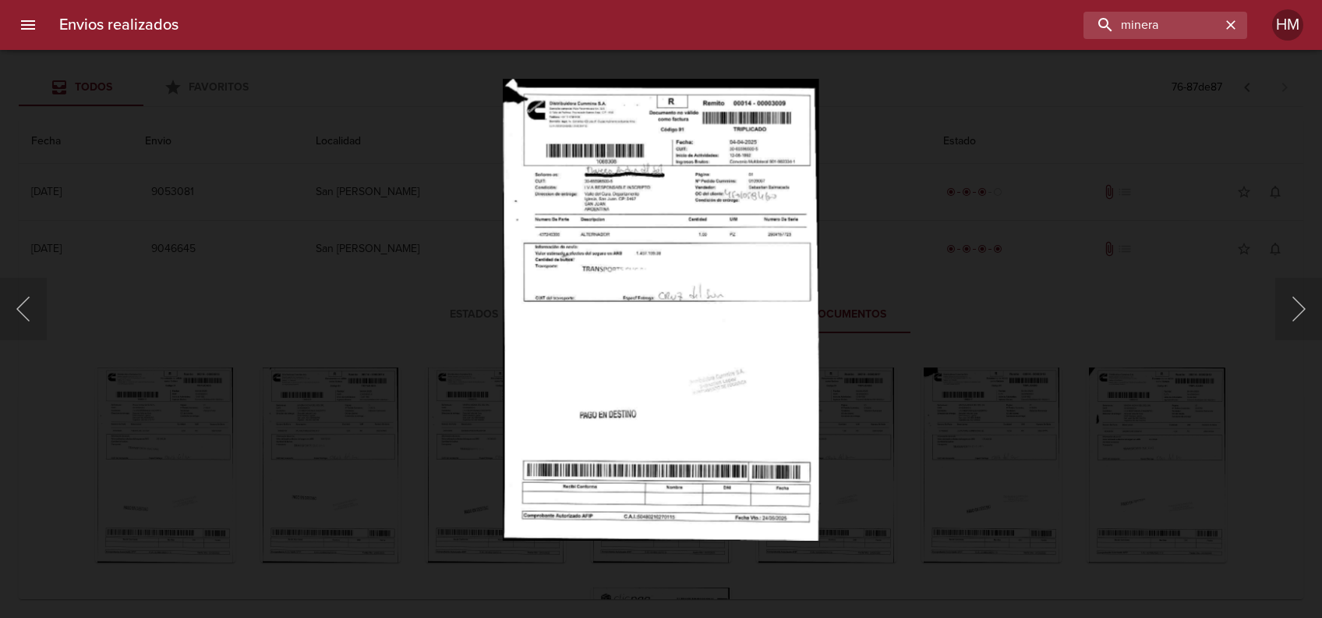
click at [922, 405] on div "Lightbox" at bounding box center [661, 309] width 1322 height 618
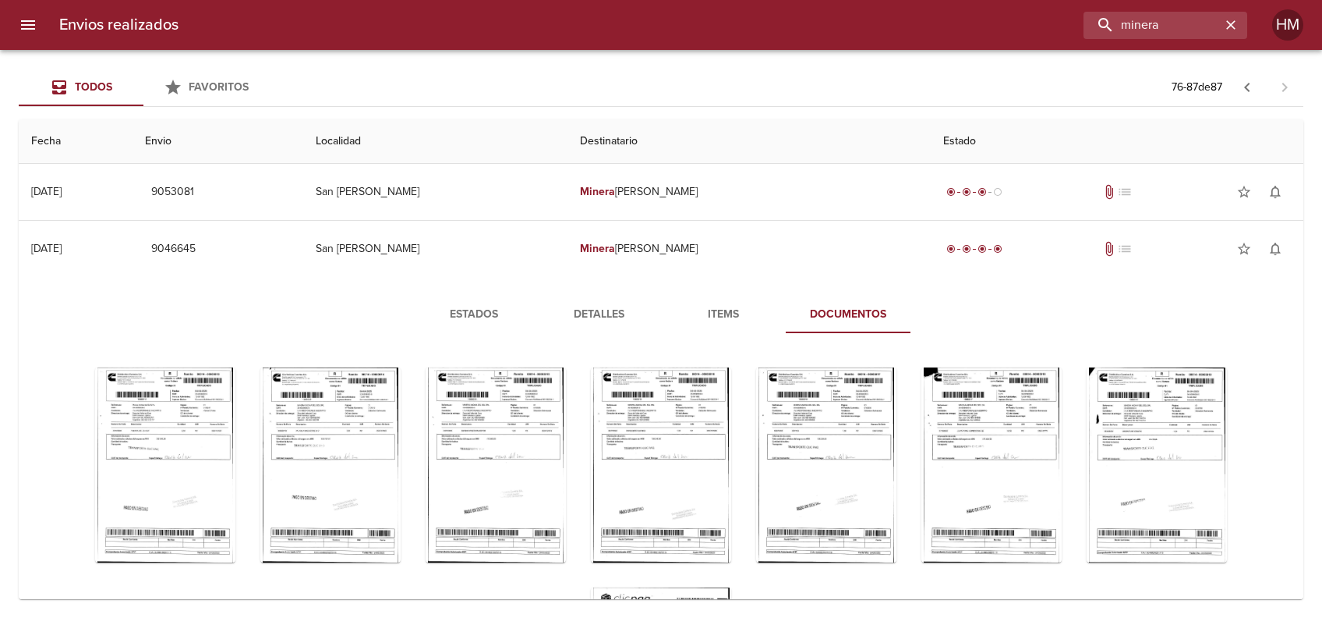
click at [756, 342] on div "Tabla de envíos del cliente" at bounding box center [826, 244] width 140 height 195
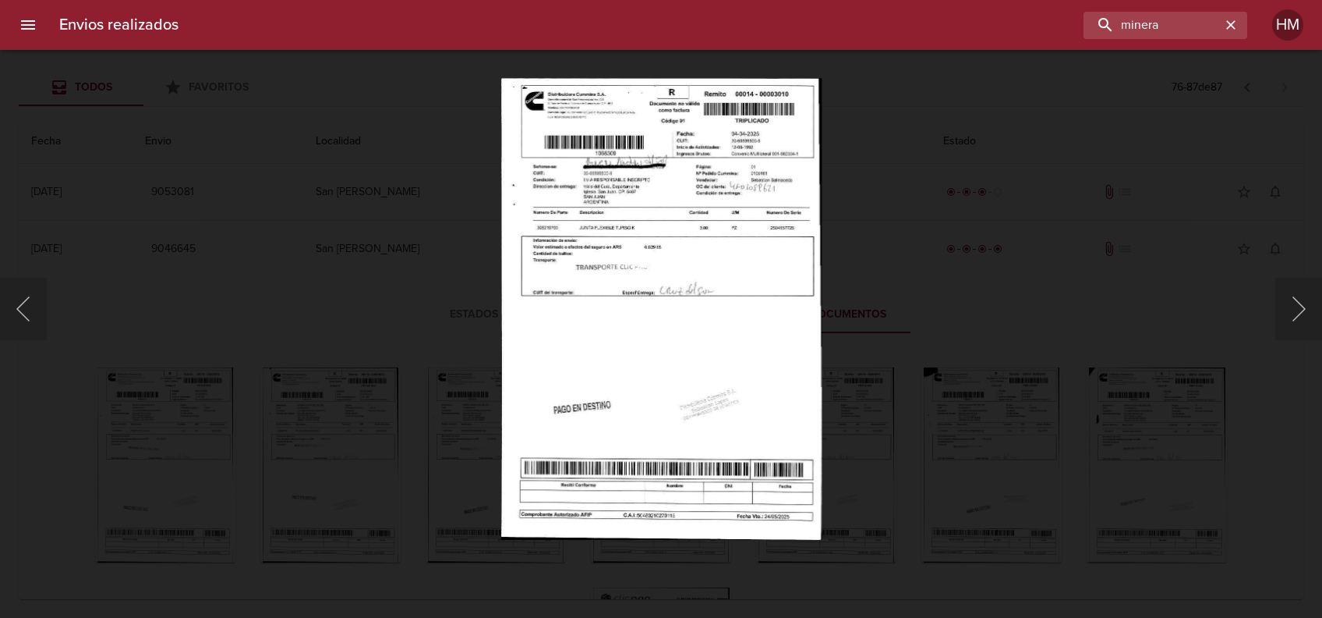
click at [695, 283] on img "Lightbox" at bounding box center [661, 309] width 320 height 462
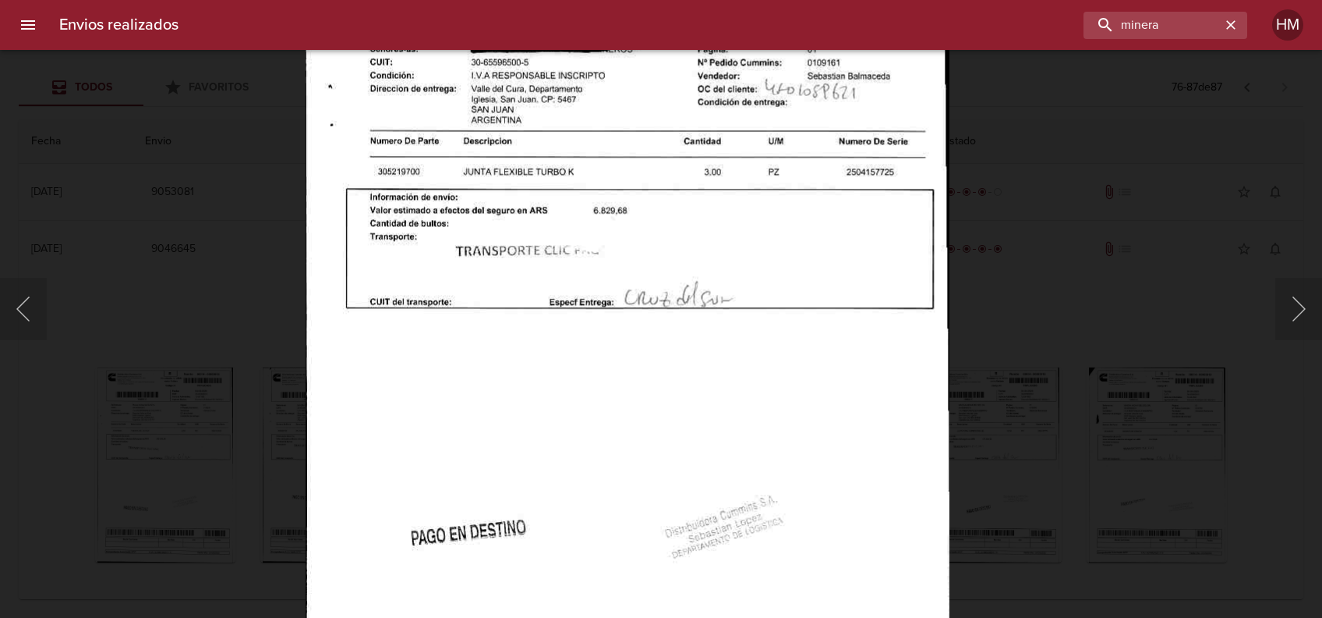
click at [1033, 391] on div "Lightbox" at bounding box center [661, 309] width 1322 height 618
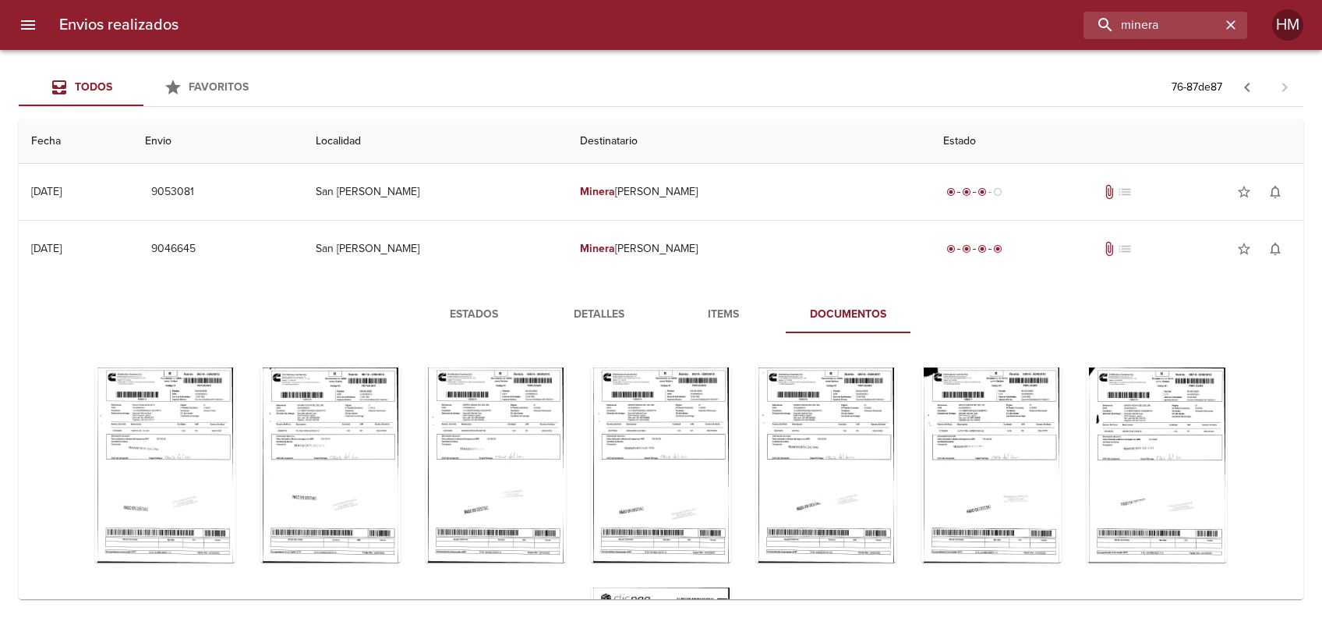
click at [922, 342] on div "Tabla de envíos del cliente" at bounding box center [992, 244] width 140 height 195
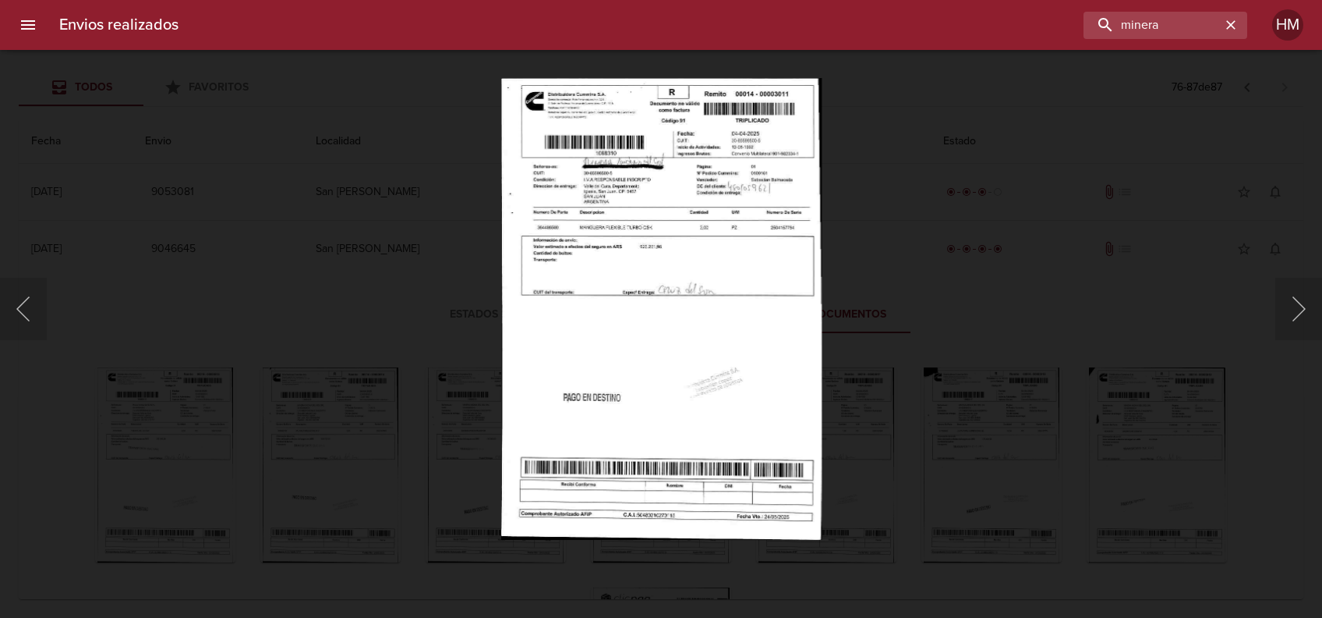
click at [728, 324] on img "Lightbox" at bounding box center [661, 309] width 320 height 462
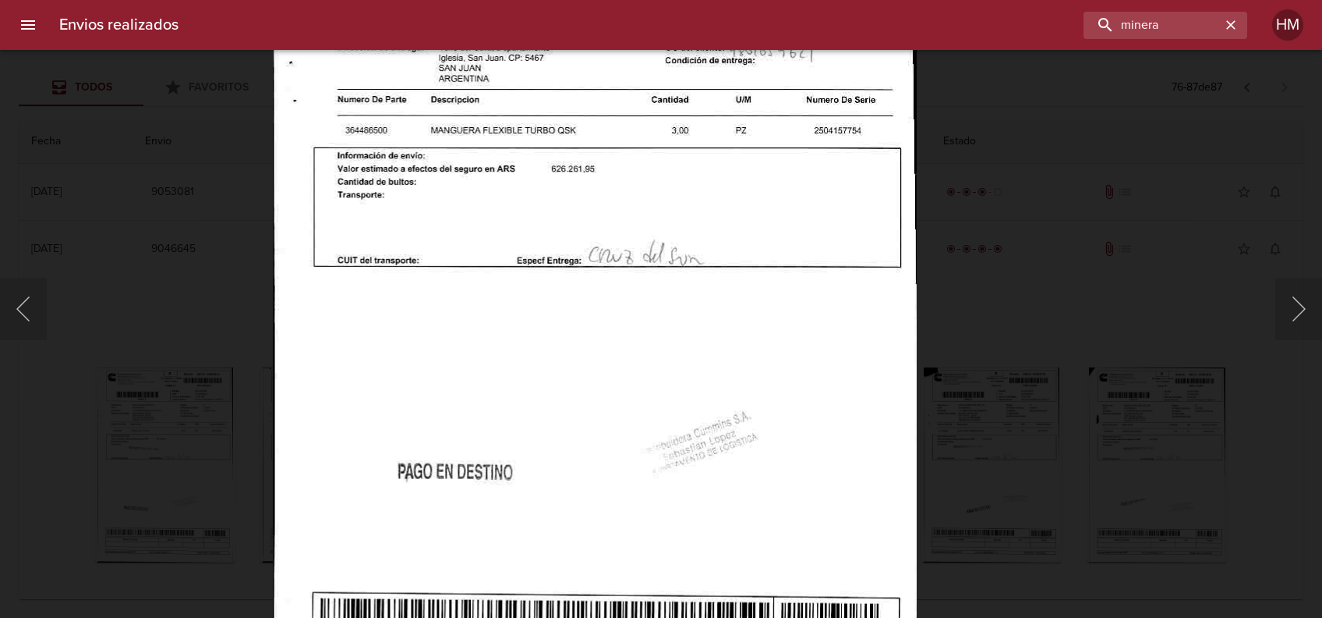
click at [1030, 381] on div "Lightbox" at bounding box center [661, 309] width 1322 height 618
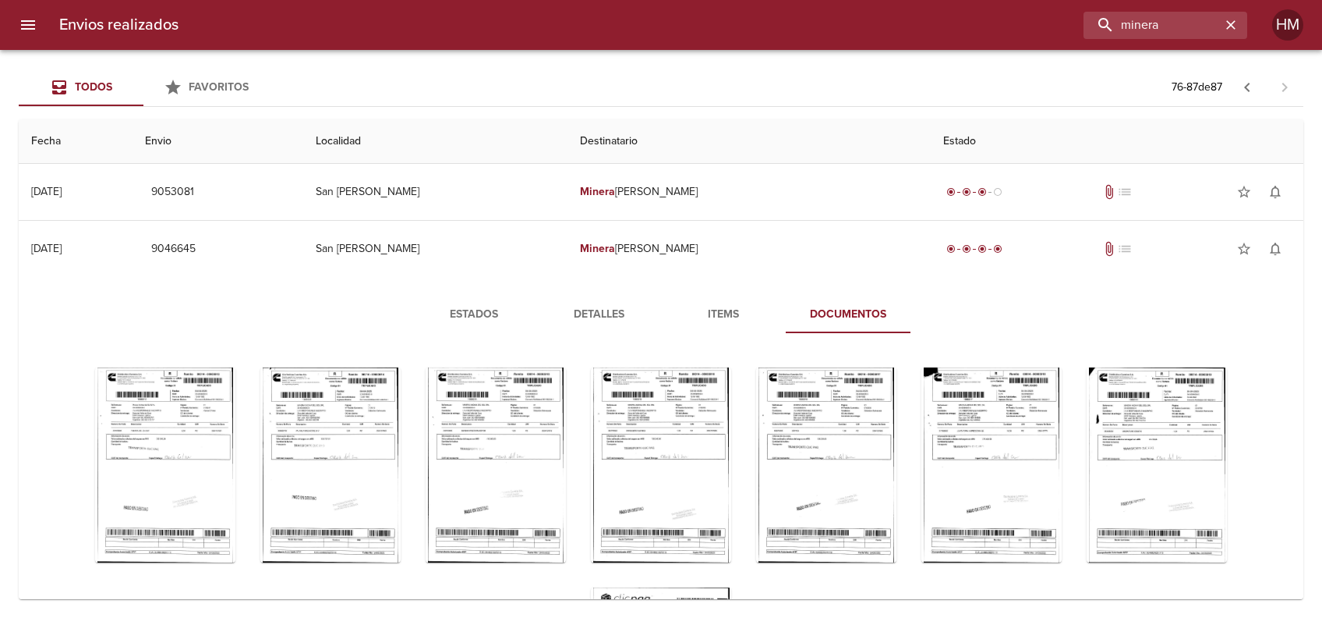
click at [1087, 342] on div "Tabla de envíos del cliente" at bounding box center [1157, 244] width 140 height 195
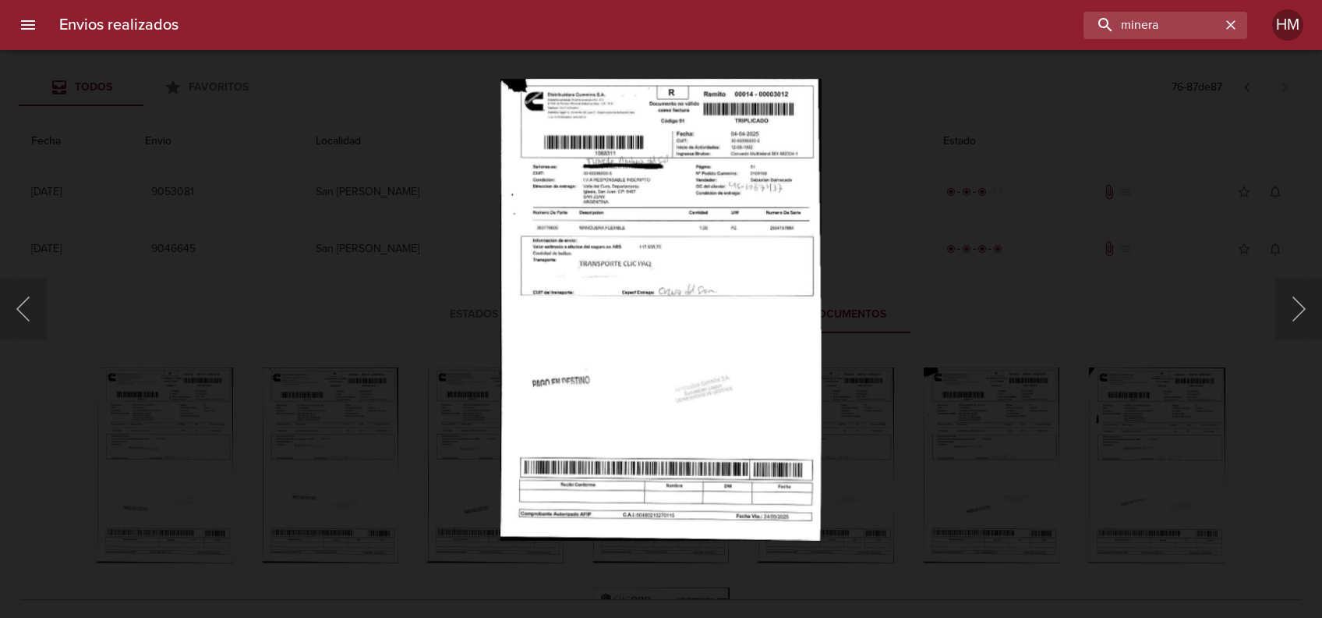
click at [755, 387] on img "Lightbox" at bounding box center [661, 309] width 321 height 462
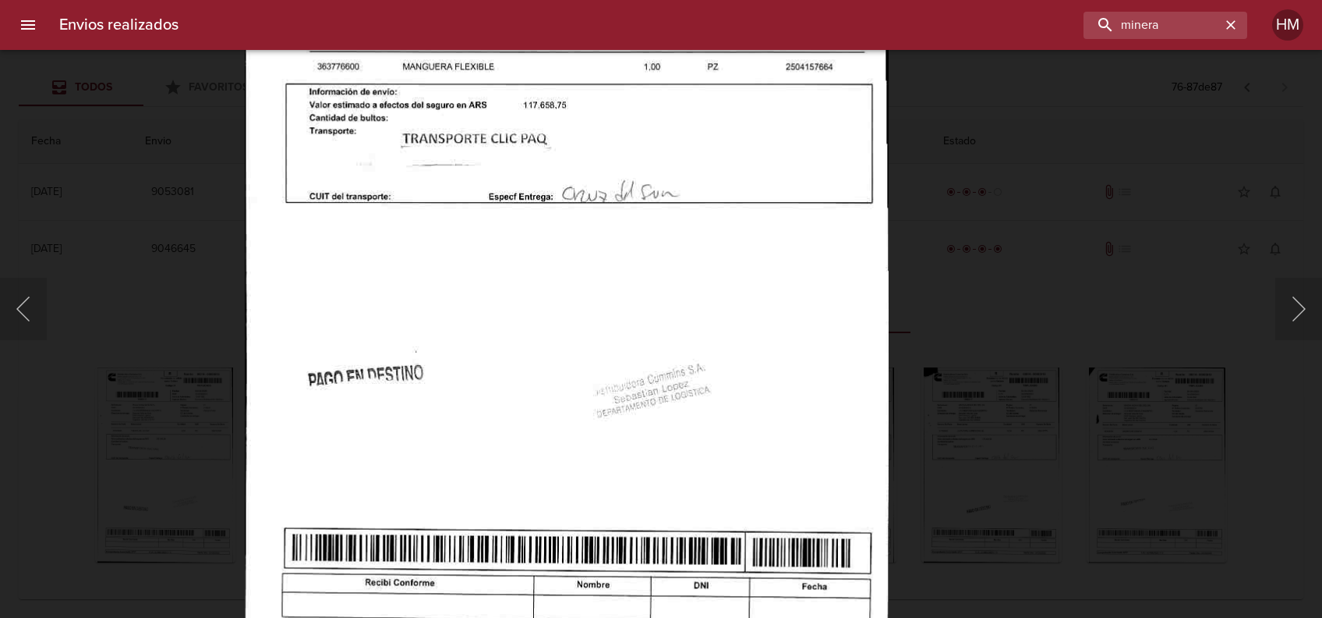
click at [1019, 362] on div "Lightbox" at bounding box center [661, 309] width 1322 height 618
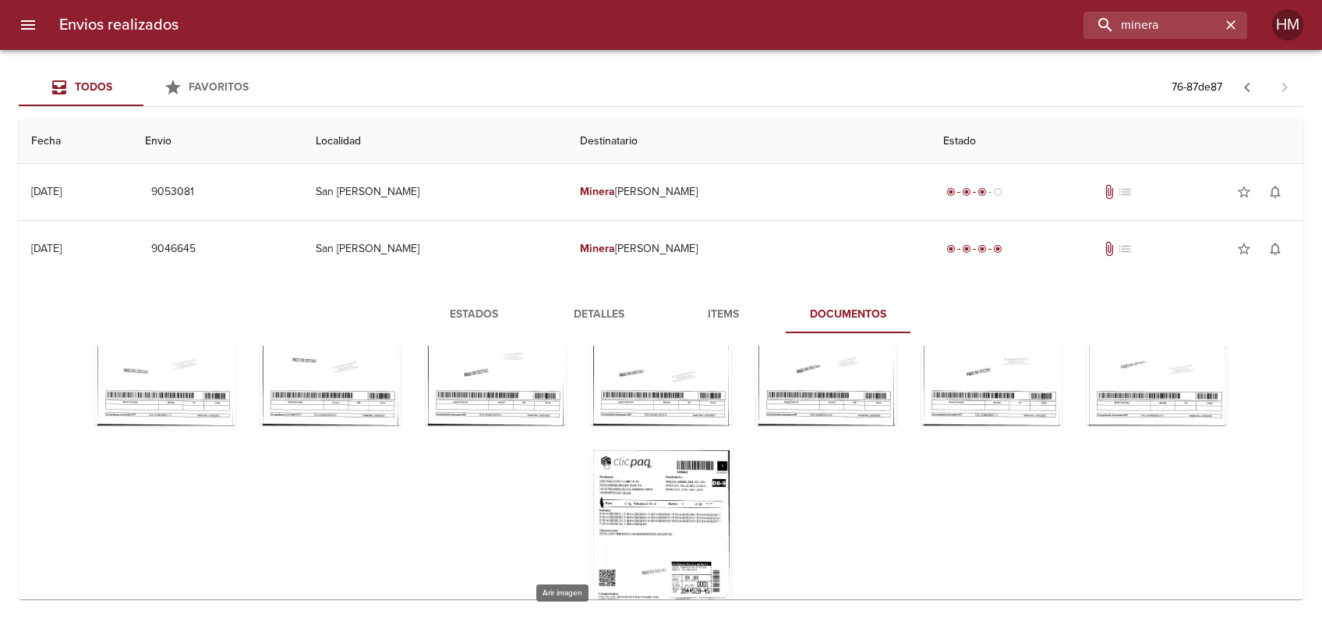
scroll to position [1560, 0]
click at [235, 425] on div "Tabla de envíos del cliente" at bounding box center [165, 327] width 140 height 195
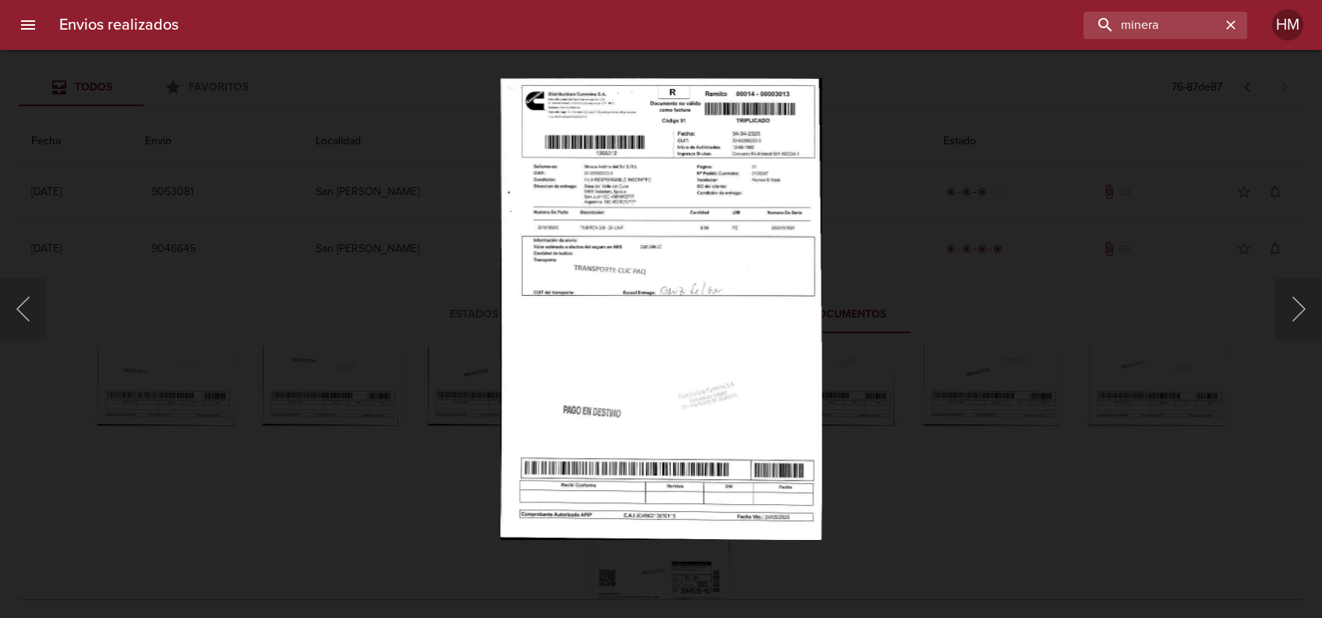
drag, startPoint x: 977, startPoint y: 293, endPoint x: 960, endPoint y: 298, distance: 17.8
click at [977, 293] on div "Lightbox" at bounding box center [661, 309] width 1322 height 618
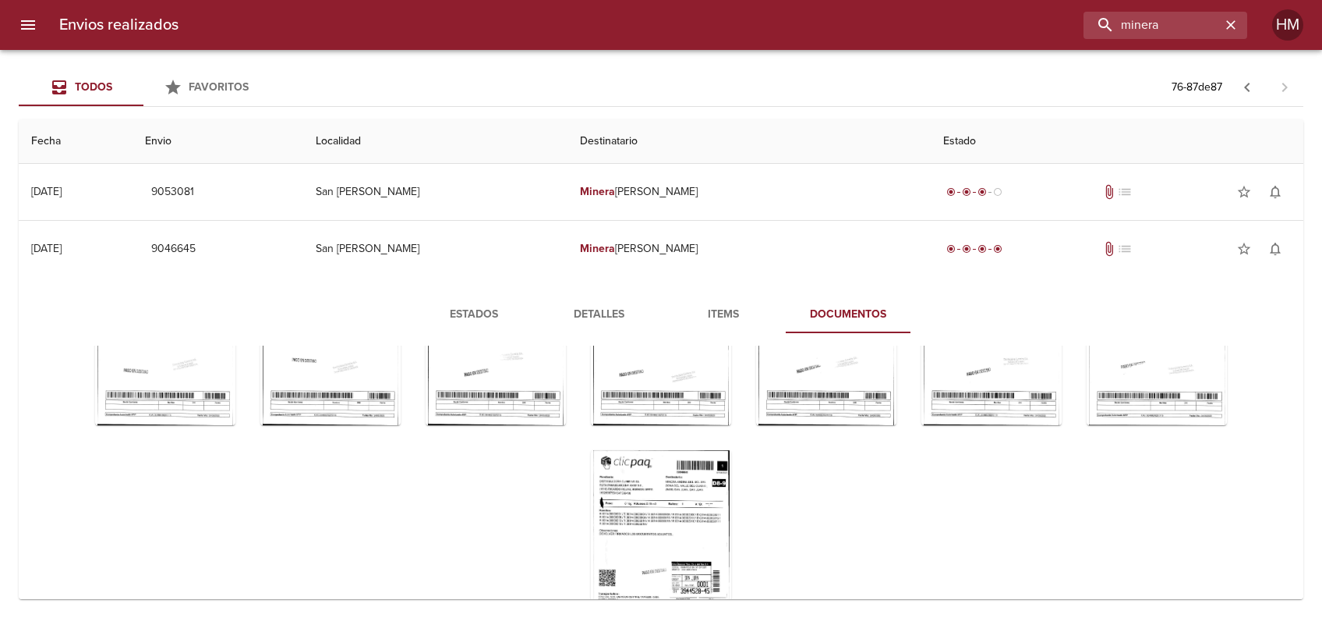
drag, startPoint x: 960, startPoint y: 298, endPoint x: 977, endPoint y: 305, distance: 18.5
click at [962, 299] on div "Lightbox" at bounding box center [661, 309] width 1322 height 618
click at [401, 425] on div "Tabla de envíos del cliente" at bounding box center [330, 327] width 140 height 195
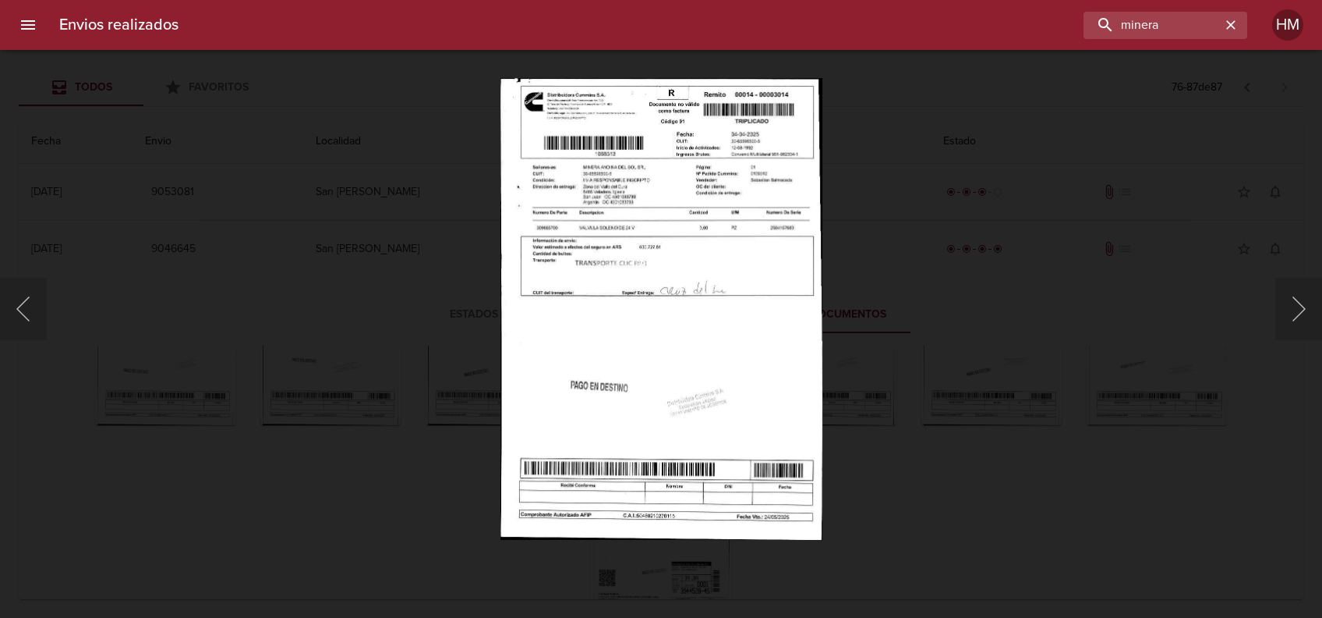
click at [556, 300] on img "Lightbox" at bounding box center [661, 309] width 322 height 462
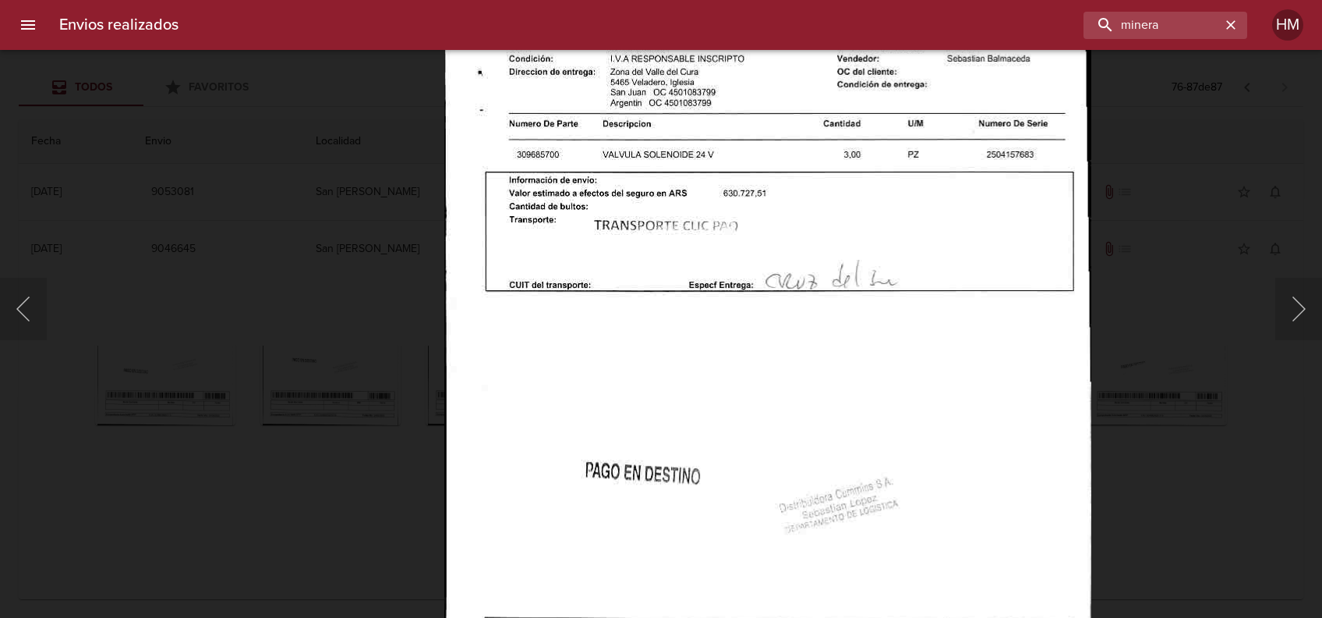
click at [394, 411] on div "Lightbox" at bounding box center [661, 309] width 1322 height 618
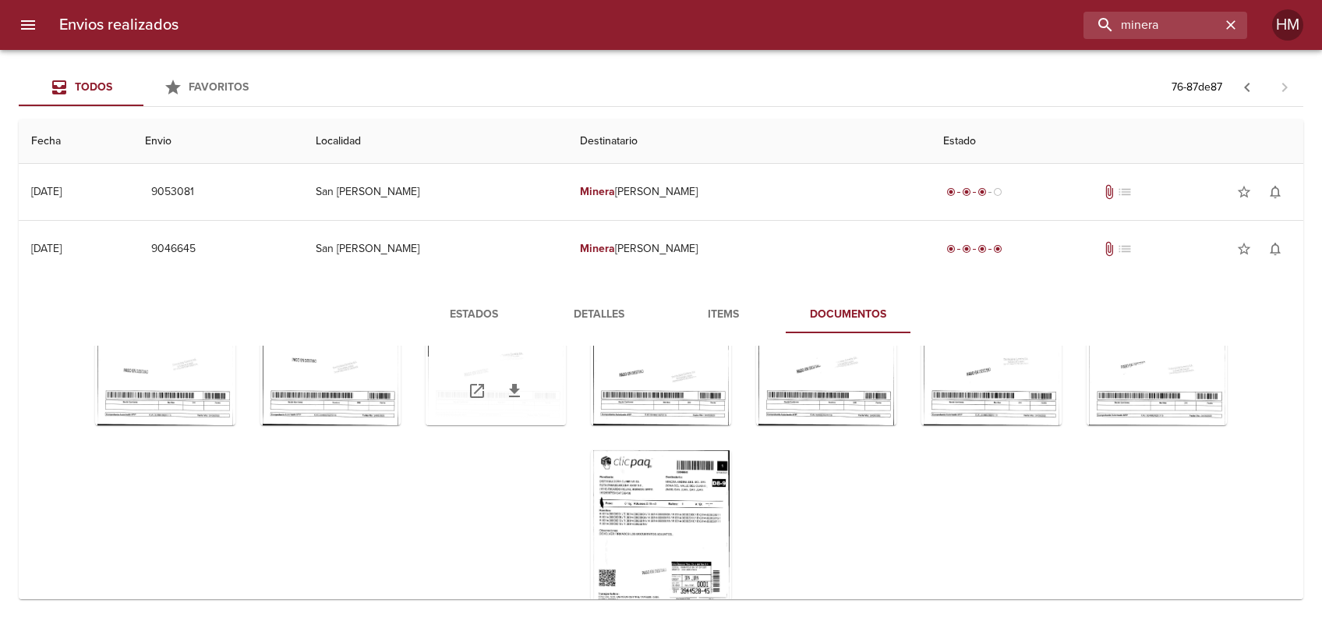
click at [533, 425] on div "Tabla de envíos del cliente" at bounding box center [496, 327] width 140 height 195
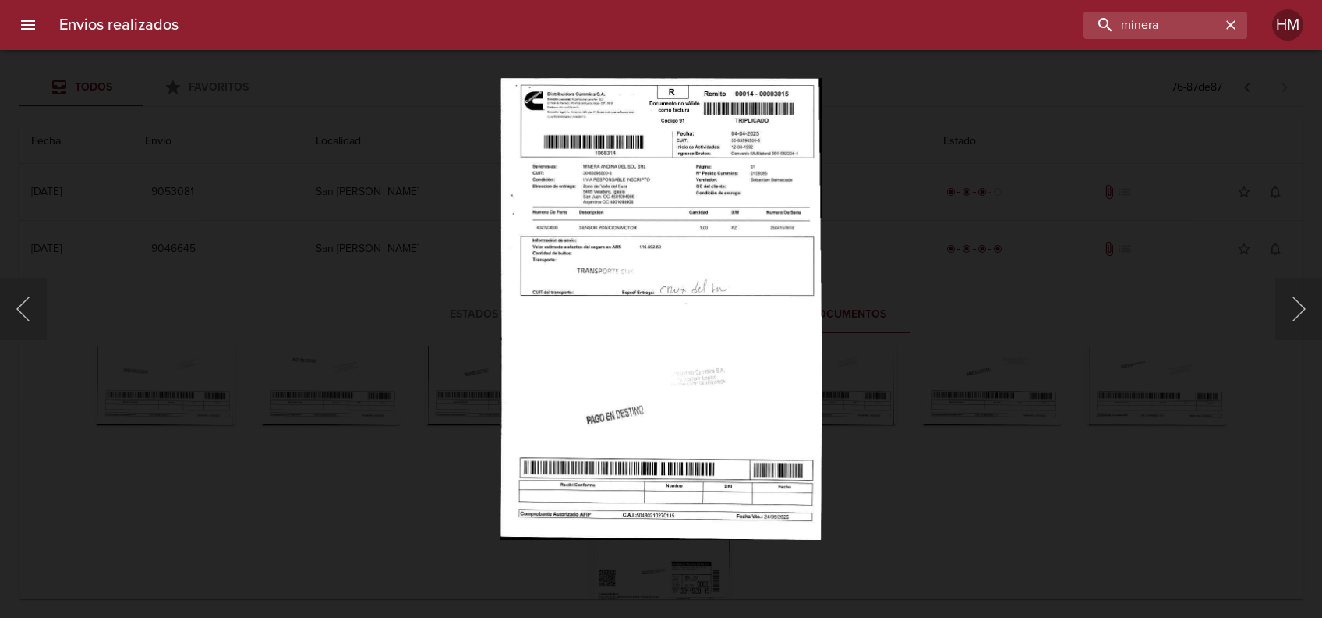
click at [543, 320] on img "Lightbox" at bounding box center [662, 309] width 322 height 462
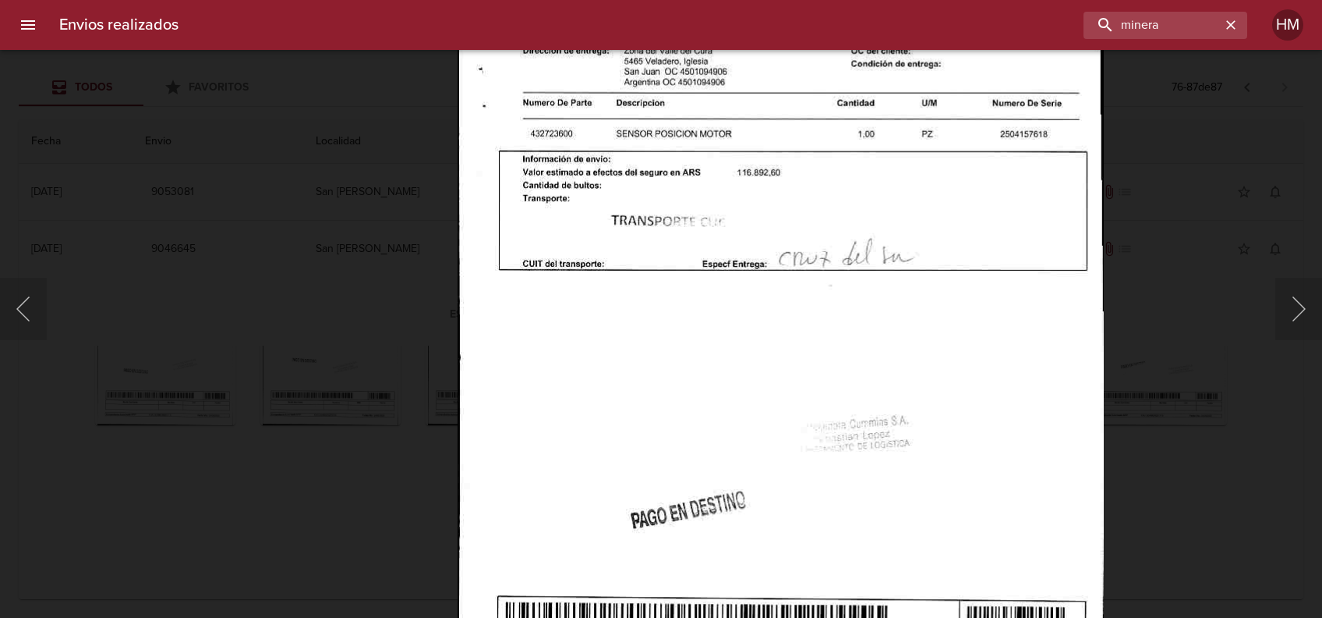
click at [376, 405] on div "Lightbox" at bounding box center [661, 309] width 1322 height 618
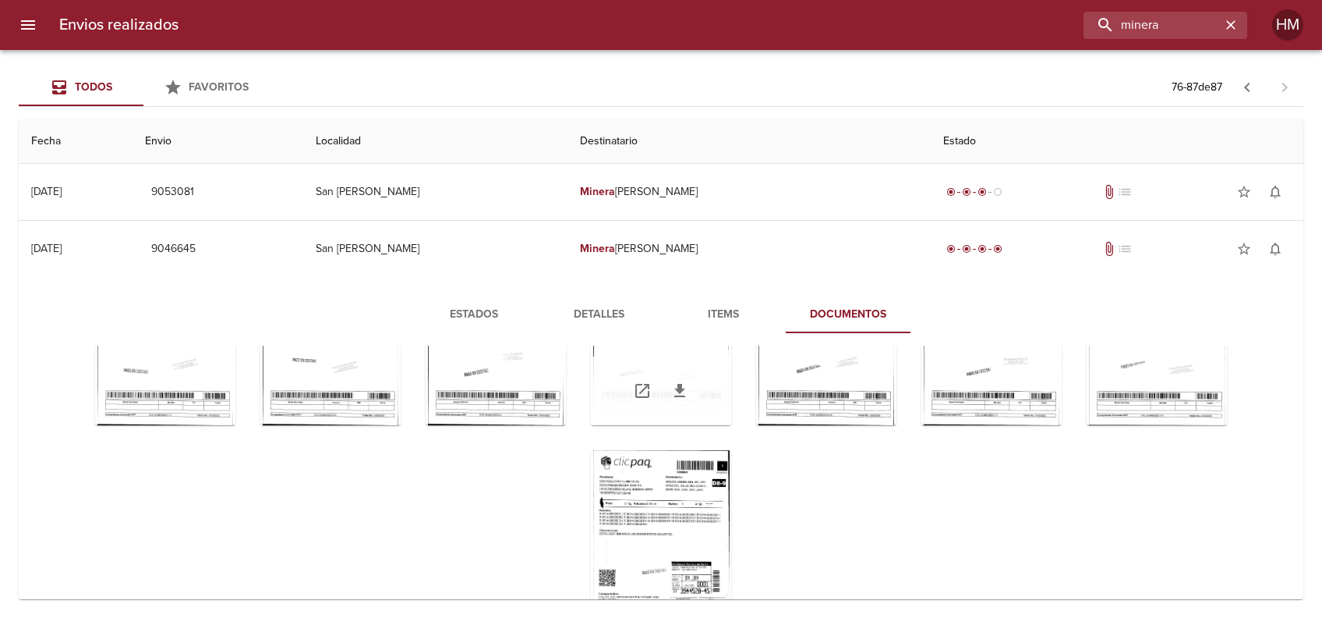
click at [692, 425] on div "Tabla de envíos del cliente" at bounding box center [661, 327] width 140 height 195
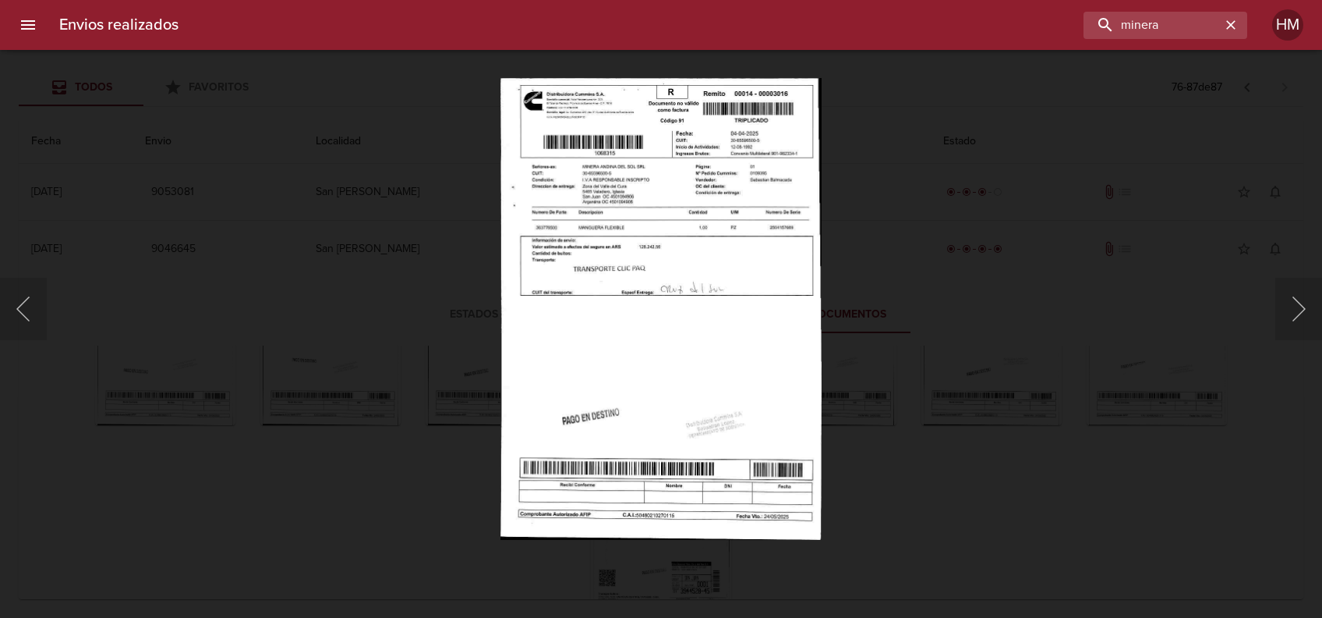
click at [650, 286] on img "Lightbox" at bounding box center [662, 309] width 322 height 462
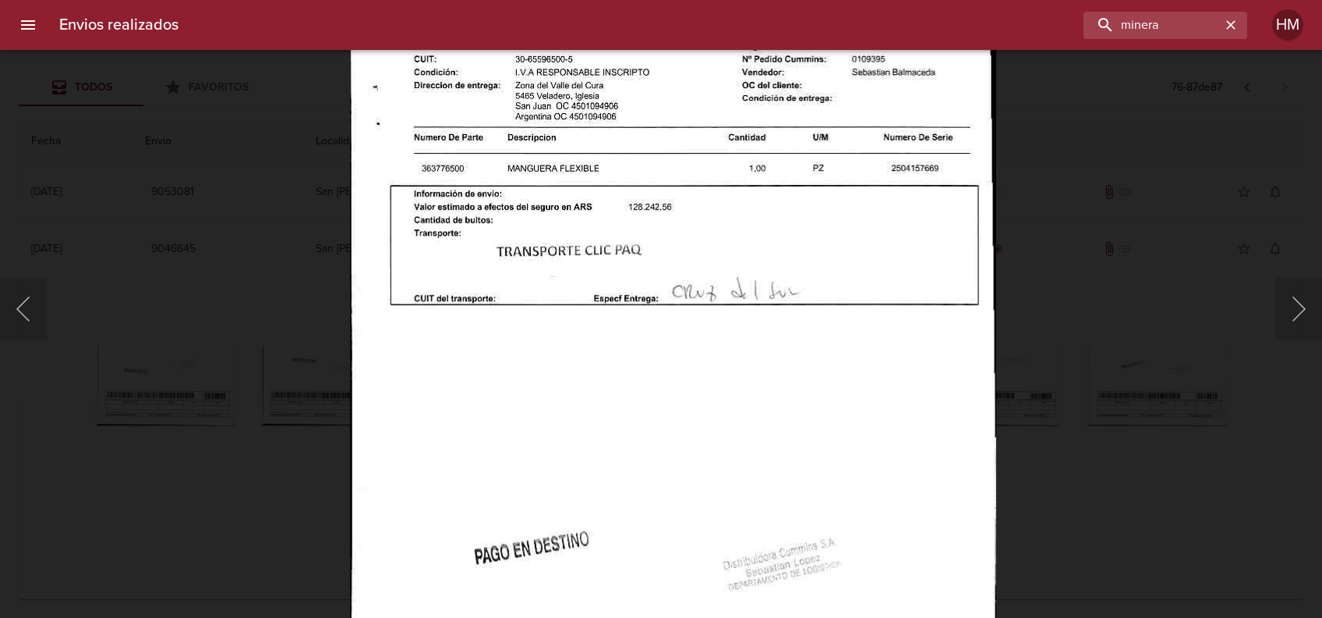
click at [1089, 292] on div "Lightbox" at bounding box center [661, 309] width 1322 height 618
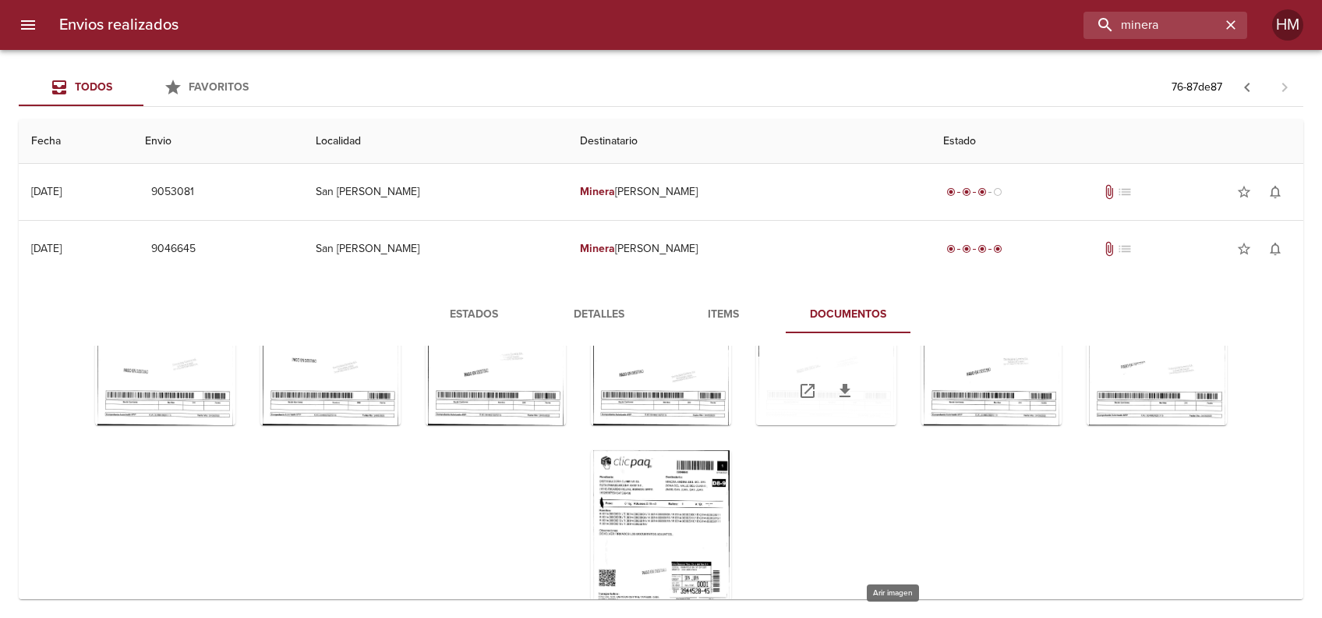
click at [885, 425] on div "Tabla de envíos del cliente" at bounding box center [826, 327] width 140 height 195
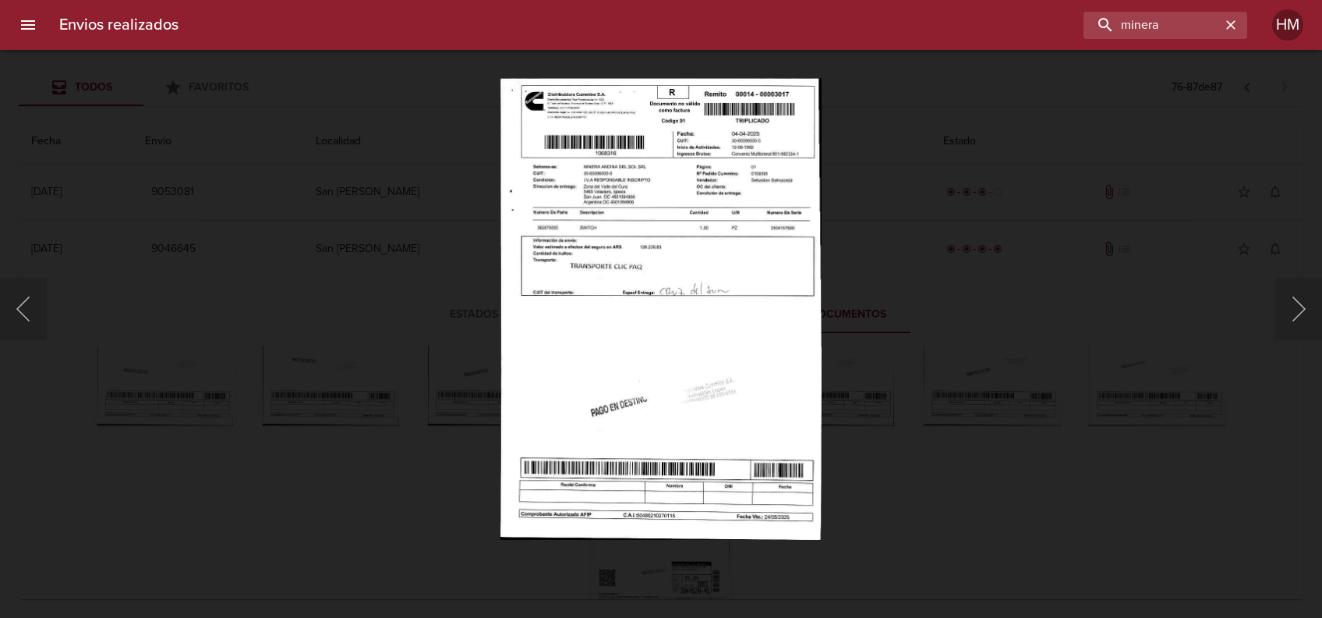
click at [724, 285] on img "Lightbox" at bounding box center [662, 309] width 322 height 462
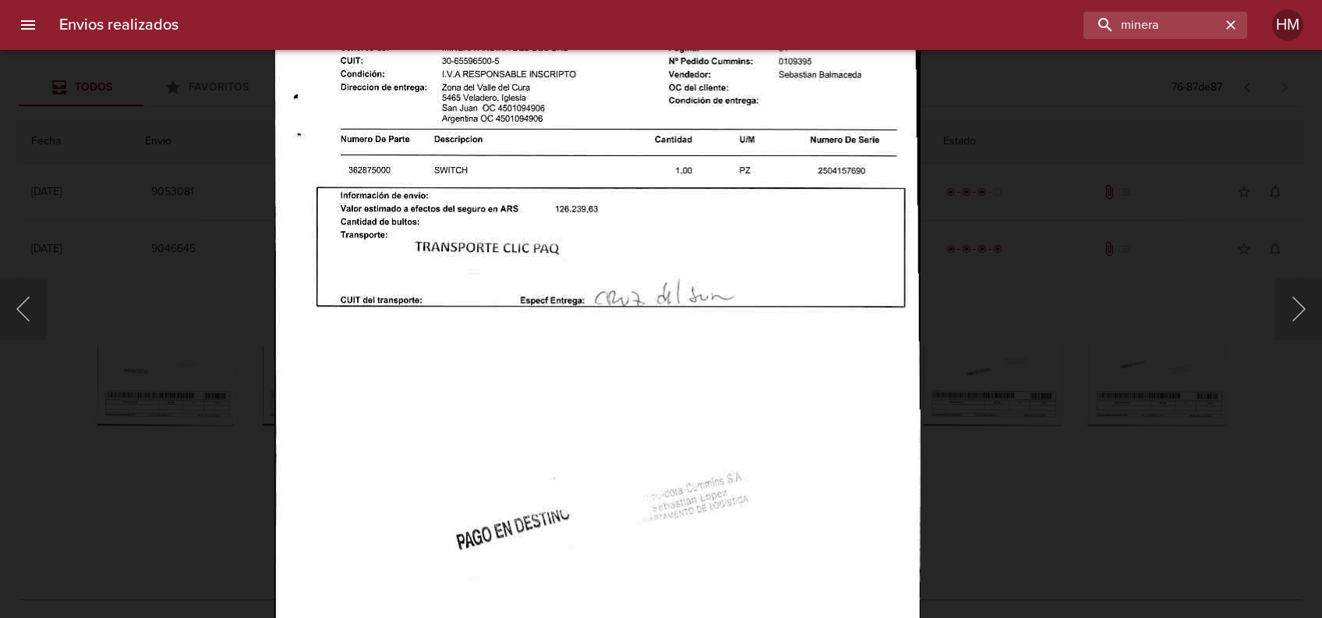
click at [1129, 363] on div "Lightbox" at bounding box center [661, 309] width 1322 height 618
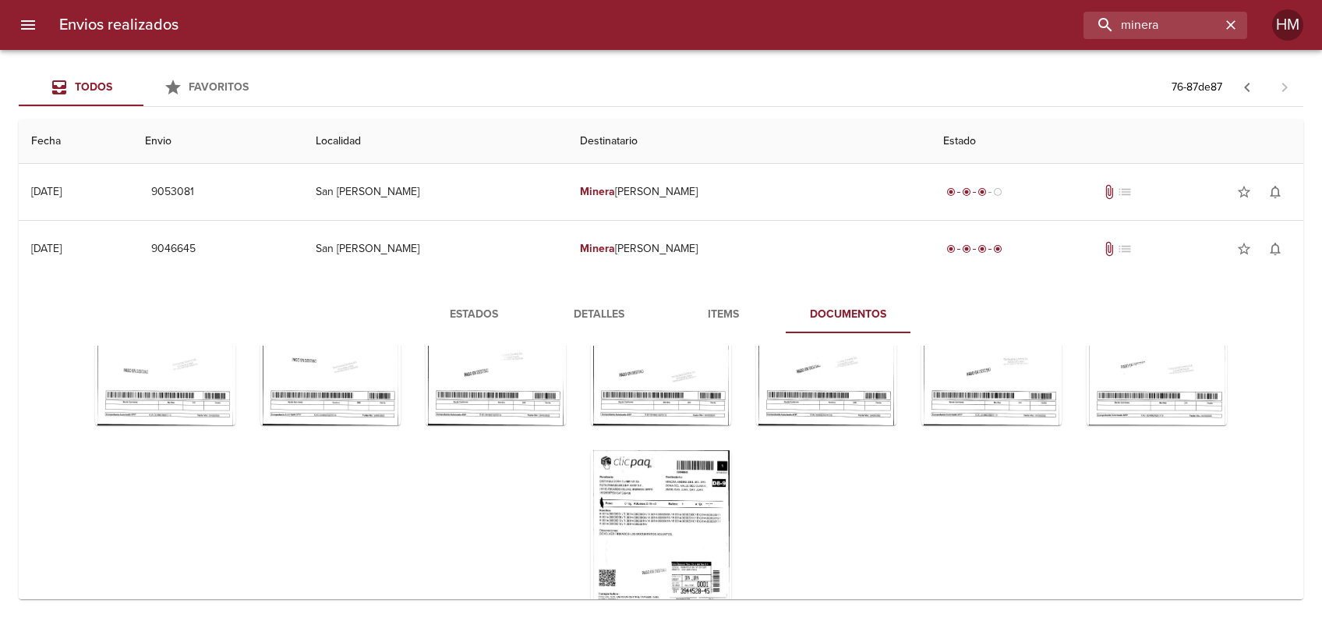
click at [1108, 436] on div "Lightbox" at bounding box center [661, 309] width 1322 height 618
click at [1042, 419] on div "Tabla de envíos del cliente" at bounding box center [992, 327] width 140 height 195
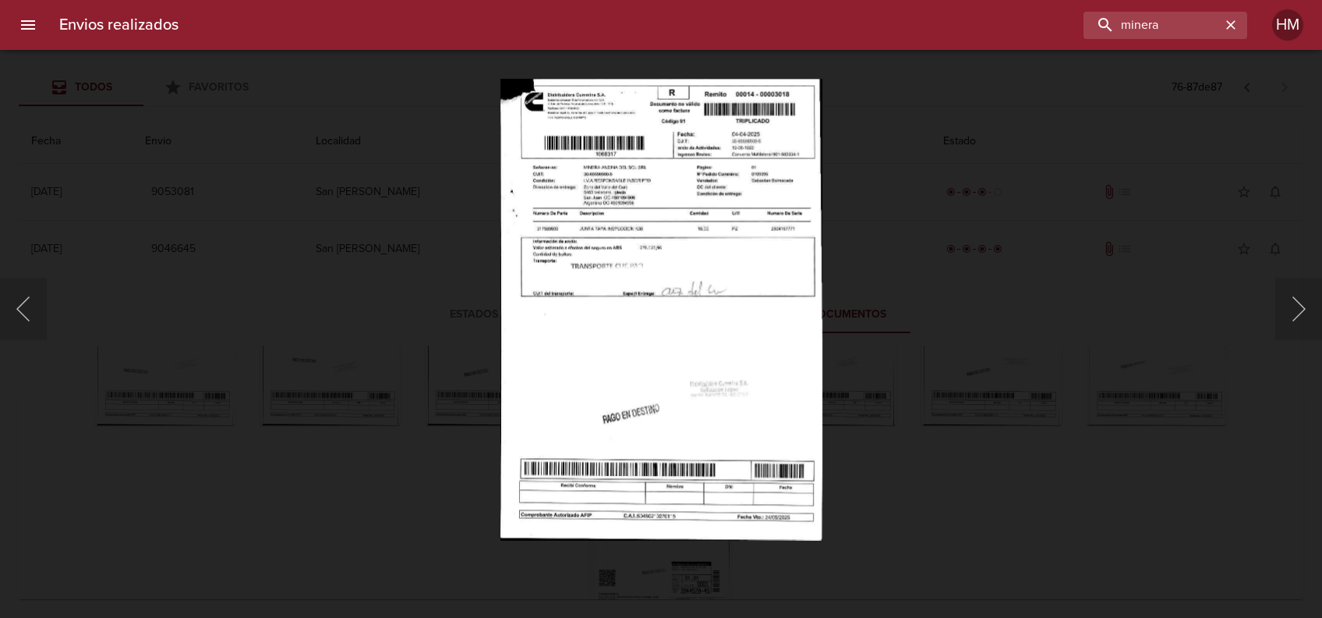
click at [712, 352] on img "Lightbox" at bounding box center [661, 309] width 322 height 462
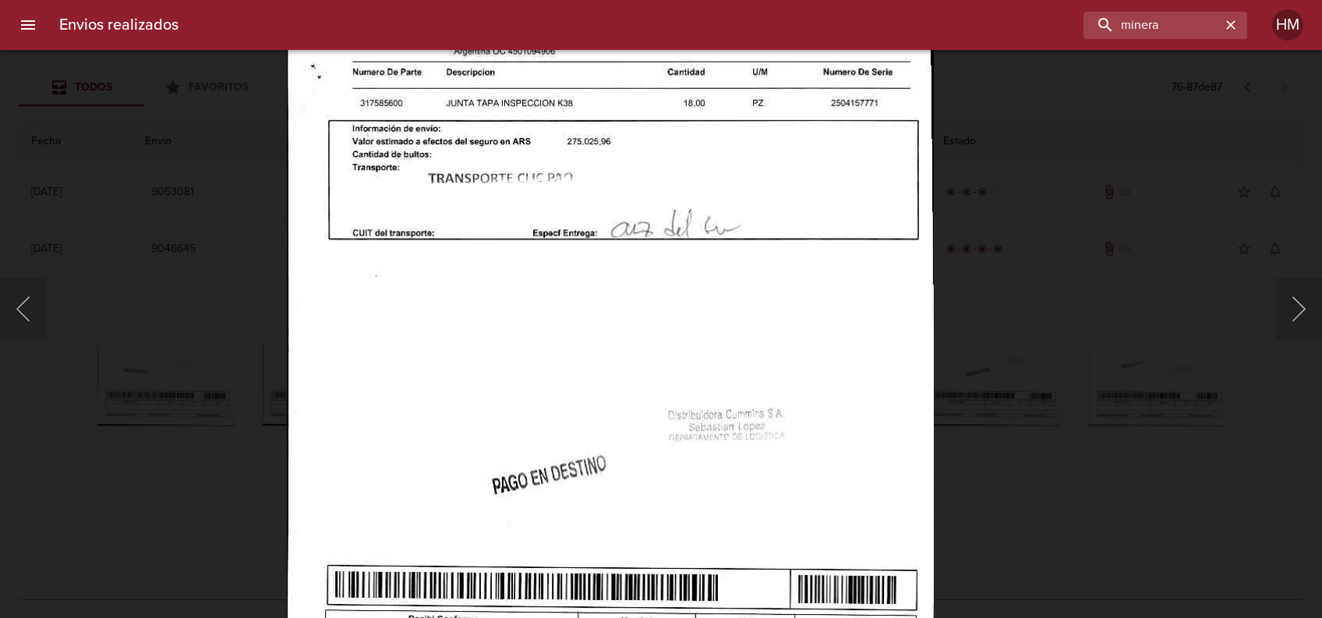
click at [1018, 363] on div "Lightbox" at bounding box center [661, 309] width 1322 height 618
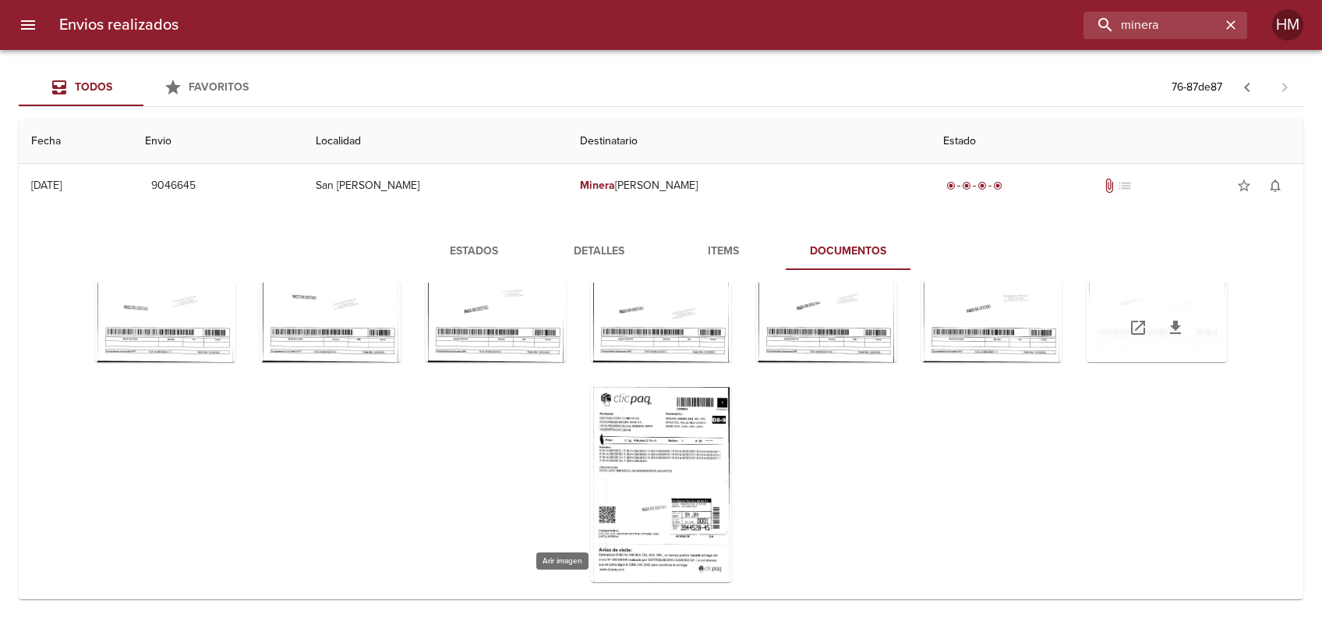
scroll to position [104, 0]
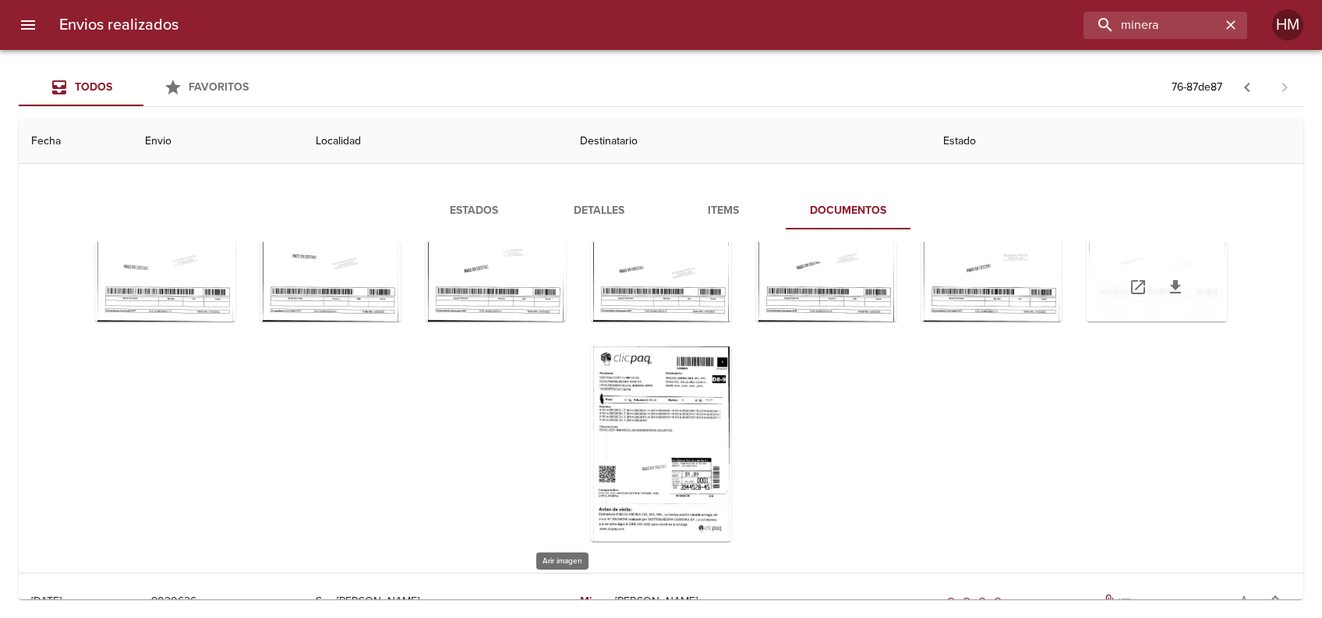
click at [1087, 321] on div "Tabla de envíos del cliente" at bounding box center [1157, 223] width 140 height 195
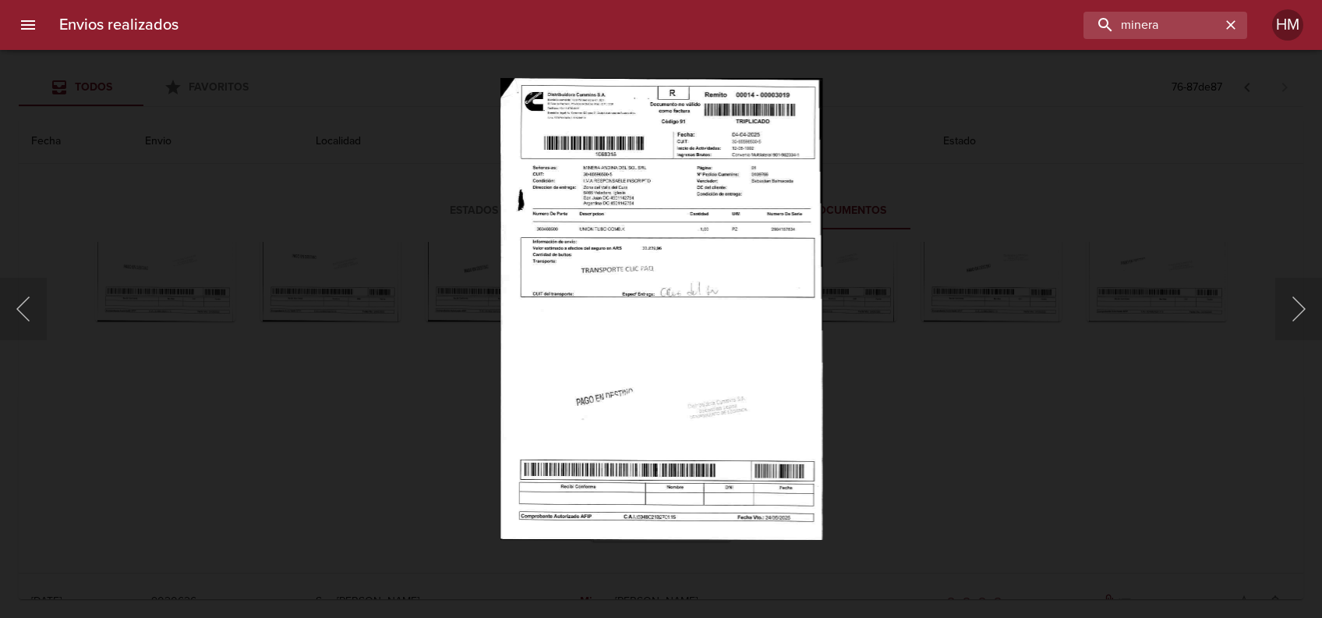
click at [622, 285] on img "Lightbox" at bounding box center [661, 309] width 323 height 462
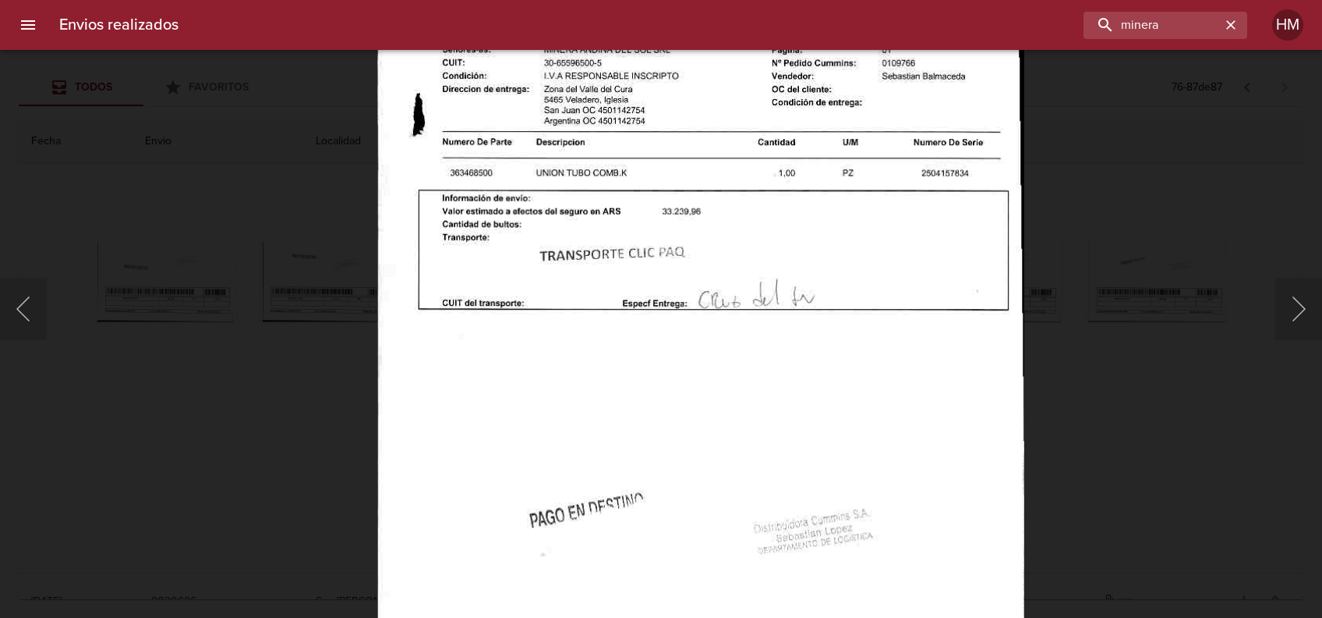
click at [1117, 393] on div "Lightbox" at bounding box center [661, 309] width 1322 height 618
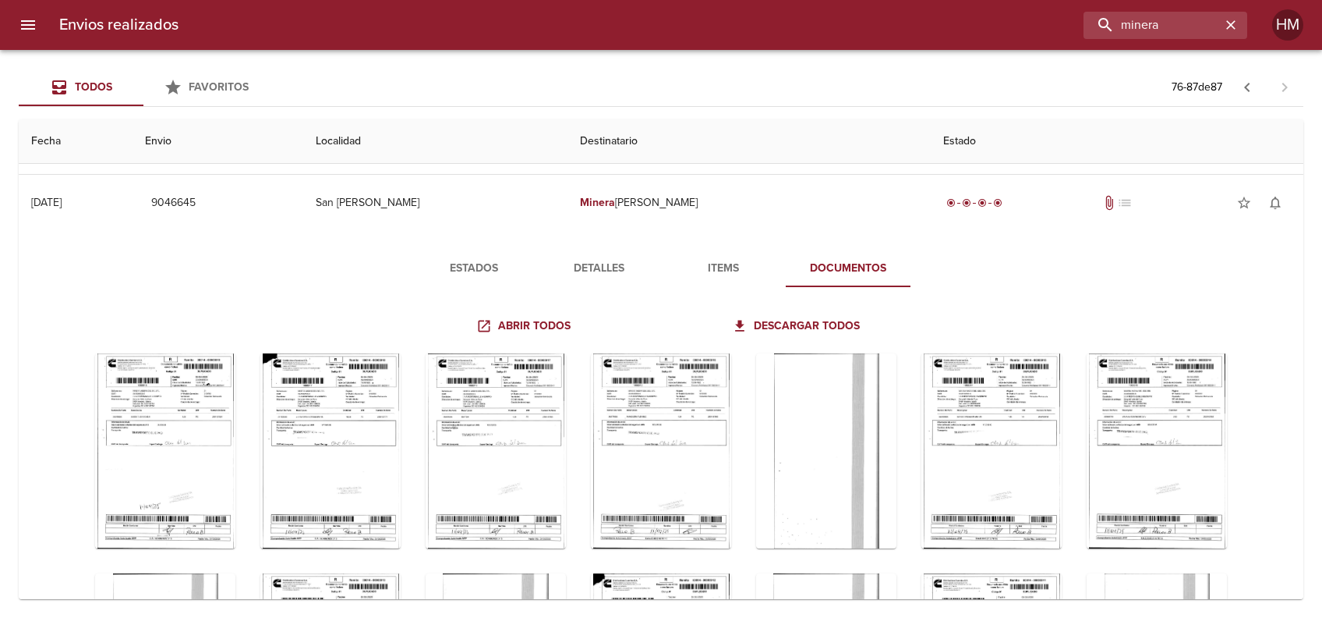
scroll to position [0, 0]
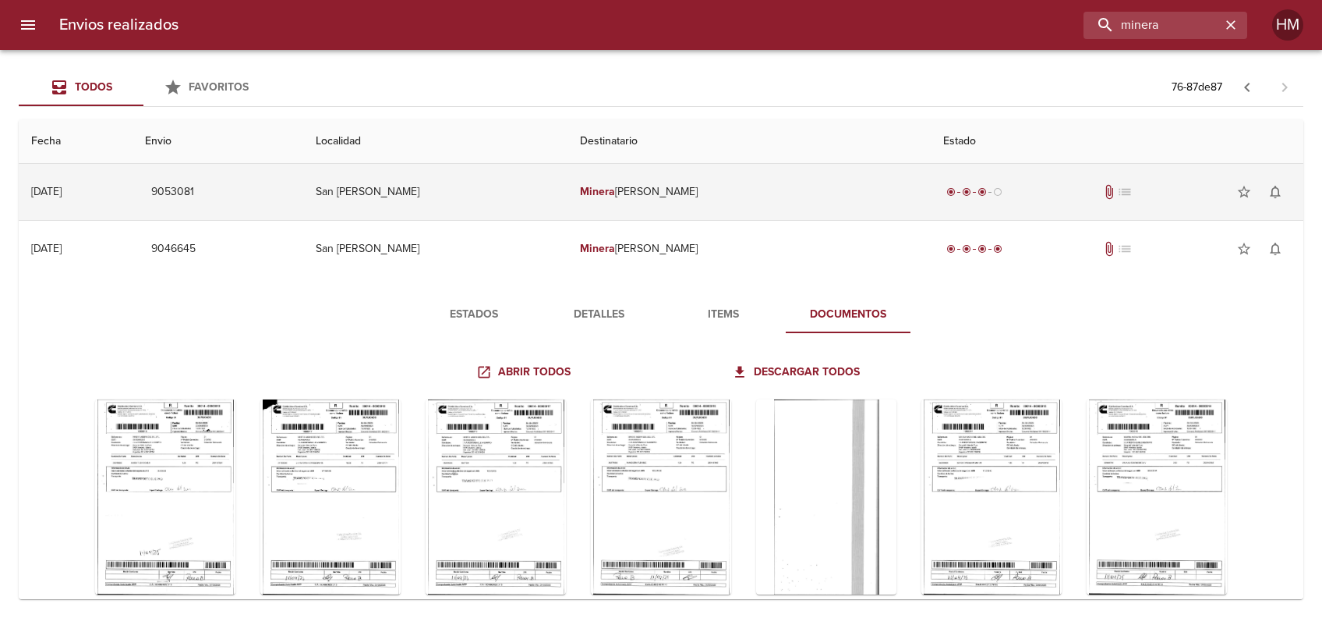
click at [421, 186] on td "San [PERSON_NAME]" at bounding box center [435, 192] width 265 height 56
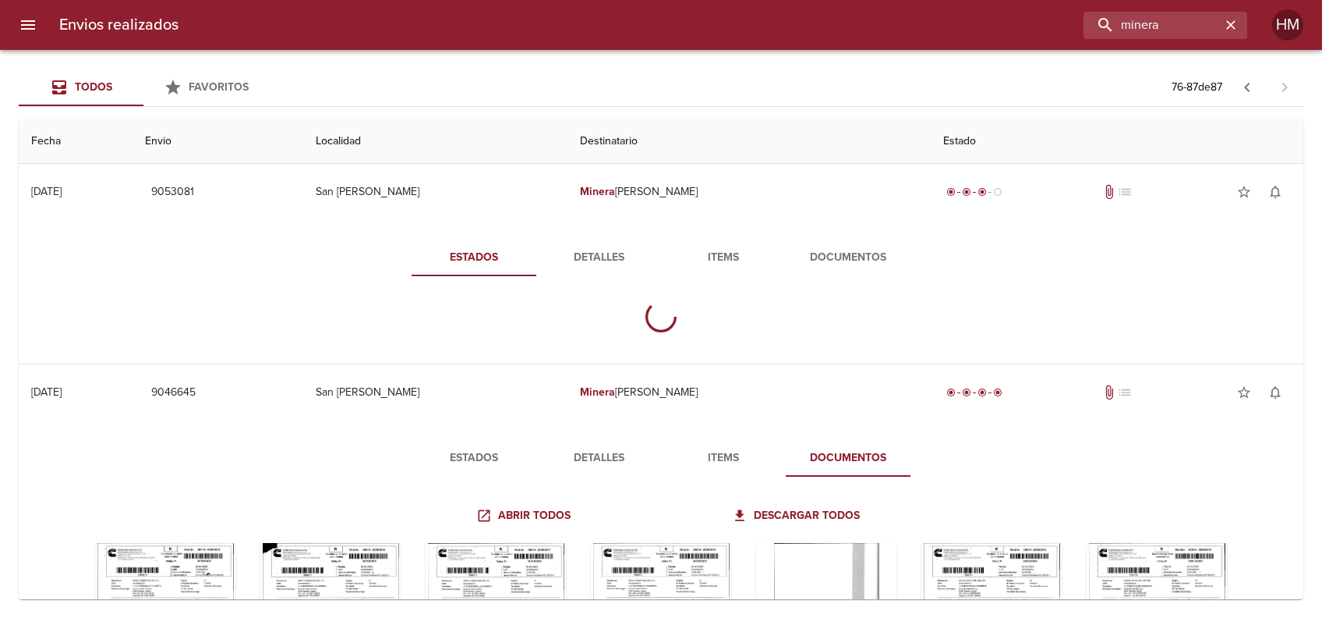
click at [838, 250] on span "Documentos" at bounding box center [848, 257] width 106 height 19
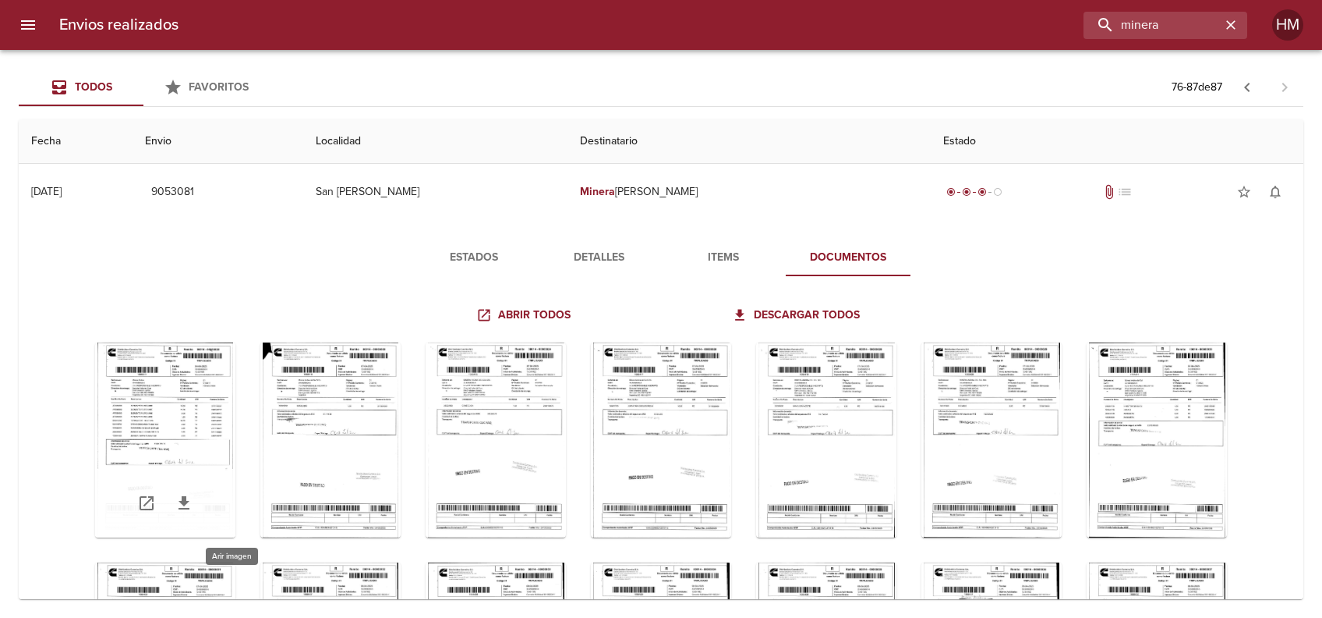
click at [231, 416] on div "Tabla de envíos del cliente" at bounding box center [165, 439] width 140 height 195
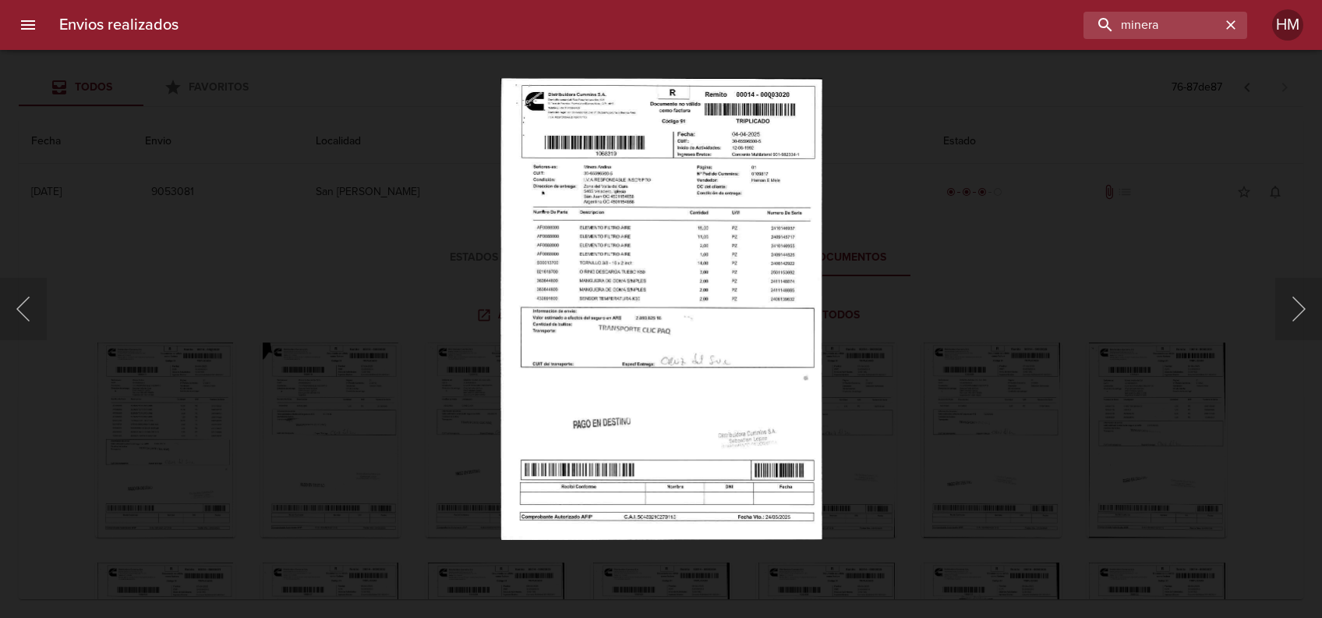
click at [669, 257] on img "Lightbox" at bounding box center [662, 309] width 322 height 462
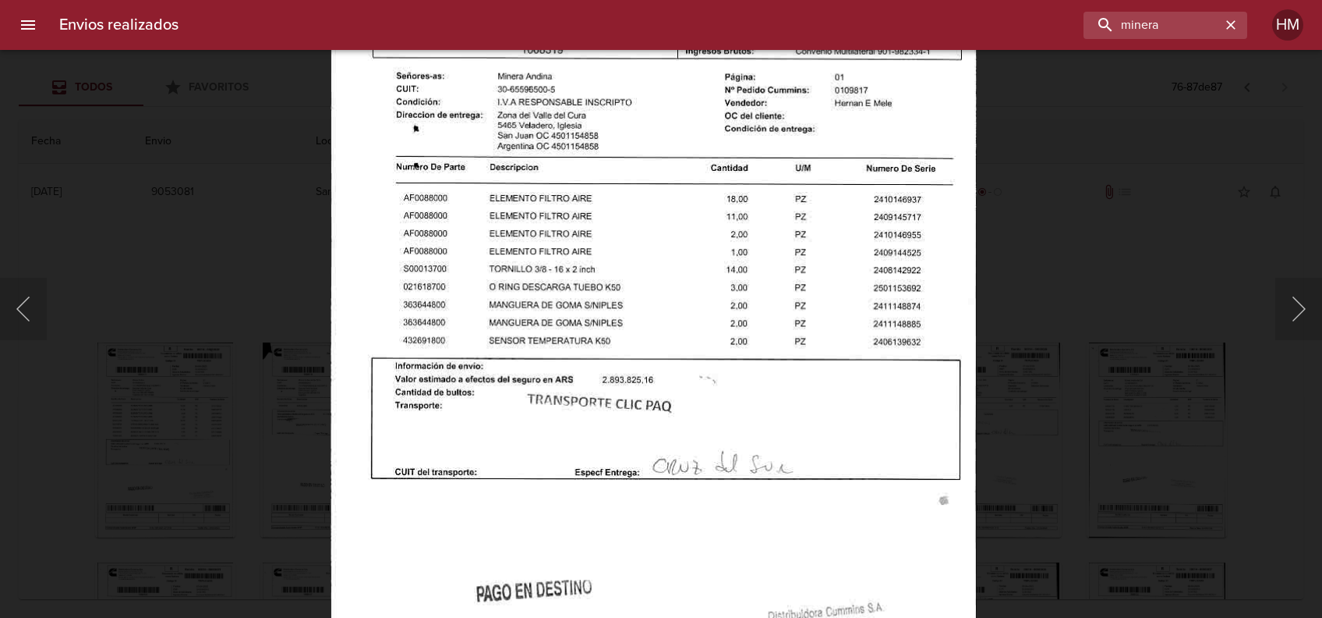
click at [1111, 371] on div "Lightbox" at bounding box center [661, 309] width 1322 height 618
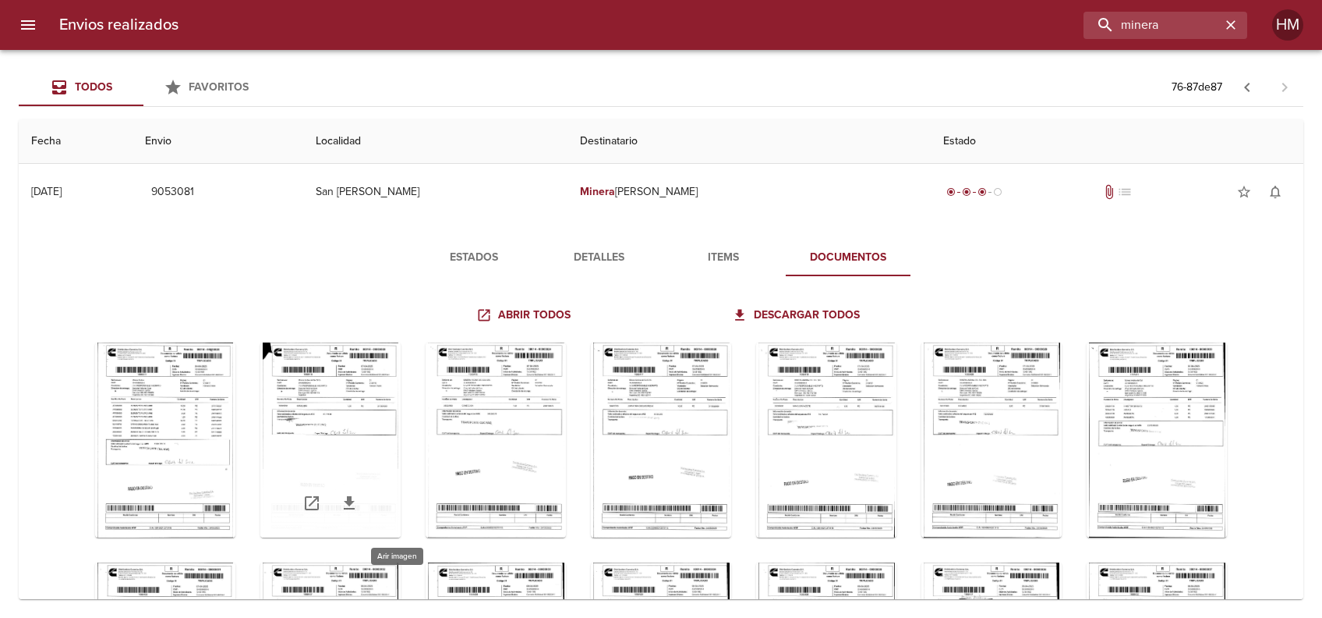
click at [401, 418] on div "Tabla de envíos del cliente" at bounding box center [330, 439] width 140 height 195
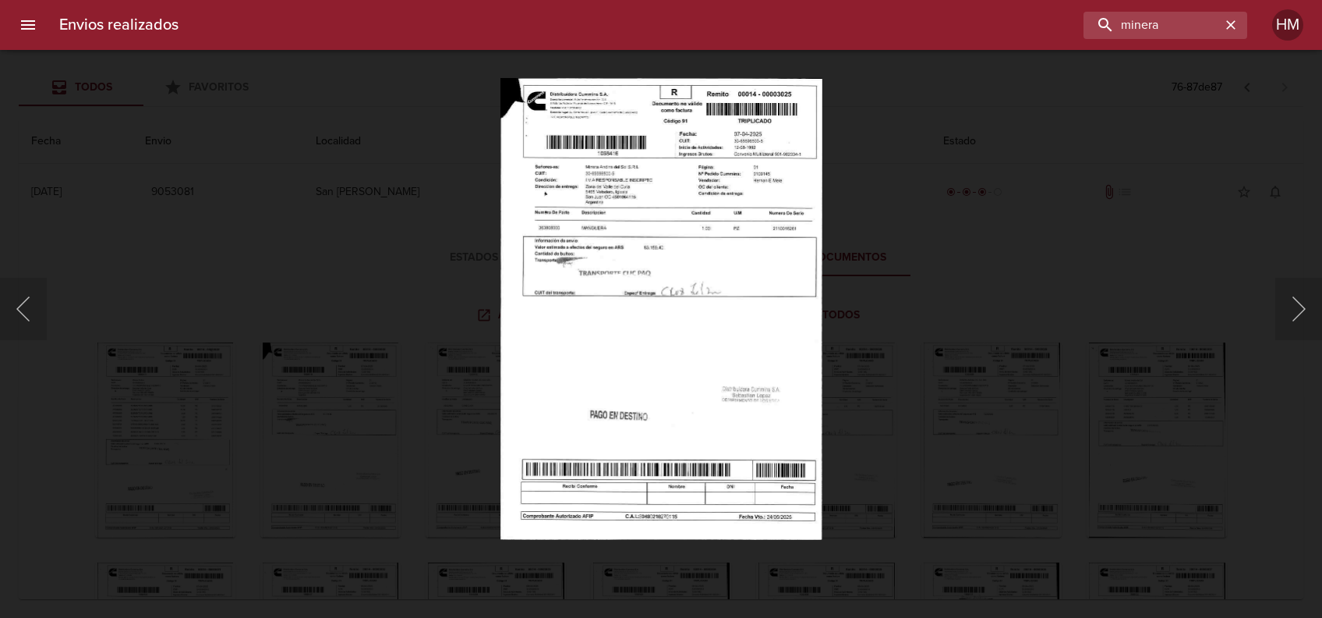
click at [691, 214] on img "Lightbox" at bounding box center [662, 309] width 322 height 462
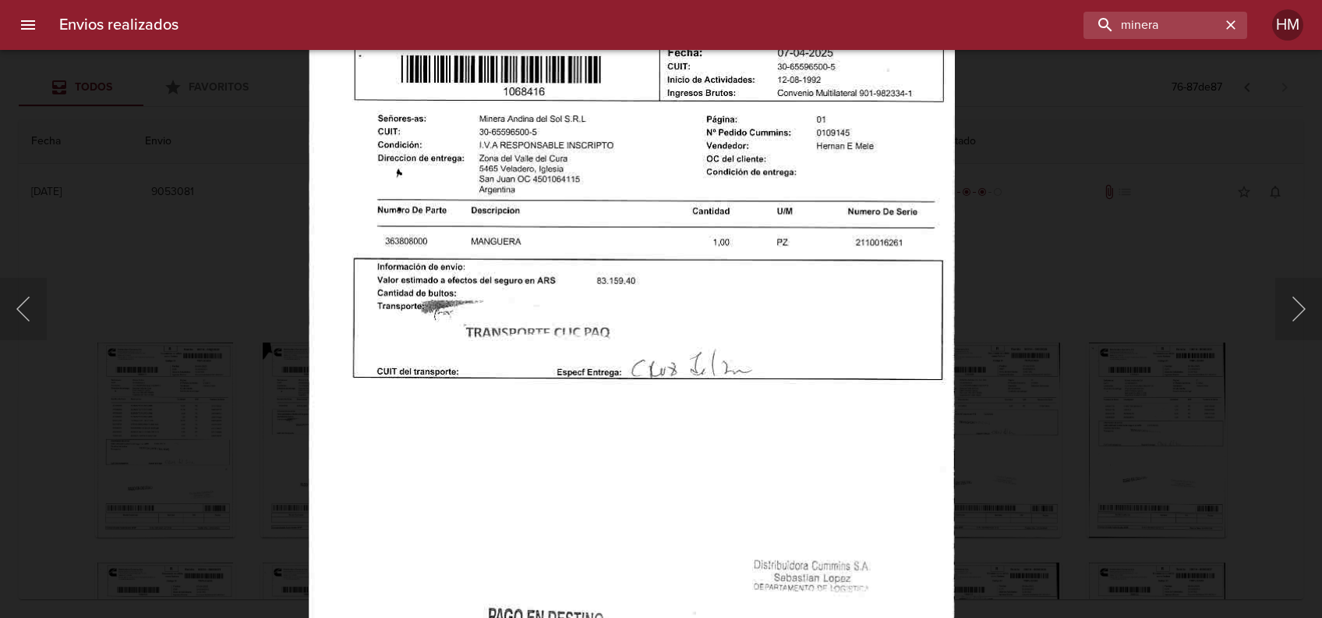
click at [1031, 347] on div "Lightbox" at bounding box center [661, 309] width 1322 height 618
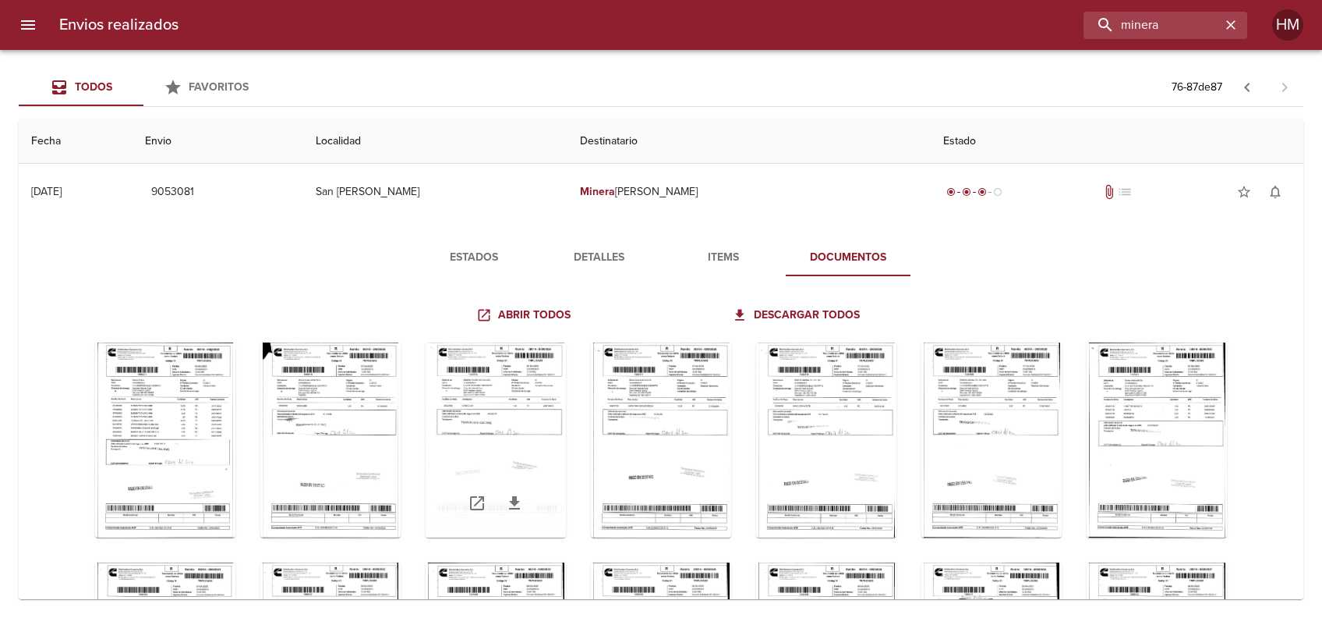
click at [561, 418] on div "Tabla de envíos del cliente" at bounding box center [496, 439] width 140 height 195
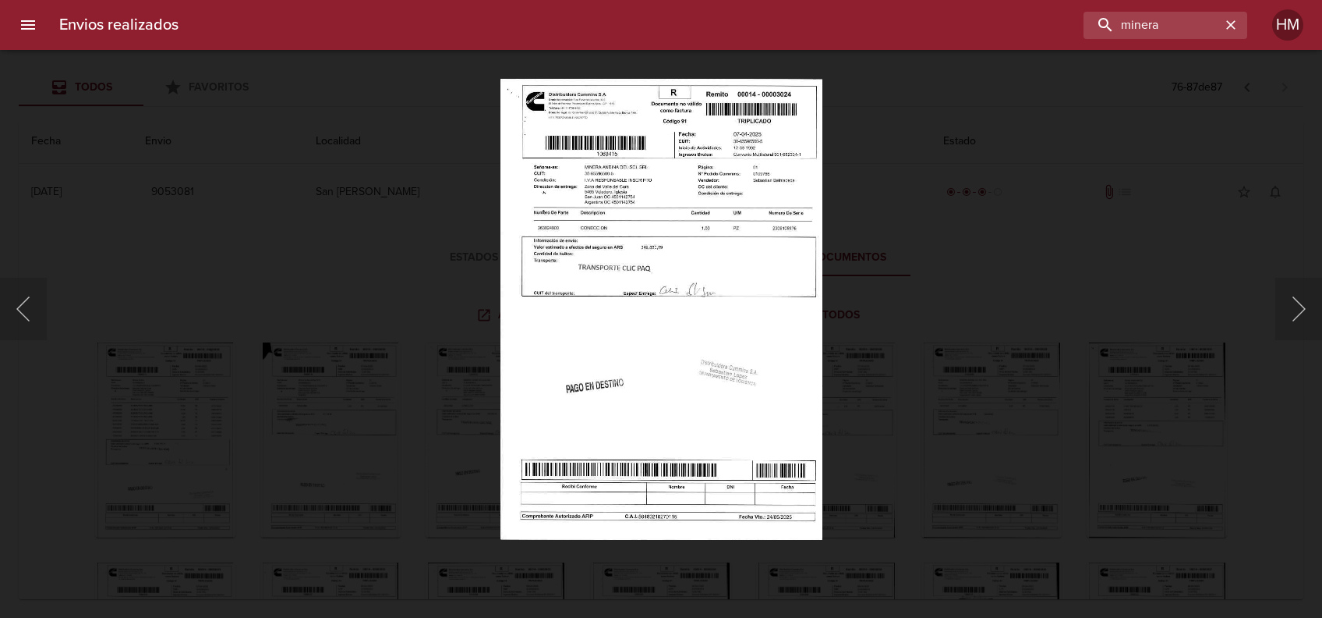
click at [565, 257] on img "Lightbox" at bounding box center [661, 309] width 323 height 462
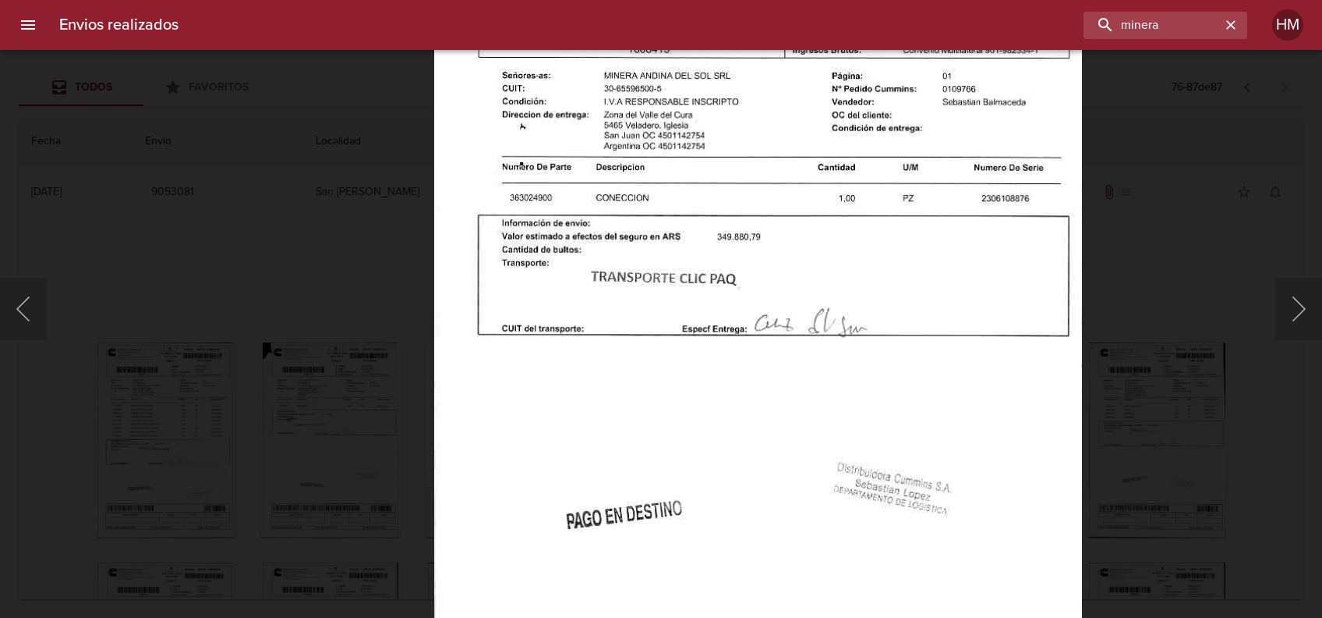
click at [1181, 365] on div "Lightbox" at bounding box center [661, 309] width 1322 height 618
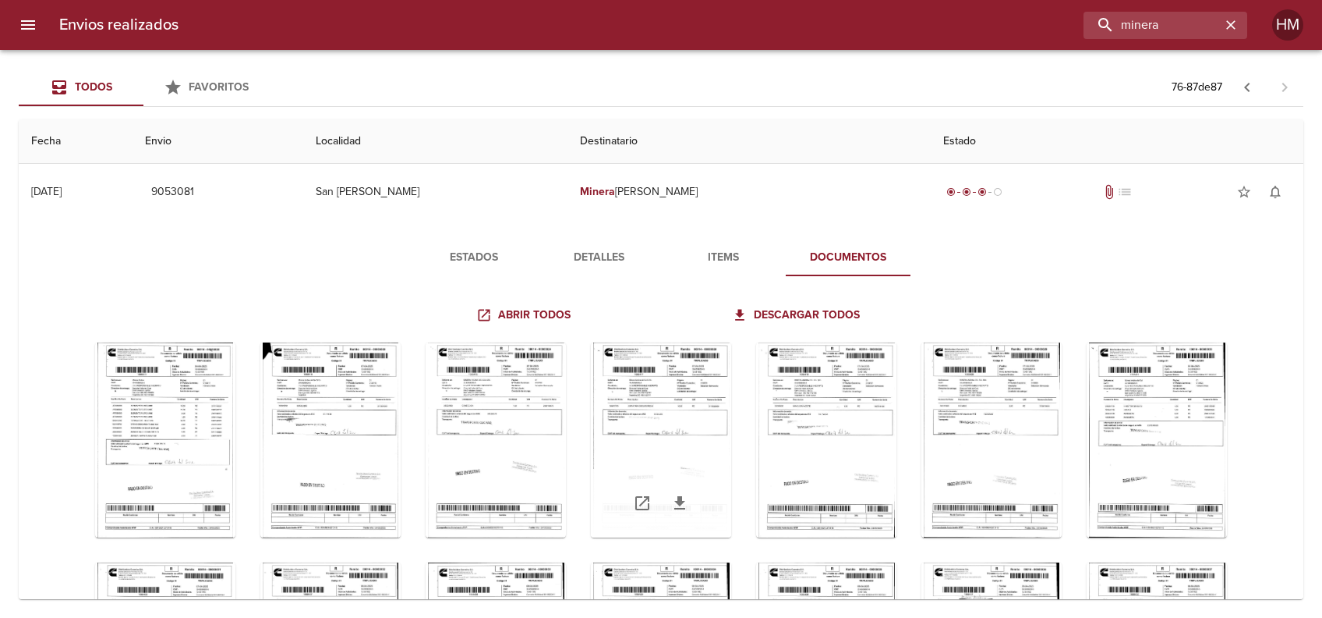
click at [731, 407] on div "Tabla de envíos del cliente" at bounding box center [661, 439] width 140 height 195
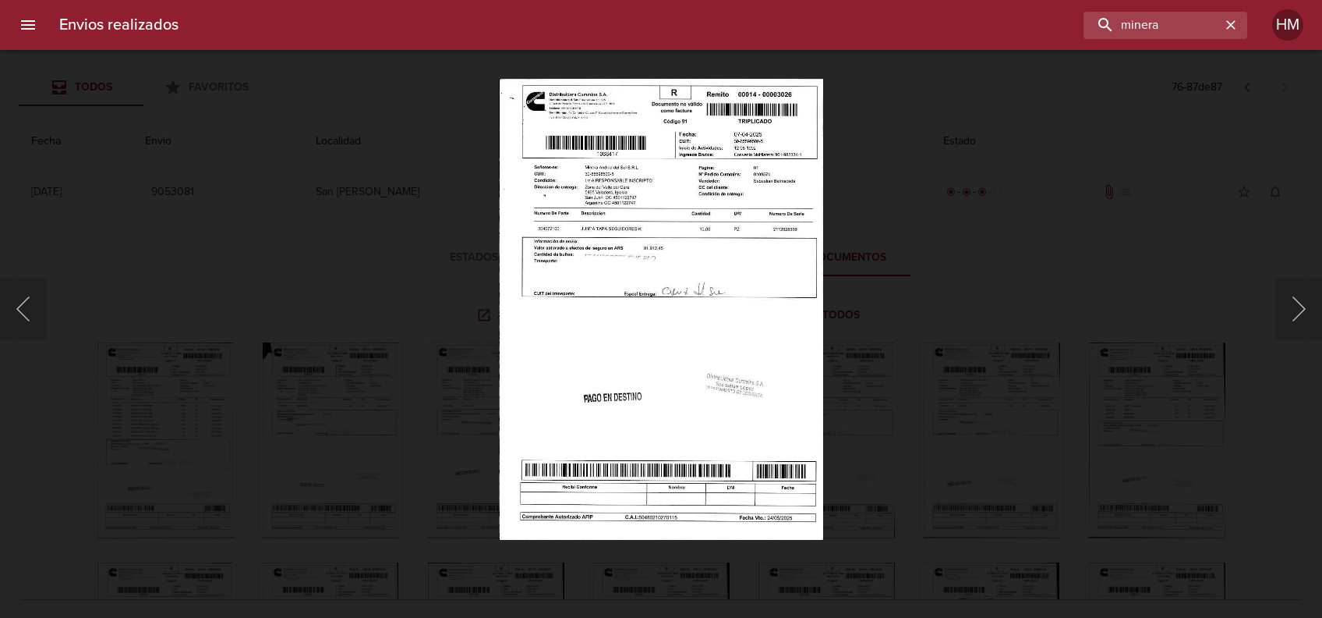
click at [655, 286] on img "Lightbox" at bounding box center [661, 309] width 324 height 462
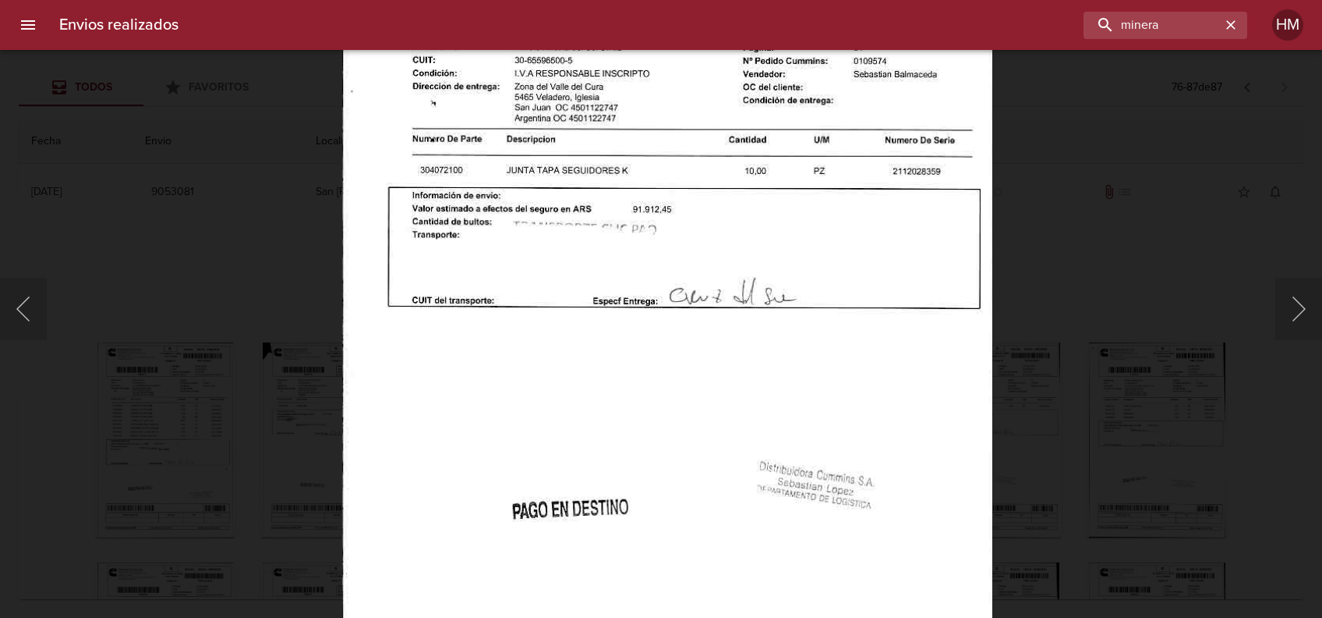
click at [1131, 386] on div "Lightbox" at bounding box center [661, 309] width 1322 height 618
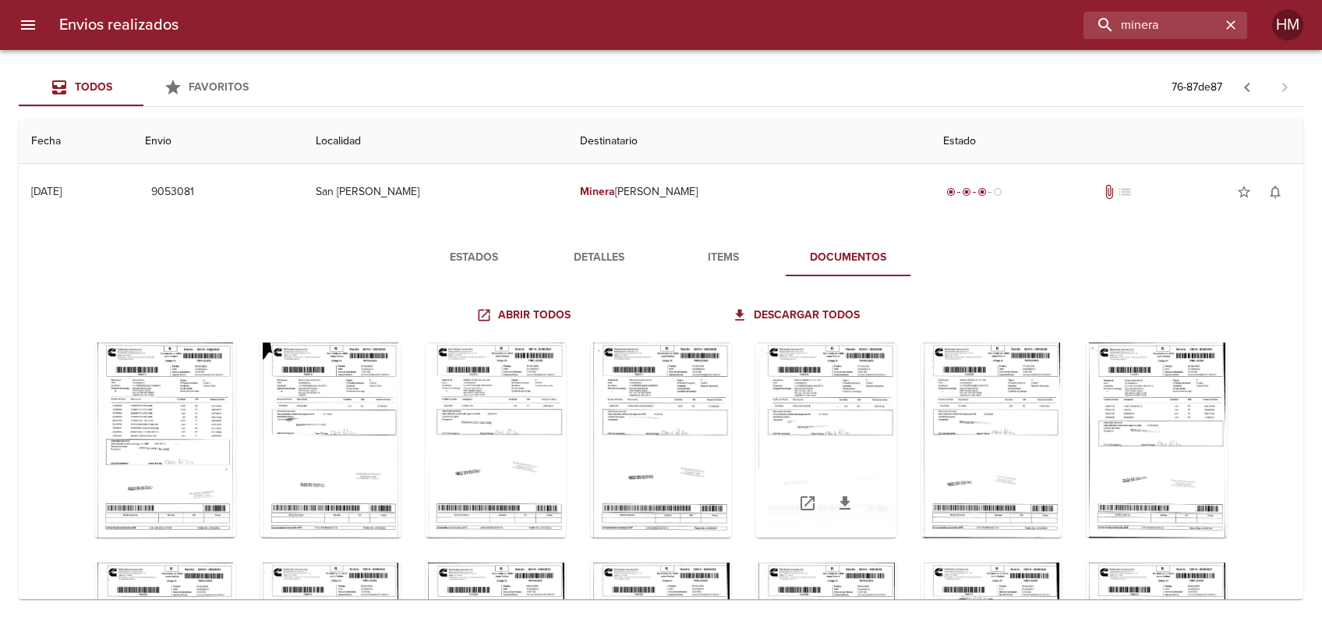
click at [897, 434] on div "Tabla de envíos del cliente" at bounding box center [826, 439] width 140 height 195
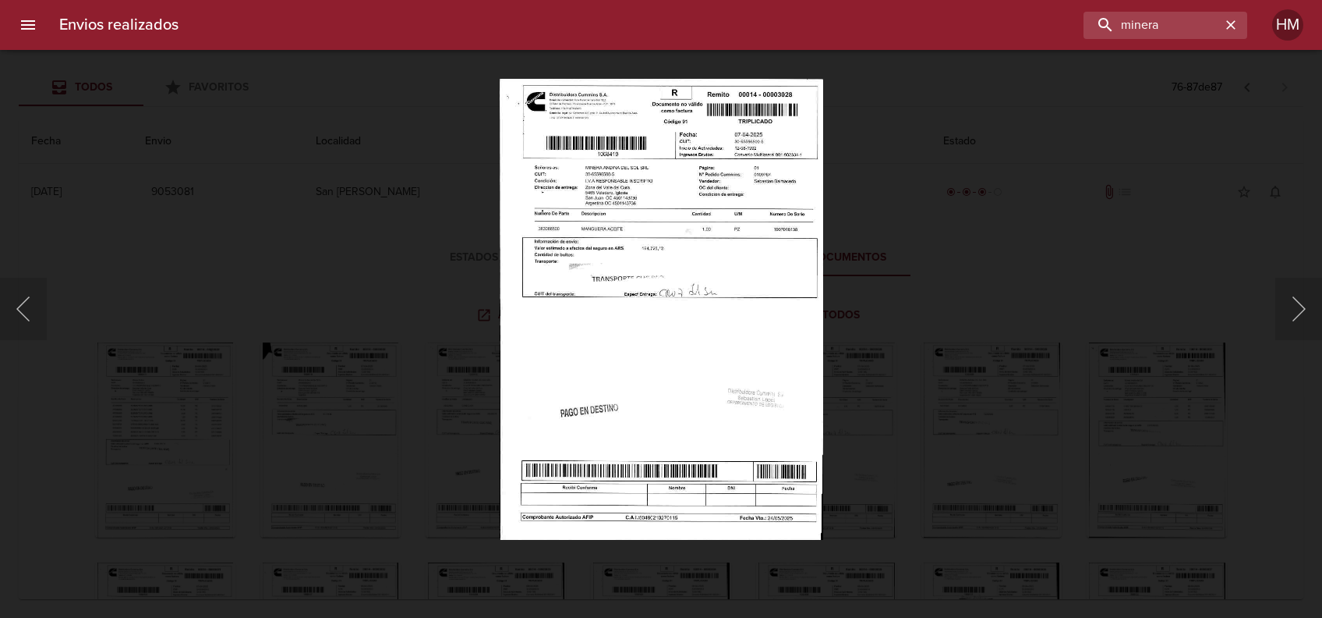
click at [639, 312] on img "Lightbox" at bounding box center [662, 309] width 324 height 462
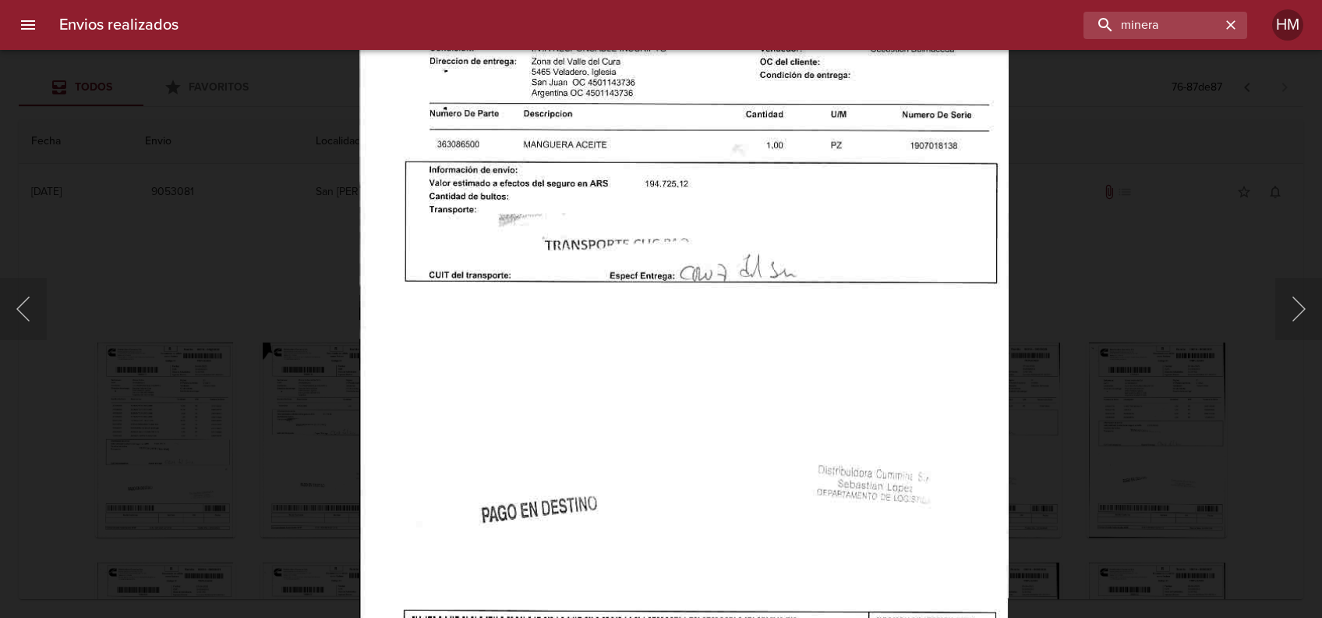
click at [1125, 384] on div "Lightbox" at bounding box center [661, 309] width 1322 height 618
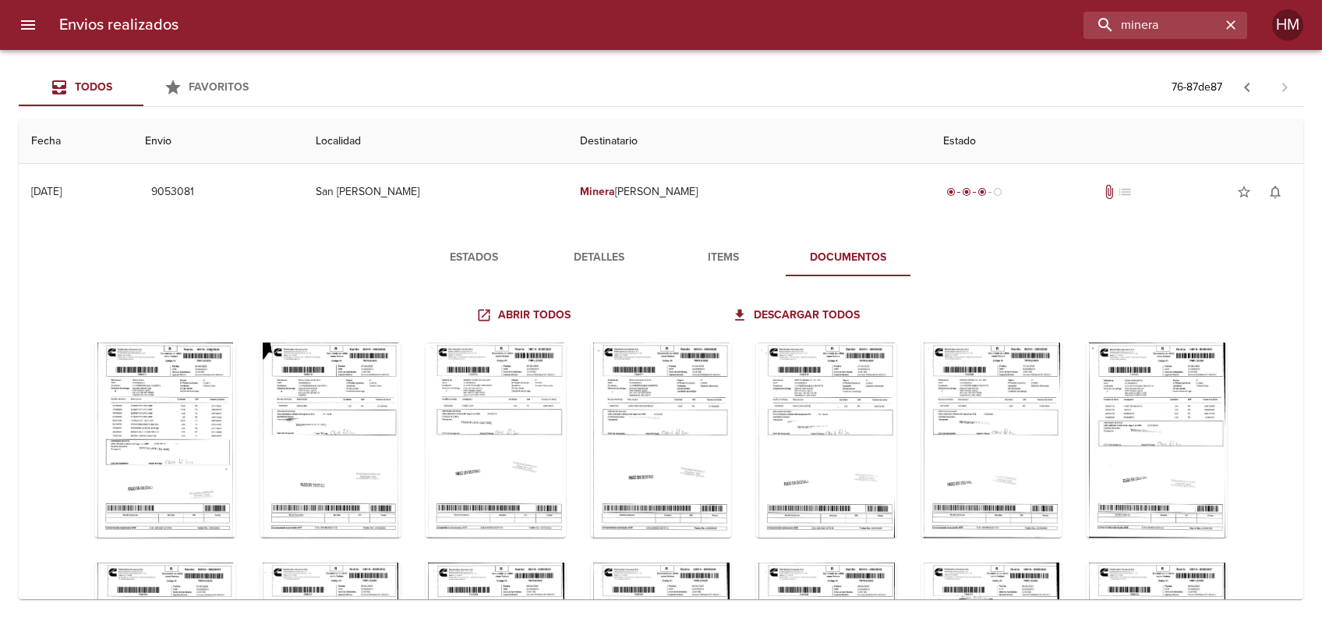
click at [1062, 424] on div "Tabla de envíos del cliente" at bounding box center [992, 439] width 140 height 195
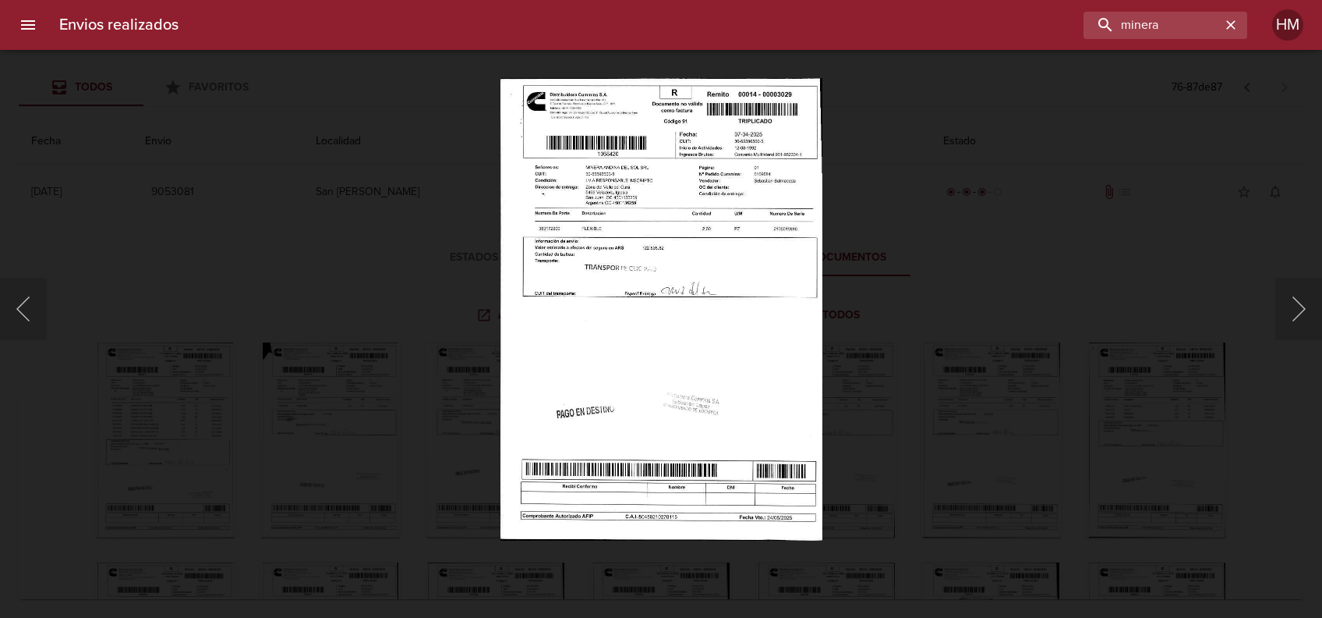
click at [723, 299] on img "Lightbox" at bounding box center [661, 309] width 323 height 462
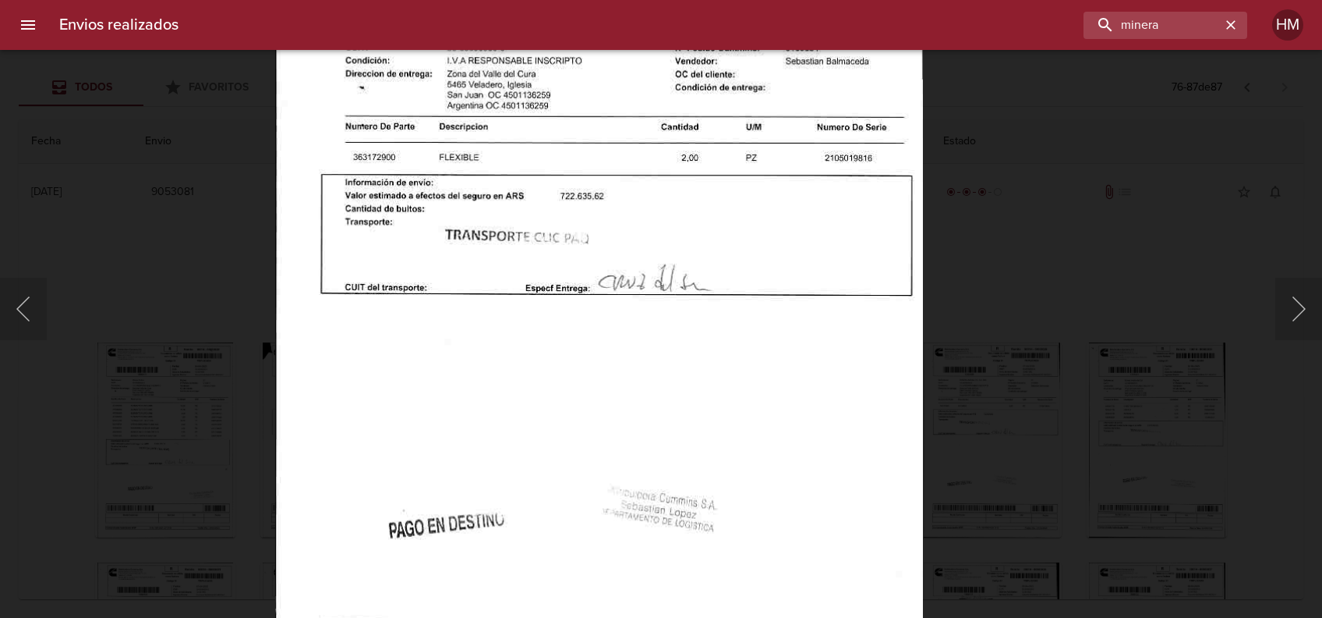
click at [1089, 354] on div "Lightbox" at bounding box center [661, 309] width 1322 height 618
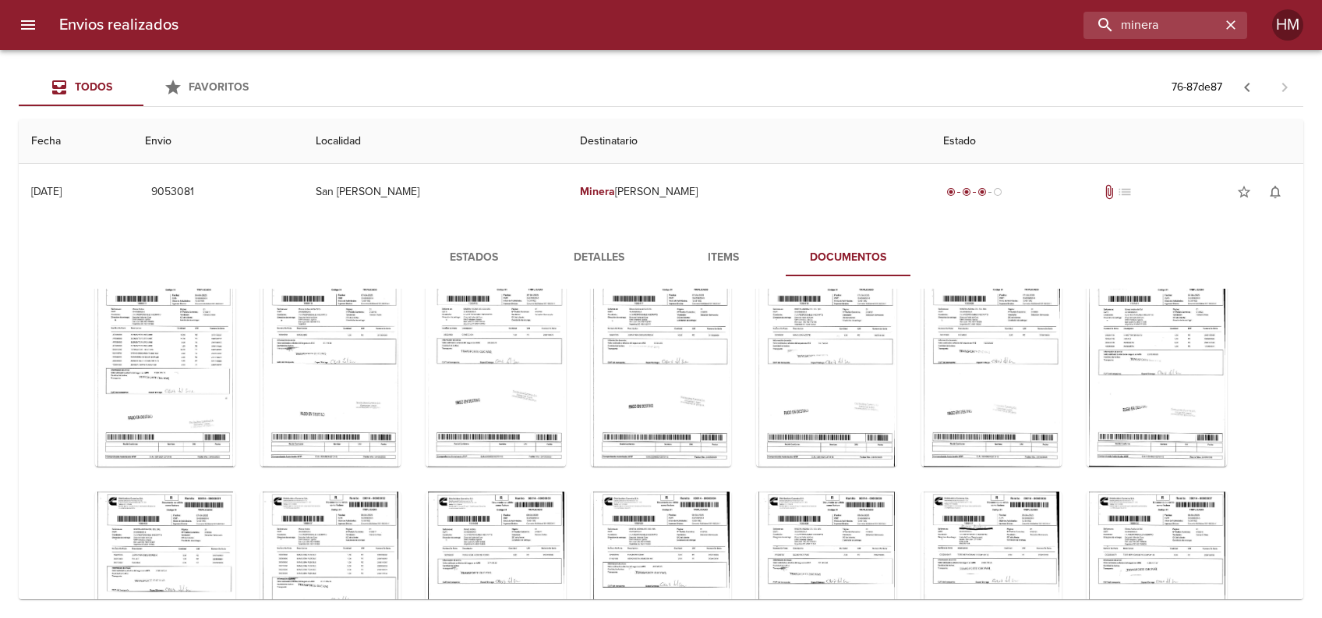
scroll to position [207, 0]
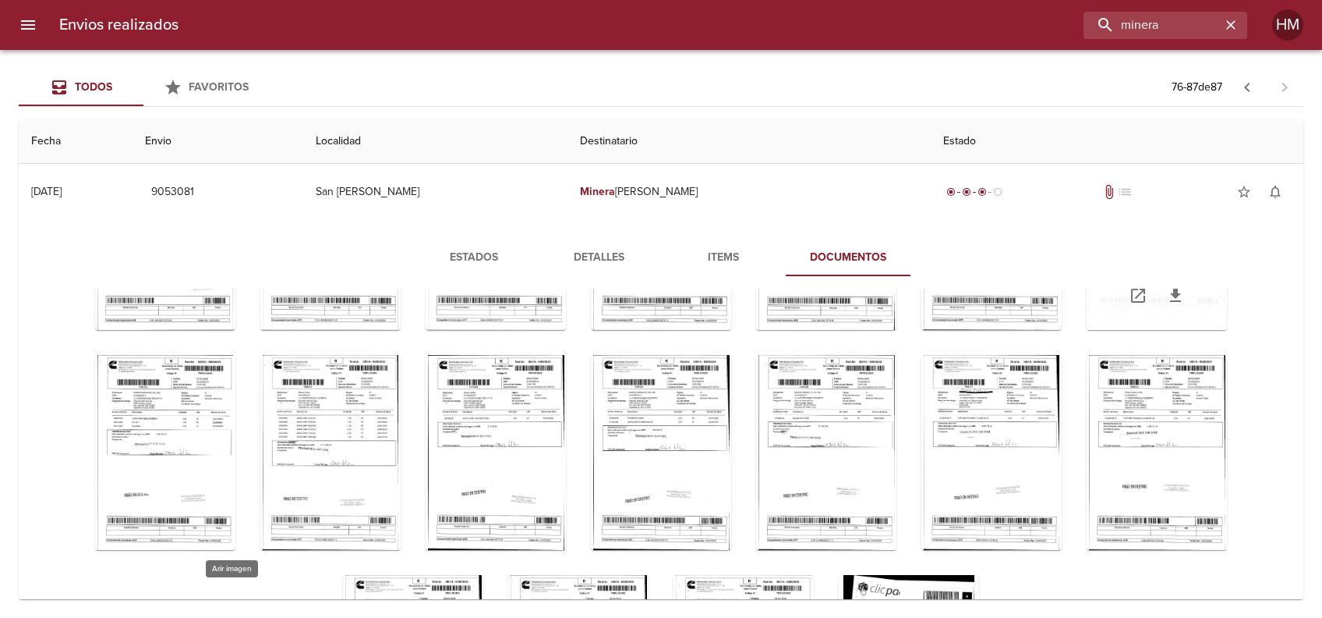
click at [1087, 330] on div "Tabla de envíos del cliente" at bounding box center [1157, 232] width 140 height 195
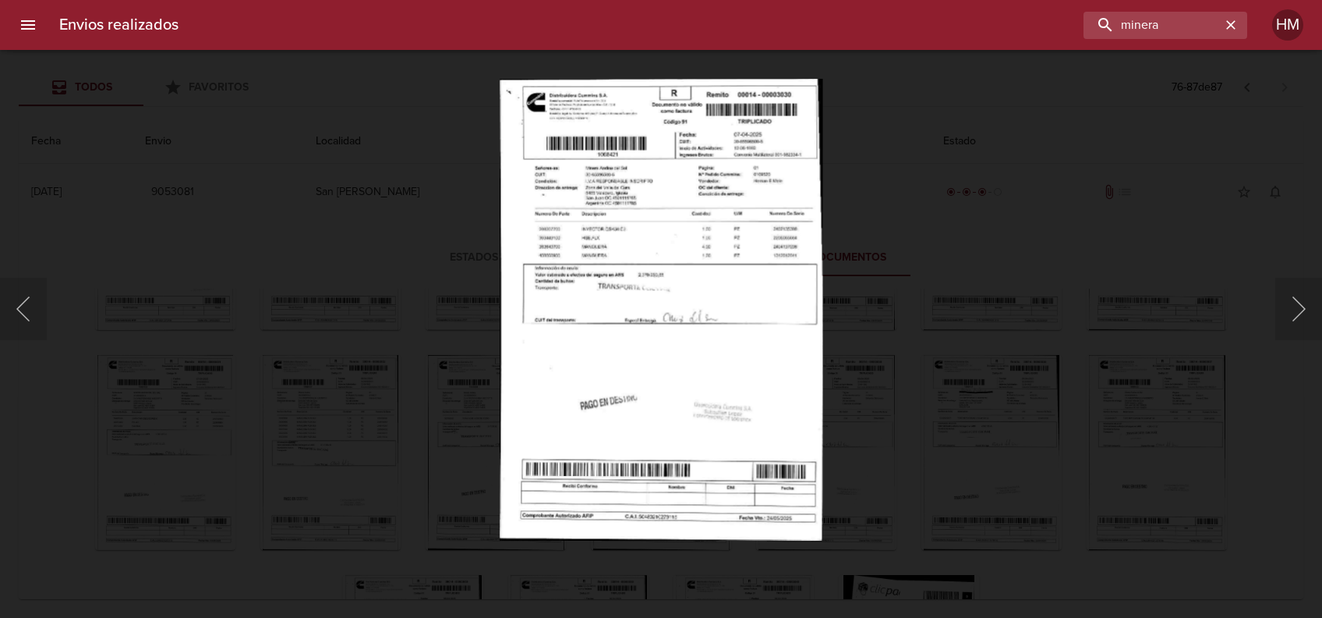
click at [519, 301] on img "Lightbox" at bounding box center [661, 309] width 323 height 462
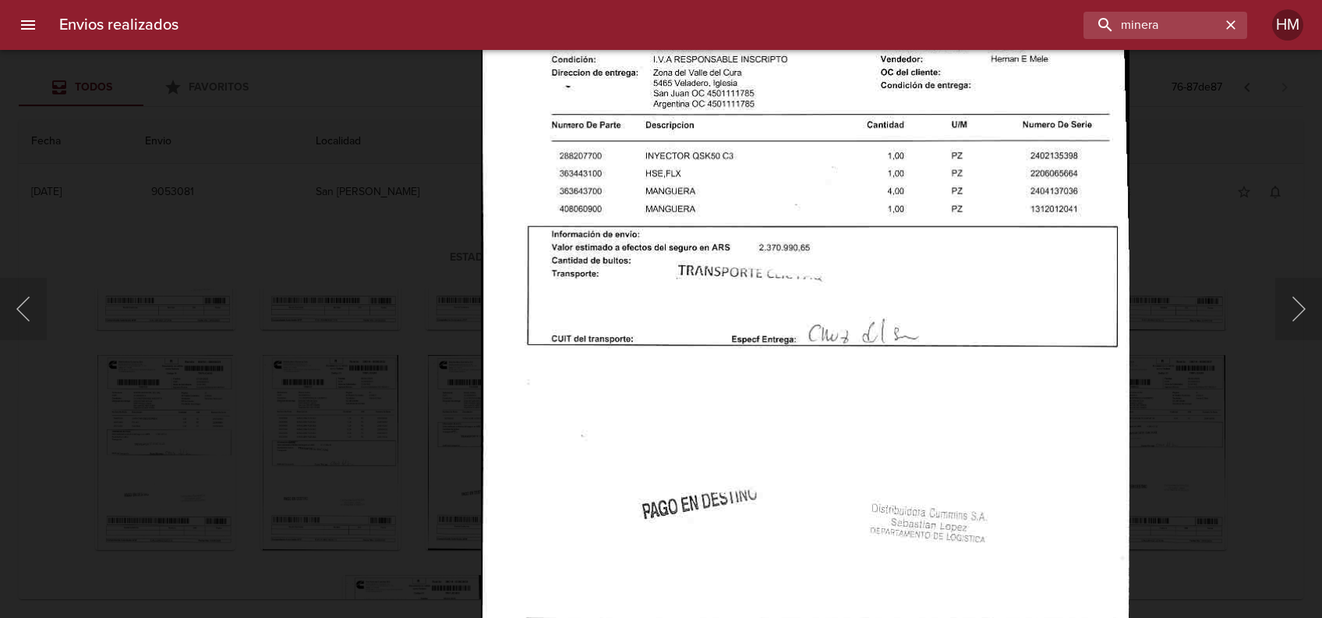
click at [1253, 441] on div "Lightbox" at bounding box center [661, 309] width 1322 height 618
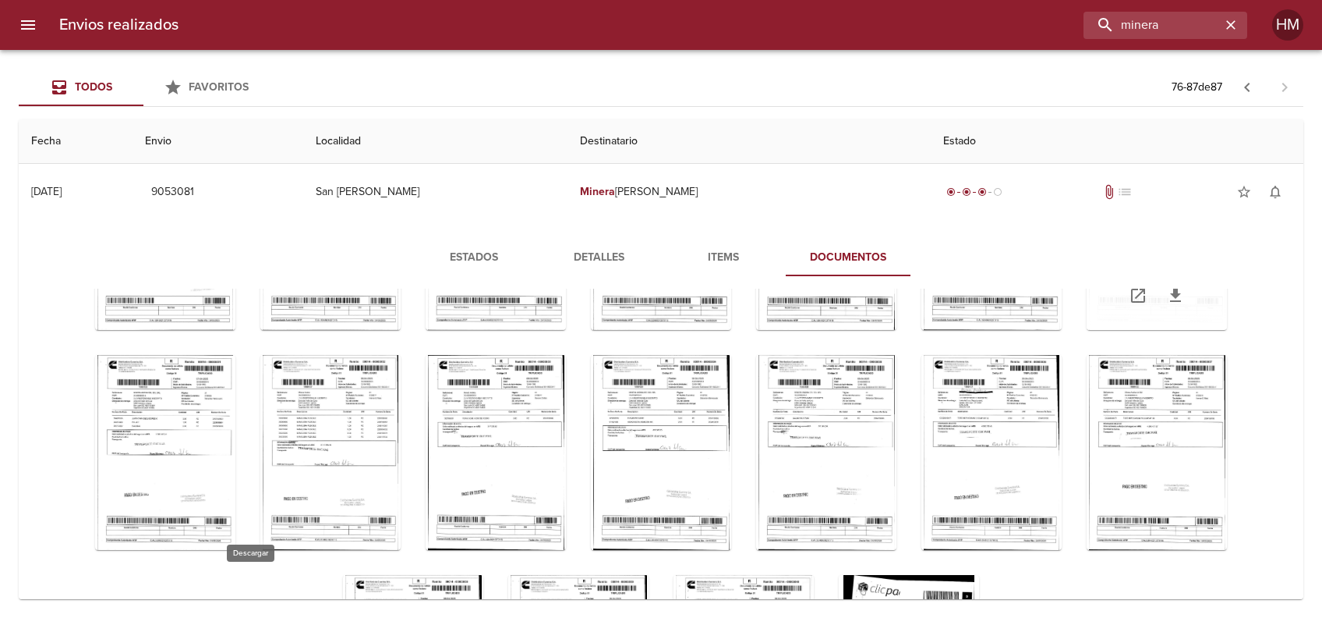
click at [1167, 305] on icon "Tabla de envíos del cliente" at bounding box center [1176, 295] width 19 height 19
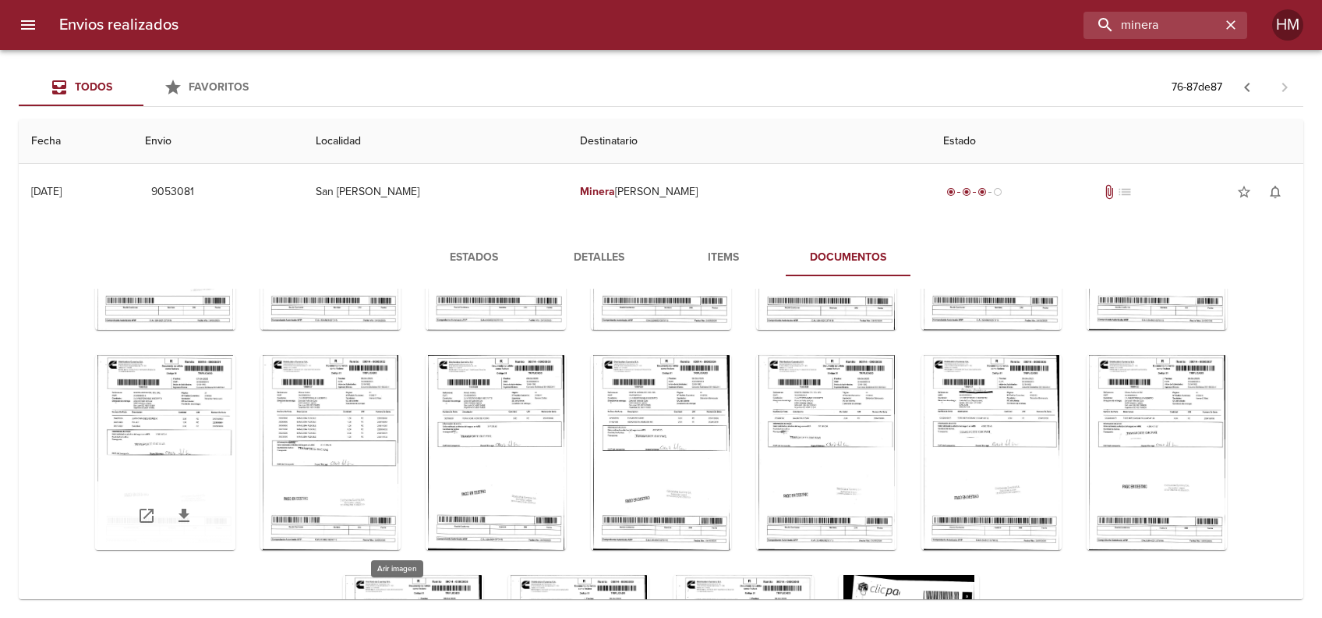
click at [235, 448] on div "Tabla de envíos del cliente" at bounding box center [165, 452] width 140 height 195
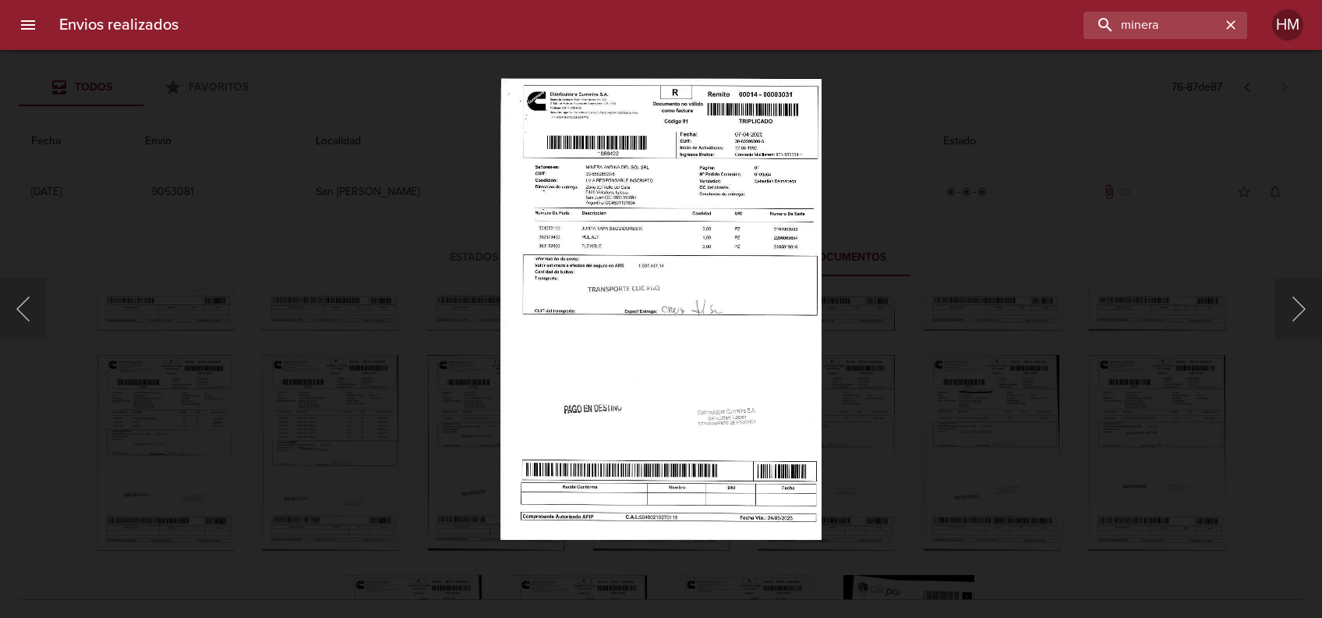
click at [618, 277] on img "Lightbox" at bounding box center [662, 309] width 322 height 462
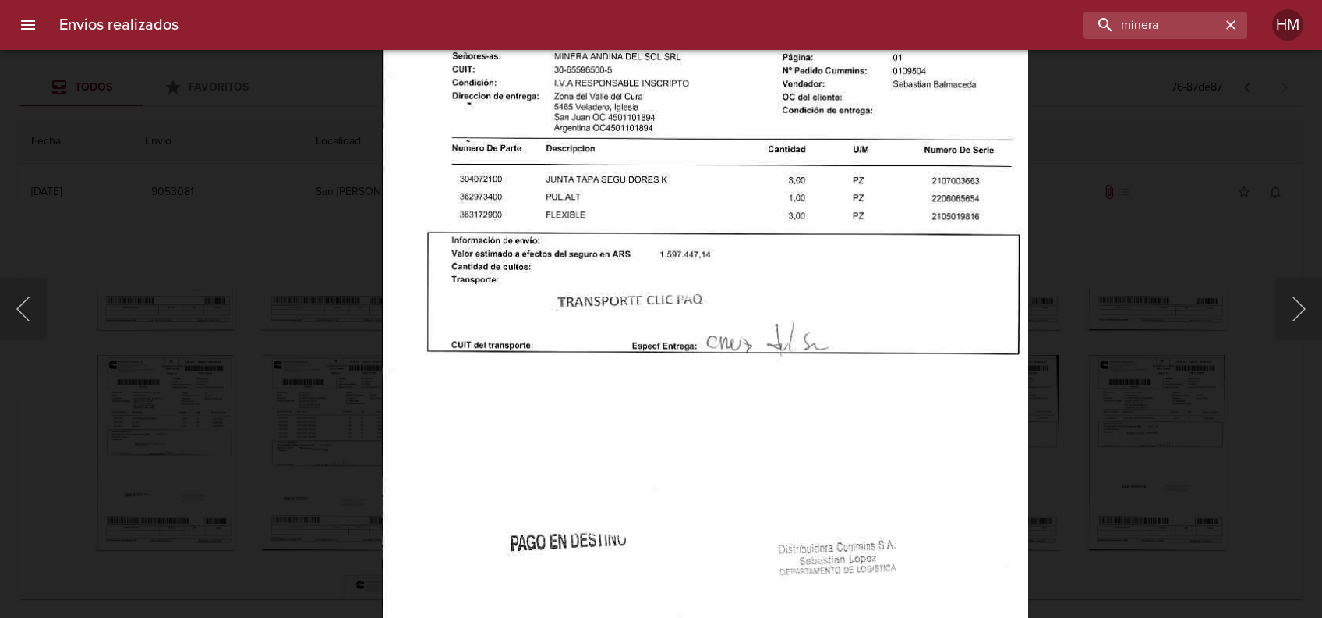
click at [1223, 370] on div "Lightbox" at bounding box center [661, 309] width 1322 height 618
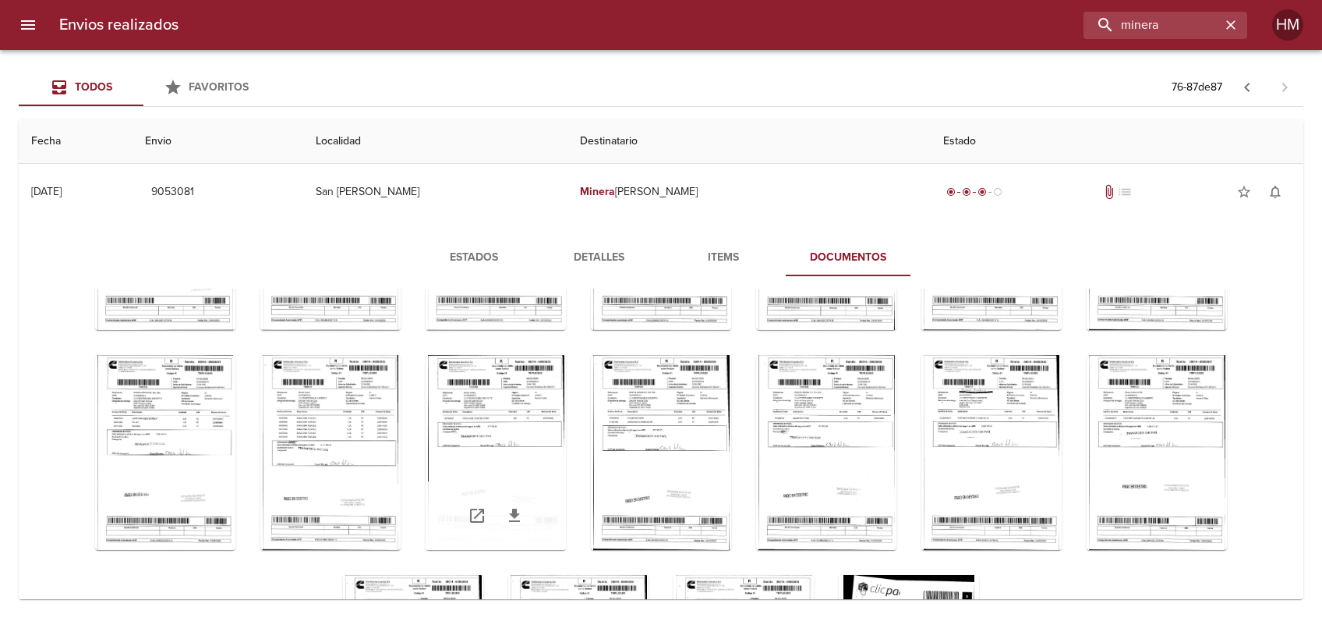
click at [566, 409] on div "Tabla de envíos del cliente" at bounding box center [496, 452] width 140 height 195
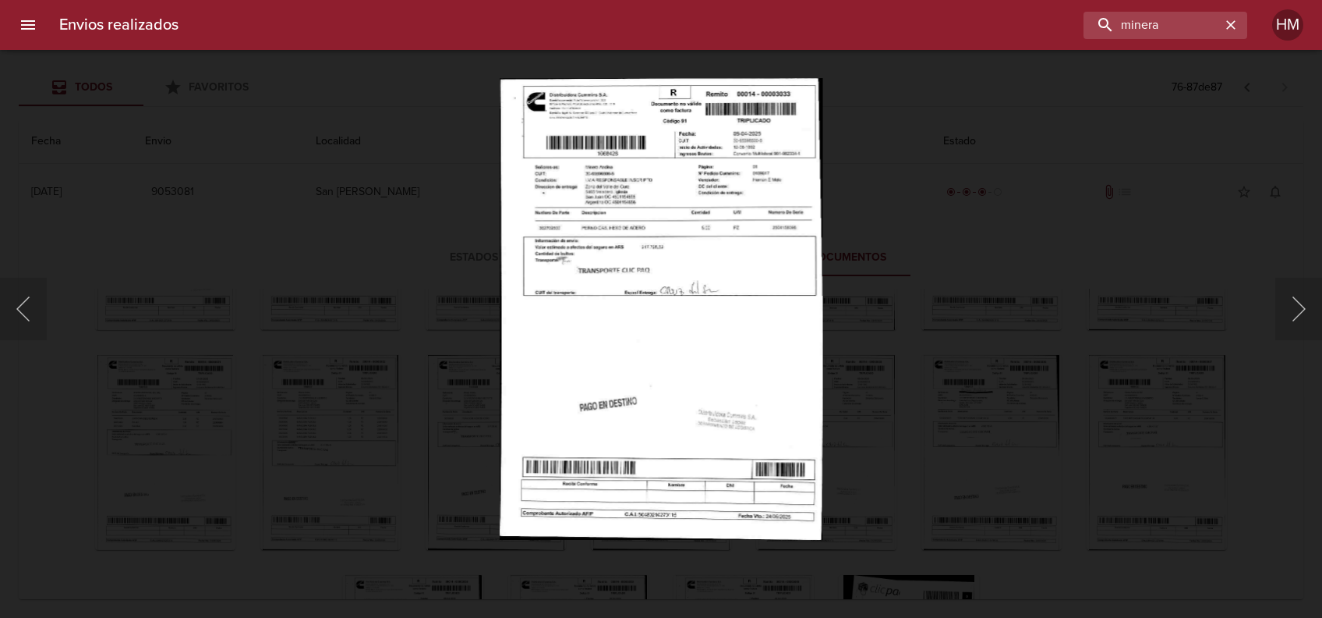
click at [649, 291] on img "Lightbox" at bounding box center [661, 309] width 323 height 462
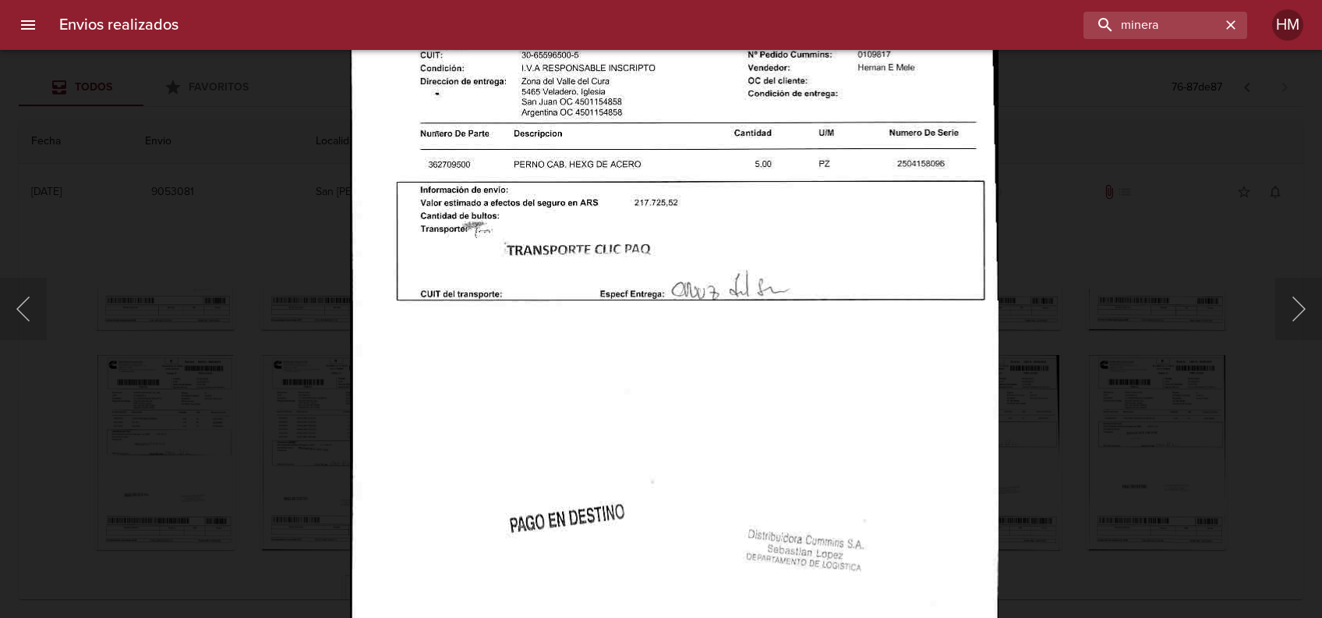
click at [1138, 384] on div "Lightbox" at bounding box center [661, 309] width 1322 height 618
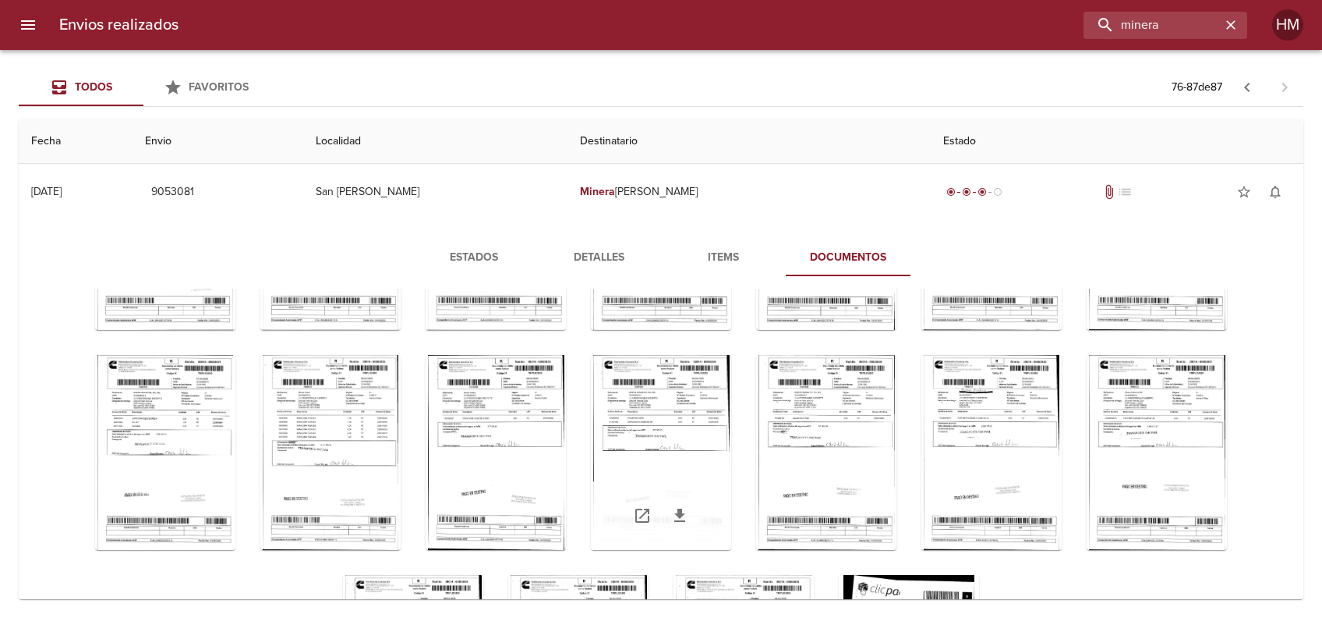
click at [731, 416] on div "Tabla de envíos del cliente" at bounding box center [661, 452] width 140 height 195
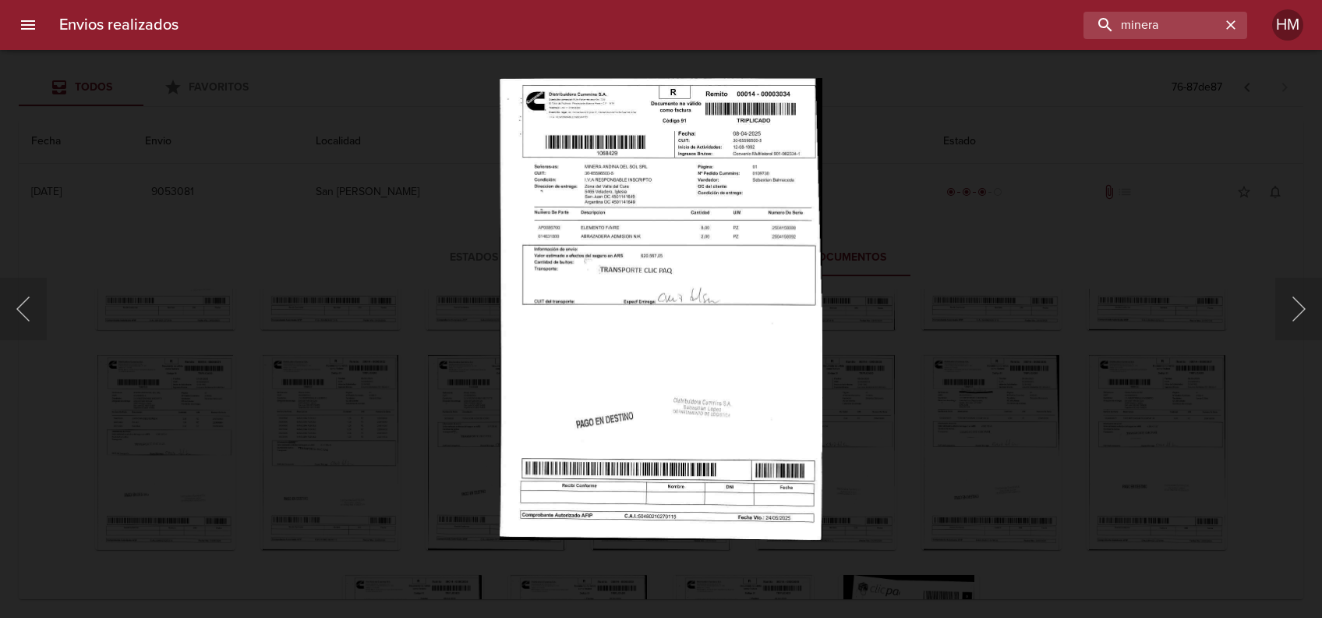
click at [685, 281] on img "Lightbox" at bounding box center [661, 309] width 322 height 462
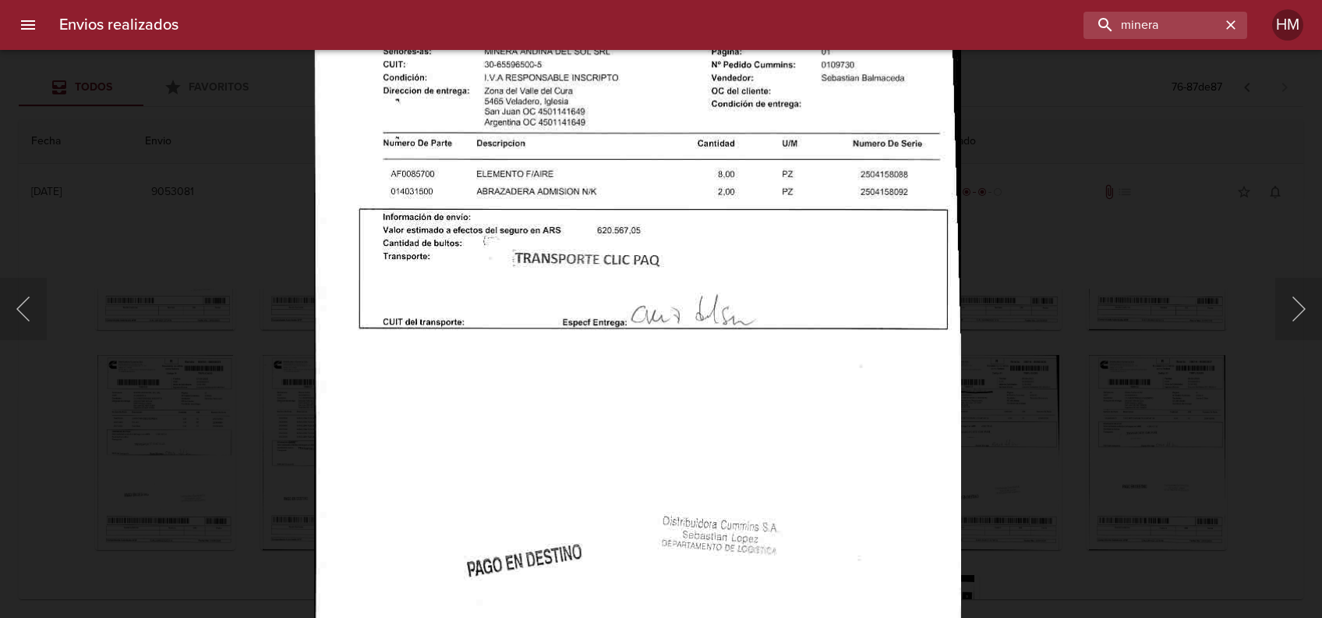
click at [1096, 405] on div "Lightbox" at bounding box center [661, 309] width 1322 height 618
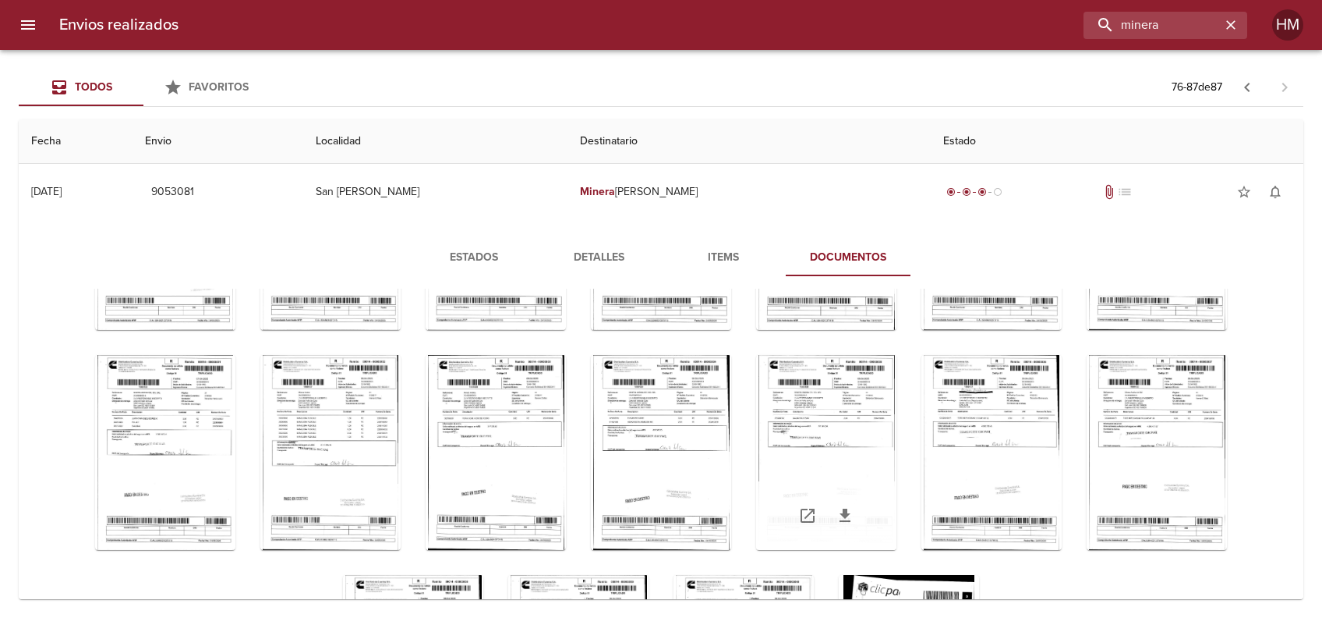
click at [897, 423] on div "Tabla de envíos del cliente" at bounding box center [826, 452] width 140 height 195
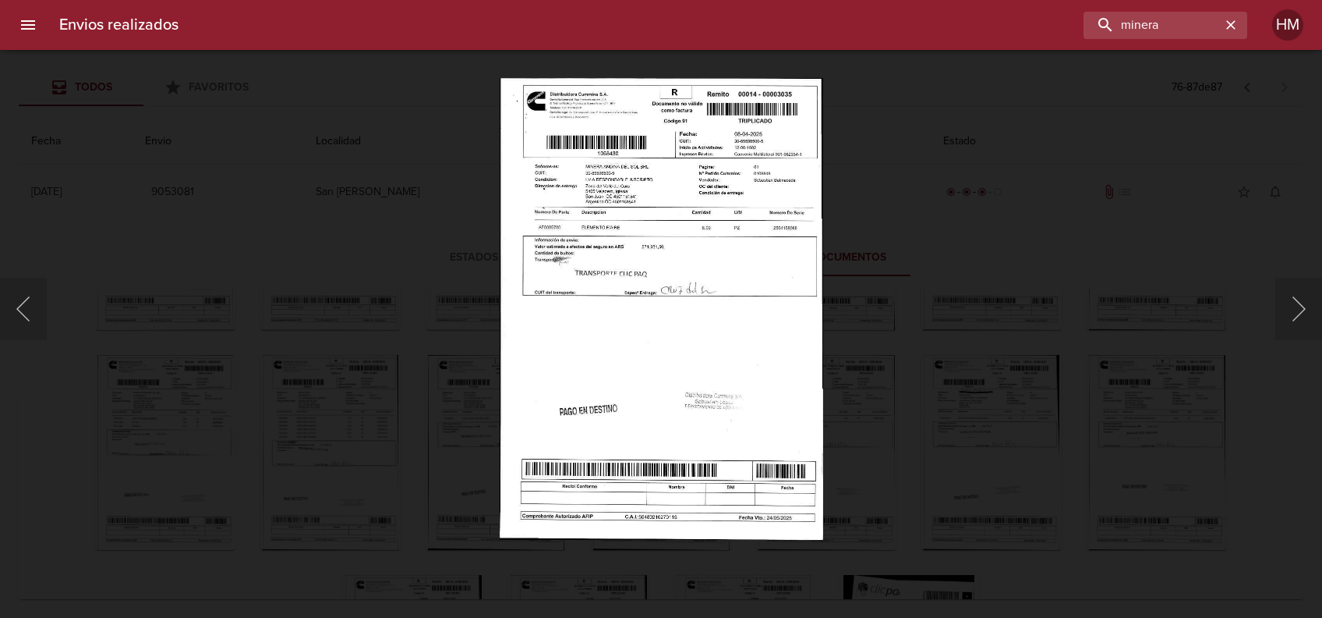
click at [649, 304] on img "Lightbox" at bounding box center [661, 309] width 323 height 462
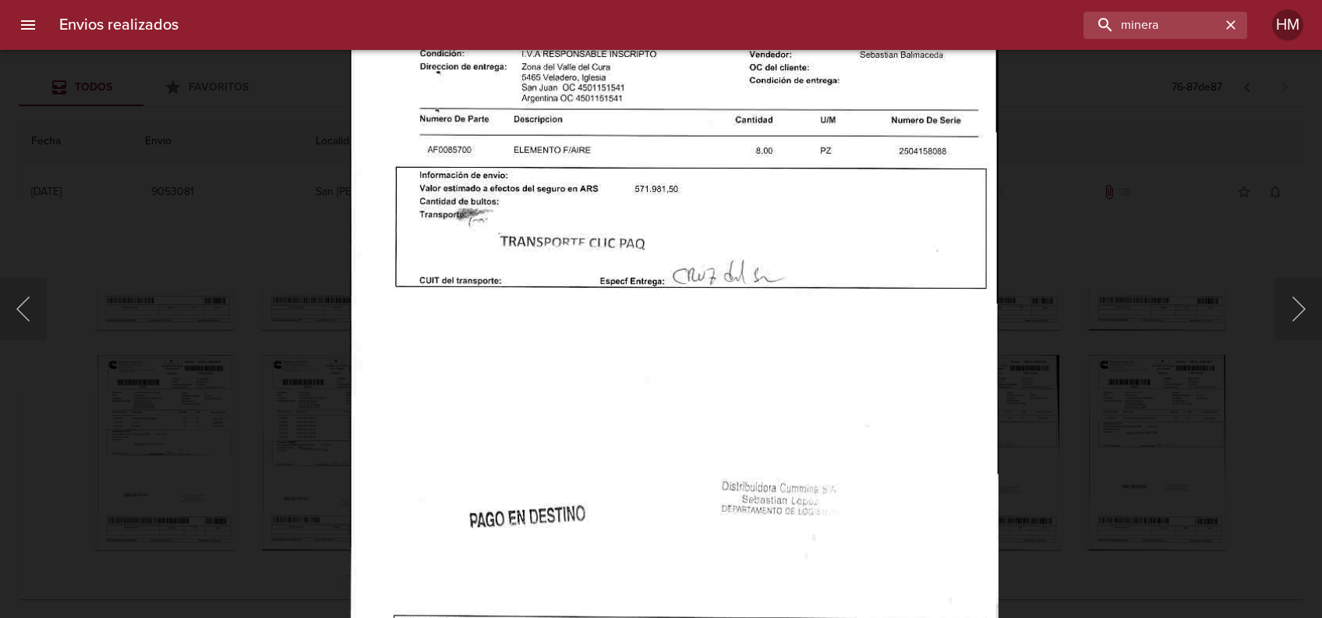
click at [1092, 355] on div "Lightbox" at bounding box center [661, 309] width 1322 height 618
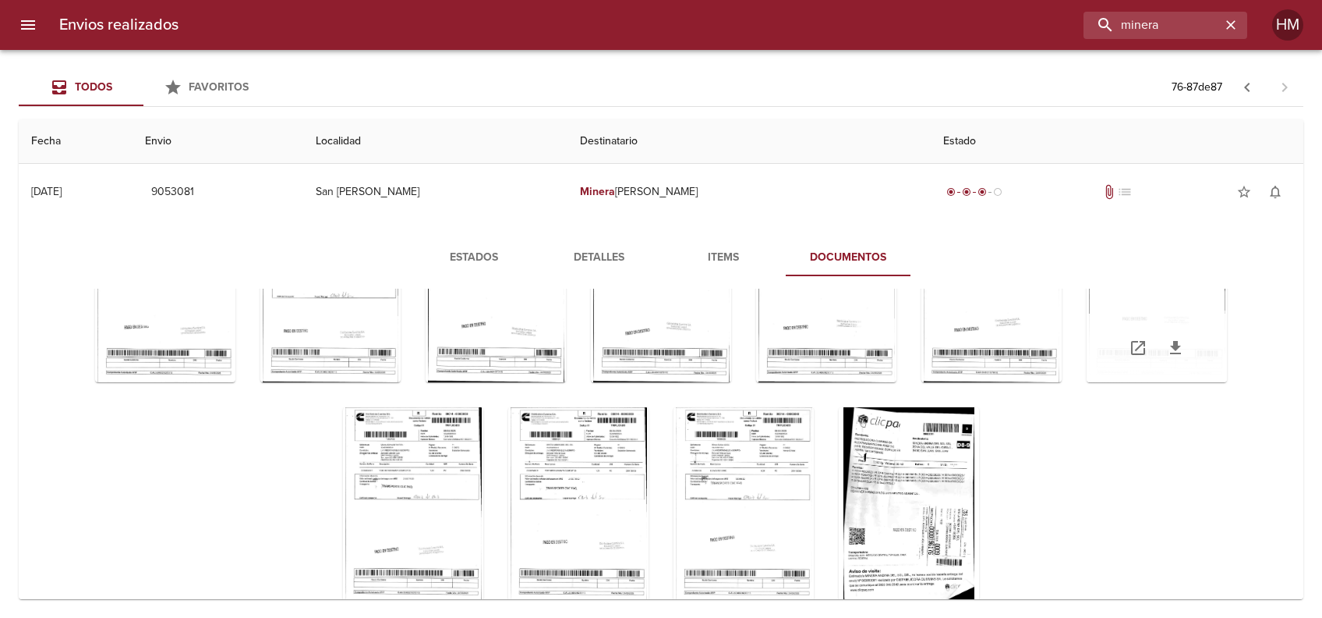
scroll to position [388, 0]
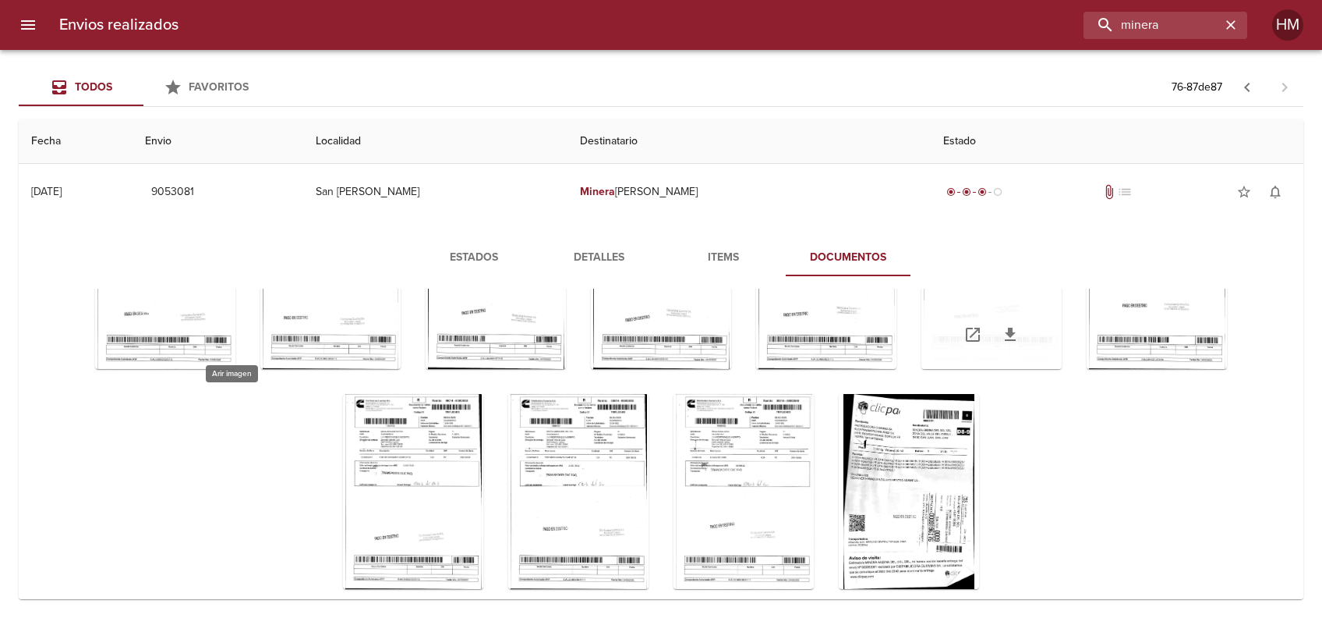
click at [922, 369] on div "Tabla de envíos del cliente" at bounding box center [992, 271] width 140 height 195
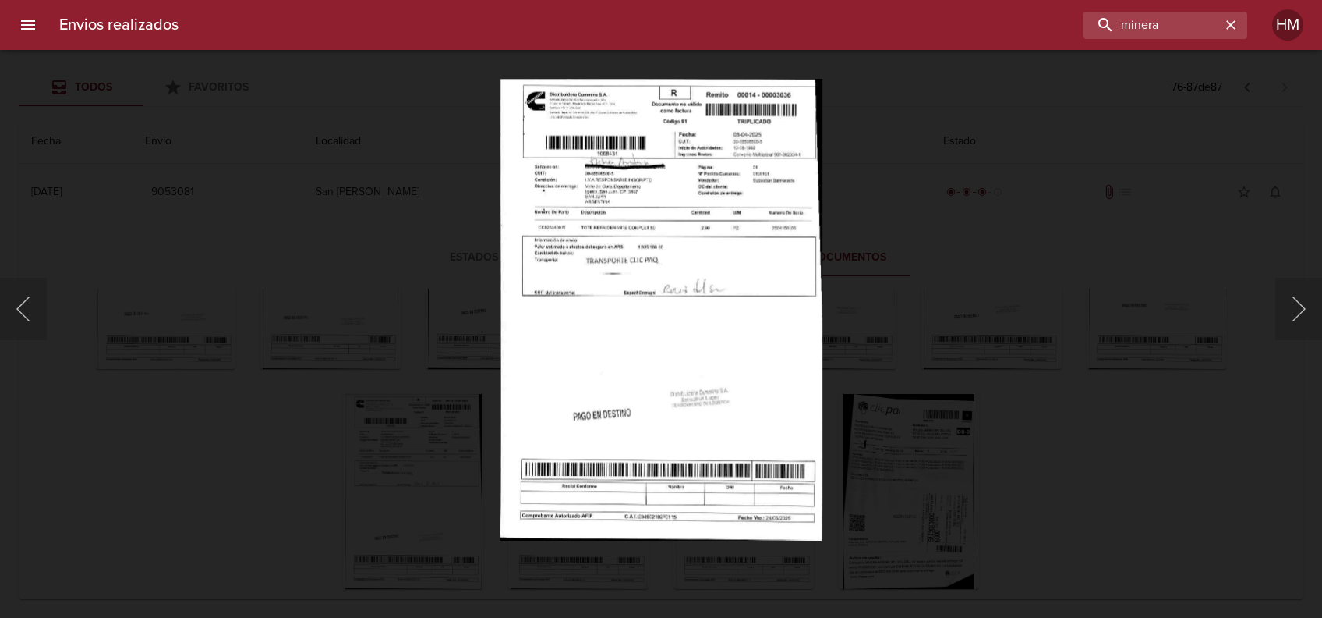
click at [646, 261] on img "Lightbox" at bounding box center [661, 309] width 322 height 462
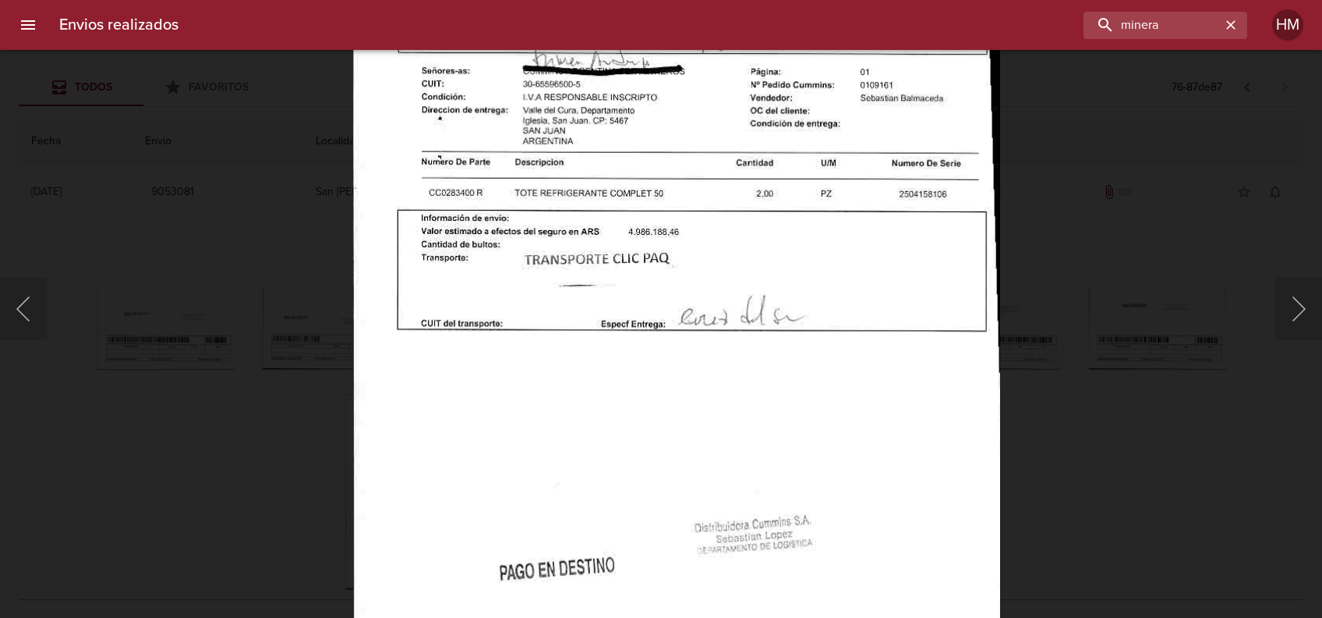
click at [1043, 304] on div "Lightbox" at bounding box center [661, 309] width 1322 height 618
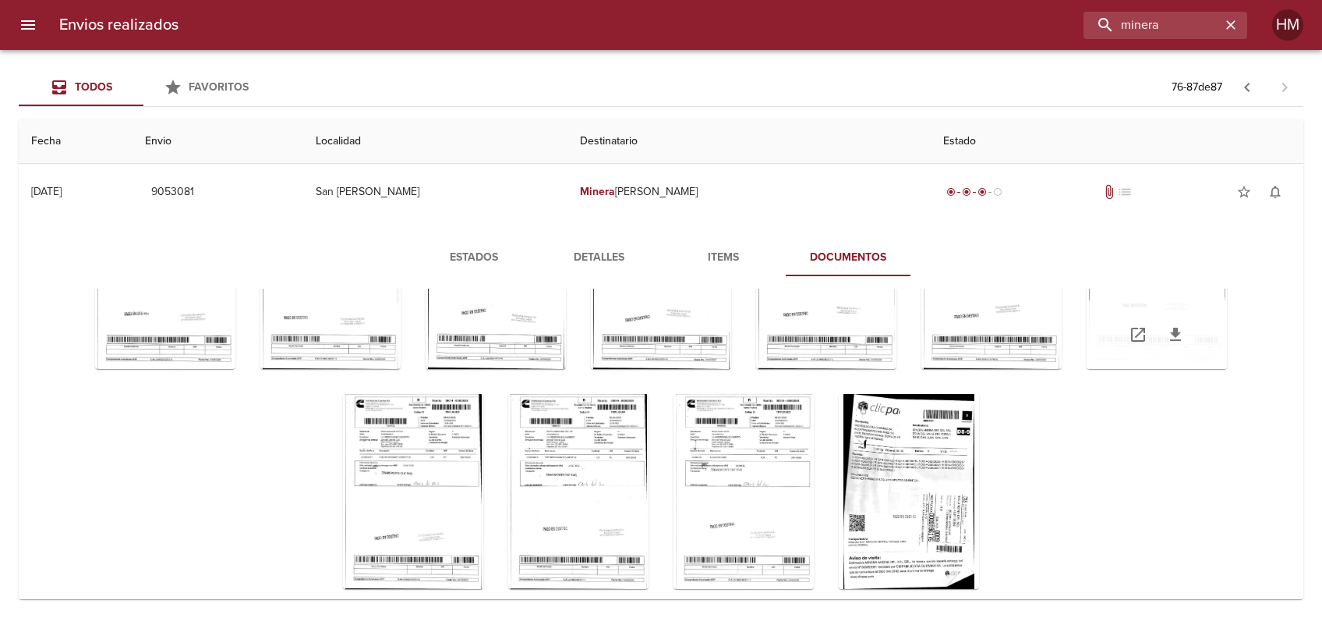
click at [1087, 369] on div "Tabla de envíos del cliente" at bounding box center [1157, 271] width 140 height 195
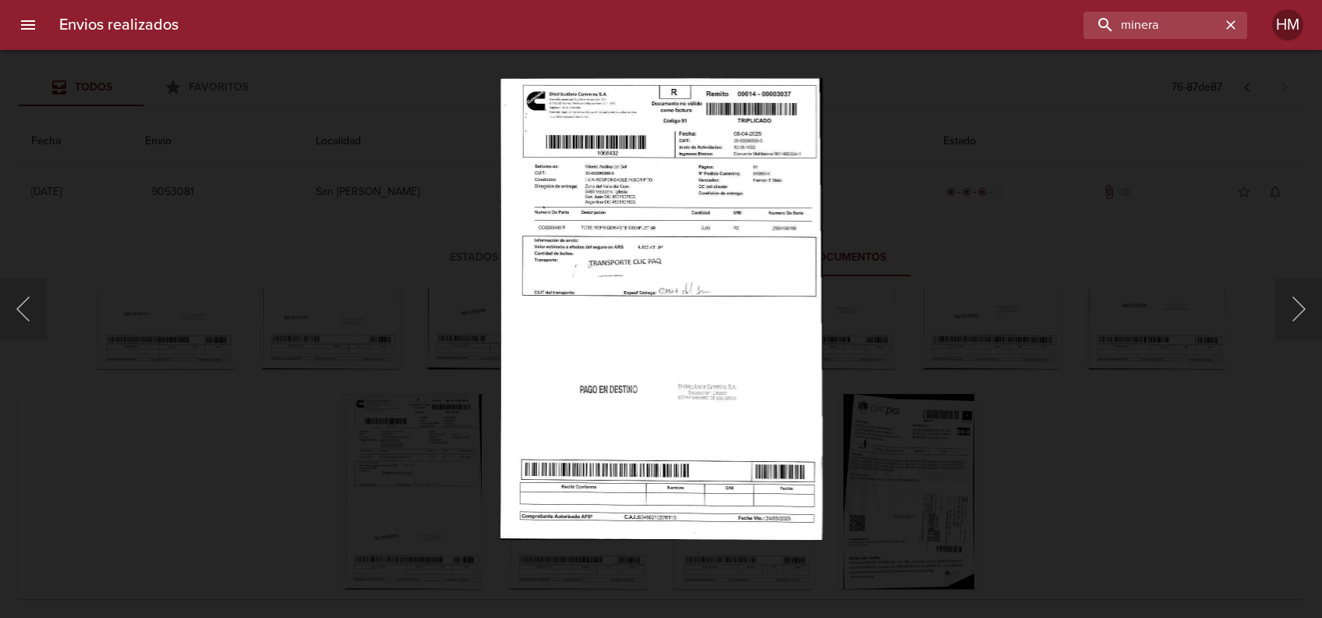
click at [565, 309] on img "Lightbox" at bounding box center [661, 309] width 323 height 462
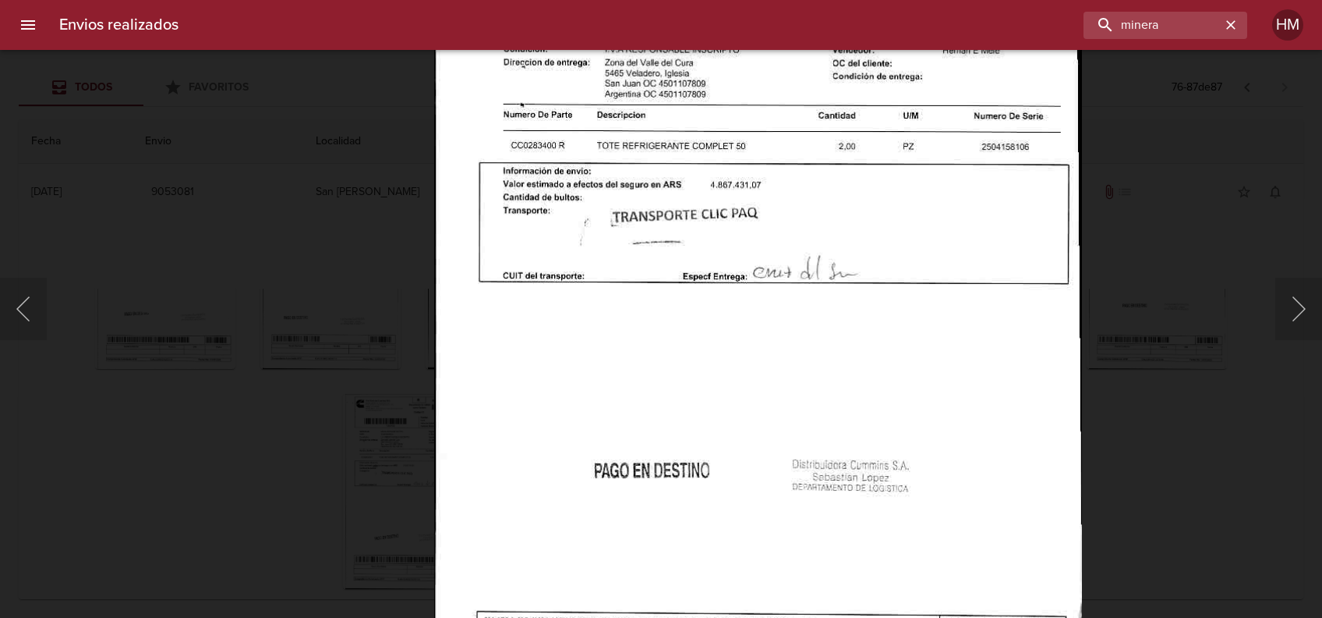
click at [1166, 327] on div "Lightbox" at bounding box center [661, 309] width 1322 height 618
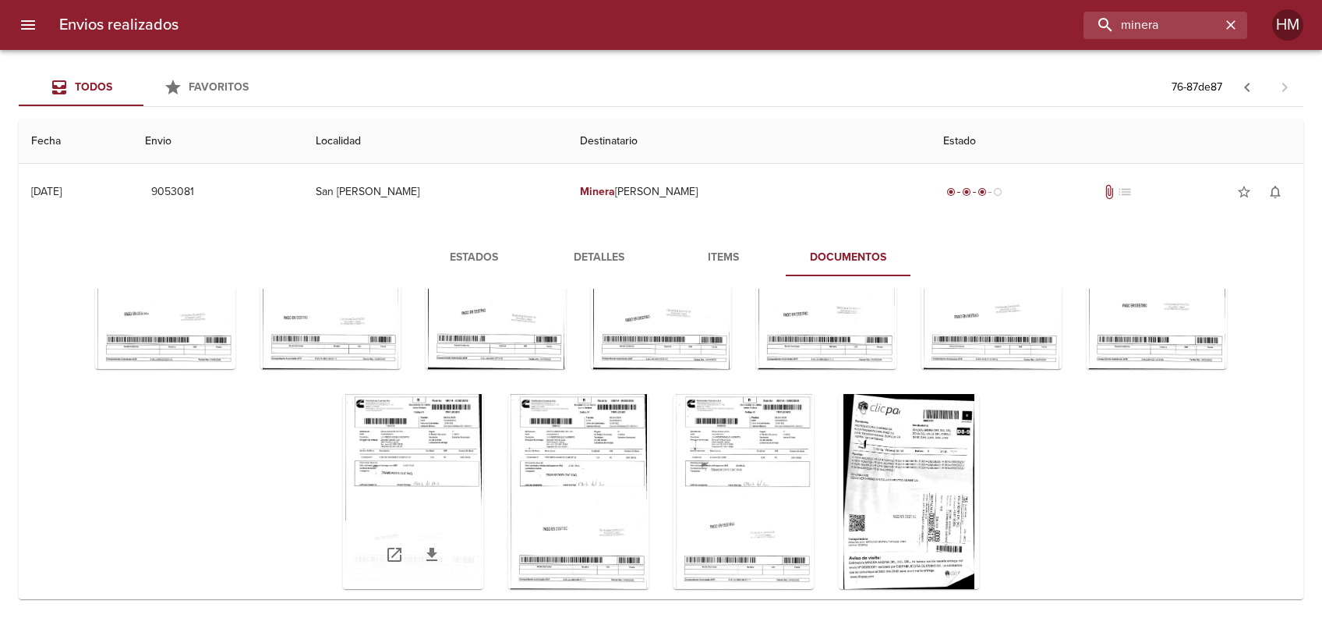
click at [483, 453] on div "Tabla de envíos del cliente" at bounding box center [413, 491] width 140 height 195
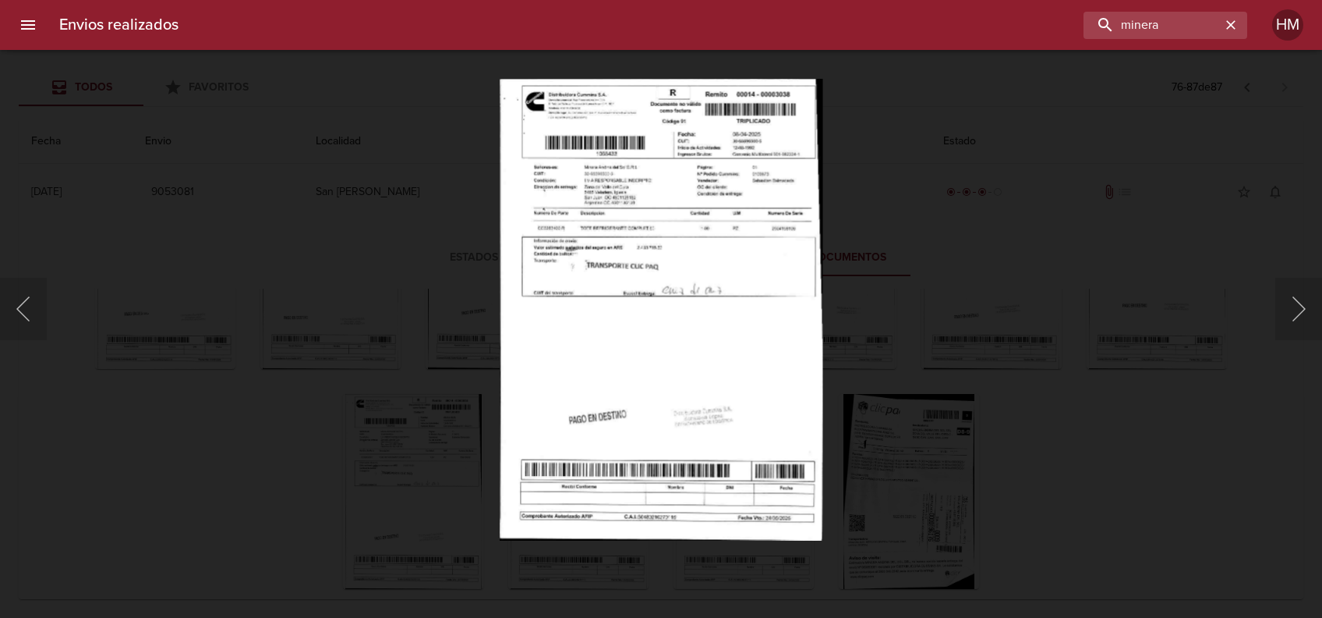
click at [605, 297] on img "Lightbox" at bounding box center [661, 309] width 323 height 462
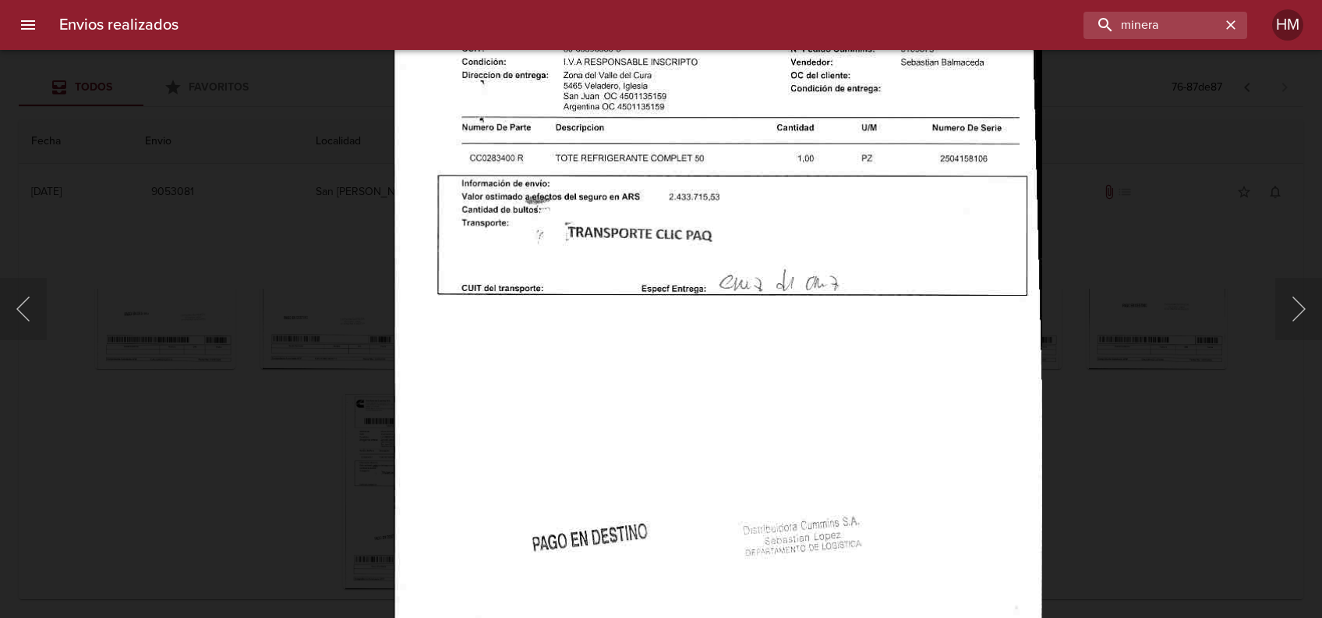
click at [1229, 331] on div "Lightbox" at bounding box center [661, 309] width 1322 height 618
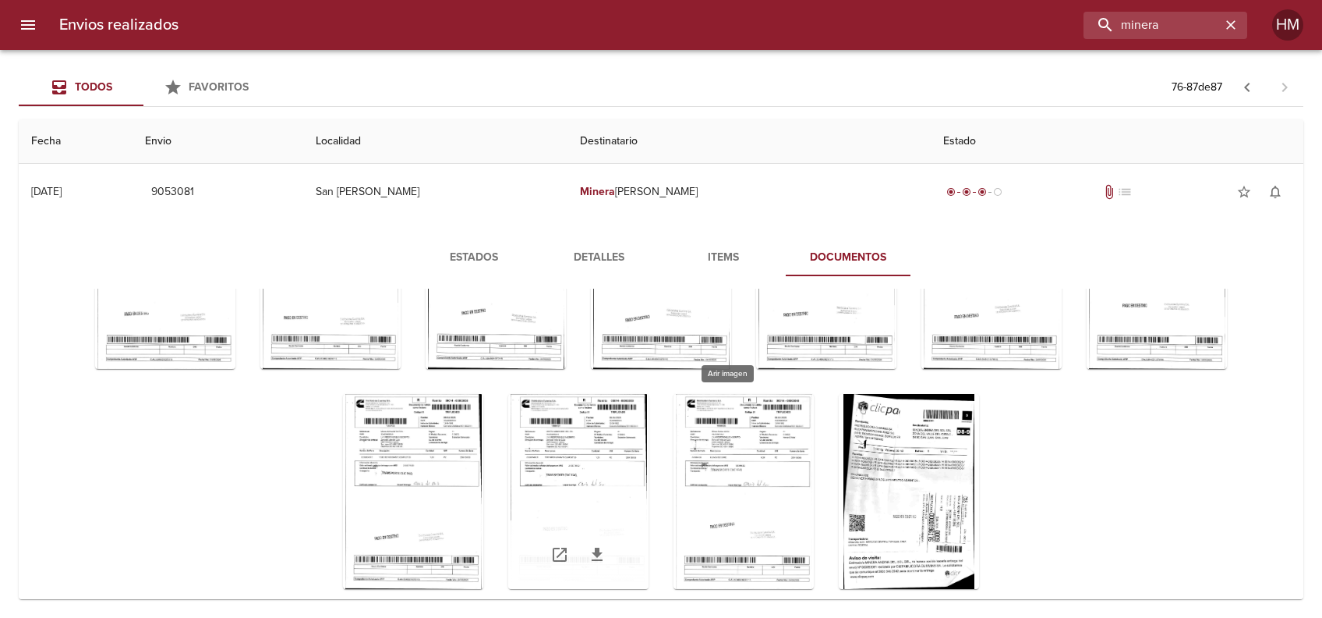
click at [649, 432] on div "Tabla de envíos del cliente" at bounding box center [578, 491] width 140 height 195
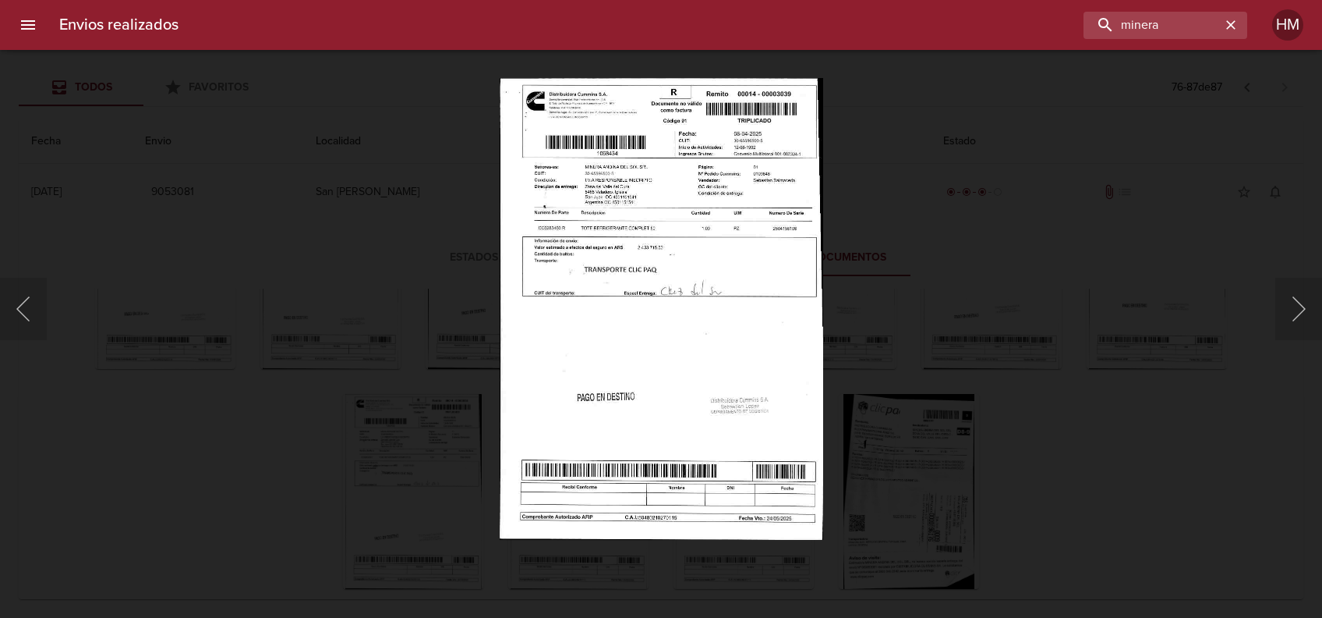
click at [604, 297] on img "Lightbox" at bounding box center [661, 309] width 323 height 462
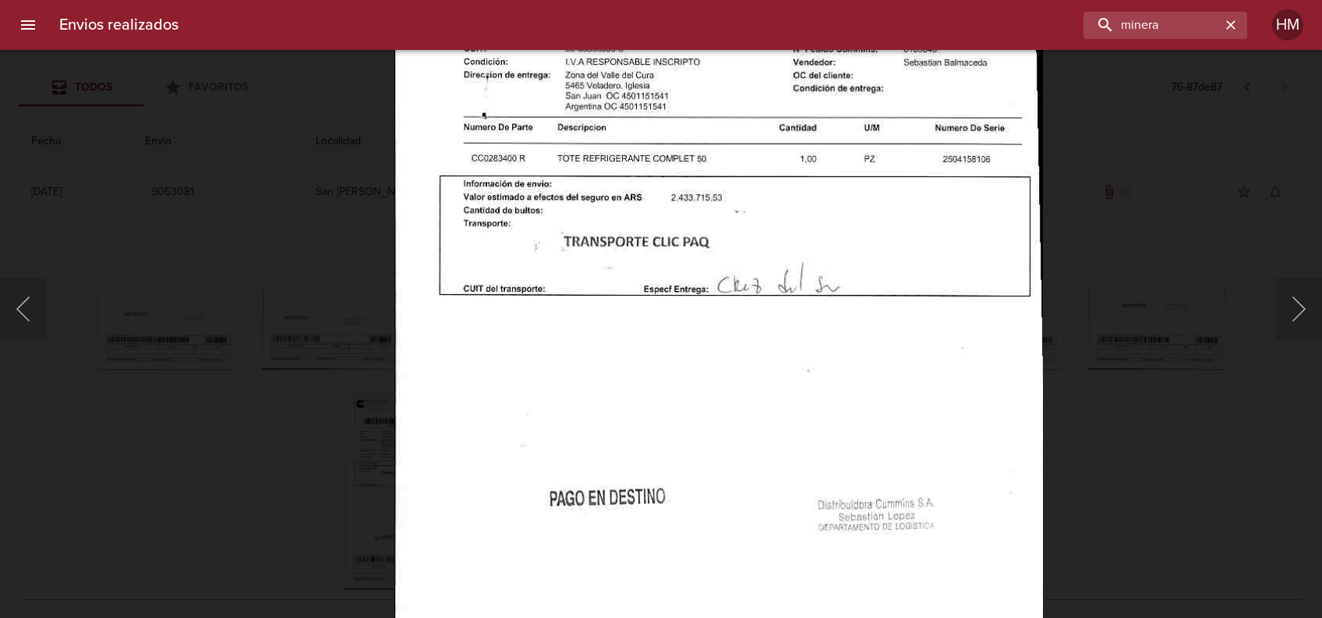
click at [1104, 340] on div "Lightbox" at bounding box center [661, 309] width 1322 height 618
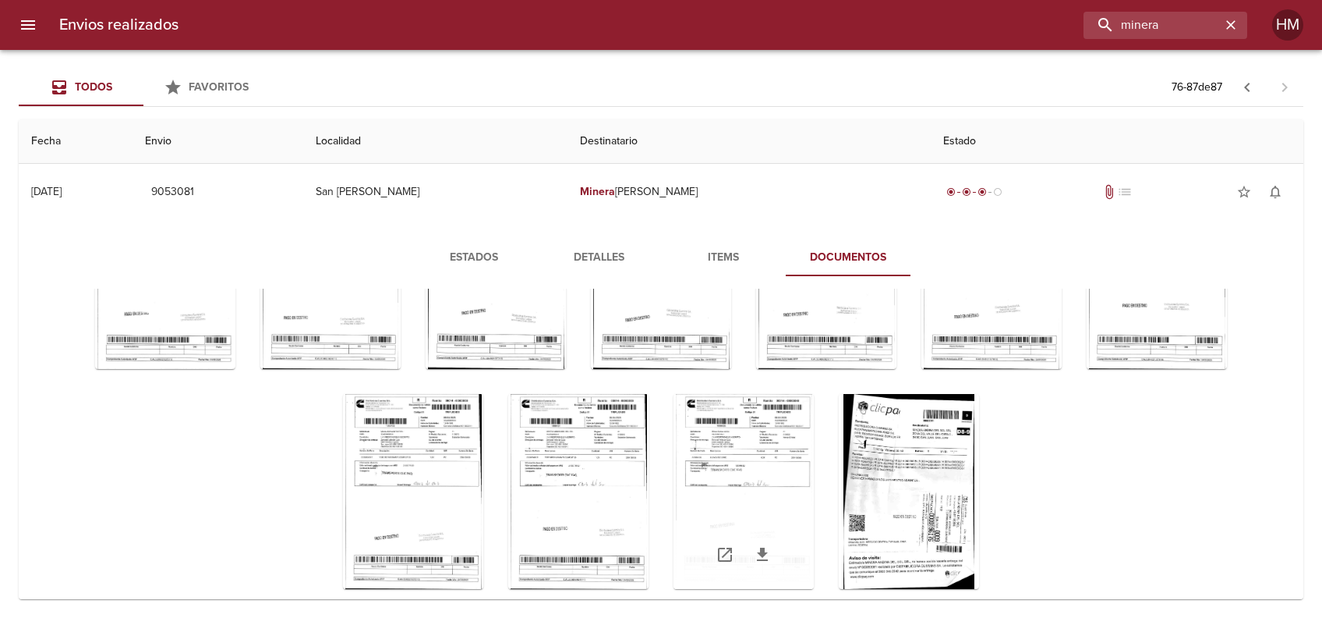
click at [814, 420] on div "Tabla de envíos del cliente" at bounding box center [744, 491] width 140 height 195
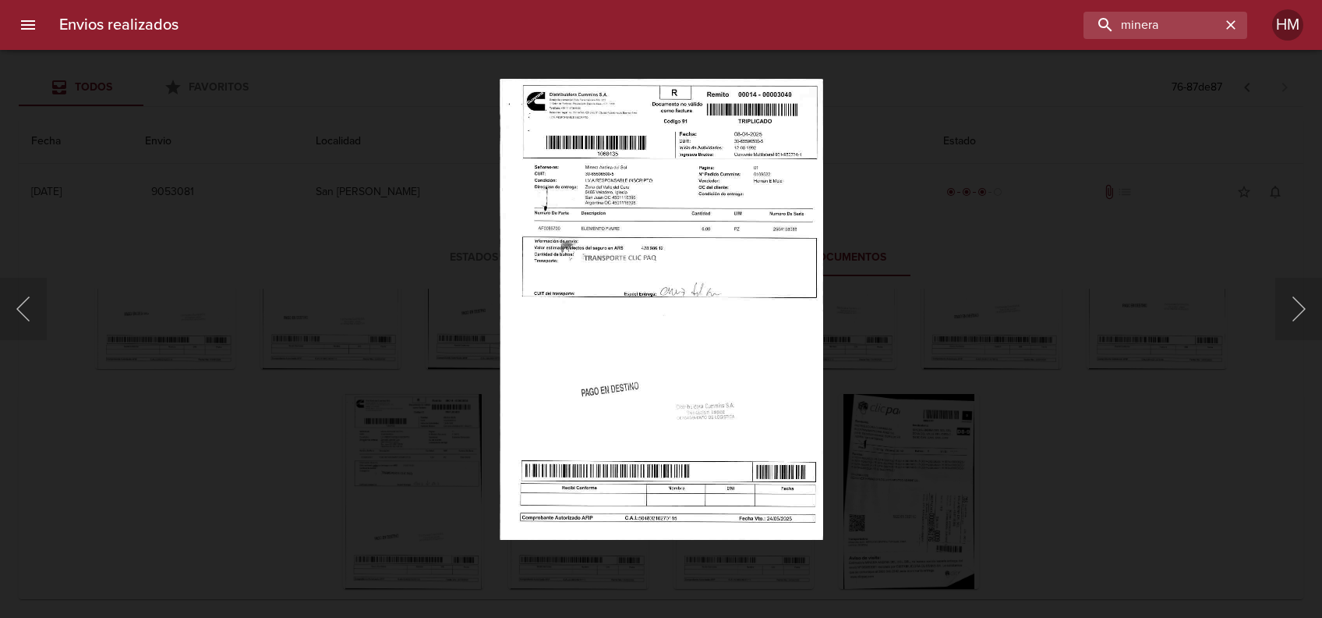
click at [646, 324] on img "Lightbox" at bounding box center [662, 309] width 324 height 462
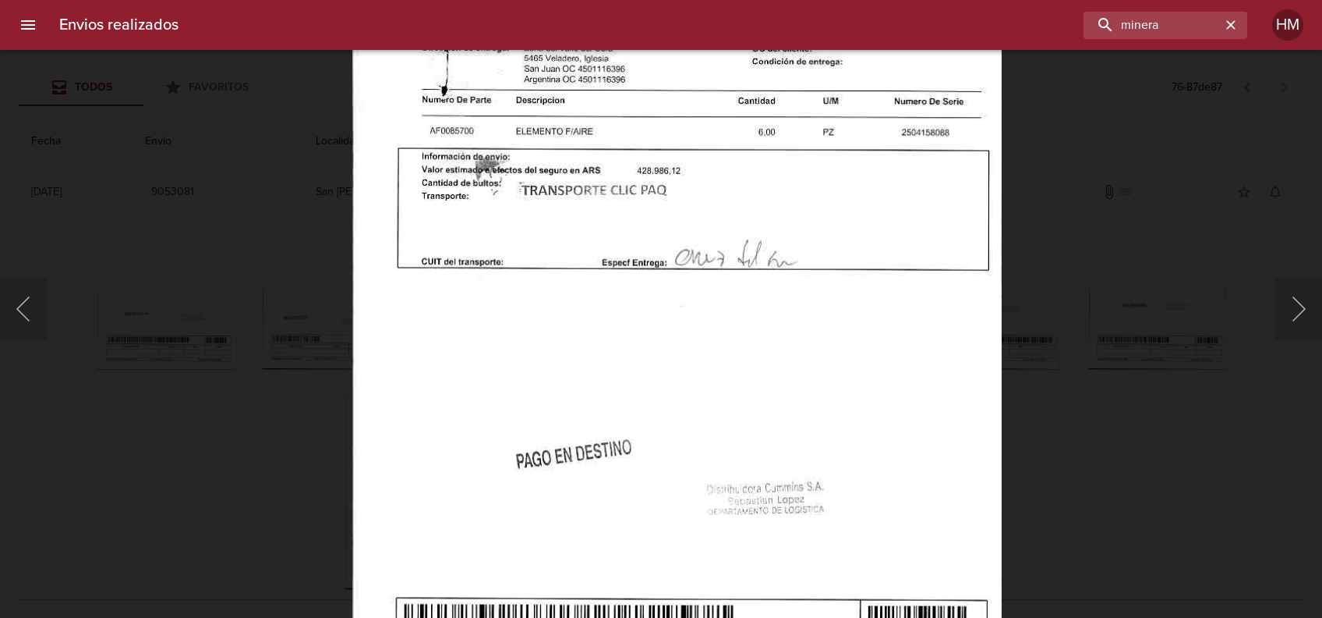
click at [1122, 320] on div "Lightbox" at bounding box center [661, 309] width 1322 height 618
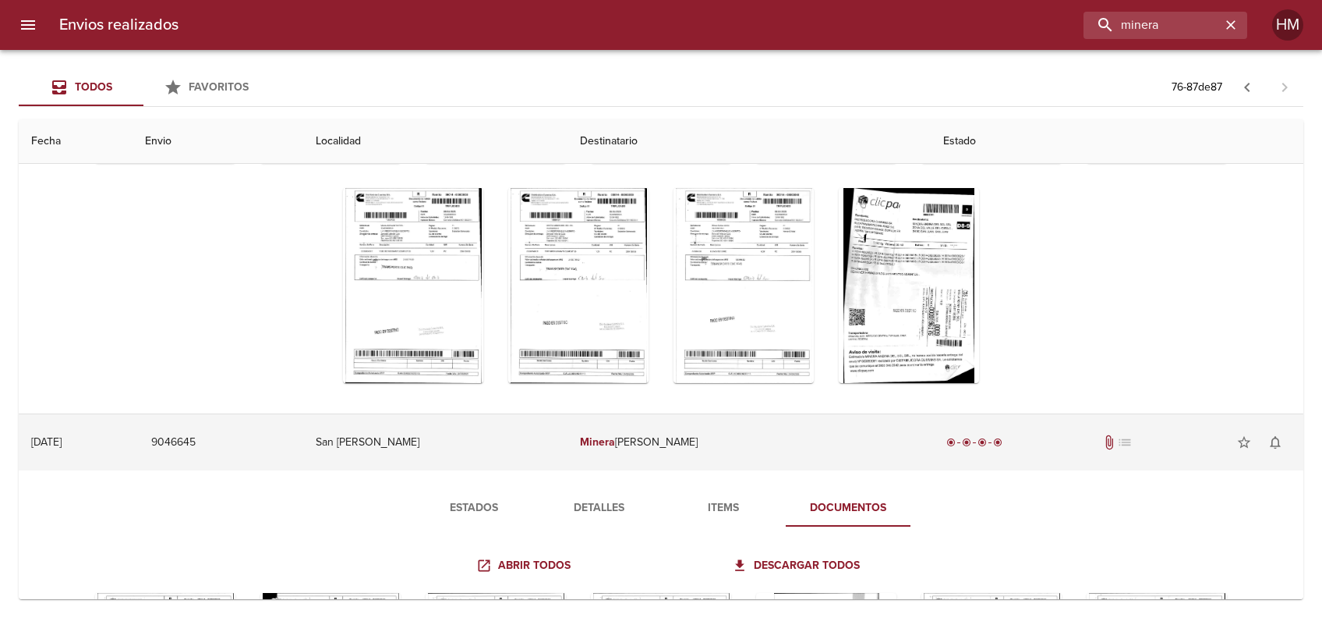
scroll to position [207, 0]
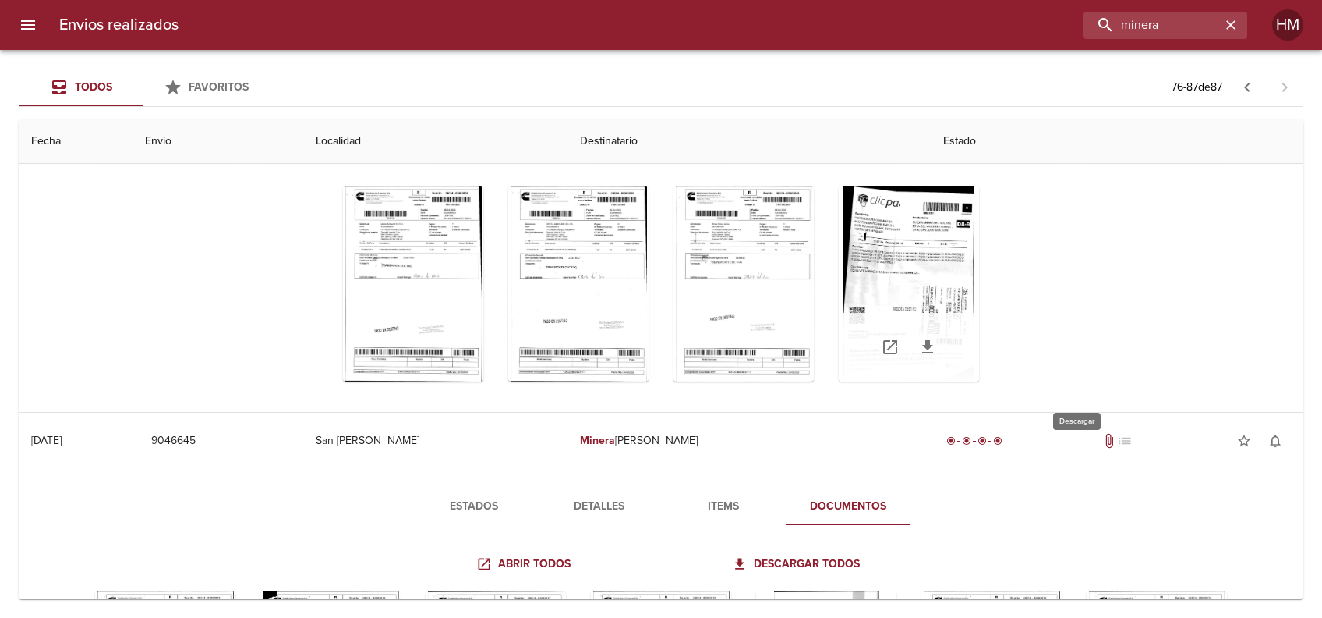
click at [933, 344] on icon "Tabla de envíos del cliente" at bounding box center [927, 346] width 11 height 13
